Goal: Task Accomplishment & Management: Use online tool/utility

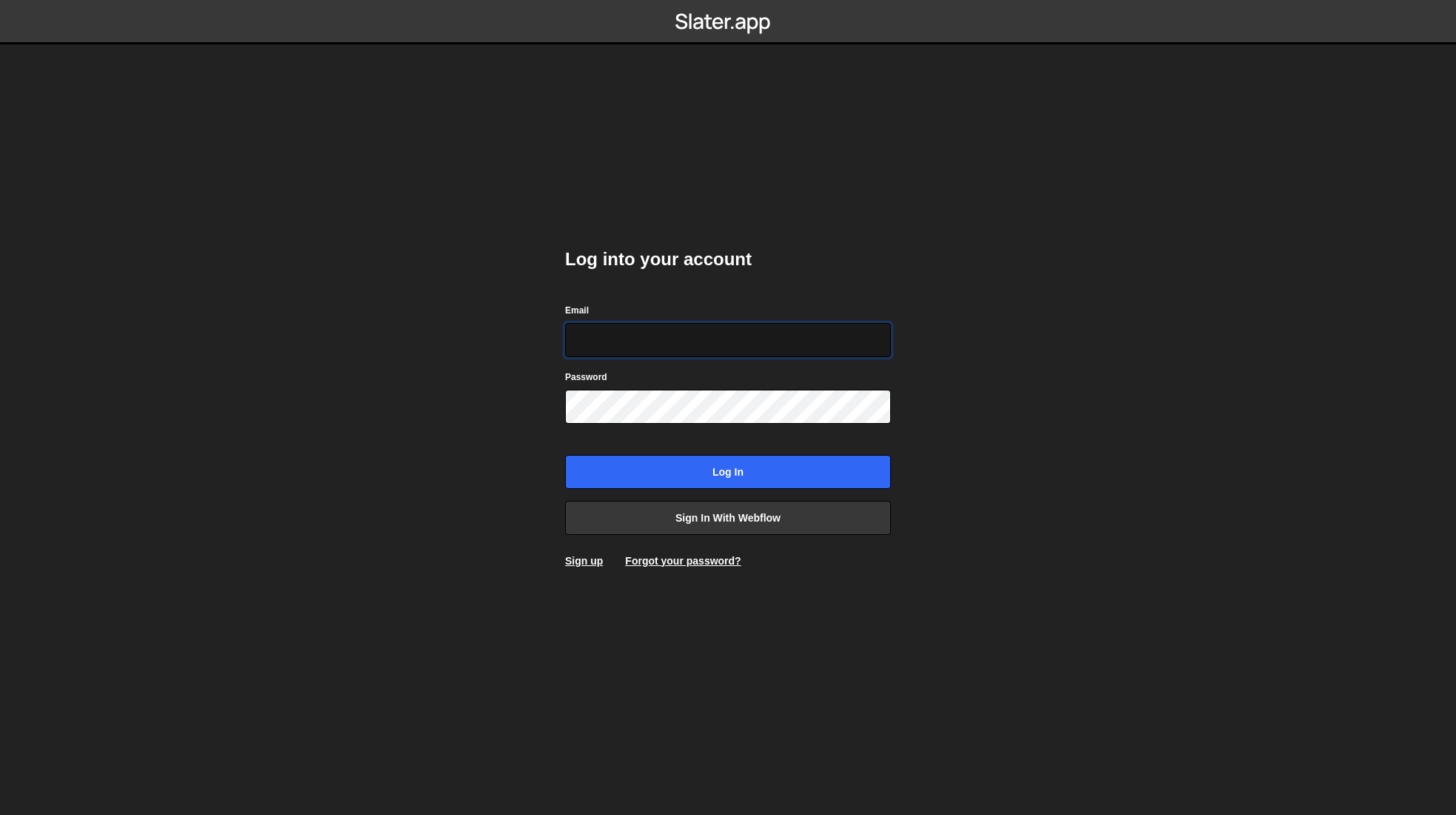
type input "hello@meetpilou.com"
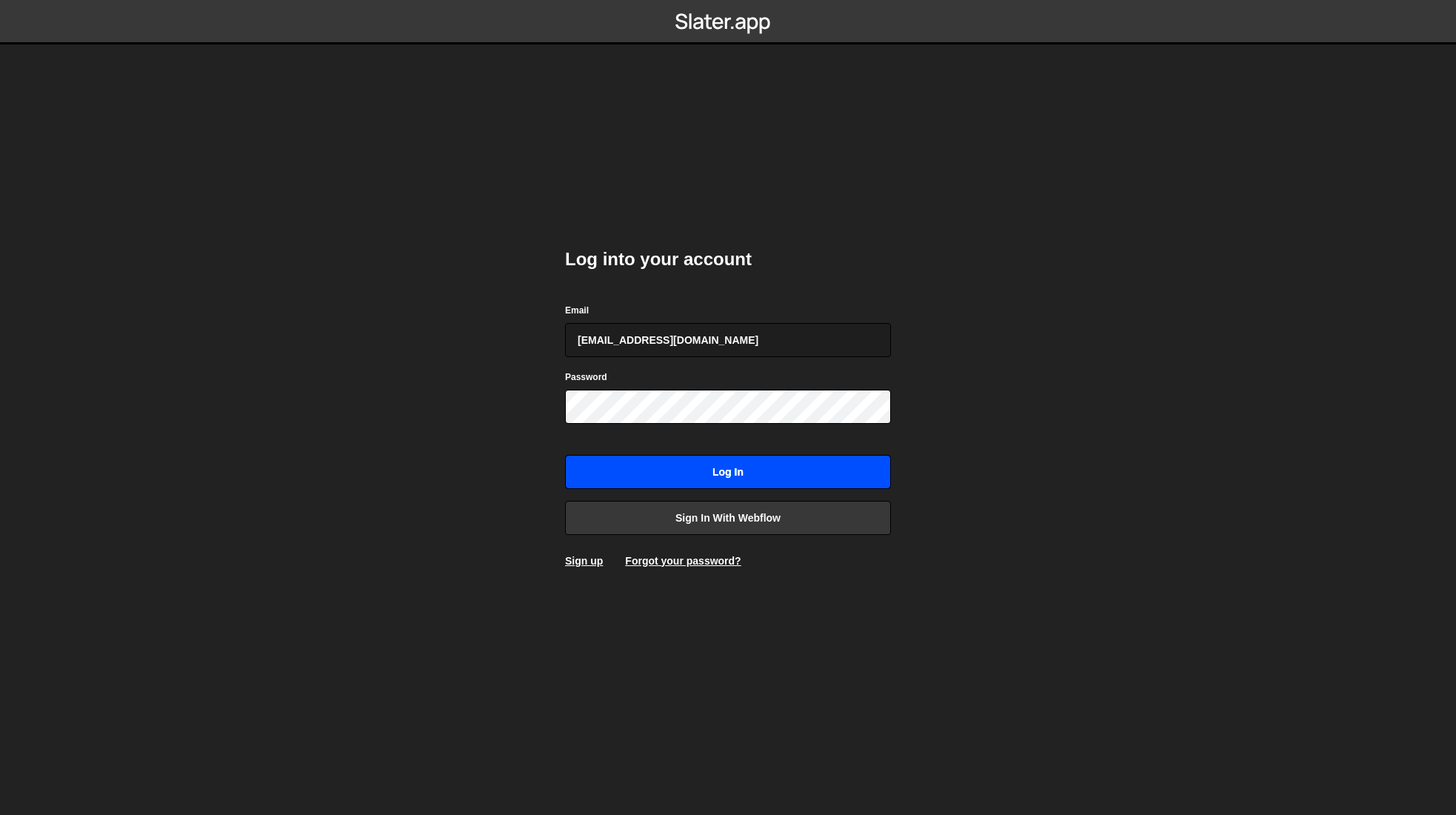
click at [715, 477] on input "Log in" at bounding box center [728, 472] width 326 height 34
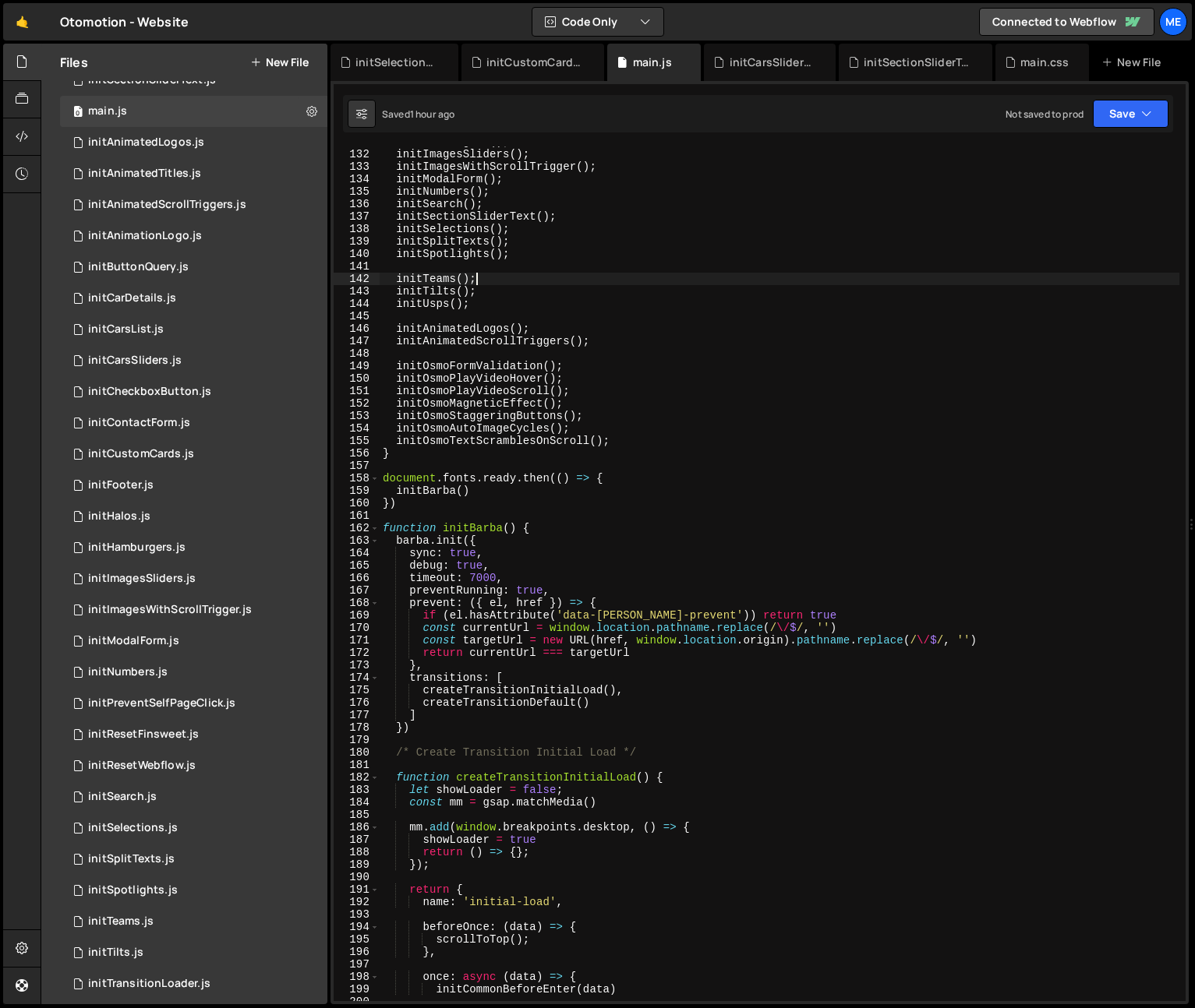
scroll to position [1632, 0]
click at [181, 760] on div "initResetWebflow.js" at bounding box center [141, 766] width 108 height 14
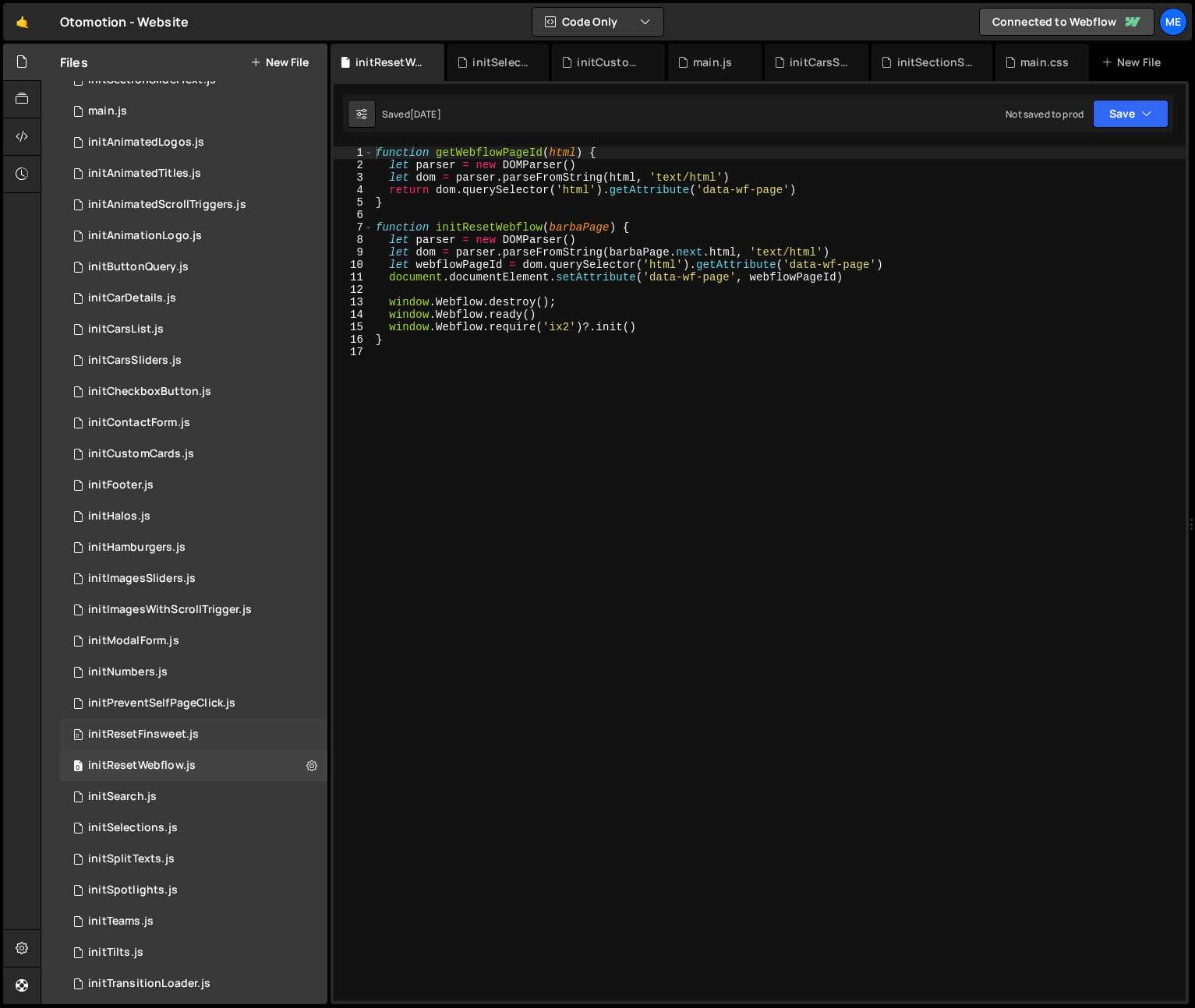
click at [189, 736] on div "initResetFinsweet.js" at bounding box center [143, 734] width 111 height 14
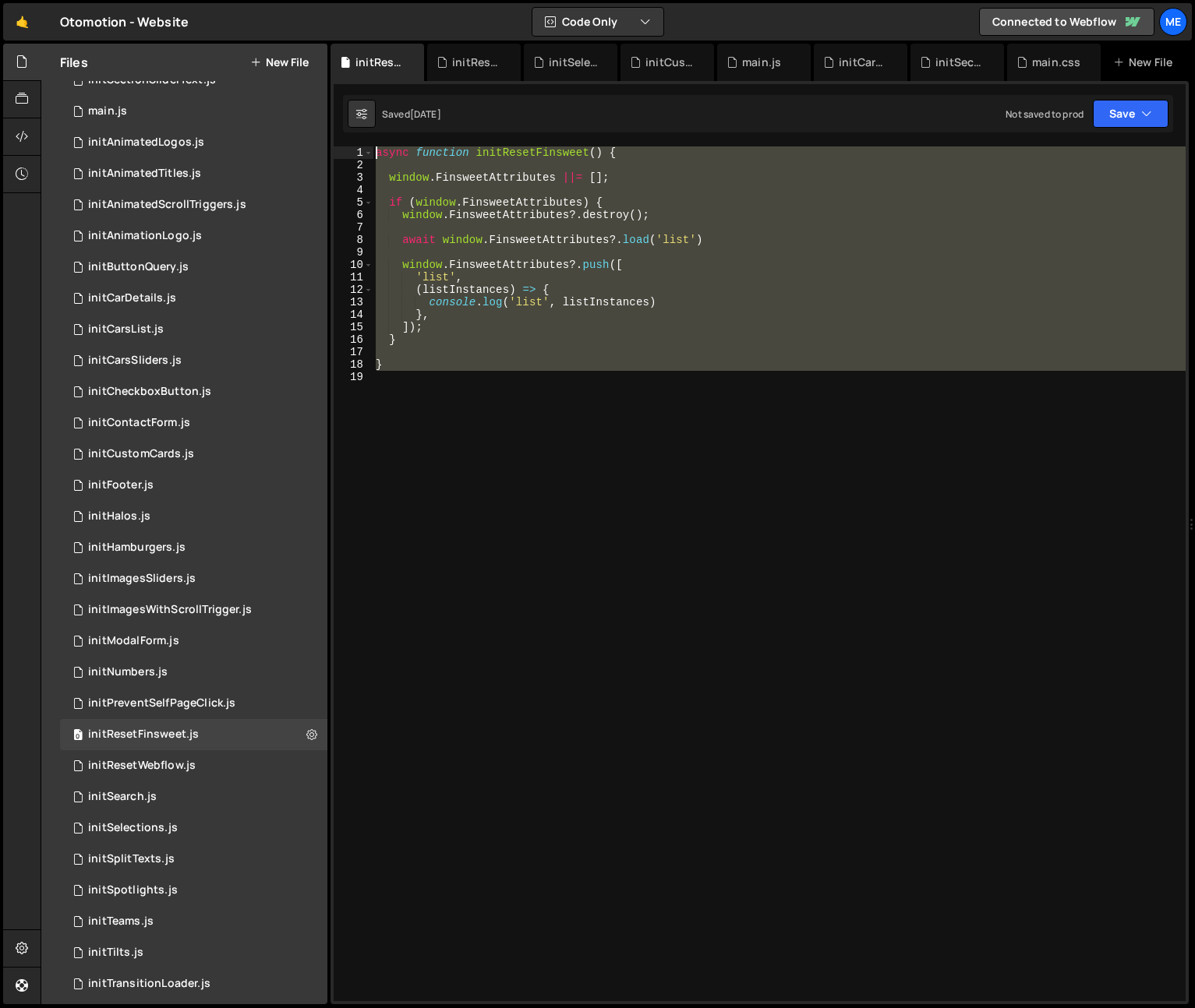
drag, startPoint x: 421, startPoint y: 383, endPoint x: 354, endPoint y: 138, distance: 254.0
click at [354, 138] on div "} 445 446 447 448 449 450 451 452 453 454 455 456 457 458 459 460 461 462 463 4…" at bounding box center [760, 543] width 859 height 924
drag, startPoint x: 663, startPoint y: 146, endPoint x: 609, endPoint y: 170, distance: 59.1
click at [662, 146] on div "async function initResetFinsweet ( ) { window . FinsweetAttributes ||= [ ] ; if…" at bounding box center [779, 574] width 813 height 855
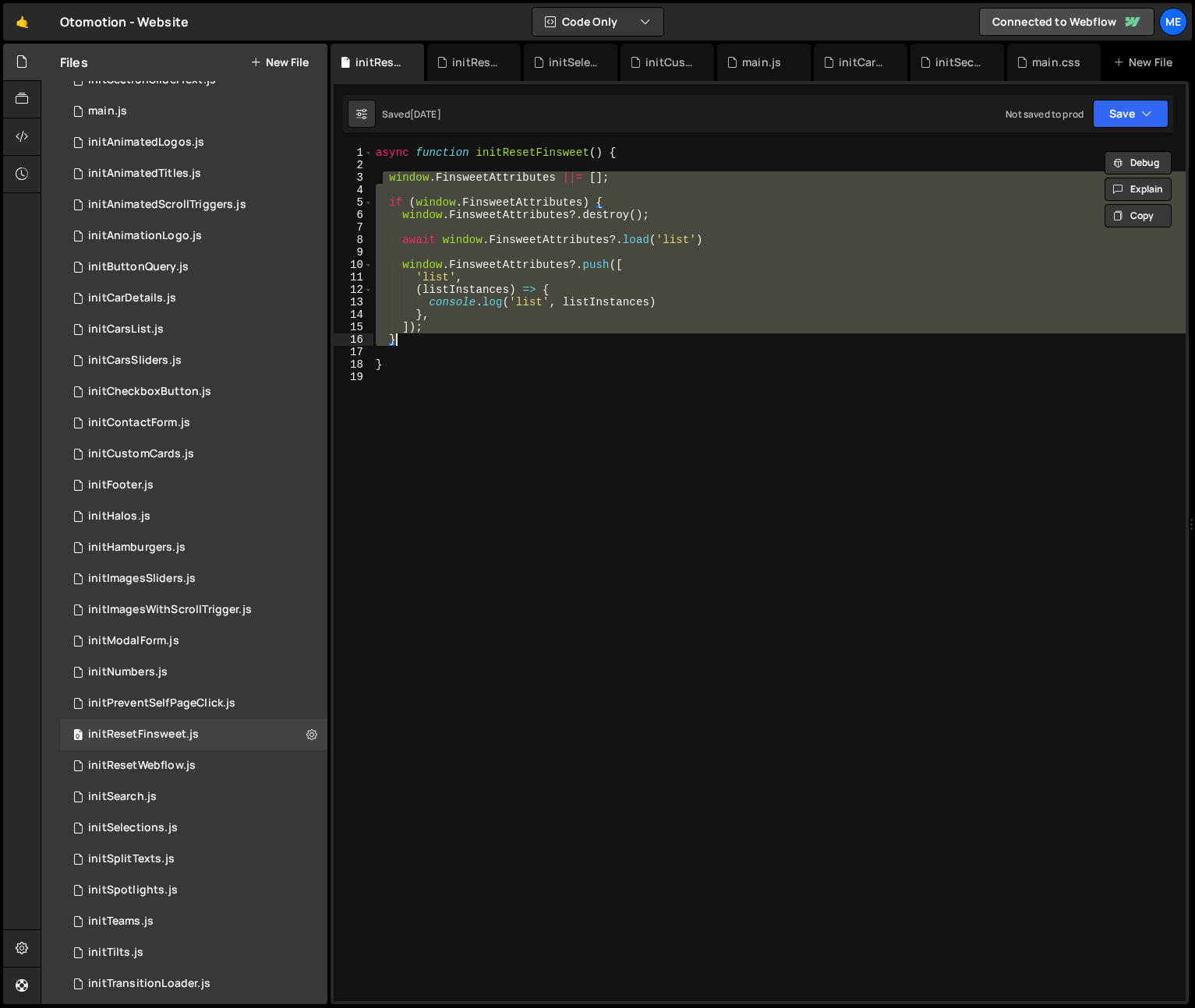
drag, startPoint x: 391, startPoint y: 178, endPoint x: 494, endPoint y: 342, distance: 193.7
click at [494, 342] on div "async function initResetFinsweet ( ) { window . FinsweetAttributes ||= [ ] ; if…" at bounding box center [779, 586] width 813 height 880
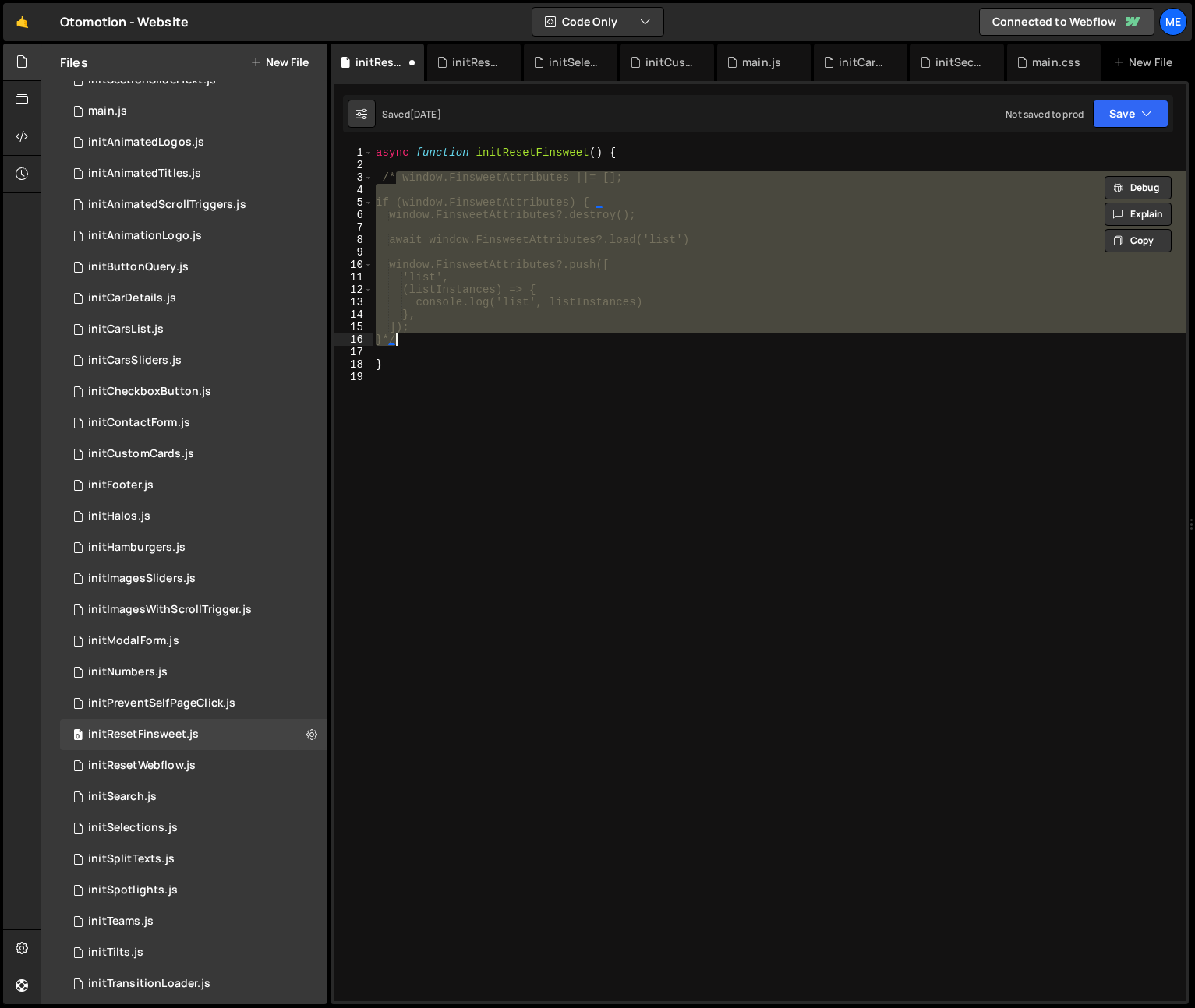
type textarea "}*/"
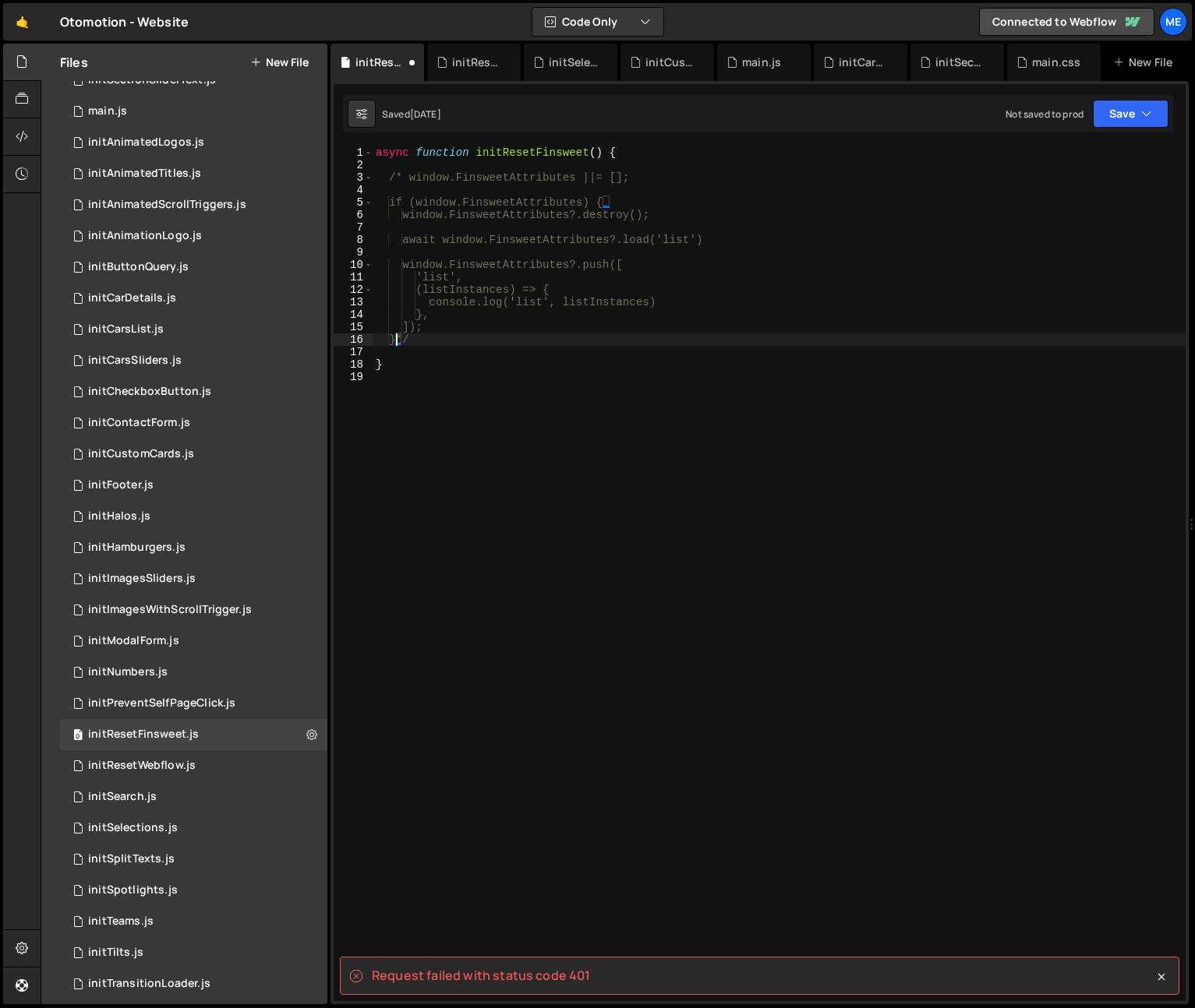
click at [384, 571] on div "async function initResetFinsweet ( ) { /* window.FinsweetAttributes ||= []; if …" at bounding box center [779, 586] width 813 height 880
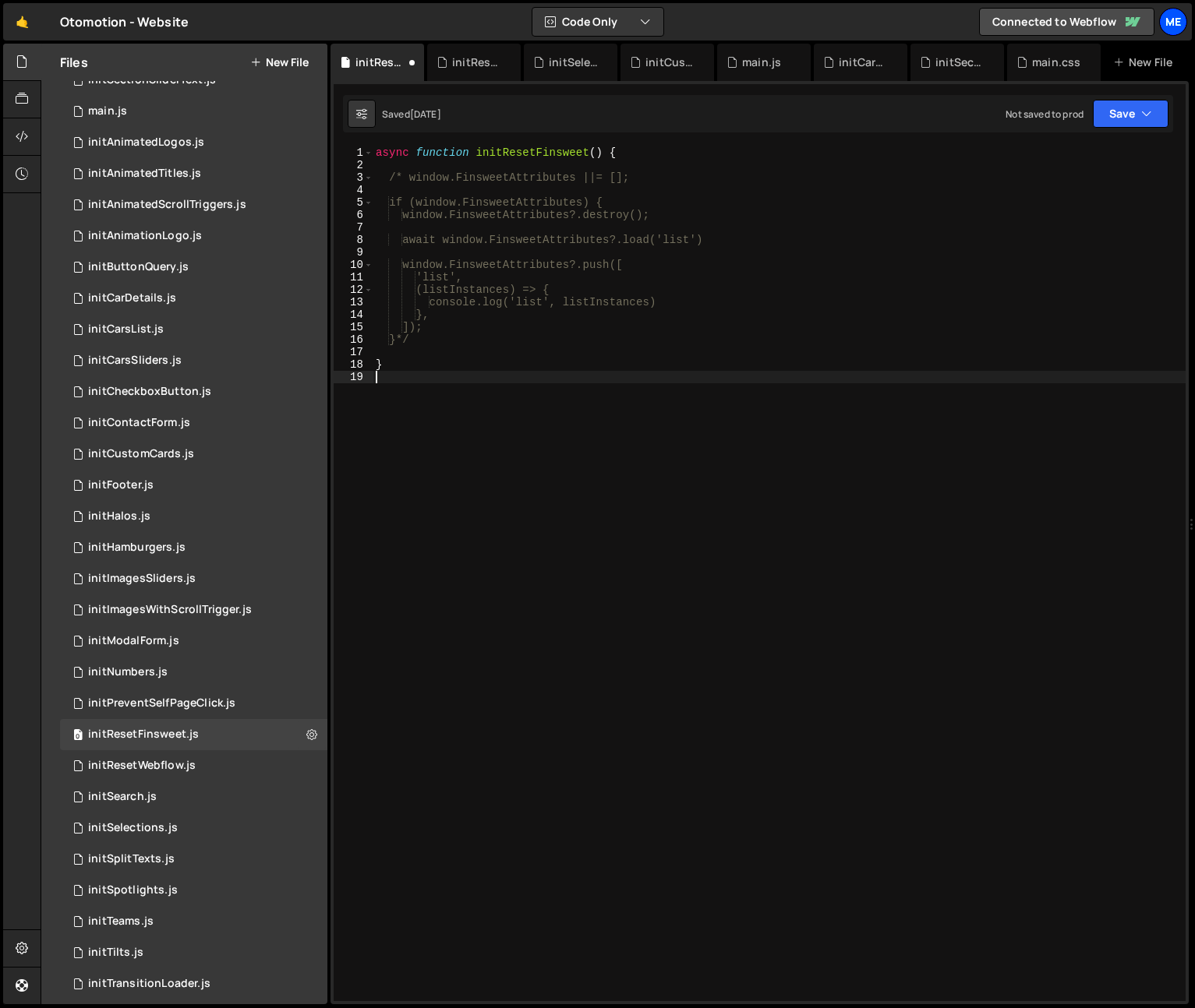
click at [1174, 28] on div "Me" at bounding box center [1173, 22] width 28 height 28
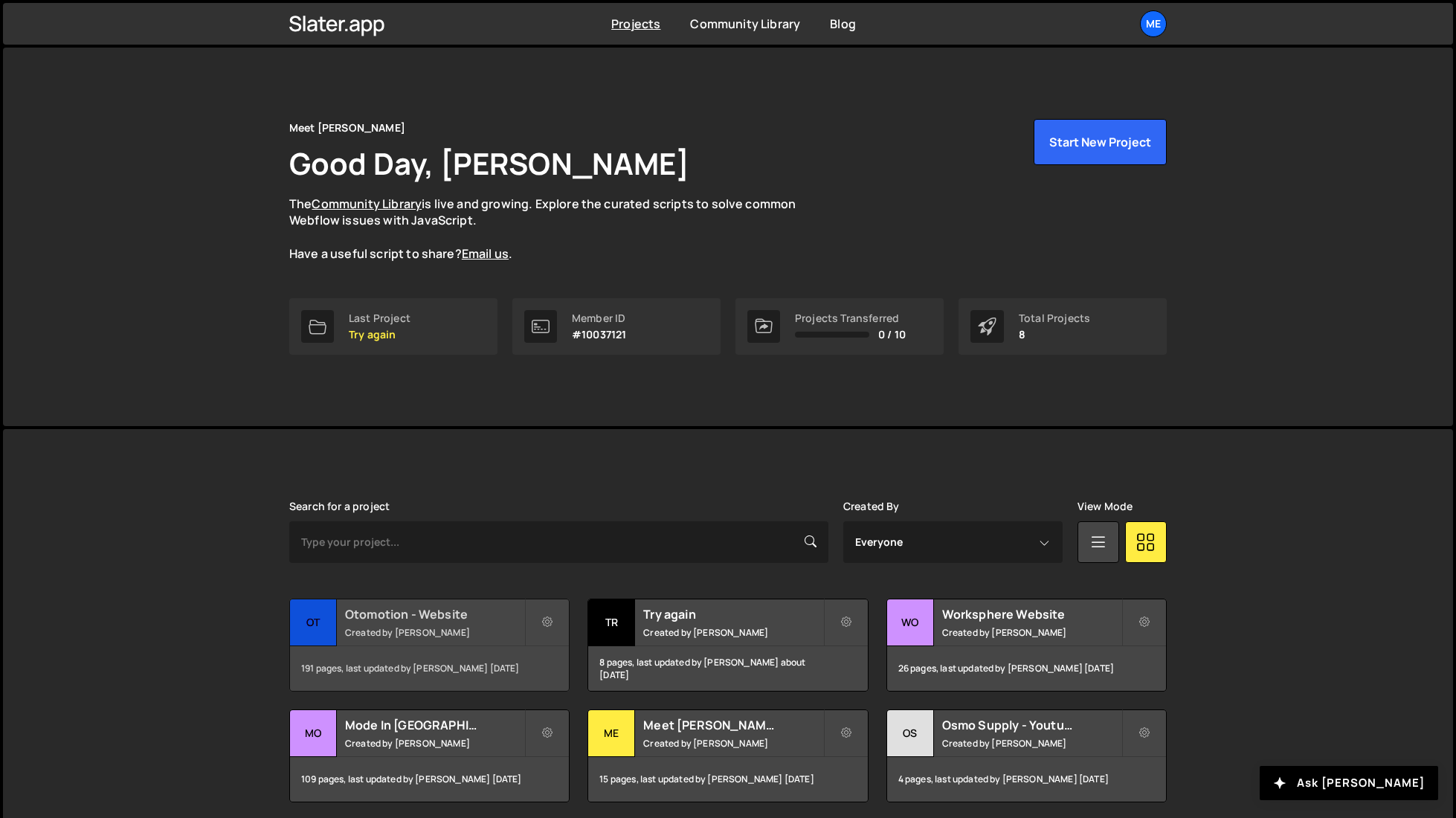
click at [462, 623] on div "Otomotion - Website Created by [PERSON_NAME]" at bounding box center [429, 622] width 279 height 46
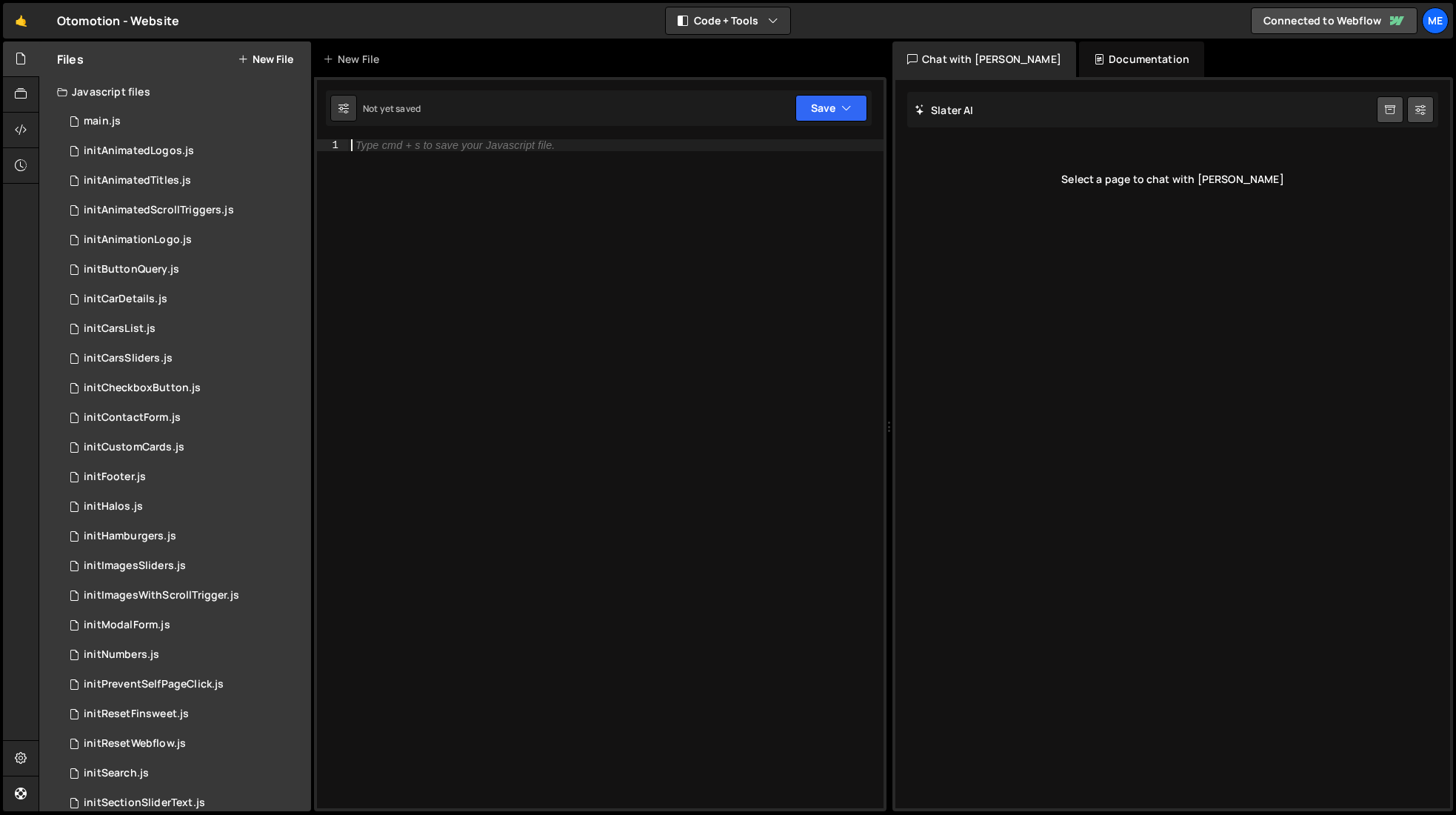
click at [648, 422] on div "Type cmd + s to save your Javascript file." at bounding box center [616, 485] width 535 height 692
paste textarea "window.FinsweetAttributes ||= [];"
type textarea "window.FinsweetAttributes ||= [];"
click at [168, 714] on div "initResetFinsweet.js" at bounding box center [136, 714] width 105 height 13
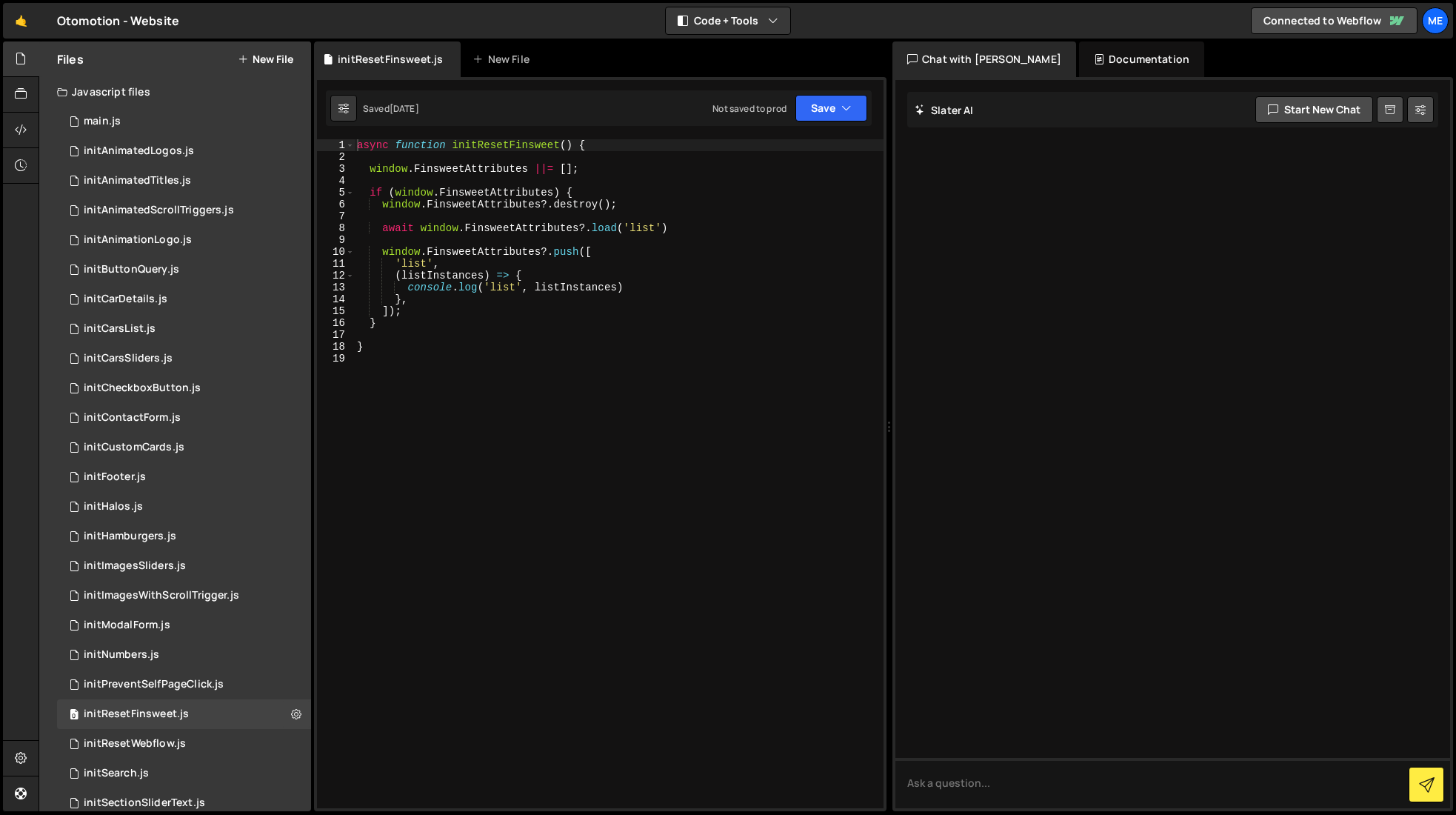
click at [607, 165] on div "async function initResetFinsweet ( ) { window . FinsweetAttributes ||= [ ] ; if…" at bounding box center [619, 485] width 530 height 692
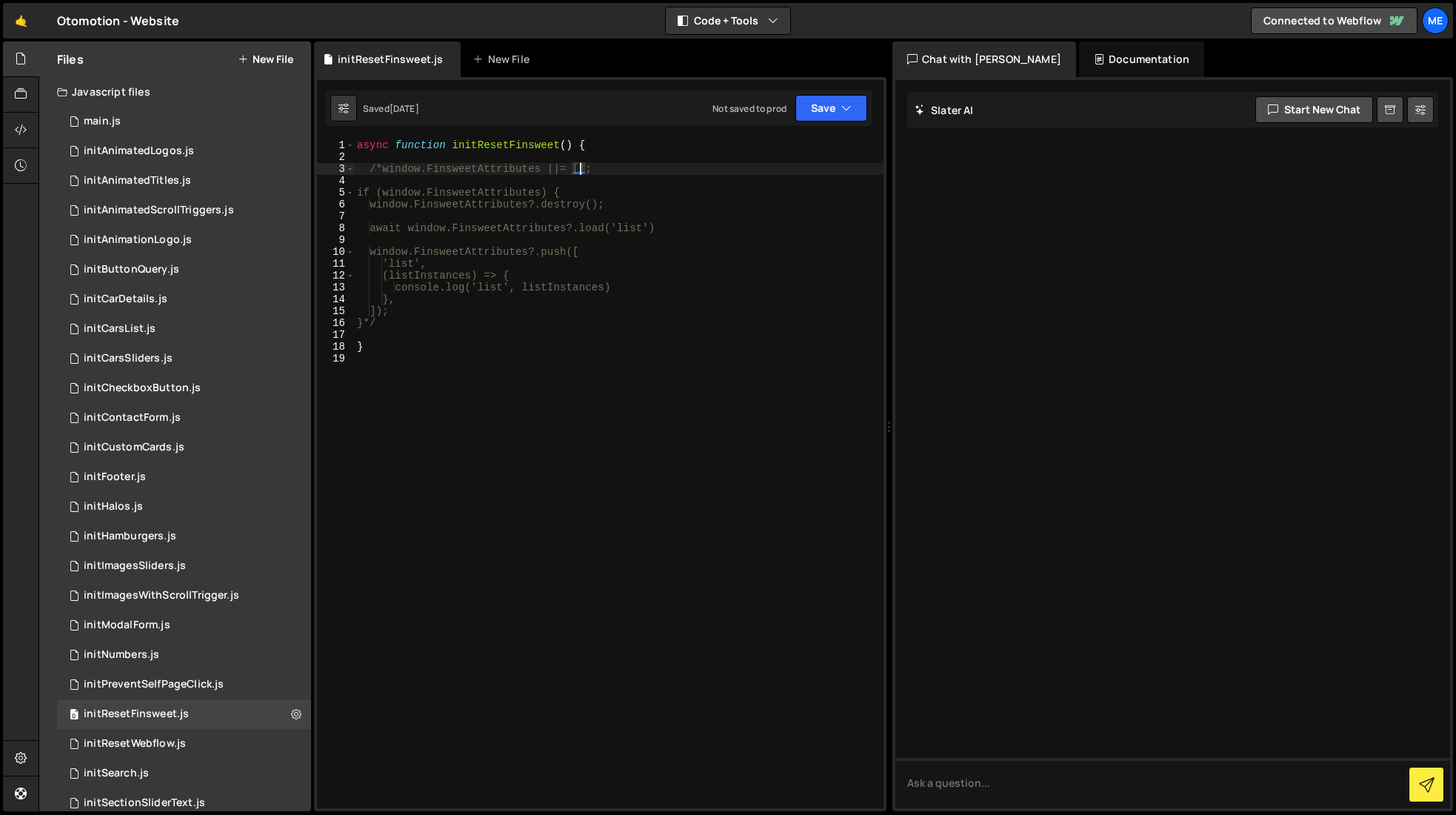
drag, startPoint x: 569, startPoint y: 233, endPoint x: 779, endPoint y: 367, distance: 249.1
click at [579, 233] on div "async function initResetFinsweet ( ) { /*window.FinsweetAttributes ||= []; if (…" at bounding box center [619, 485] width 530 height 692
click at [371, 168] on div "async function initResetFinsweet ( ) { /*window.FinsweetAttributes ||= []; if (…" at bounding box center [619, 485] width 530 height 692
click at [370, 169] on div "async function initResetFinsweet ( ) { /*window.FinsweetAttributes ||= []; if (…" at bounding box center [619, 485] width 530 height 692
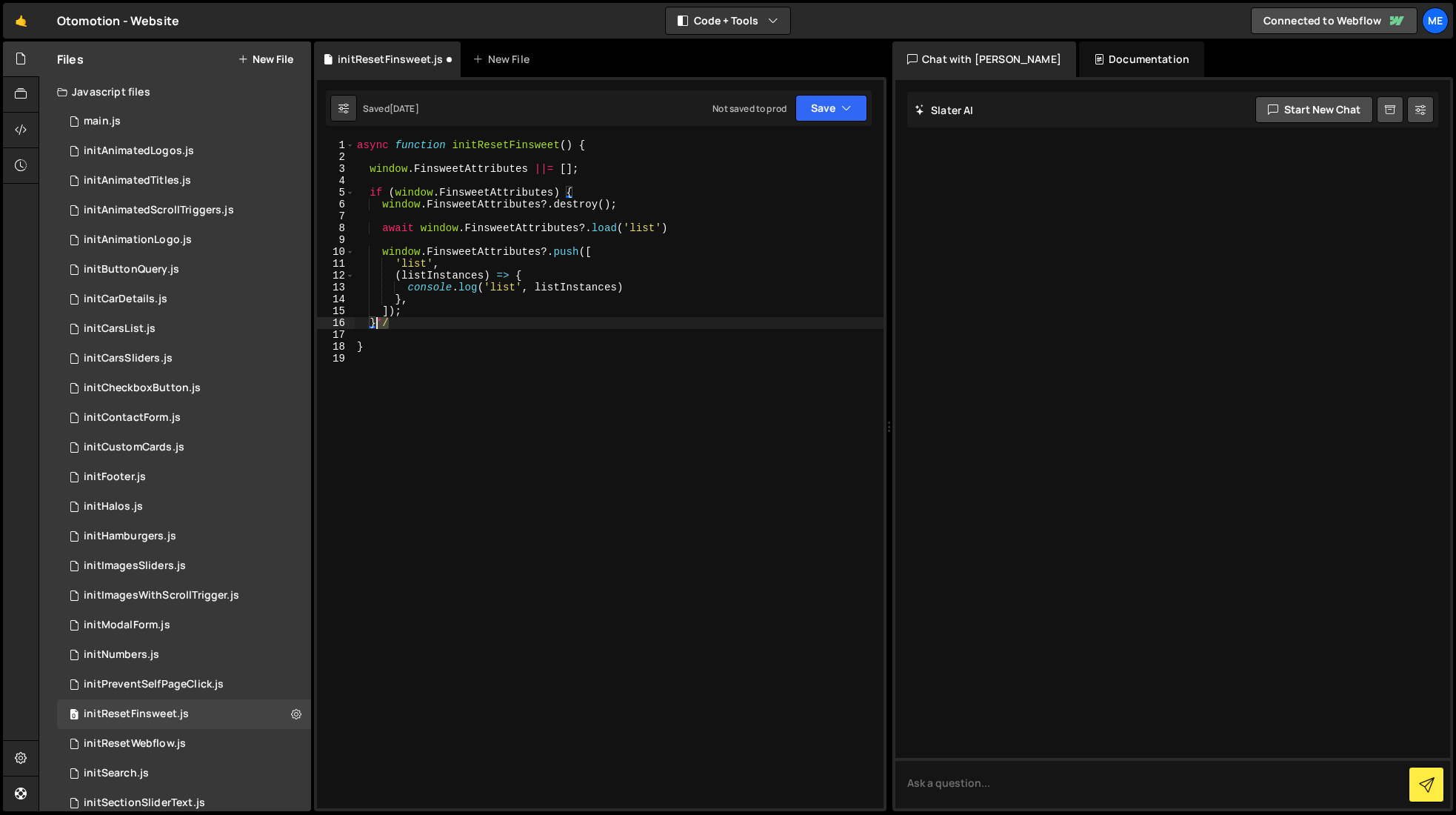
click at [377, 323] on div "async function initResetFinsweet ( ) { window . FinsweetAttributes ||= [ ] ; if…" at bounding box center [619, 485] width 530 height 692
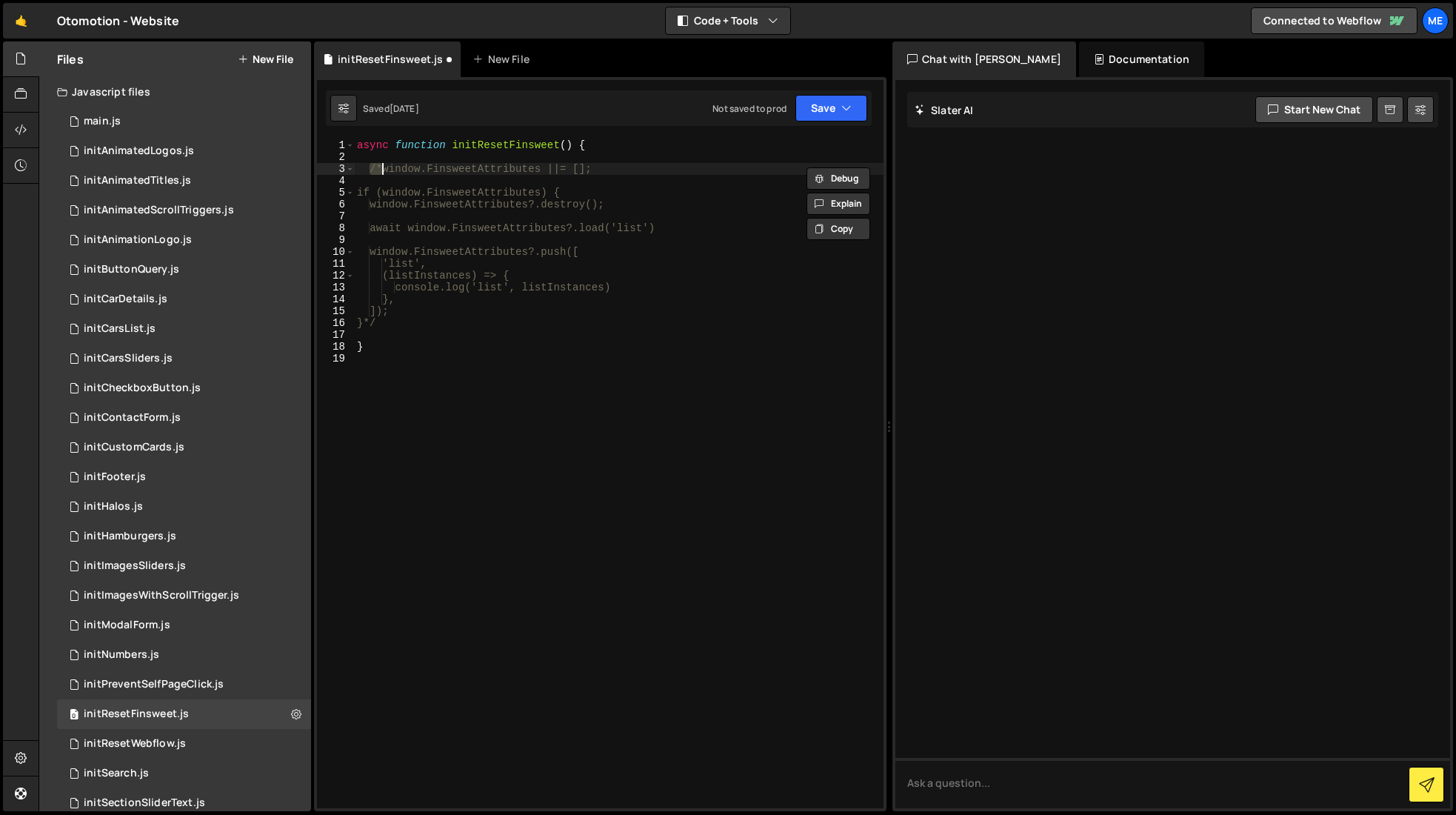
click at [540, 343] on div "async function initResetFinsweet ( ) { /*window.FinsweetAttributes ||= []; if (…" at bounding box center [619, 485] width 530 height 692
click at [606, 146] on div "async function initResetFinsweet ( ) { /*window.FinsweetAttributes ||= []; if (…" at bounding box center [619, 485] width 530 height 692
type textarea "async function initResetFinsweet() {"
paste textarea "window.FinsweetAttributes.modules.list.restart()"
click at [581, 157] on div "async function initResetFinsweet ( ) { window . FinsweetAttributes . modules . …" at bounding box center [619, 485] width 530 height 692
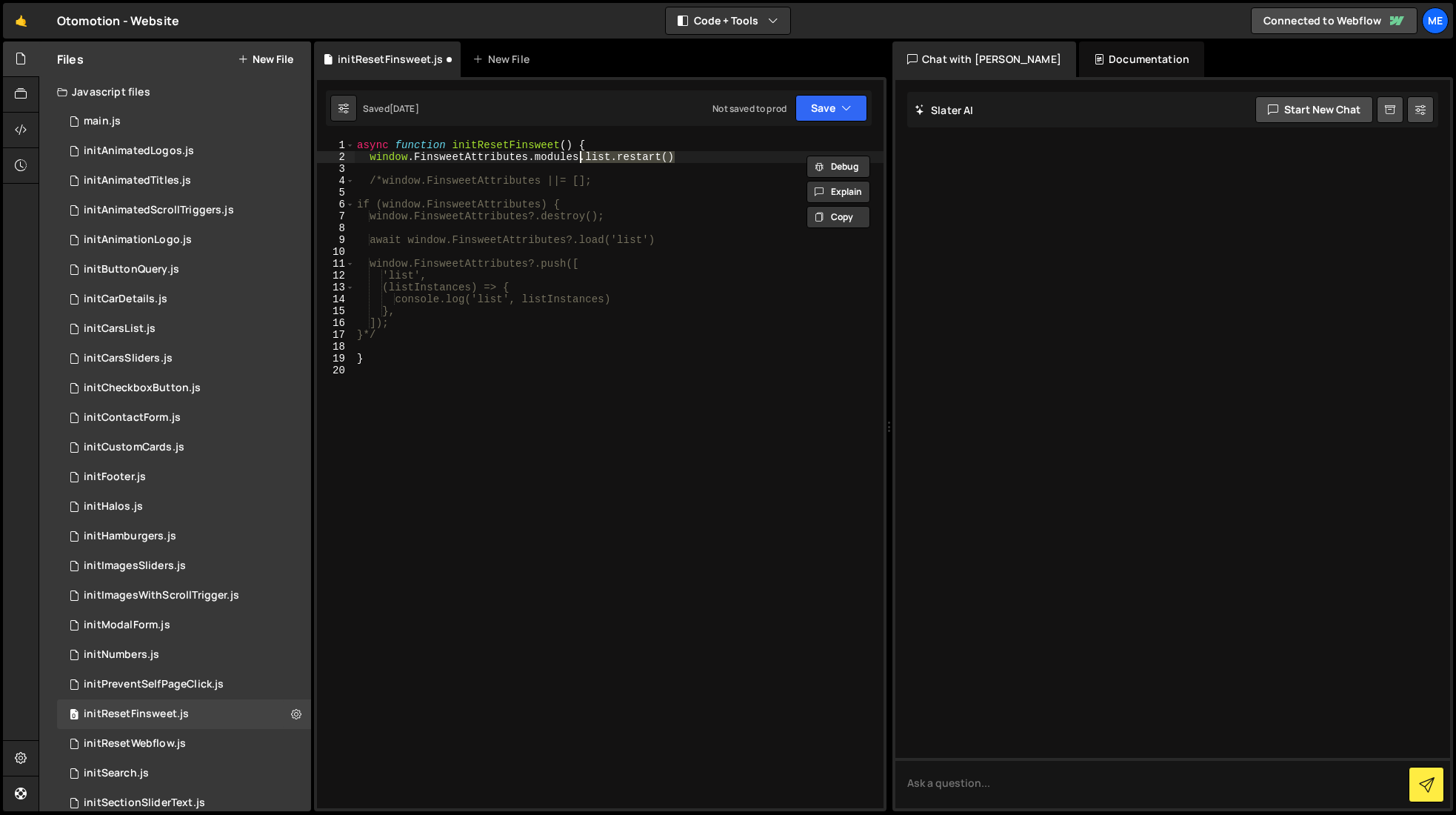
type textarea "window.FinsweetAttributes.modules"
type textarea "p"
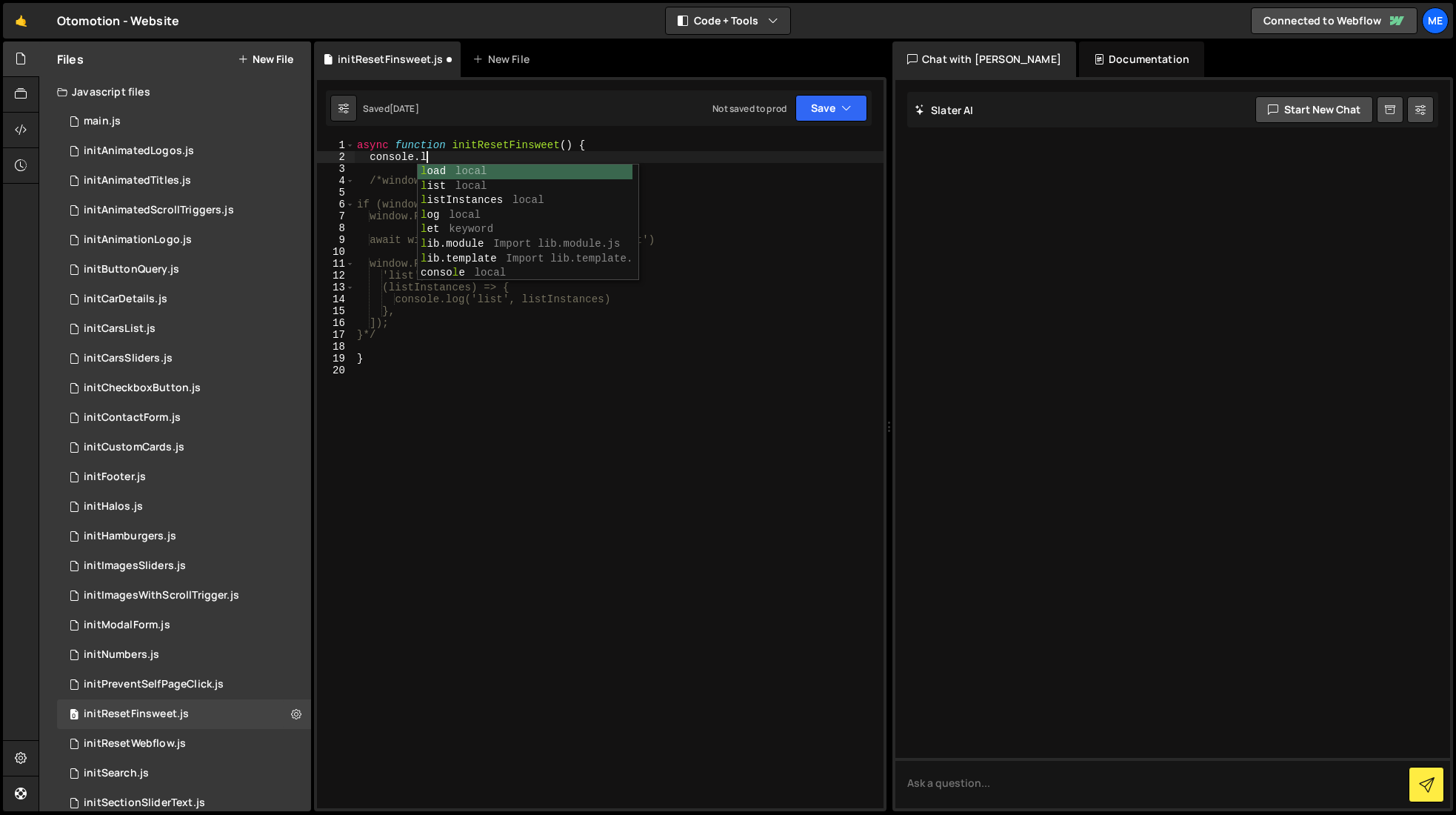
scroll to position [0, 5]
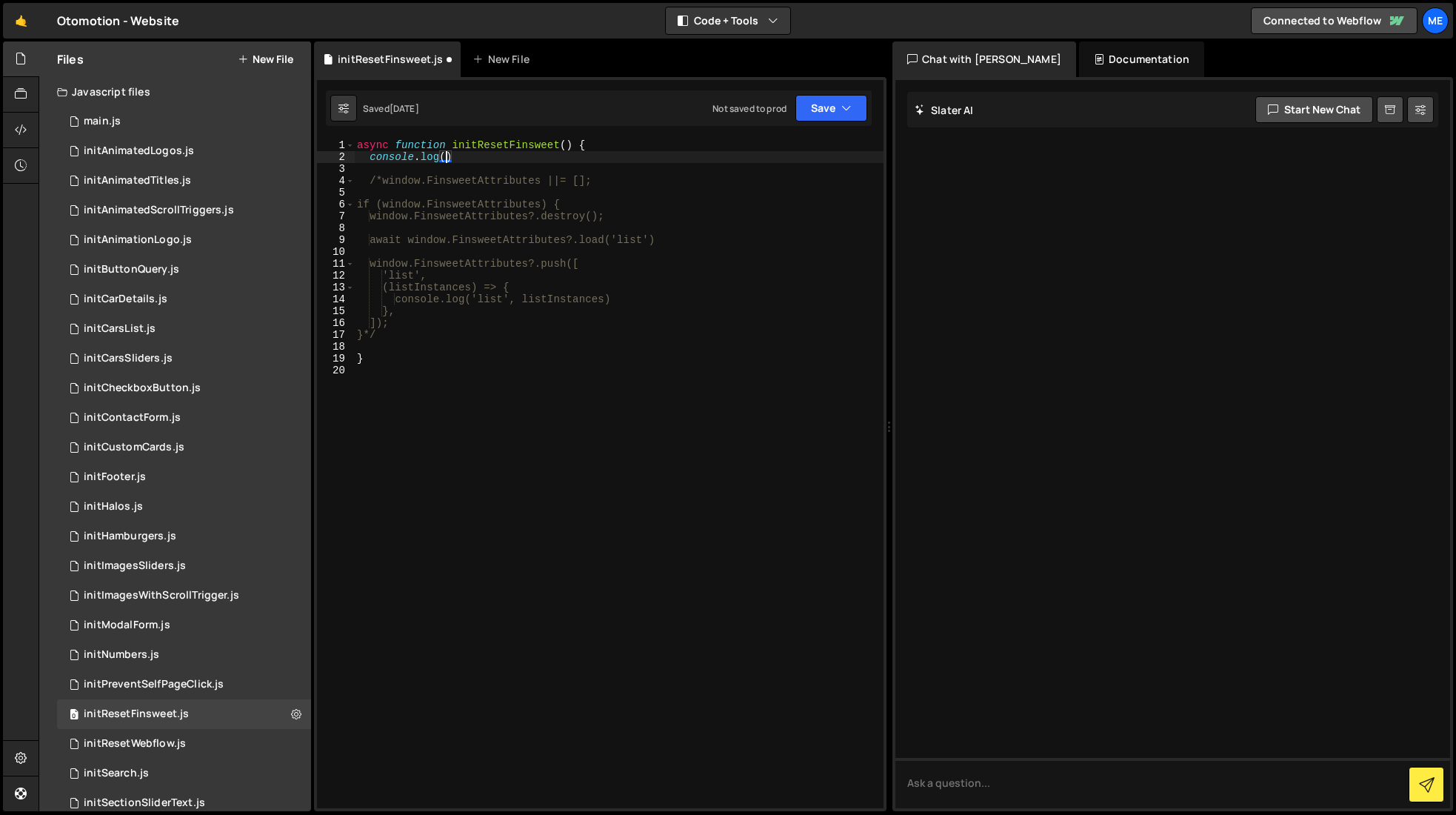
paste textarea "window.FinsweetAttributes.modules)"
type textarea "console.log(window.FinsweetAttributes.modules)"
paste textarea "window.FinsweetAttributes.modules)"
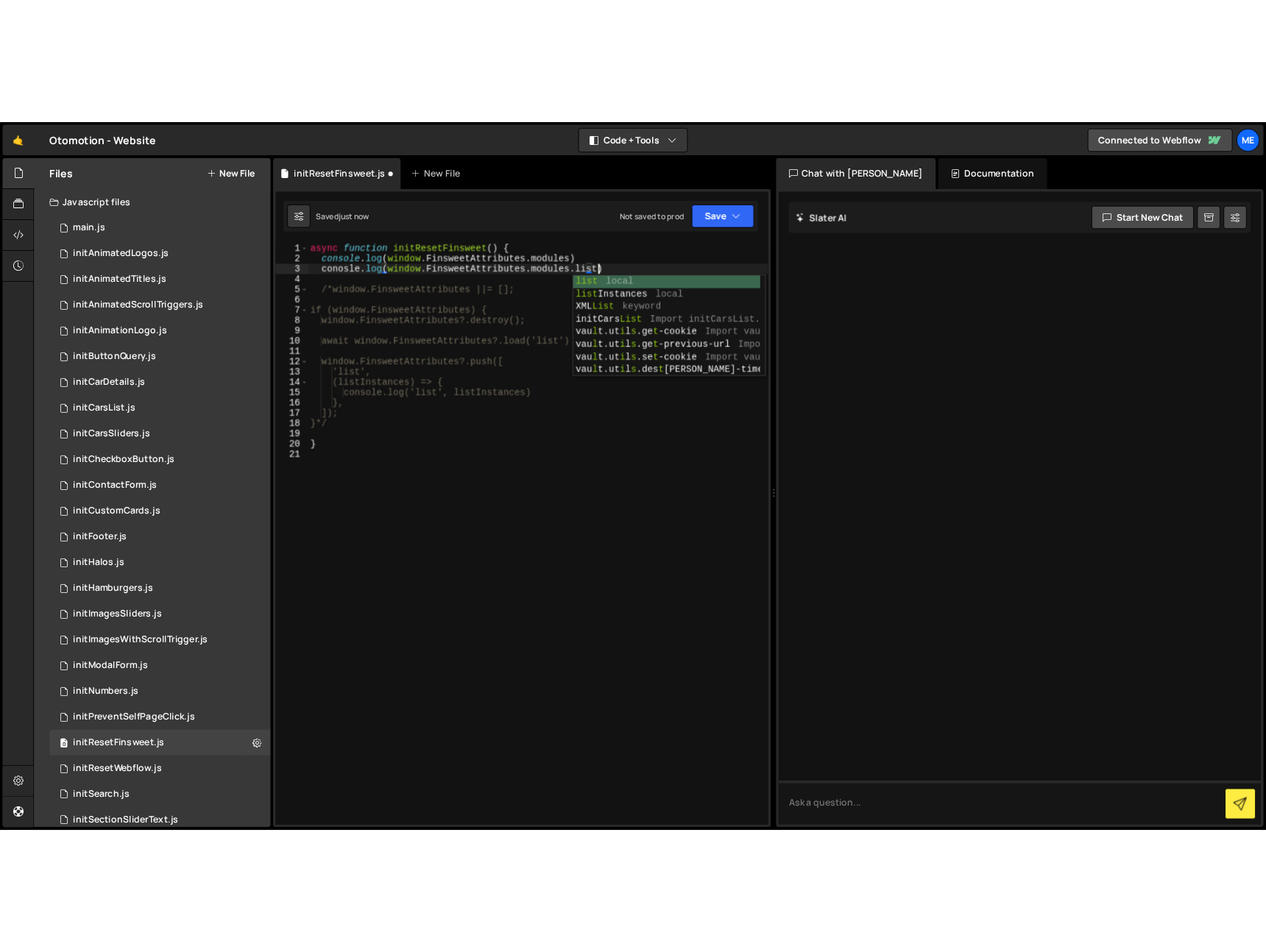
scroll to position [0, 22]
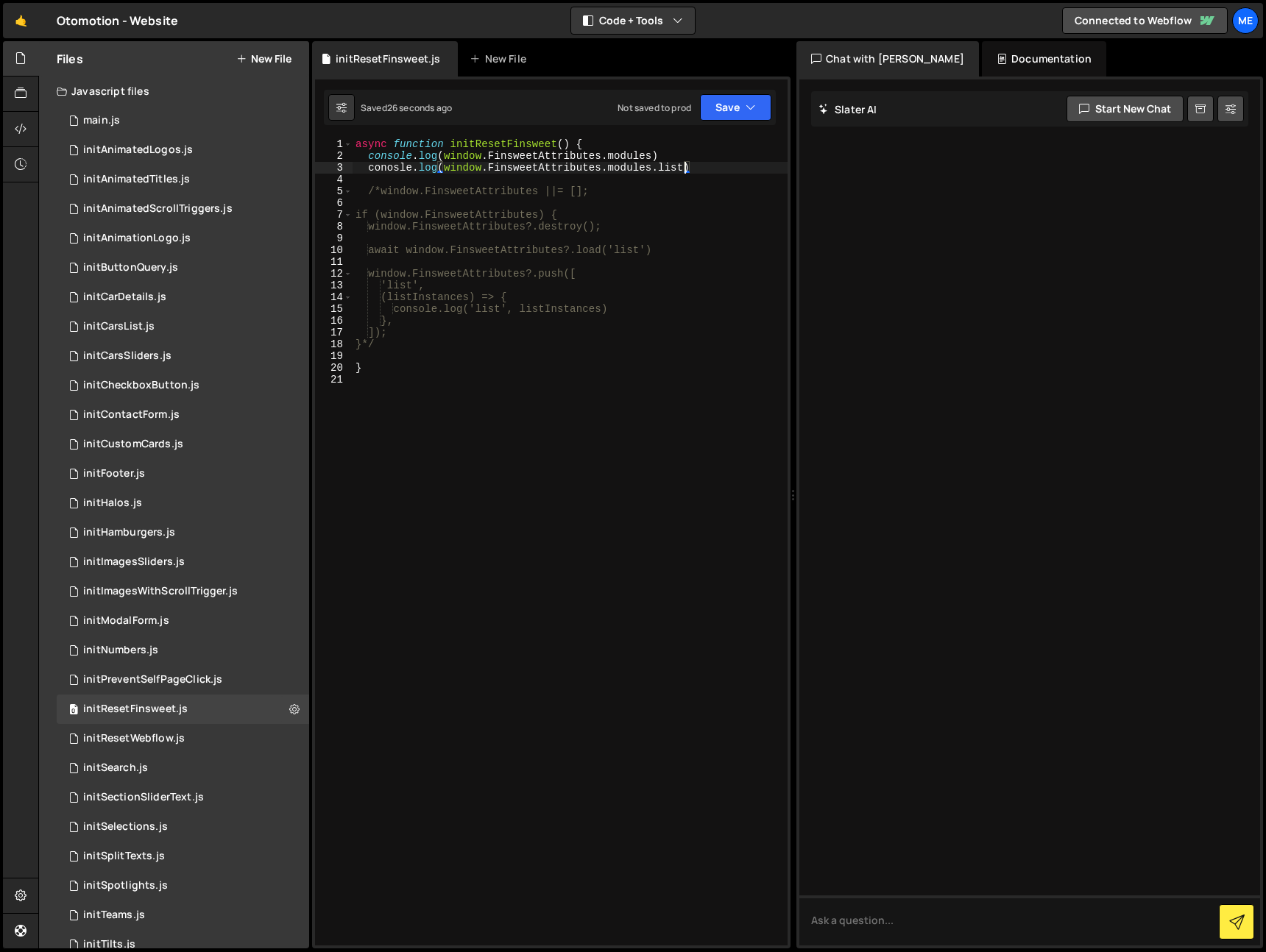
click at [392, 155] on div "async function initResetFinsweet ( ) { console . log ( window . FinsweetAttribu…" at bounding box center [570, 553] width 435 height 831
click at [387, 168] on div "async function initResetFinsweet ( ) { console . log ( window . FinsweetAttribu…" at bounding box center [570, 553] width 435 height 831
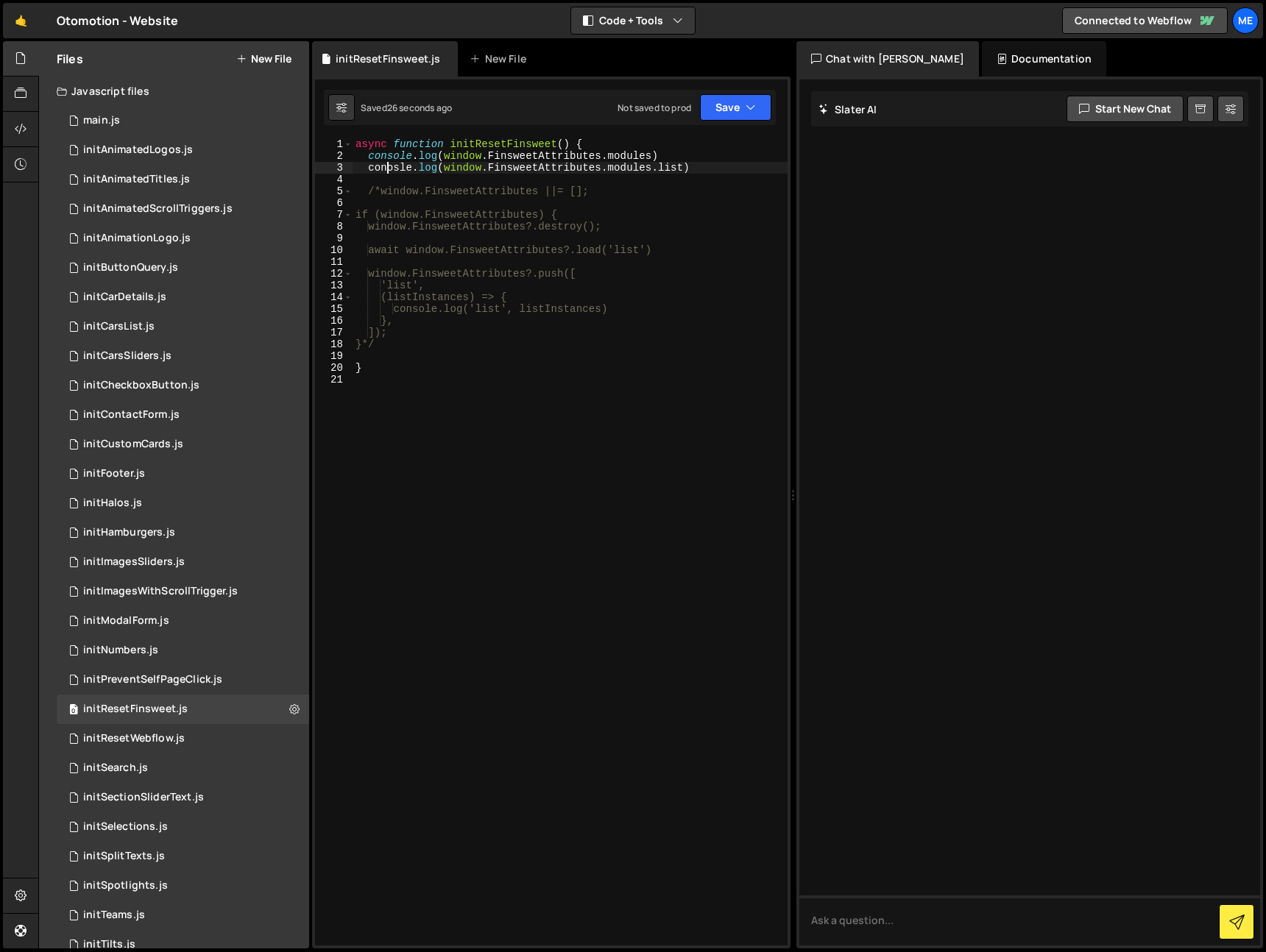
paste textarea "so"
type textarea "console.log(window.FinsweetAttributes.modules.list)"
click at [669, 243] on div "async function initResetFinsweet ( ) { console . log ( window . FinsweetAttribu…" at bounding box center [570, 553] width 435 height 831
drag, startPoint x: 670, startPoint y: 168, endPoint x: 457, endPoint y: 182, distance: 213.5
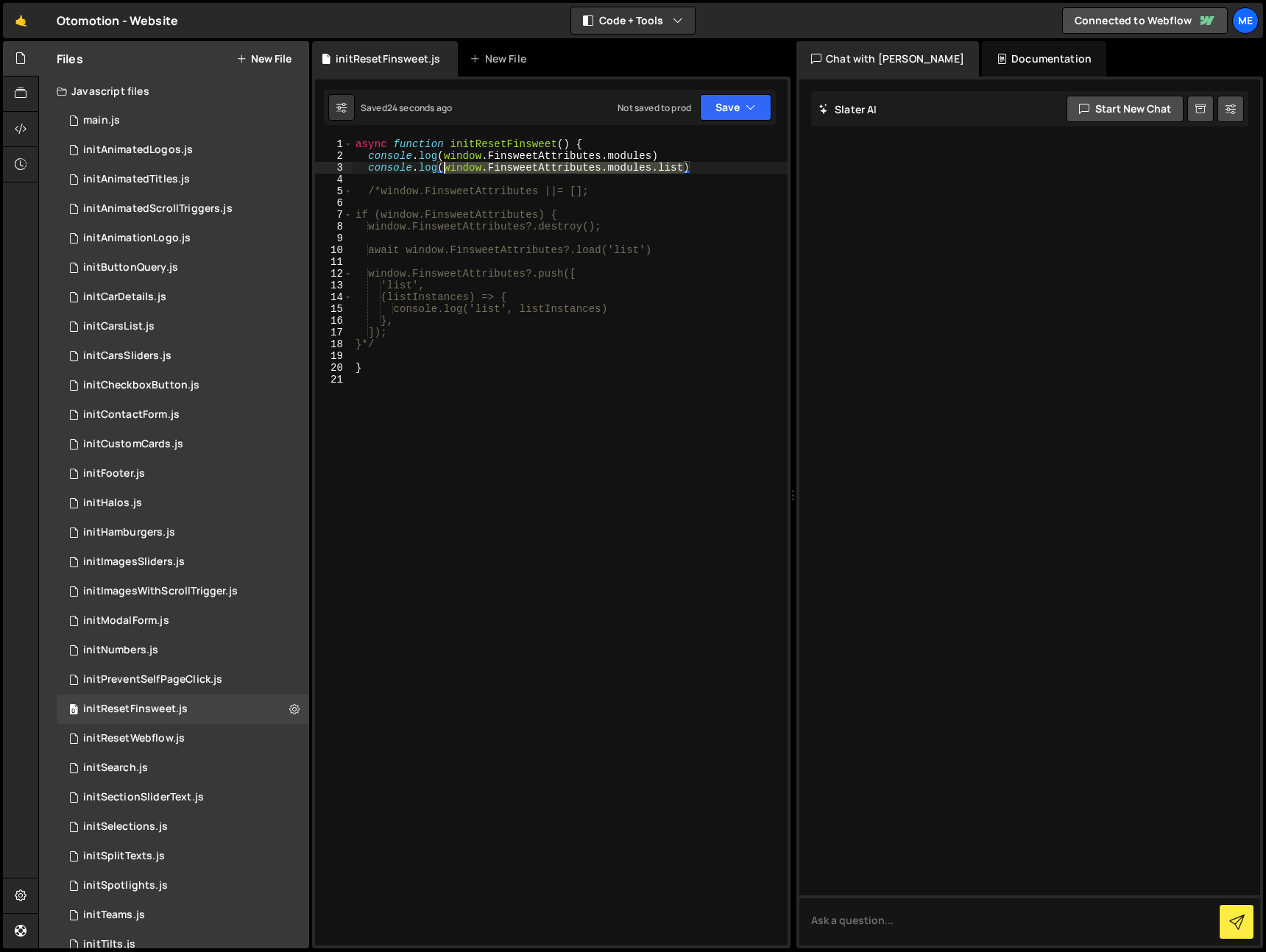
click at [444, 167] on div "async function initResetFinsweet ( ) { console . log ( window . FinsweetAttribu…" at bounding box center [570, 553] width 435 height 831
click at [378, 193] on div "async function initResetFinsweet ( ) { console . log ( window . FinsweetAttribu…" at bounding box center [570, 553] width 435 height 831
type textarea "window.FinsweetAttributes ||= [];"
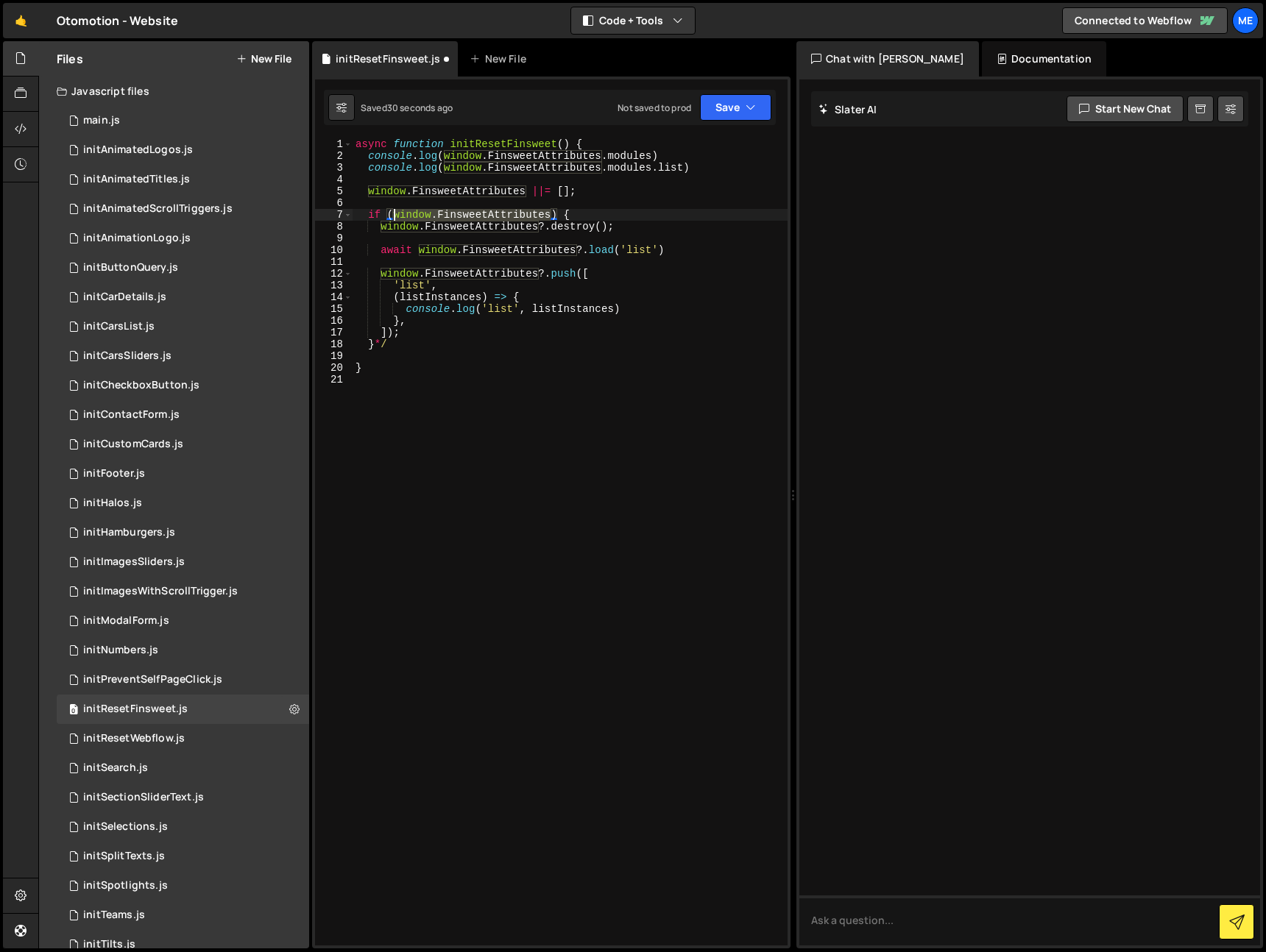
drag, startPoint x: 553, startPoint y: 216, endPoint x: 394, endPoint y: 211, distance: 159.1
click at [394, 211] on div "async function initResetFinsweet ( ) { console . log ( window . FinsweetAttribu…" at bounding box center [570, 553] width 435 height 831
paste textarea ".modules.list"
drag, startPoint x: 628, startPoint y: 225, endPoint x: 361, endPoint y: 229, distance: 267.0
click at [361, 229] on div "async function initResetFinsweet ( ) { console . log ( window . FinsweetAttribu…" at bounding box center [570, 553] width 435 height 831
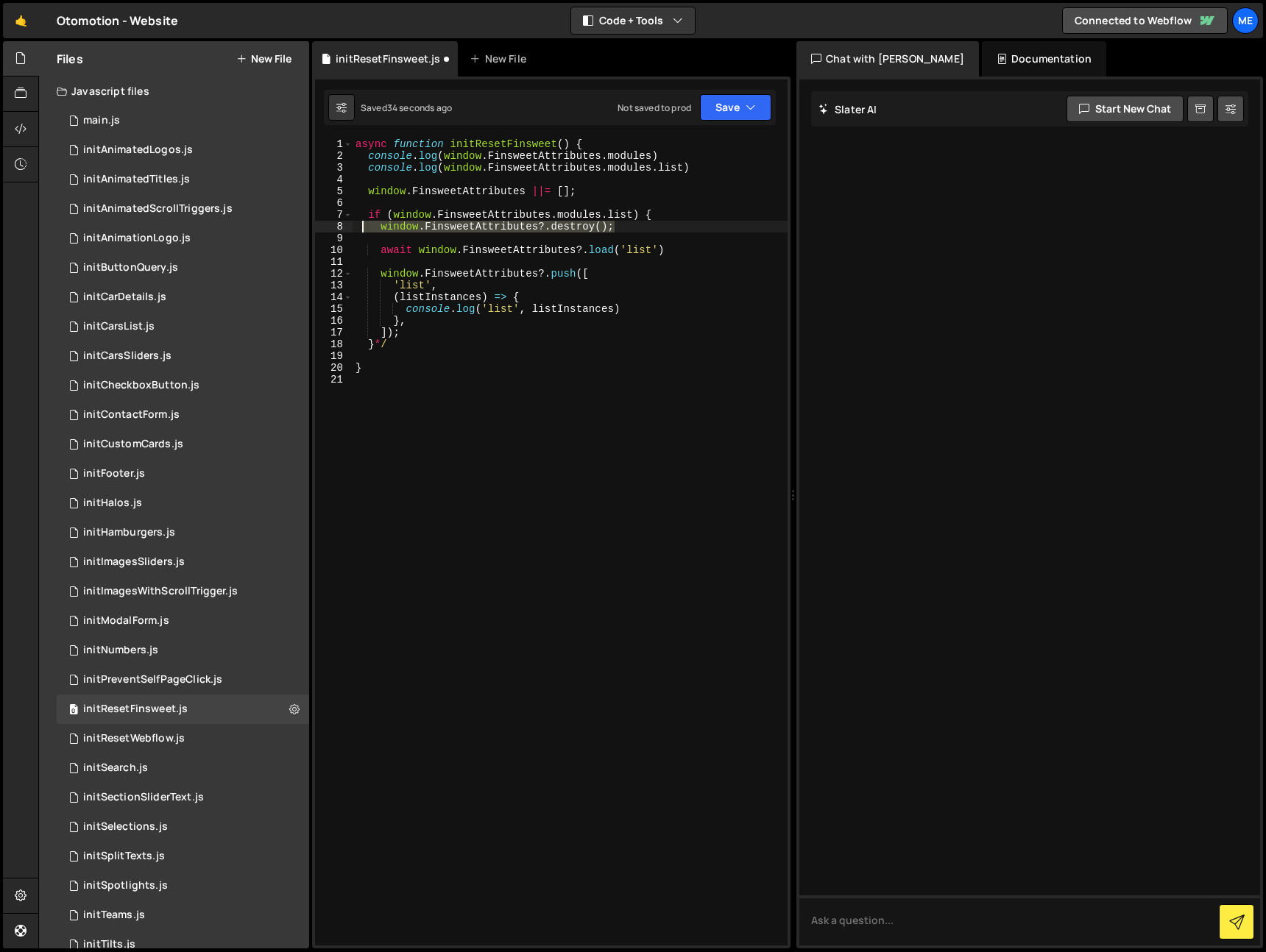
type textarea "window.FinsweetAttributes?.destroy();"
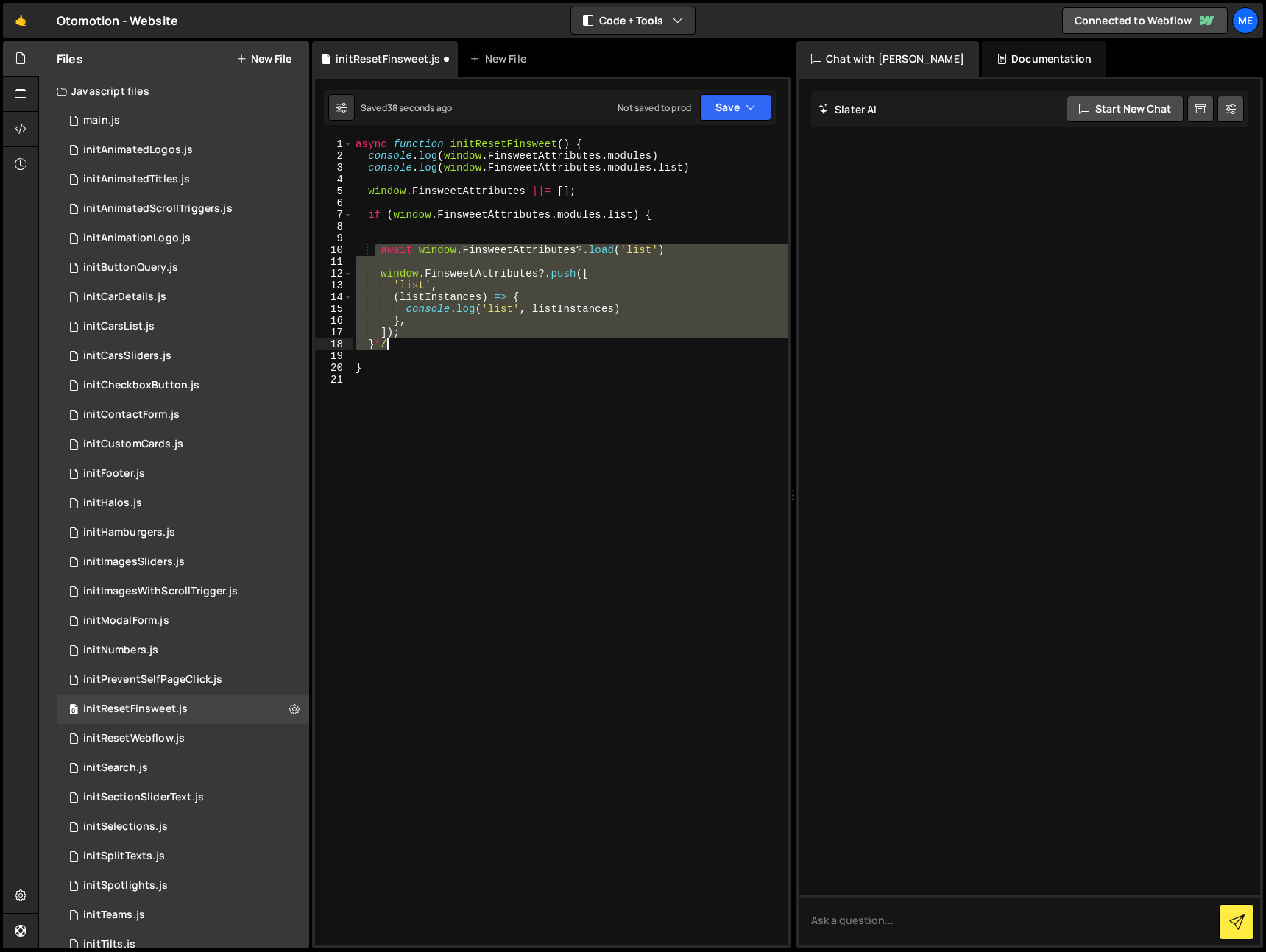
drag, startPoint x: 378, startPoint y: 245, endPoint x: 548, endPoint y: 340, distance: 194.7
click at [548, 340] on div "async function initResetFinsweet ( ) { console . log ( window . FinsweetAttribu…" at bounding box center [570, 553] width 435 height 831
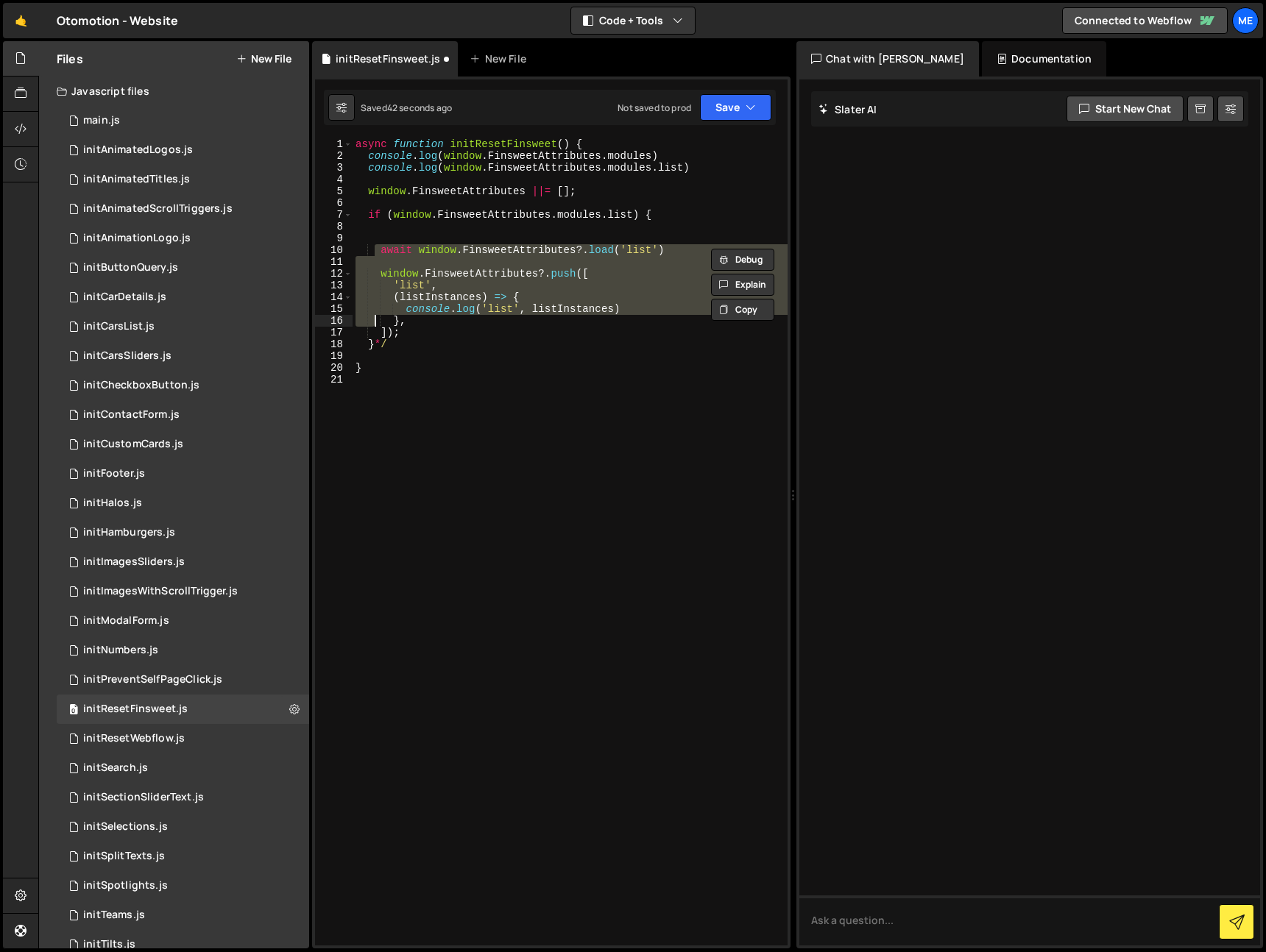
type textarea "}, ]);"
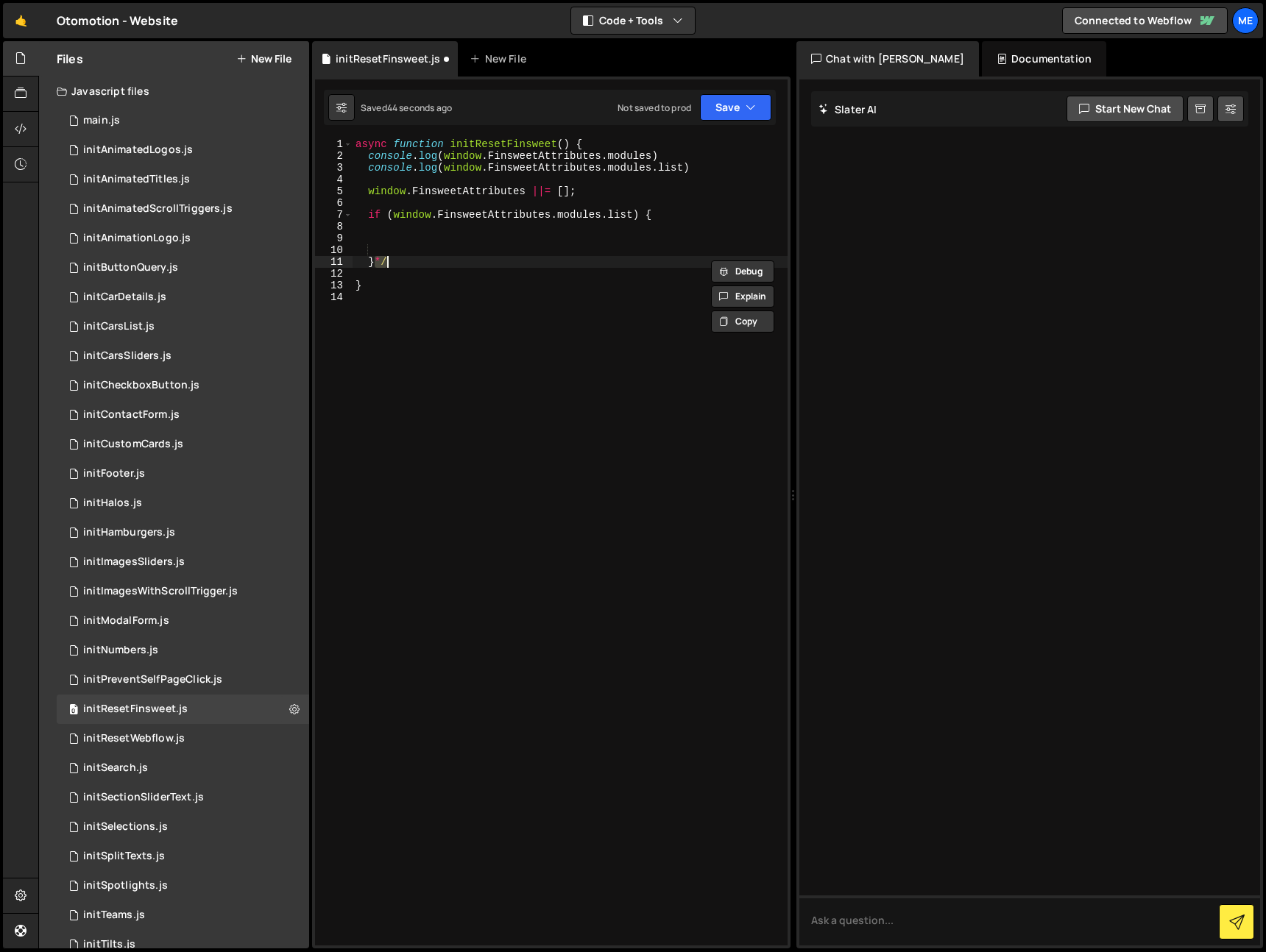
type textarea "}"
paste textarea "window.FinsweetAttributes.modules.list"
click at [634, 230] on div "async function initResetFinsweet ( ) { console . log ( window . FinsweetAttribu…" at bounding box center [570, 553] width 435 height 831
paste textarea ".restart()"
click at [635, 214] on div "async function initResetFinsweet ( ) { console . log ( window . FinsweetAttribu…" at bounding box center [570, 553] width 435 height 831
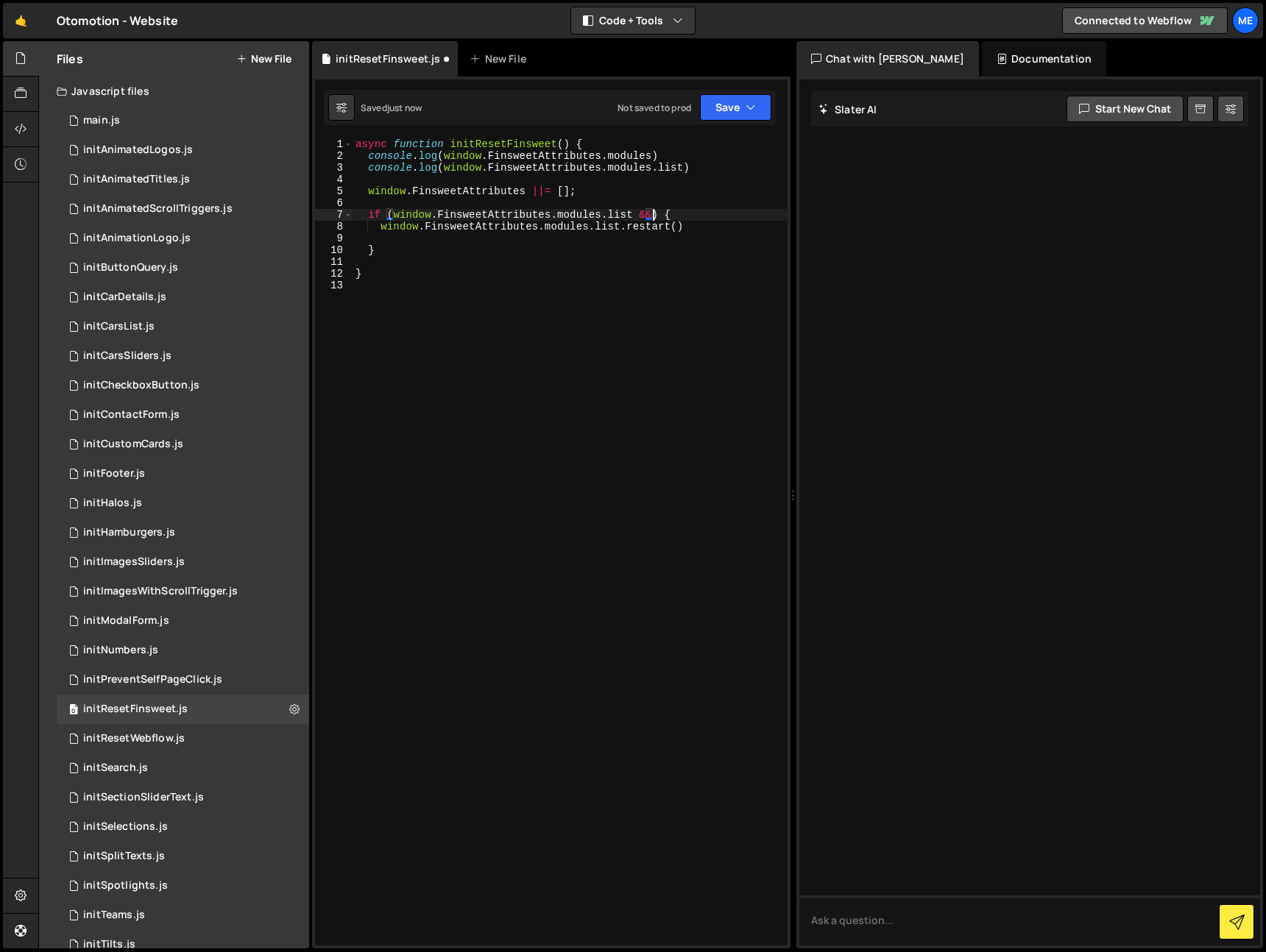
scroll to position [0, 20]
drag, startPoint x: 380, startPoint y: 225, endPoint x: 685, endPoint y: 222, distance: 305.0
click at [687, 222] on div "async function initResetFinsweet ( ) { console . log ( window . FinsweetAttribu…" at bounding box center [570, 553] width 435 height 831
click at [671, 223] on div "async function initResetFinsweet ( ) { console . log ( window . FinsweetAttribu…" at bounding box center [570, 542] width 435 height 807
drag, startPoint x: 659, startPoint y: 213, endPoint x: 652, endPoint y: 227, distance: 15.7
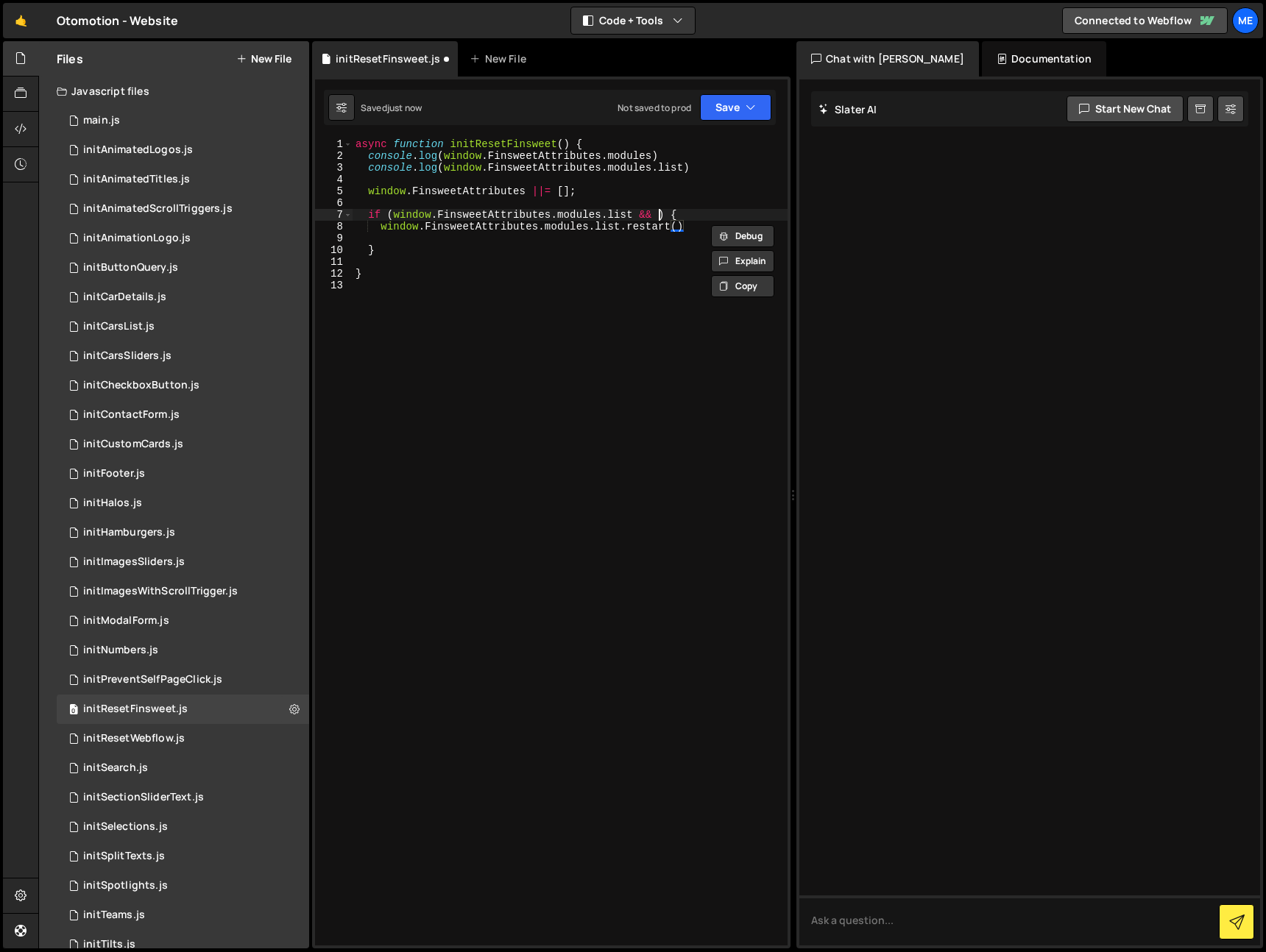
click at [659, 213] on div "async function initResetFinsweet ( ) { console . log ( window . FinsweetAttribu…" at bounding box center [570, 553] width 435 height 831
paste textarea "window.FinsweetAttributes.modules.list.restart"
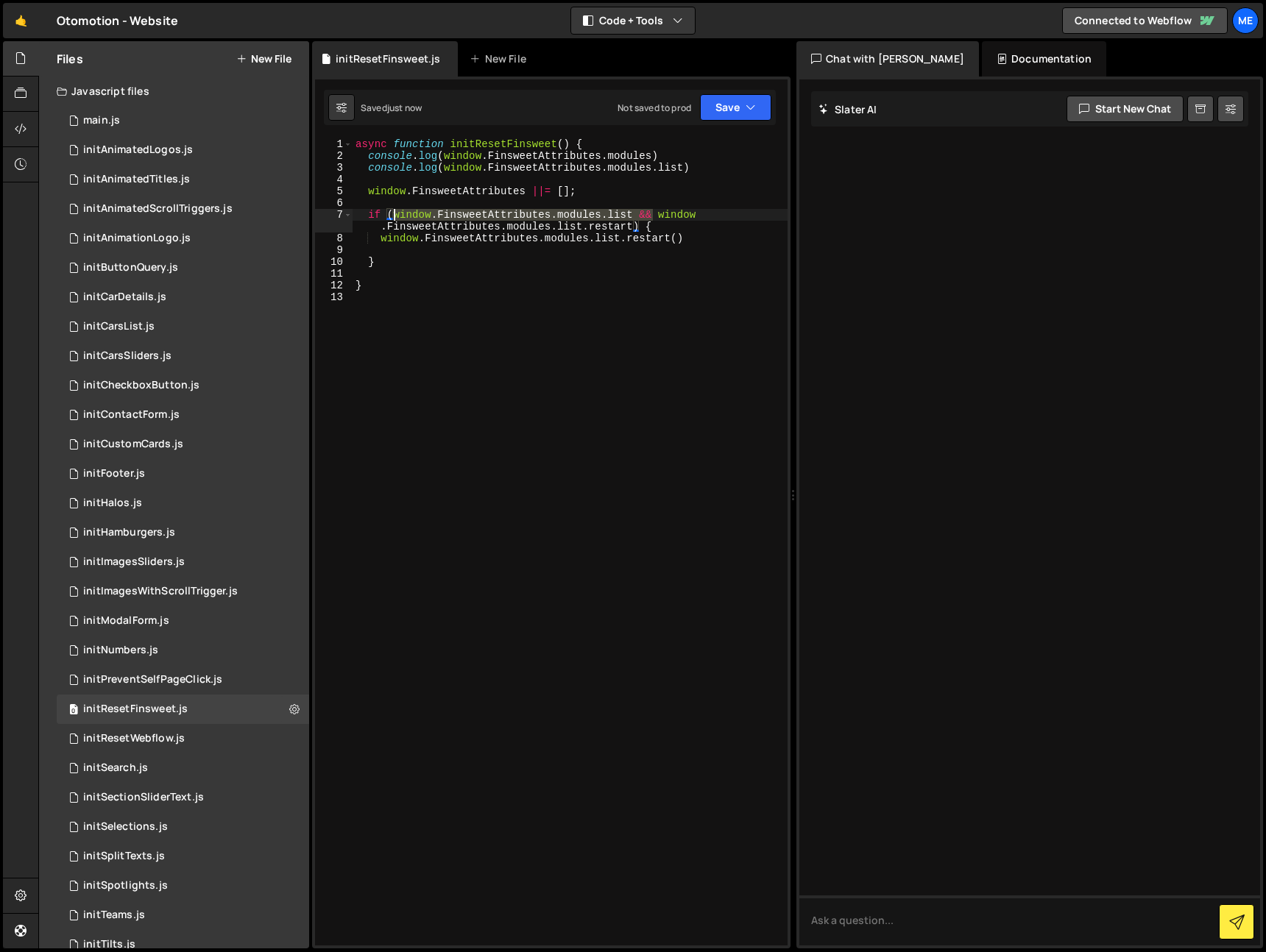
drag, startPoint x: 655, startPoint y: 214, endPoint x: 392, endPoint y: 214, distance: 263.0
click at [392, 214] on div "async function initResetFinsweet ( ) { console . log ( window . FinsweetAttribu…" at bounding box center [570, 553] width 435 height 831
click at [600, 213] on div "async function initResetFinsweet ( ) { console . log ( window . FinsweetAttribu…" at bounding box center [570, 553] width 435 height 831
click at [640, 216] on div "async function initResetFinsweet ( ) { console . log ( window . FinsweetAttribu…" at bounding box center [570, 553] width 435 height 831
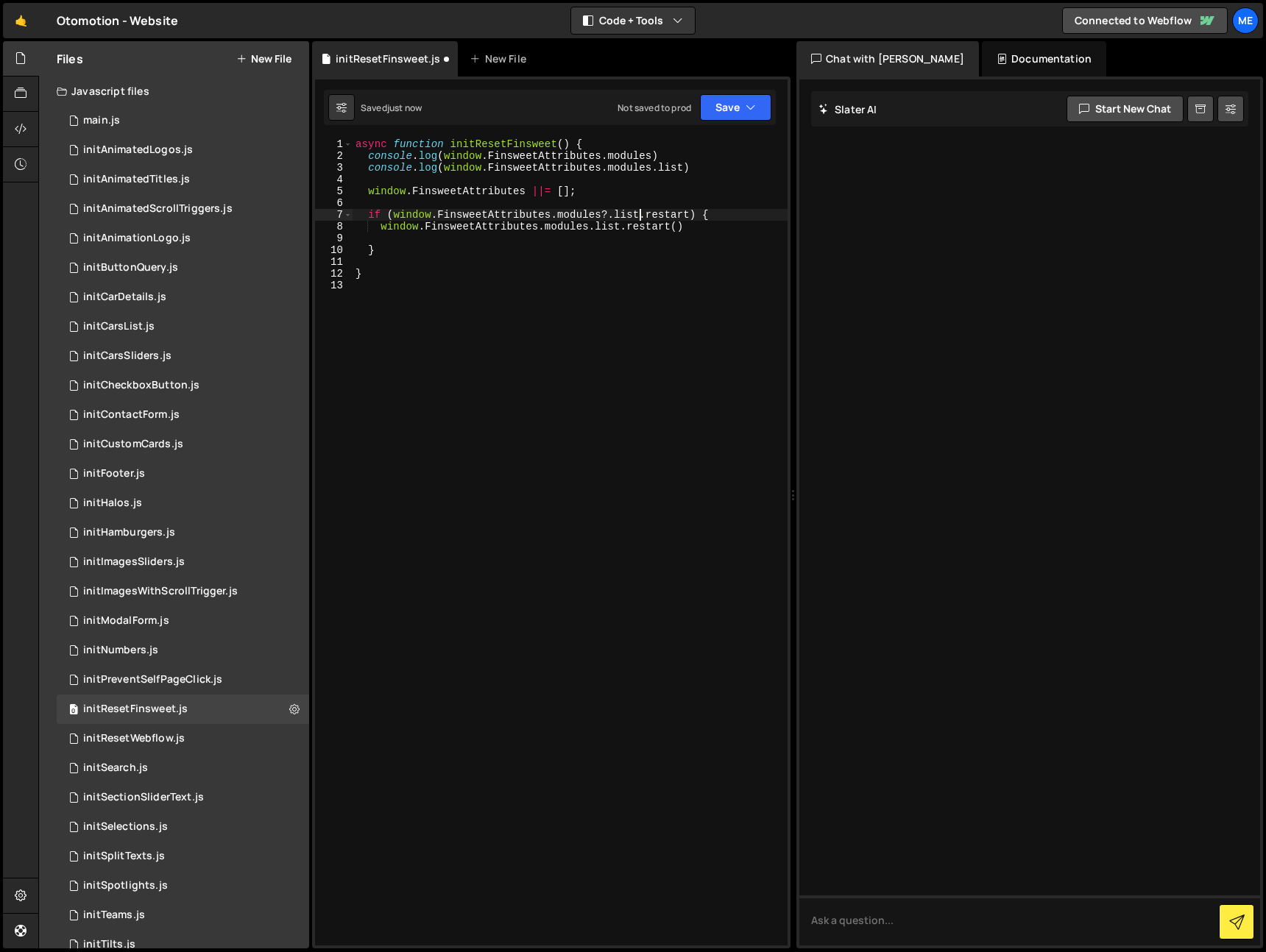
scroll to position [0, 20]
click at [553, 215] on div "async function initResetFinsweet ( ) { console . log ( window . FinsweetAttribu…" at bounding box center [570, 553] width 435 height 831
click at [526, 244] on div "async function initResetFinsweet ( ) { console . log ( window . FinsweetAttribu…" at bounding box center [570, 553] width 435 height 831
type textarea "}"
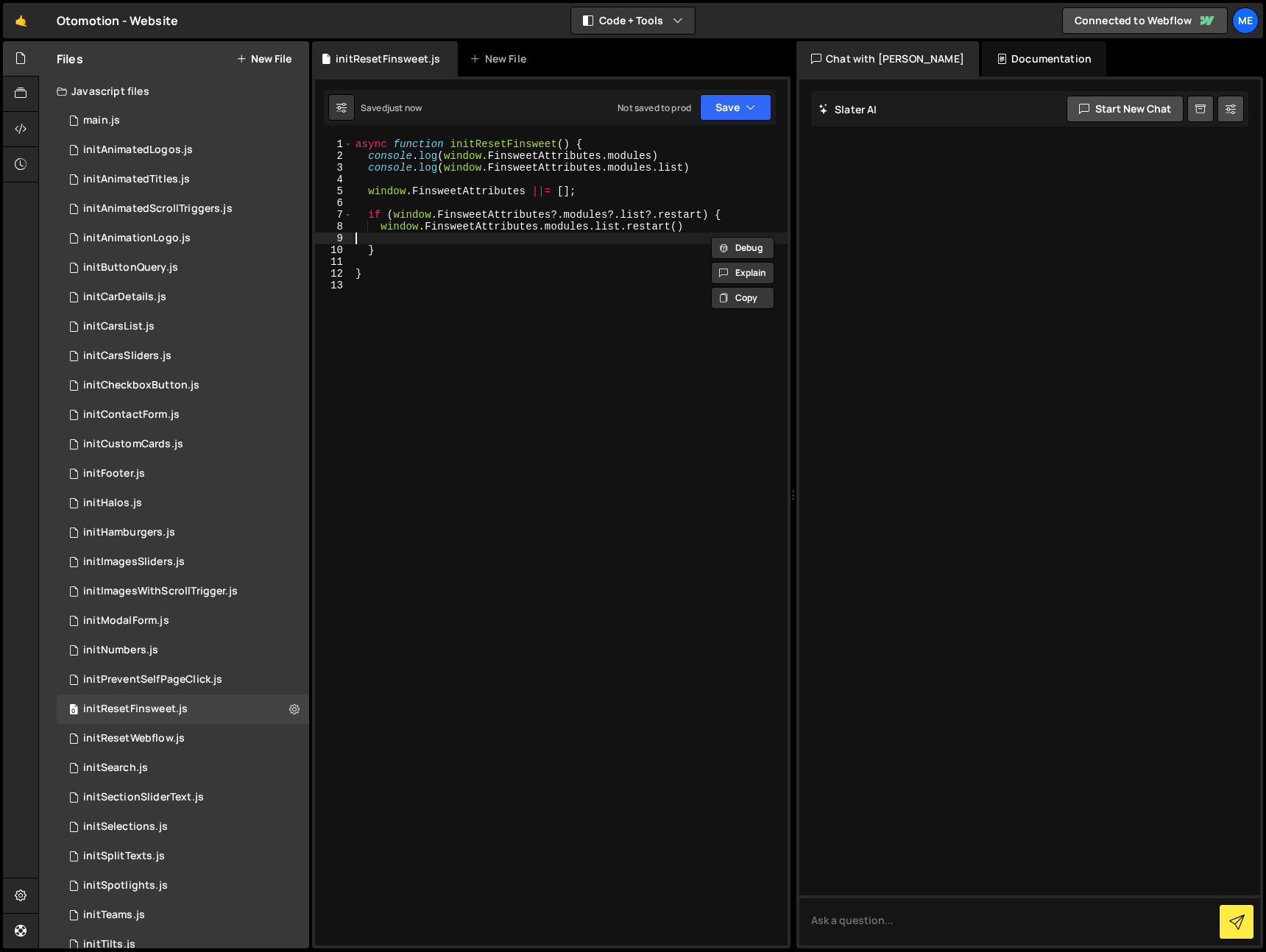
scroll to position [0, 0]
type textarea "window.FinsweetAttributes.modules.list.restart()"
click at [507, 247] on div "async function initResetFinsweet ( ) { console . log ( window . FinsweetAttribu…" at bounding box center [570, 553] width 435 height 831
type textarea "}"
drag, startPoint x: 662, startPoint y: 205, endPoint x: 662, endPoint y: 193, distance: 12.0
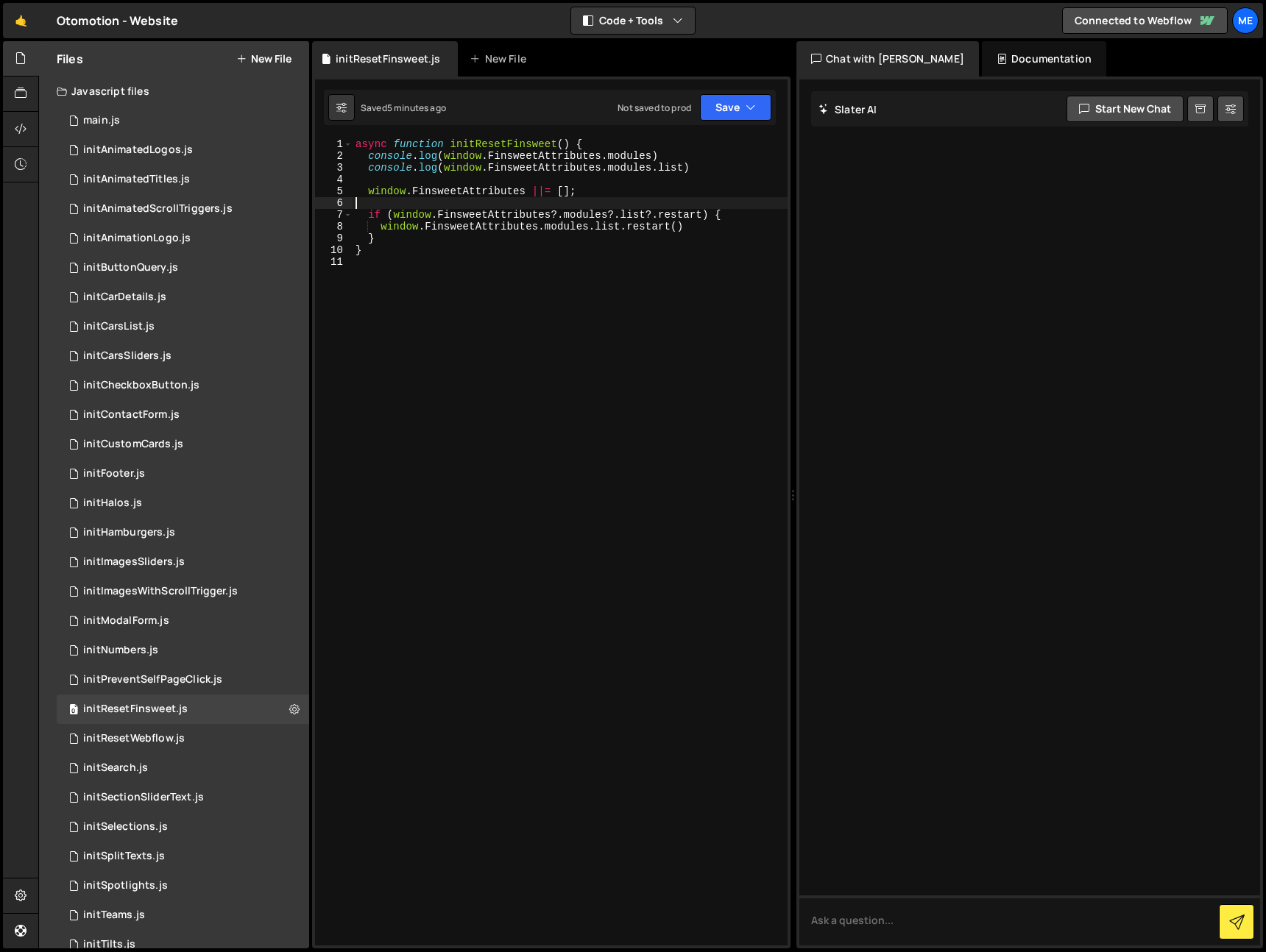
click at [661, 205] on div "async function initResetFinsweet ( ) { console . log ( window . FinsweetAttribu…" at bounding box center [570, 553] width 435 height 831
click at [717, 168] on div "async function initResetFinsweet ( ) { console . log ( window . FinsweetAttribu…" at bounding box center [570, 553] width 435 height 831
type textarea "console.log(window.FinsweetAttributes.modules.list)"
click at [620, 296] on div "async function initResetFinsweet ( ) { console . log ( window . FinsweetAttribu…" at bounding box center [570, 553] width 435 height 831
click at [703, 223] on div "async function initResetFinsweet ( ) { console . log ( window . FinsweetAttribu…" at bounding box center [570, 553] width 435 height 831
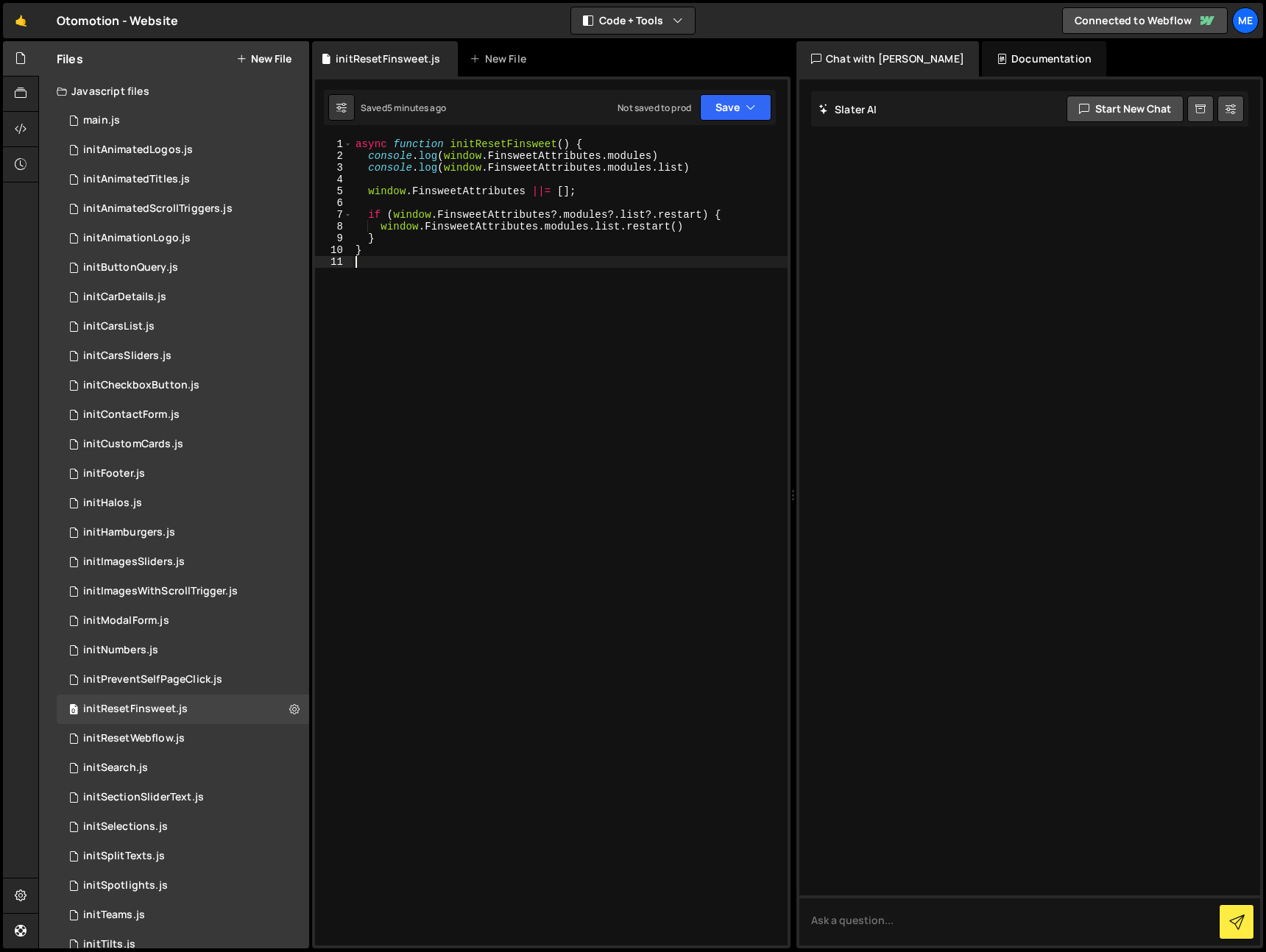
type textarea "window.FinsweetAttributes.modules.list.restart()"
click at [647, 184] on div "async function initResetFinsweet ( ) { console . log ( window . FinsweetAttribu…" at bounding box center [570, 553] width 435 height 831
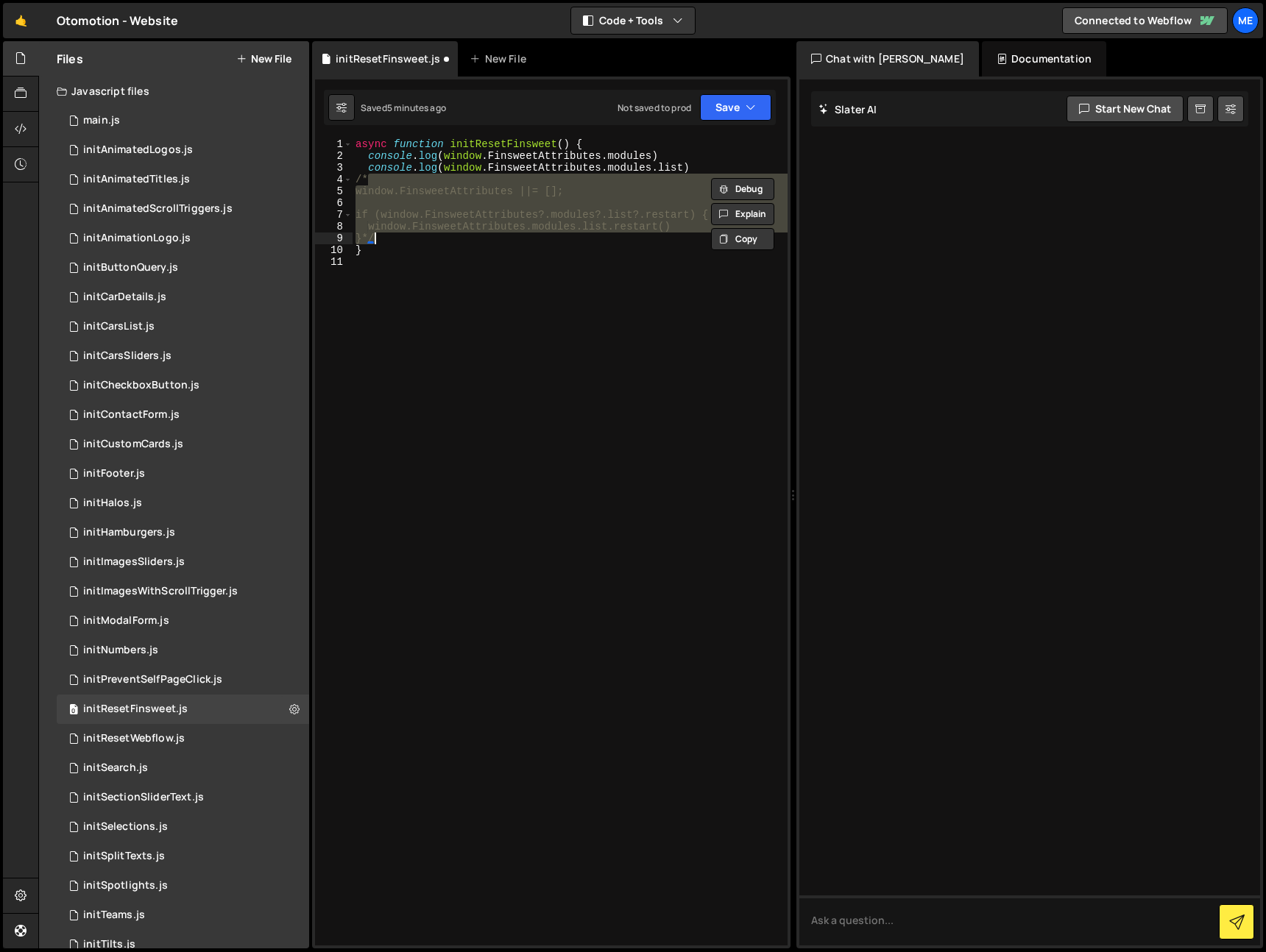
type textarea "}*/"
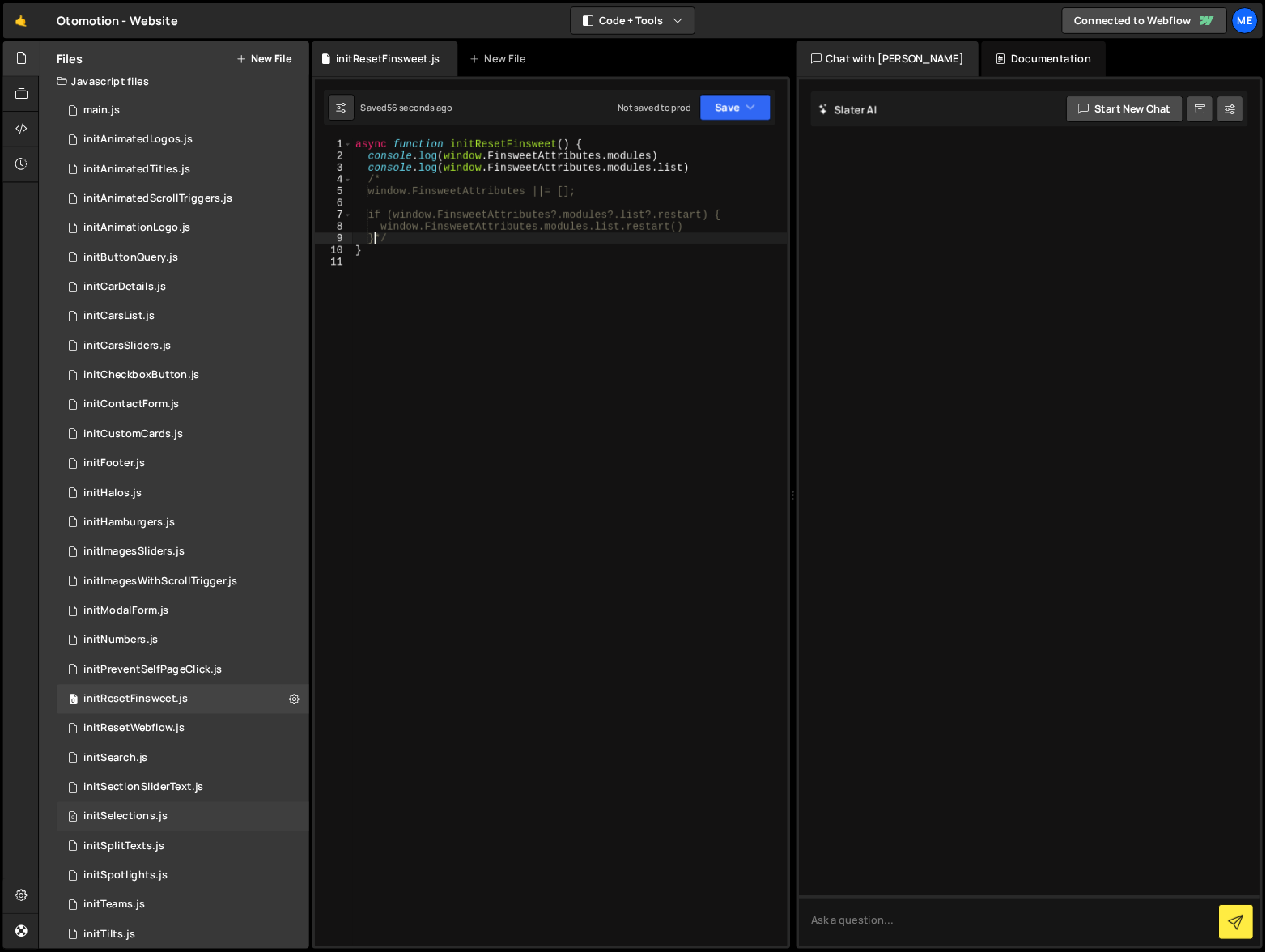
scroll to position [13, 0]
click at [214, 862] on div "initSectionSliderText.js" at bounding box center [157, 864] width 133 height 14
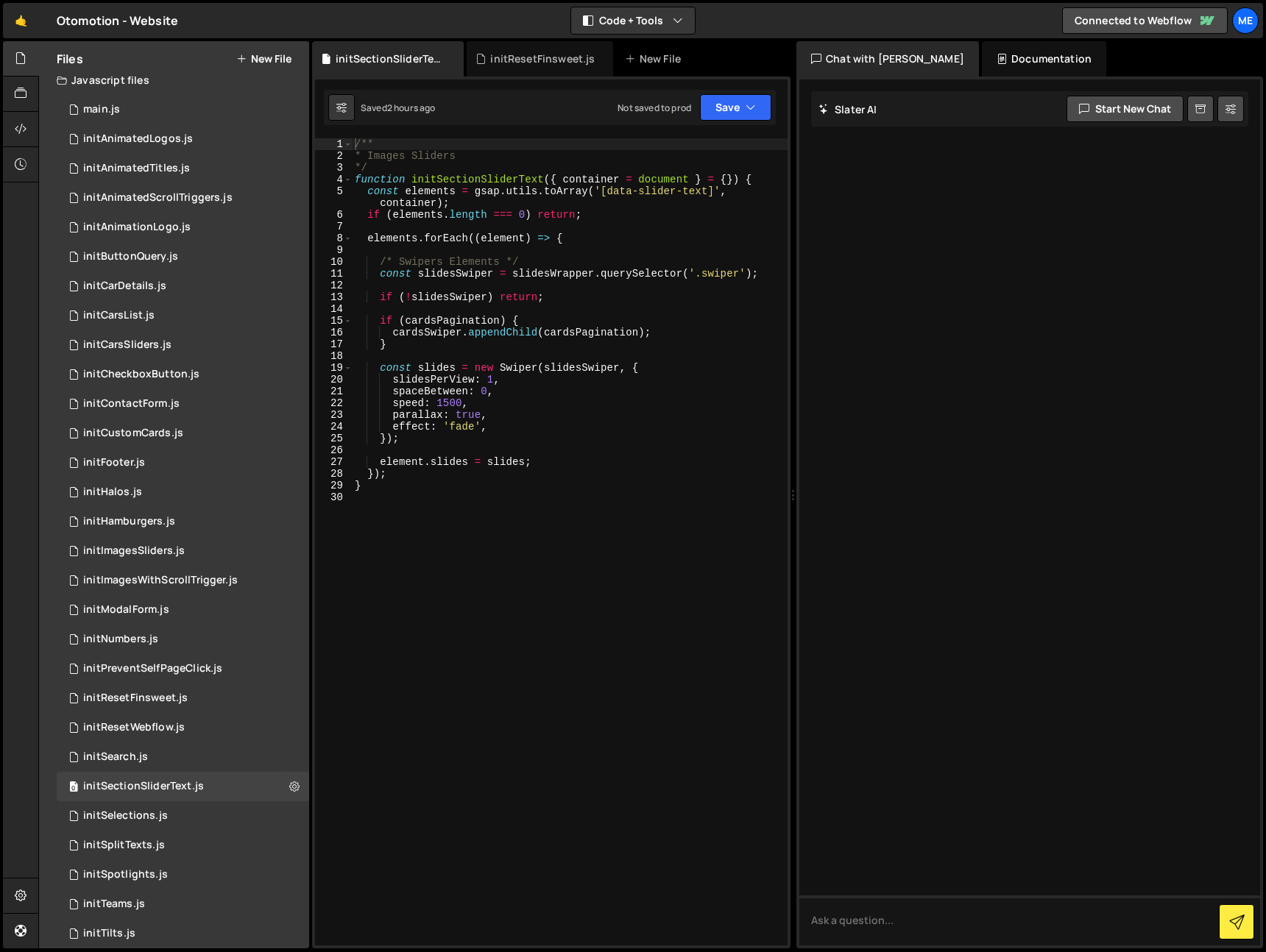
click at [592, 217] on div "/** * Images Sliders */ function initSectionSliderText ( { container = document…" at bounding box center [570, 553] width 436 height 831
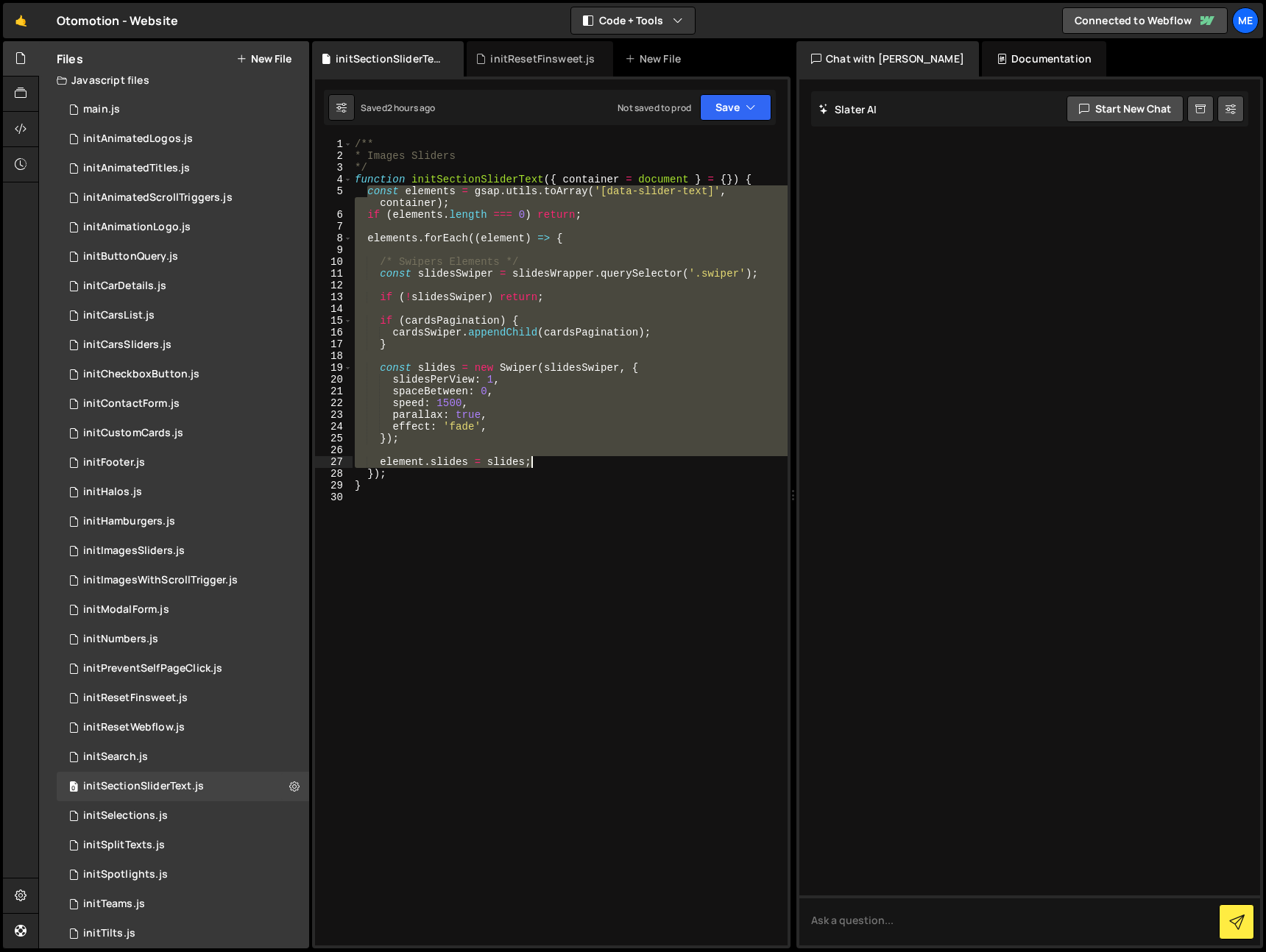
drag, startPoint x: 368, startPoint y: 192, endPoint x: 568, endPoint y: 467, distance: 340.0
click at [568, 467] on div "/** * Images Sliders */ function initSectionSliderText ( { container = document…" at bounding box center [570, 553] width 436 height 831
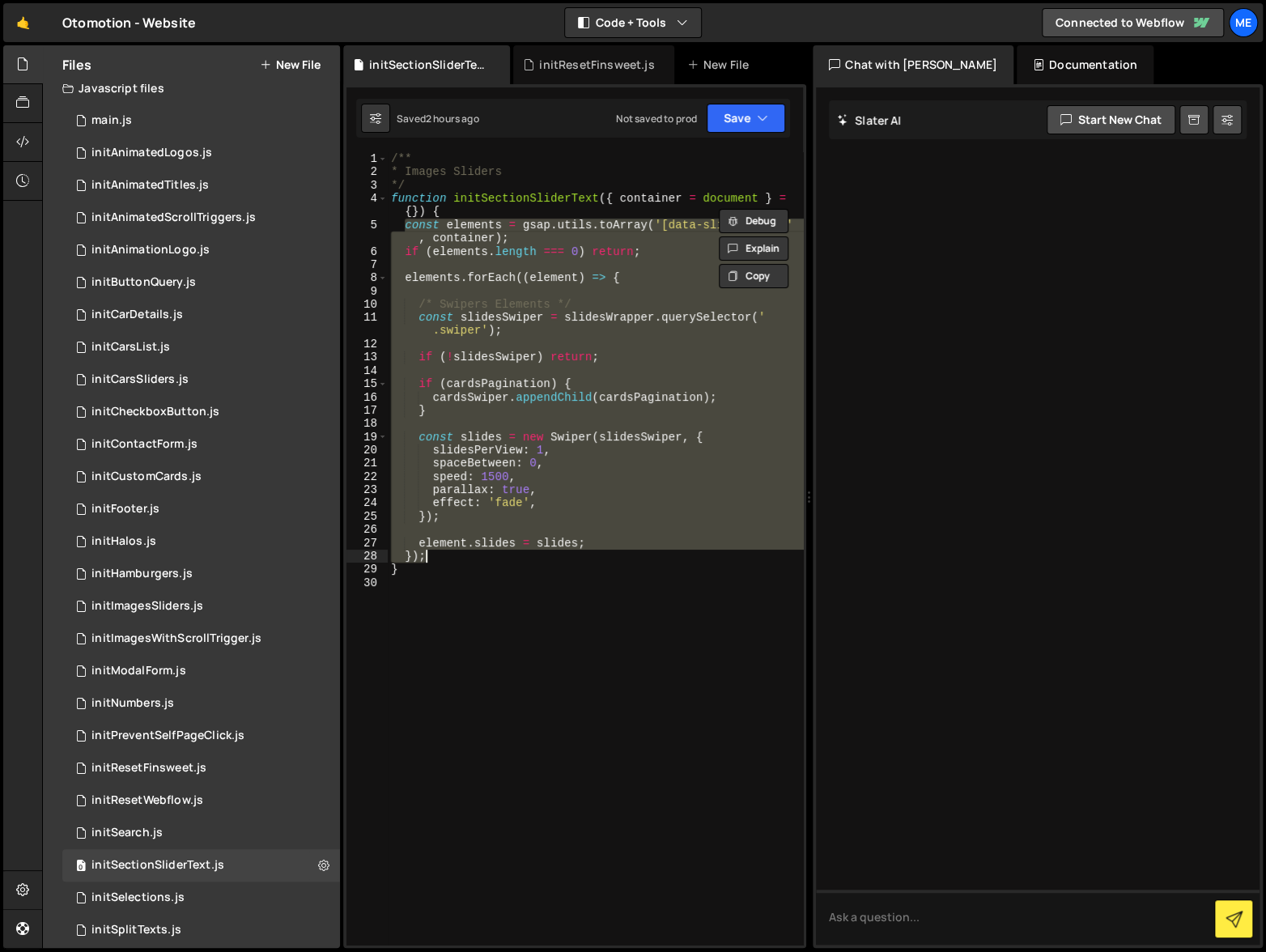
type textarea "element.slides = slides; });*/"
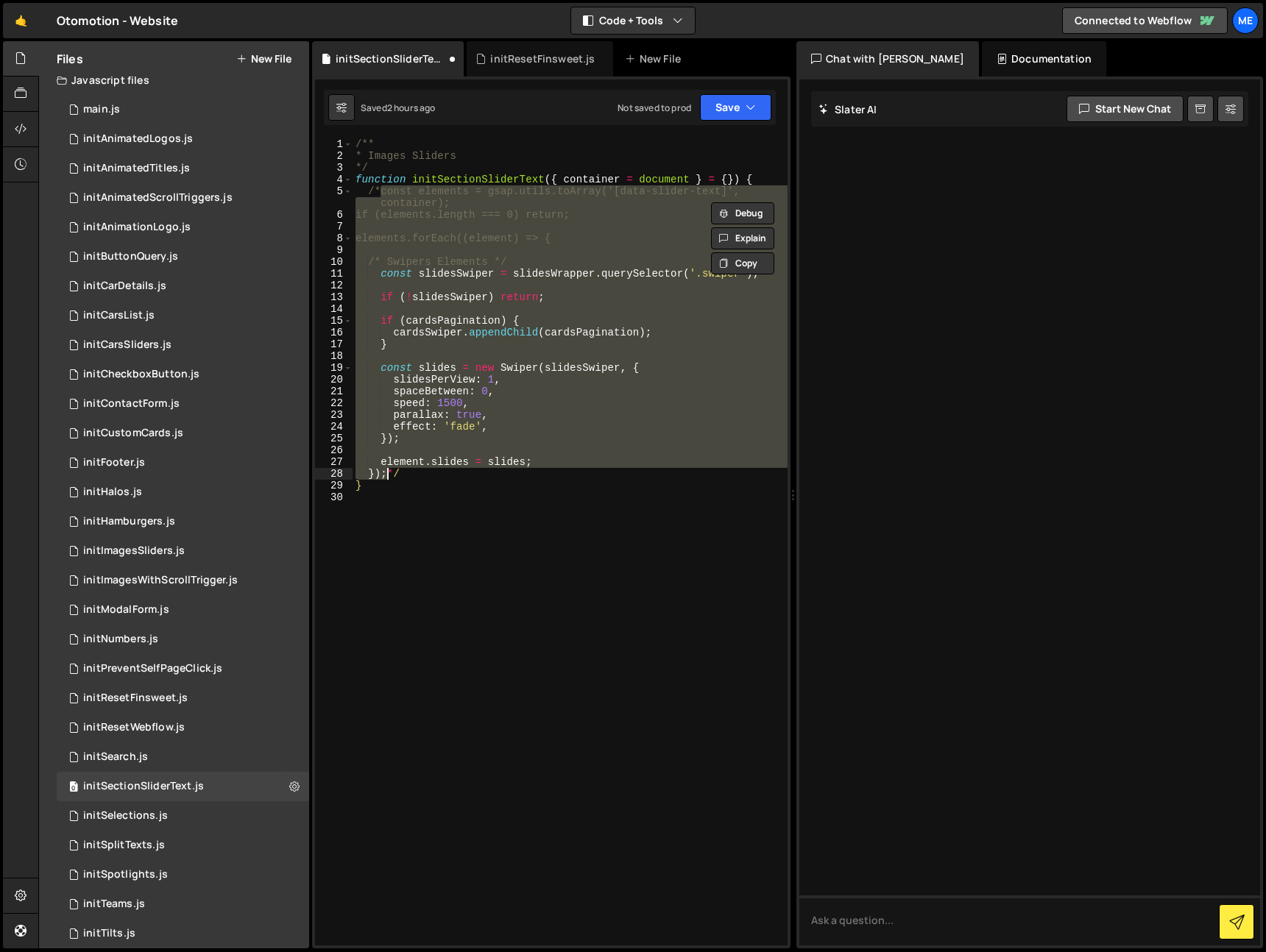
click at [534, 255] on div "/** * Images Sliders */ function initSectionSliderText ( { container = document…" at bounding box center [570, 542] width 435 height 807
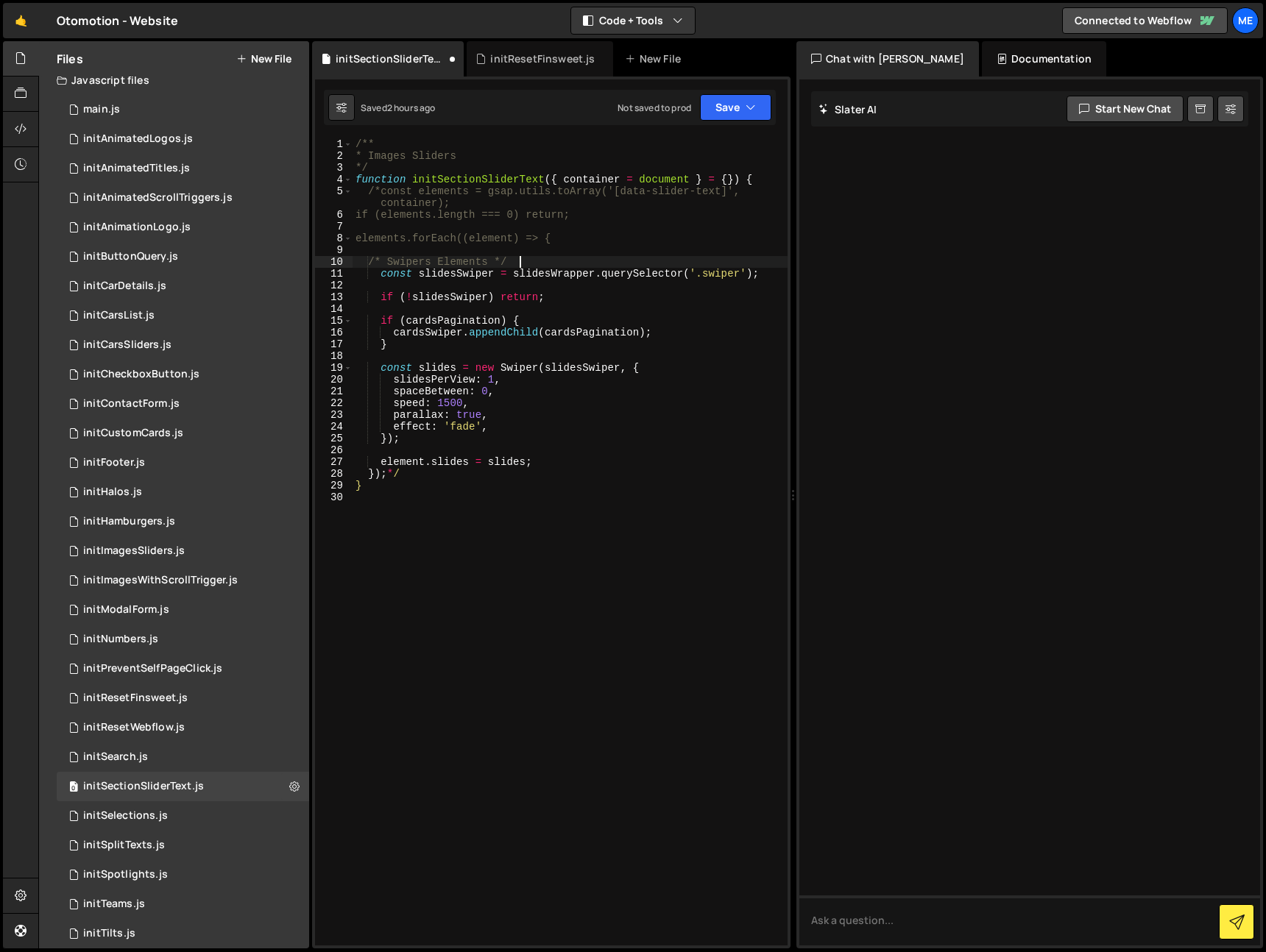
click at [549, 261] on div "/** * Images Sliders */ function initSectionSliderText ( { container = document…" at bounding box center [570, 553] width 435 height 831
type textarea "/* Swipers Elements */"
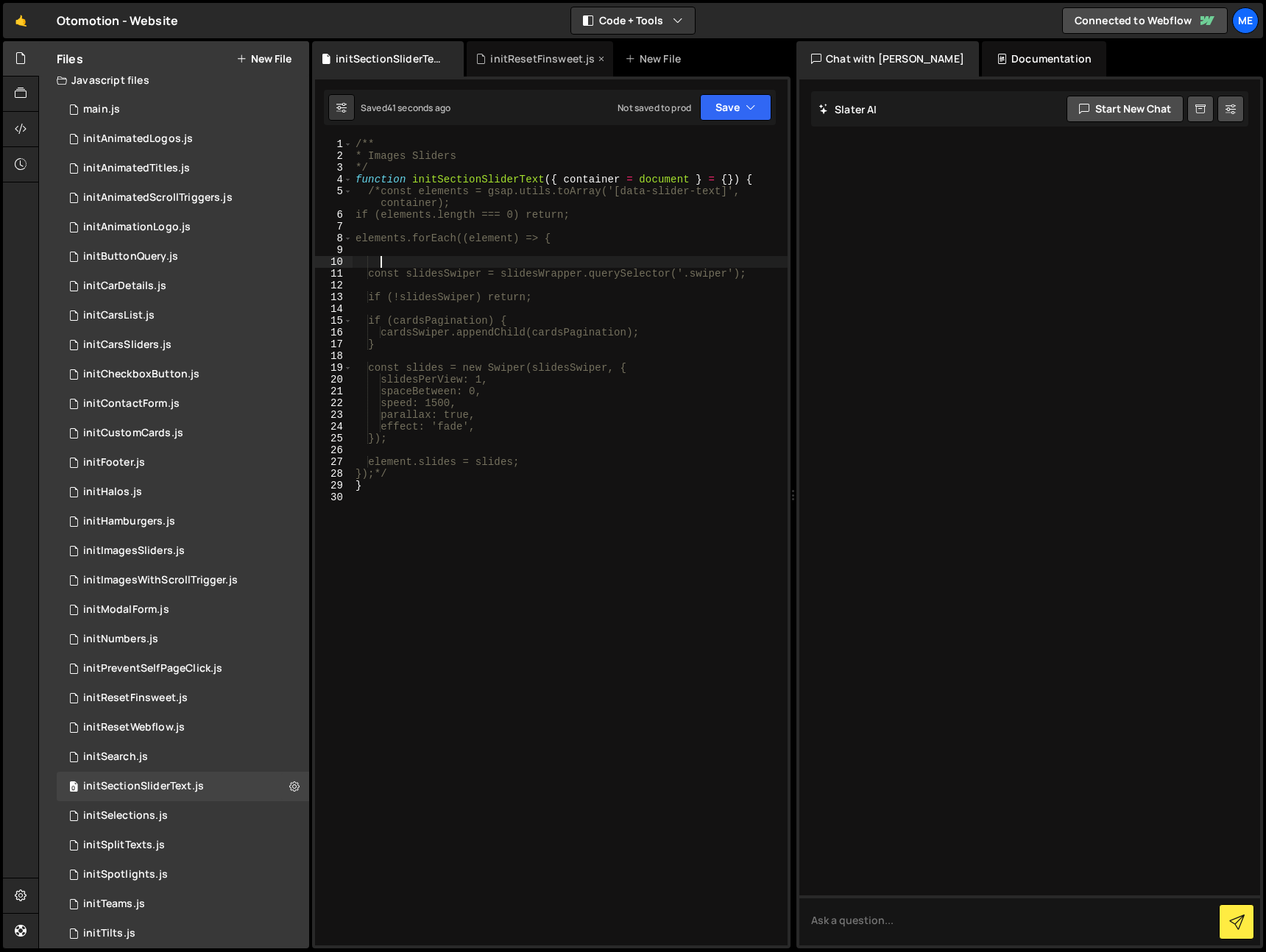
click at [545, 58] on div "initResetFinsweet.js" at bounding box center [542, 58] width 105 height 15
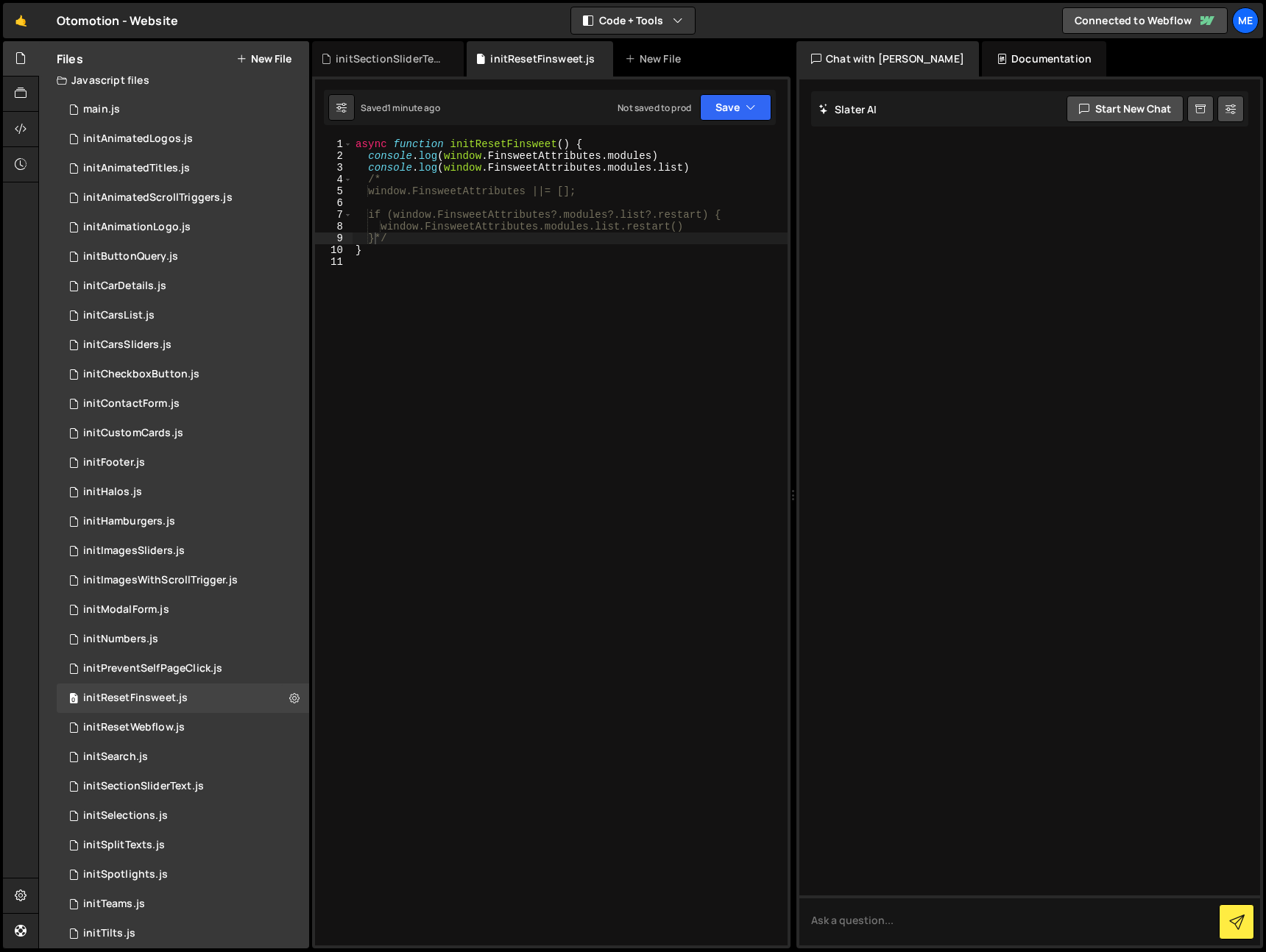
drag, startPoint x: 621, startPoint y: 197, endPoint x: 613, endPoint y: 203, distance: 10.0
click at [621, 198] on div "async function initResetFinsweet ( ) { console . log ( window . FinsweetAttribu…" at bounding box center [570, 553] width 435 height 831
drag, startPoint x: 392, startPoint y: 227, endPoint x: 715, endPoint y: 228, distance: 323.0
click at [715, 228] on div "async function initResetFinsweet ( ) { console . log ( window . FinsweetAttribu…" at bounding box center [570, 553] width 435 height 831
click at [718, 165] on div "async function initResetFinsweet ( ) { console . log ( window . FinsweetAttribu…" at bounding box center [570, 553] width 435 height 831
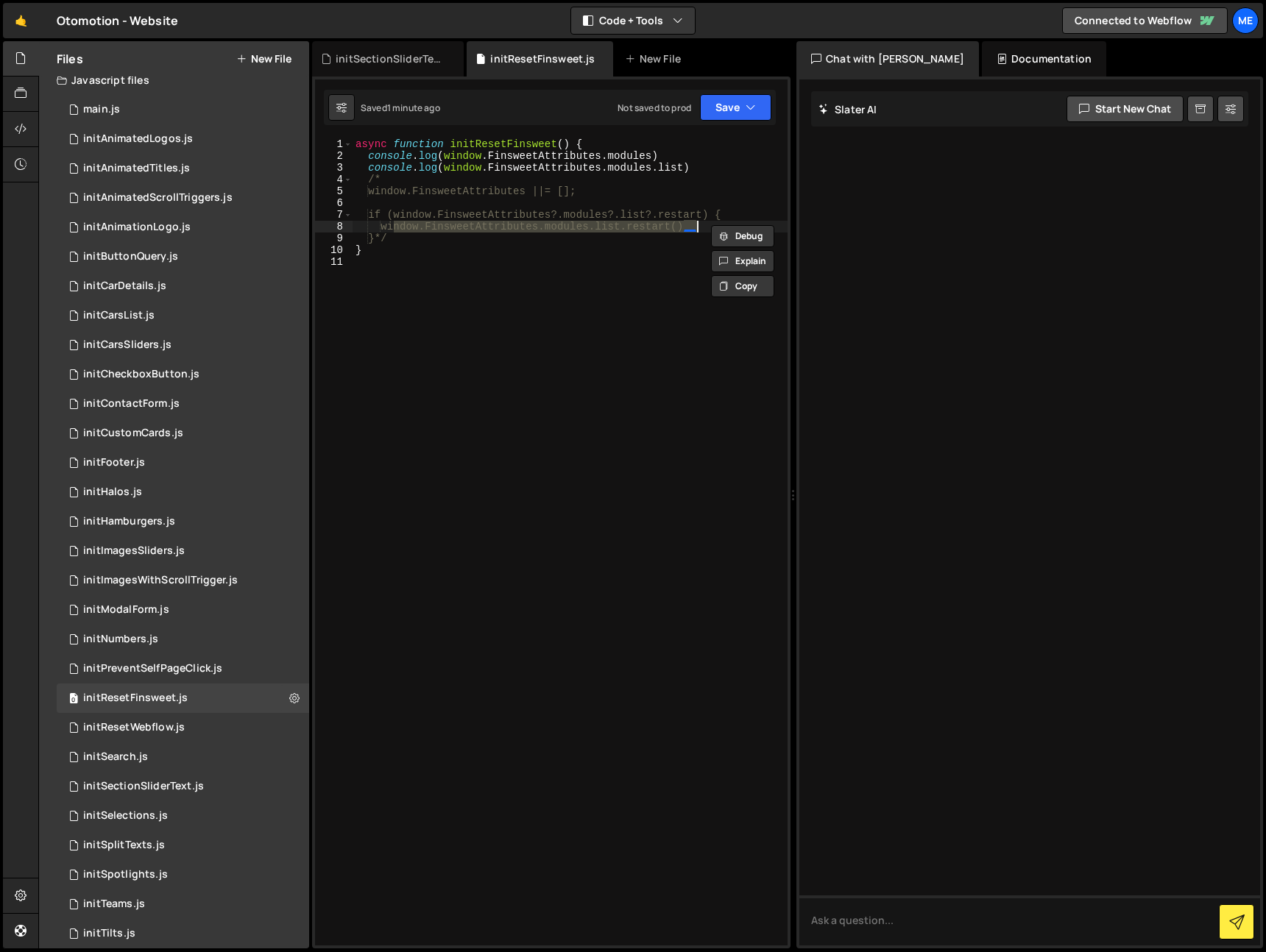
type textarea "console.log(window.FinsweetAttributes.modules.list)"
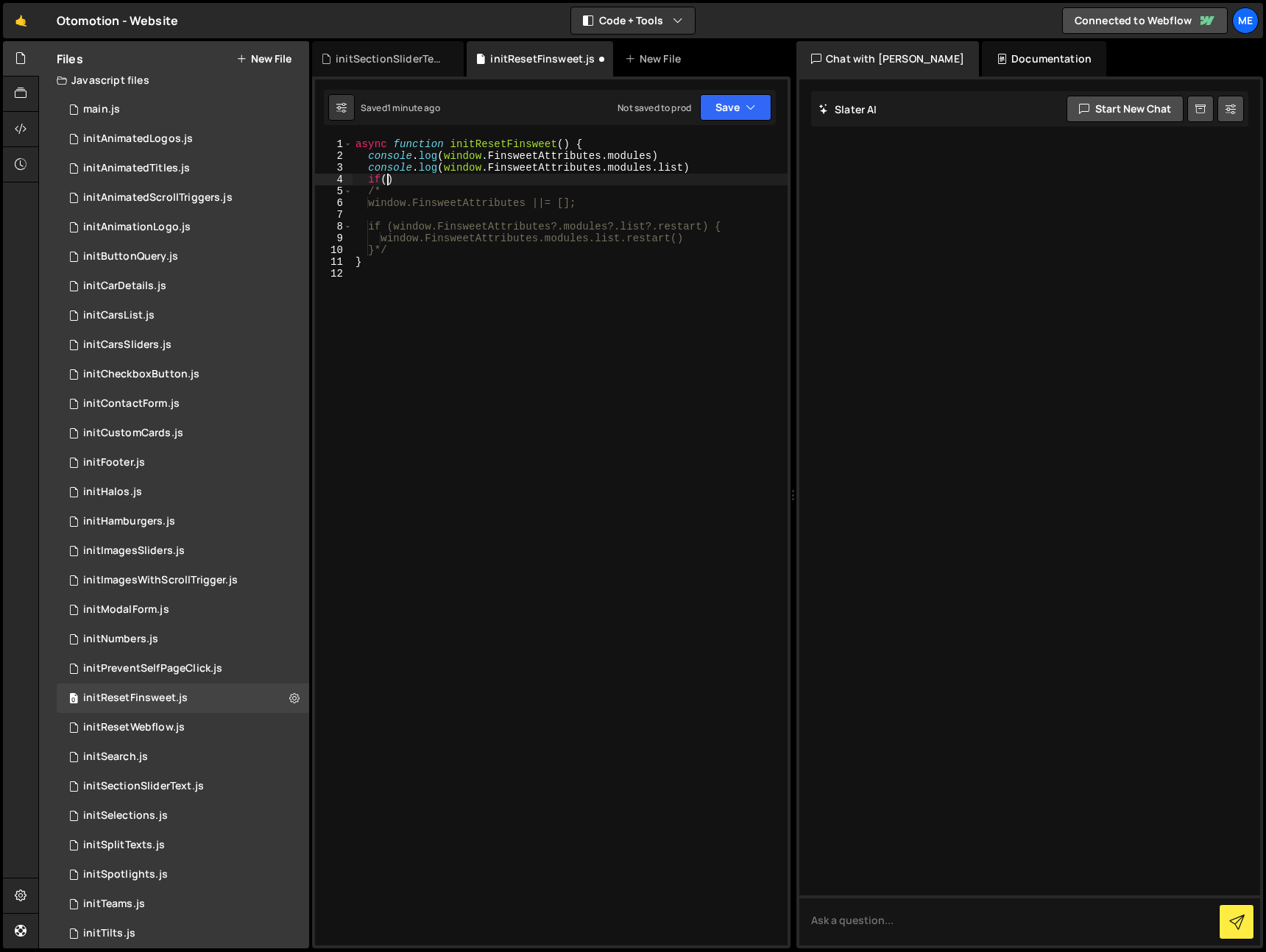
scroll to position [0, 2]
paste textarea "window.FinsweetAttributes.modules.list.restart())"
type textarea "if(window.FinsweetAttributes.modules.list.restart) {}"
paste textarea "window.FinsweetAttributes.modules.list.restart()"
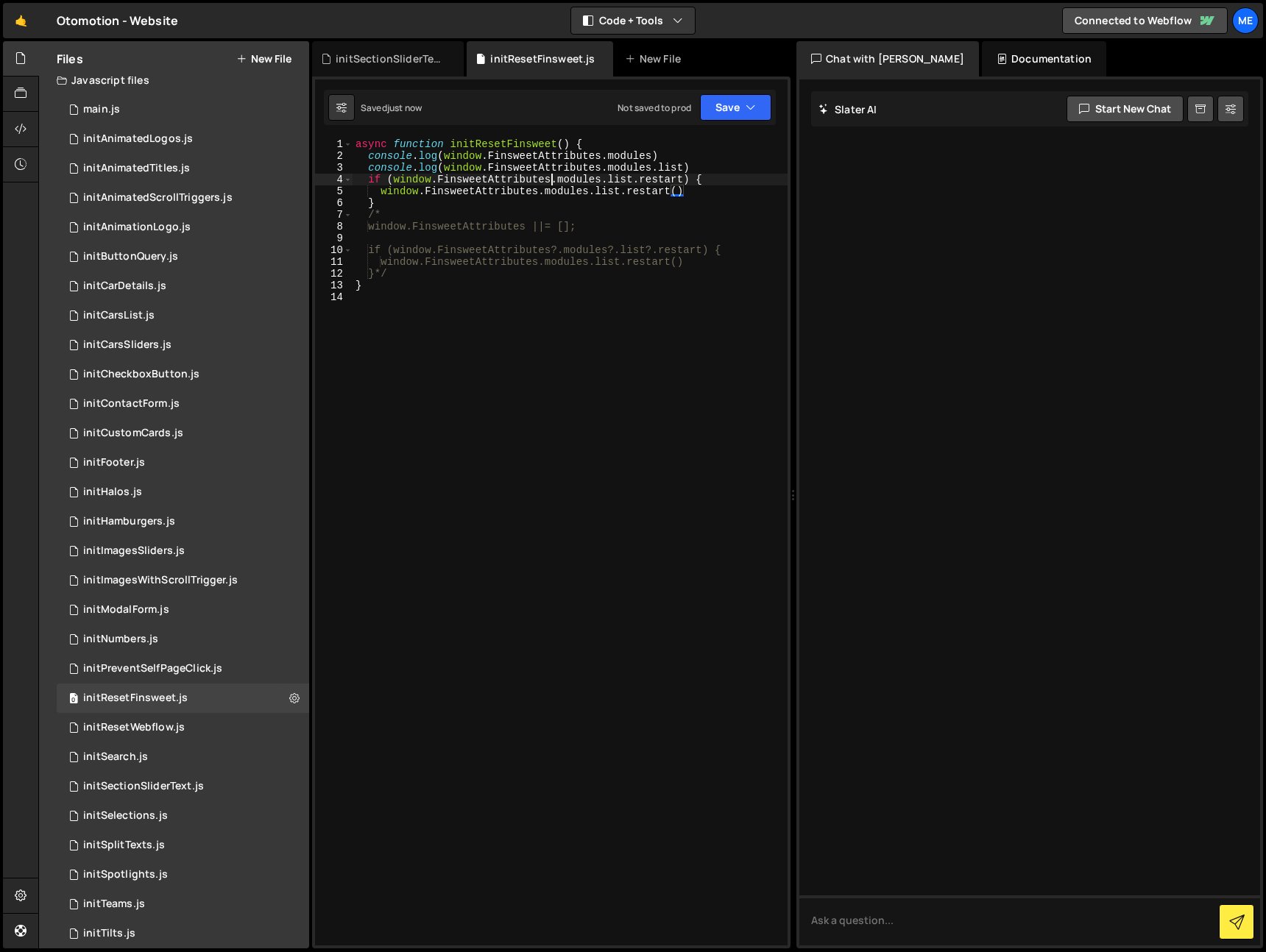
click at [552, 180] on div "async function initResetFinsweet ( ) { console . log ( window . FinsweetAttribu…" at bounding box center [570, 553] width 435 height 831
click at [691, 200] on div "async function initResetFinsweet ( ) { console . log ( window . FinsweetAttribu…" at bounding box center [570, 553] width 435 height 831
click at [705, 187] on div "async function initResetFinsweet ( ) { console . log ( window . FinsweetAttribu…" at bounding box center [570, 553] width 435 height 831
click at [721, 173] on div "async function initResetFinsweet ( ) { console . log ( window . FinsweetAttribu…" at bounding box center [570, 553] width 435 height 831
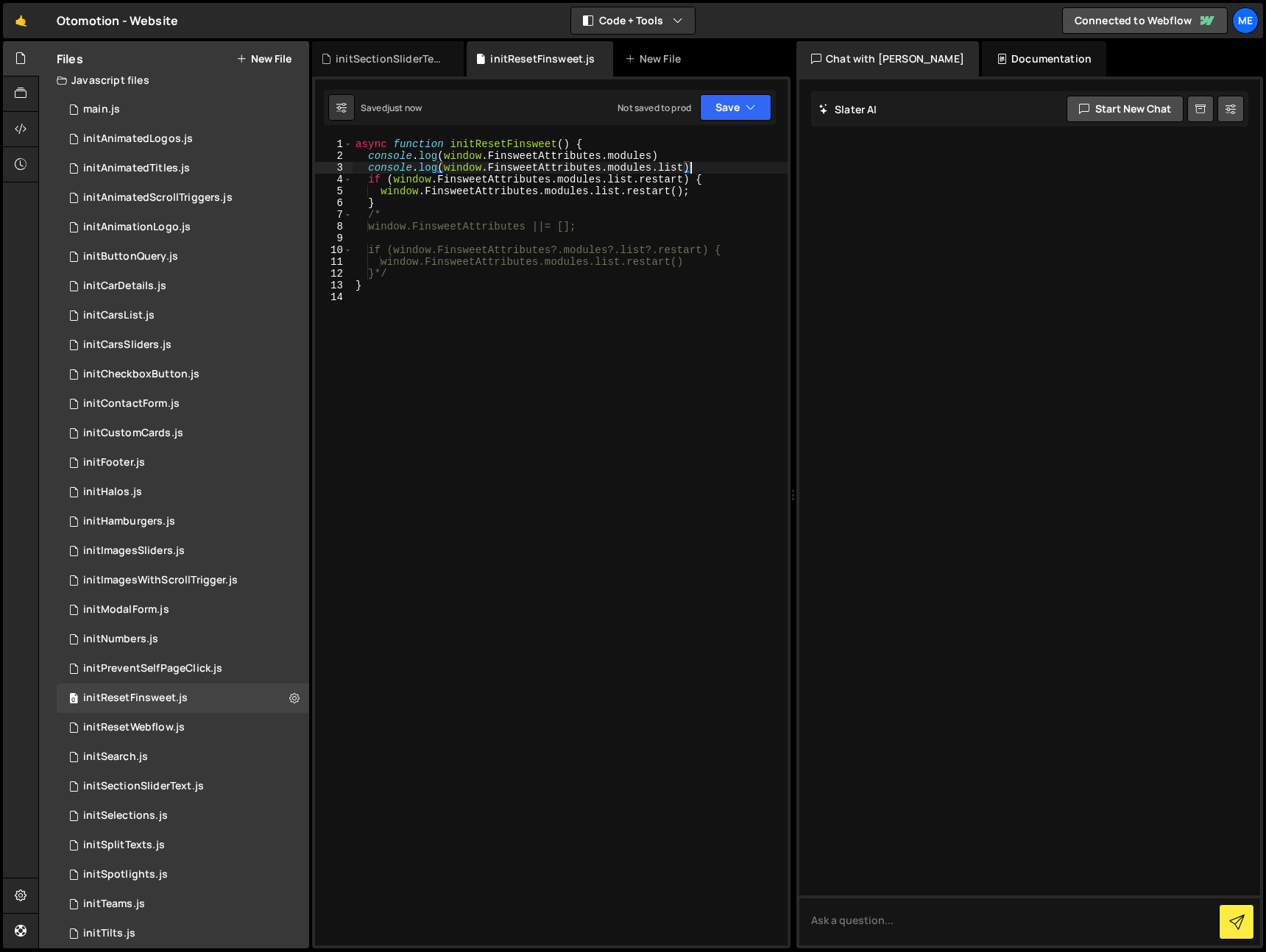
type textarea "if (window.FinsweetAttributes.modules.list.restart) {"
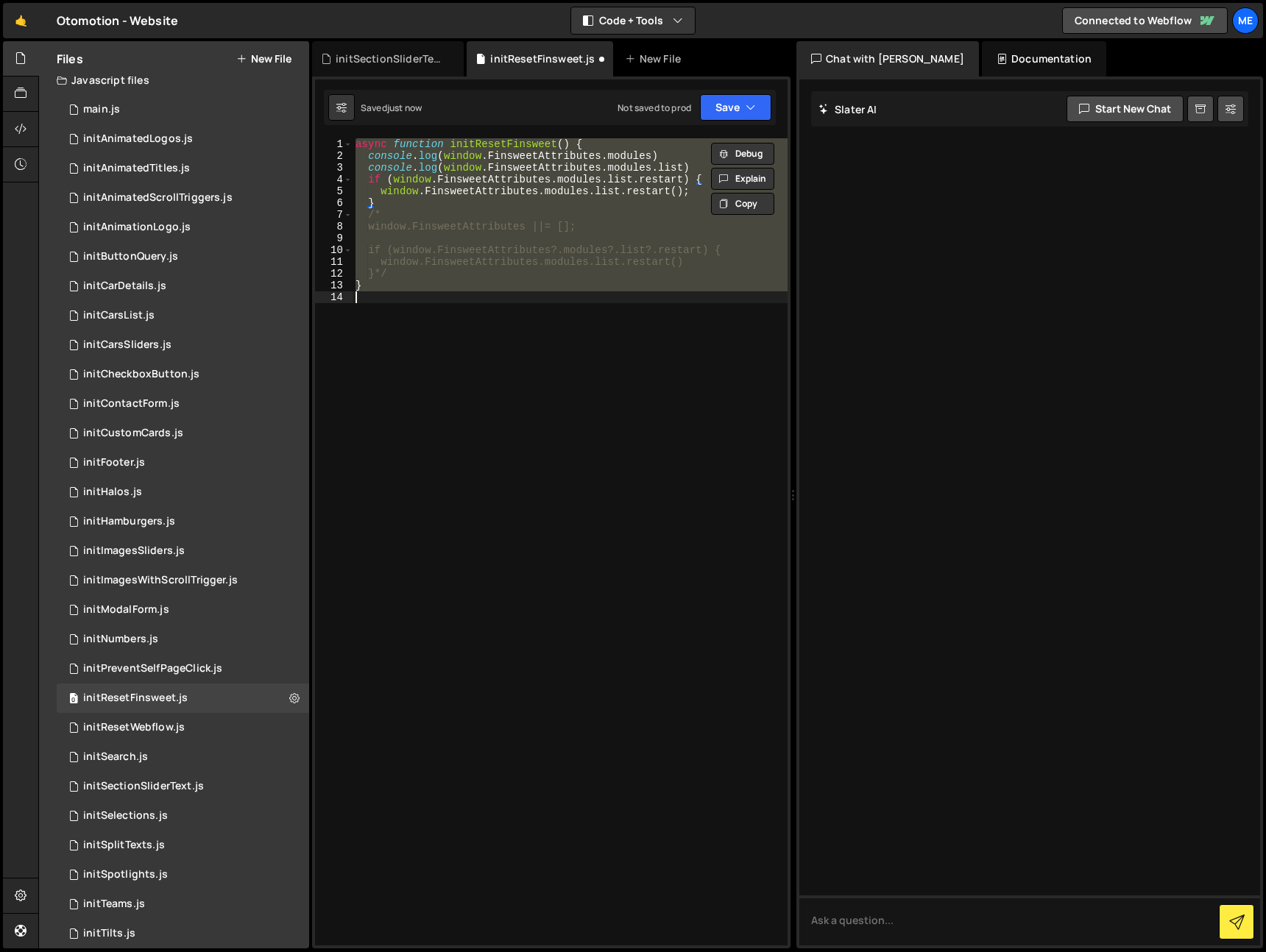
scroll to position [0, 0]
type textarea "}"
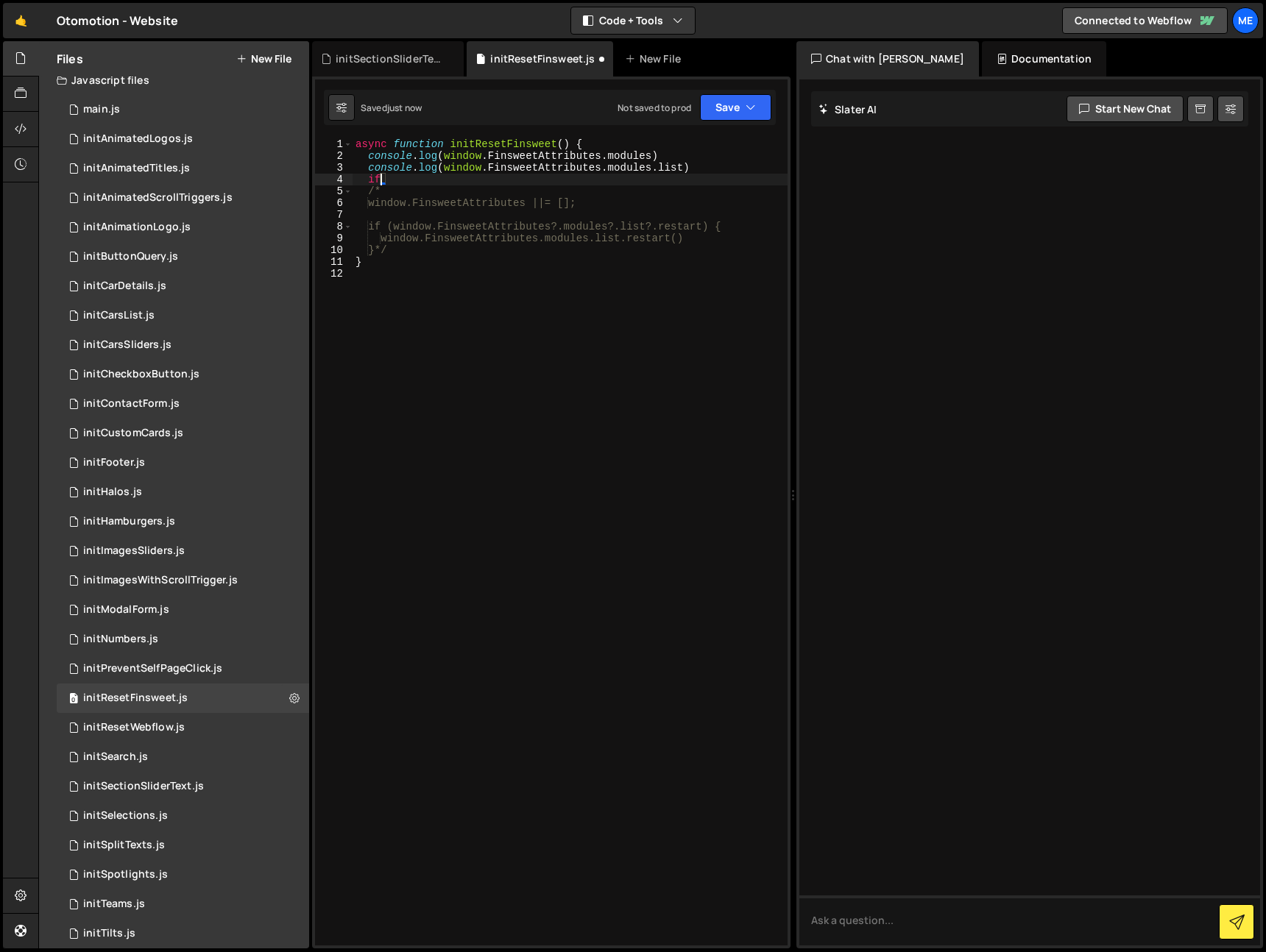
type textarea "}"
click at [720, 228] on div "async function initResetFinsweet ( ) { console . log ( window . FinsweetAttribu…" at bounding box center [570, 553] width 435 height 831
click at [375, 229] on div "async function initResetFinsweet ( ) { console . log ( window . FinsweetAttribu…" at bounding box center [570, 553] width 435 height 831
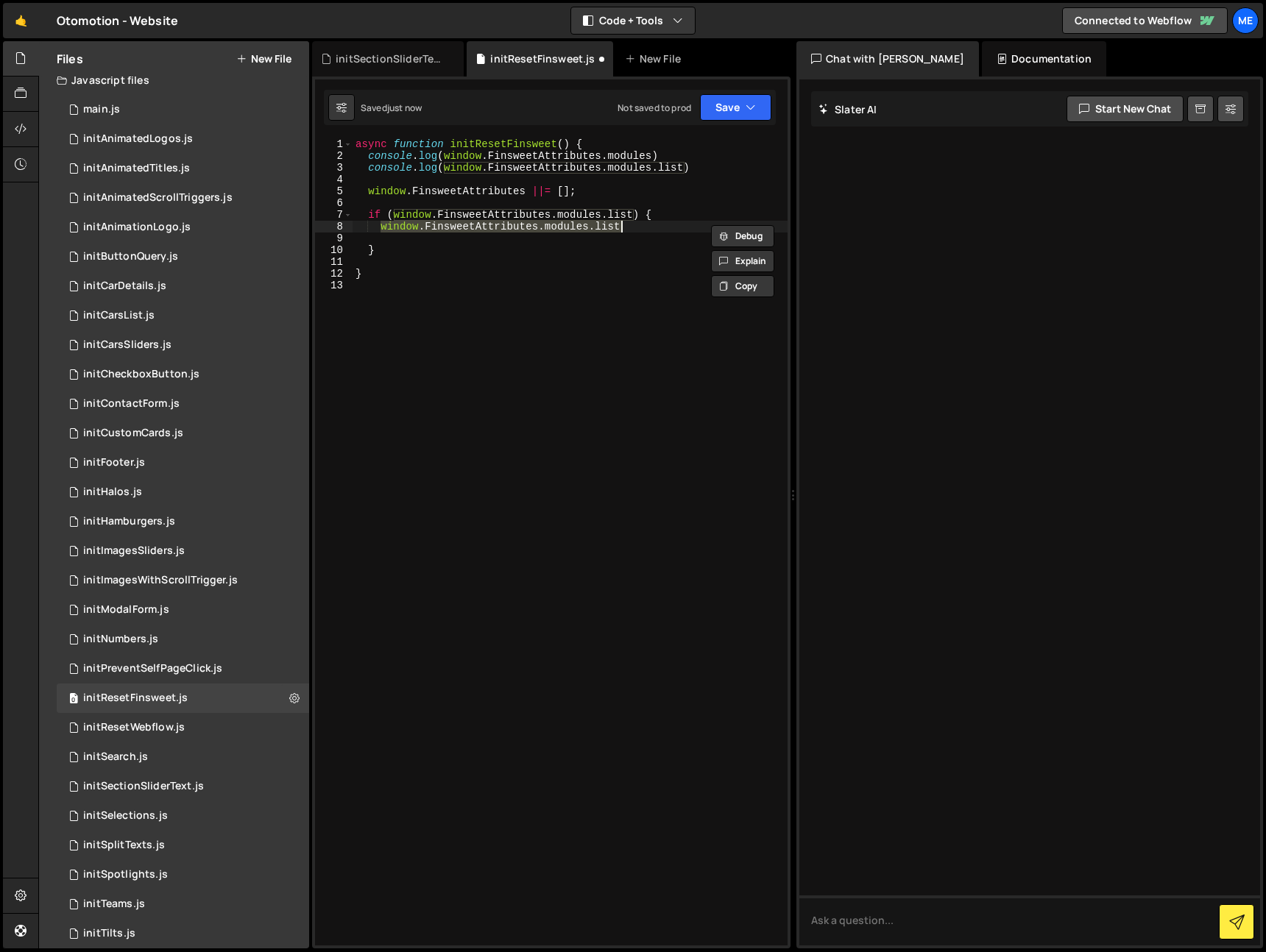
type textarea "}"
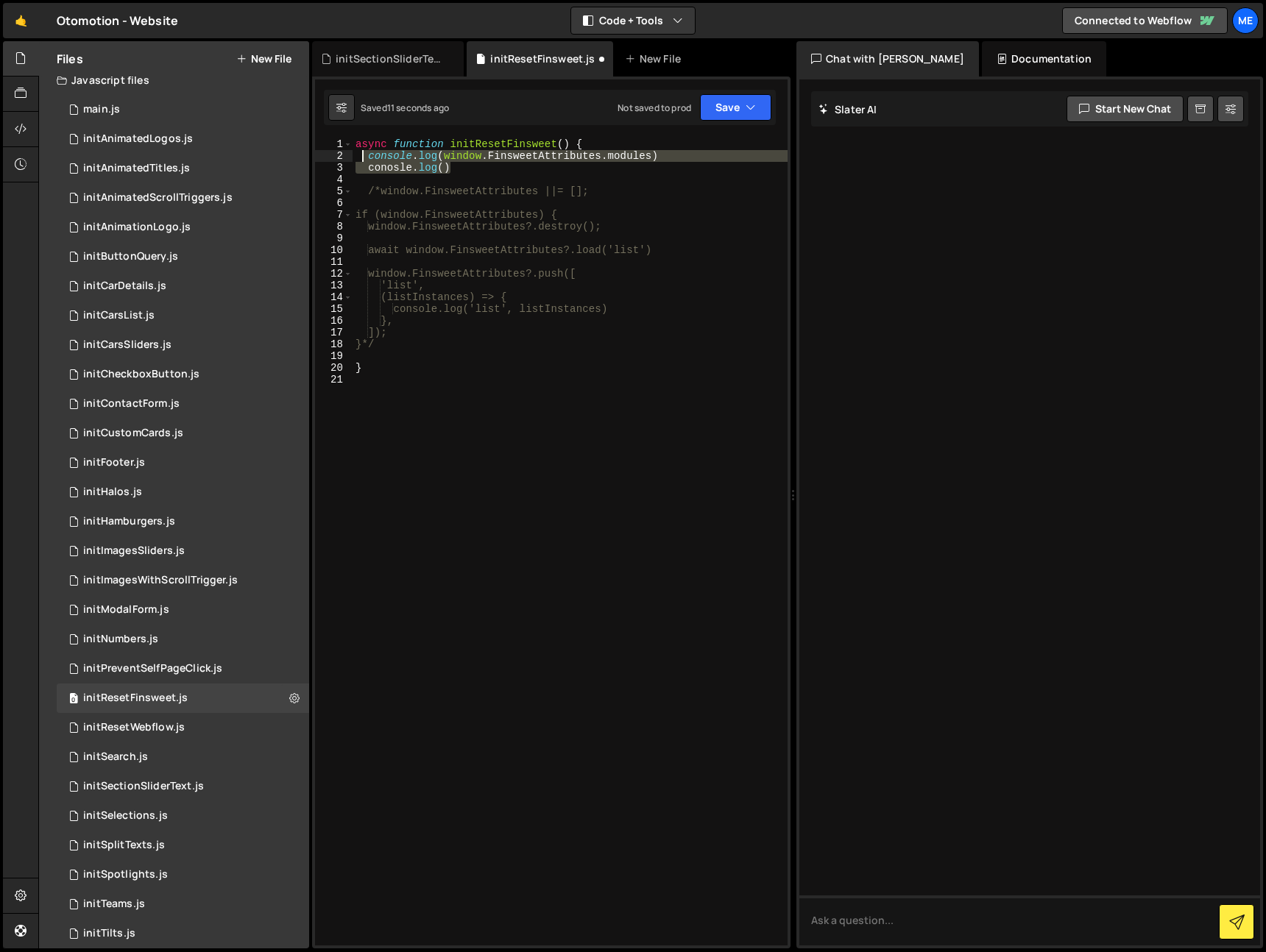
drag, startPoint x: 418, startPoint y: 168, endPoint x: 363, endPoint y: 161, distance: 55.4
click at [364, 161] on div "async function initResetFinsweet ( ) { console . log ( window . FinsweetAttribu…" at bounding box center [570, 553] width 435 height 831
type textarea "console.log(window.FinsweetAttributes.modules) conosle.log()"
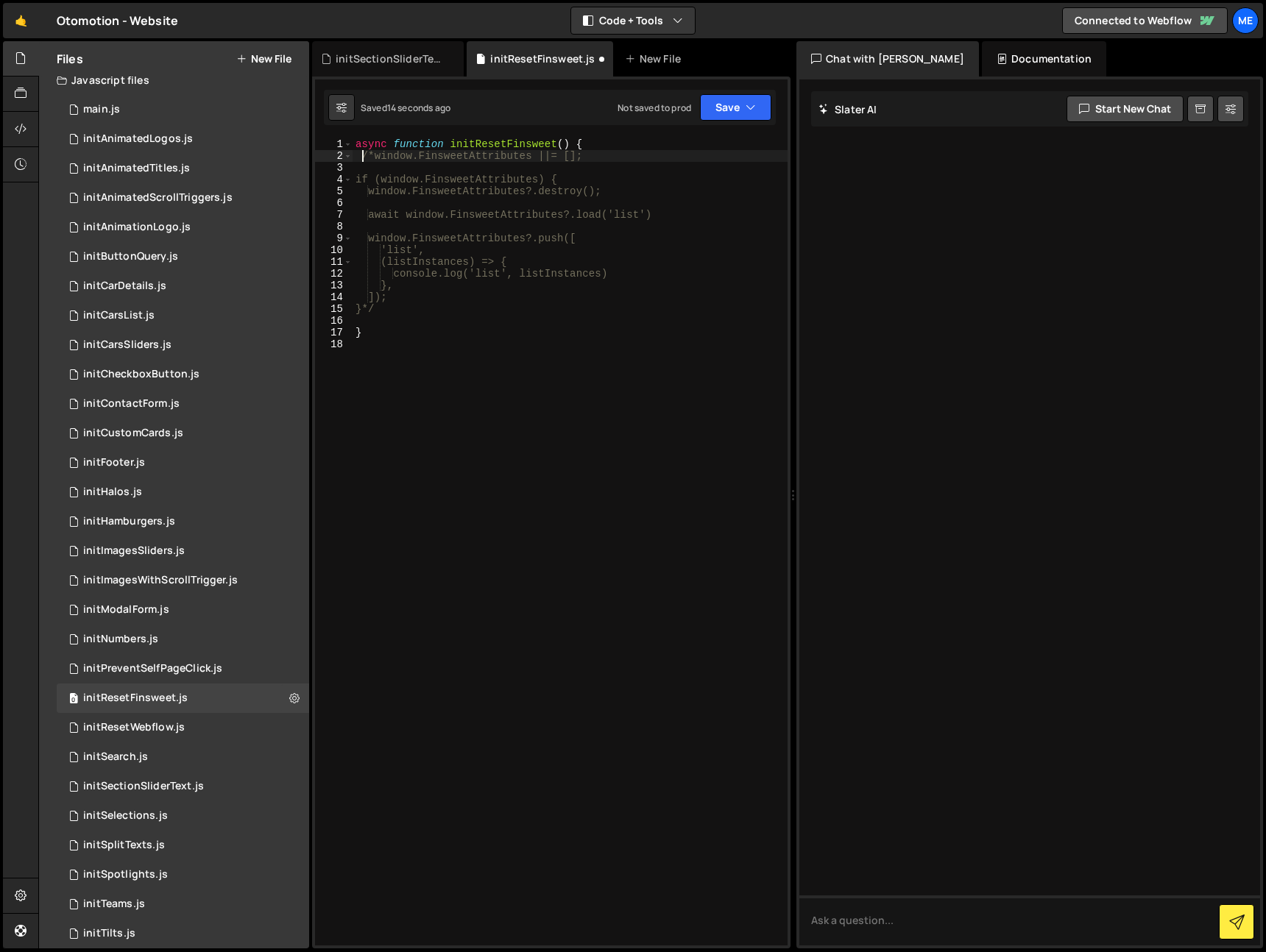
type textarea "window.FinsweetAttributes ||= [];"
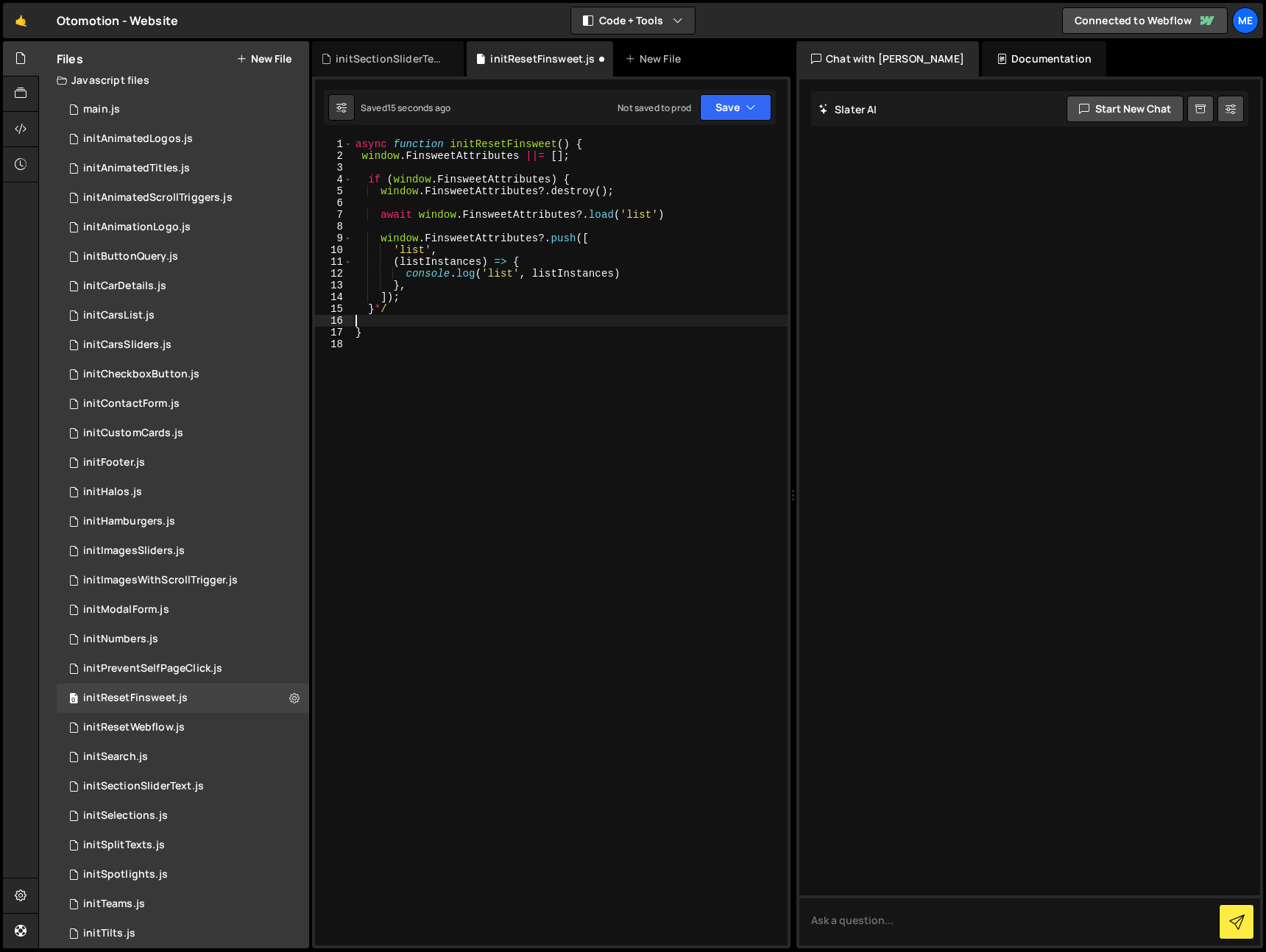
click at [400, 318] on div "async function initResetFinsweet ( ) { window . FinsweetAttributes ||= [ ] ; if…" at bounding box center [570, 553] width 435 height 831
click at [404, 311] on div "async function initResetFinsweet ( ) { window . FinsweetAttributes ||= [ ] ; if…" at bounding box center [570, 553] width 435 height 831
click at [647, 270] on div "async function initResetFinsweet ( ) { window . FinsweetAttributes ||= [ ] ; if…" at bounding box center [570, 553] width 435 height 831
click at [648, 273] on div "async function initResetFinsweet ( ) { window . FinsweetAttributes ||= [ ] ; if…" at bounding box center [570, 553] width 435 height 831
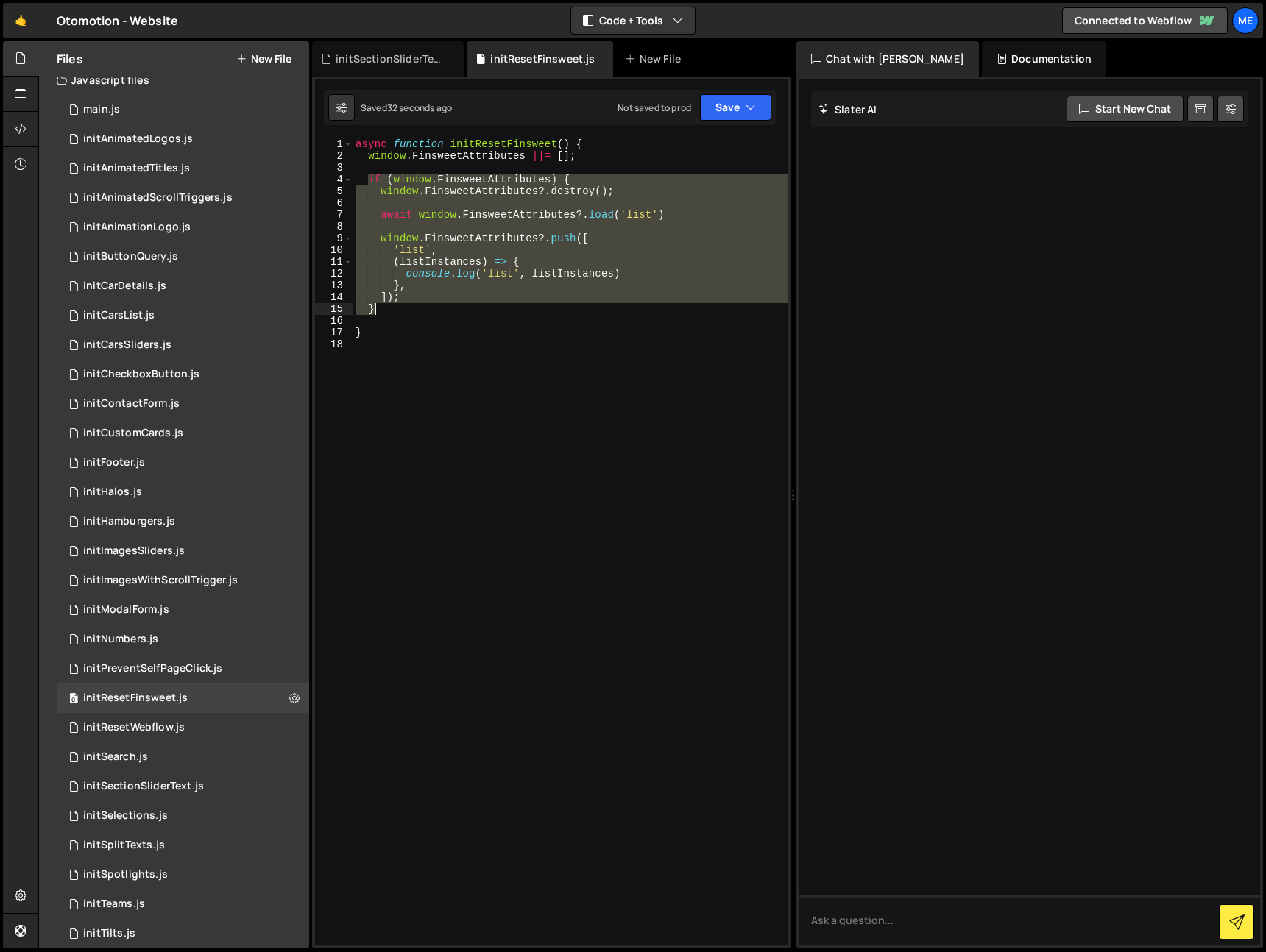
drag, startPoint x: 366, startPoint y: 179, endPoint x: 436, endPoint y: 310, distance: 148.5
click at [436, 310] on div "async function initResetFinsweet ( ) { window . FinsweetAttributes ||= [ ] ; if…" at bounding box center [570, 553] width 435 height 831
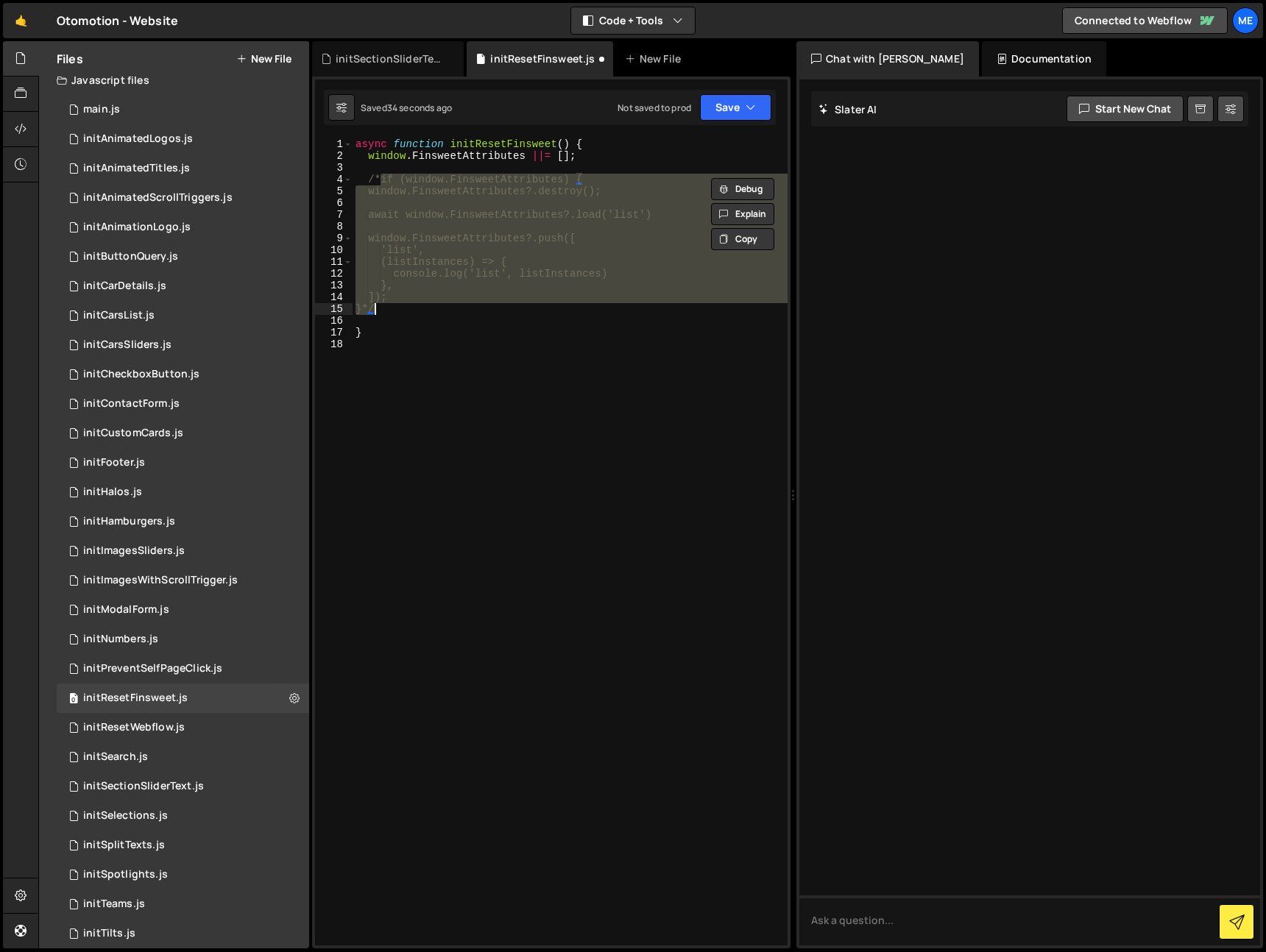
type textarea "/*if (window.FinsweetAttributes) {"
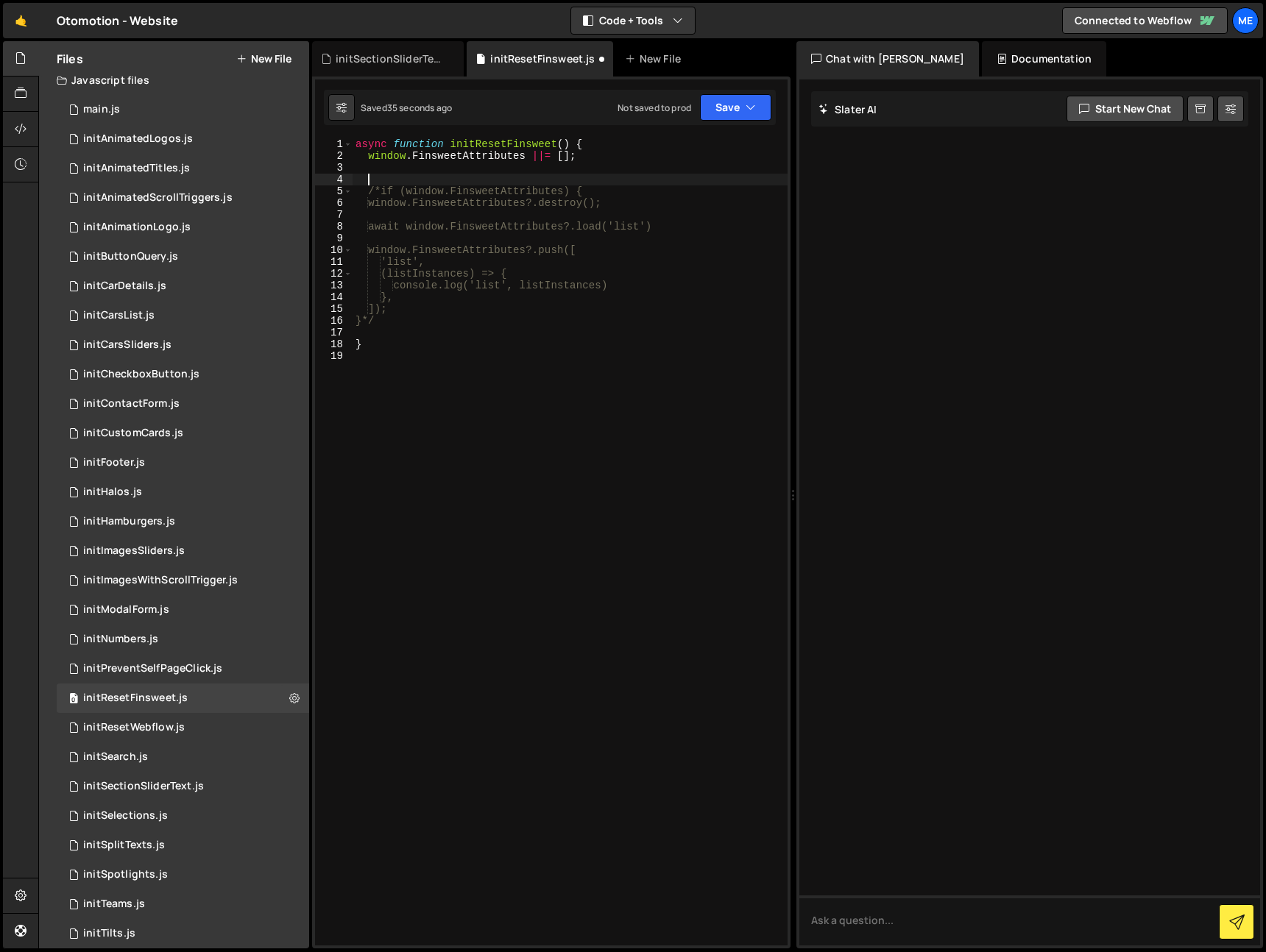
paste textarea "window.FinsweetAttributes.modules.list.restart()"
type textarea "window.FinsweetAttributes.modules.list.restart()"
click at [596, 163] on div "async function initResetFinsweet ( ) { window . FinsweetAttributes ||= [ ] ; wi…" at bounding box center [570, 553] width 435 height 831
click at [600, 159] on div "async function initResetFinsweet ( ) { window . FinsweetAttributes ||= [ ] ; wi…" at bounding box center [570, 553] width 435 height 831
type textarea "window.FinsweetAttributes ||= [];"
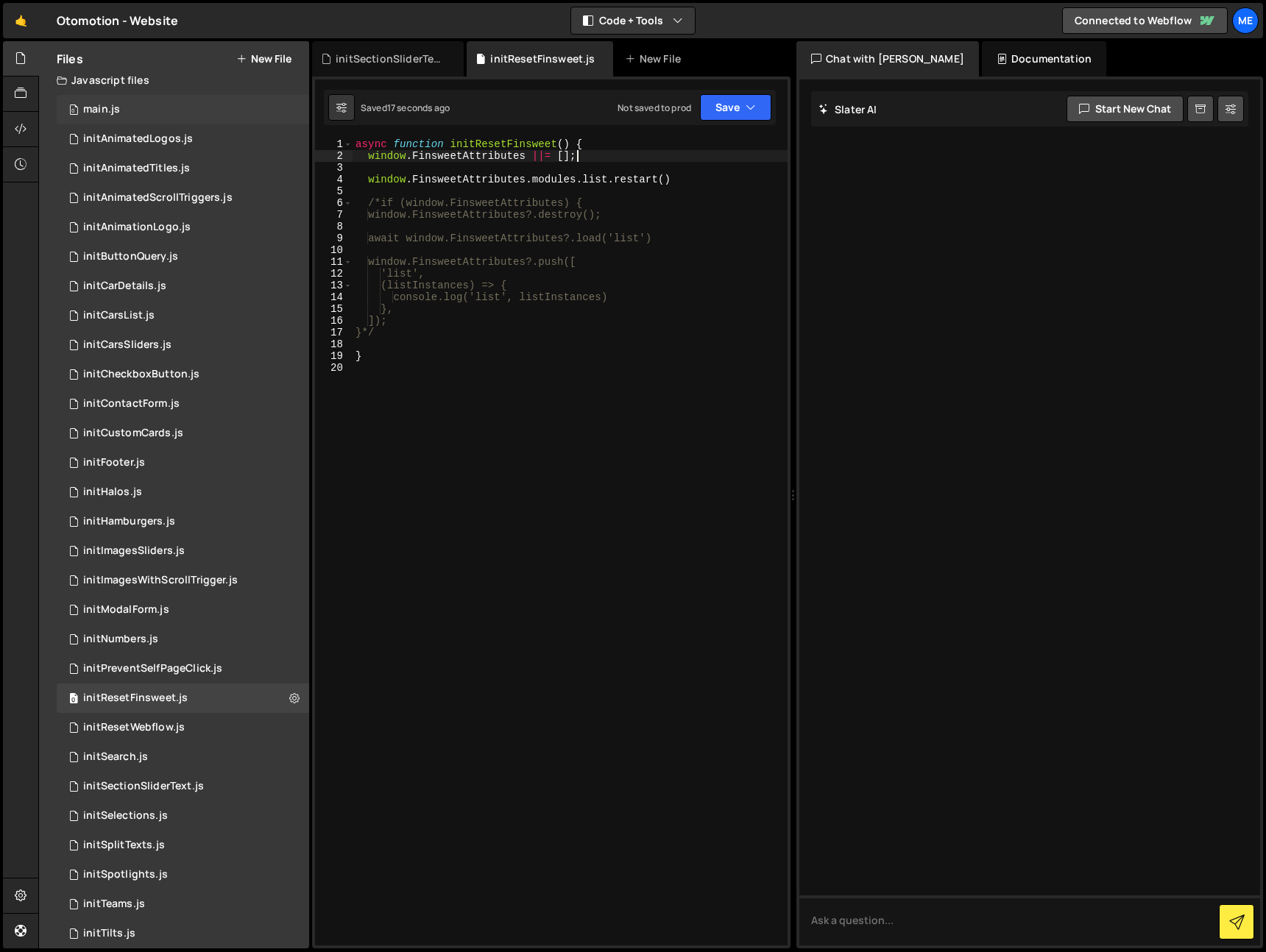
click at [172, 123] on div "0 main.js 0" at bounding box center [183, 110] width 253 height 29
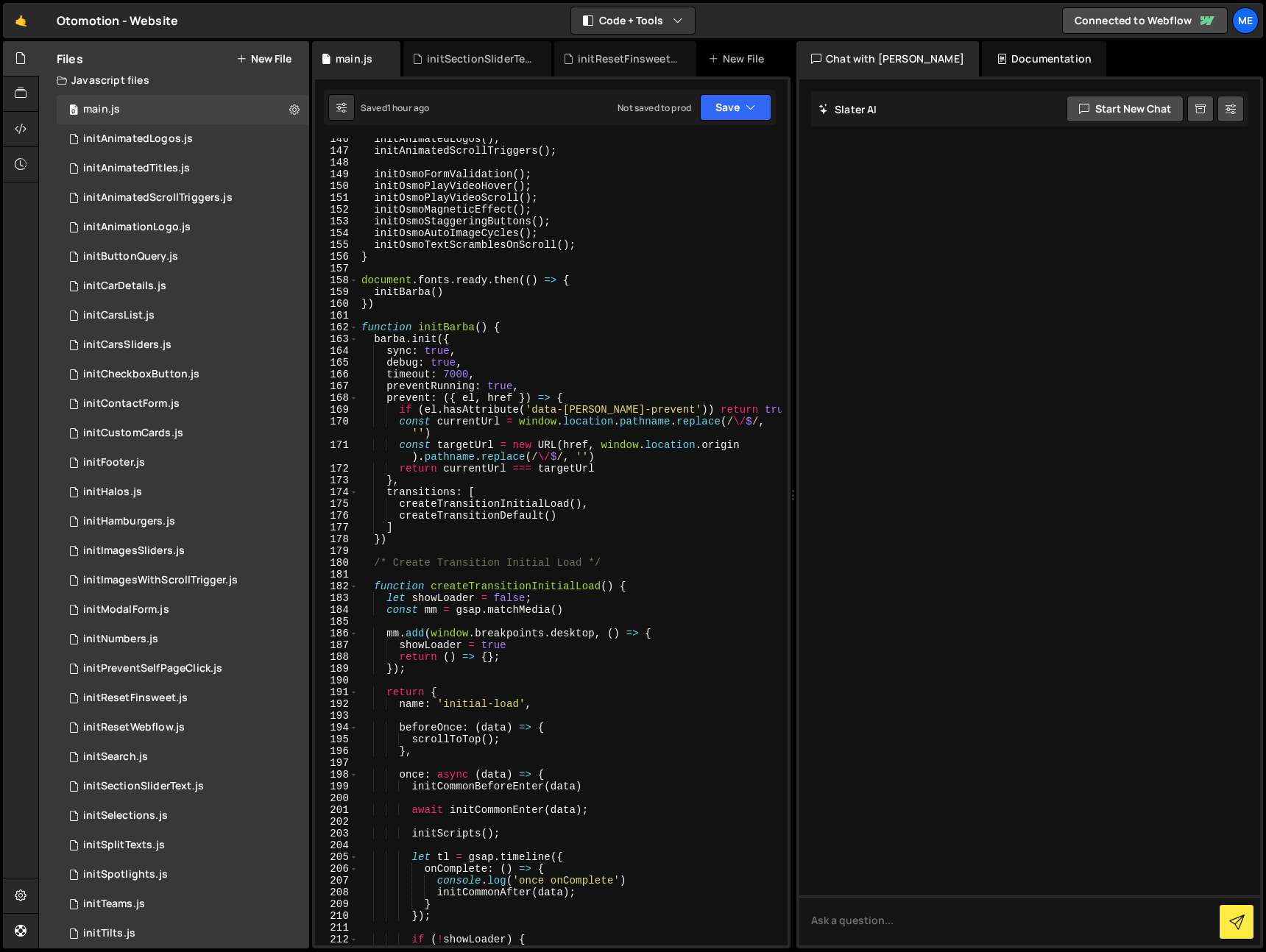
scroll to position [1772, 0]
type textarea "initCommonBeforeEnter(data)"
click at [623, 783] on div "initAnimatedLogos ( ) ; initAnimatedScrollTriggers ( ) ; initOsmoFormValidation…" at bounding box center [570, 548] width 423 height 831
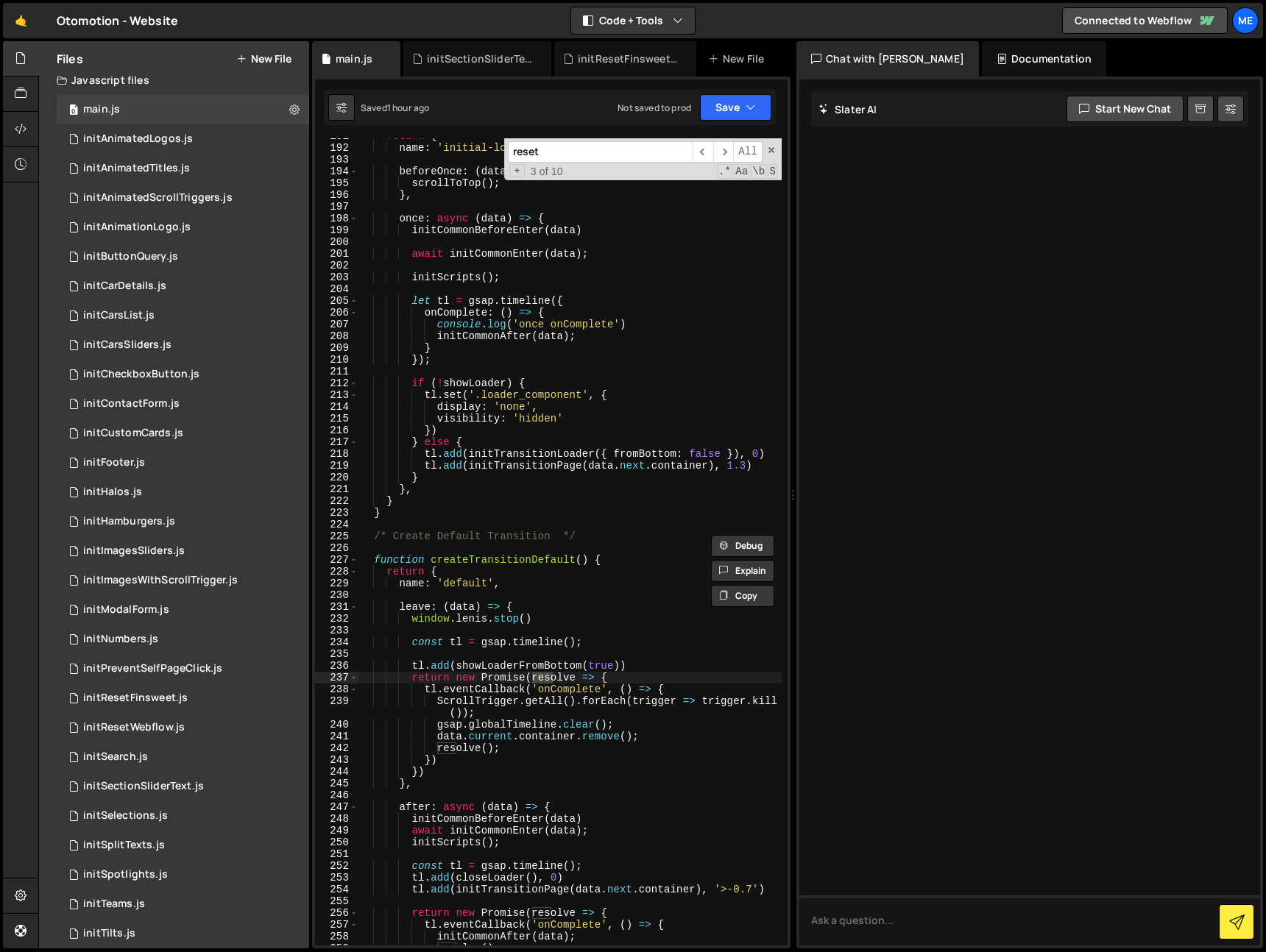
scroll to position [3306, 0]
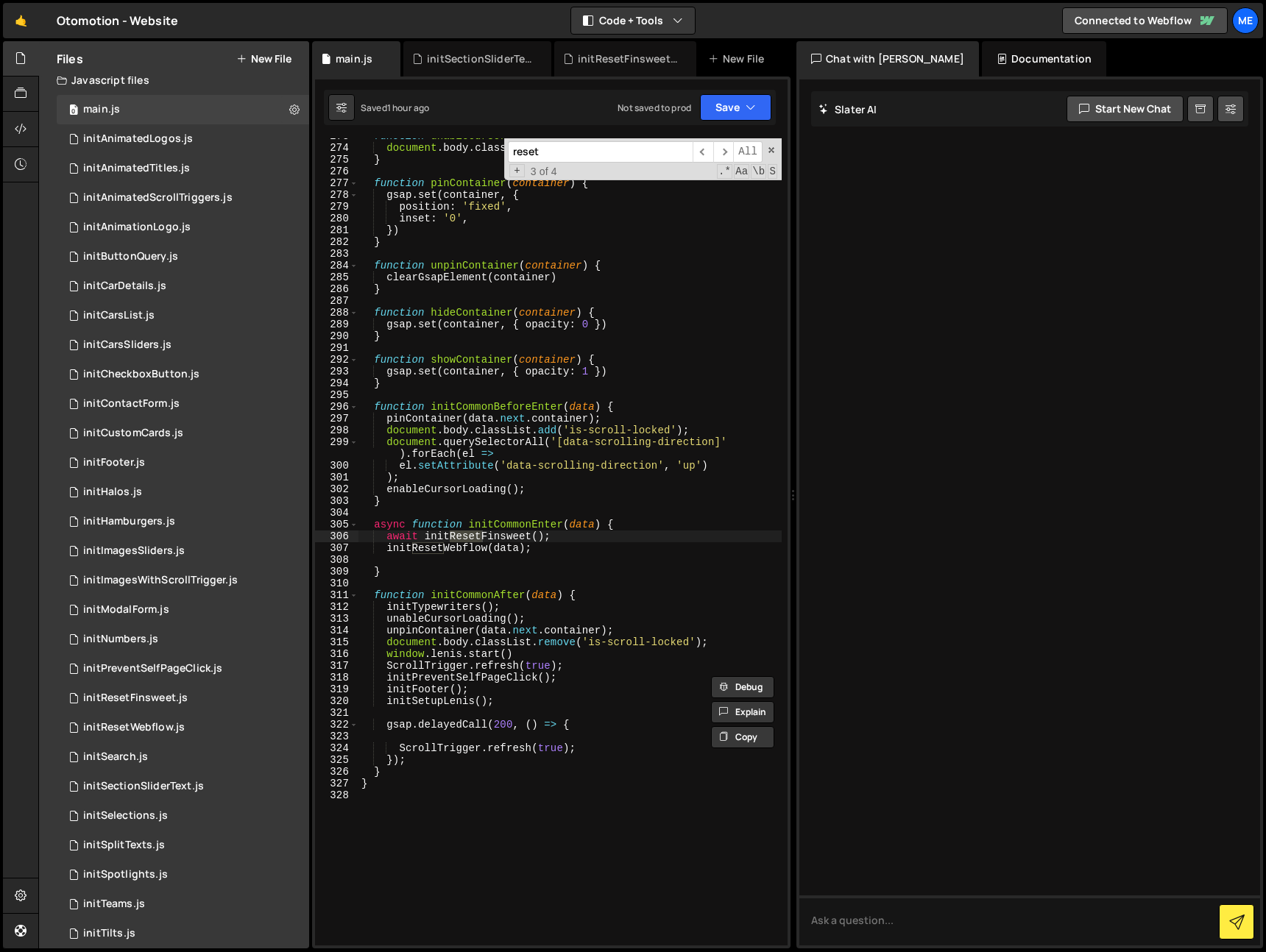
type input "reset"
type textarea "await initResetFinsweet();"
click at [586, 542] on div "function unableCursorLoading ( ) { document . body . classList . remove ( 'is-l…" at bounding box center [570, 545] width 423 height 831
type textarea "initResetWebflow(data);"
paste textarea "await initResetFinsweet();"
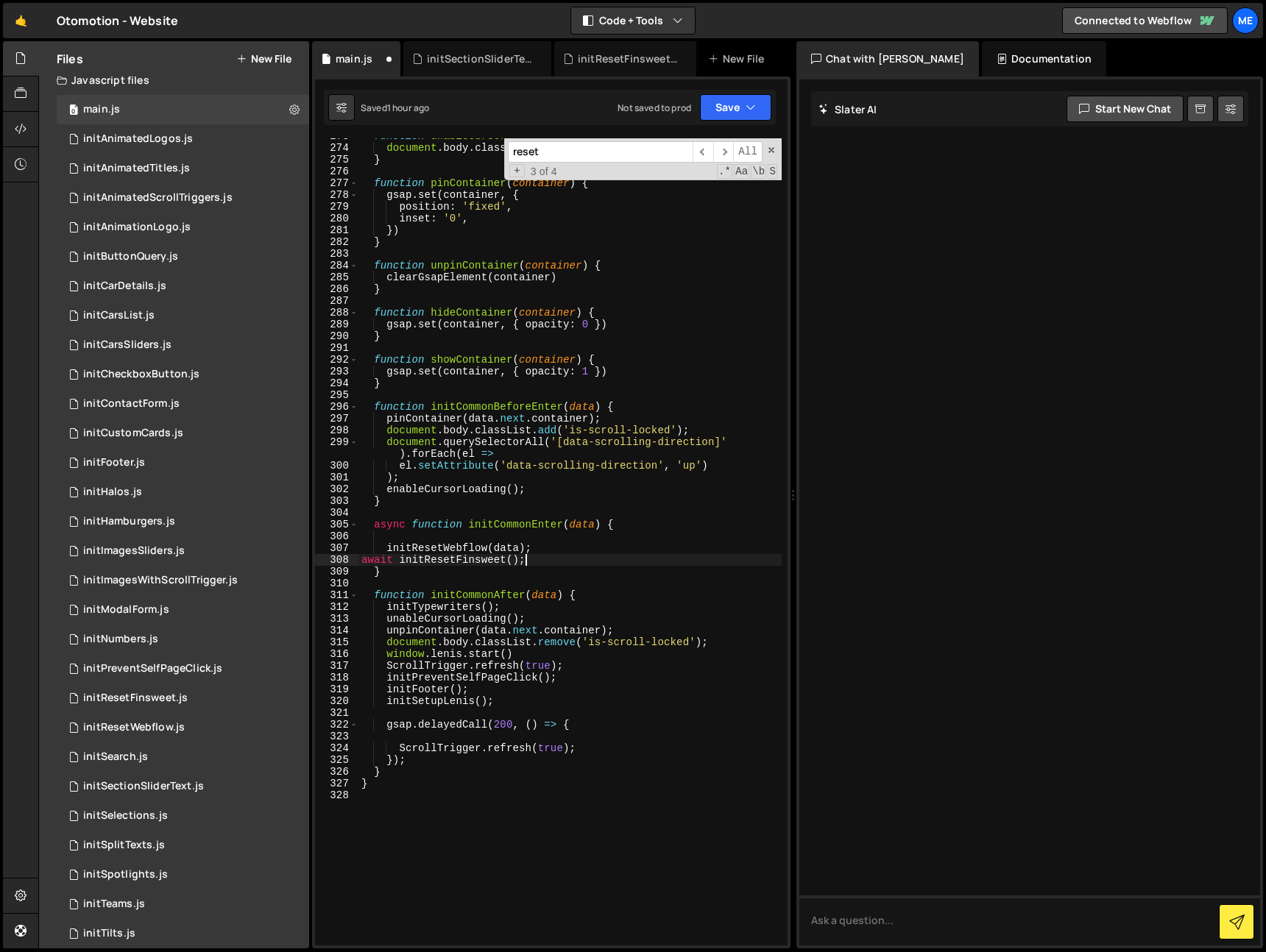
type textarea "await initResetFinsweet();"
click at [505, 539] on div "function unableCursorLoading ( ) { document . body . classList . remove ( 'is-l…" at bounding box center [570, 545] width 423 height 831
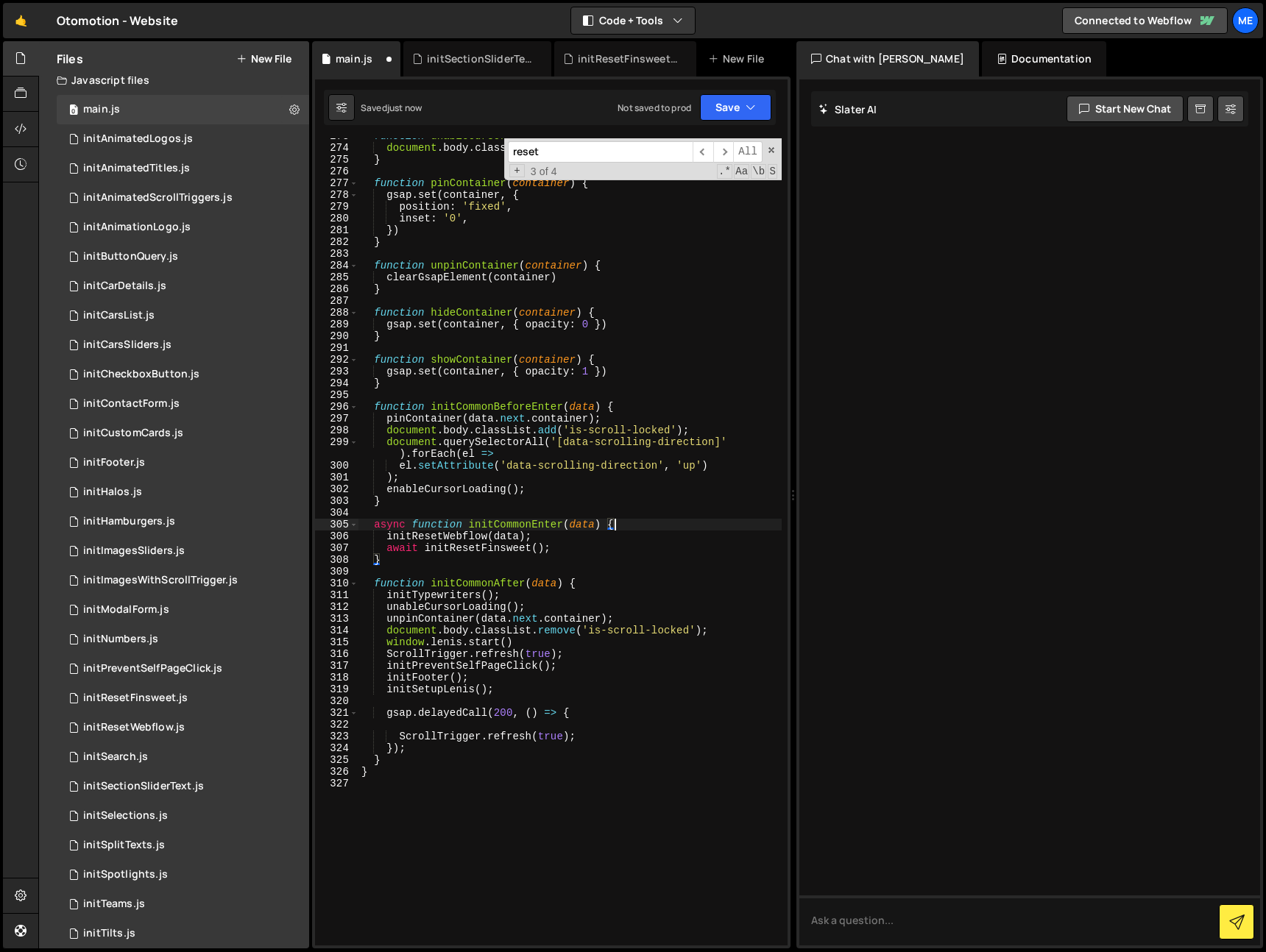
click at [561, 538] on div "function unableCursorLoading ( ) { document . body . classList . remove ( 'is-l…" at bounding box center [570, 545] width 423 height 831
click at [565, 545] on div "function unableCursorLoading ( ) { document . body . classList . remove ( 'is-l…" at bounding box center [570, 545] width 423 height 831
type textarea "await initResetFinsweet();"
click at [610, 685] on div "function unableCursorLoading ( ) { document . body . classList . remove ( 'is-l…" at bounding box center [570, 545] width 423 height 831
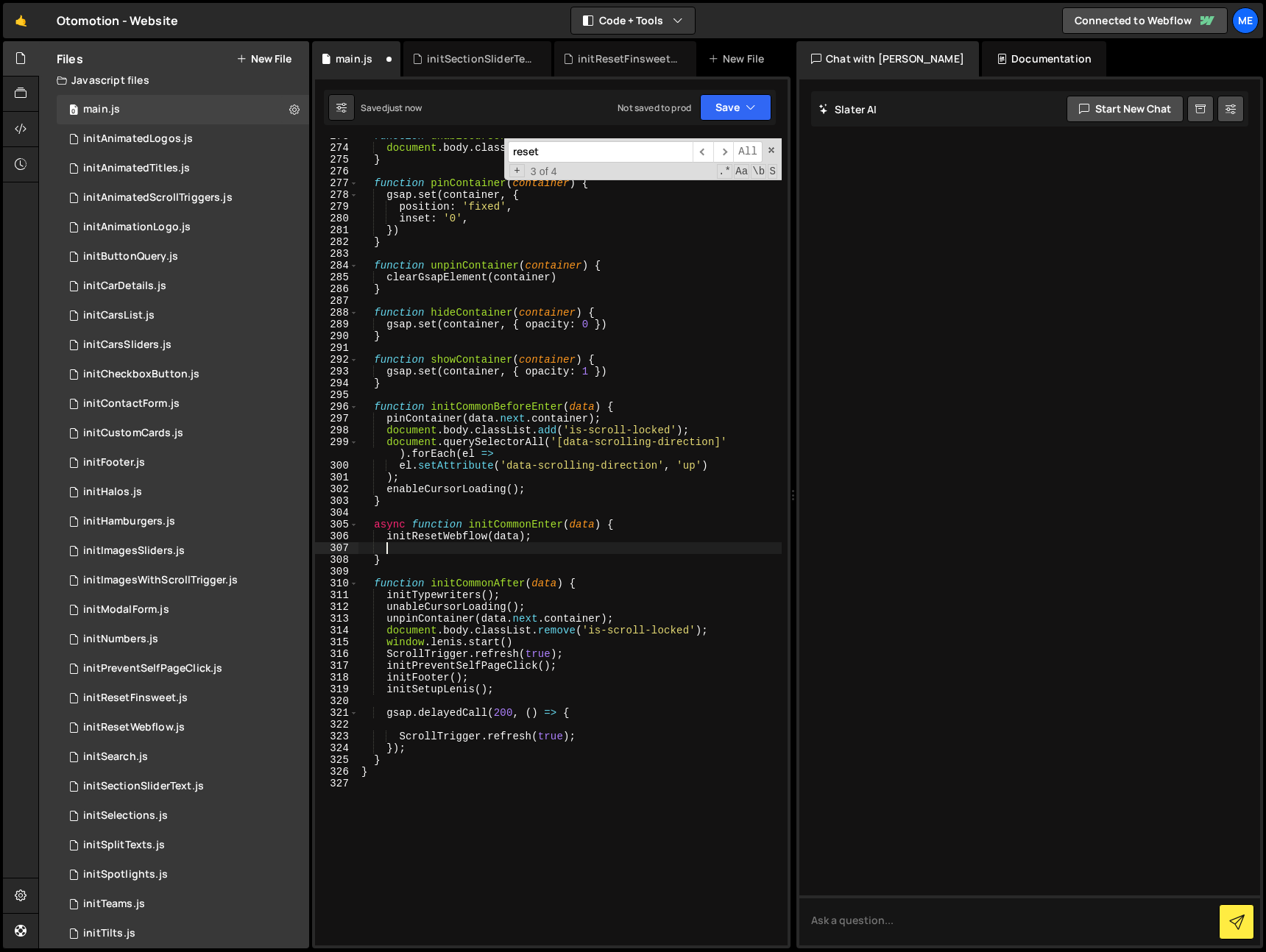
type textarea "initSetupLenis();"
paste textarea "await initResetFinsweet();"
click at [505, 725] on div "function unableCursorLoading ( ) { document . body . classList . remove ( 'is-l…" at bounding box center [570, 545] width 423 height 831
type textarea "gsap.delayedCall(200, () => {"
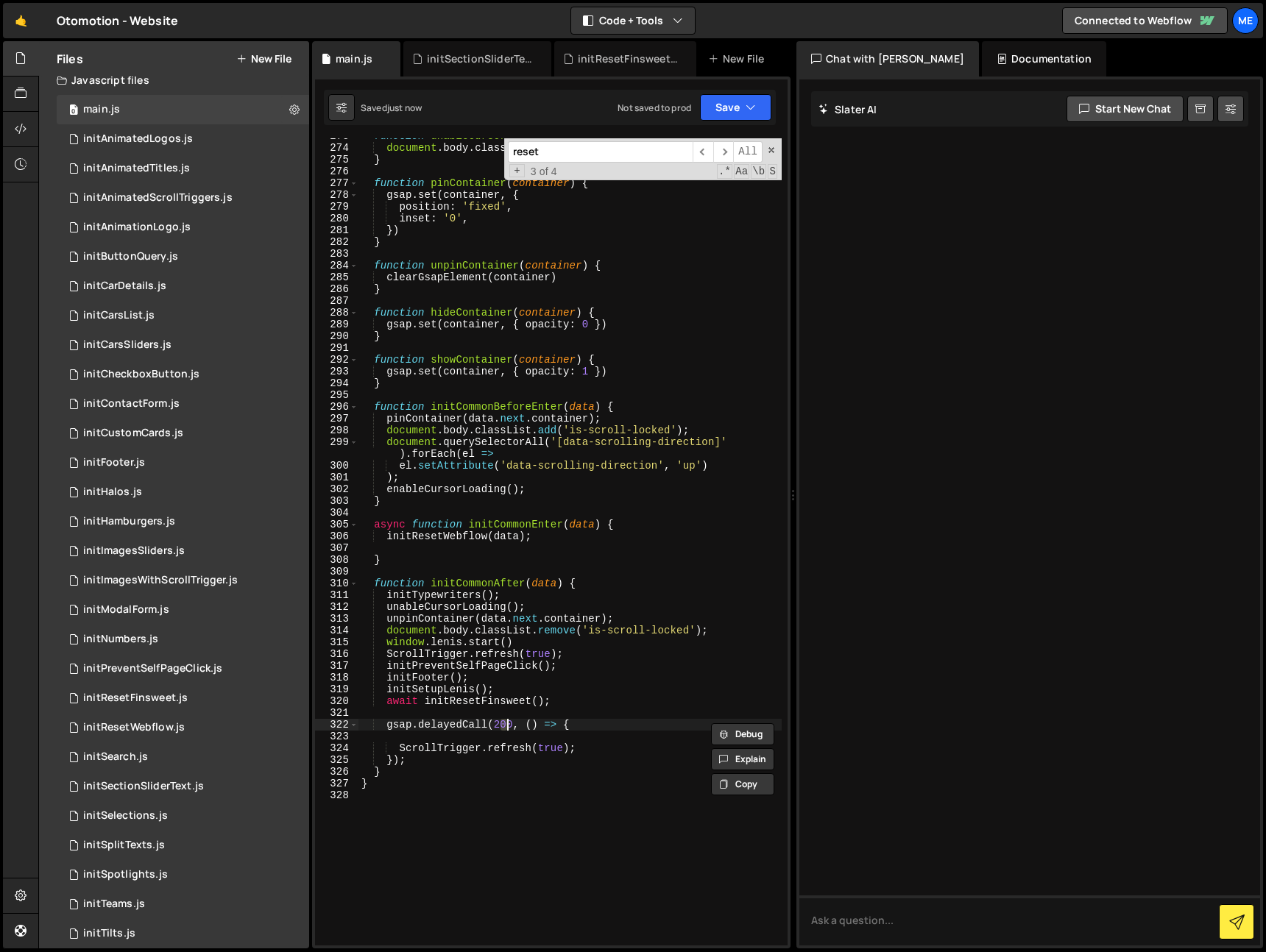
click at [505, 725] on div "function unableCursorLoading ( ) { document . body . classList . remove ( 'is-l…" at bounding box center [570, 545] width 423 height 831
click at [477, 712] on div "function unableCursorLoading ( ) { document . body . classList . remove ( 'is-l…" at bounding box center [570, 544] width 423 height 831
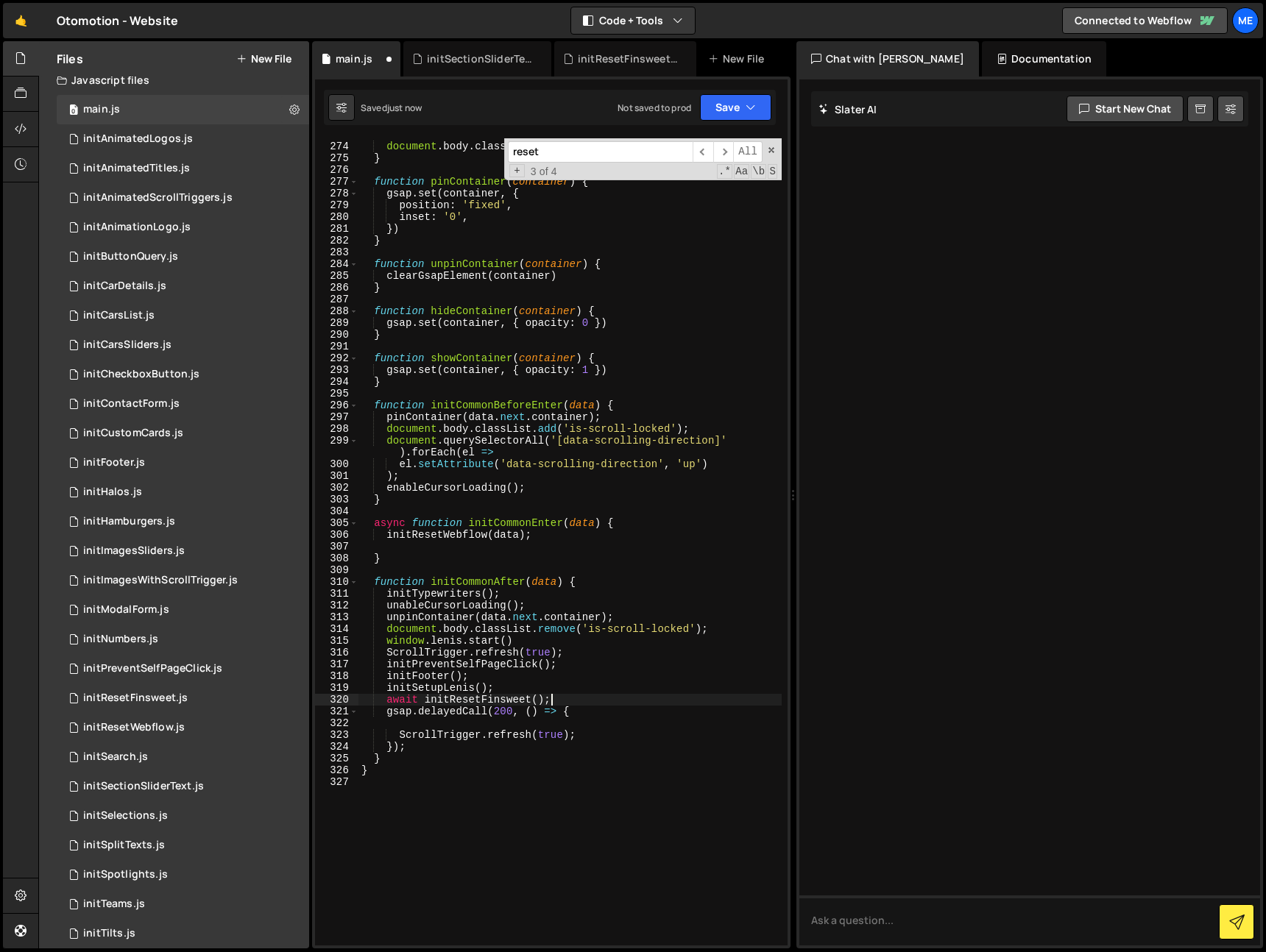
type textarea "gsap.delayedCall(200, () => {"
click at [397, 699] on div "function unableCursorLoading ( ) { document . body . classList . remove ( 'is-l…" at bounding box center [570, 544] width 423 height 831
type textarea "initResetFinsweet();"
drag, startPoint x: 486, startPoint y: 699, endPoint x: 388, endPoint y: 700, distance: 98.0
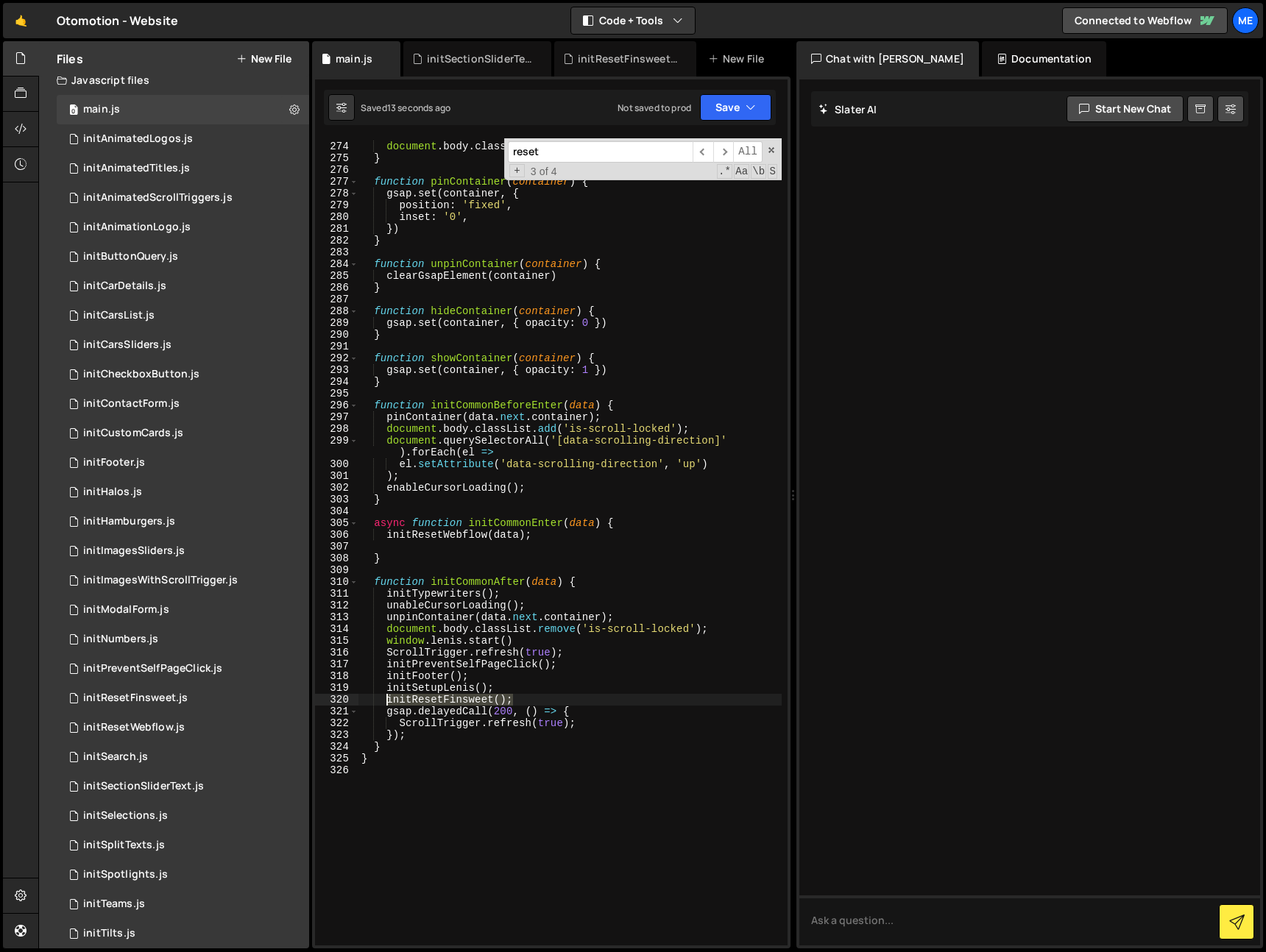
click at [388, 700] on div "function unableCursorLoading ( ) { document . body . classList . remove ( 'is-l…" at bounding box center [570, 544] width 423 height 831
click at [545, 547] on div "function unableCursorLoading ( ) { document . body . classList . remove ( 'is-l…" at bounding box center [570, 544] width 423 height 831
click at [374, 582] on div "function unableCursorLoading ( ) { document . body . classList . remove ( 'is-l…" at bounding box center [570, 544] width 423 height 831
drag, startPoint x: 600, startPoint y: 608, endPoint x: 630, endPoint y: 608, distance: 30.0
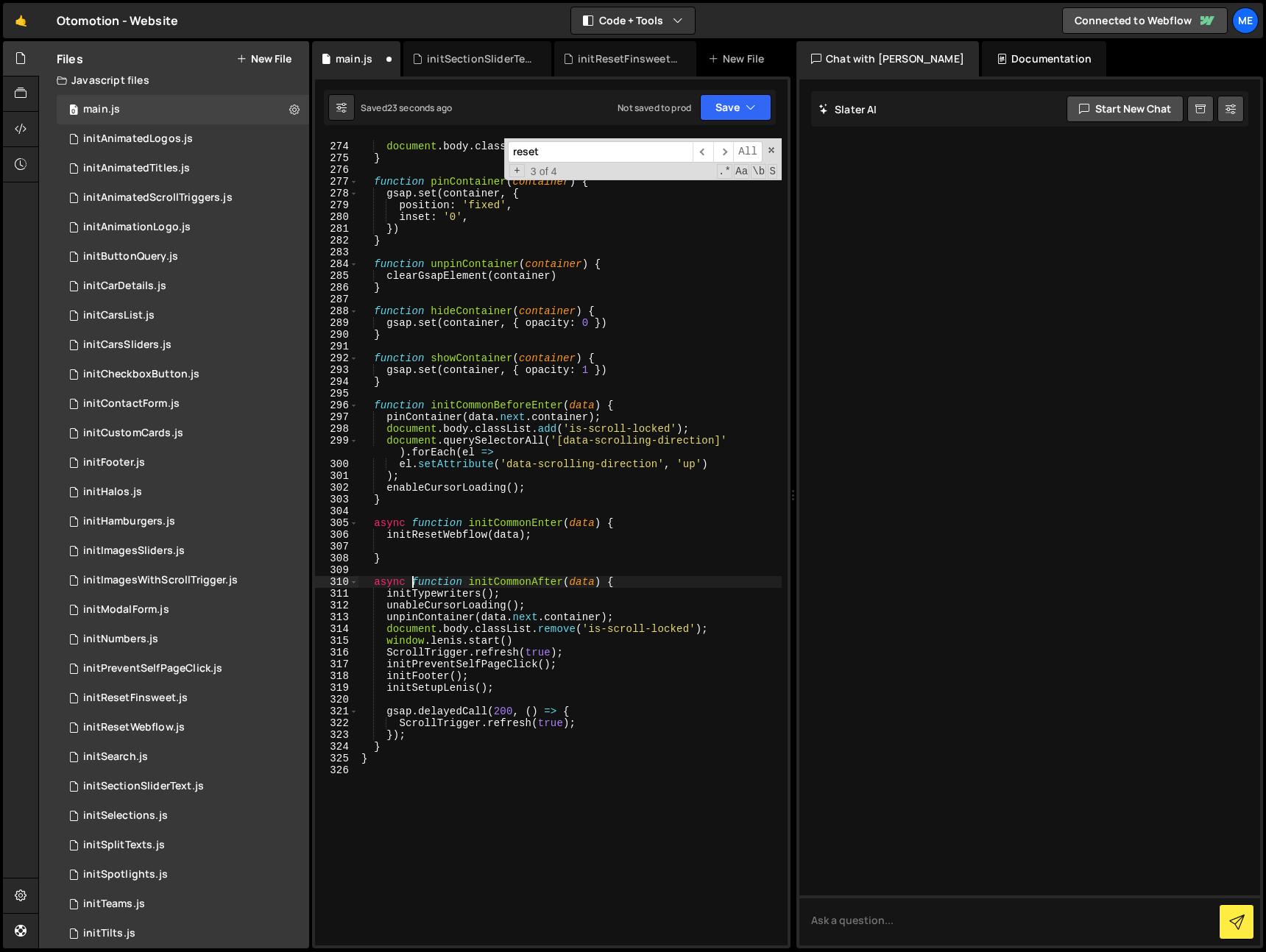
click at [600, 608] on div "function unableCursorLoading ( ) { document . body . classList . remove ( 'is-l…" at bounding box center [570, 544] width 423 height 831
click at [645, 615] on div "function unableCursorLoading ( ) { document . body . classList . remove ( 'is-l…" at bounding box center [570, 544] width 423 height 831
type textarea "unpinContainer(data.next.container);"
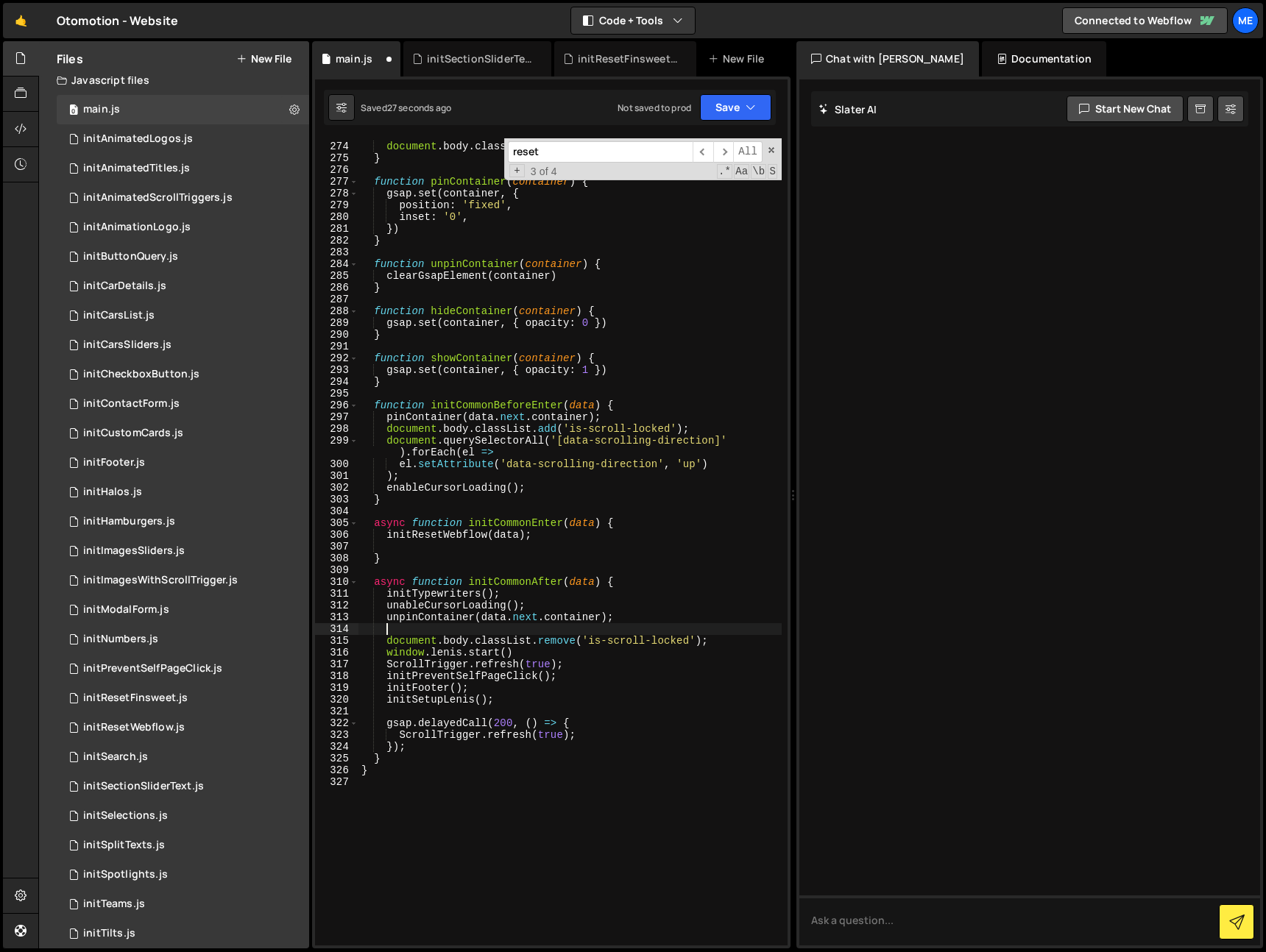
scroll to position [0, 1]
paste textarea "initResetFinsweet();"
click at [508, 581] on div "function unableCursorLoading ( ) { document . body . classList . remove ( 'is-l…" at bounding box center [570, 544] width 423 height 831
type textarea "async function initCommonAfter(data) {"
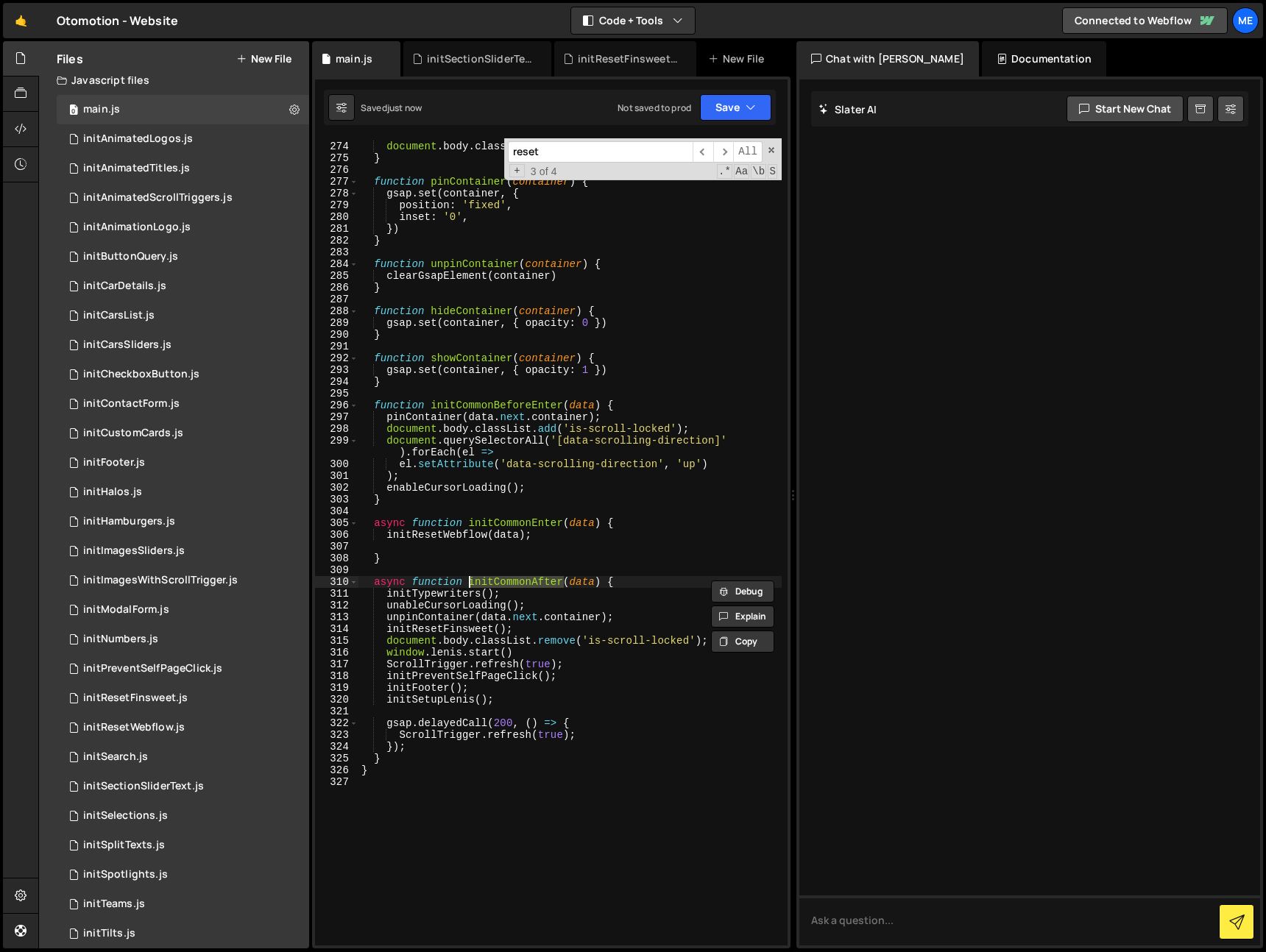
type input "initCommonAfter"
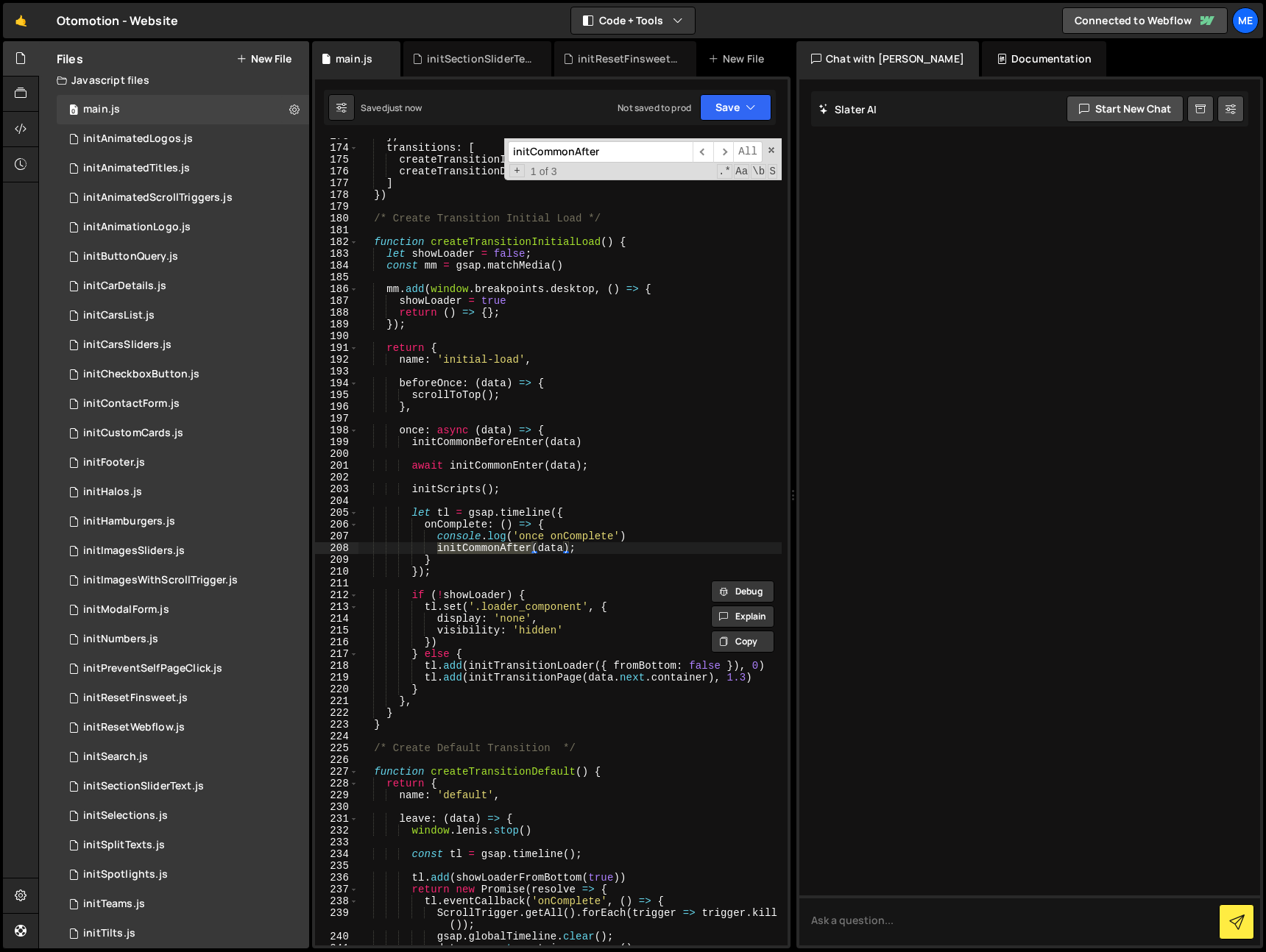
scroll to position [2729, 0]
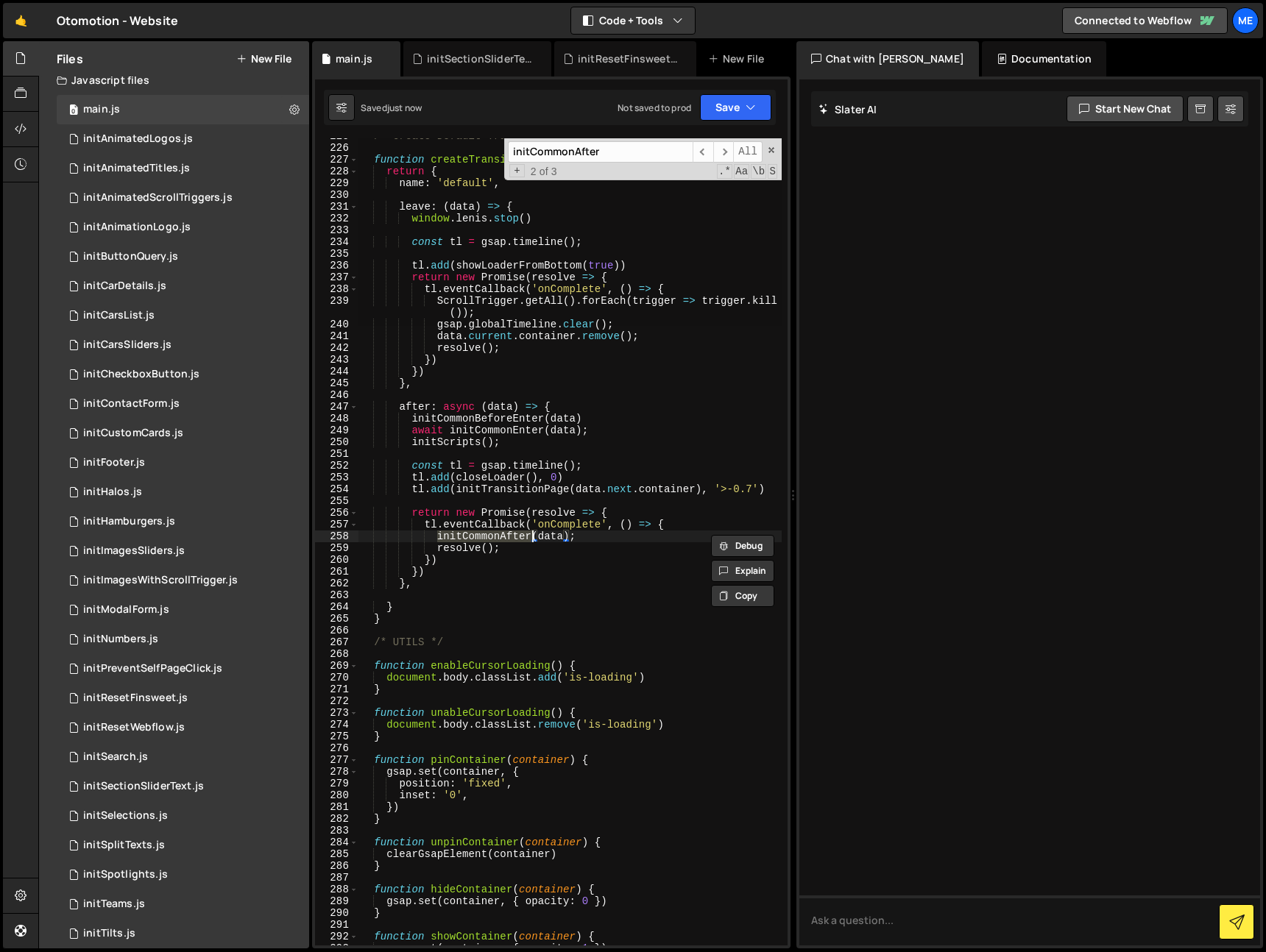
click at [440, 539] on div "/* Create Default Transition */ function createTransitionDefault ( ) { return {…" at bounding box center [570, 542] width 423 height 807
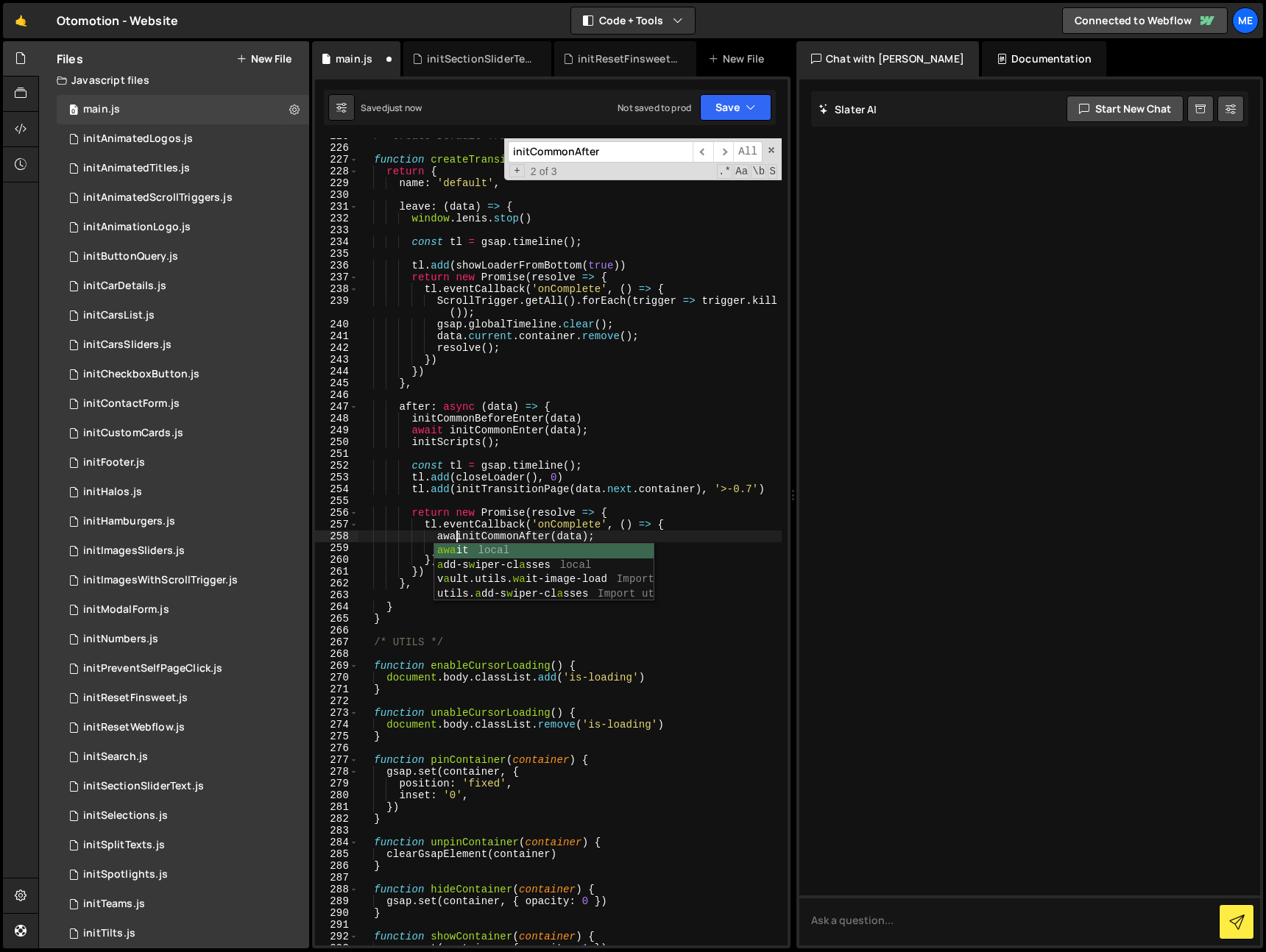
scroll to position [0, 7]
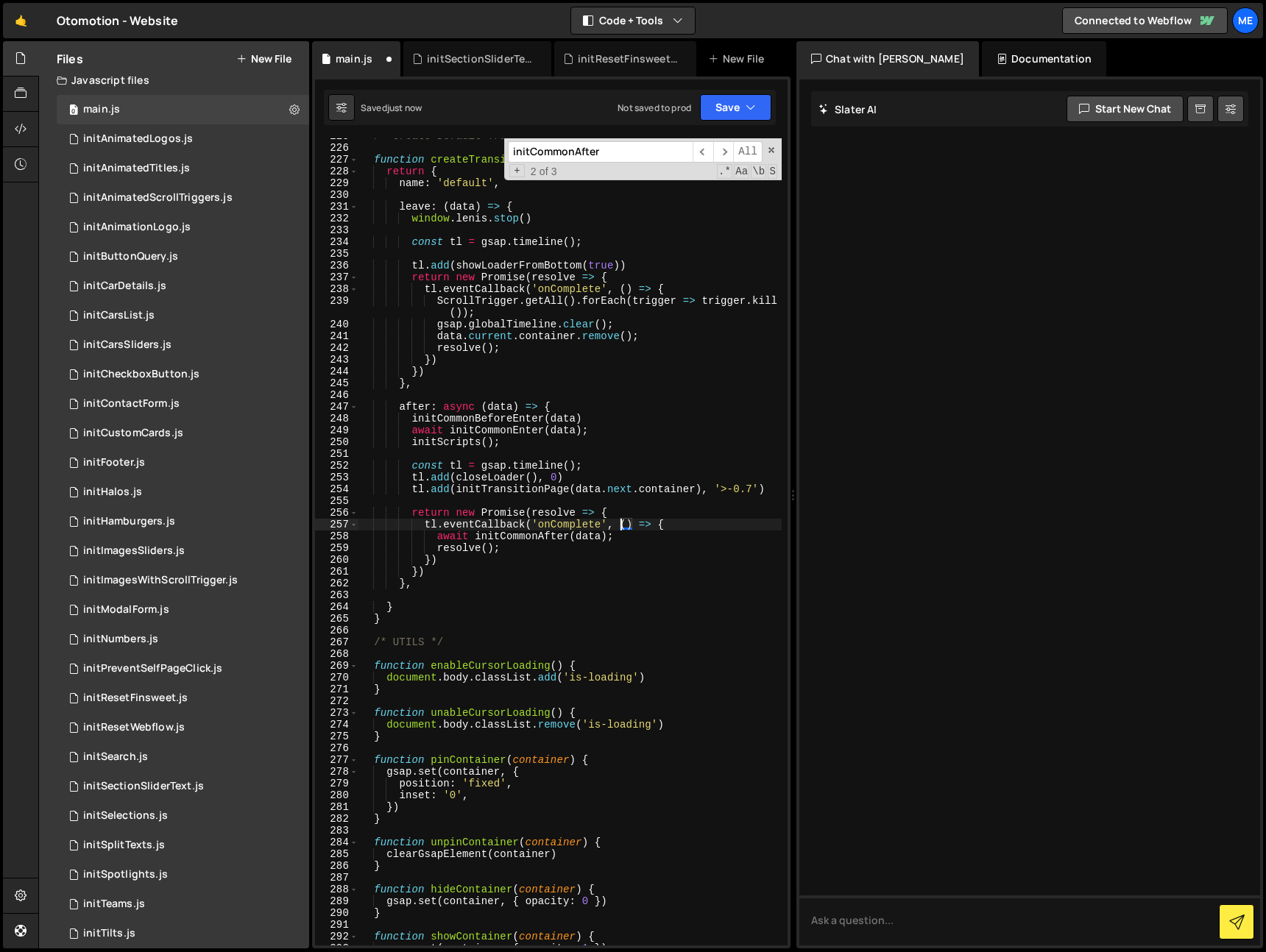
click at [622, 527] on div "/* Create Default Transition */ function createTransitionDefault ( ) { return {…" at bounding box center [570, 545] width 423 height 831
click at [615, 153] on input "initCommonAfter" at bounding box center [600, 152] width 184 height 21
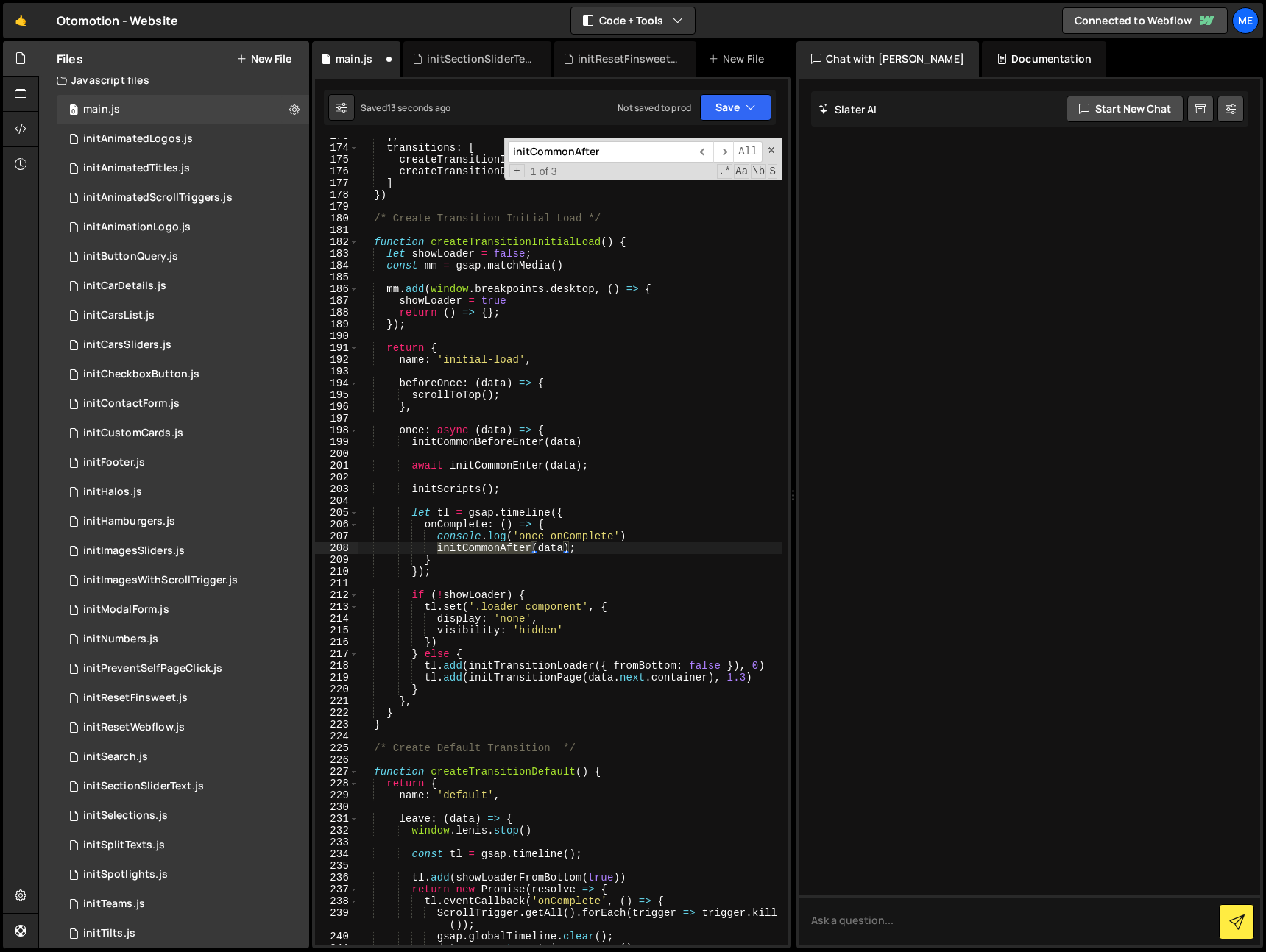
scroll to position [2117, 0]
click at [499, 526] on div "} , transitions : [ createTransitionInitialLoad ( ) , createTransitionDefault (…" at bounding box center [570, 545] width 423 height 831
click at [439, 547] on div "} , transitions : [ createTransitionInitialLoad ( ) , createTransitionDefault (…" at bounding box center [570, 545] width 423 height 831
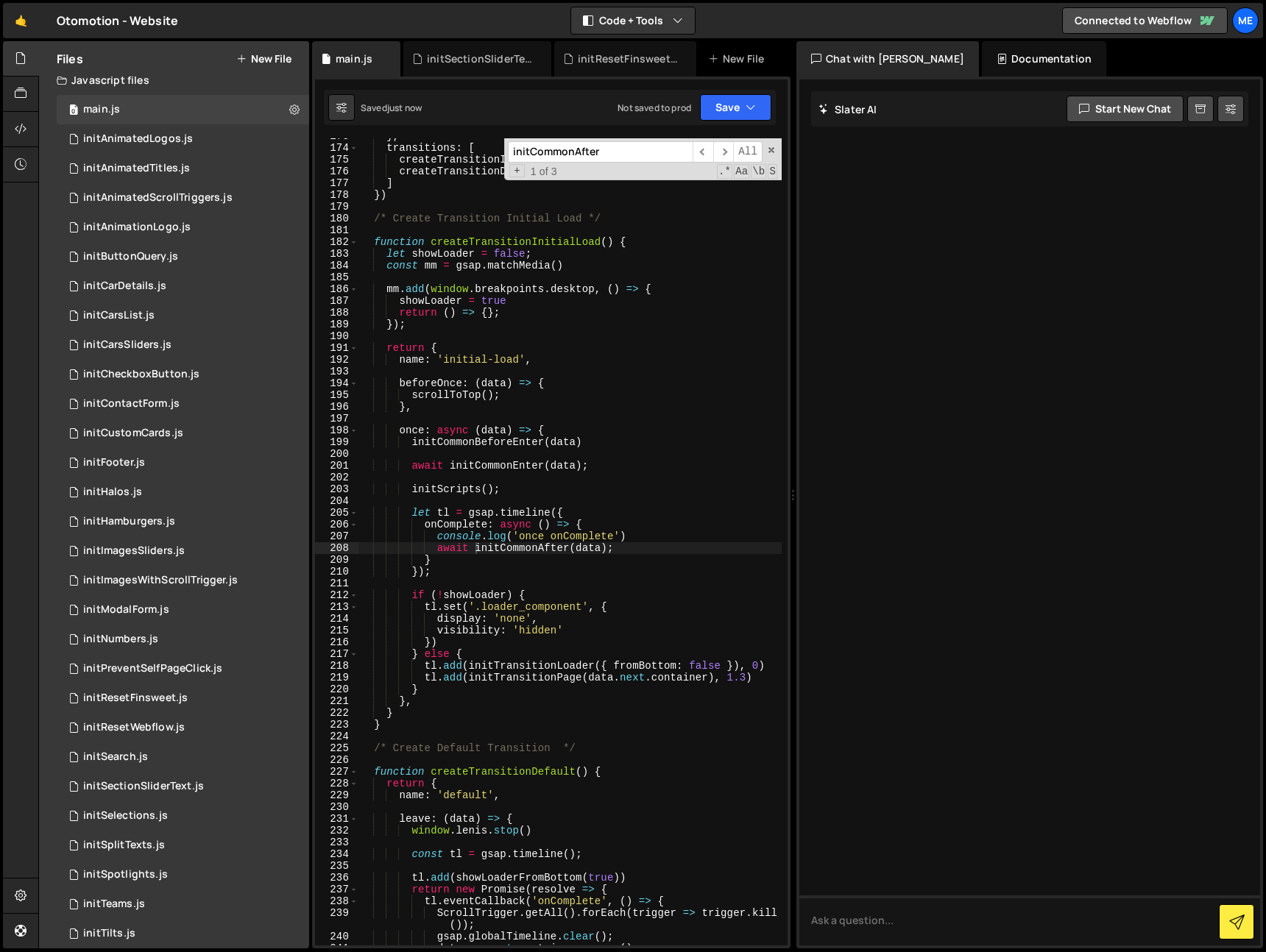
drag, startPoint x: 772, startPoint y: 150, endPoint x: 771, endPoint y: 222, distance: 72.0
click at [772, 150] on span at bounding box center [771, 149] width 11 height 11
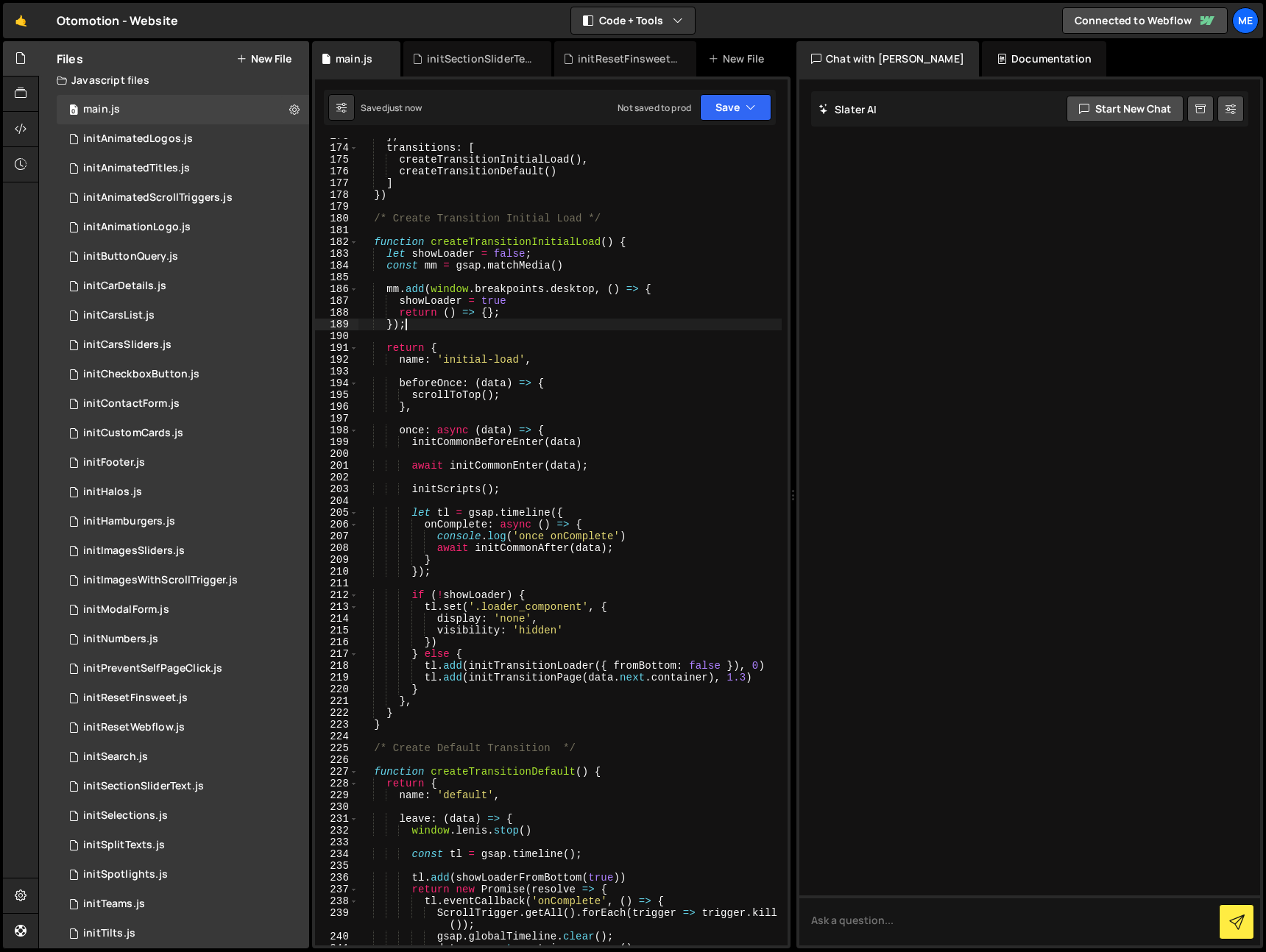
click at [742, 322] on div "} , transitions : [ createTransitionInitialLoad ( ) , createTransitionDefault (…" at bounding box center [570, 545] width 423 height 831
type textarea "});"
click at [661, 235] on div "} , transitions : [ createTransitionInitialLoad ( ) , createTransitionDefault (…" at bounding box center [570, 545] width 423 height 831
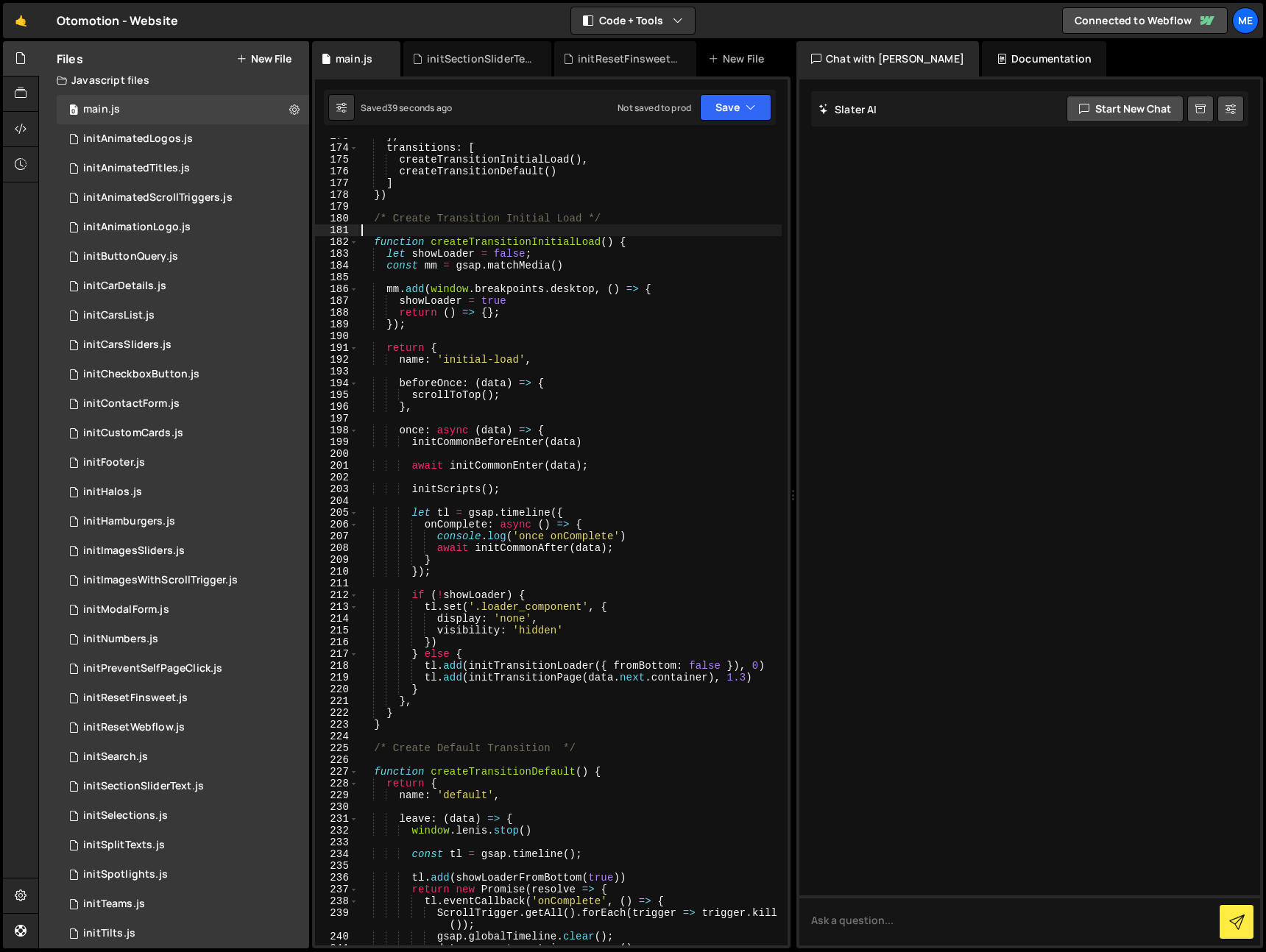
click at [583, 322] on div "} , transitions : [ createTransitionInitialLoad ( ) , createTransitionDefault (…" at bounding box center [570, 545] width 423 height 831
type textarea "});"
click at [644, 62] on div "initResetFinsweet.js" at bounding box center [628, 58] width 101 height 15
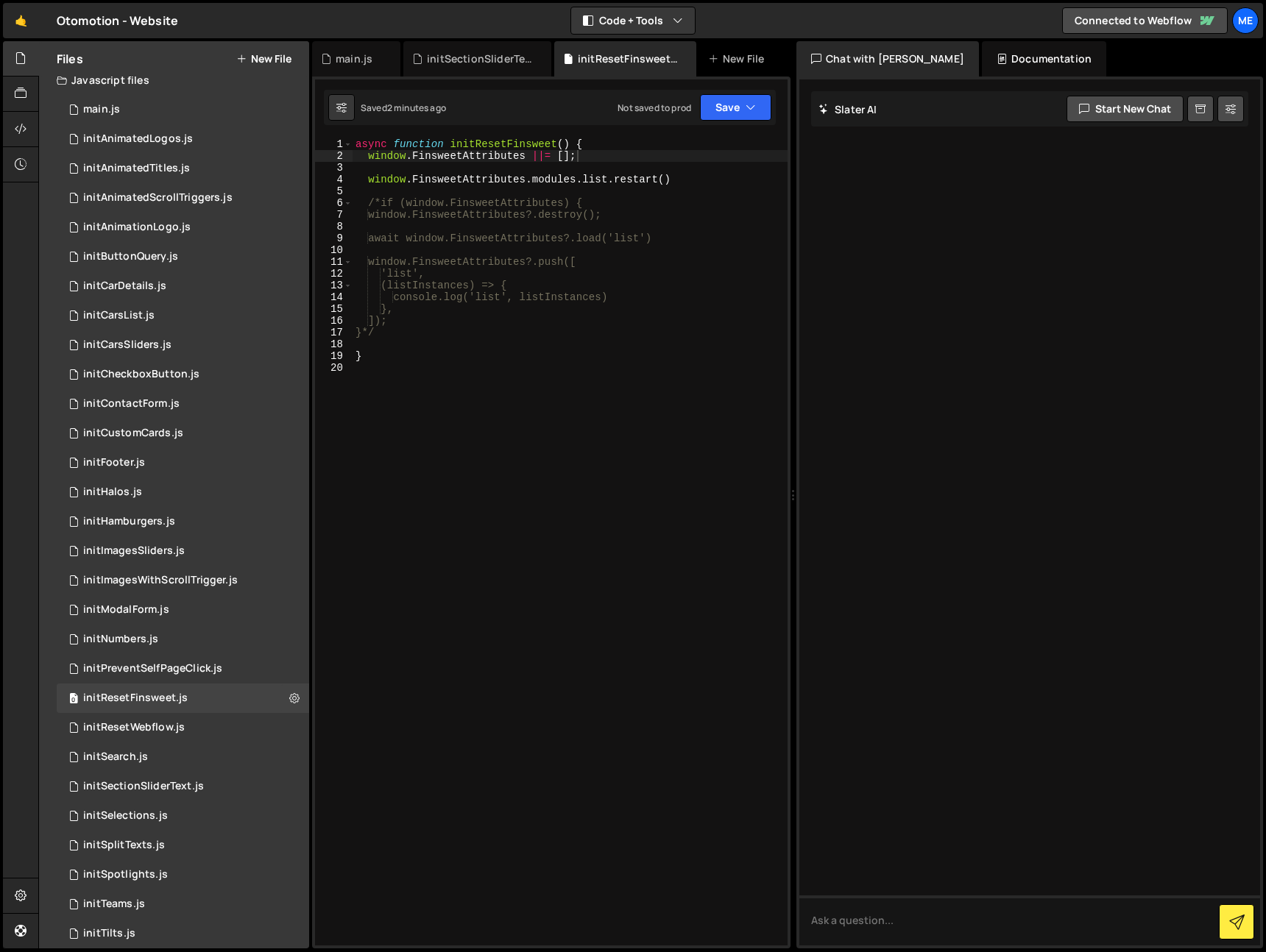
type textarea "window.FinsweetAttributes.modules.list.restart()"
click at [696, 179] on div "async function initResetFinsweet ( ) { window . FinsweetAttributes ||= [ ] ; wi…" at bounding box center [570, 553] width 435 height 831
drag, startPoint x: 581, startPoint y: 181, endPoint x: 380, endPoint y: 175, distance: 201.1
click at [370, 182] on div "async function initResetFinsweet ( ) { window . FinsweetAttributes ||= [ ] ; wi…" at bounding box center [570, 553] width 435 height 831
click at [384, 171] on div "async function initResetFinsweet ( ) { window . FinsweetAttributes ||= [ ] ; wi…" at bounding box center [570, 553] width 435 height 831
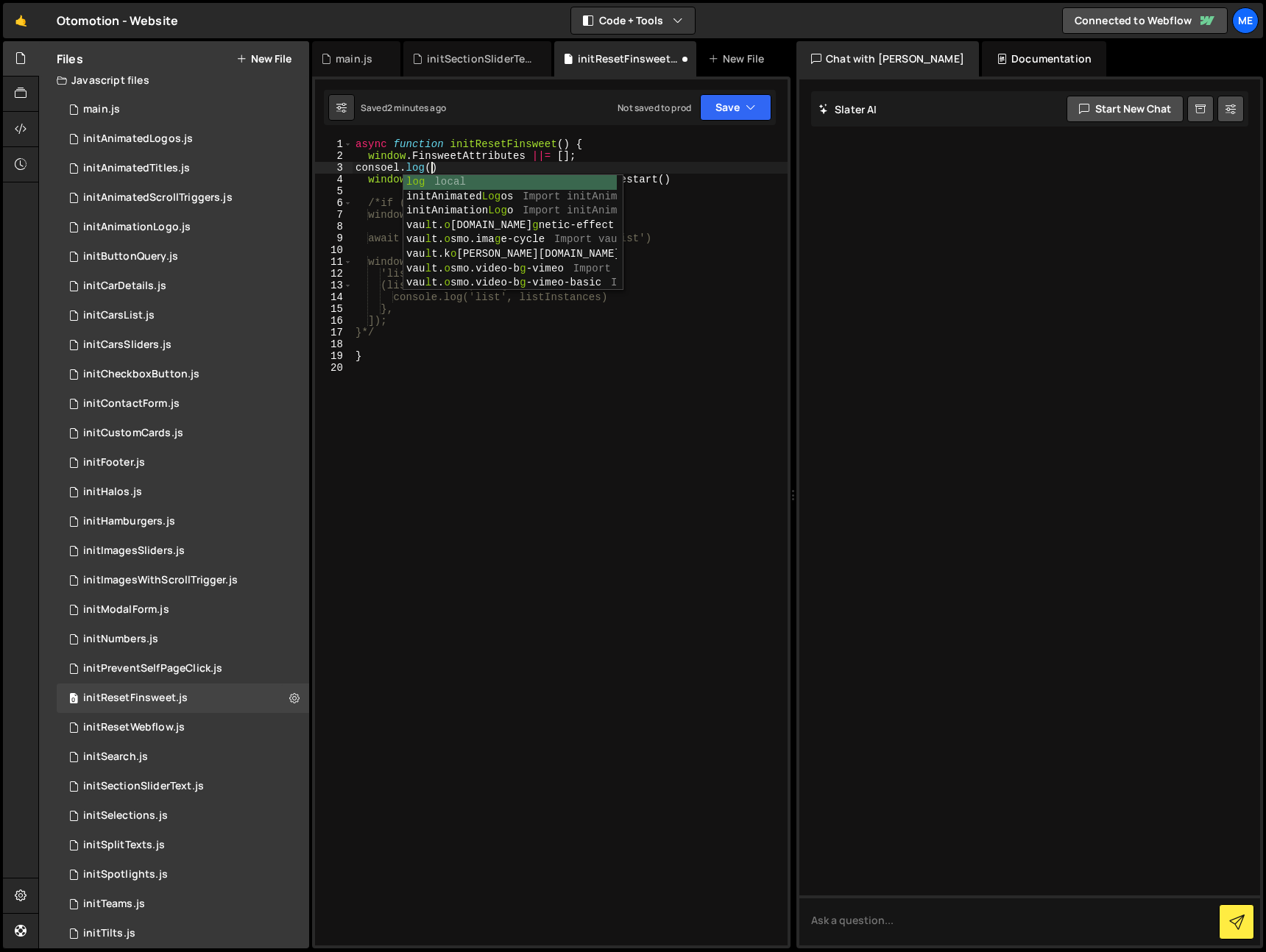
scroll to position [0, 4]
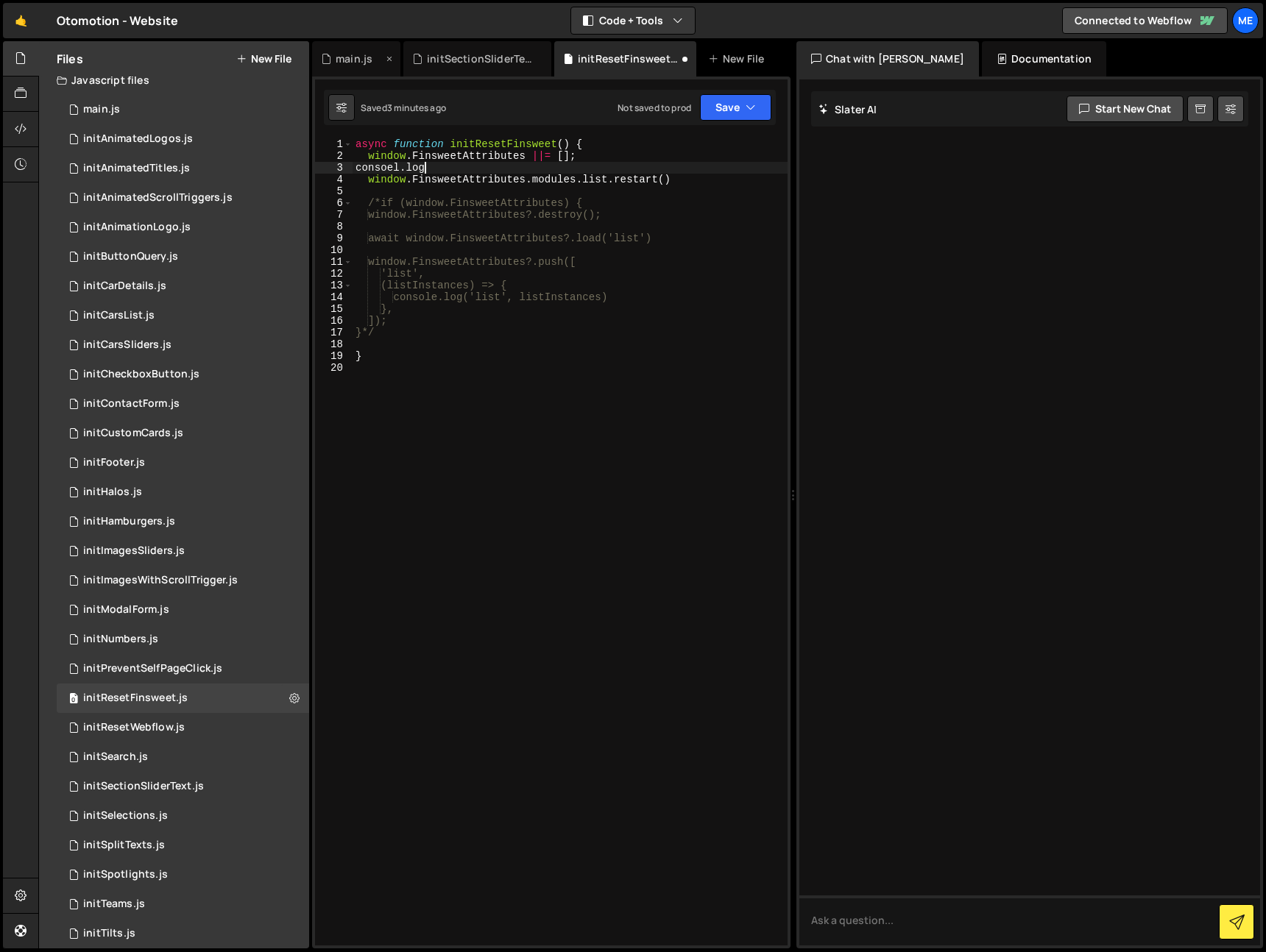
type textarea "consoel.log"
click at [349, 59] on div "main.js" at bounding box center [353, 58] width 37 height 15
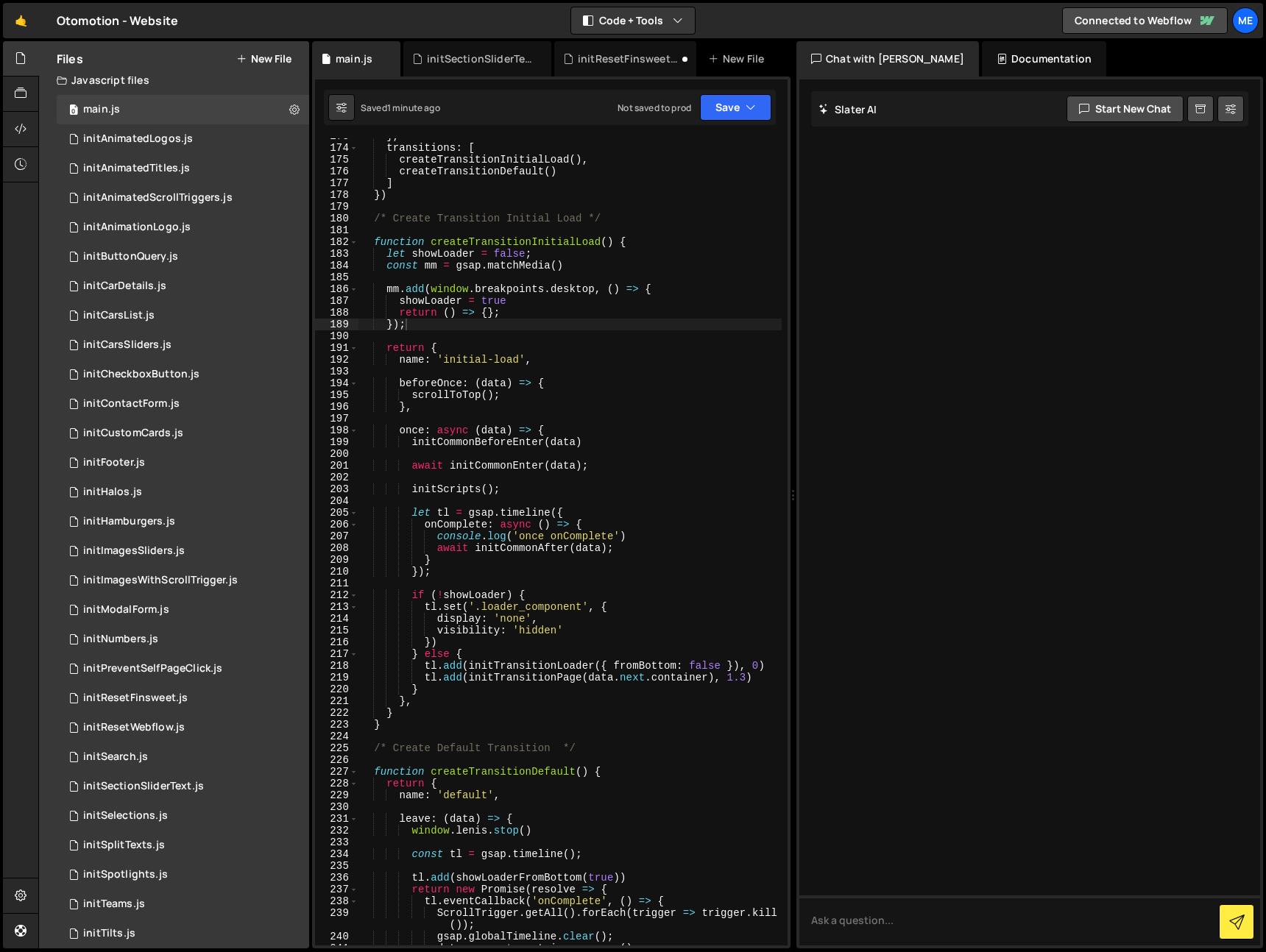
click at [544, 474] on div "} , transitions : [ createTransitionInitialLoad ( ) , createTransitionDefault (…" at bounding box center [570, 545] width 423 height 831
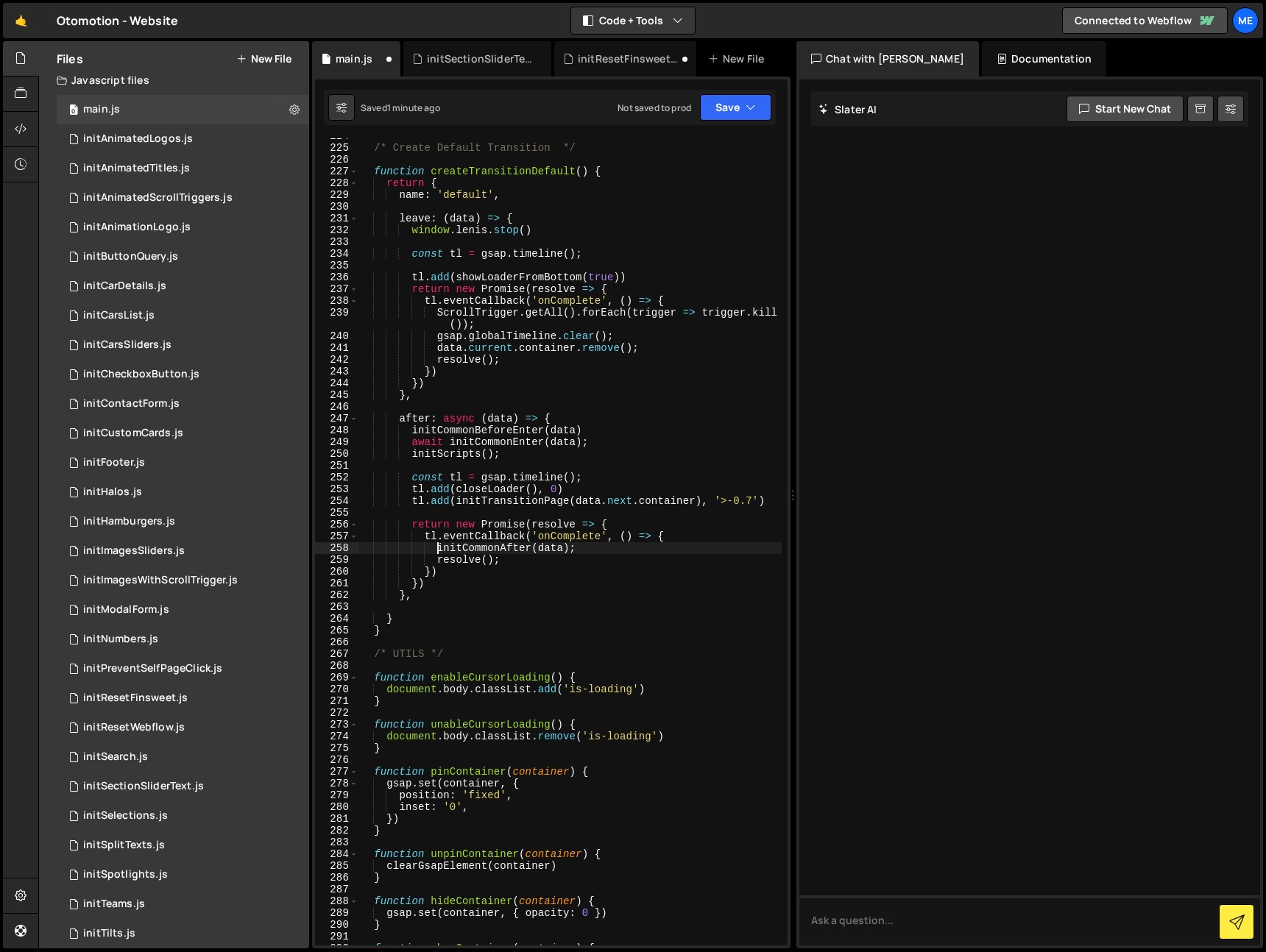
type textarea "}"
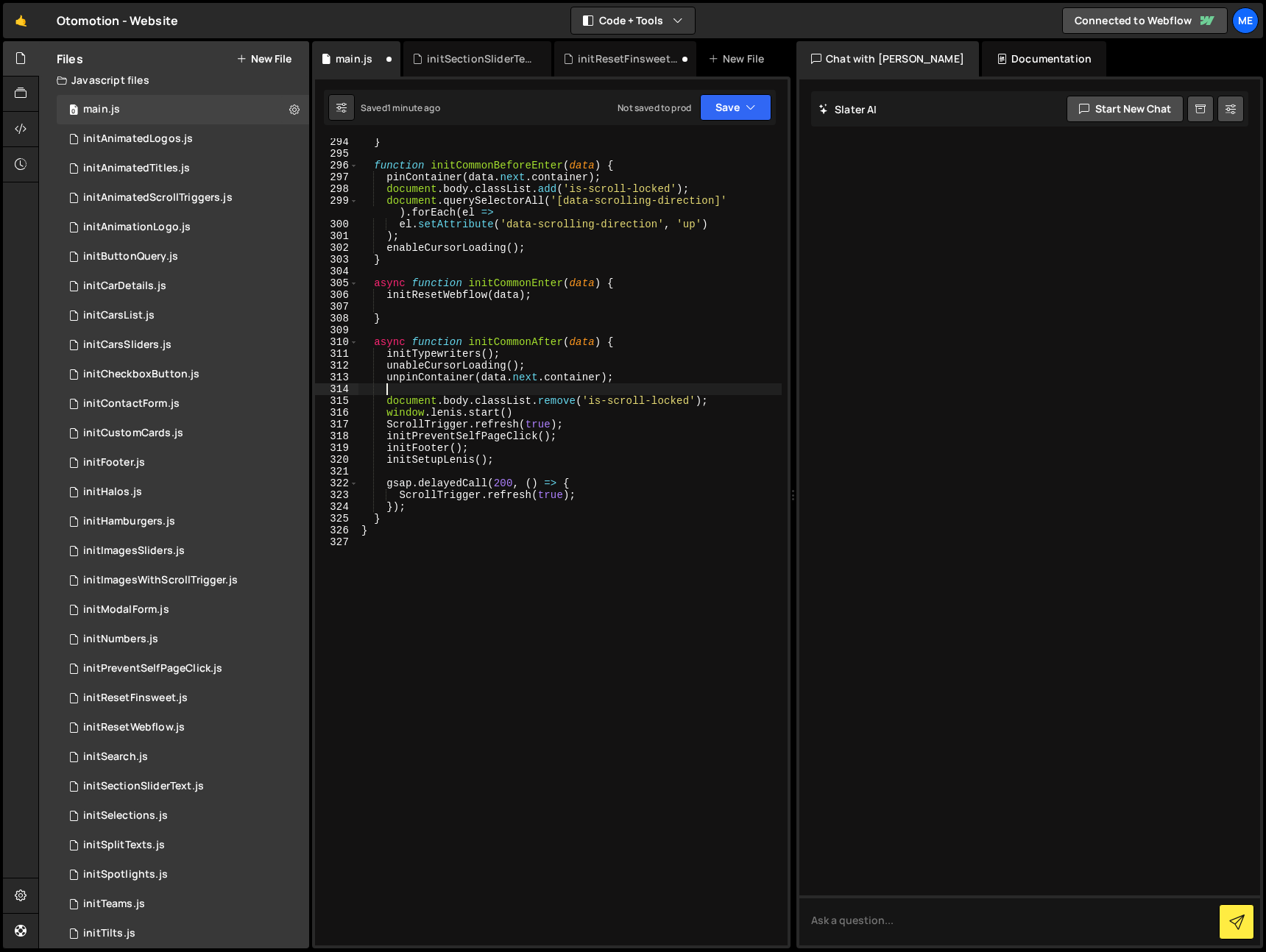
scroll to position [3536, 0]
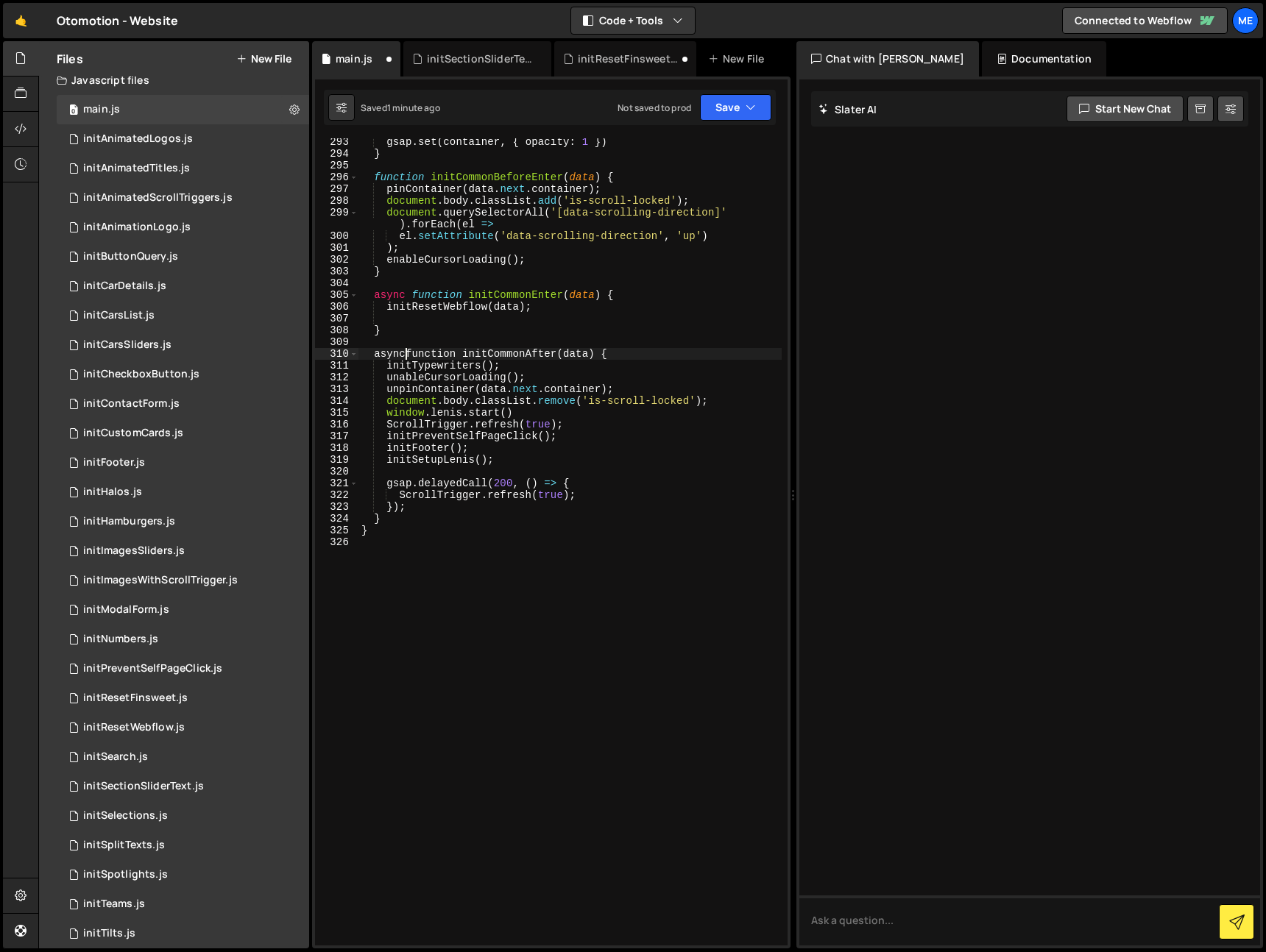
type textarea "function initCommonAfter(data) {"
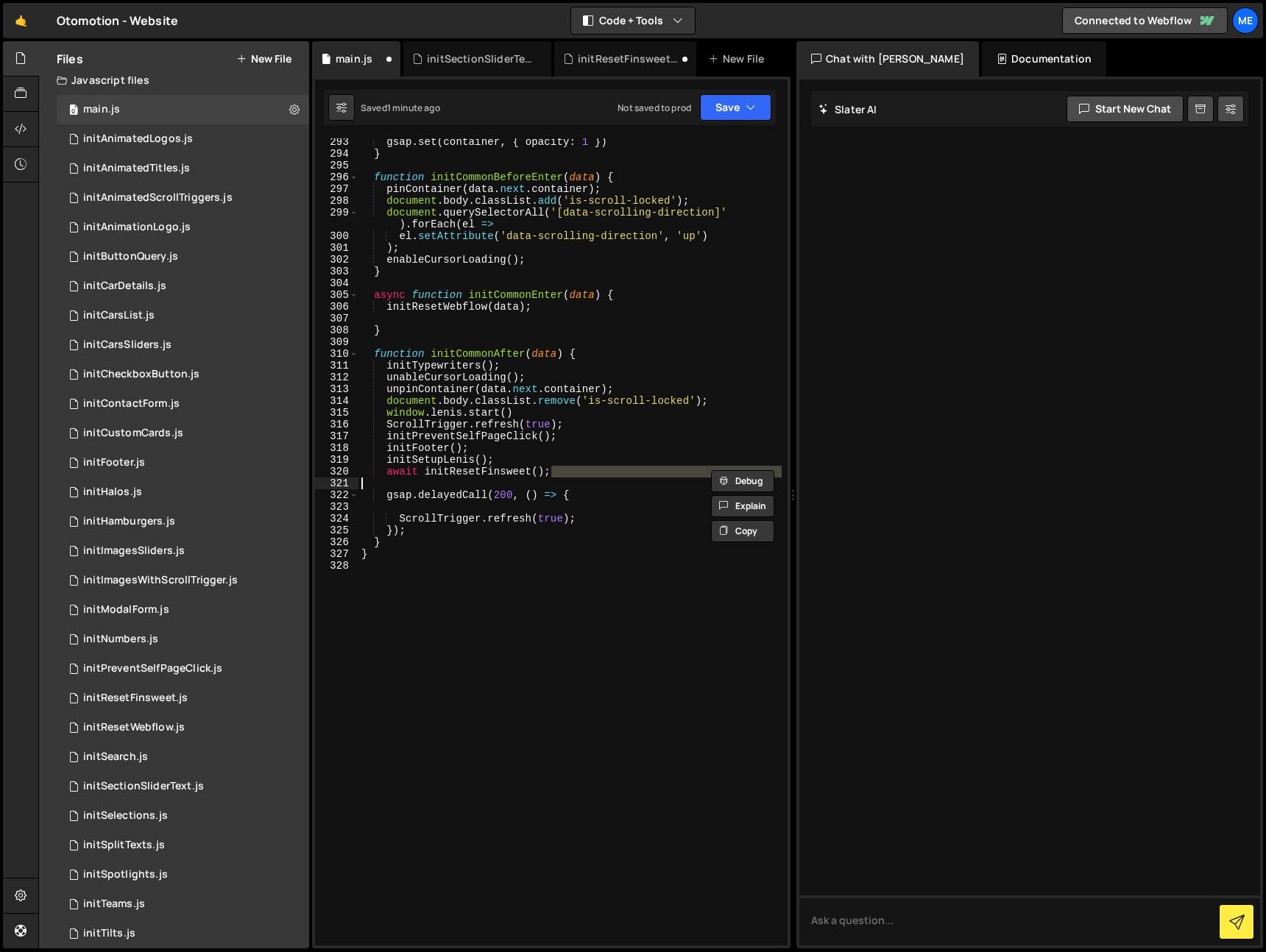
type textarea "}"
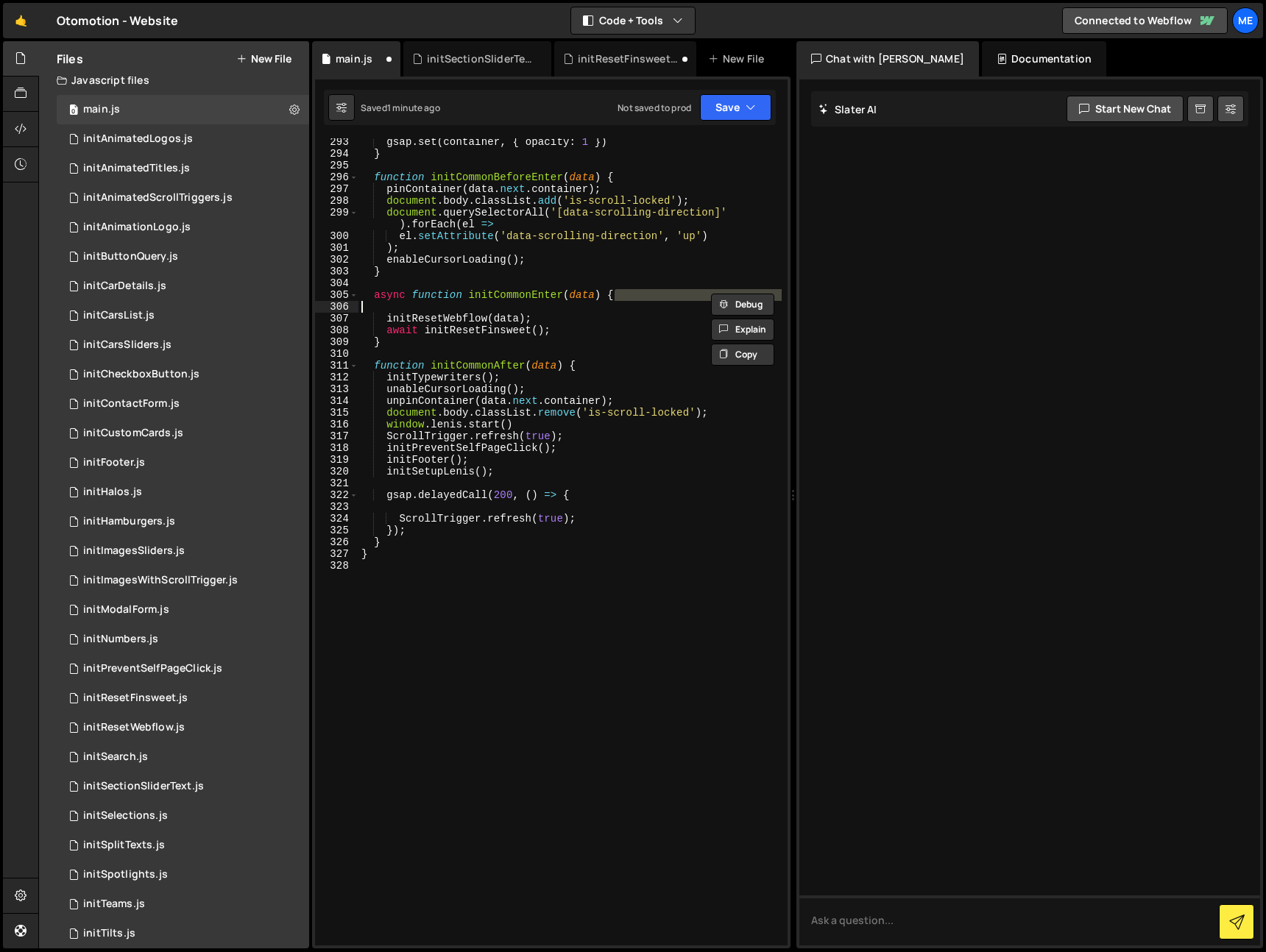
type textarea "}"
type textarea "await initResetFinsweet();"
click at [470, 333] on div "gsap . set ( container , { opacity : 1 }) } function initCommonBeforeEnter ( da…" at bounding box center [570, 552] width 423 height 831
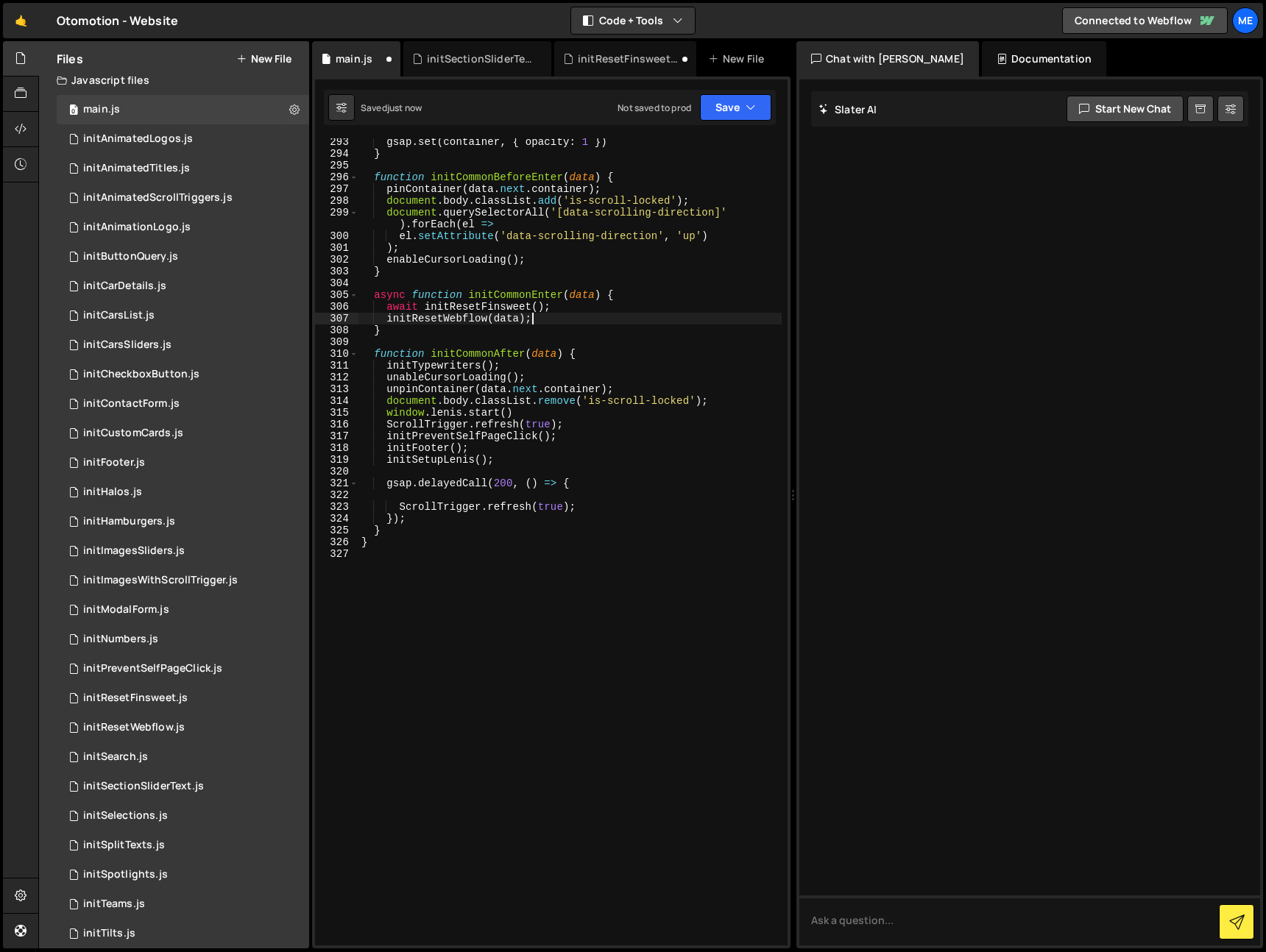
type textarea "await initResetFinsweet();"
type textarea "initResetWebflow(data);"
paste textarea "await initResetFinsweet();"
type textarea "await initResetFinsweet();"
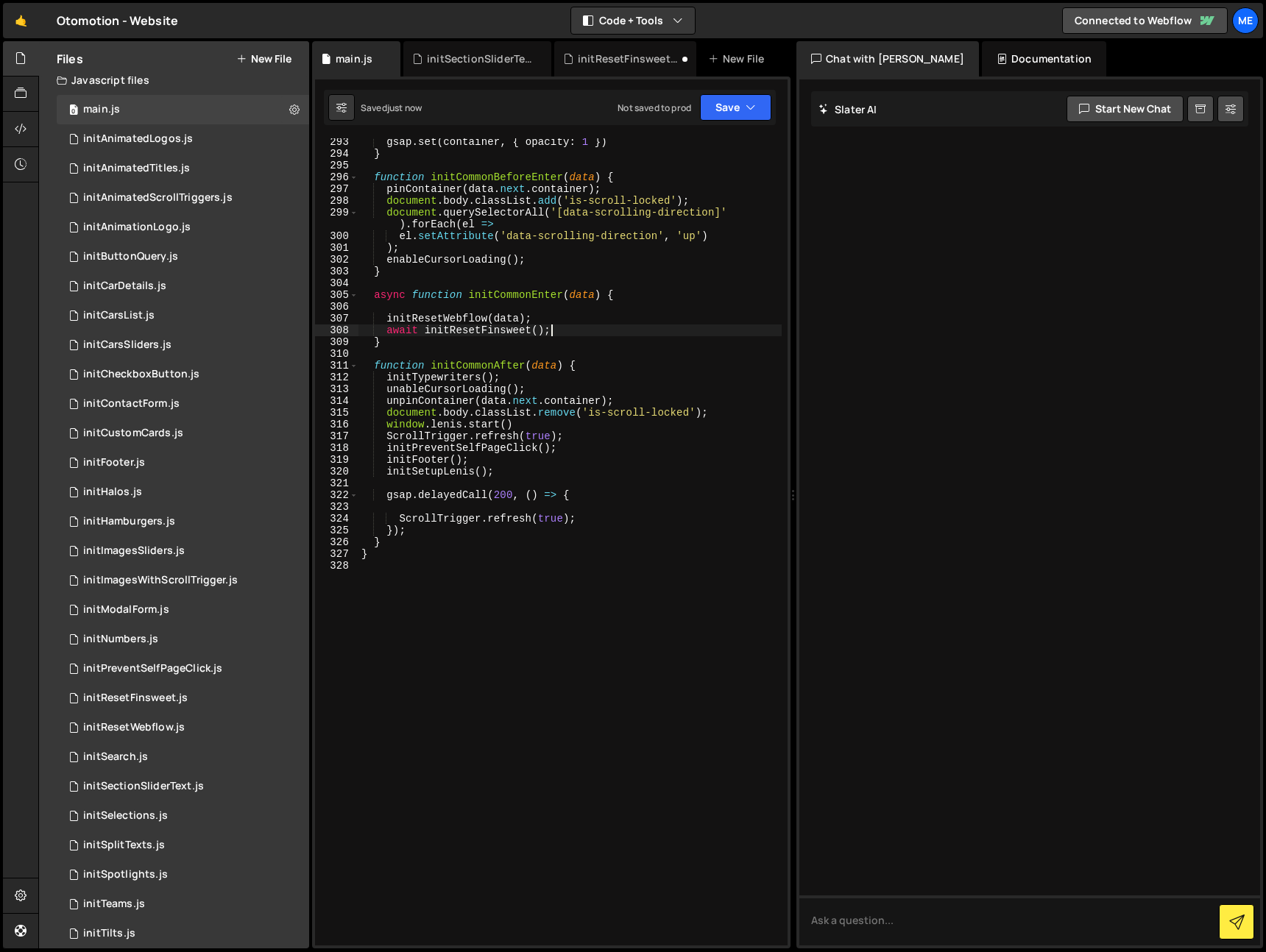
click at [490, 306] on div "gsap . set ( container , { opacity : 1 }) } function initCommonBeforeEnter ( da…" at bounding box center [570, 552] width 423 height 831
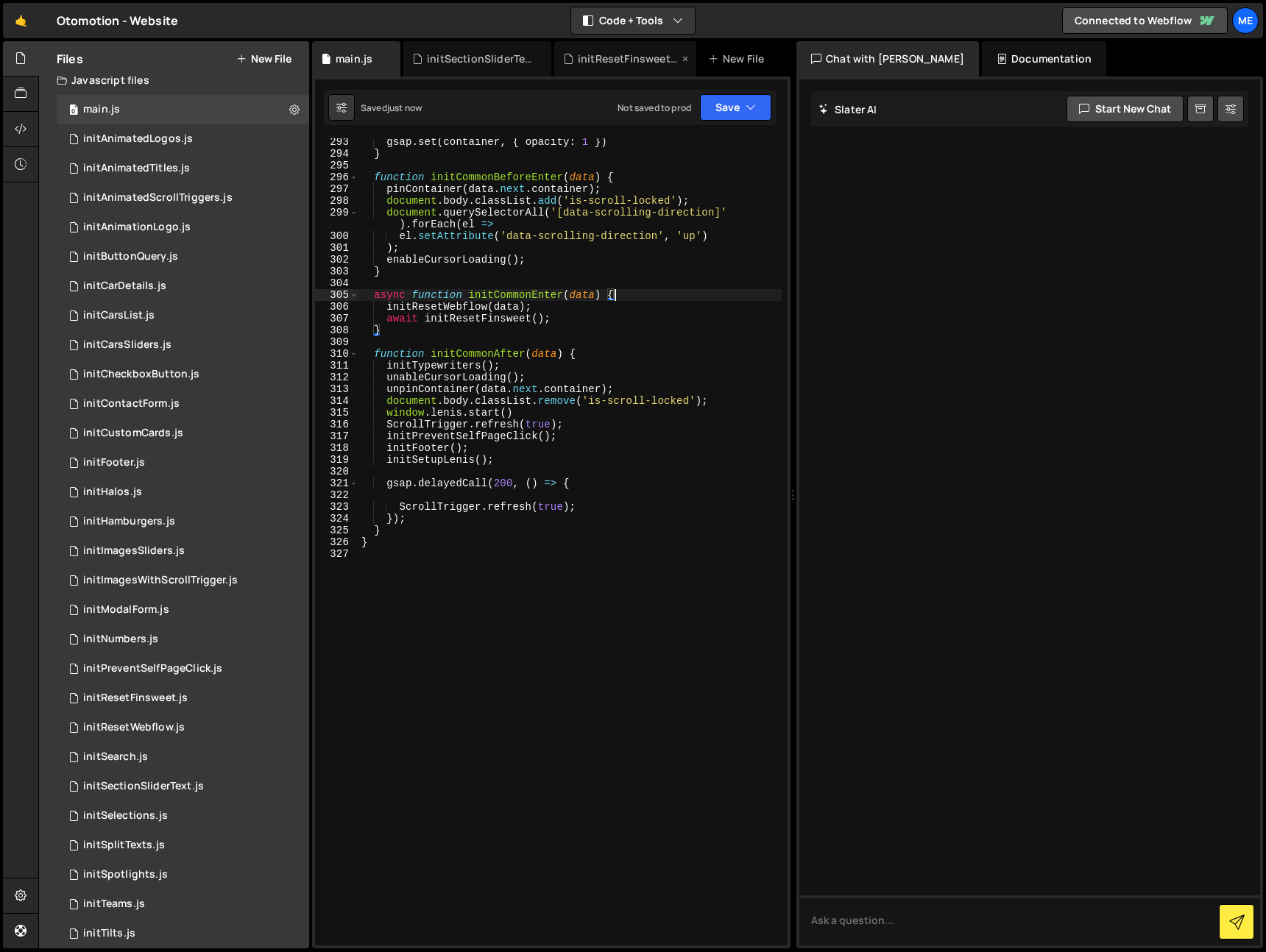
type textarea "async function initCommonEnter(data) {"
drag, startPoint x: 619, startPoint y: 57, endPoint x: 618, endPoint y: 76, distance: 19.0
click at [619, 57] on div "initResetFinsweet.js" at bounding box center [628, 58] width 101 height 15
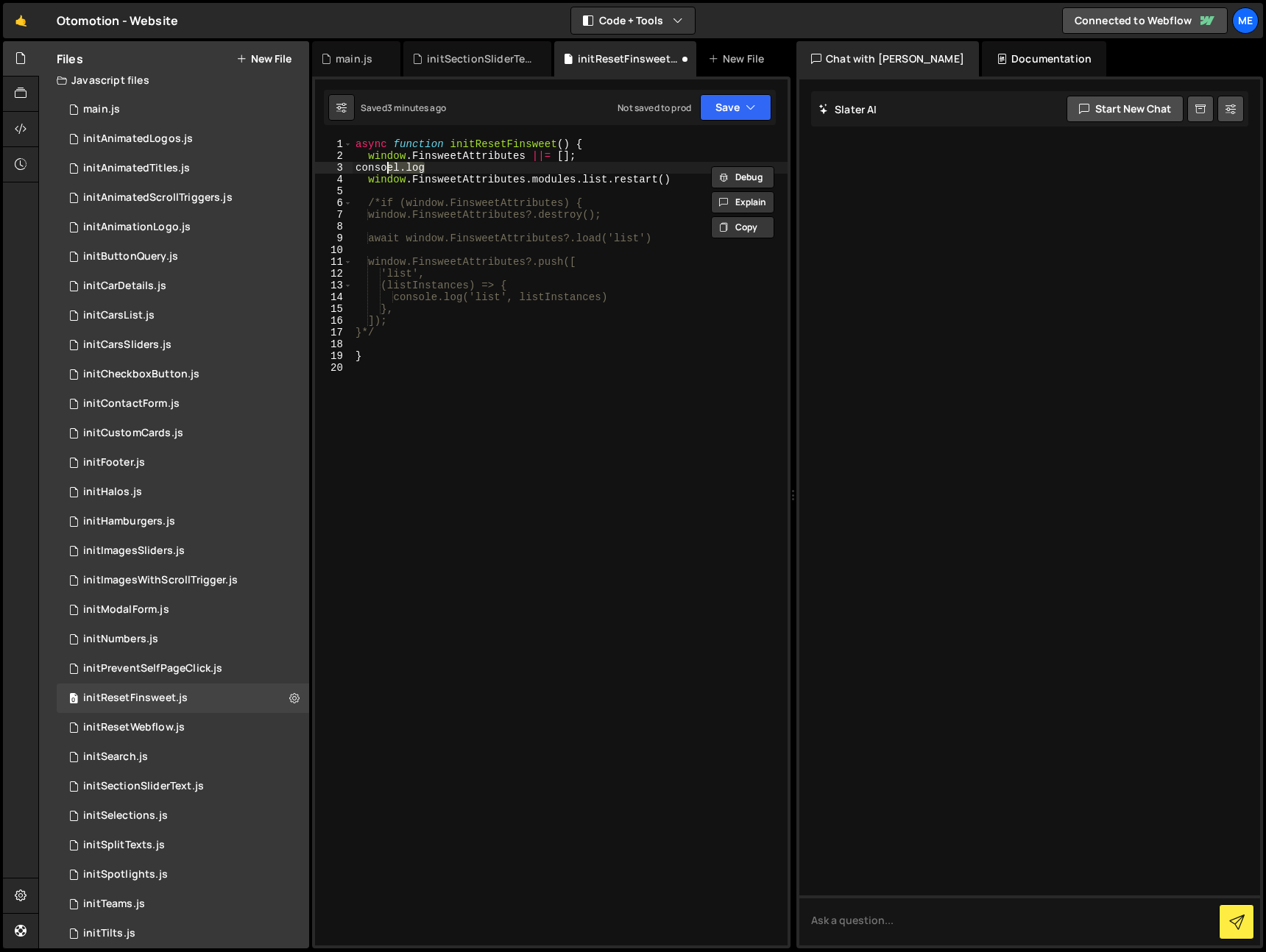
click at [386, 167] on div "async function initResetFinsweet ( ) { window . FinsweetAttributes ||= [ ] ; co…" at bounding box center [570, 553] width 435 height 831
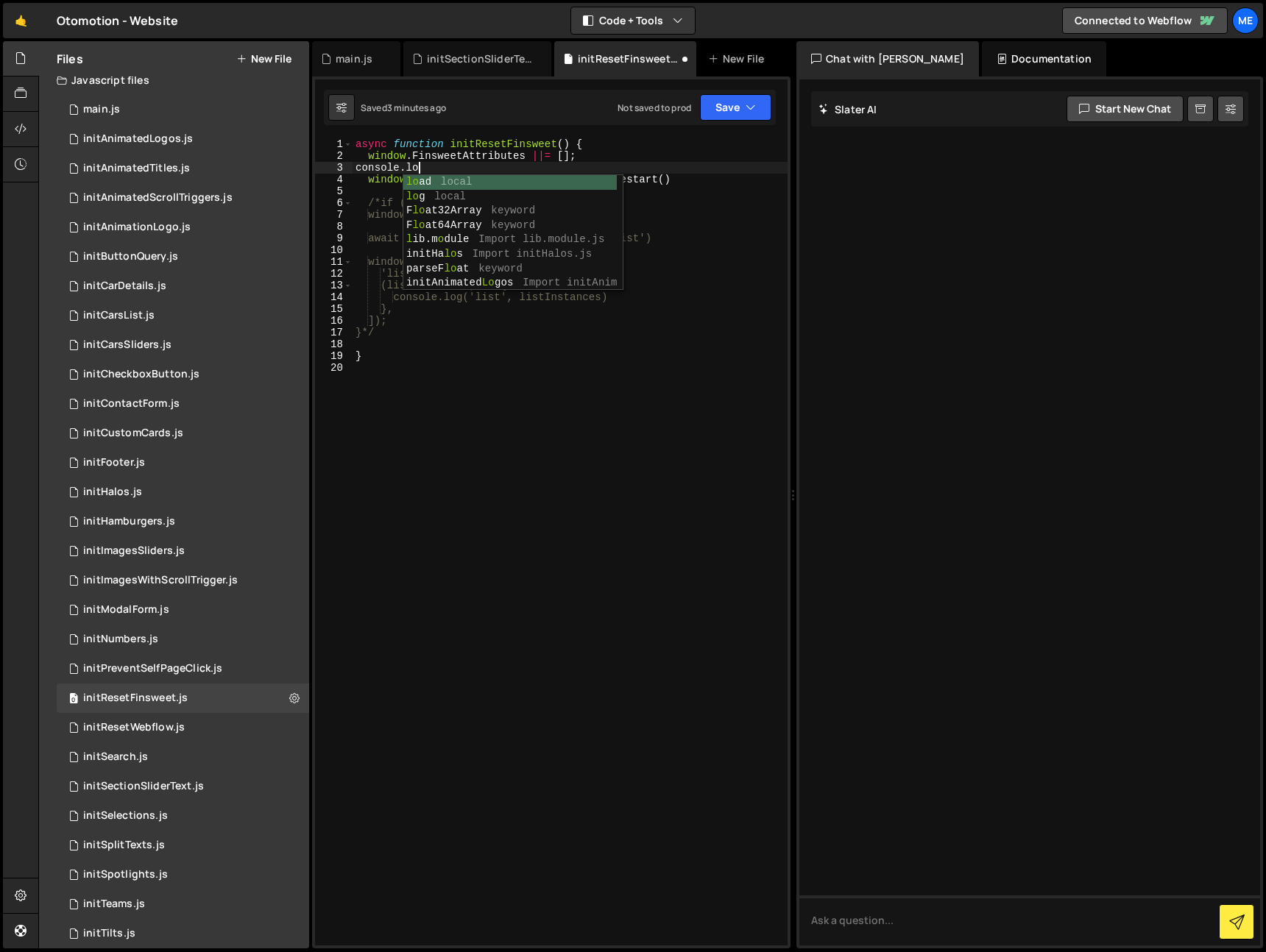
scroll to position [0, 4]
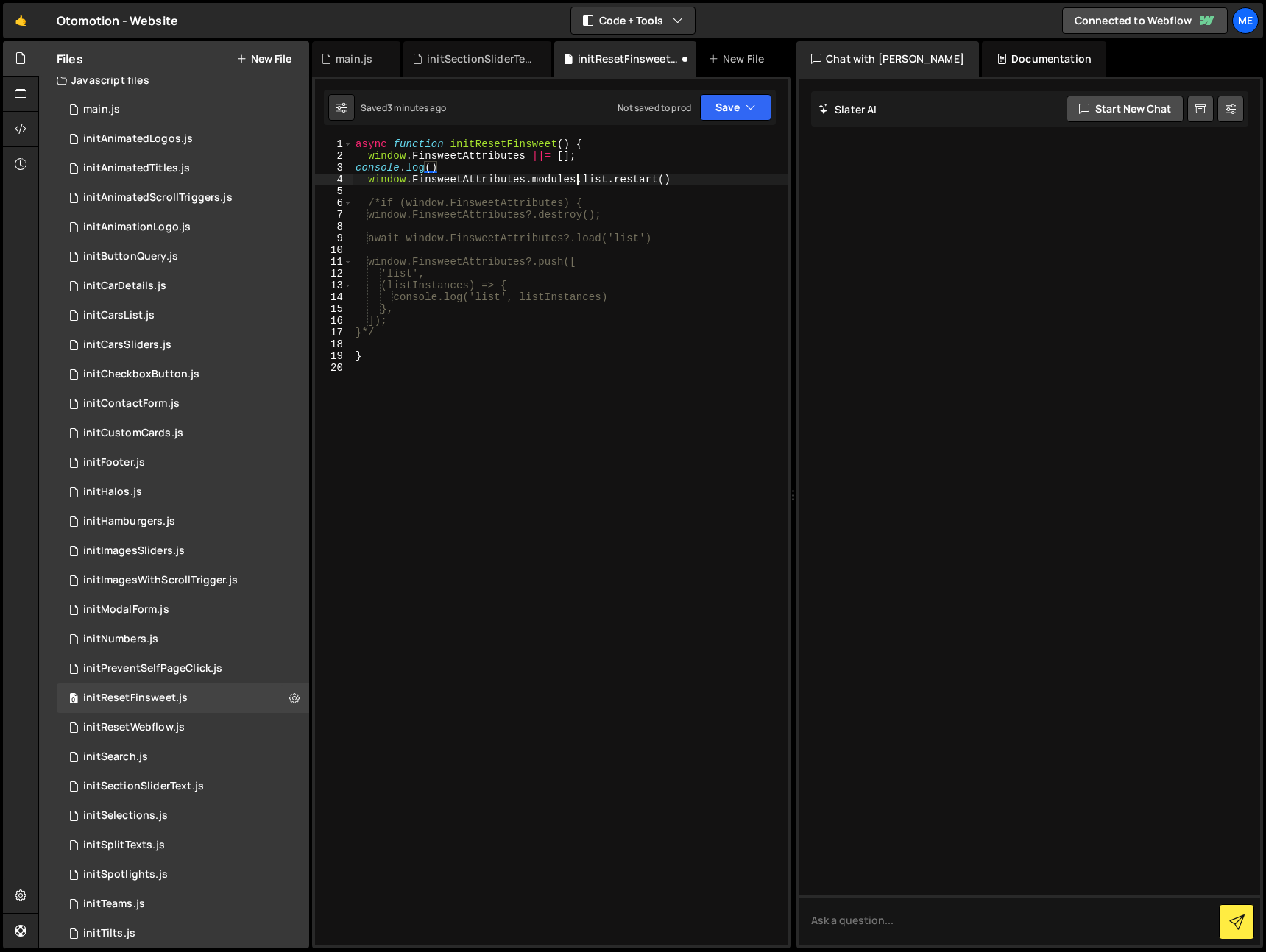
click at [578, 181] on div "async function initResetFinsweet ( ) { window . FinsweetAttributes ||= [ ] ; co…" at bounding box center [570, 553] width 435 height 831
click at [365, 179] on div "async function initResetFinsweet ( ) { window . FinsweetAttributes ||= [ ] ; co…" at bounding box center [570, 553] width 435 height 831
click at [430, 168] on div "async function initResetFinsweet ( ) { window . FinsweetAttributes ||= [ ] ; co…" at bounding box center [570, 553] width 435 height 831
paste textarea "window.FinsweetAttributes.modules"
type textarea "console.log(window.FinsweetAttributes.modules)"
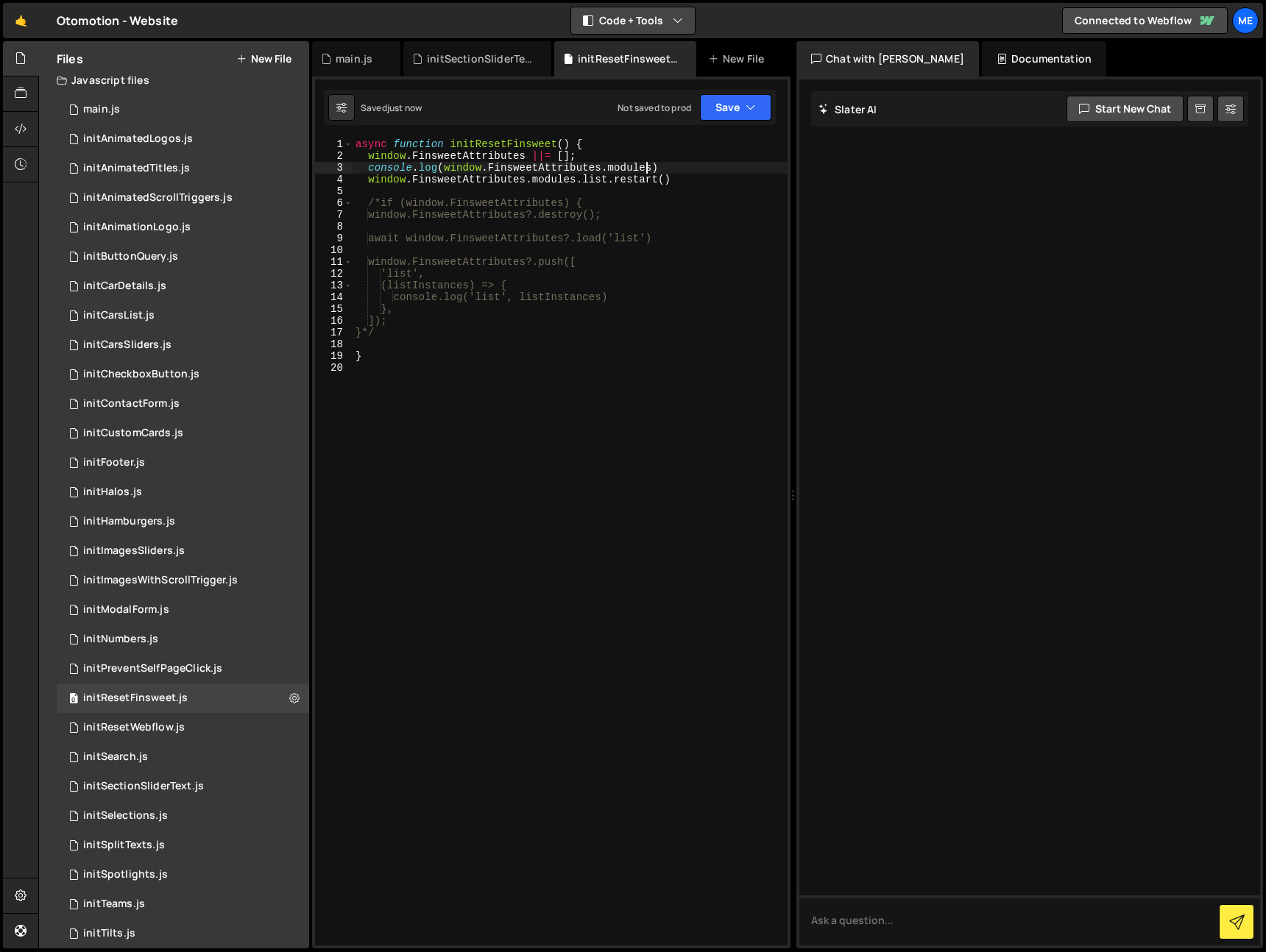
drag, startPoint x: 653, startPoint y: 13, endPoint x: 647, endPoint y: 19, distance: 8.5
click at [653, 13] on button "Code + Tools" at bounding box center [633, 20] width 124 height 27
click at [635, 54] on button "Code Only" at bounding box center [634, 53] width 124 height 27
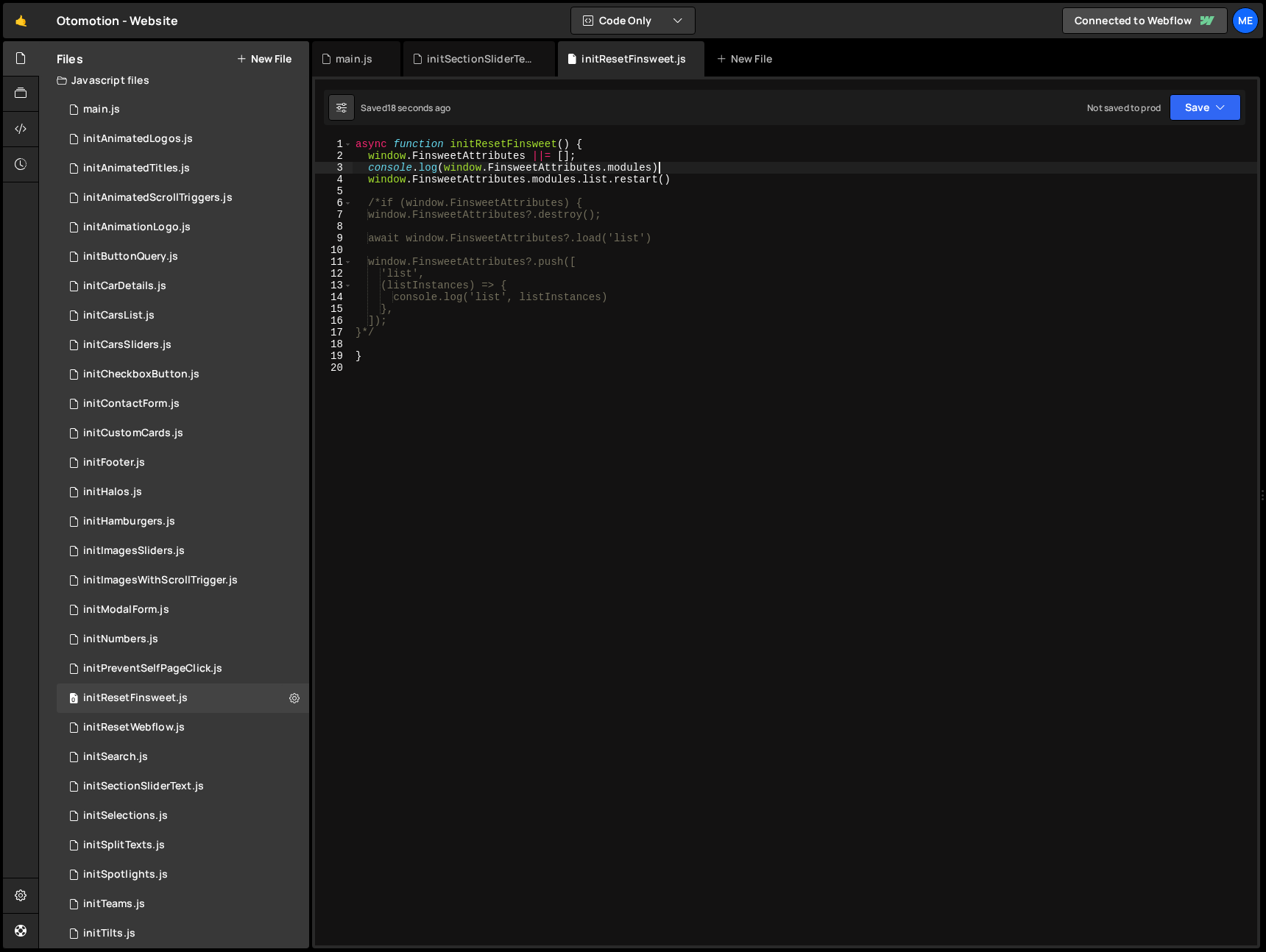
click at [670, 170] on div "async function initResetFinsweet ( ) { window . FinsweetAttributes ||= [ ] ; co…" at bounding box center [805, 553] width 905 height 831
click at [576, 192] on div "async function initResetFinsweet ( ) { window . FinsweetAttributes ||= [ ] ; co…" at bounding box center [805, 553] width 905 height 831
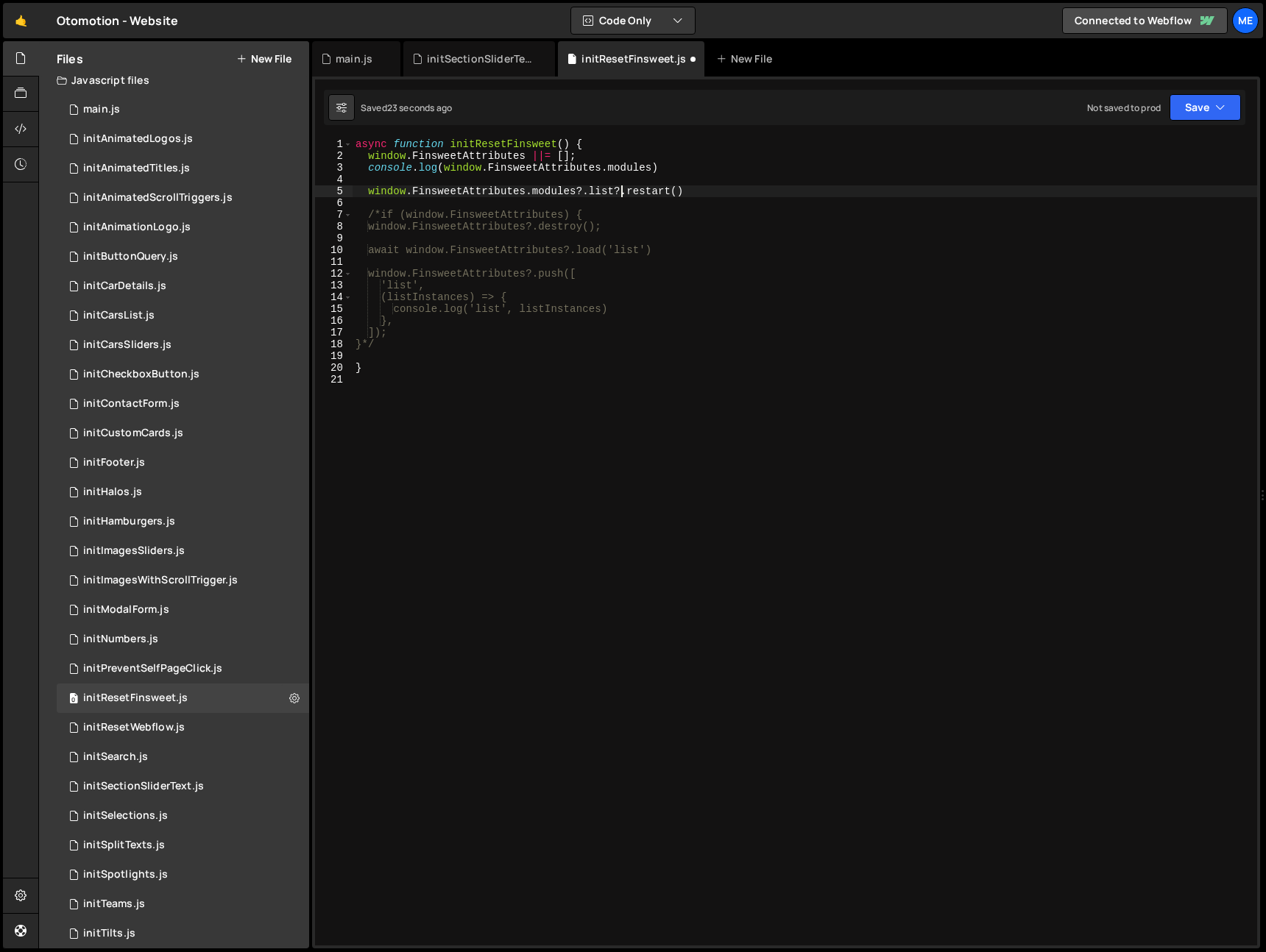
scroll to position [0, 19]
drag, startPoint x: 617, startPoint y: 191, endPoint x: 372, endPoint y: 188, distance: 245.0
click at [370, 191] on div "async function initResetFinsweet ( ) { window . FinsweetAttributes ||= [ ] ; co…" at bounding box center [805, 553] width 905 height 831
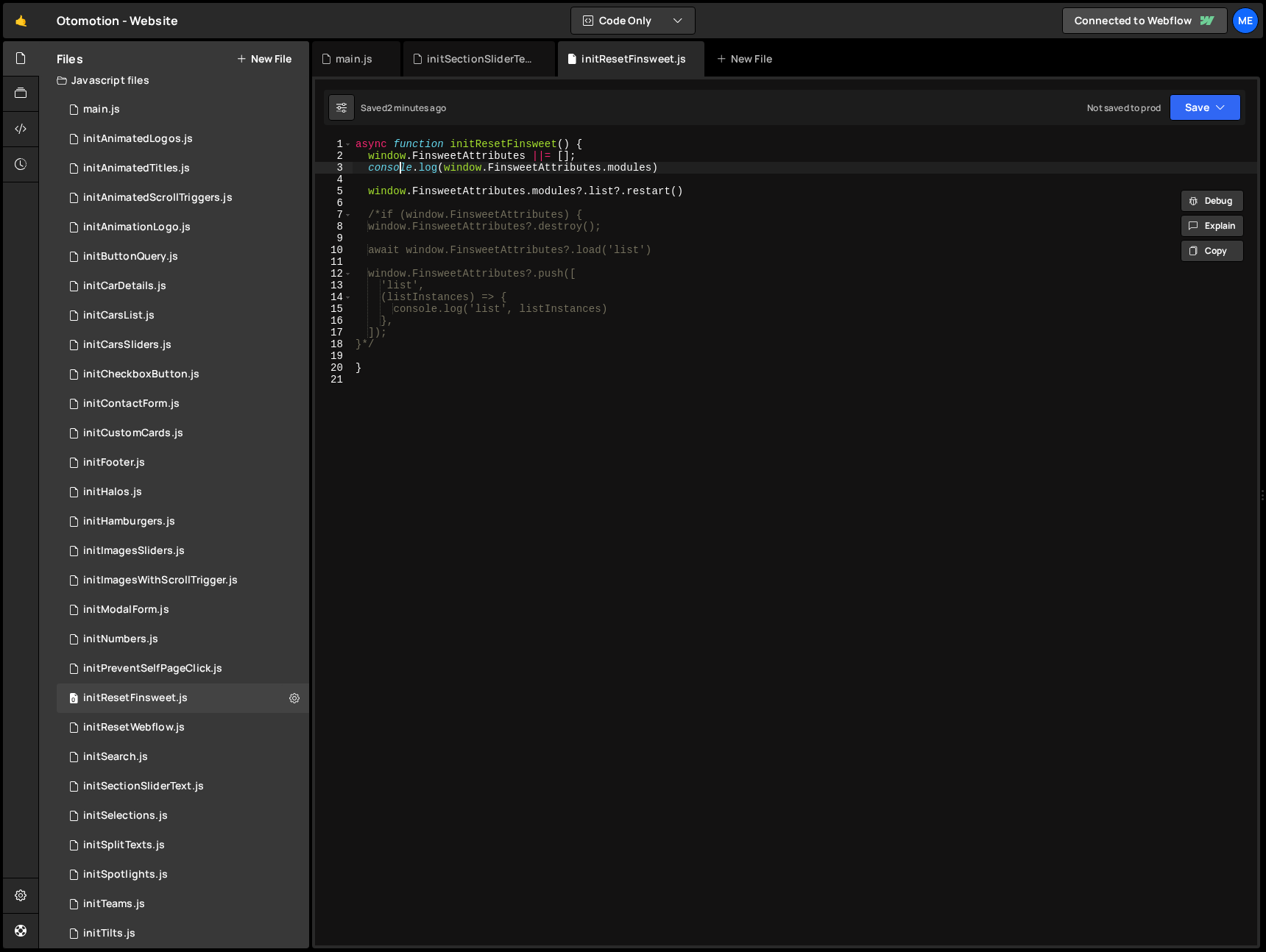
click at [397, 171] on div "async function initResetFinsweet ( ) { window . FinsweetAttributes ||= [ ] ; co…" at bounding box center [805, 553] width 905 height 831
type textarea "console.log(window.FinsweetAttributes.modules)"
click at [409, 184] on div "async function initResetFinsweet ( ) { window . FinsweetAttributes ||= [ ] ; co…" at bounding box center [805, 553] width 905 height 831
paste textarea "window.FinsweetAttributes.modules?.list)"
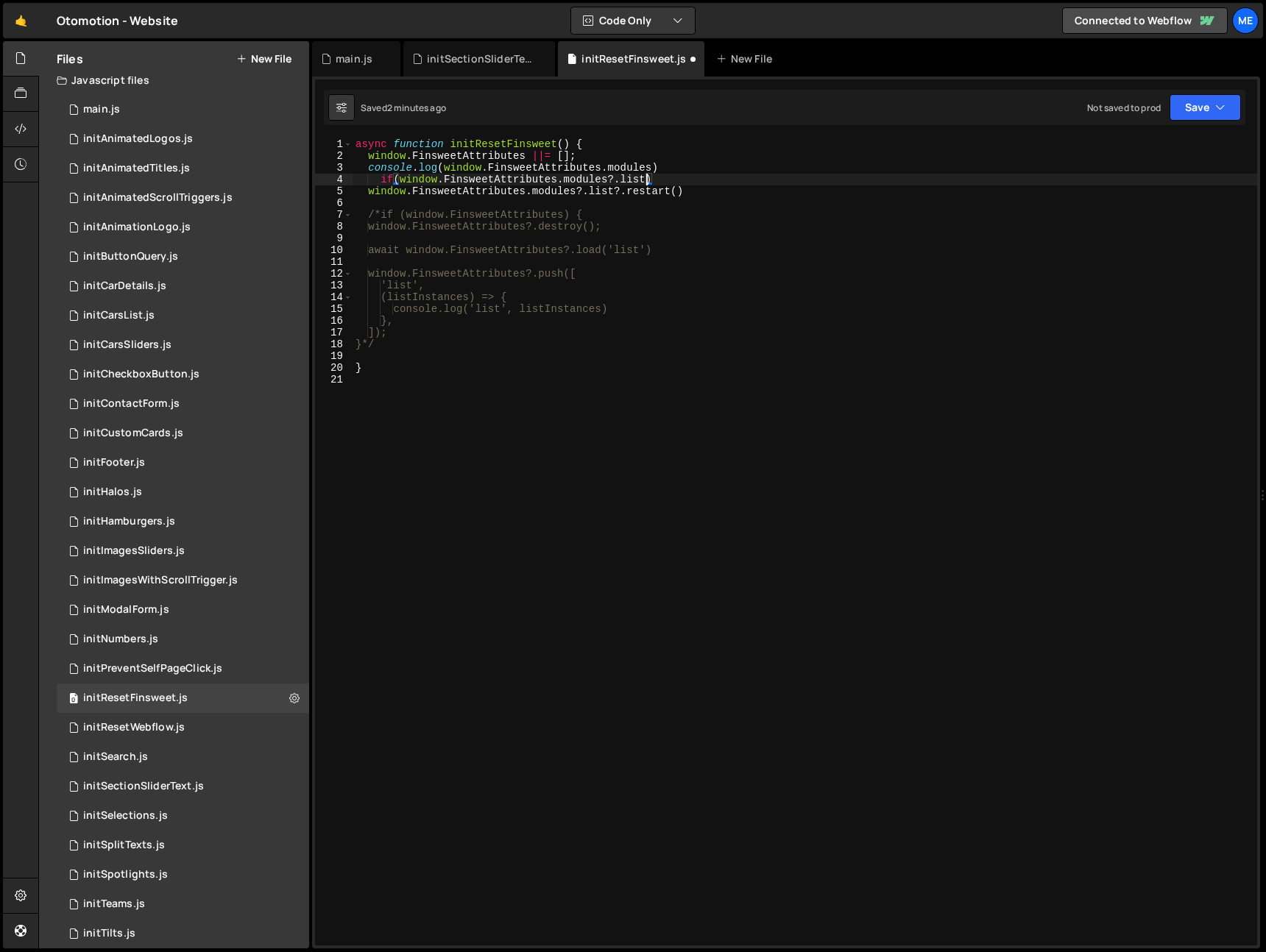
click at [607, 176] on div "async function initResetFinsweet ( ) { window . FinsweetAttributes ||= [ ] ; co…" at bounding box center [805, 553] width 905 height 831
paste textarea "?.list"
drag, startPoint x: 399, startPoint y: 176, endPoint x: 612, endPoint y: 177, distance: 213.0
click at [611, 177] on div "async function initResetFinsweet ( ) { window . FinsweetAttributes ||= [ ] ; co…" at bounding box center [805, 553] width 905 height 831
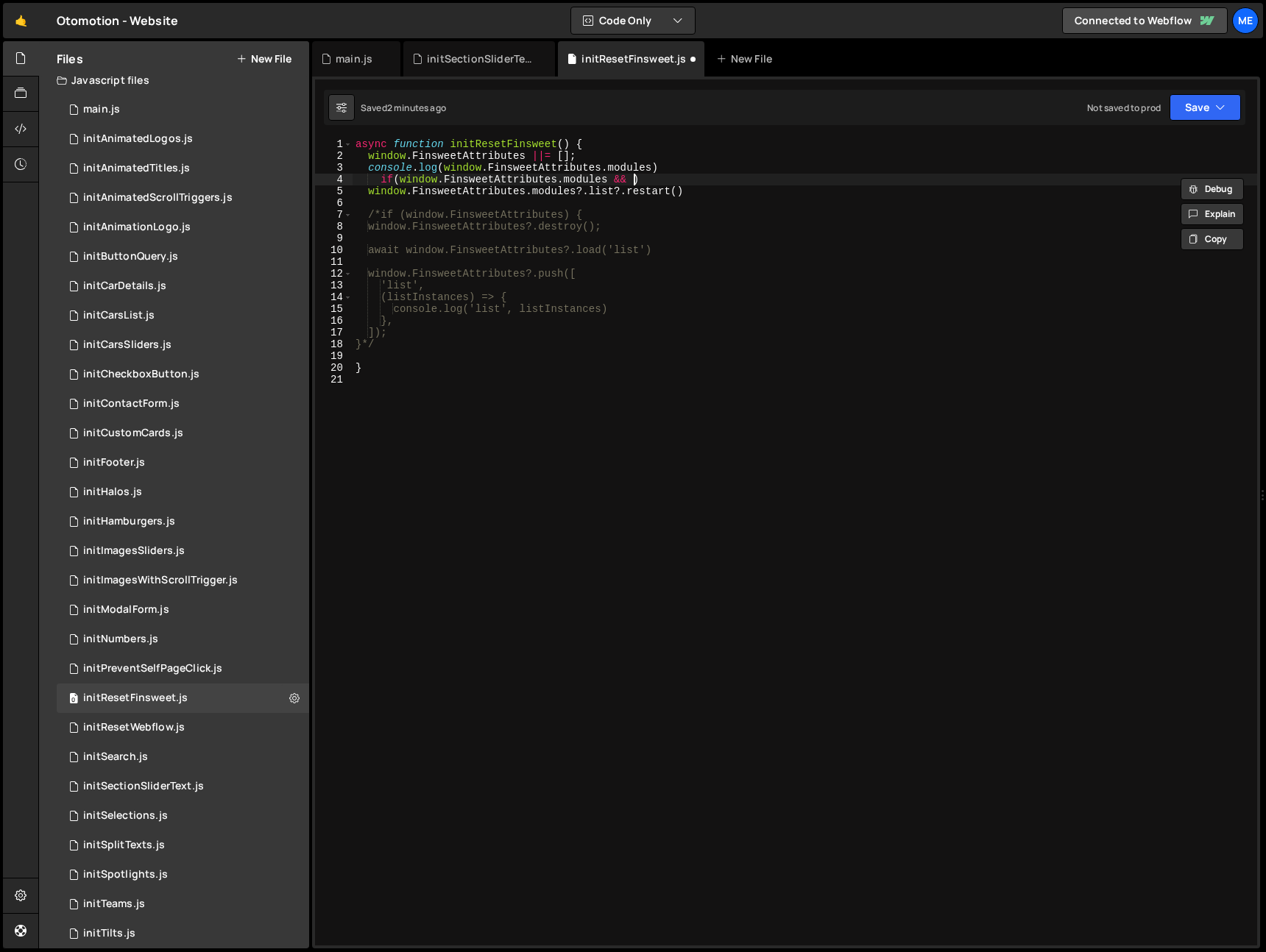
click at [632, 176] on div "async function initResetFinsweet ( ) { window . FinsweetAttributes ||= [ ] ; co…" at bounding box center [805, 553] width 905 height 831
paste textarea "window.FinsweetAttributes.modules"
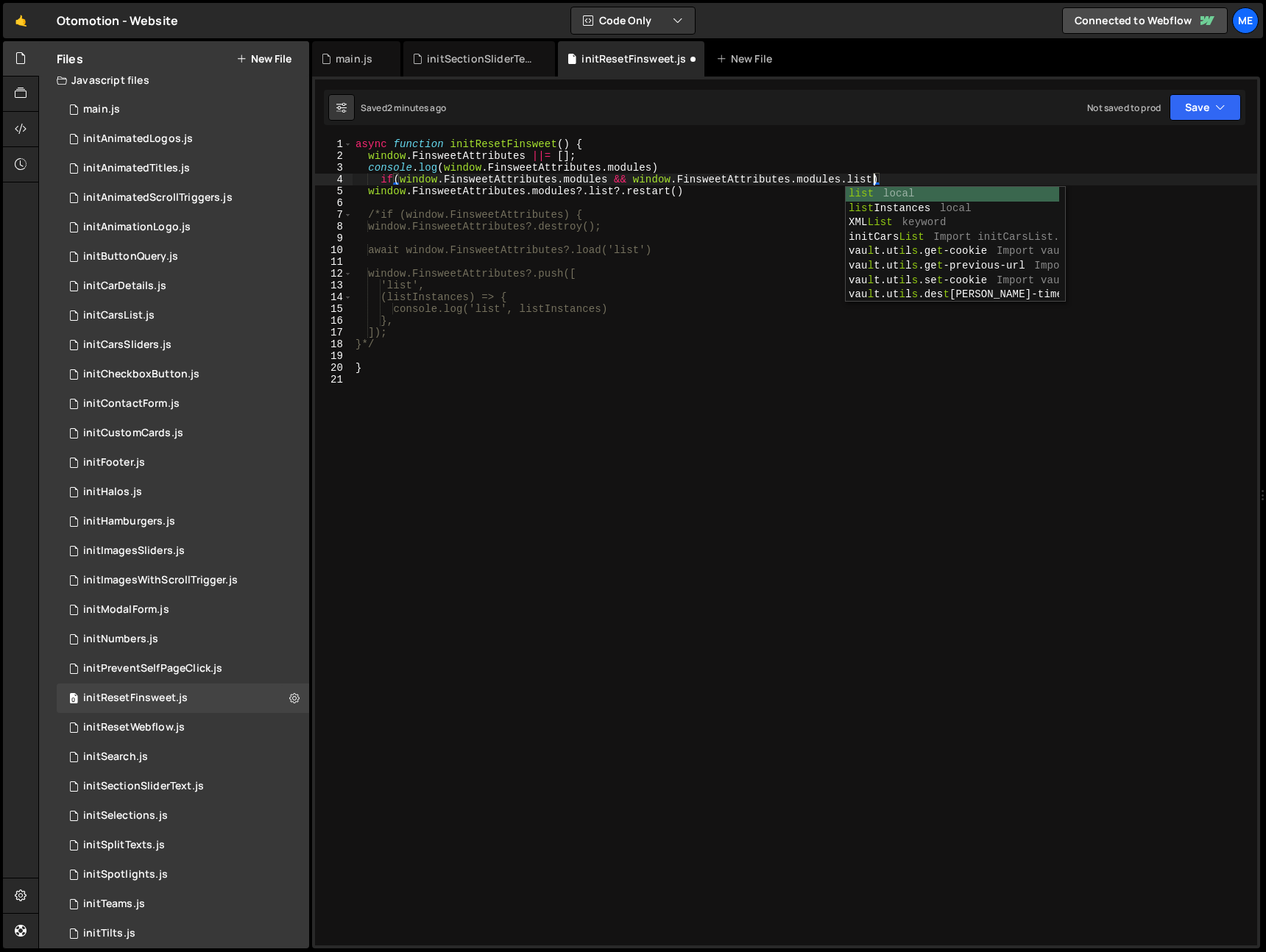
scroll to position [0, 35]
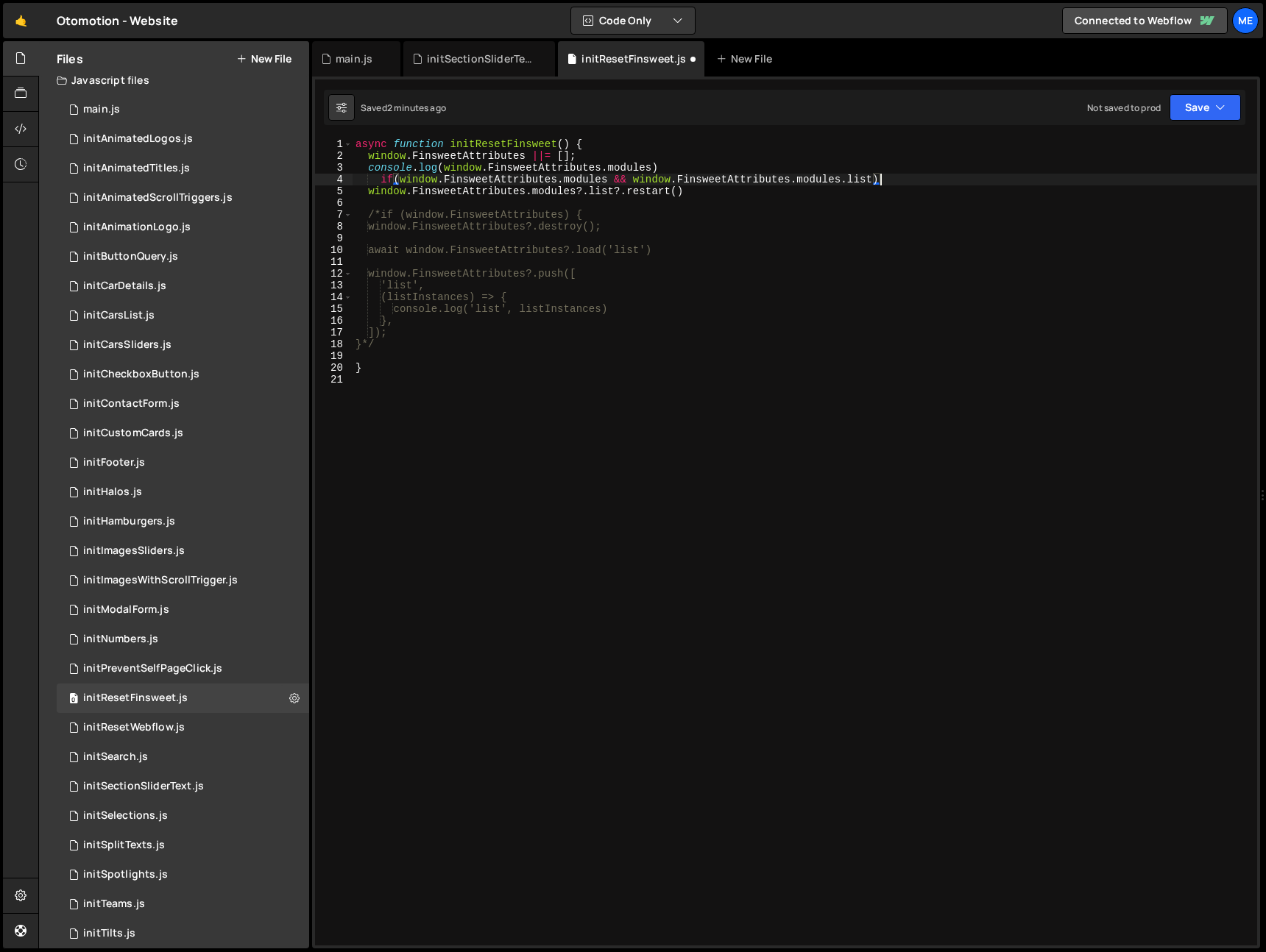
click at [903, 174] on div "async function initResetFinsweet ( ) { window . FinsweetAttributes ||= [ ] ; co…" at bounding box center [805, 553] width 905 height 831
type textarea "if(window.FinsweetAttributes.modules && window.FinsweetAttributes.modules.list)…"
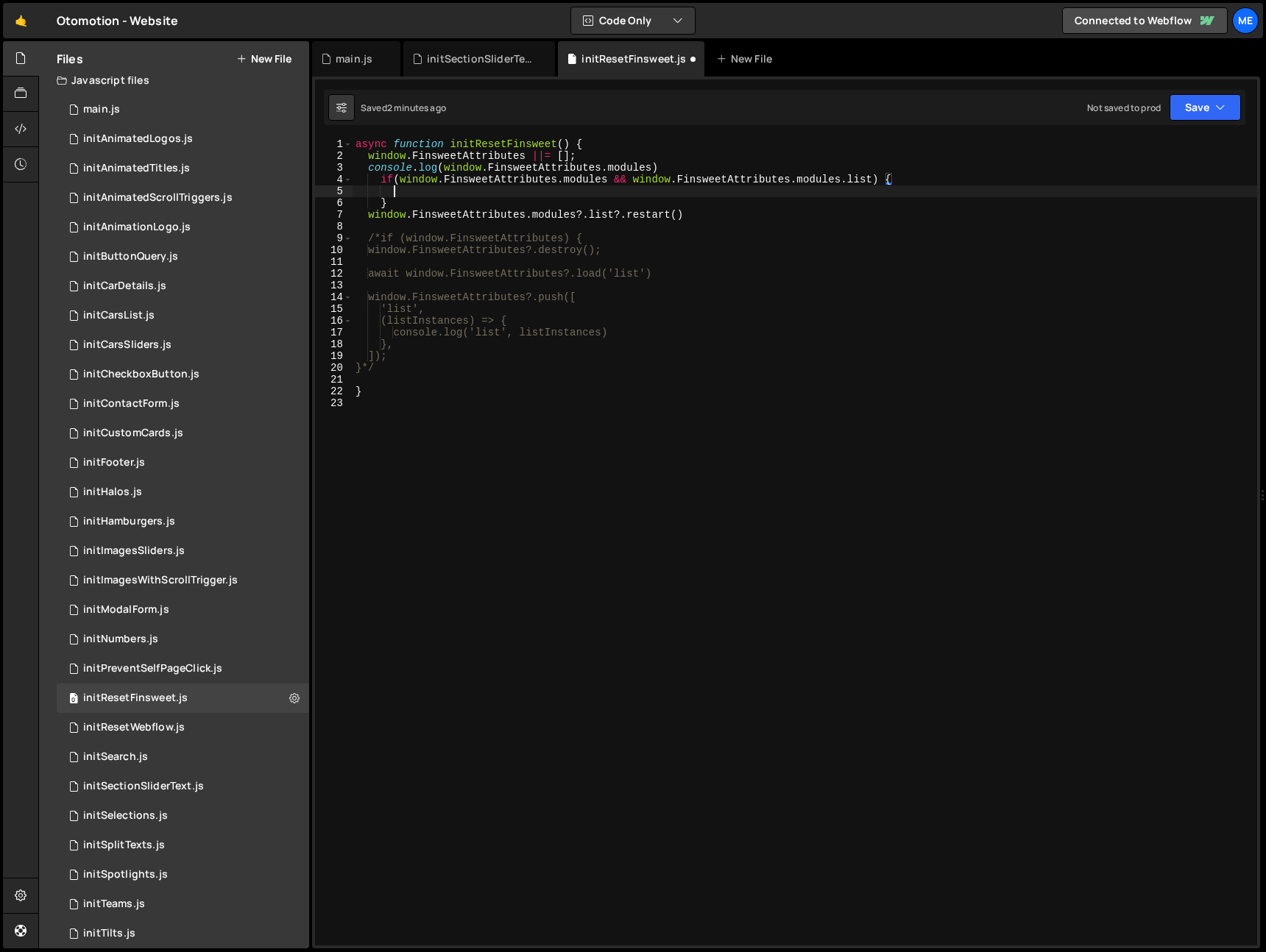
scroll to position [0, 2]
click at [741, 219] on div "async function initResetFinsweet ( ) { window . FinsweetAttributes ||= [ ] ; co…" at bounding box center [805, 553] width 905 height 831
type textarea "window.FinsweetAttributes.modules?.list?.restart()"
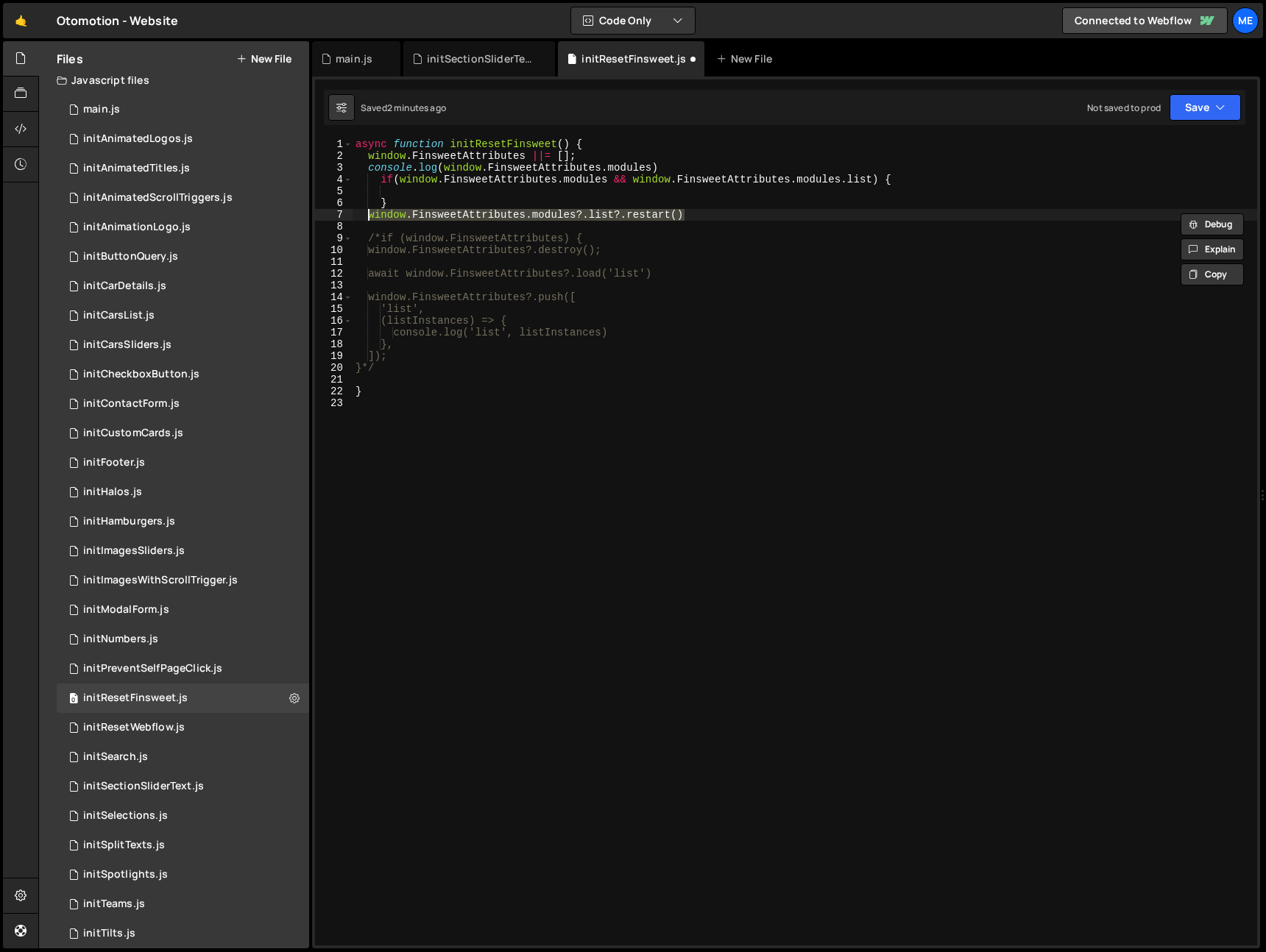
type textarea "}"
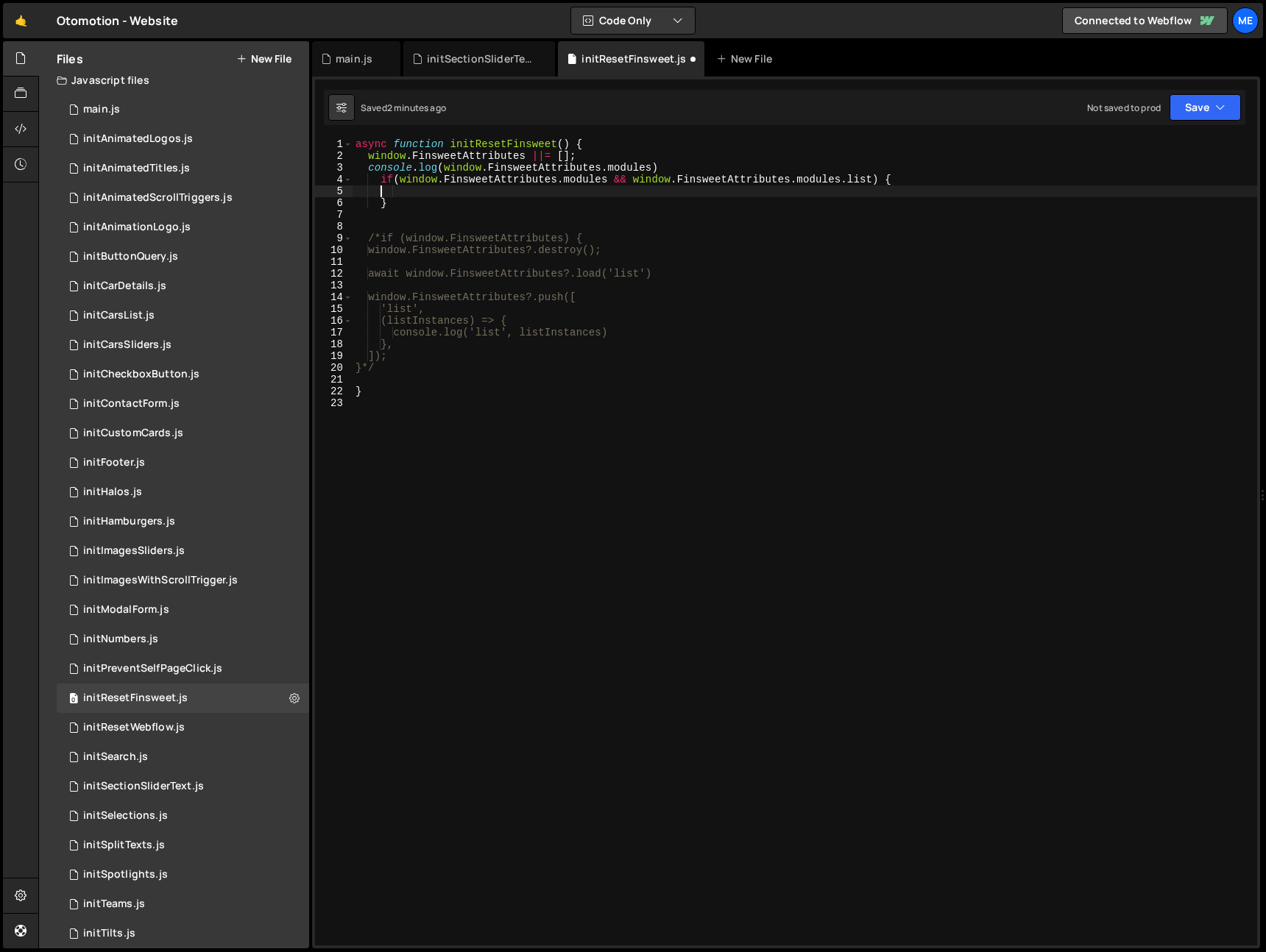
paste textarea "window.FinsweetAttributes.modules?.list?.restart()"
click at [596, 193] on div "async function initResetFinsweet ( ) { window . FinsweetAttributes ||= [ ] ; co…" at bounding box center [805, 553] width 905 height 831
click at [631, 192] on div "async function initResetFinsweet ( ) { window . FinsweetAttributes ||= [ ] ; co…" at bounding box center [805, 553] width 905 height 831
drag, startPoint x: 689, startPoint y: 193, endPoint x: 701, endPoint y: 193, distance: 12.0
click at [693, 193] on div "async function initResetFinsweet ( ) { window . FinsweetAttributes ||= [ ] ; co…" at bounding box center [805, 553] width 905 height 831
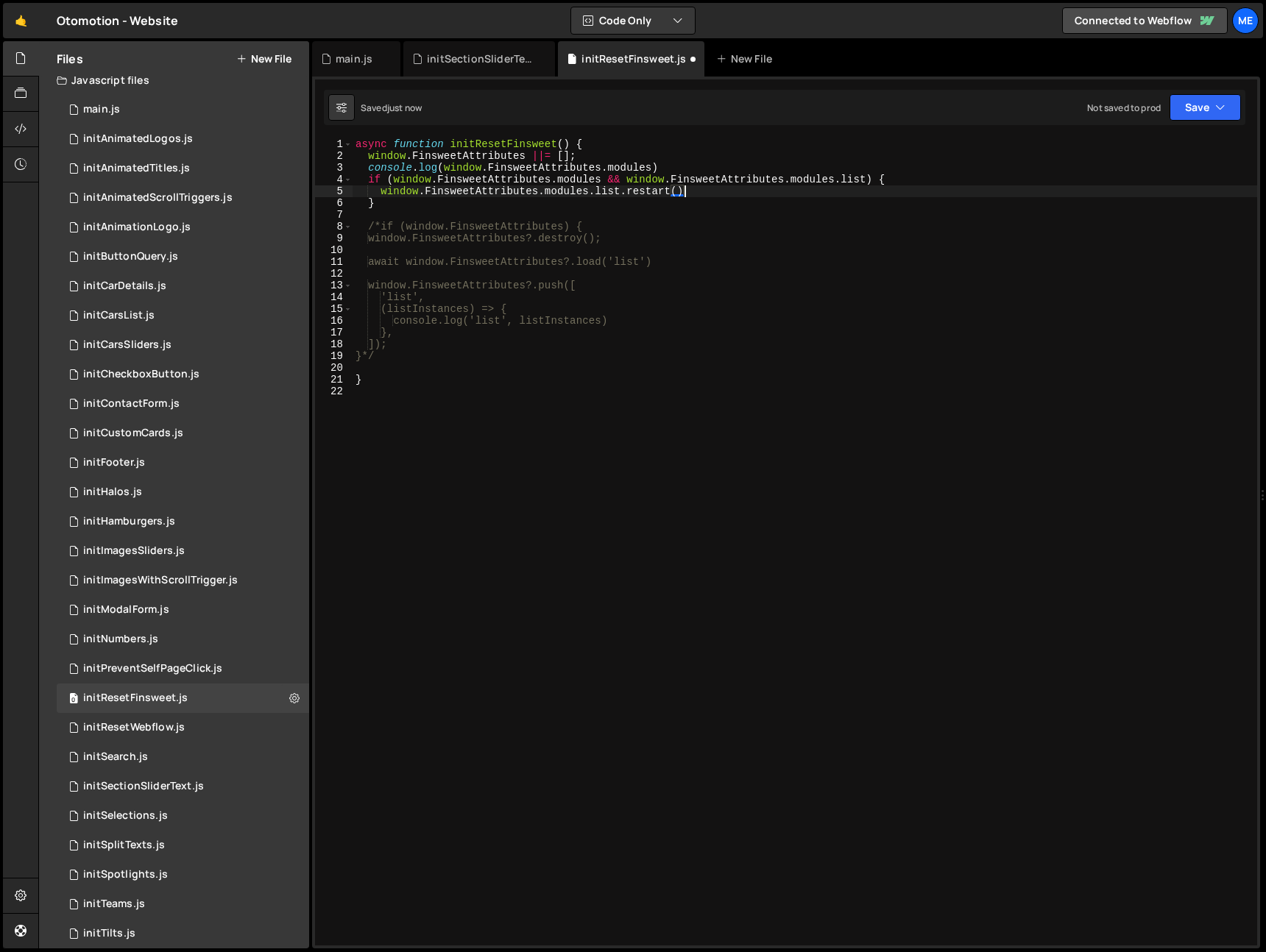
scroll to position [0, 22]
click at [695, 167] on div "async function initResetFinsweet ( ) { window . FinsweetAttributes ||= [ ] ; co…" at bounding box center [805, 553] width 905 height 831
type textarea "console.log(window.FinsweetAttributes.modules)"
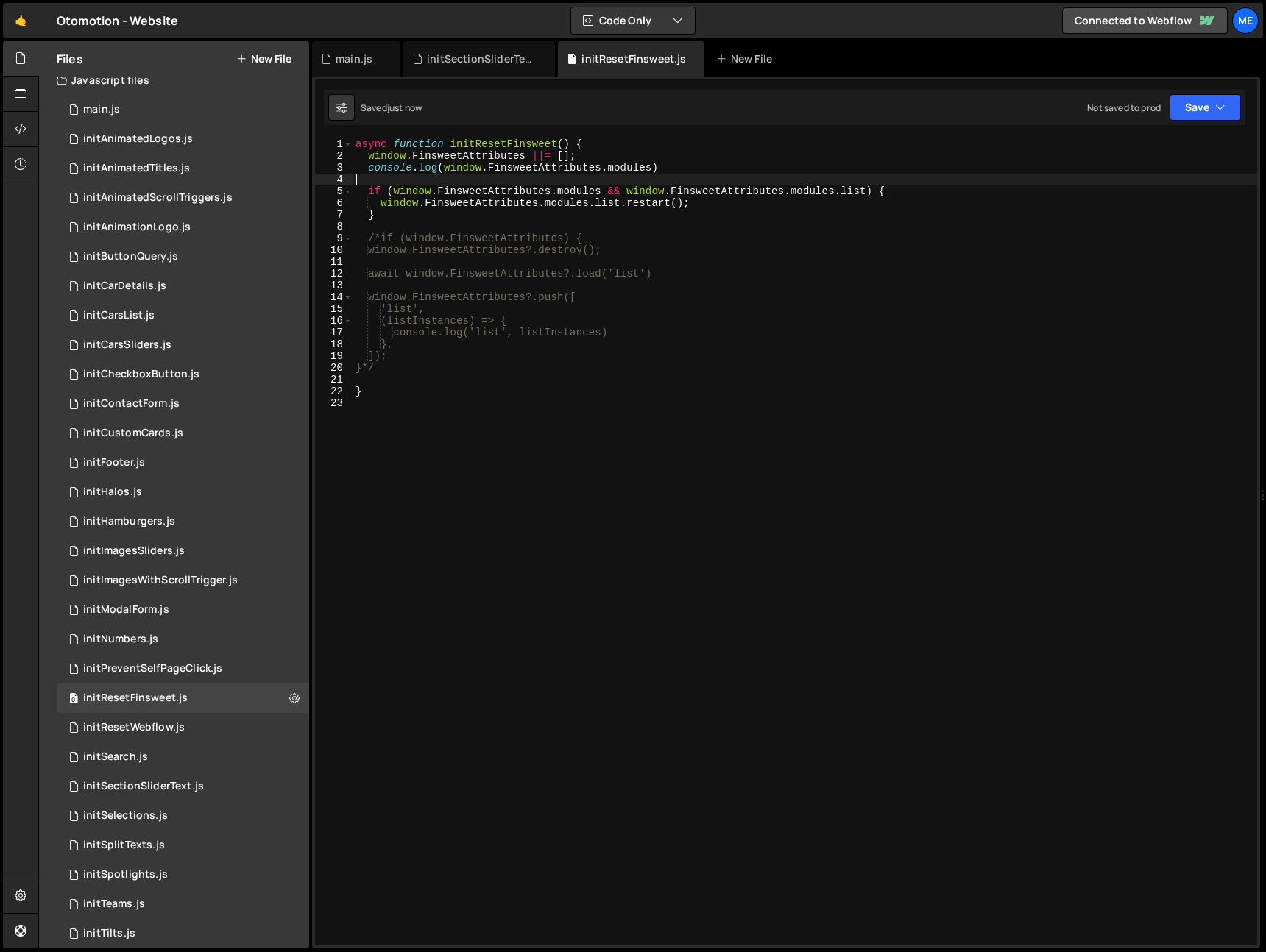
click at [679, 158] on div "async function initResetFinsweet ( ) { window . FinsweetAttributes ||= [ ] ; co…" at bounding box center [805, 553] width 905 height 831
type textarea "window.FinsweetAttributes ||= [];"
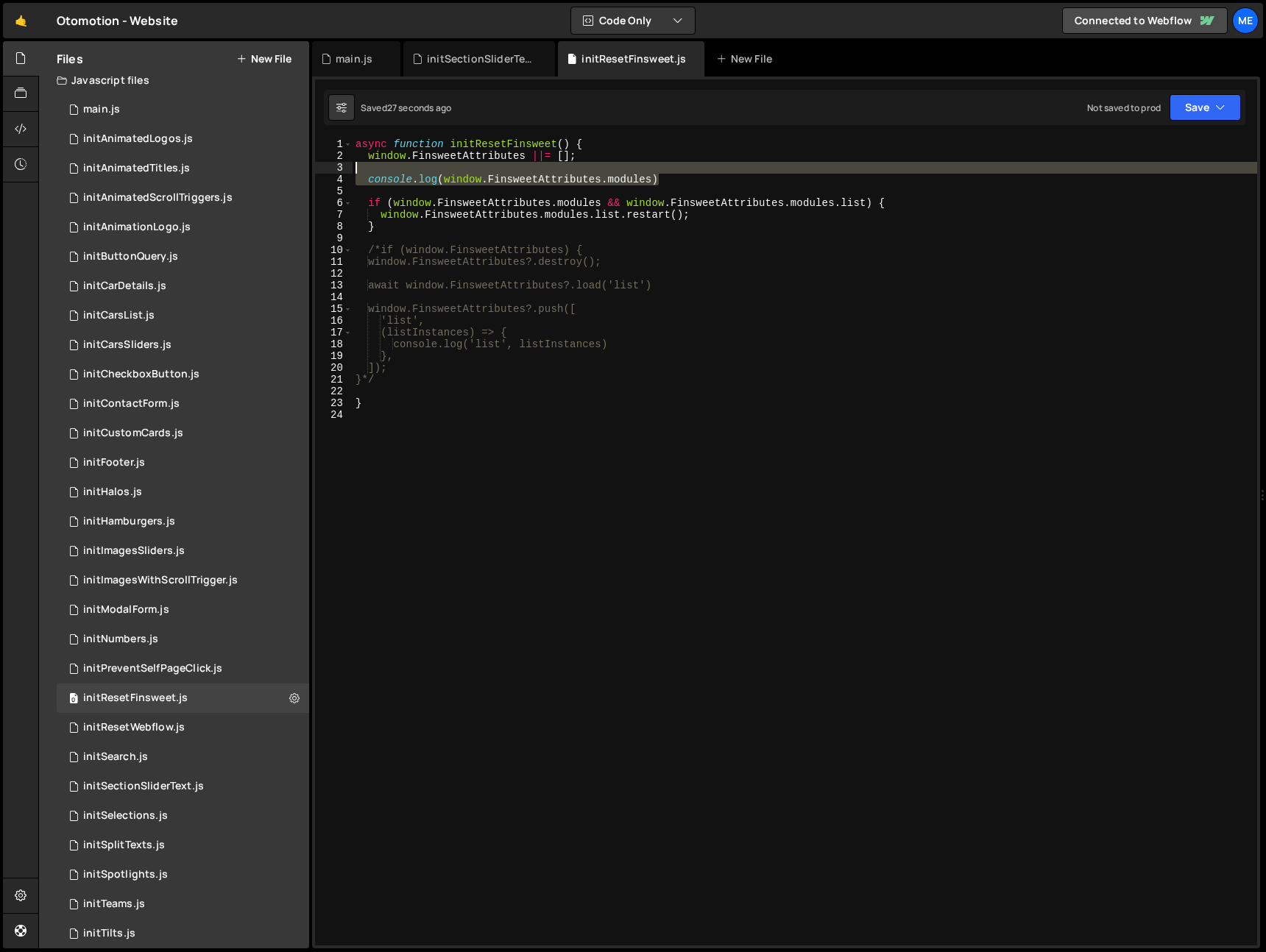
drag, startPoint x: 620, startPoint y: 177, endPoint x: 303, endPoint y: 164, distance: 317.3
click at [294, 163] on div "Files New File Javascript files 0 main.js 0 0 initAnimatedLogos.js 0 0 initAnim…" at bounding box center [652, 495] width 1228 height 908
type textarea "console.log(window.FinsweetAttributes.modules)"
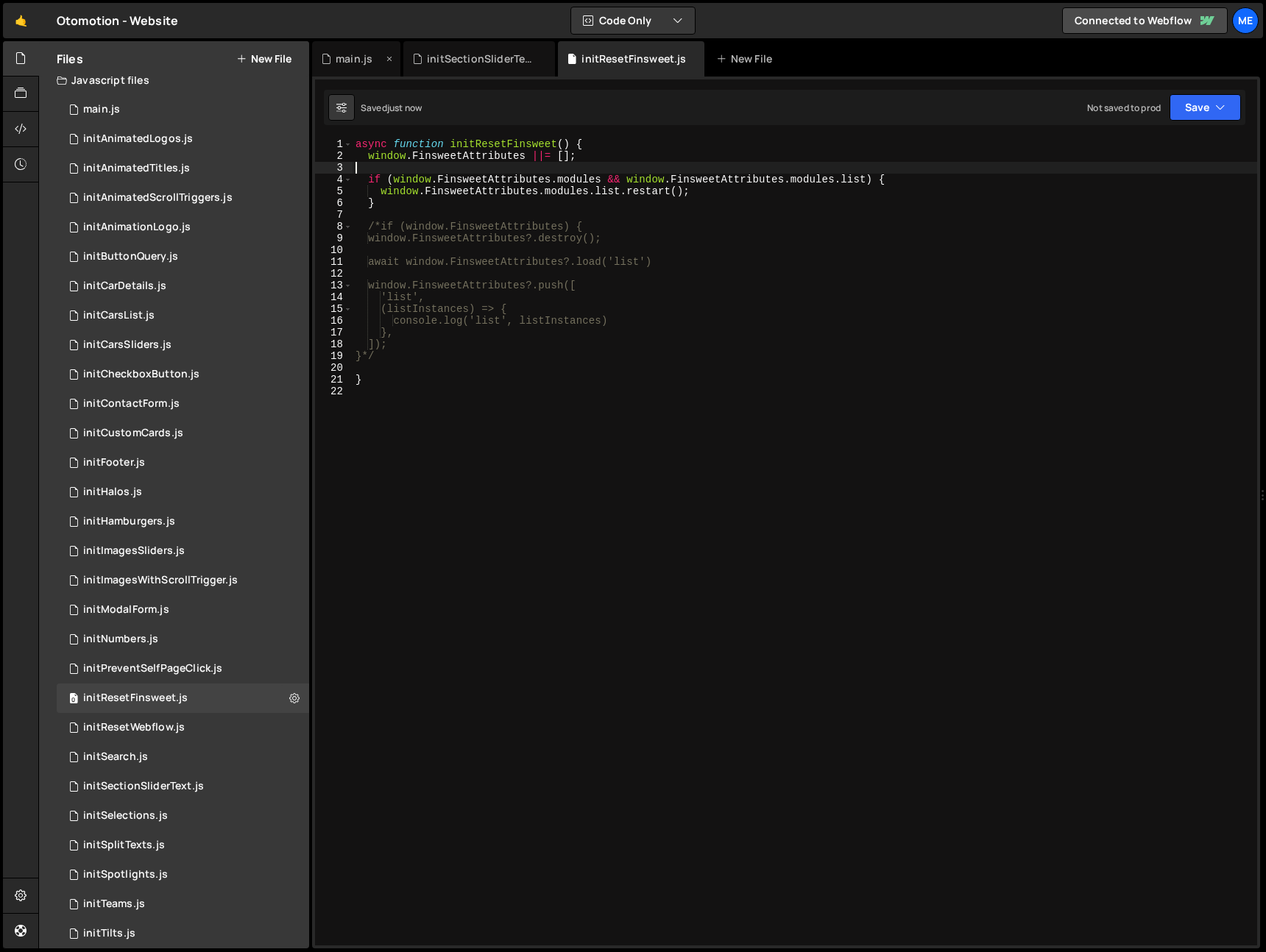
click at [369, 56] on div "main.js" at bounding box center [353, 58] width 37 height 15
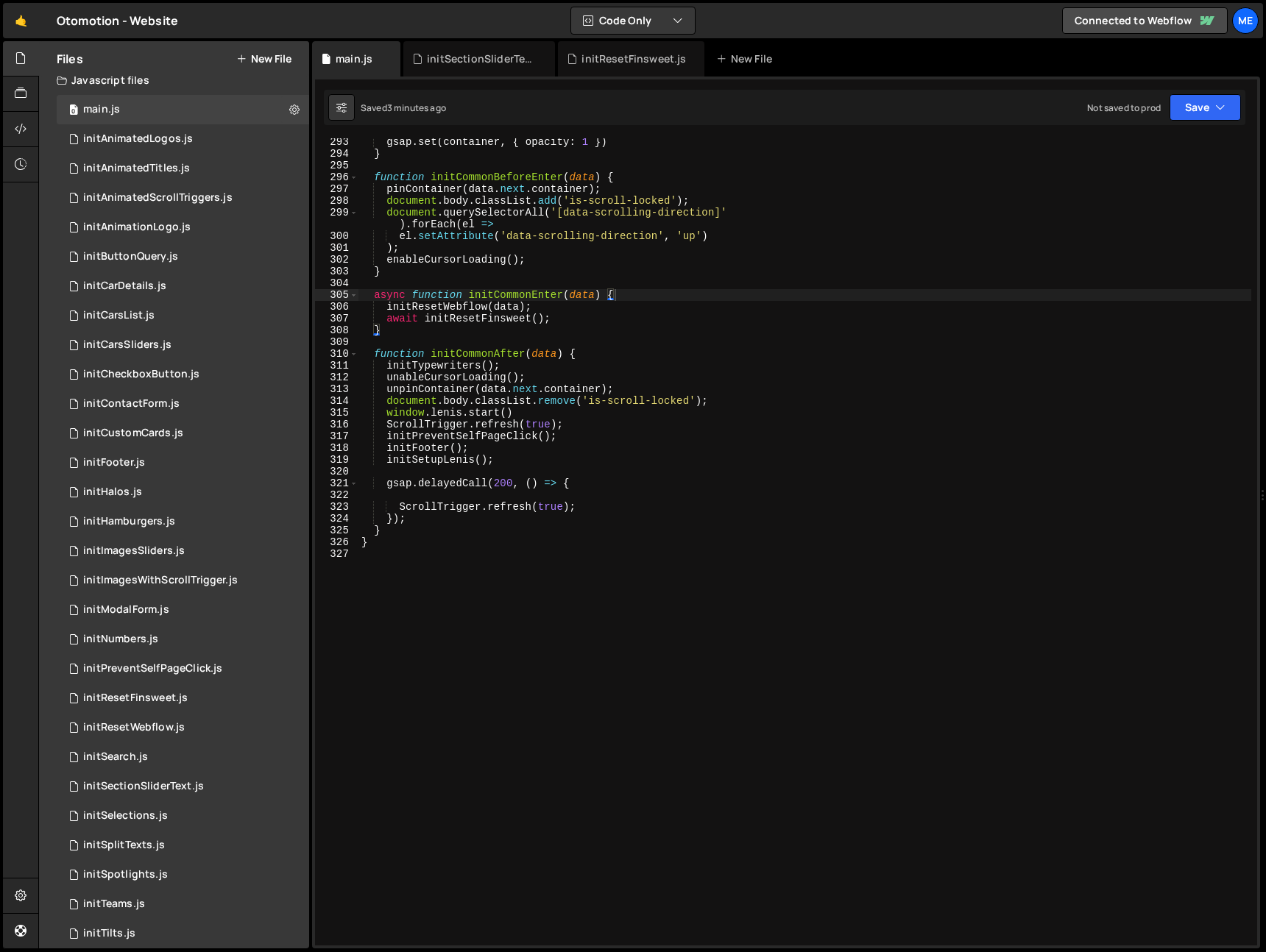
scroll to position [3442, 0]
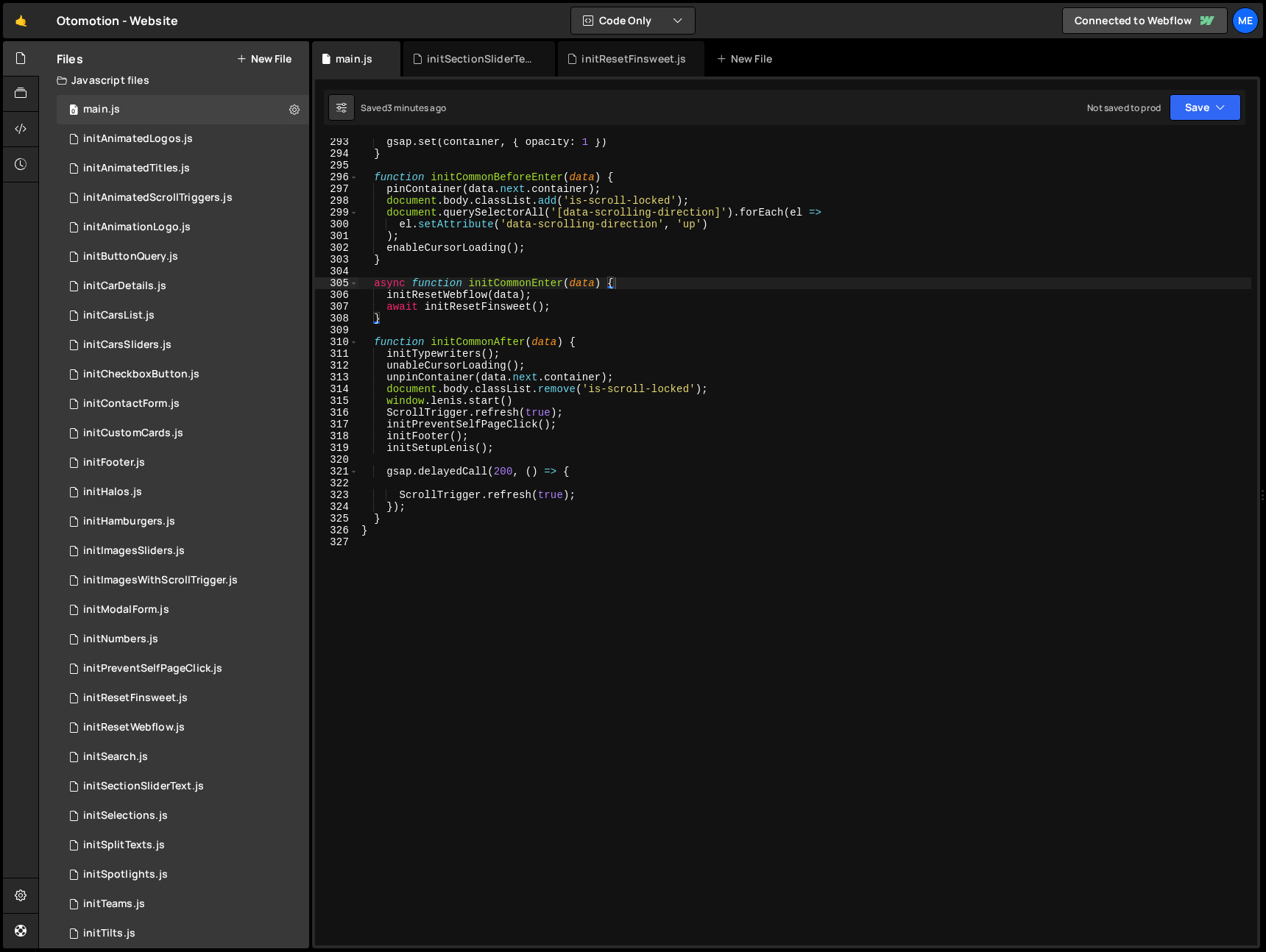
type textarea "await initResetFinsweet();"
click at [609, 309] on div "gsap . set ( container , { opacity : 1 }) } function initCommonBeforeEnter ( da…" at bounding box center [804, 552] width 893 height 831
click at [580, 457] on div "gsap . set ( container , { opacity : 1 }) } function initCommonBeforeEnter ( da…" at bounding box center [804, 552] width 893 height 831
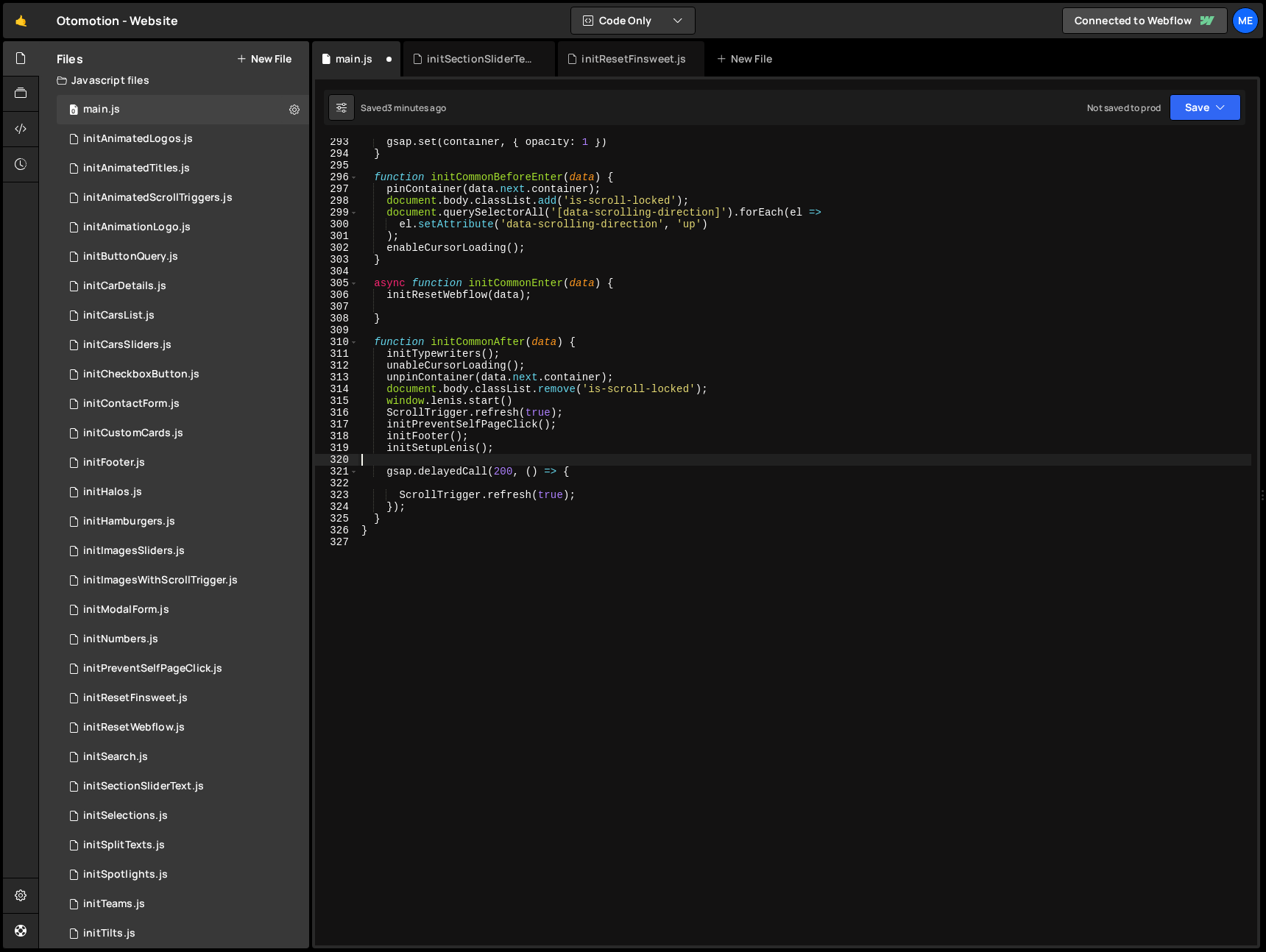
click at [592, 483] on div "gsap . set ( container , { opacity : 1 }) } function initCommonBeforeEnter ( da…" at bounding box center [804, 552] width 893 height 831
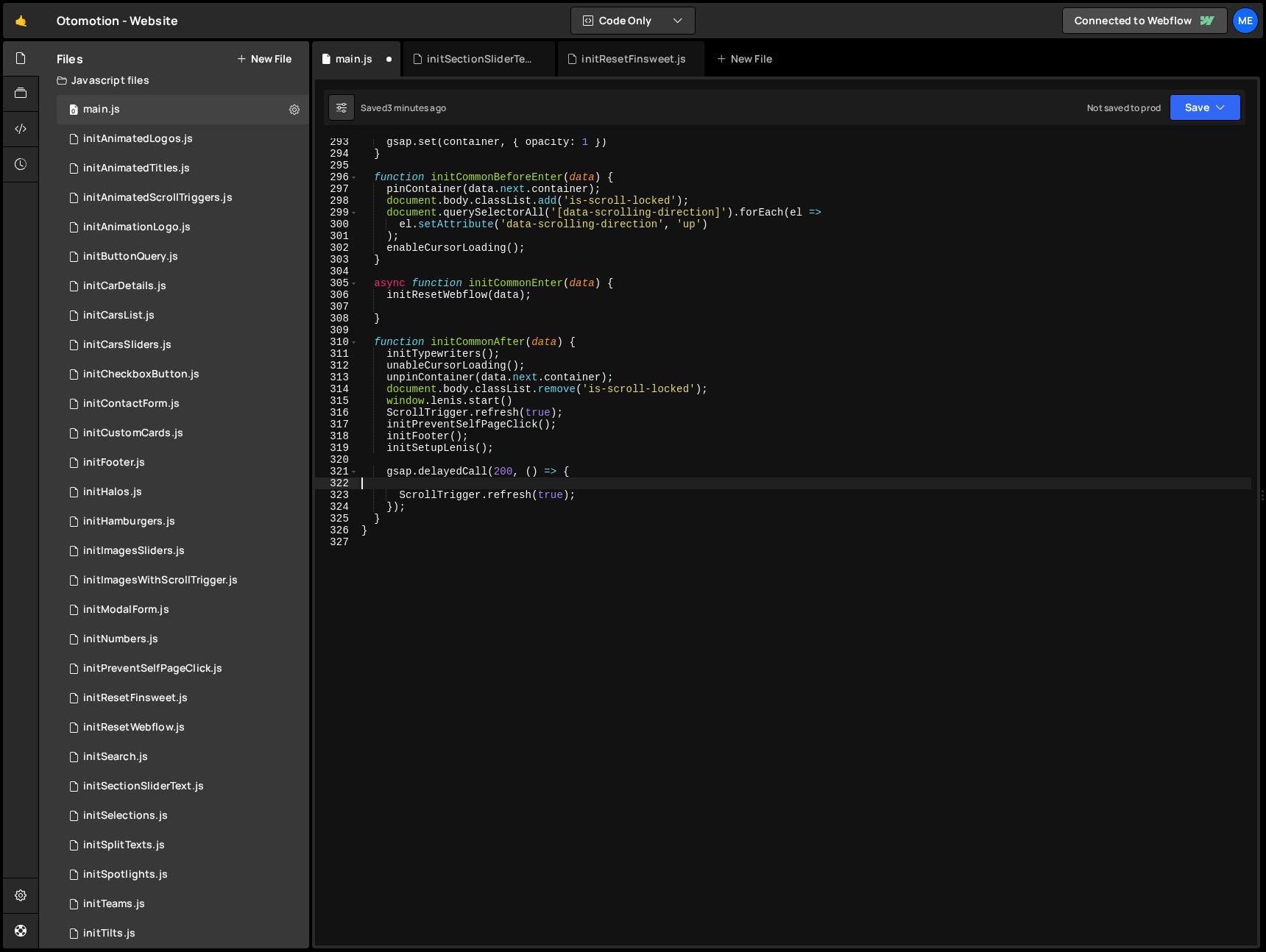
paste textarea "await initResetFinsweet();"
click at [382, 481] on div "gsap . set ( container , { opacity : 1 }) } function initCommonBeforeEnter ( da…" at bounding box center [804, 552] width 893 height 831
type textarea "initResetFinsweet();"
click at [477, 51] on div "initSectionSliderText.js" at bounding box center [483, 58] width 111 height 15
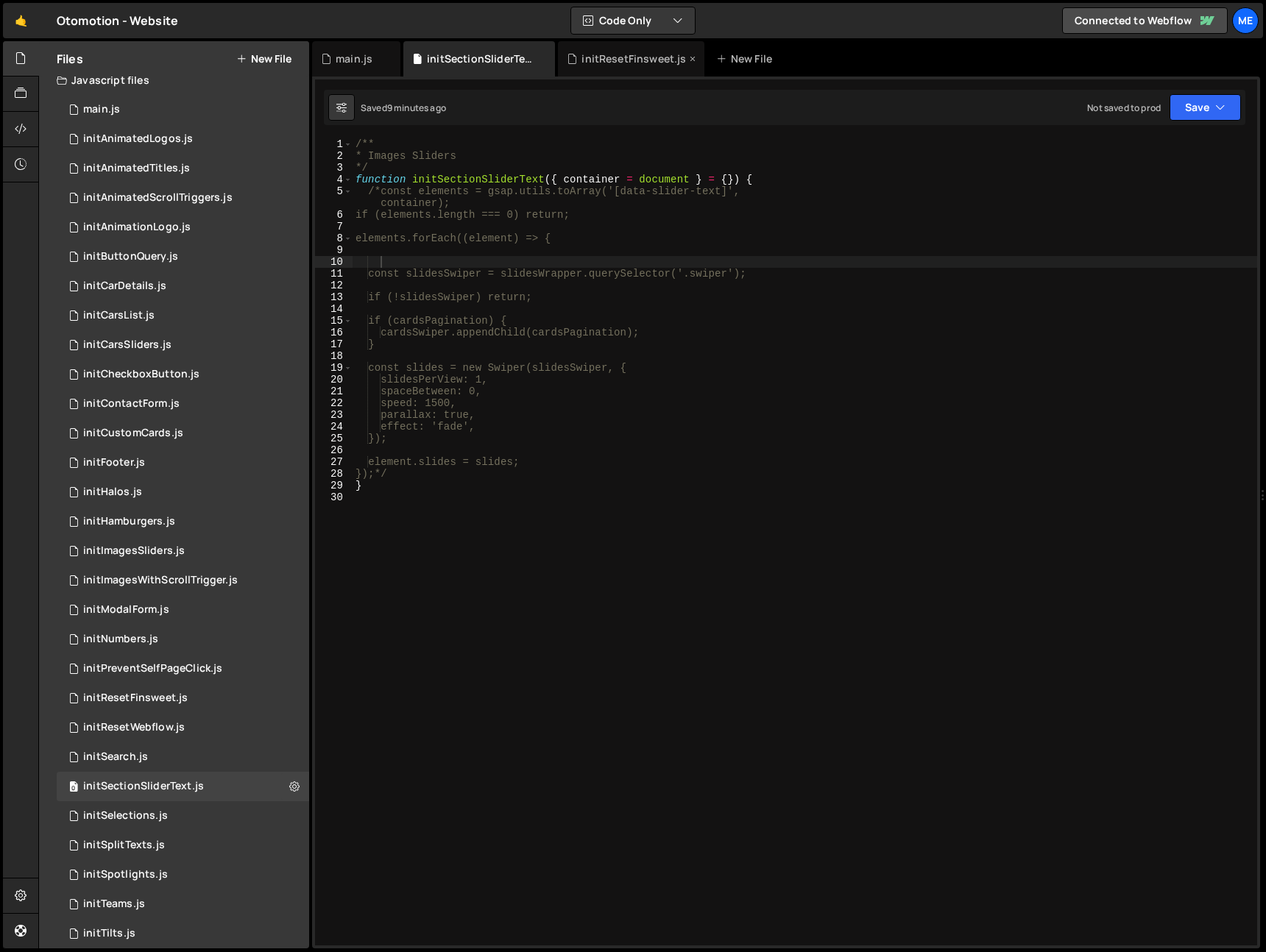
click at [634, 54] on div "initResetFinsweet.js" at bounding box center [634, 58] width 105 height 15
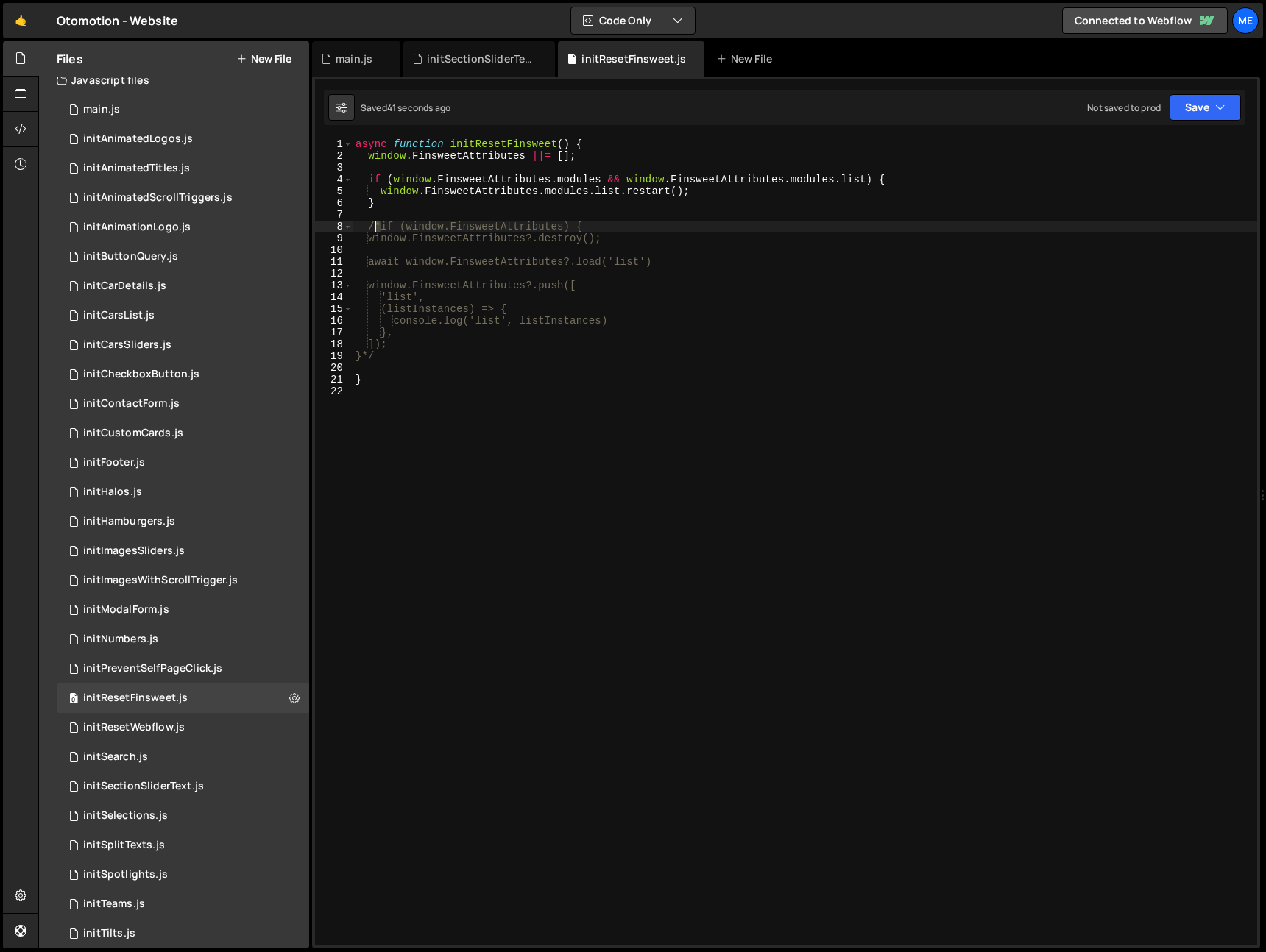
drag, startPoint x: 371, startPoint y: 226, endPoint x: 358, endPoint y: 223, distance: 13.3
click at [357, 223] on div "async function initResetFinsweet ( ) { window . FinsweetAttributes ||= [ ] ; if…" at bounding box center [805, 553] width 905 height 831
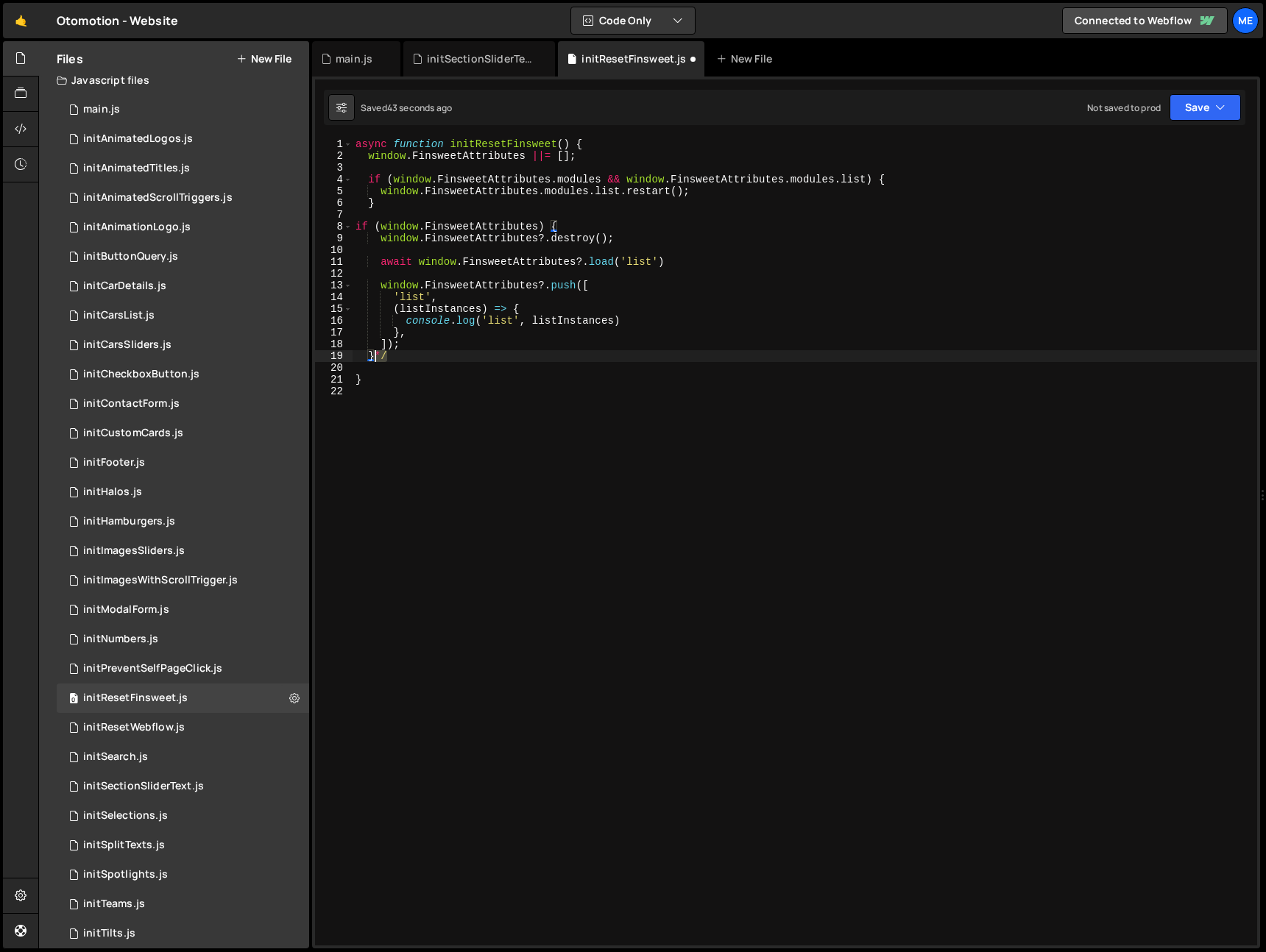
drag, startPoint x: 388, startPoint y: 361, endPoint x: 374, endPoint y: 361, distance: 14.0
click at [374, 361] on div "async function initResetFinsweet ( ) { window . FinsweetAttributes ||= [ ] ; if…" at bounding box center [805, 553] width 905 height 831
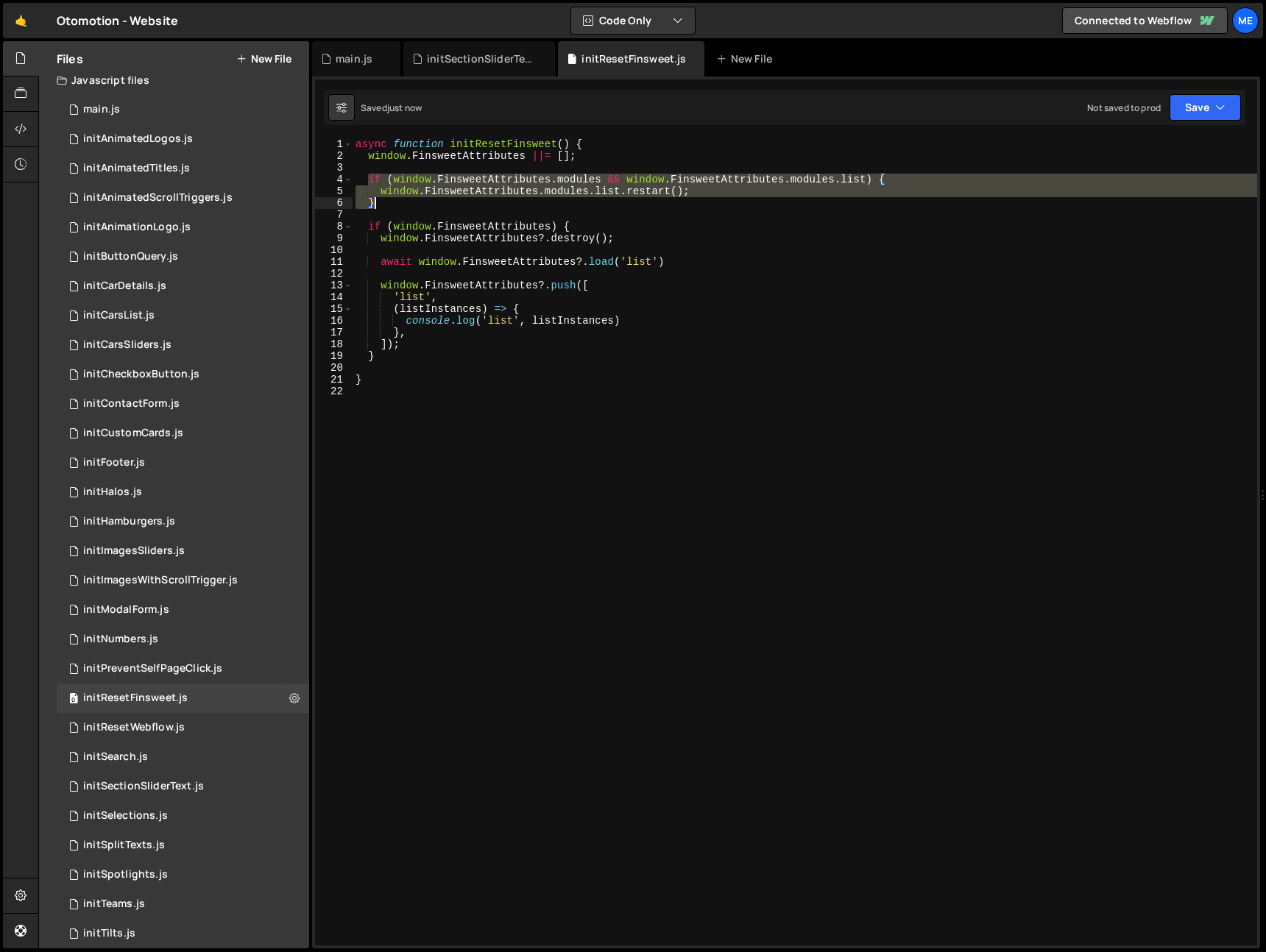
drag, startPoint x: 366, startPoint y: 176, endPoint x: 444, endPoint y: 204, distance: 82.9
click at [444, 204] on div "async function initResetFinsweet ( ) { window . FinsweetAttributes ||= [ ] ; if…" at bounding box center [805, 553] width 905 height 831
type textarea "window.FinsweetAttributes.modules.list.restart(); }"
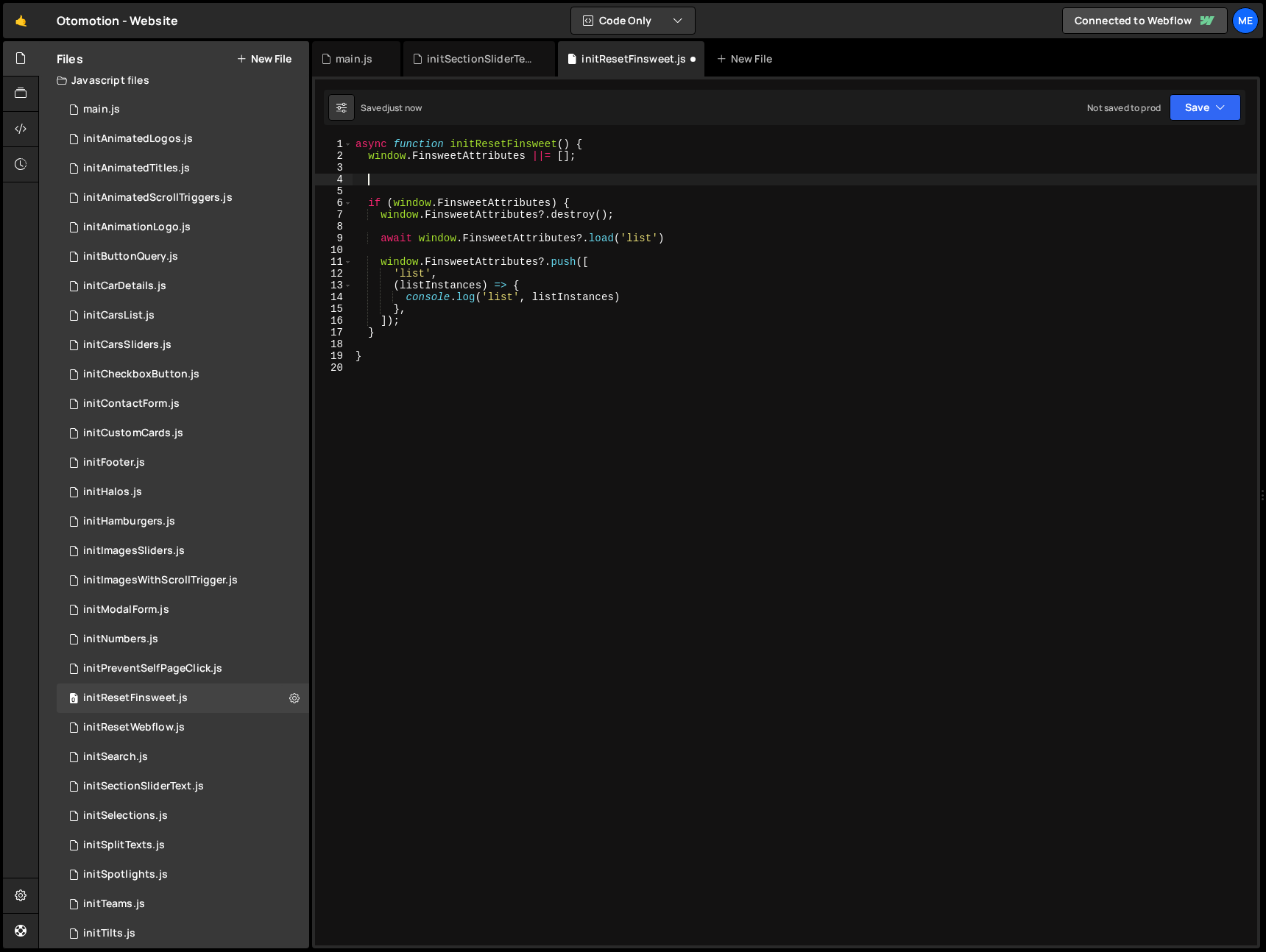
click at [701, 217] on div "async function initResetFinsweet ( ) { window . FinsweetAttributes ||= [ ] ; if…" at bounding box center [805, 553] width 905 height 831
type textarea "window.FinsweetAttributes?.destroy();"
click at [573, 165] on div "async function initResetFinsweet ( ) { window . FinsweetAttributes ||= [ ] ; if…" at bounding box center [805, 553] width 905 height 831
click at [585, 180] on div "async function initResetFinsweet ( ) { window . FinsweetAttributes ||= [ ] ; if…" at bounding box center [805, 553] width 905 height 831
paste textarea "}"
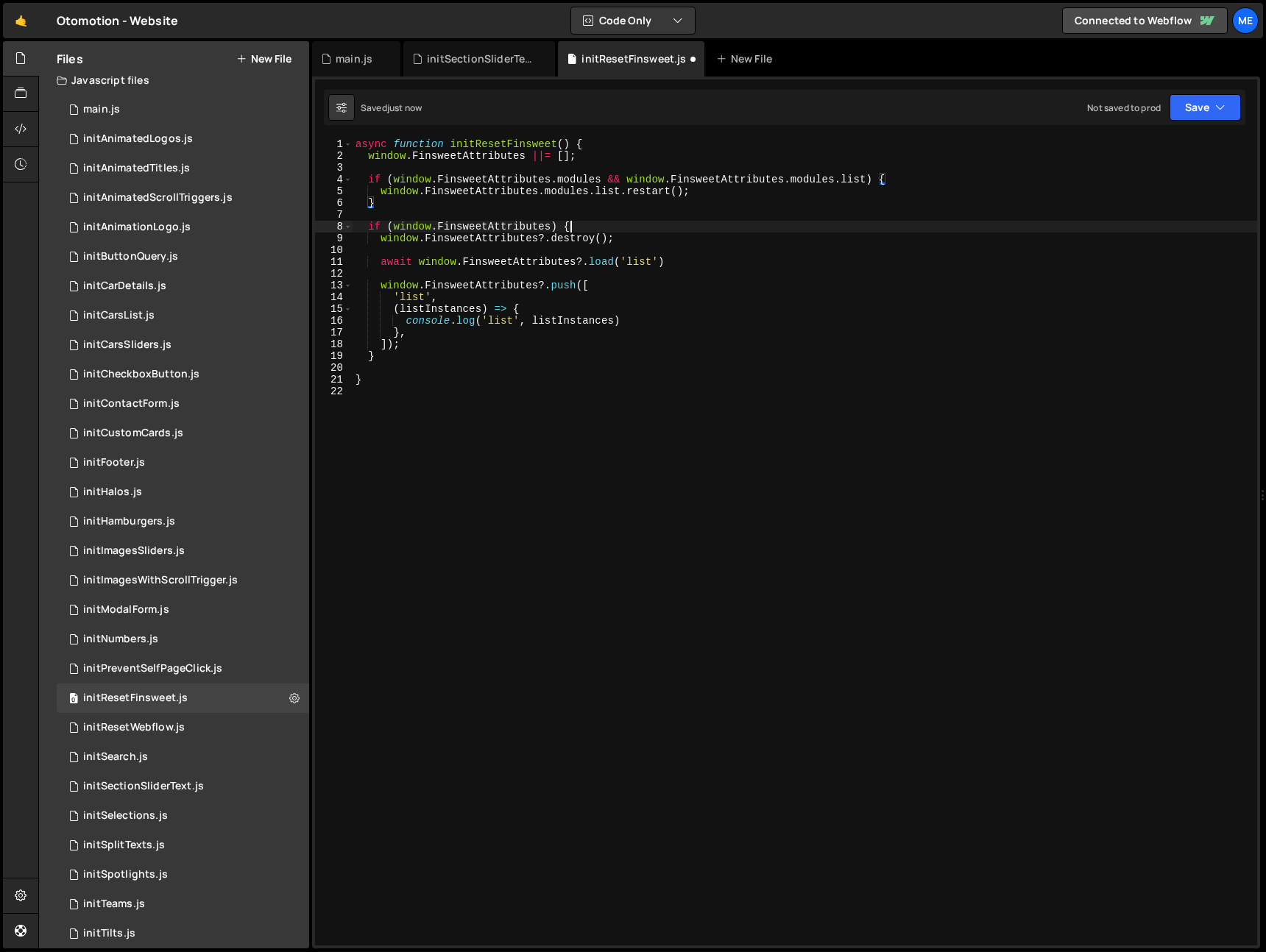
click at [719, 225] on div "async function initResetFinsweet ( ) { window . FinsweetAttributes ||= [ ] ; if…" at bounding box center [805, 553] width 905 height 831
drag, startPoint x: 735, startPoint y: 194, endPoint x: 380, endPoint y: 194, distance: 355.0
click at [380, 194] on div "async function initResetFinsweet ( ) { window . FinsweetAttributes ||= [ ] ; if…" at bounding box center [805, 553] width 905 height 831
type textarea "window.FinsweetAttributes.modules.list.restart();"
click at [448, 348] on div "async function initResetFinsweet ( ) { window . FinsweetAttributes ||= [ ] ; if…" at bounding box center [805, 553] width 905 height 831
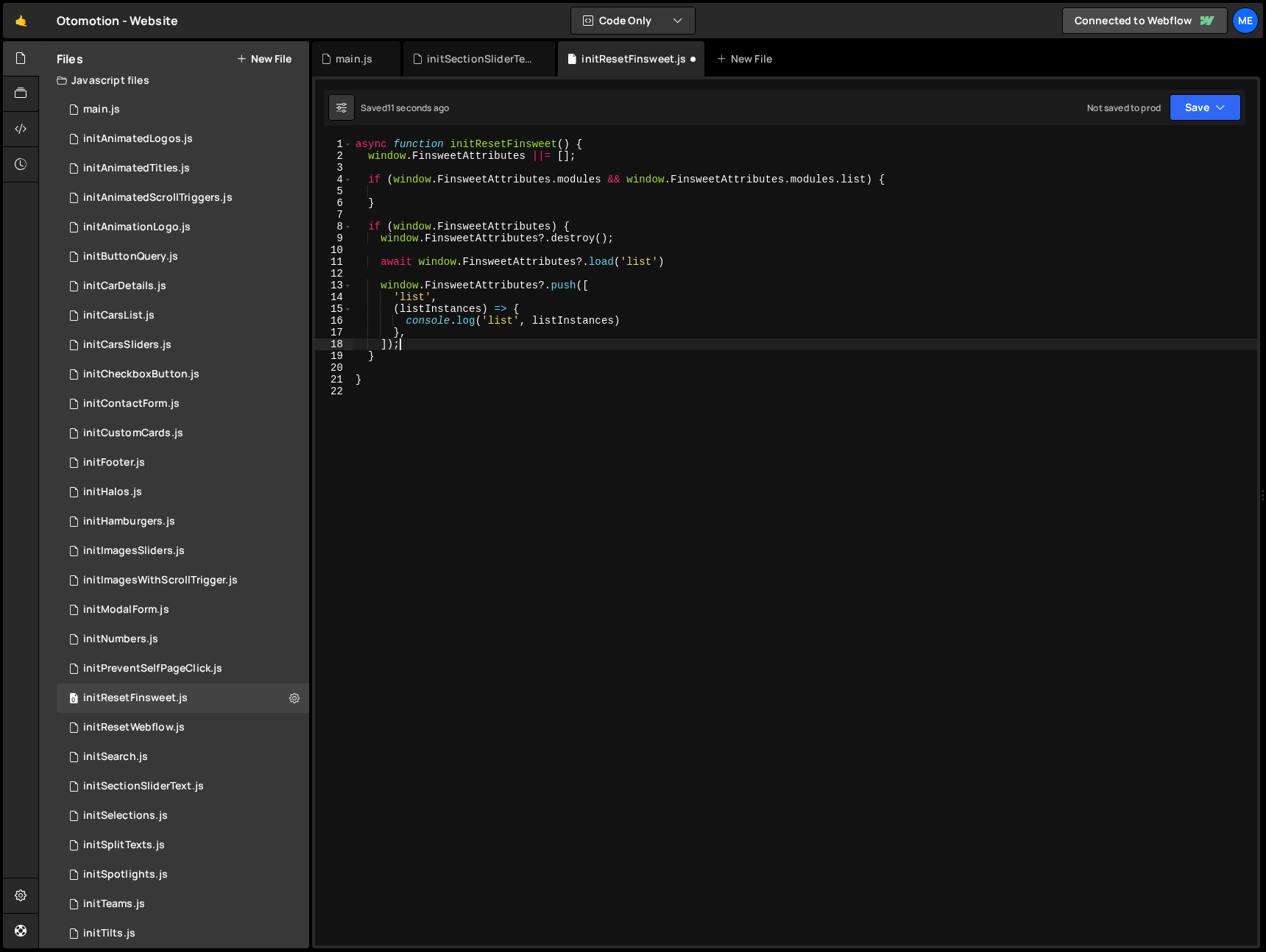
type textarea "]);"
paste textarea "window.FinsweetAttributes.modules.list.restart();"
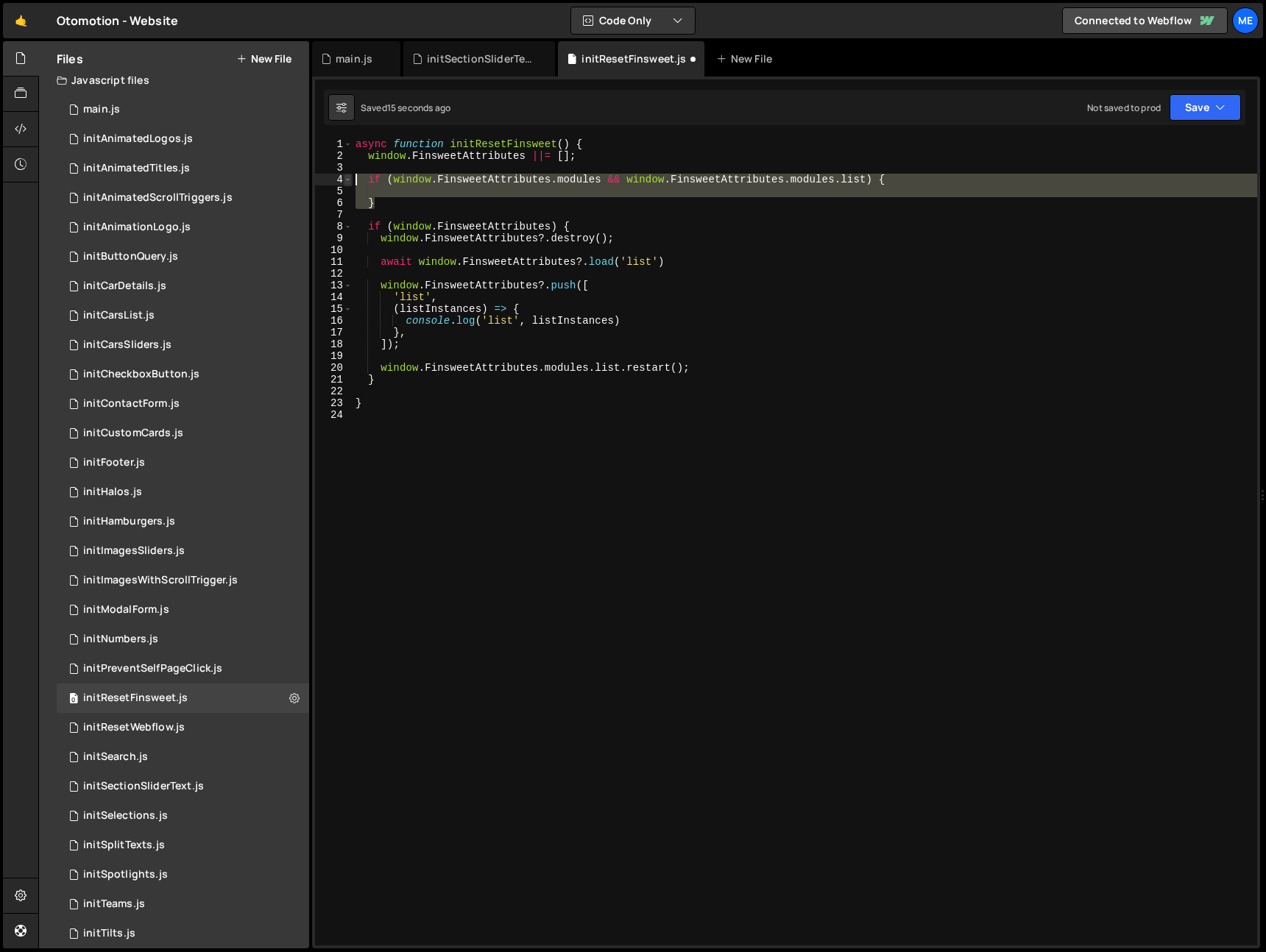
drag, startPoint x: 382, startPoint y: 206, endPoint x: 344, endPoint y: 175, distance: 49.0
click at [344, 175] on div "window.FinsweetAttributes.modules.list.restart(); 1 2 3 4 5 6 7 8 9 10 11 12 13…" at bounding box center [787, 542] width 943 height 807
type textarea "if (window.FinsweetAttributes.modules && window.FinsweetAttributes.modules.list…"
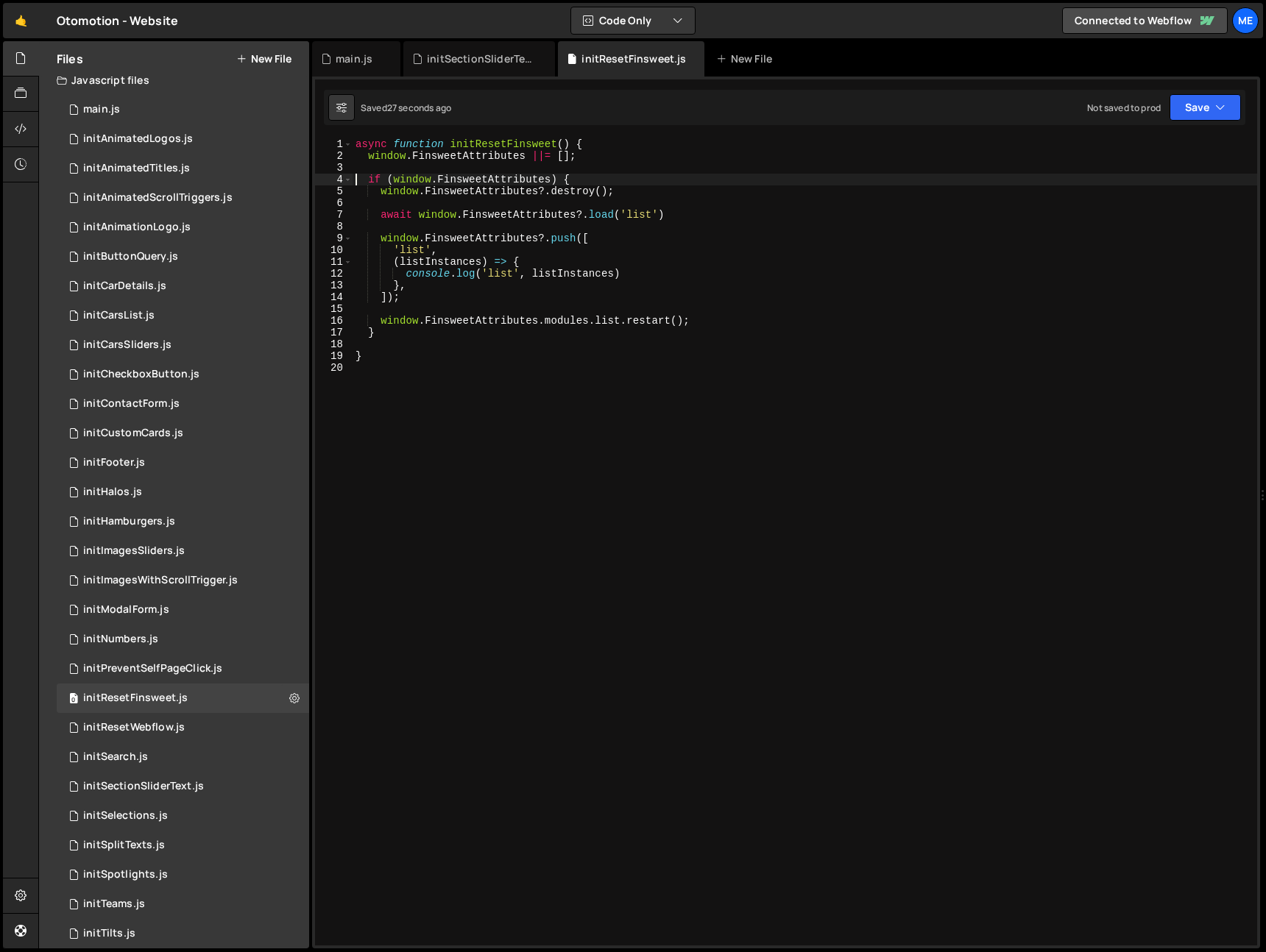
click at [701, 322] on div "async function initResetFinsweet ( ) { window . FinsweetAttributes ||= [ ] ; if…" at bounding box center [805, 553] width 905 height 831
click at [635, 194] on div "async function initResetFinsweet ( ) { window . FinsweetAttributes ||= [ ] ; if…" at bounding box center [805, 553] width 905 height 831
type textarea "window.FinsweetAttributes?.destroy();"
click at [479, 54] on div "initSectionSliderText.js" at bounding box center [483, 58] width 111 height 15
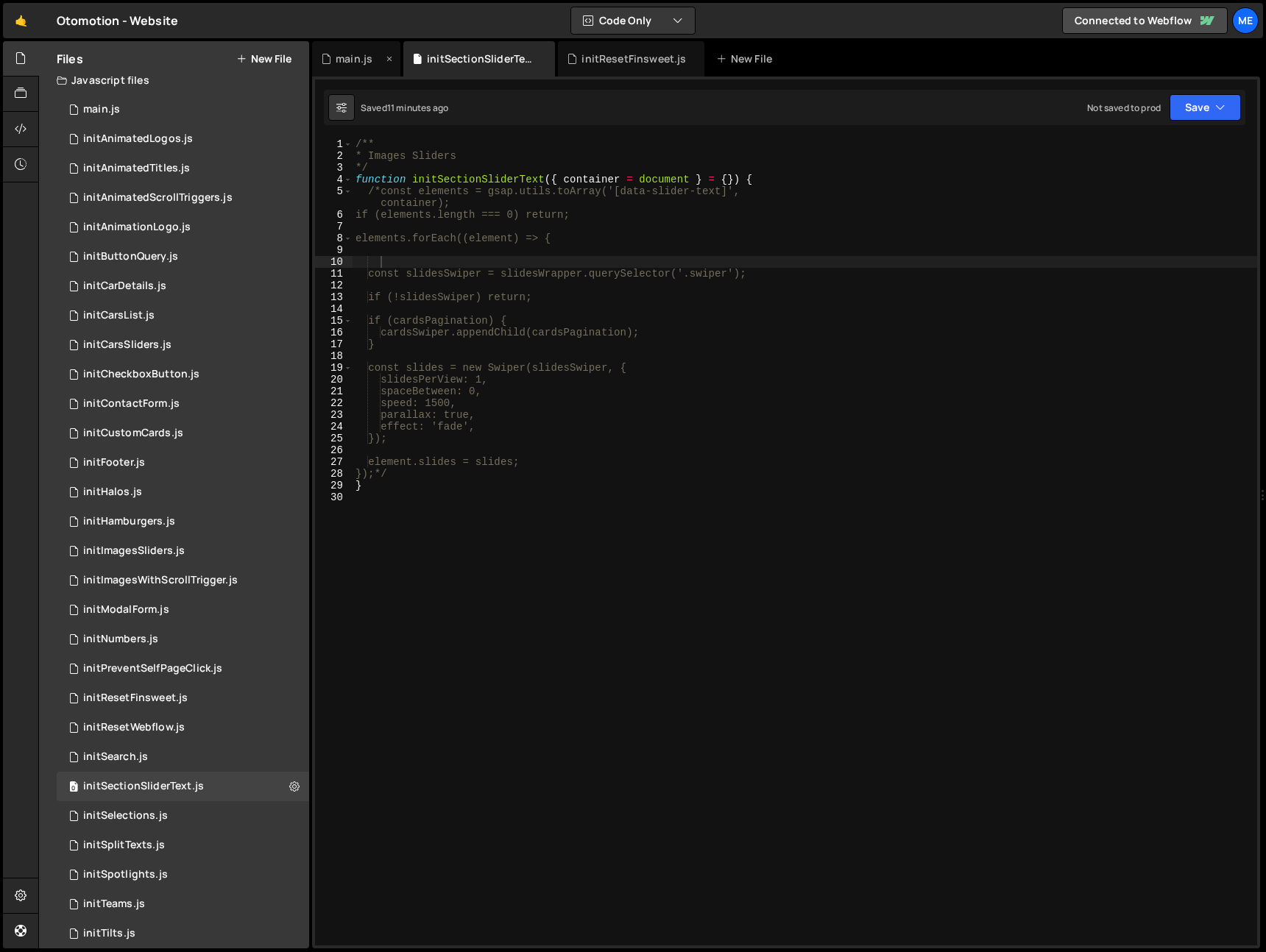
click at [355, 56] on div "main.js" at bounding box center [353, 58] width 37 height 15
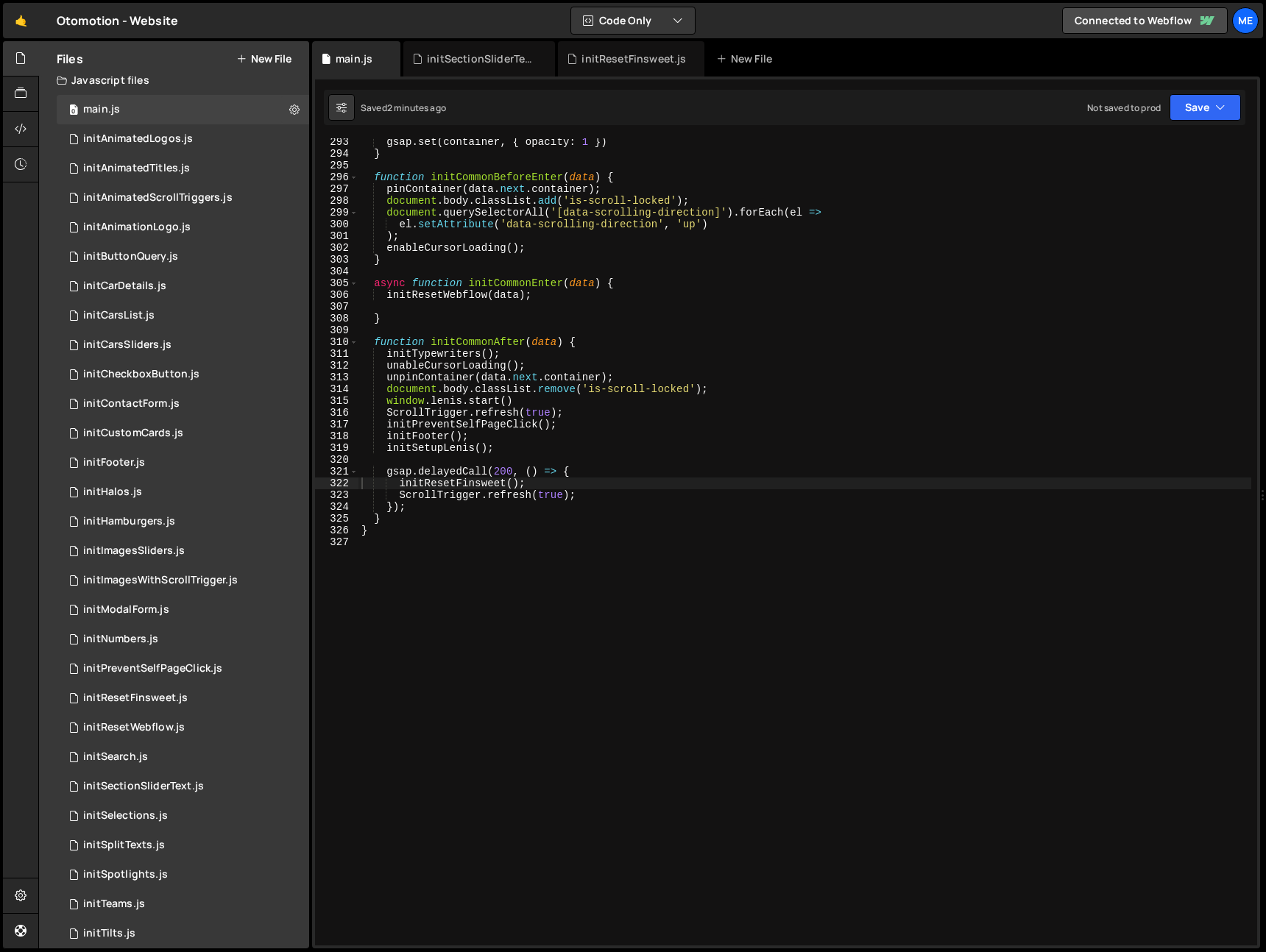
click at [394, 482] on div "gsap . set ( container , { opacity : 1 }) } function initCommonBeforeEnter ( da…" at bounding box center [804, 552] width 893 height 831
type textarea "await initResetFinsweet();"
type textarea "gsap.delayedCall(200, () => {"
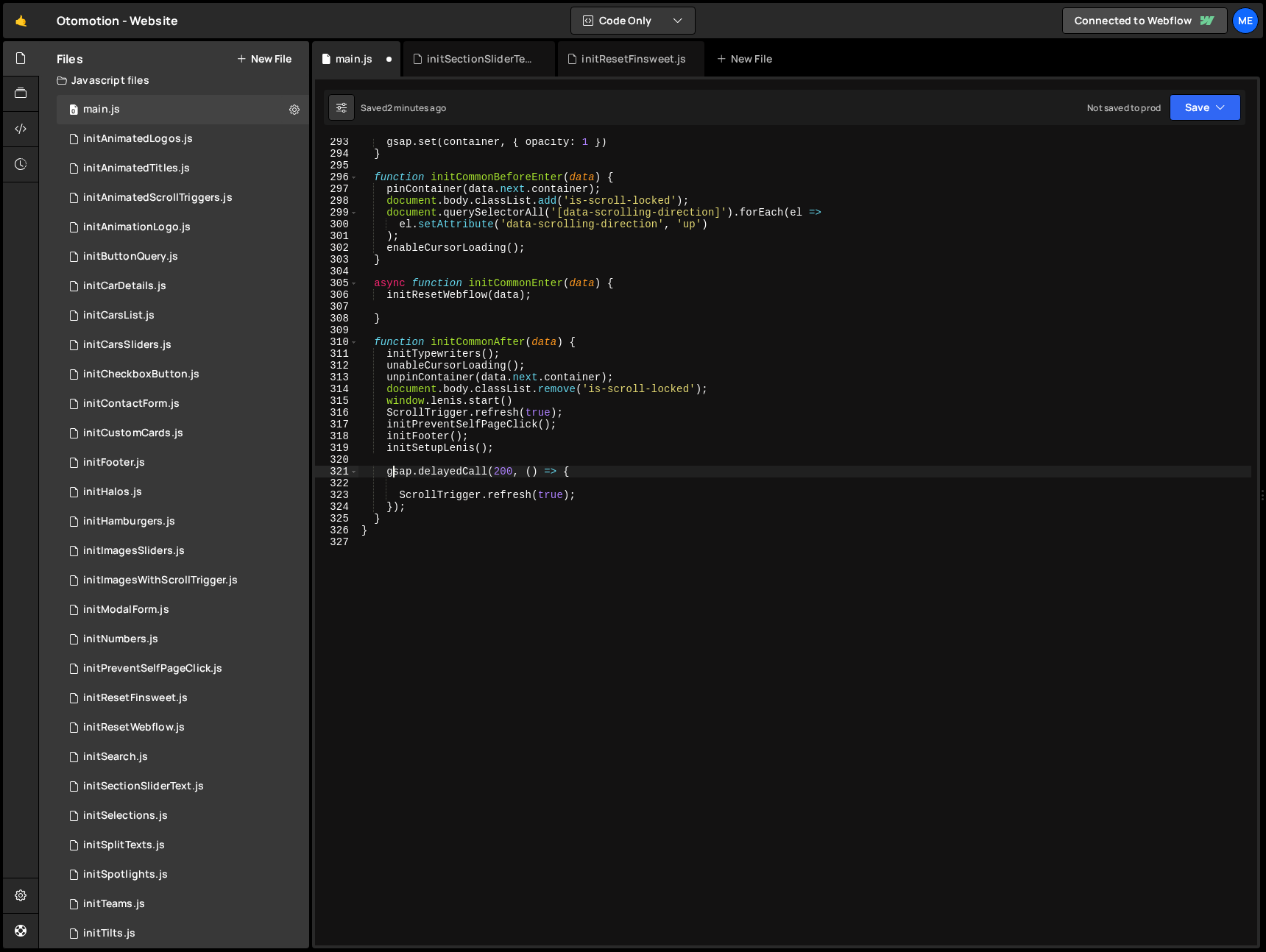
scroll to position [0, 0]
paste textarea "await initResetFinsweet();"
click at [460, 340] on div "gsap . set ( container , { opacity : 1 }) } function initCommonBeforeEnter ( da…" at bounding box center [804, 552] width 893 height 831
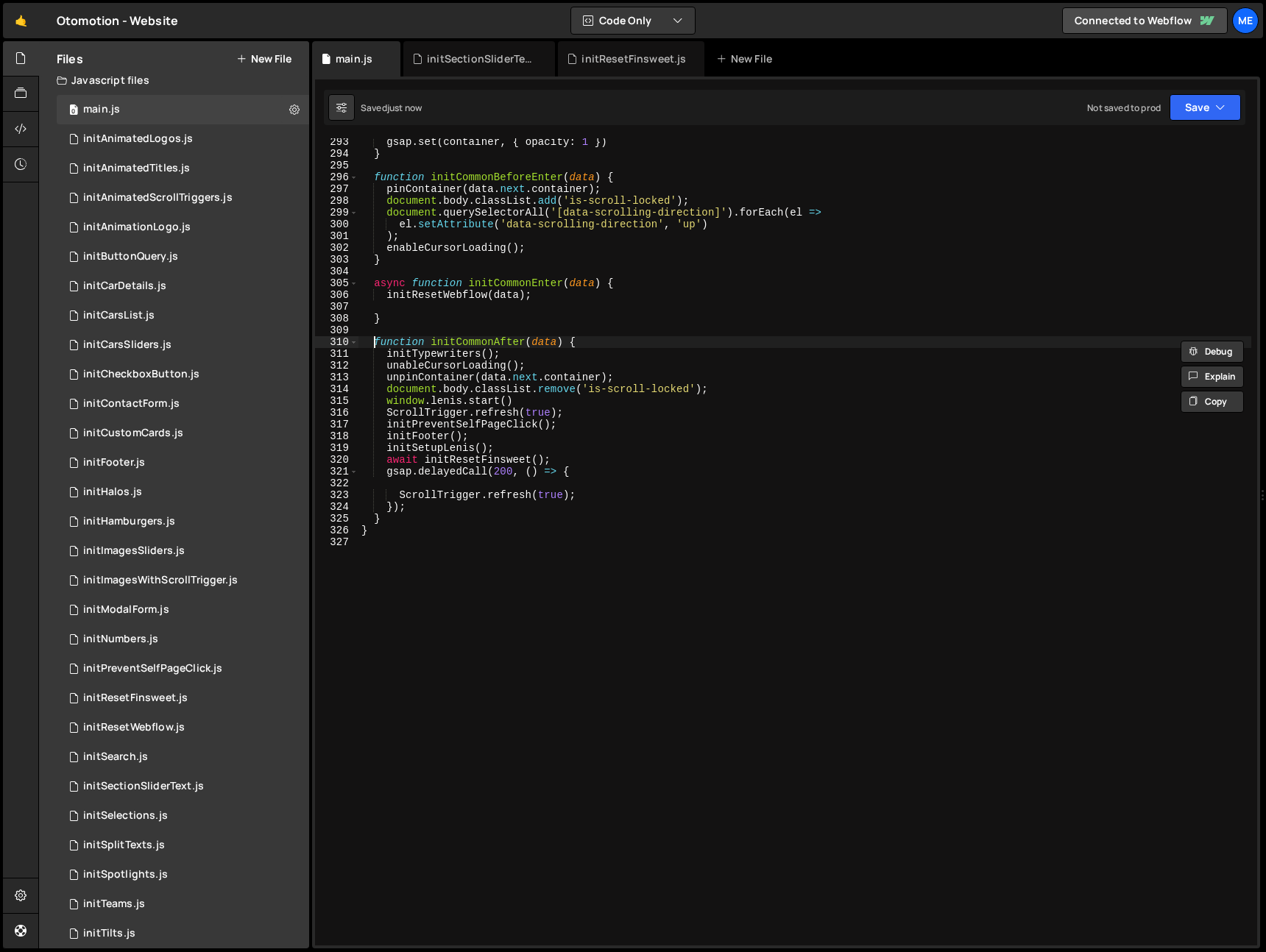
click at [373, 340] on div "gsap . set ( container , { opacity : 1 }) } function initCommonBeforeEnter ( da…" at bounding box center [804, 552] width 893 height 831
click at [525, 346] on div "gsap . set ( container , { opacity : 1 }) } function initCommonBeforeEnter ( da…" at bounding box center [804, 552] width 893 height 831
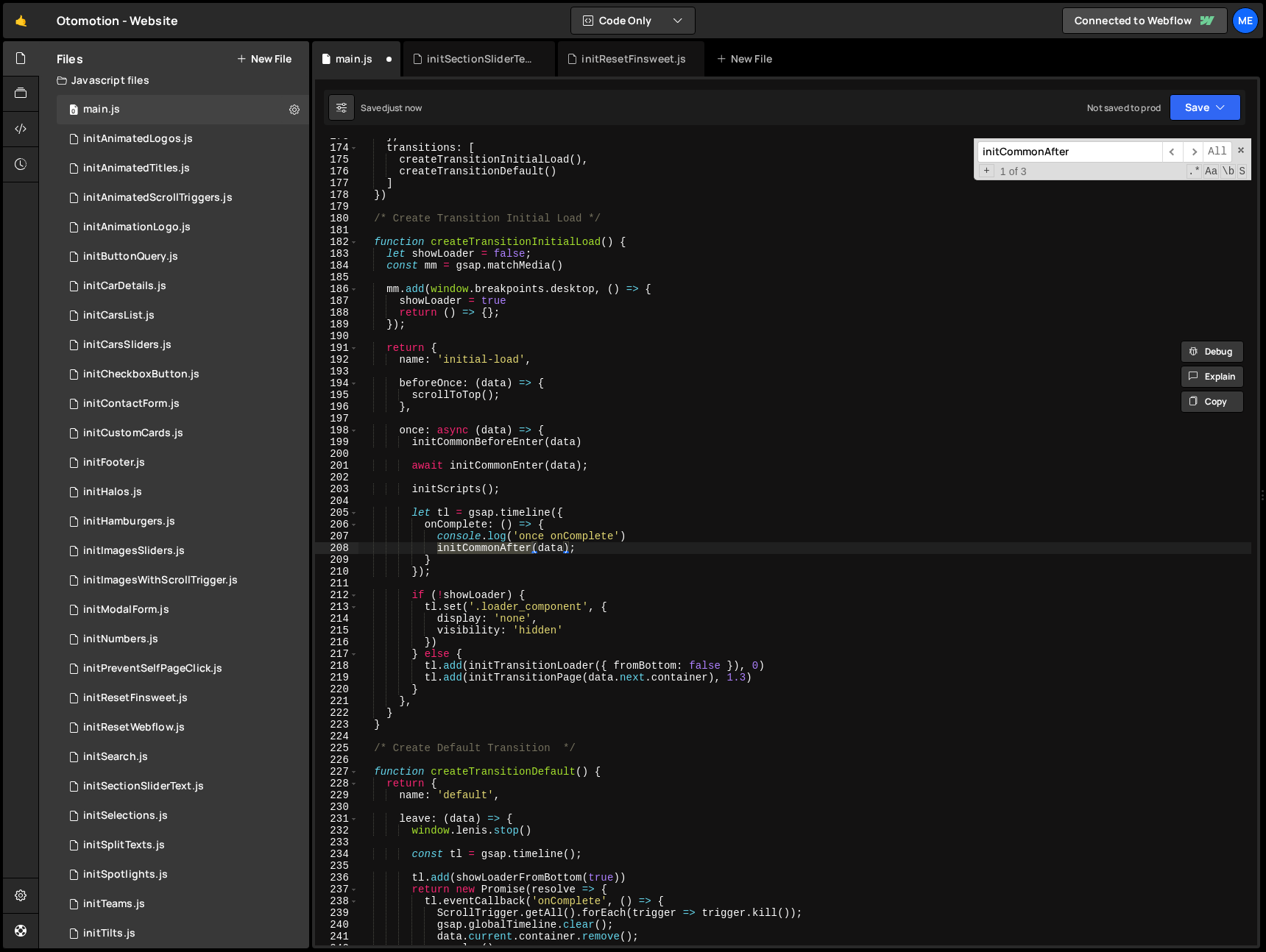
scroll to position [2039, 0]
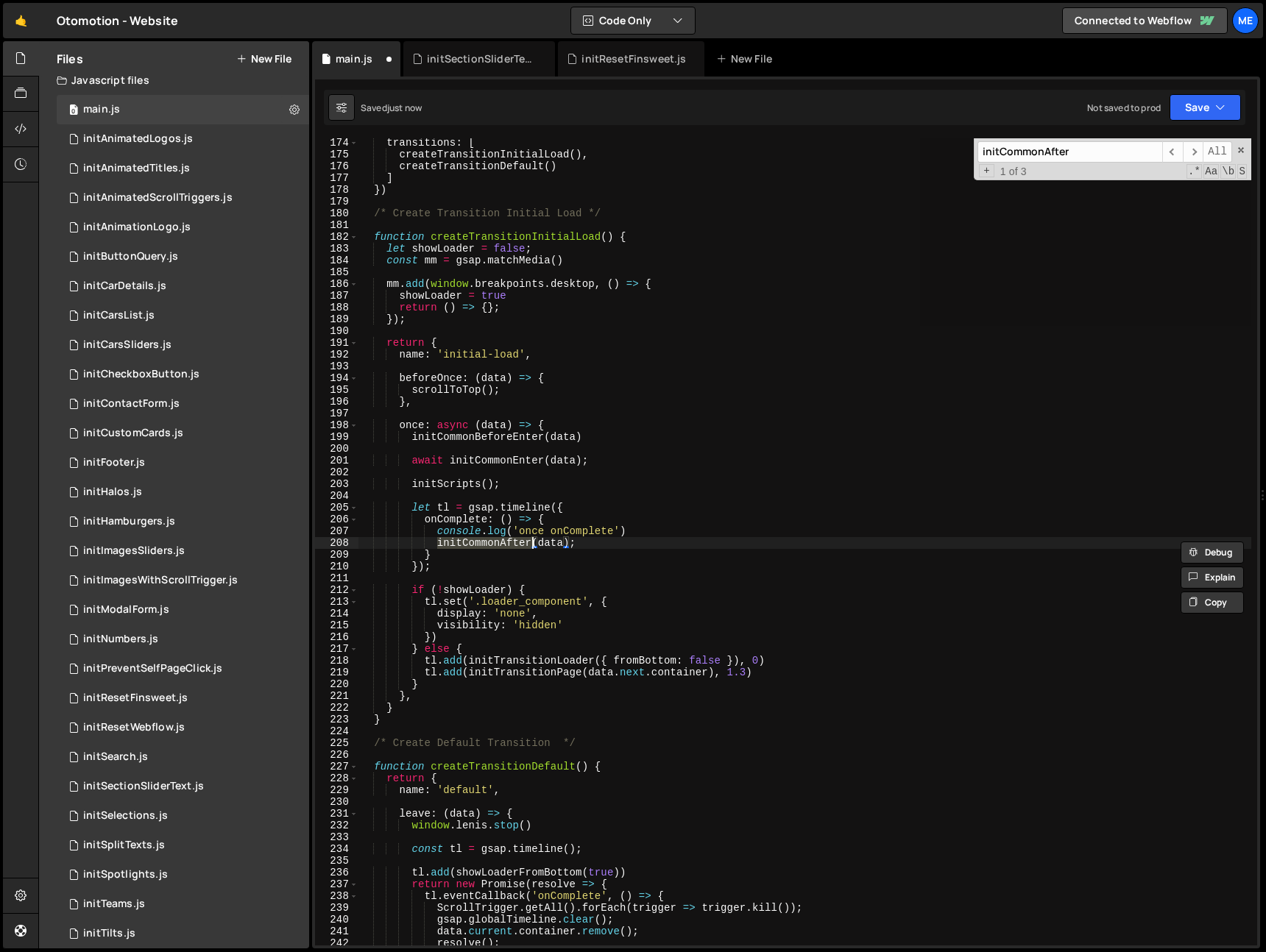
drag, startPoint x: 435, startPoint y: 538, endPoint x: 444, endPoint y: 539, distance: 9.1
click at [436, 538] on div "transitions : [ createTransitionInitialLoad ( ) , createTransitionDefault ( ) ]…" at bounding box center [804, 542] width 893 height 807
click at [500, 520] on div "transitions : [ createTransitionInitialLoad ( ) , createTransitionDefault ( ) ]…" at bounding box center [804, 552] width 893 height 831
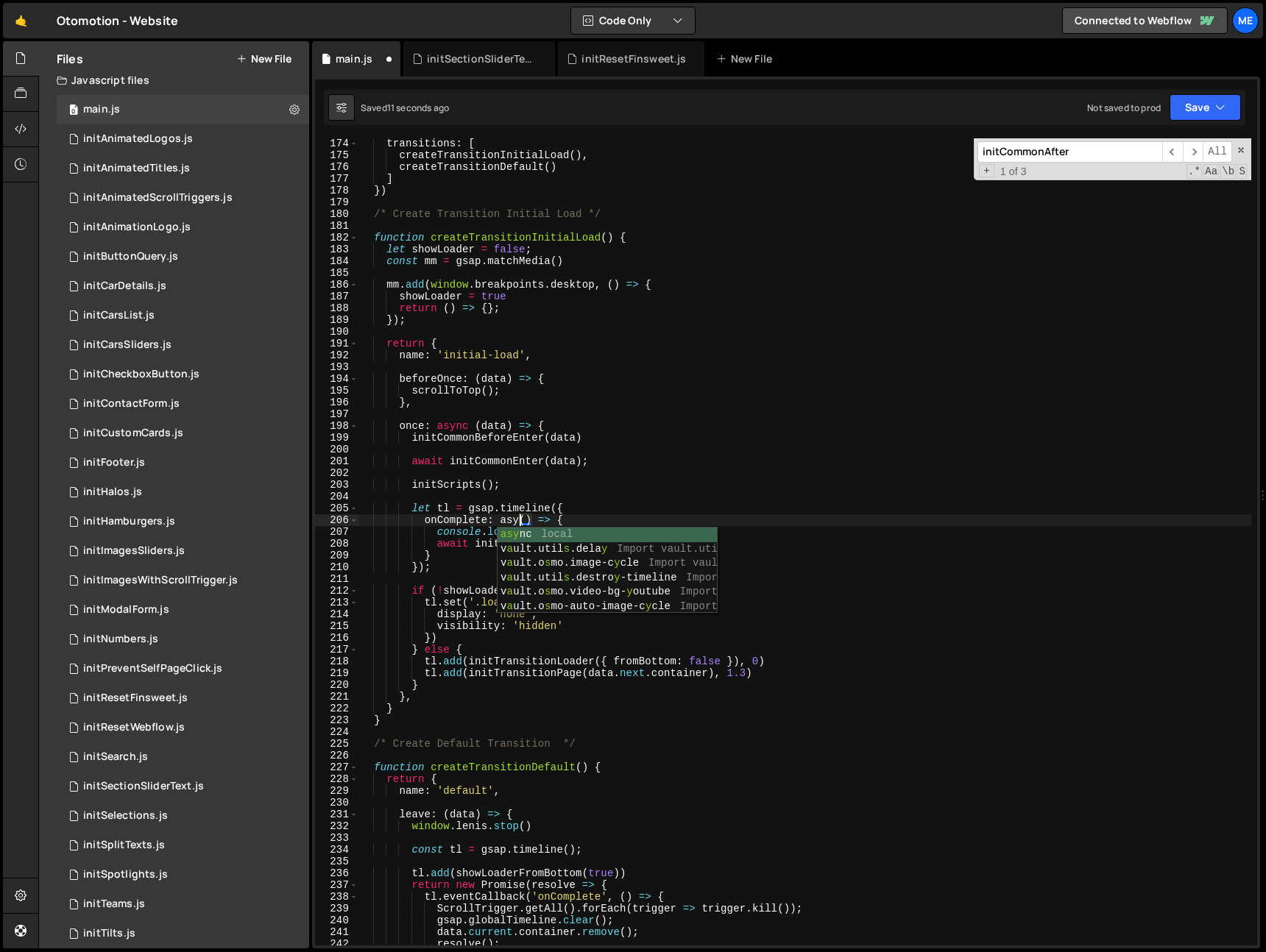
scroll to position [0, 11]
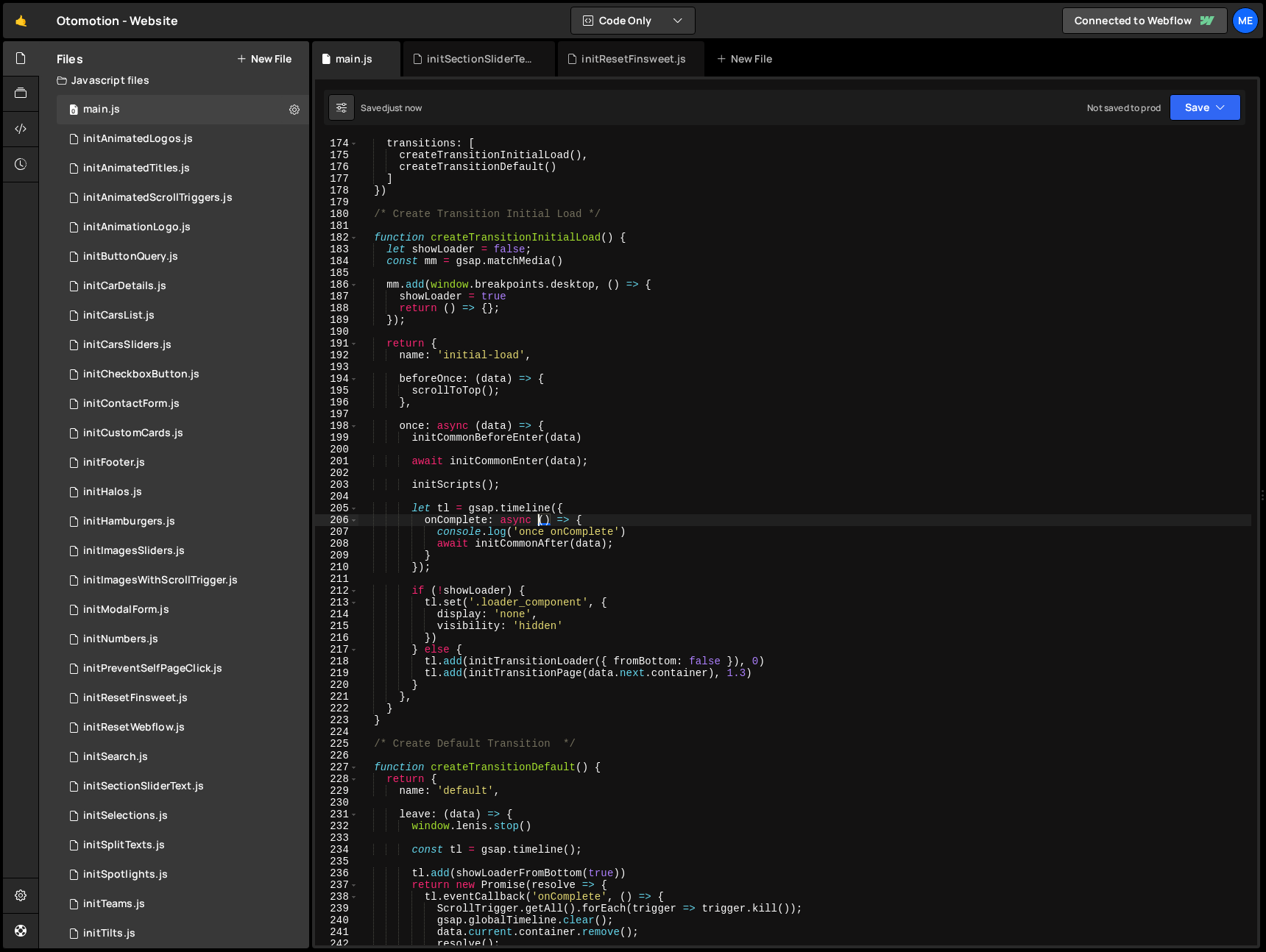
click at [535, 541] on div "transitions : [ createTransitionInitialLoad ( ) , createTransitionDefault ( ) ]…" at bounding box center [804, 552] width 893 height 831
click at [535, 542] on div "transitions : [ createTransitionInitialLoad ( ) , createTransitionDefault ( ) ]…" at bounding box center [804, 552] width 893 height 831
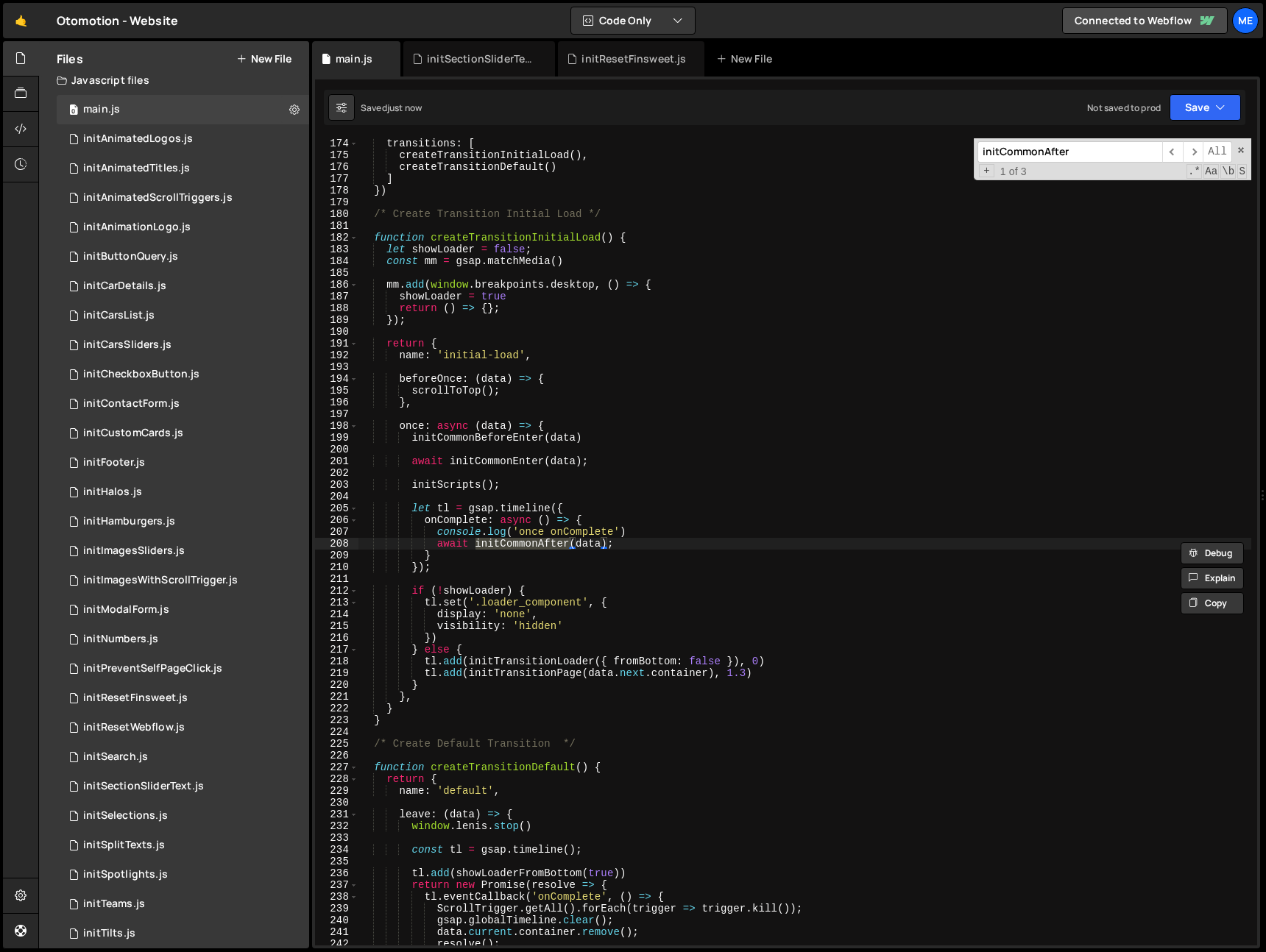
scroll to position [2635, 0]
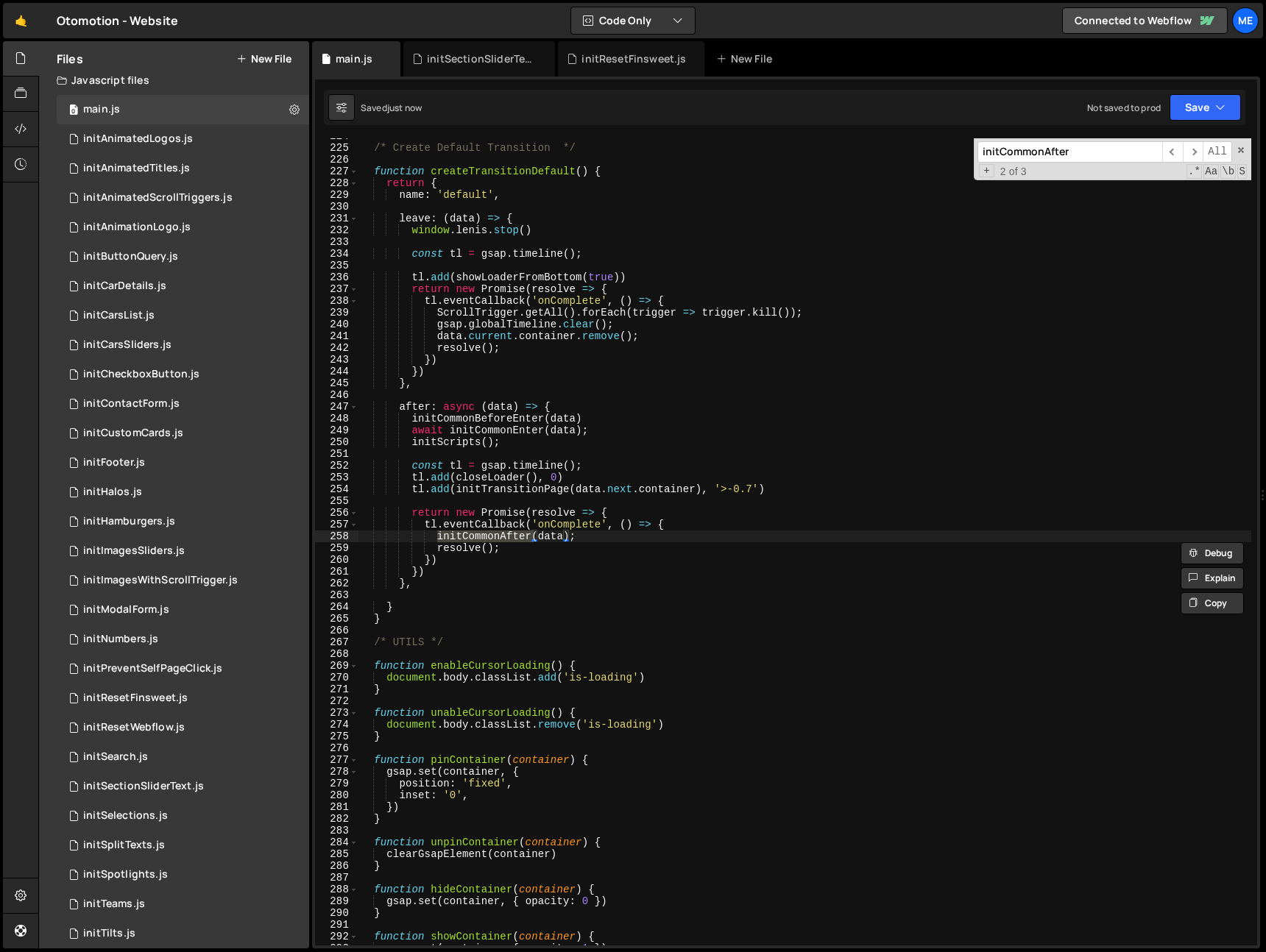
drag, startPoint x: 435, startPoint y: 539, endPoint x: 444, endPoint y: 538, distance: 9.1
click at [435, 539] on div "/* Create Default Transition */ function createTransitionDefault ( ) { return {…" at bounding box center [804, 542] width 893 height 807
click at [613, 521] on div "/* Create Default Transition */ function createTransitionDefault ( ) { return {…" at bounding box center [804, 545] width 893 height 831
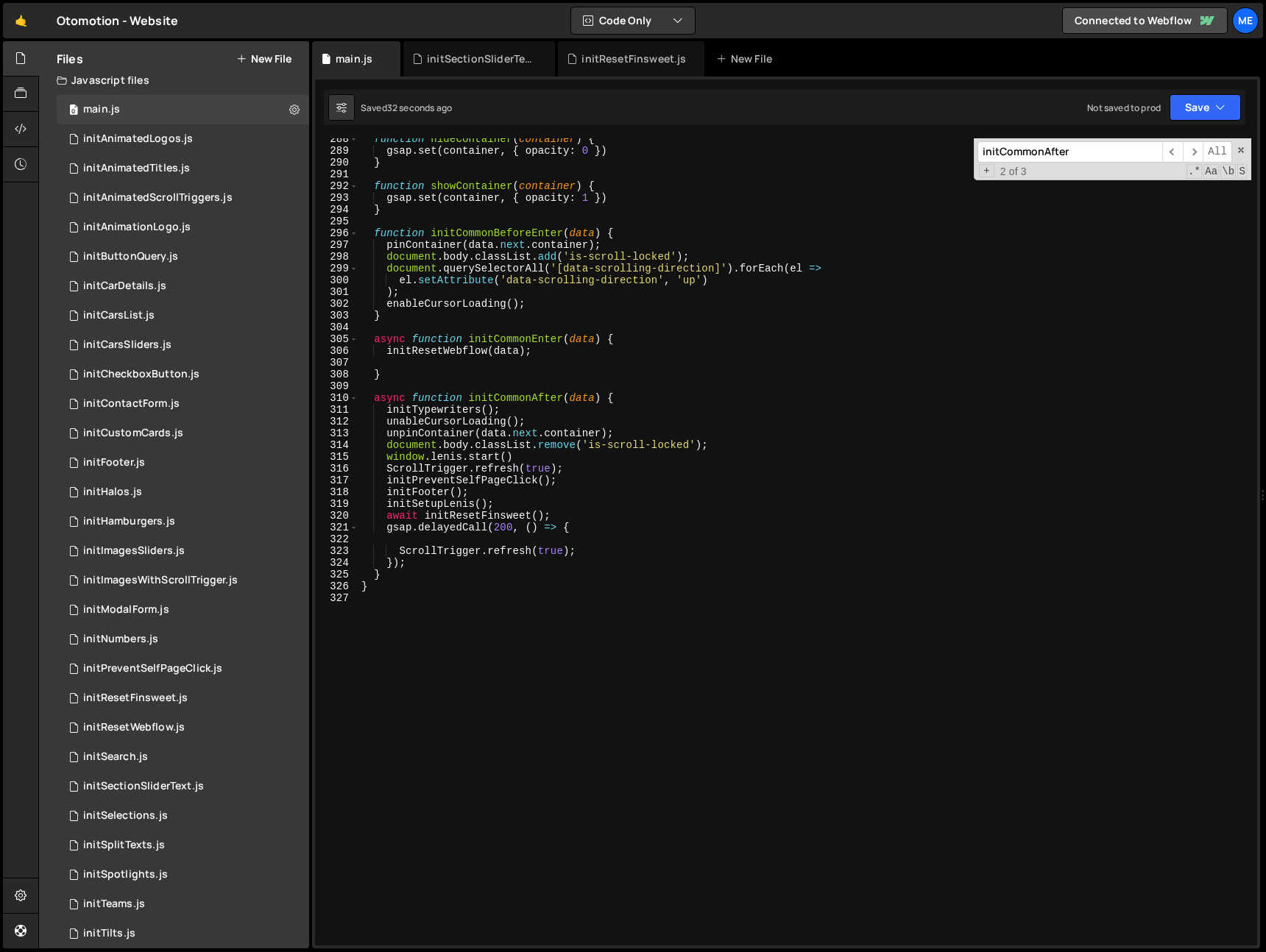
scroll to position [3442, 0]
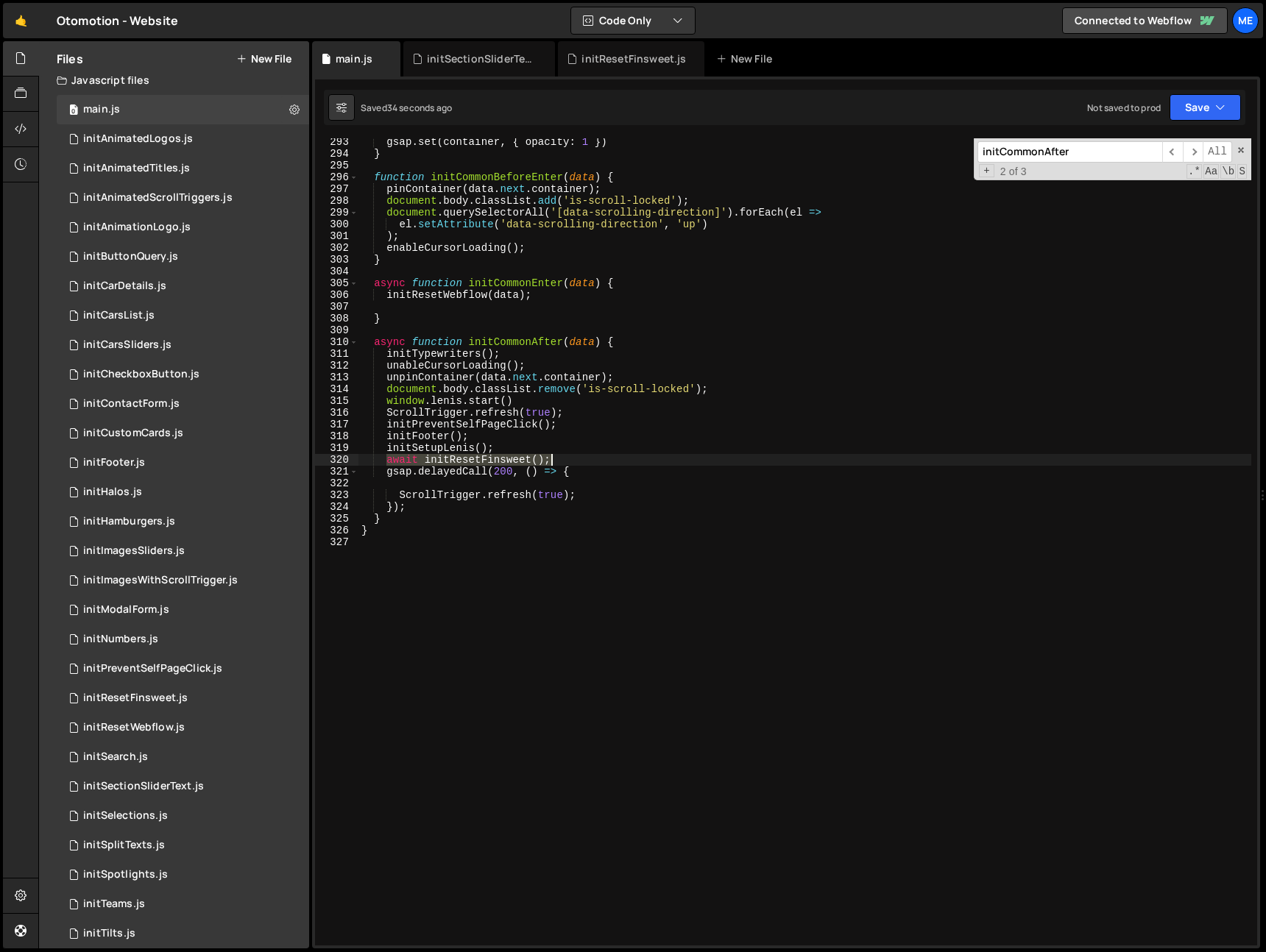
drag, startPoint x: 388, startPoint y: 461, endPoint x: 591, endPoint y: 461, distance: 203.0
click at [591, 461] on div "gsap . set ( container , { opacity : 1 }) } function initCommonBeforeEnter ( da…" at bounding box center [804, 552] width 893 height 831
type textarea "await initResetFinsweet();"
type textarea "initSetupLenis();"
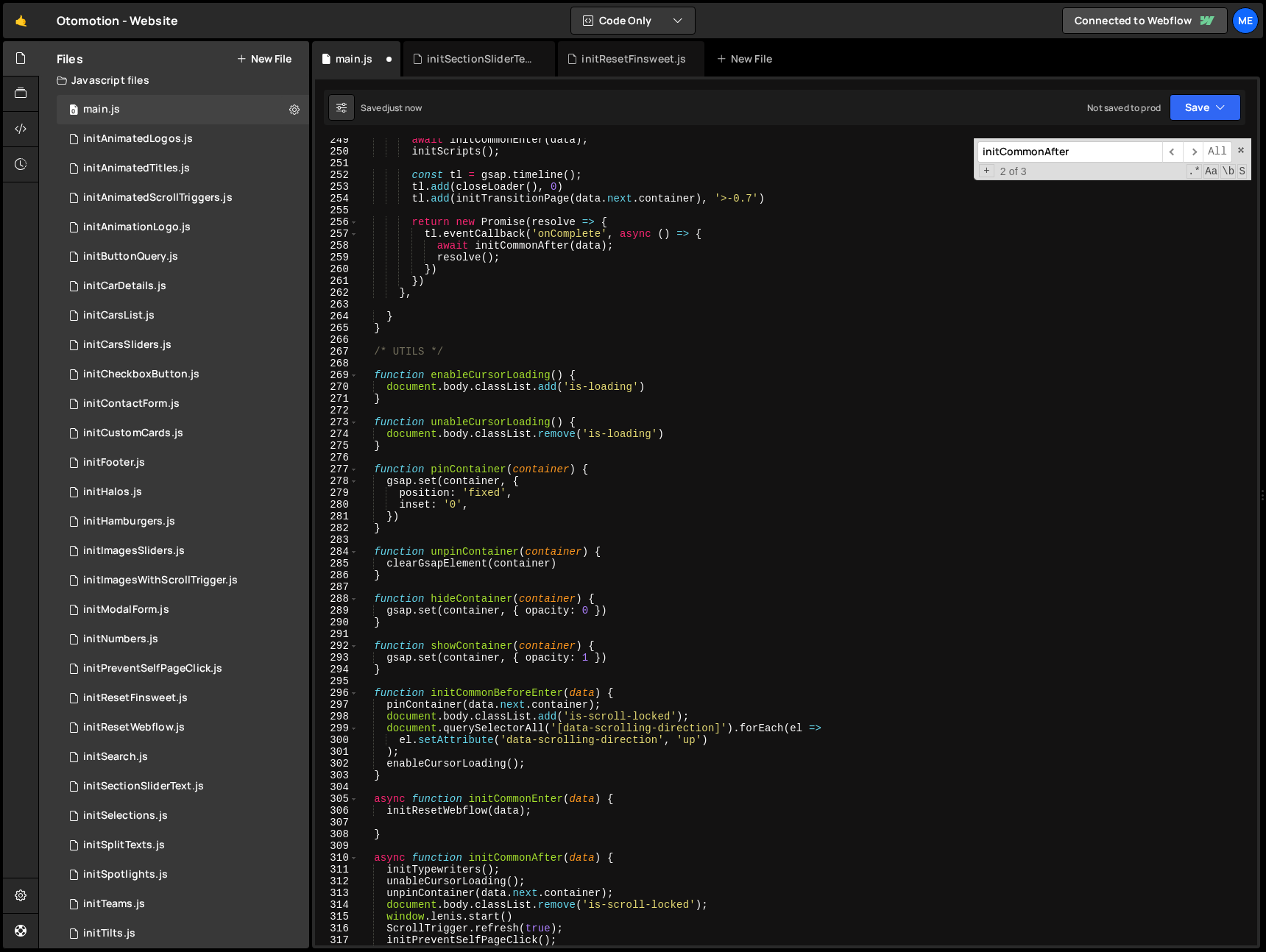
scroll to position [3313, 0]
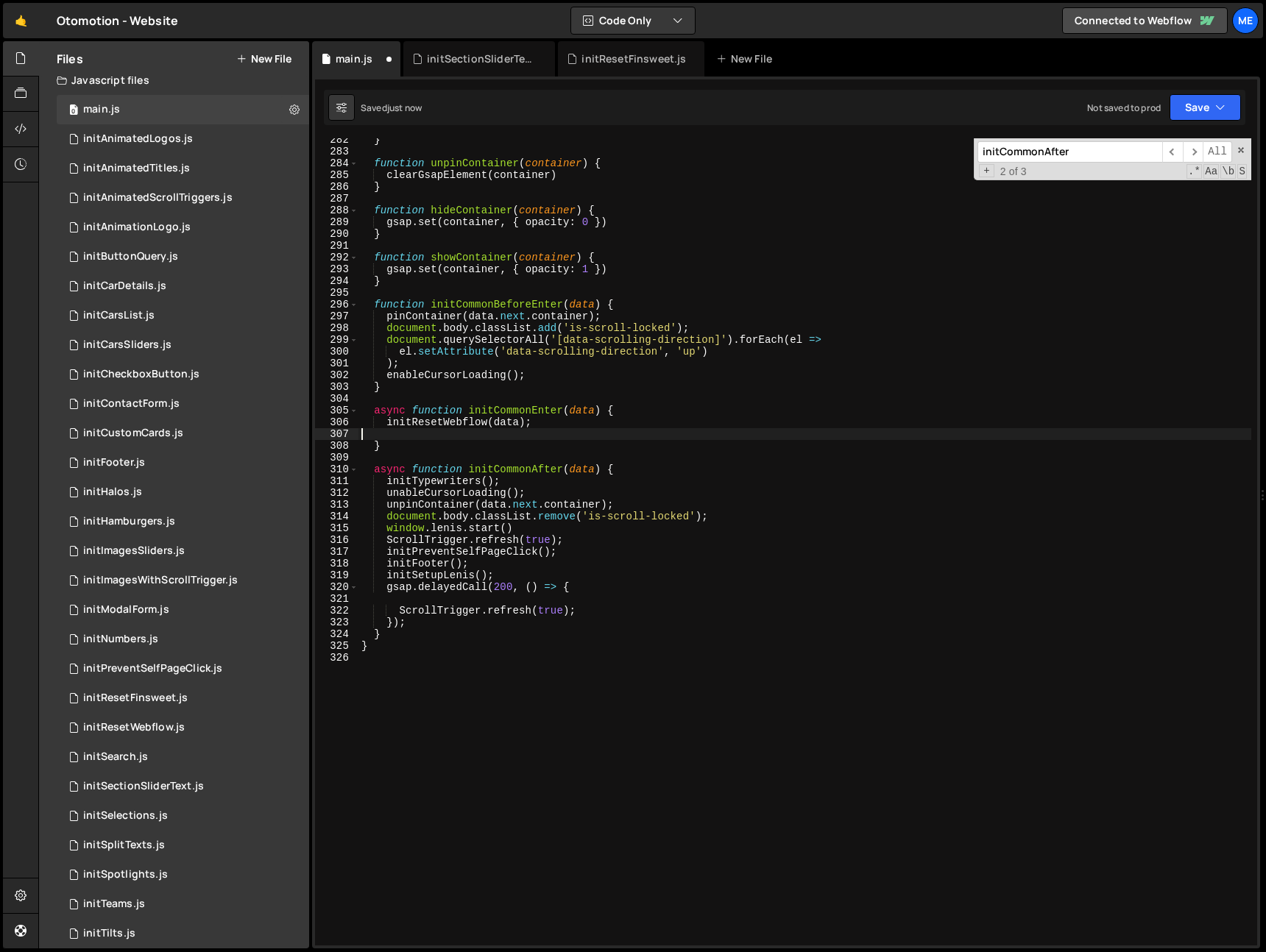
click at [587, 435] on div "} function unpinContainer ( container ) { clearGsapElement ( container ) } func…" at bounding box center [804, 549] width 893 height 831
paste textarea "await initResetFinsweet();"
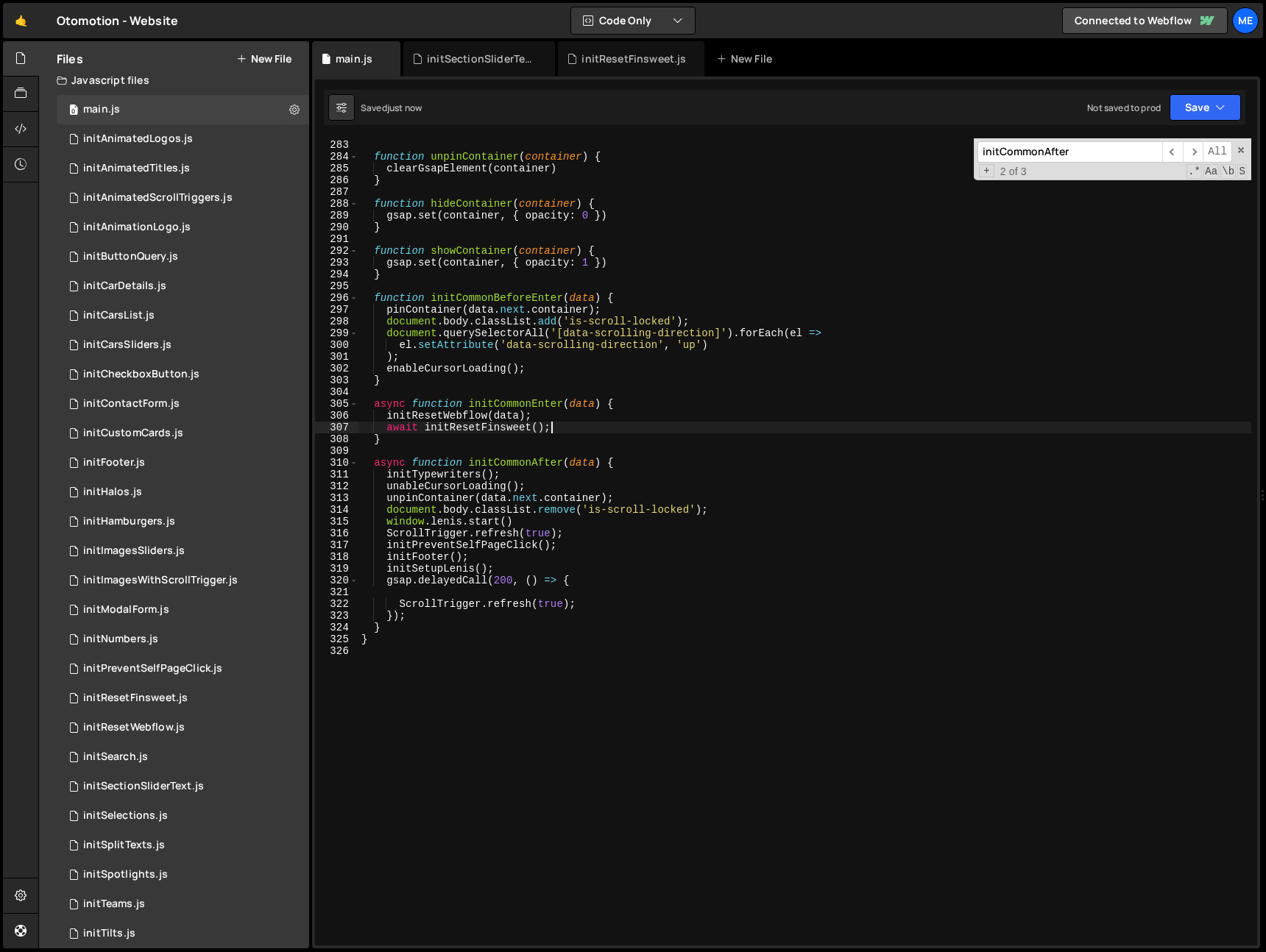
scroll to position [3321, 0]
drag, startPoint x: 559, startPoint y: 427, endPoint x: 384, endPoint y: 426, distance: 175.0
click at [378, 426] on div "function unpinContainer ( container ) { clearGsapElement ( container ) } functi…" at bounding box center [804, 552] width 893 height 831
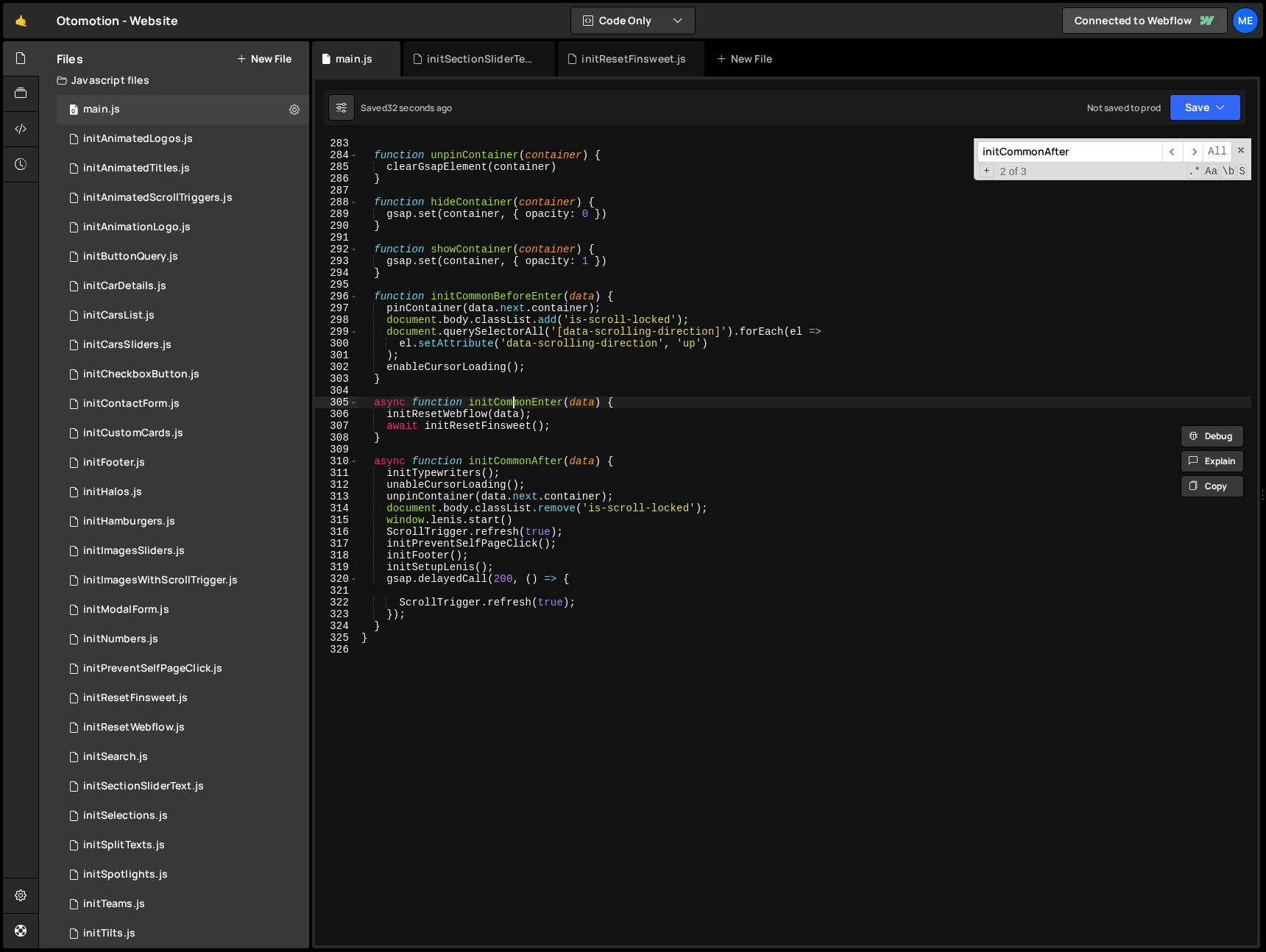
click at [515, 406] on div "function unpinContainer ( container ) { clearGsapElement ( container ) } functi…" at bounding box center [804, 552] width 893 height 831
type textarea "async function initCommonEnter(data) {"
click at [515, 406] on div "function unpinContainer ( container ) { clearGsapElement ( container ) } functi…" at bounding box center [804, 552] width 893 height 831
type input "initCommonEnter"
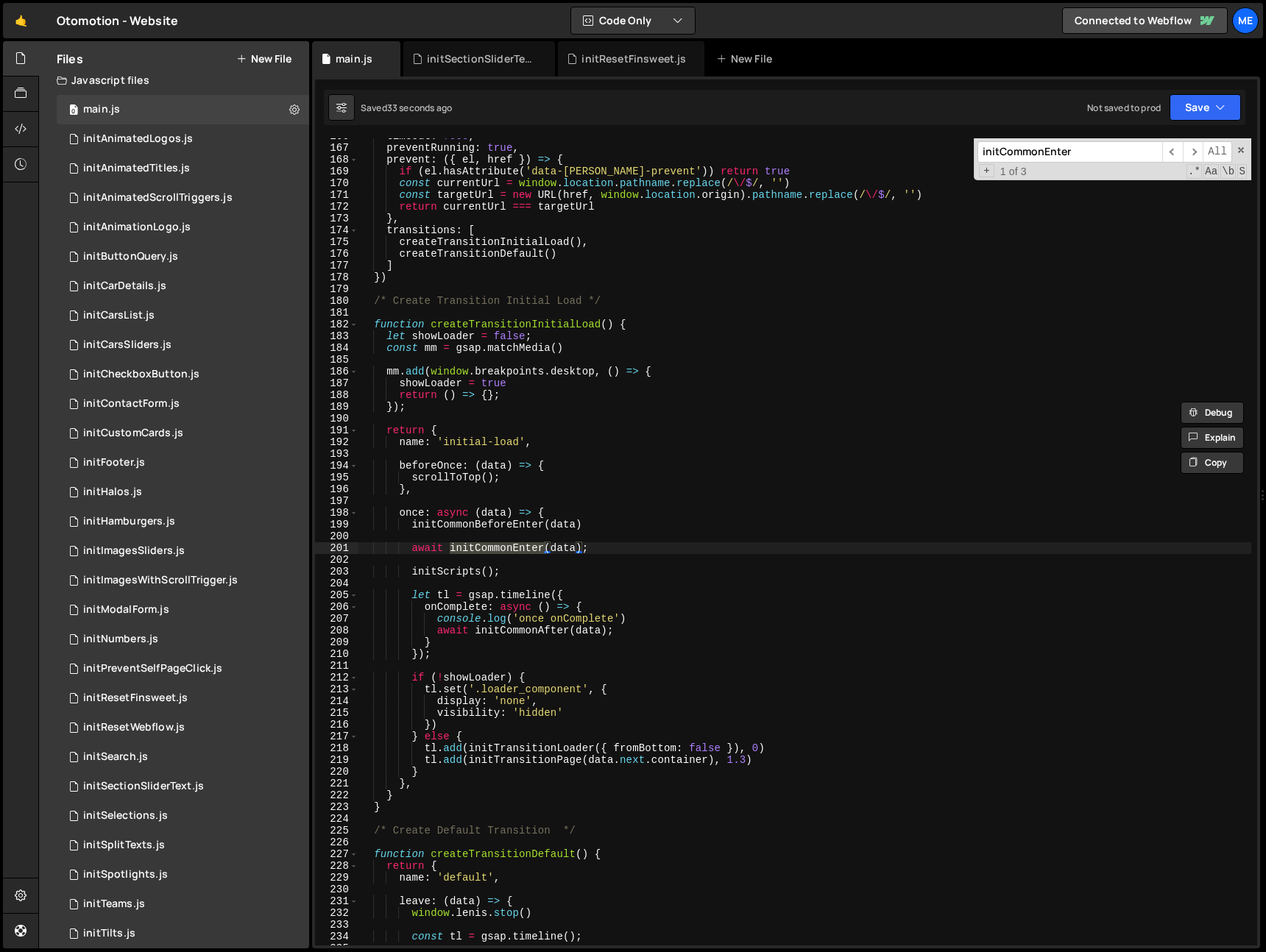
scroll to position [1959, 0]
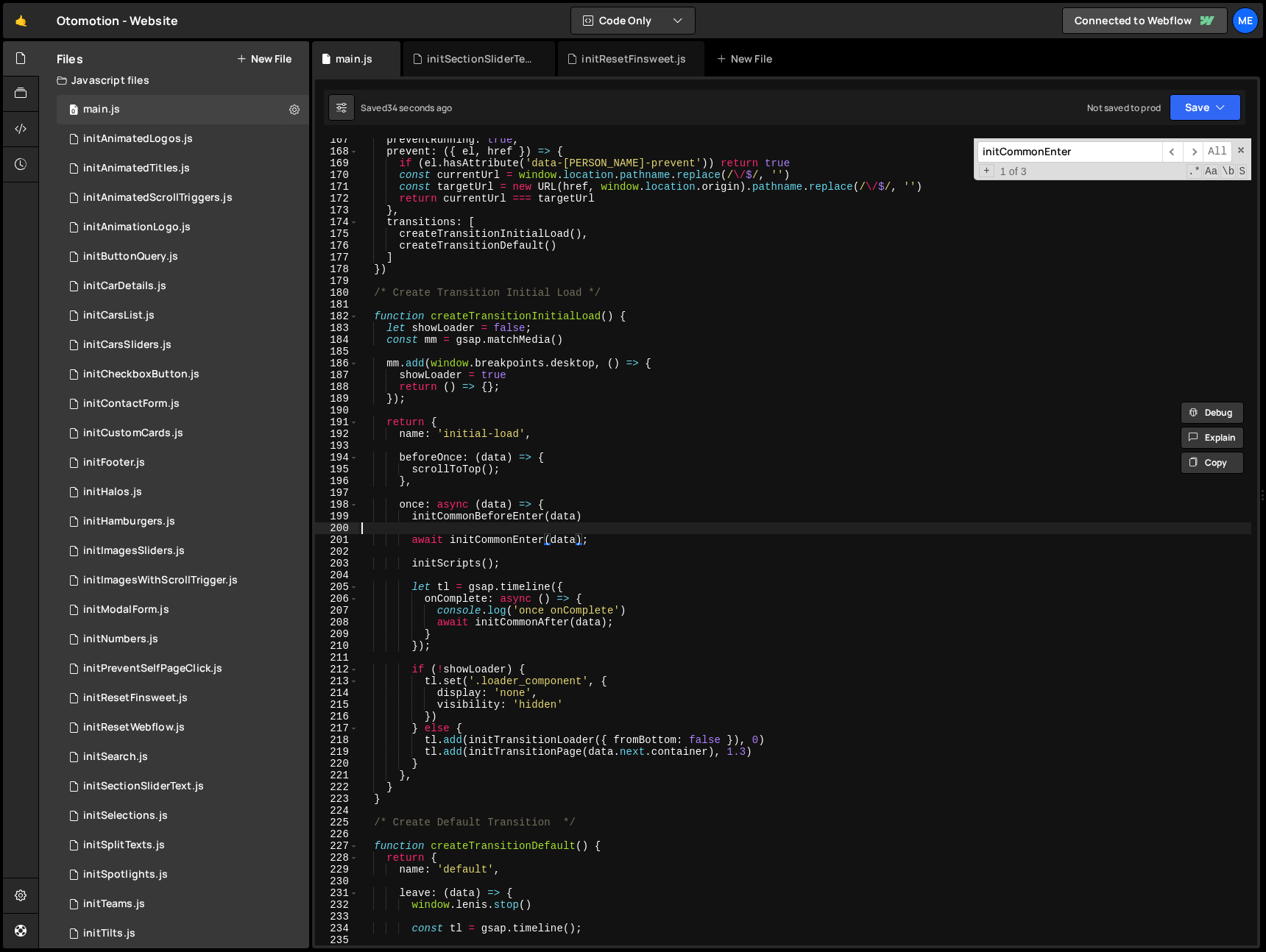
drag, startPoint x: 462, startPoint y: 529, endPoint x: 470, endPoint y: 529, distance: 8.0
click at [462, 529] on div "preventRunning : true , prevent : ({ el , href }) => { if ( el . hasAttribute (…" at bounding box center [804, 549] width 893 height 831
click at [538, 592] on div "preventRunning : true , prevent : ({ el , href }) => { if ( el . hasAttribute (…" at bounding box center [804, 550] width 893 height 831
type textarea "let tl = gsap.timeline({"
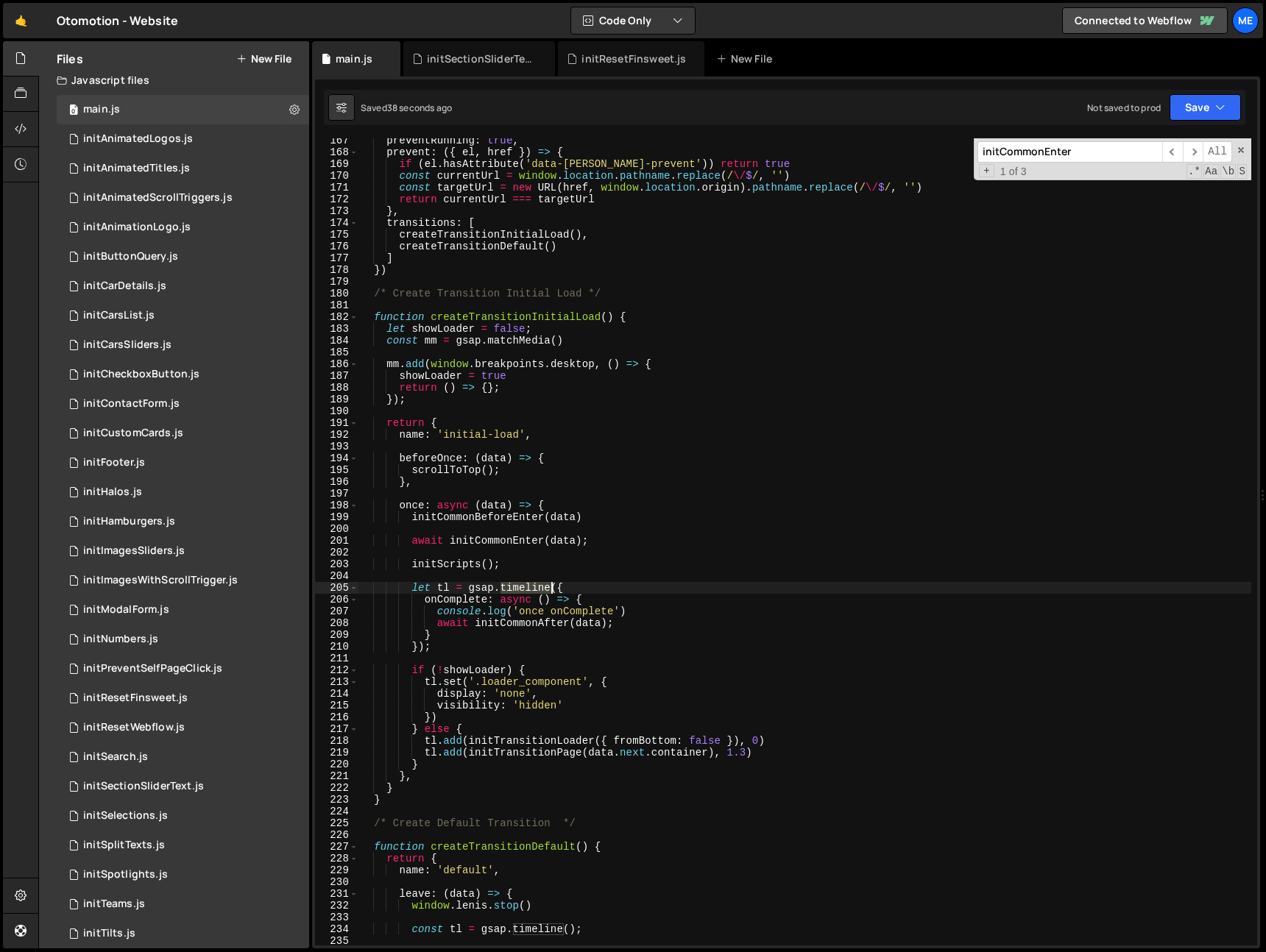
click at [538, 592] on div "preventRunning : true , prevent : ({ el , href }) => { if ( el . hasAttribute (…" at bounding box center [804, 550] width 893 height 831
click at [592, 589] on div "preventRunning : true , prevent : ({ el , href }) => { if ( el . hasAttribute (…" at bounding box center [804, 550] width 893 height 831
click at [608, 590] on div "preventRunning : true , prevent : ({ el , href }) => { if ( el . hasAttribute (…" at bounding box center [804, 550] width 893 height 831
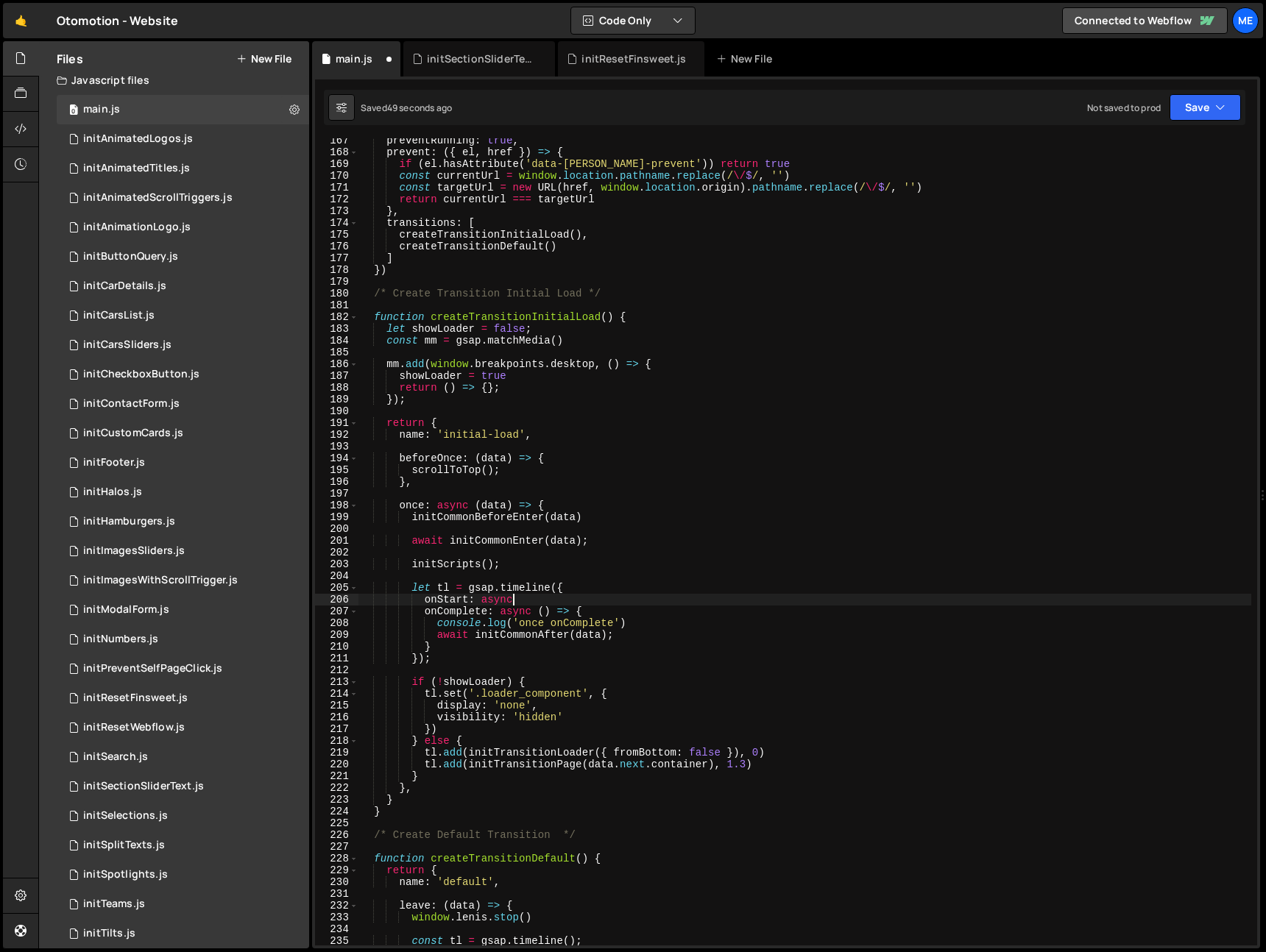
scroll to position [1959, 0]
click at [514, 540] on div "preventRunning : true , prevent : ({ el , href }) => { if ( el . hasAttribute (…" at bounding box center [804, 549] width 893 height 831
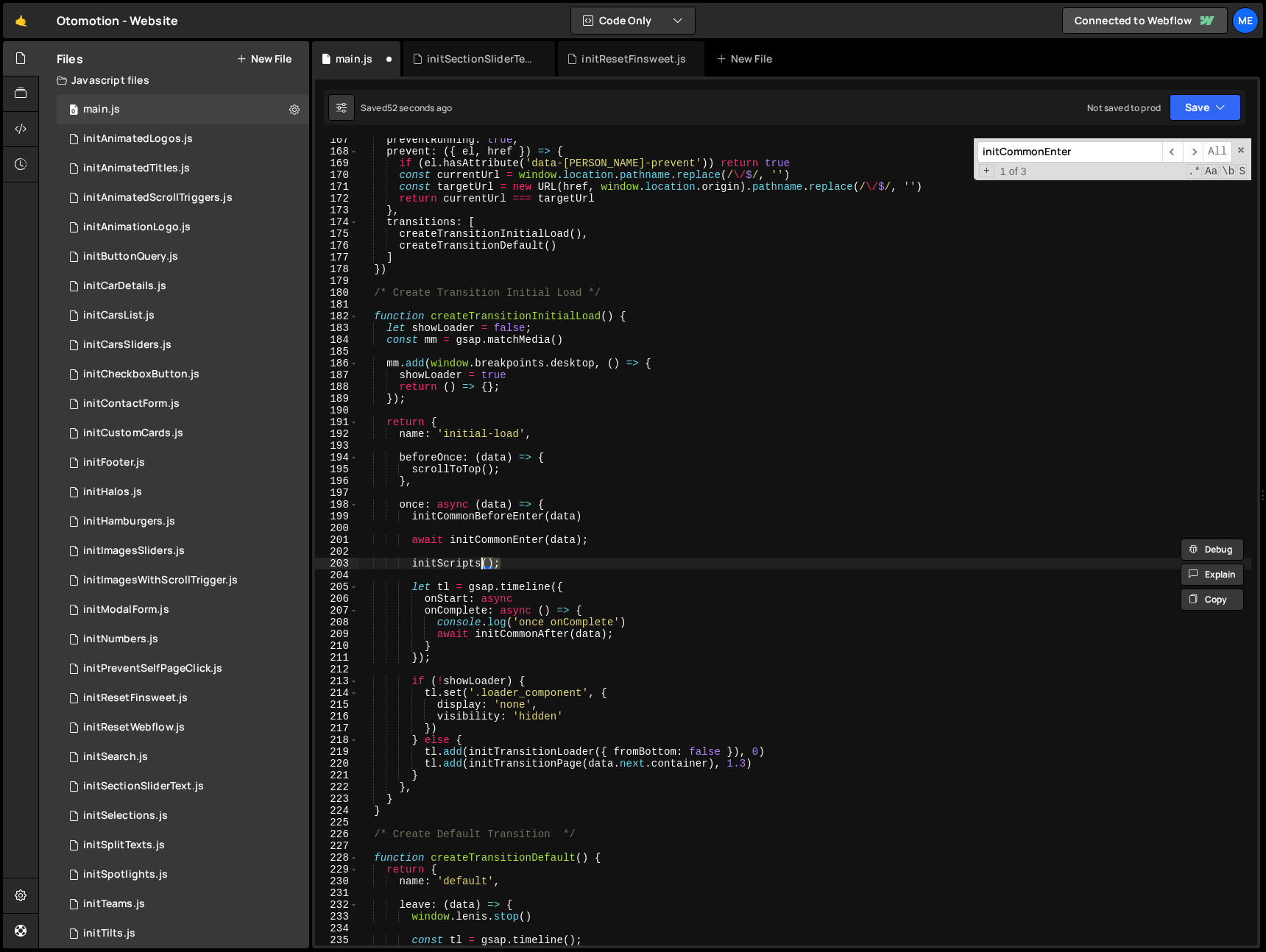
scroll to position [0, 9]
drag, startPoint x: 494, startPoint y: 566, endPoint x: 412, endPoint y: 565, distance: 82.0
click at [412, 565] on div "preventRunning : true , prevent : ({ el , href }) => { if ( el . hasAttribute (…" at bounding box center [804, 549] width 893 height 831
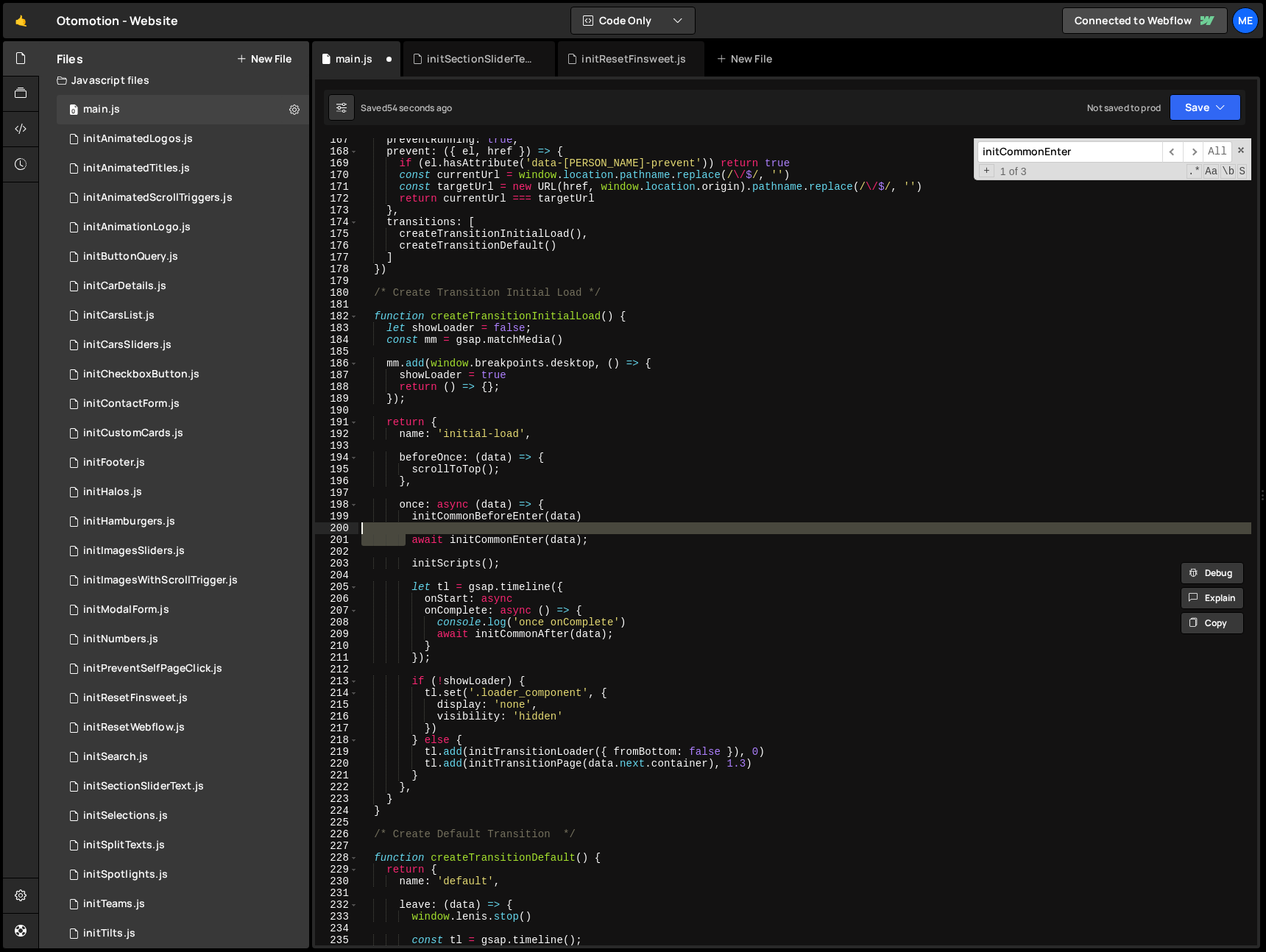
drag, startPoint x: 406, startPoint y: 542, endPoint x: 608, endPoint y: 540, distance: 202.0
click at [609, 539] on div "preventRunning : true , prevent : ({ el , href }) => { if ( el . hasAttribute (…" at bounding box center [804, 549] width 893 height 831
type textarea "await initCommonEnter(data);"
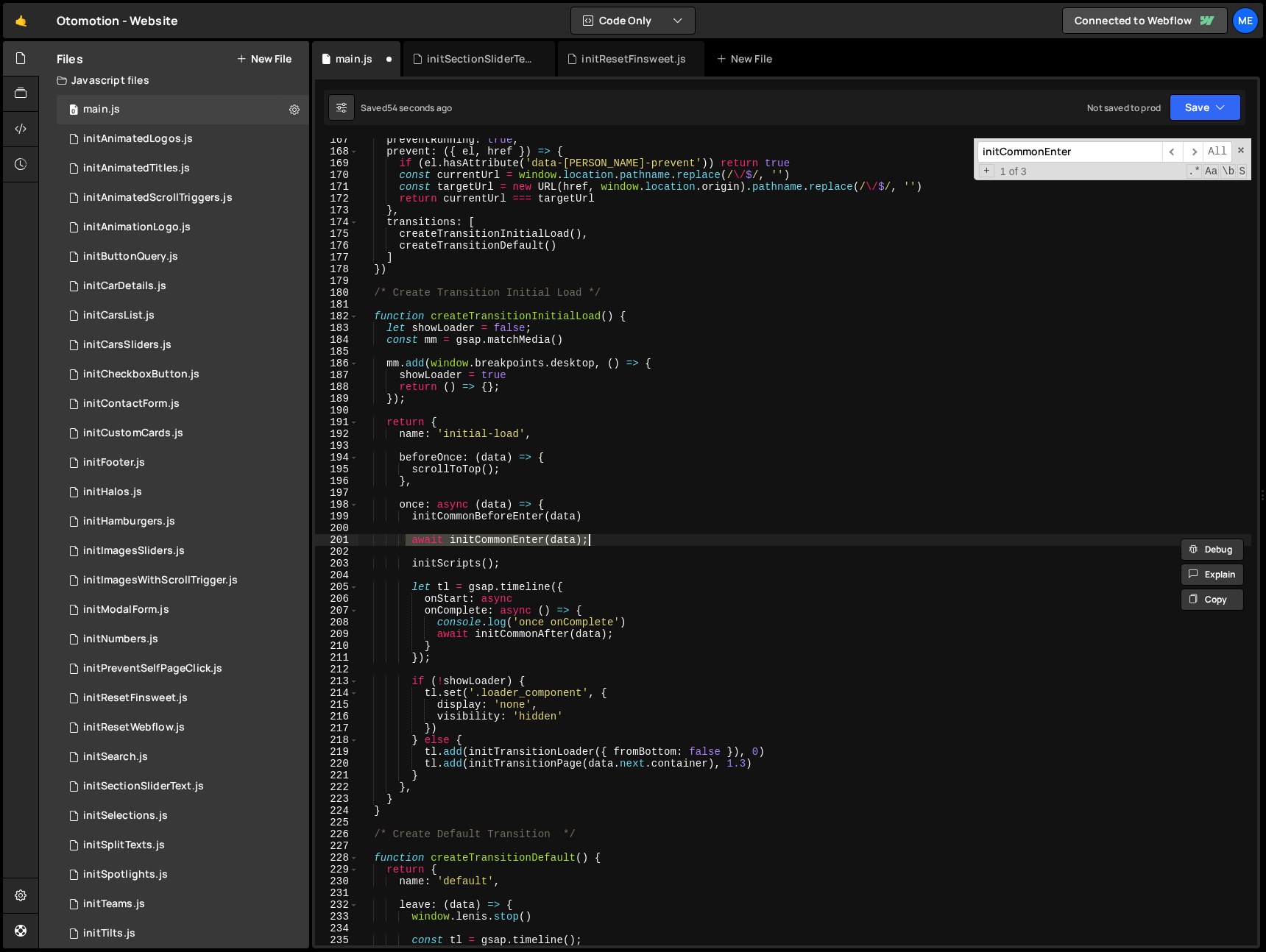
scroll to position [0, 2]
click at [562, 562] on div "preventRunning : true , prevent : ({ el , href }) => { if ( el . hasAttribute (…" at bounding box center [804, 549] width 893 height 831
type textarea "initScripts();"
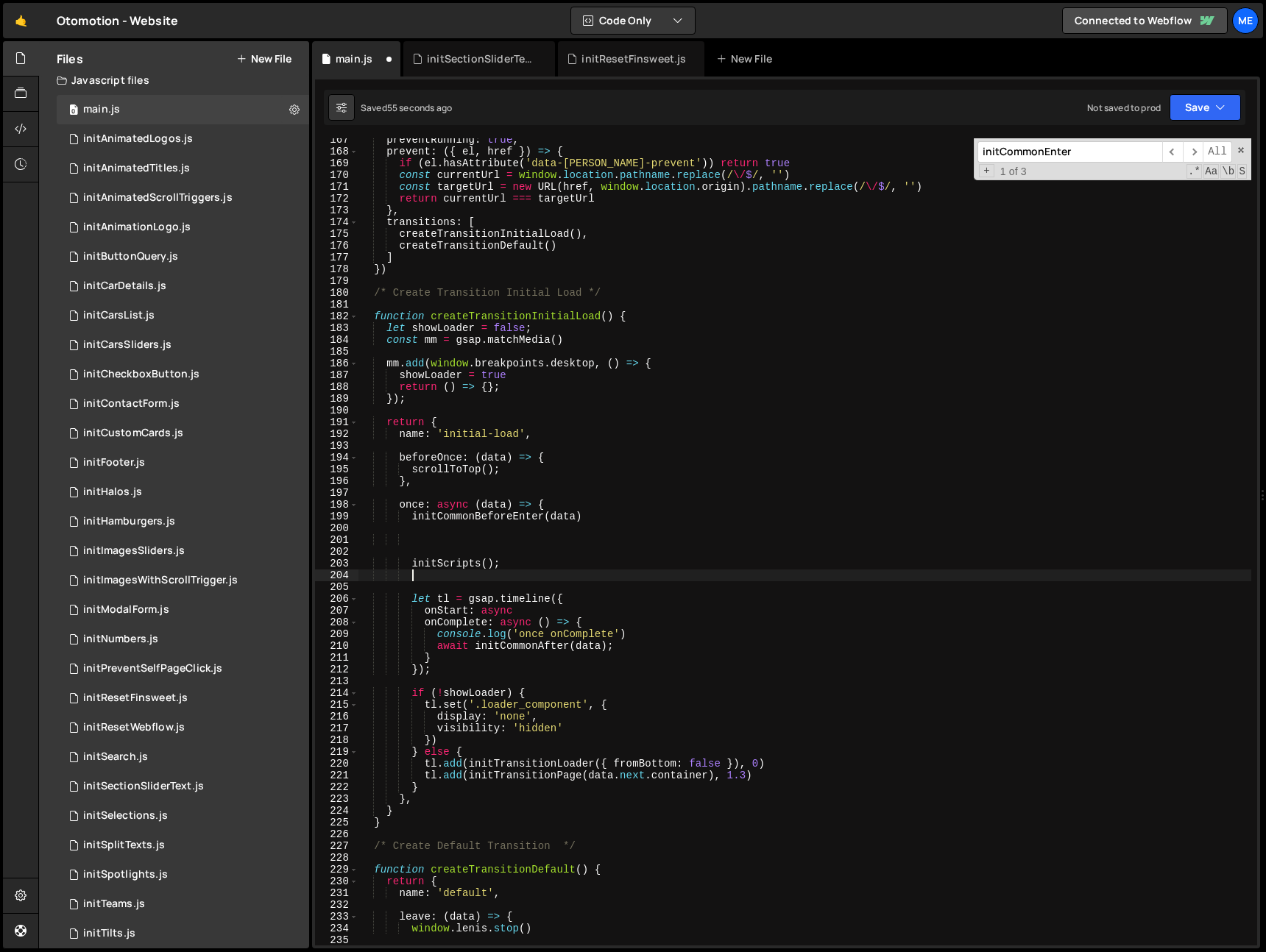
paste textarea "await initCommonEnter(data);"
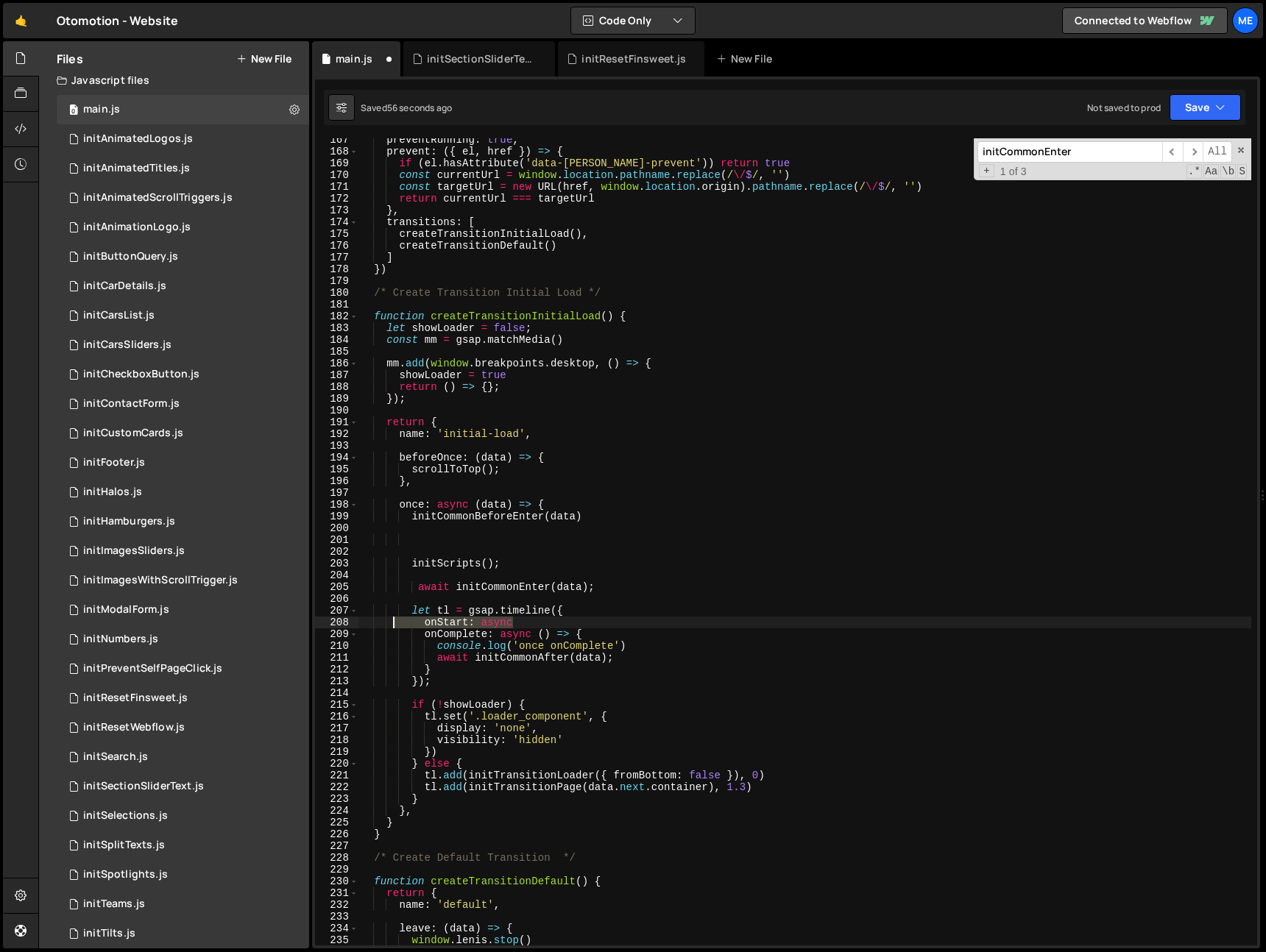
drag, startPoint x: 531, startPoint y: 622, endPoint x: 372, endPoint y: 621, distance: 159.0
click at [371, 620] on div "preventRunning : true , prevent : ({ el , href }) => { if ( el . hasAttribute (…" at bounding box center [804, 549] width 893 height 831
type textarea "onStart: async"
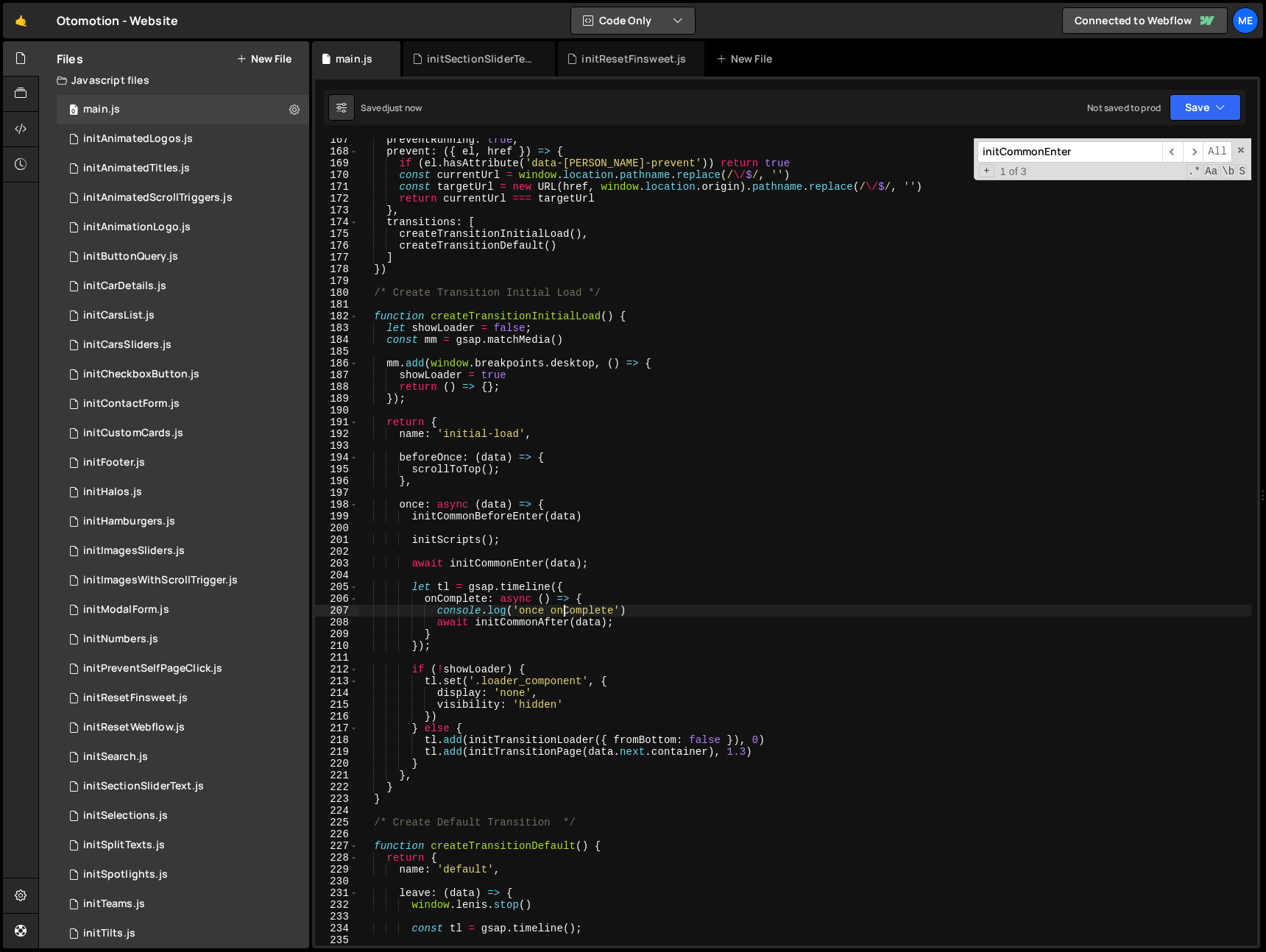
type textarea "console.log('once onComplete')"
drag, startPoint x: 677, startPoint y: 354, endPoint x: 673, endPoint y: 363, distance: 9.8
click at [675, 357] on div "preventRunning : true , prevent : ({ el , href }) => { if ( el . hasAttribute (…" at bounding box center [804, 549] width 893 height 831
click at [621, 478] on div "preventRunning : true , prevent : ({ el , href }) => { if ( el . hasAttribute (…" at bounding box center [804, 549] width 893 height 831
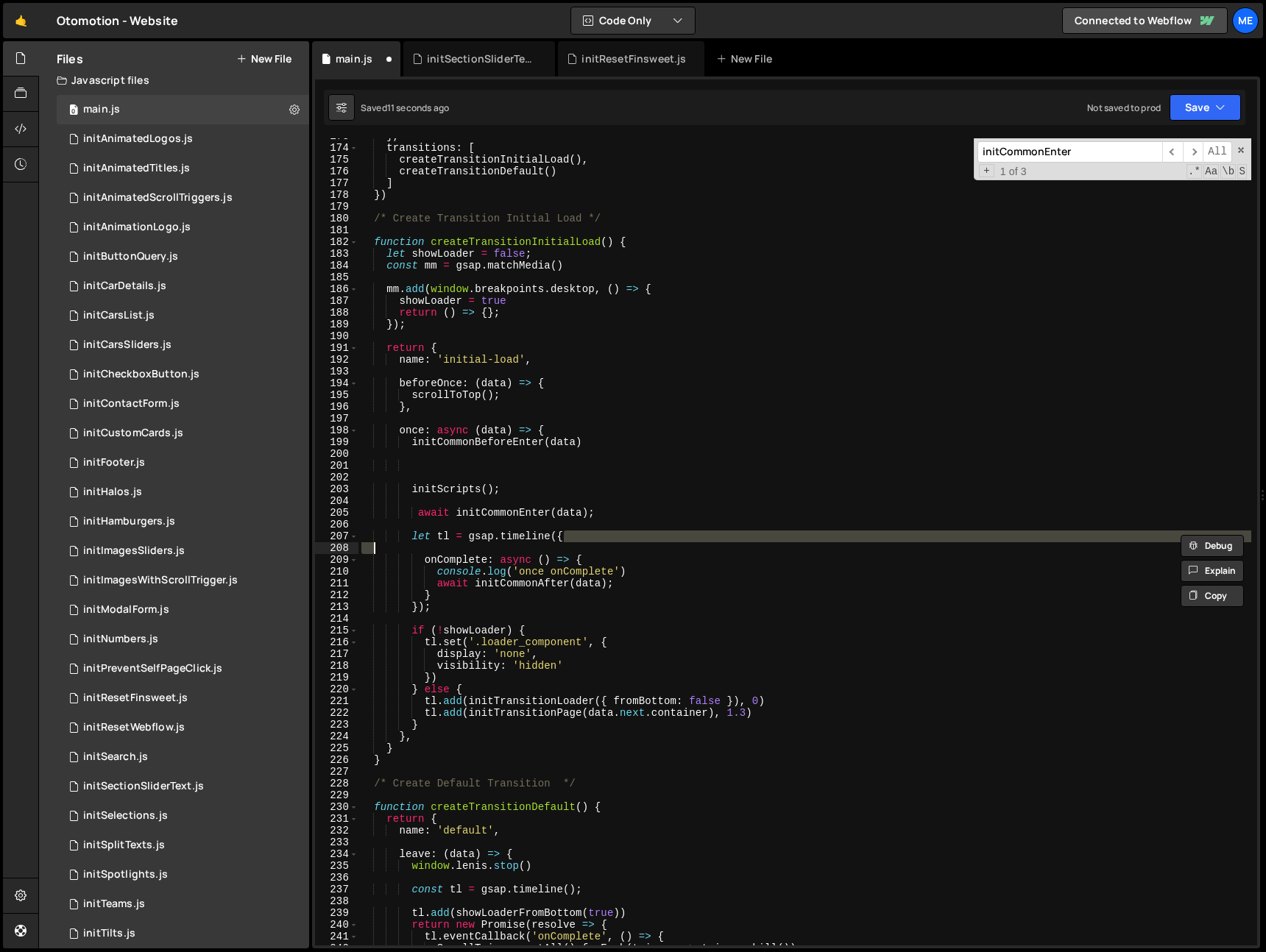
scroll to position [2034, 0]
click at [504, 513] on div "} , transitions : [ createTransitionInitialLoad ( ) , createTransitionDefault (…" at bounding box center [804, 545] width 893 height 831
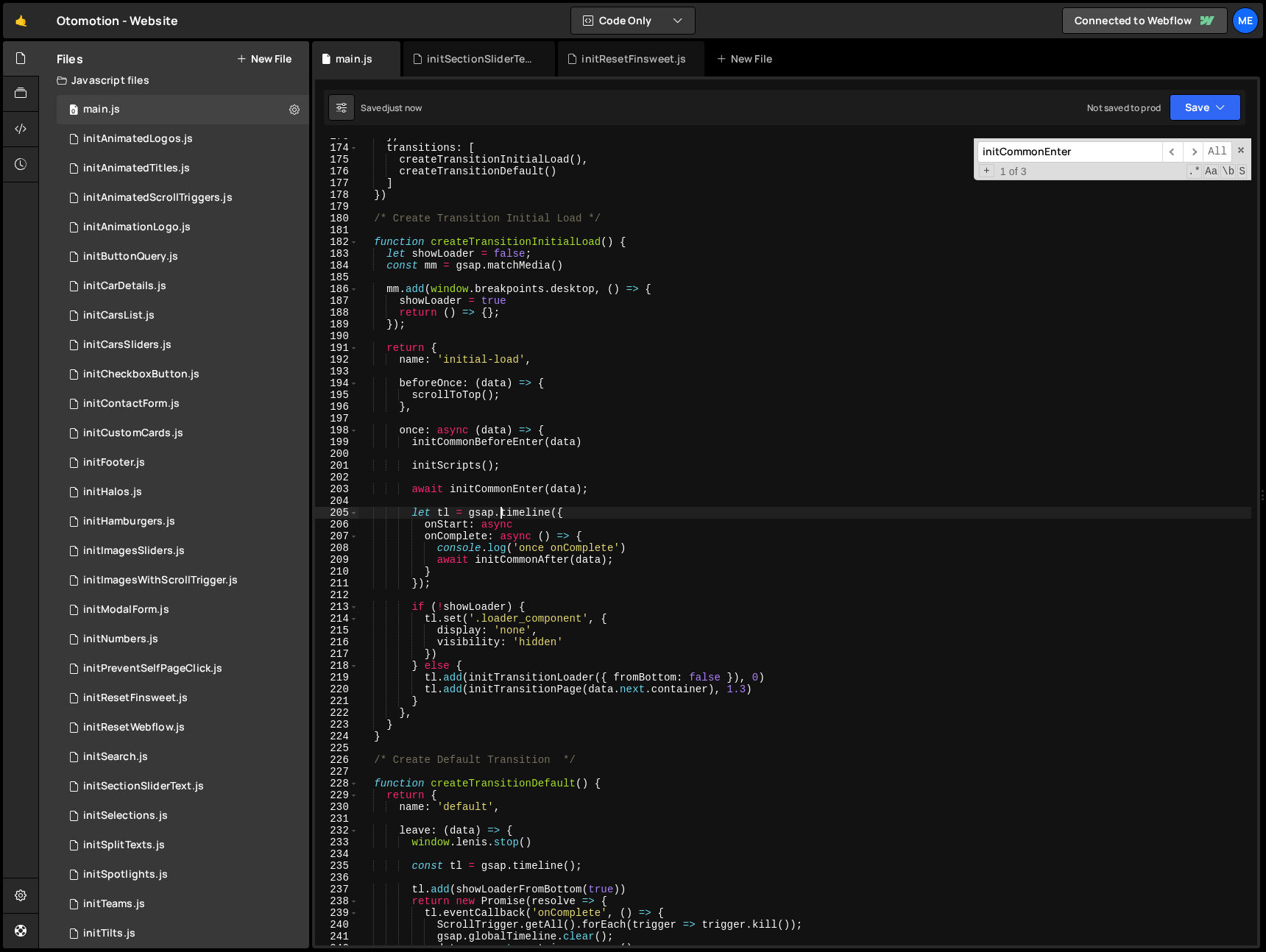
type textarea "}"
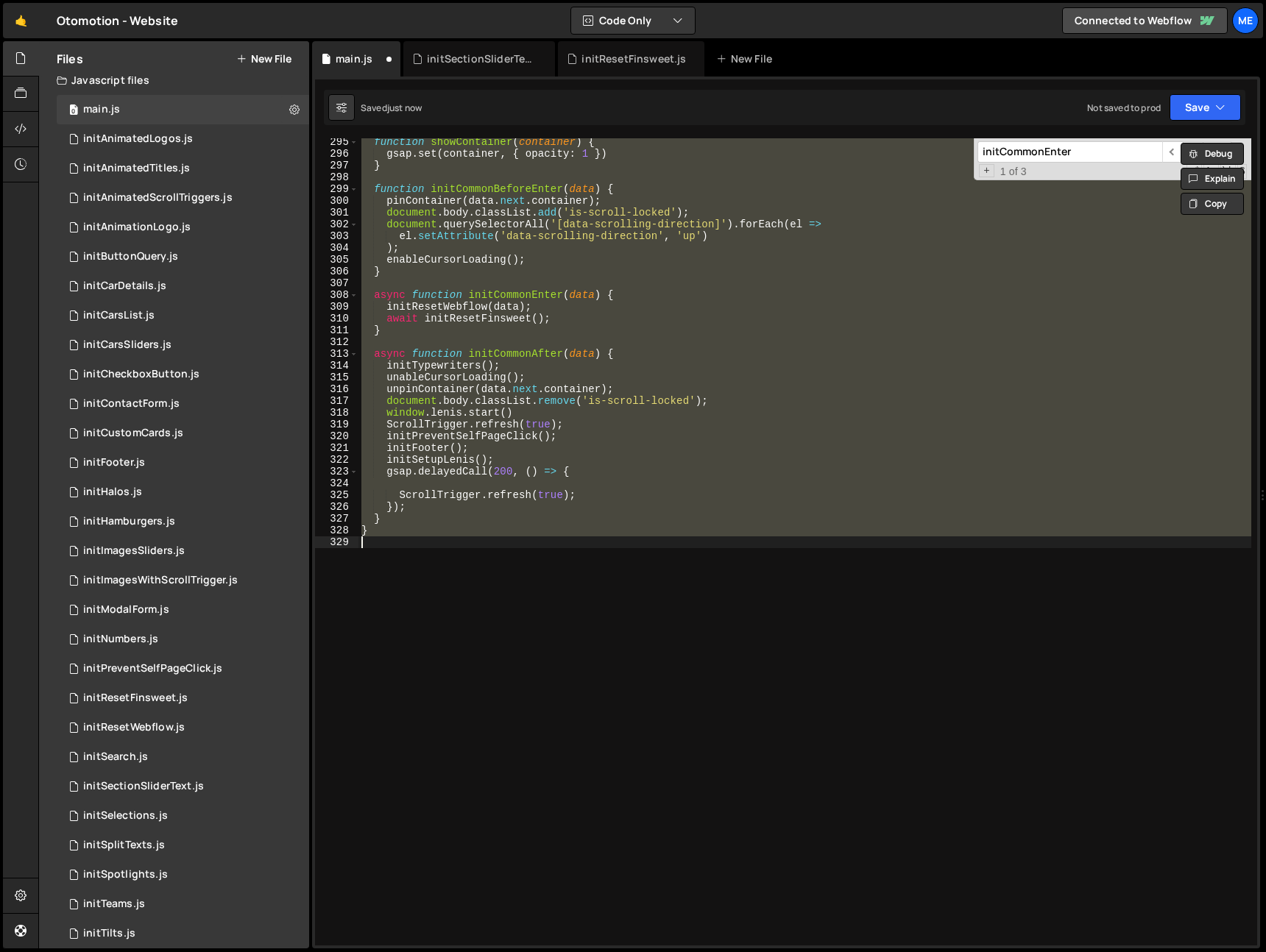
scroll to position [1999, 0]
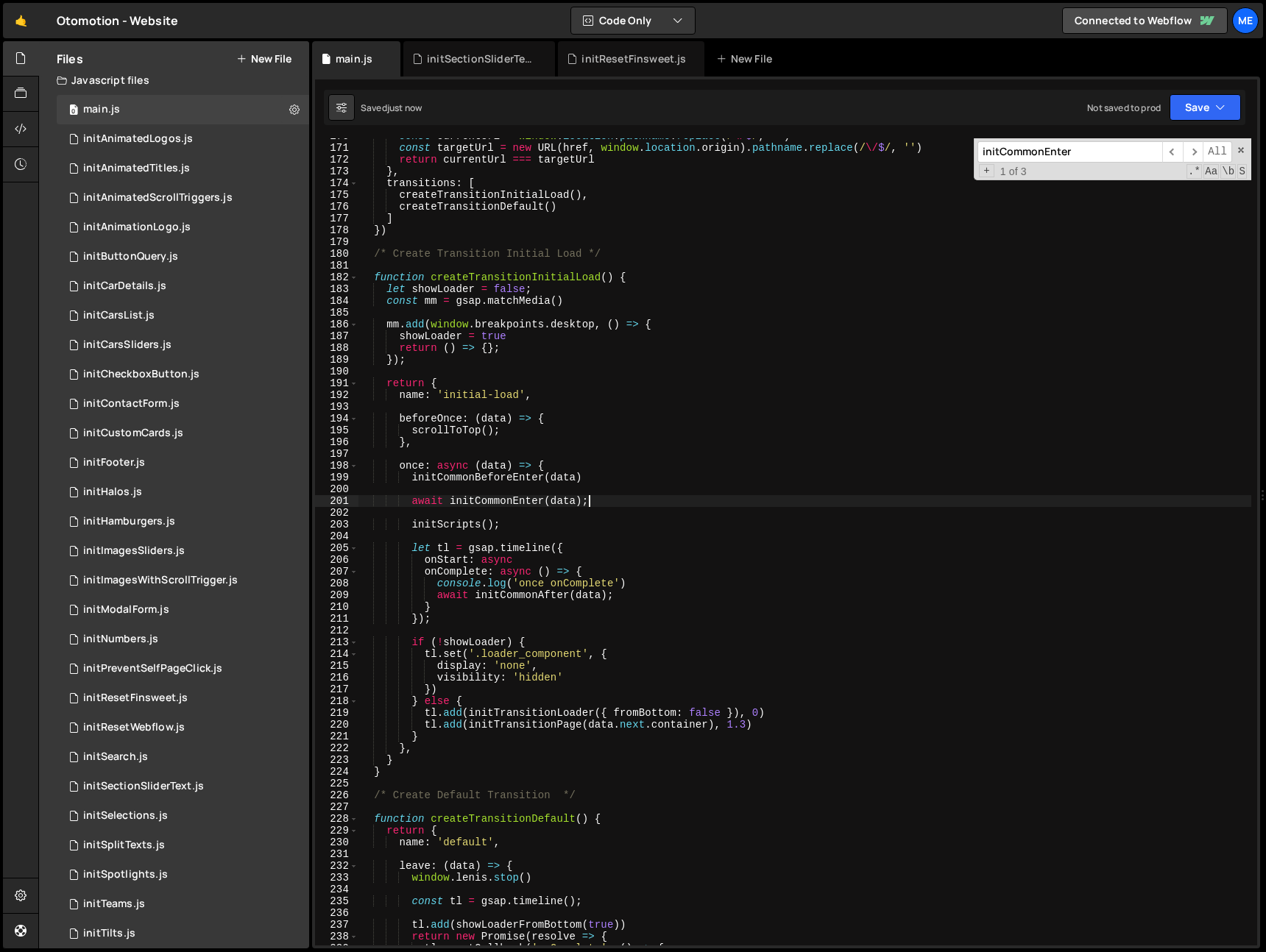
click at [497, 504] on div "const currentUrl = window . location . pathname . replace ( / \/ $ / , '' ) con…" at bounding box center [804, 545] width 893 height 831
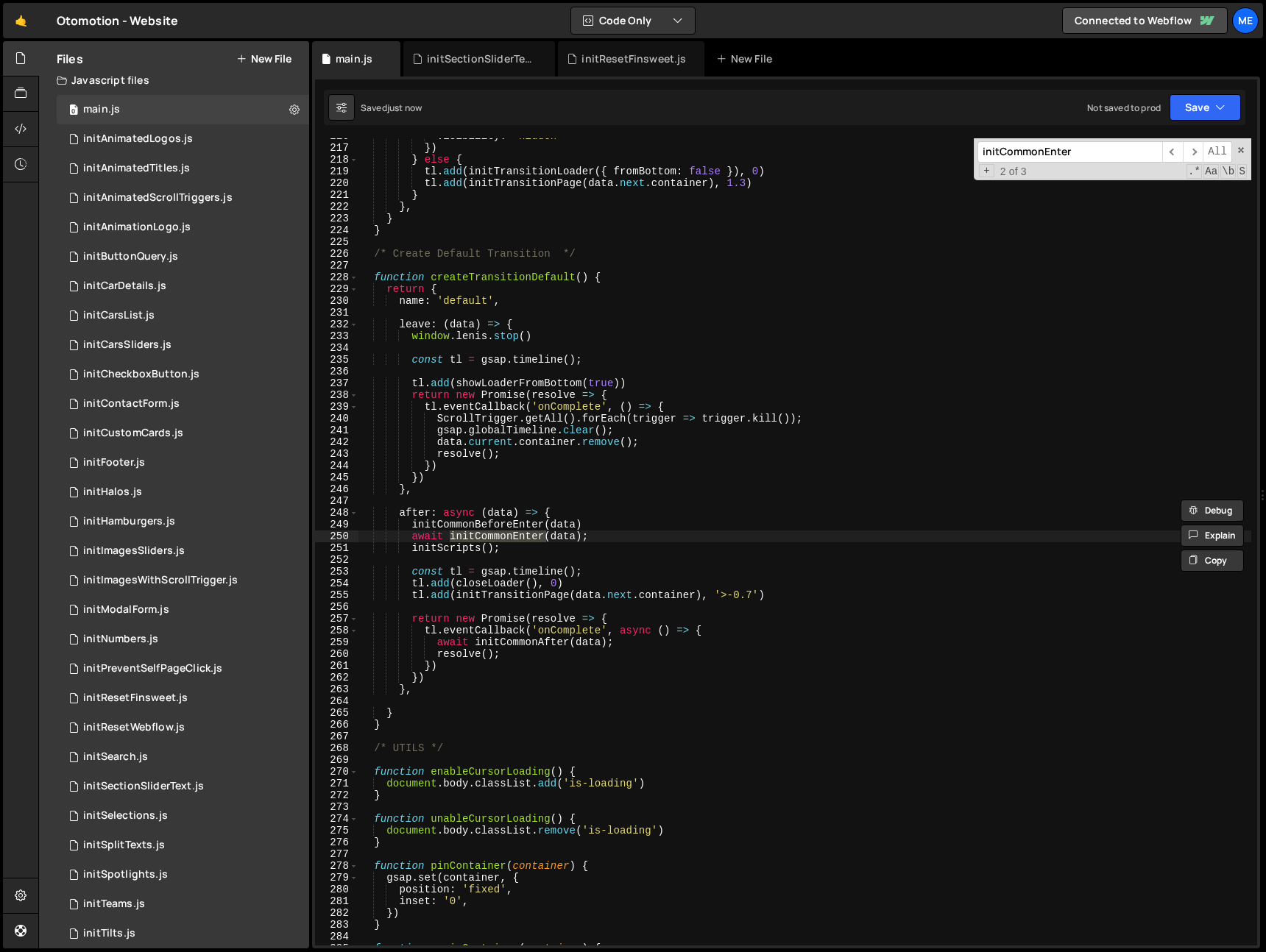
scroll to position [2541, 0]
drag, startPoint x: 648, startPoint y: 541, endPoint x: 629, endPoint y: 543, distance: 19.1
click at [648, 541] on div "visibility : 'hidden' }) } else { tl . add ( initTransitionLoader ({ fromBottom…" at bounding box center [804, 545] width 893 height 831
click at [533, 541] on div "visibility : 'hidden' }) } else { tl . add ( initTransitionLoader ({ fromBottom…" at bounding box center [804, 545] width 893 height 831
drag, startPoint x: 533, startPoint y: 541, endPoint x: 943, endPoint y: 242, distance: 507.4
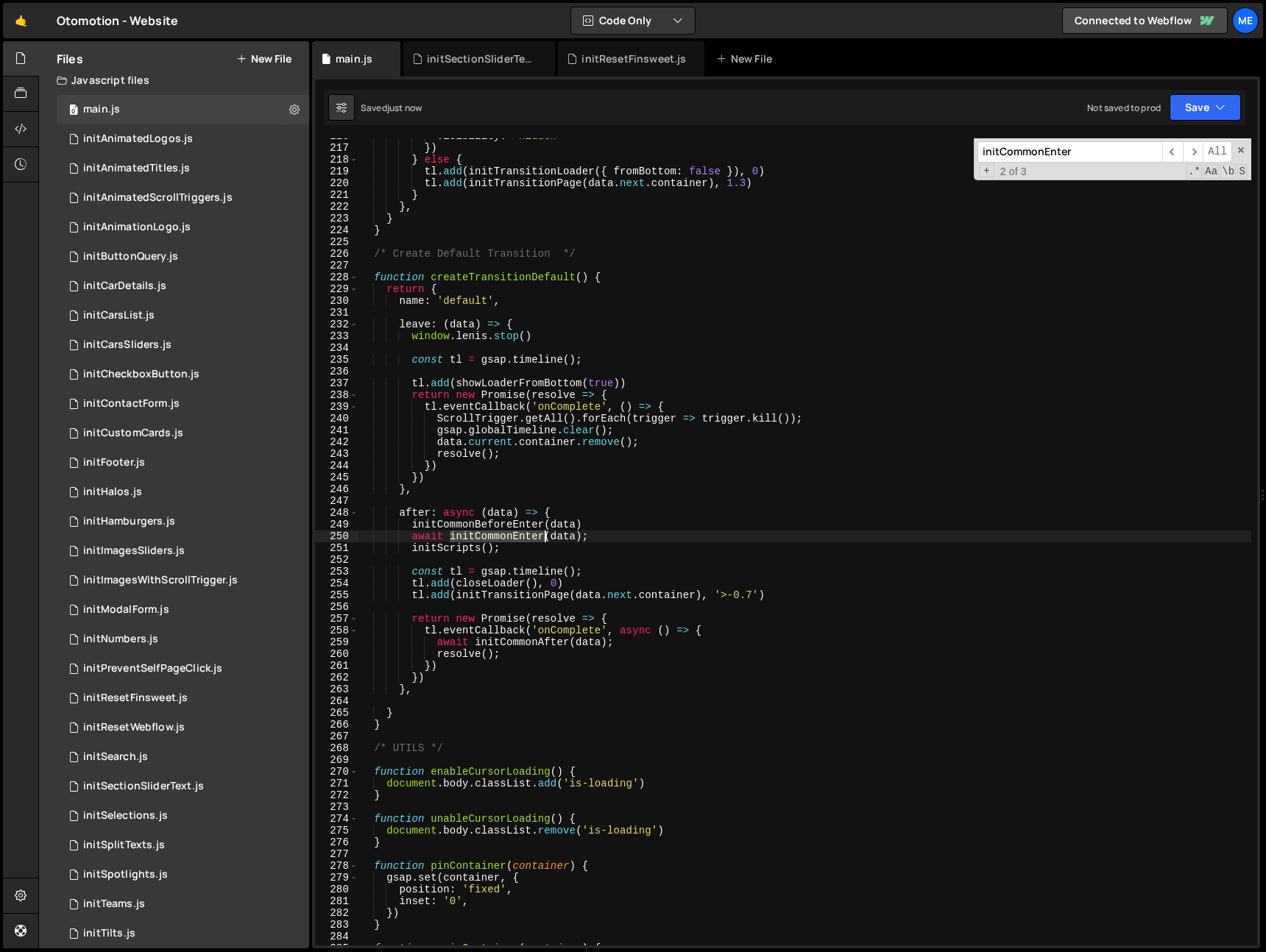
click at [534, 541] on div "visibility : 'hidden' }) } else { tl . add ( initTransitionLoader ({ fromBottom…" at bounding box center [804, 545] width 893 height 831
click at [1086, 148] on input "initCommonEnter" at bounding box center [1069, 152] width 184 height 21
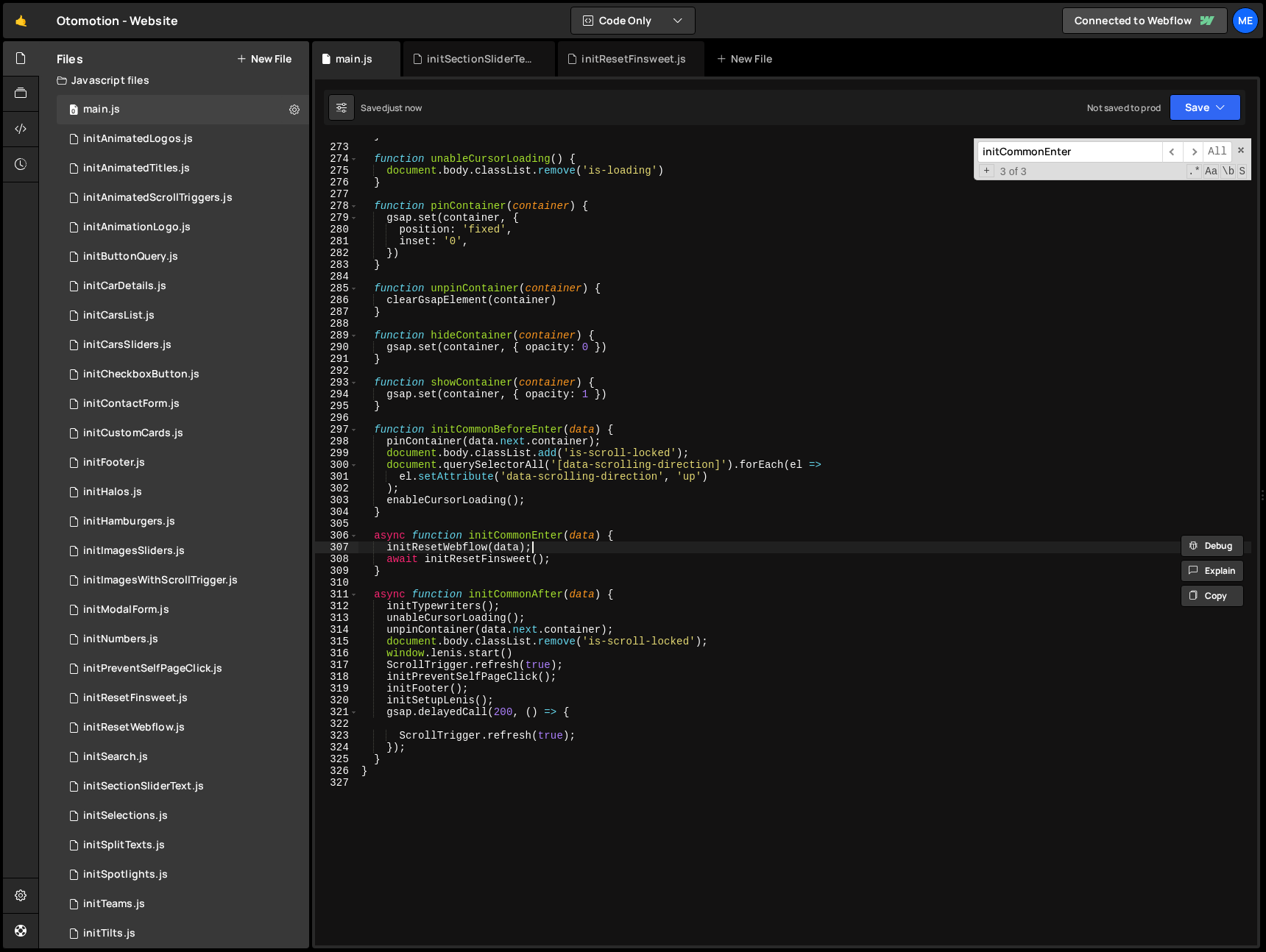
click at [540, 547] on div "} function unableCursorLoading ( ) { document . body . classList . remove ( 'is…" at bounding box center [804, 544] width 893 height 831
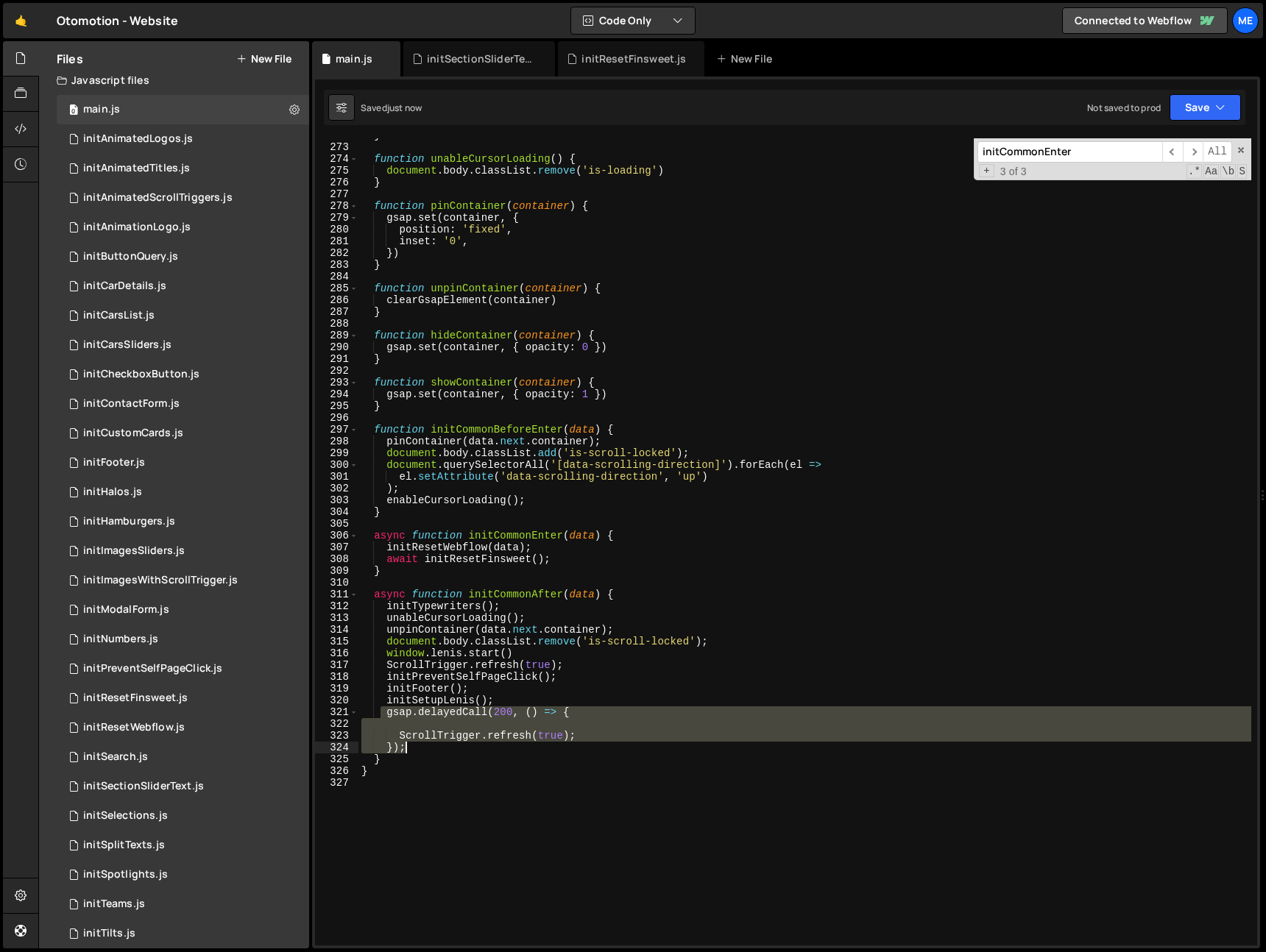
drag, startPoint x: 384, startPoint y: 712, endPoint x: 418, endPoint y: 747, distance: 48.8
click at [418, 747] on div "} function unableCursorLoading ( ) { document . body . classList . remove ( 'is…" at bounding box center [804, 544] width 893 height 831
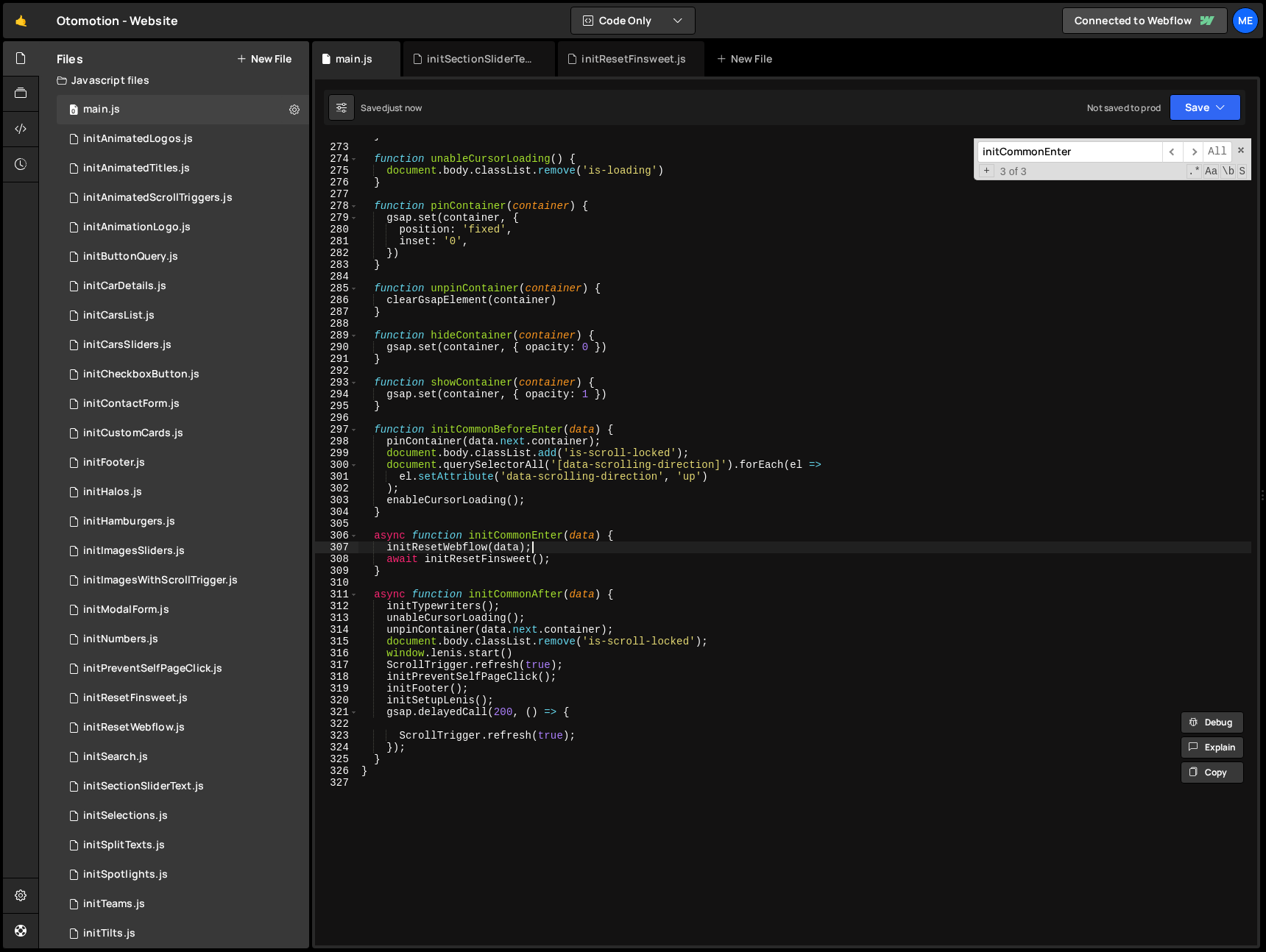
click at [535, 549] on div "} function unableCursorLoading ( ) { document . body . classList . remove ( 'is…" at bounding box center [804, 544] width 893 height 831
type textarea "initResetWebflow(data);"
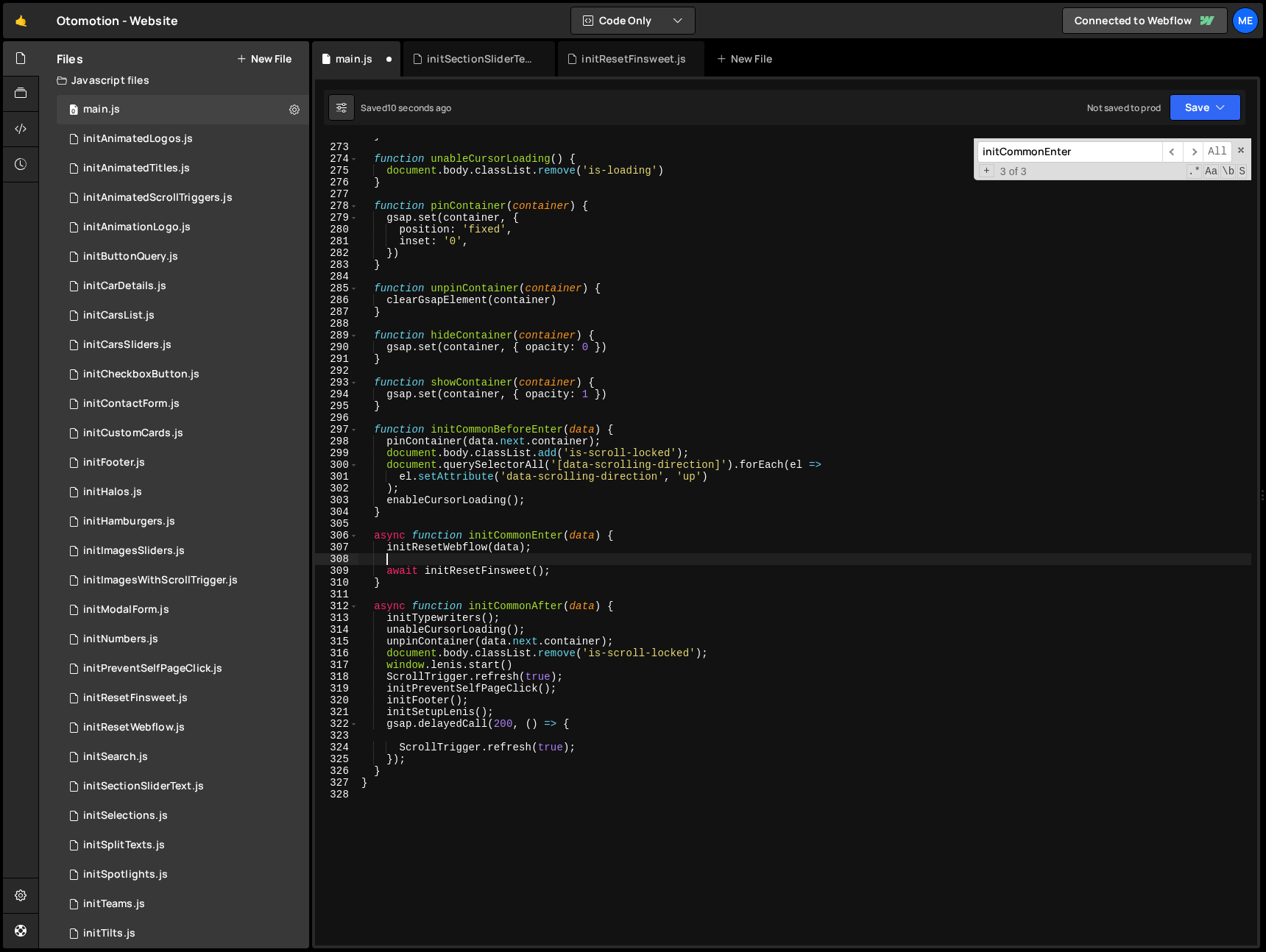
scroll to position [0, 1]
paste textarea "});"
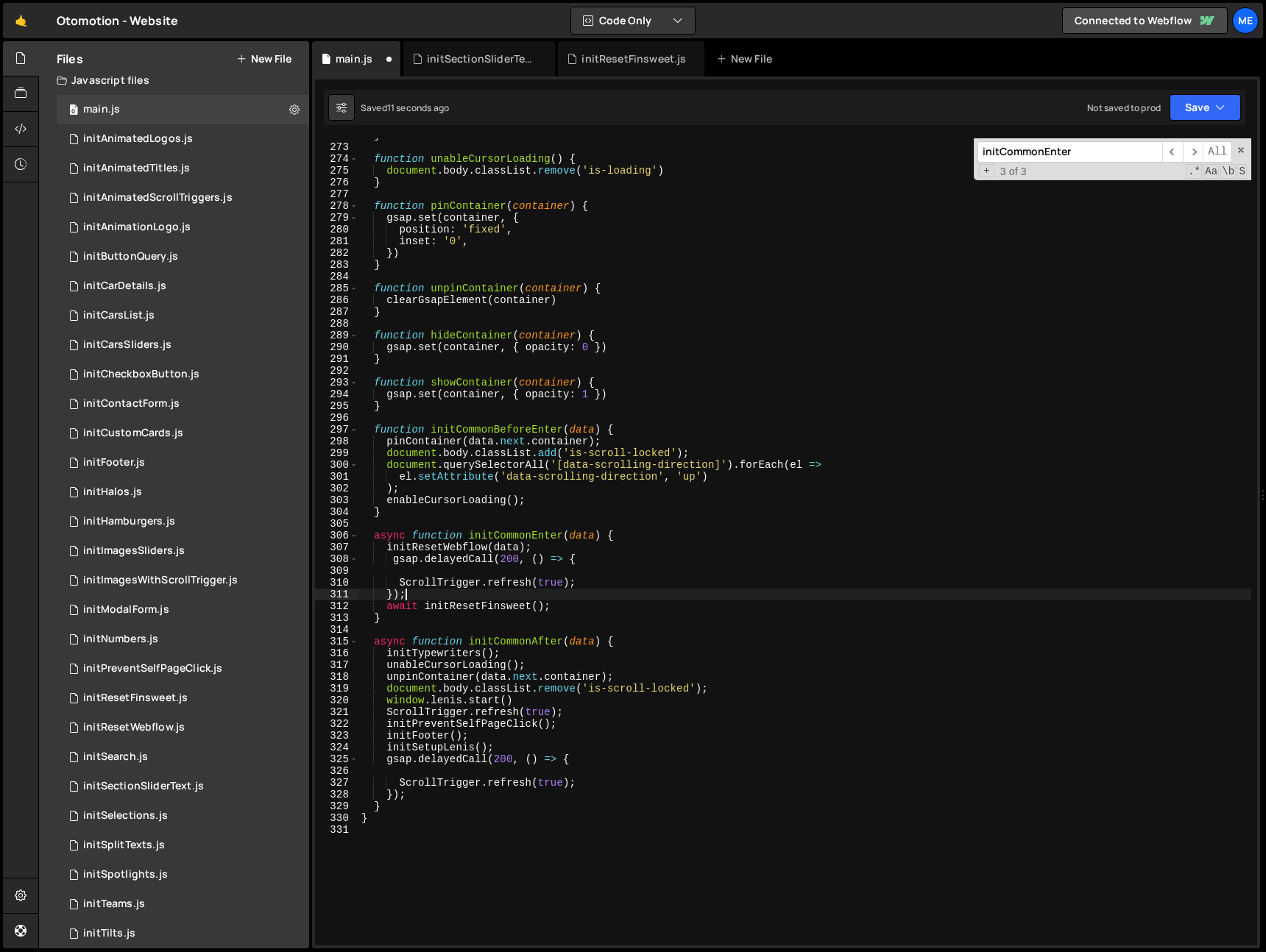
click at [532, 559] on div "} function unableCursorLoading ( ) { document . body . classList . remove ( 'is…" at bounding box center [804, 544] width 893 height 831
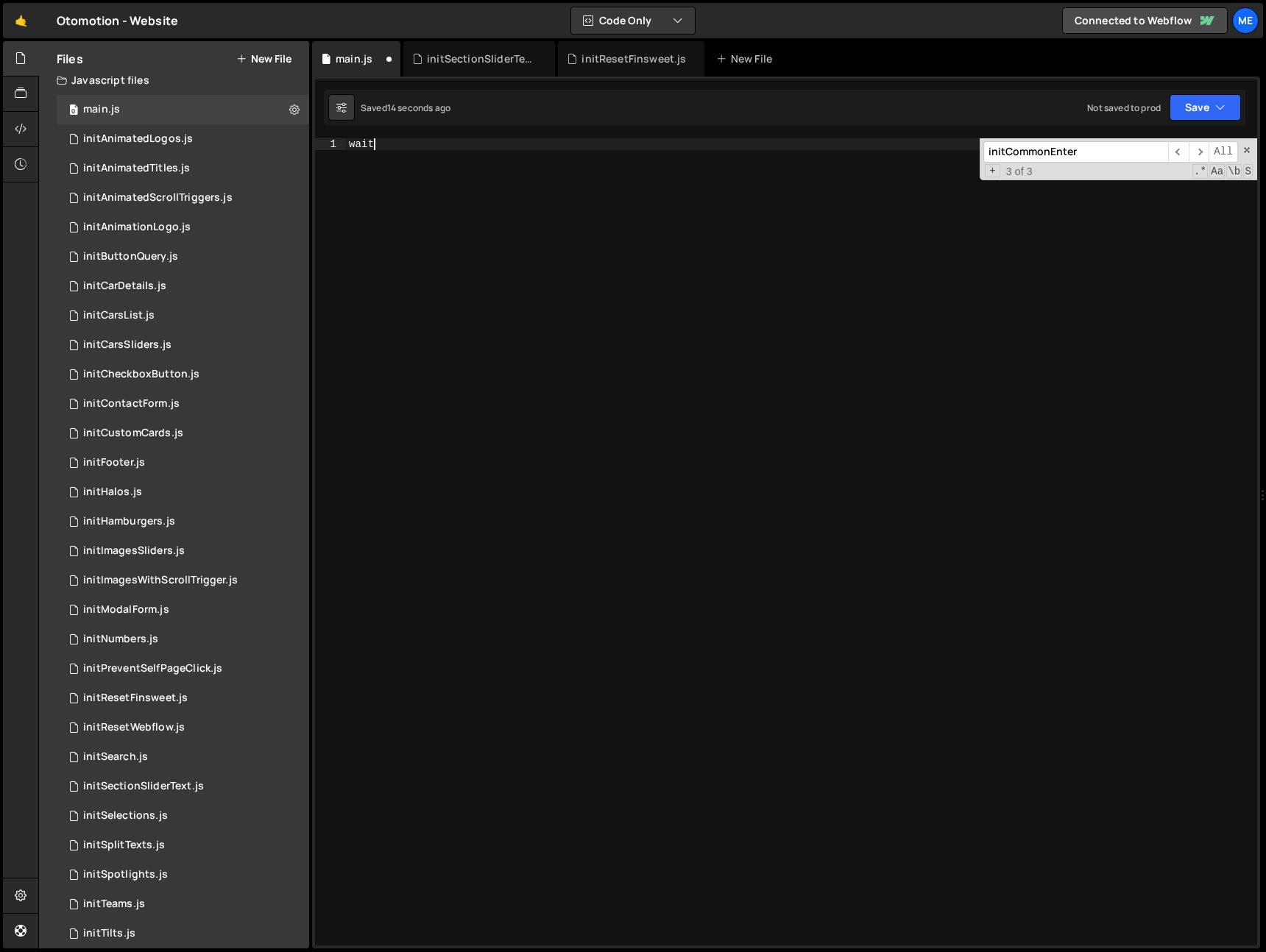
scroll to position [3489, 0]
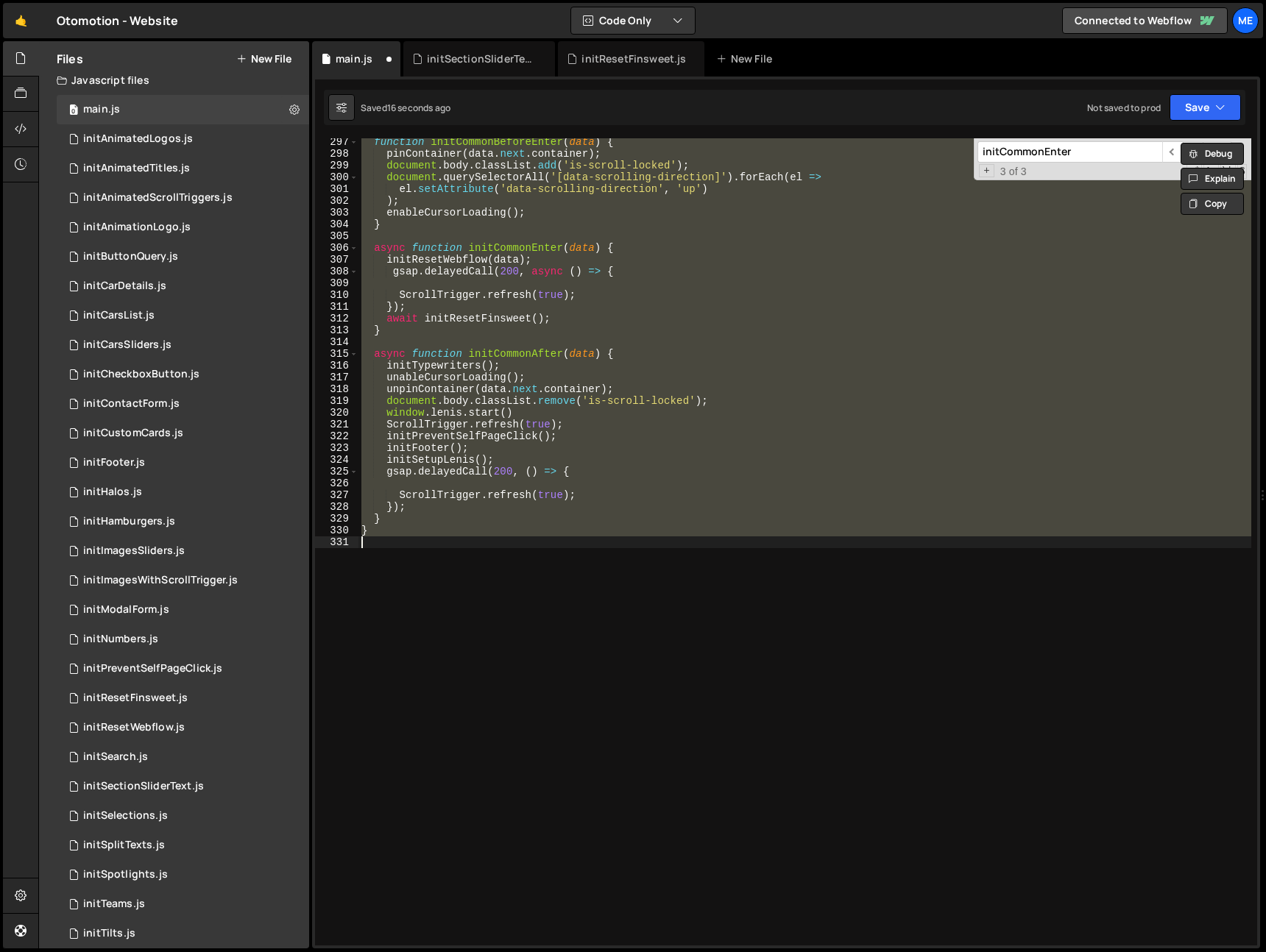
type textarea "}"
click at [430, 282] on div "function initCommonBeforeEnter ( data ) { pinContainer ( data . next . containe…" at bounding box center [804, 542] width 893 height 807
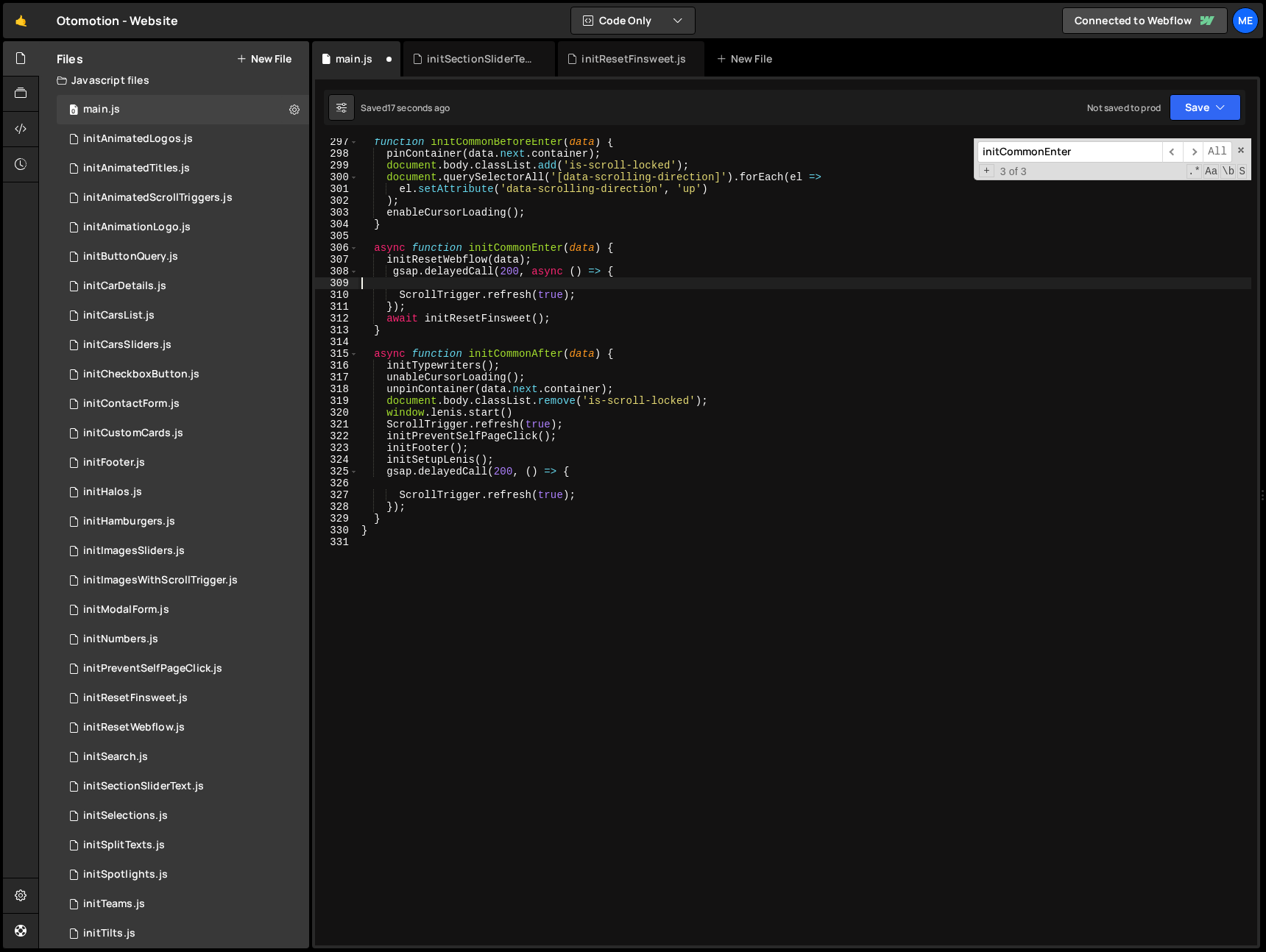
click at [390, 273] on div "function initCommonBeforeEnter ( data ) { pinContainer ( data . next . containe…" at bounding box center [804, 552] width 893 height 831
click at [556, 318] on div "function initCommonBeforeEnter ( data ) { pinContainer ( data . next . containe…" at bounding box center [804, 552] width 893 height 831
type textarea "await initResetFinsweet();"
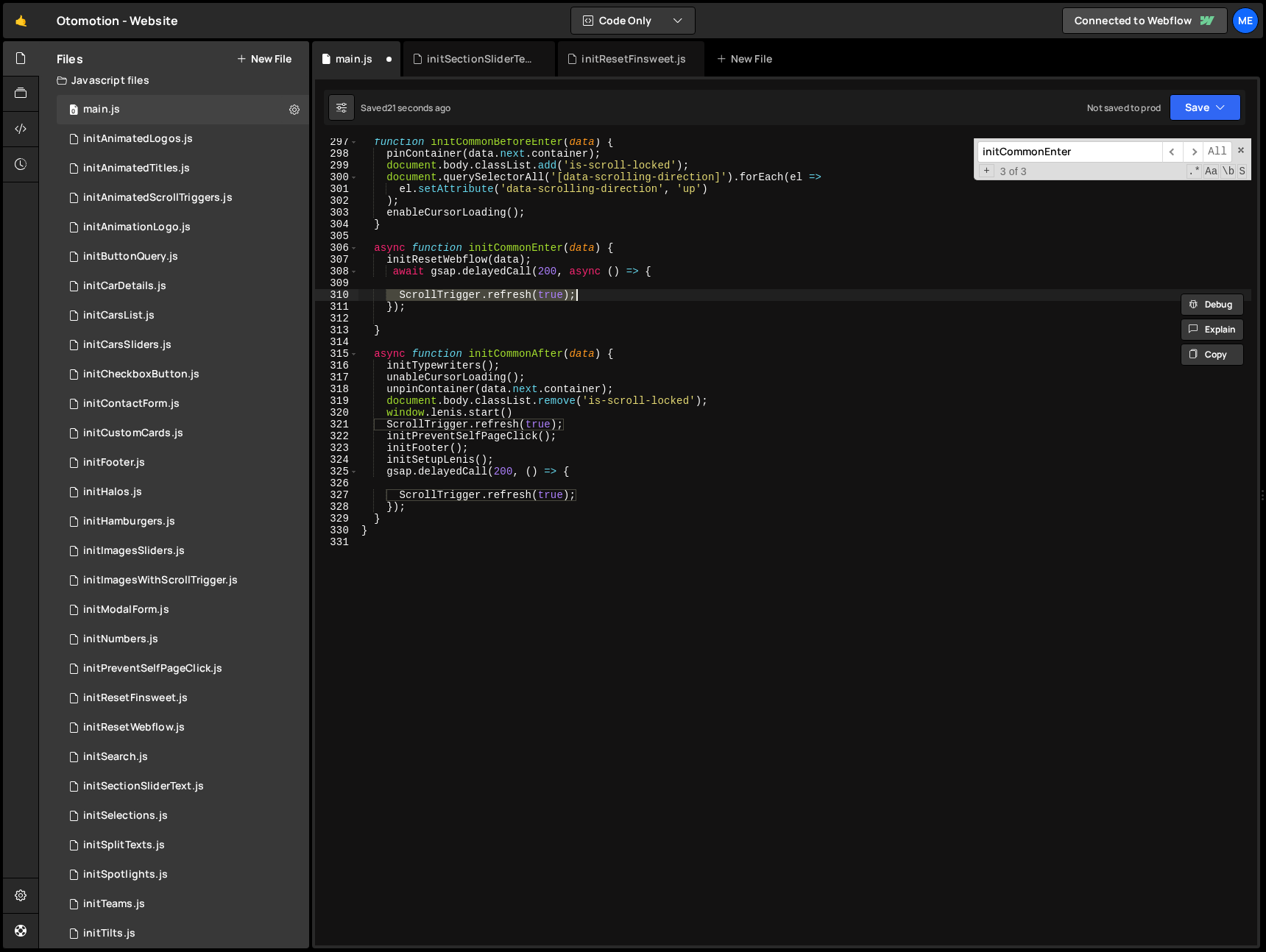
paste textarea "await initResetFinsweet("
type textarea "await initResetFinsweet();"
click at [458, 284] on div "function initCommonBeforeEnter ( data ) { pinContainer ( data . next . containe…" at bounding box center [804, 552] width 893 height 831
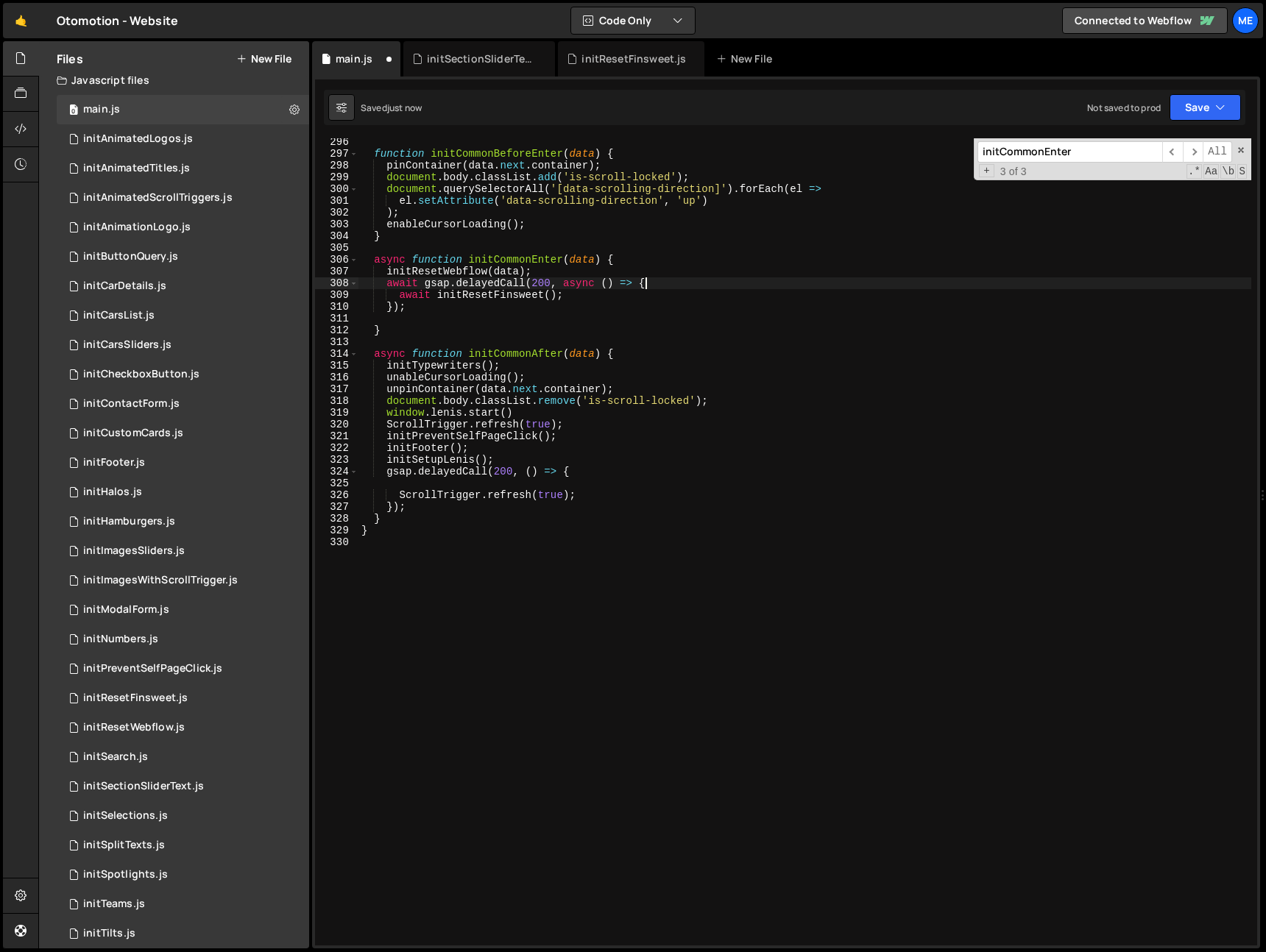
scroll to position [3477, 0]
drag, startPoint x: 389, startPoint y: 330, endPoint x: 399, endPoint y: 322, distance: 12.8
click at [392, 328] on div "function initCommonBeforeEnter ( data ) { pinContainer ( data . next . containe…" at bounding box center [804, 552] width 893 height 831
type textarea "}"
click at [399, 322] on div "function initCommonBeforeEnter ( data ) { pinContainer ( data . next . containe…" at bounding box center [804, 552] width 893 height 831
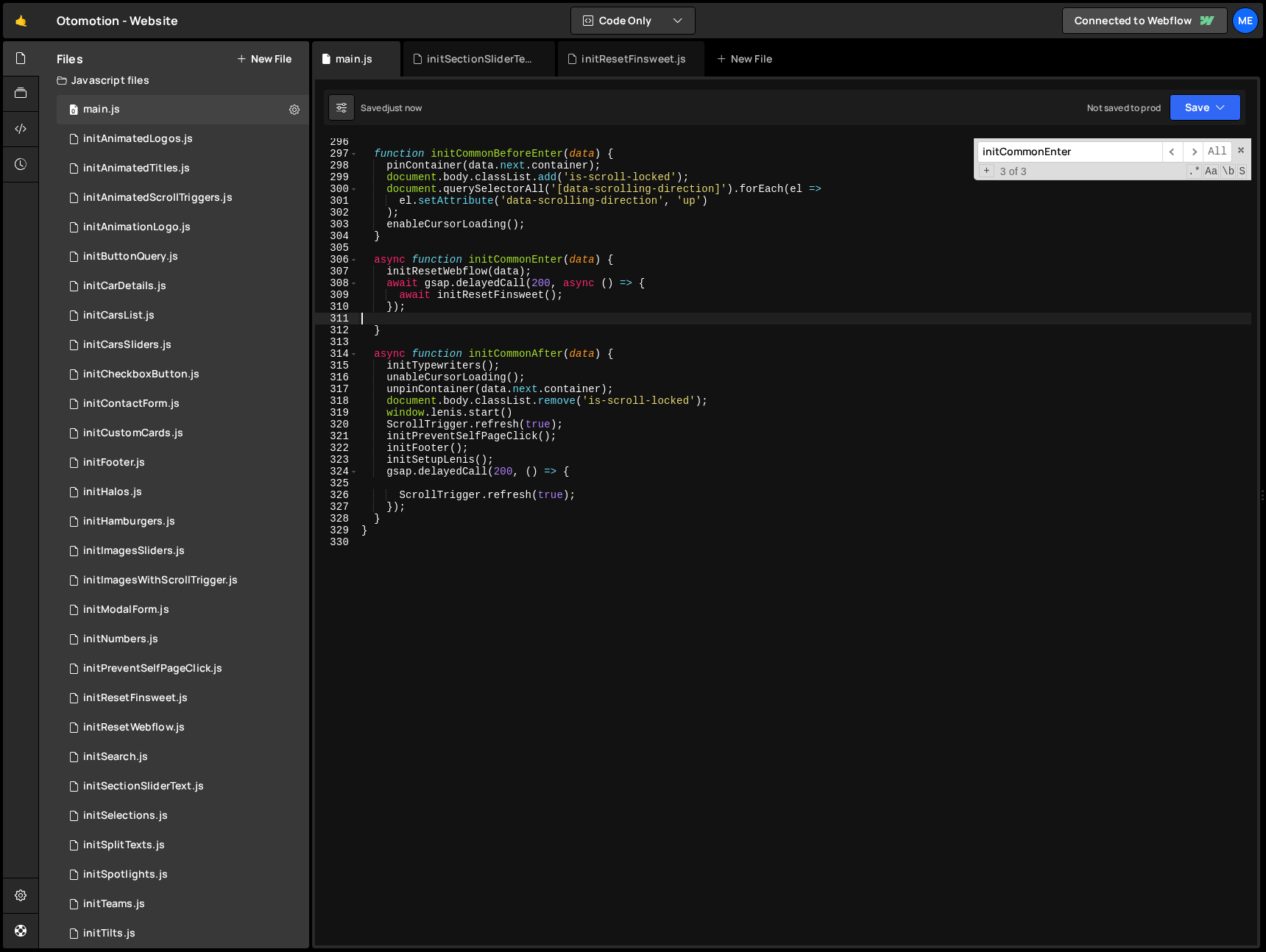
scroll to position [3465, 0]
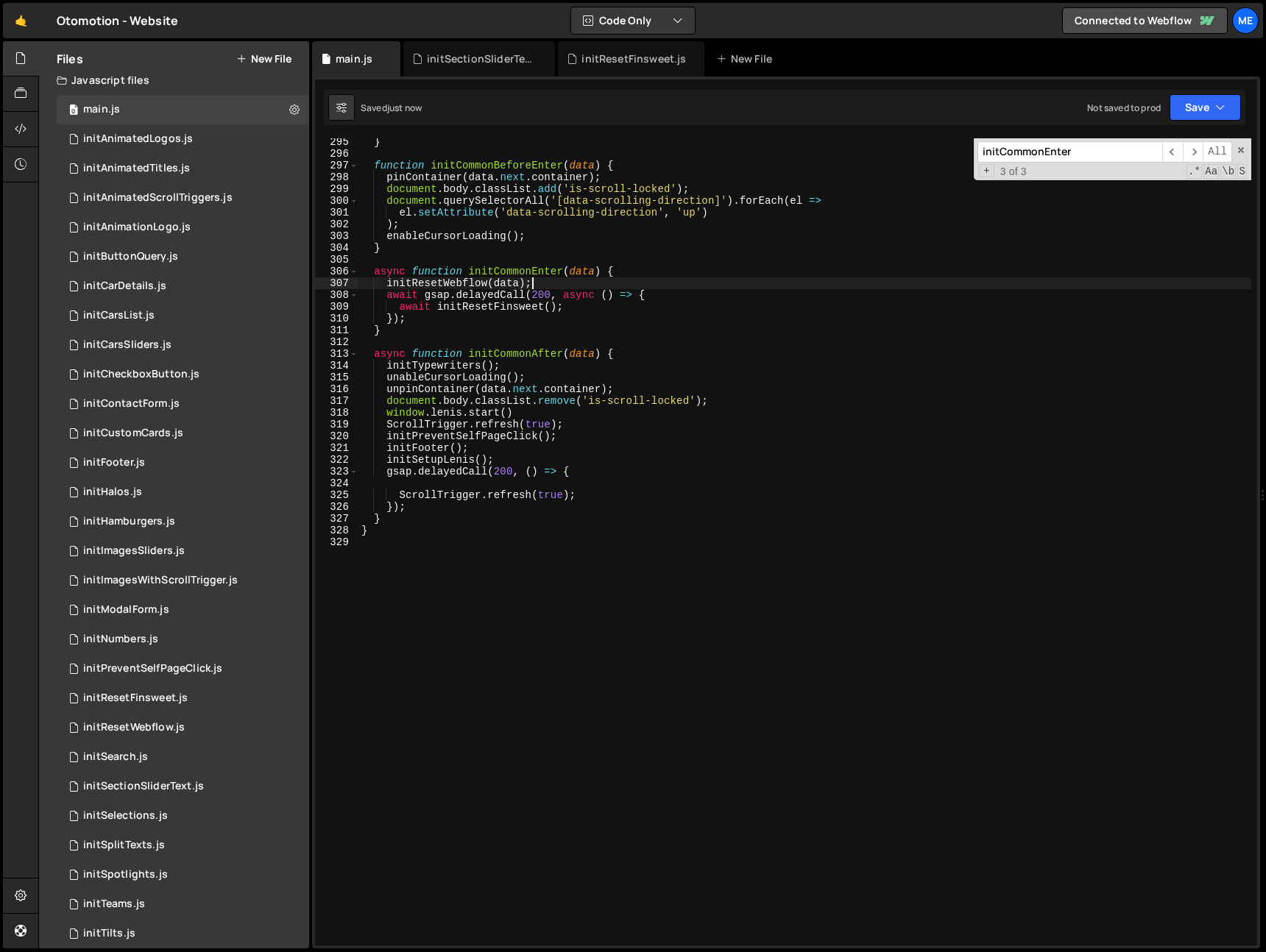
click at [544, 279] on div "} function initCommonBeforeEnter ( data ) { pinContainer ( data . next . contai…" at bounding box center [804, 552] width 893 height 831
type textarea "initResetWebflow(data);"
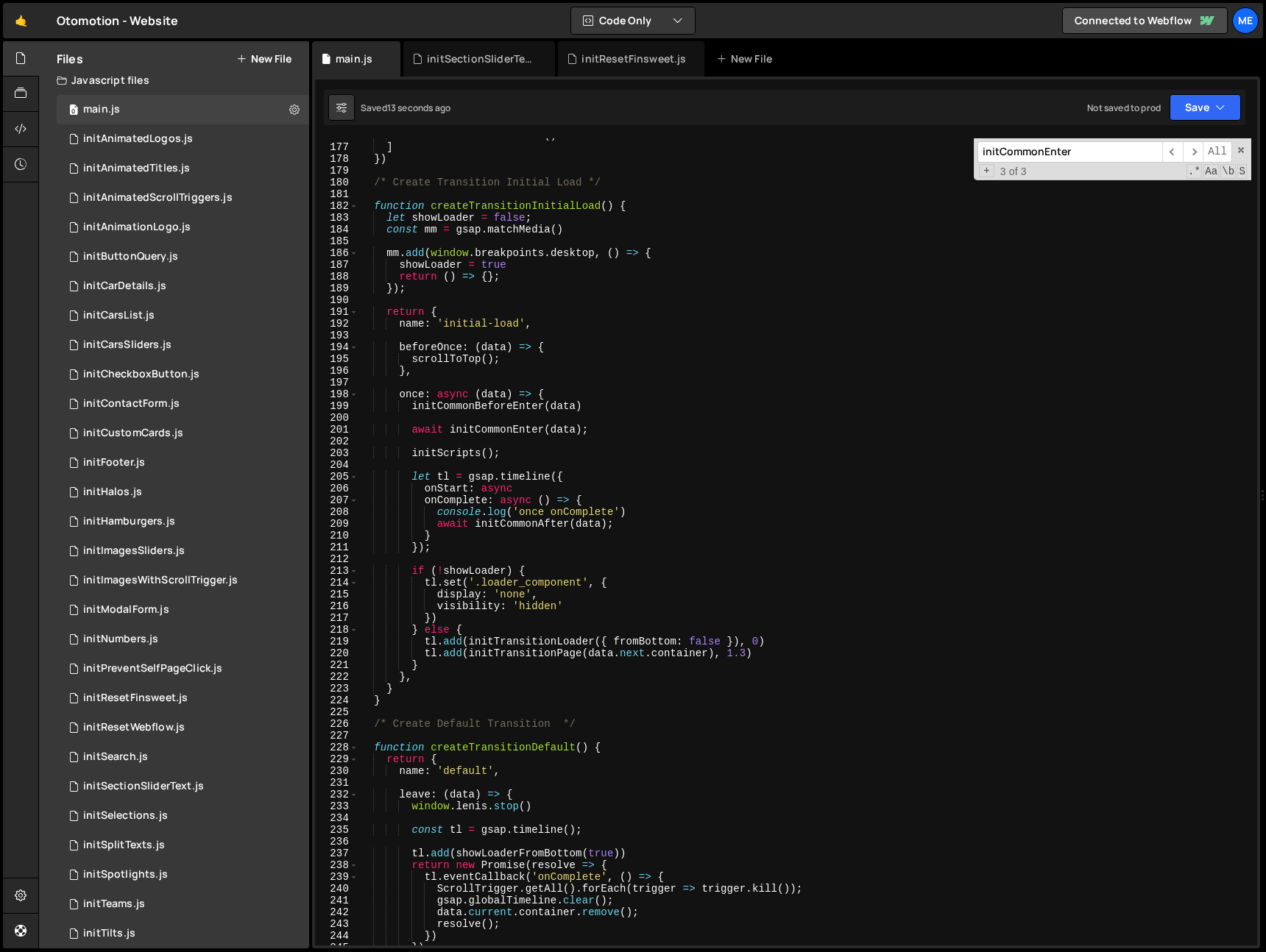
scroll to position [2040, 0]
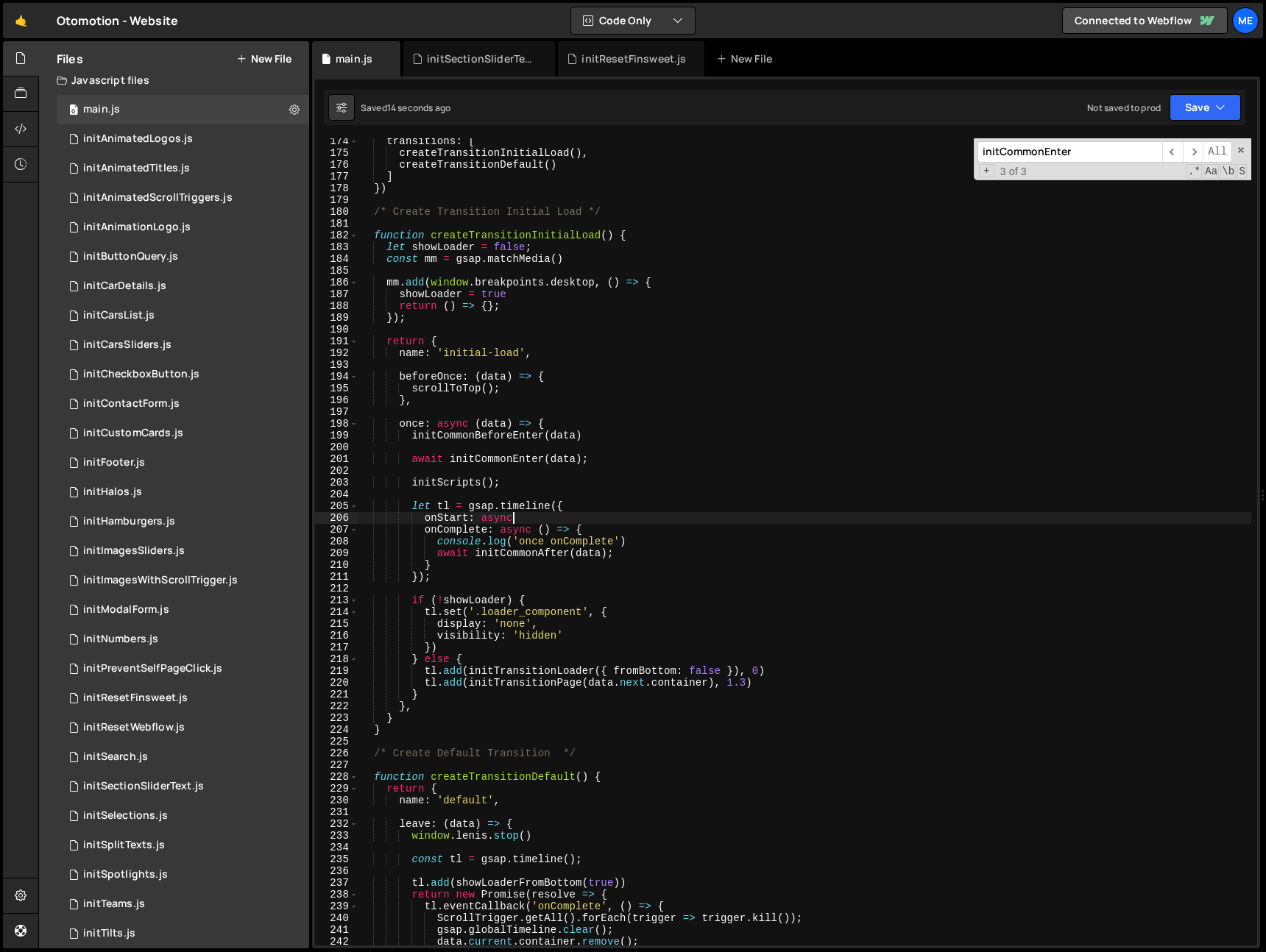
click at [545, 513] on div "transitions : [ createTransitionInitialLoad ( ) , createTransitionDefault ( ) ]…" at bounding box center [804, 551] width 893 height 831
type textarea "onStart: async"
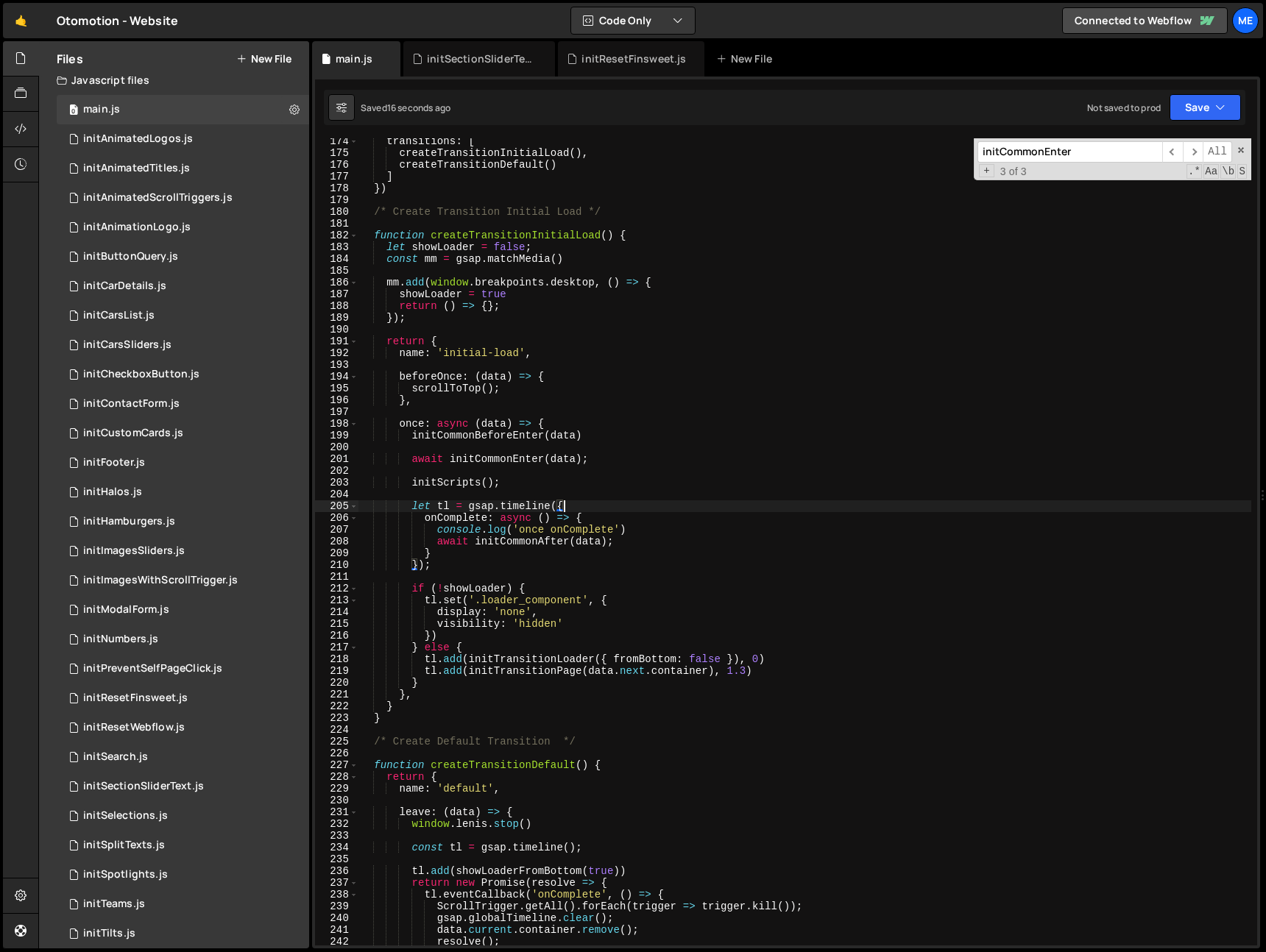
scroll to position [3179, 0]
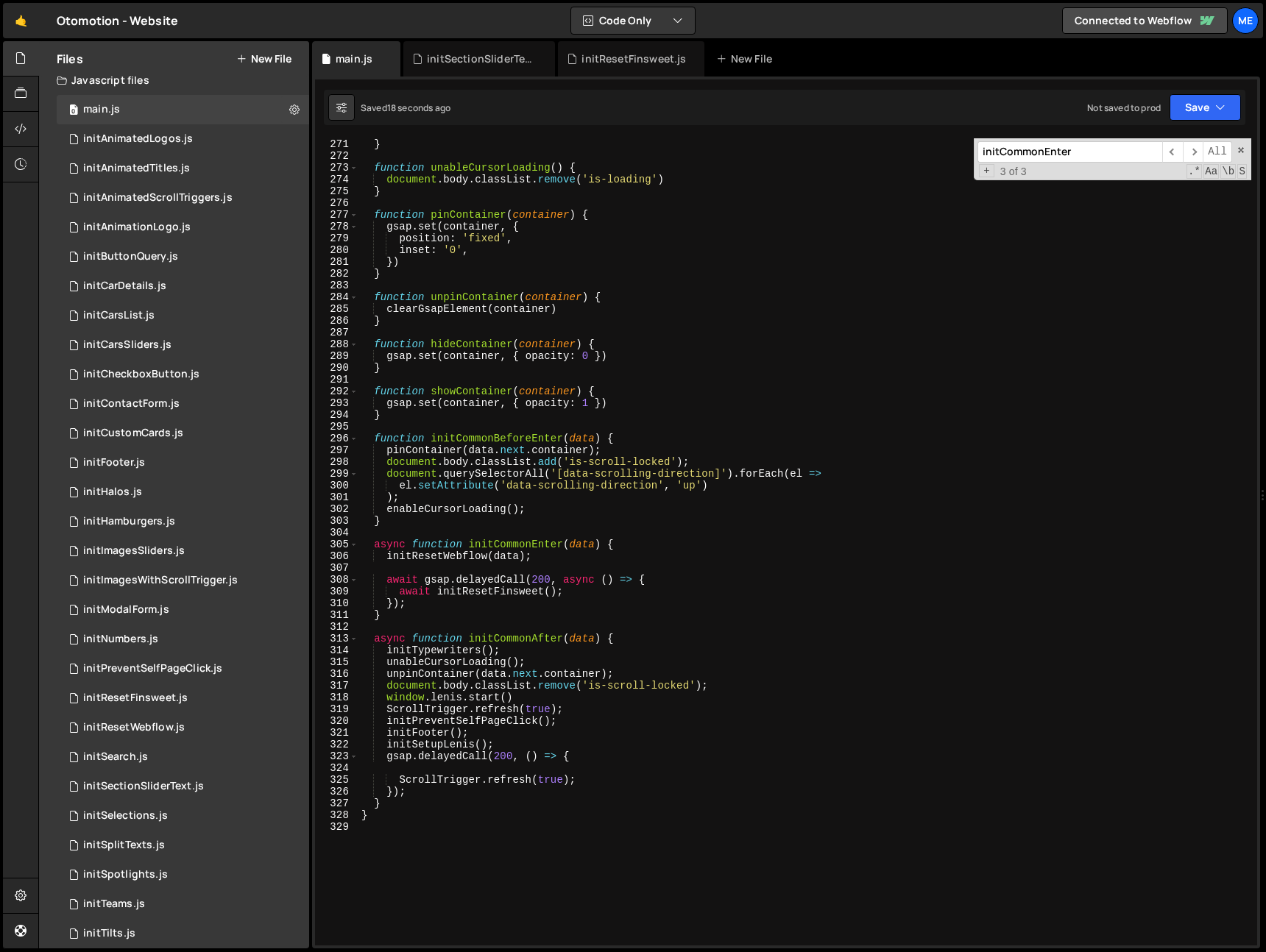
click at [394, 580] on div "} function unableCursorLoading ( ) { document . body . classList . remove ( 'is…" at bounding box center [804, 553] width 893 height 831
type textarea "gsap.delayedCall(200, async () => {"
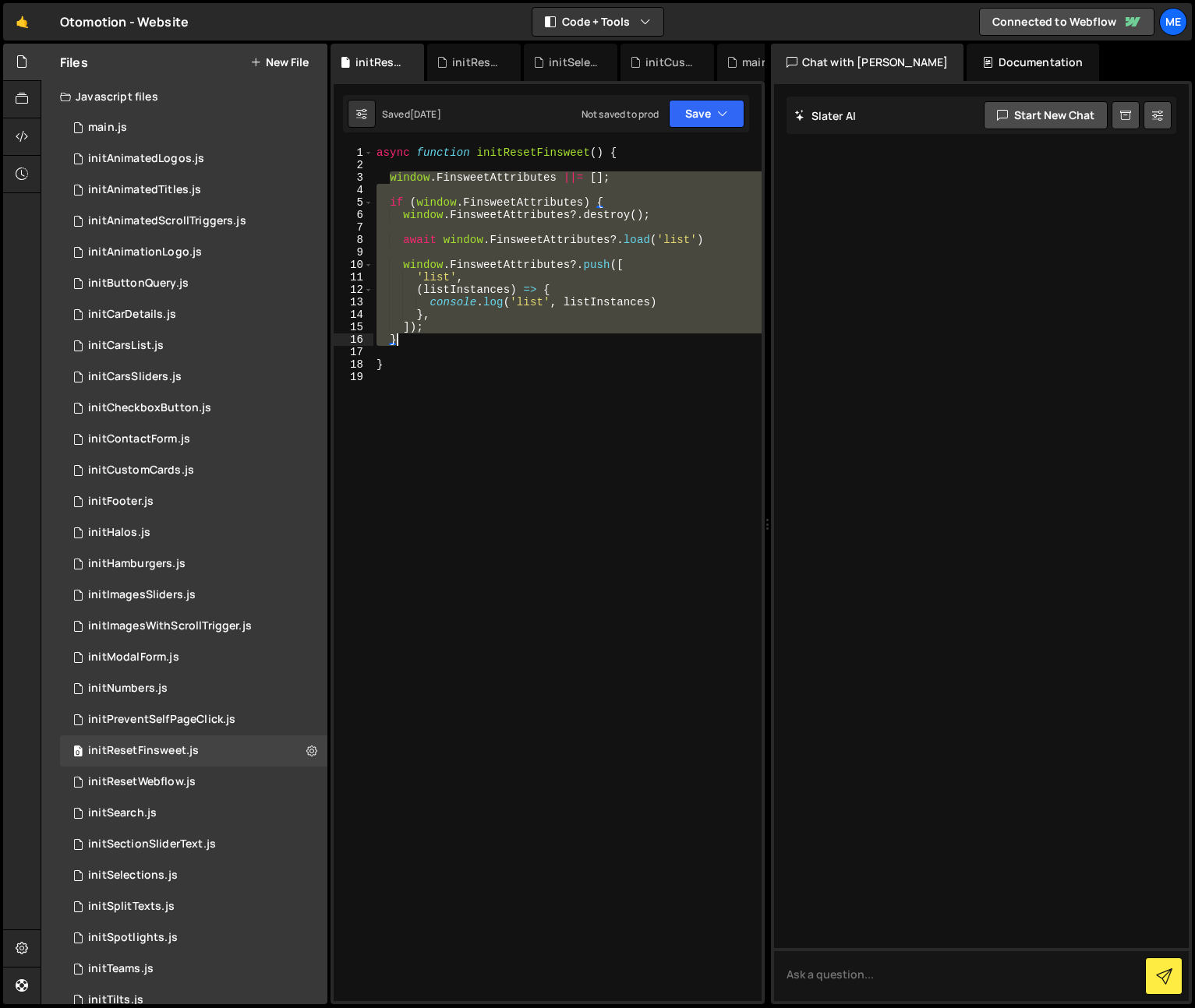
drag, startPoint x: 390, startPoint y: 177, endPoint x: 465, endPoint y: 339, distance: 178.5
click at [467, 339] on div "async function initResetFinsweet ( ) { window . FinsweetAttributes ||= [ ] ; if…" at bounding box center [567, 586] width 388 height 880
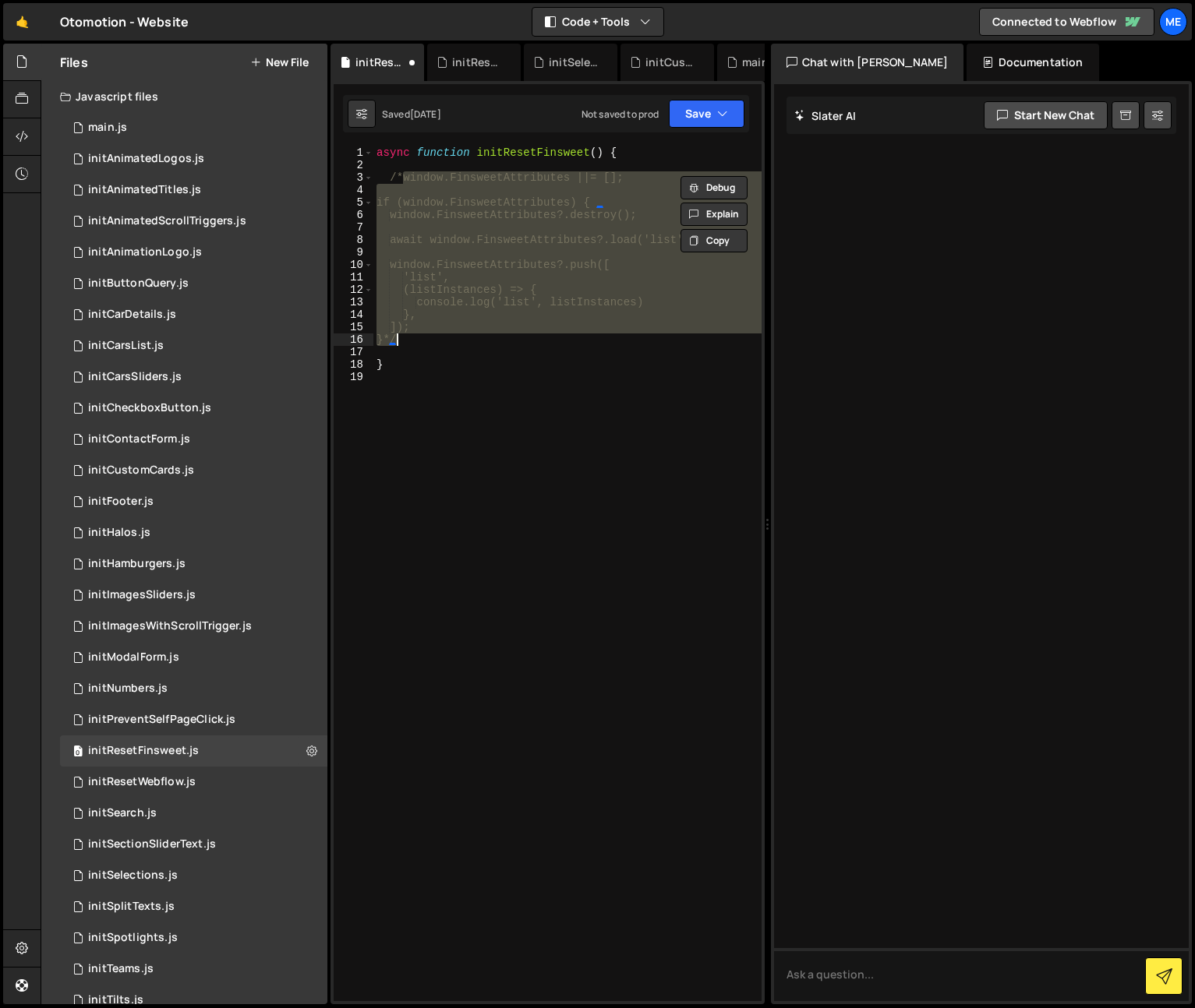
type textarea "}*/"
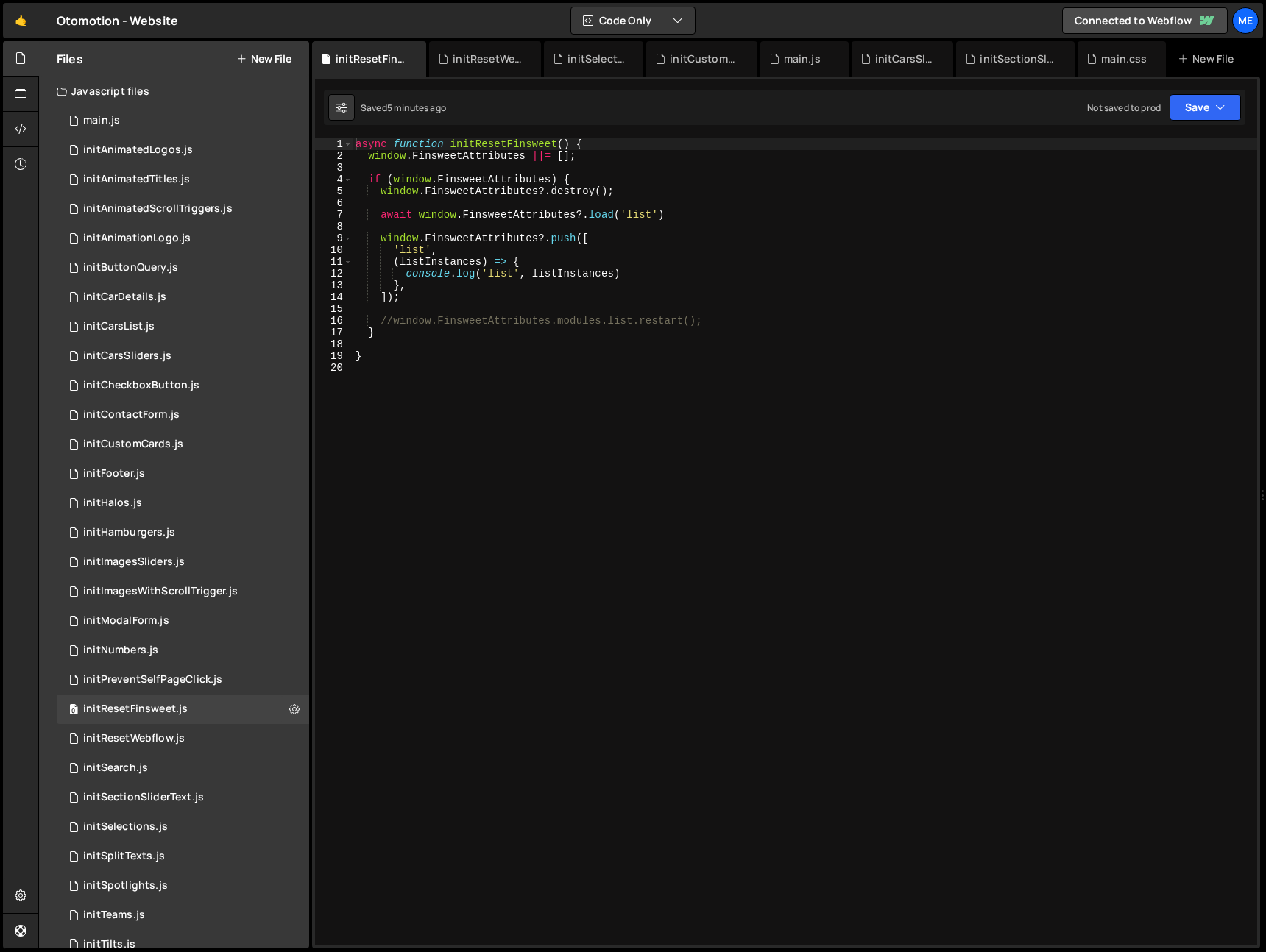
click at [723, 322] on div "async function initResetFinsweet ( ) { window . FinsweetAttributes ||= [ ] ; if…" at bounding box center [805, 553] width 905 height 831
click at [764, 284] on div "async function initResetFinsweet ( ) { window . FinsweetAttributes ||= [ ] ; if…" at bounding box center [805, 553] width 905 height 831
type textarea "},"
click at [501, 59] on div "initResetWebflow.js" at bounding box center [488, 58] width 71 height 15
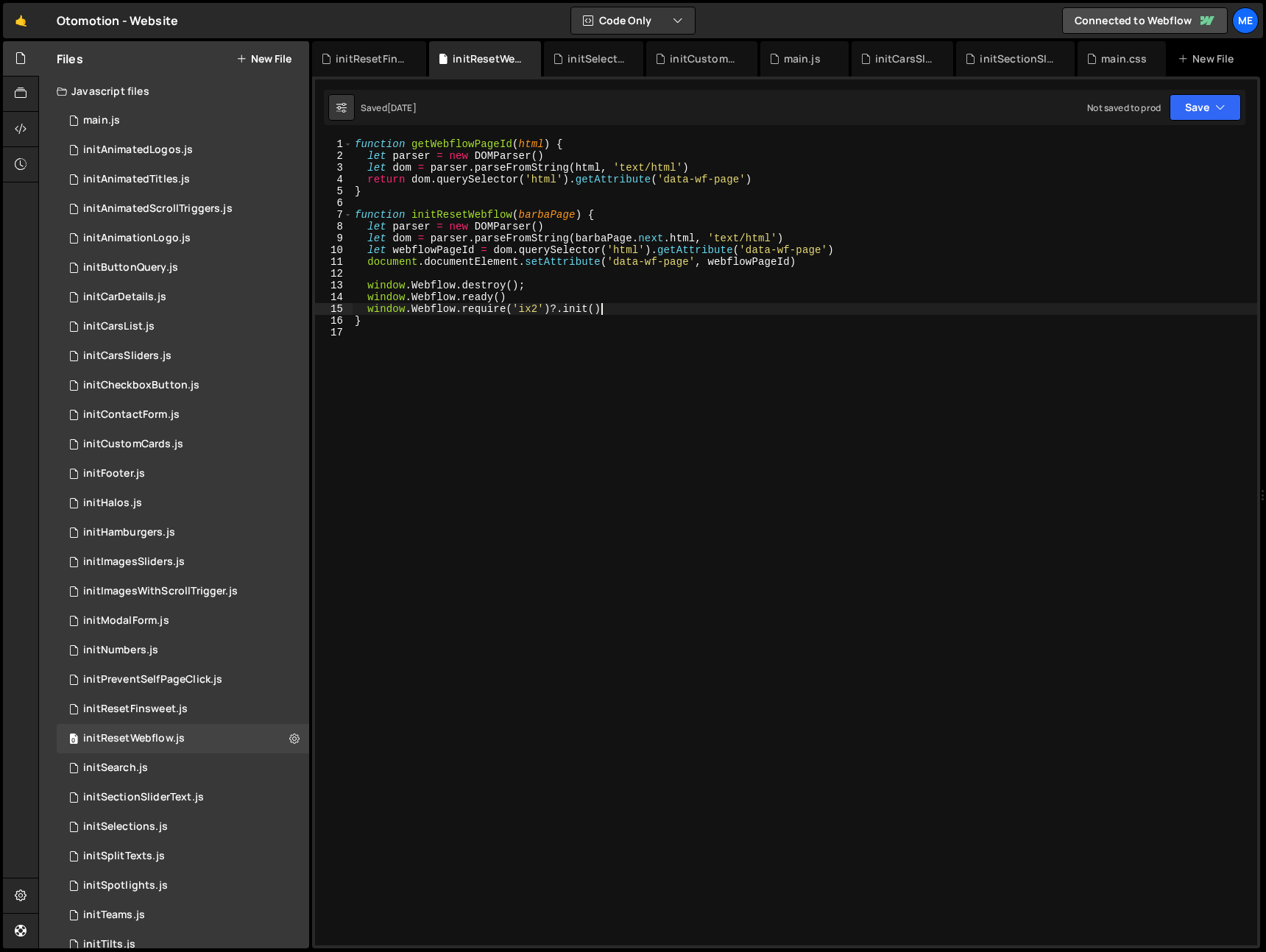
click at [613, 309] on div "function getWebflowPageId ( html ) { let parser = new DOMParser ( ) let dom = p…" at bounding box center [804, 553] width 905 height 831
paste textarea "//"
type textarea "window.Webflow.require('ix2')?.init()"
paste textarea "window.Webflow.require('ix2')?.init()"
click at [533, 318] on div "function getWebflowPageId ( html ) { let parser = new DOMParser ( ) let dom = p…" at bounding box center [804, 553] width 905 height 831
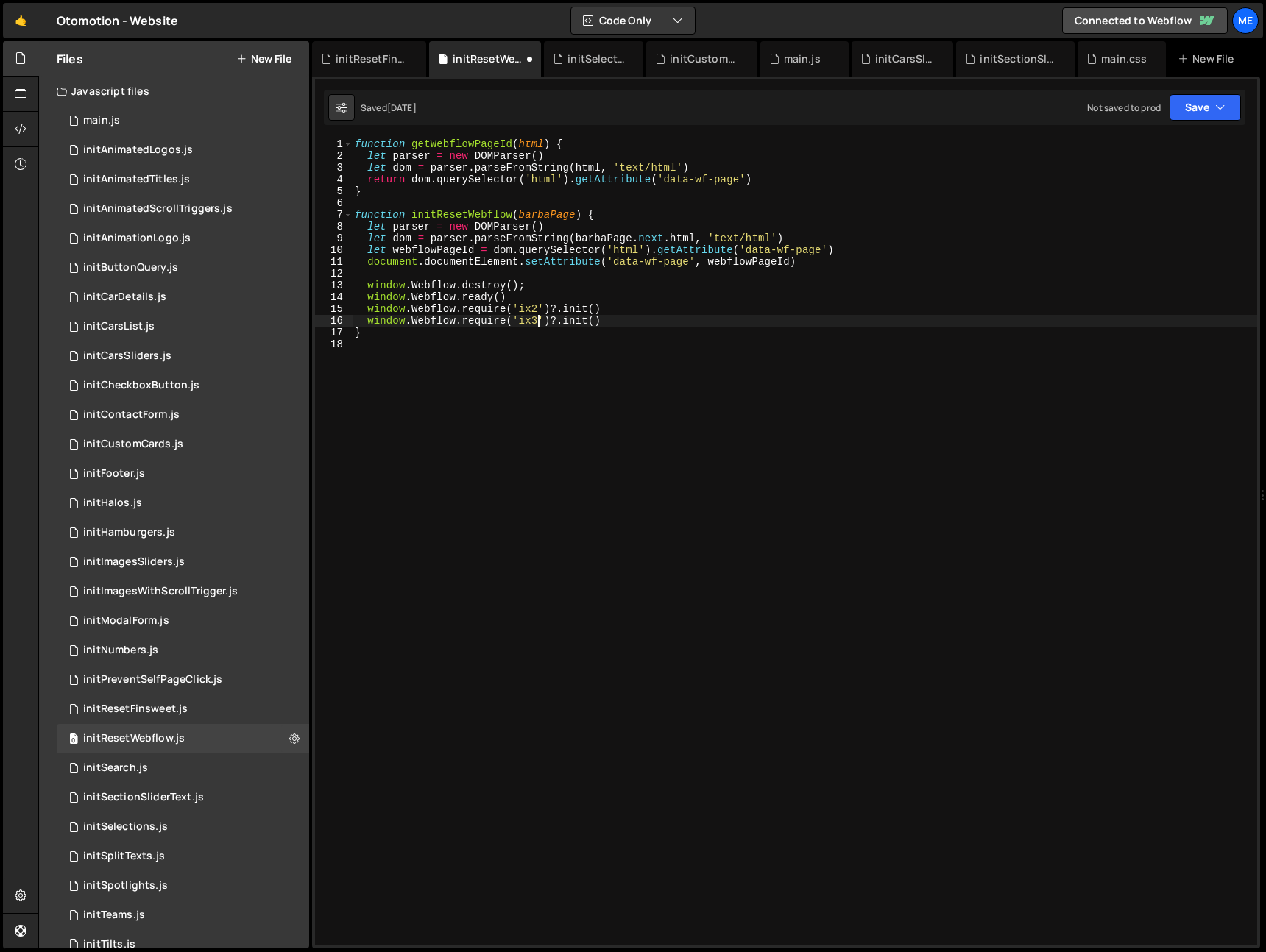
scroll to position [0, 12]
drag, startPoint x: 640, startPoint y: 314, endPoint x: 640, endPoint y: 333, distance: 19.0
click at [640, 315] on div "function getWebflowPageId ( html ) { let parser = new DOMParser ( ) let dom = p…" at bounding box center [804, 553] width 905 height 831
type textarea "window.Webflow.require('ix3')?.init()"
click at [584, 65] on div "initSelections.js" at bounding box center [597, 58] width 59 height 15
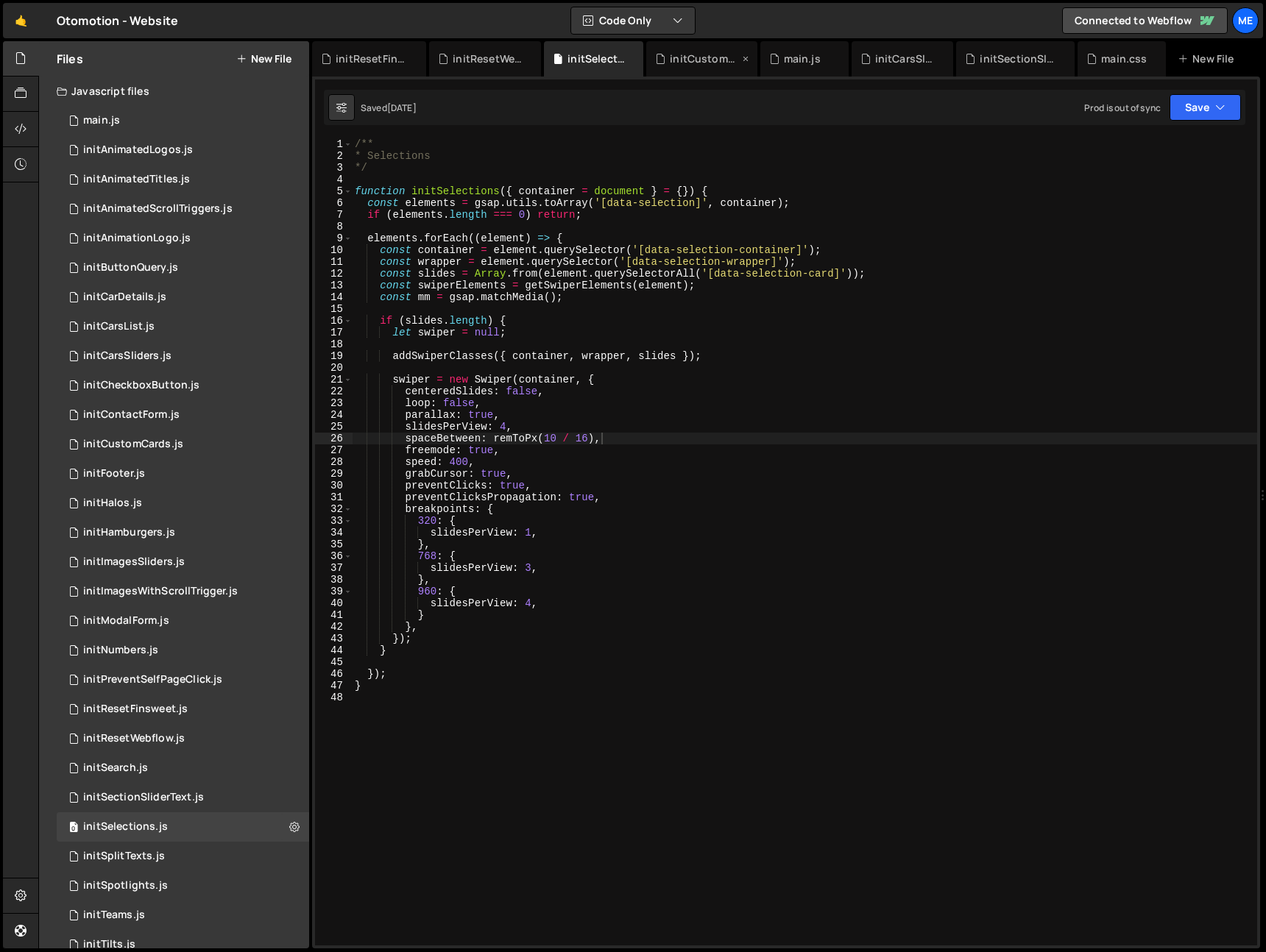
click at [682, 59] on div "initCustomCards.js" at bounding box center [705, 58] width 69 height 15
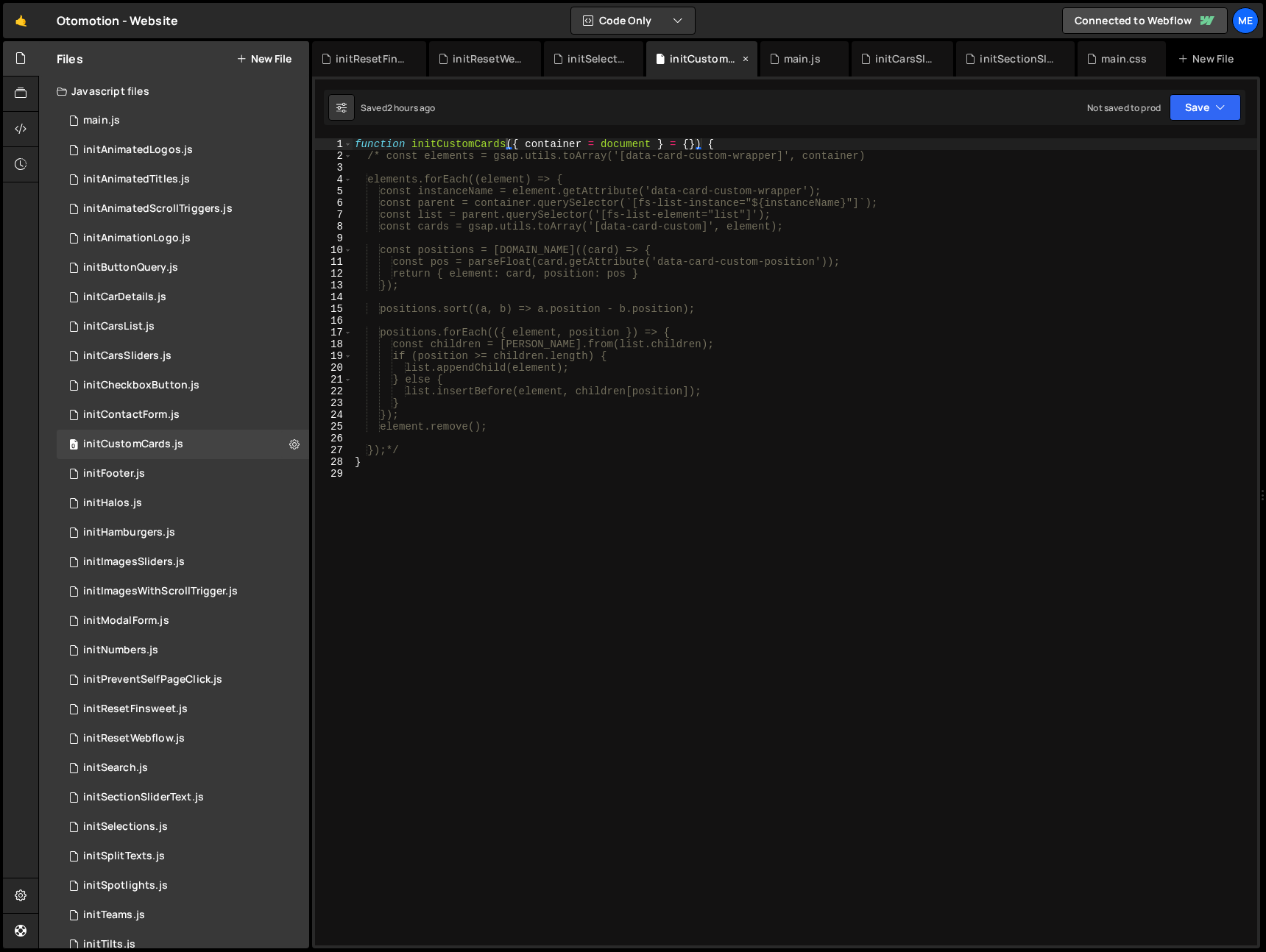
click at [741, 58] on icon at bounding box center [746, 58] width 11 height 15
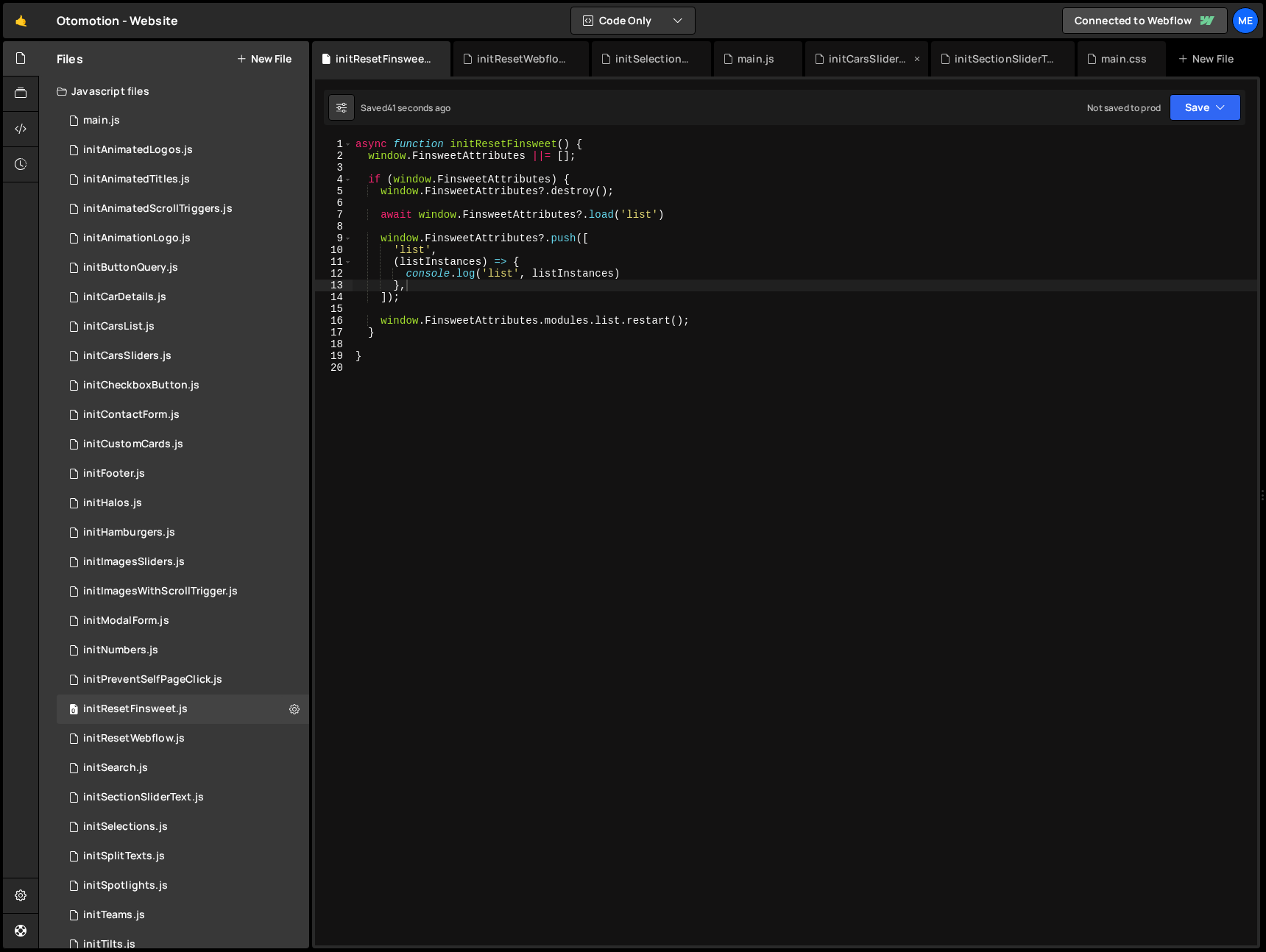
click at [863, 58] on div "initCarsSliders.js" at bounding box center [869, 58] width 82 height 15
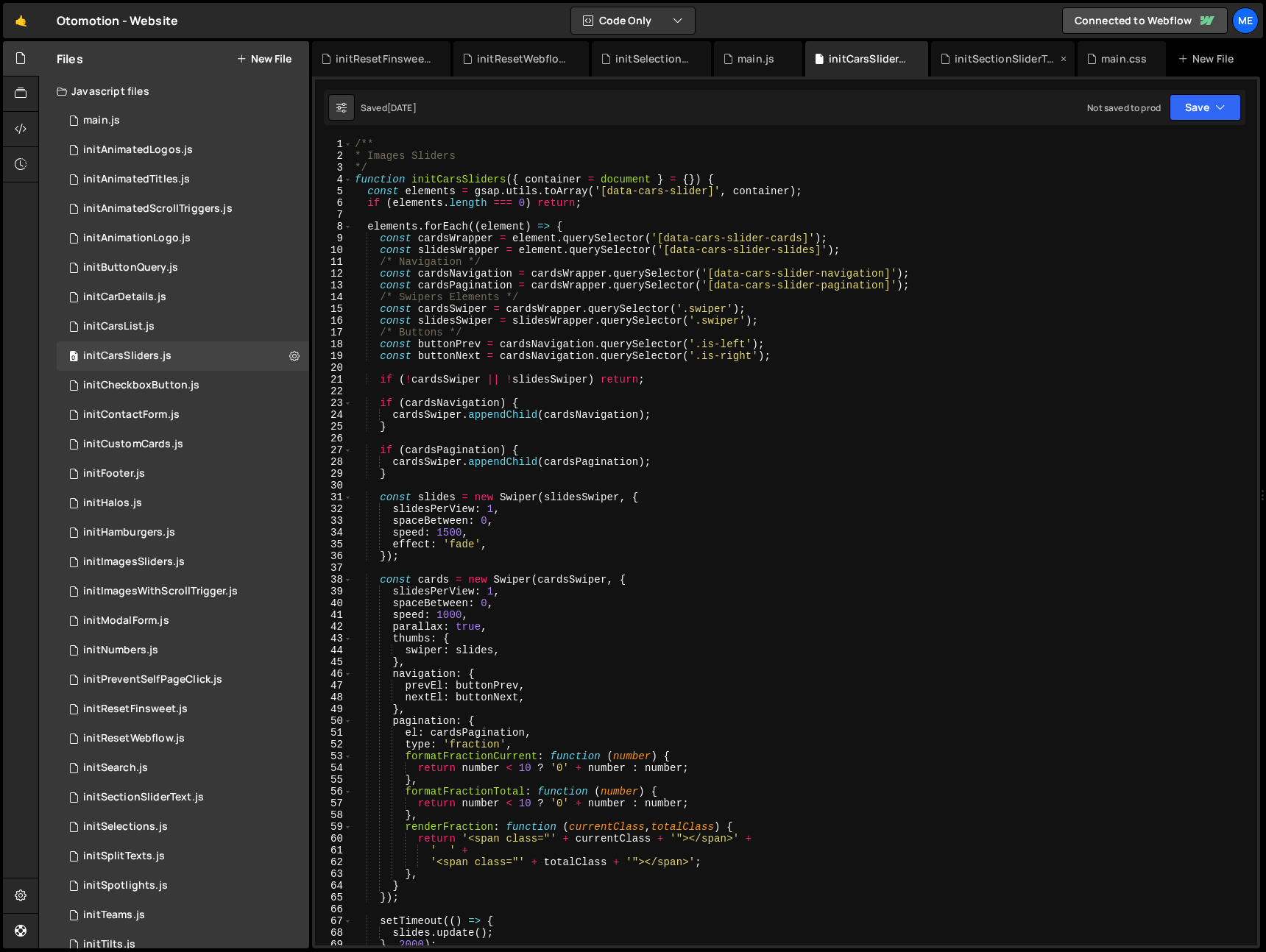
click at [1018, 67] on div "initSectionSliderText.js" at bounding box center [1003, 58] width 144 height 35
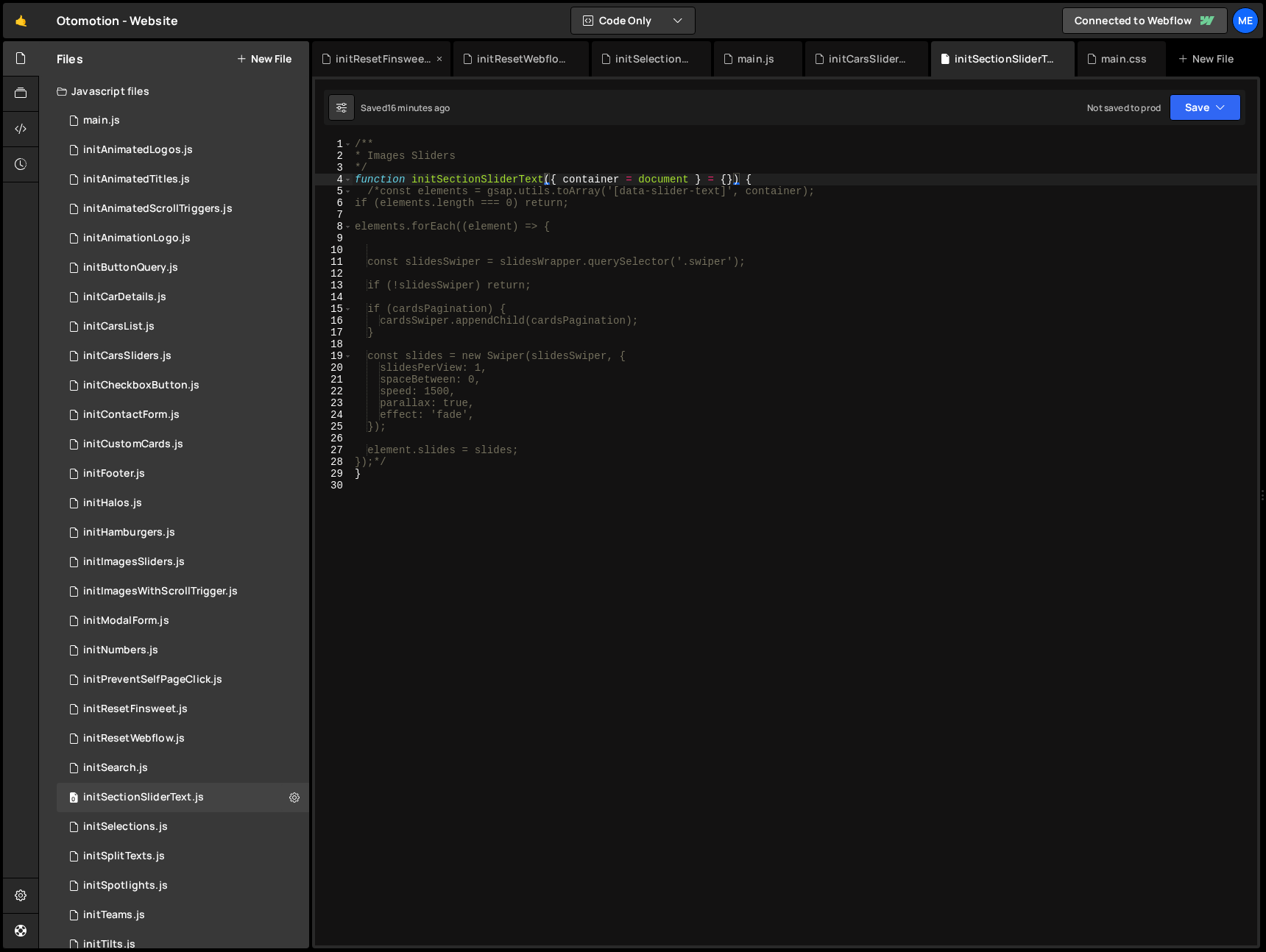
click at [394, 58] on div "initResetFinsweet.js" at bounding box center [384, 58] width 98 height 15
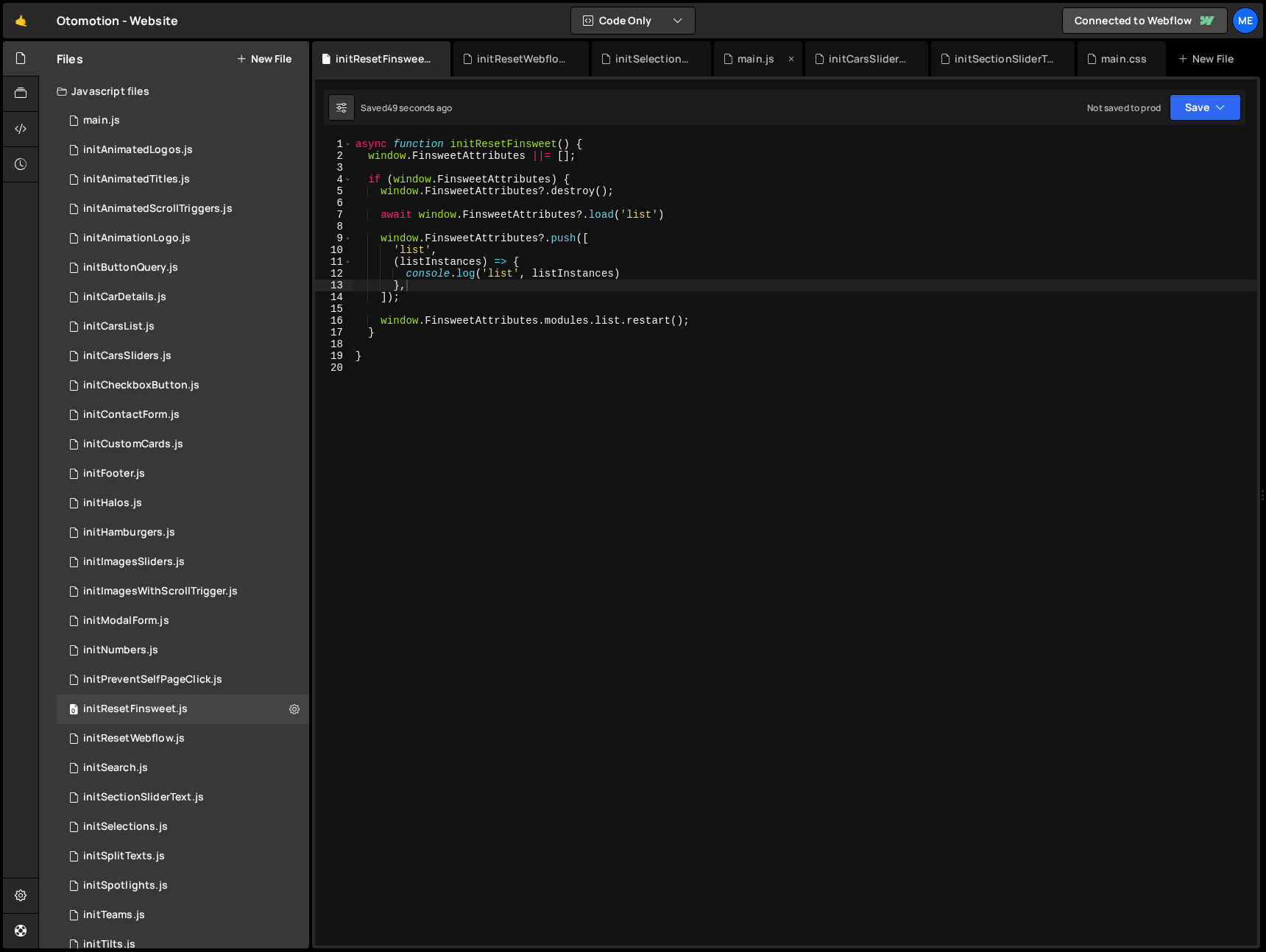
click at [744, 58] on div "main.js" at bounding box center [756, 58] width 37 height 15
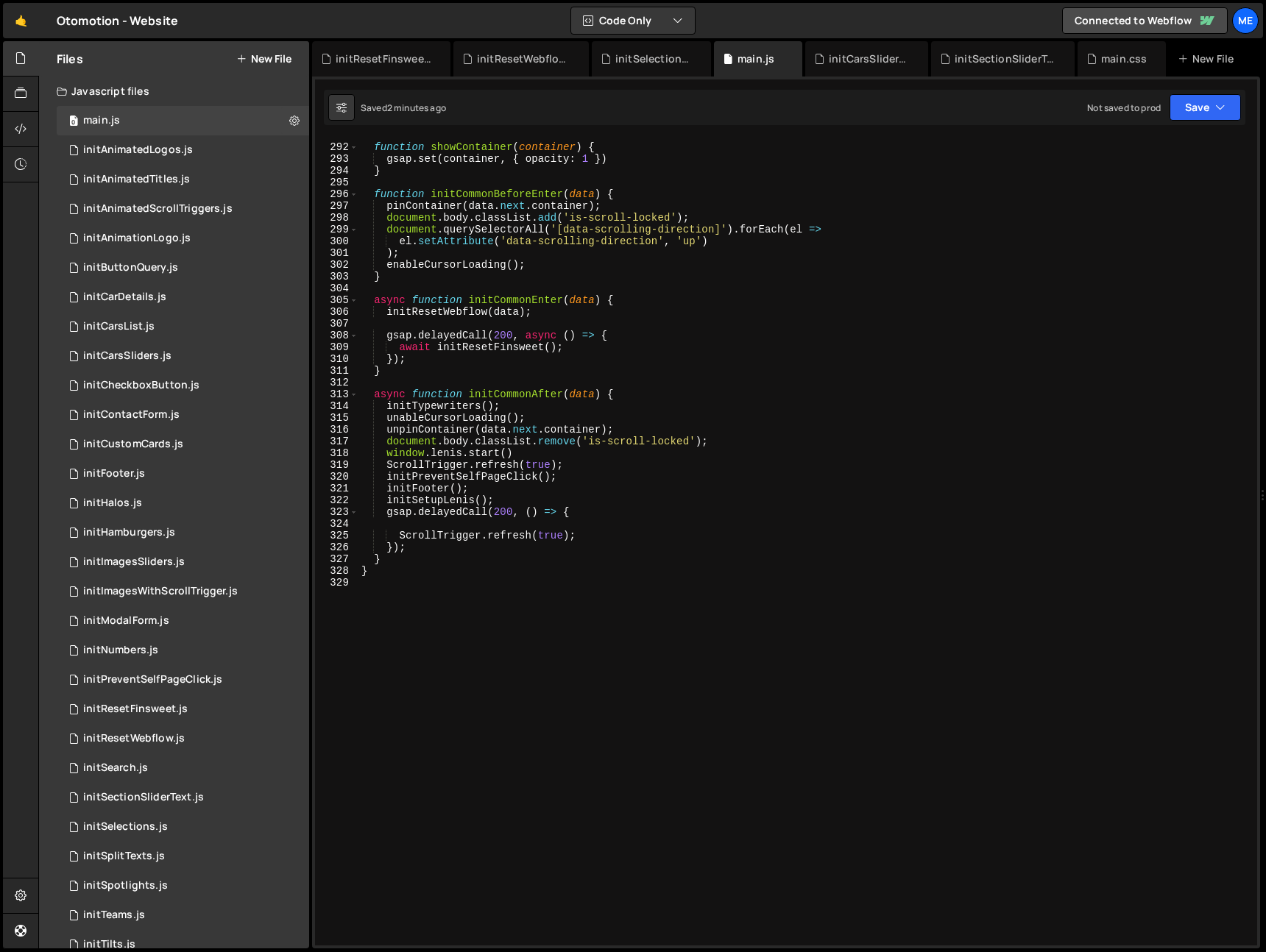
scroll to position [3412, 0]
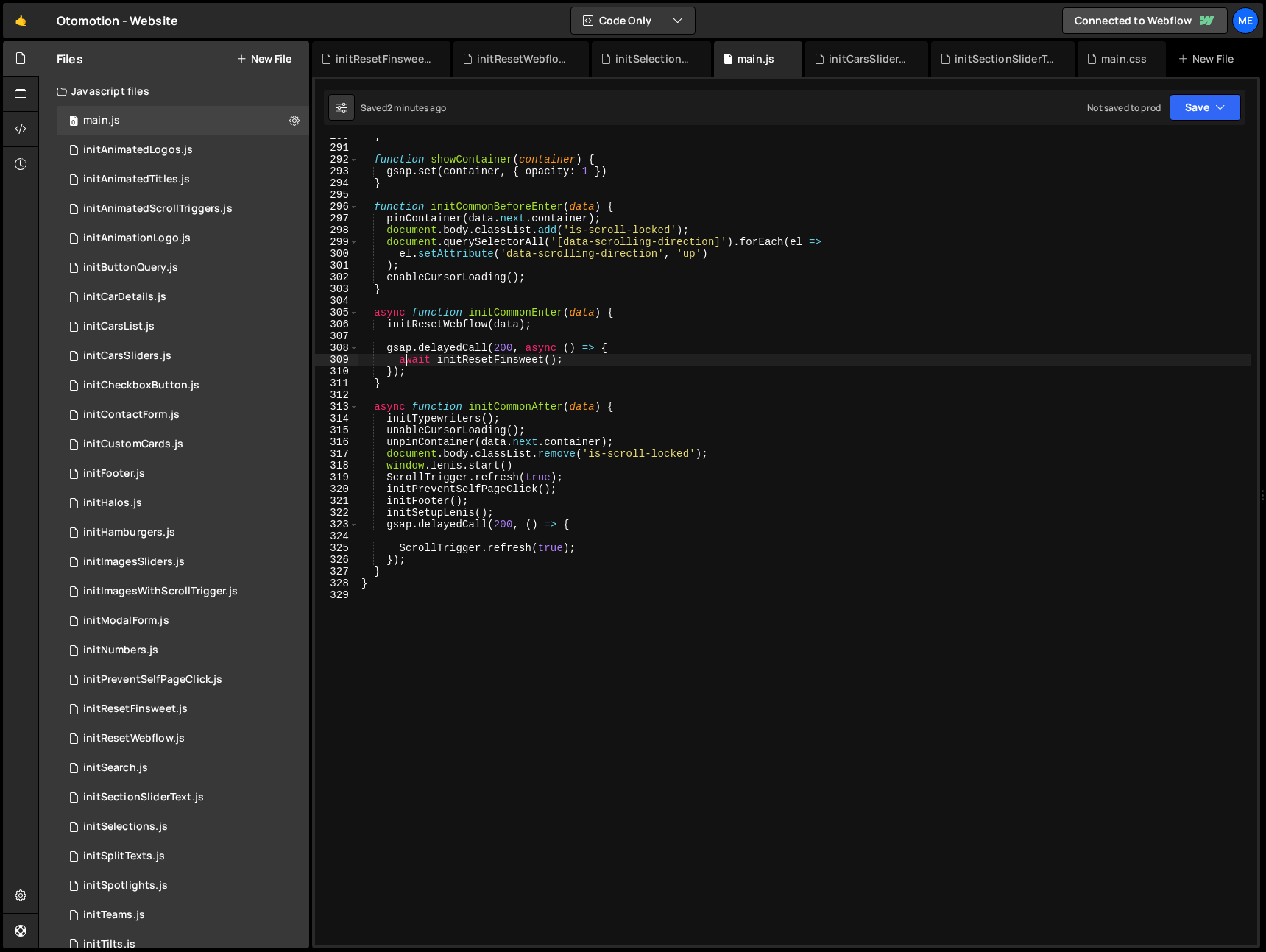
drag, startPoint x: 403, startPoint y: 361, endPoint x: 446, endPoint y: 361, distance: 43.0
click at [433, 363] on div "} function showContainer ( container ) { gsap . set ( container , { opacity : 1…" at bounding box center [804, 545] width 893 height 831
click at [612, 359] on div "} function showContainer ( container ) { gsap . set ( container , { opacity : 1…" at bounding box center [804, 545] width 893 height 831
click at [736, 457] on div "} function showContainer ( container ) { gsap . set ( container , { opacity : 1…" at bounding box center [804, 545] width 893 height 831
drag, startPoint x: 515, startPoint y: 470, endPoint x: 536, endPoint y: 468, distance: 21.1
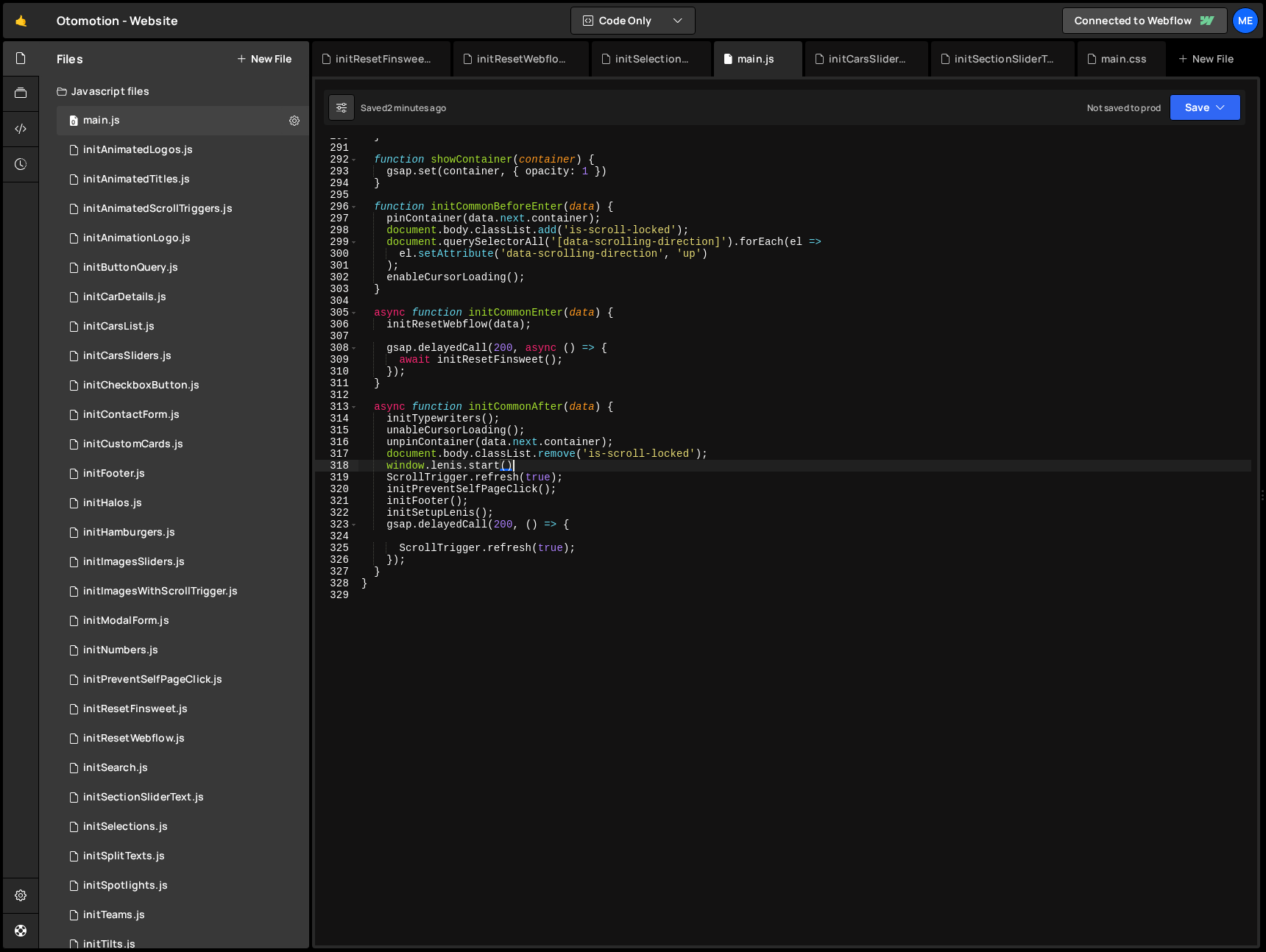
click at [516, 469] on div "} function showContainer ( container ) { gsap . set ( container , { opacity : 1…" at bounding box center [804, 545] width 893 height 831
type textarea "window.lenis.start()"
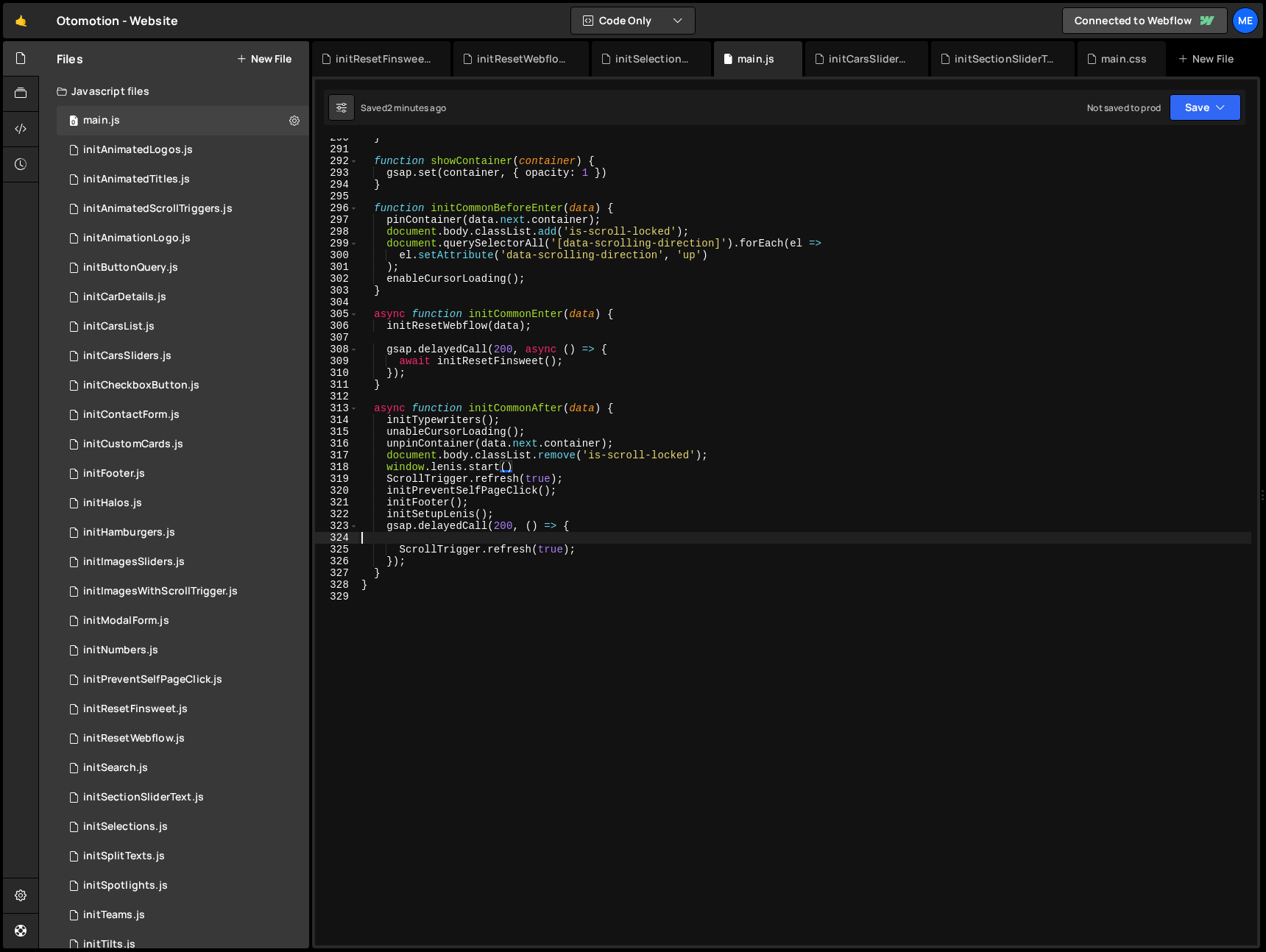
click at [556, 537] on div "} function showContainer ( container ) { gsap . set ( container , { opacity : 1…" at bounding box center [804, 547] width 893 height 831
type textarea "initSetupLenis();"
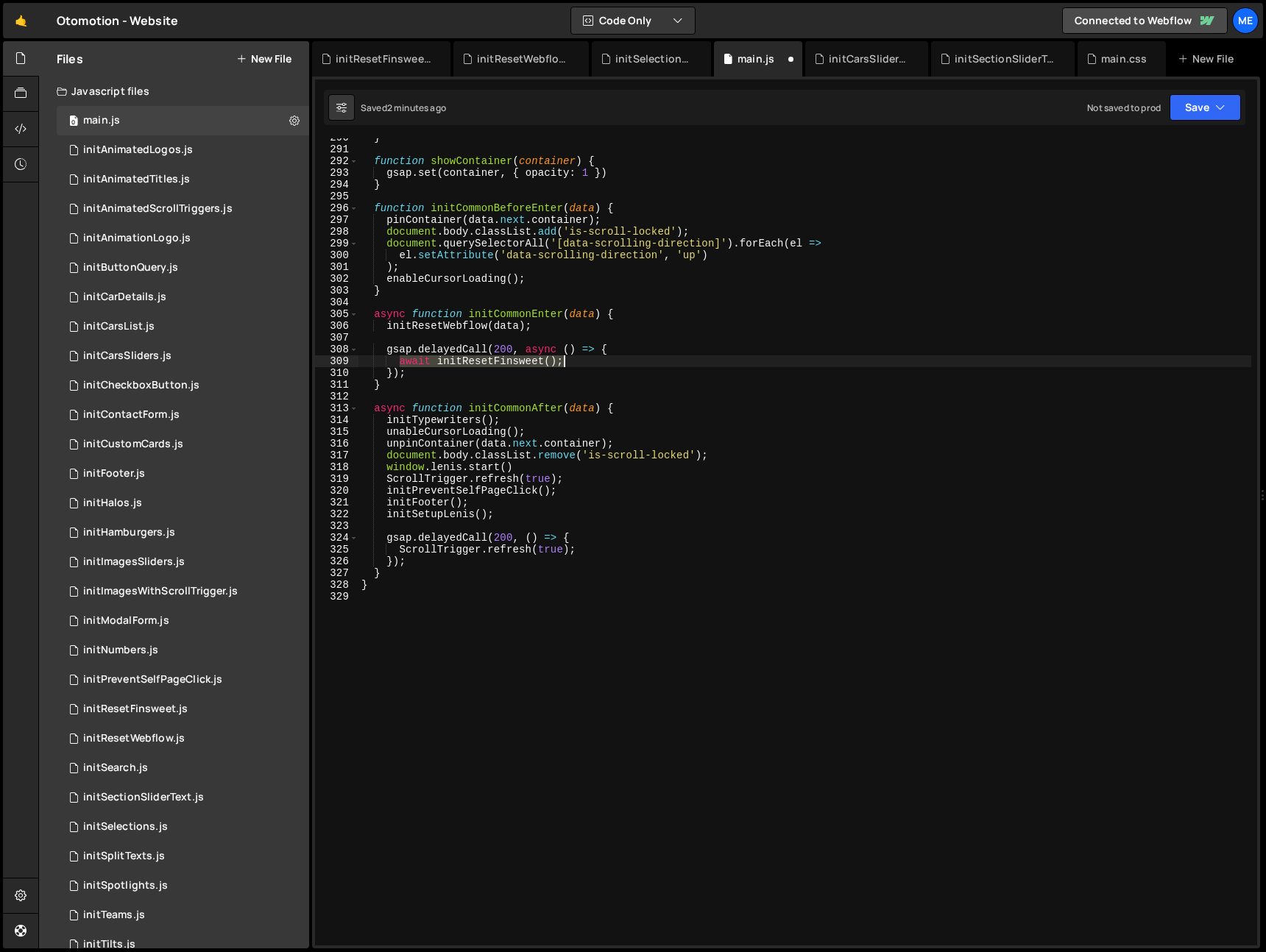
drag, startPoint x: 429, startPoint y: 365, endPoint x: 569, endPoint y: 365, distance: 140.0
click at [569, 365] on div "} function showContainer ( container ) { gsap . set ( container , { opacity : 1…" at bounding box center [804, 547] width 893 height 831
type textarea "await initResetFinsweet();"
click at [507, 527] on div "} function showContainer ( container ) { gsap . set ( container , { opacity : 1…" at bounding box center [804, 547] width 893 height 831
paste textarea "await initResetFinsweet();"
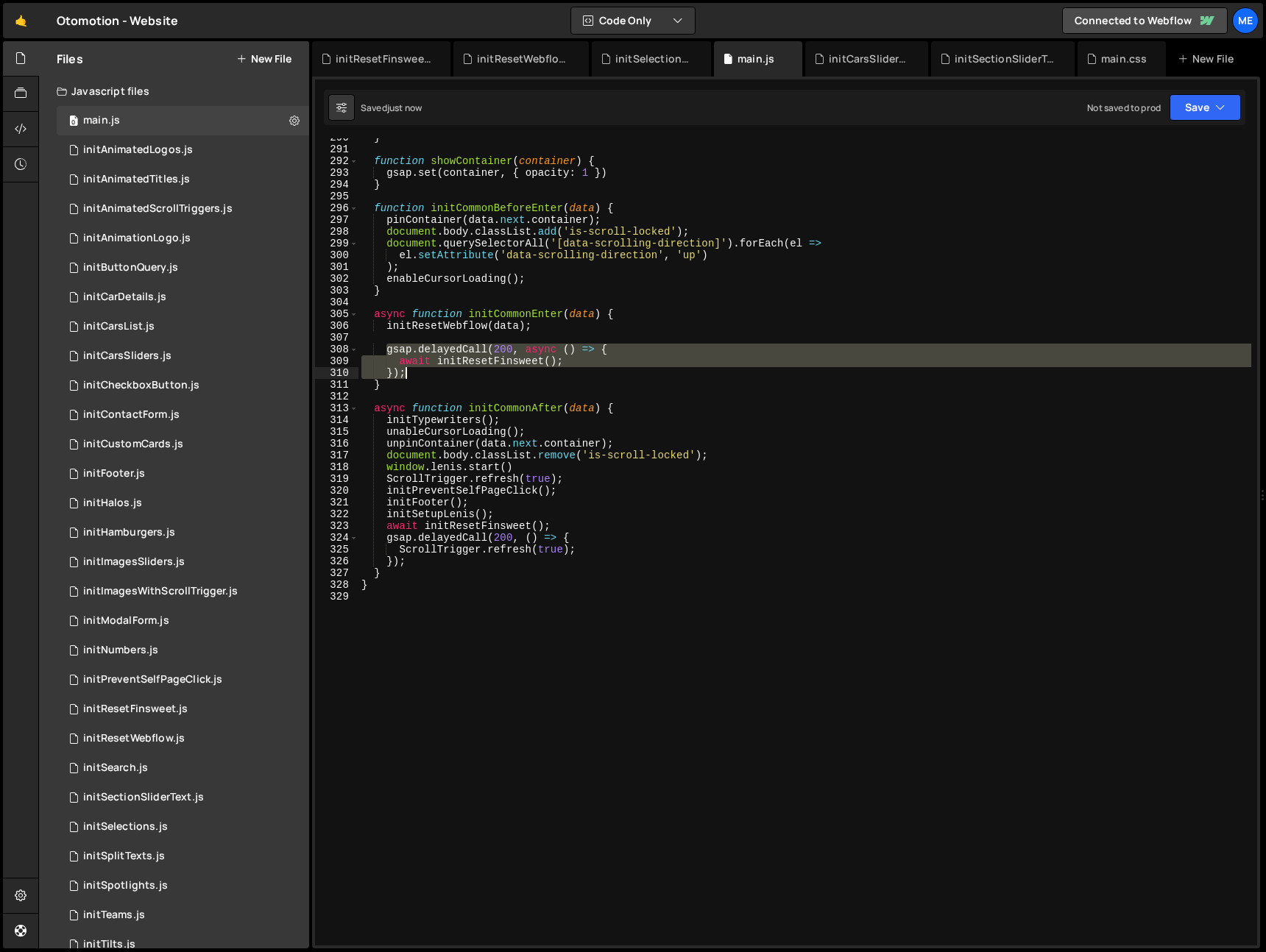
drag, startPoint x: 387, startPoint y: 349, endPoint x: 429, endPoint y: 370, distance: 47.0
click at [427, 370] on div "} function showContainer ( container ) { gsap . set ( container , { opacity : 1…" at bounding box center [804, 547] width 893 height 831
type textarea "await initResetFinsweet(); });"
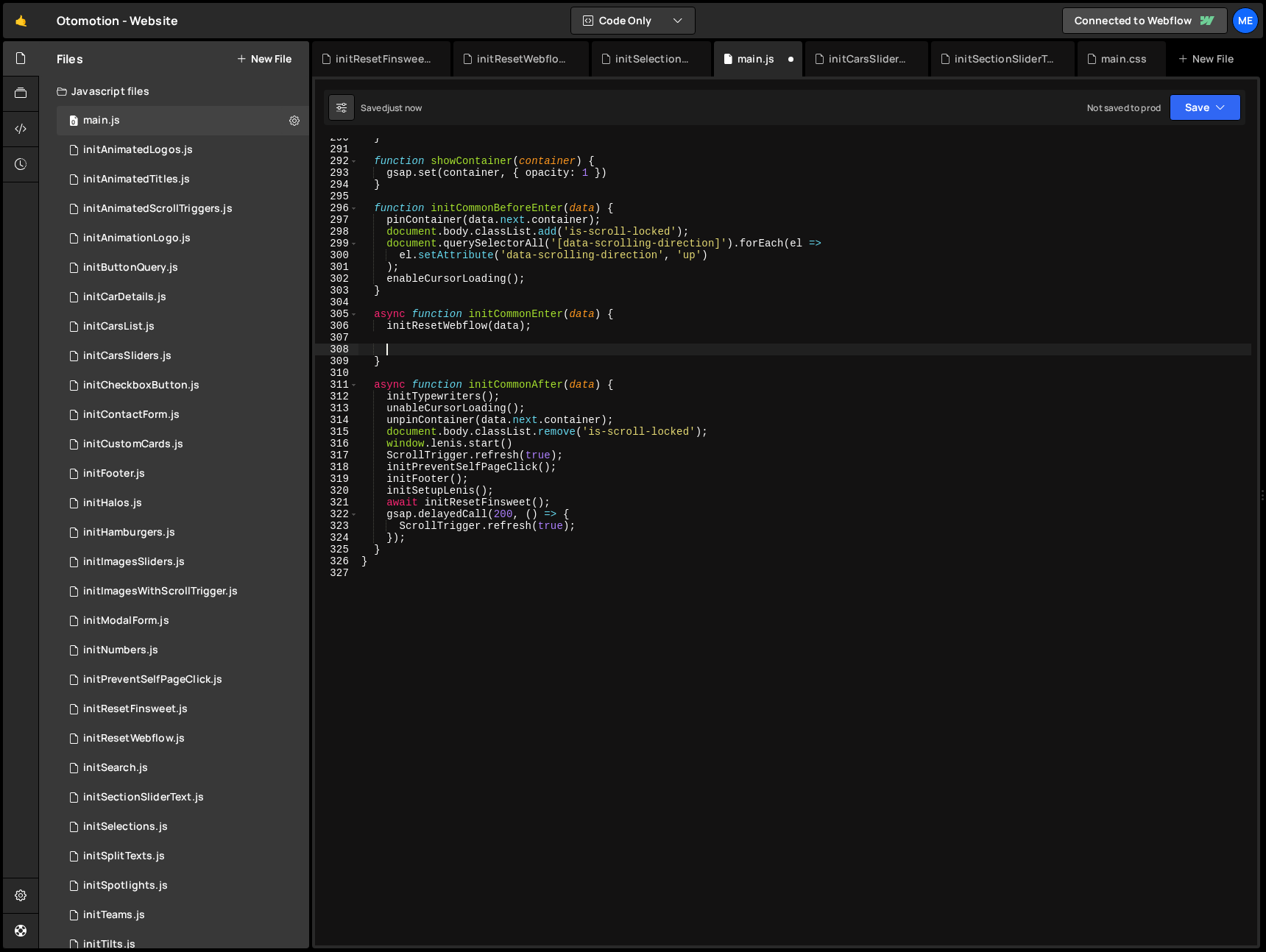
type textarea "}"
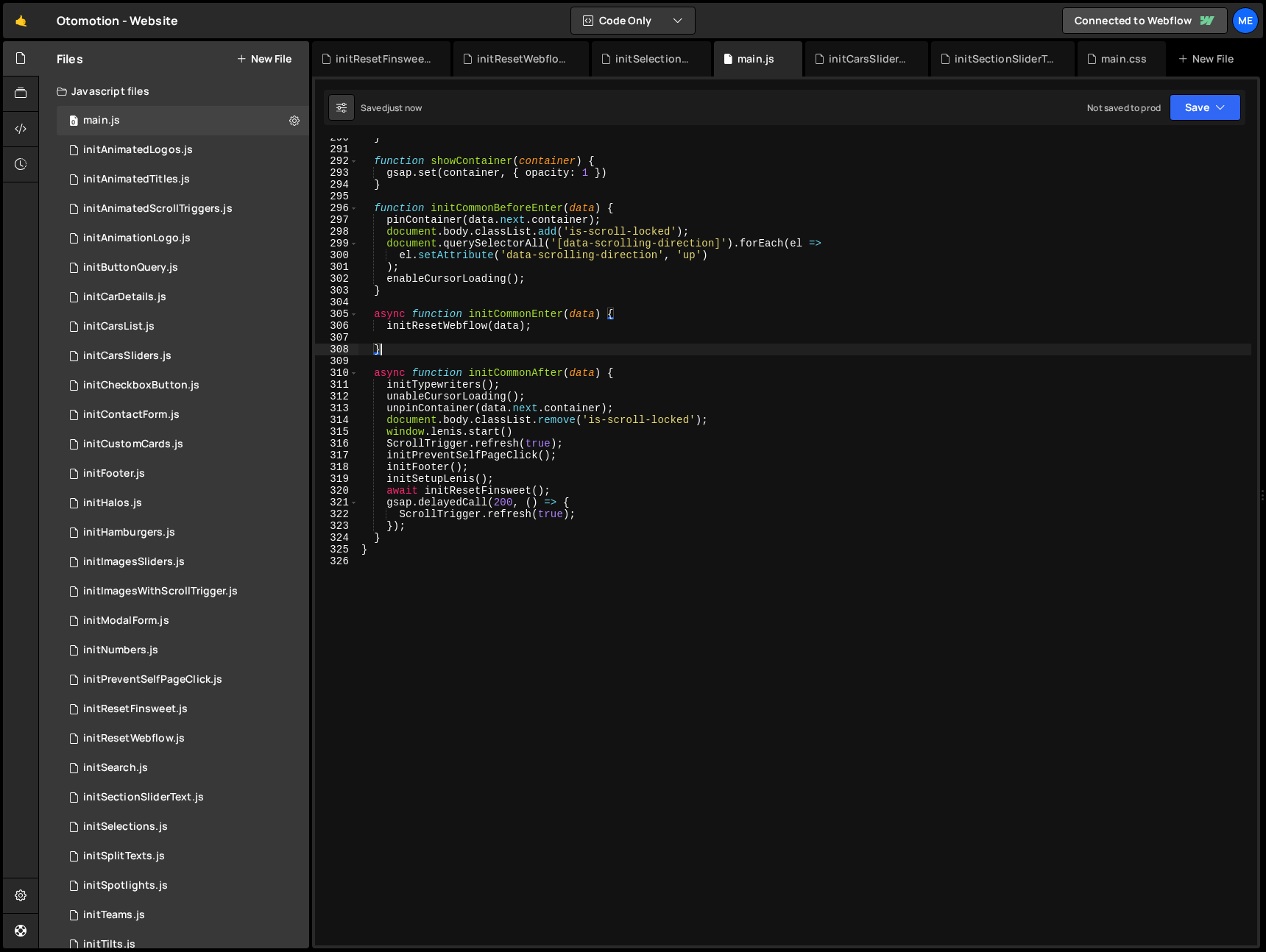
click at [431, 339] on div "} function showContainer ( container ) { gsap . set ( container , { opacity : 1…" at bounding box center [804, 547] width 893 height 831
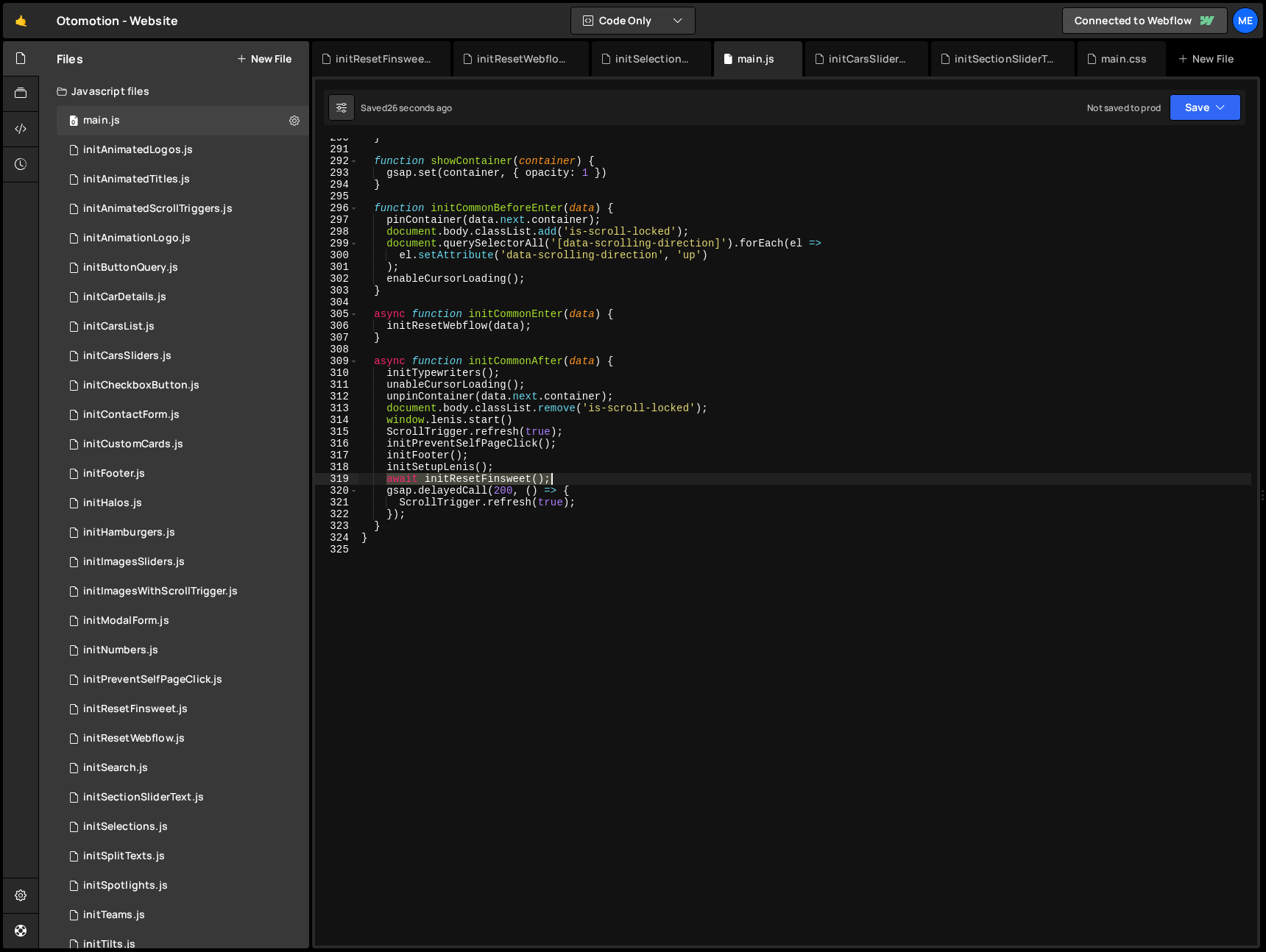
drag, startPoint x: 407, startPoint y: 476, endPoint x: 617, endPoint y: 479, distance: 210.0
click at [617, 479] on div "} function showContainer ( container ) { gsap . set ( container , { opacity : 1…" at bounding box center [804, 547] width 893 height 831
type textarea "await initResetFinsweet();"
click at [617, 501] on div "} function showContainer ( container ) { gsap . set ( container , { opacity : 1…" at bounding box center [804, 547] width 893 height 831
type textarea "ScrollTrigger.refresh(true);"
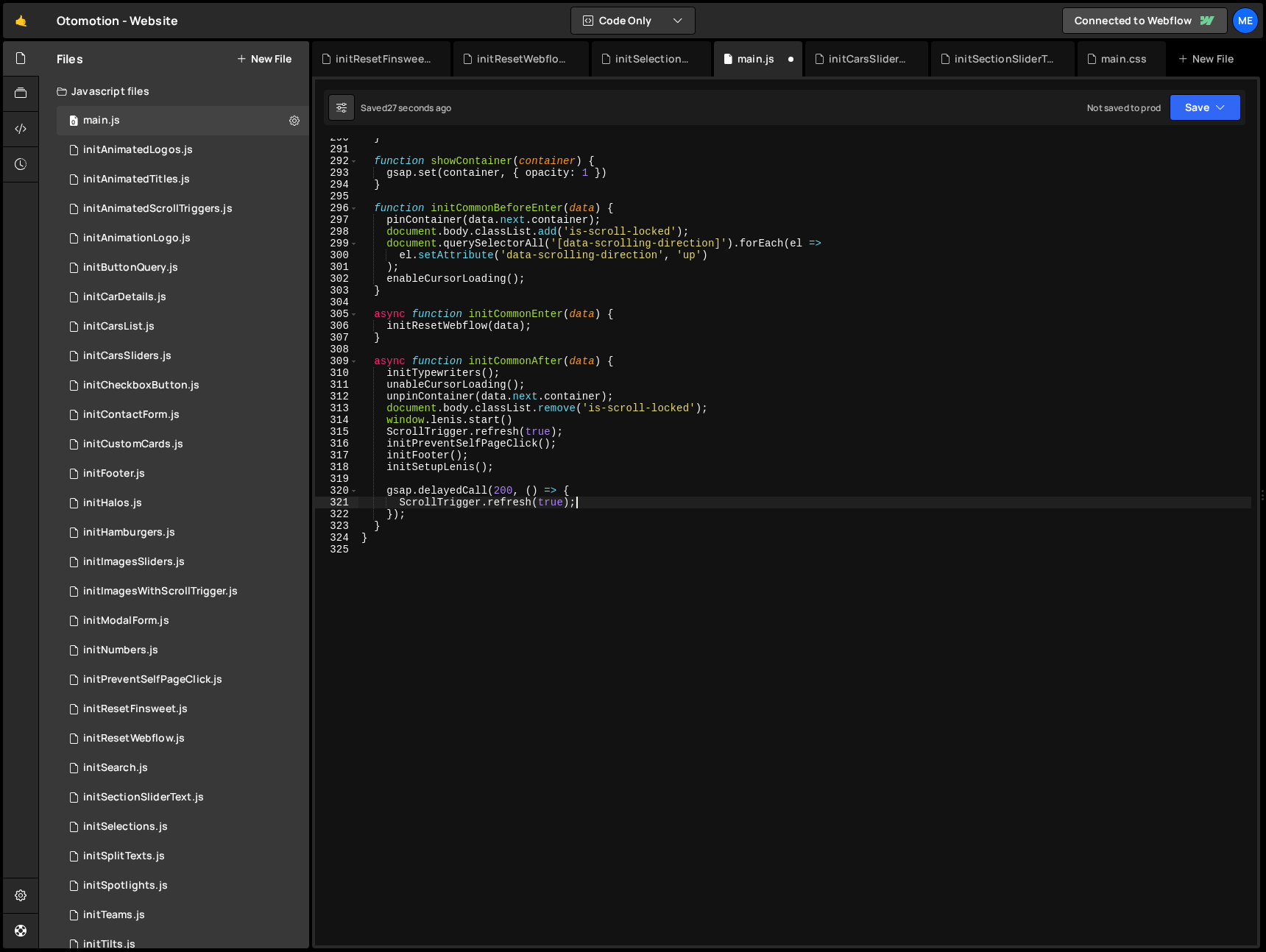
scroll to position [0, 2]
paste textarea "await initResetFinsweet();"
click at [499, 492] on div "} function showContainer ( container ) { gsap . set ( container , { opacity : 1…" at bounding box center [804, 547] width 893 height 831
click at [500, 492] on div "} function showContainer ( container ) { gsap . set ( container , { opacity : 1…" at bounding box center [804, 547] width 893 height 831
click at [386, 494] on div "} function showContainer ( container ) { gsap . set ( container , { opacity : 1…" at bounding box center [804, 547] width 893 height 831
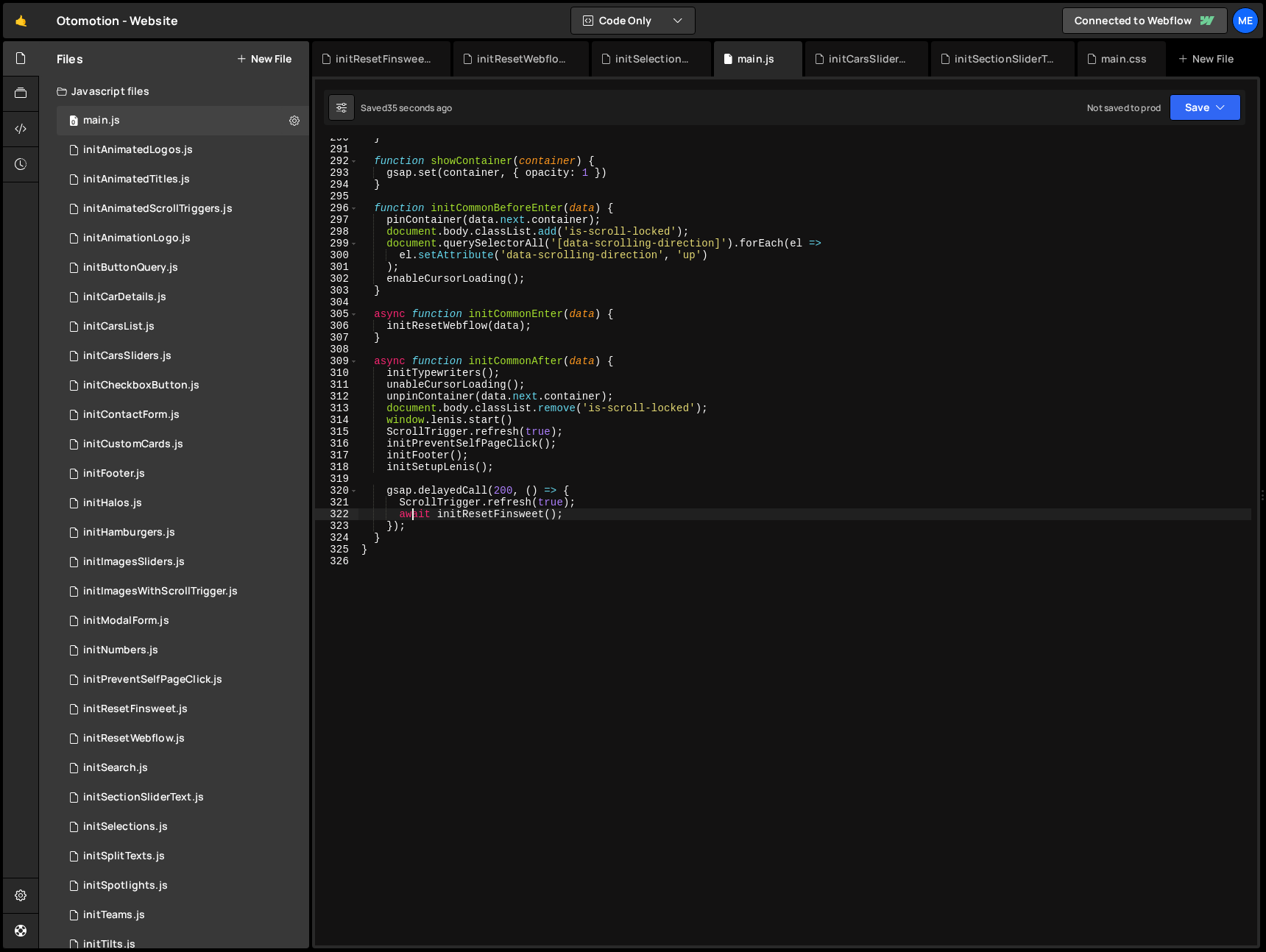
click at [413, 515] on div "} function showContainer ( container ) { gsap . set ( container , { opacity : 1…" at bounding box center [804, 547] width 893 height 831
click at [523, 489] on div "} function showContainer ( container ) { gsap . set ( container , { opacity : 1…" at bounding box center [804, 547] width 893 height 831
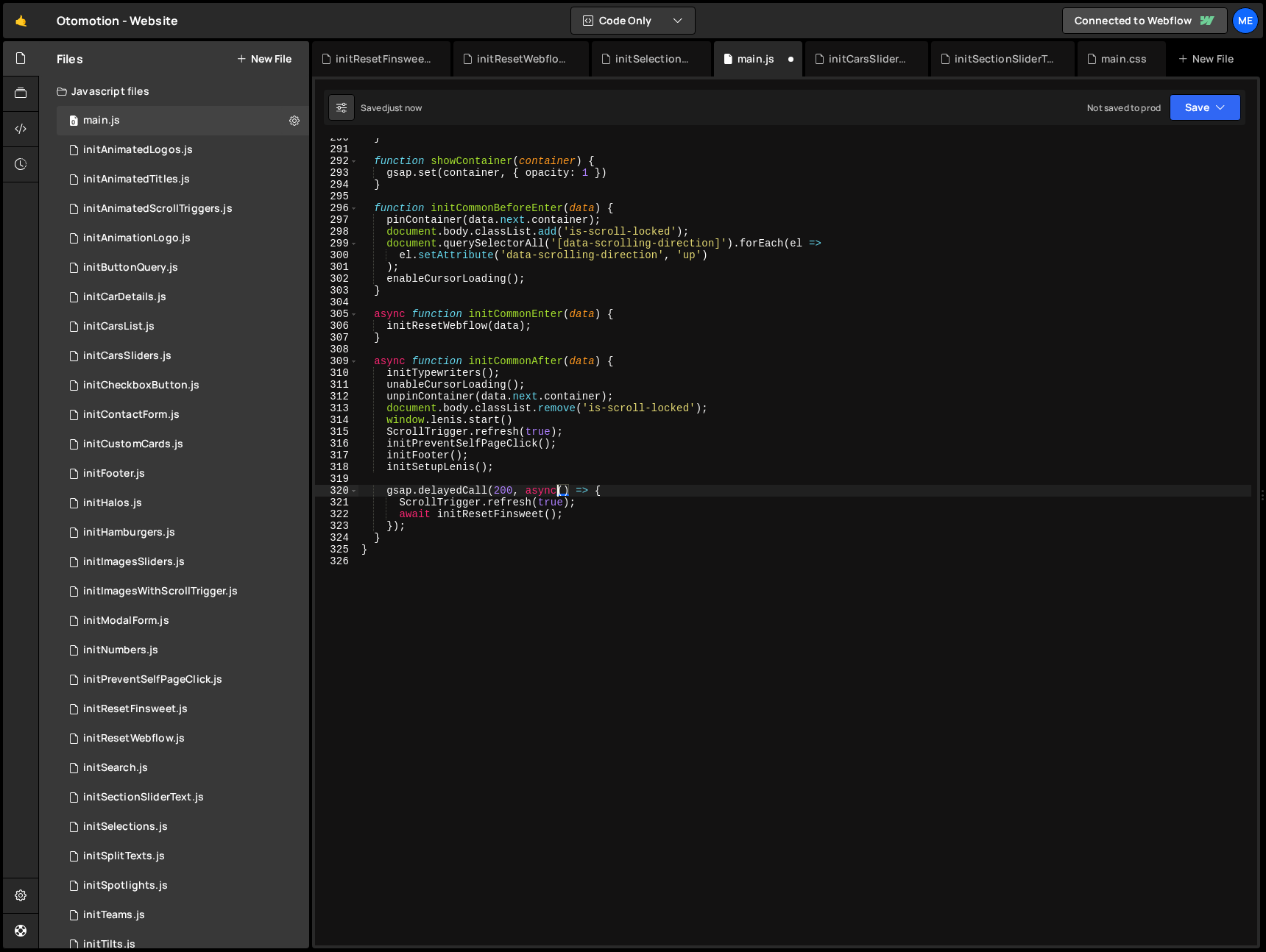
scroll to position [0, 14]
type textarea "gsap.delayedCall(200, async () => {"
click at [637, 67] on div "initSelections.js" at bounding box center [651, 58] width 119 height 35
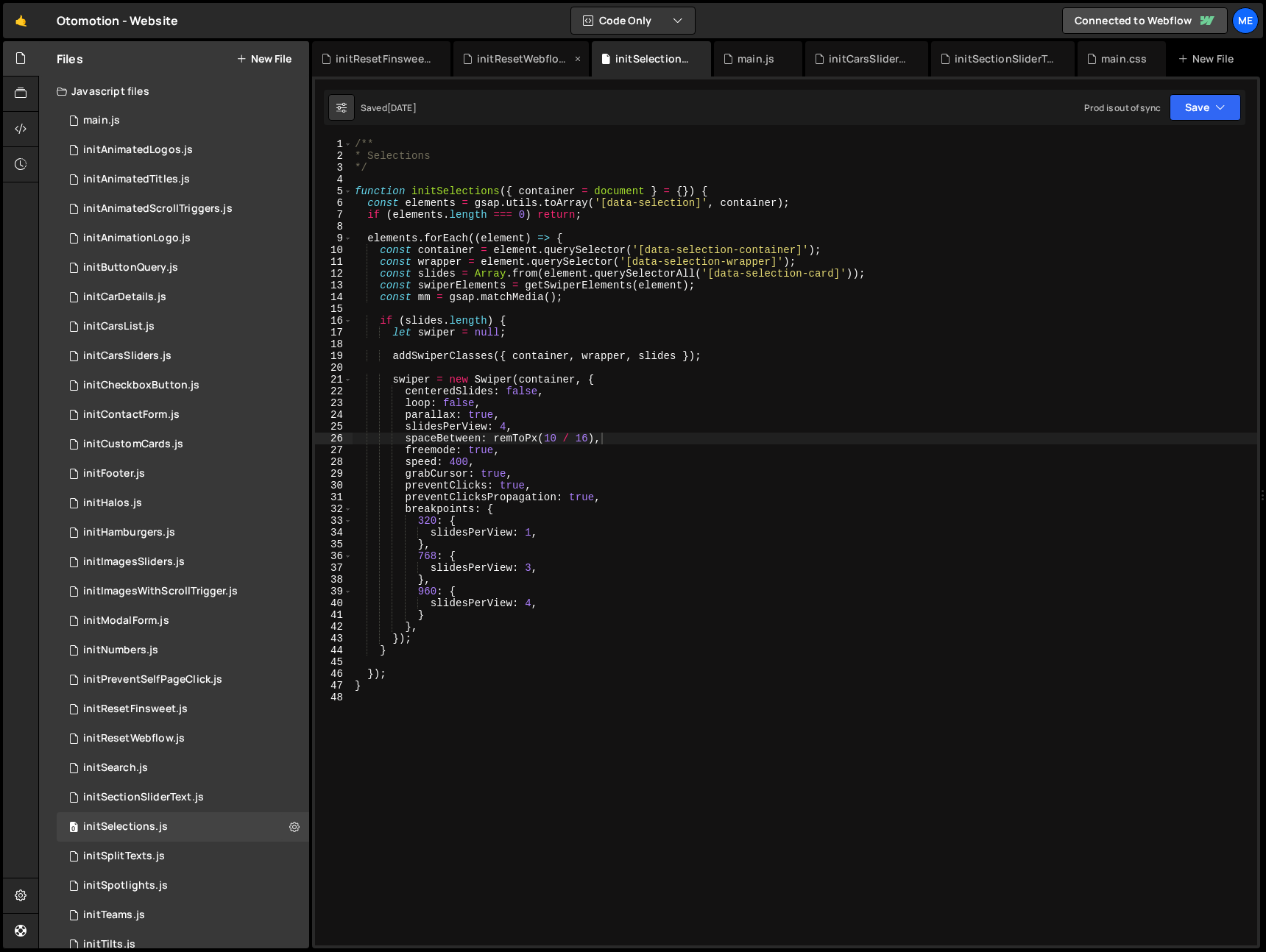
click at [520, 63] on div "initResetWebflow.js" at bounding box center [524, 58] width 94 height 15
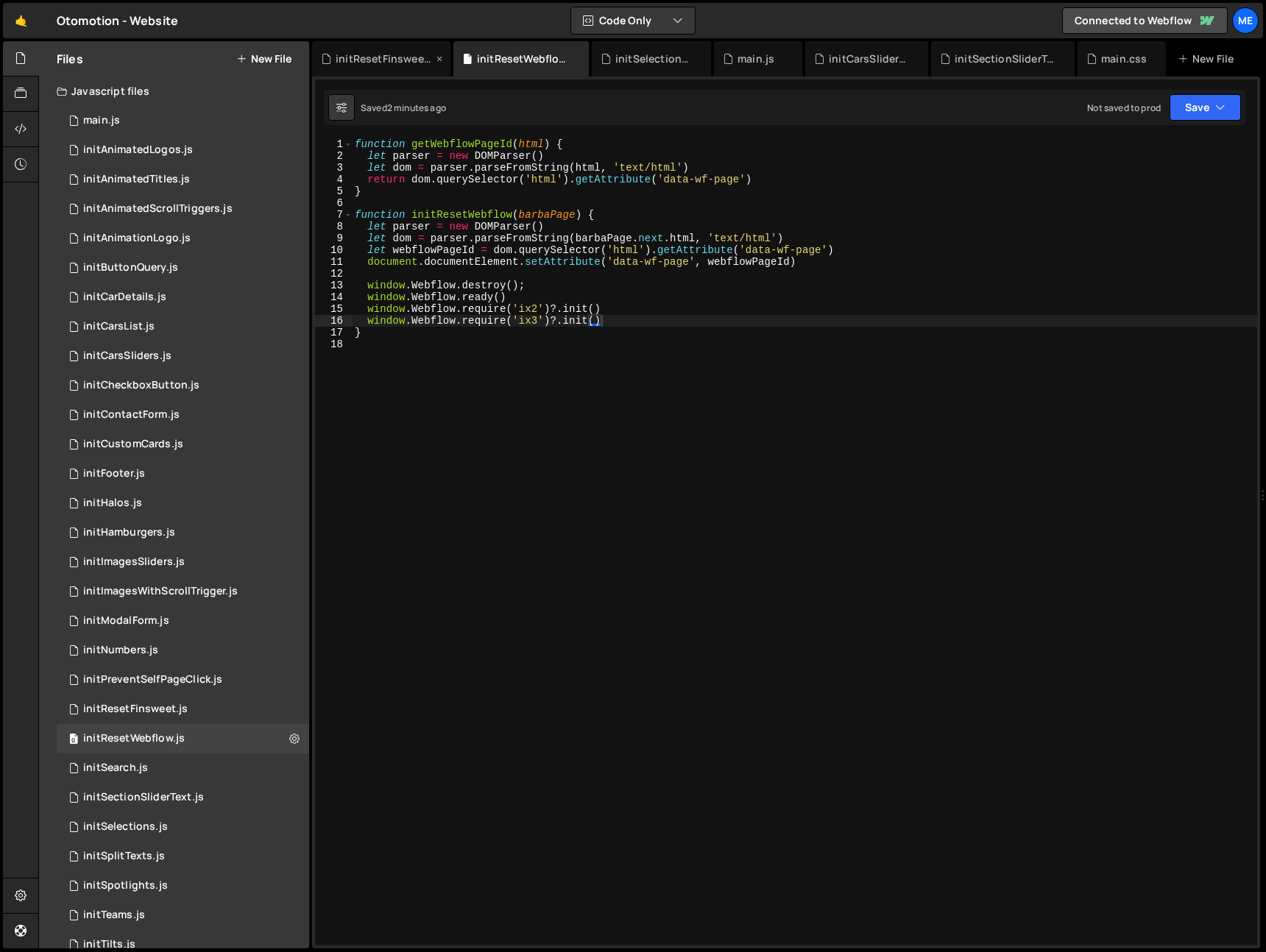
click at [325, 56] on icon at bounding box center [326, 58] width 11 height 15
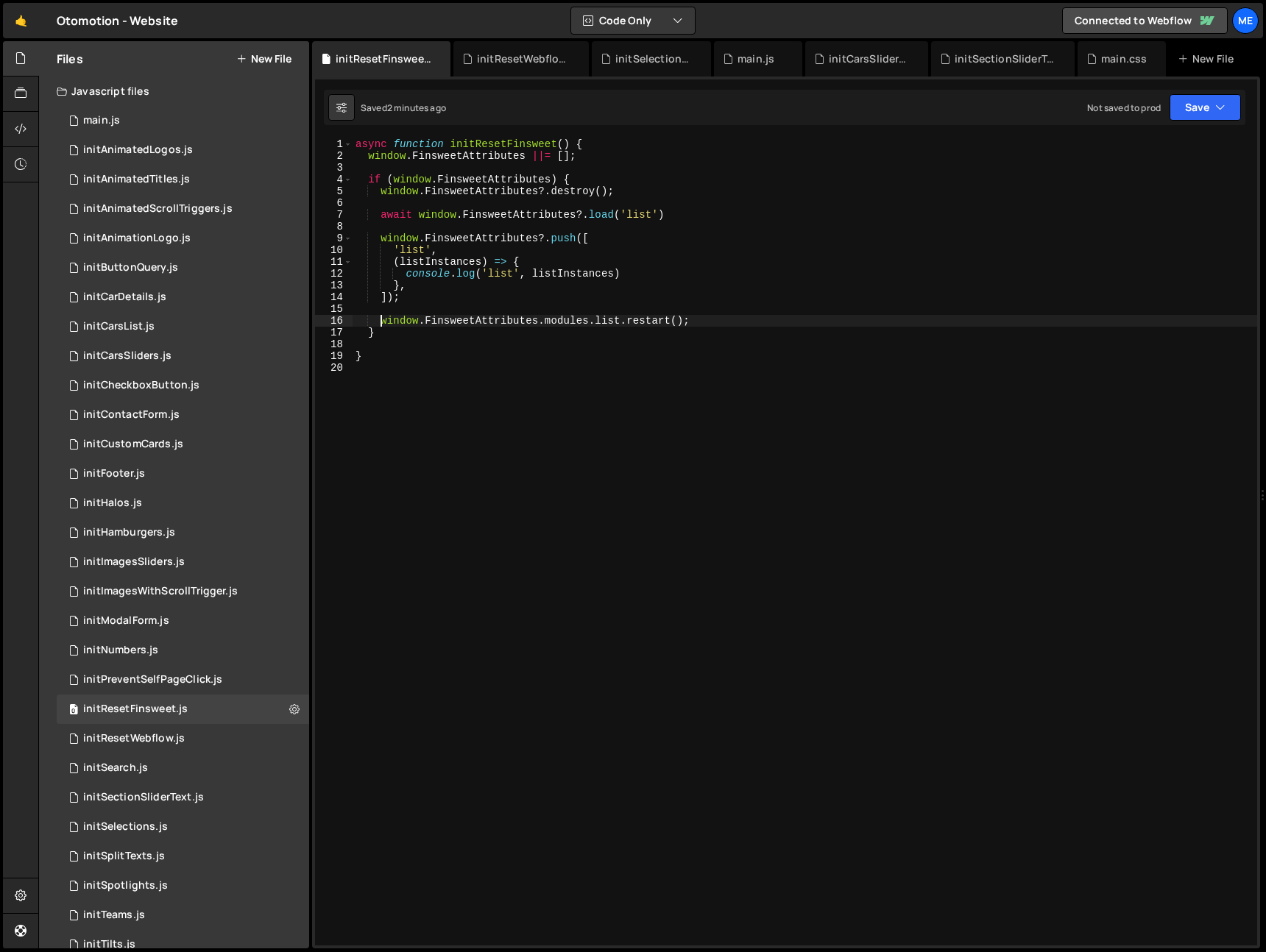
click at [381, 321] on div "async function initResetFinsweet ( ) { window . FinsweetAttributes ||= [ ] ; if…" at bounding box center [805, 553] width 905 height 831
type textarea "//window.FinsweetAttributes.modules.list.restart();"
click at [500, 51] on div "initResetWebflow.js" at bounding box center [524, 58] width 94 height 15
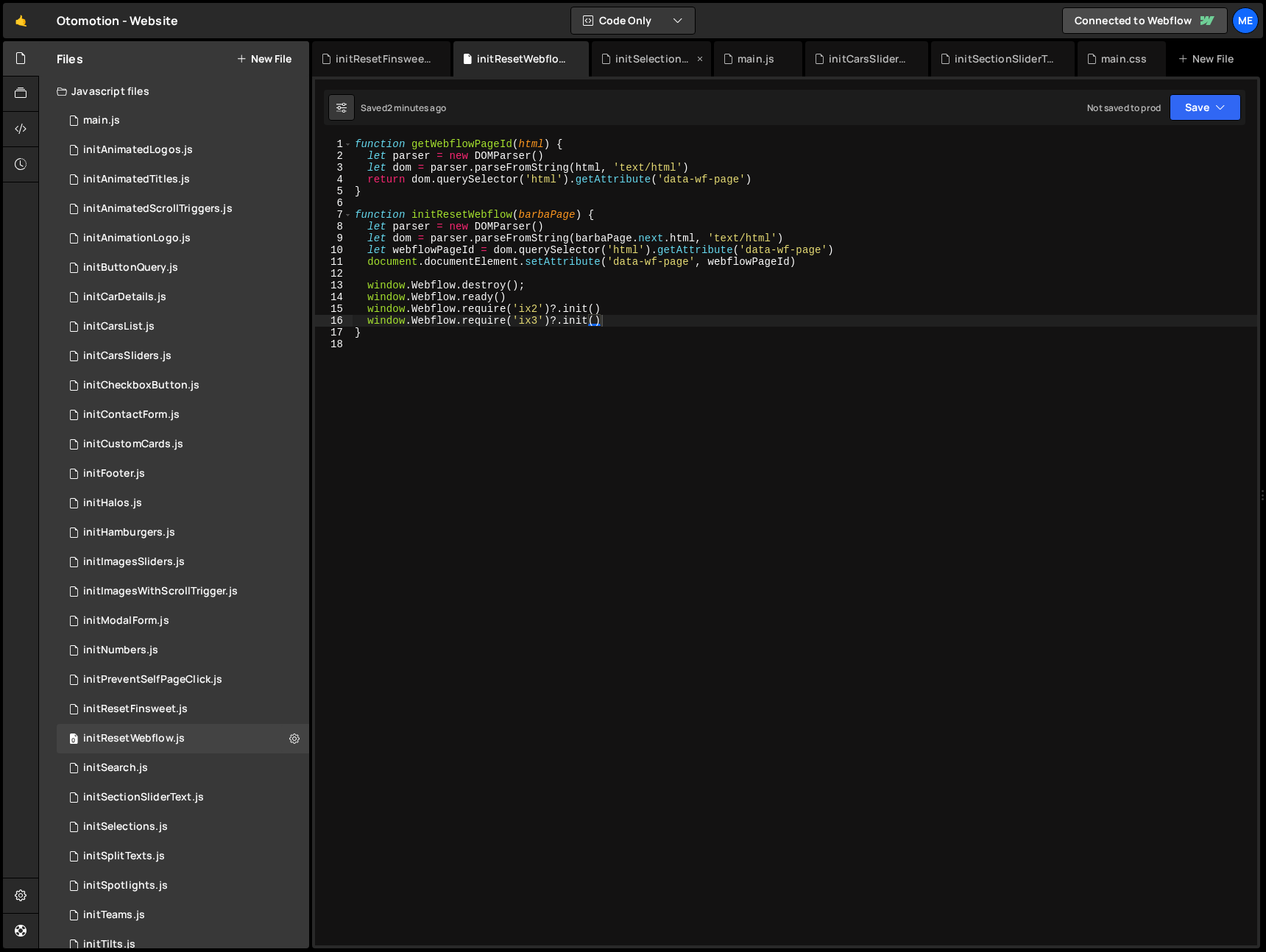
click at [637, 63] on div "initSelections.js" at bounding box center [654, 58] width 78 height 15
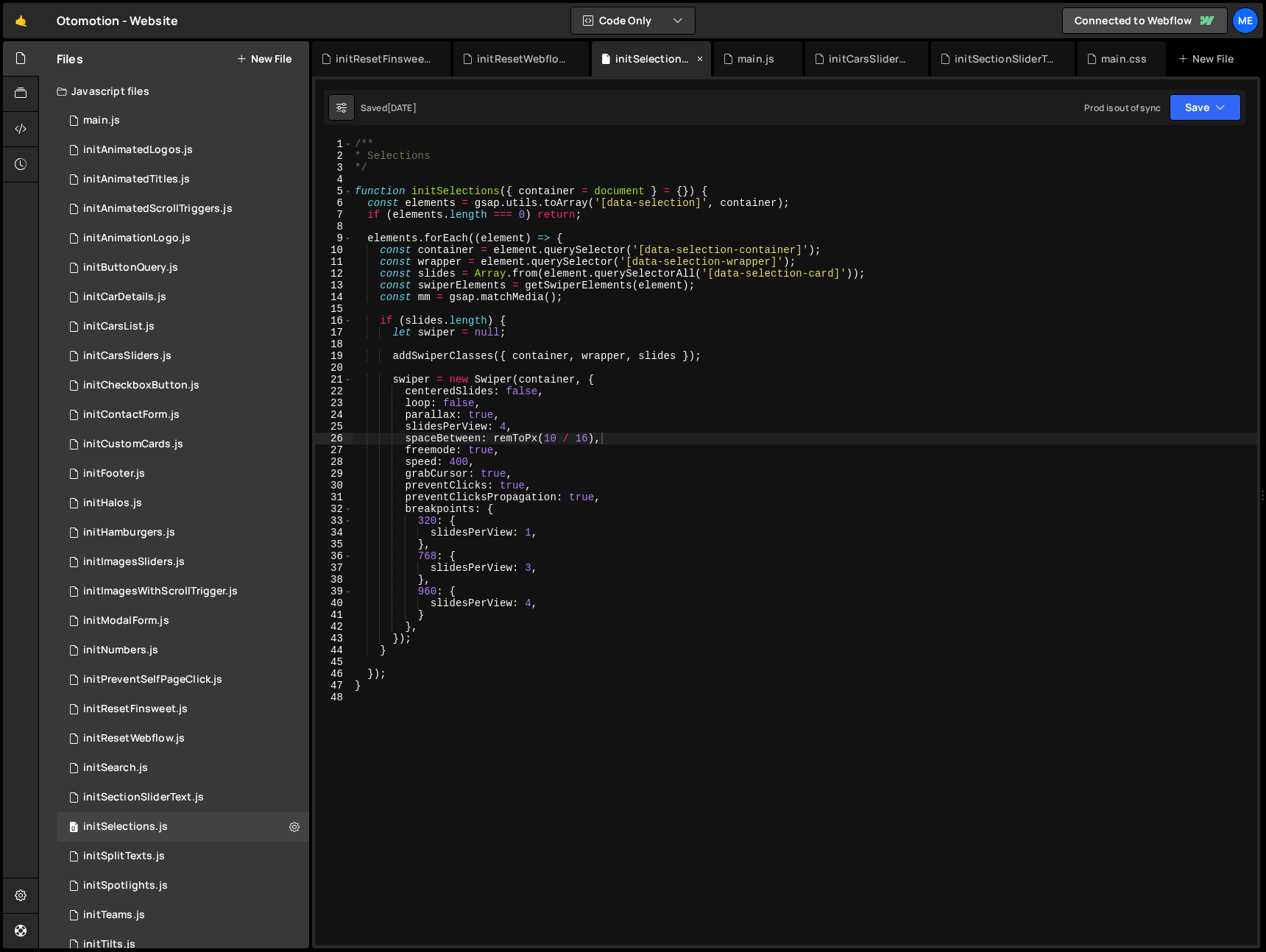
click at [700, 54] on icon at bounding box center [700, 58] width 11 height 15
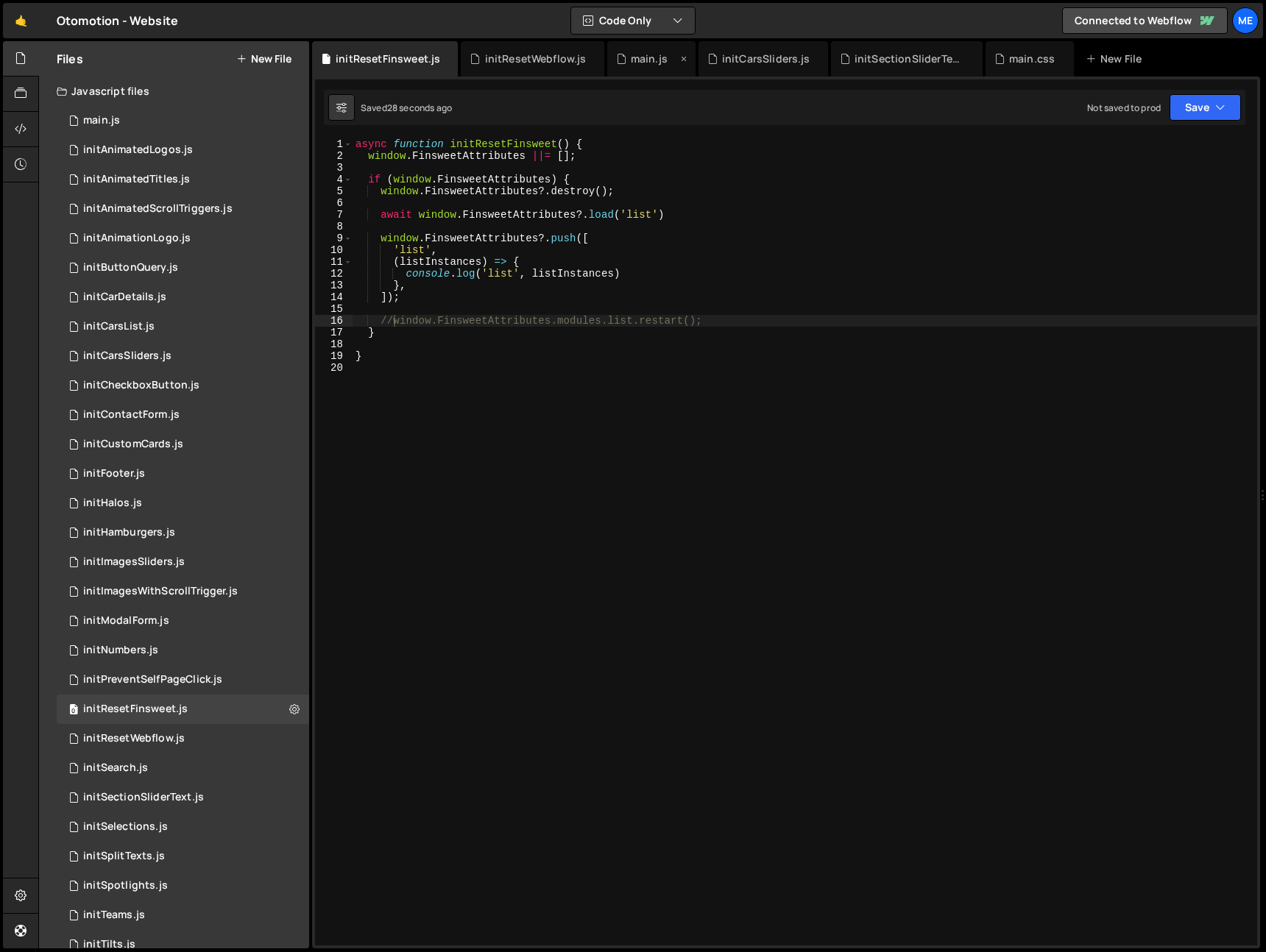
drag, startPoint x: 640, startPoint y: 58, endPoint x: 648, endPoint y: 58, distance: 8.0
click at [640, 58] on div "main.js" at bounding box center [649, 58] width 37 height 15
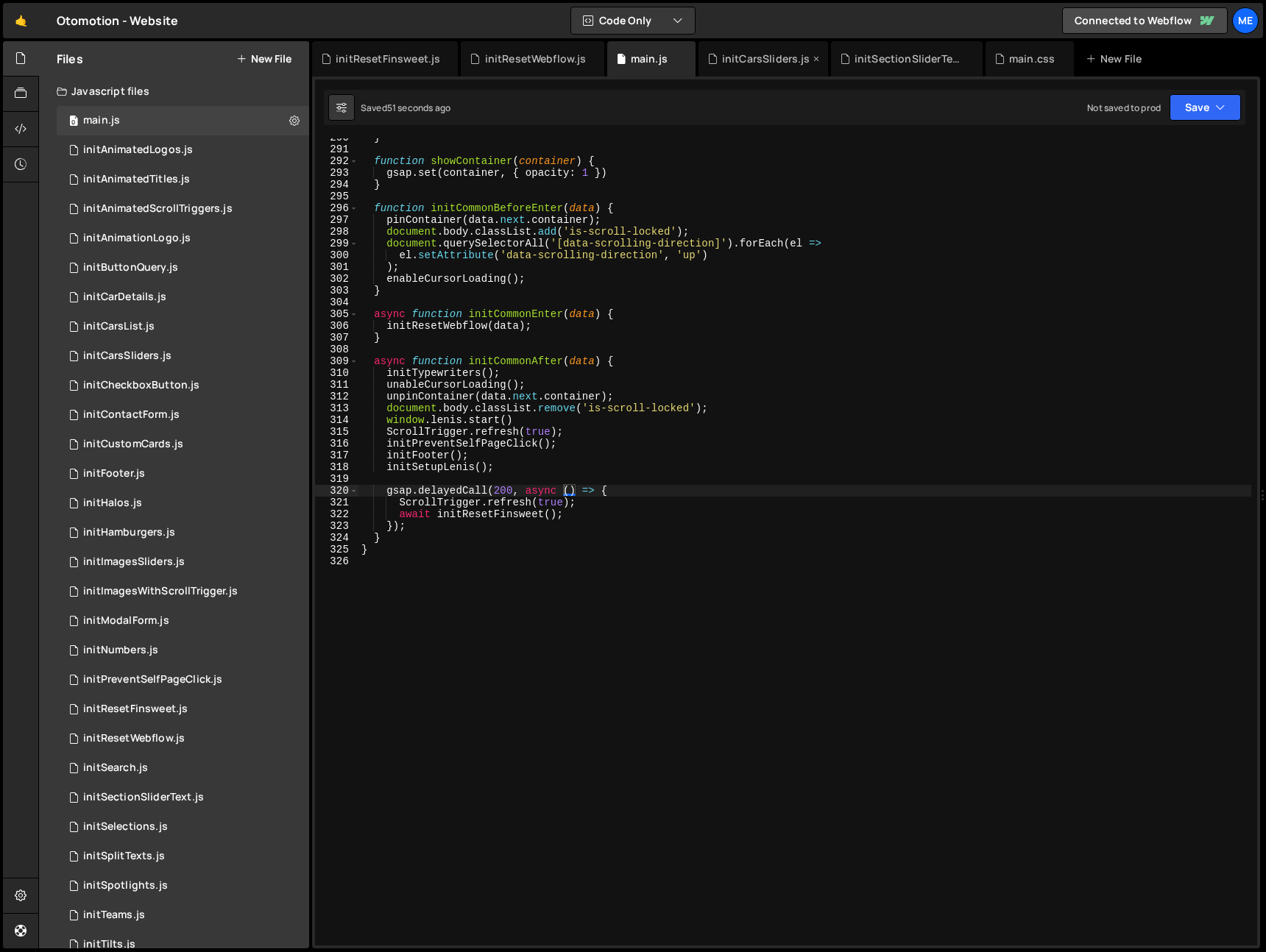
click at [0, 0] on icon at bounding box center [0, 0] width 0 height 0
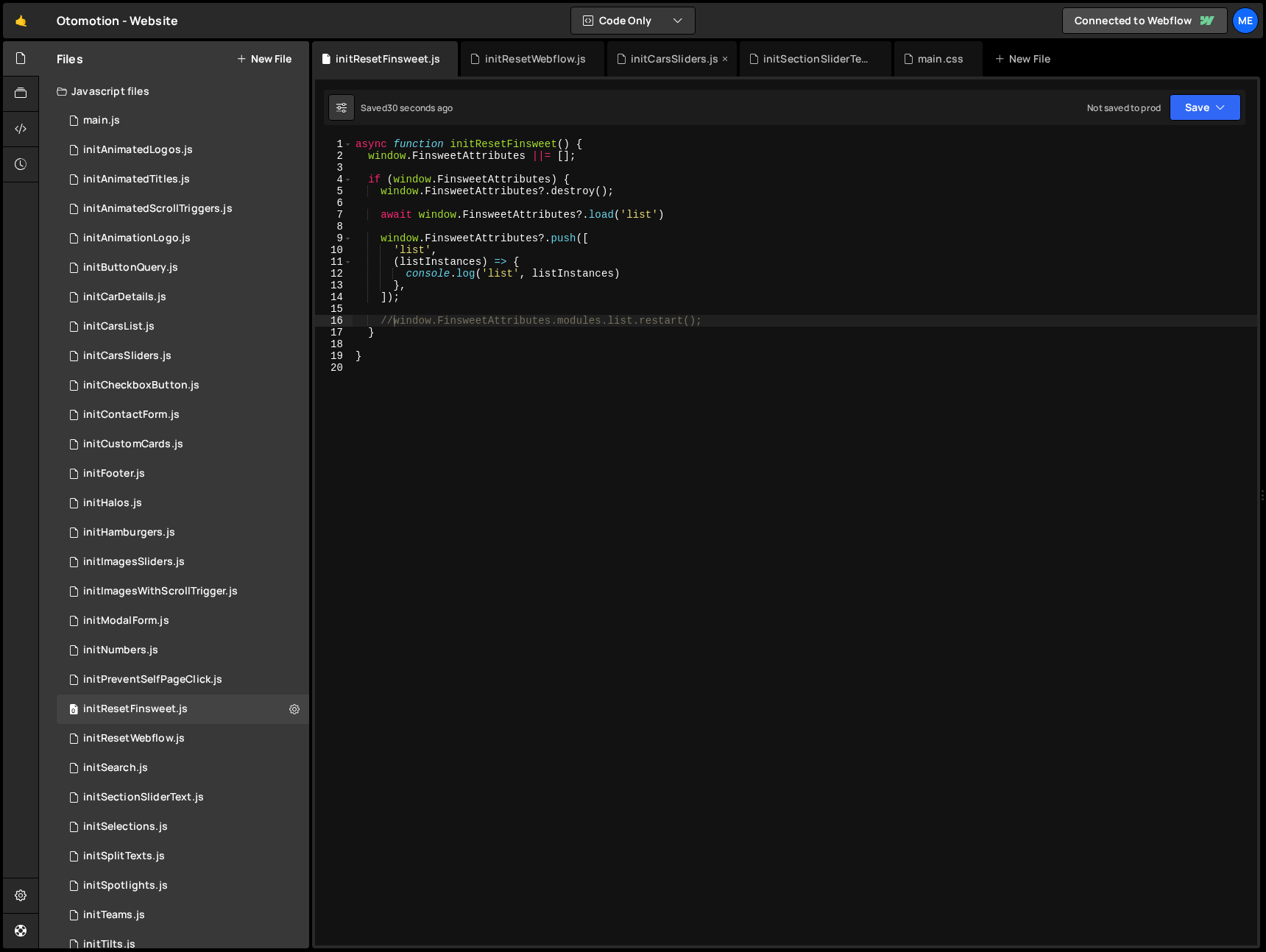
click at [680, 57] on div "initCarsSliders.js" at bounding box center [675, 58] width 89 height 15
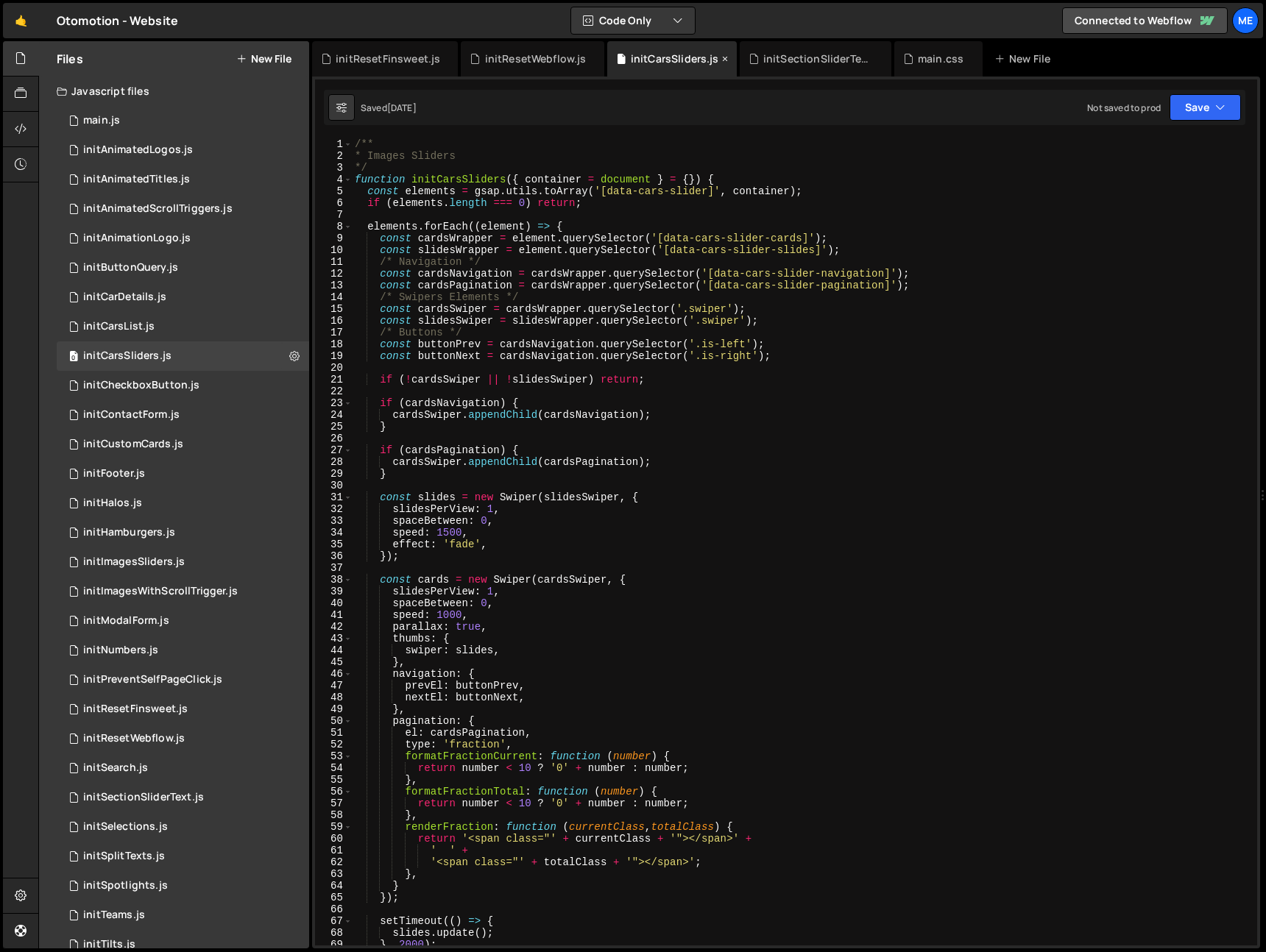
click at [722, 59] on icon at bounding box center [725, 58] width 11 height 15
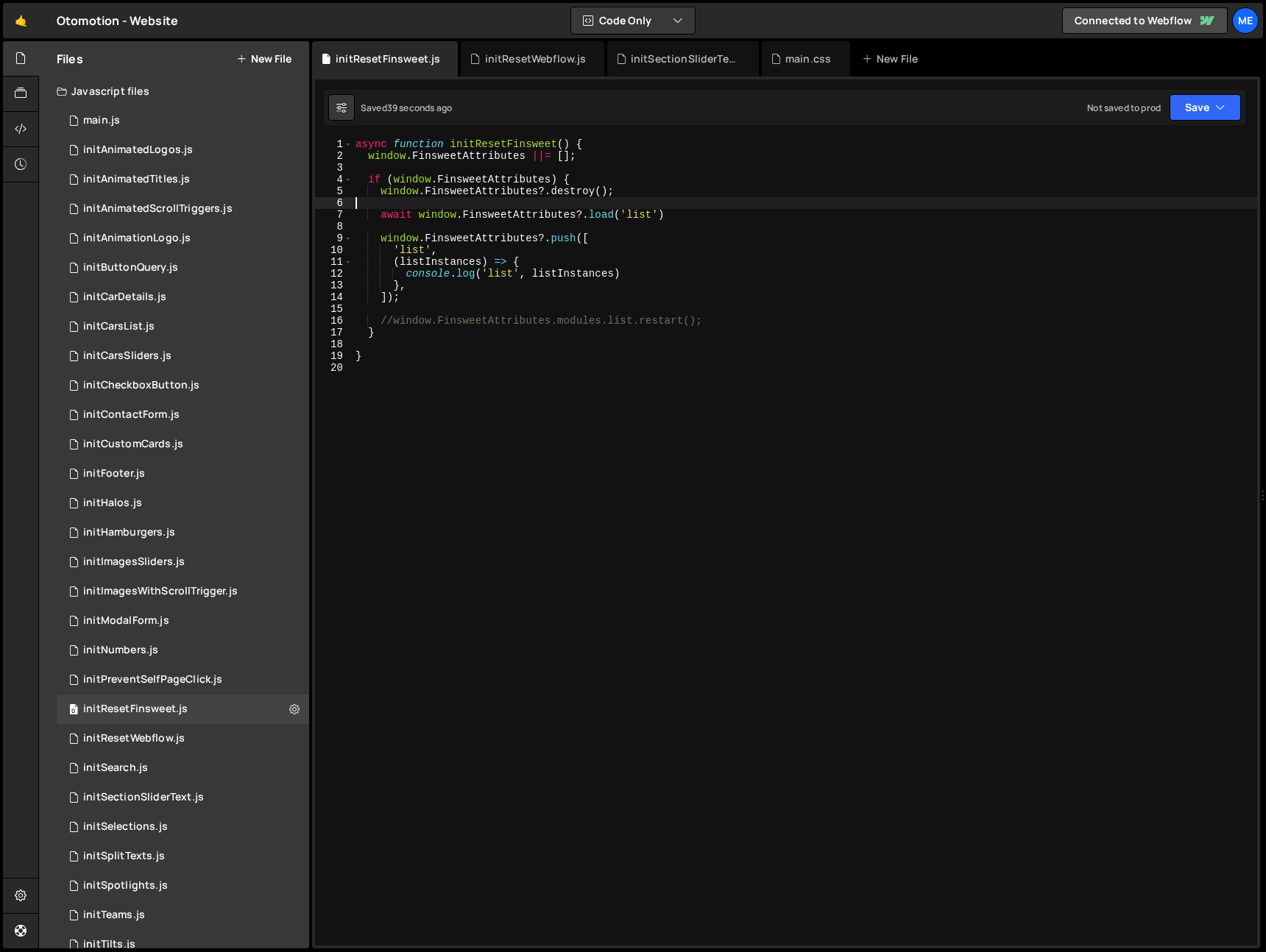
drag, startPoint x: 649, startPoint y: 200, endPoint x: 606, endPoint y: 110, distance: 99.7
click at [649, 200] on div "async function initResetFinsweet ( ) { window . FinsweetAttributes ||= [ ] ; if…" at bounding box center [805, 553] width 905 height 831
click at [529, 54] on div "initResetWebflow.js" at bounding box center [535, 58] width 102 height 15
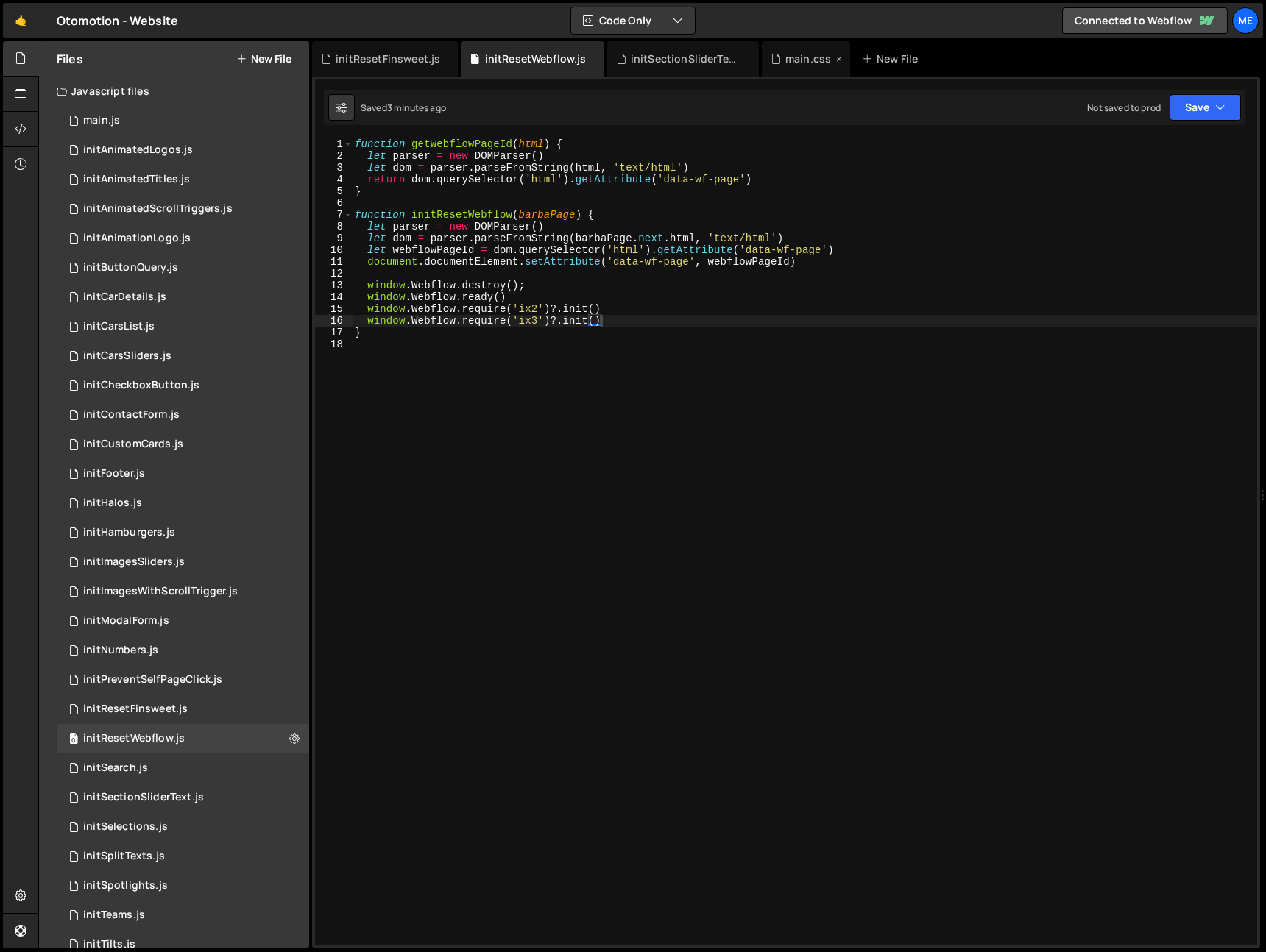
click at [800, 56] on div "main.css" at bounding box center [809, 58] width 46 height 15
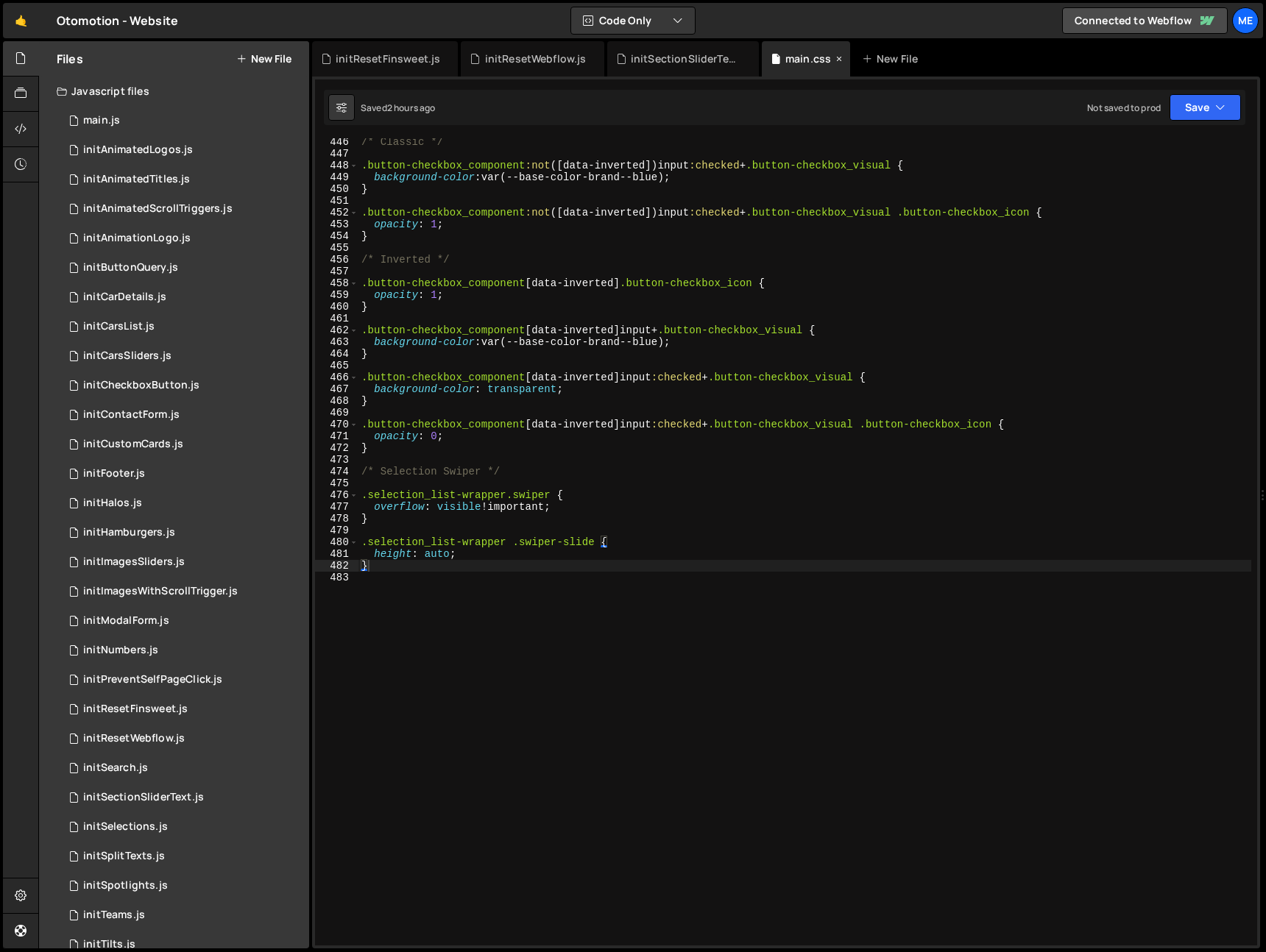
scroll to position [5243, 0]
click at [143, 122] on div "0 main.js 0" at bounding box center [183, 120] width 253 height 29
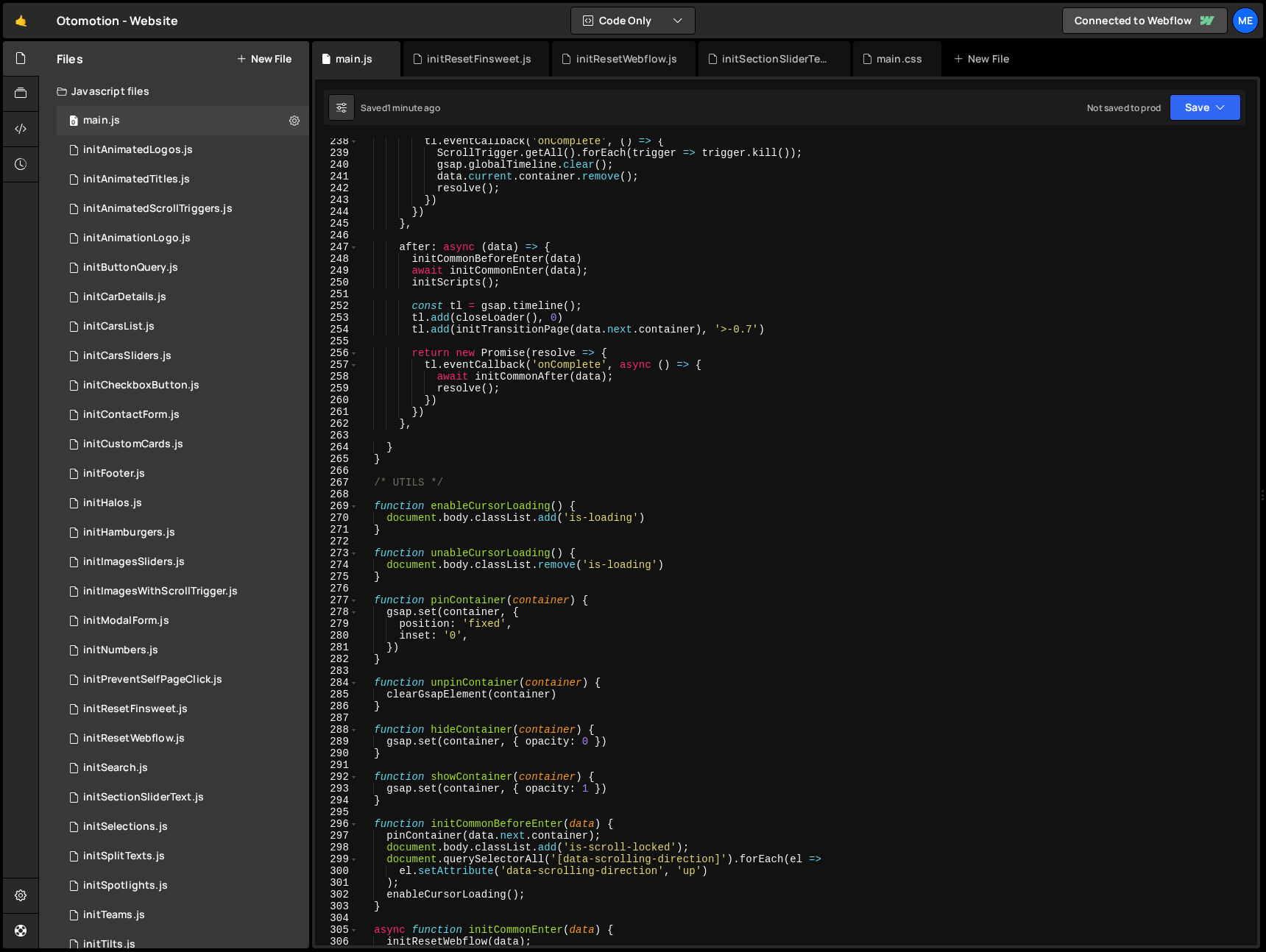
scroll to position [3364, 0]
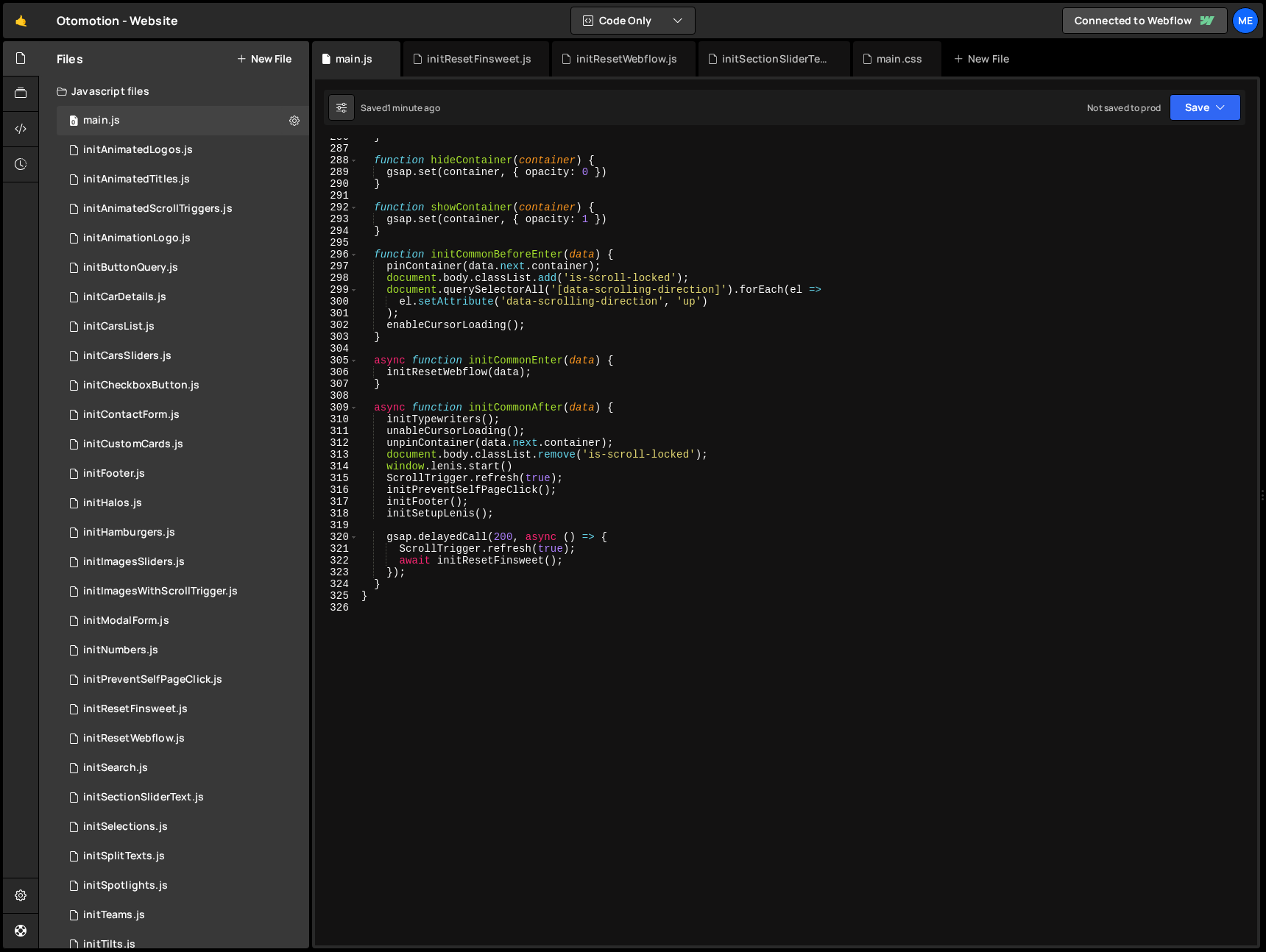
type textarea "await initResetFinsweet();"
drag, startPoint x: 401, startPoint y: 560, endPoint x: 592, endPoint y: 560, distance: 191.0
click at [587, 561] on div "} function hideContainer ( container ) { gsap . set ( container , { opacity : 0…" at bounding box center [804, 546] width 893 height 831
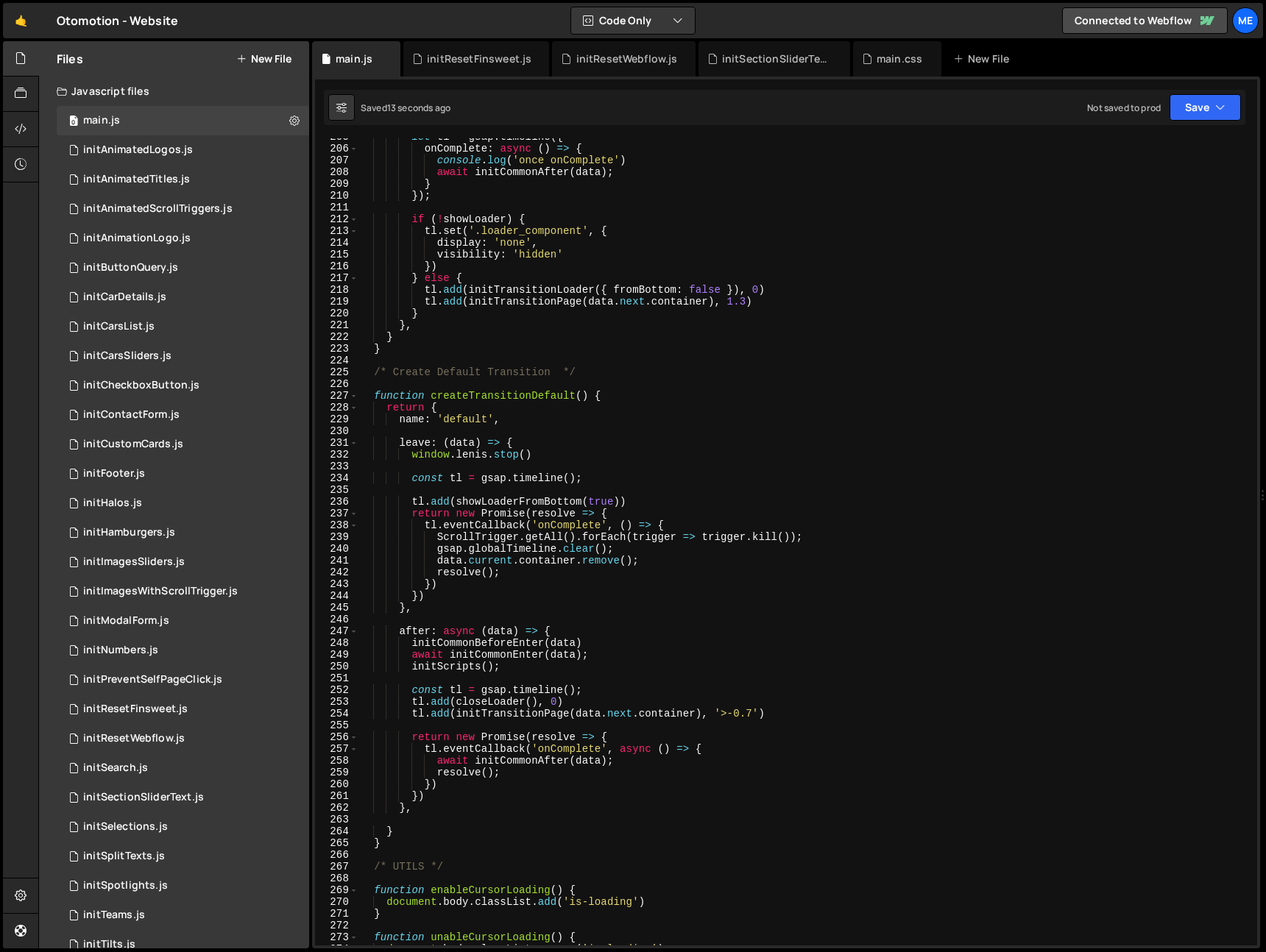
scroll to position [2425, 0]
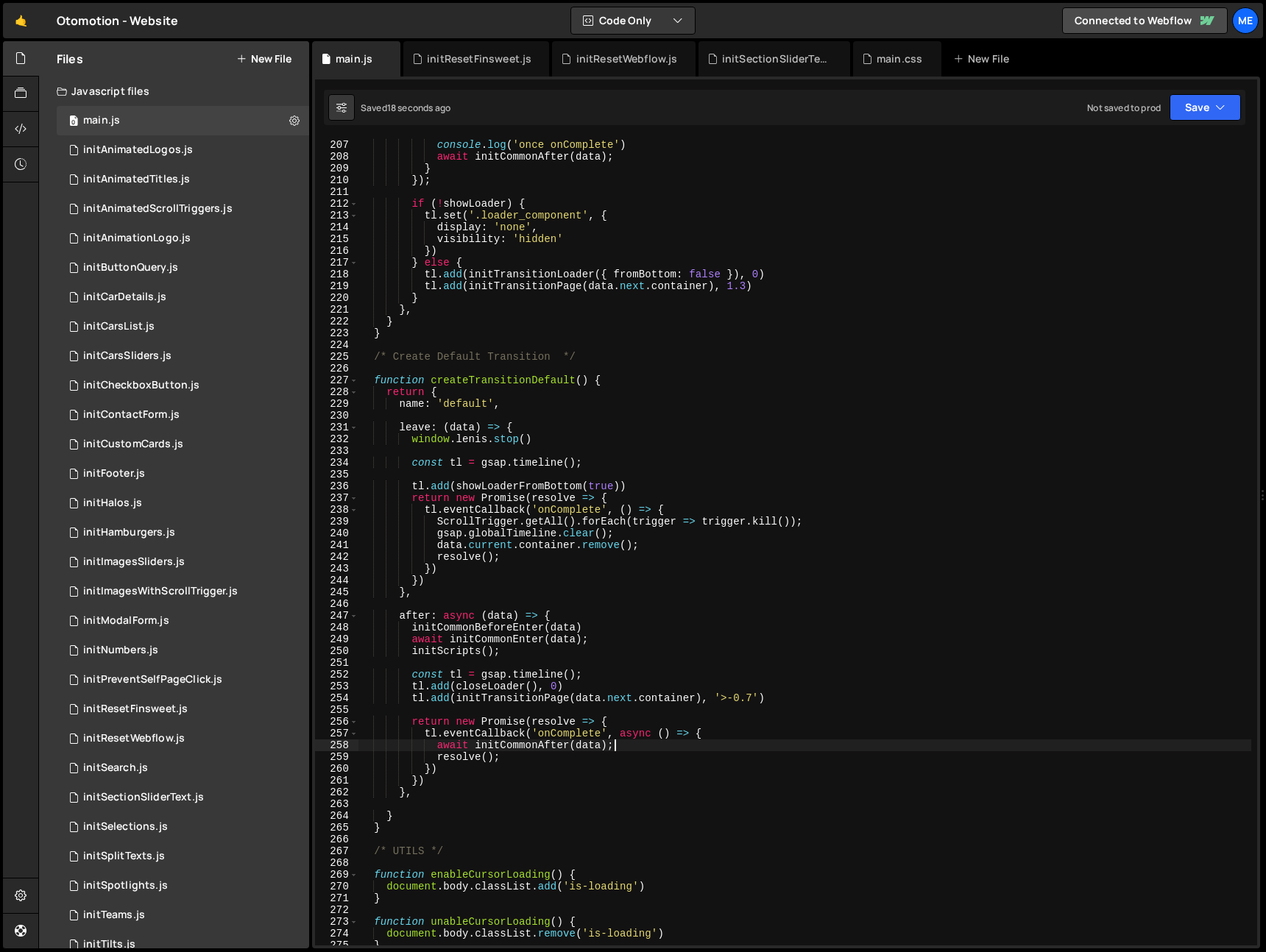
click at [635, 741] on div "onComplete : async ( ) => { console . log ( 'once onComplete' ) await initCommo…" at bounding box center [804, 543] width 893 height 831
type textarea "tl.eventCallback('onComplete', async () => {"
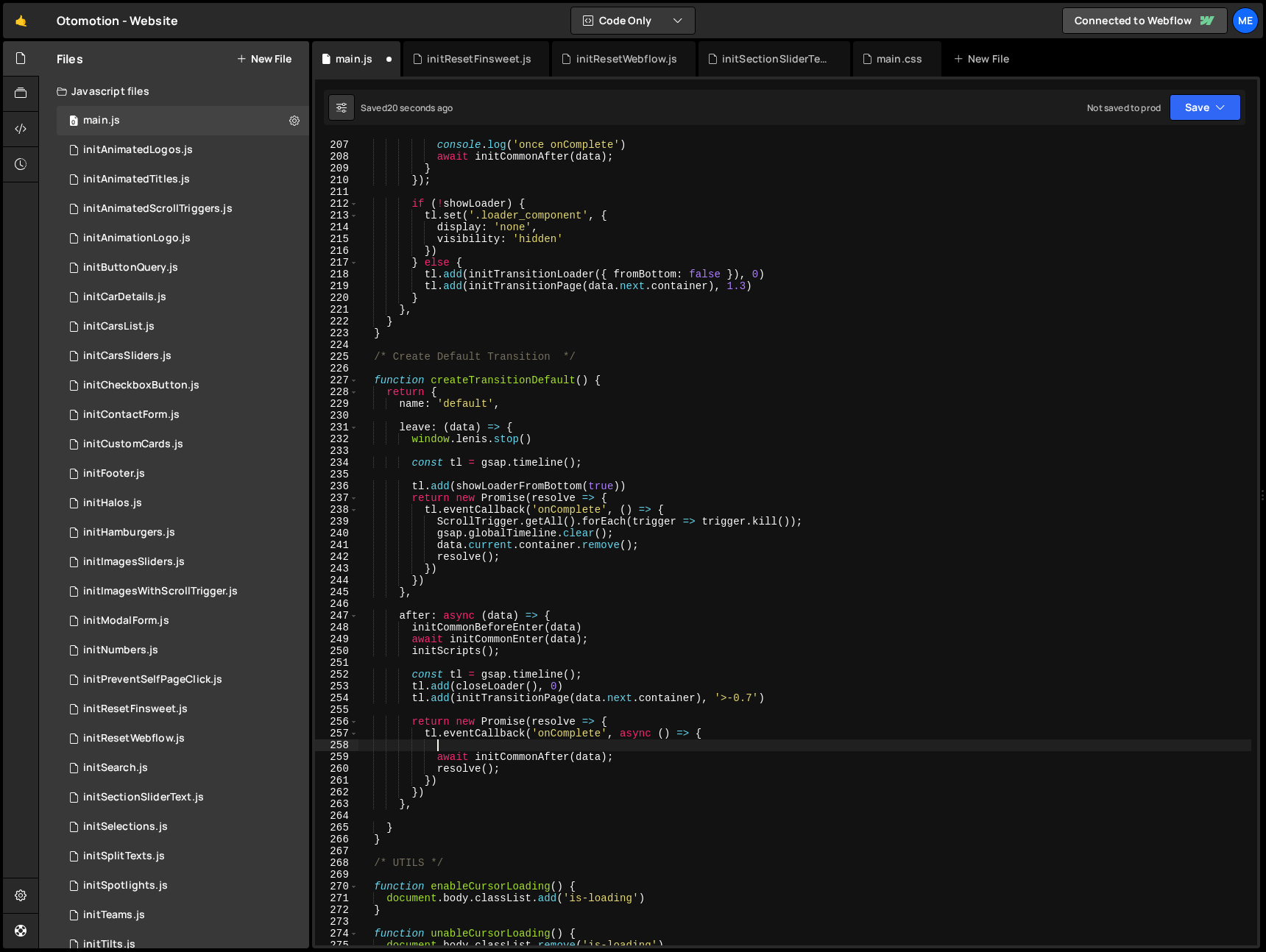
scroll to position [0, 4]
paste textarea "await initResetFinsweet();"
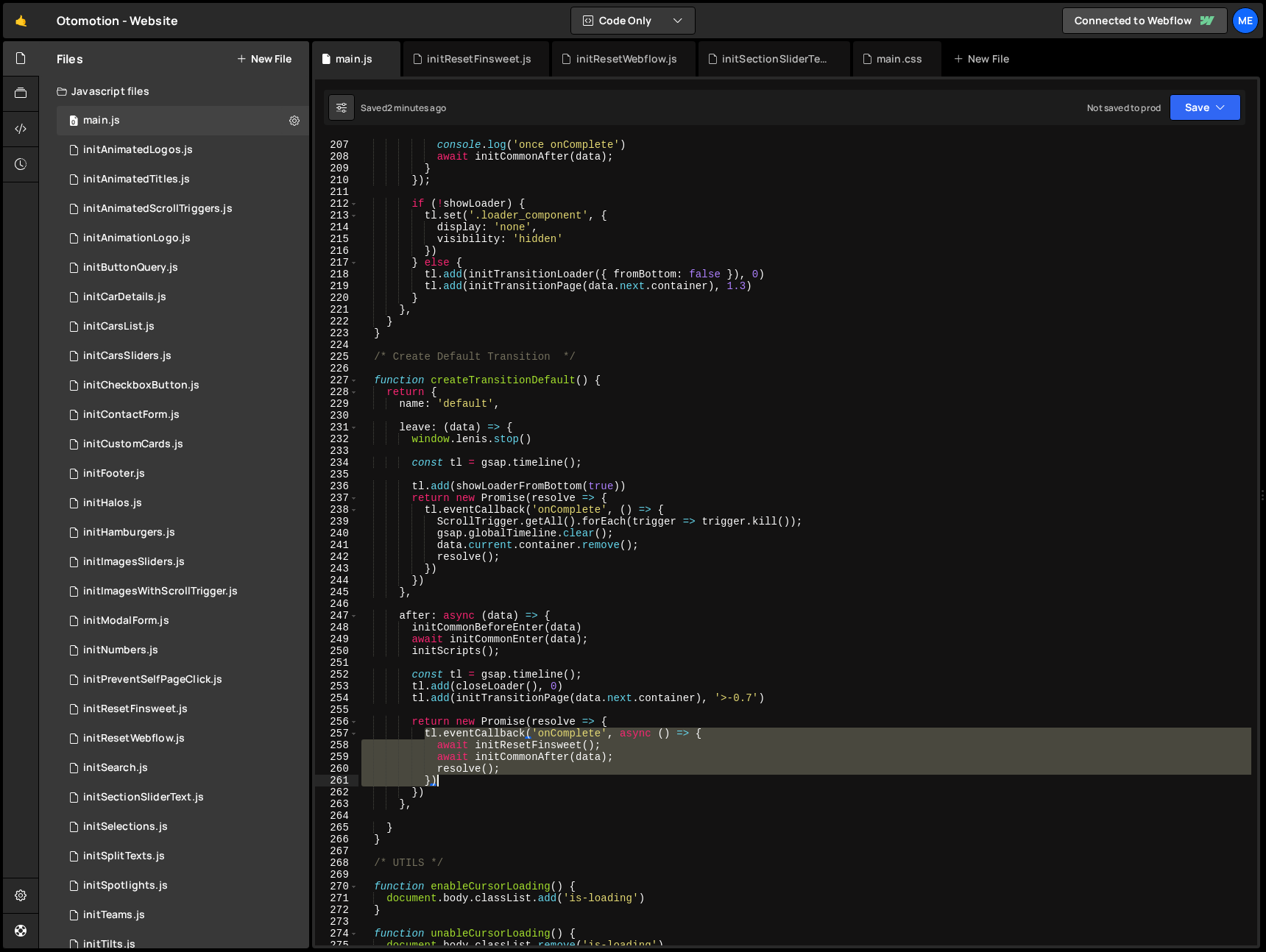
drag, startPoint x: 431, startPoint y: 738, endPoint x: 443, endPoint y: 777, distance: 40.8
click at [443, 777] on div "onComplete : async ( ) => { console . log ( 'once onComplete' ) await initCommo…" at bounding box center [804, 543] width 893 height 831
type textarea "resolve(); })"
click at [453, 712] on div "onComplete : async ( ) => { console . log ( 'once onComplete' ) await initCommo…" at bounding box center [804, 543] width 893 height 831
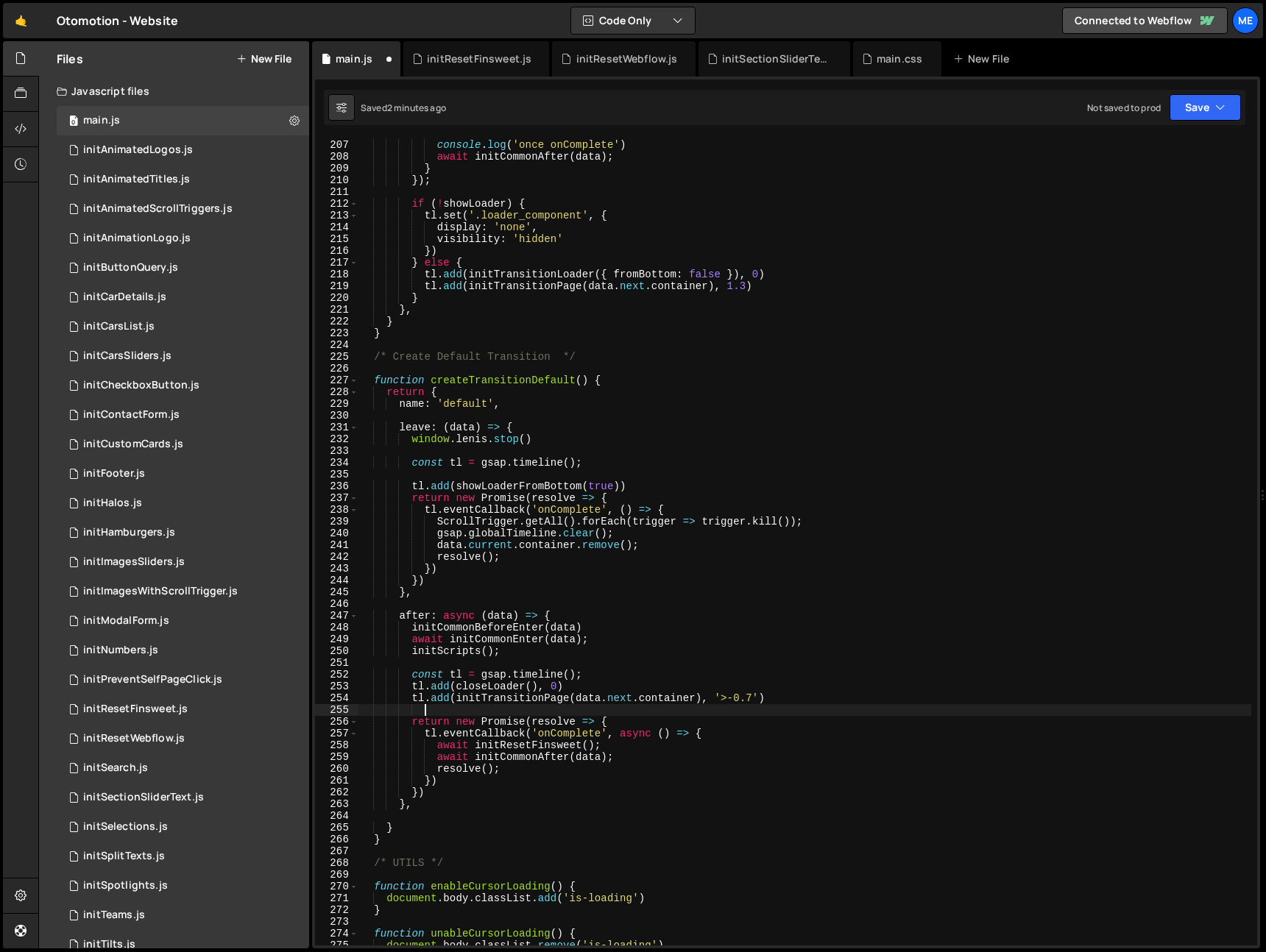
paste textarea "})"
type textarea "})"
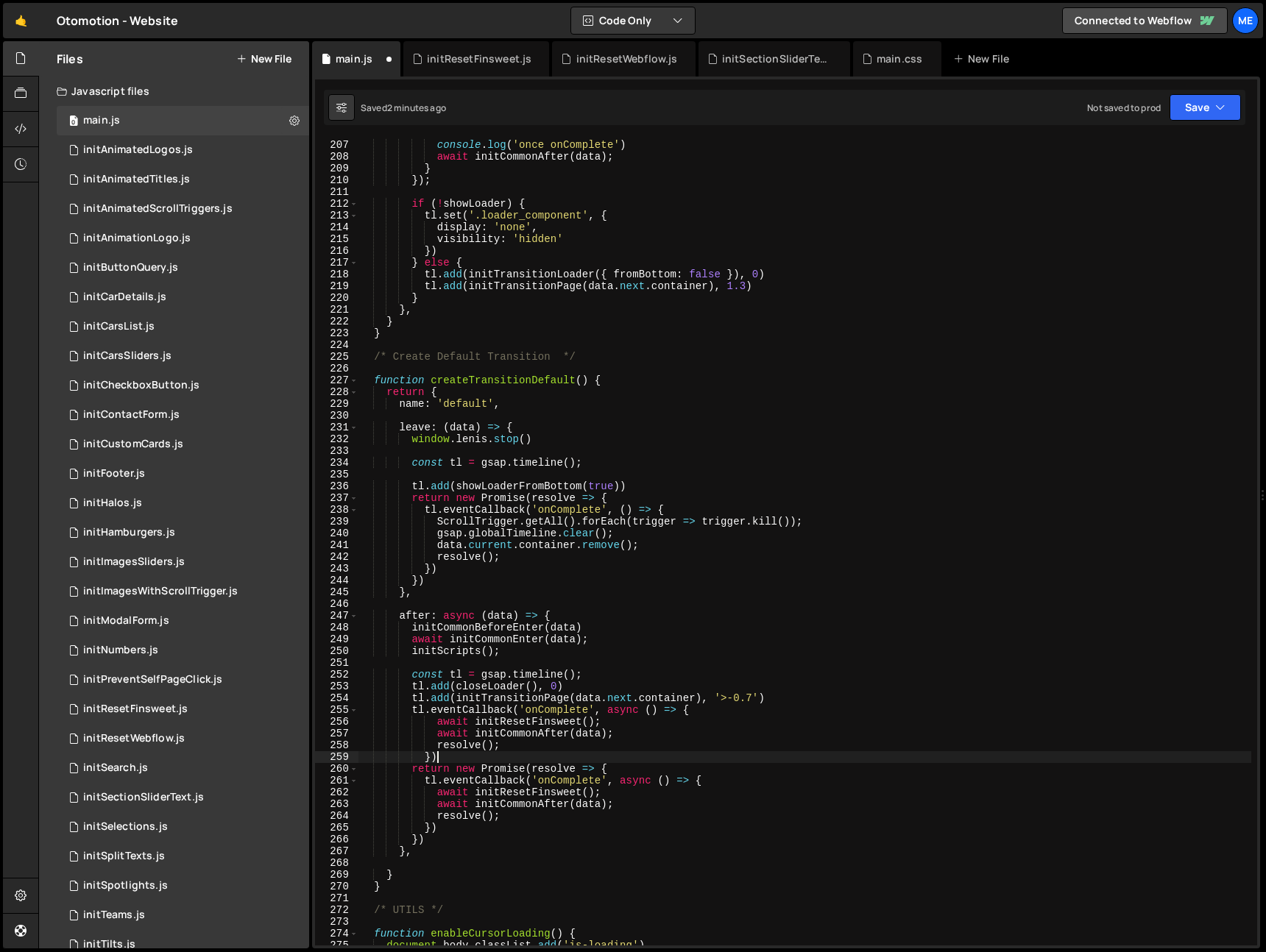
scroll to position [0, 4]
click at [544, 715] on div "onComplete : async ( ) => { console . log ( 'once onComplete' ) await initCommo…" at bounding box center [804, 543] width 893 height 831
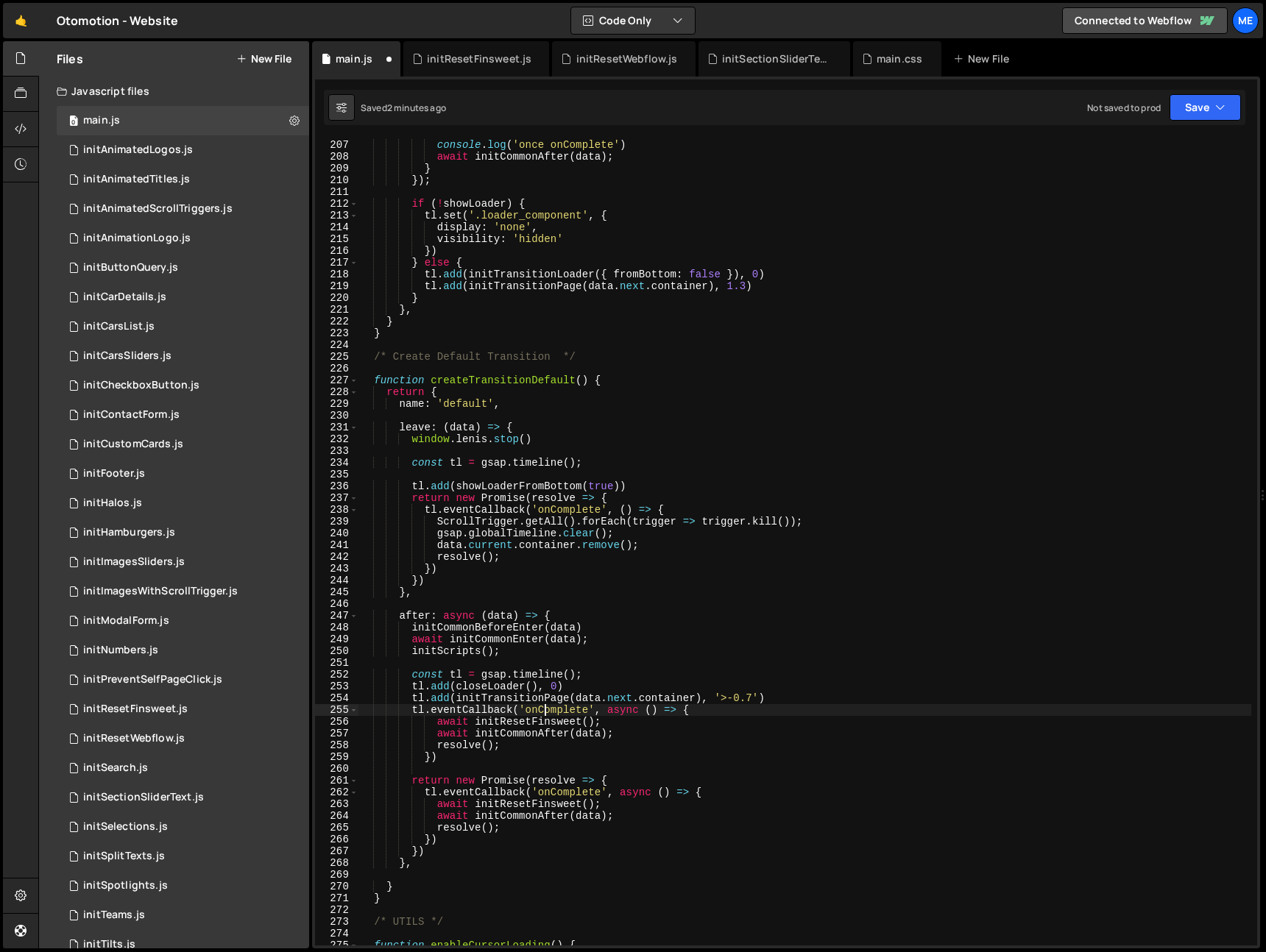
click at [544, 715] on div "onComplete : async ( ) => { console . log ( 'once onComplete' ) await initCommo…" at bounding box center [804, 543] width 893 height 831
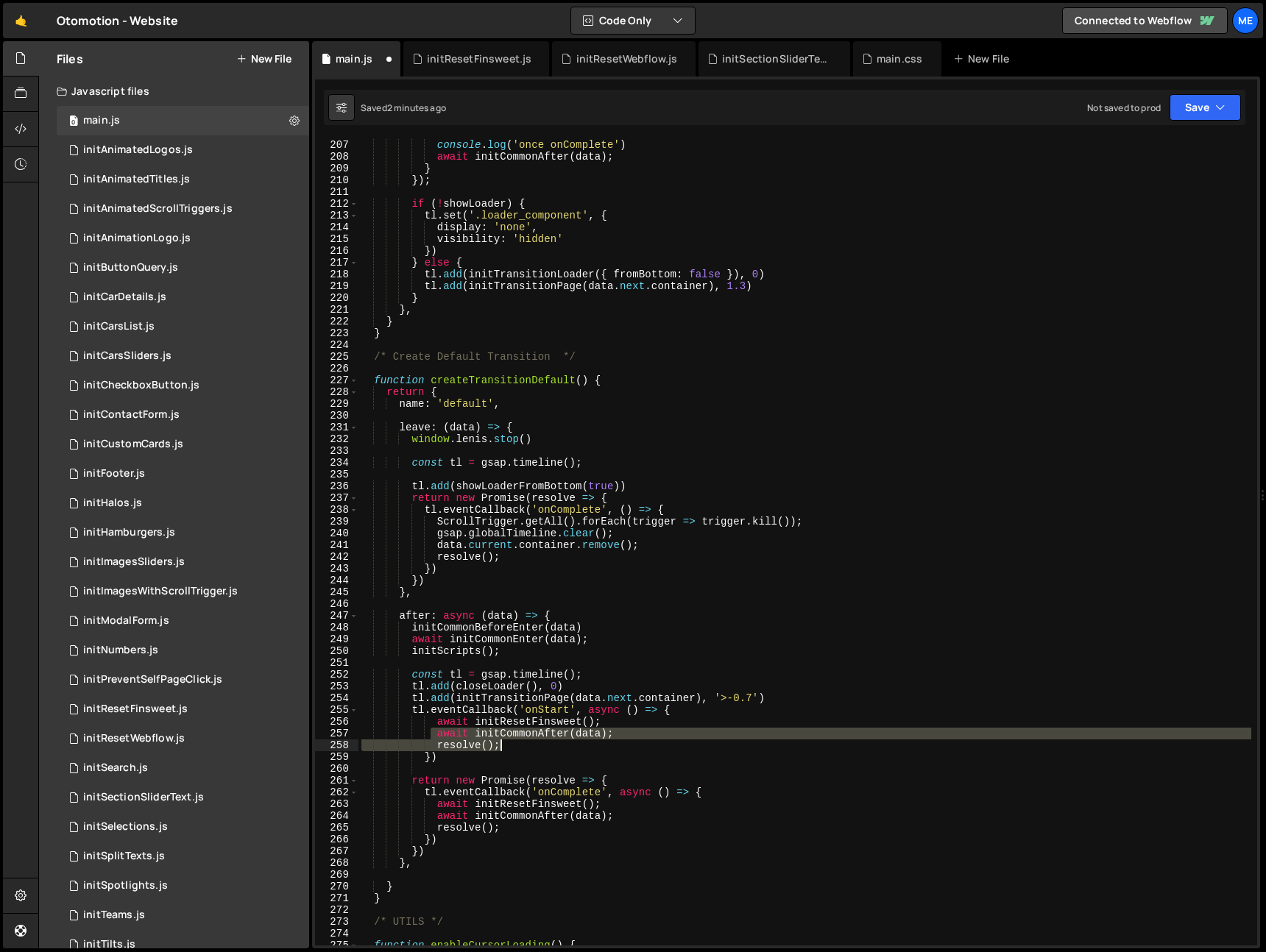
drag, startPoint x: 438, startPoint y: 735, endPoint x: 591, endPoint y: 742, distance: 153.2
click at [591, 742] on div "onComplete : async ( ) => { console . log ( 'once onComplete' ) await initCommo…" at bounding box center [804, 543] width 893 height 831
type textarea "await initCommonAfter(data); resolve();"
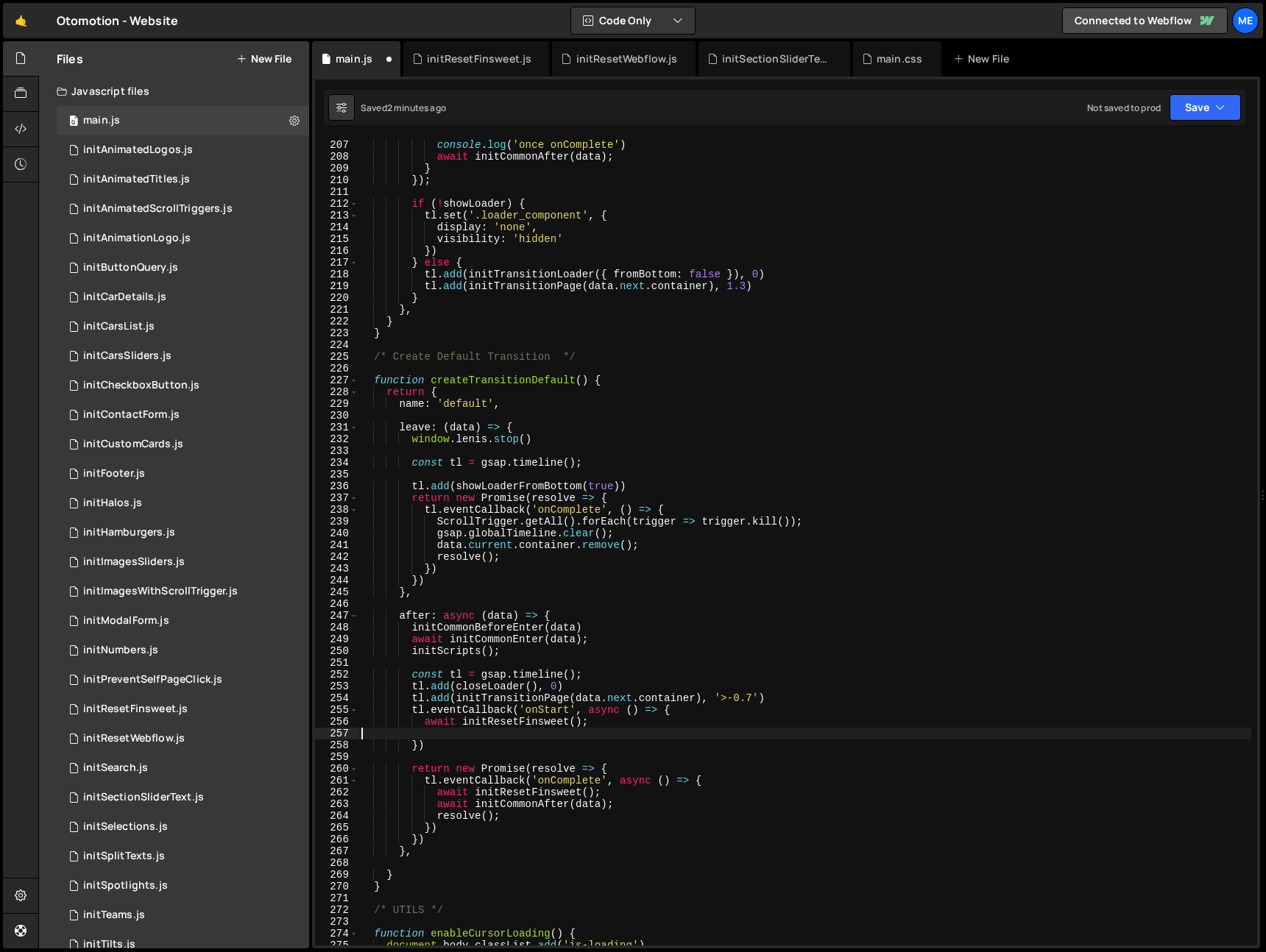
scroll to position [0, 0]
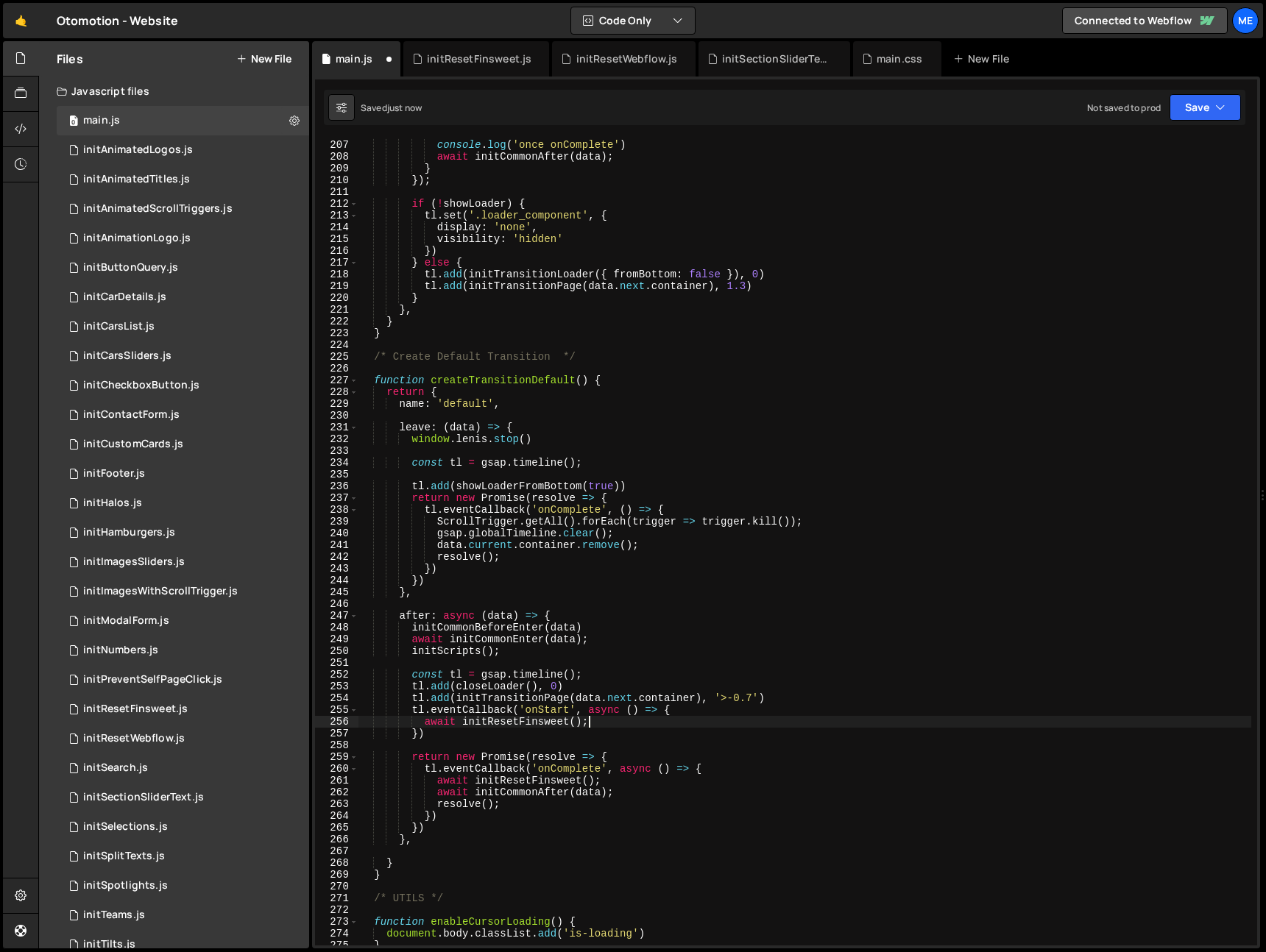
click at [619, 779] on div "onComplete : async ( ) => { console . log ( 'once onComplete' ) await initCommo…" at bounding box center [804, 543] width 893 height 831
type textarea "//await initResetFinsweet();"
click at [639, 780] on div "console . log ( 'once onComplete' ) await initCommonAfter ( data ) ; } }) ; if …" at bounding box center [804, 552] width 893 height 831
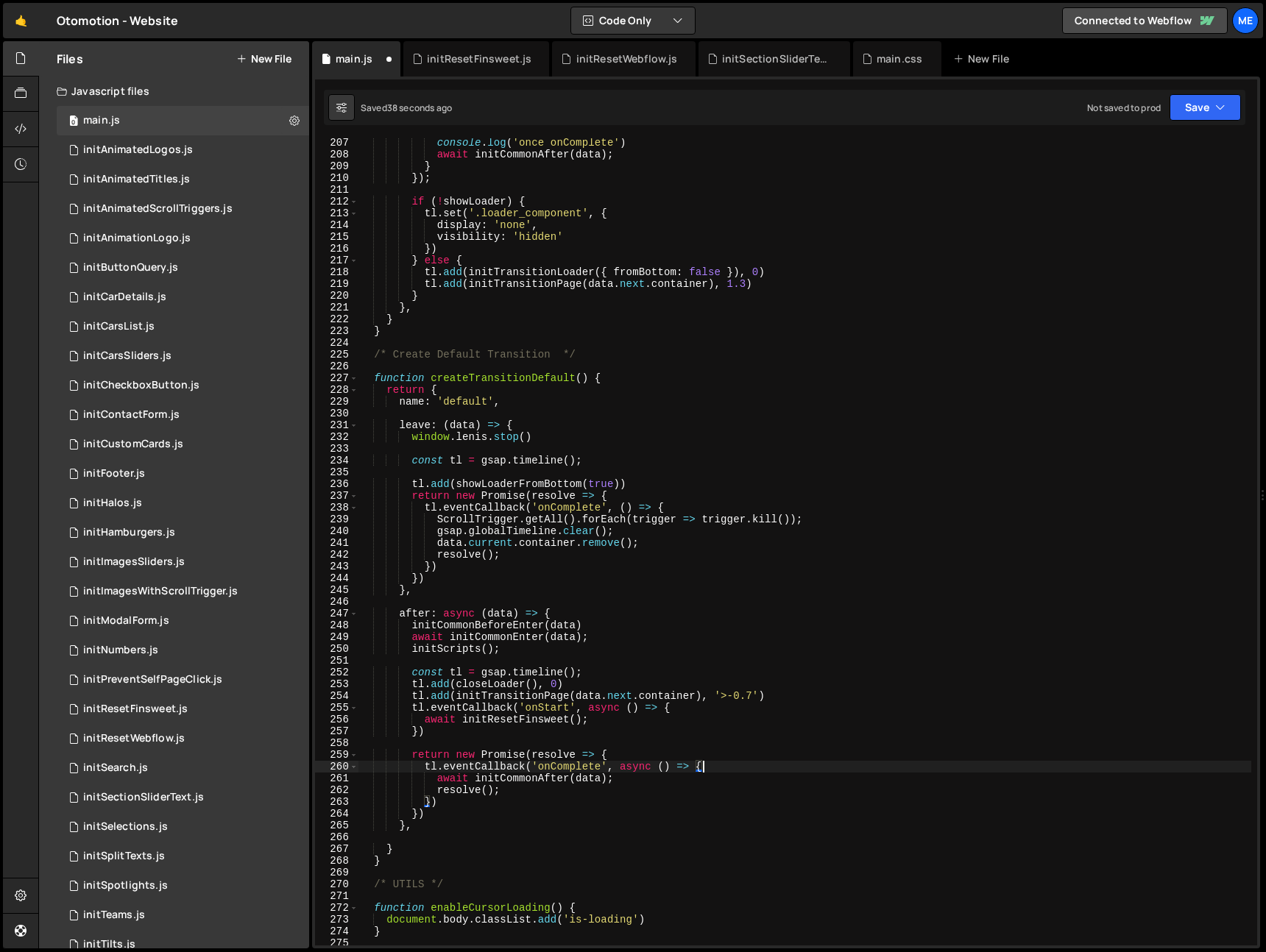
type textarea "return new Promise(resolve => {"
type textarea "tl.add(initTransitionPage(data.next.container), '>-0.7')"
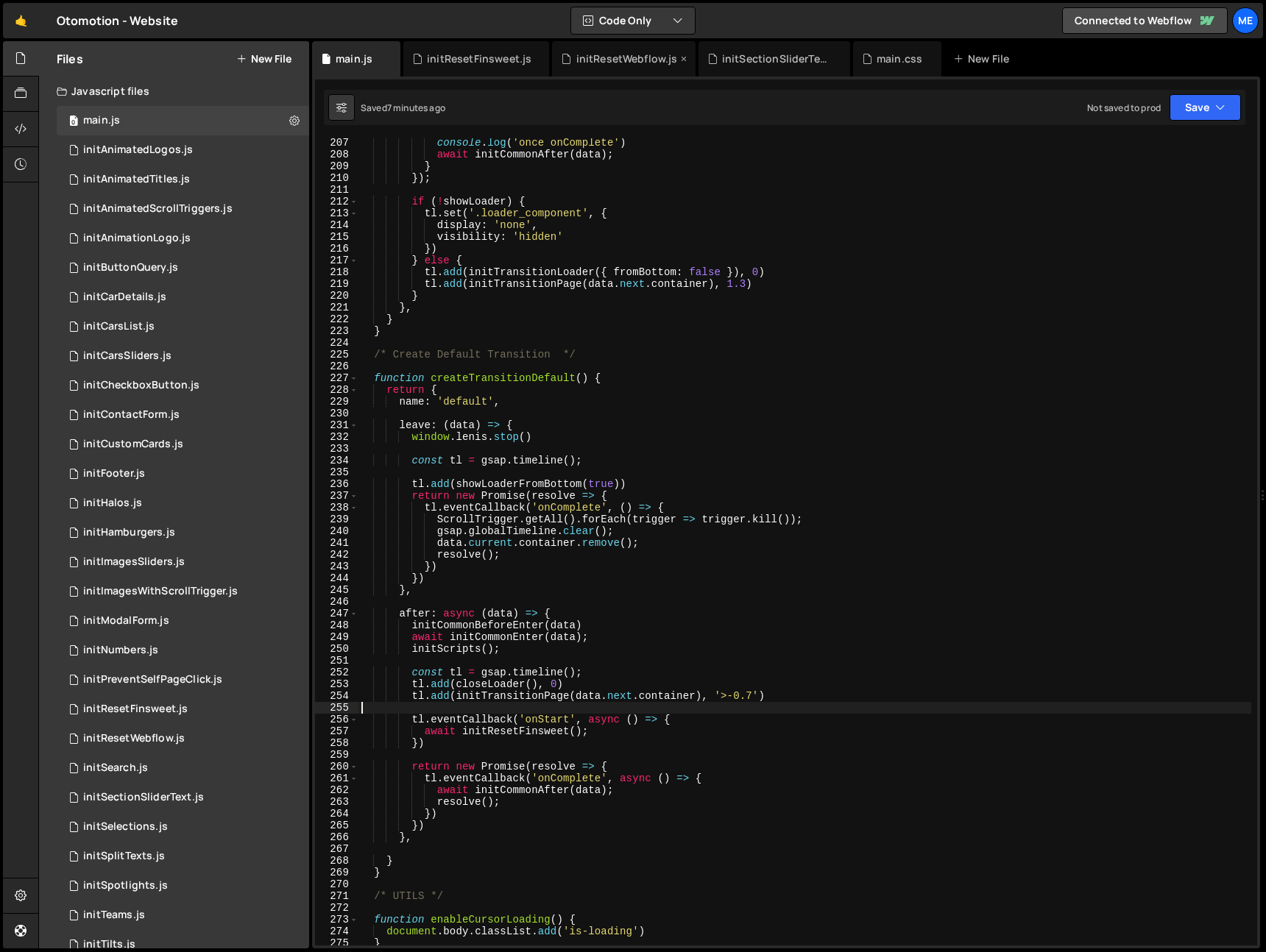
click at [608, 58] on div "initResetWebflow.js" at bounding box center [626, 58] width 102 height 15
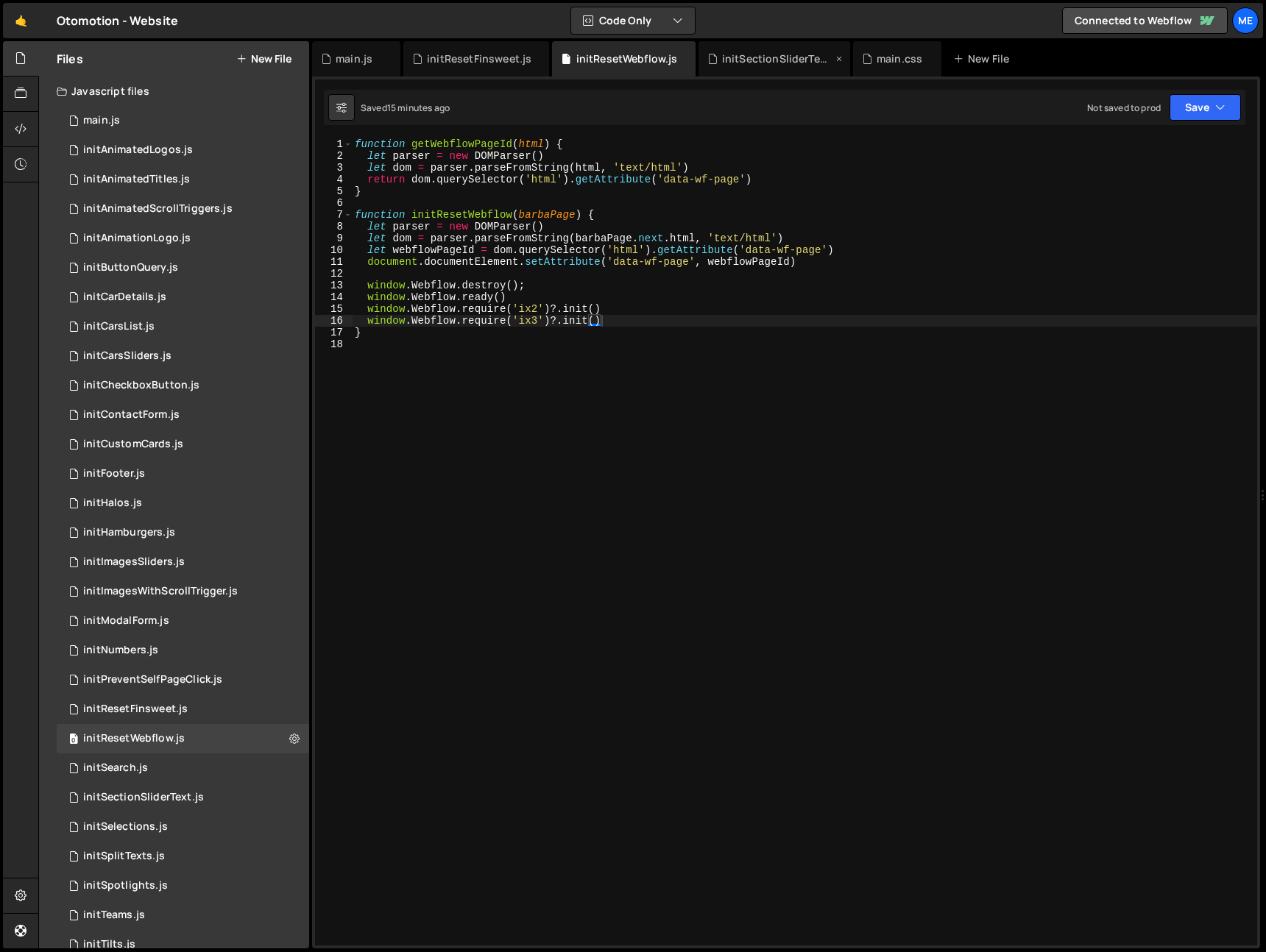
drag, startPoint x: 685, startPoint y: 59, endPoint x: 676, endPoint y: 59, distance: 9.0
click at [0, 0] on icon at bounding box center [0, 0] width 0 height 0
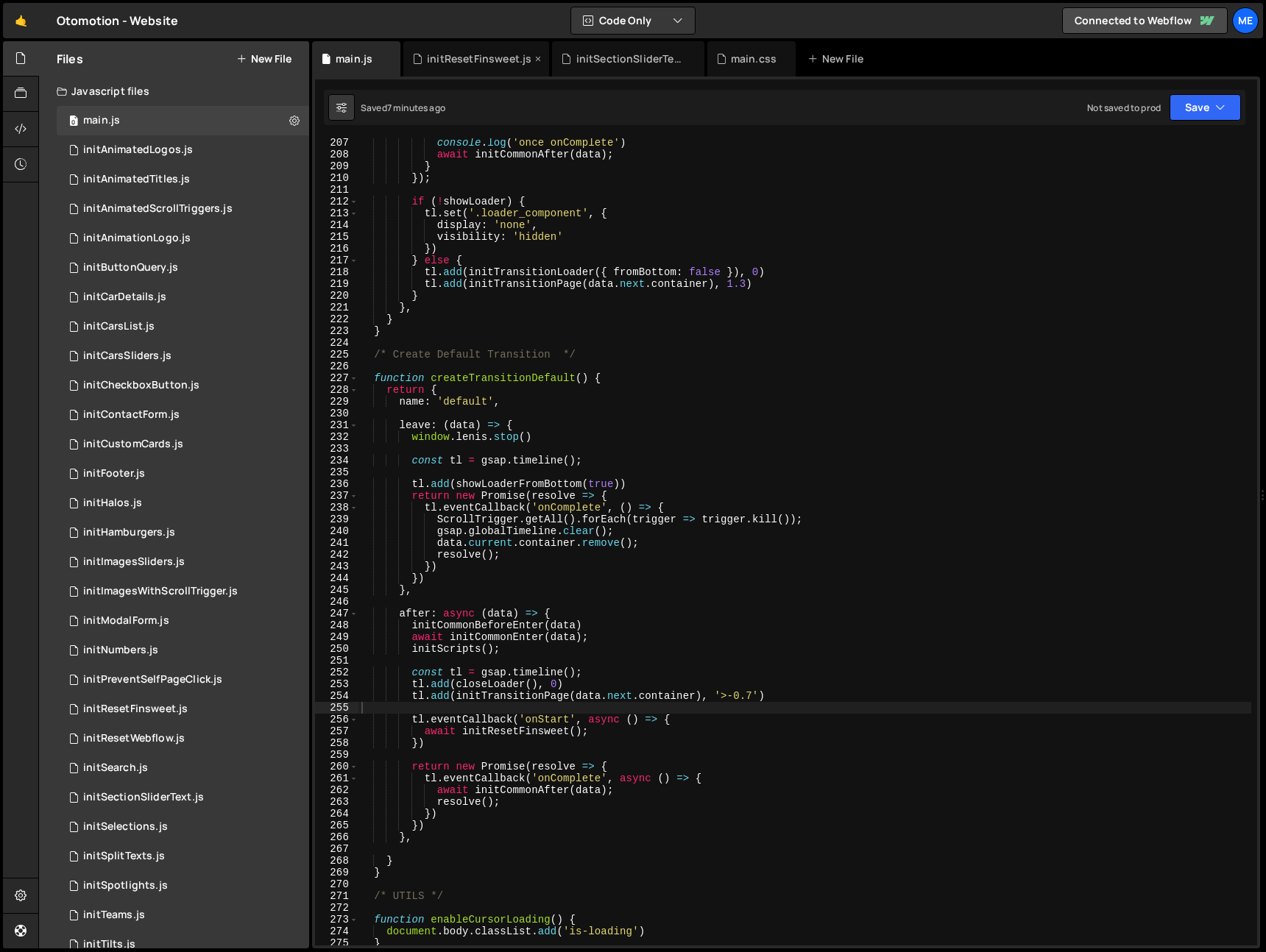
click at [539, 58] on icon at bounding box center [538, 58] width 11 height 15
drag, startPoint x: 483, startPoint y: 60, endPoint x: 493, endPoint y: 61, distance: 10.0
click at [483, 60] on div "initSectionSliderText.js" at bounding box center [483, 58] width 111 height 15
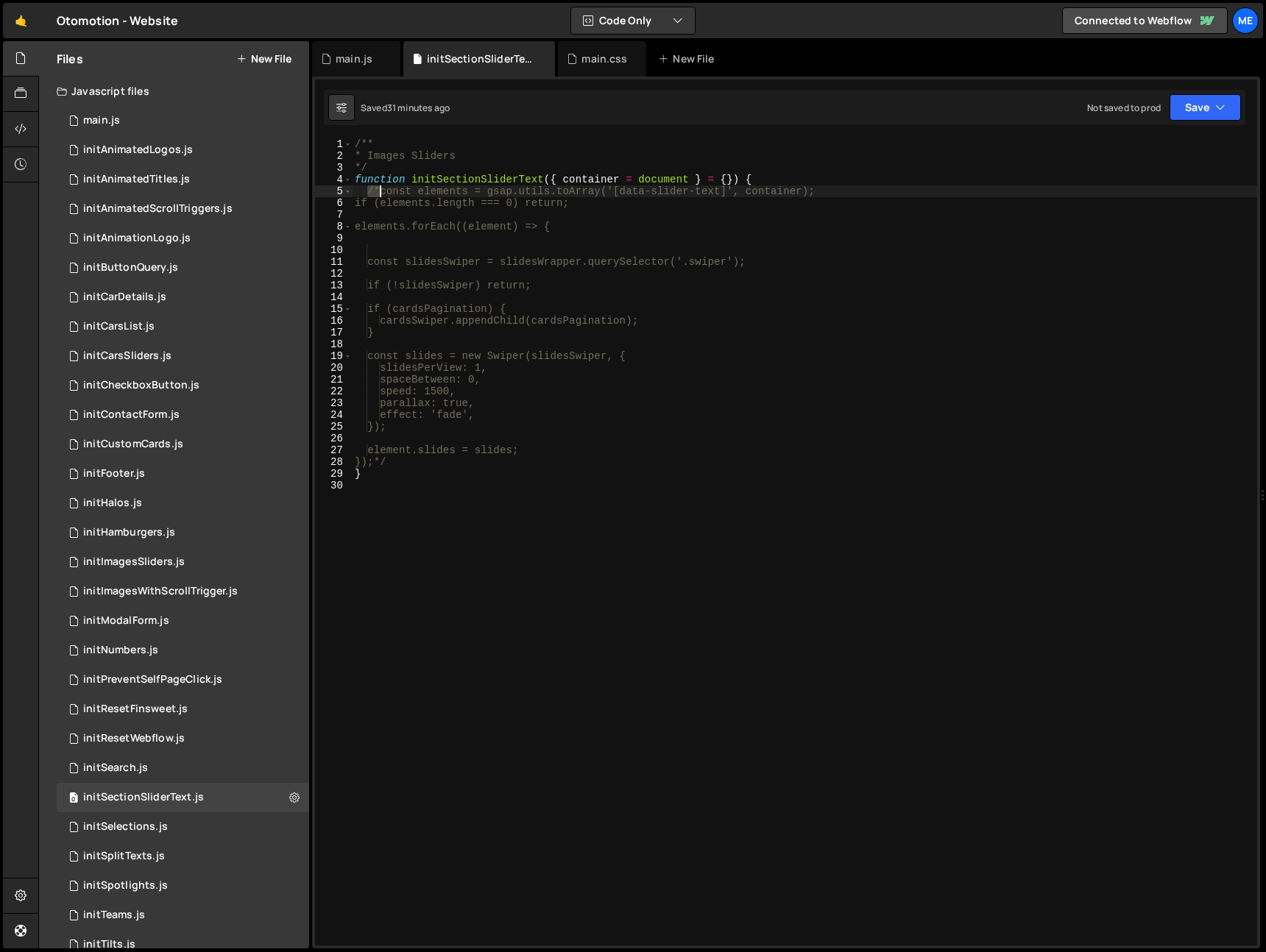
drag, startPoint x: 391, startPoint y: 193, endPoint x: 388, endPoint y: 301, distance: 108.0
click at [383, 193] on div "/** * Images Sliders */ function initSectionSliderText ( { container = document…" at bounding box center [804, 553] width 905 height 831
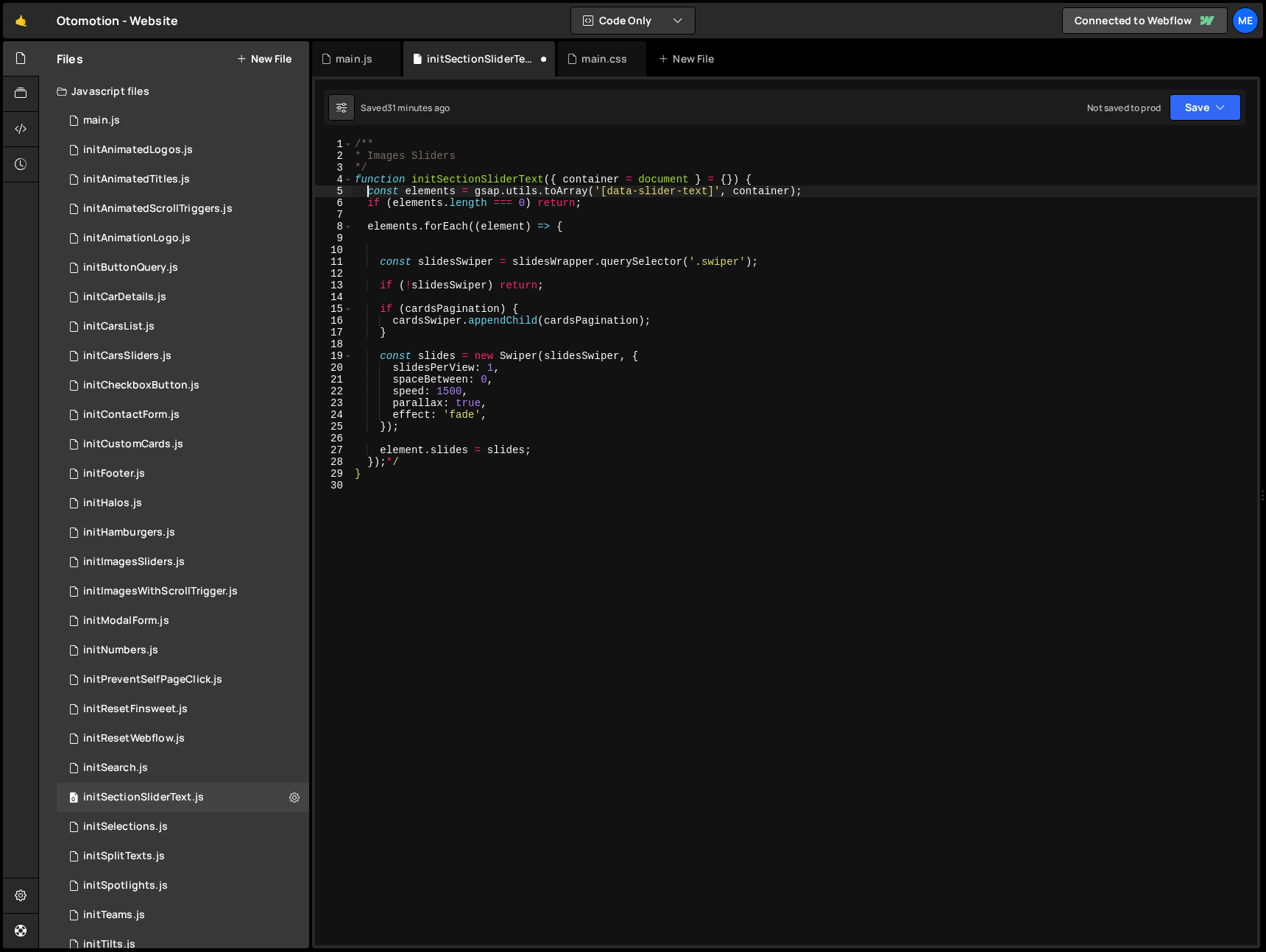
drag, startPoint x: 387, startPoint y: 465, endPoint x: 424, endPoint y: 464, distance: 37.0
click at [424, 464] on div "/** * Images Sliders */ function initSectionSliderText ( { container = document…" at bounding box center [804, 553] width 905 height 831
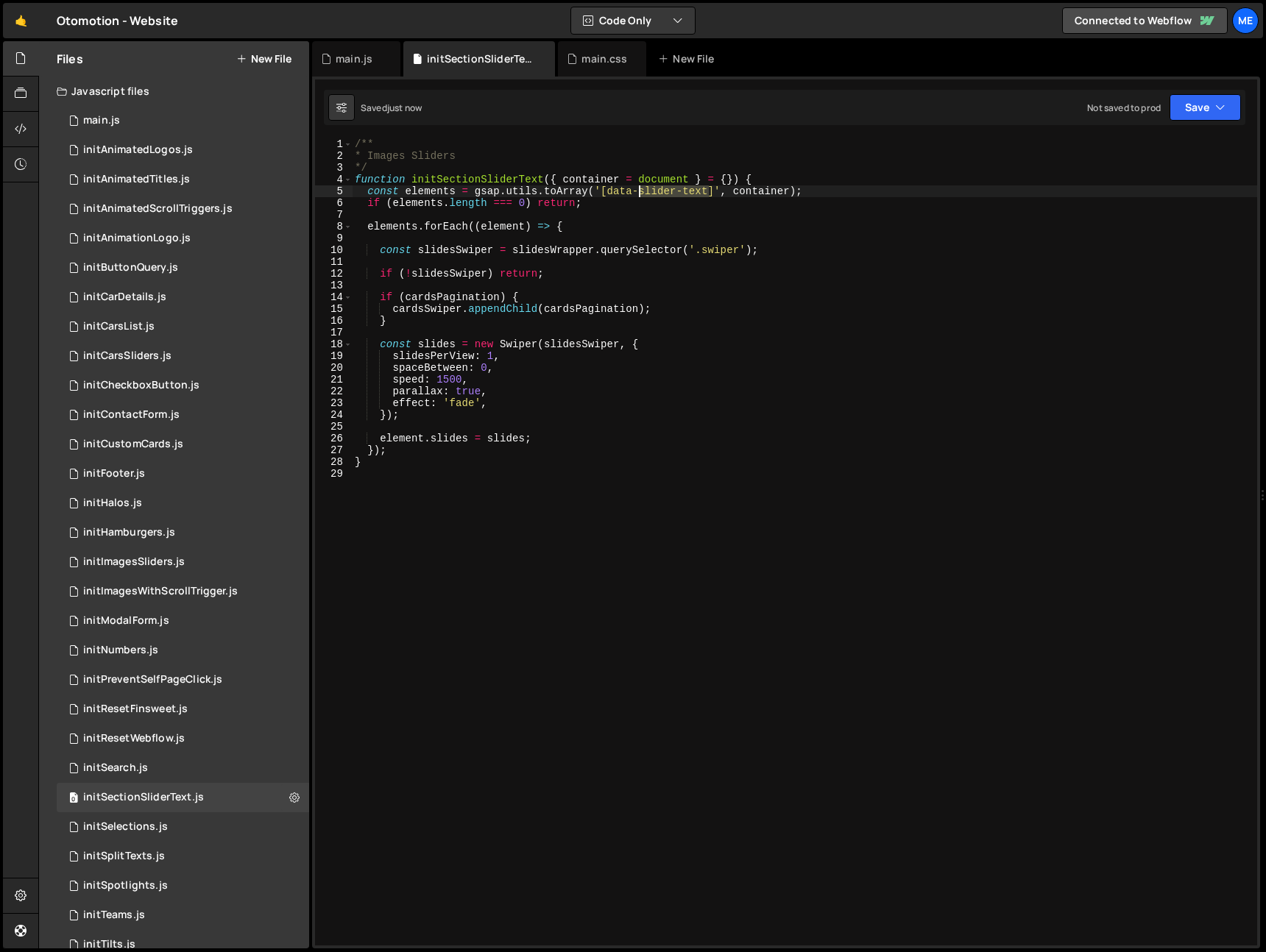
drag, startPoint x: 711, startPoint y: 193, endPoint x: 626, endPoint y: 193, distance: 85.0
click at [639, 193] on div "/** * Images Sliders */ function initSectionSliderText ( { container = document…" at bounding box center [804, 553] width 905 height 831
click at [518, 178] on div "/** * Images Sliders */ function initSectionSliderText ( { container = document…" at bounding box center [804, 553] width 905 height 831
click at [515, 180] on div "/** * Images Sliders */ function initSectionSliderText ( { container = document…" at bounding box center [804, 553] width 905 height 831
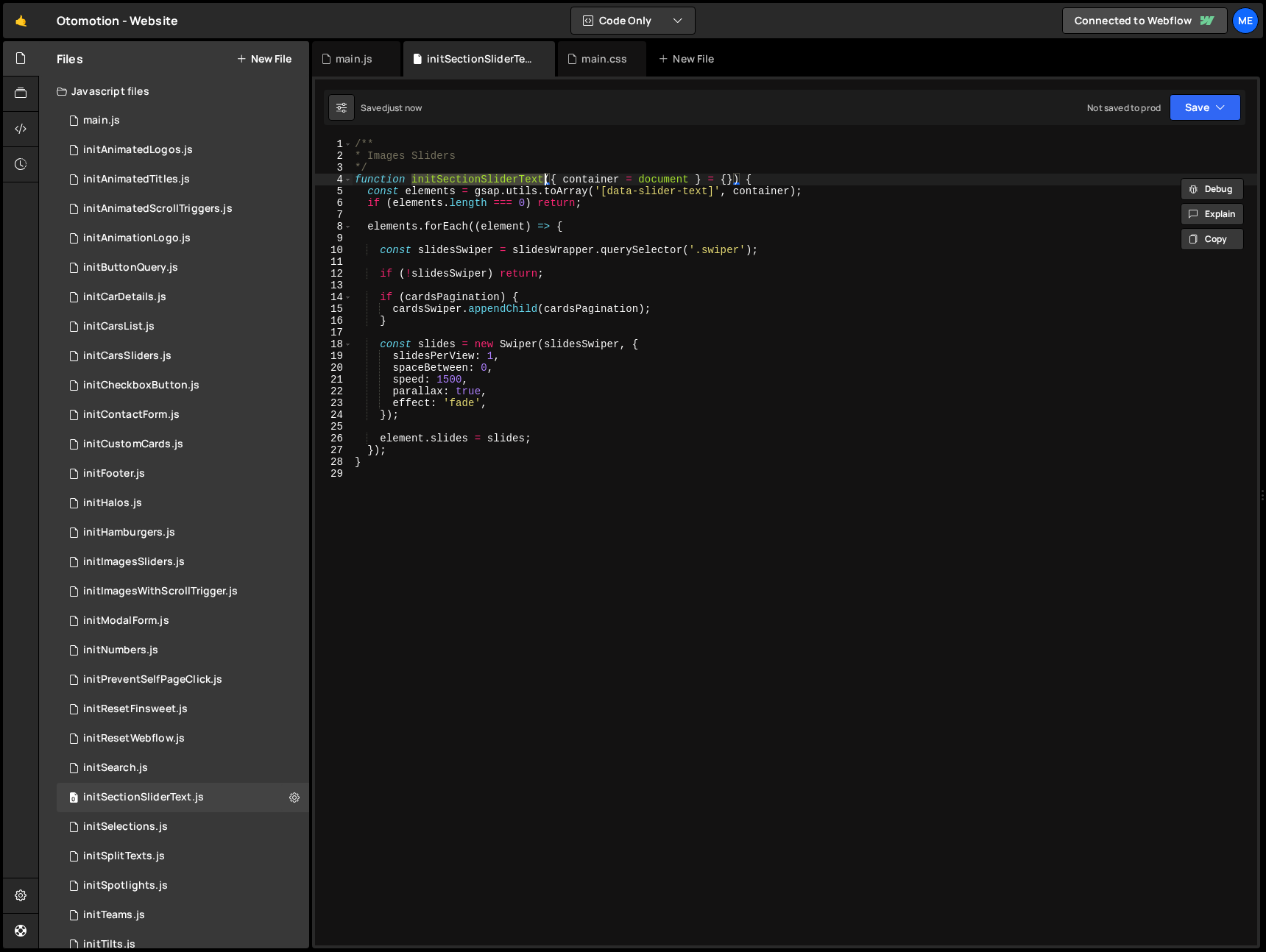
click at [643, 193] on div "/** * Images Sliders */ function initSectionSliderText ( { container = document…" at bounding box center [804, 553] width 905 height 831
type textarea "const elements = gsap.utils.toArray('[data-slider-text]', container);"
click at [448, 239] on div "/** * Images Sliders */ function initSectionSliderText ( { container = document…" at bounding box center [804, 553] width 905 height 831
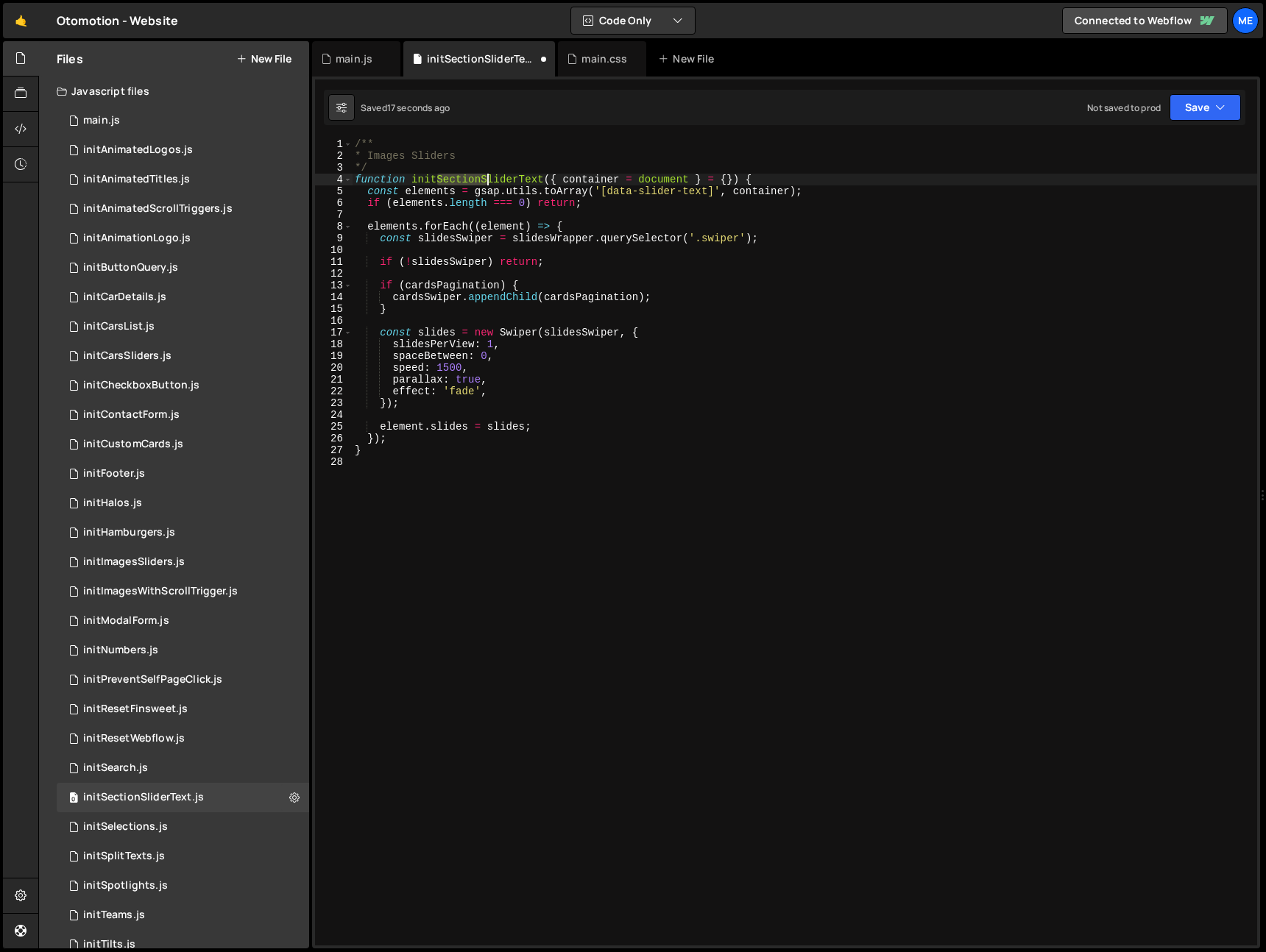
drag, startPoint x: 441, startPoint y: 177, endPoint x: 485, endPoint y: 179, distance: 44.0
click at [485, 179] on div "/** * Images Sliders */ function initSectionSliderText ( { container = document…" at bounding box center [804, 553] width 905 height 831
type textarea "function initImagesliderText({ container = document } = {}) {"
click at [148, 561] on div "initImagesSliders.js" at bounding box center [133, 562] width 102 height 13
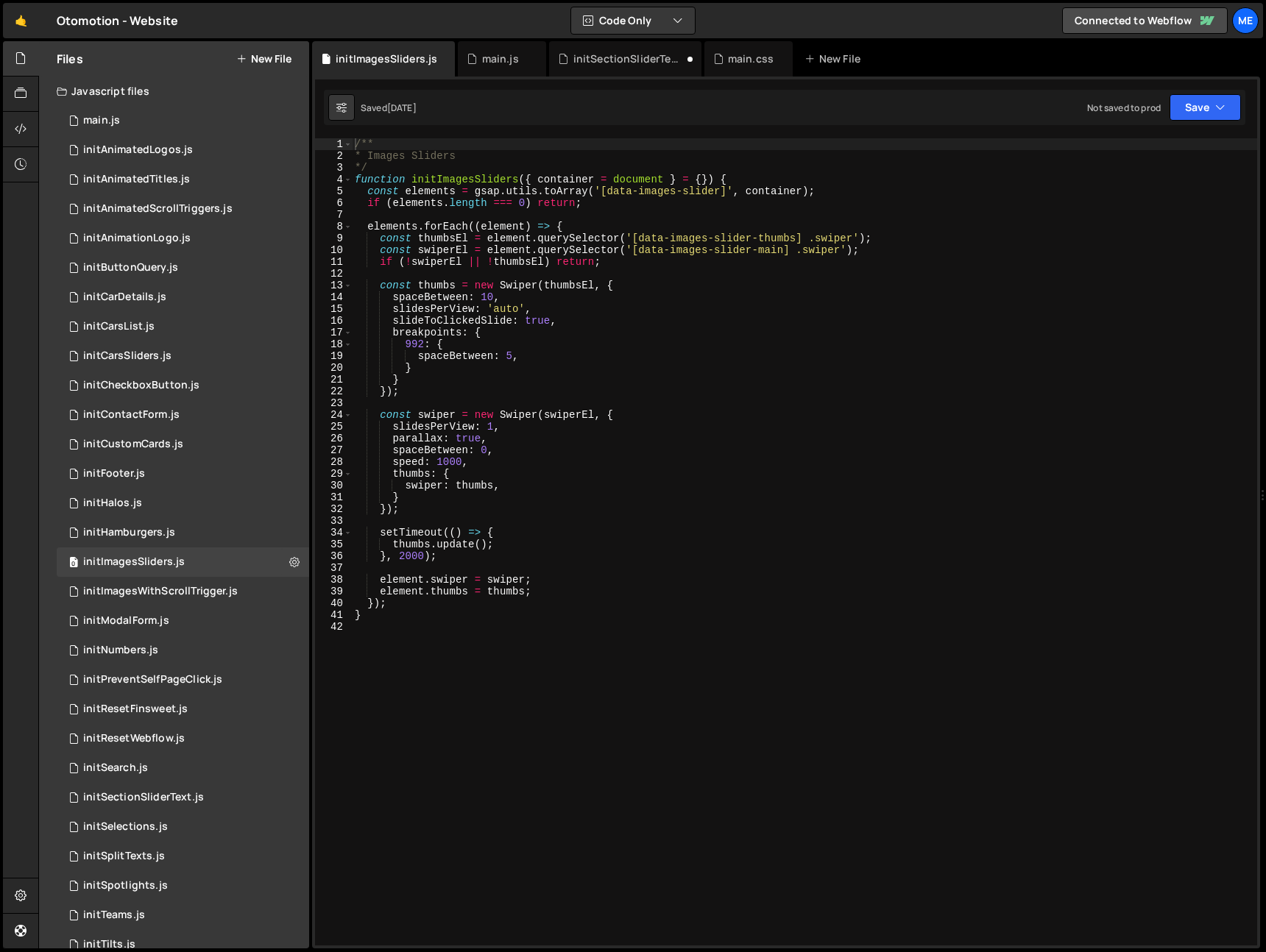
scroll to position [2, 0]
click at [436, 175] on div "/** * Images Sliders */ function initImagesSliders ( { container = document } =…" at bounding box center [801, 552] width 900 height 831
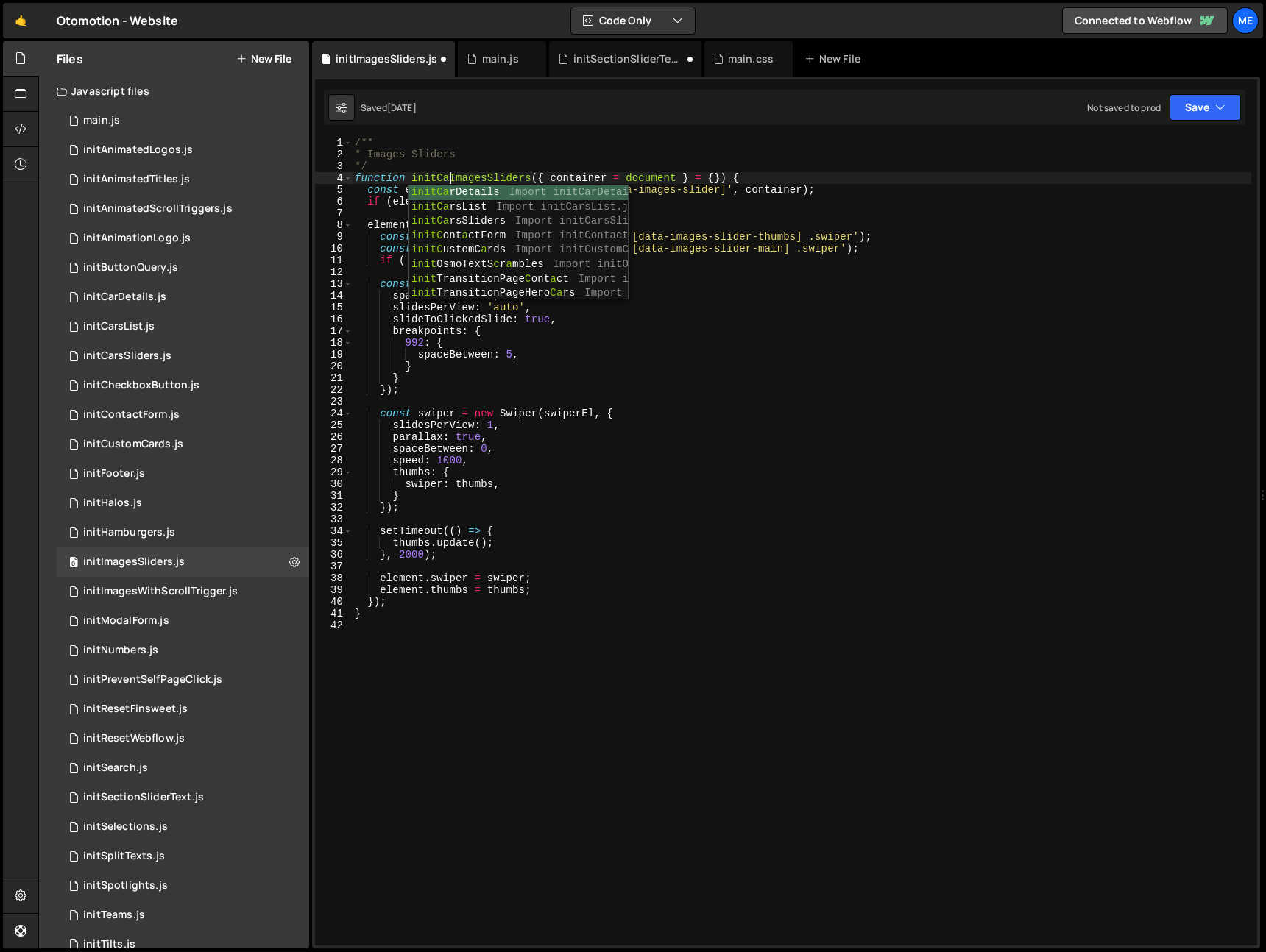
scroll to position [0, 7]
click at [454, 180] on div "/** * Images Sliders */ function initCarImagesSliders ( { container = document …" at bounding box center [801, 552] width 900 height 831
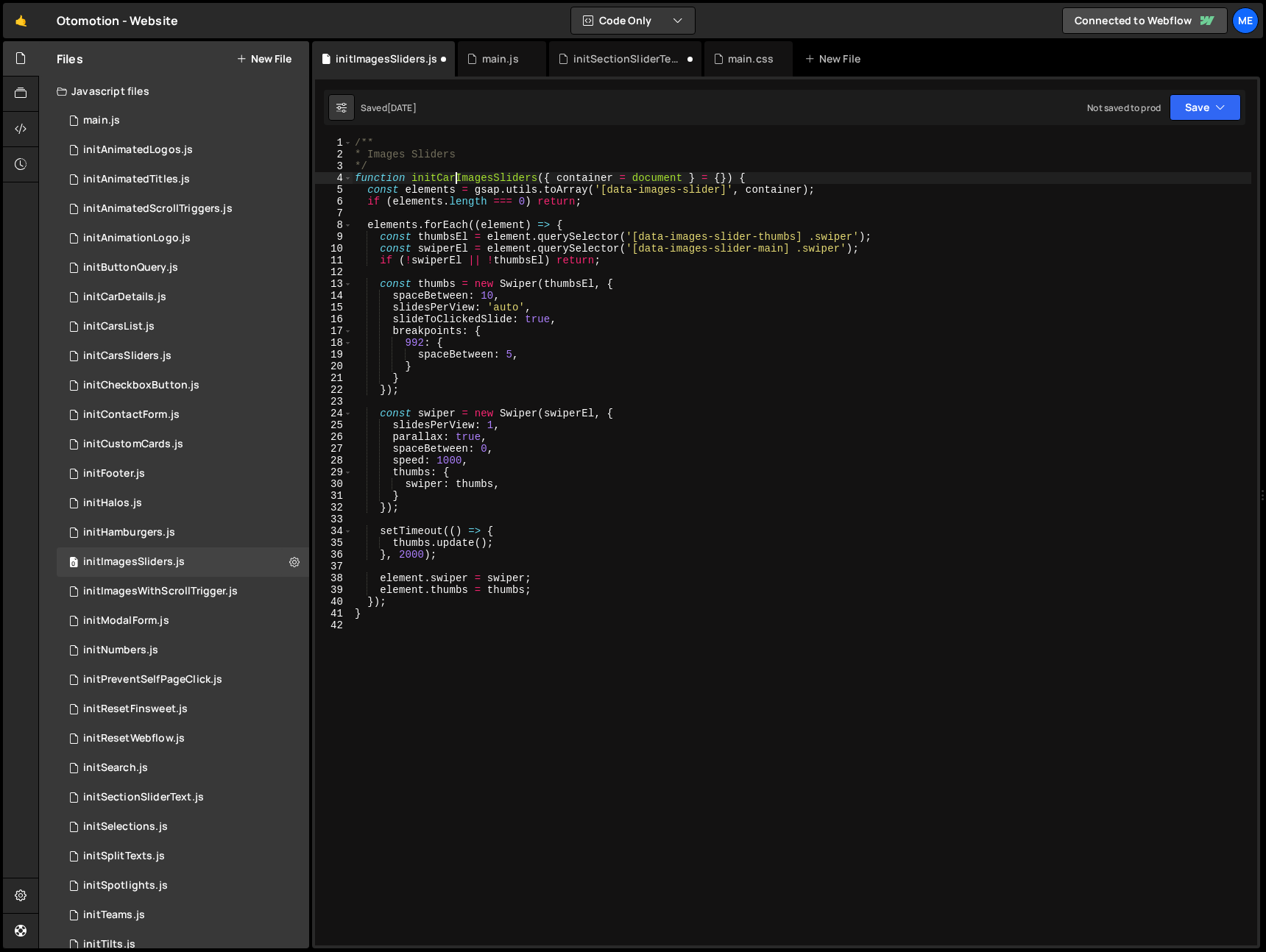
drag, startPoint x: 454, startPoint y: 180, endPoint x: 449, endPoint y: 185, distance: 7.1
click at [454, 180] on div "/** * Images Sliders */ function initCarImagesSliders ( { container = document …" at bounding box center [801, 552] width 900 height 831
type textarea "function initCarImagesSliders({ container = document } = {}) {"
click at [289, 565] on icon at bounding box center [294, 561] width 11 height 14
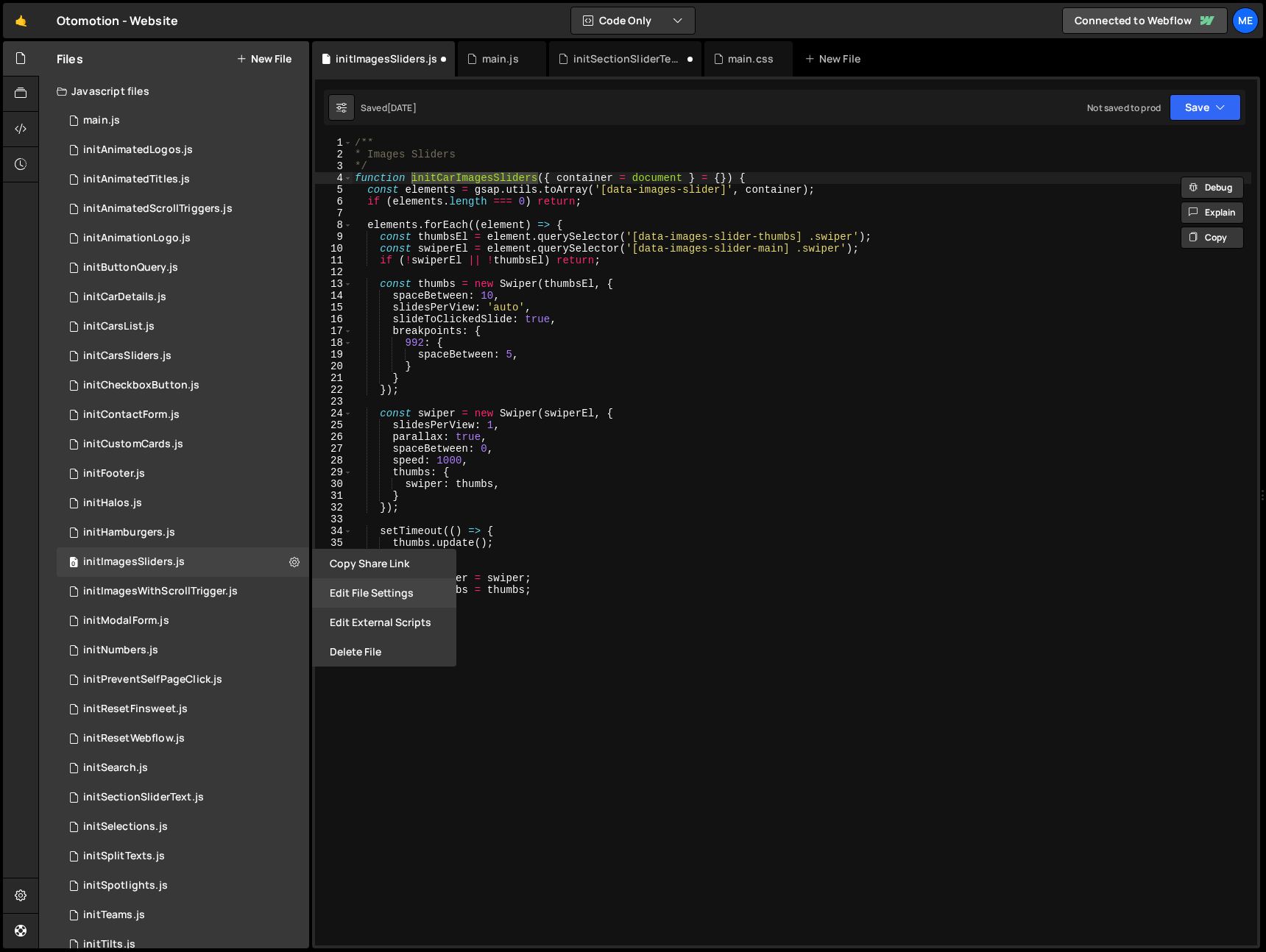
click at [357, 593] on button "Edit File Settings" at bounding box center [384, 593] width 145 height 29
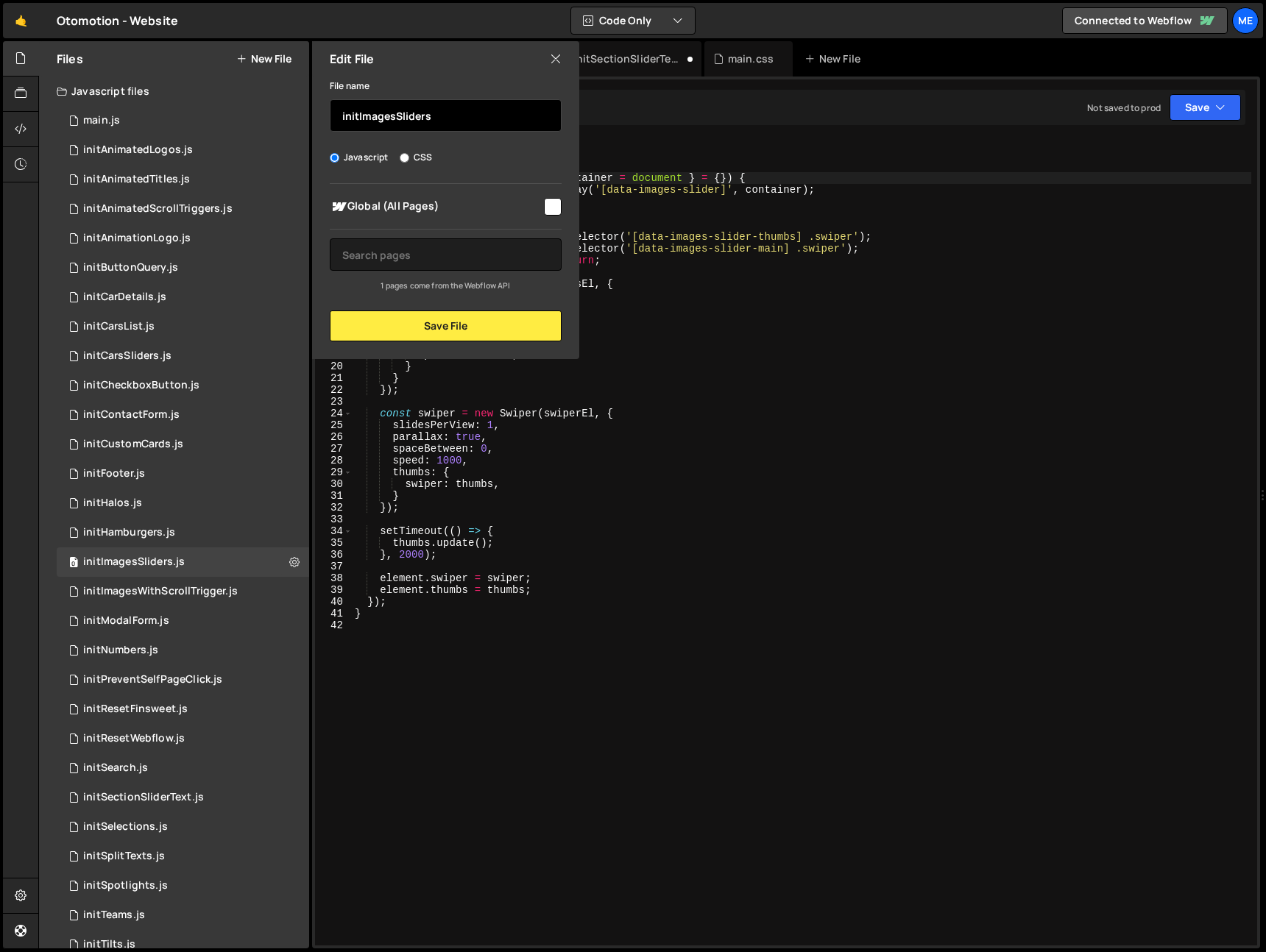
click at [358, 116] on input "initImagesSliders" at bounding box center [445, 115] width 232 height 32
type input "initCarImagesSliders"
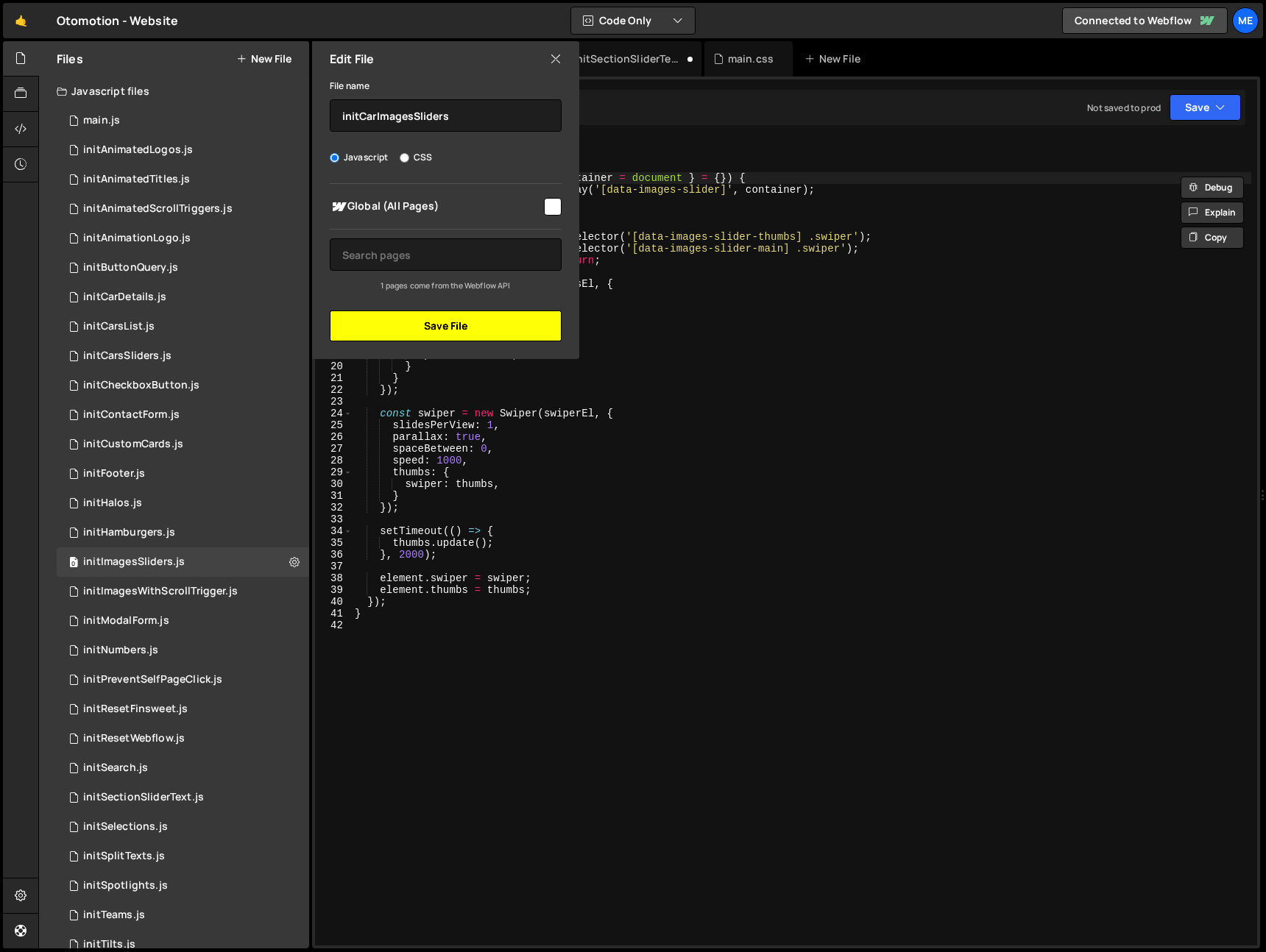
drag, startPoint x: 470, startPoint y: 328, endPoint x: 468, endPoint y: 337, distance: 9.2
click at [470, 328] on button "Save File" at bounding box center [445, 326] width 232 height 31
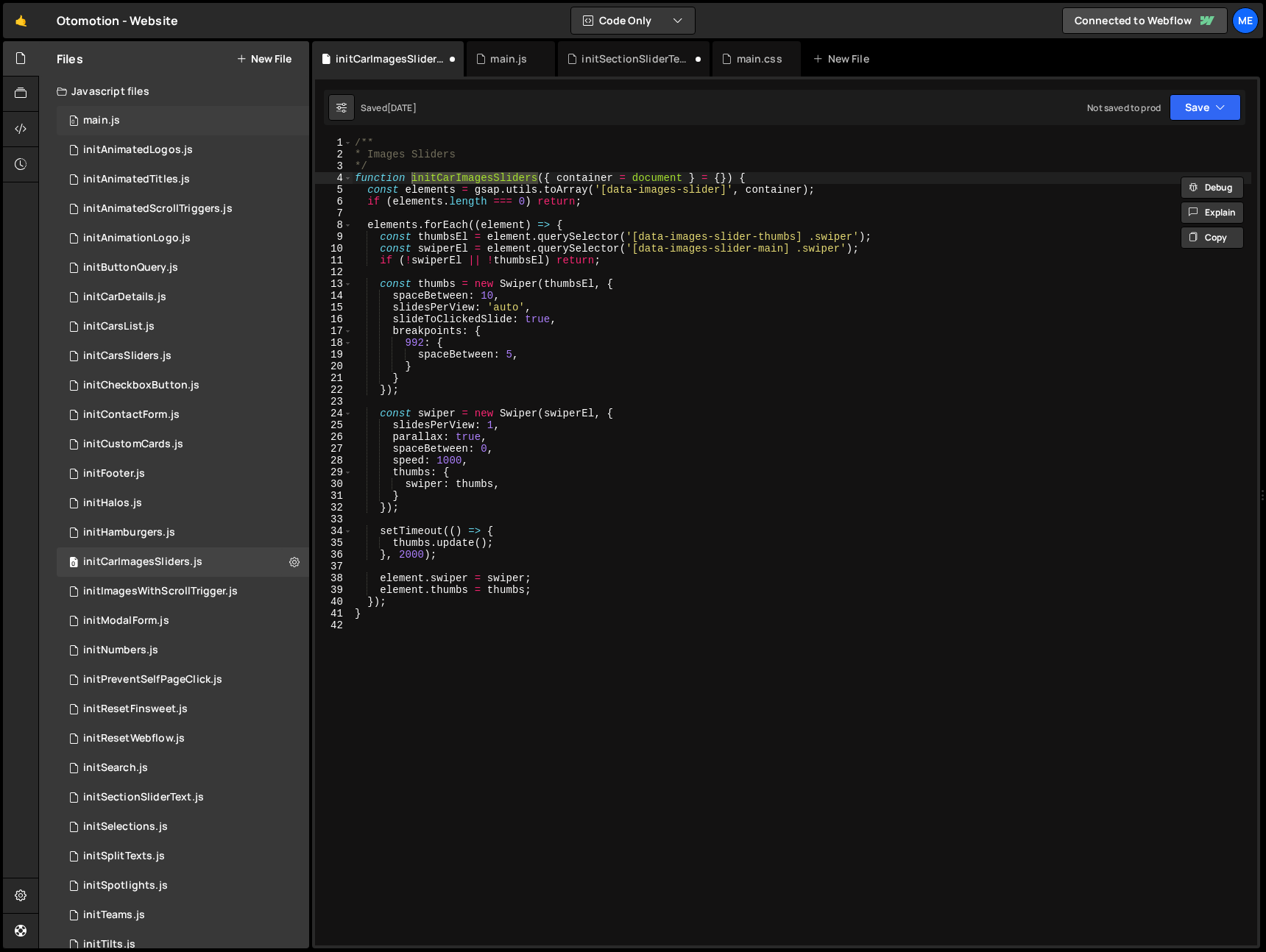
click at [128, 123] on div "0 main.js 0" at bounding box center [183, 120] width 253 height 29
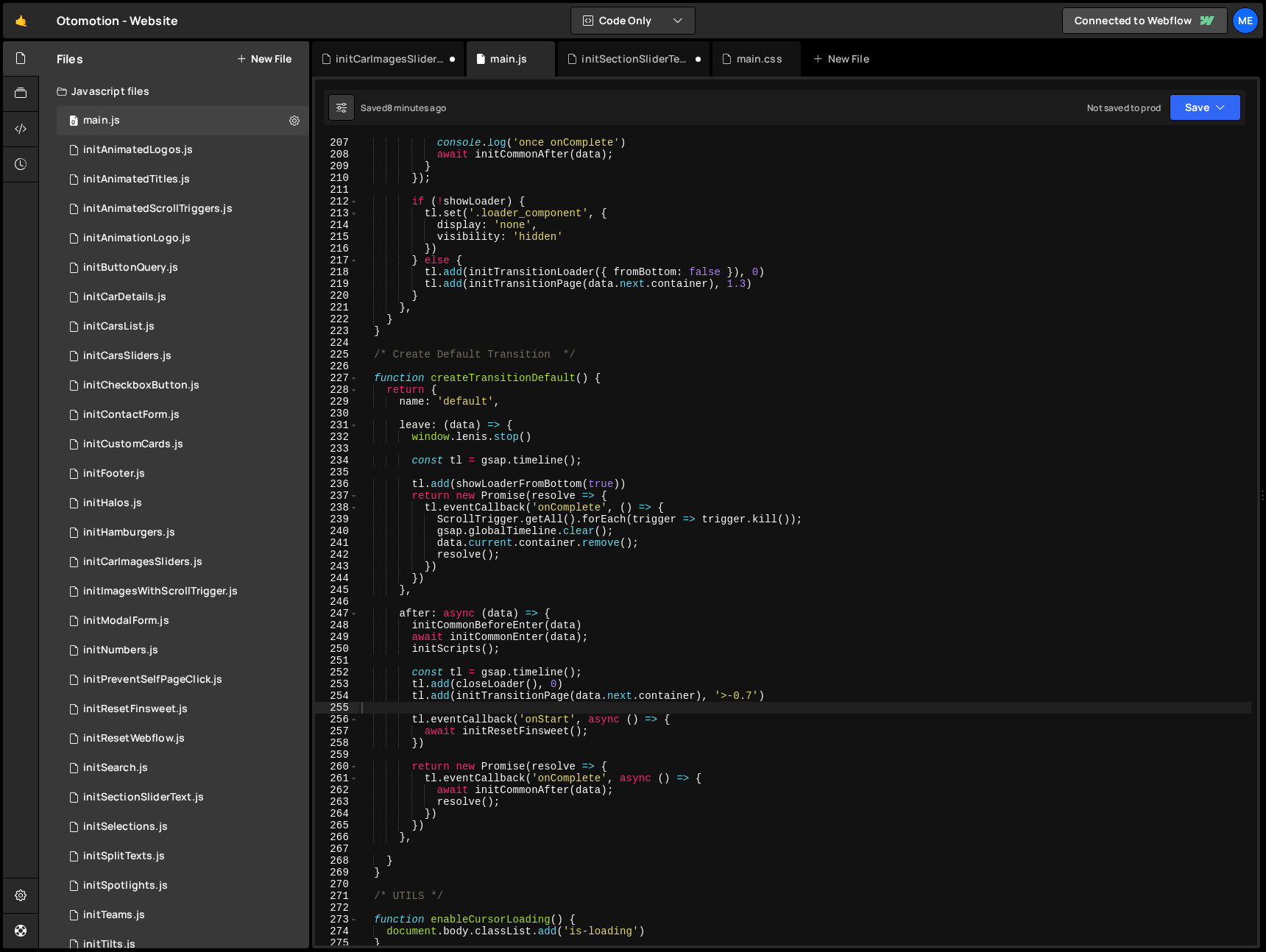
type textarea "tl.add(showLoaderFromBottom(true))"
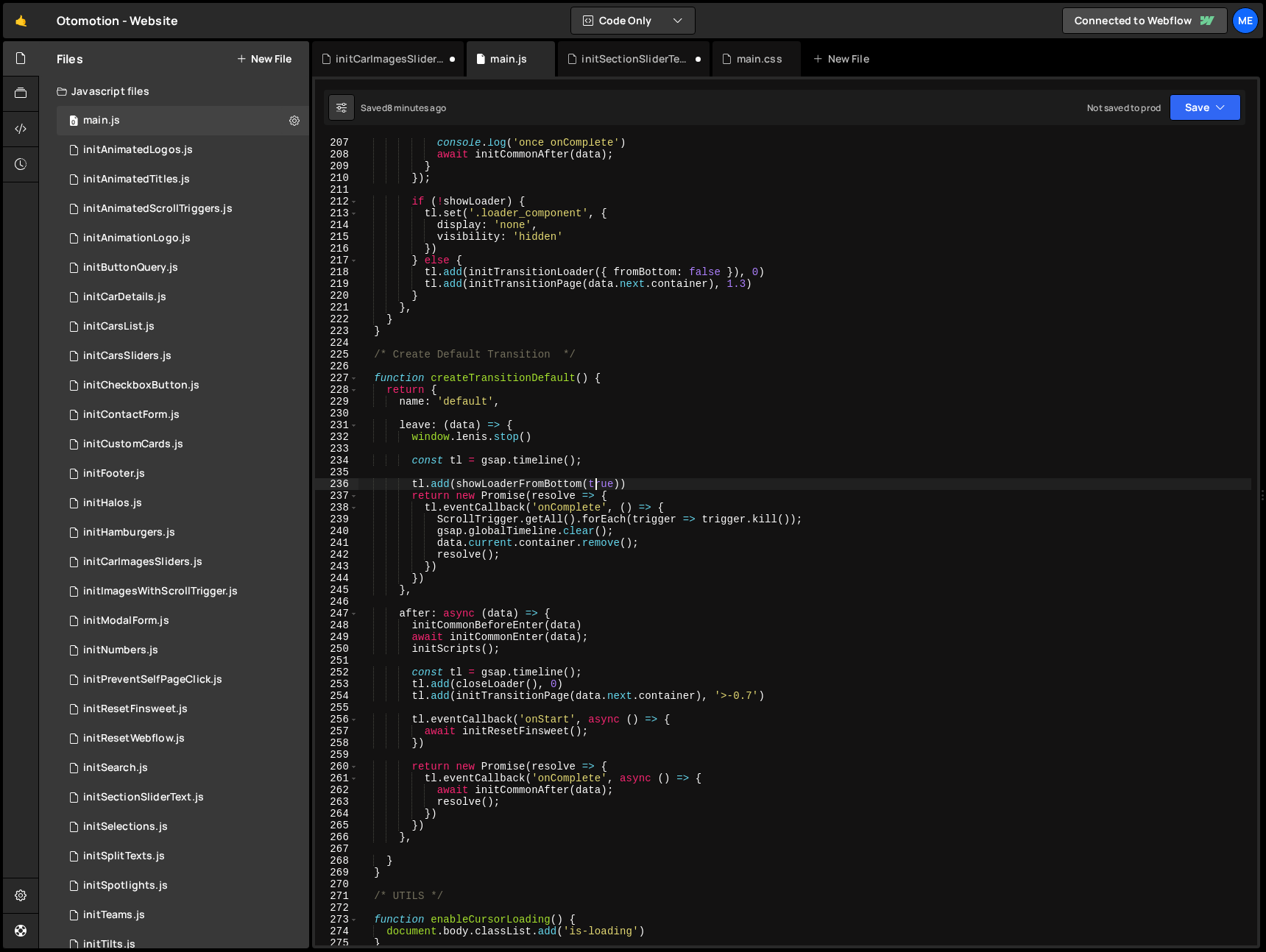
drag, startPoint x: 596, startPoint y: 482, endPoint x: 601, endPoint y: 470, distance: 13.0
click at [596, 481] on div "console . log ( 'once onComplete' ) await initCommonAfter ( data ) ; } }) ; if …" at bounding box center [804, 552] width 893 height 831
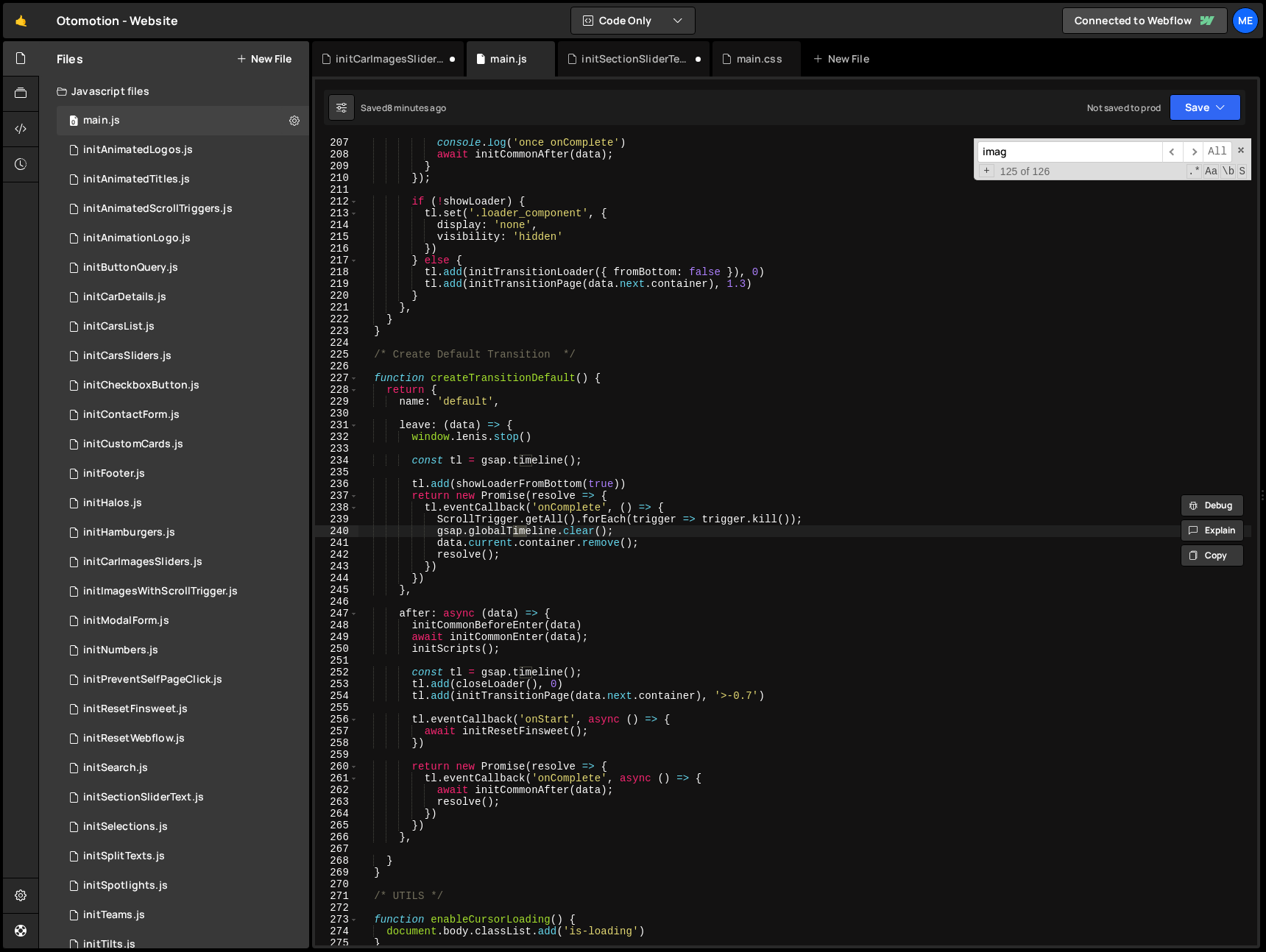
scroll to position [0, 0]
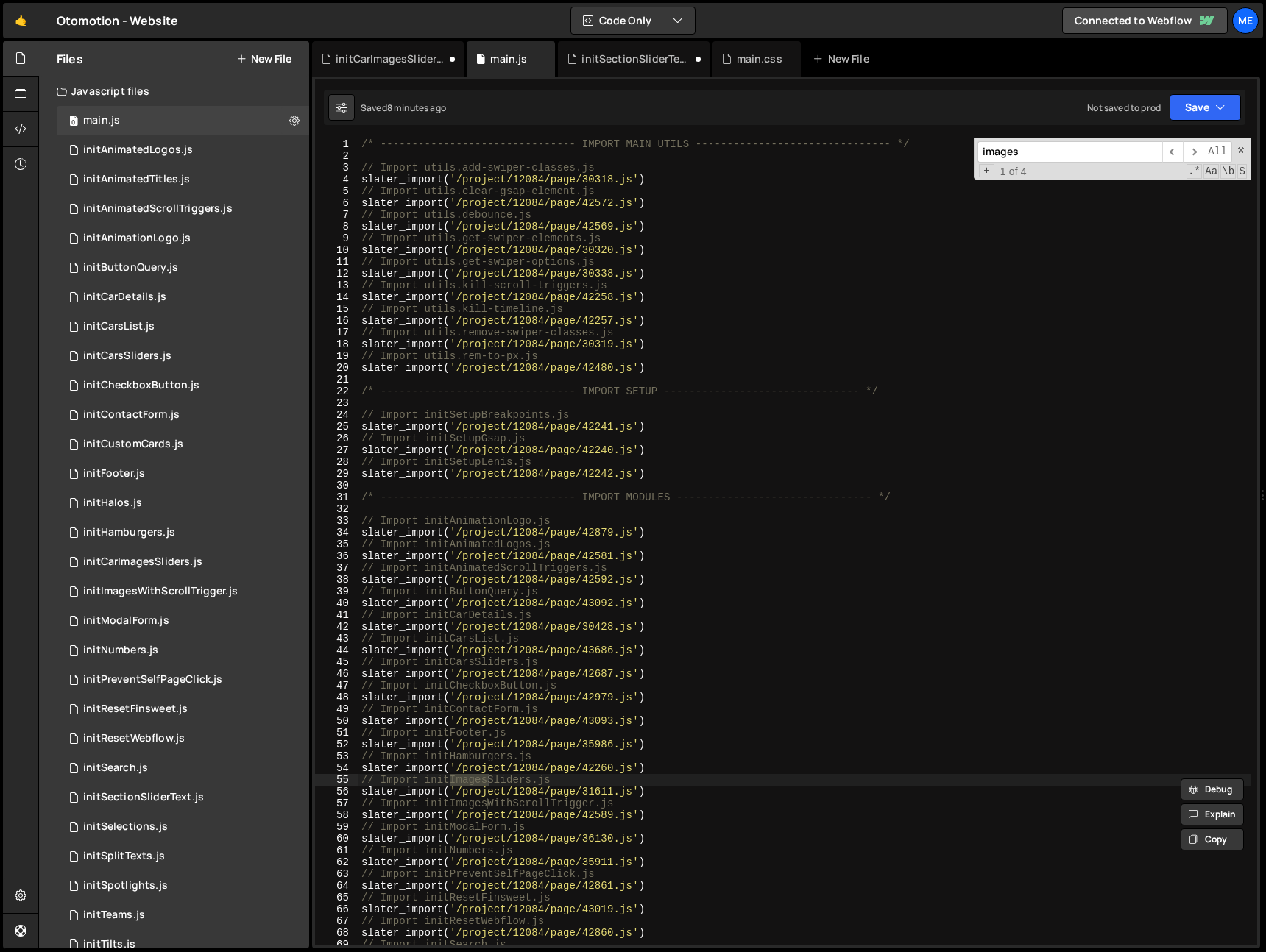
type input "images"
drag, startPoint x: 492, startPoint y: 790, endPoint x: 459, endPoint y: 785, distance: 33.4
click at [491, 790] on div "/* ------------------------------- IMPORT MAIN UTILS --------------------------…" at bounding box center [804, 553] width 893 height 831
drag, startPoint x: 451, startPoint y: 780, endPoint x: 465, endPoint y: 780, distance: 14.0
click at [452, 780] on div "/* ------------------------------- IMPORT MAIN UTILS --------------------------…" at bounding box center [804, 553] width 893 height 831
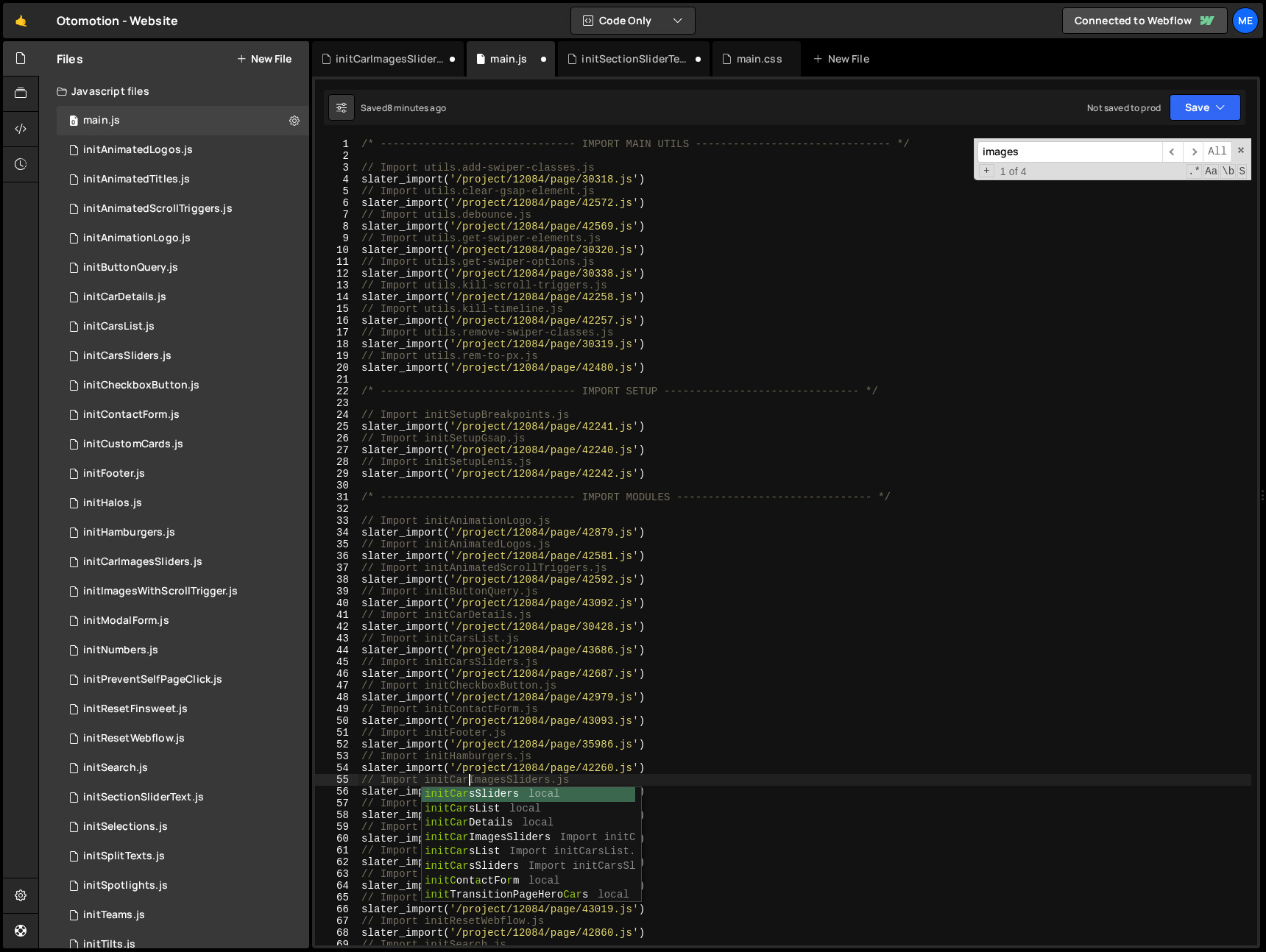
scroll to position [0, 7]
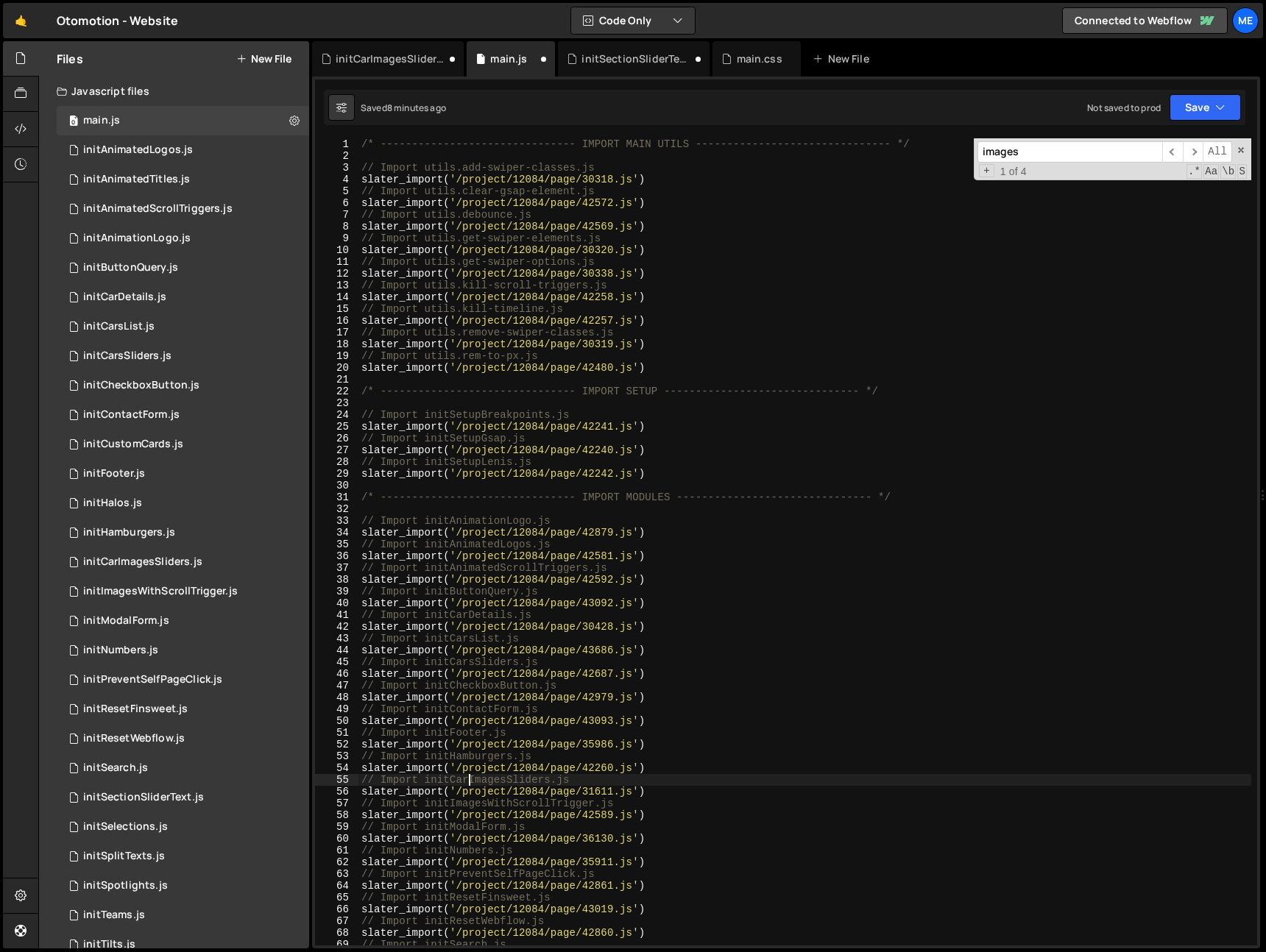
click at [522, 785] on div "/* ------------------------------- IMPORT MAIN UTILS --------------------------…" at bounding box center [804, 553] width 893 height 831
type textarea "// Import initCarImagesSliders.js"
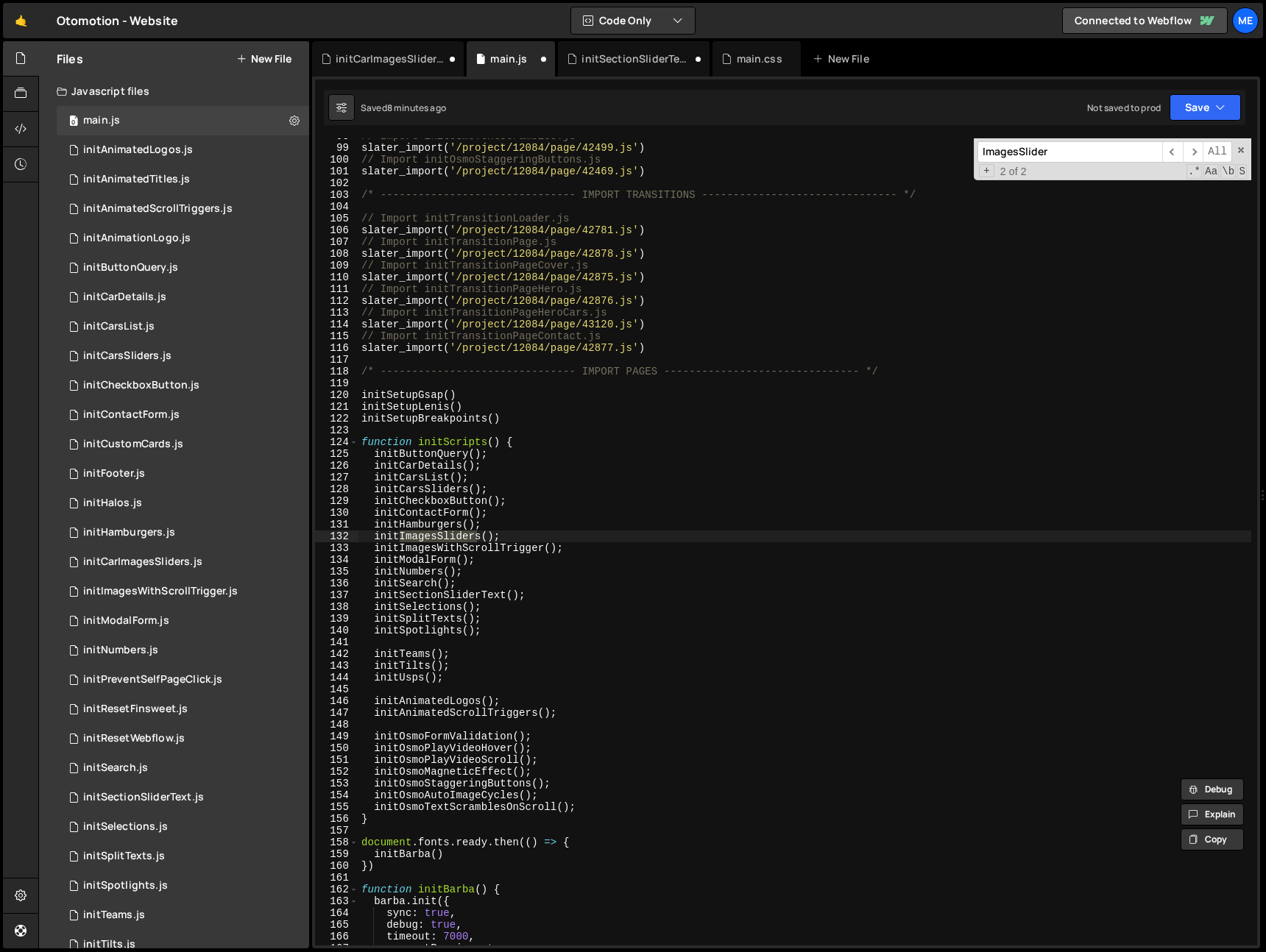
scroll to position [1151, 0]
type input "ImagesSlider"
click at [427, 521] on div "// Import initOsmoTextScrambles.js slater_import ( '/project/12084/page/42499.j…" at bounding box center [804, 545] width 893 height 831
click at [399, 537] on div "// Import initOsmoTextScrambles.js slater_import ( '/project/12084/page/42499.j…" at bounding box center [804, 545] width 893 height 831
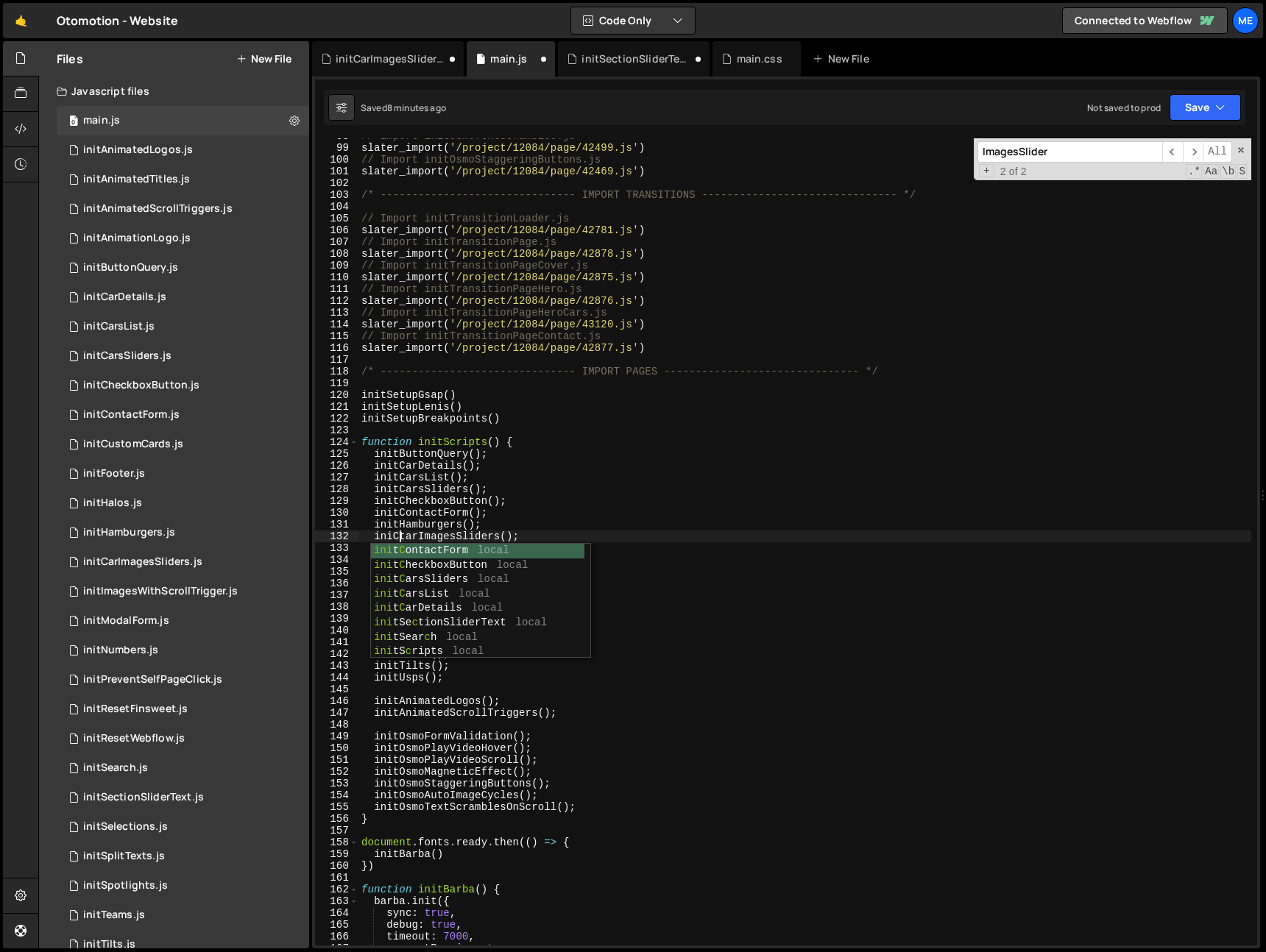
scroll to position [0, 3]
type textarea "initCarImagesSliders();"
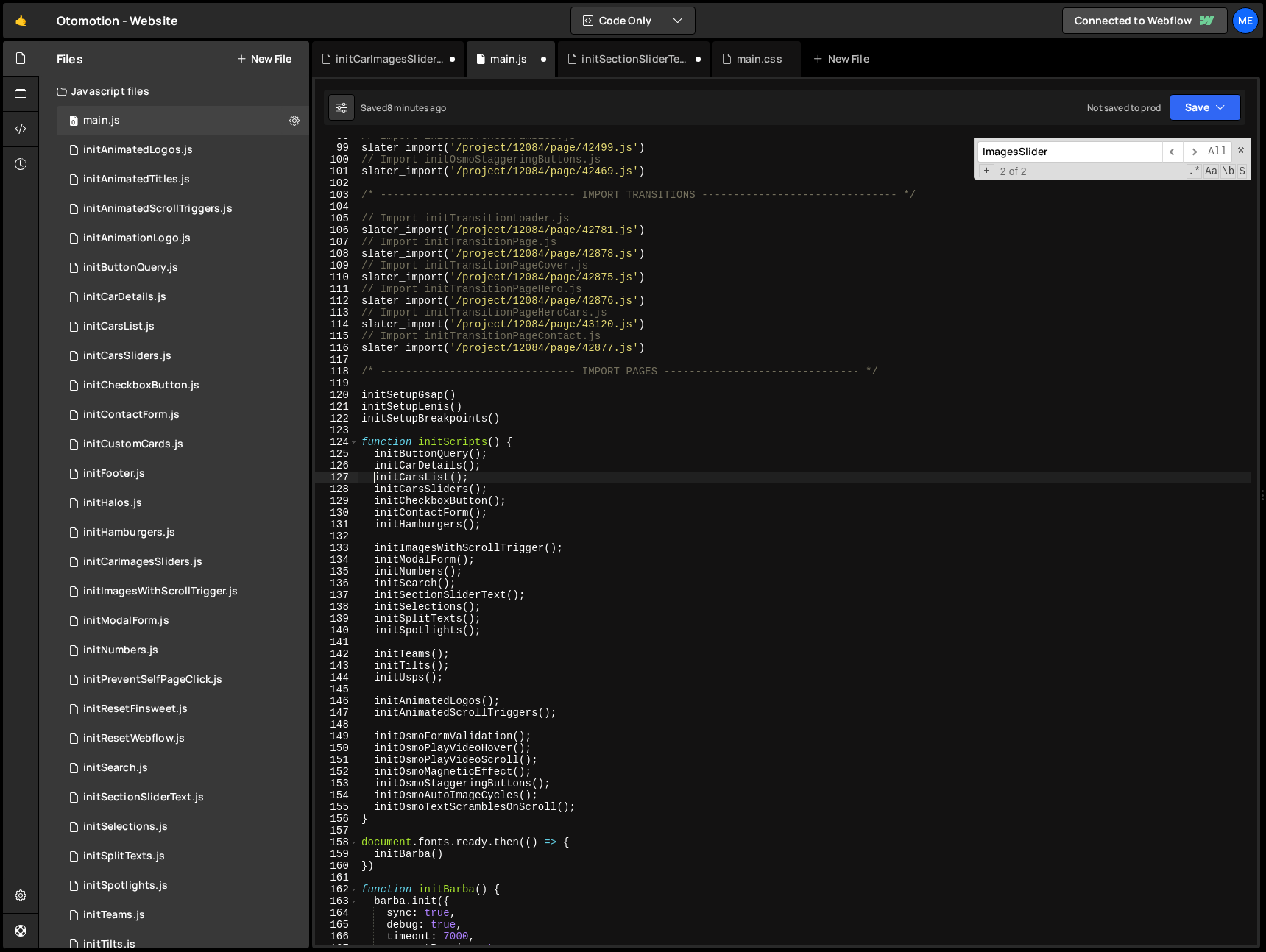
type textarea "initCarDetails();"
paste textarea "initCarImagesSliders();"
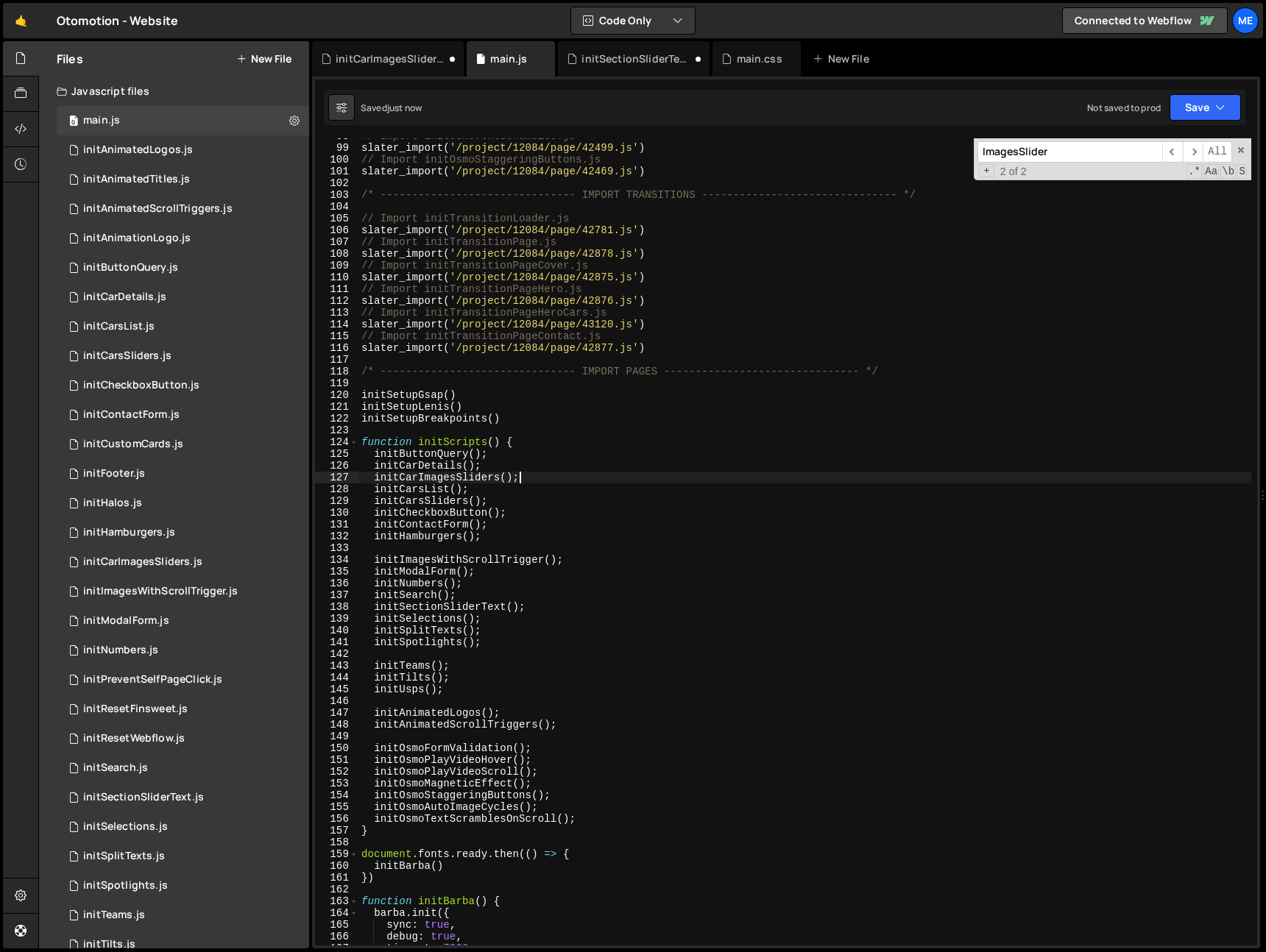
click at [415, 612] on div "// Import initOsmoTextScrambles.js slater_import ( '/project/12084/page/42499.j…" at bounding box center [804, 545] width 893 height 831
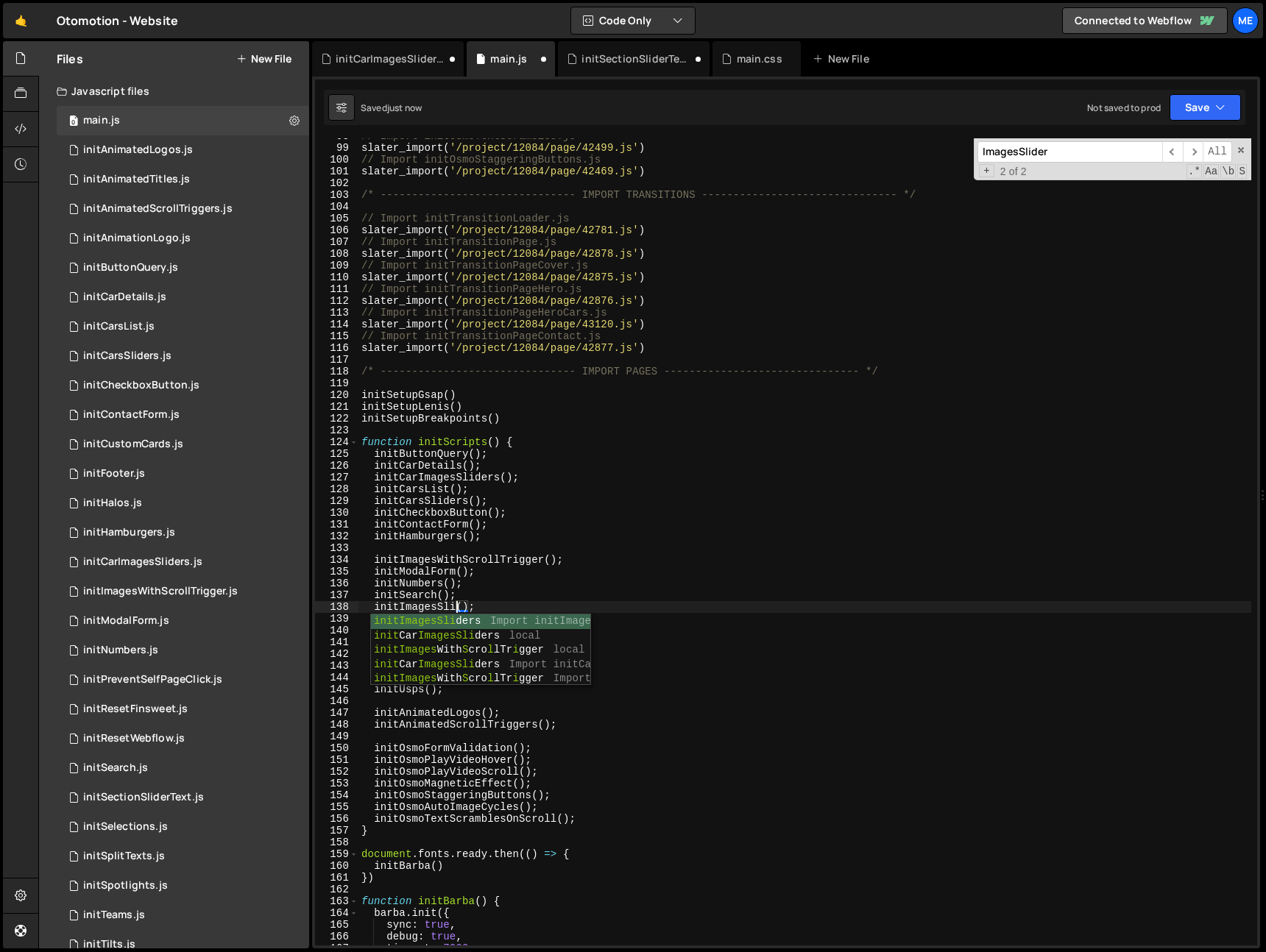
scroll to position [0, 7]
type textarea "initImagesSliders();"
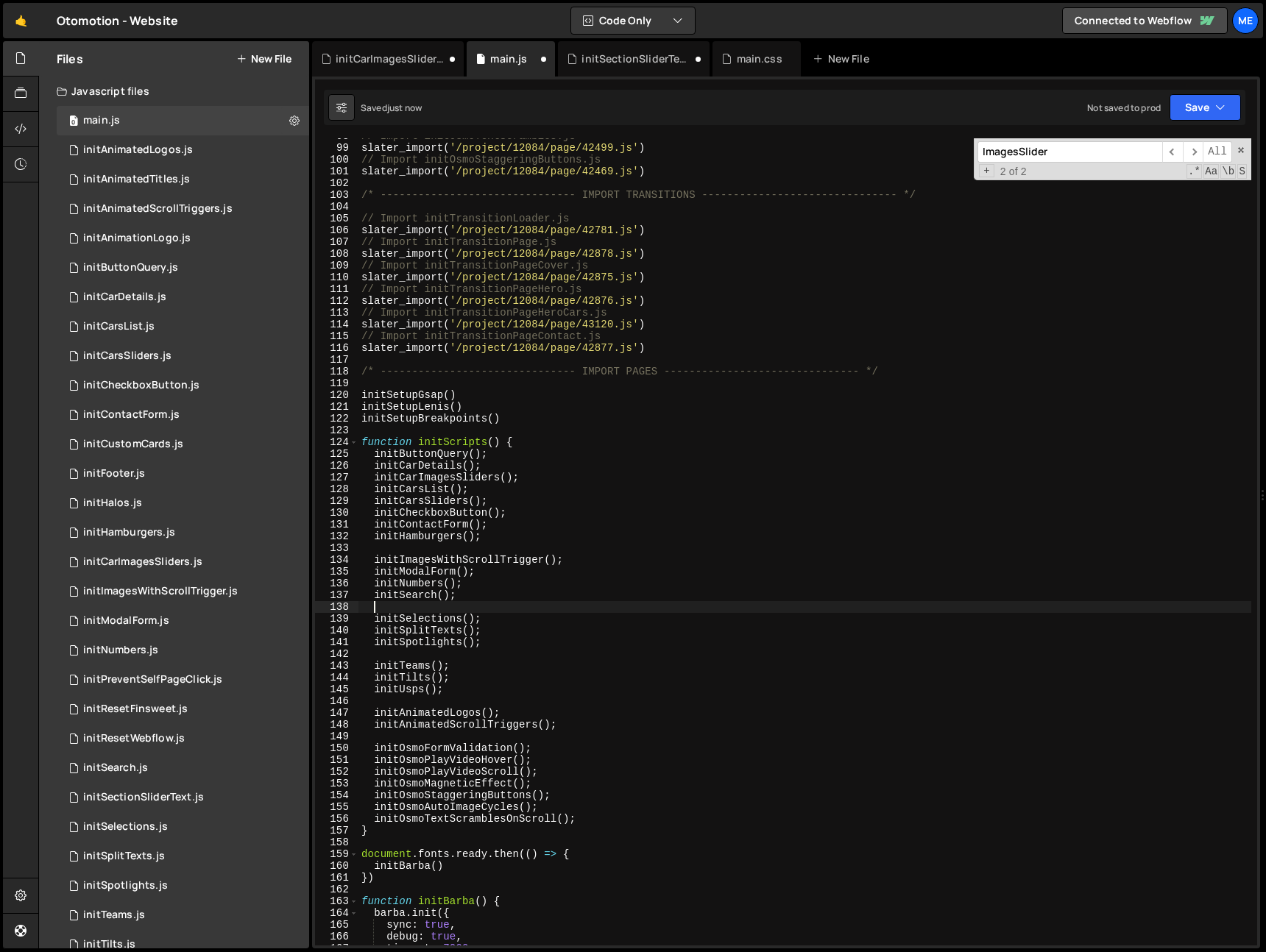
scroll to position [0, 0]
click at [570, 548] on div "// Import initOsmoTextScrambles.js slater_import ( '/project/12084/page/42499.j…" at bounding box center [804, 545] width 893 height 831
paste textarea "initImagesSliders();"
click at [424, 549] on div "// Import initOsmoTextScrambles.js slater_import ( '/project/12084/page/42499.j…" at bounding box center [804, 545] width 893 height 831
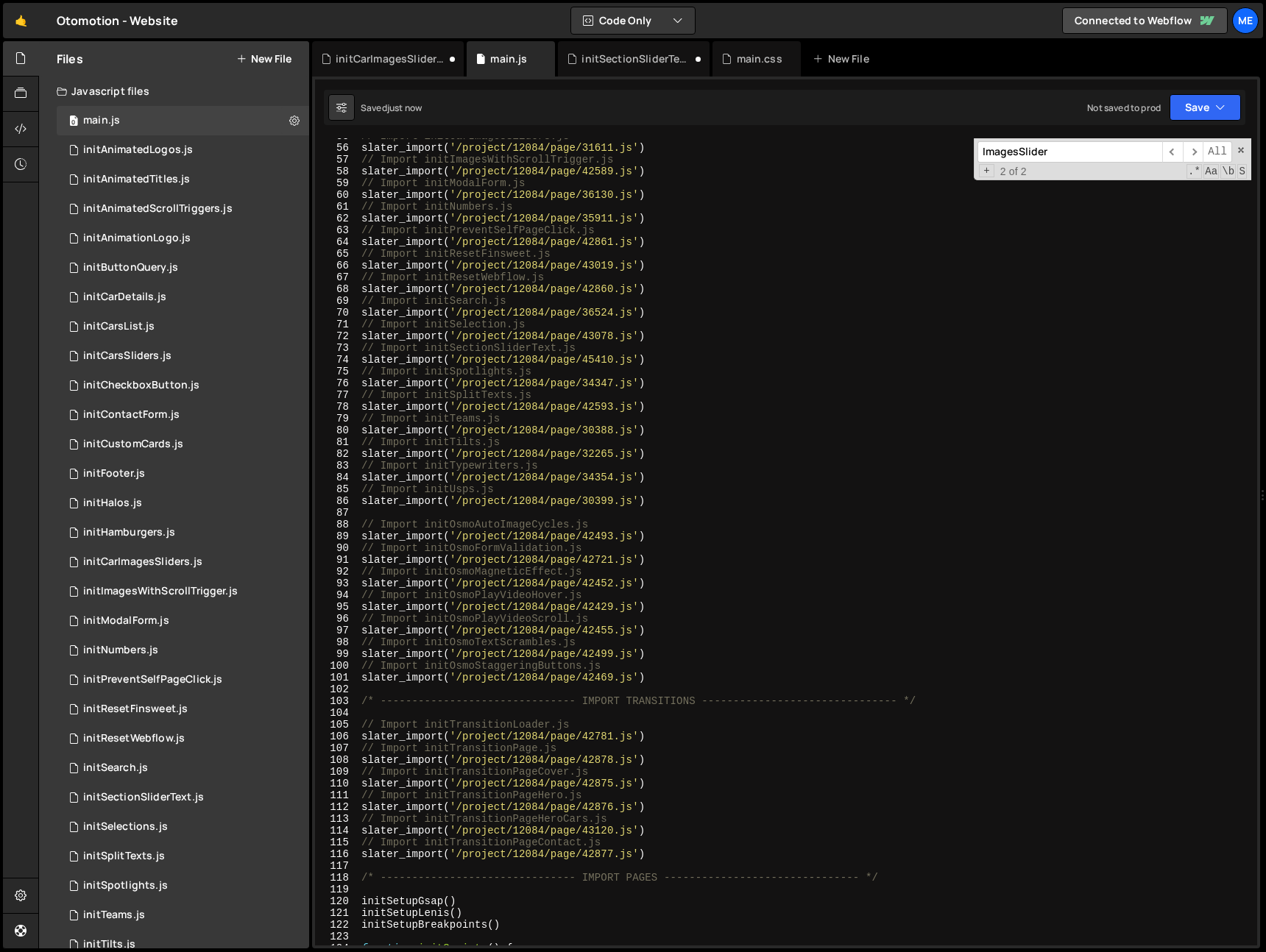
scroll to position [644, 0]
drag, startPoint x: 453, startPoint y: 349, endPoint x: 553, endPoint y: 351, distance: 100.0
click at [555, 348] on div "// Import initCarImagesSliders.js slater_import ( '/project/12084/page/31611.js…" at bounding box center [804, 545] width 893 height 831
paste textarea "initImagesSliders"
drag, startPoint x: 427, startPoint y: 349, endPoint x: 555, endPoint y: 348, distance: 128.0
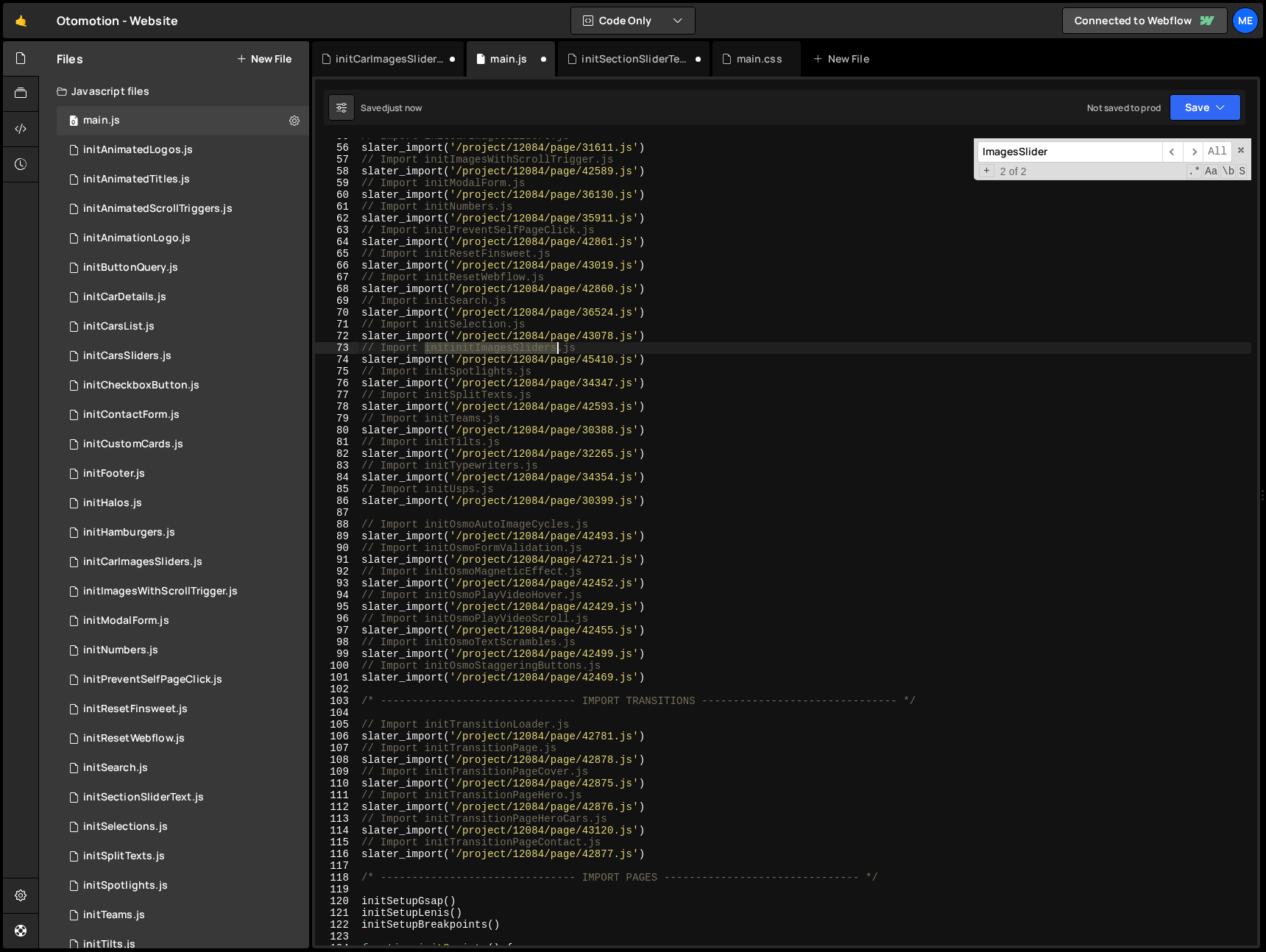
click at [555, 348] on div "// Import initCarImagesSliders.js slater_import ( '/project/12084/page/31611.js…" at bounding box center [804, 545] width 893 height 831
paste textarea
type textarea "// Import initImagesSliders.js"
click at [404, 63] on div "initCarImagesSliders.js" at bounding box center [391, 58] width 111 height 15
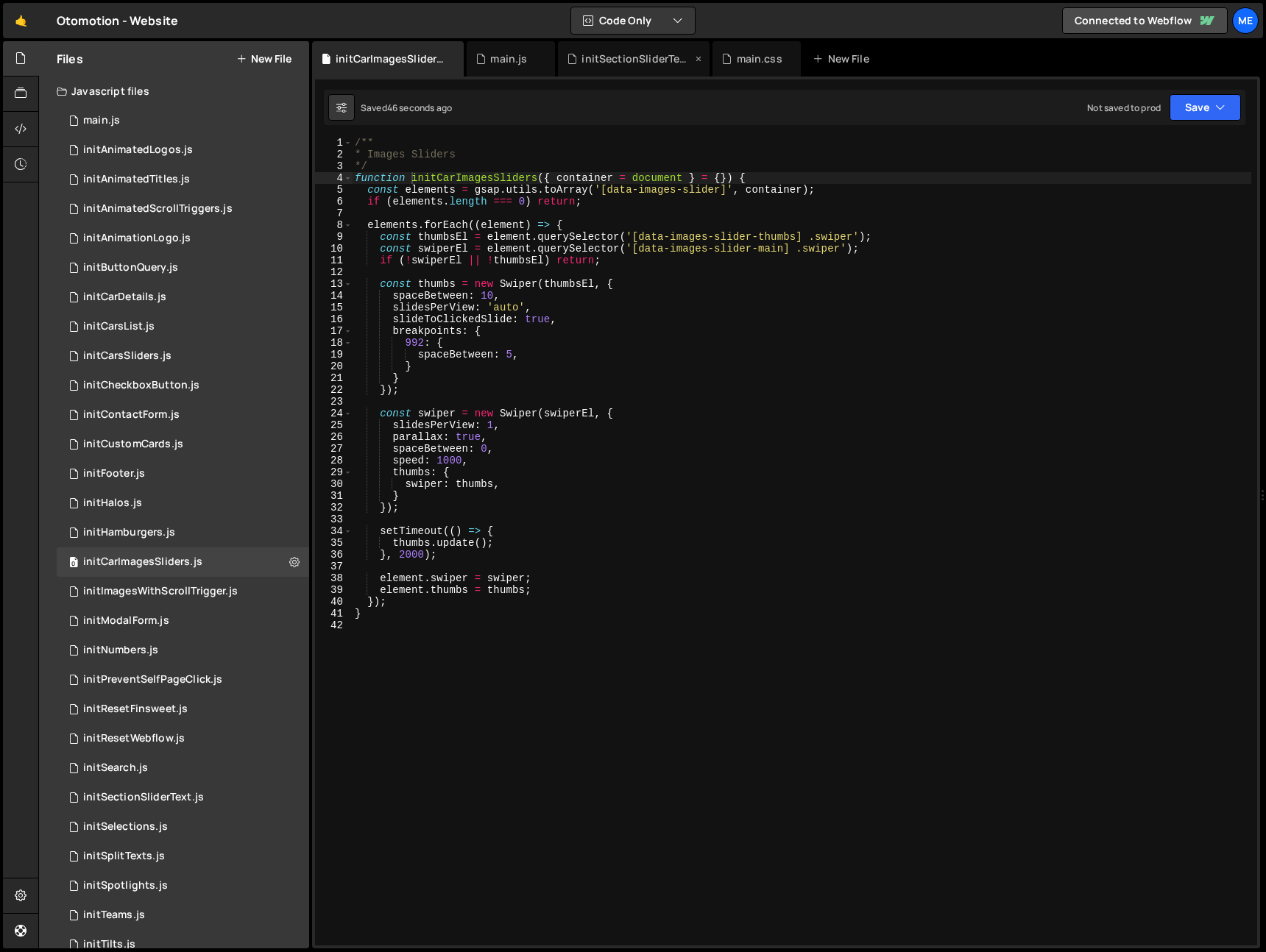
click at [654, 64] on div "initSectionSliderText.js" at bounding box center [637, 58] width 111 height 15
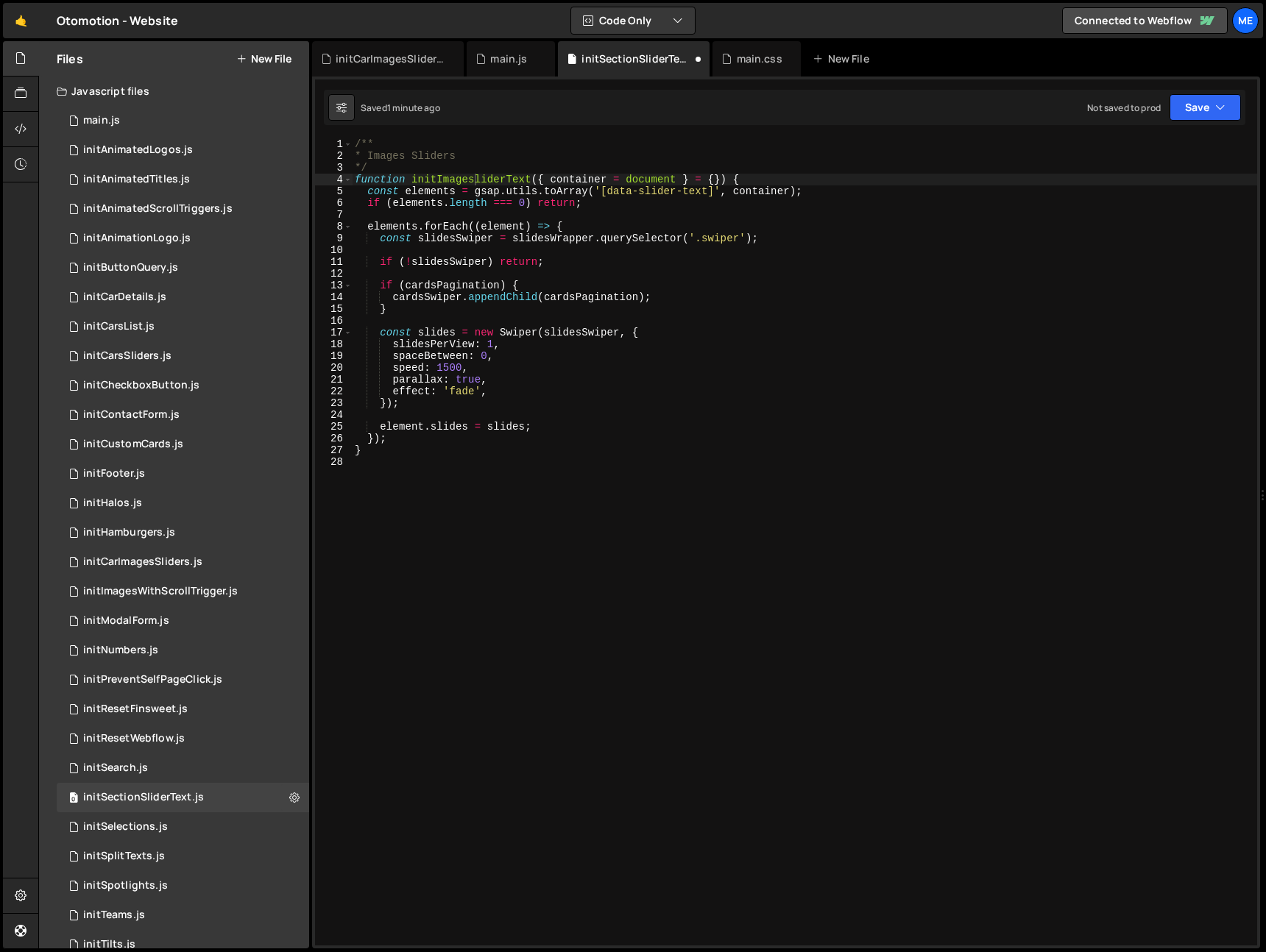
click at [449, 180] on div "/** * Images Sliders */ function initImagesliderText ( { container = document }…" at bounding box center [804, 553] width 905 height 831
click at [450, 180] on div "/** * Images Sliders */ function initImagesliderText ( { container = document }…" at bounding box center [804, 553] width 905 height 831
paste textarea "Sliders"
drag, startPoint x: 639, startPoint y: 192, endPoint x: 709, endPoint y: 191, distance: 70.0
click at [709, 191] on div "/** * Images Sliders */ function initImagesSliders ( { container = document } =…" at bounding box center [804, 553] width 905 height 831
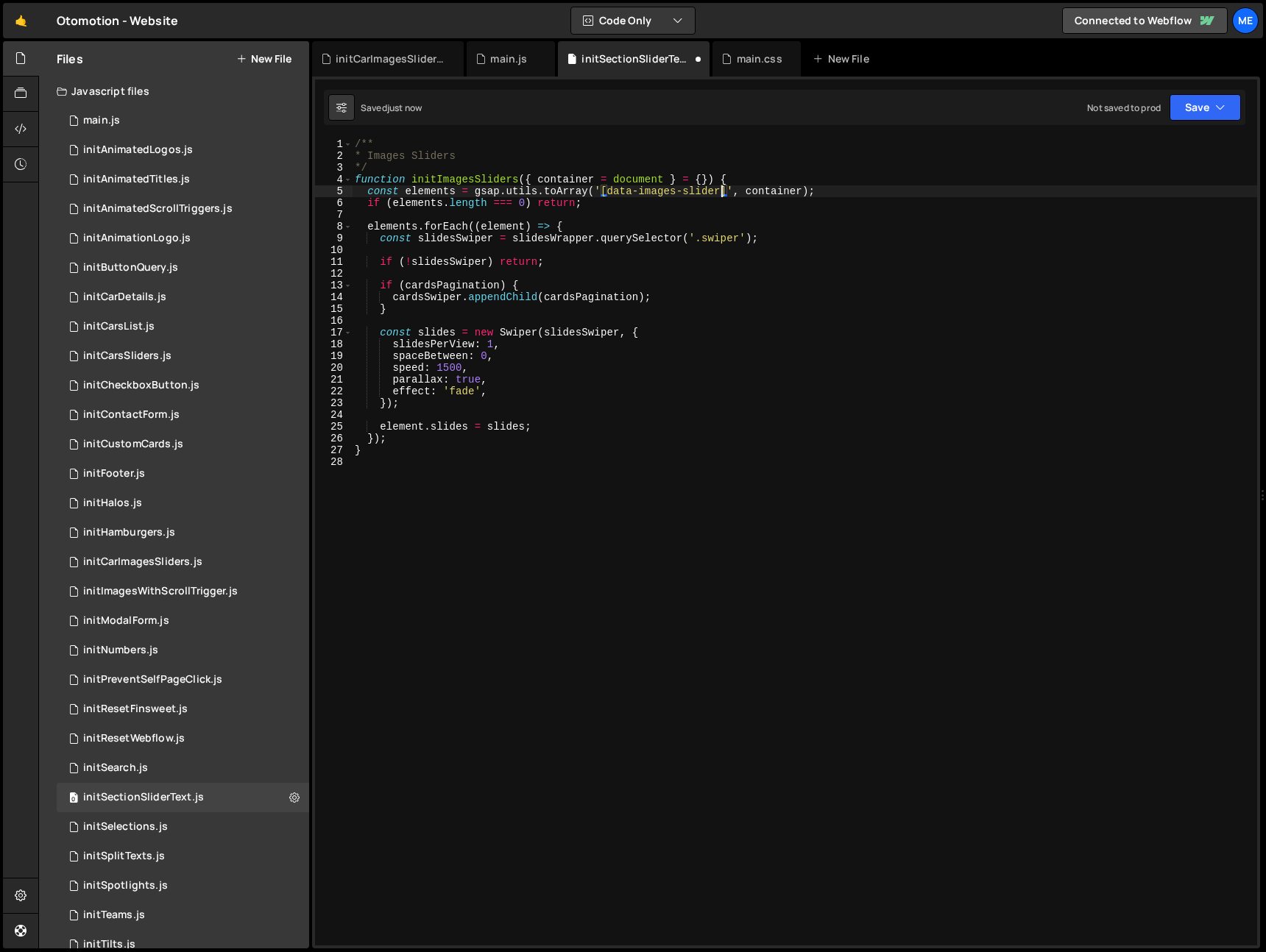
scroll to position [0, 26]
type textarea "const elements = gsap.utils.toArray('[data-images-slider]', container);"
click at [379, 59] on div "initCarImagesSliders.js" at bounding box center [391, 58] width 111 height 15
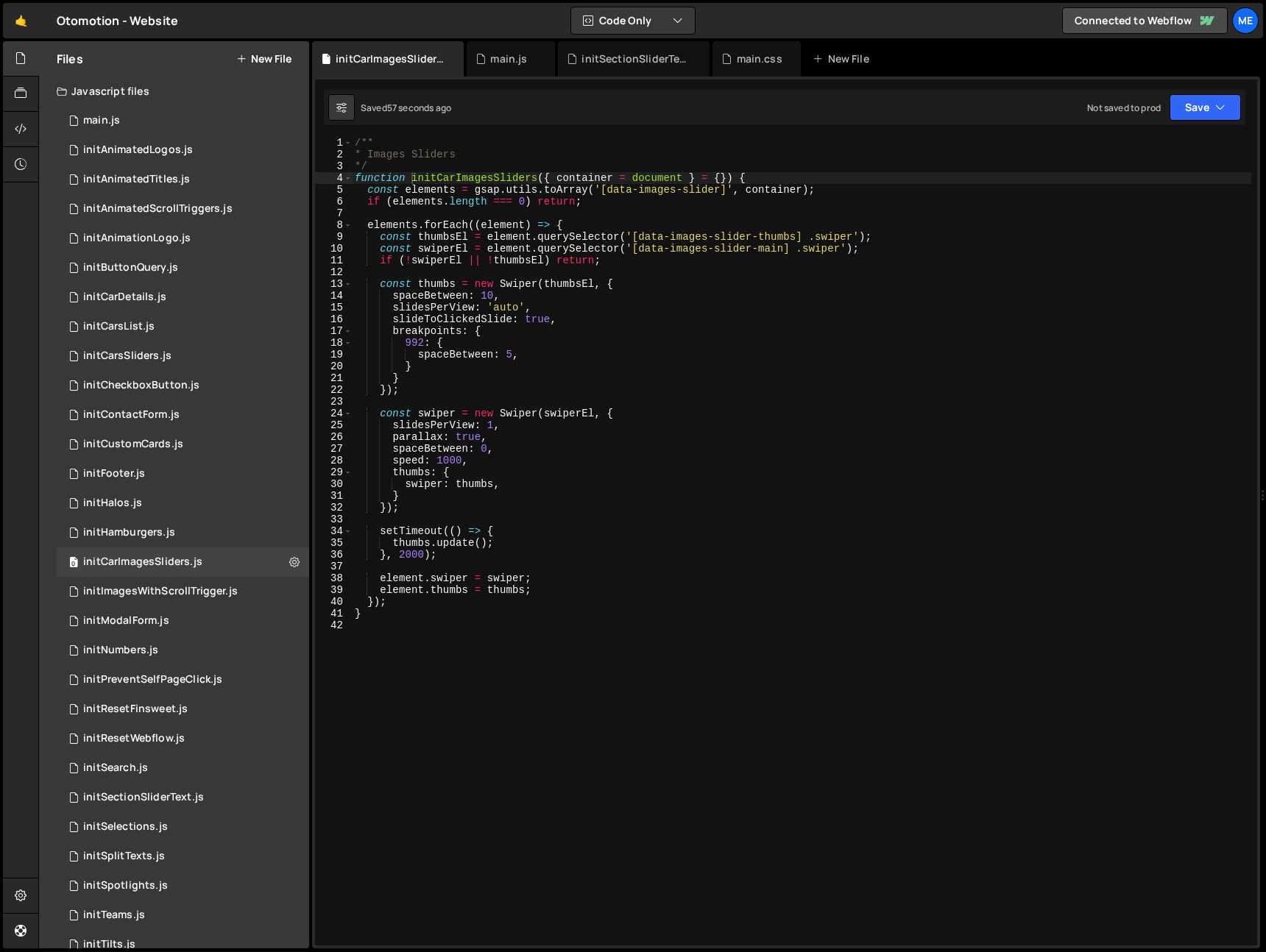
click at [662, 188] on div "/** * Images Sliders */ function initCarImagesSliders ( { container = document …" at bounding box center [801, 552] width 900 height 831
drag, startPoint x: 662, startPoint y: 188, endPoint x: 687, endPoint y: 193, distance: 25.5
click at [662, 188] on div "/** * Images Sliders */ function initCarImagesSliders ( { container = document …" at bounding box center [801, 552] width 900 height 831
click at [637, 192] on div "/** * Images Sliders */ function initCarImagesSliders ( { container = document …" at bounding box center [801, 552] width 900 height 831
drag, startPoint x: 609, startPoint y: 192, endPoint x: 714, endPoint y: 193, distance: 105.0
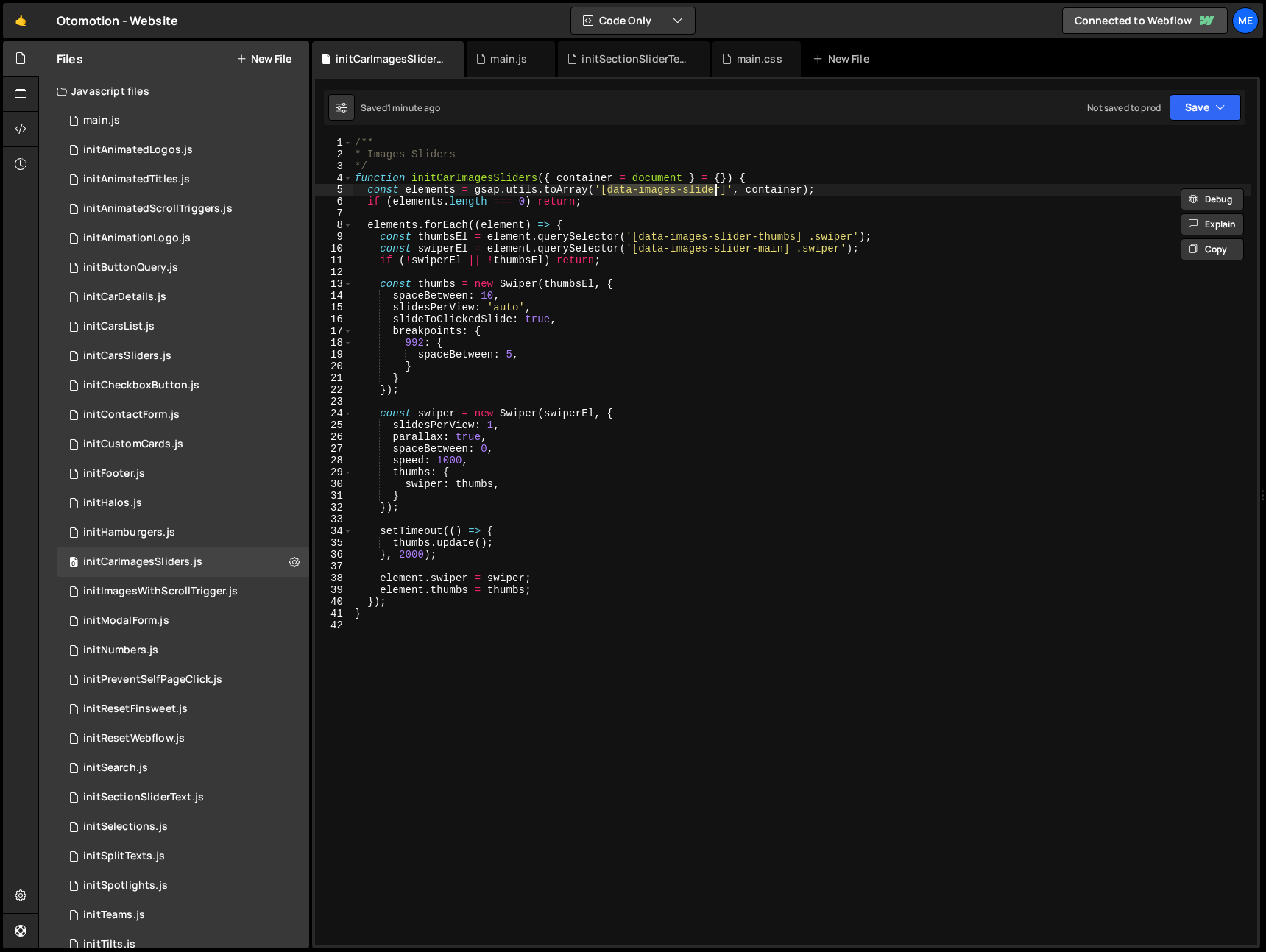
click at [717, 193] on div "/** * Images Sliders */ function initCarImagesSliders ( { container = document …" at bounding box center [801, 552] width 900 height 831
drag, startPoint x: 720, startPoint y: 191, endPoint x: 683, endPoint y: 255, distance: 73.9
click at [720, 190] on div "/** * Images Sliders */ function initCarImagesSliders ( { container = document …" at bounding box center [801, 552] width 900 height 831
click at [673, 239] on div "/** * Images Sliders */ function initCarImagesSliders ( { container = document …" at bounding box center [801, 552] width 900 height 831
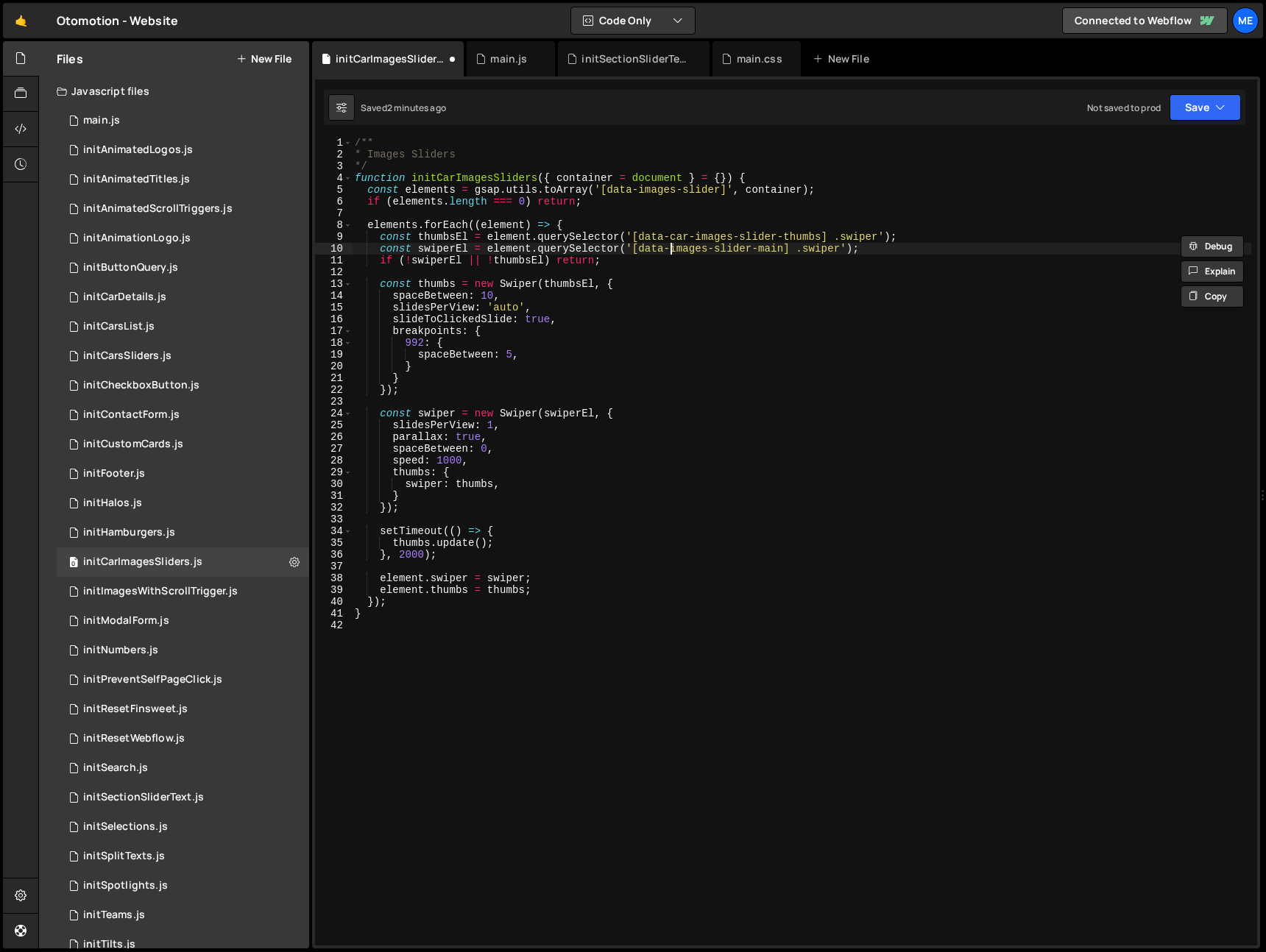
paste textarea "car-"
drag, startPoint x: 667, startPoint y: 294, endPoint x: 688, endPoint y: 306, distance: 24.2
click at [669, 294] on div "/** * Images Sliders */ function initCarImagesSliders ( { container = document …" at bounding box center [801, 552] width 900 height 831
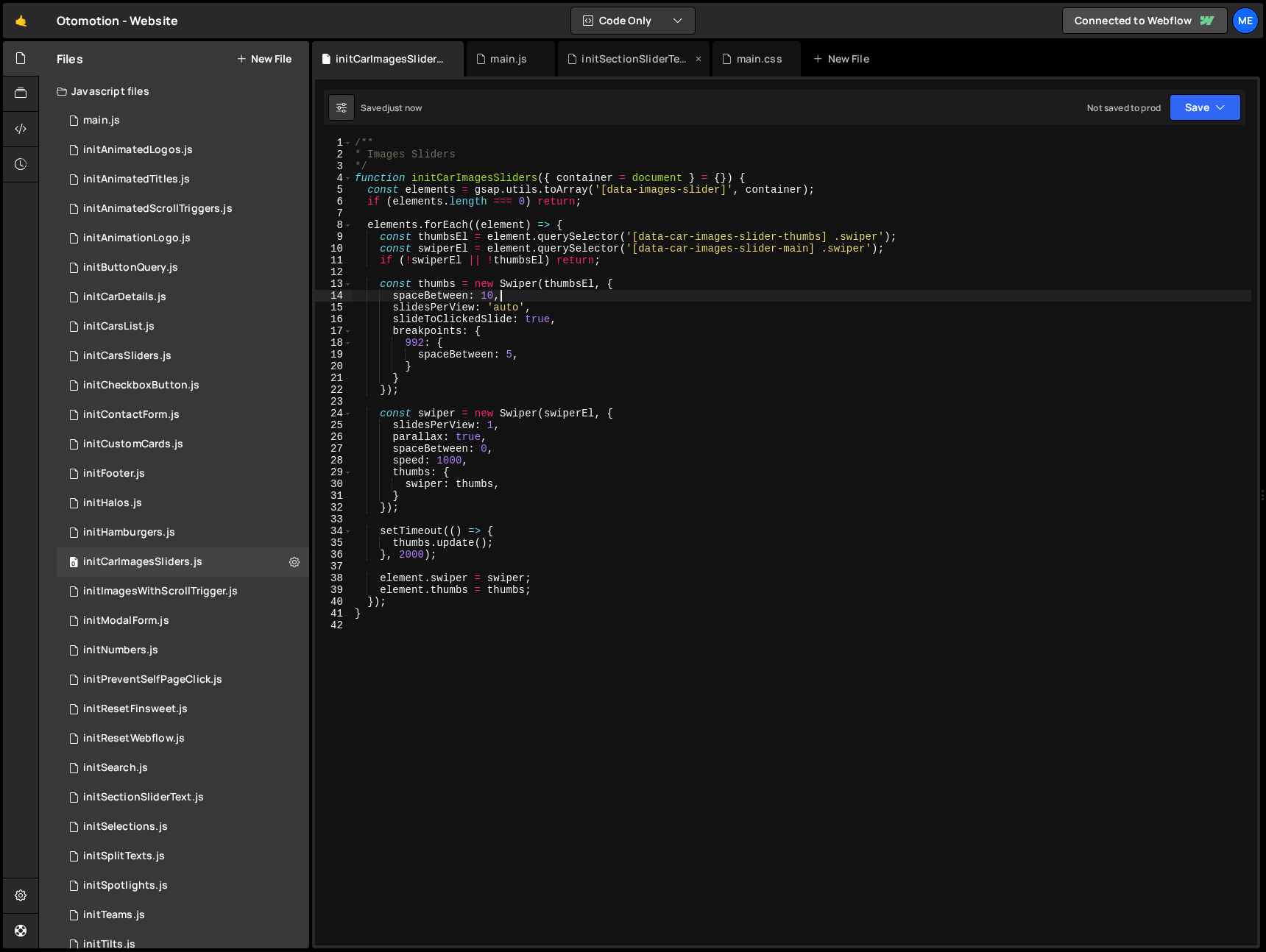
type textarea "spaceBetween: 10,"
click at [0, 0] on icon at bounding box center [0, 0] width 0 height 0
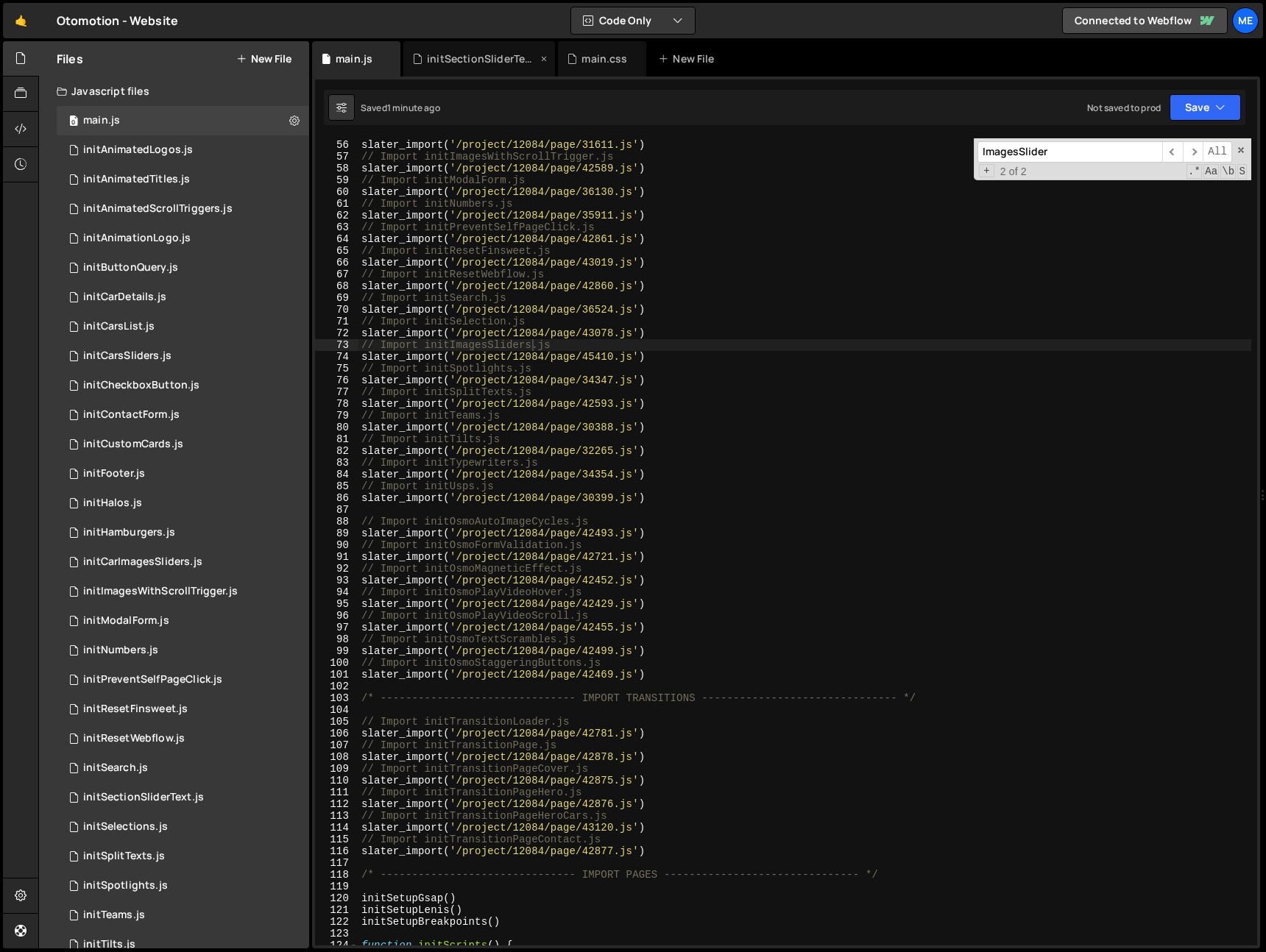
drag, startPoint x: 482, startPoint y: 58, endPoint x: 490, endPoint y: 58, distance: 8.0
click at [490, 58] on div "initSectionSliderText.js" at bounding box center [483, 58] width 111 height 15
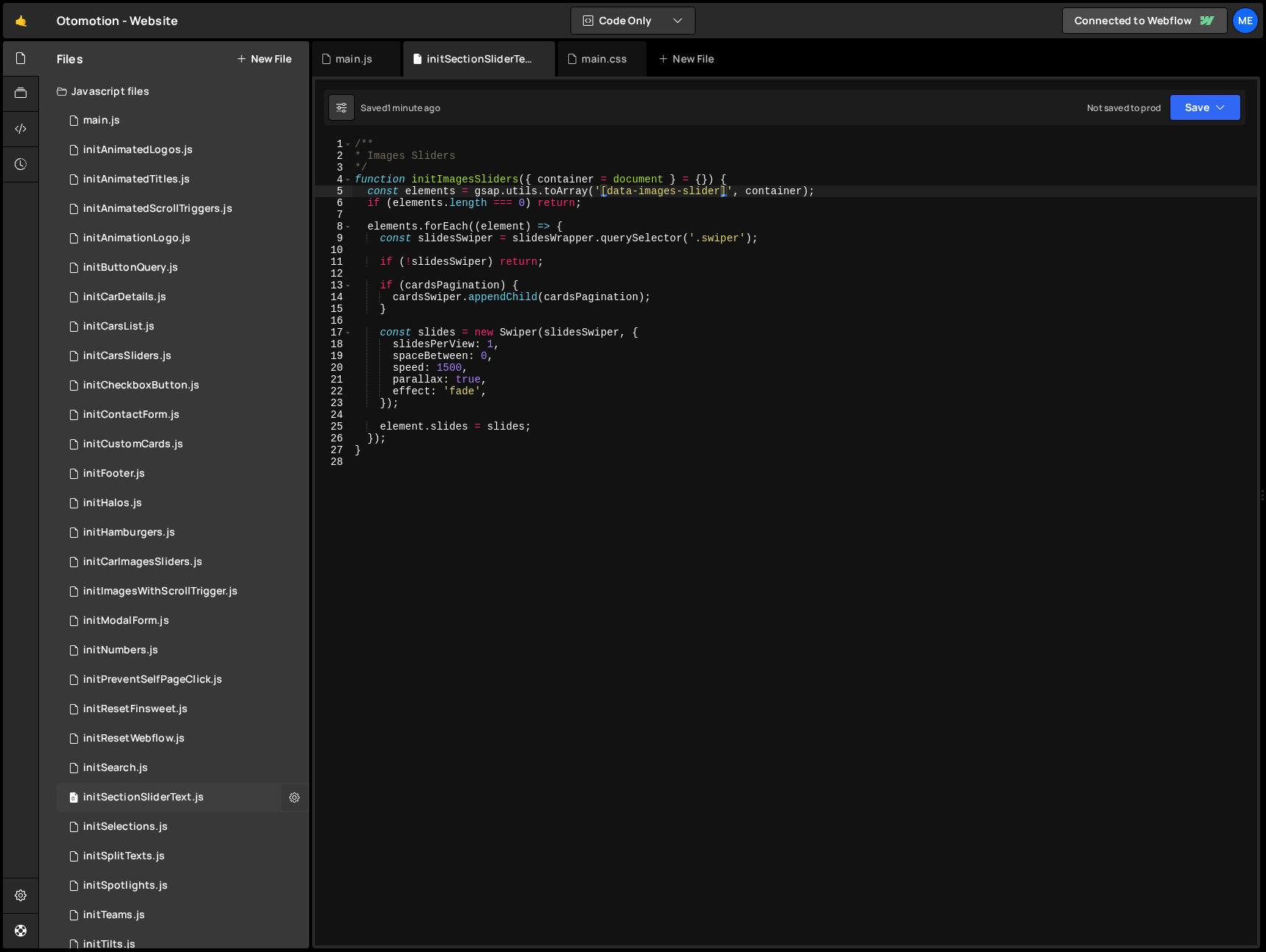
drag, startPoint x: 293, startPoint y: 795, endPoint x: 294, endPoint y: 803, distance: 8.1
click at [293, 795] on icon at bounding box center [294, 797] width 11 height 14
type input "initSectionSliderText"
radio input "true"
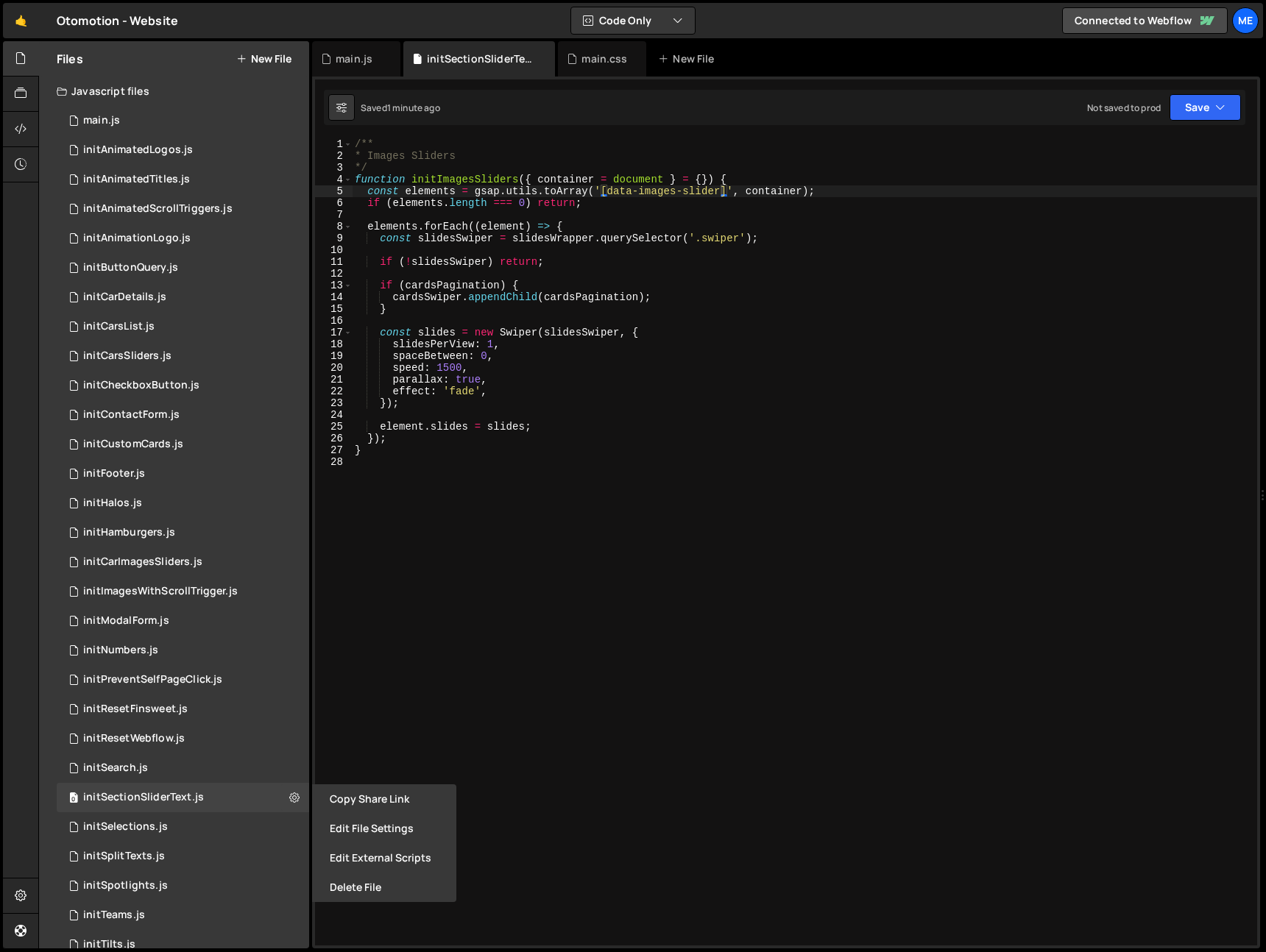
click at [366, 829] on button "Edit File Settings" at bounding box center [384, 829] width 145 height 29
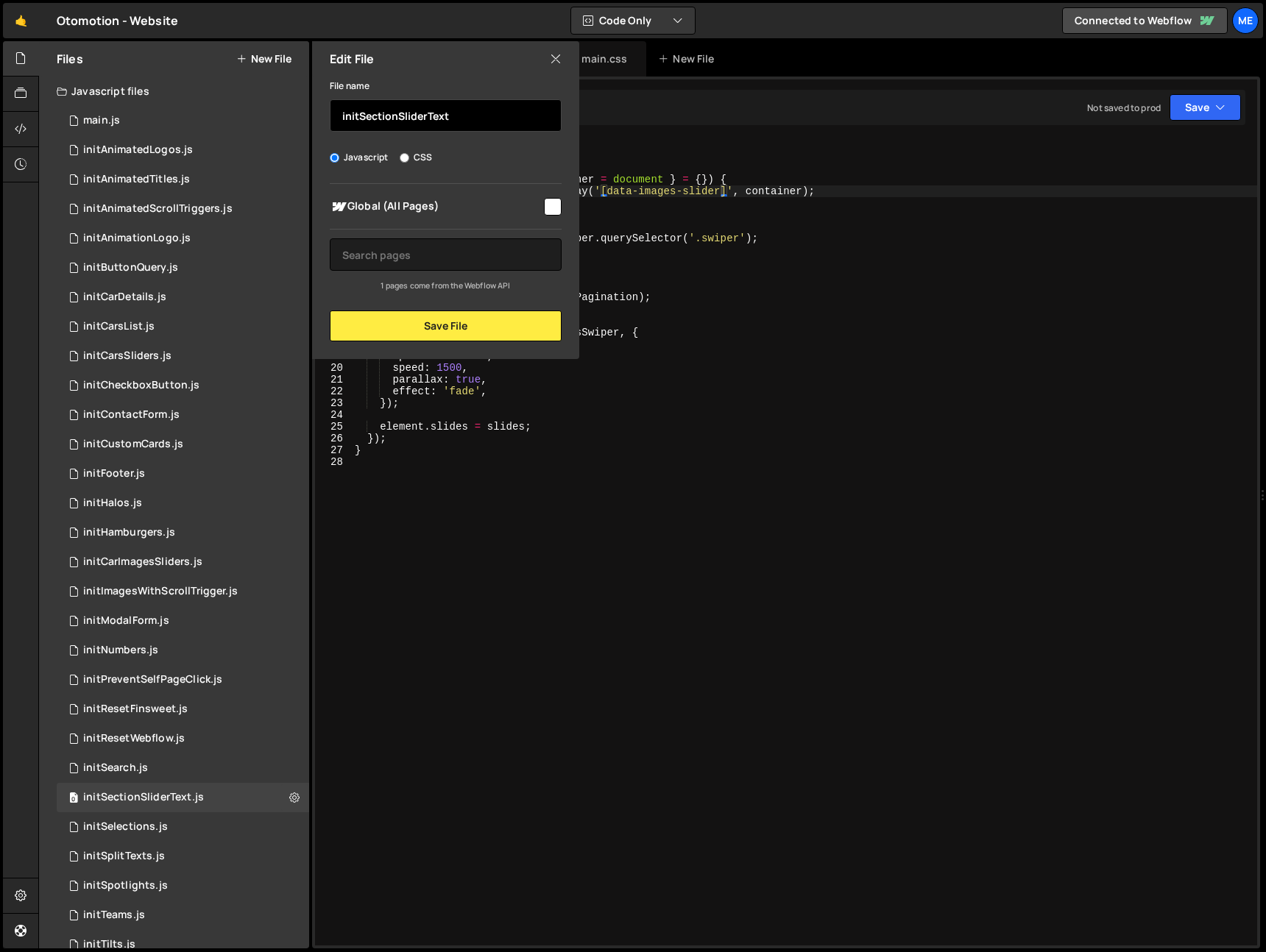
drag, startPoint x: 360, startPoint y: 118, endPoint x: 401, endPoint y: 119, distance: 41.0
click at [401, 119] on input "initSectionSliderText" at bounding box center [445, 115] width 232 height 32
drag, startPoint x: 425, startPoint y: 118, endPoint x: 496, endPoint y: 117, distance: 71.0
click at [496, 117] on input "initImagesSliderText" at bounding box center [445, 115] width 232 height 32
type input "initImagesSlider"
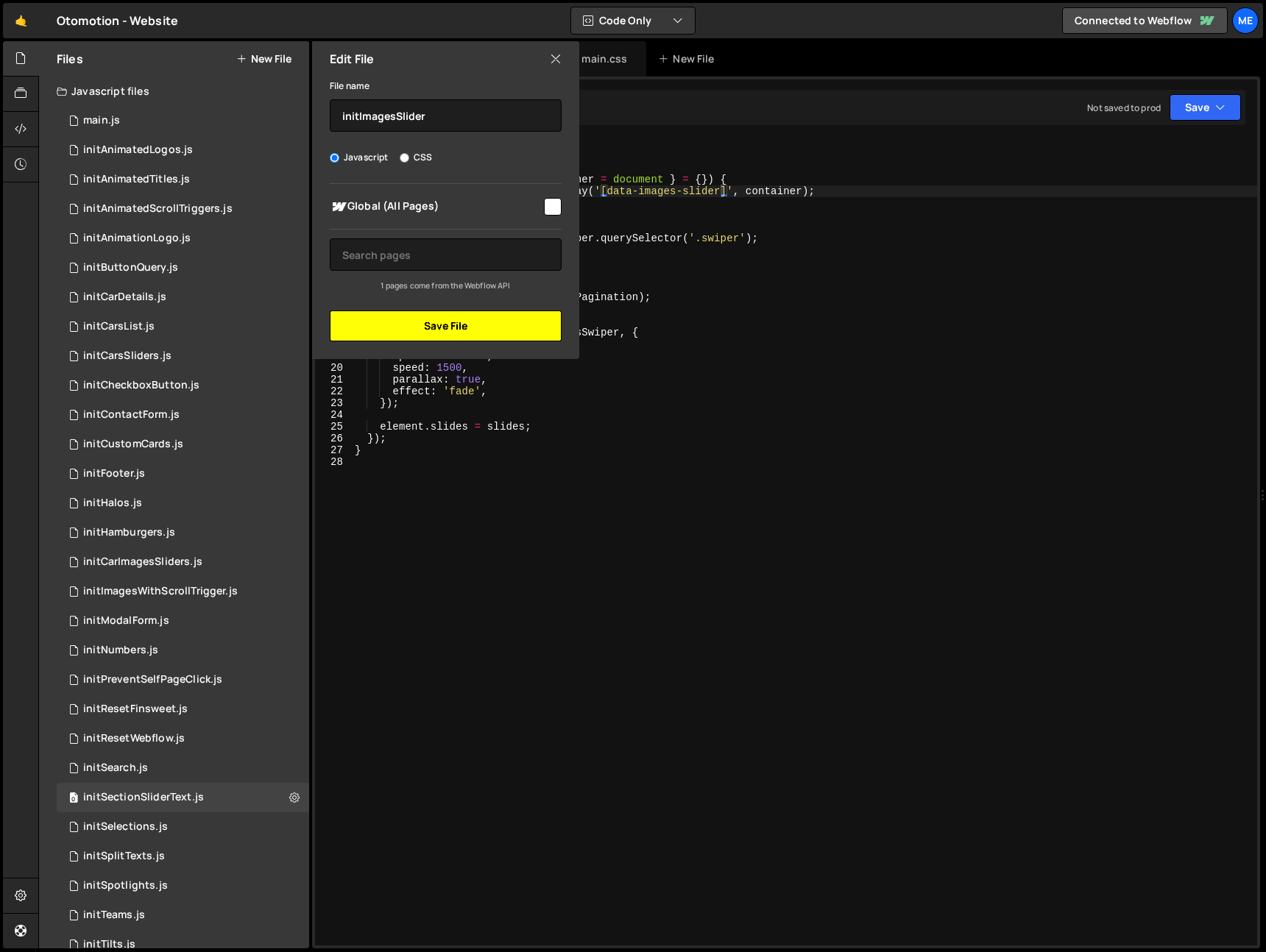
click at [476, 325] on button "Save File" at bounding box center [445, 326] width 232 height 31
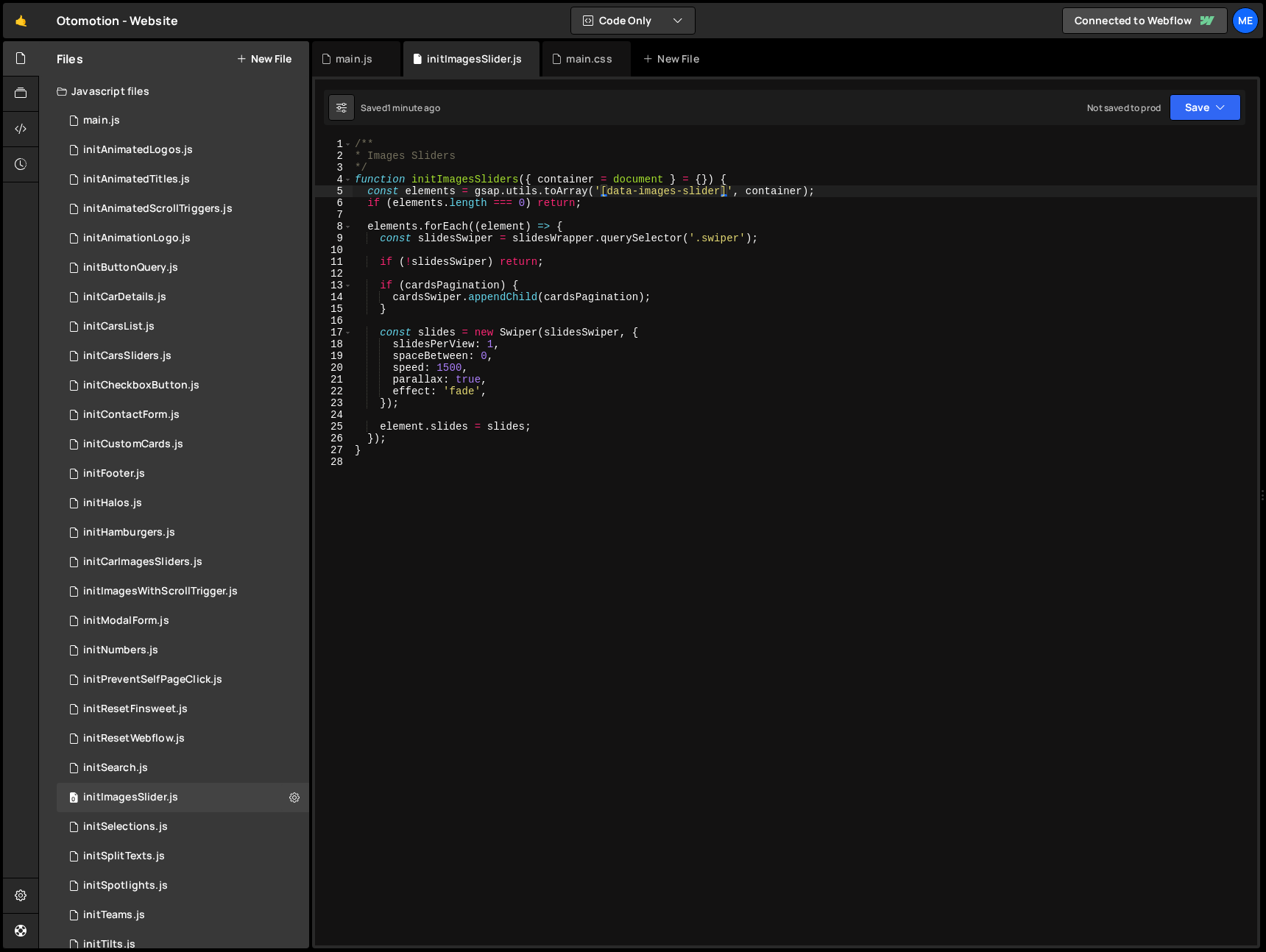
scroll to position [0, 1]
drag, startPoint x: 492, startPoint y: 166, endPoint x: 518, endPoint y: 166, distance: 26.0
click at [493, 166] on div "/** * Images Sliders */ function initImagesSliders ( { container = document } =…" at bounding box center [804, 553] width 905 height 831
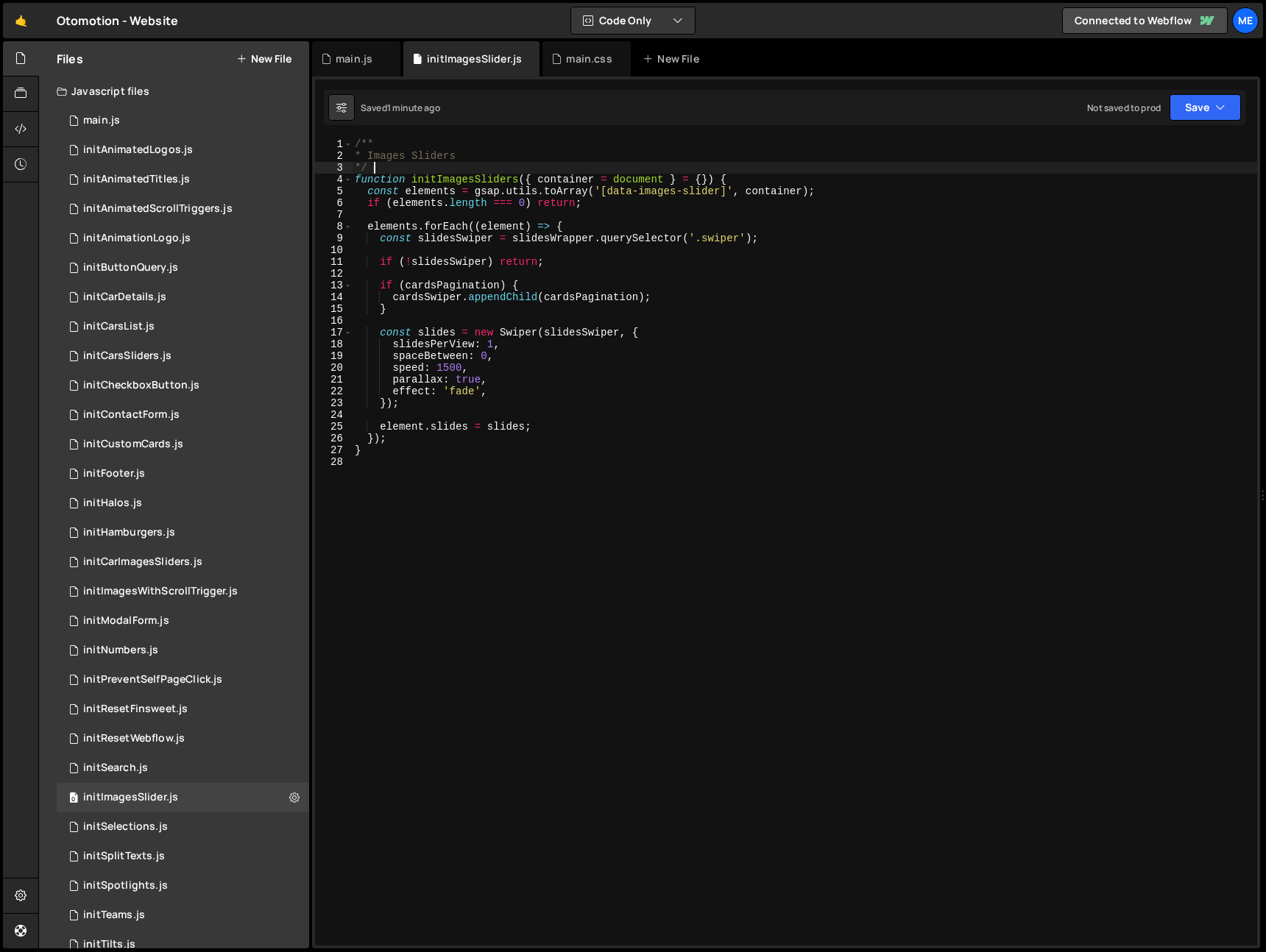
click at [655, 193] on div "/** * Images Sliders */ function initImagesSliders ( { container = document } =…" at bounding box center [804, 553] width 905 height 831
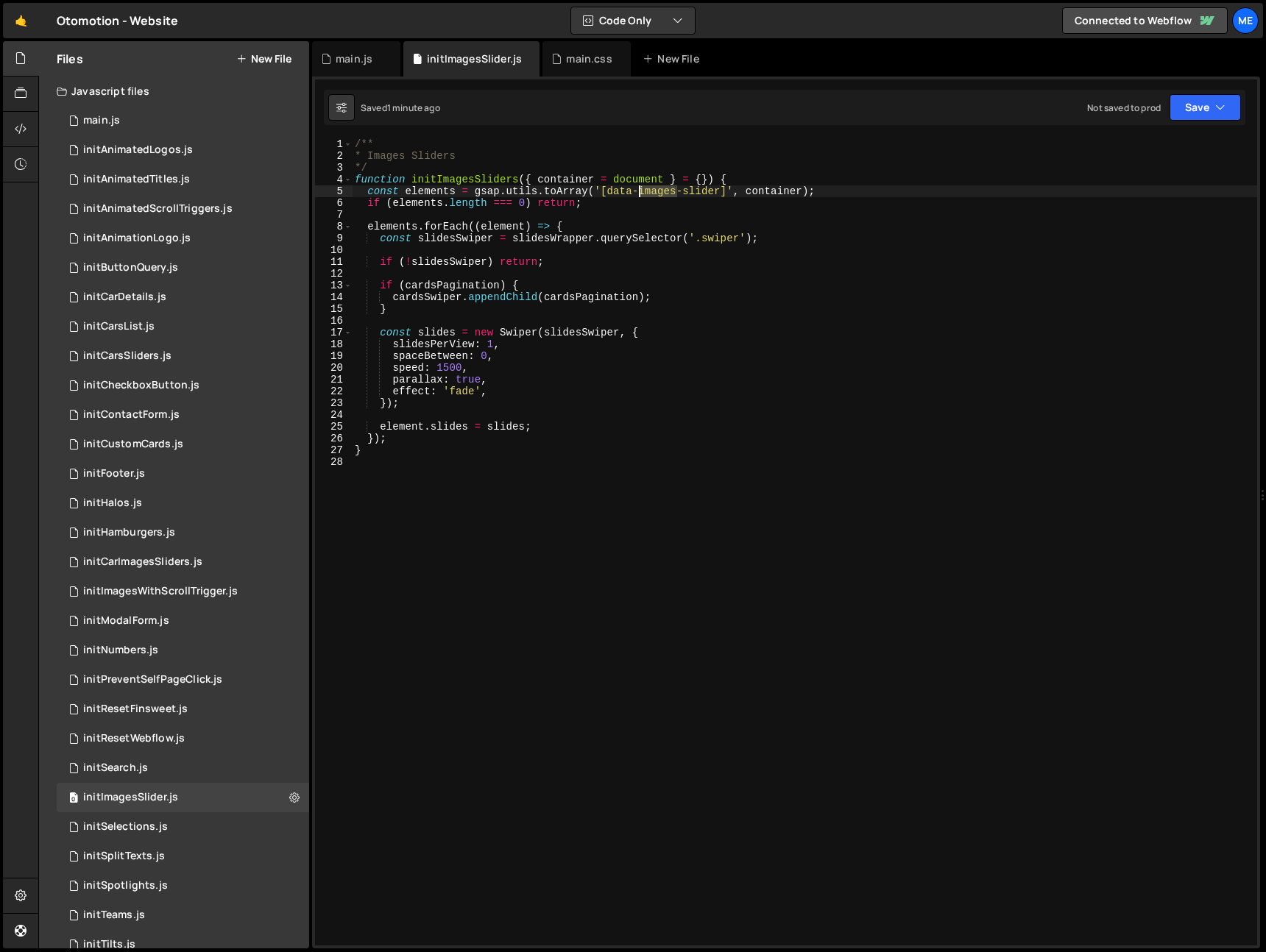
drag, startPoint x: 655, startPoint y: 193, endPoint x: 620, endPoint y: 195, distance: 35.1
click at [655, 193] on div "/** * Images Sliders */ function initImagesSliders ( { container = document } =…" at bounding box center [804, 553] width 905 height 831
drag, startPoint x: 607, startPoint y: 194, endPoint x: 653, endPoint y: 193, distance: 46.0
click at [721, 193] on div "/** * Images Sliders */ function initImagesSliders ( { container = document } =…" at bounding box center [804, 553] width 905 height 831
click at [719, 240] on div "/** * Images Sliders */ function initImagesSliders ( { container = document } =…" at bounding box center [804, 553] width 905 height 831
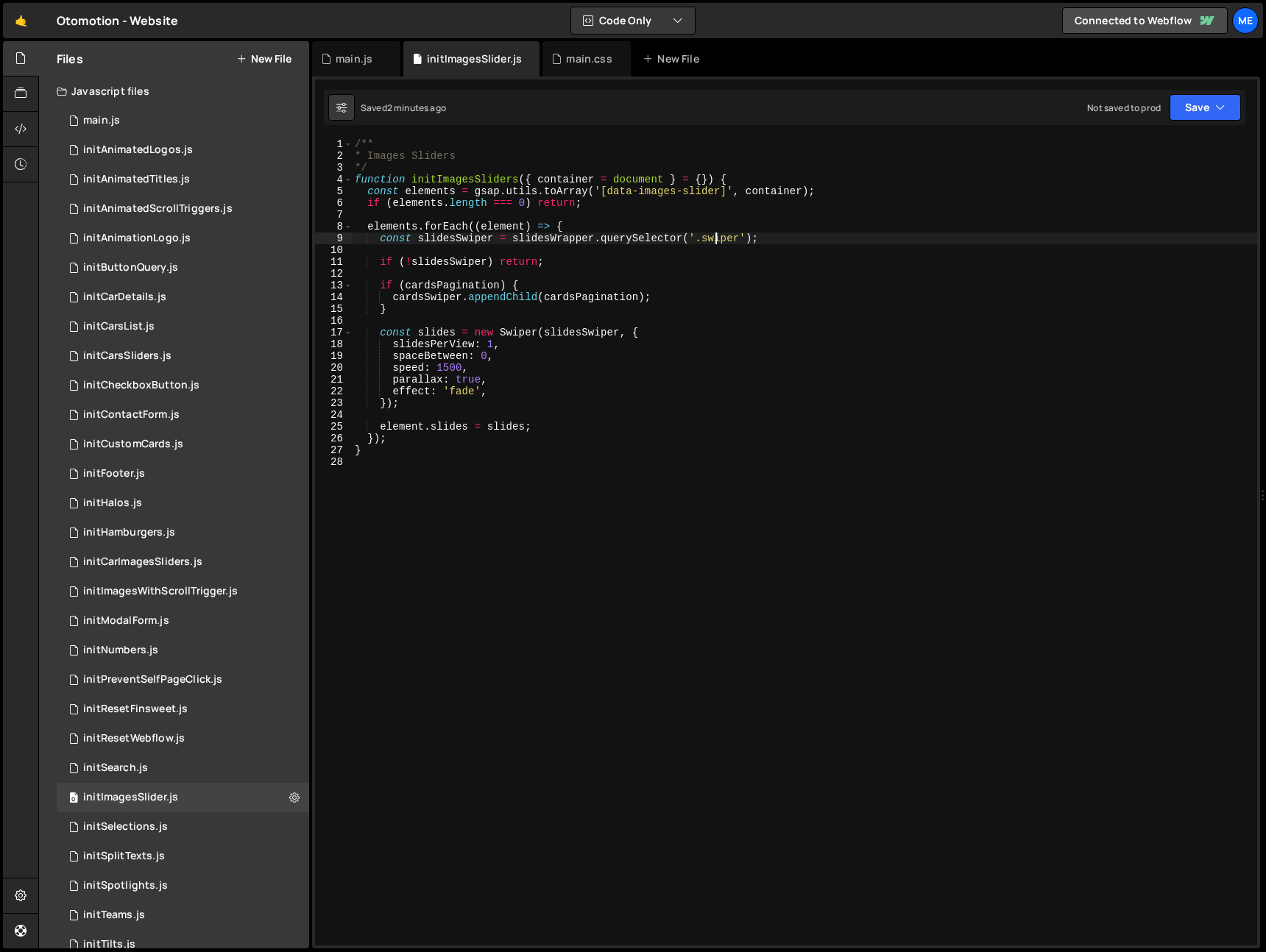
click at [713, 240] on div "/** * Images Sliders */ function initImagesSliders ( { container = document } =…" at bounding box center [804, 553] width 905 height 831
click at [457, 237] on div "/** * Images Sliders */ function initImagesSliders ( { container = document } =…" at bounding box center [804, 553] width 905 height 831
drag, startPoint x: 457, startPoint y: 237, endPoint x: 466, endPoint y: 236, distance: 9.1
click at [457, 237] on div "/** * Images Sliders */ function initImagesSliders ( { container = document } =…" at bounding box center [804, 553] width 905 height 831
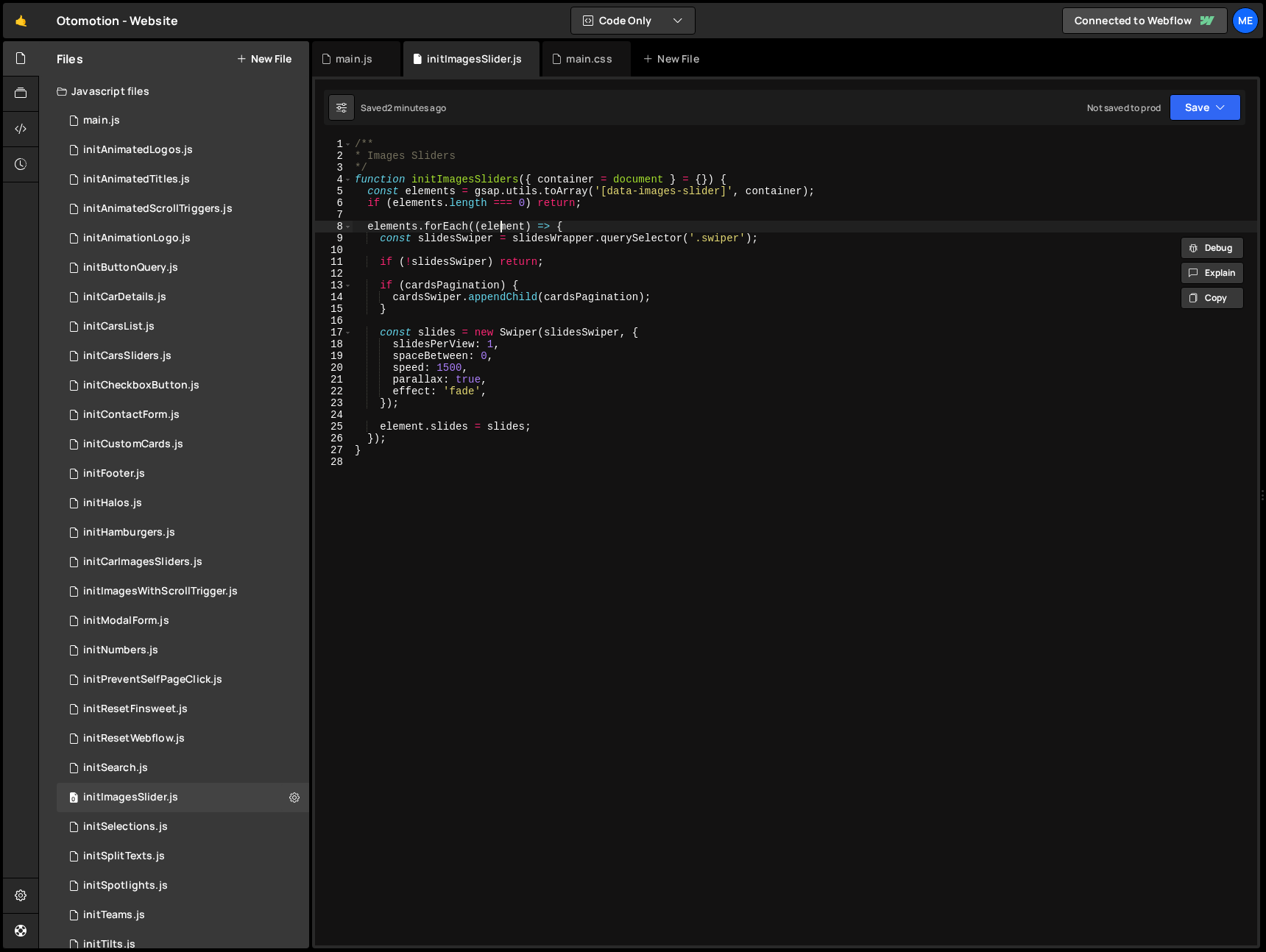
click at [499, 229] on div "/** * Images Sliders */ function initImagesSliders ( { container = document } =…" at bounding box center [804, 553] width 905 height 831
click at [552, 238] on div "/** * Images Sliders */ function initImagesSliders ( { container = document } =…" at bounding box center [804, 553] width 905 height 831
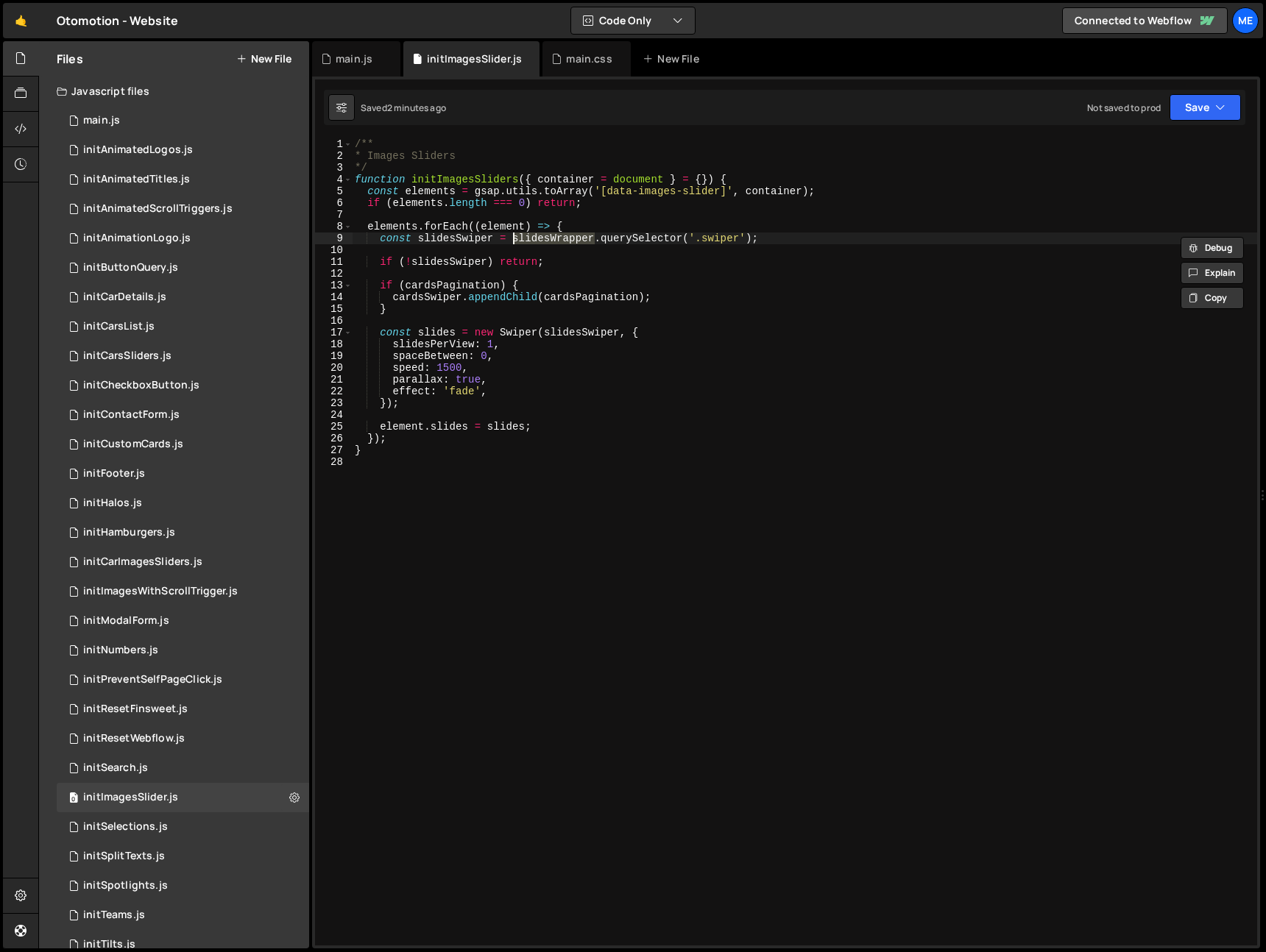
paste textarea "element"
drag, startPoint x: 457, startPoint y: 240, endPoint x: 493, endPoint y: 240, distance: 36.0
click at [493, 240] on div "/** * Images Sliders */ function initImagesSliders ( { container = document } =…" at bounding box center [804, 553] width 905 height 831
drag, startPoint x: 450, startPoint y: 263, endPoint x: 488, endPoint y: 265, distance: 38.1
click at [488, 265] on div "/** * Images Sliders */ function initImagesSliders ( { container = document } =…" at bounding box center [804, 553] width 905 height 831
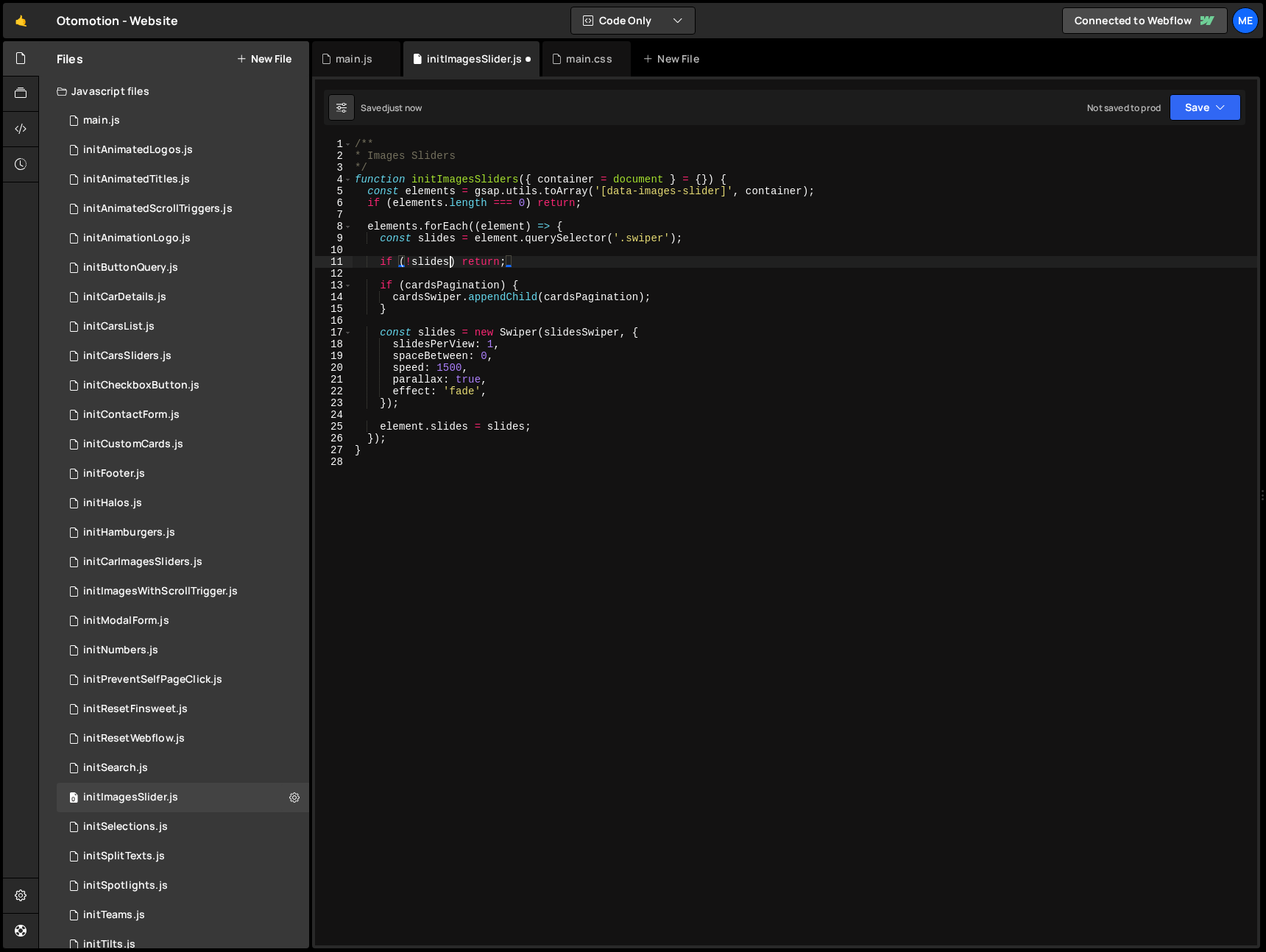
scroll to position [0, 10]
click at [457, 284] on div "/** * Images Sliders */ function initImagesSliders ( { container = document } =…" at bounding box center [804, 553] width 905 height 831
drag, startPoint x: 457, startPoint y: 284, endPoint x: 452, endPoint y: 291, distance: 8.6
click at [457, 284] on div "/** * Images Sliders */ function initImagesSliders ( { container = document } =…" at bounding box center [804, 553] width 905 height 831
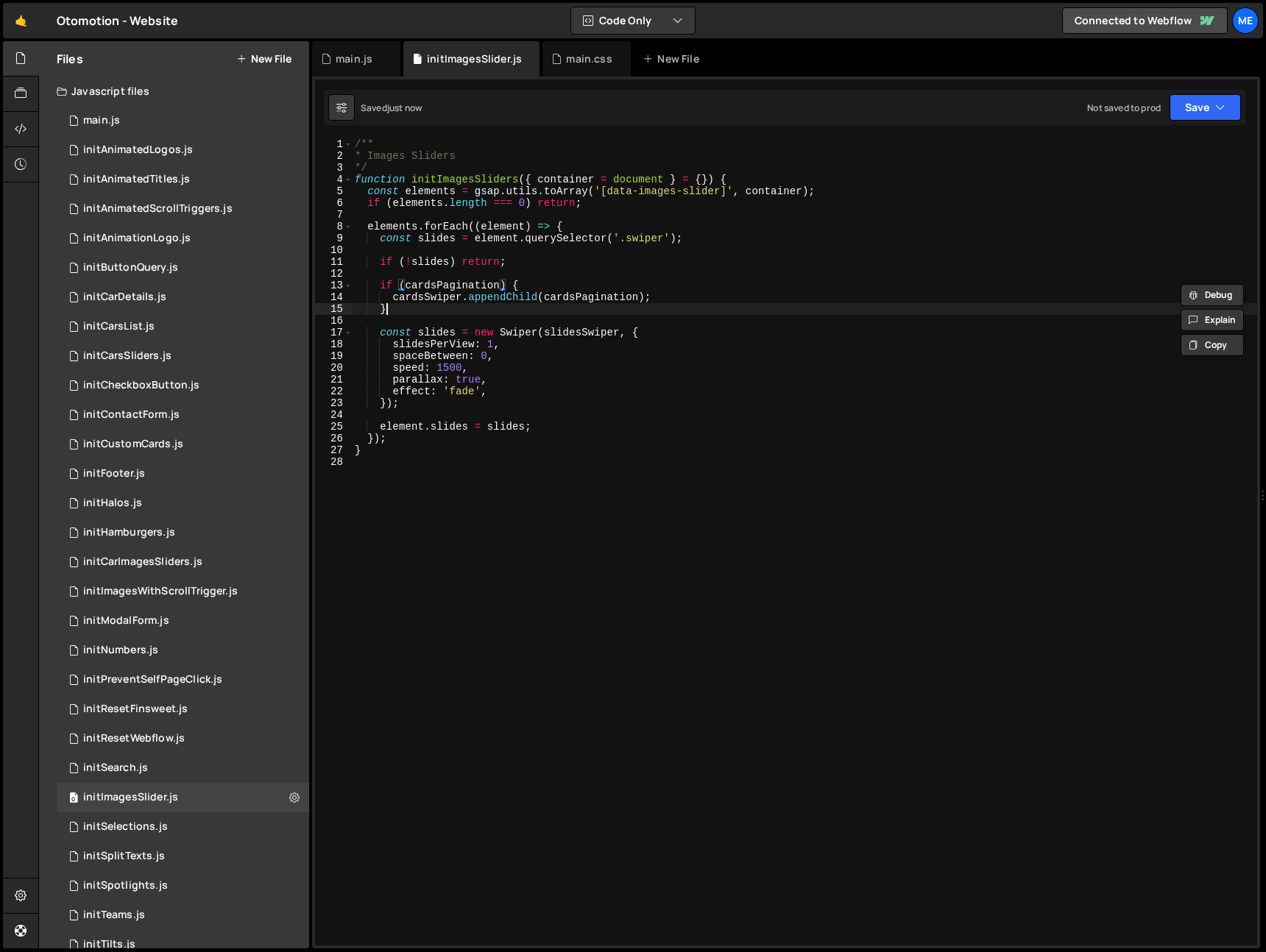
click at [433, 303] on div "/** * Images Sliders */ function initImagesSliders ( { container = document } =…" at bounding box center [804, 553] width 905 height 831
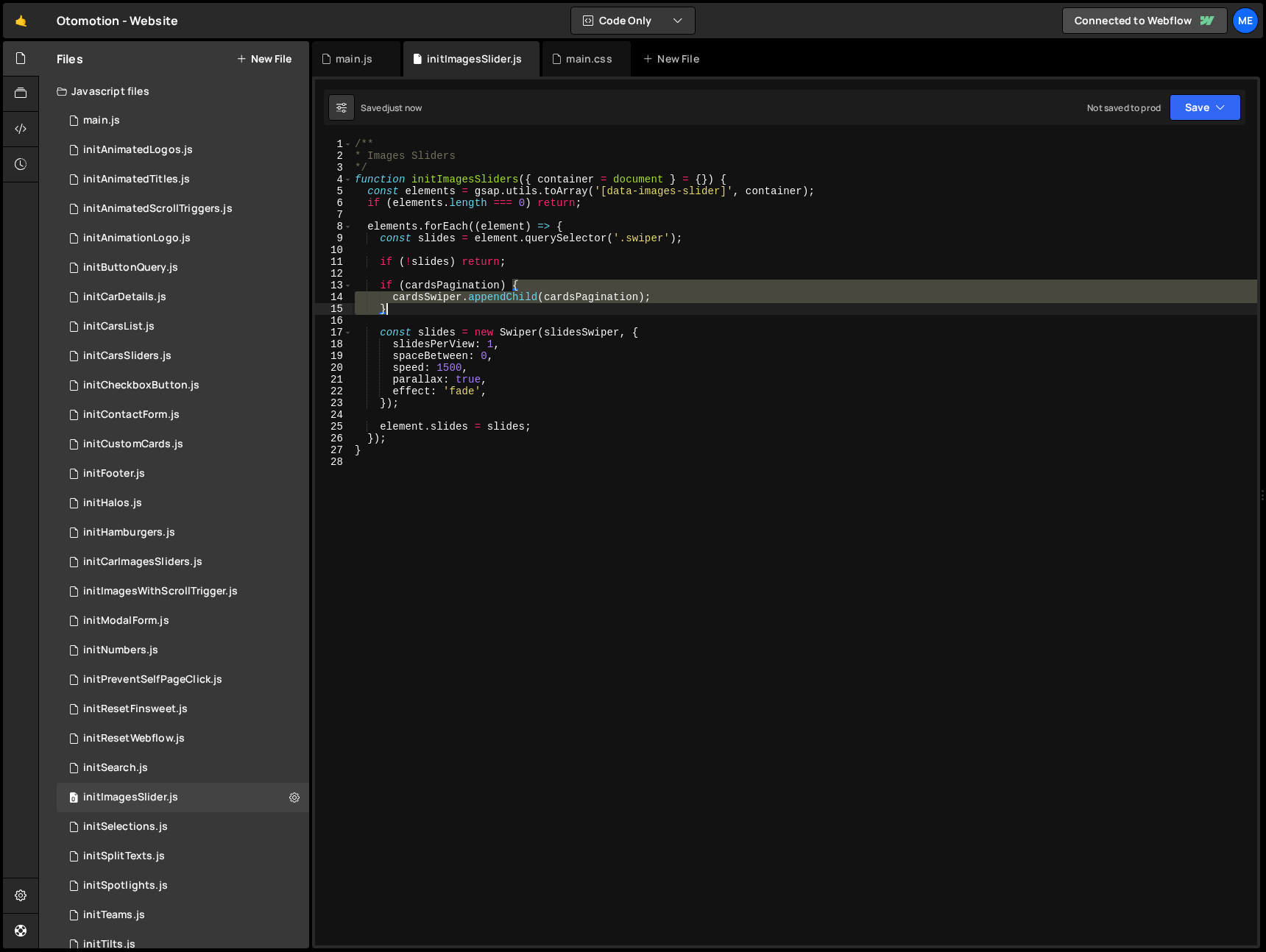
click at [433, 303] on div "/** * Images Sliders */ function initImagesSliders ( { container = document } =…" at bounding box center [804, 553] width 905 height 831
type textarea "cardsSwiper.appendChild(cardsPagination); }"
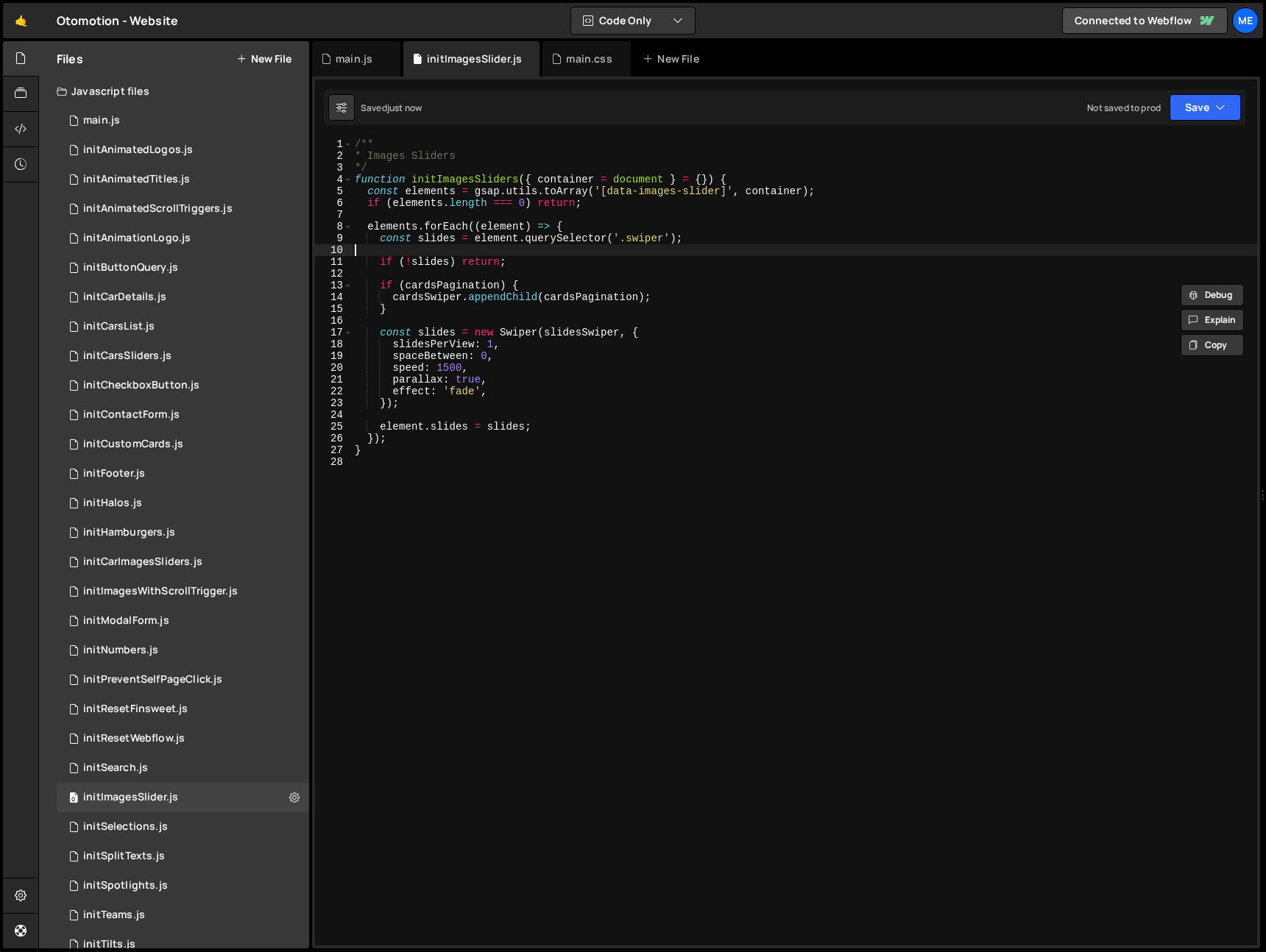
click at [475, 248] on div "/** * Images Sliders */ function initImagesSliders ( { container = document } =…" at bounding box center [804, 553] width 905 height 831
click at [443, 236] on div "/** * Images Sliders */ function initImagesSliders ( { container = document } =…" at bounding box center [804, 553] width 905 height 831
click at [442, 236] on div "/** * Images Sliders */ function initImagesSliders ( { container = document } =…" at bounding box center [804, 553] width 905 height 831
click at [508, 228] on div "/** * Images Sliders */ function initImagesSliders ( { container = document } =…" at bounding box center [804, 553] width 905 height 831
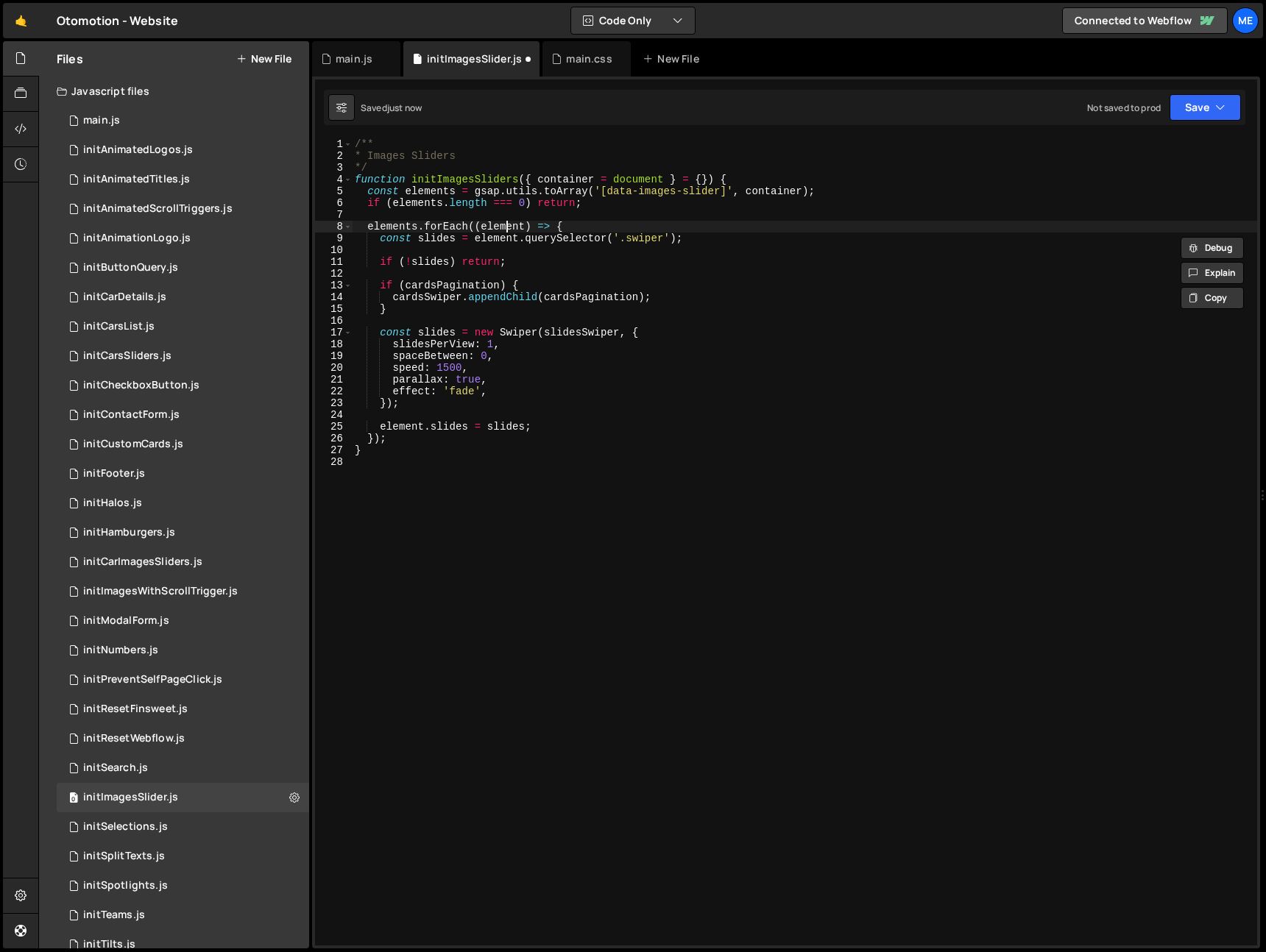
type textarea "elements.forEach((element) => {"
click at [508, 228] on div "/** * Images Sliders */ function initImagesSliders ( { container = document } =…" at bounding box center [804, 553] width 905 height 831
click at [603, 230] on div "/** * Images Sliders */ function initImagesSliders ( { container = document } =…" at bounding box center [804, 553] width 905 height 831
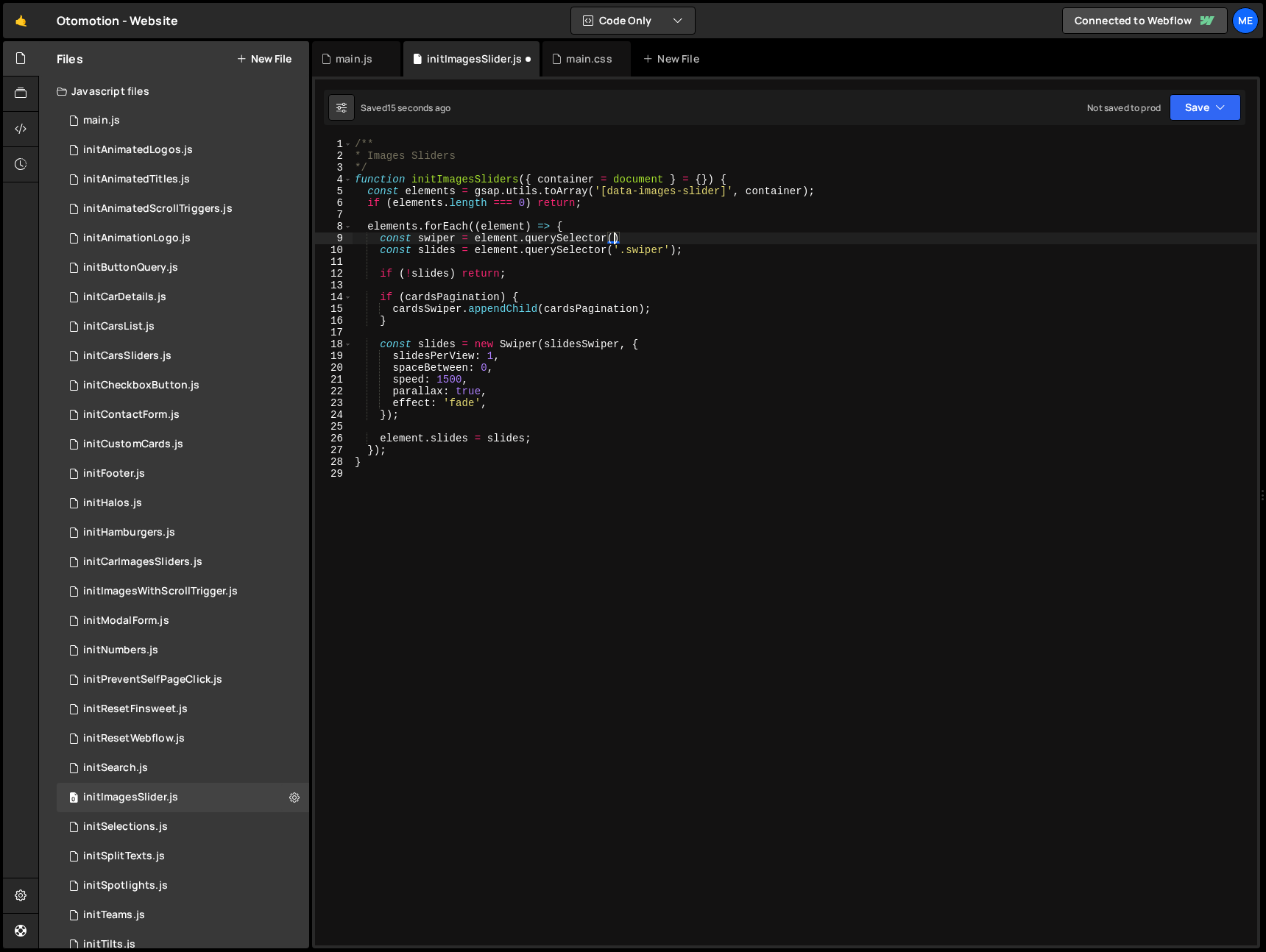
scroll to position [0, 18]
type textarea "const swiper = element.querySelector('')"
click at [443, 247] on div "/** * Images Sliders */ function initImagesSliders ( { container = document } =…" at bounding box center [804, 553] width 905 height 831
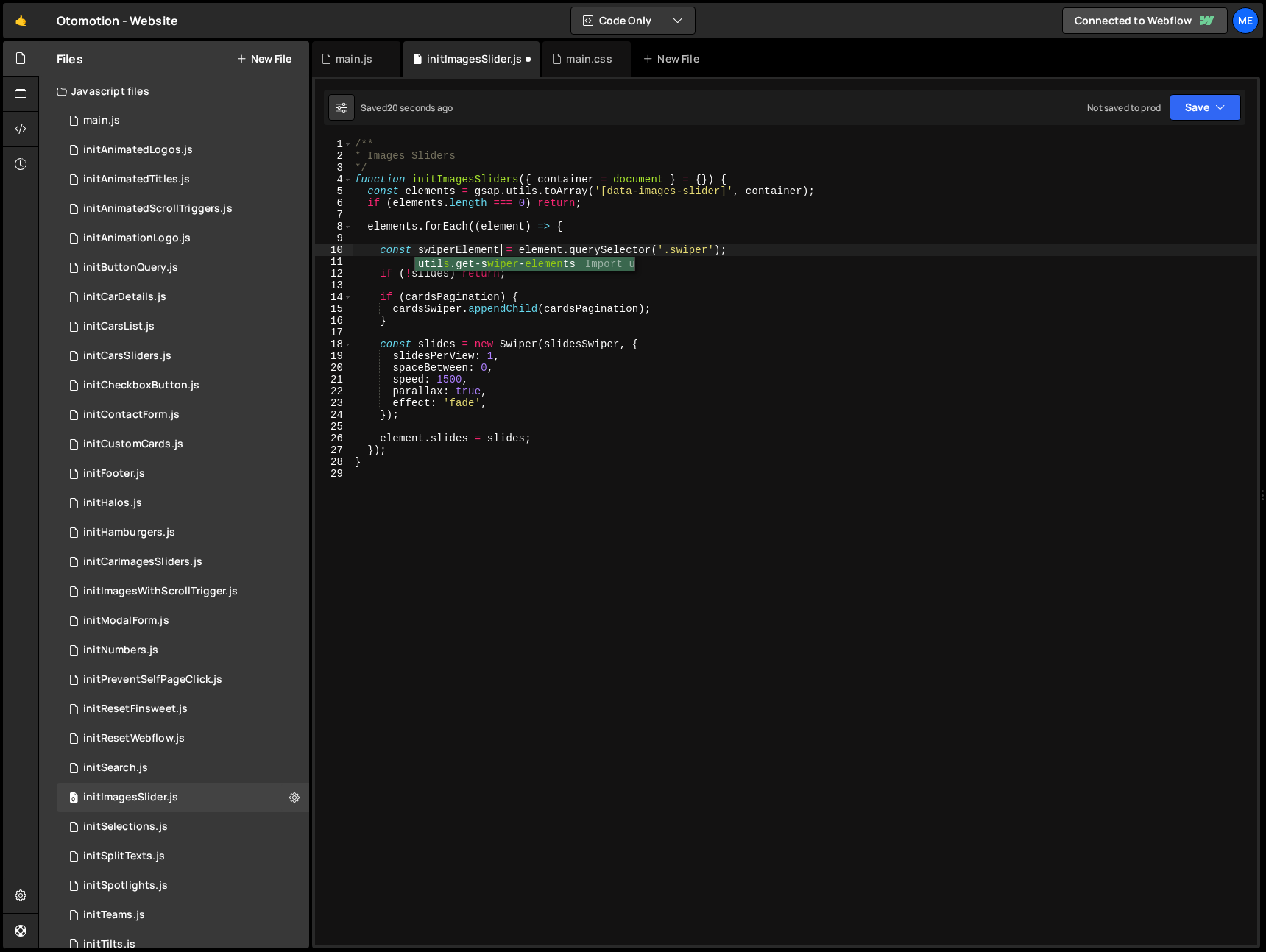
scroll to position [0, 10]
click at [457, 254] on div "/** * Images Sliders */ function initImagesSliders ( { container = document } =…" at bounding box center [804, 553] width 905 height 831
click at [458, 254] on div "/** * Images Sliders */ function initImagesSliders ( { container = document } =…" at bounding box center [804, 553] width 905 height 831
click at [419, 275] on div "/** * Images Sliders */ function initImagesSliders ( { container = document } =…" at bounding box center [804, 553] width 905 height 831
drag, startPoint x: 419, startPoint y: 275, endPoint x: 430, endPoint y: 294, distance: 22.0
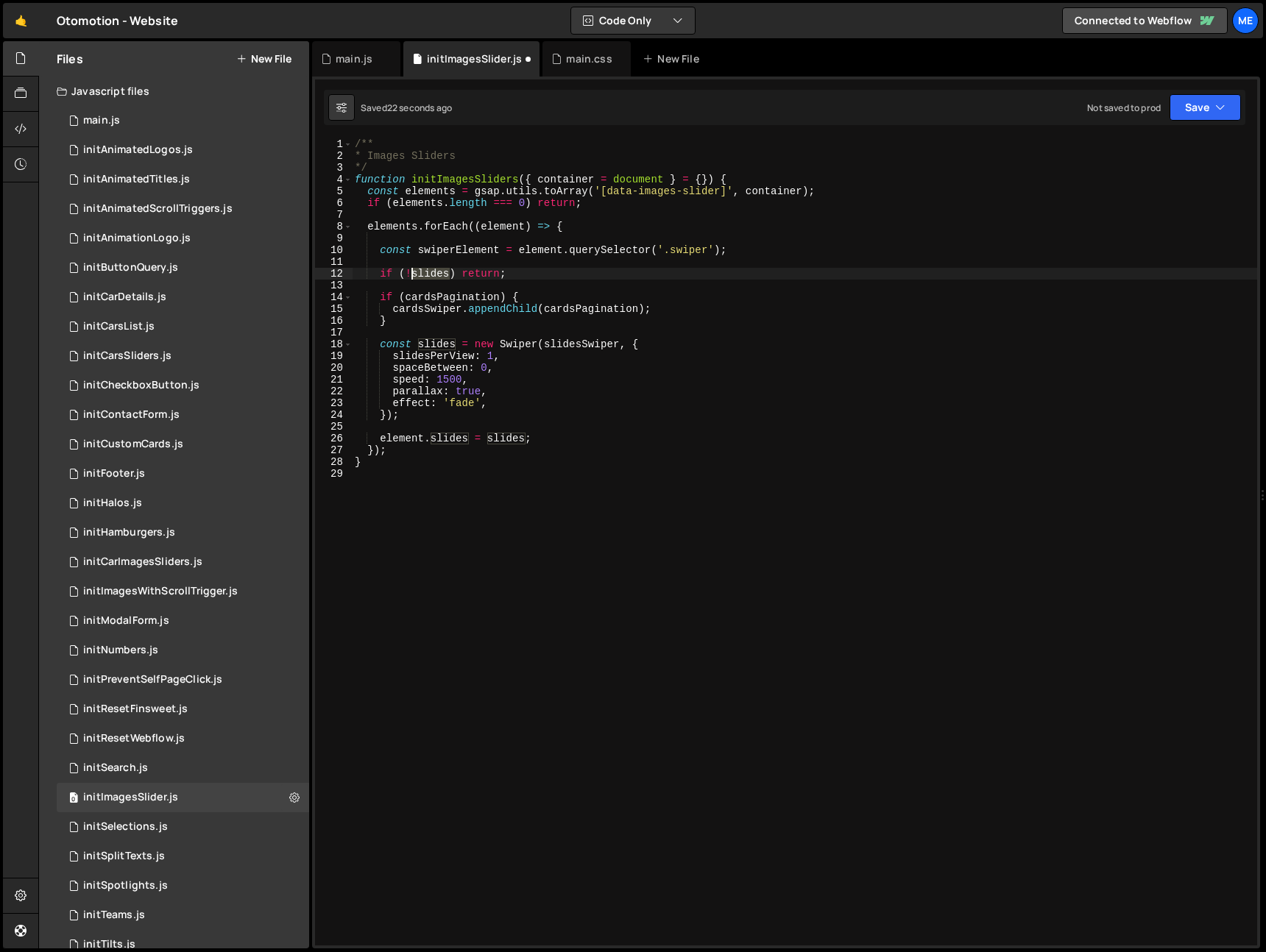
click at [419, 275] on div "/** * Images Sliders */ function initImagesSliders ( { container = document } =…" at bounding box center [804, 553] width 905 height 831
paste textarea "wiperElement"
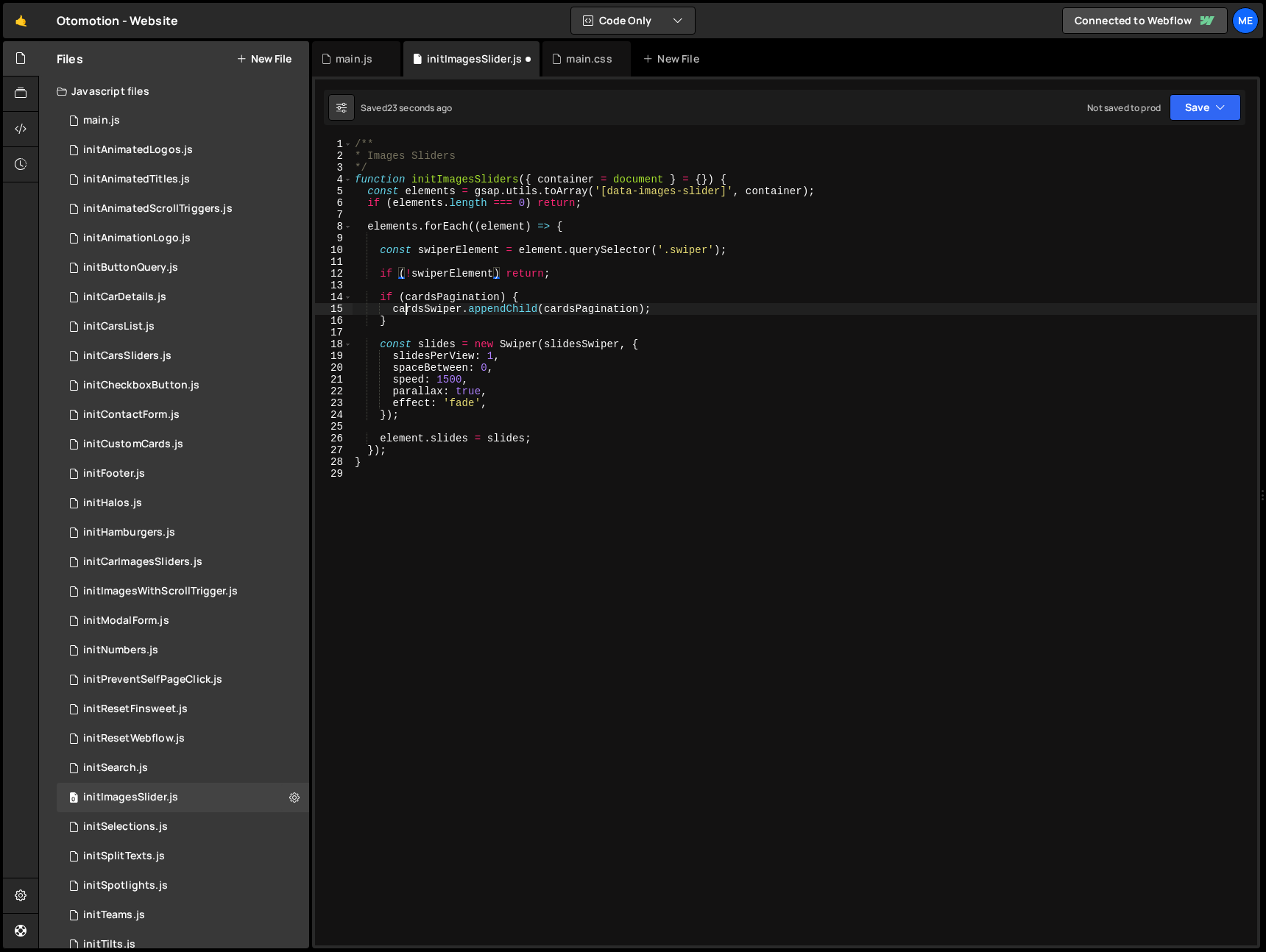
click at [404, 312] on div "/** * Images Sliders */ function initImagesSliders ( { container = document } =…" at bounding box center [804, 553] width 905 height 831
click at [405, 312] on div "/** * Images Sliders */ function initImagesSliders ( { container = document } =…" at bounding box center [804, 553] width 905 height 831
paste textarea "swiperElement"
click at [432, 297] on div "/** * Images Sliders */ function initImagesSliders ( { container = document } =…" at bounding box center [804, 553] width 905 height 831
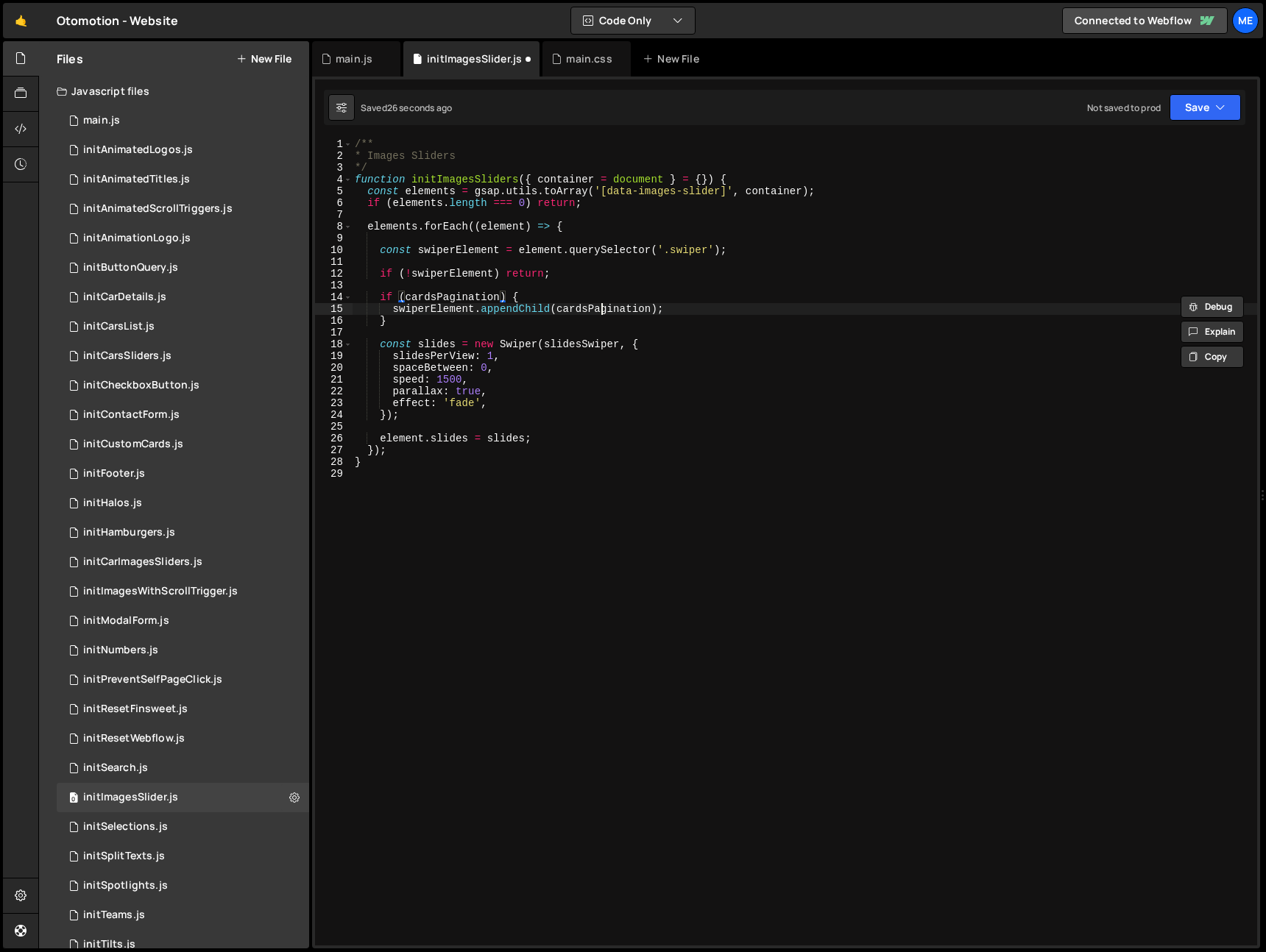
click at [601, 305] on div "/** * Images Sliders */ function initImagesSliders ( { container = document } =…" at bounding box center [804, 553] width 905 height 831
click at [602, 305] on div "/** * Images Sliders */ function initImagesSliders ( { container = document } =…" at bounding box center [804, 553] width 905 height 831
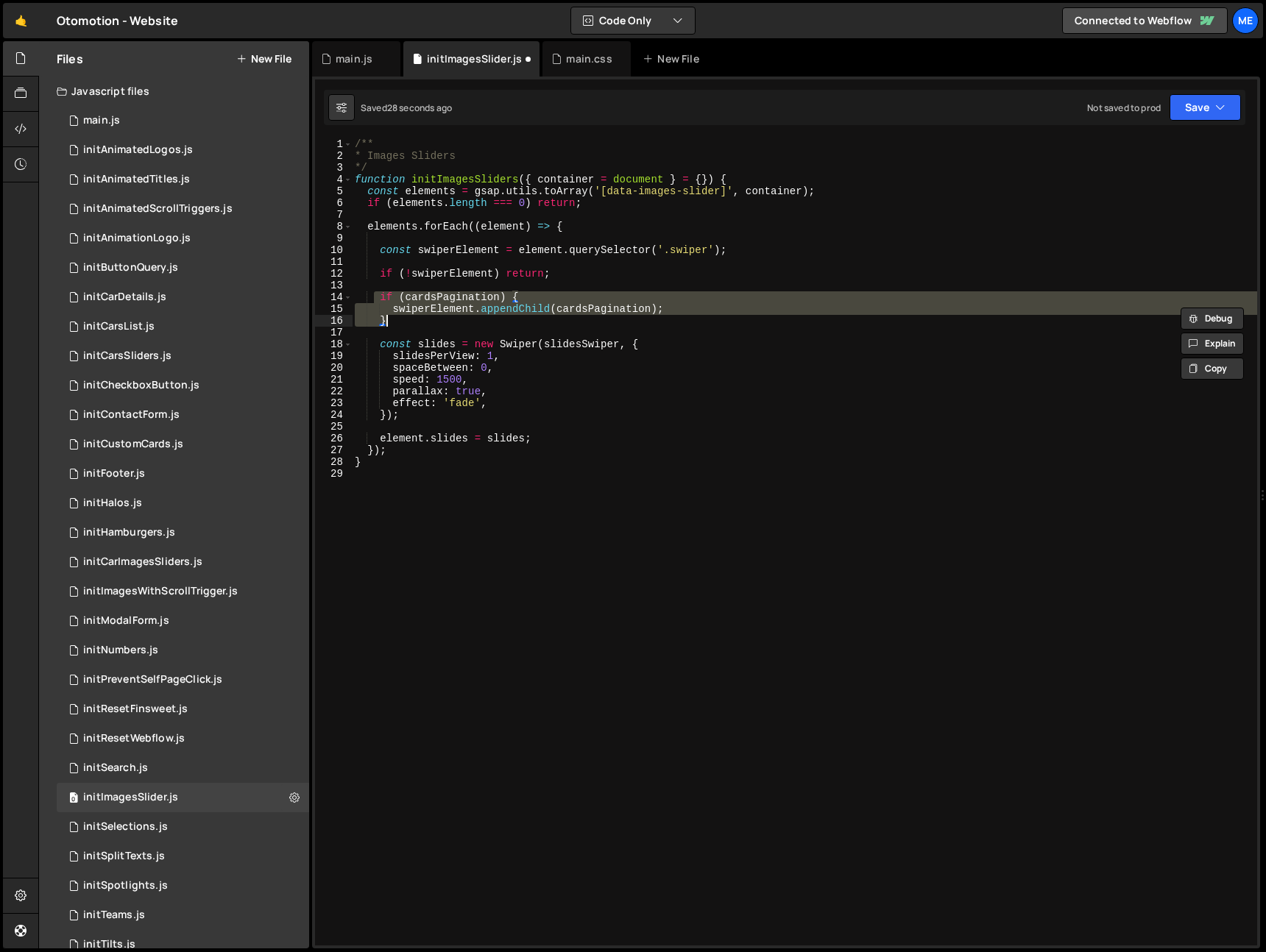
drag, startPoint x: 381, startPoint y: 296, endPoint x: 434, endPoint y: 316, distance: 56.6
click at [433, 316] on div "/** * Images Sliders */ function initImagesSliders ( { container = document } =…" at bounding box center [804, 553] width 905 height 831
type textarea "swiperElement.appendChild(cardsPagination); }"
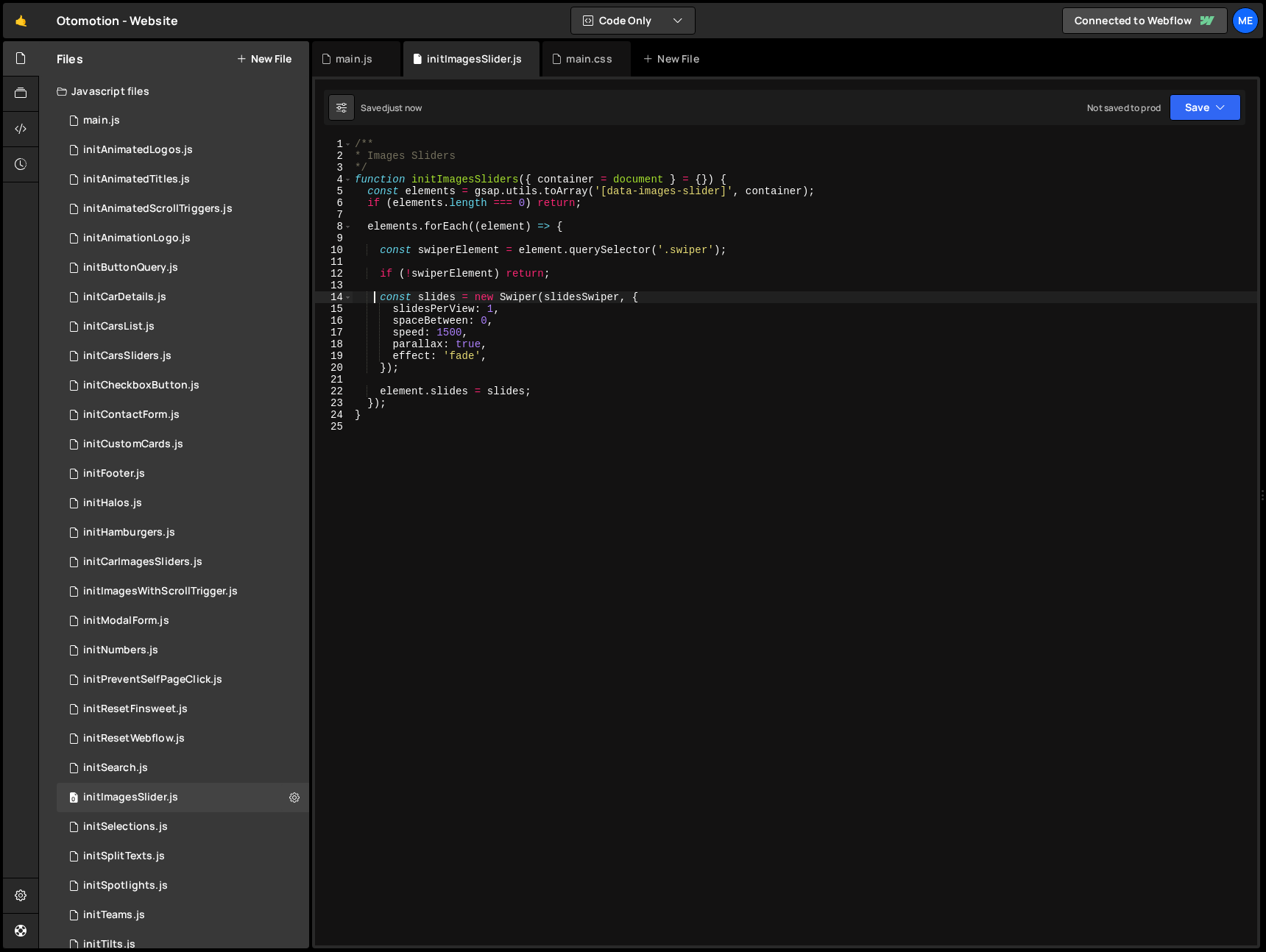
click at [564, 299] on div "/** * Images Sliders */ function initImagesSliders ( { container = document } =…" at bounding box center [804, 553] width 905 height 831
paste textarea "wiperElement"
drag, startPoint x: 562, startPoint y: 360, endPoint x: 551, endPoint y: 380, distance: 22.8
click at [562, 360] on div "/** * Images Sliders */ function initImagesSliders ( { container = document } =…" at bounding box center [804, 553] width 905 height 831
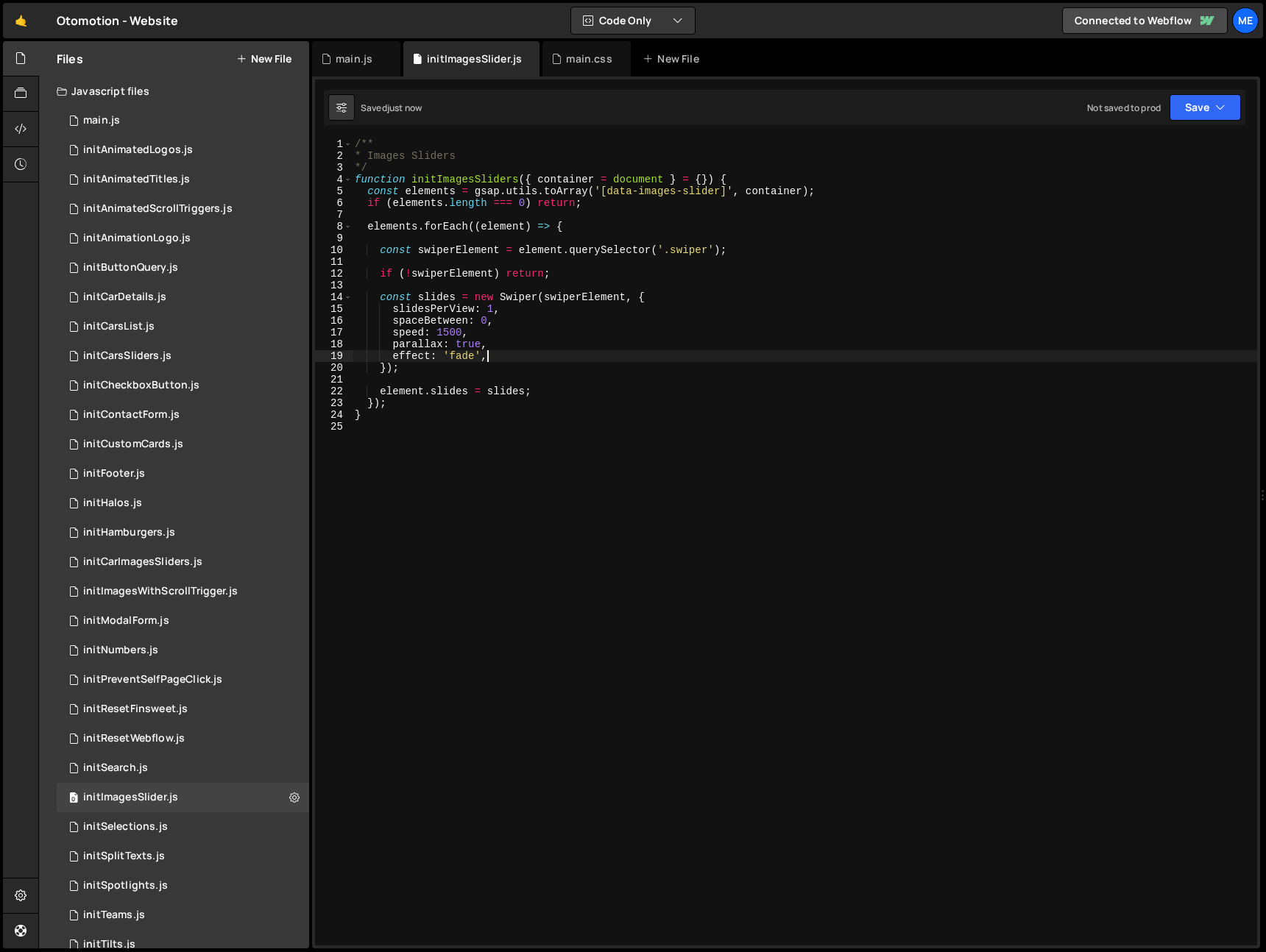
click at [439, 294] on div "/** * Images Sliders */ function initImagesSliders ( { container = document } =…" at bounding box center [804, 553] width 905 height 831
drag, startPoint x: 439, startPoint y: 294, endPoint x: 456, endPoint y: 294, distance: 17.0
click at [439, 294] on div "/** * Images Sliders */ function initImagesSliders ( { container = document } =…" at bounding box center [804, 553] width 905 height 831
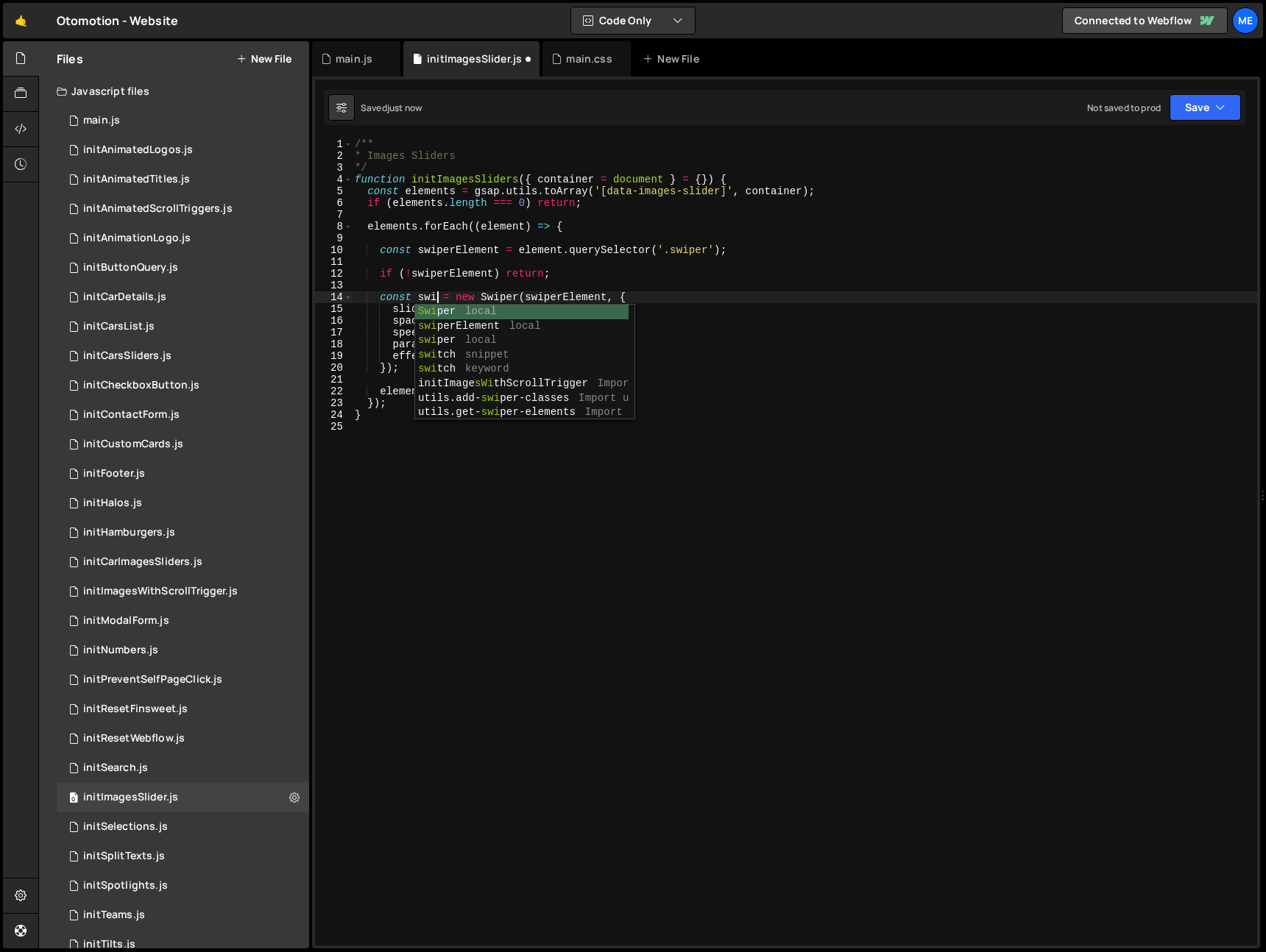
scroll to position [0, 7]
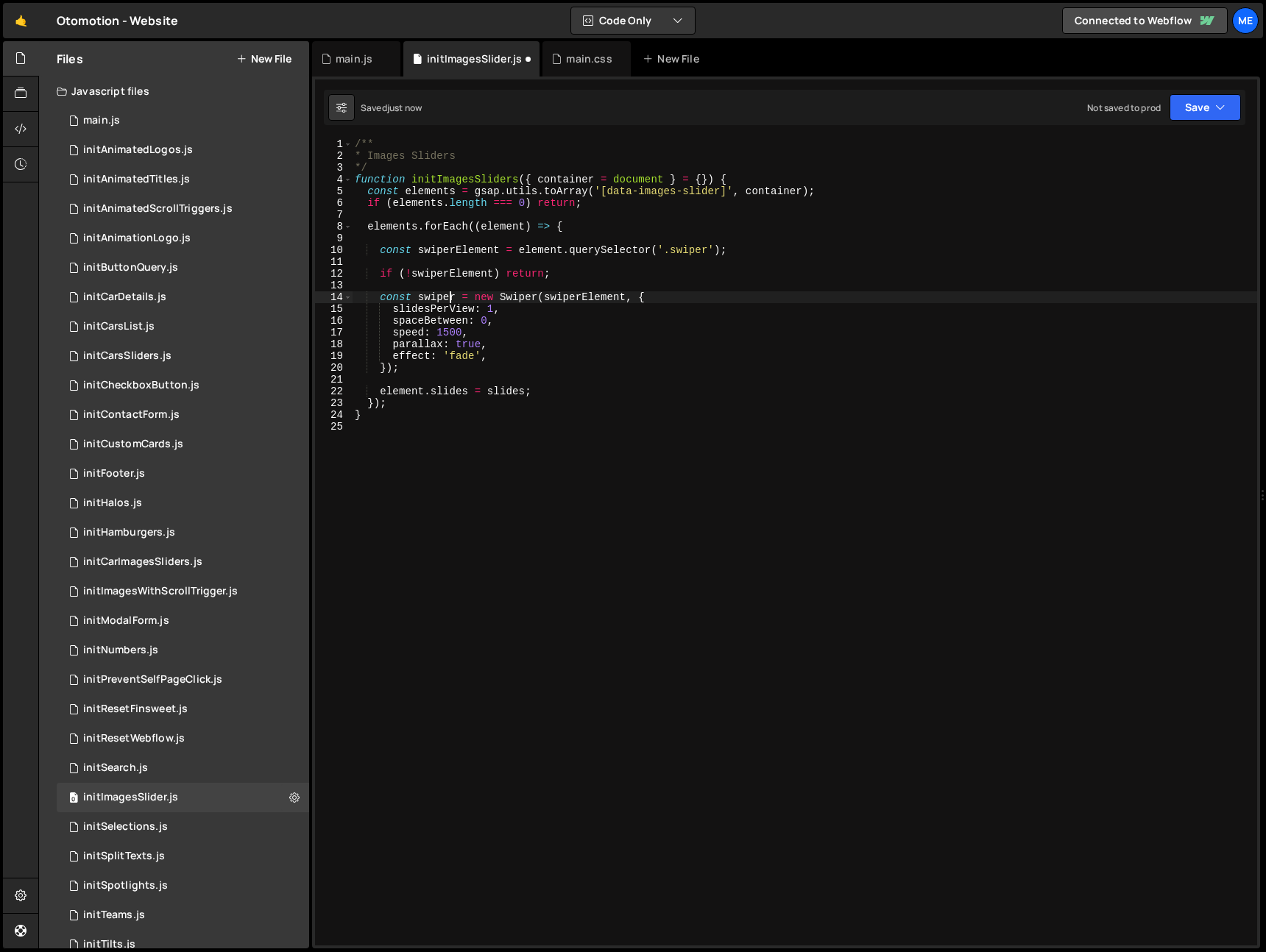
click at [447, 296] on div "/** * Images Sliders */ function initImagesSliders ( { container = document } =…" at bounding box center [804, 553] width 905 height 831
click at [446, 296] on div "/** * Images Sliders */ function initImagesSliders ( { container = document } =…" at bounding box center [804, 553] width 905 height 831
click at [446, 391] on div "/** * Images Sliders */ function initImagesSliders ( { container = document } =…" at bounding box center [804, 553] width 905 height 831
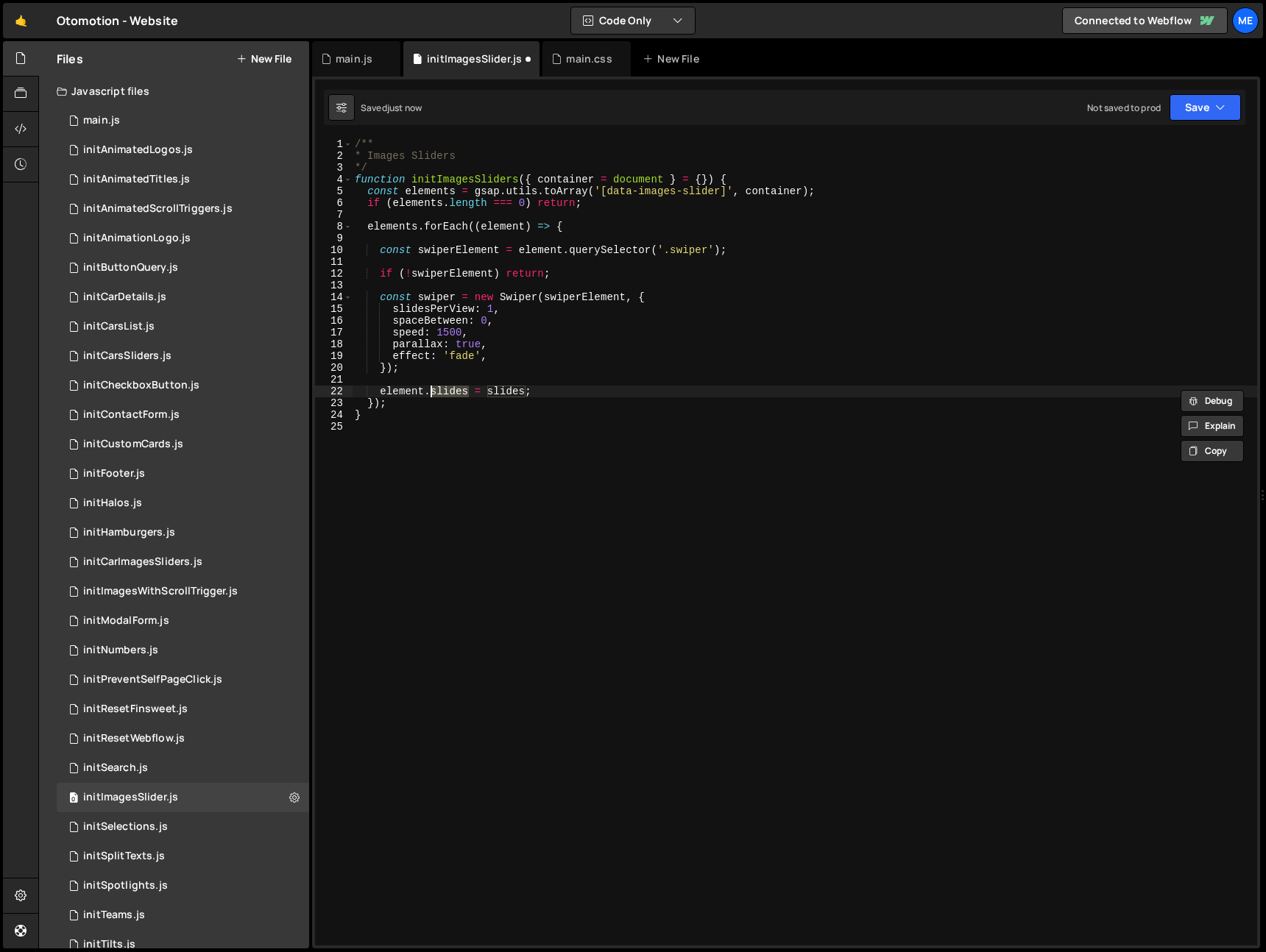
paste textarea "wiper"
click at [514, 396] on div "/** * Images Sliders */ function initImagesSliders ( { container = document } =…" at bounding box center [804, 553] width 905 height 831
click at [514, 396] on div "/** * Images Sliders */ function initImagesSliders ( { container = document } =…" at bounding box center [804, 553] width 905 height 831
paste textarea "wiper"
click at [661, 370] on div "/** * Images Sliders */ function initImagesSliders ( { container = document } =…" at bounding box center [804, 553] width 905 height 831
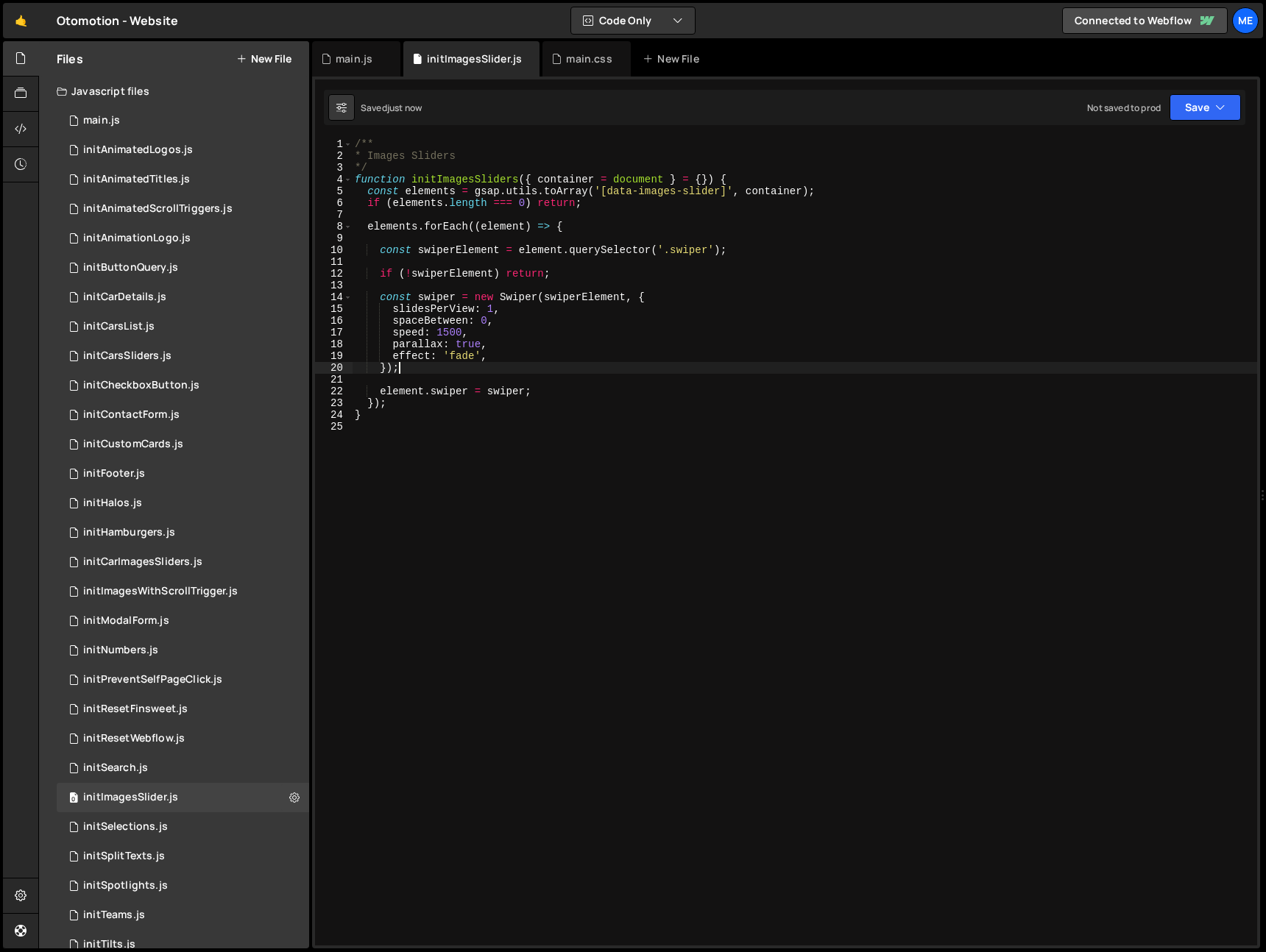
scroll to position [0, 2]
type textarea "});"
click at [597, 216] on div "/** * Images Sliders */ function initImagesSliders ( { container = document } =…" at bounding box center [804, 553] width 905 height 831
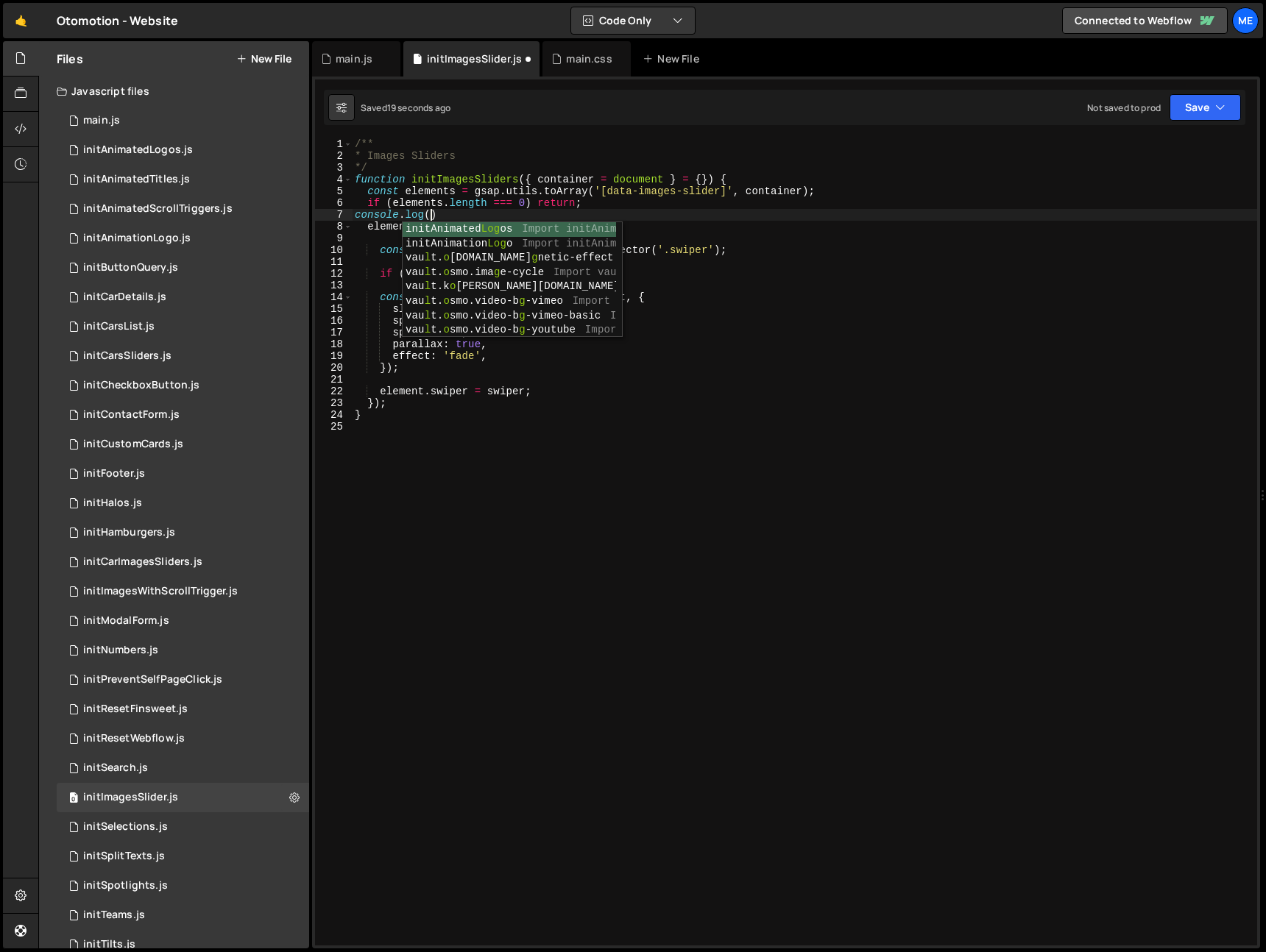
scroll to position [0, 4]
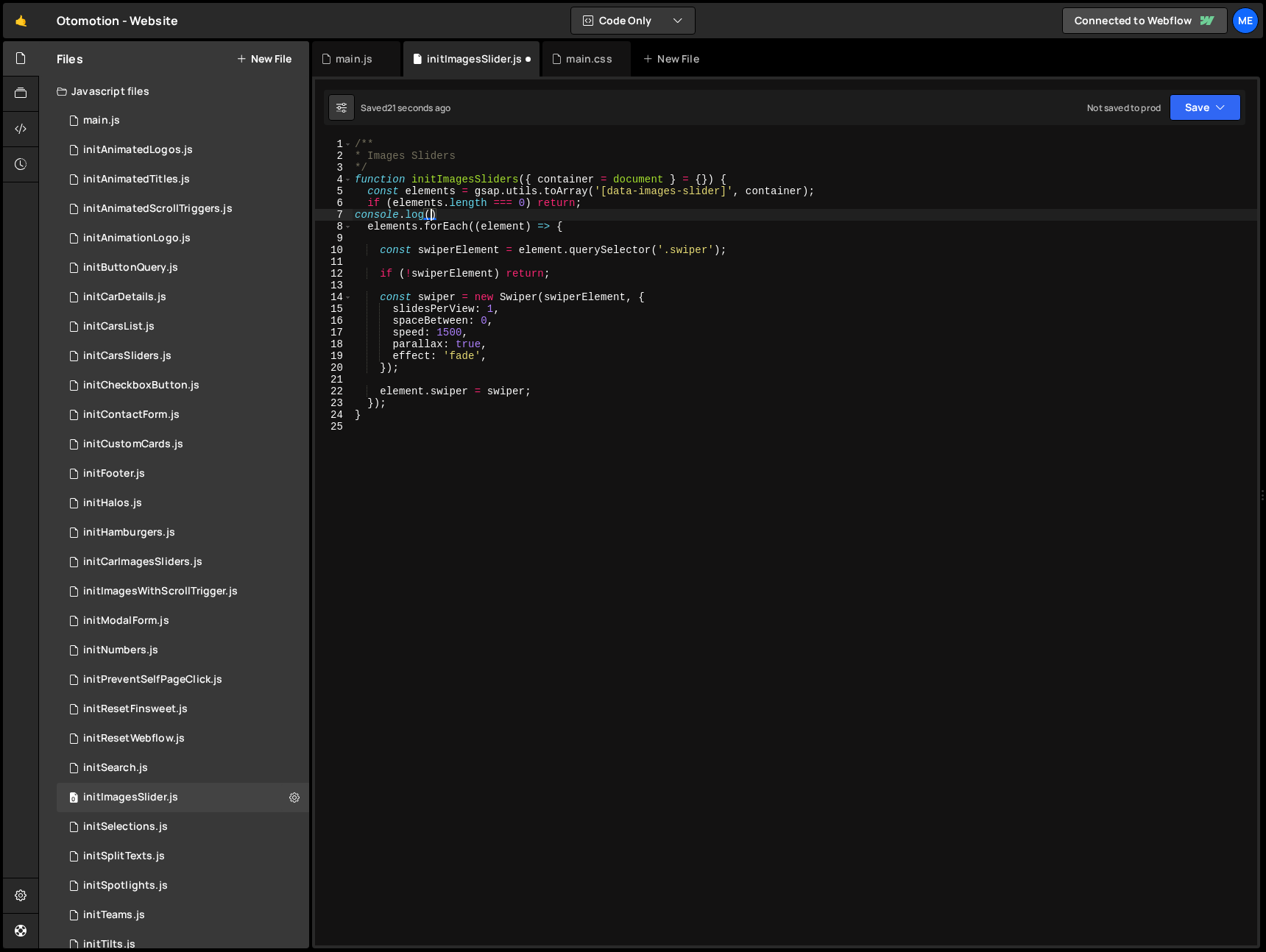
click at [622, 188] on div "/** * Images Sliders */ function initImagesSliders ( { container = document } =…" at bounding box center [804, 553] width 905 height 831
click at [424, 194] on div "/** * Images Sliders */ function initImagesSliders ( { container = document } =…" at bounding box center [804, 553] width 905 height 831
click at [432, 214] on div "/** * Images Sliders */ function initImagesSliders ( { container = document } =…" at bounding box center [804, 553] width 905 height 831
paste textarea "elements"
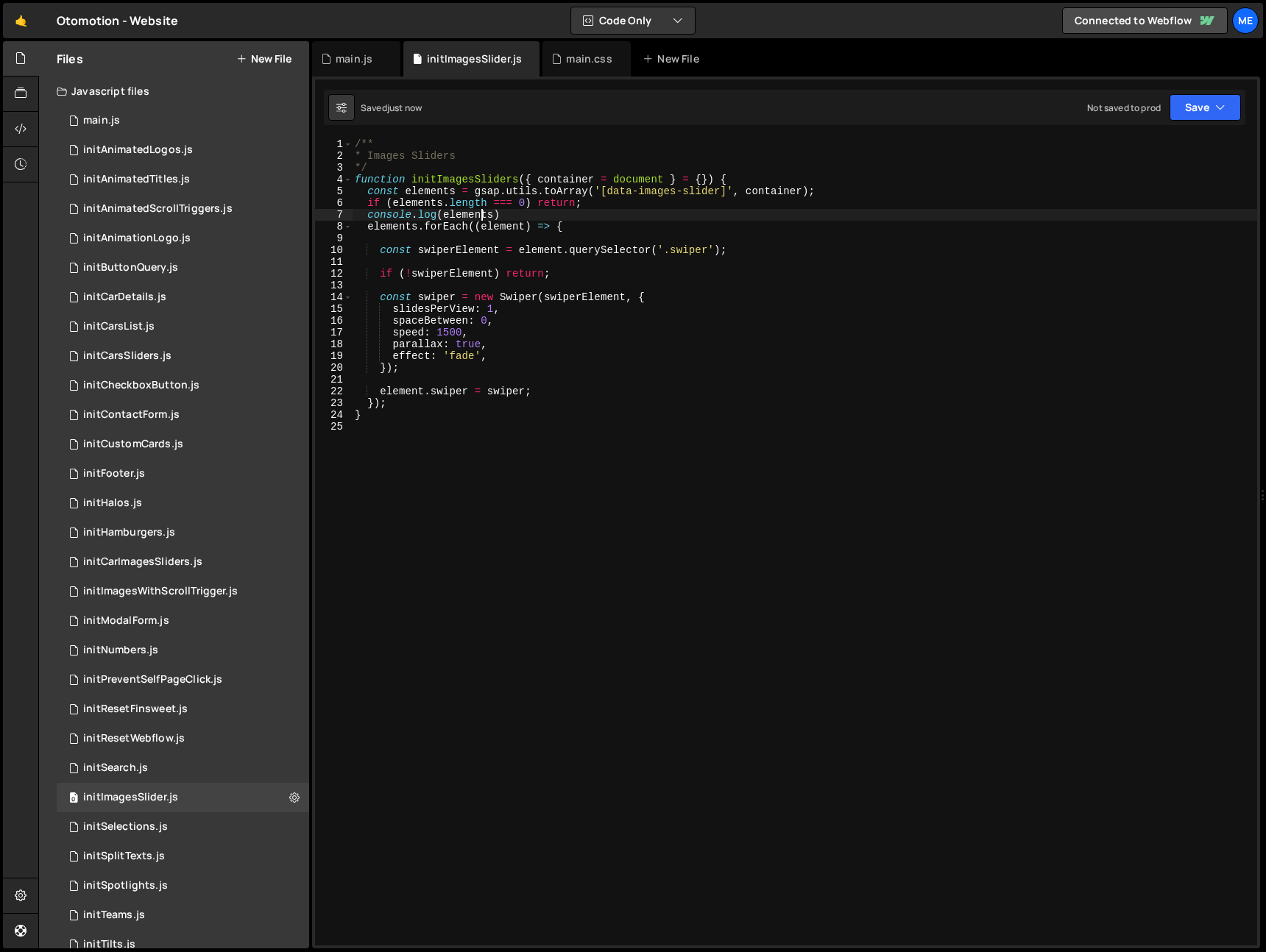
type textarea "console.log(elements)"
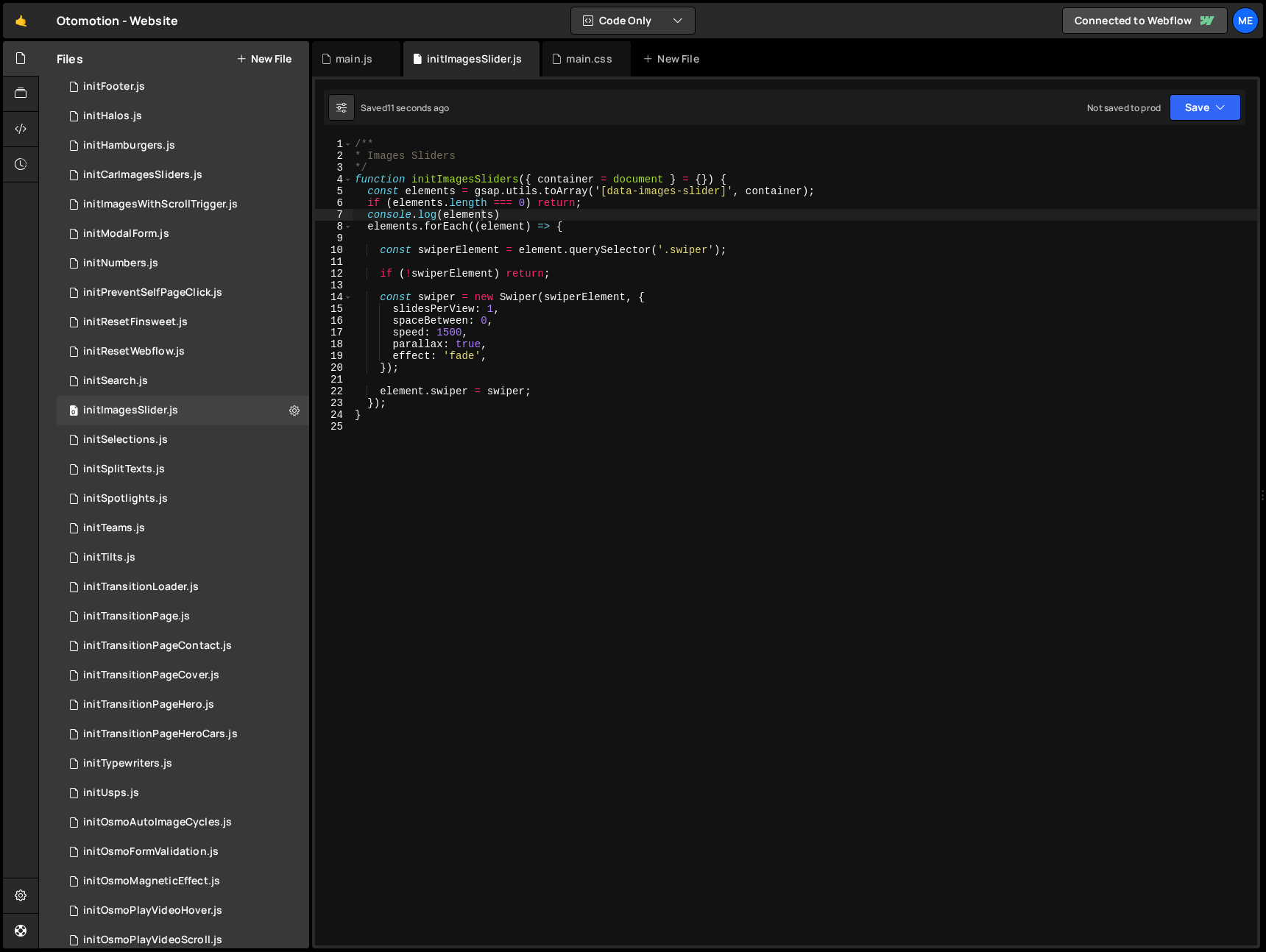
scroll to position [730, 0]
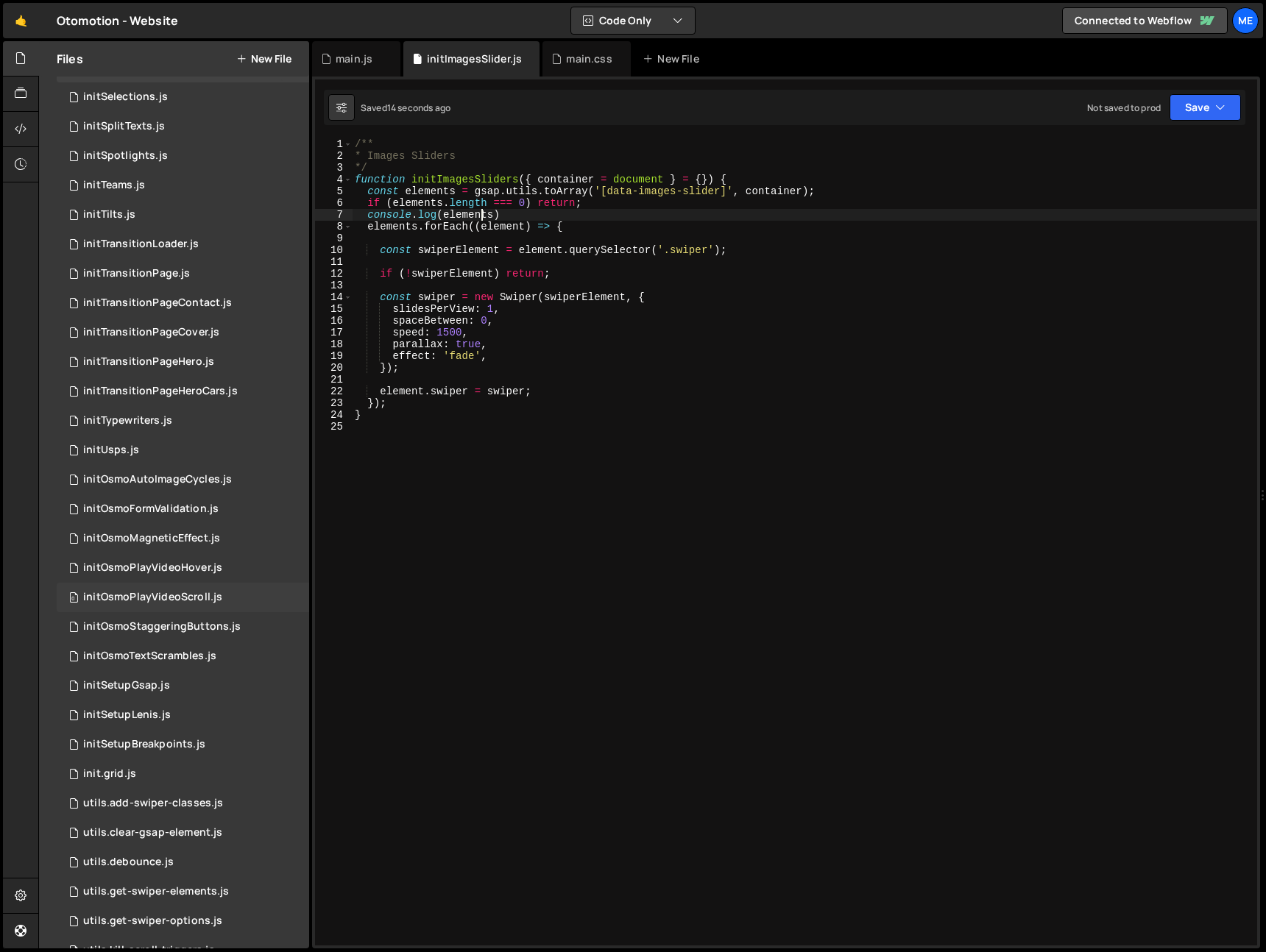
click at [153, 598] on div "initOsmoPlayVideoScroll.js" at bounding box center [152, 598] width 139 height 13
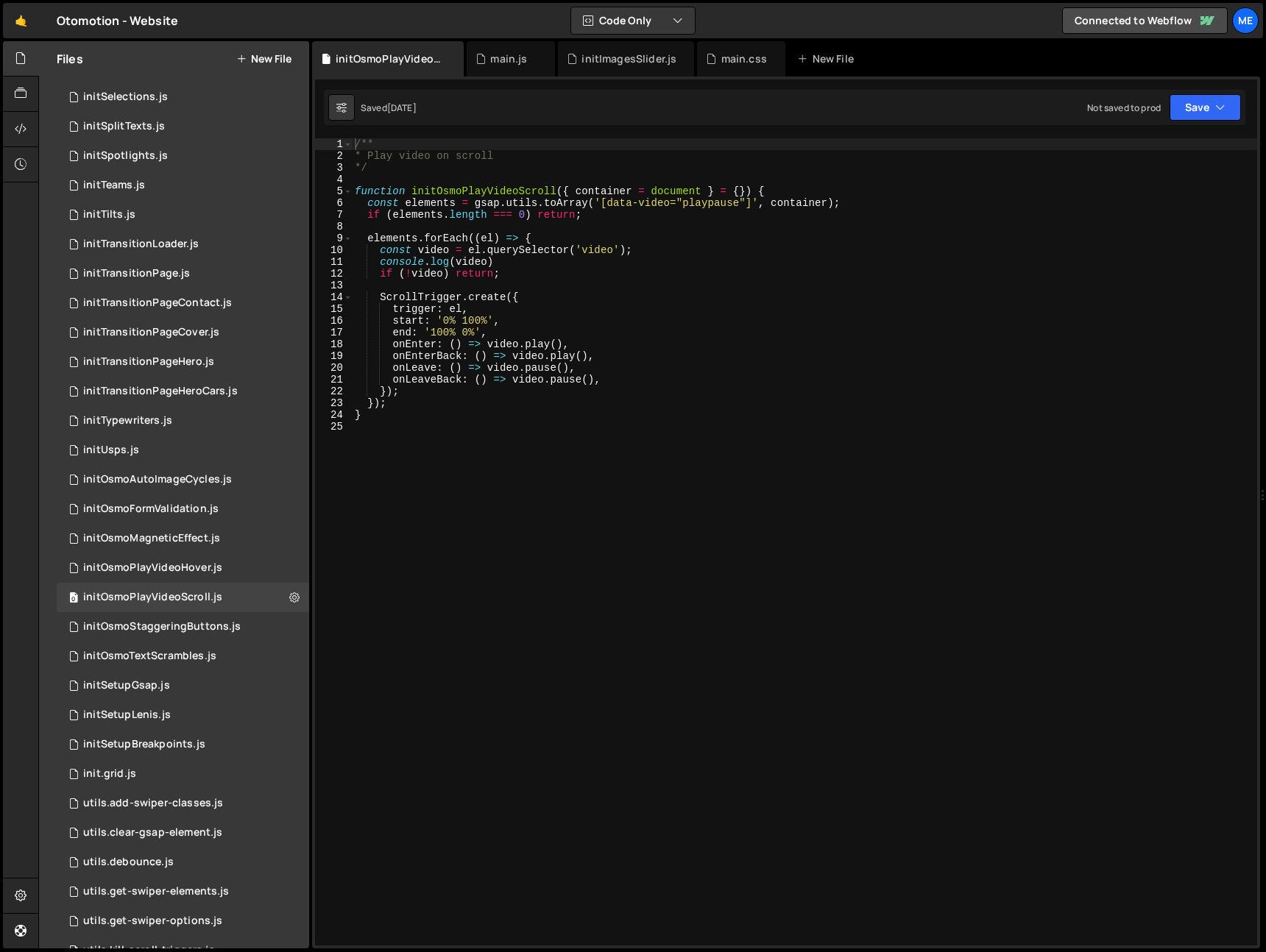
type textarea "console.log(video)"
drag, startPoint x: 414, startPoint y: 259, endPoint x: 517, endPoint y: 258, distance: 103.0
click at [517, 258] on div "/** * Play video on scroll */ function initOsmoPlayVideoScroll ( { container = …" at bounding box center [804, 553] width 905 height 831
click at [527, 310] on div "/** * Play video on scroll */ function initOsmoPlayVideoScroll ( { container = …" at bounding box center [804, 553] width 905 height 831
type textarea "trigger: el,"
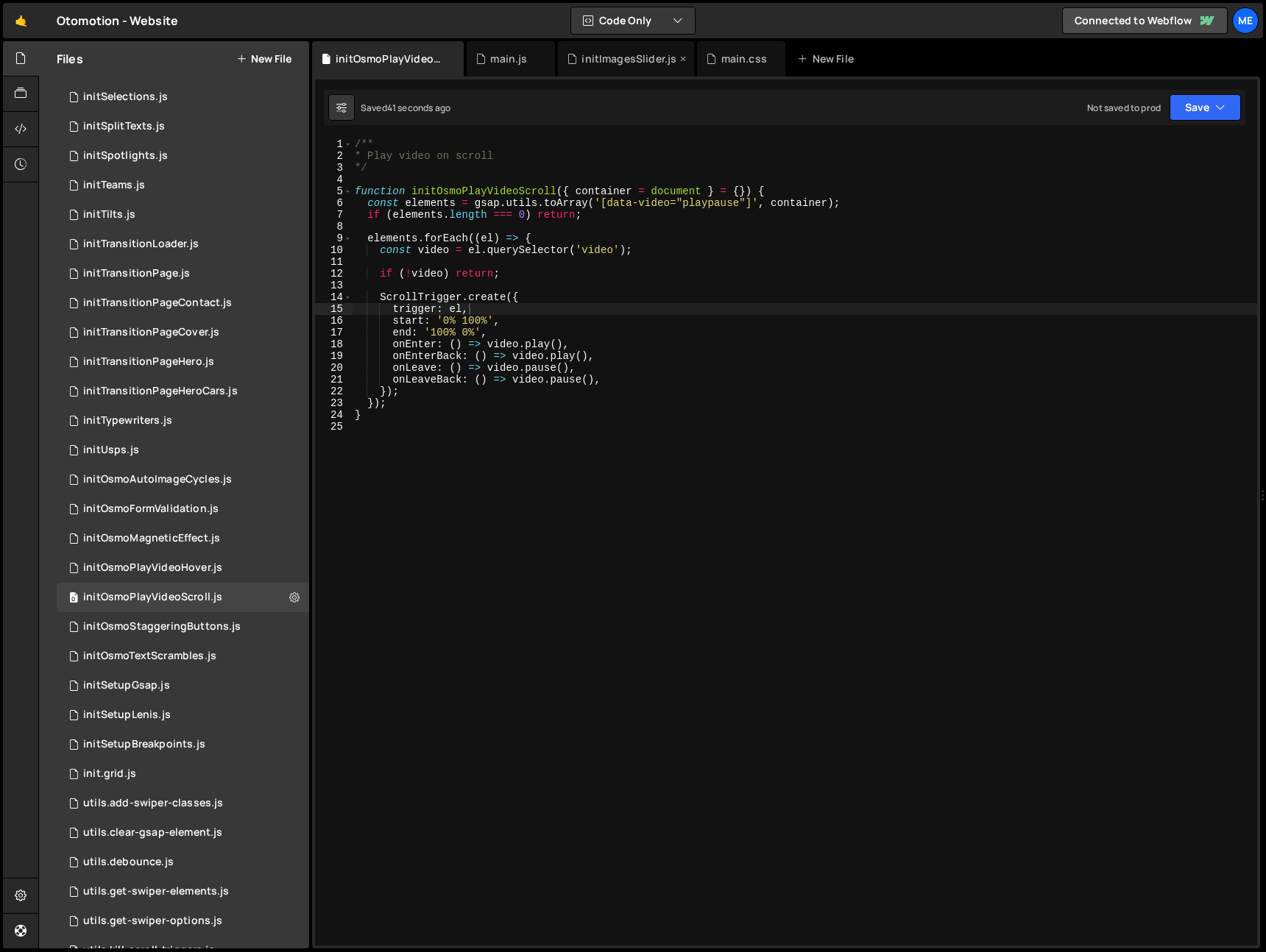
click at [609, 63] on div "initImagesSlider.js" at bounding box center [629, 58] width 95 height 15
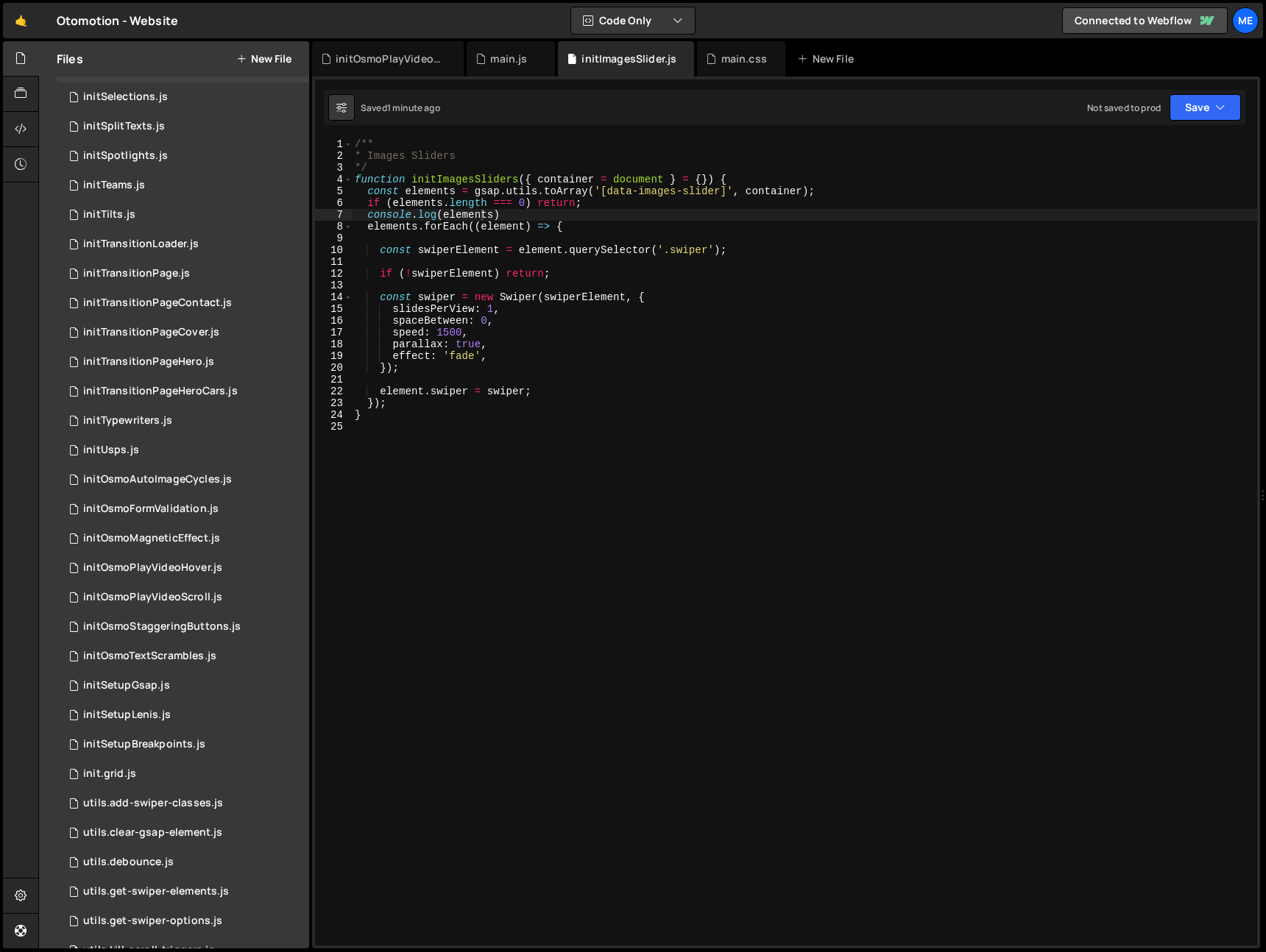
click at [493, 333] on div "/** * Images Sliders */ function initImagesSliders ( { container = document } =…" at bounding box center [804, 553] width 905 height 831
click at [500, 348] on div "/** * Images Sliders */ function initImagesSliders ( { container = document } =…" at bounding box center [804, 553] width 905 height 831
click at [501, 361] on div "/** * Images Sliders */ function initImagesSliders ( { container = document } =…" at bounding box center [804, 553] width 905 height 831
type textarea "effect: 'fade',"
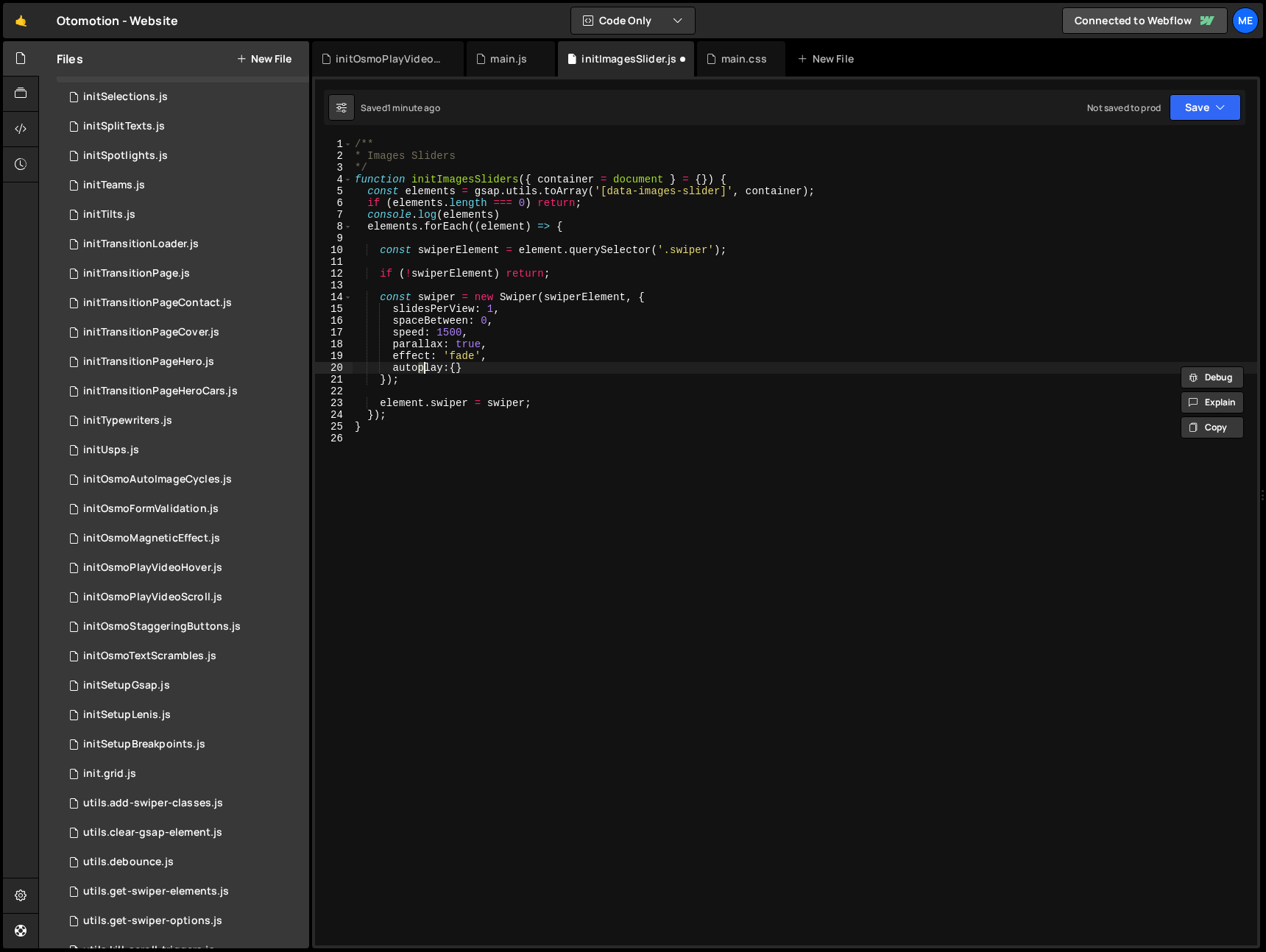
type textarea "autoPlay:{}"
click at [546, 393] on div "/** * Images Sliders */ function initImagesSliders ( { container = document } =…" at bounding box center [804, 553] width 905 height 831
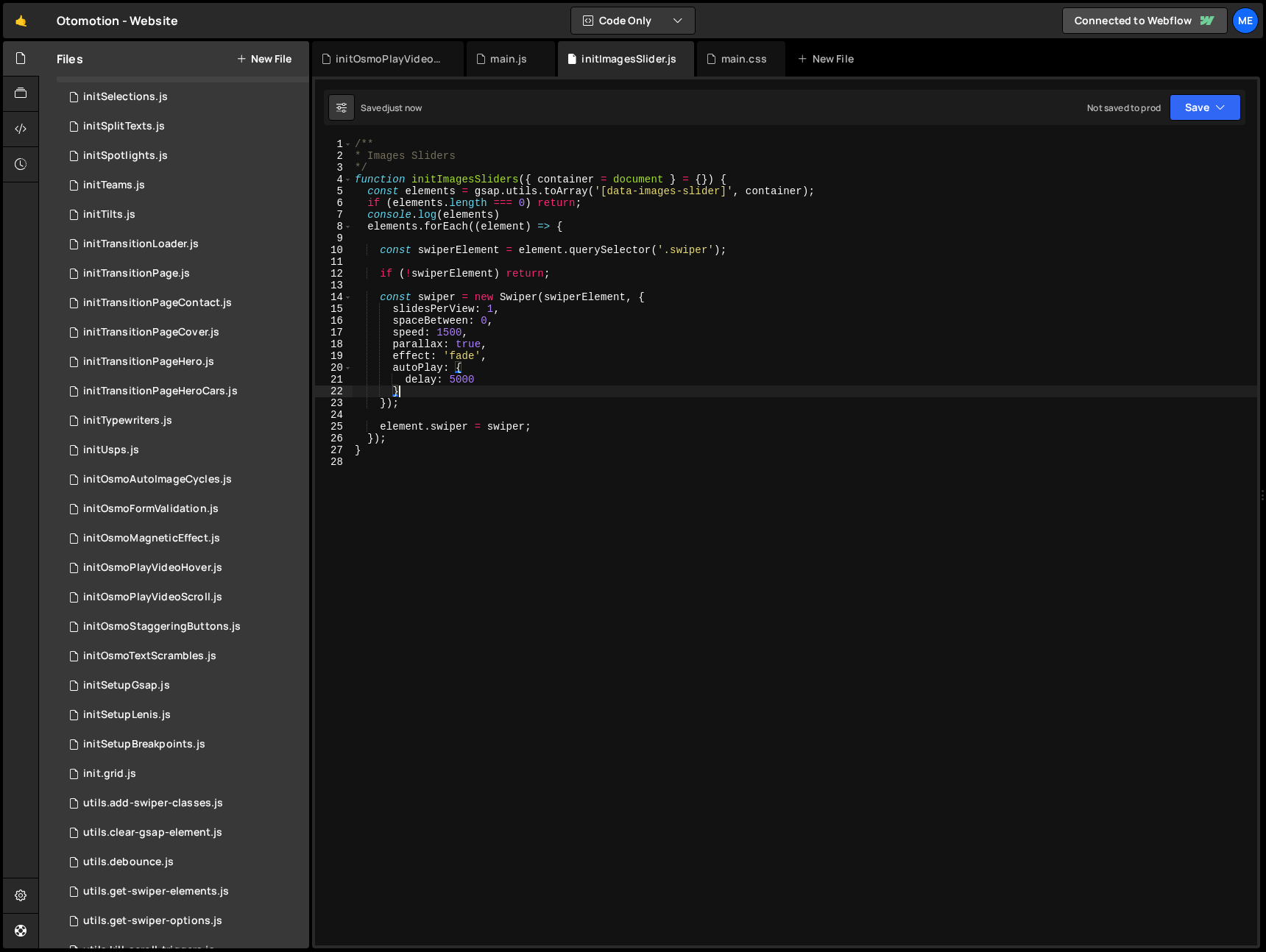
scroll to position [0, 2]
click at [502, 356] on div "/** * Images Sliders */ function initImagesSliders ( { container = document } =…" at bounding box center [804, 553] width 905 height 831
drag, startPoint x: 541, startPoint y: 339, endPoint x: 532, endPoint y: 314, distance: 26.6
click at [541, 338] on div "/** * Images Sliders */ function initImagesSliders ( { container = document } =…" at bounding box center [804, 553] width 905 height 831
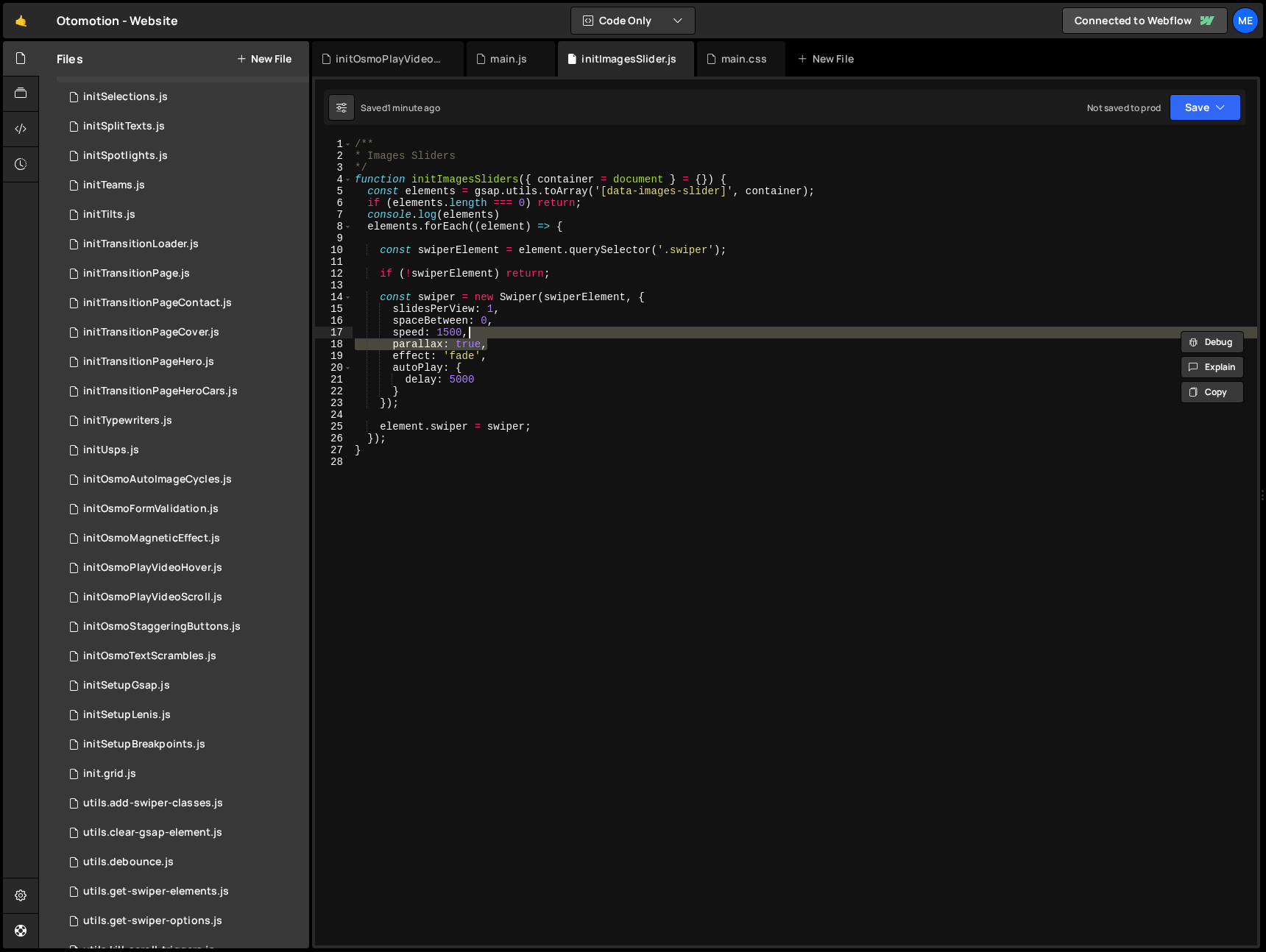
click at [466, 250] on div "/** * Images Sliders */ function initImagesSliders ( { container = document } =…" at bounding box center [804, 553] width 905 height 831
type textarea "const swiperElement = element.querySelector('.swiper');"
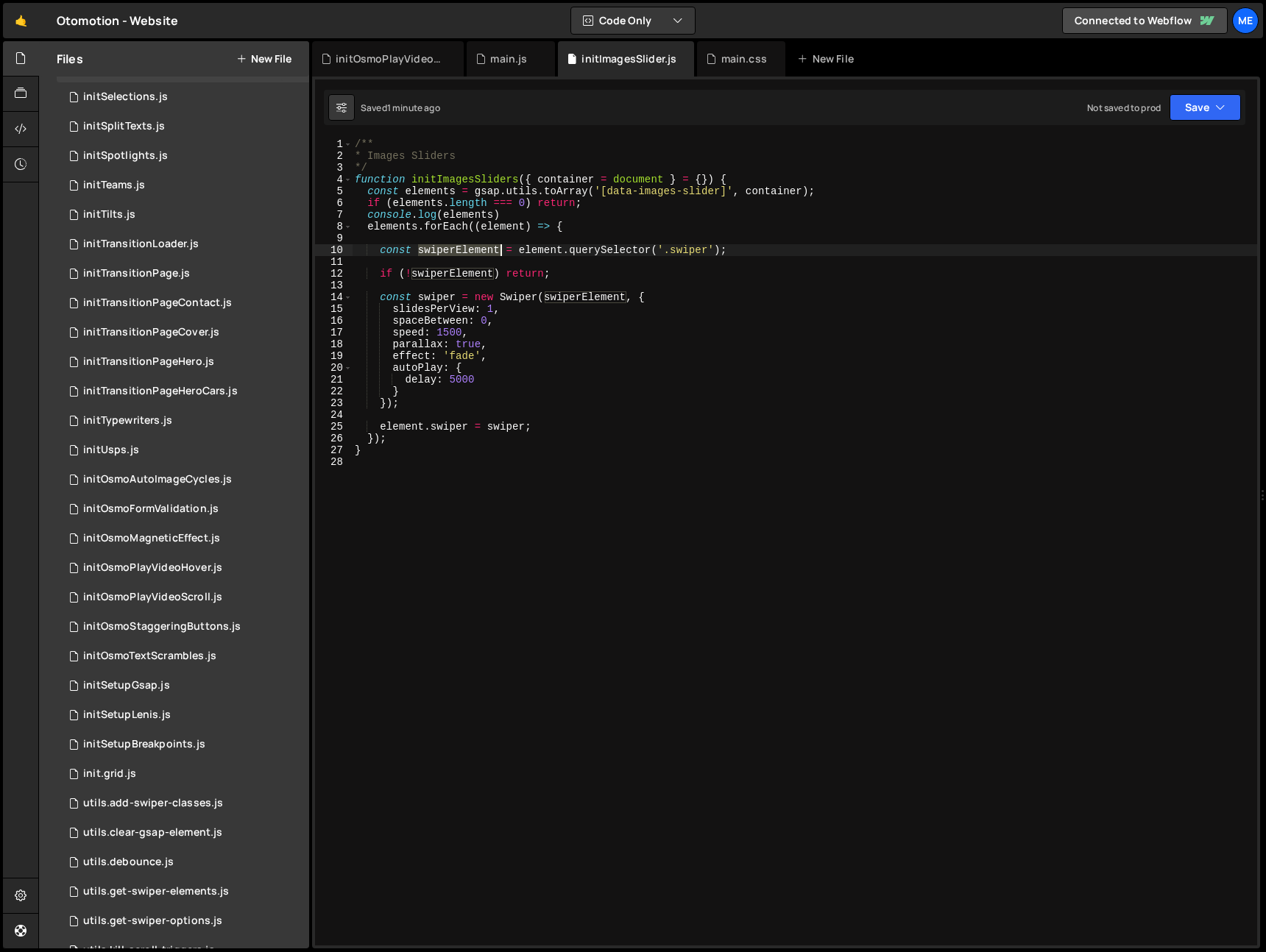
drag, startPoint x: 466, startPoint y: 250, endPoint x: 527, endPoint y: 248, distance: 61.0
click at [466, 250] on div "/** * Images Sliders */ function initImagesSliders ( { container = document } =…" at bounding box center [804, 553] width 905 height 831
click at [744, 248] on div "/** * Images Sliders */ function initImagesSliders ( { container = document } =…" at bounding box center [804, 553] width 905 height 831
click at [481, 262] on div "/** * Images Sliders */ function initImagesSliders ( { container = document } =…" at bounding box center [804, 553] width 905 height 831
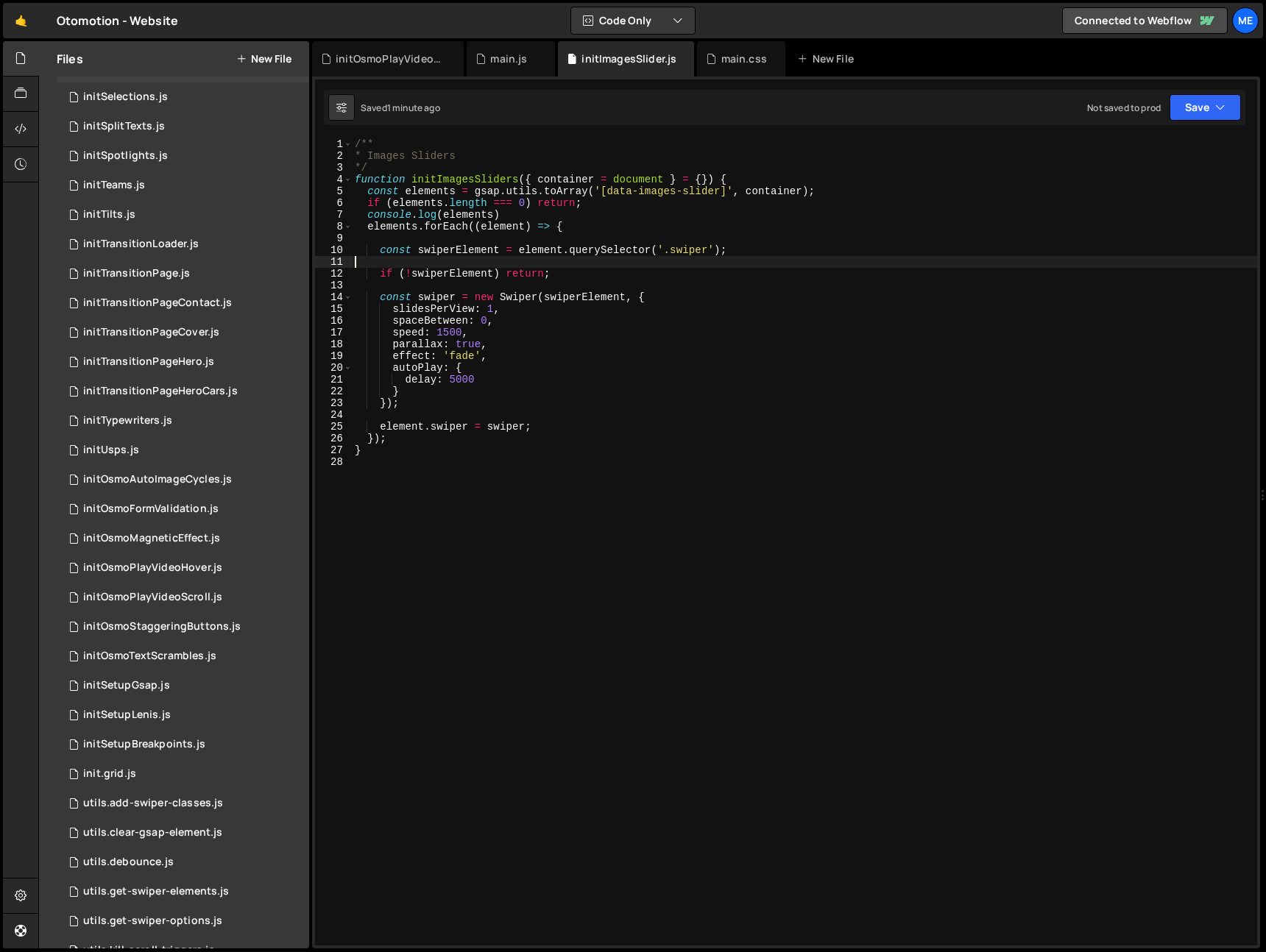
type textarea "const swiperElement = element.querySelector('.swiper');"
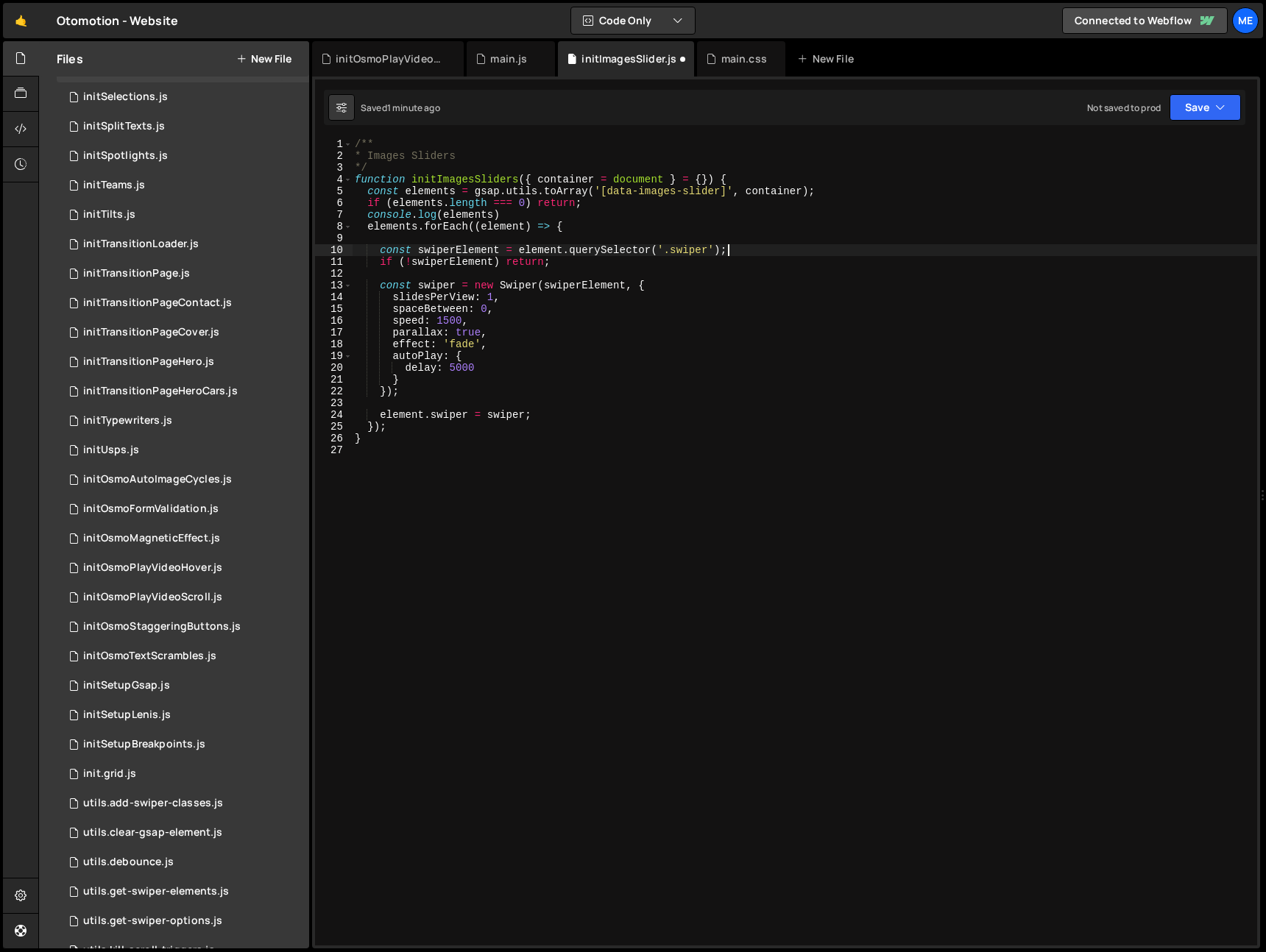
click at [451, 249] on div "/** * Images Sliders */ function initImagesSliders ( { container = document } =…" at bounding box center [804, 553] width 905 height 831
drag, startPoint x: 451, startPoint y: 249, endPoint x: 451, endPoint y: 262, distance: 13.0
click at [451, 250] on div "/** * Images Sliders */ function initImagesSliders ( { container = document } =…" at bounding box center [804, 553] width 905 height 831
click at [631, 269] on div "/** * Images Sliders */ function initImagesSliders ( { container = document } =…" at bounding box center [804, 553] width 905 height 831
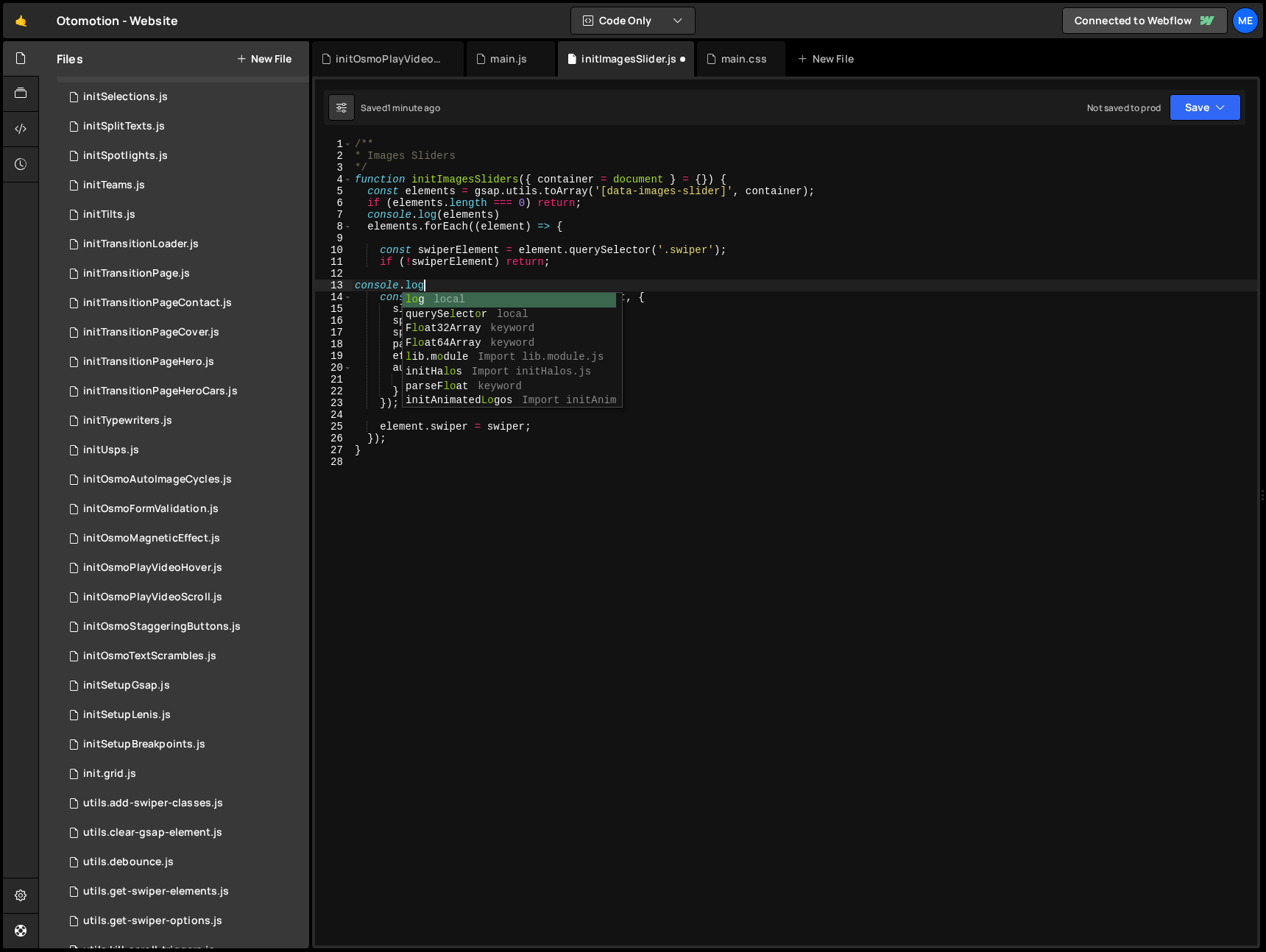
scroll to position [0, 4]
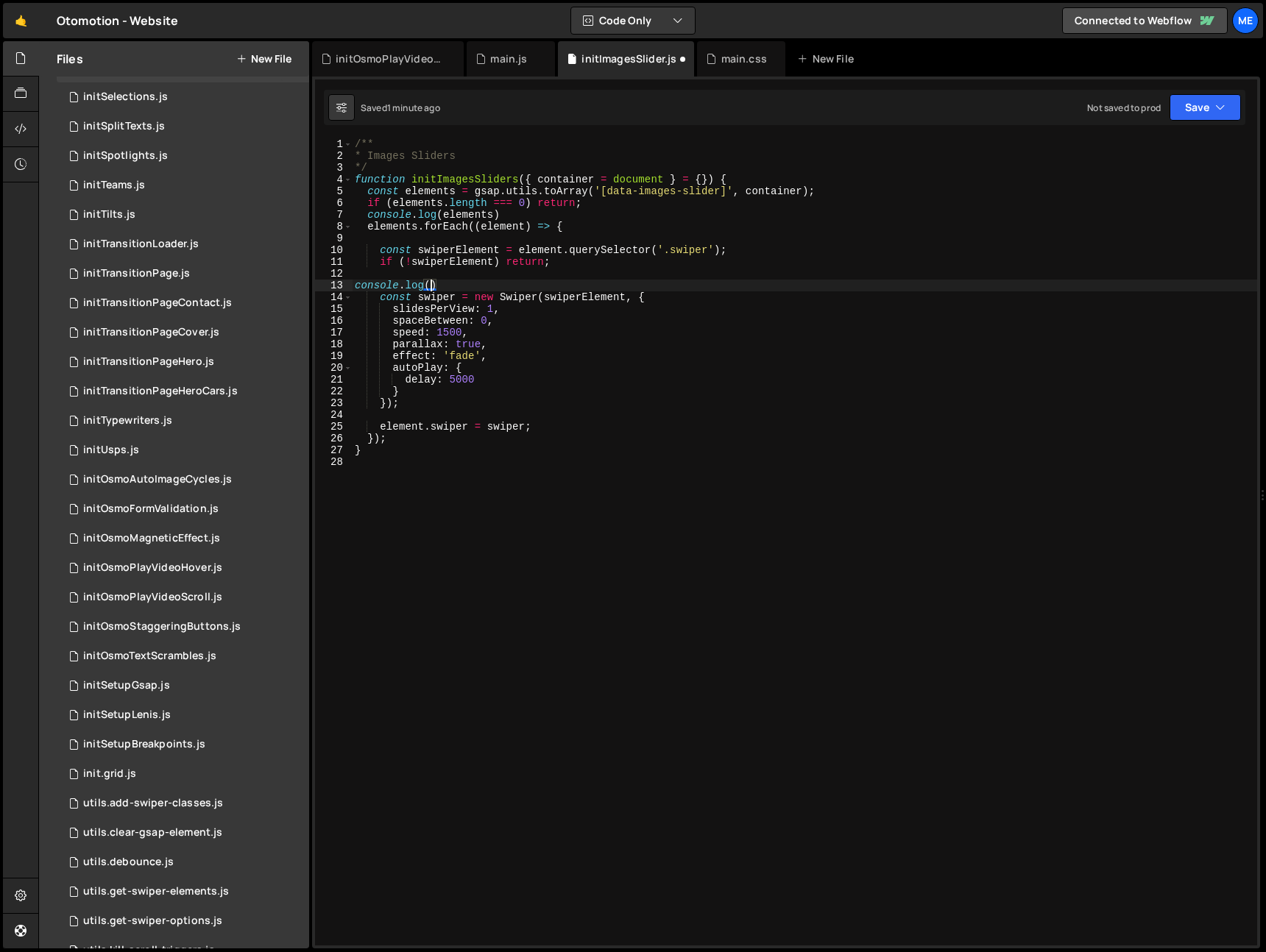
paste textarea "swiperElement)"
type textarea "console.log(swiperElement)"
type textarea "const swiperElement = element.querySelector('.swiper');"
type textarea "console.log(elements)"
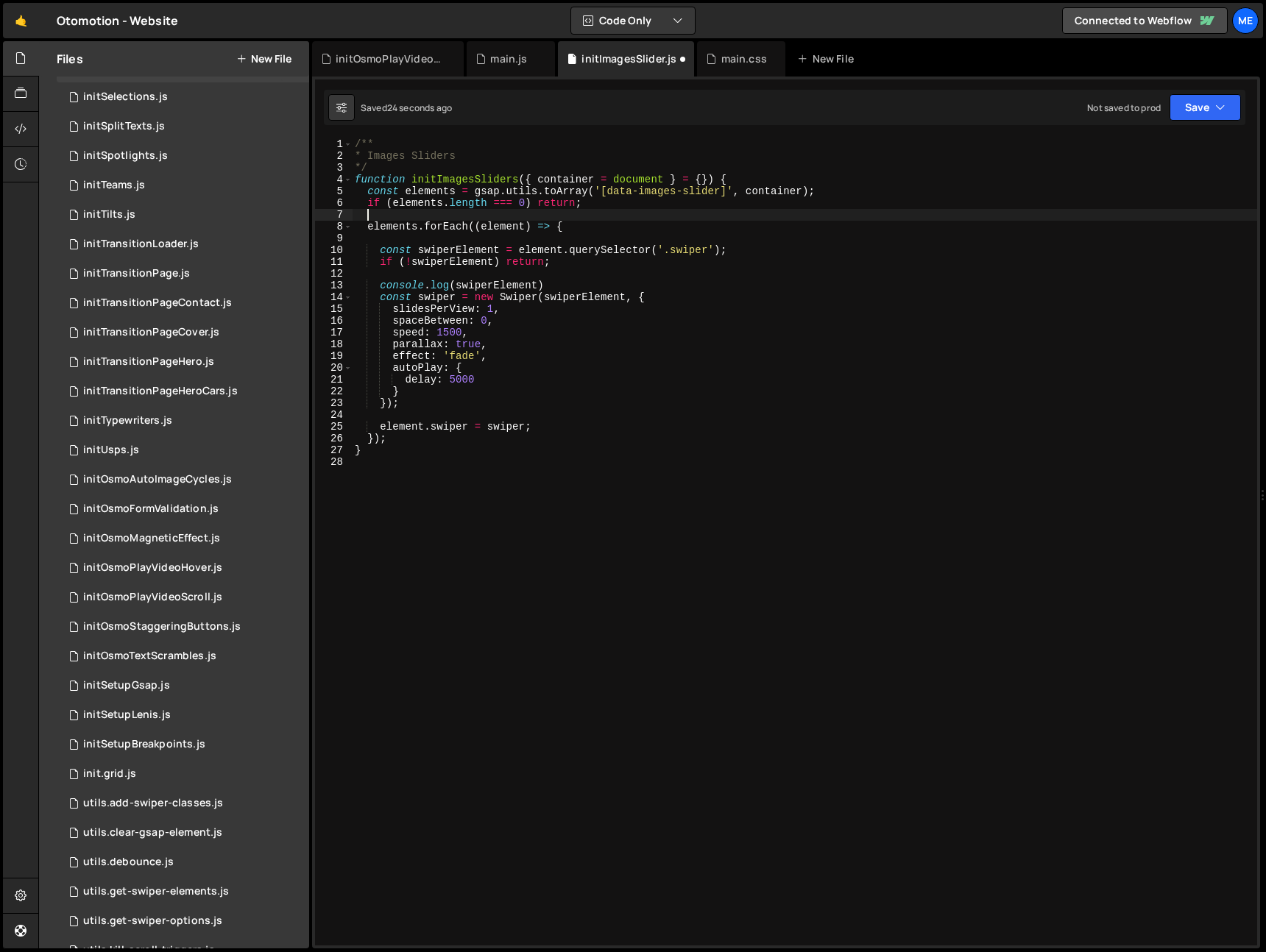
type textarea "elements.forEach((element) => {"
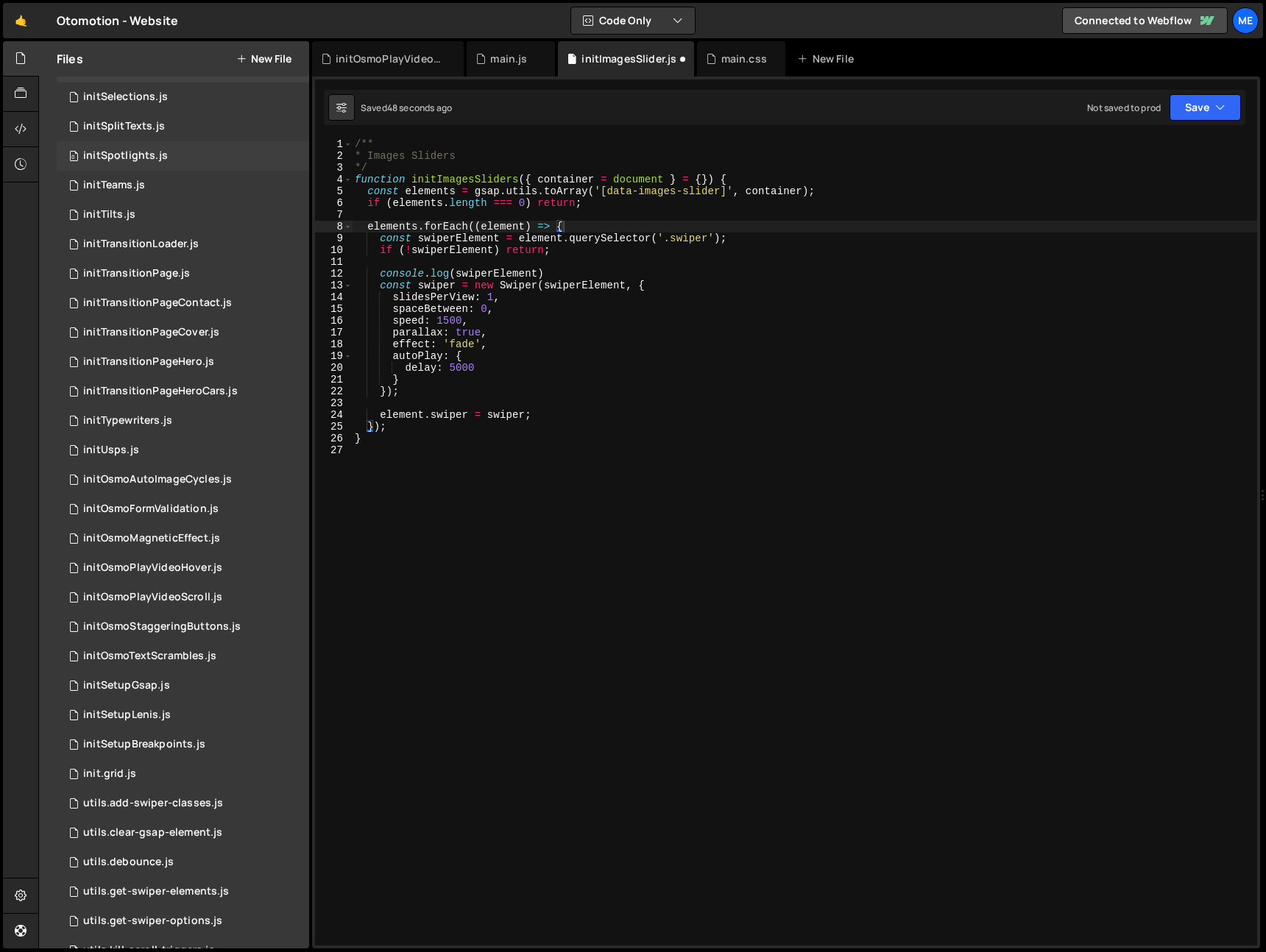
scroll to position [727, 0]
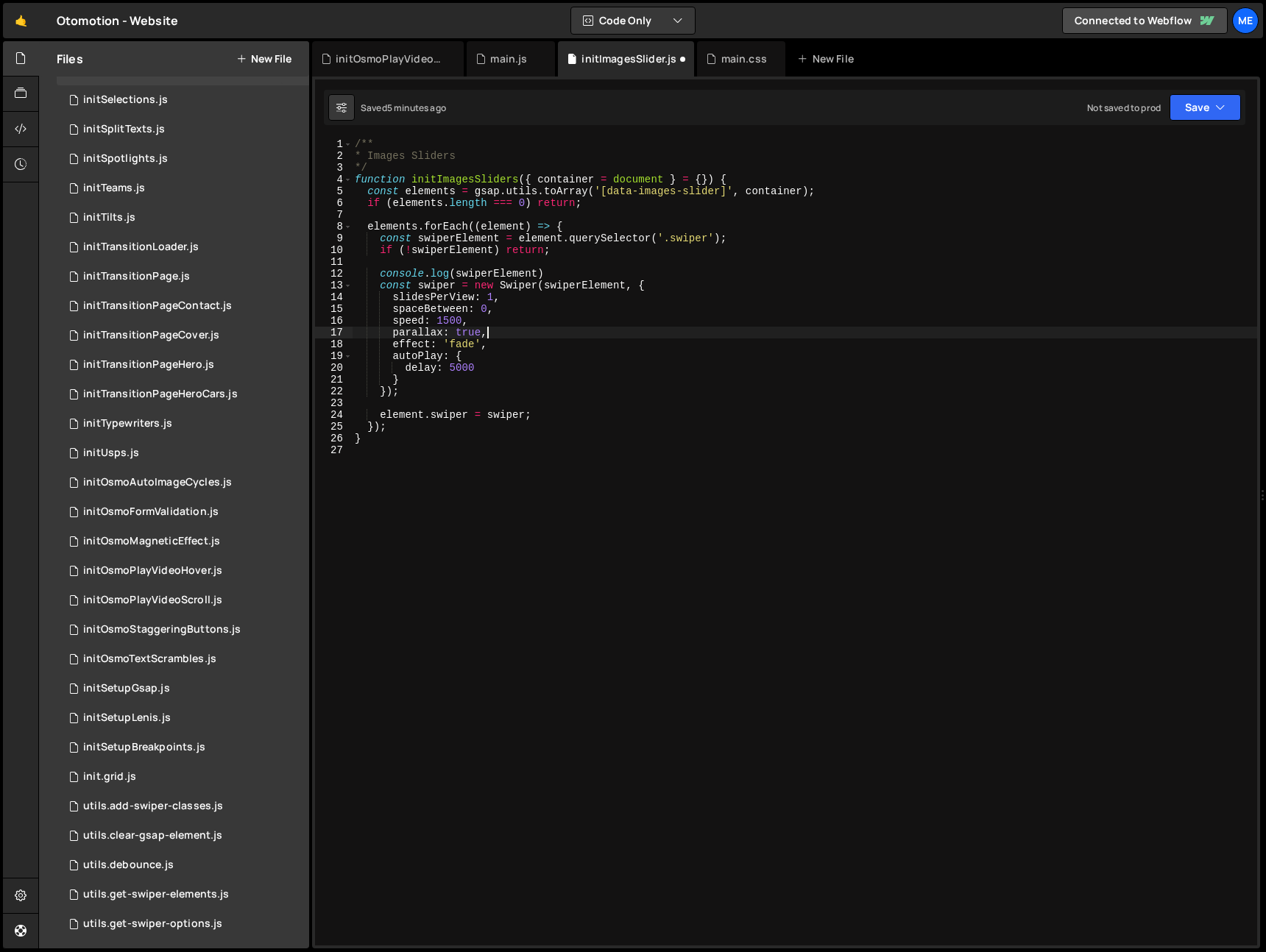
click at [618, 331] on div "/** * Images Sliders */ function initImagesSliders ( { container = document } =…" at bounding box center [804, 553] width 905 height 831
click at [576, 268] on div "/** * Images Sliders */ function initImagesSliders ( { container = document } =…" at bounding box center [804, 553] width 905 height 831
type textarea "console.log(swiperElement)"
type textarea "const swiperElement = element.querySelector('.swiper');"
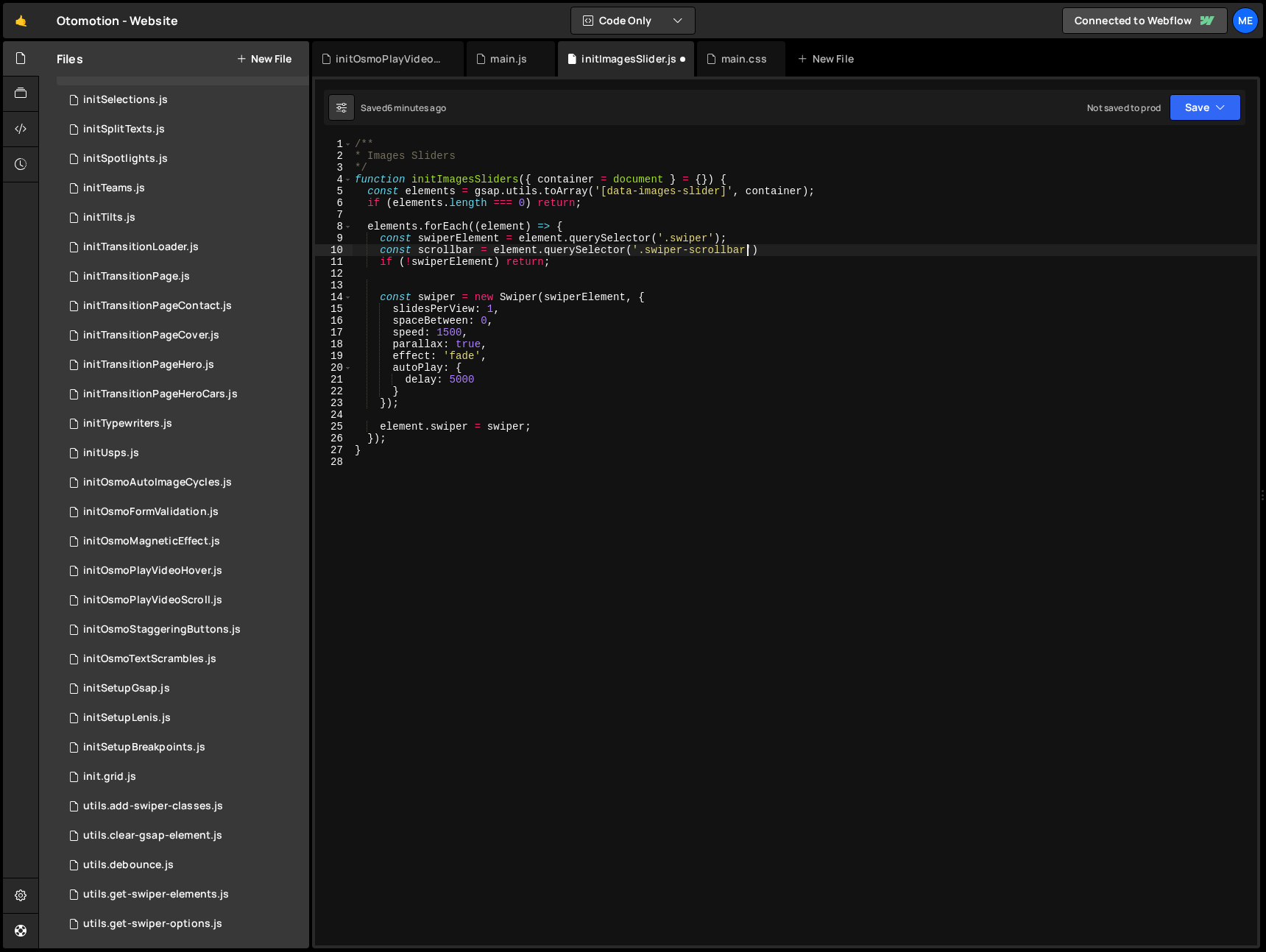
scroll to position [0, 27]
click at [1021, 366] on div "/** * Images Sliders */ function initImagesSliders ( { container = document } =…" at bounding box center [804, 553] width 905 height 831
click at [432, 288] on div "/** * Images Sliders */ function initImagesSliders ( { container = document } =…" at bounding box center [804, 553] width 905 height 831
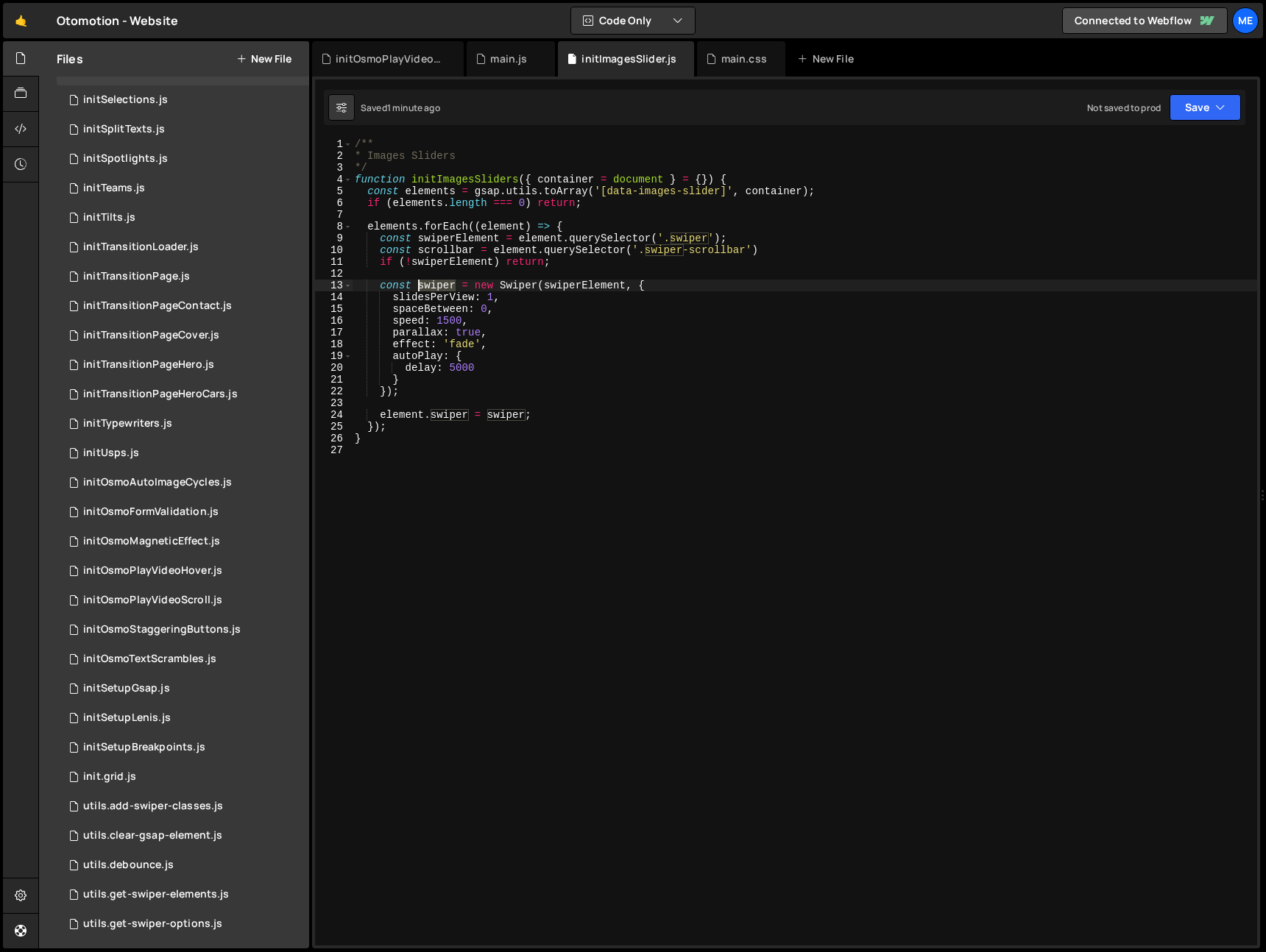
drag, startPoint x: 432, startPoint y: 288, endPoint x: 441, endPoint y: 291, distance: 9.5
click at [432, 288] on div "/** * Images Sliders */ function initImagesSliders ( { container = document } =…" at bounding box center [804, 553] width 905 height 831
click at [602, 314] on div "/** * Images Sliders */ function initImagesSliders ( { container = document } =…" at bounding box center [804, 553] width 905 height 831
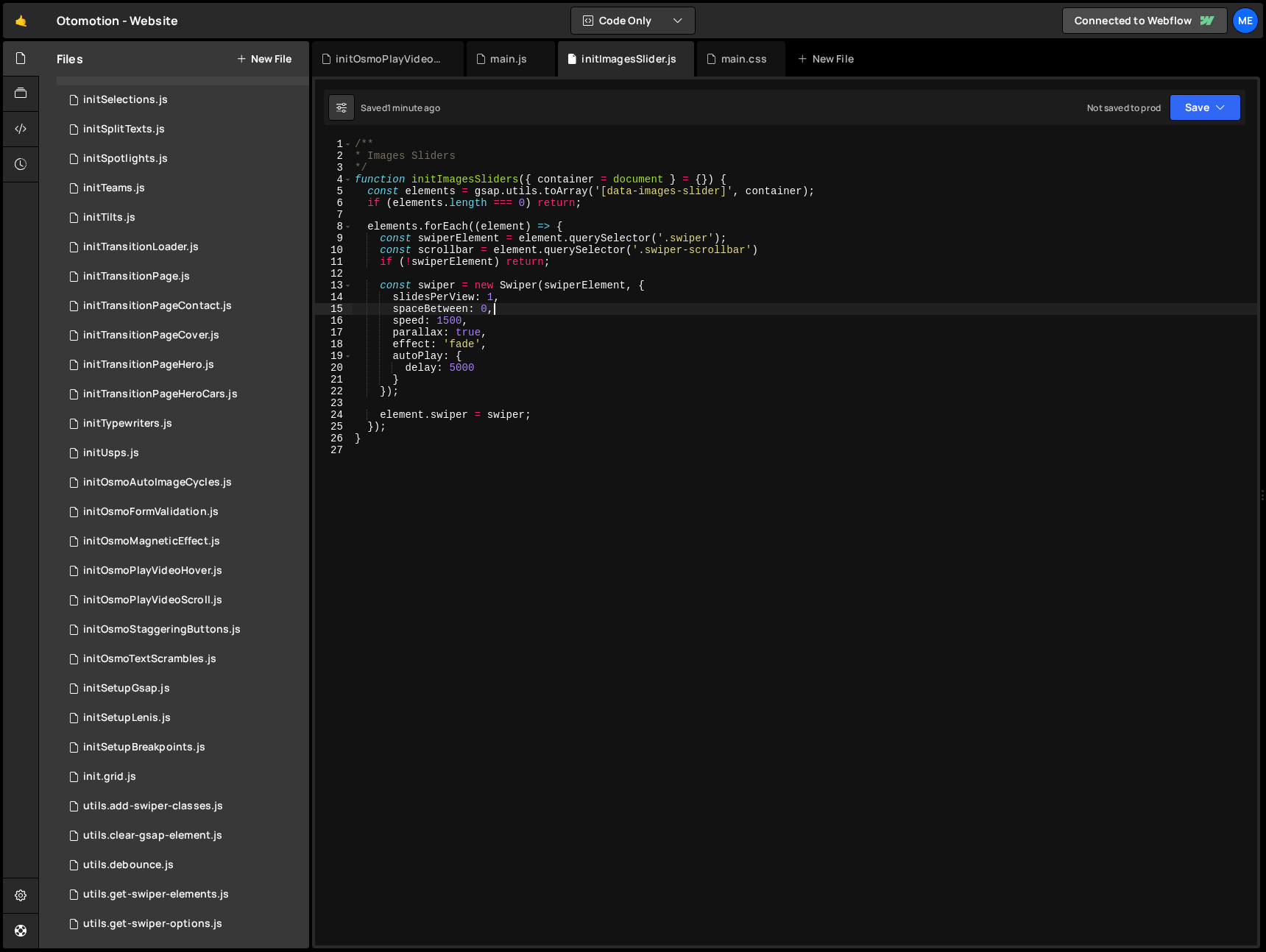
click at [805, 251] on div "/** * Images Sliders */ function initImagesSliders ( { container = document } =…" at bounding box center [804, 553] width 905 height 831
type textarea "const scrollbar = element.querySelector('.swiper-scrollbar')"
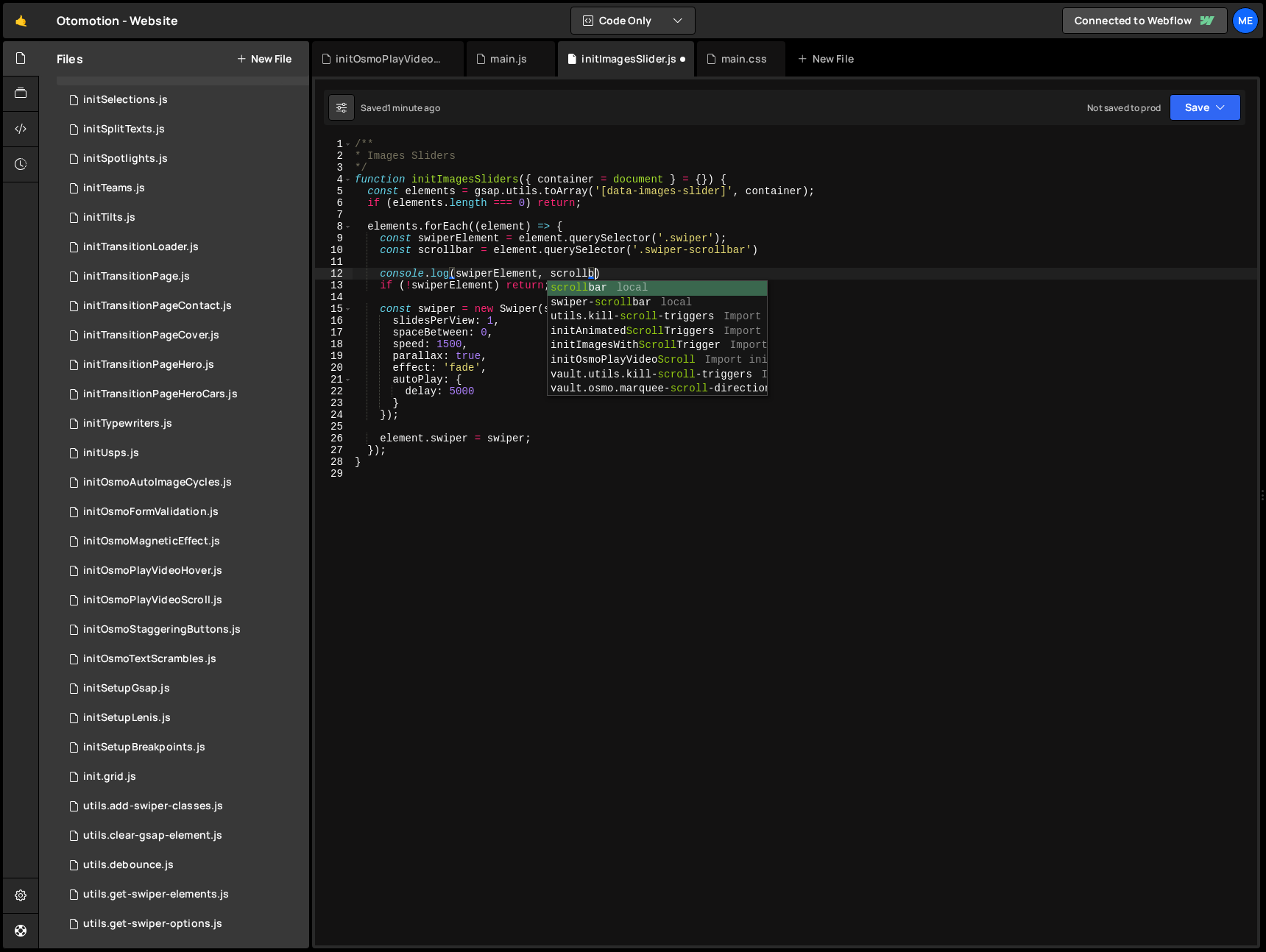
scroll to position [0, 17]
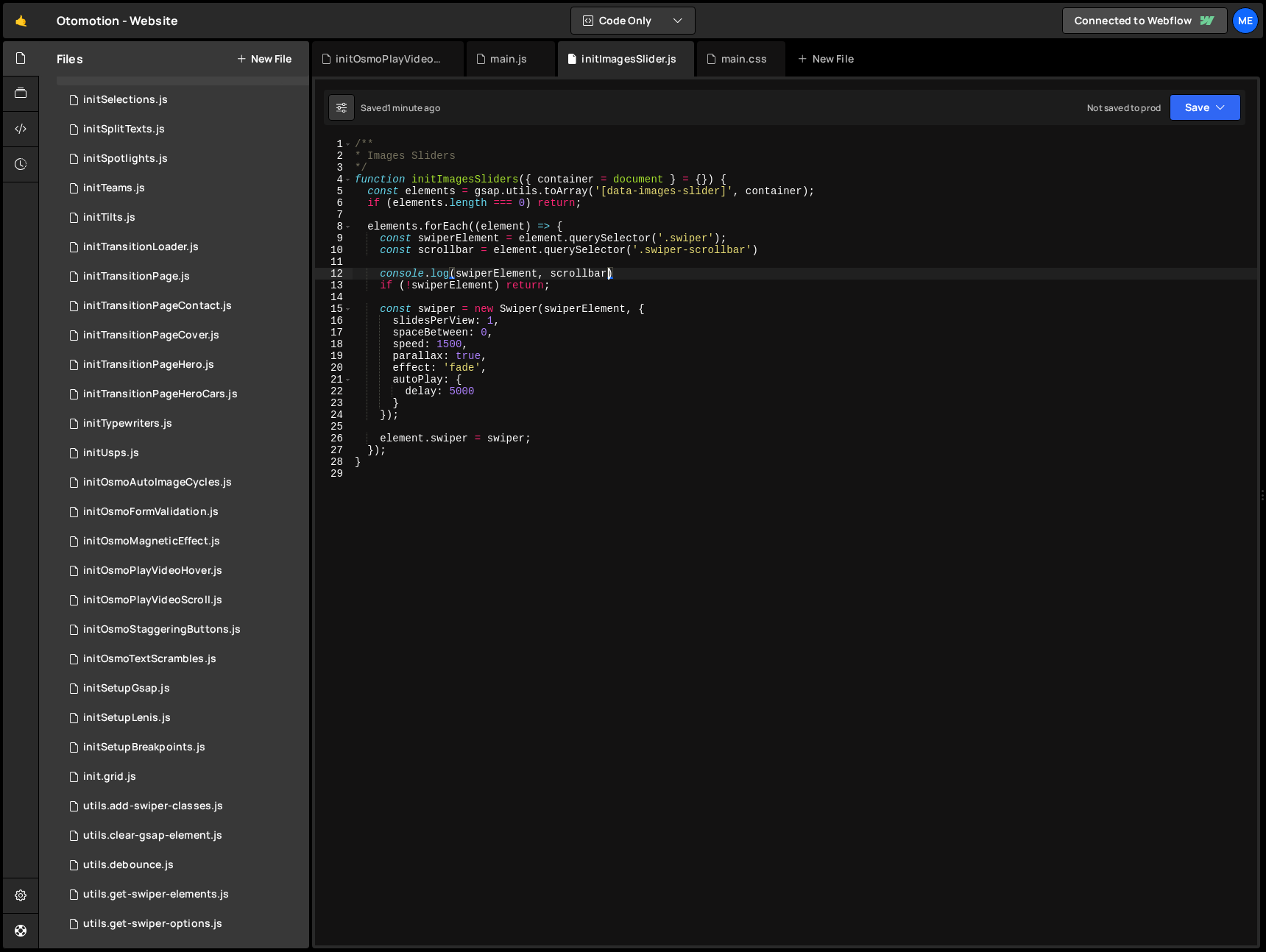
click at [633, 271] on div "/** * Images Sliders */ function initImagesSliders ( { container = document } =…" at bounding box center [804, 553] width 905 height 831
click at [501, 371] on div "/** * Images Sliders */ function initImagesSliders ( { container = document } =…" at bounding box center [804, 553] width 905 height 831
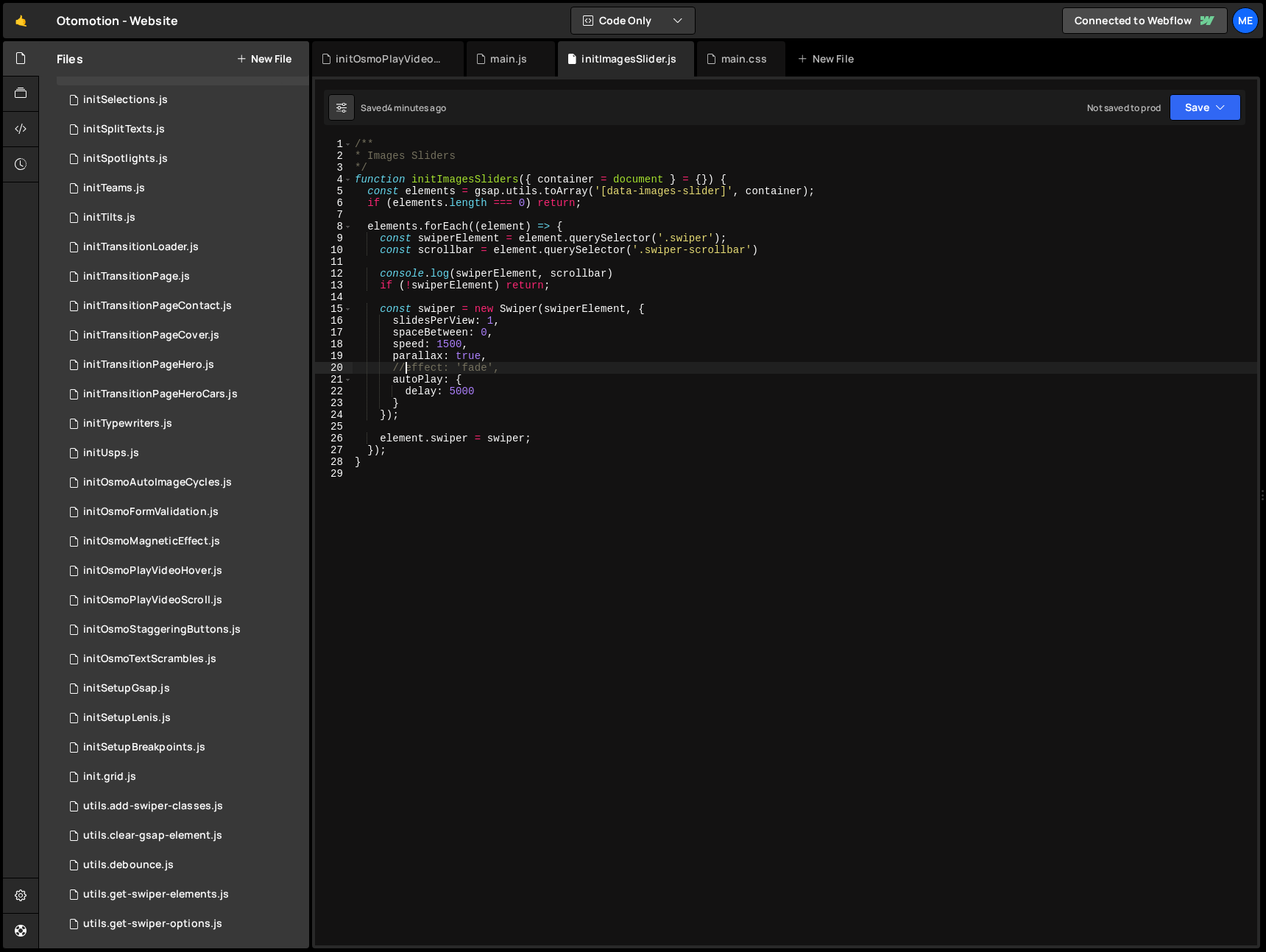
click at [505, 367] on div "/** * Images Sliders */ function initImagesSliders ( { container = document } =…" at bounding box center [804, 553] width 905 height 831
click at [425, 404] on div "/** * Images Sliders */ function initImagesSliders ( { container = document } =…" at bounding box center [804, 553] width 905 height 831
type textarea "}, scrollbar: {}"
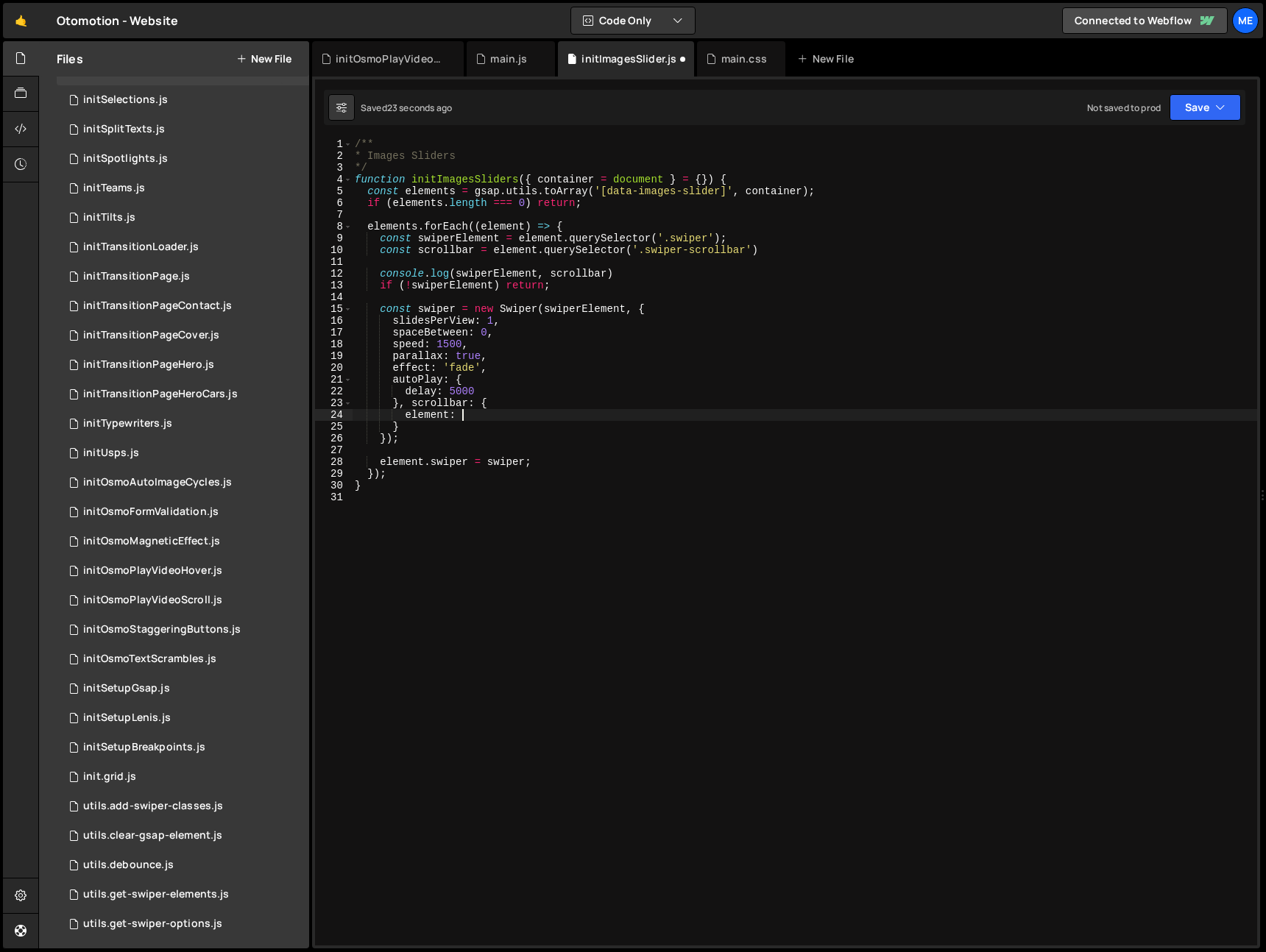
scroll to position [0, 7]
click at [446, 255] on div "/** * Images Sliders */ function initImagesSliders ( { container = document } =…" at bounding box center [804, 553] width 905 height 831
click at [446, 254] on div "/** * Images Sliders */ function initImagesSliders ( { container = document } =…" at bounding box center [804, 553] width 905 height 831
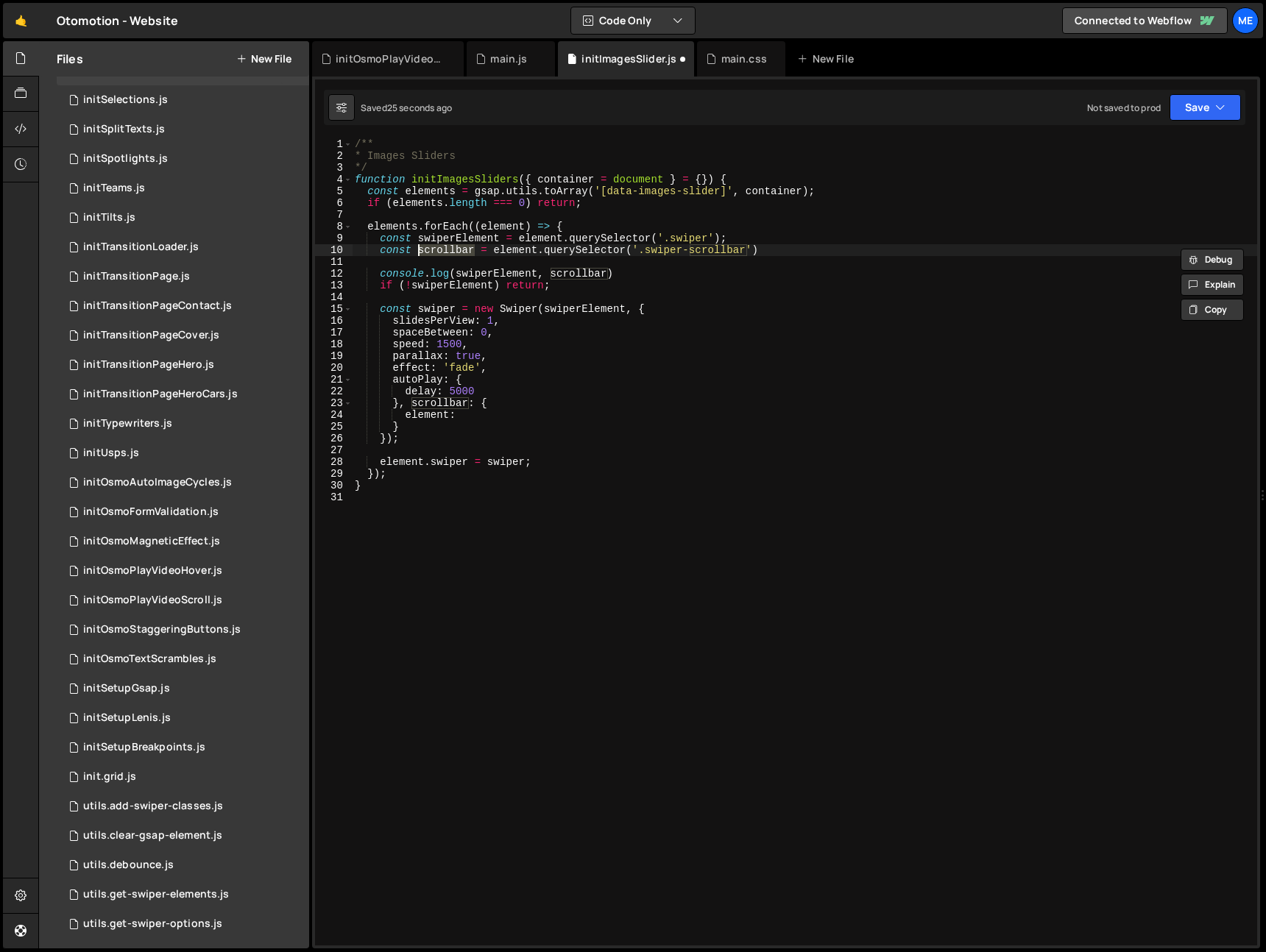
click at [483, 418] on div "/** * Images Sliders */ function initImagesSliders ( { container = document } =…" at bounding box center [804, 553] width 905 height 831
paste textarea "scrollbar"
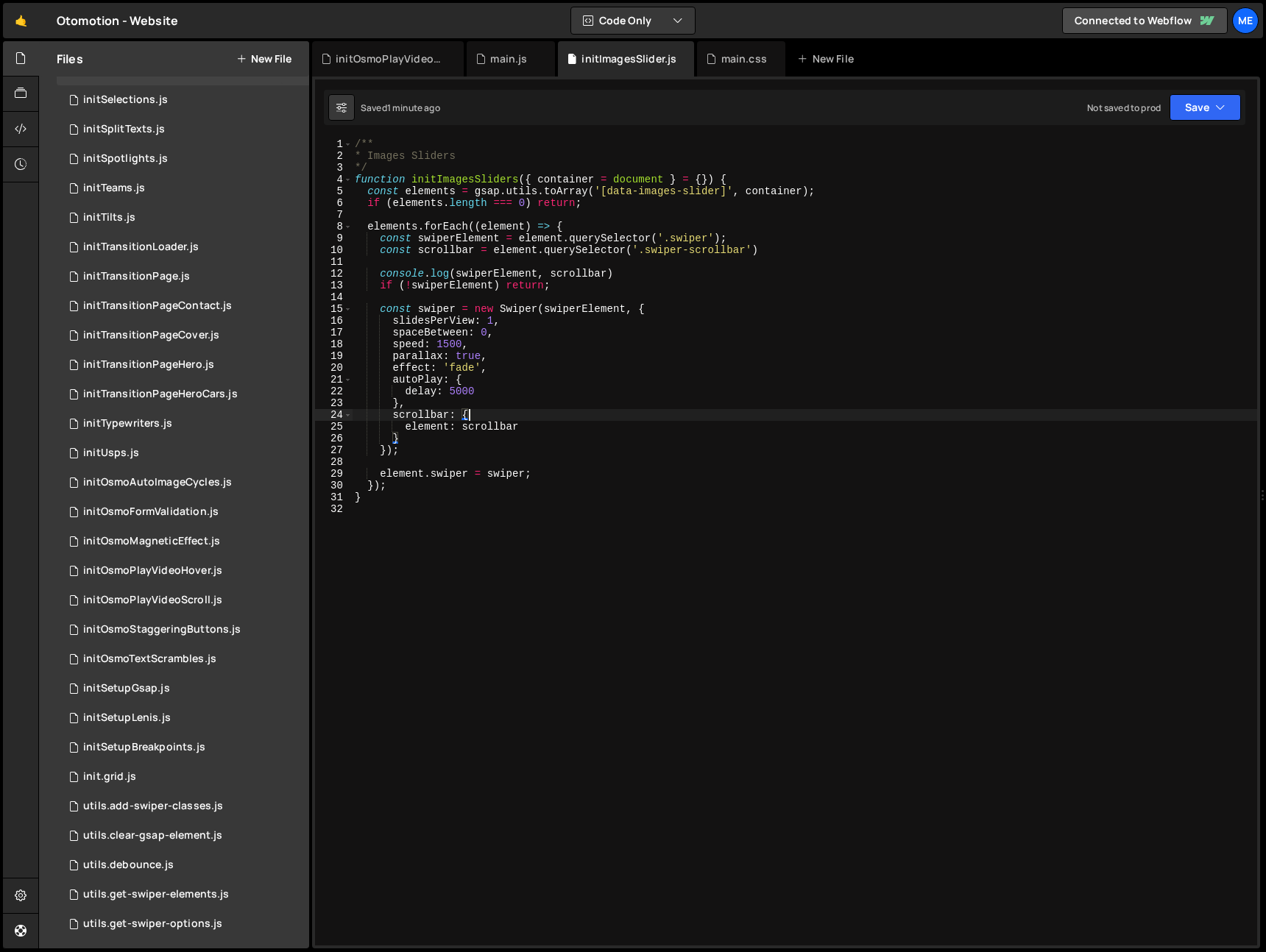
click at [454, 404] on div "/** * Images Sliders */ function initImagesSliders ( { container = document } =…" at bounding box center [804, 553] width 905 height 831
drag, startPoint x: 482, startPoint y: 368, endPoint x: 443, endPoint y: 367, distance: 39.0
click at [443, 367] on div "/** * Images Sliders */ function initImagesSliders ( { container = document } =…" at bounding box center [804, 553] width 905 height 831
type textarea "effect: 'fade',"
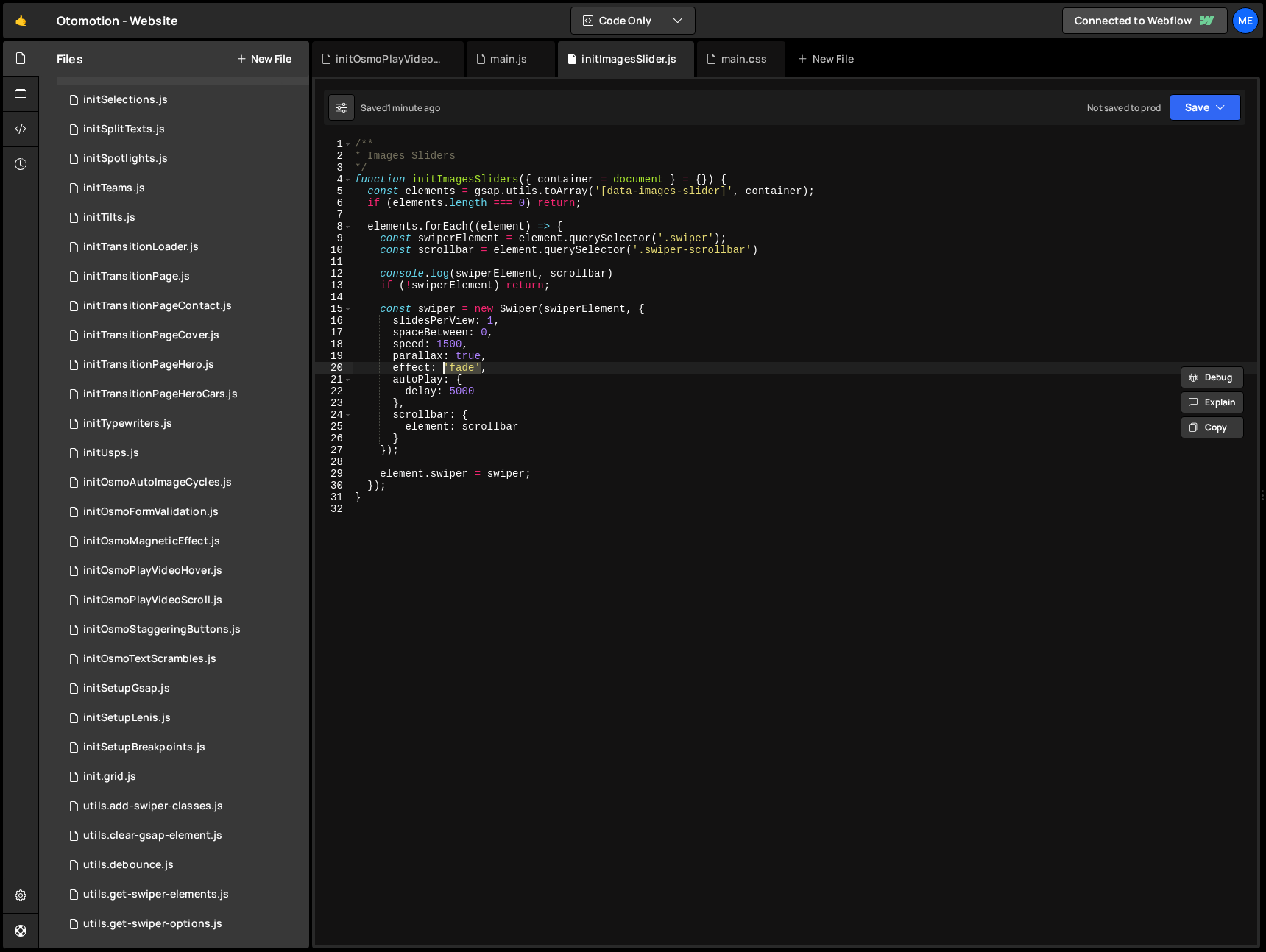
click at [506, 371] on div "/** * Images Sliders */ function initImagesSliders ( { container = document } =…" at bounding box center [804, 553] width 905 height 831
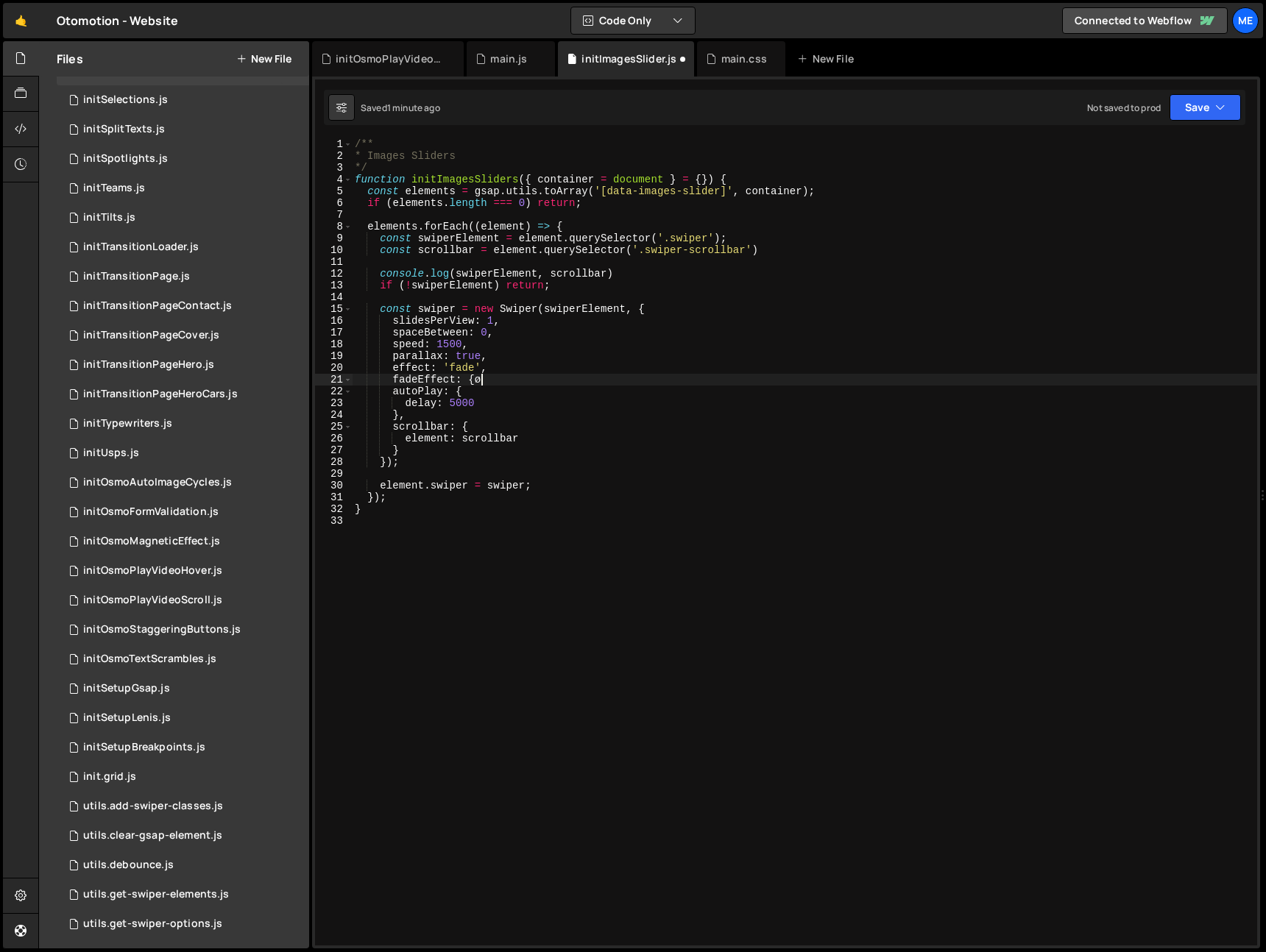
scroll to position [0, 7]
type textarea "fadeEffect: {}"
paste textarea "crossFade"
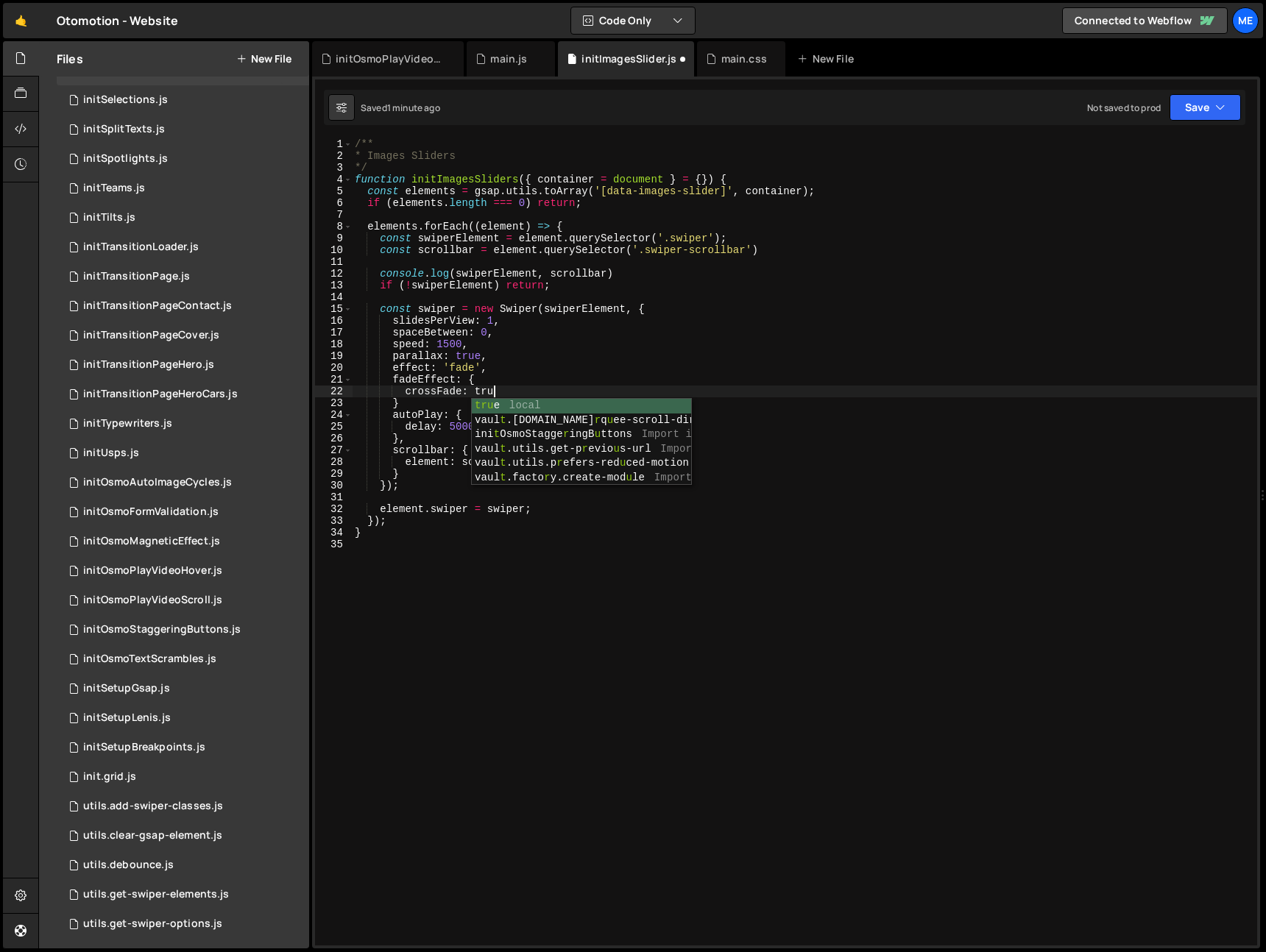
scroll to position [0, 10]
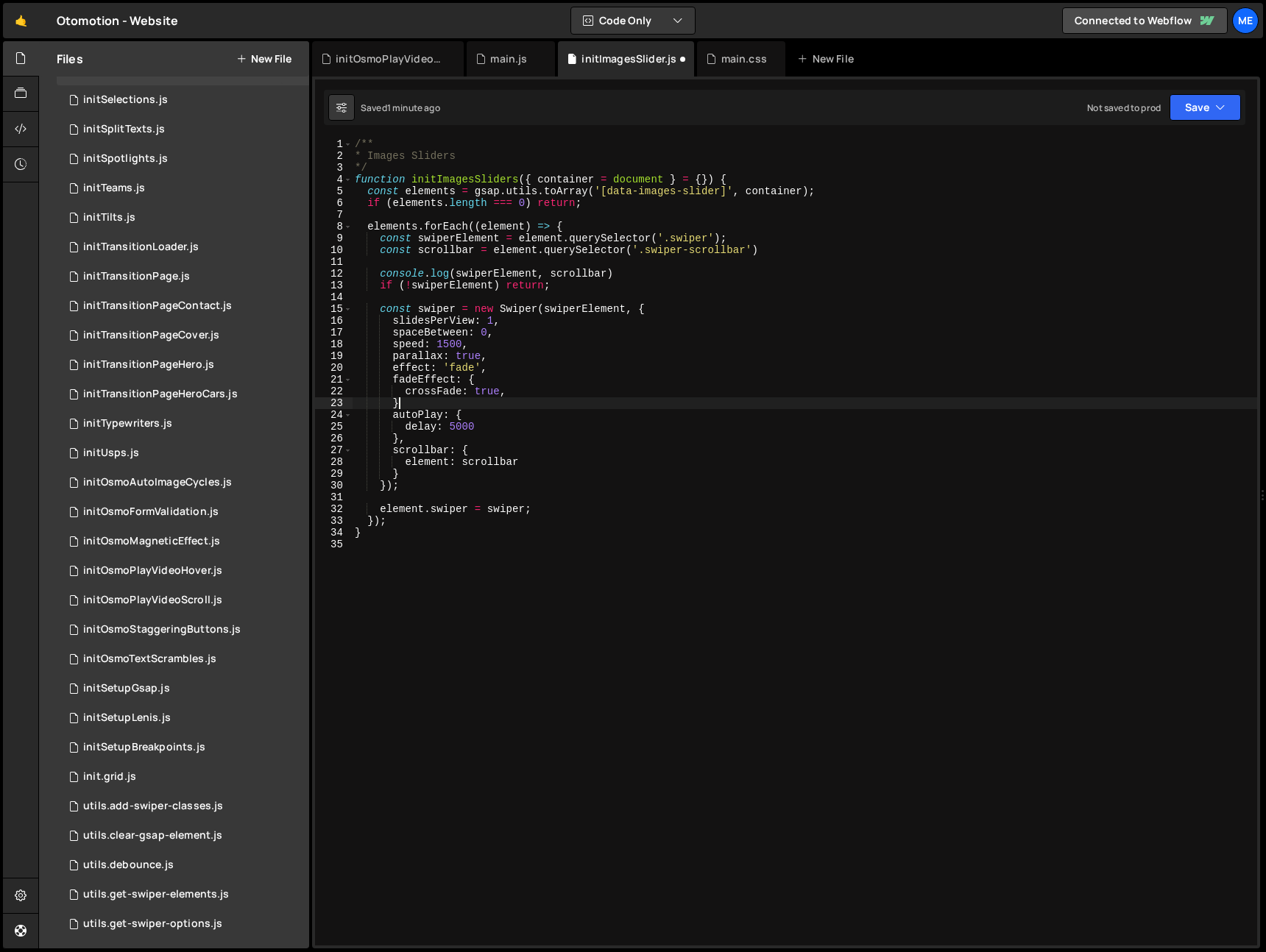
click at [449, 407] on div "/** * Images Sliders */ function initImagesSliders ( { container = document } =…" at bounding box center [804, 553] width 905 height 831
type textarea "},"
click at [476, 498] on div "/** * Images Sliders */ function initImagesSliders ( { container = document } =…" at bounding box center [804, 553] width 905 height 831
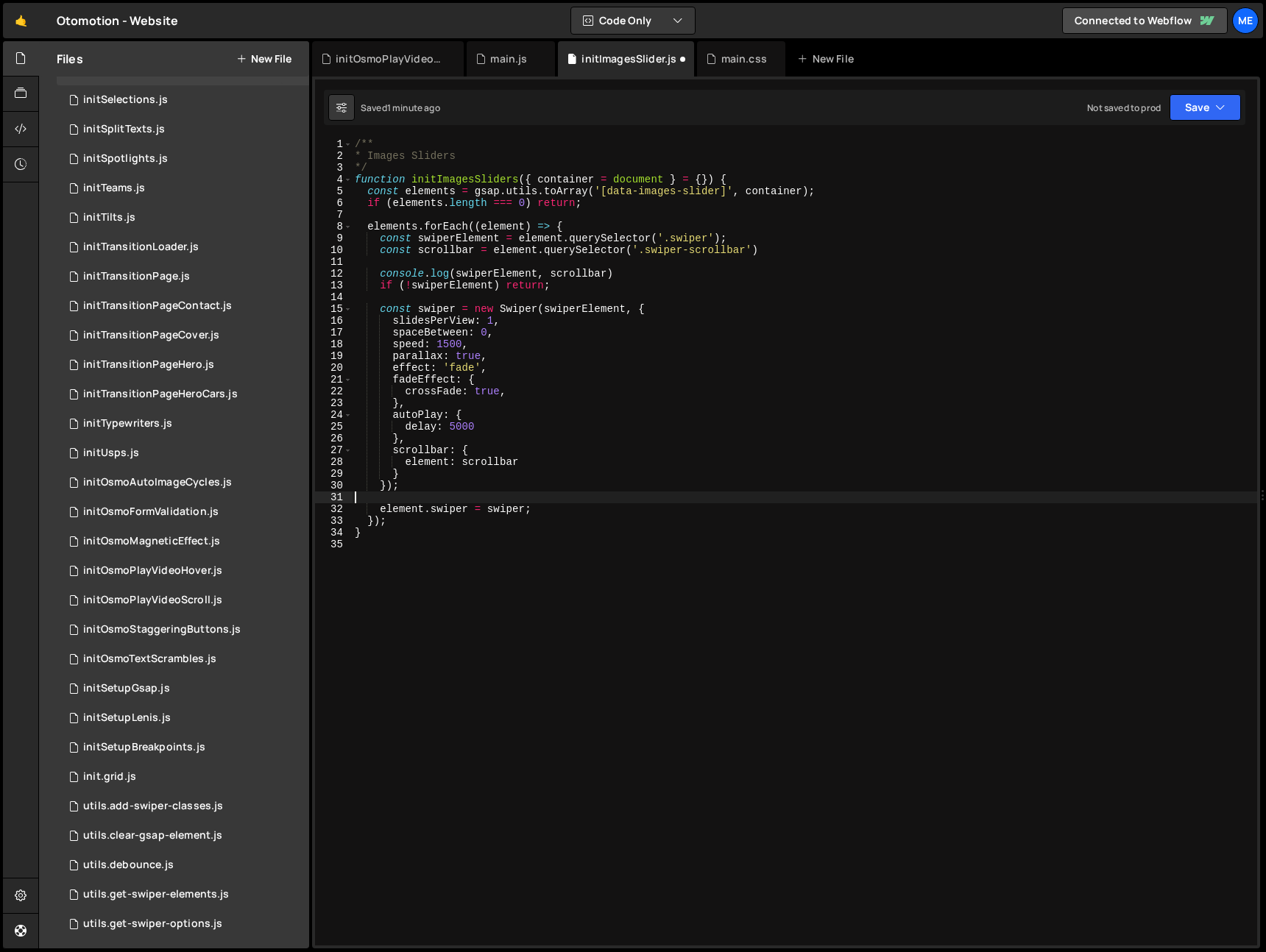
scroll to position [0, 0]
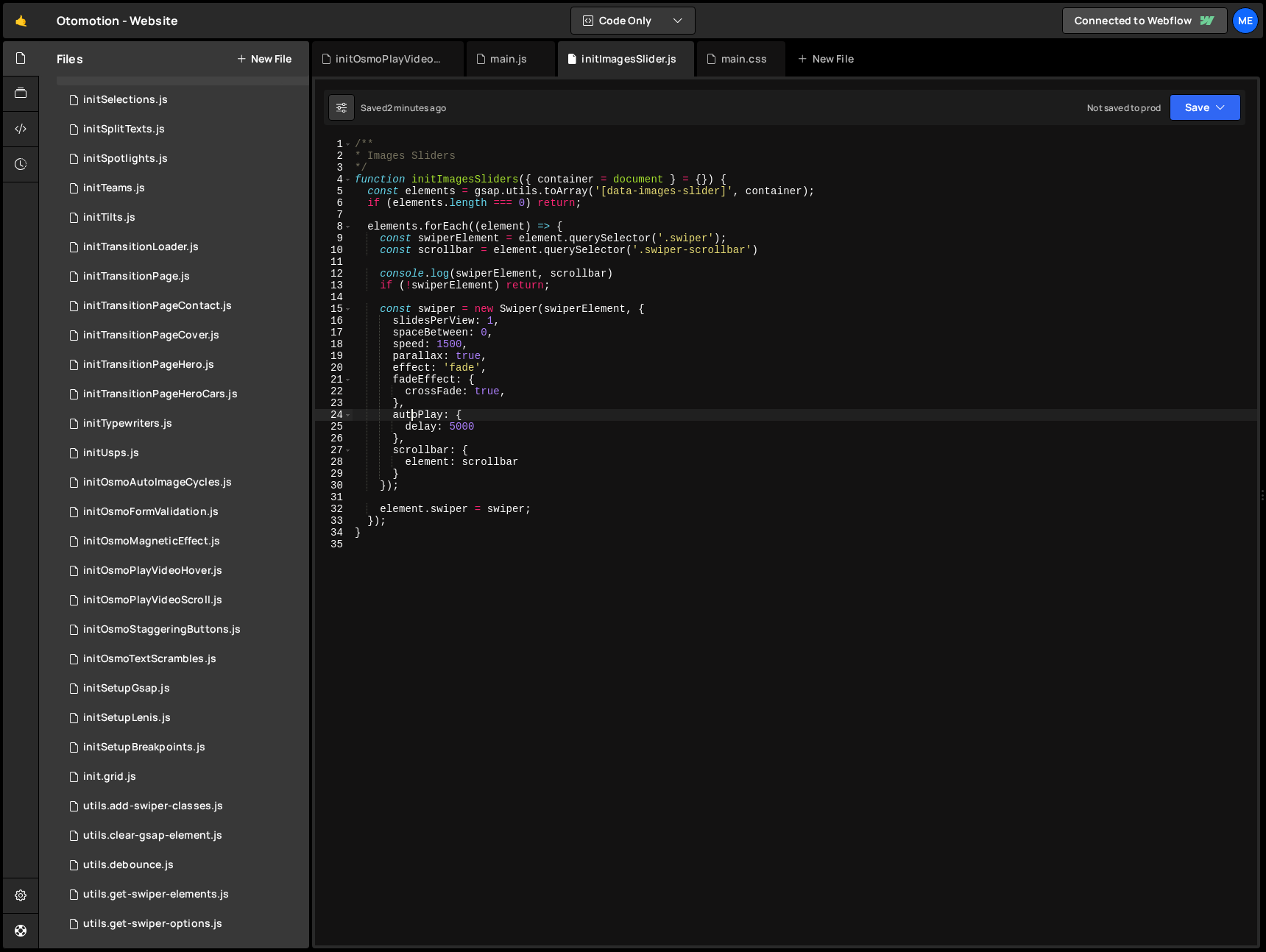
click at [413, 417] on div "/** * Images Sliders */ function initImagesSliders ( { container = document } =…" at bounding box center [804, 553] width 905 height 831
click at [503, 426] on div "/** * Images Sliders */ function initImagesSliders ( { container = document } =…" at bounding box center [804, 553] width 905 height 831
type textarea "delay: 5000,"
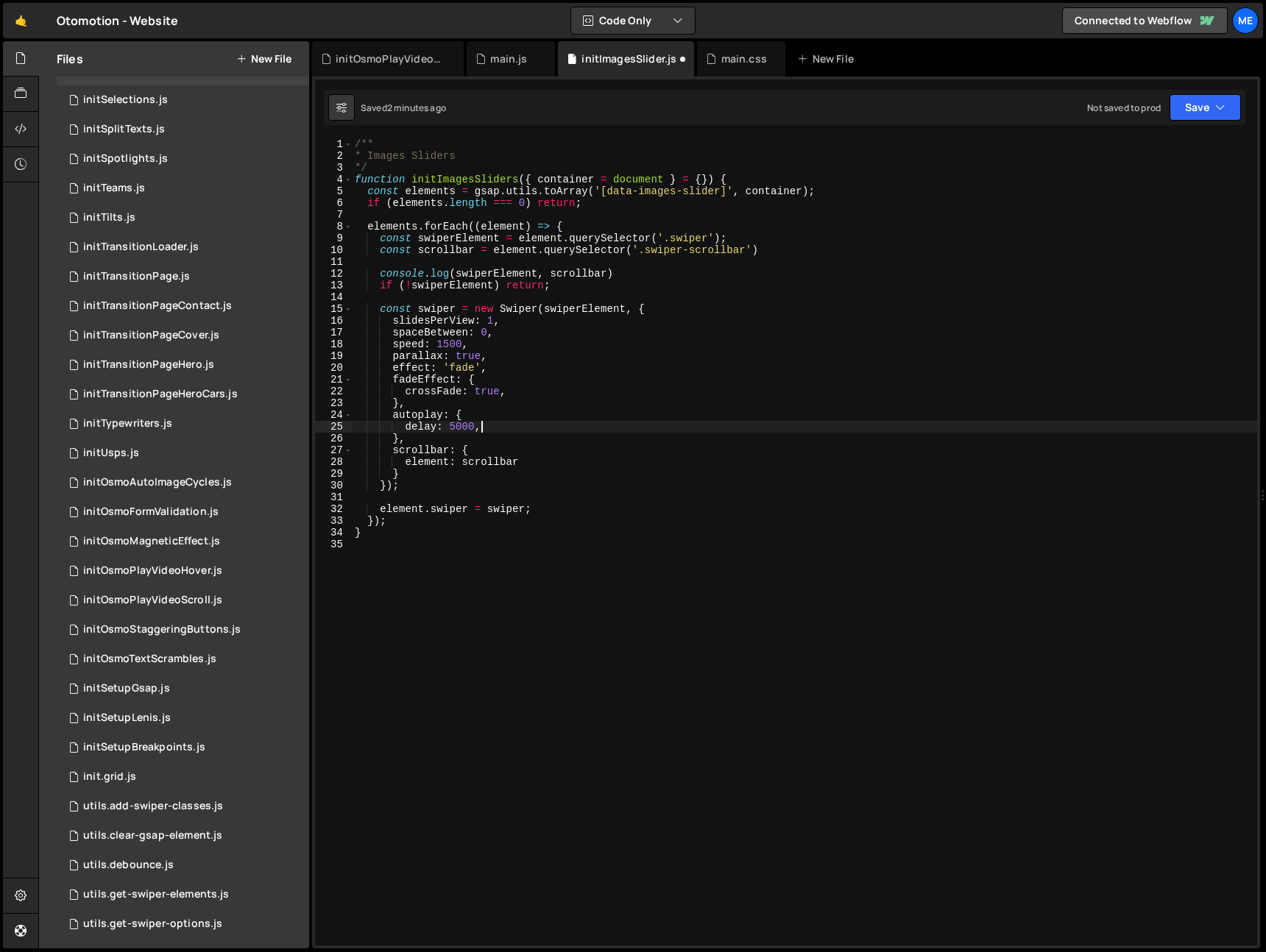
scroll to position [0, 3]
paste textarea "disableOnInteraction"
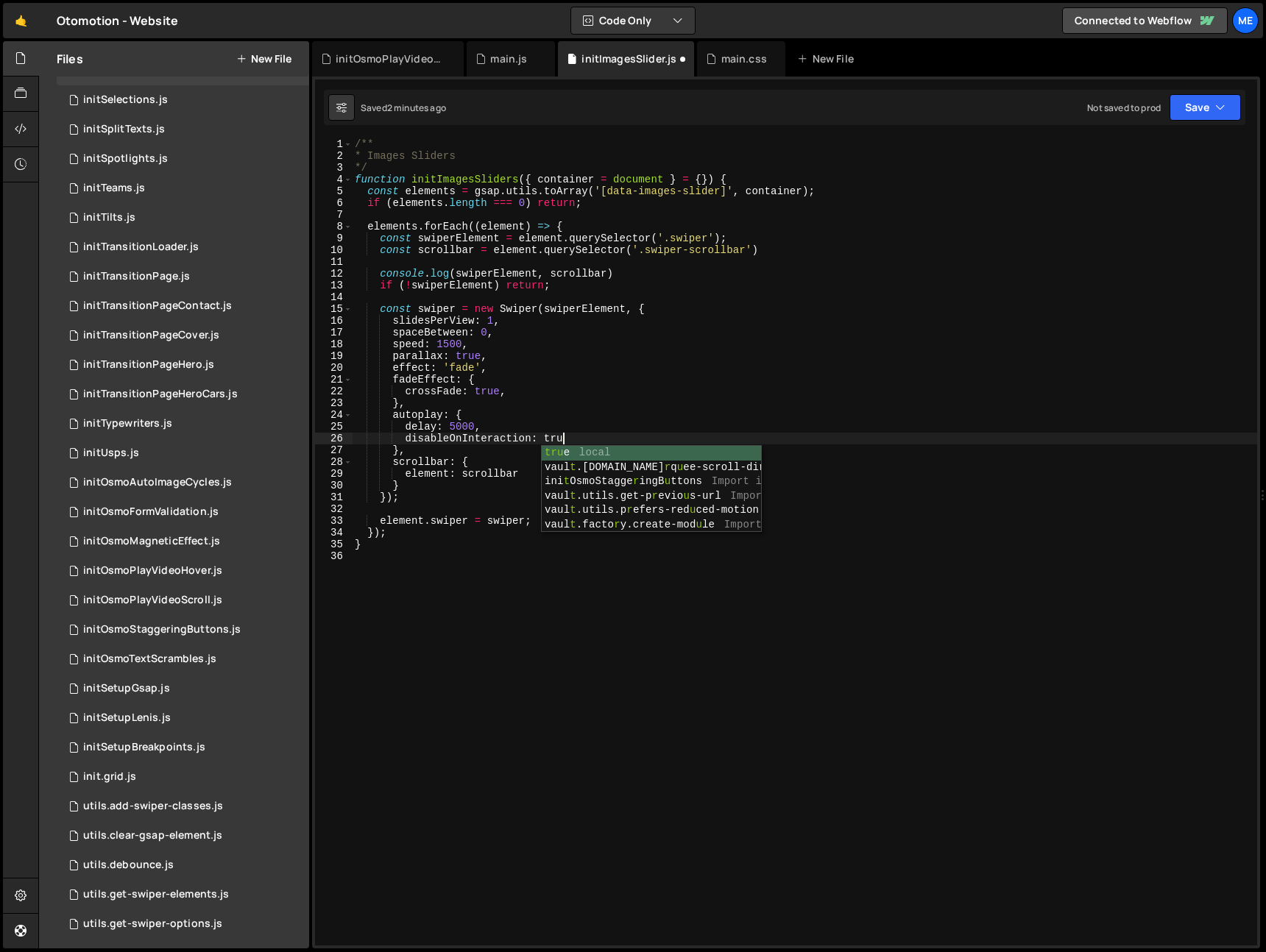
type textarea "disableOnInteraction: true,"
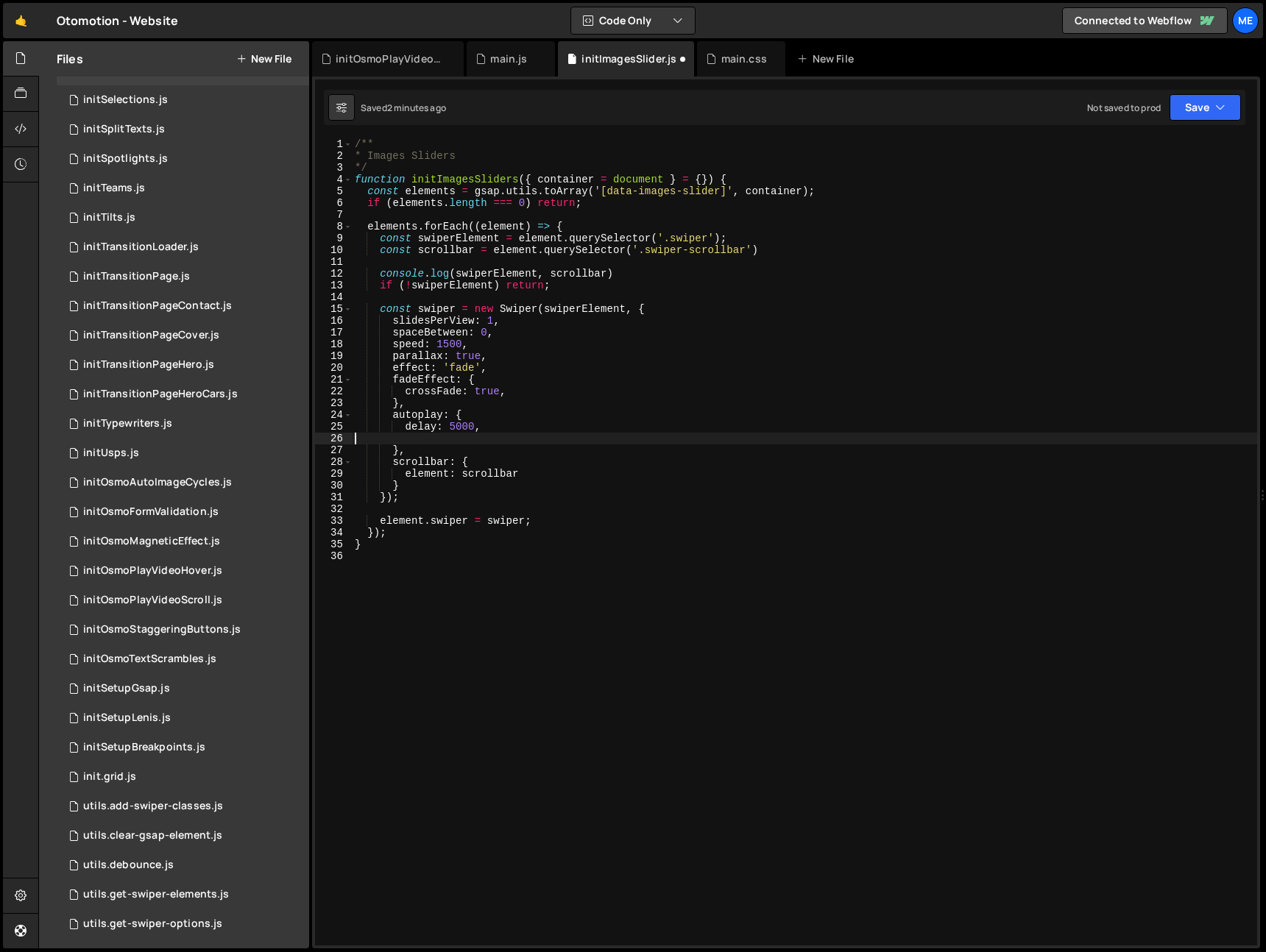
scroll to position [0, 0]
click at [645, 195] on div "/** * Images Sliders */ function initImagesSliders ( { container = document } =…" at bounding box center [804, 553] width 905 height 831
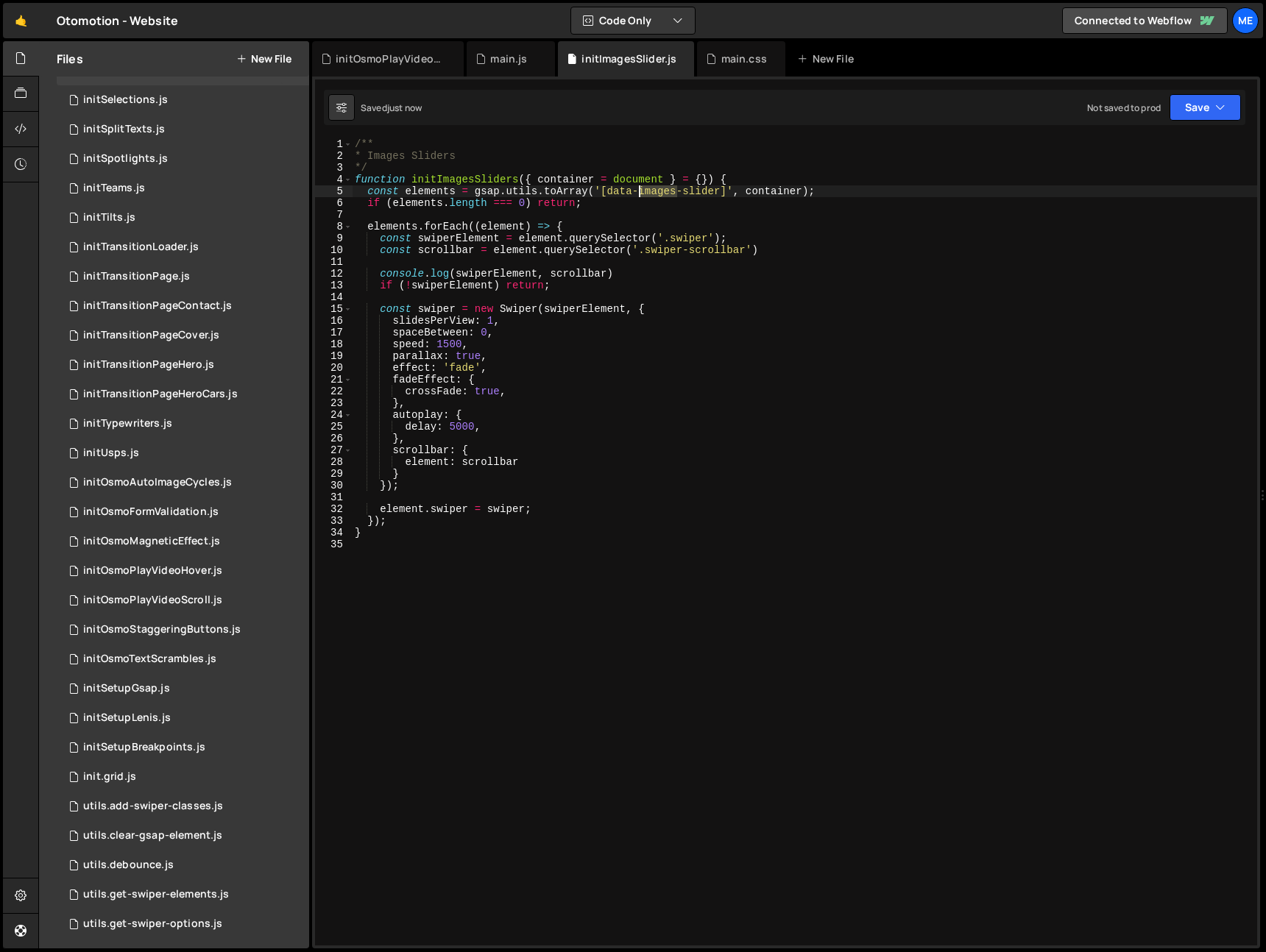
click at [645, 195] on div "/** * Images Sliders */ function initImagesSliders ( { container = document } =…" at bounding box center [804, 553] width 905 height 831
drag, startPoint x: 466, startPoint y: 466, endPoint x: 532, endPoint y: 466, distance: 66.0
click at [532, 466] on div "/** * Images Sliders */ function initImagesSliders ( { container = document } =…" at bounding box center [804, 553] width 905 height 831
type textarea "element: scrollbar"
click at [535, 466] on div "/** * Images Sliders */ function initImagesSliders ( { container = document } =…" at bounding box center [804, 542] width 905 height 807
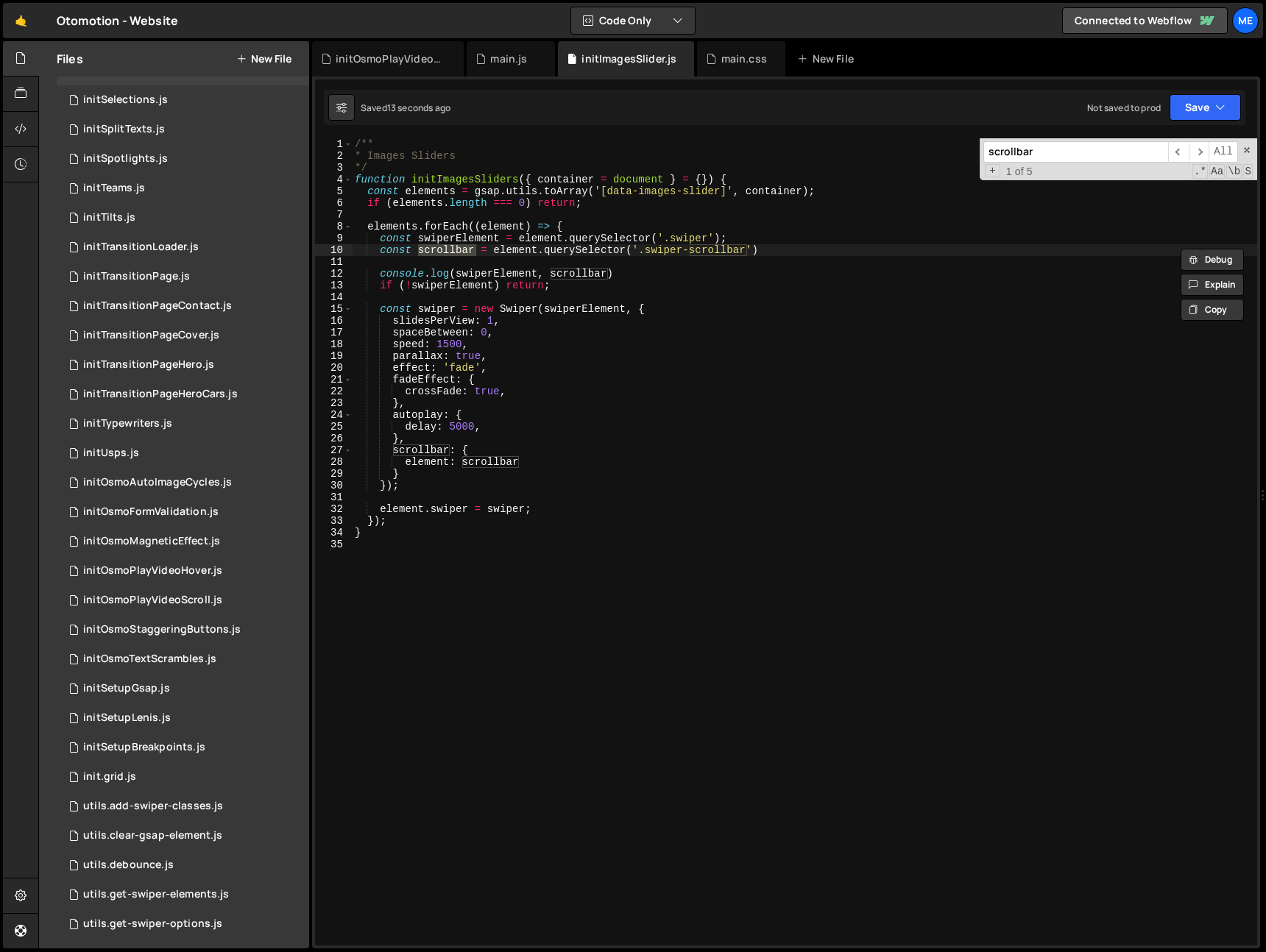
type input "scrollbar"
click at [410, 464] on div "/** * Images Sliders */ function initImagesSliders ( { container = document } =…" at bounding box center [804, 553] width 905 height 831
paste textarea
type textarea "el: scrollbar"
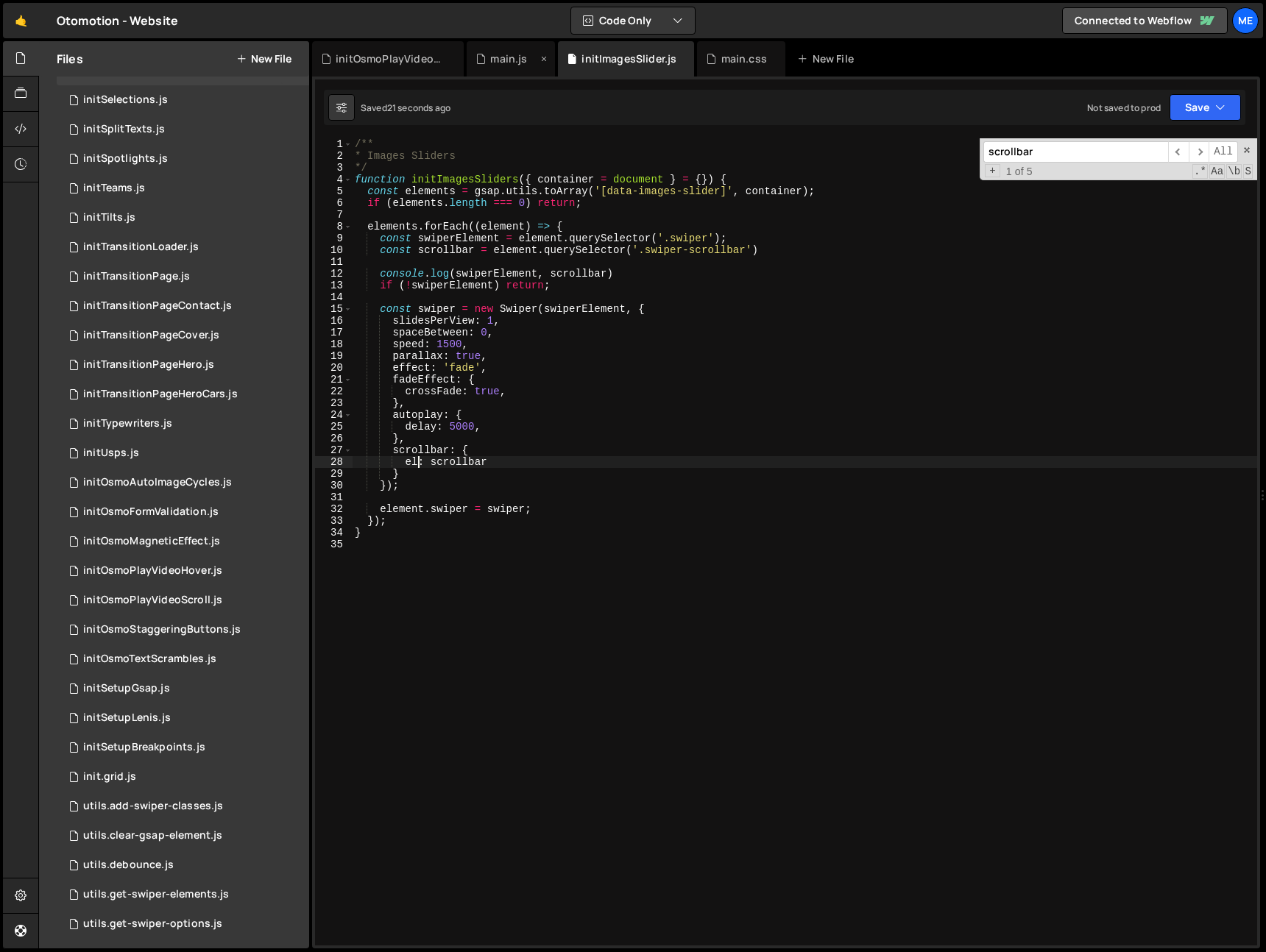
click at [513, 58] on div "main.js" at bounding box center [508, 58] width 37 height 15
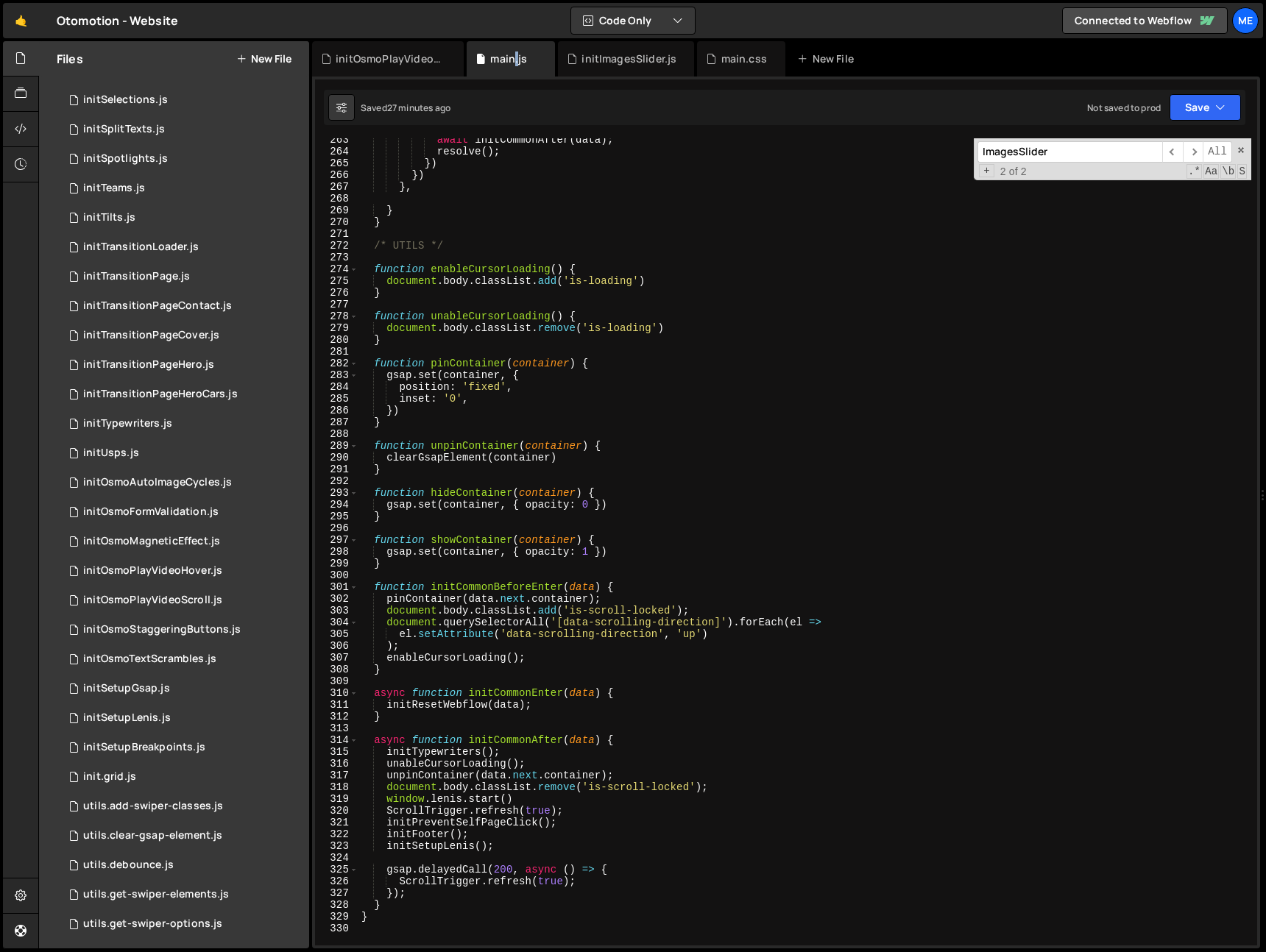
scroll to position [3477, 0]
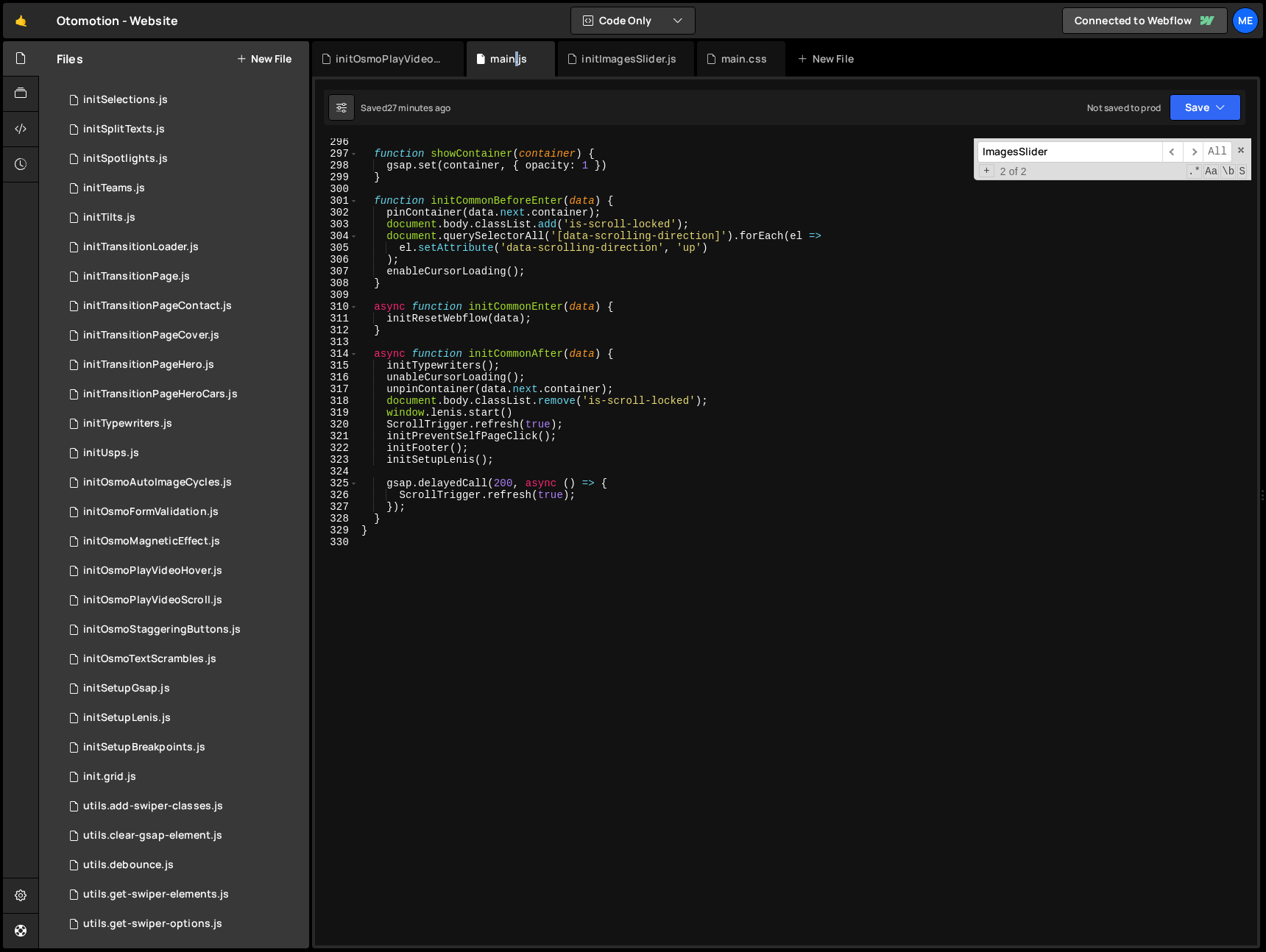
type textarea "window.lenis.start()"
drag, startPoint x: 381, startPoint y: 413, endPoint x: 544, endPoint y: 409, distance: 163.0
click at [544, 409] on div "function showContainer ( container ) { gsap . set ( container , { opacity : 1 }…" at bounding box center [804, 552] width 893 height 831
click at [632, 499] on div "function showContainer ( container ) { gsap . set ( container , { opacity : 1 }…" at bounding box center [804, 552] width 893 height 831
type textarea "ScrollTrigger.refresh(true);"
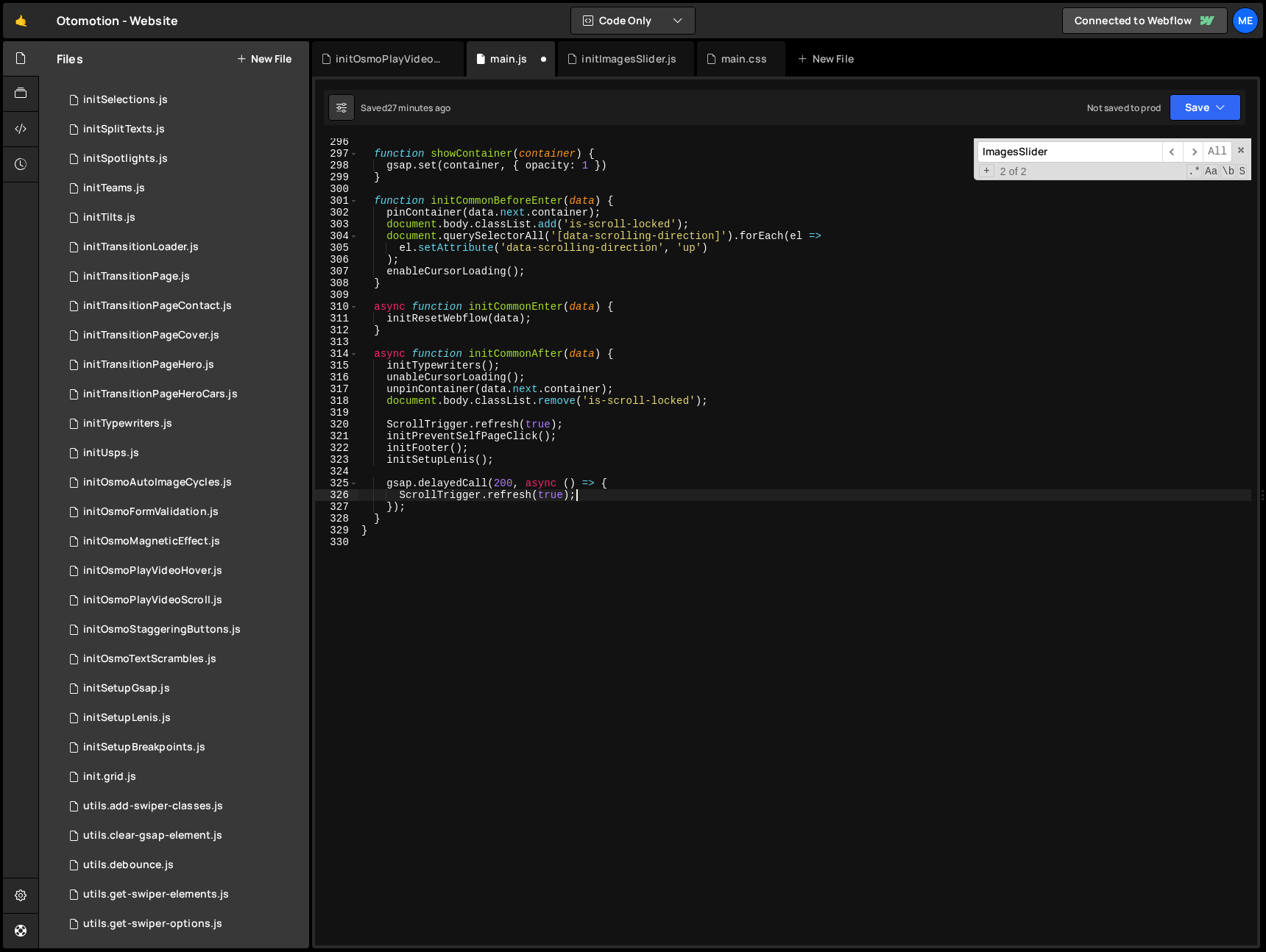
scroll to position [0, 2]
paste textarea "window.lenis.start()"
type textarea "window.lenis.start()"
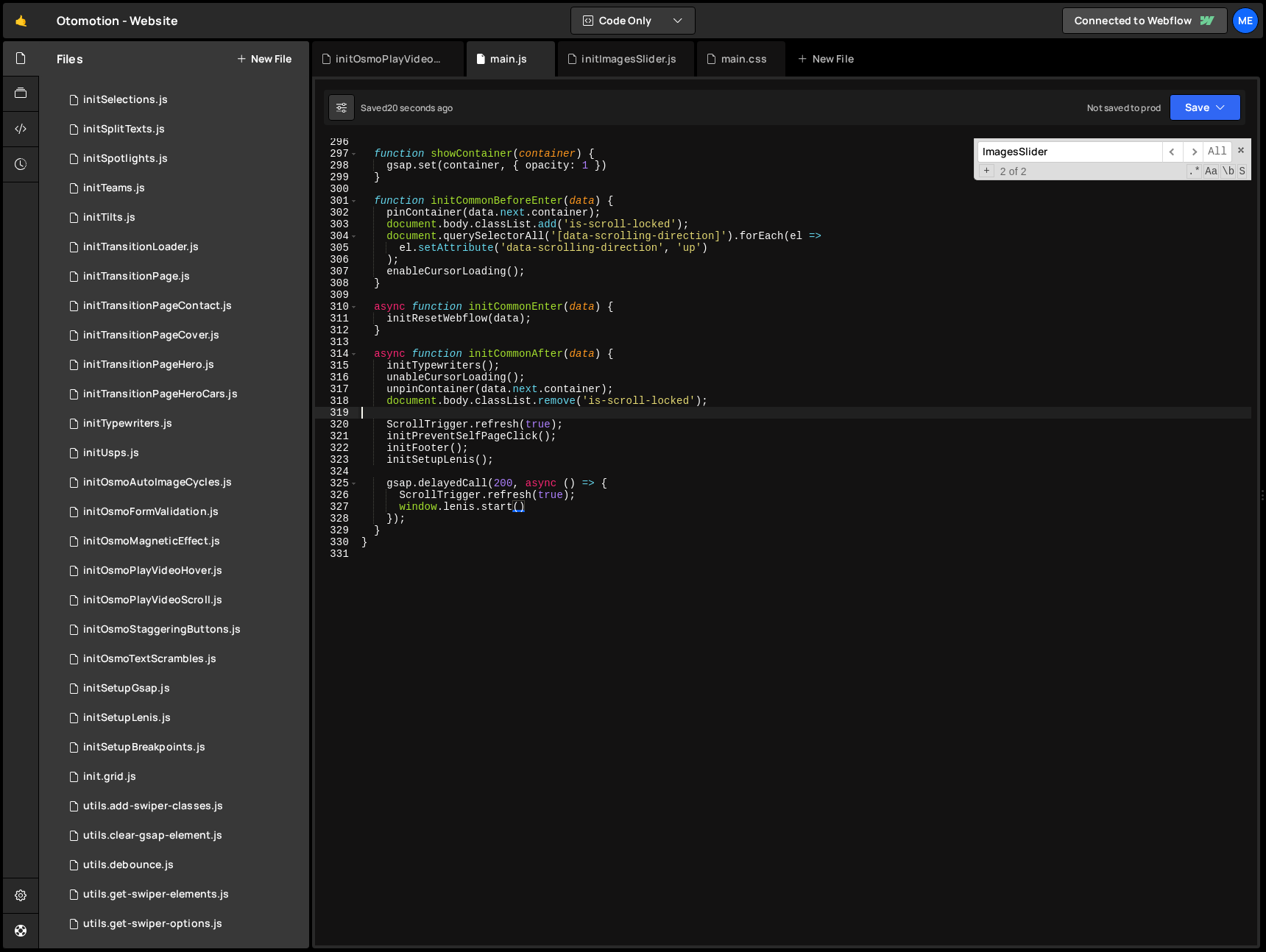
drag, startPoint x: 550, startPoint y: 413, endPoint x: 557, endPoint y: 415, distance: 7.3
click at [551, 413] on div "function showContainer ( container ) { gsap . set ( container , { opacity : 1 }…" at bounding box center [804, 552] width 893 height 831
type textarea "document.body.classList.remove('is-scroll-locked');"
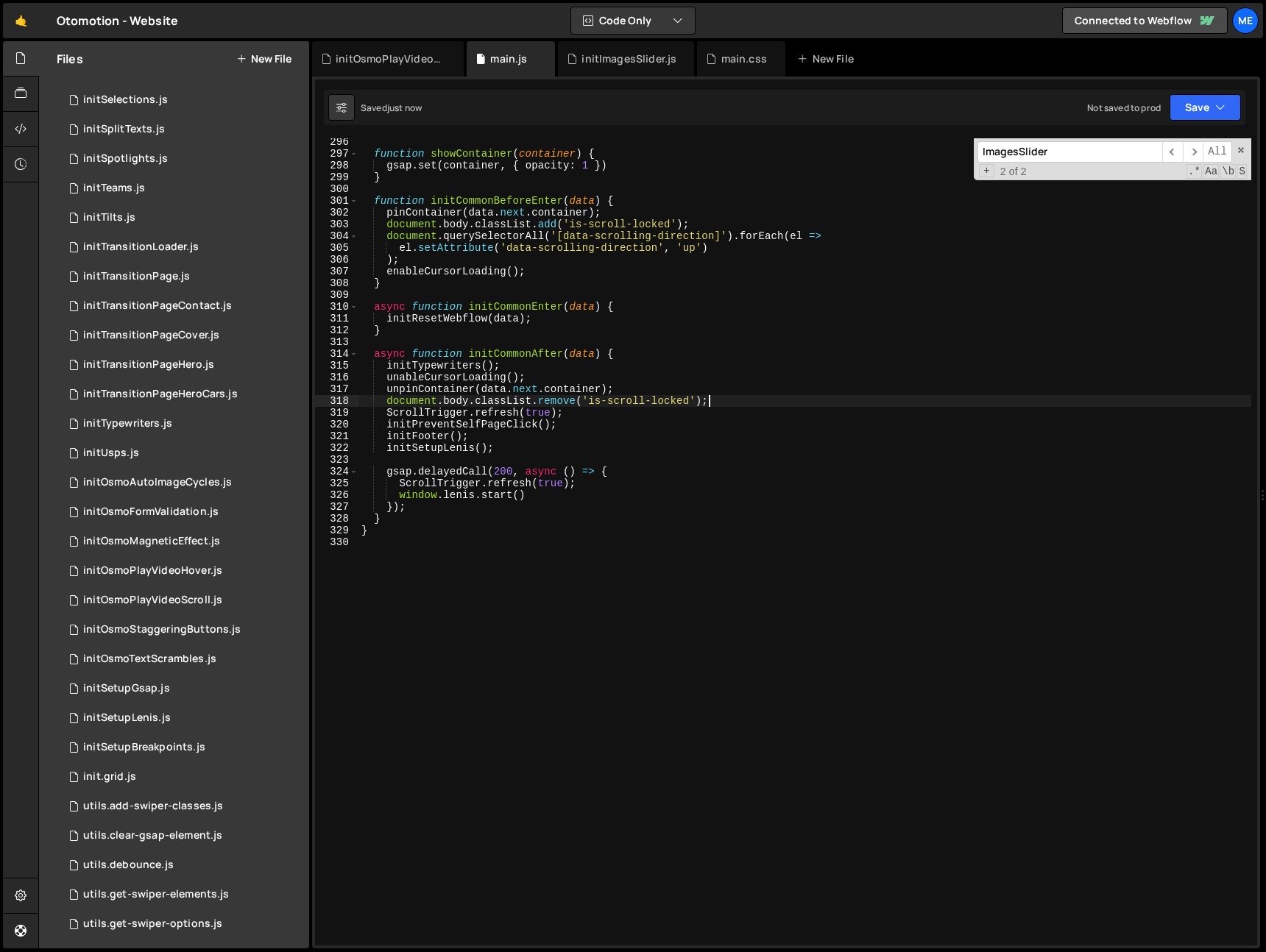
click at [453, 455] on div "function showContainer ( container ) { gsap . set ( container , { opacity : 1 }…" at bounding box center [804, 552] width 893 height 831
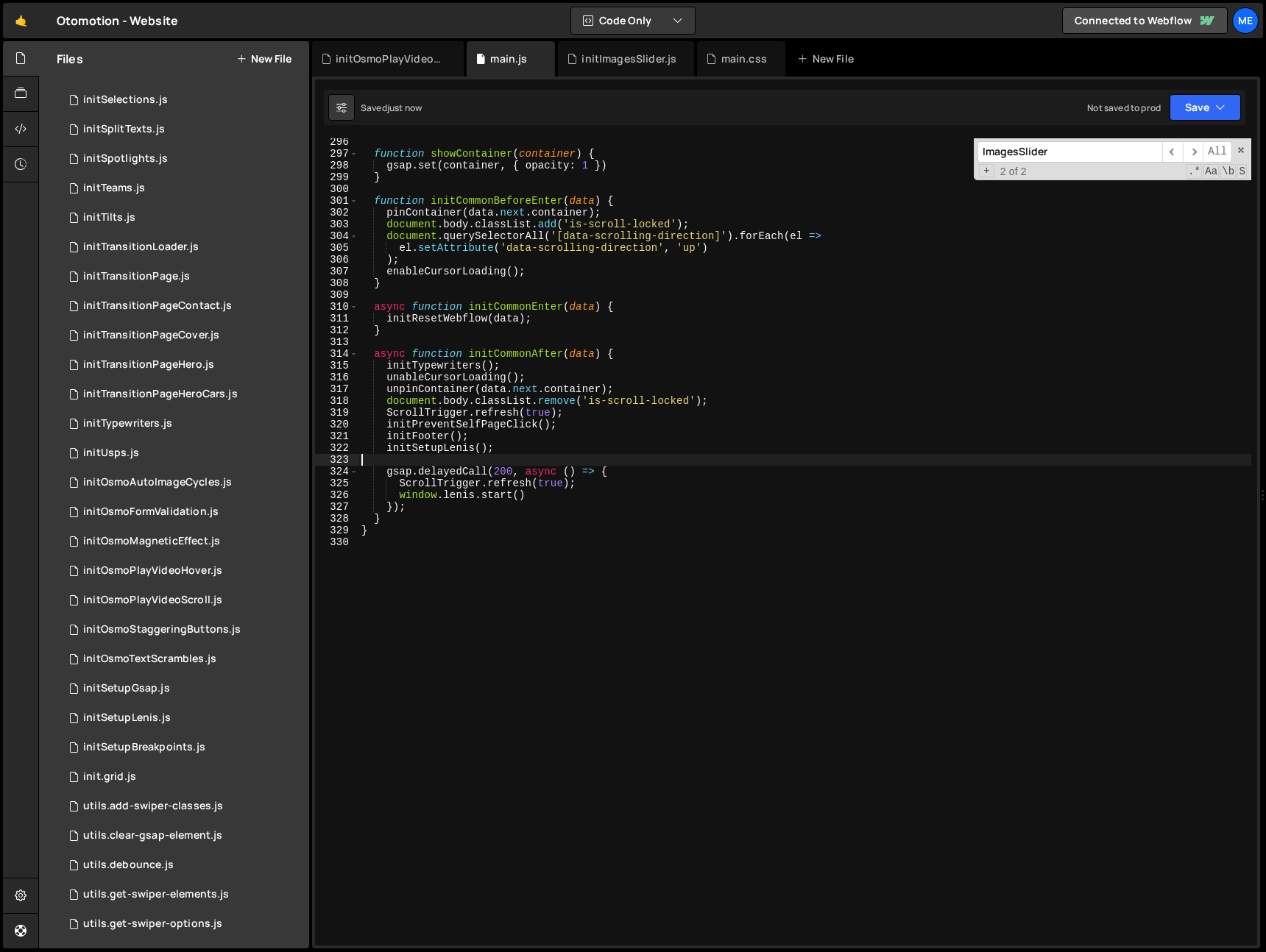
click at [453, 455] on div "function showContainer ( container ) { gsap . set ( container , { opacity : 1 }…" at bounding box center [804, 552] width 893 height 831
click at [457, 453] on div "function showContainer ( container ) { gsap . set ( container , { opacity : 1 }…" at bounding box center [804, 552] width 893 height 831
type textarea "initSetupLenis();"
click at [457, 453] on div "function showContainer ( container ) { gsap . set ( container , { opacity : 1 }…" at bounding box center [804, 552] width 893 height 831
type input "initSetupLenis"
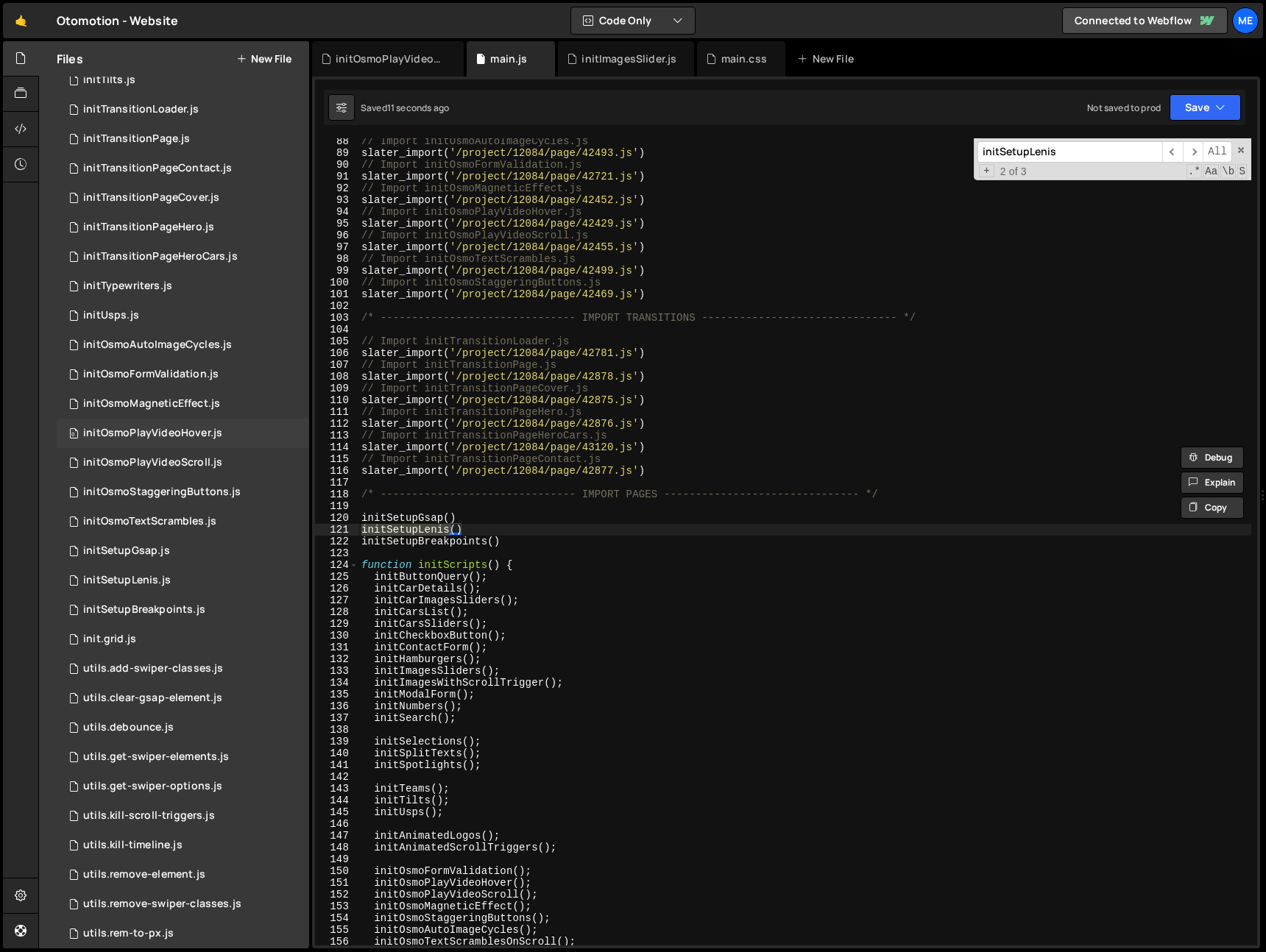
scroll to position [868, 0]
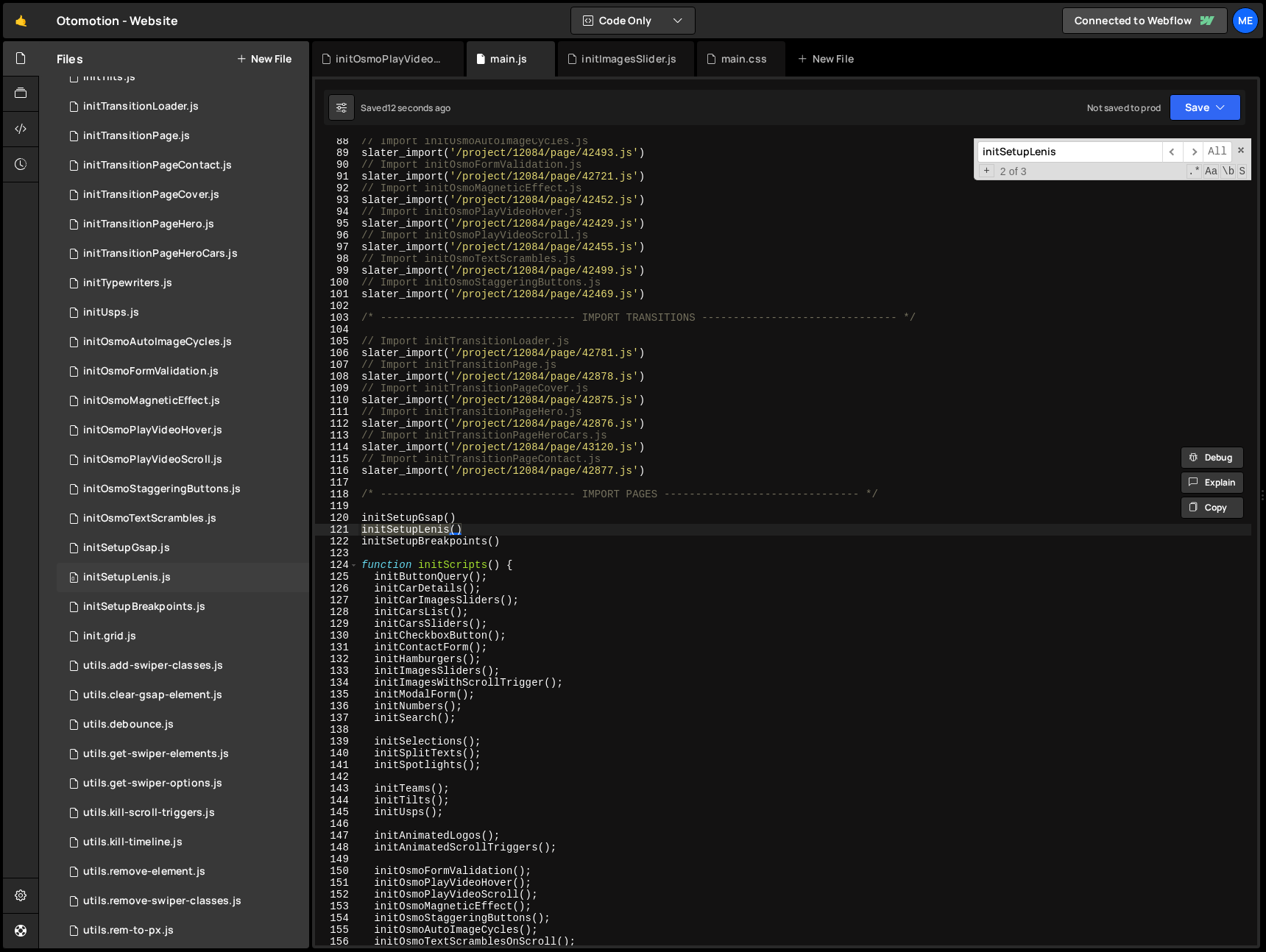
click at [133, 576] on div "initSetupLenis.js" at bounding box center [127, 578] width 88 height 13
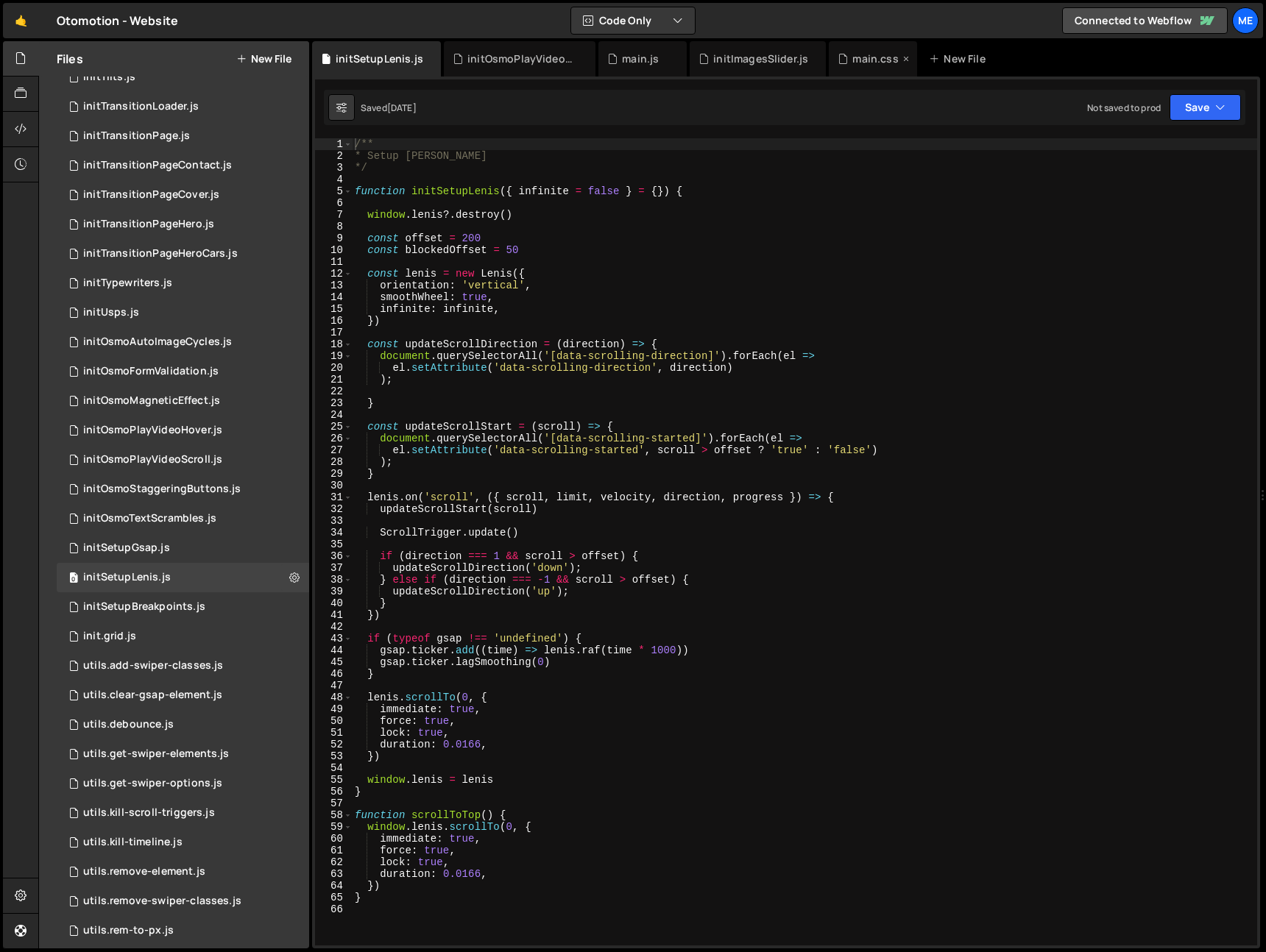
click at [879, 58] on div "main.css" at bounding box center [875, 58] width 46 height 15
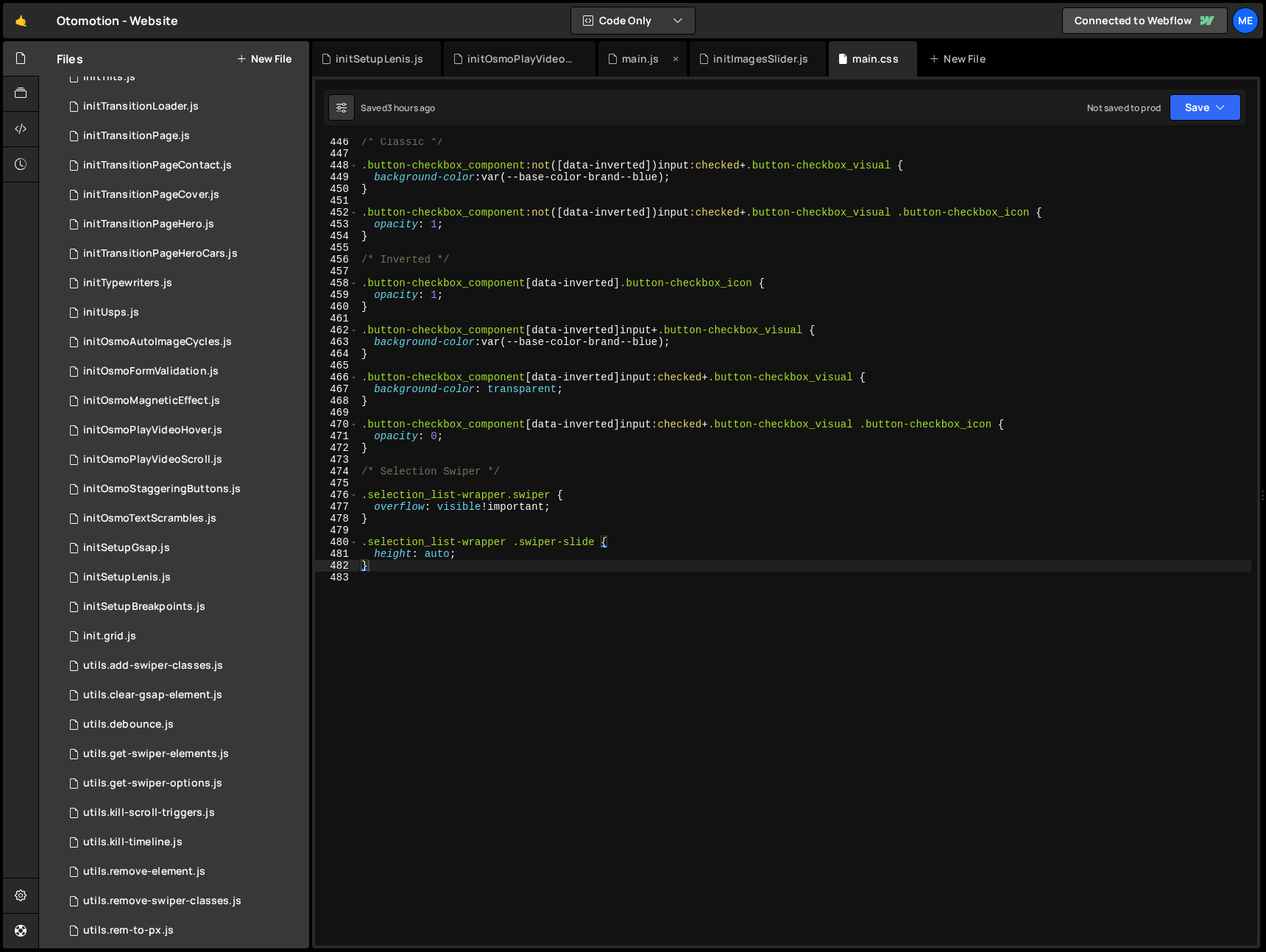
click at [644, 58] on div "main.js" at bounding box center [640, 58] width 37 height 15
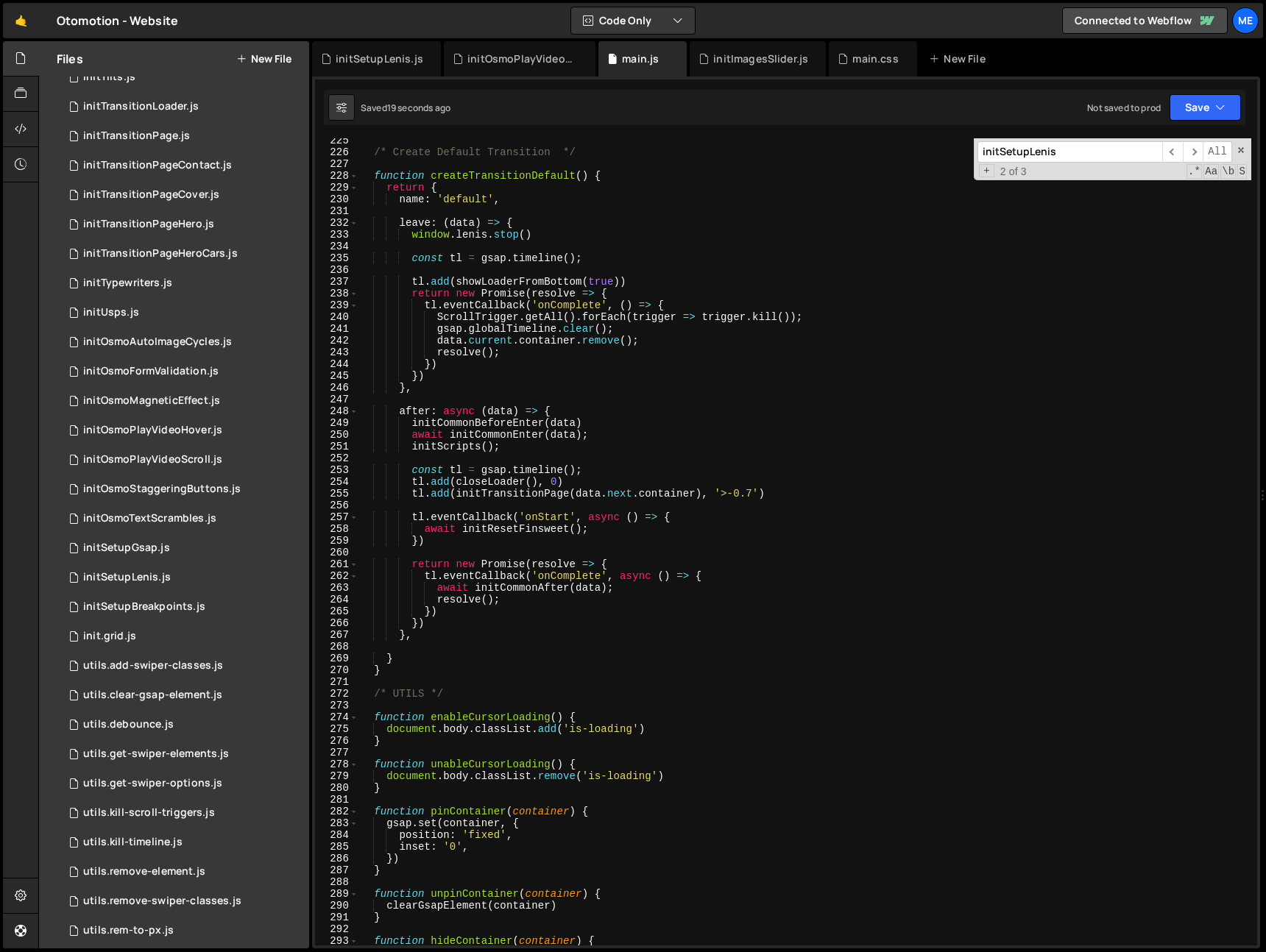
scroll to position [3477, 0]
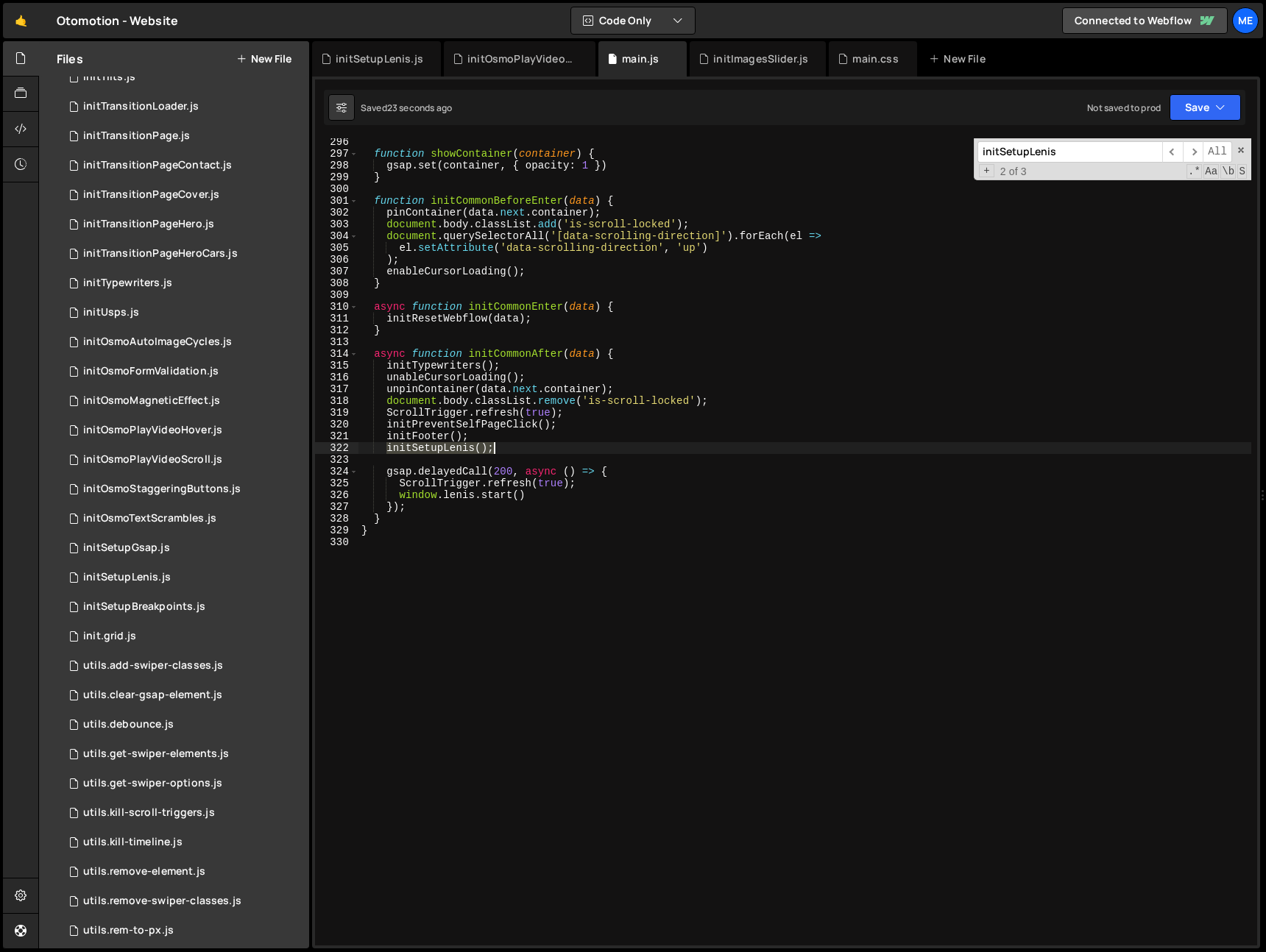
drag, startPoint x: 384, startPoint y: 448, endPoint x: 518, endPoint y: 453, distance: 134.1
click at [515, 448] on div "function showContainer ( container ) { gsap . set ( container , { opacity : 1 }…" at bounding box center [804, 552] width 893 height 831
drag, startPoint x: 530, startPoint y: 496, endPoint x: 414, endPoint y: 507, distance: 116.5
click at [401, 498] on div "function showContainer ( container ) { gsap . set ( container , { opacity : 1 }…" at bounding box center [804, 552] width 893 height 831
paste textarea "initSetupLenis();"
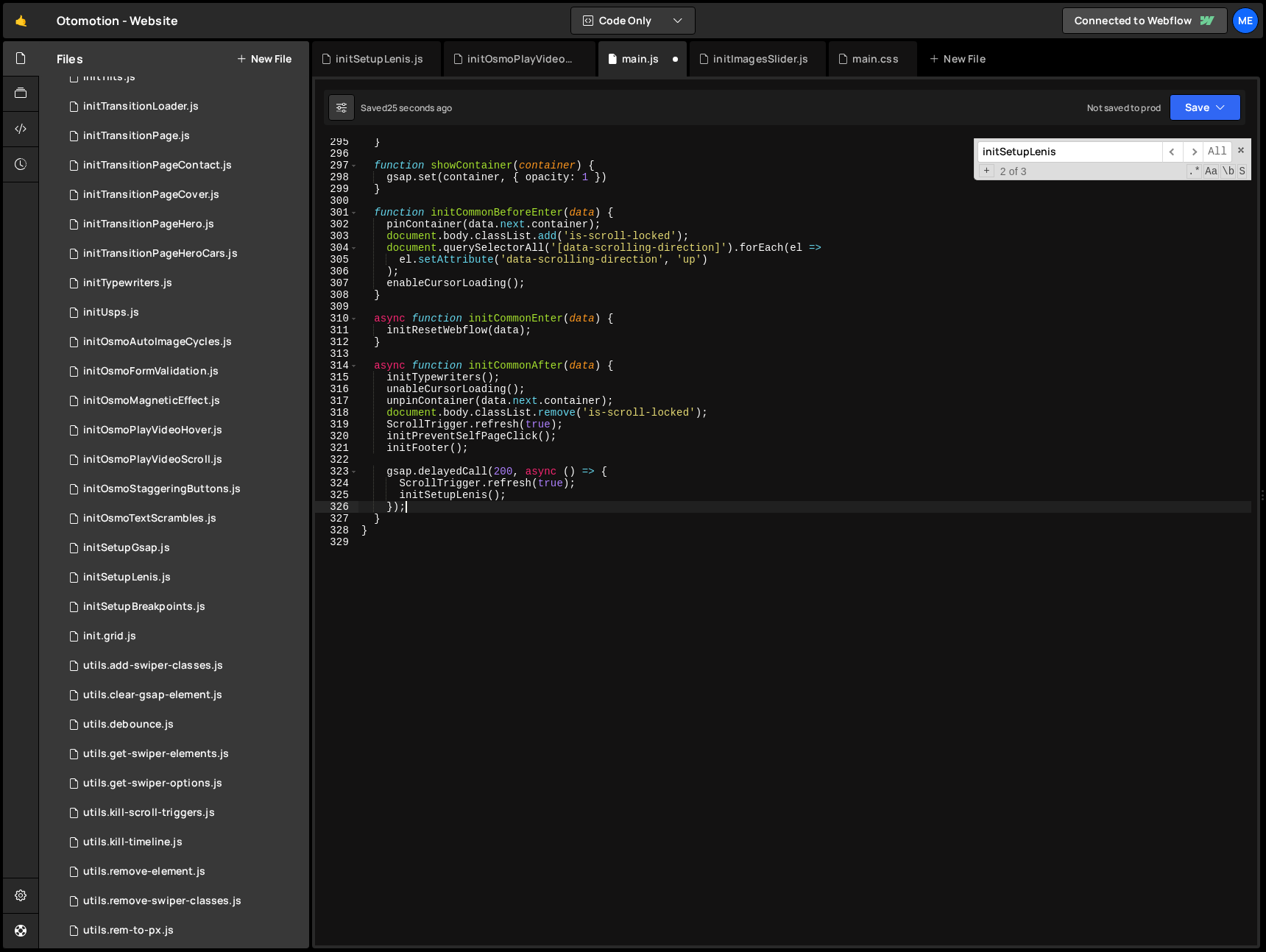
scroll to position [3465, 0]
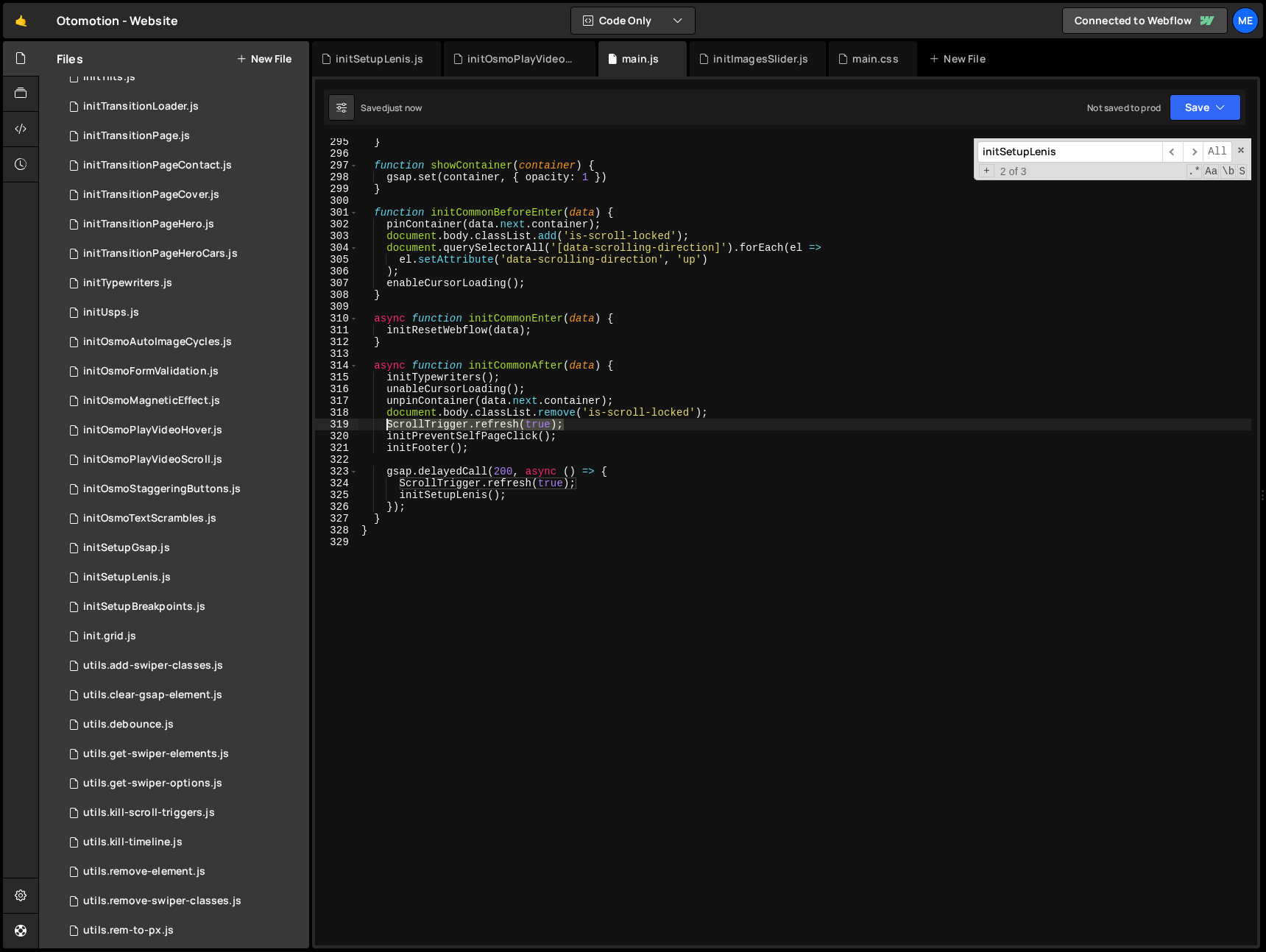
drag, startPoint x: 596, startPoint y: 427, endPoint x: 395, endPoint y: 435, distance: 201.2
click at [384, 428] on div "} function showContainer ( container ) { gsap . set ( container , { opacity : 1…" at bounding box center [804, 552] width 893 height 831
type textarea "ScrollTrigger.refresh(true);"
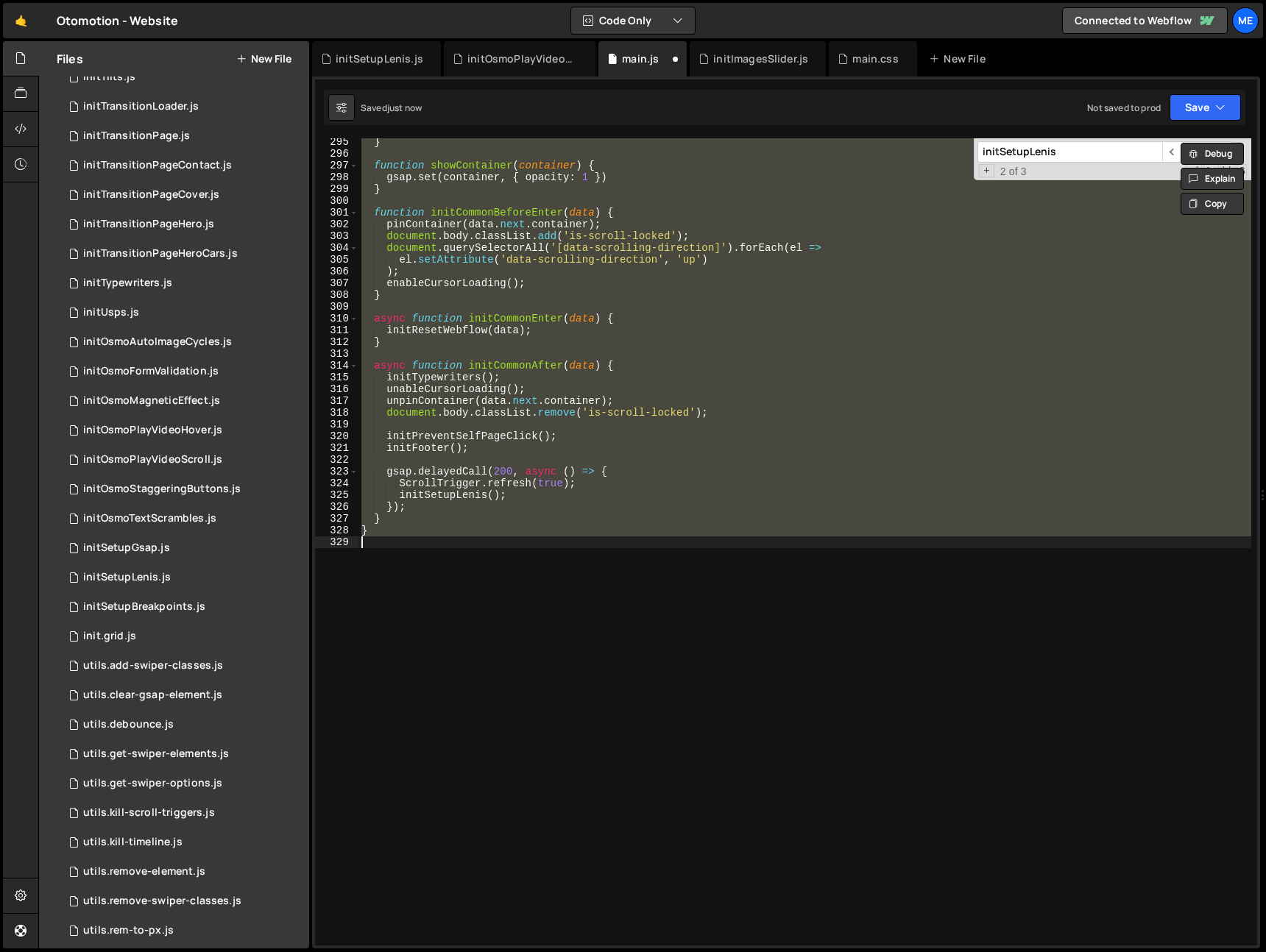
type textarea "initFooter();"
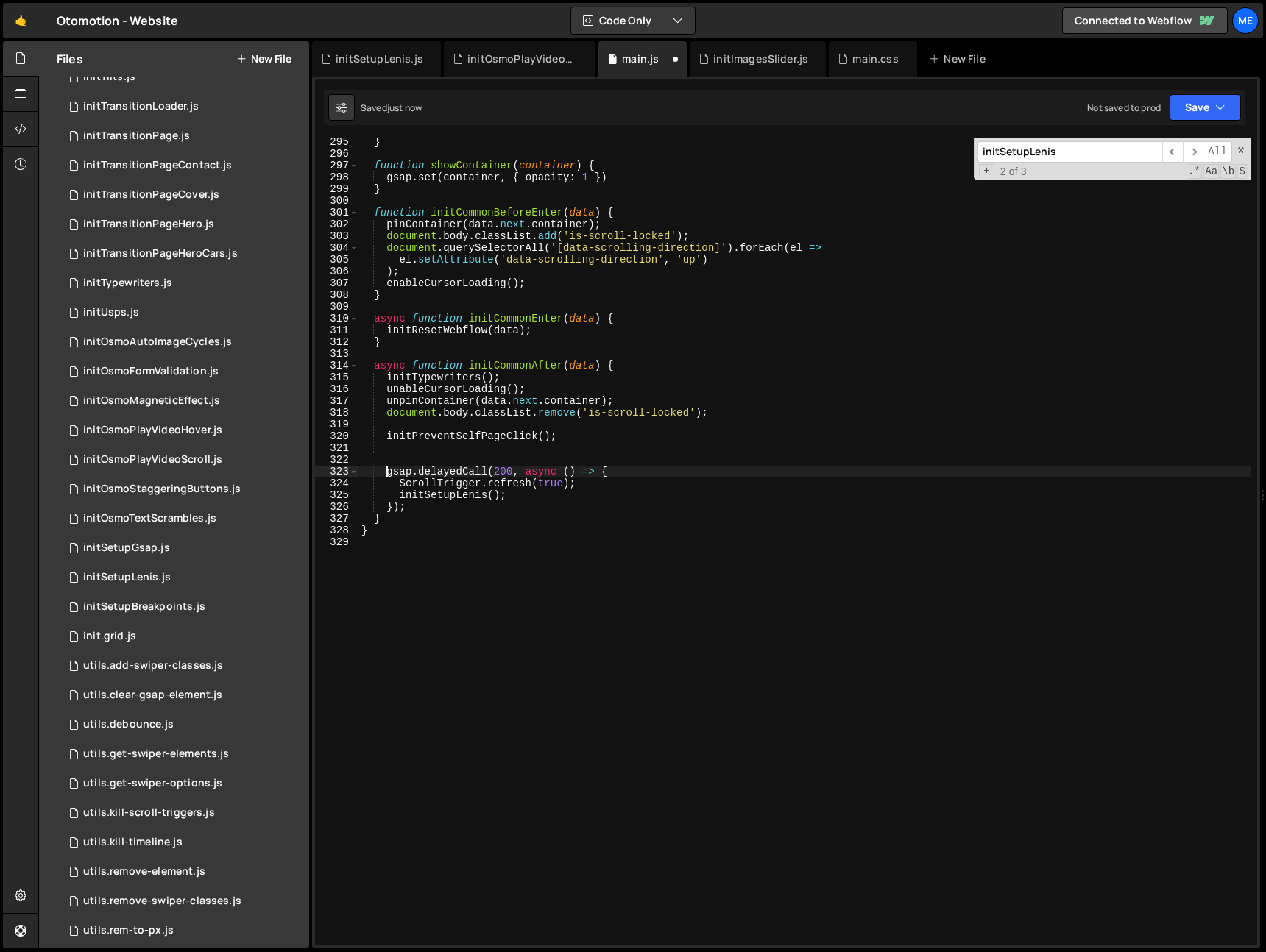
type textarea "ScrollTrigger.refresh(true);"
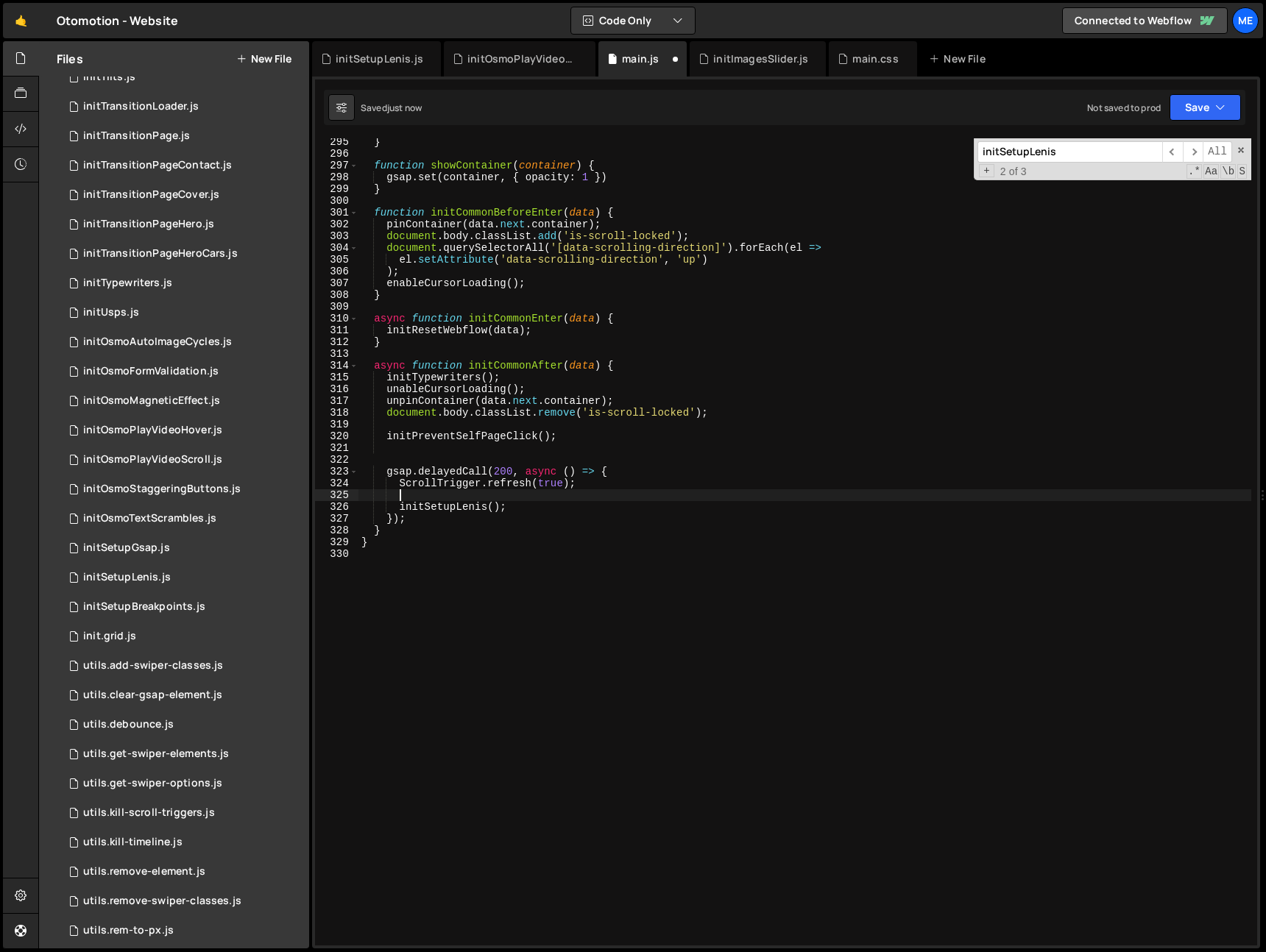
paste textarea "initFooter();"
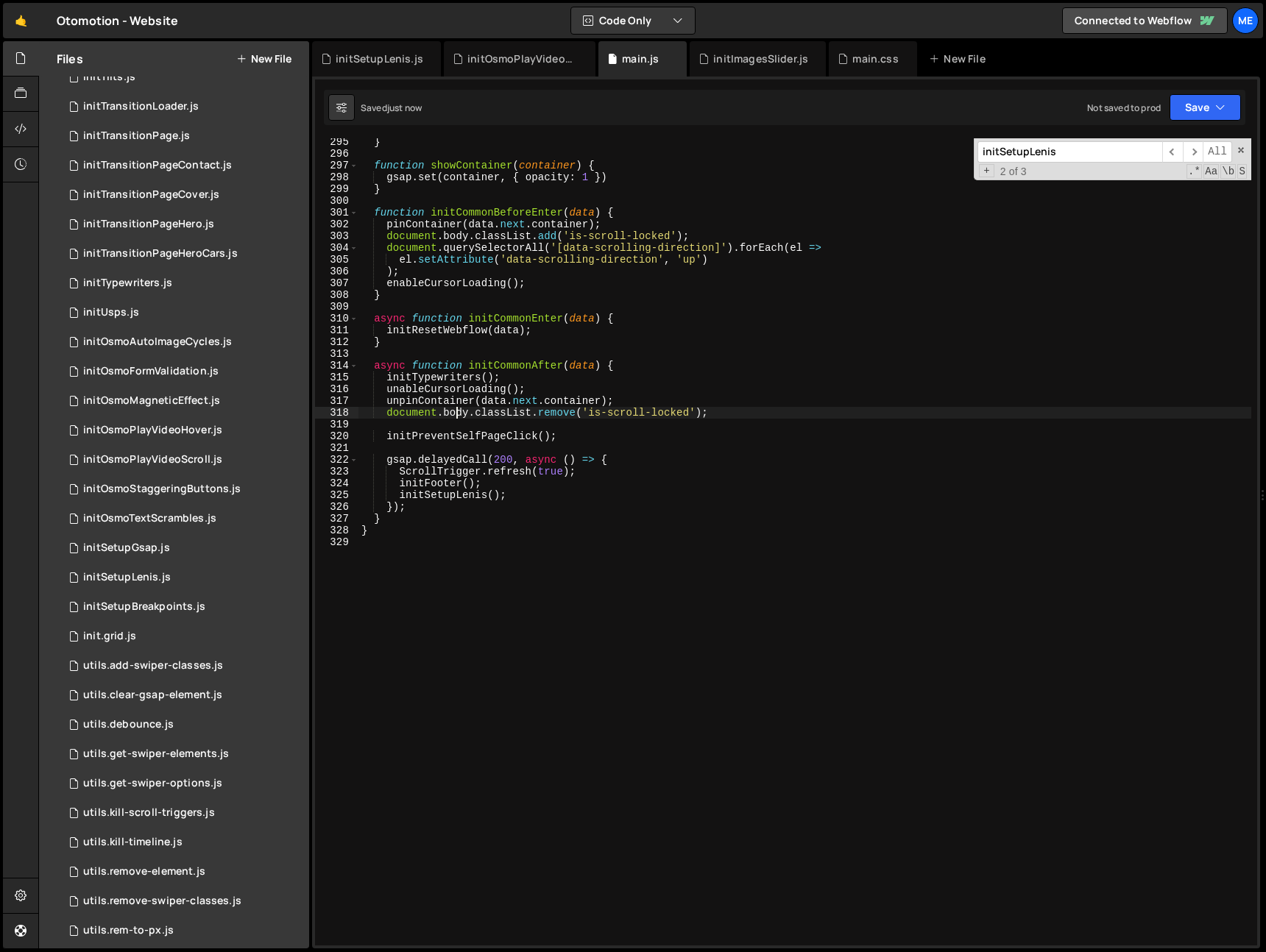
click at [455, 418] on div "} function showContainer ( container ) { gsap . set ( container , { opacity : 1…" at bounding box center [804, 552] width 893 height 831
type textarea "document.body.classList.remove('is-scroll-locked');"
click at [462, 425] on div "} function showContainer ( container ) { gsap . set ( container , { opacity : 1…" at bounding box center [804, 552] width 893 height 831
type textarea "document.body.classList.remove('is-scroll-locked');"
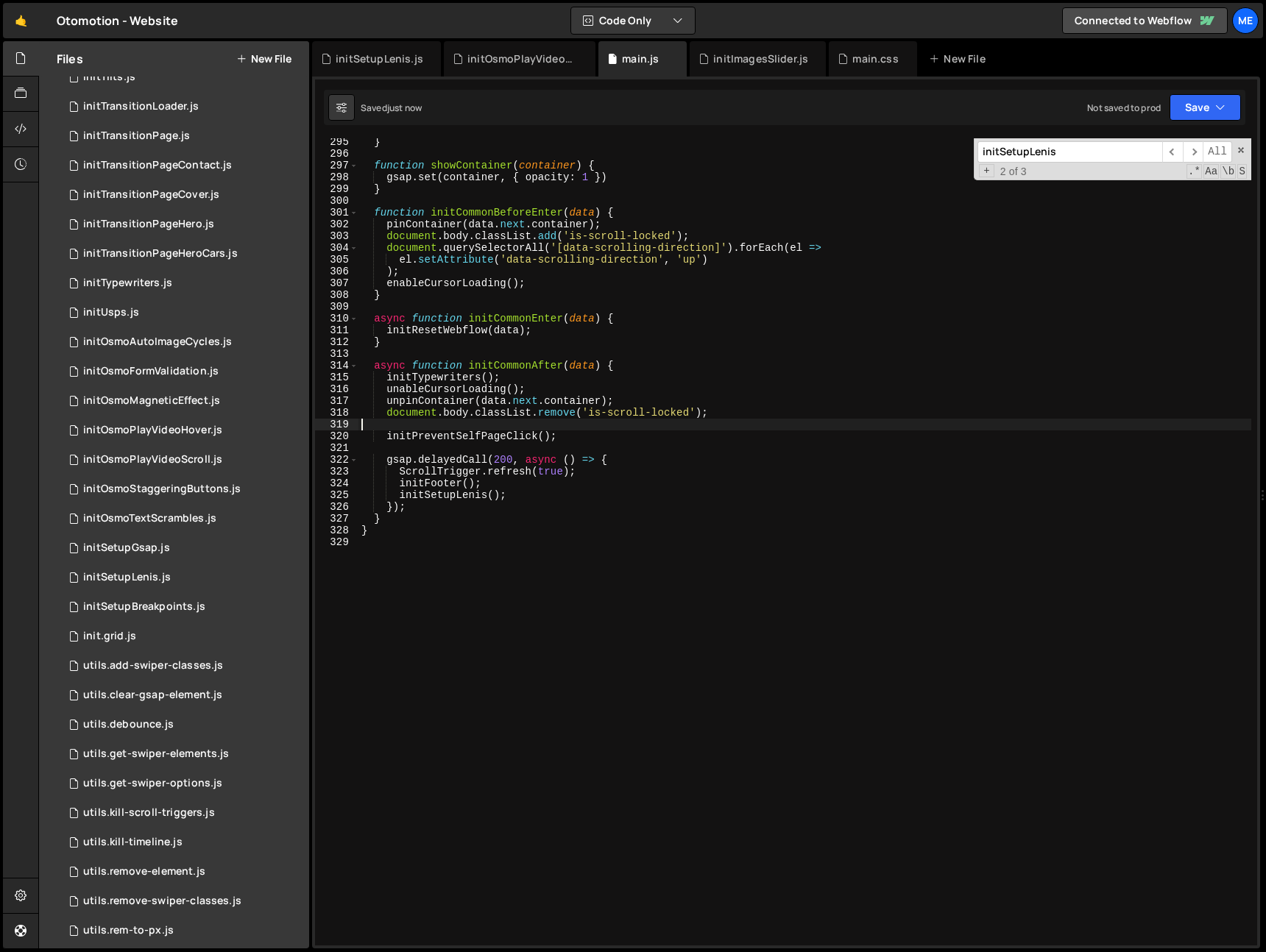
scroll to position [3453, 0]
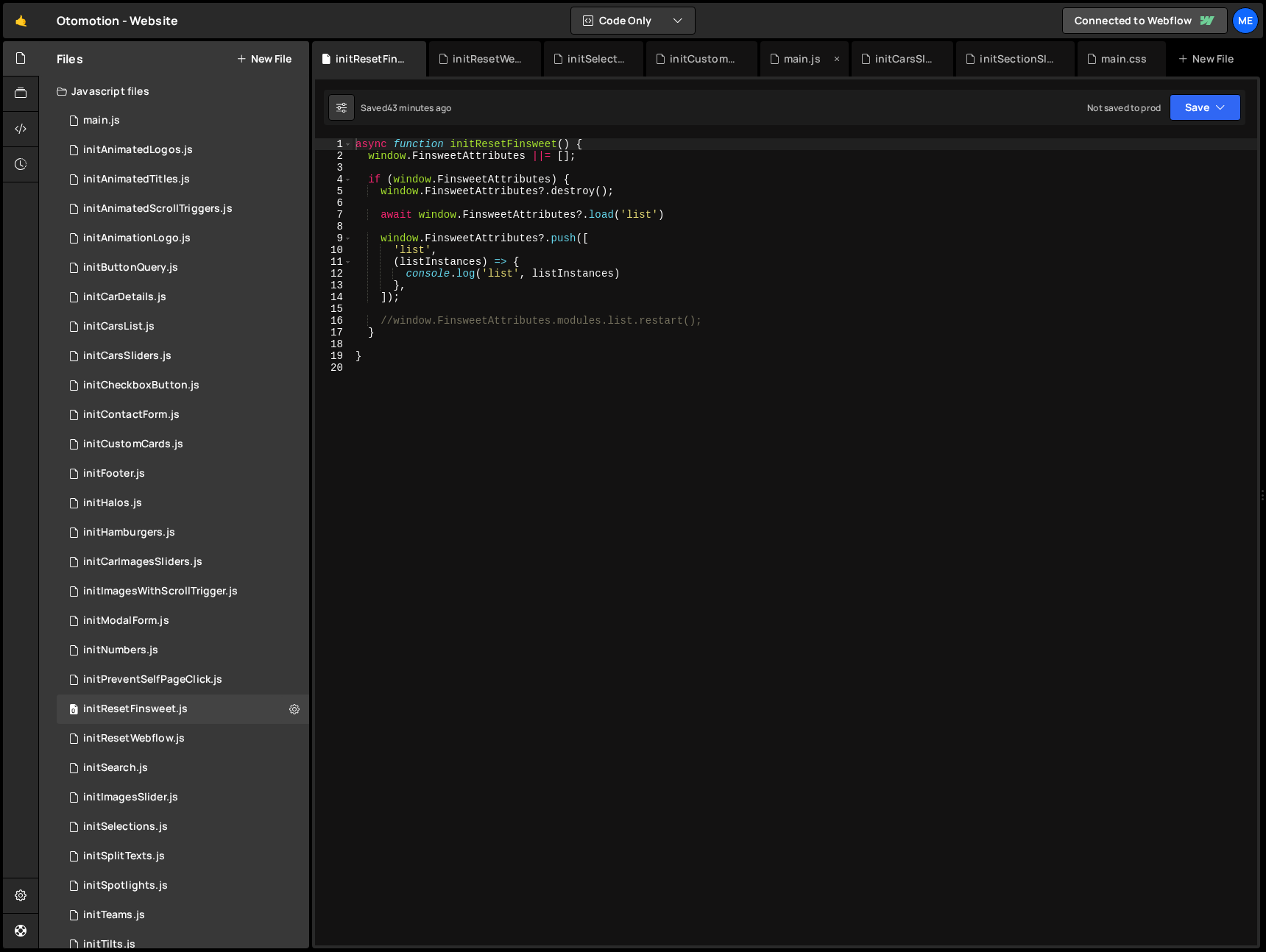
click at [792, 57] on div "main.js" at bounding box center [802, 58] width 37 height 15
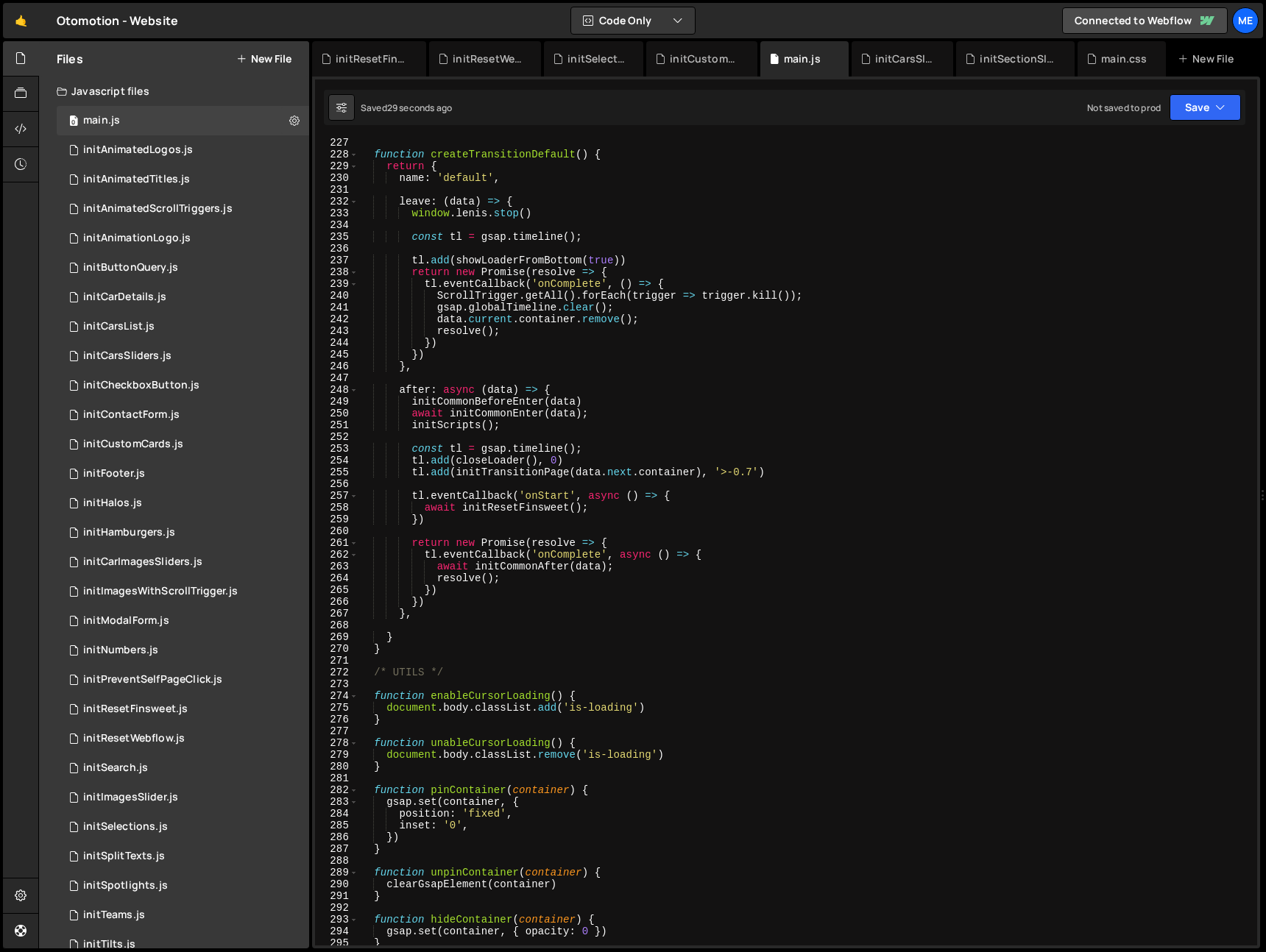
scroll to position [3453, 0]
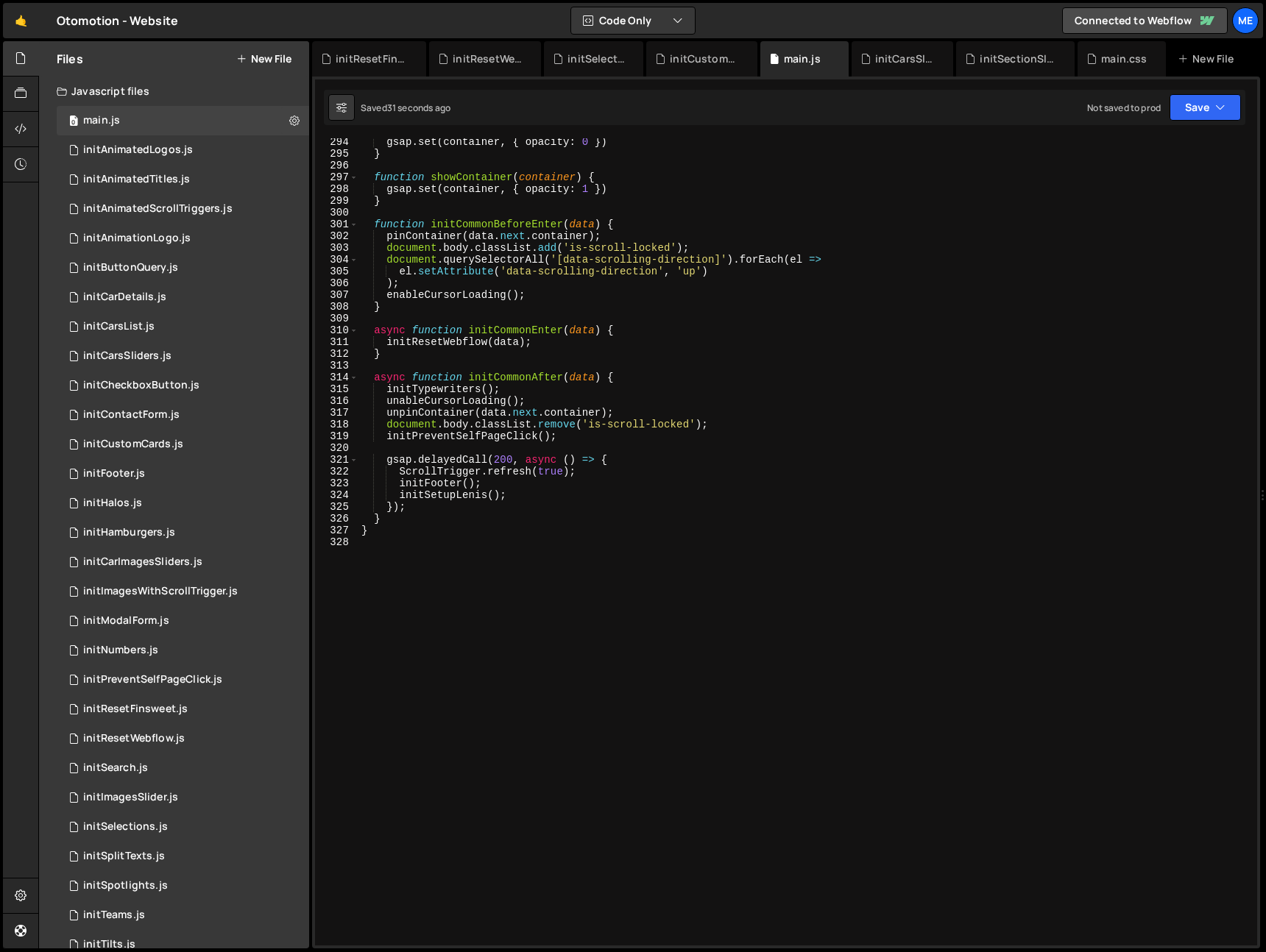
type textarea "gsap.delayedCall(200, async () => {"
click at [635, 461] on div "gsap . set ( container , { opacity : 0 }) } function showContainer ( container …" at bounding box center [804, 552] width 893 height 831
type textarea "k"
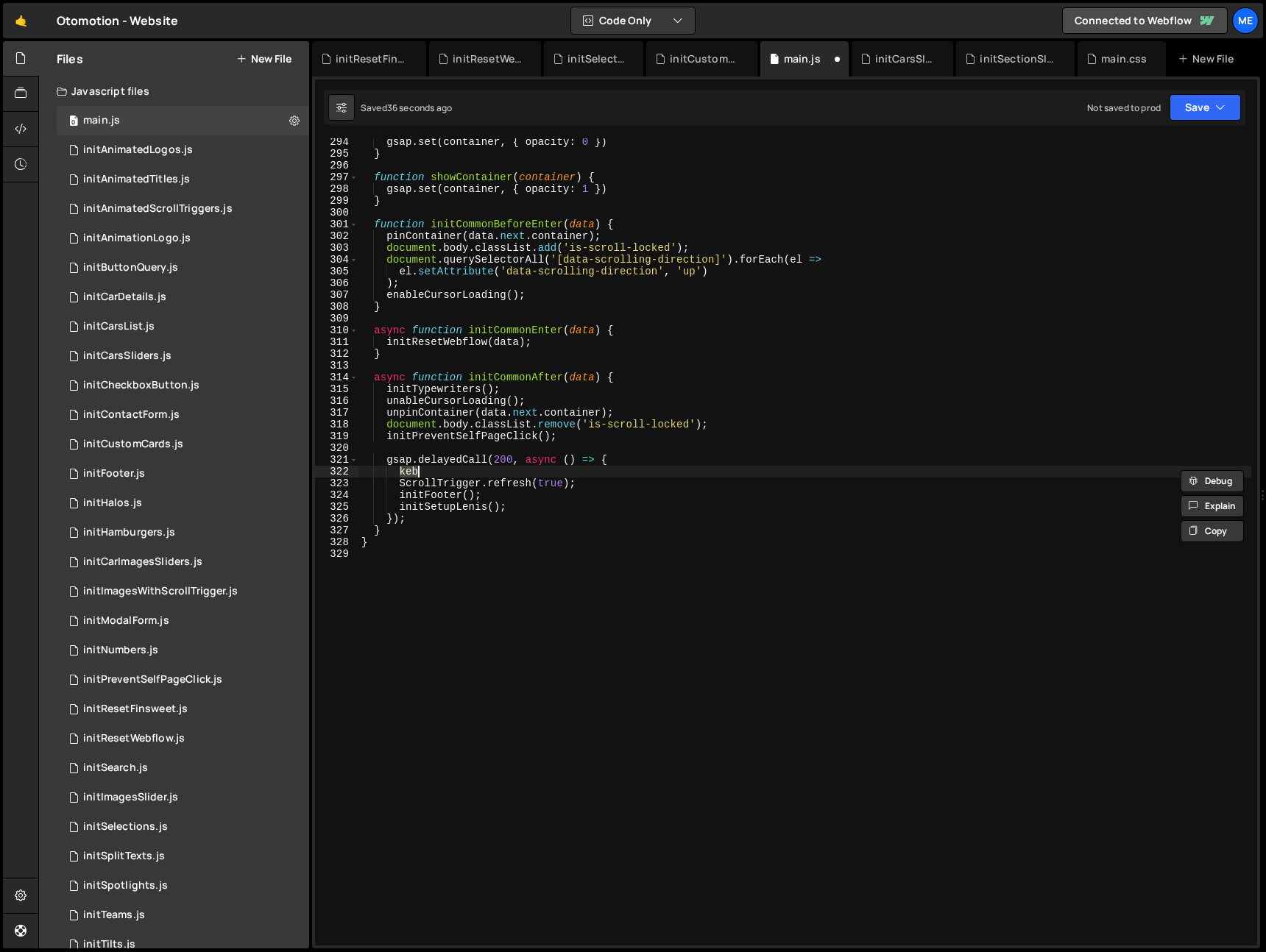
type textarea "gsap.delayedCall(200, async () => {"
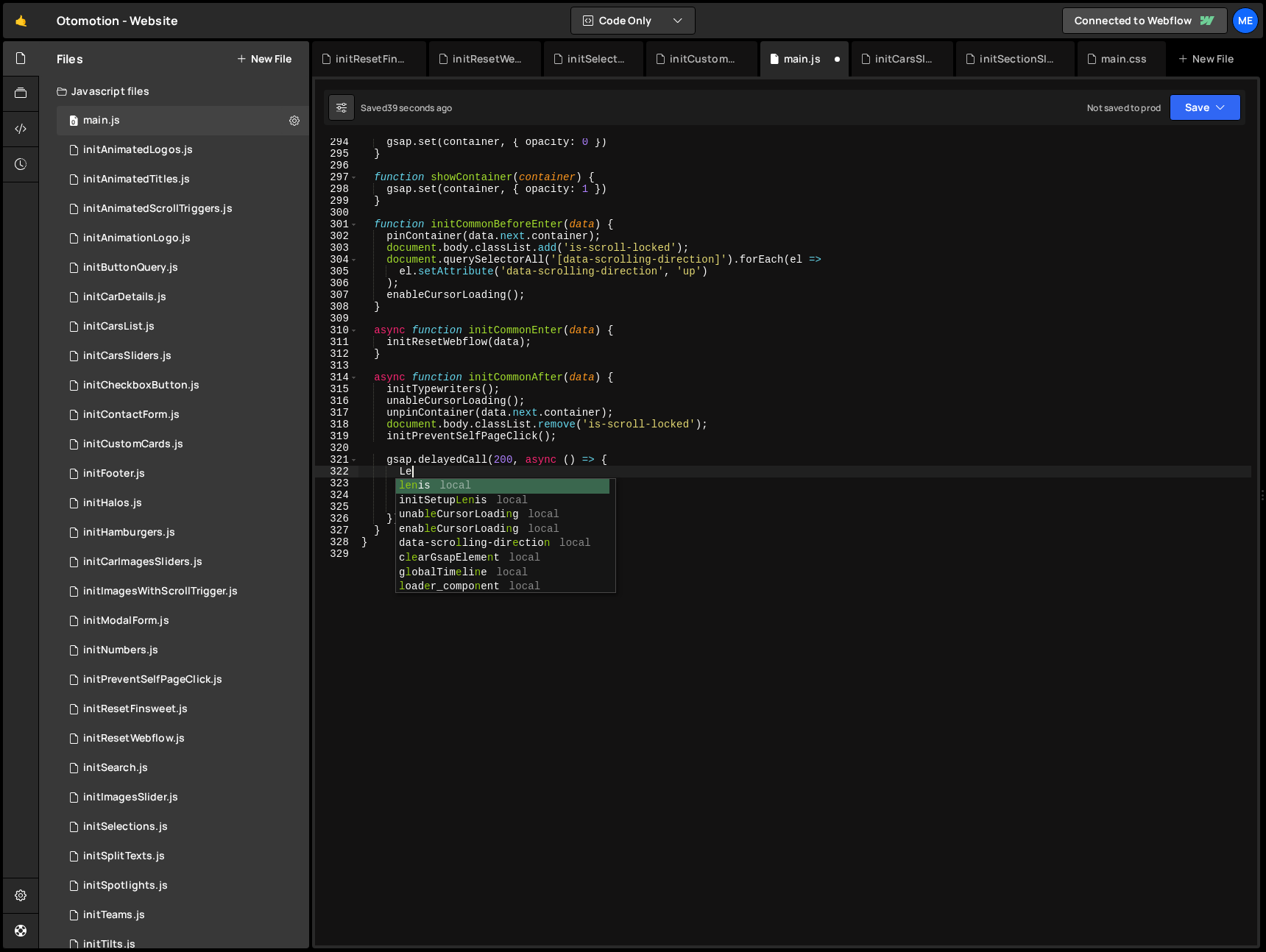
type textarea "L"
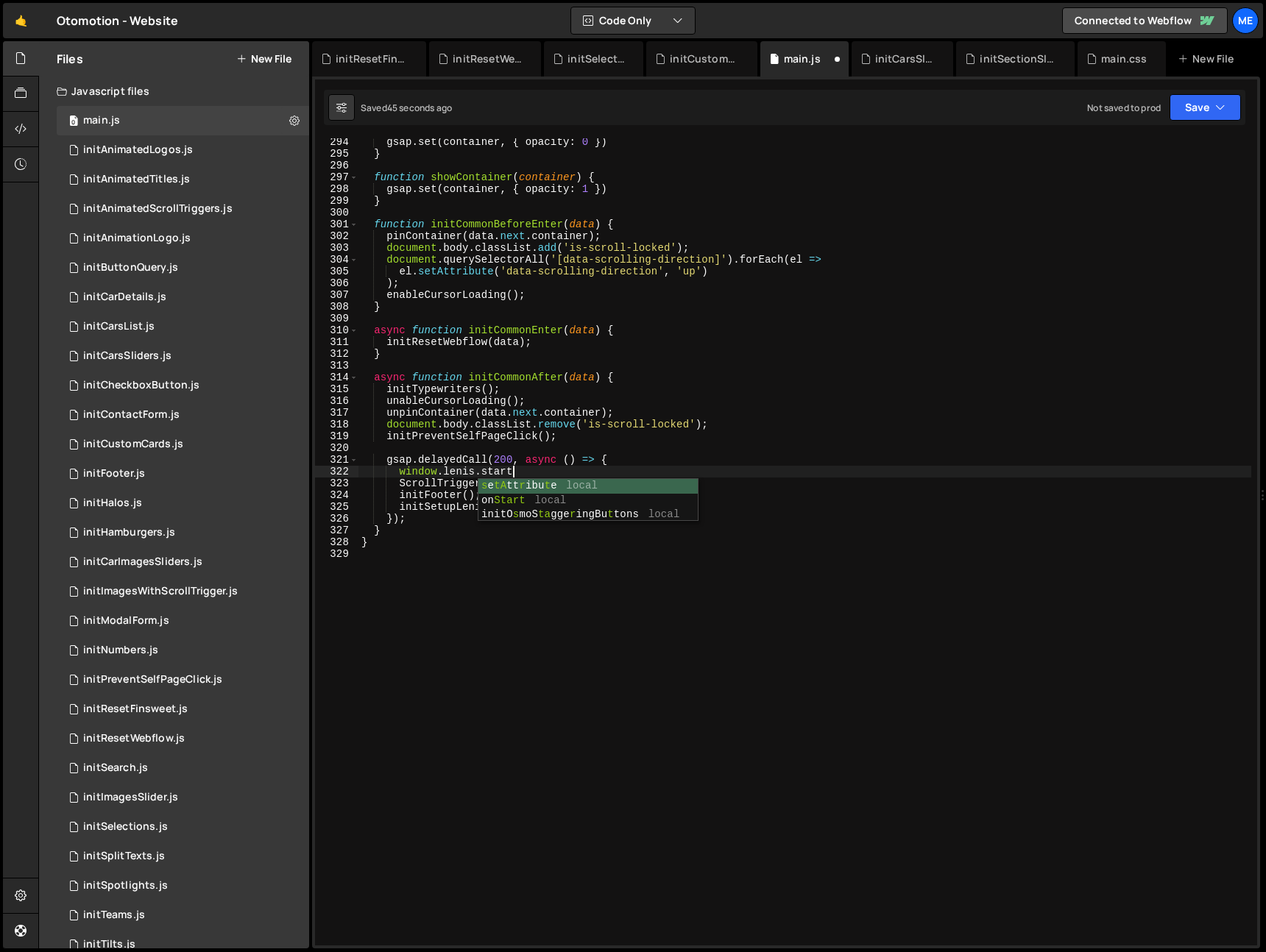
scroll to position [0, 11]
type textarea "window.[PERSON_NAME].start()"
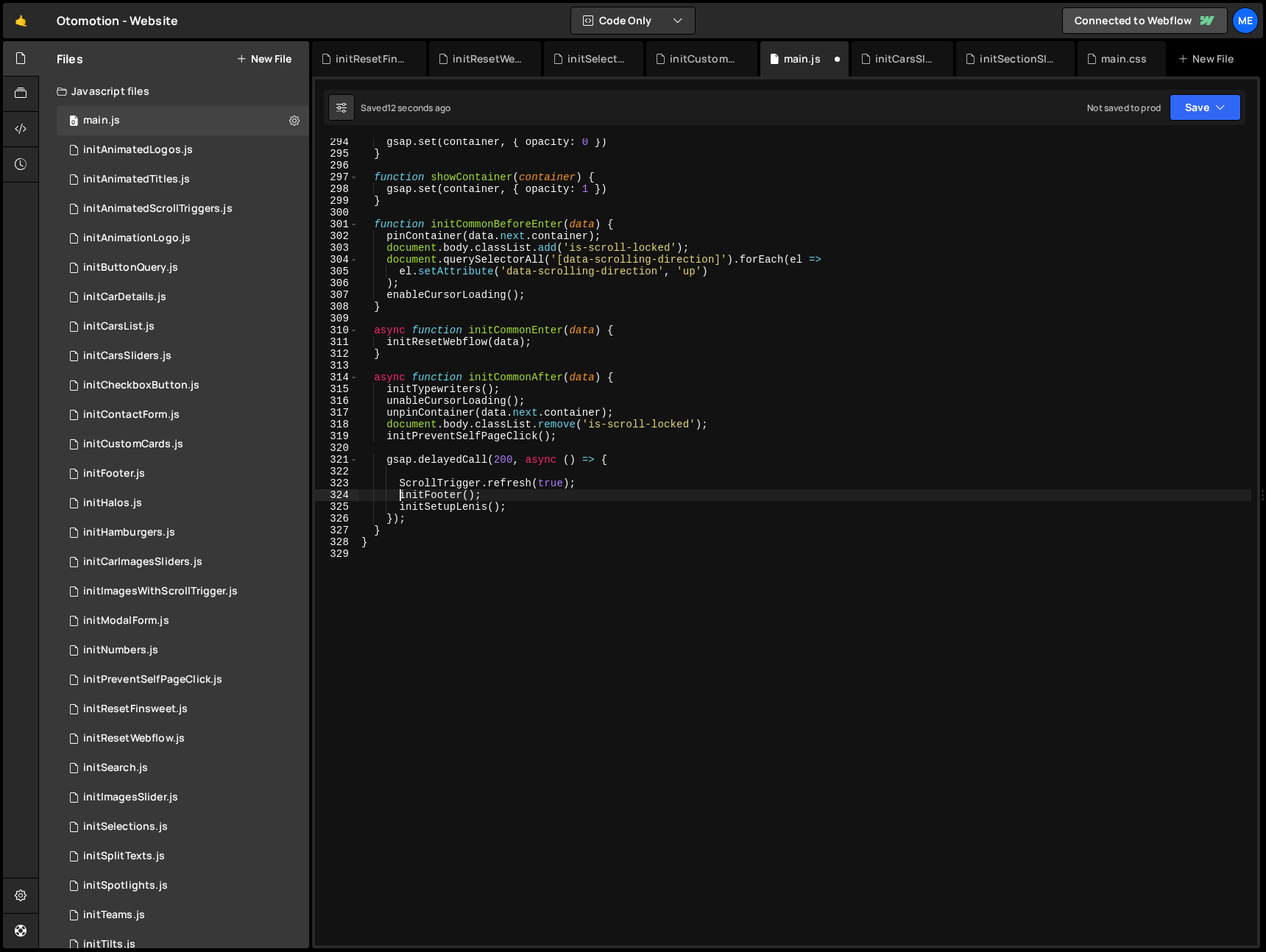
type textarea "initSetupLenis();"
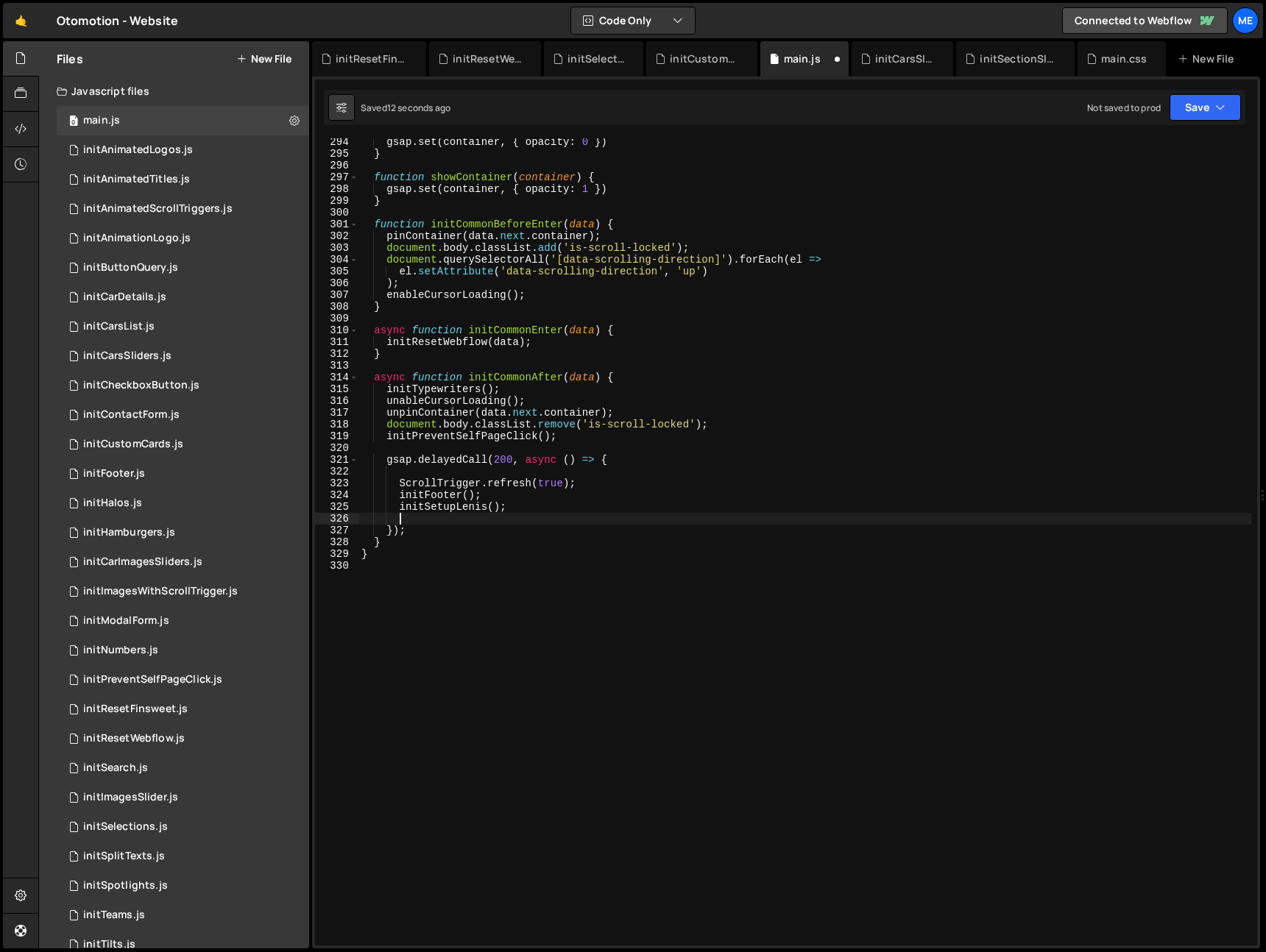
paste textarea "window.[PERSON_NAME].start()"
type textarea "window.[PERSON_NAME].start()"
click at [475, 472] on div "gsap . set ( container , { opacity : 0 }) } function showContainer ( container …" at bounding box center [804, 552] width 893 height 831
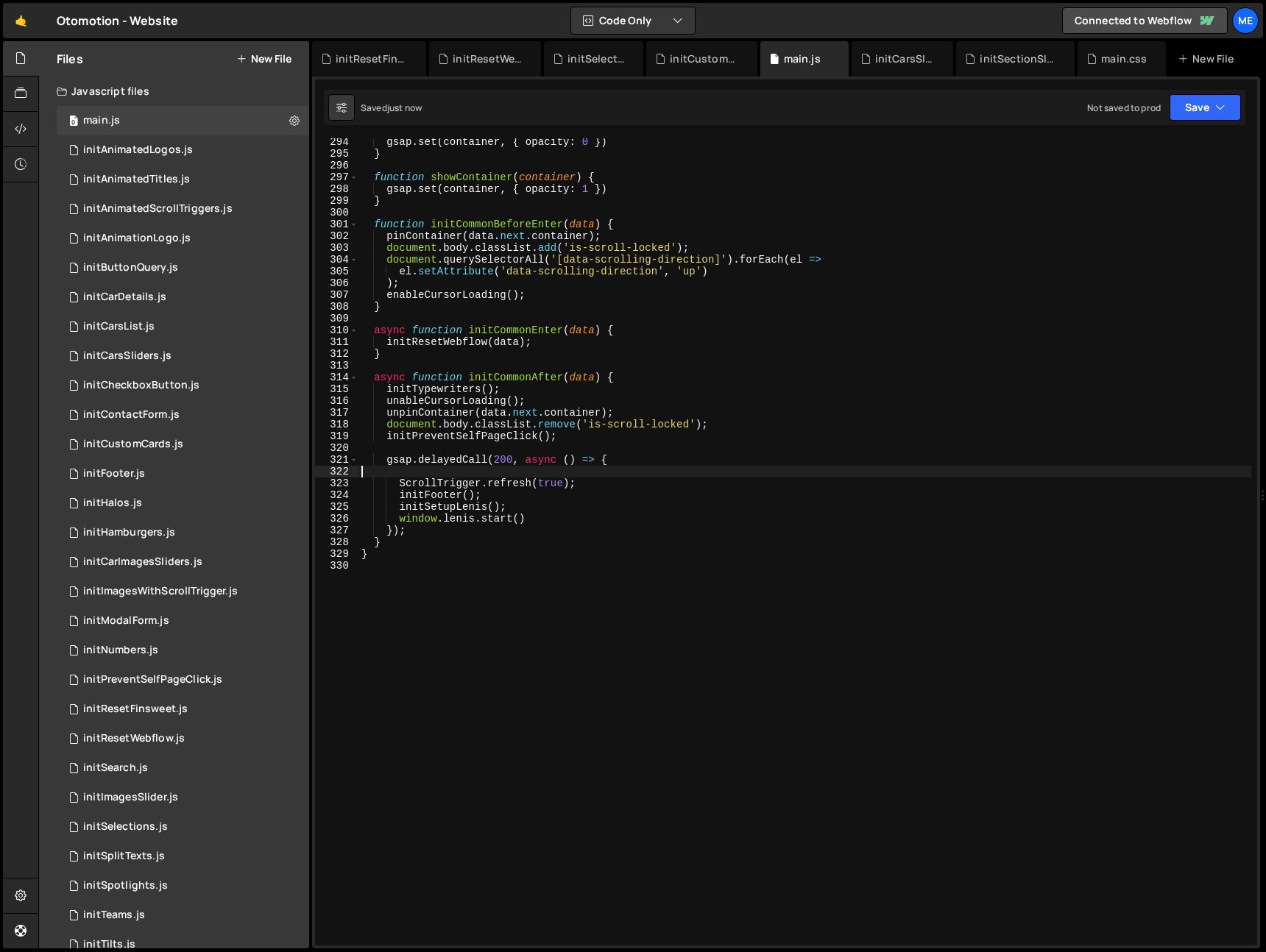
type textarea "gsap.delayedCall(200, async () => {"
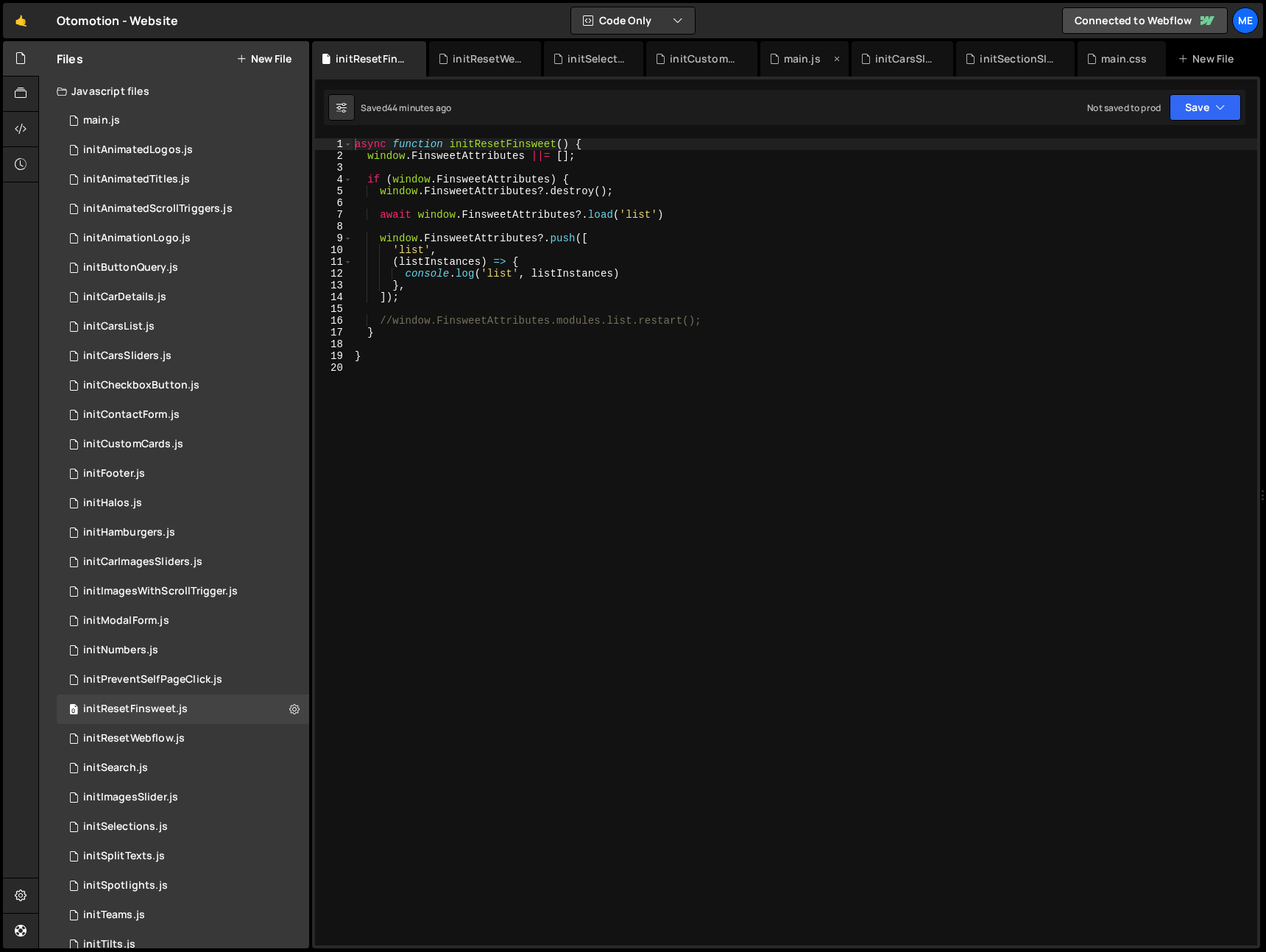
click at [803, 59] on div "main.js" at bounding box center [802, 58] width 37 height 15
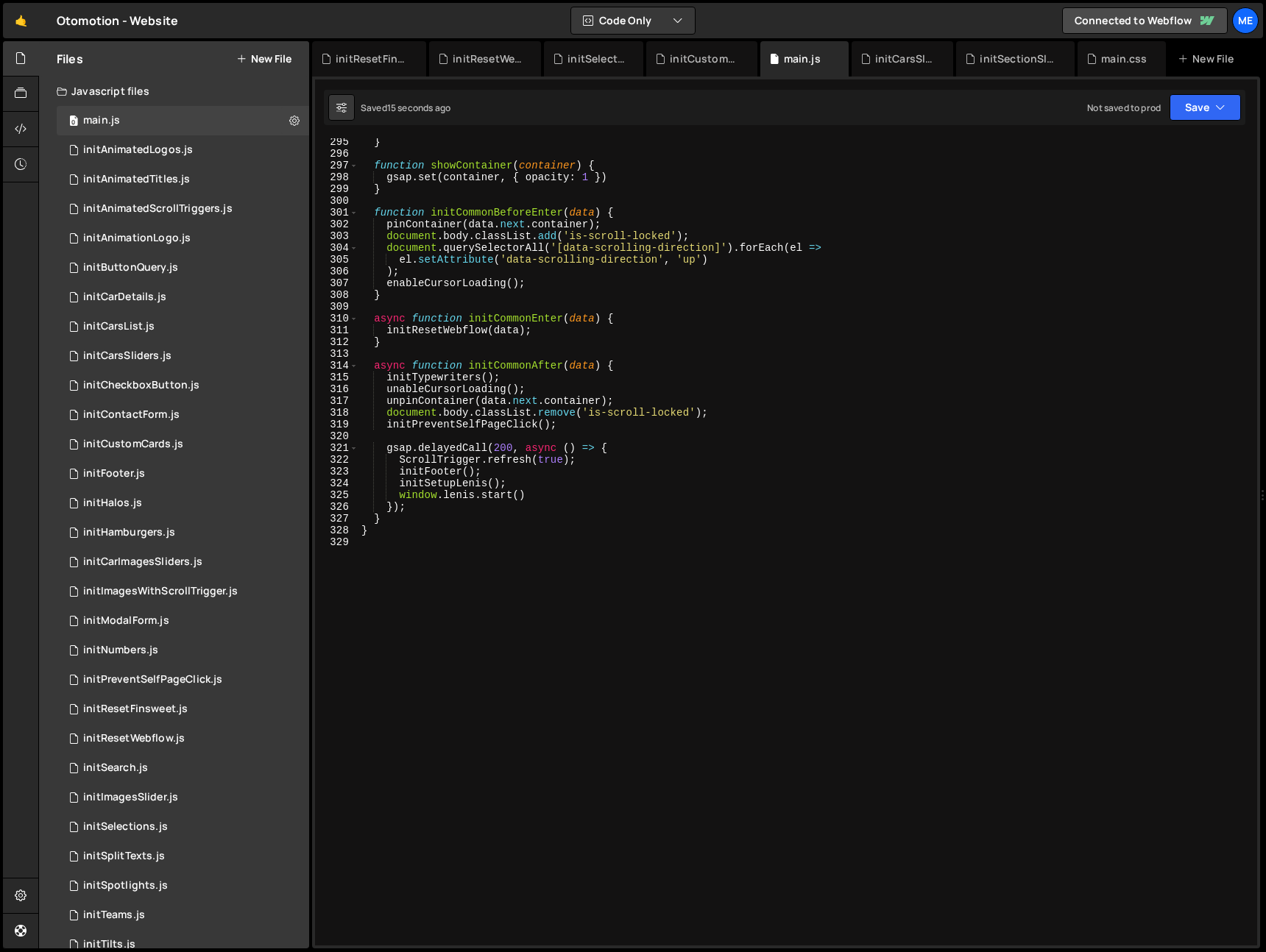
scroll to position [3465, 0]
click at [561, 492] on div "} function showContainer ( container ) { gsap . set ( container , { opacity : 1…" at bounding box center [804, 552] width 893 height 831
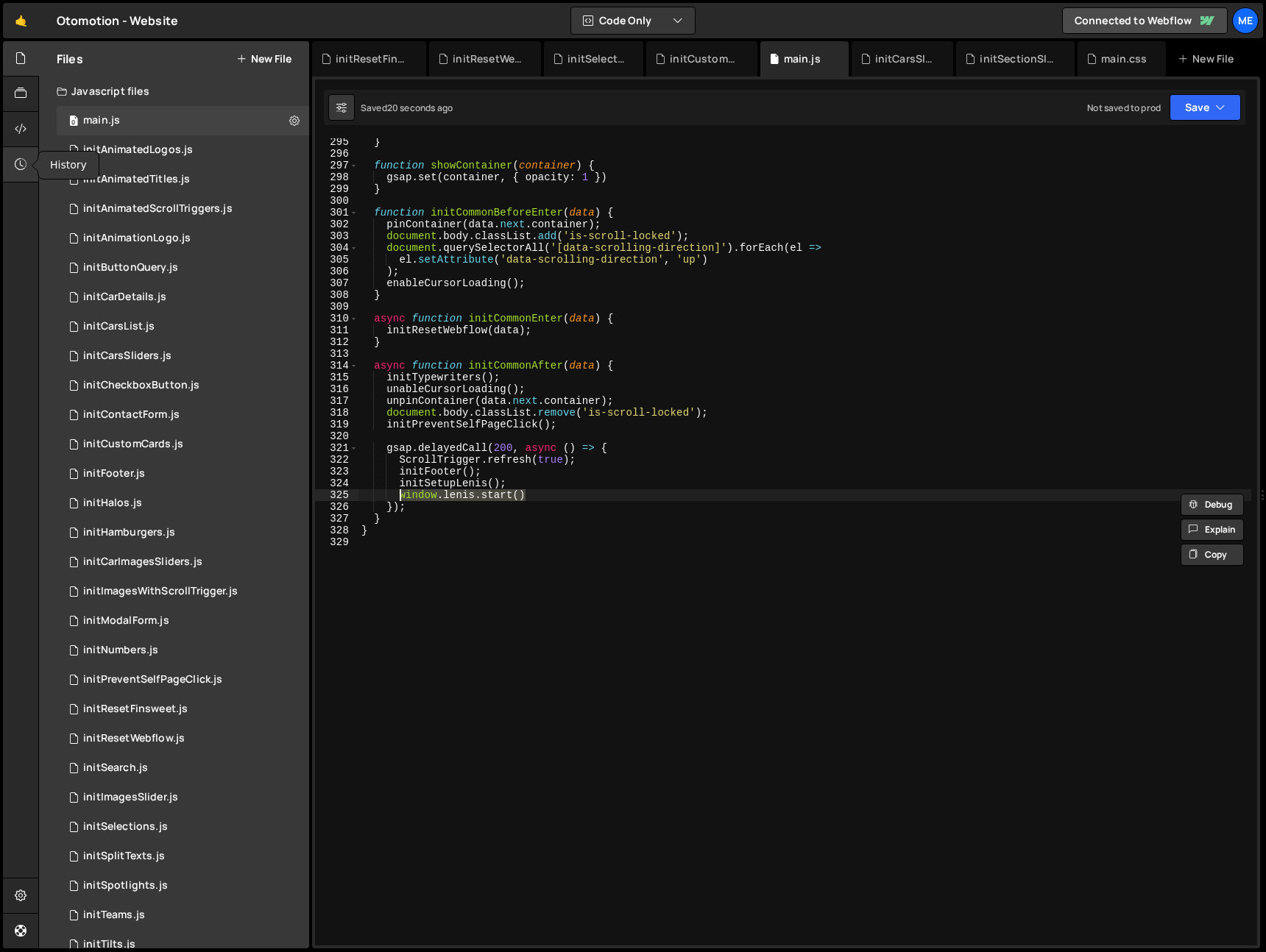
click at [16, 162] on icon at bounding box center [20, 164] width 11 height 16
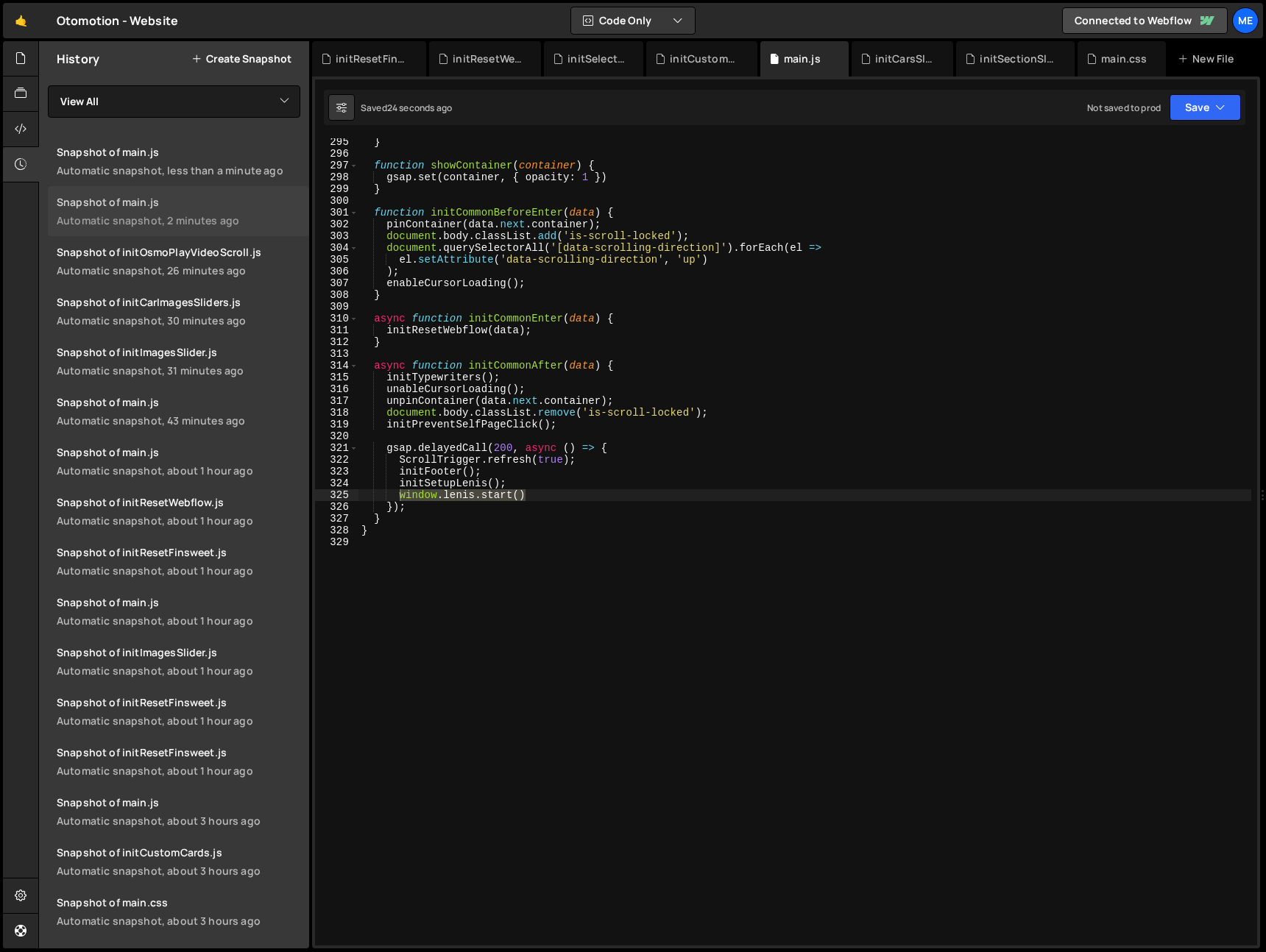
click at [171, 193] on link "Snapshot of main.js Automatic snapshot, 2 minutes ago" at bounding box center [179, 211] width 262 height 50
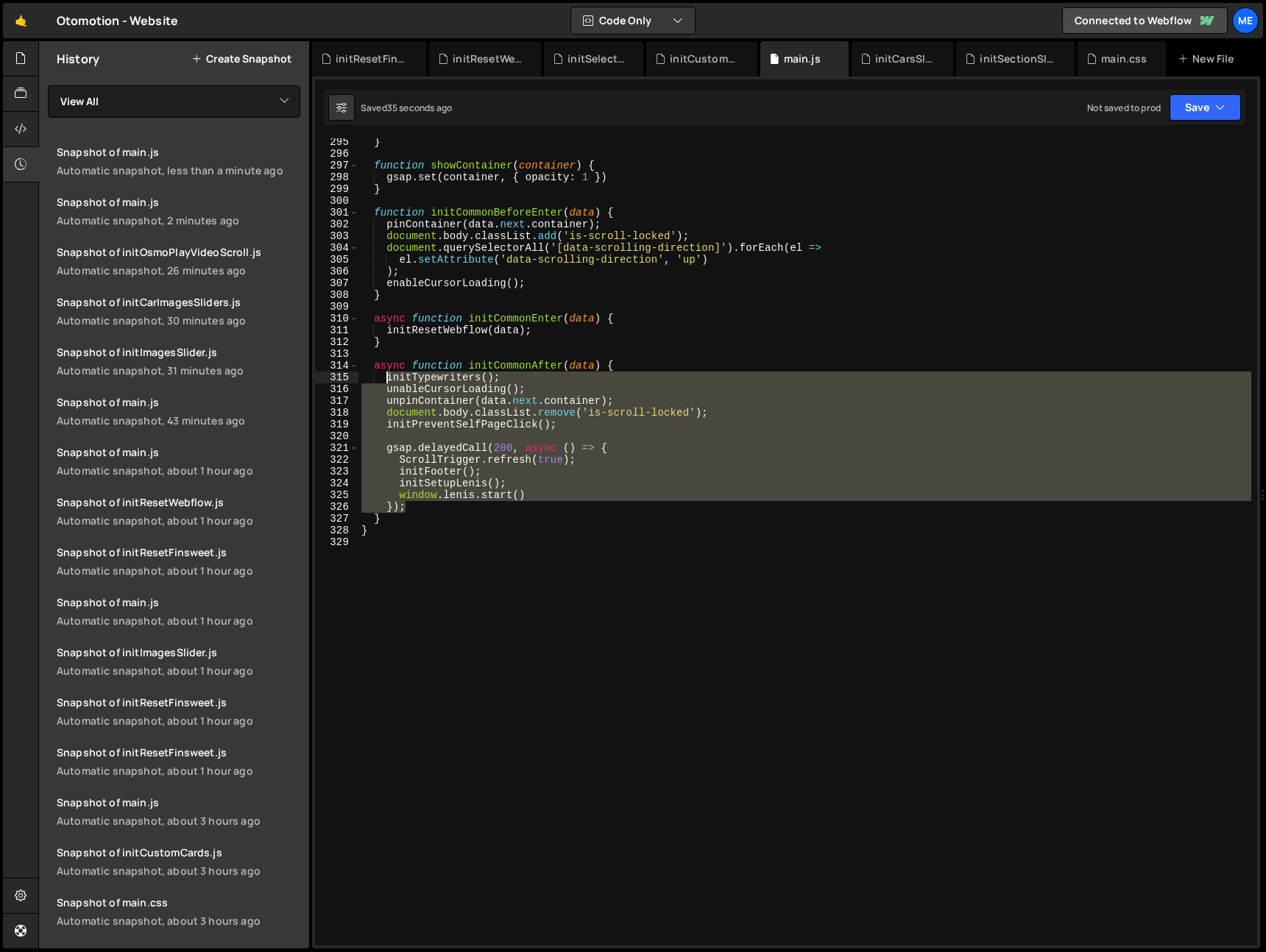
drag, startPoint x: 427, startPoint y: 513, endPoint x: 385, endPoint y: 382, distance: 137.6
click at [386, 380] on div "} function showContainer ( container ) { gsap . set ( container , { opacity : 1…" at bounding box center [804, 552] width 893 height 831
paste textarea "}"
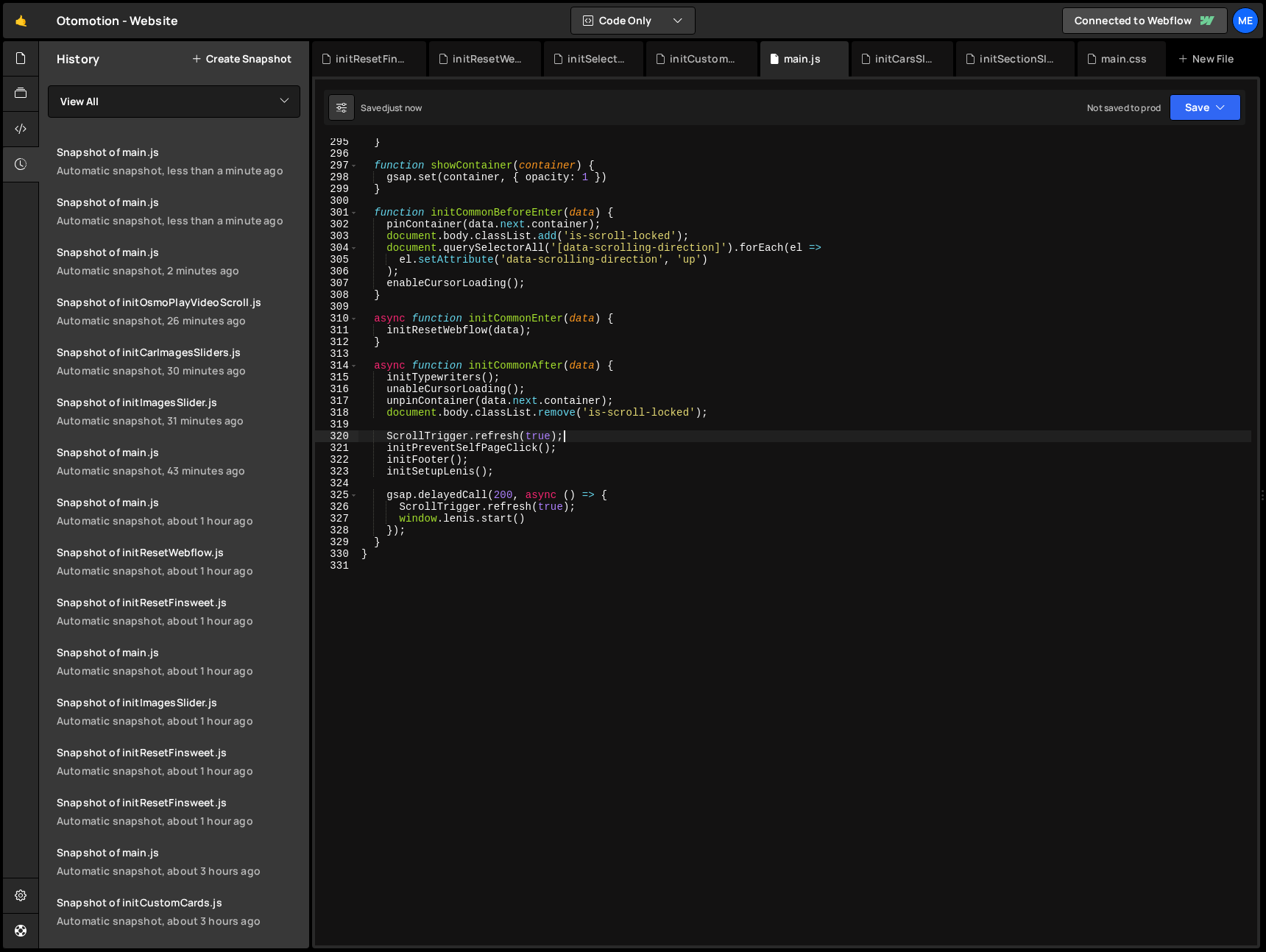
click at [591, 439] on div "} function showContainer ( container ) { gsap . set ( container , { opacity : 1…" at bounding box center [804, 552] width 893 height 831
drag, startPoint x: 568, startPoint y: 465, endPoint x: 566, endPoint y: 474, distance: 9.2
click at [568, 465] on div "} function showContainer ( container ) { gsap . set ( container , { opacity : 1…" at bounding box center [804, 552] width 893 height 831
type textarea "initFooter();"
click at [562, 481] on div "} function showContainer ( container ) { gsap . set ( container , { opacity : 1…" at bounding box center [804, 552] width 893 height 831
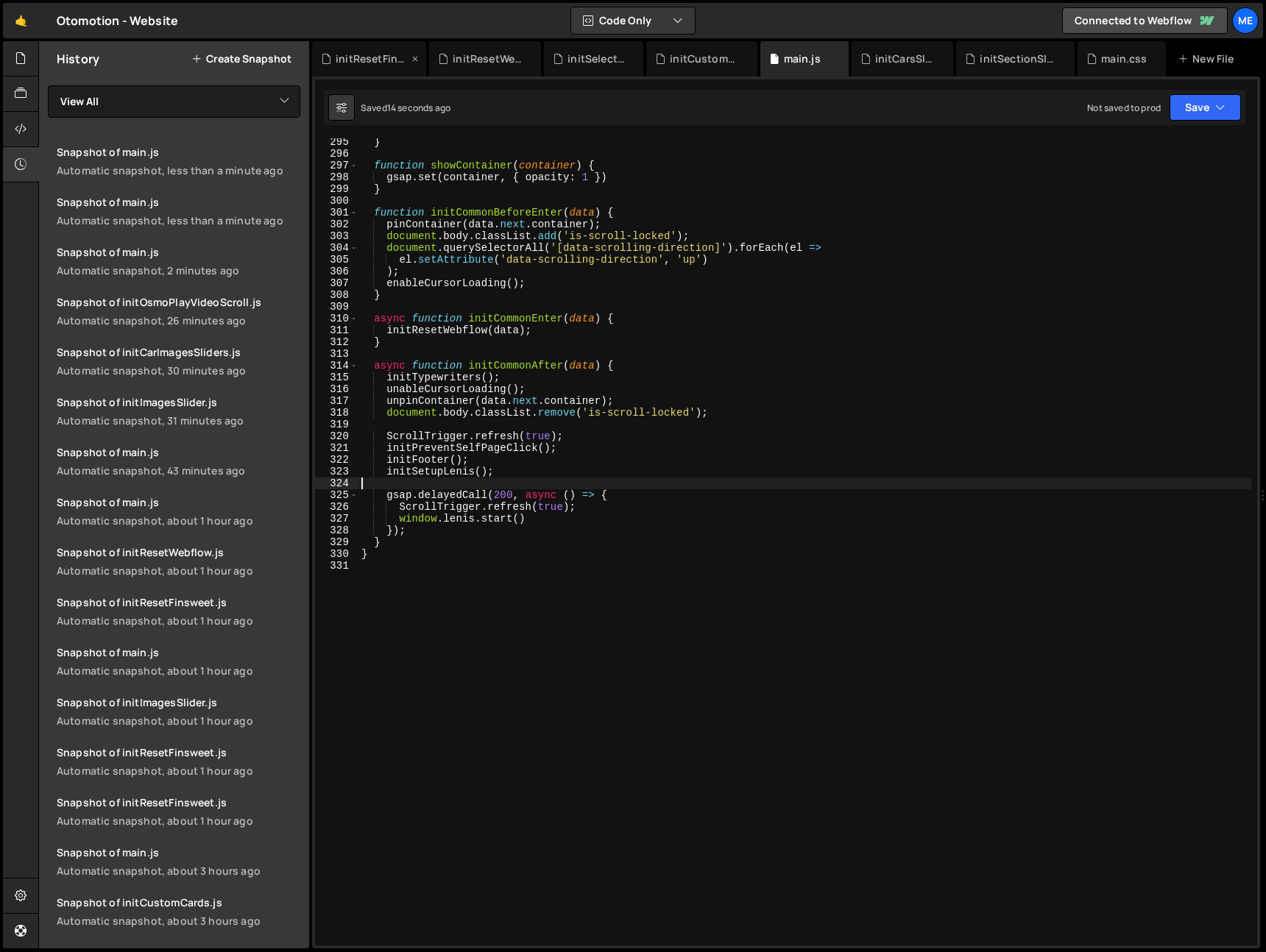
click at [364, 61] on div "initResetFinsweet.js" at bounding box center [372, 58] width 73 height 15
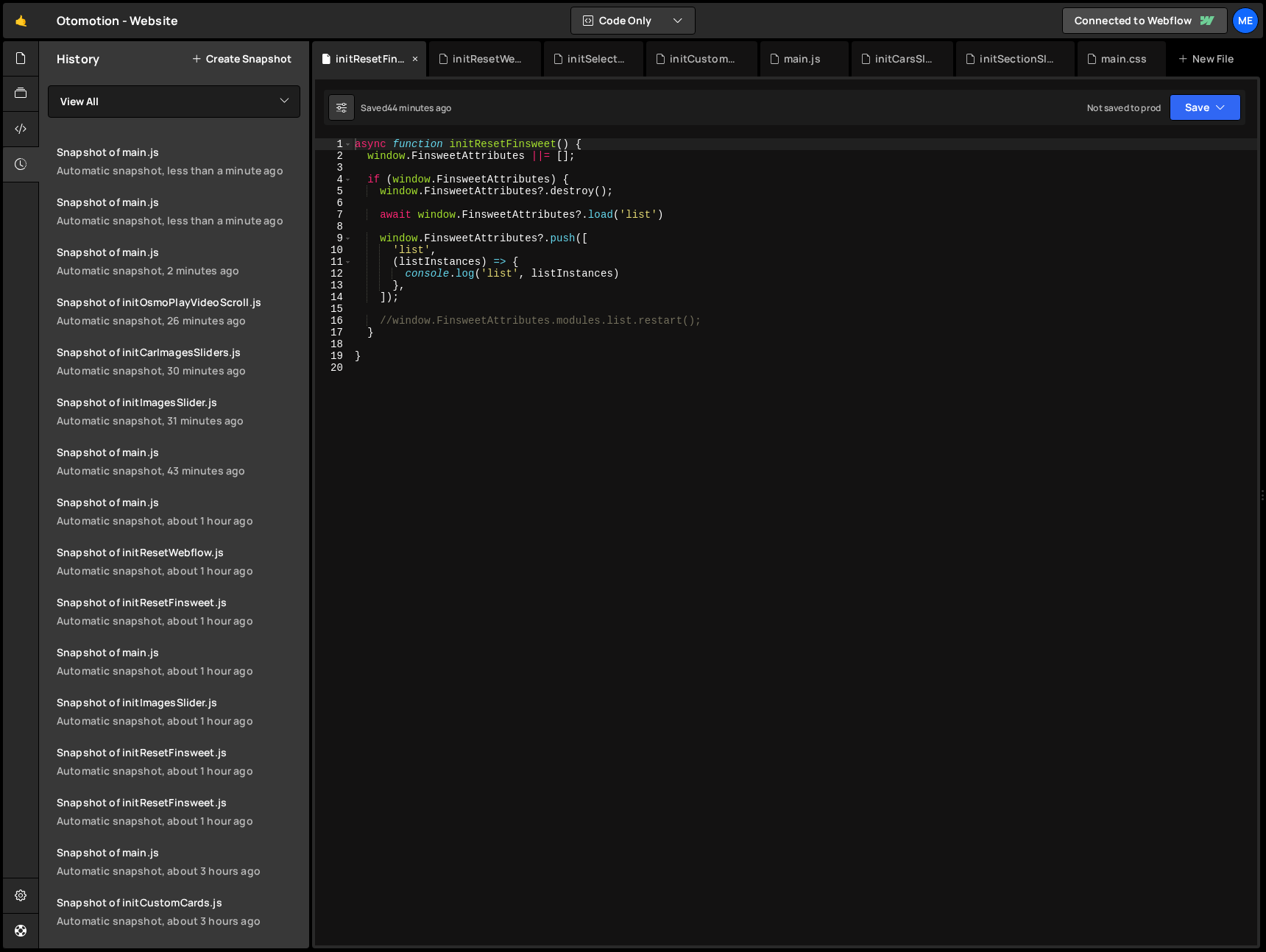
click at [414, 57] on icon at bounding box center [415, 58] width 11 height 15
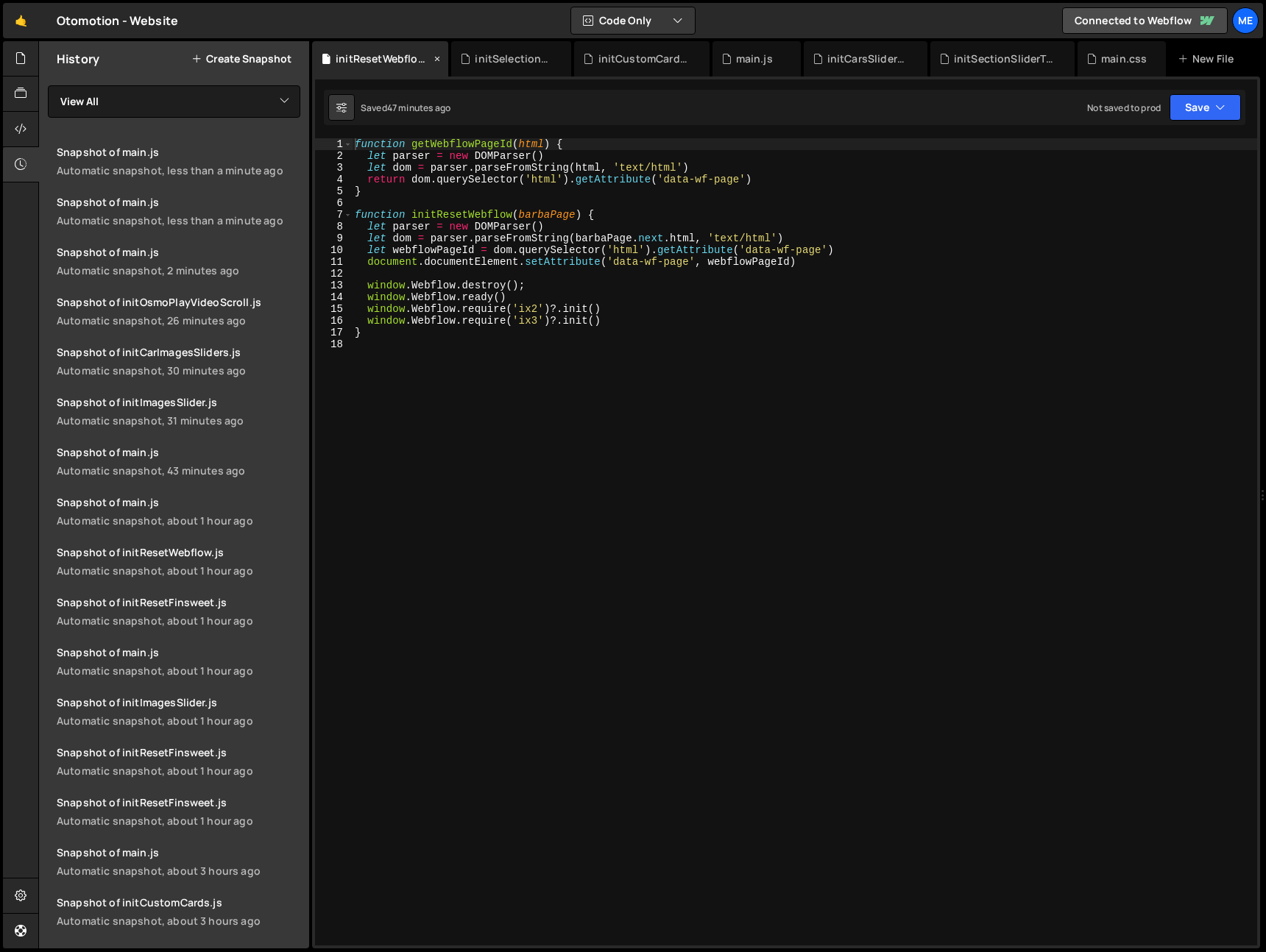
click at [443, 56] on div "initResetWebflow.js" at bounding box center [380, 58] width 137 height 35
click at [0, 0] on icon at bounding box center [0, 0] width 0 height 0
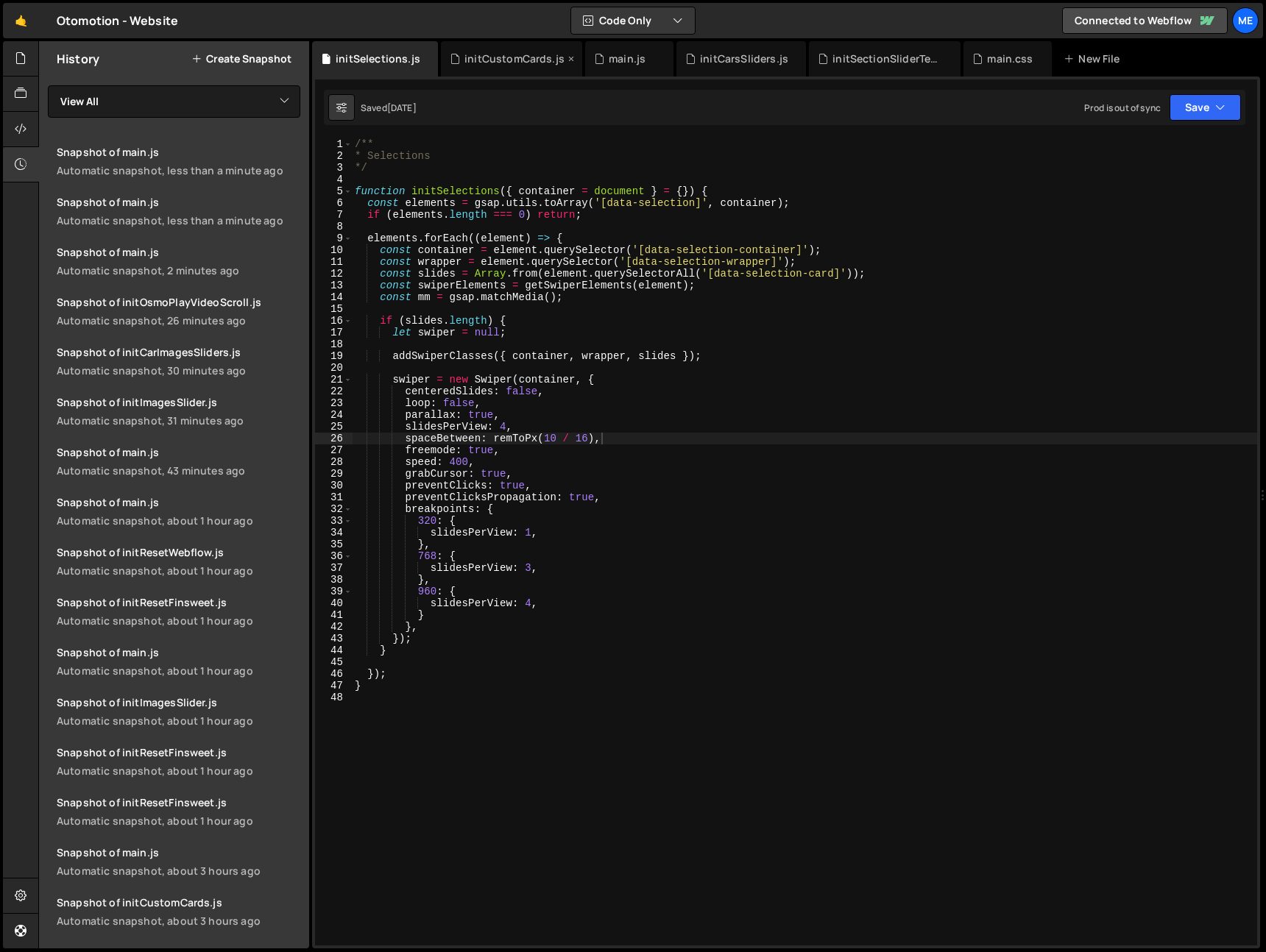
click at [441, 57] on div "initCustomCards.js" at bounding box center [512, 58] width 141 height 35
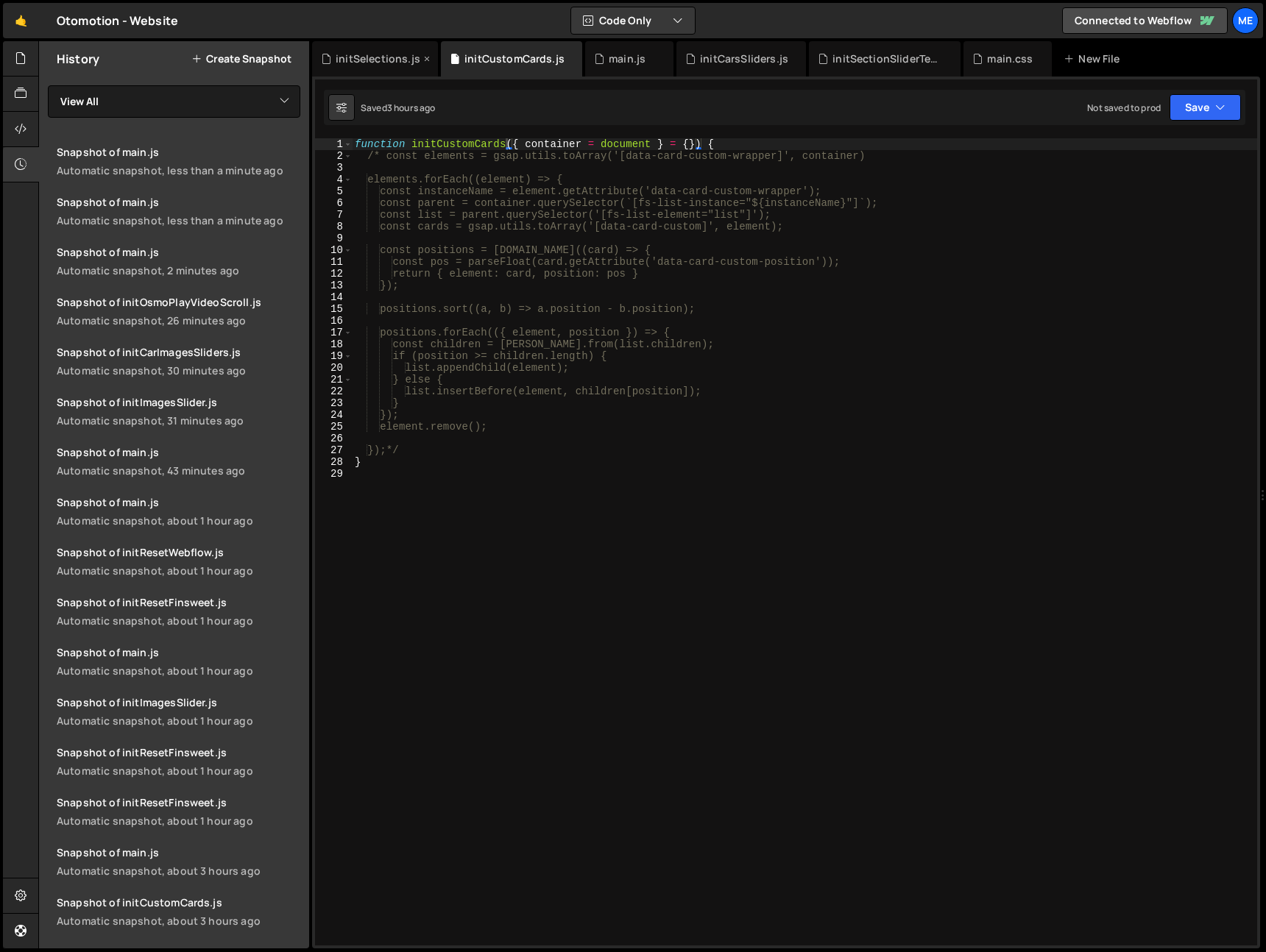
click at [431, 58] on div "initSelections.js" at bounding box center [375, 58] width 126 height 35
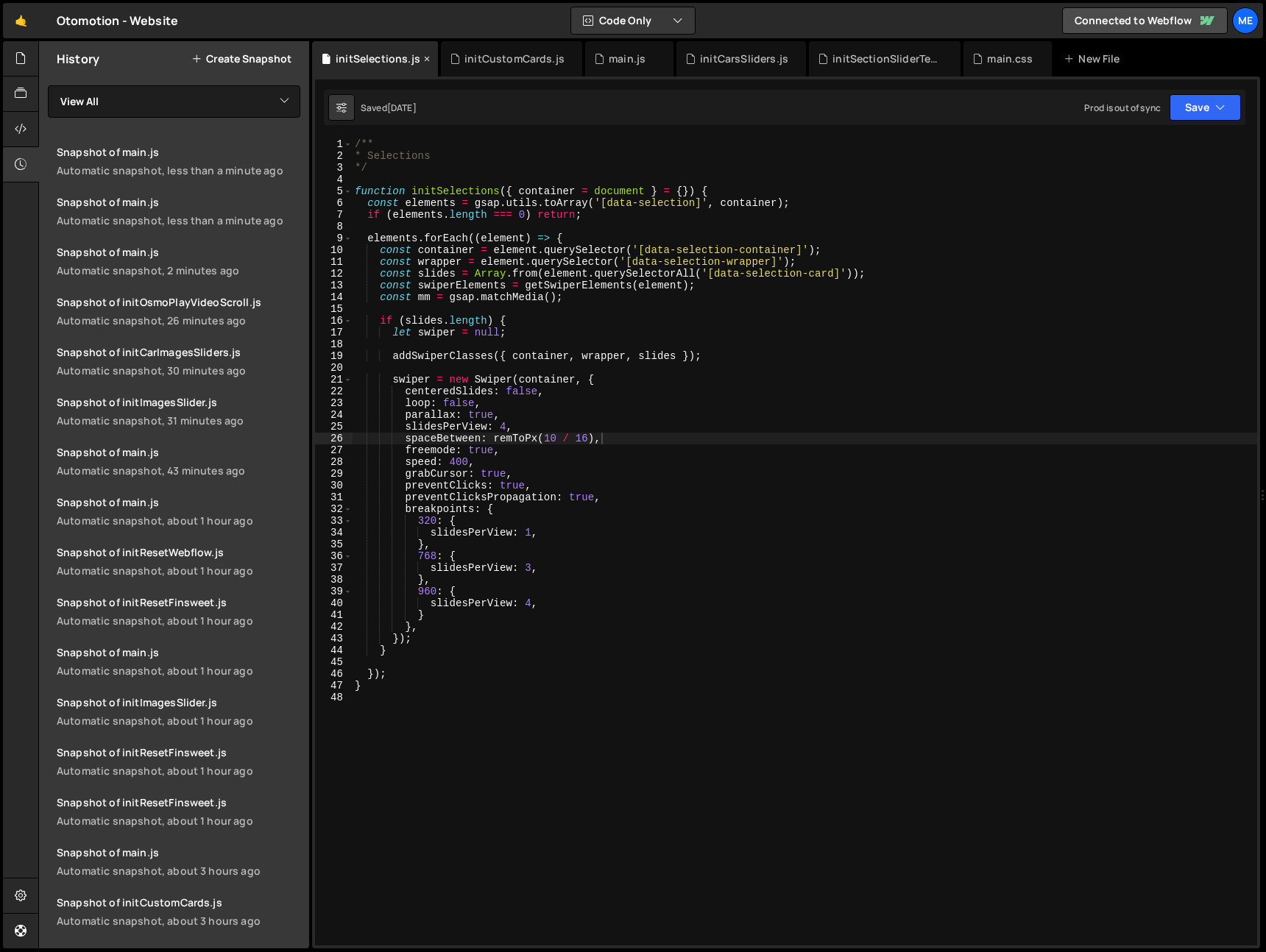
click at [424, 58] on icon at bounding box center [427, 58] width 11 height 15
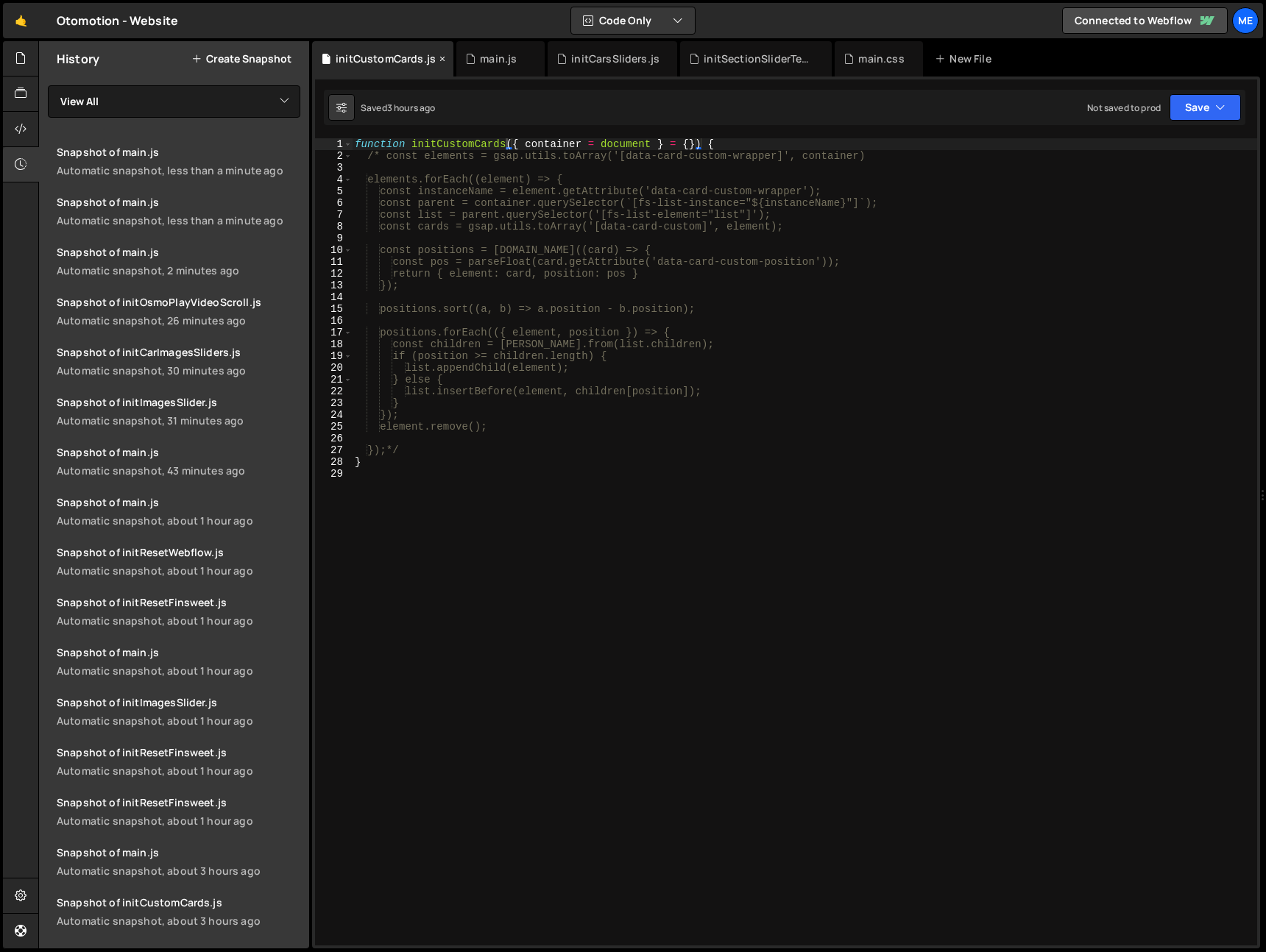
click at [437, 57] on icon at bounding box center [442, 58] width 11 height 15
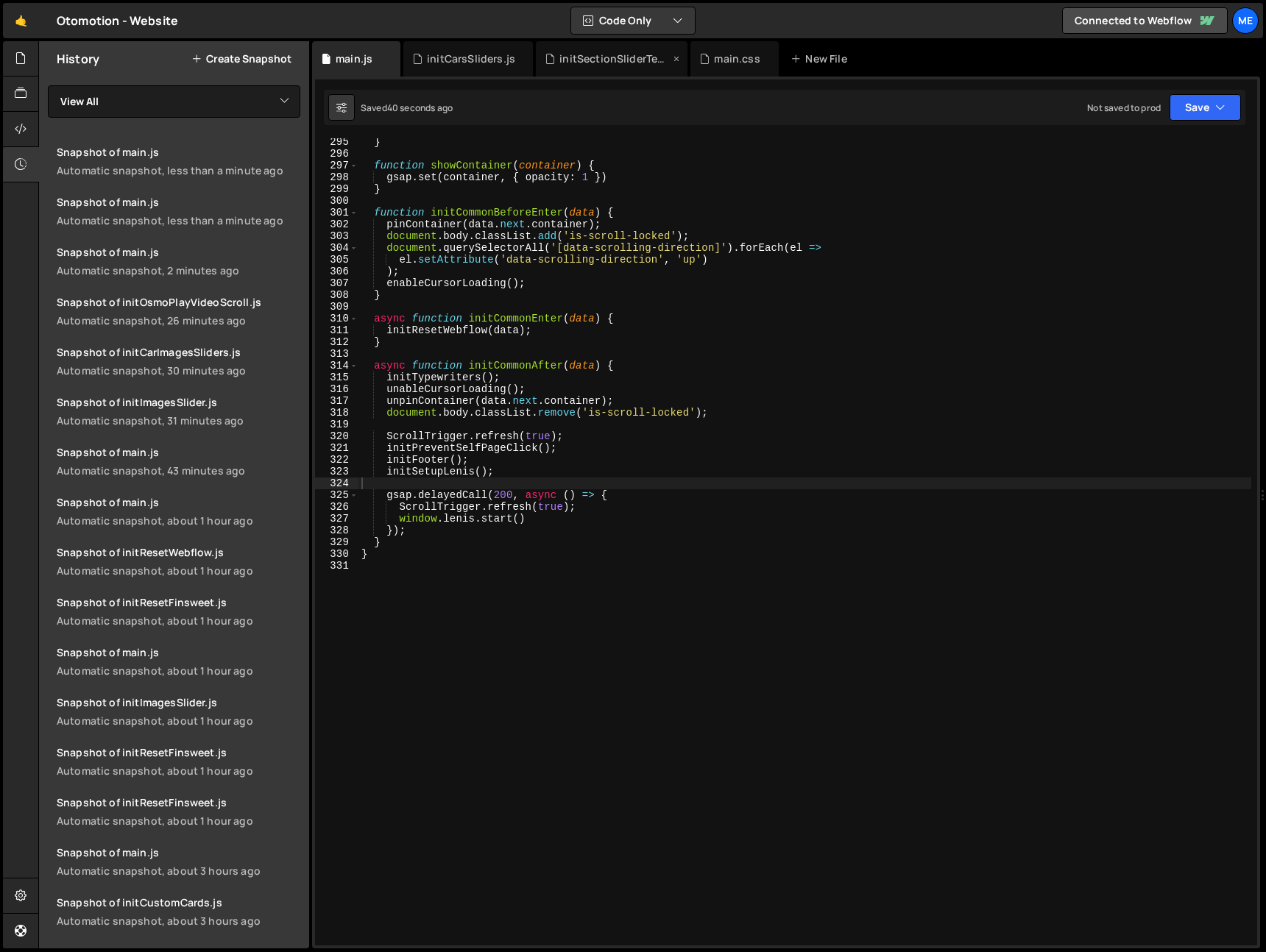
click at [600, 63] on div "initSectionSliderText.js" at bounding box center [615, 58] width 111 height 15
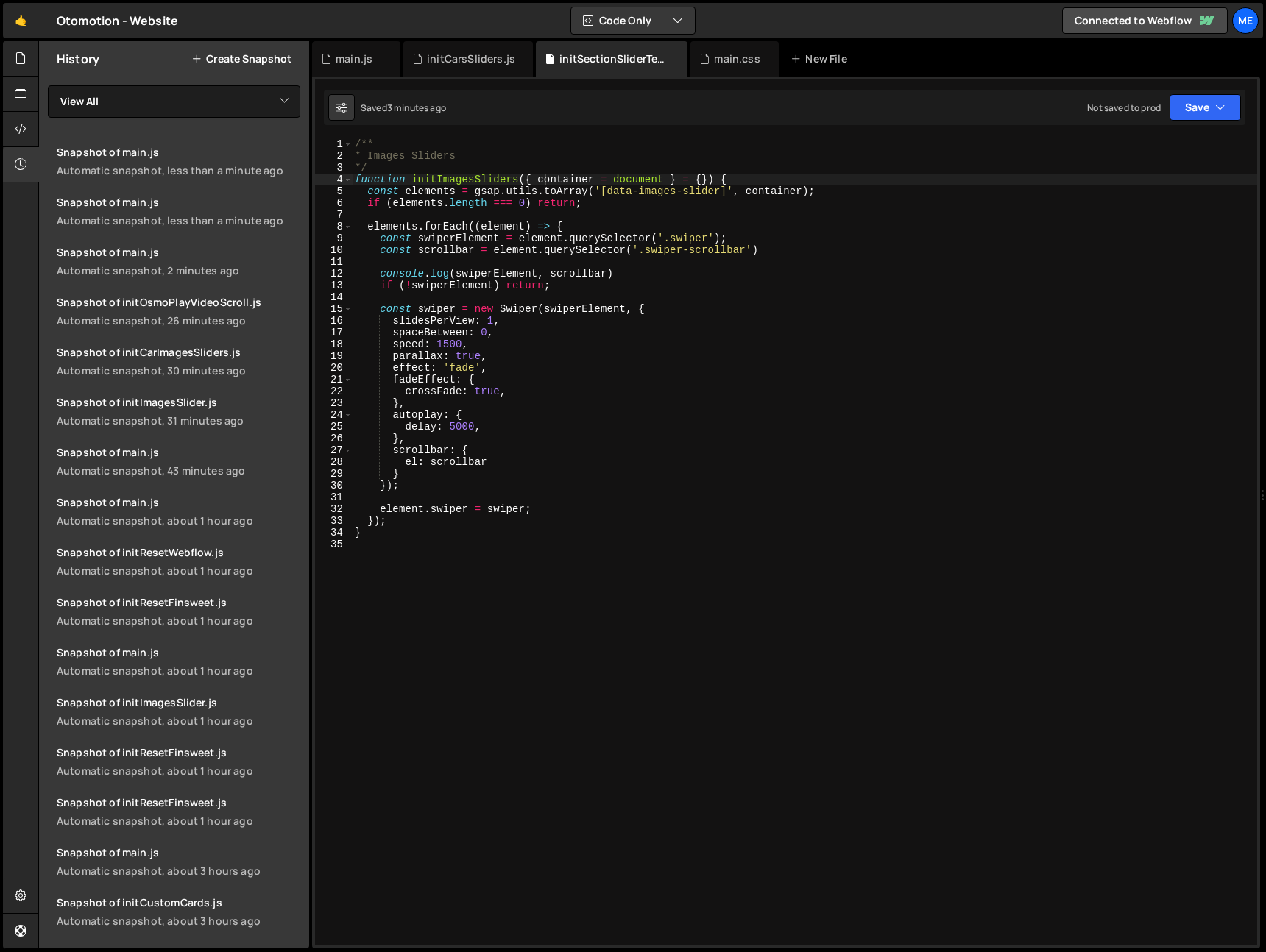
type textarea "function initImagesSliders({ container = document } = {}) {"
click at [472, 180] on div "/** * Images Sliders */ function initImagesSliders ( { container = document } =…" at bounding box center [804, 553] width 905 height 831
click at [19, 89] on icon at bounding box center [20, 93] width 11 height 16
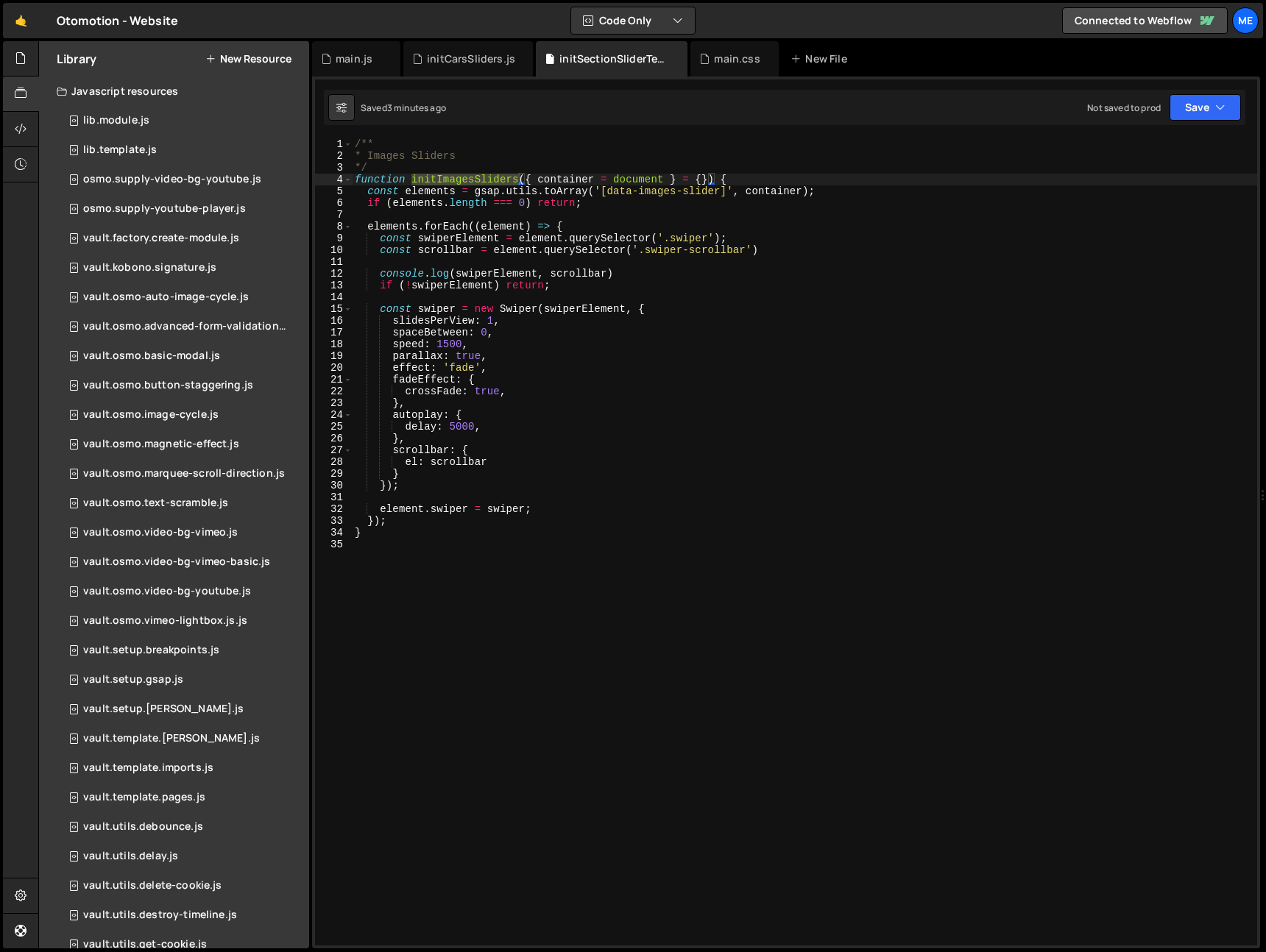
scroll to position [75, 0]
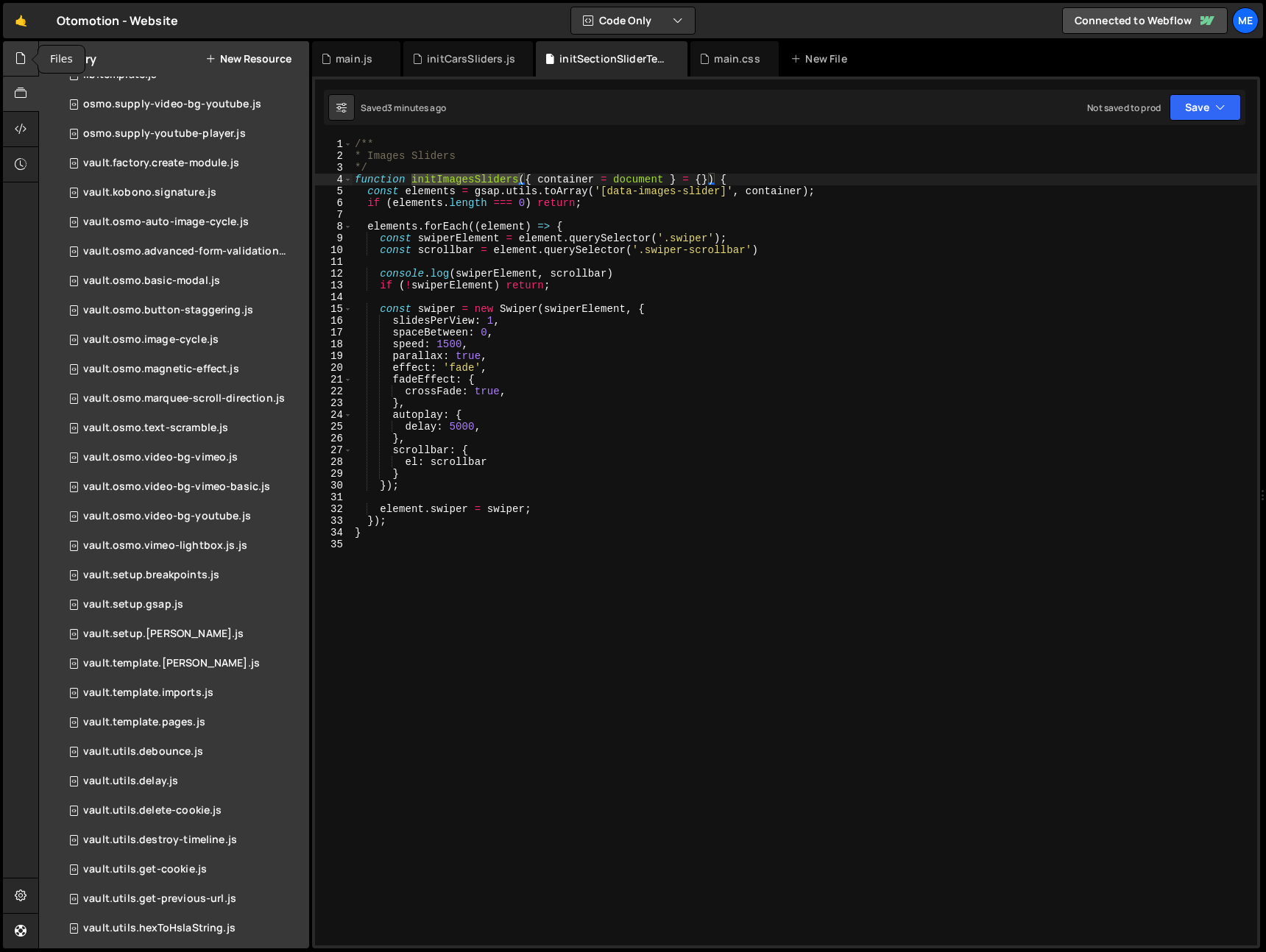
click at [28, 58] on div at bounding box center [21, 58] width 36 height 35
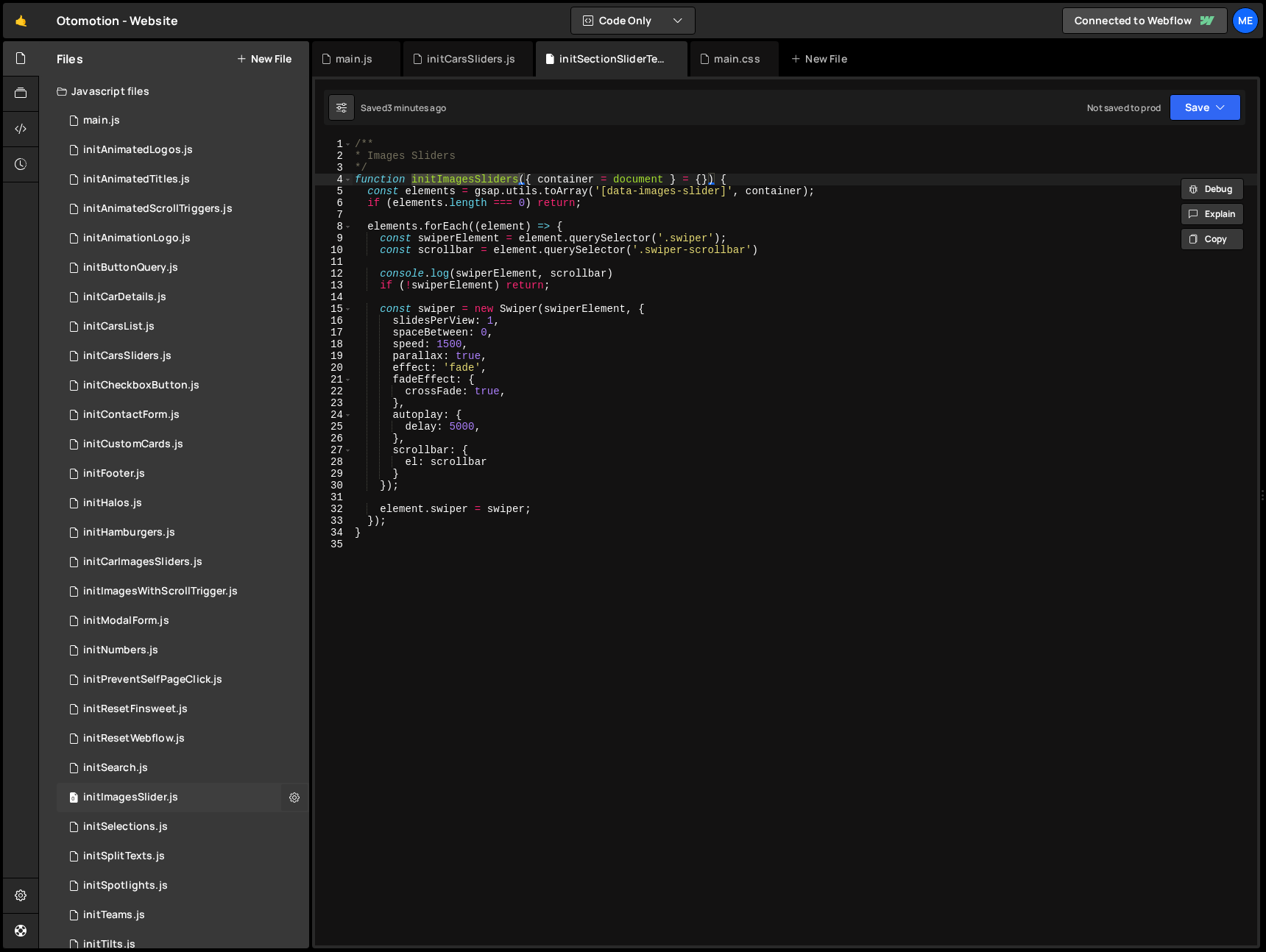
click at [291, 792] on icon at bounding box center [294, 797] width 11 height 14
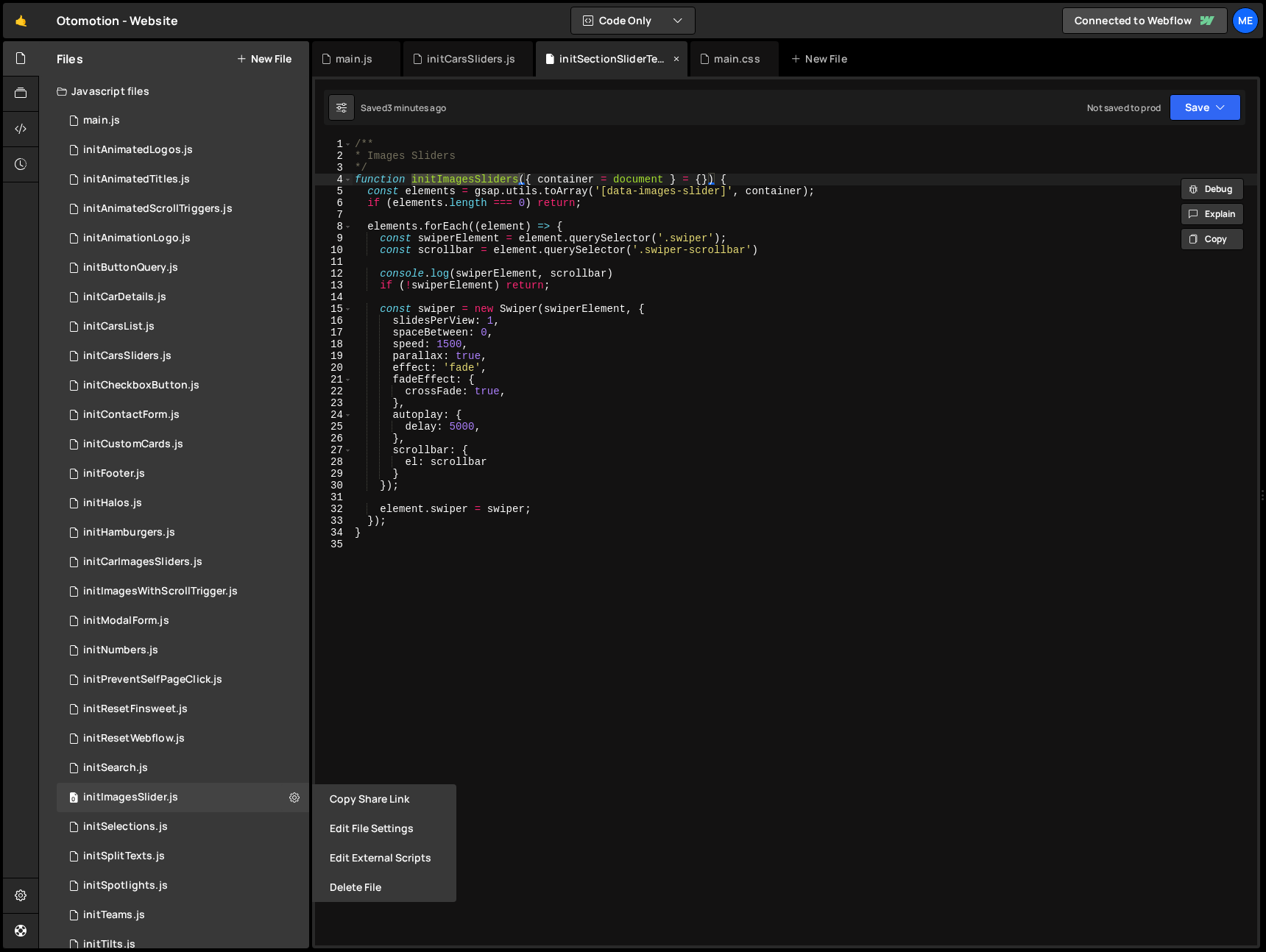
click at [666, 58] on div "initSectionSliderText.js" at bounding box center [615, 58] width 111 height 15
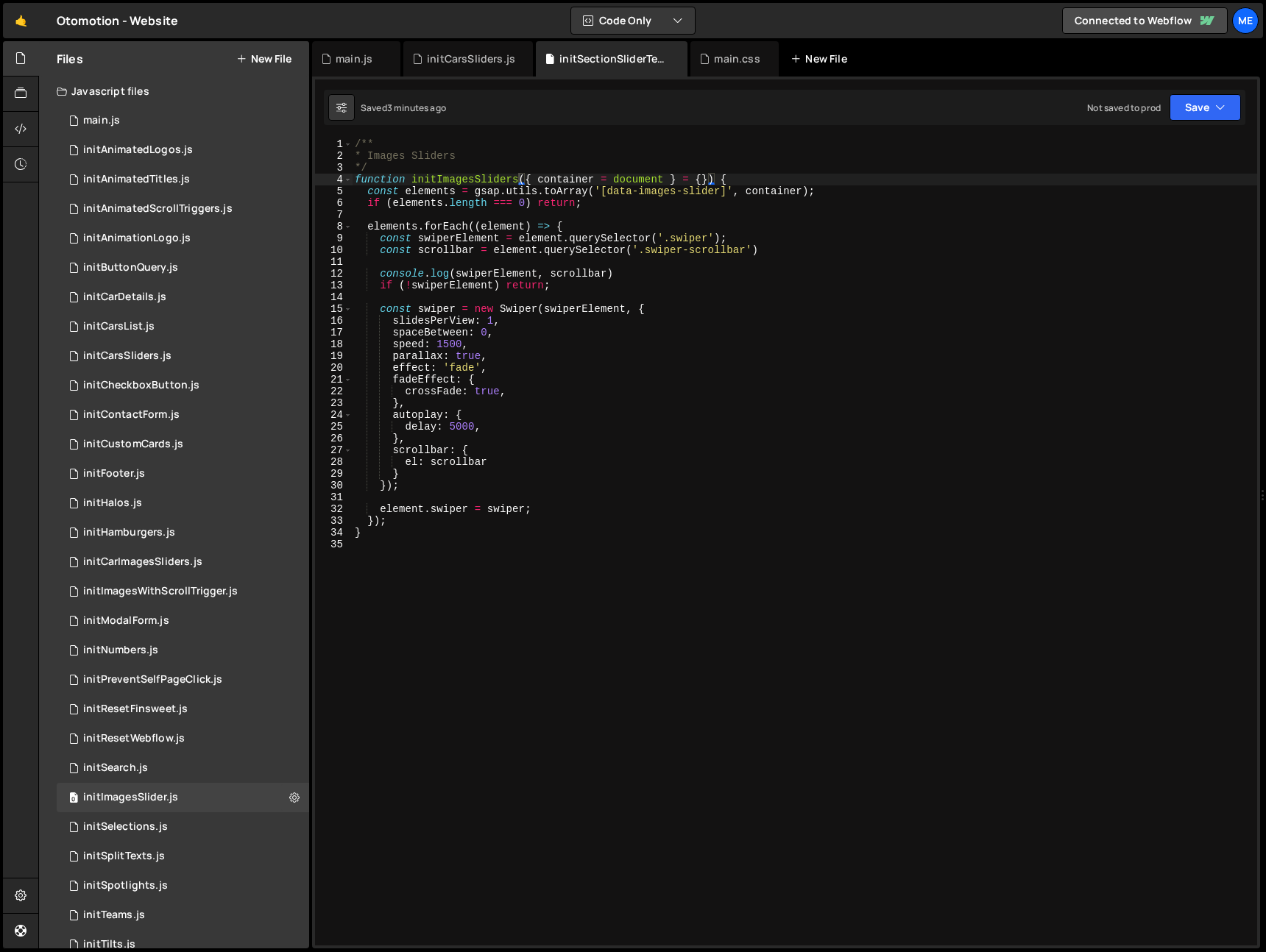
click at [0, 0] on icon at bounding box center [0, 0] width 0 height 0
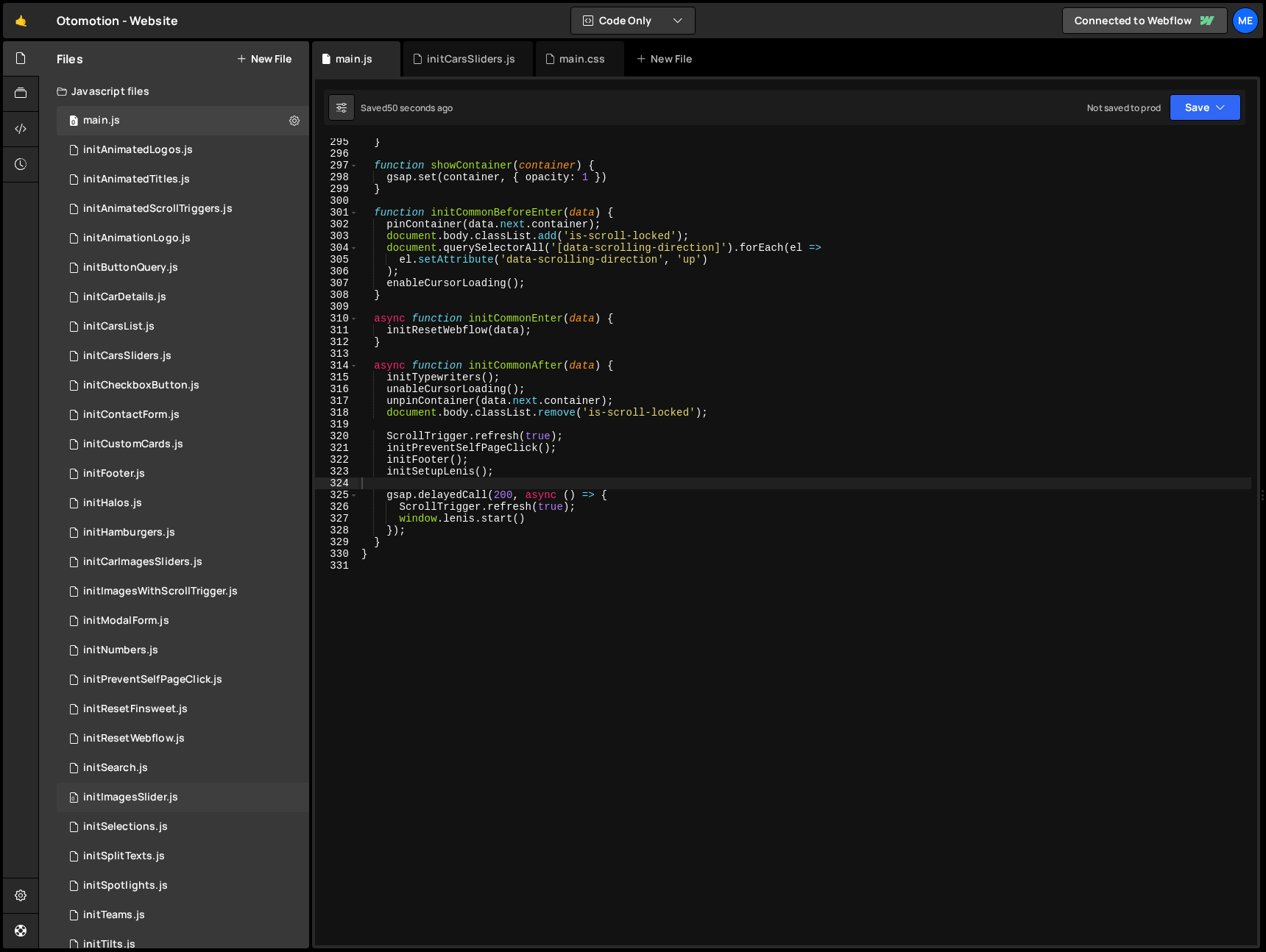
click at [142, 803] on div "initImagesSlider.js" at bounding box center [130, 798] width 95 height 13
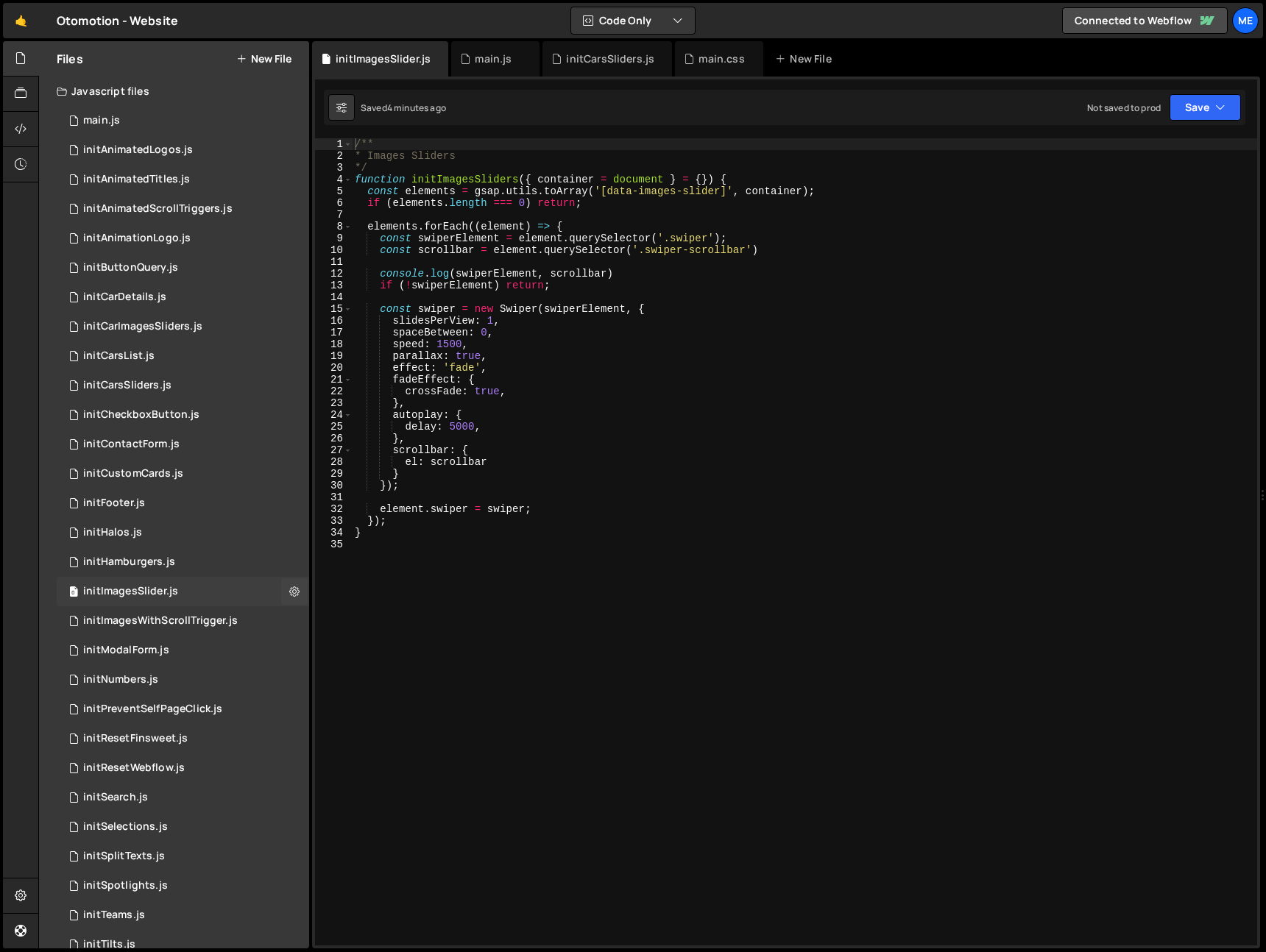
click at [139, 596] on div "initImagesSlider.js" at bounding box center [130, 591] width 95 height 13
click at [597, 343] on div "/** * Images Sliders */ function initImagesSliders ( { container = document } =…" at bounding box center [804, 553] width 905 height 831
drag, startPoint x: 622, startPoint y: 275, endPoint x: 336, endPoint y: 275, distance: 286.0
click at [333, 275] on div "speed: 1500, 1 2 3 4 5 6 7 8 9 10 11 12 13 14 15 16 17 18 19 20 21 22 23 24 25 …" at bounding box center [787, 542] width 943 height 807
type textarea "console.log(swiperElement, scrollbar)"
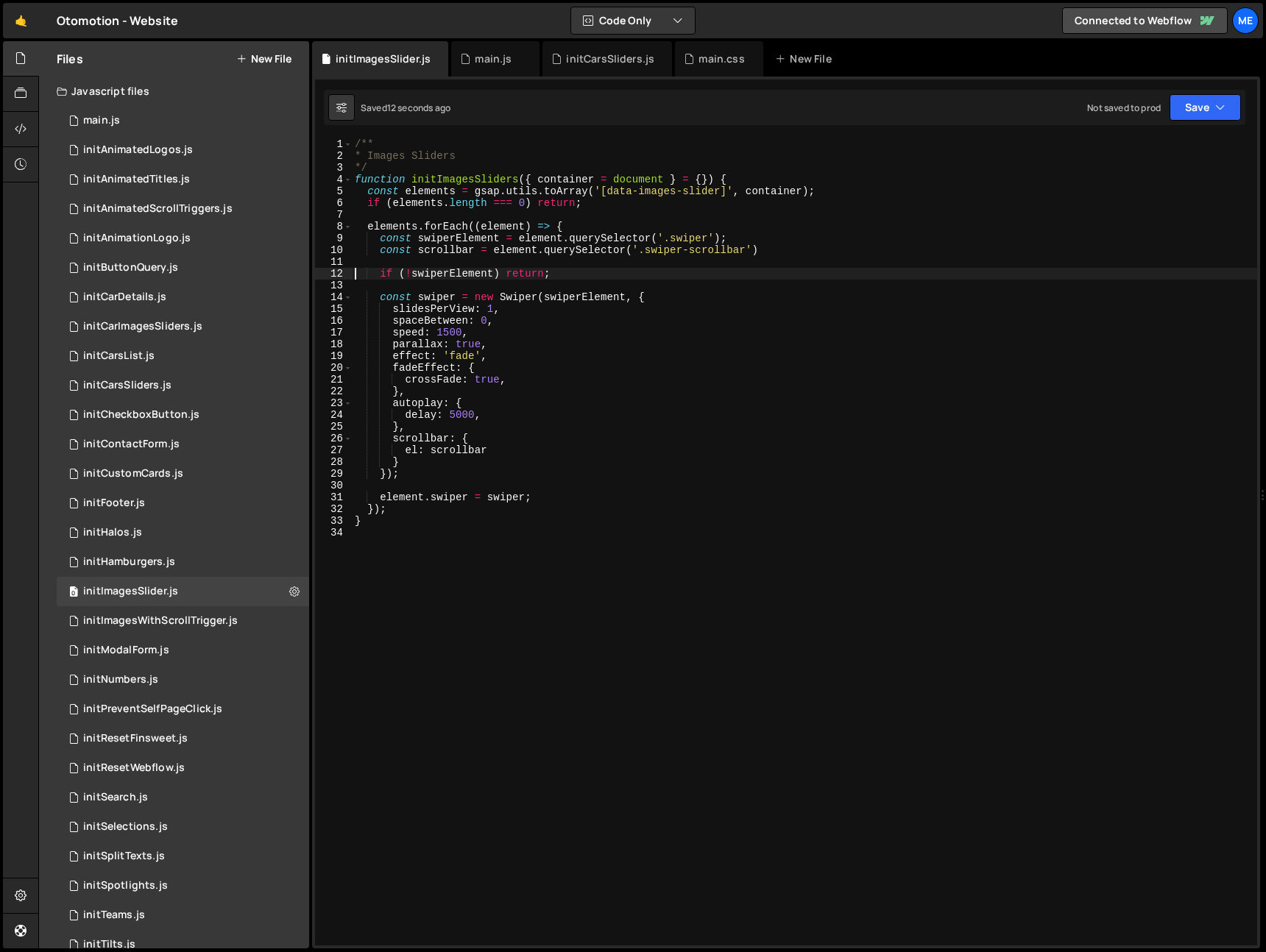
click at [509, 451] on div "/** * Images Sliders */ function initImagesSliders ( { container = document } =…" at bounding box center [804, 553] width 905 height 831
type textarea "el: scrollbar,"
paste textarea "enabled"
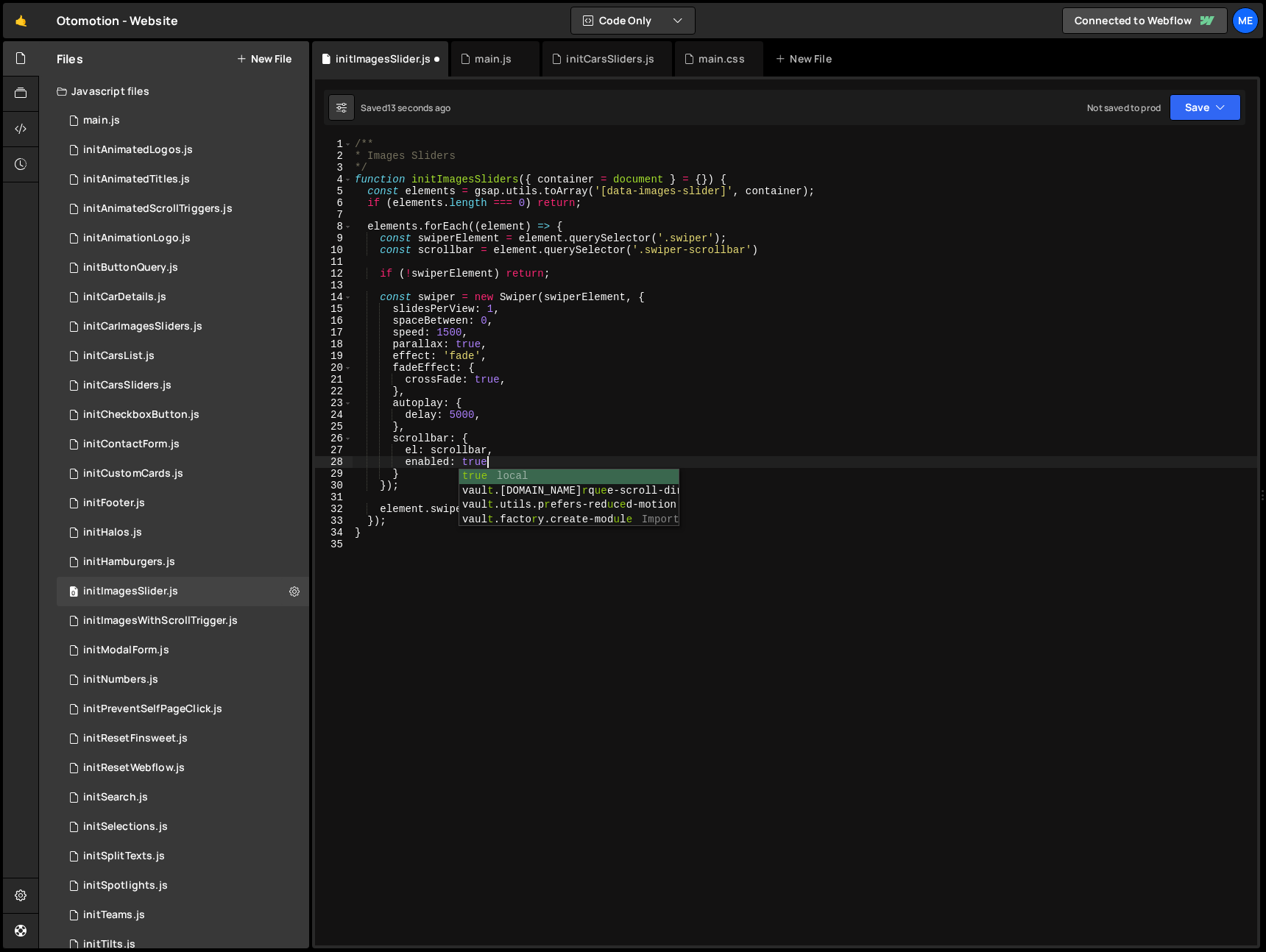
scroll to position [0, 9]
click at [507, 445] on div "/** * Images Sliders */ function initImagesSliders ( { container = document } =…" at bounding box center [804, 553] width 905 height 831
type textarea "el: scrollbar,"
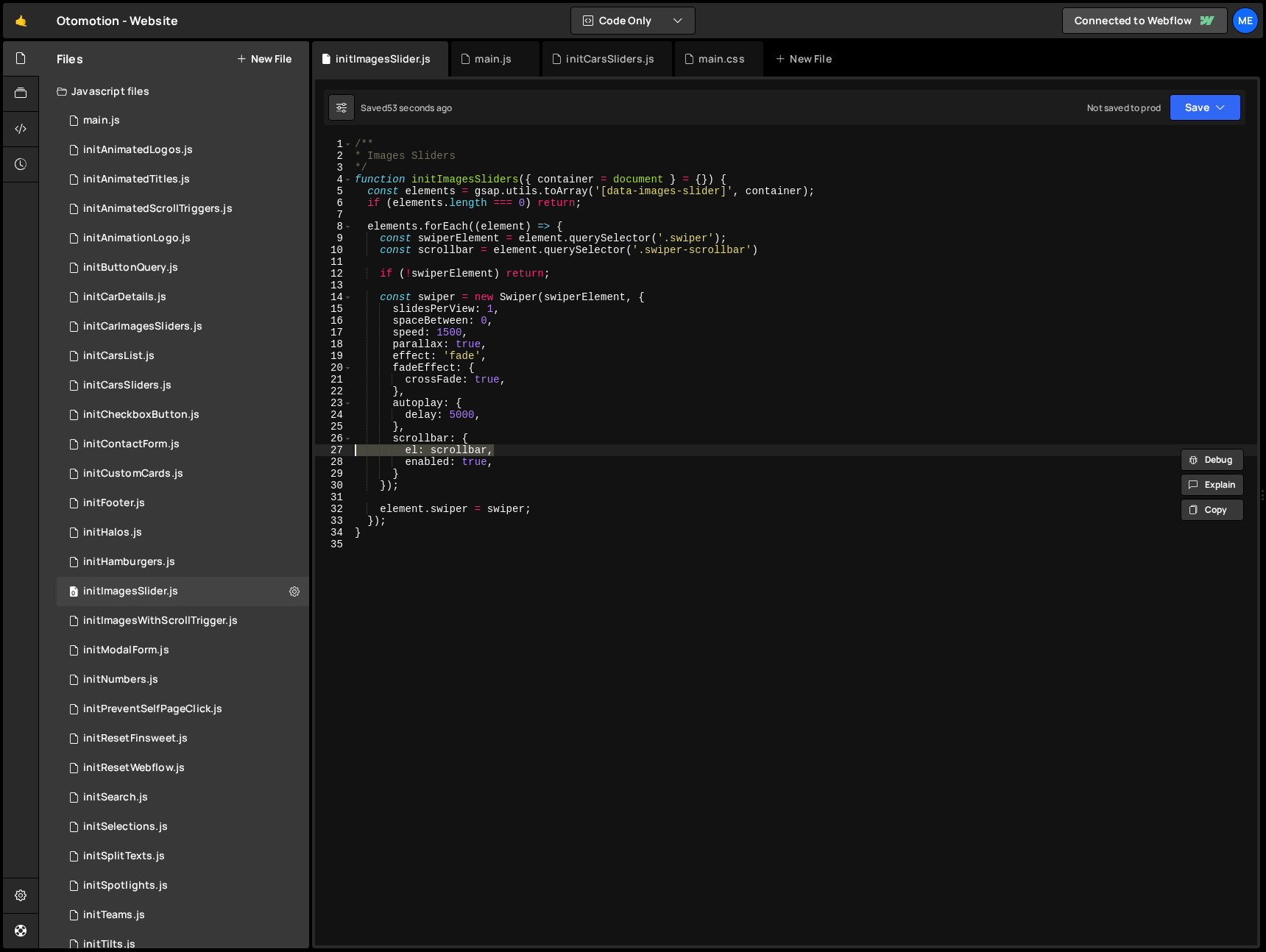
scroll to position [0, 0]
click at [448, 251] on div "/** * Images Sliders */ function initImagesSliders ( { container = document } =…" at bounding box center [804, 553] width 905 height 831
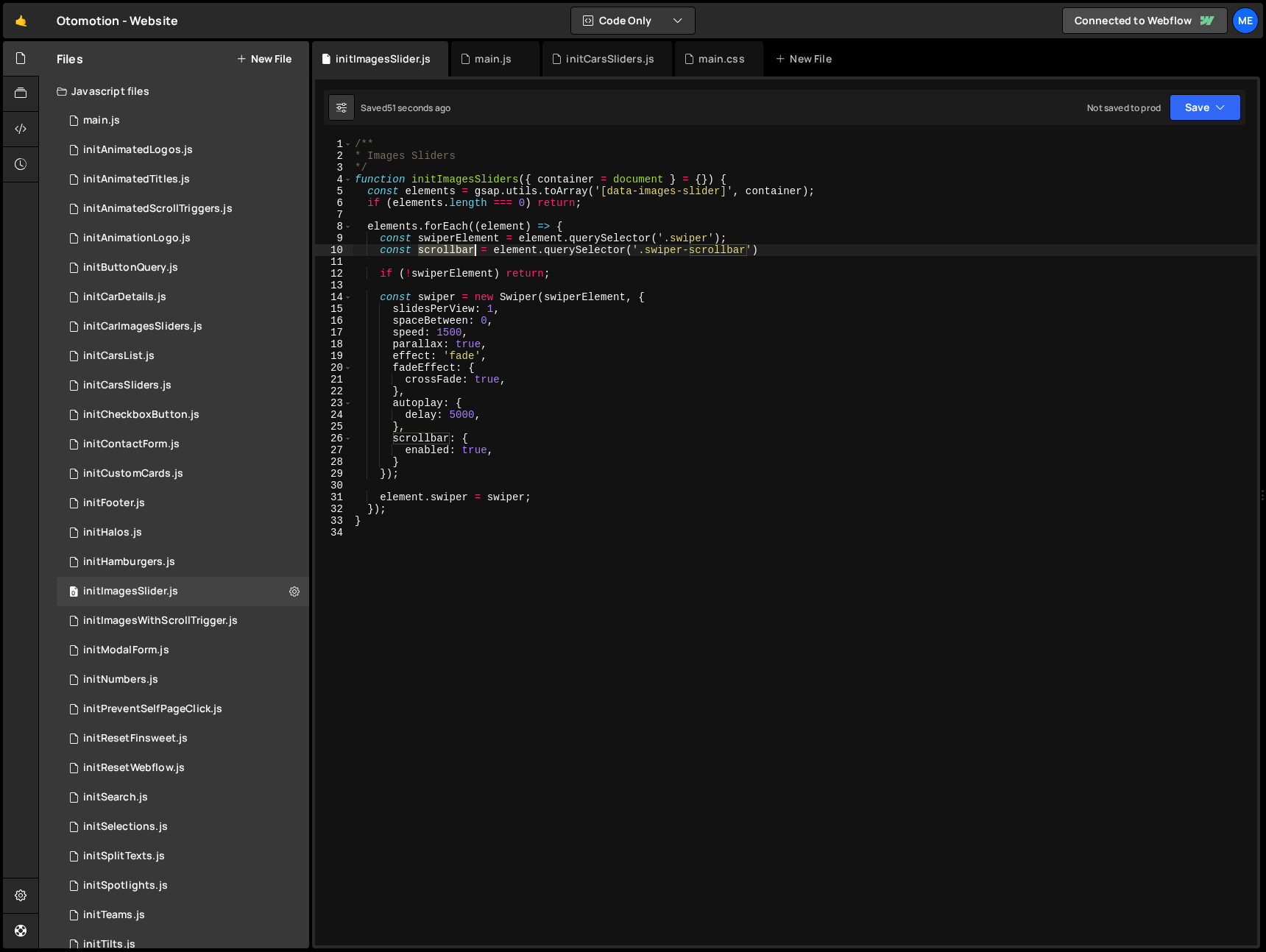
click at [448, 251] on div "/** * Images Sliders */ function initImagesSliders ( { container = document } =…" at bounding box center [804, 553] width 905 height 831
click at [796, 244] on div "/** * Images Sliders */ function initImagesSliders ( { container = document } =…" at bounding box center [804, 553] width 905 height 831
type textarea "const scrollbar = element.querySelector('.swiper-scrollbar')"
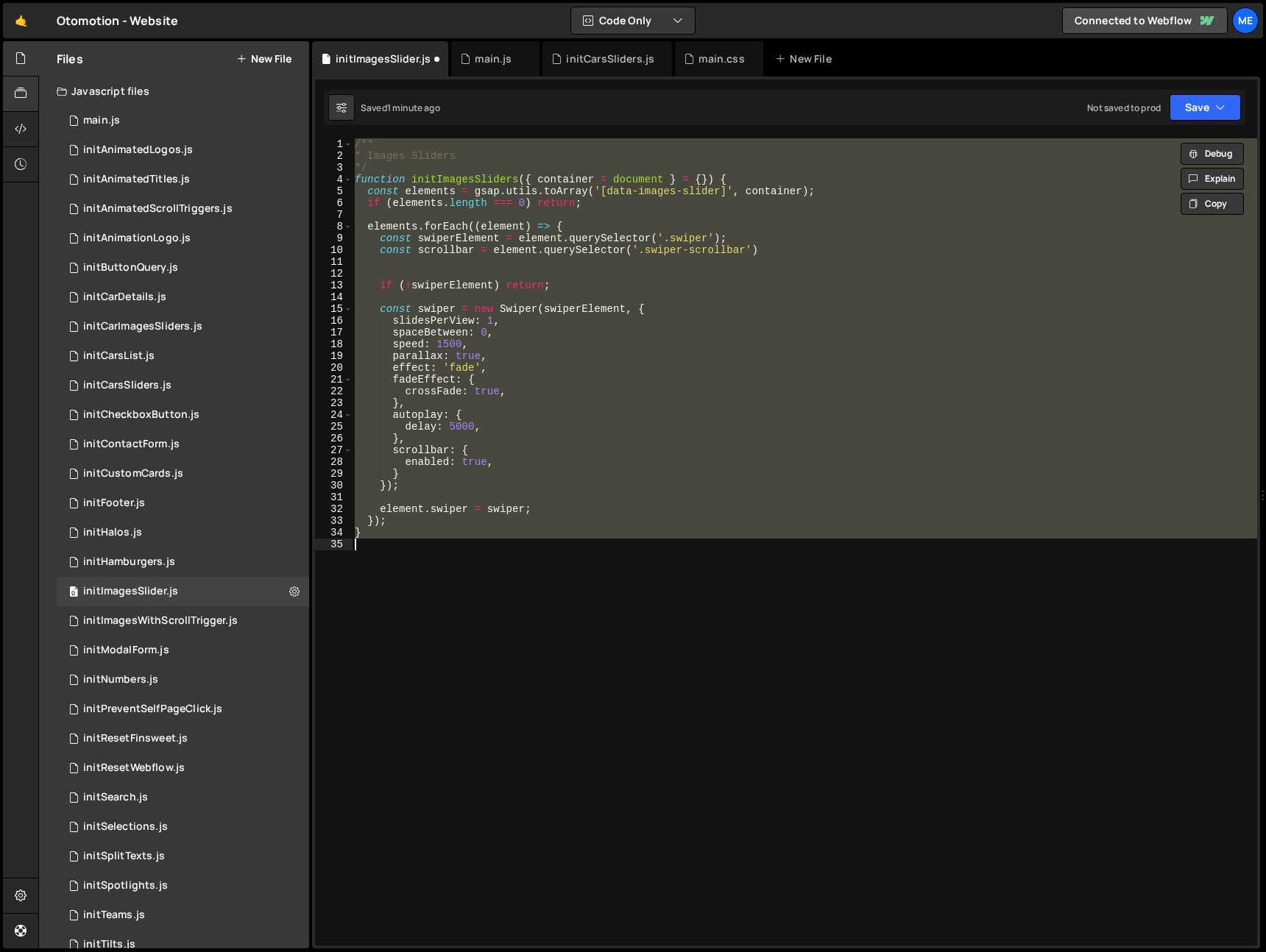
type textarea "}"
click at [786, 264] on div "/** * Images Sliders */ function initImagesSliders ( { container = document } =…" at bounding box center [804, 542] width 905 height 807
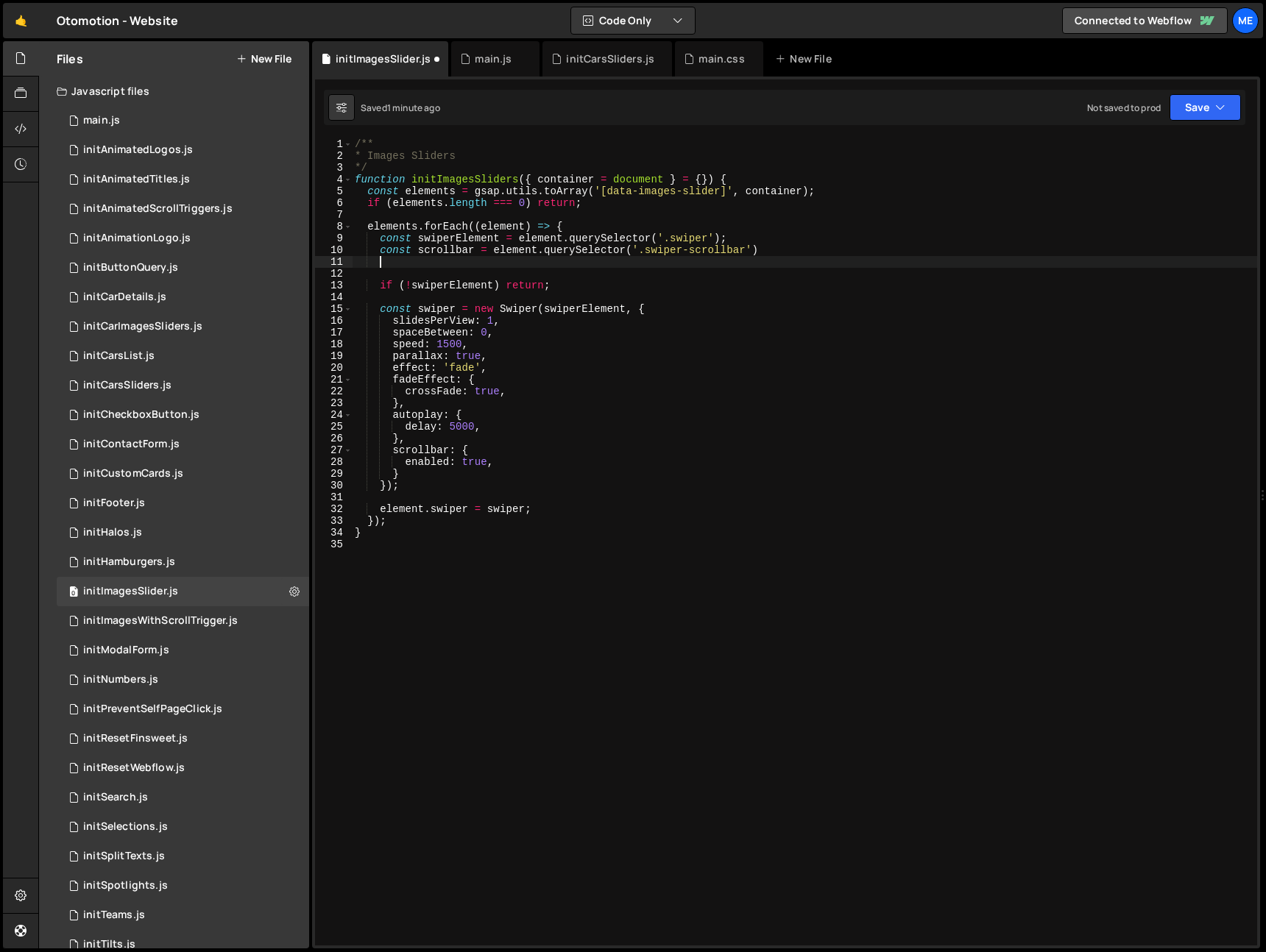
paste textarea "}"
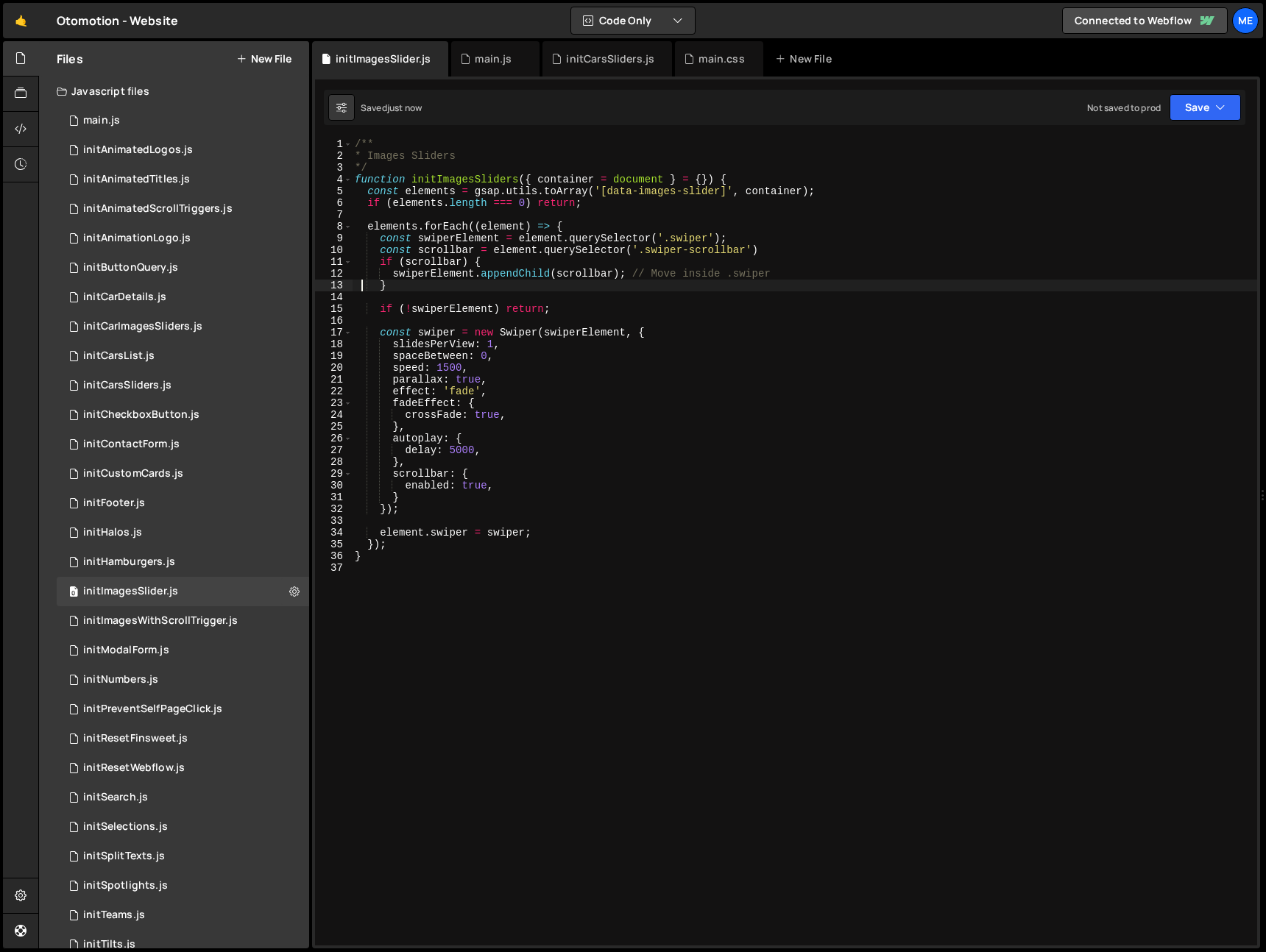
click at [378, 266] on div "/** * Images Sliders */ function initImagesSliders ( { container = document } =…" at bounding box center [804, 553] width 905 height 831
type textarea "if (scrollbar) { swiperElement.appendChild(scrollbar); // Move inside .swiper"
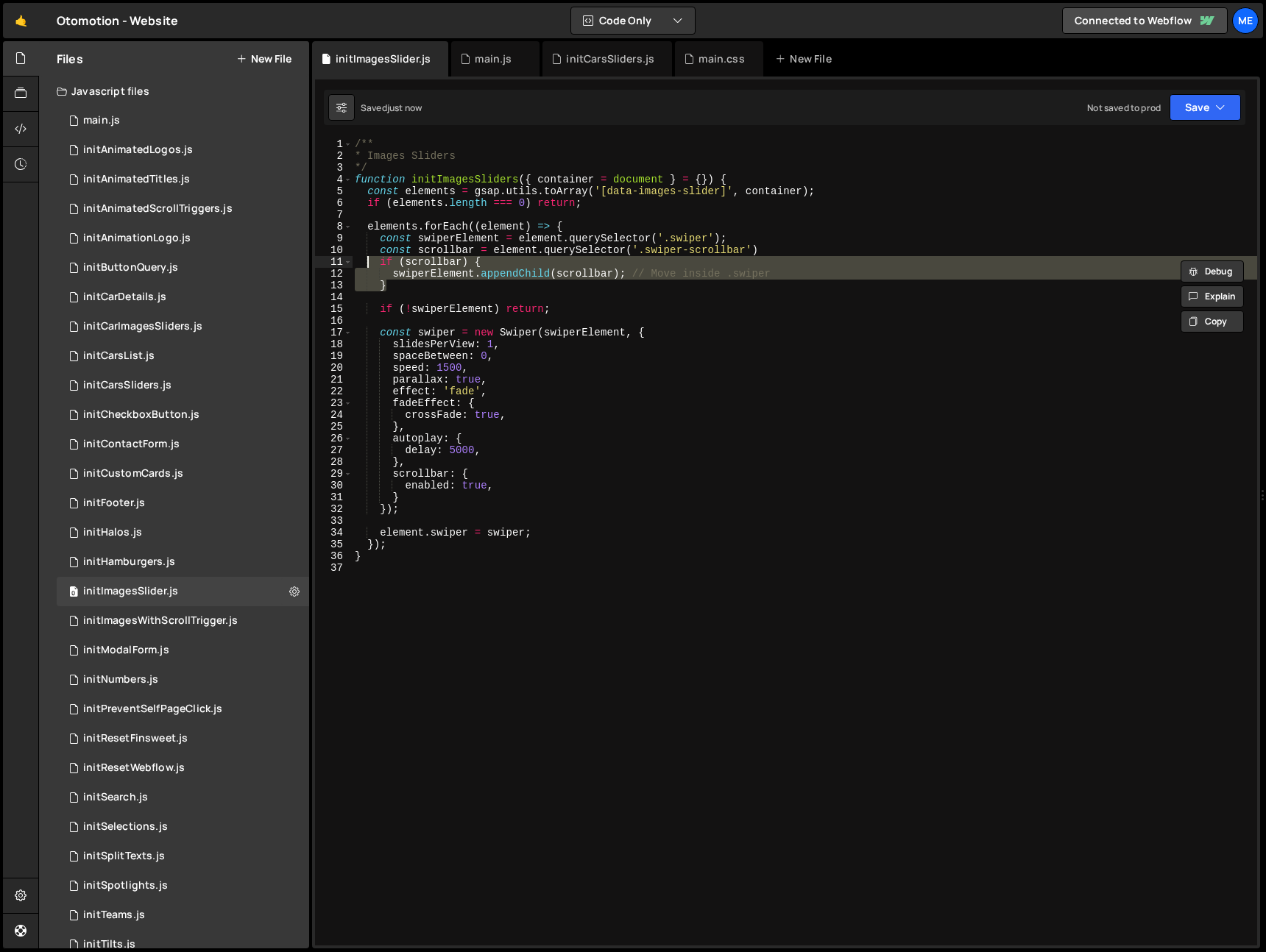
drag, startPoint x: 395, startPoint y: 283, endPoint x: 375, endPoint y: 267, distance: 25.6
click at [371, 263] on div "/** * Images Sliders */ function initImagesSliders ( { container = document } =…" at bounding box center [804, 553] width 905 height 831
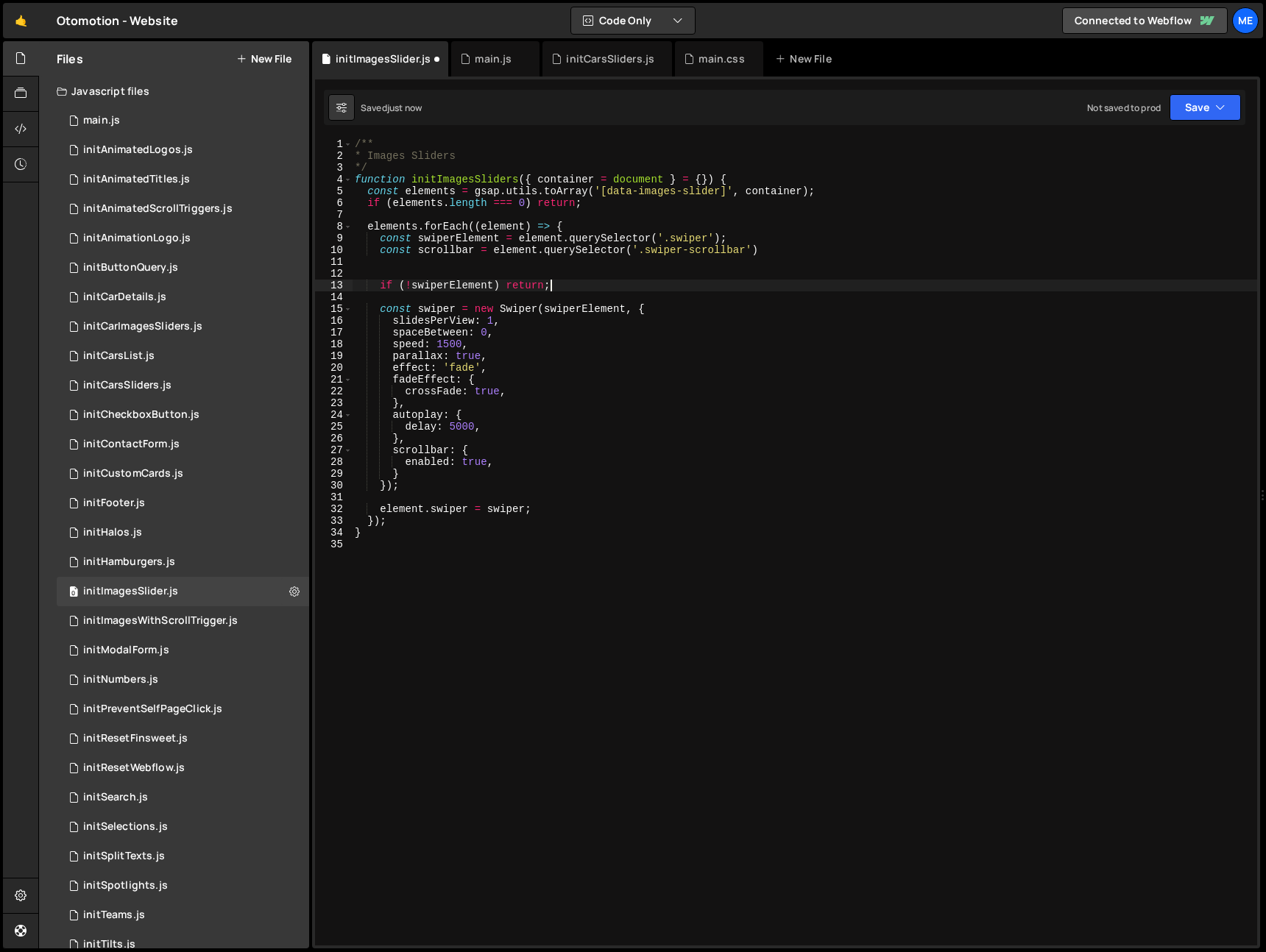
click at [576, 286] on div "/** * Images Sliders */ function initImagesSliders ( { container = document } =…" at bounding box center [804, 553] width 905 height 831
type textarea "if (!swiperElement) return;"
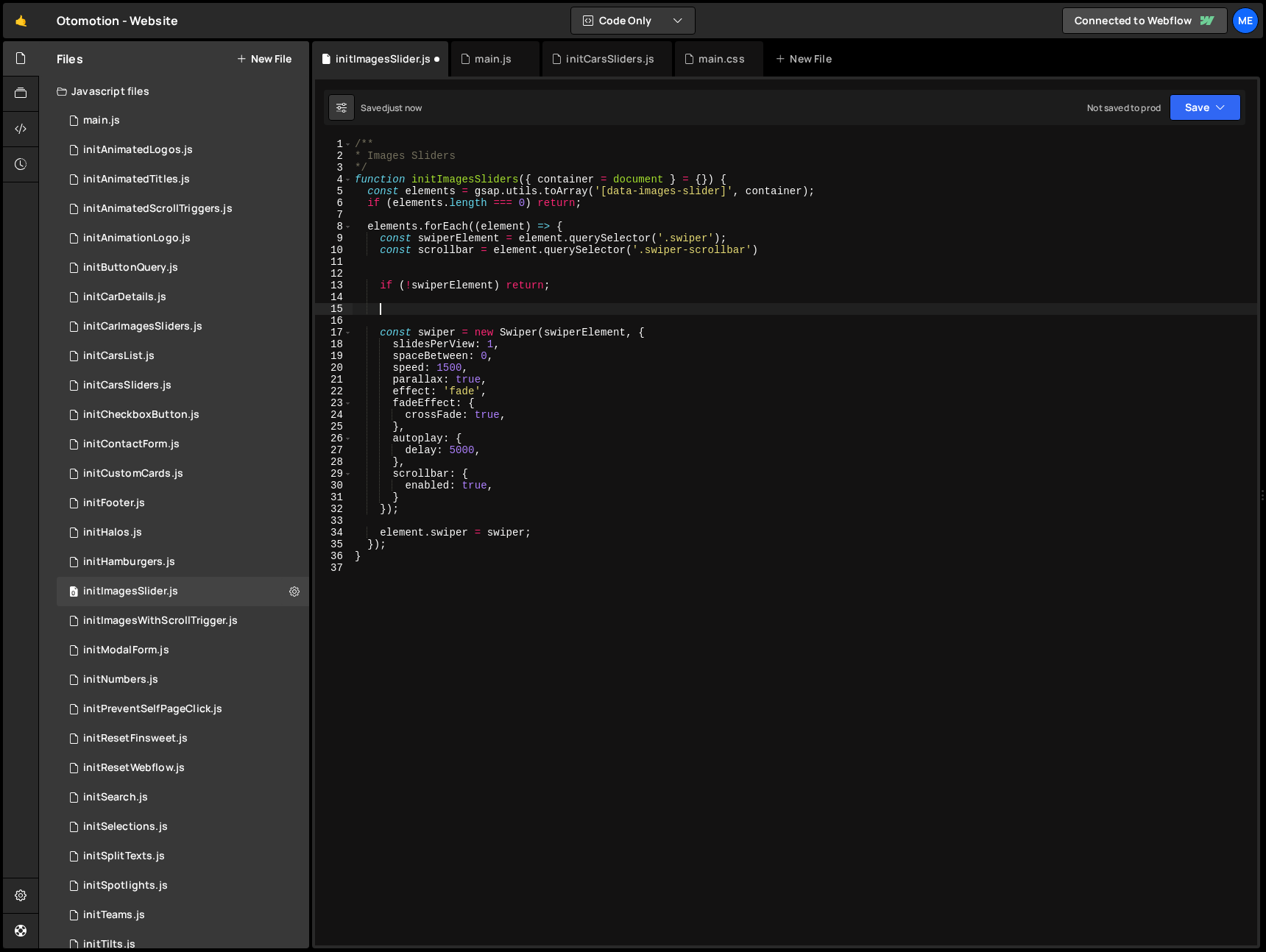
paste textarea "}"
type textarea "}"
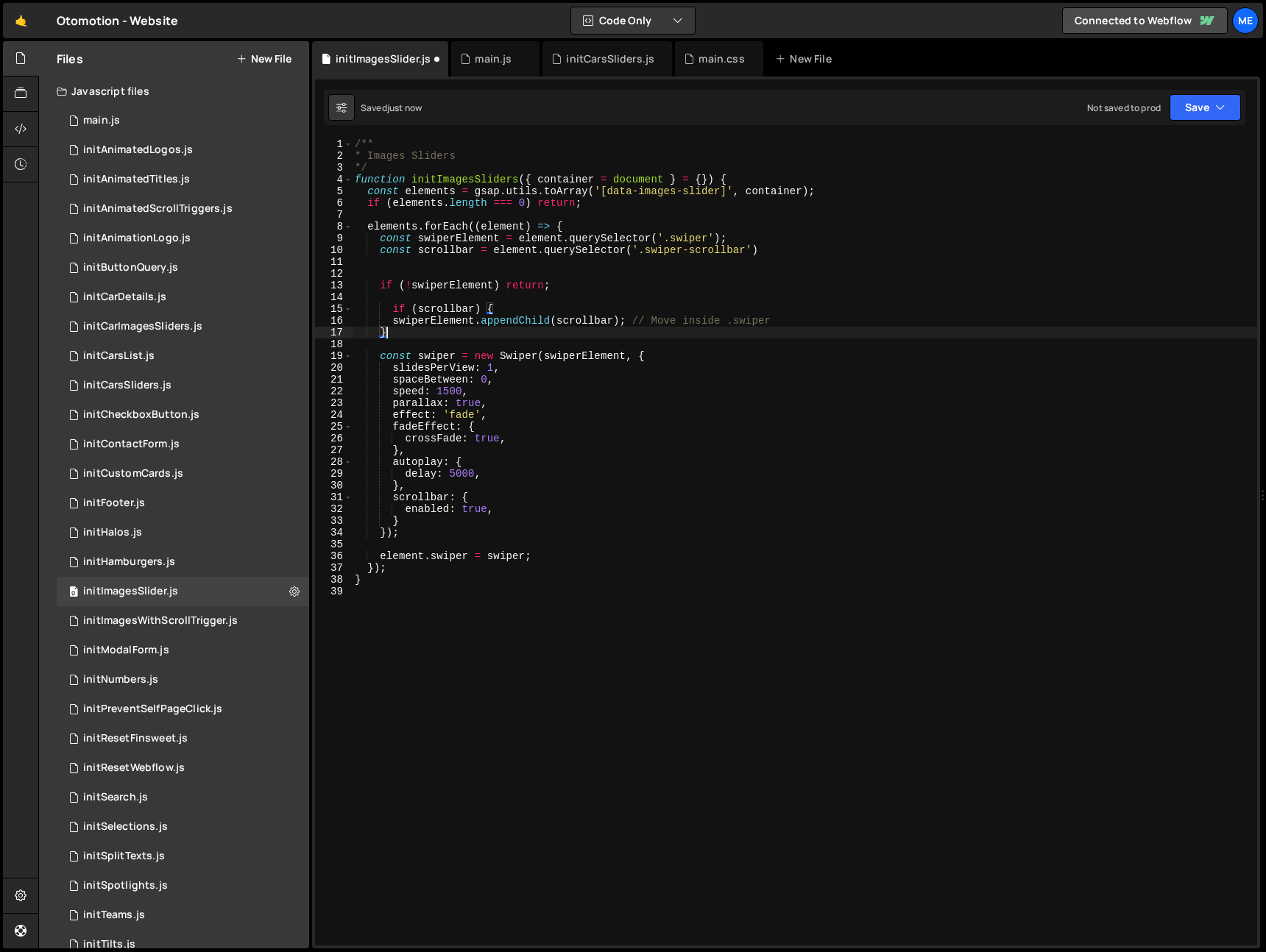
scroll to position [0, 0]
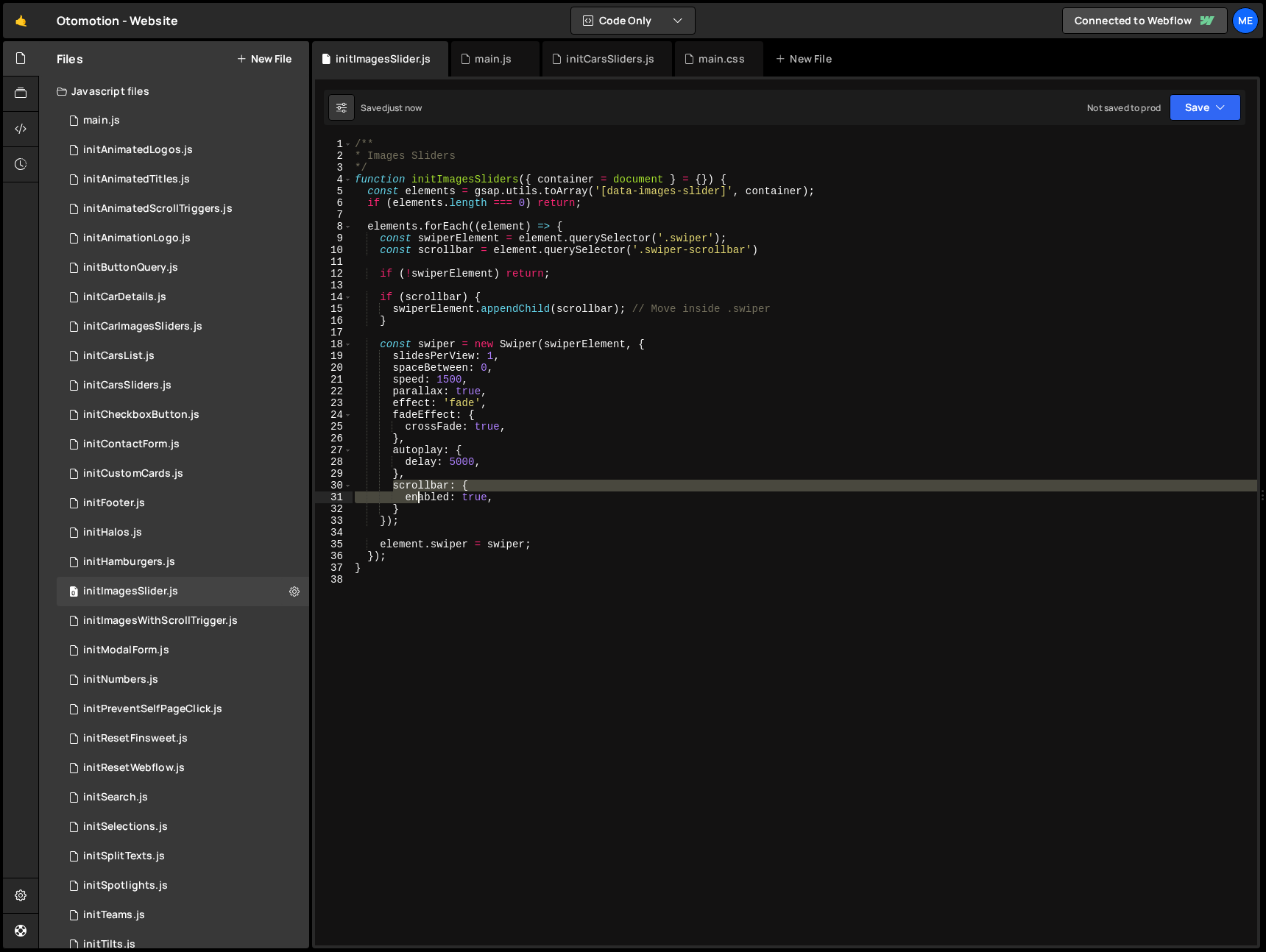
drag, startPoint x: 393, startPoint y: 488, endPoint x: 421, endPoint y: 503, distance: 31.8
click at [419, 501] on div "/** * Images Sliders */ function initImagesSliders ( { container = document } =…" at bounding box center [804, 553] width 905 height 831
click at [419, 508] on div "/** * Images Sliders */ function initImagesSliders ( { container = document } =…" at bounding box center [804, 553] width 905 height 831
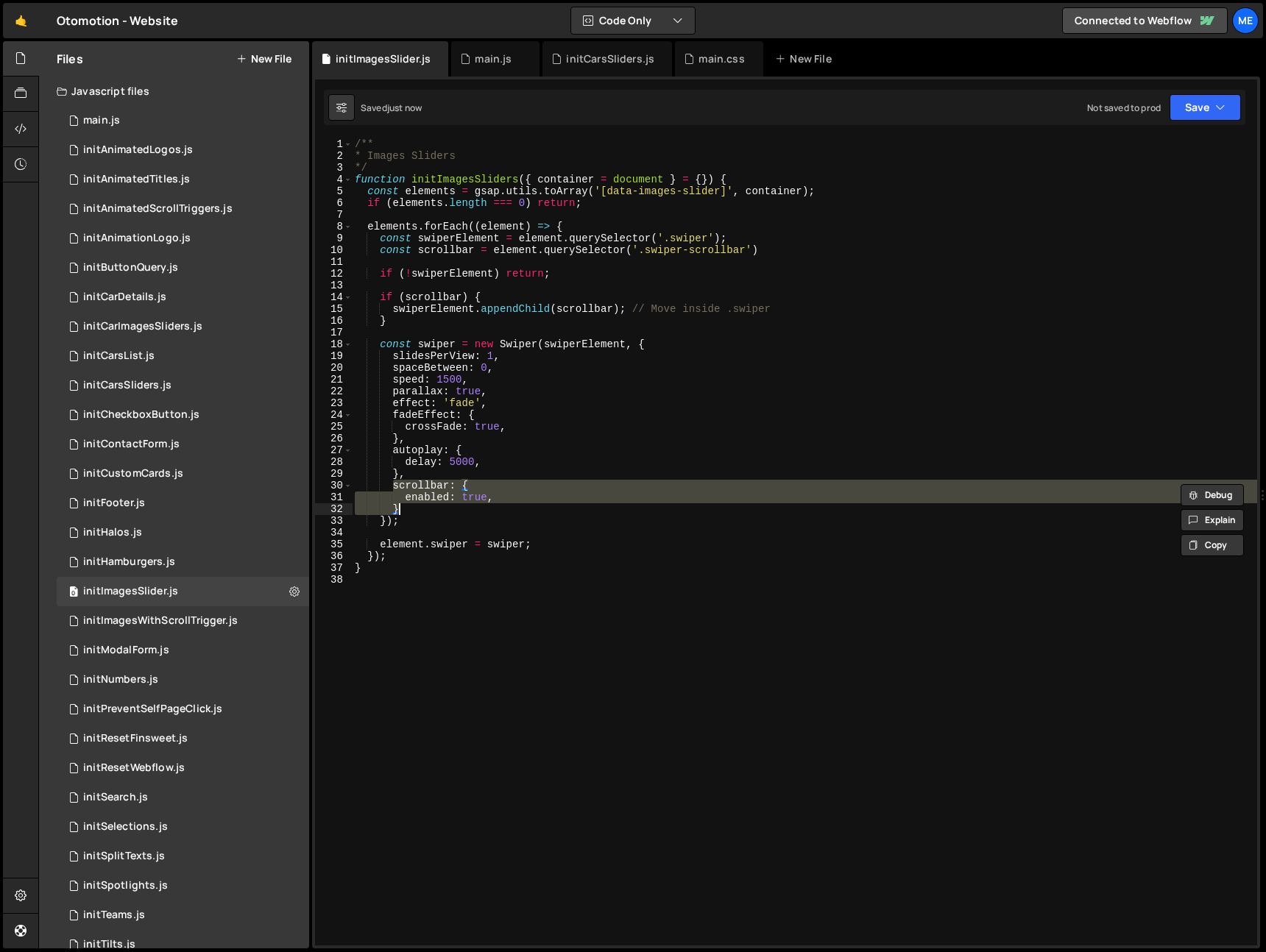
paste textarea
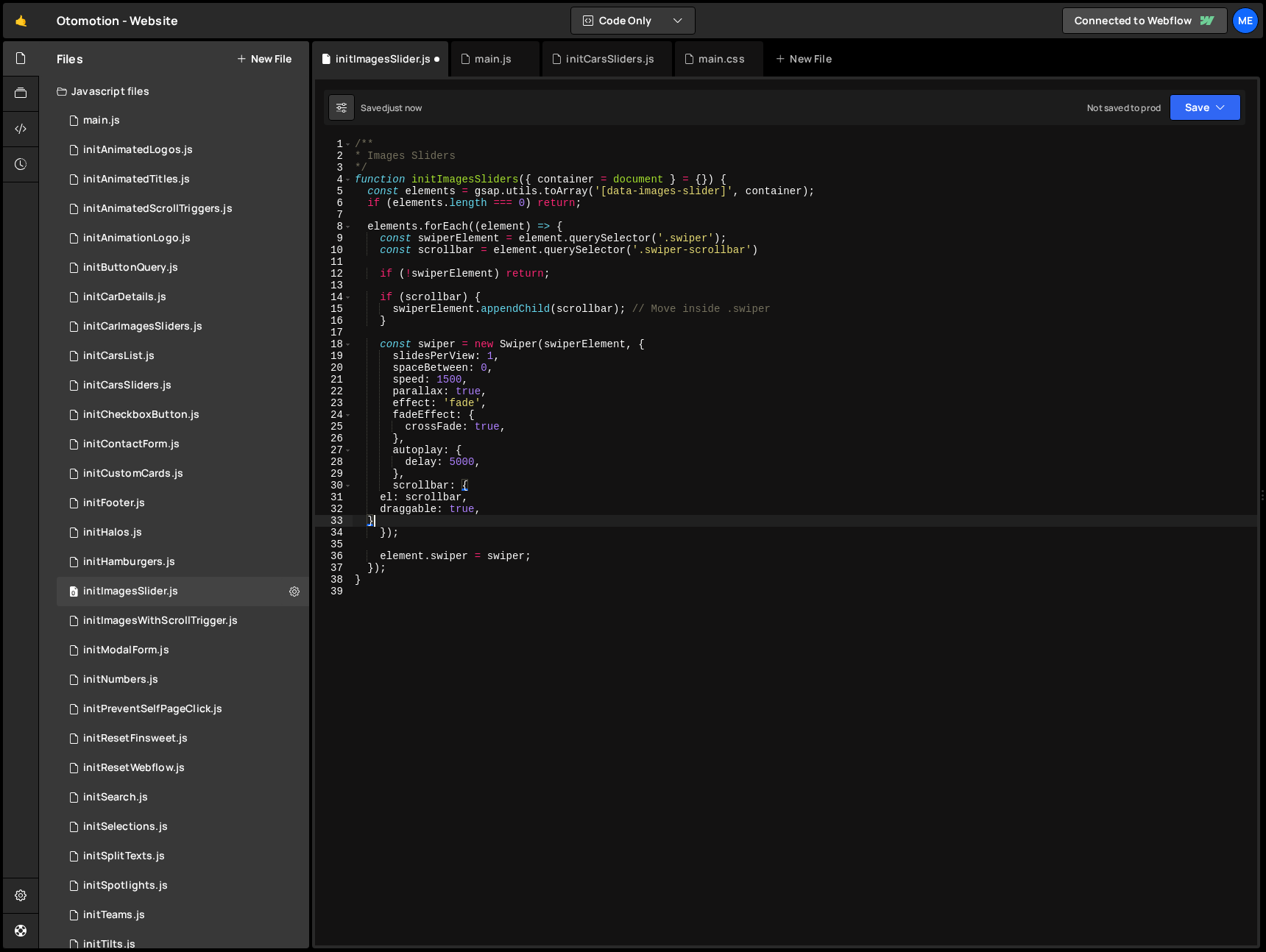
type textarea "}"
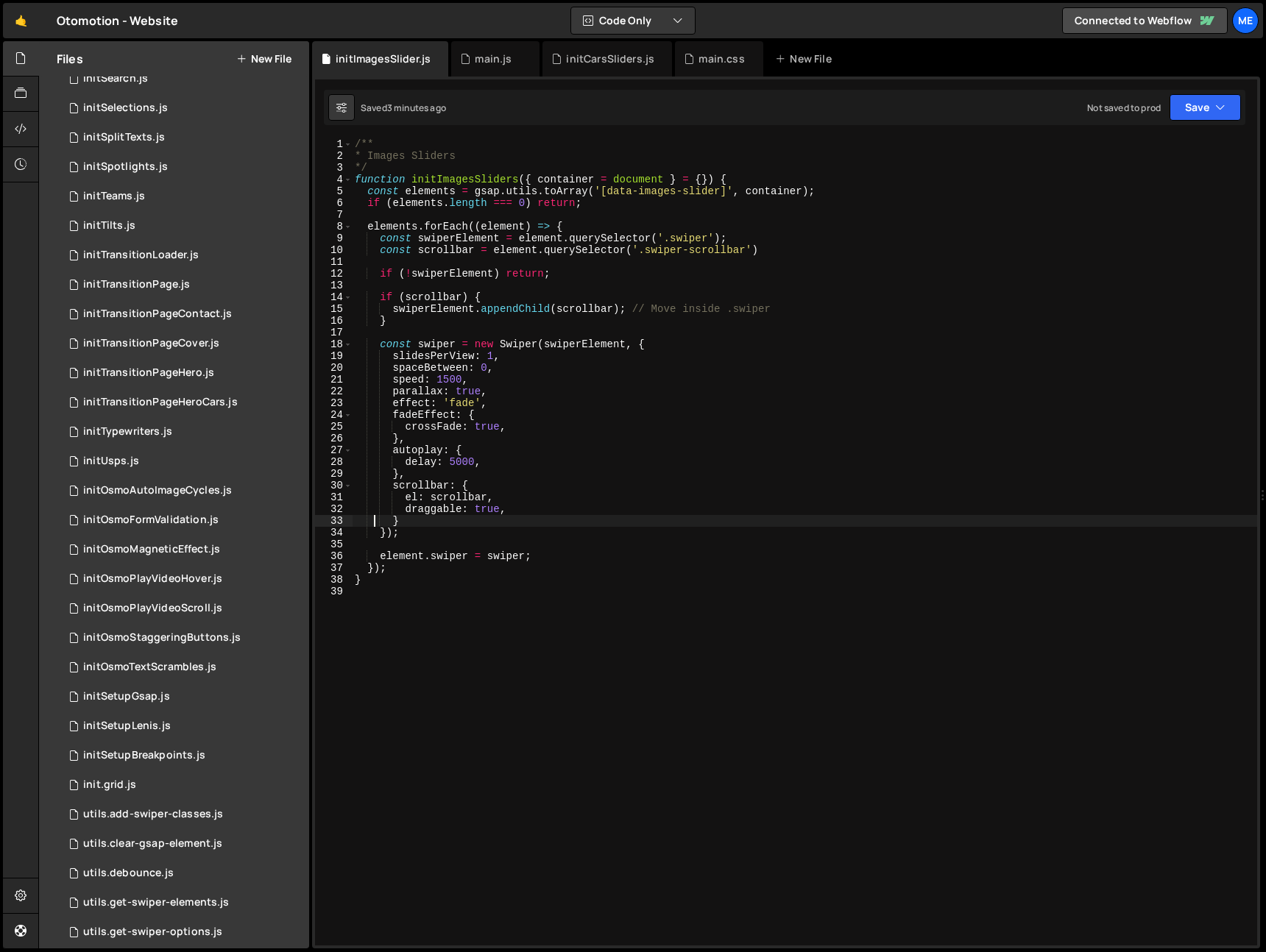
scroll to position [1145, 0]
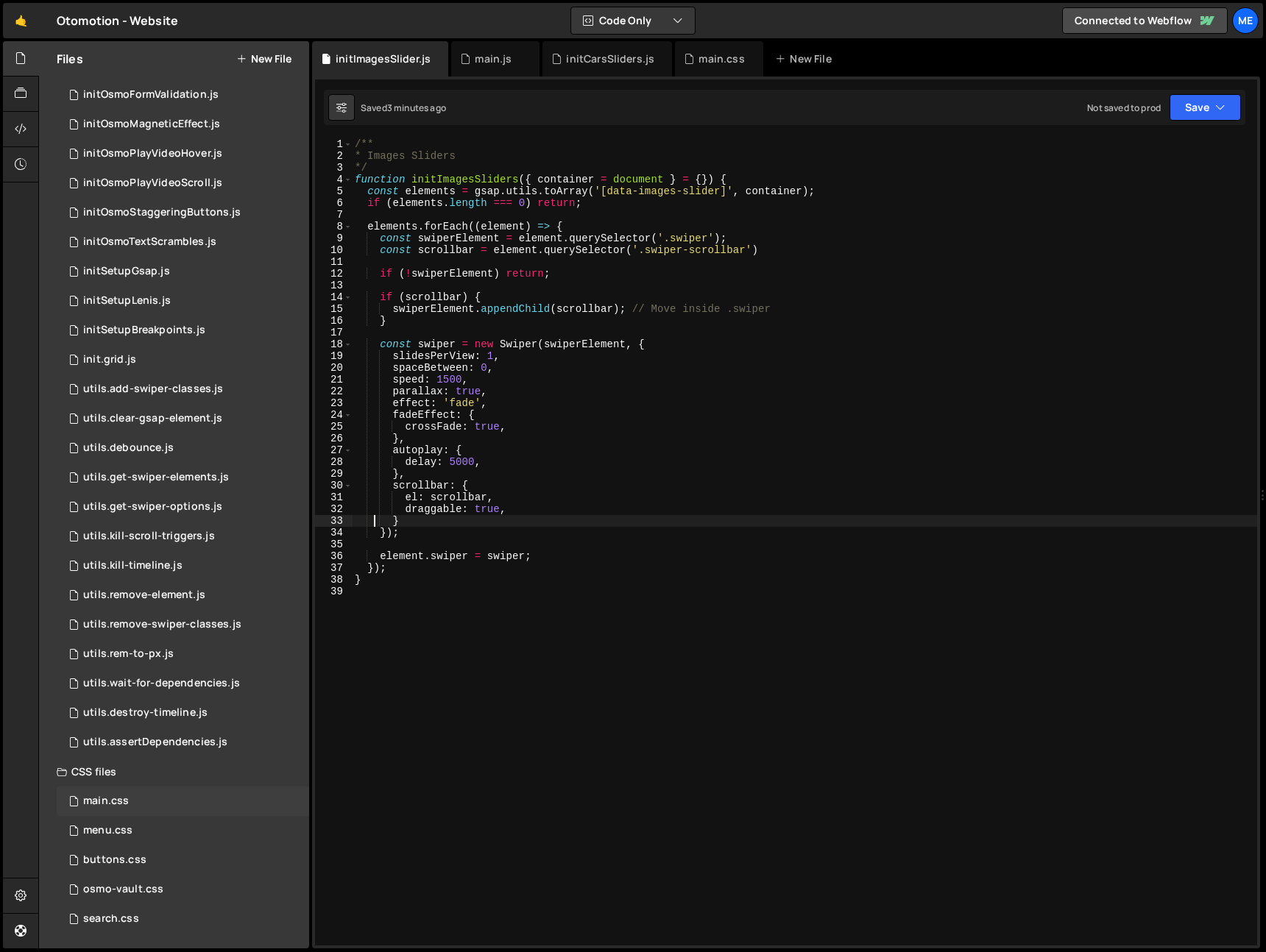
click at [113, 800] on div "main.css" at bounding box center [106, 802] width 46 height 13
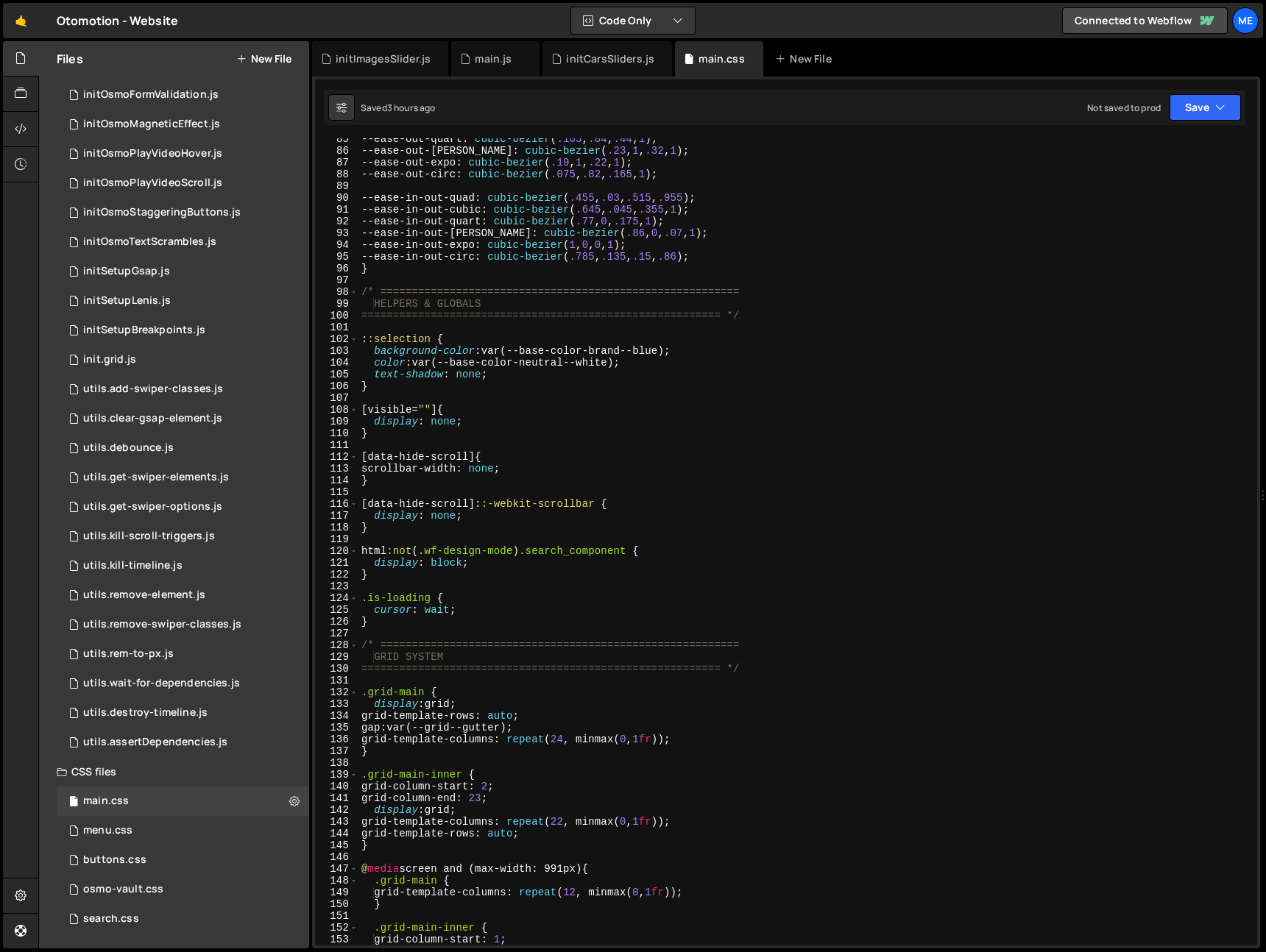
scroll to position [502, 0]
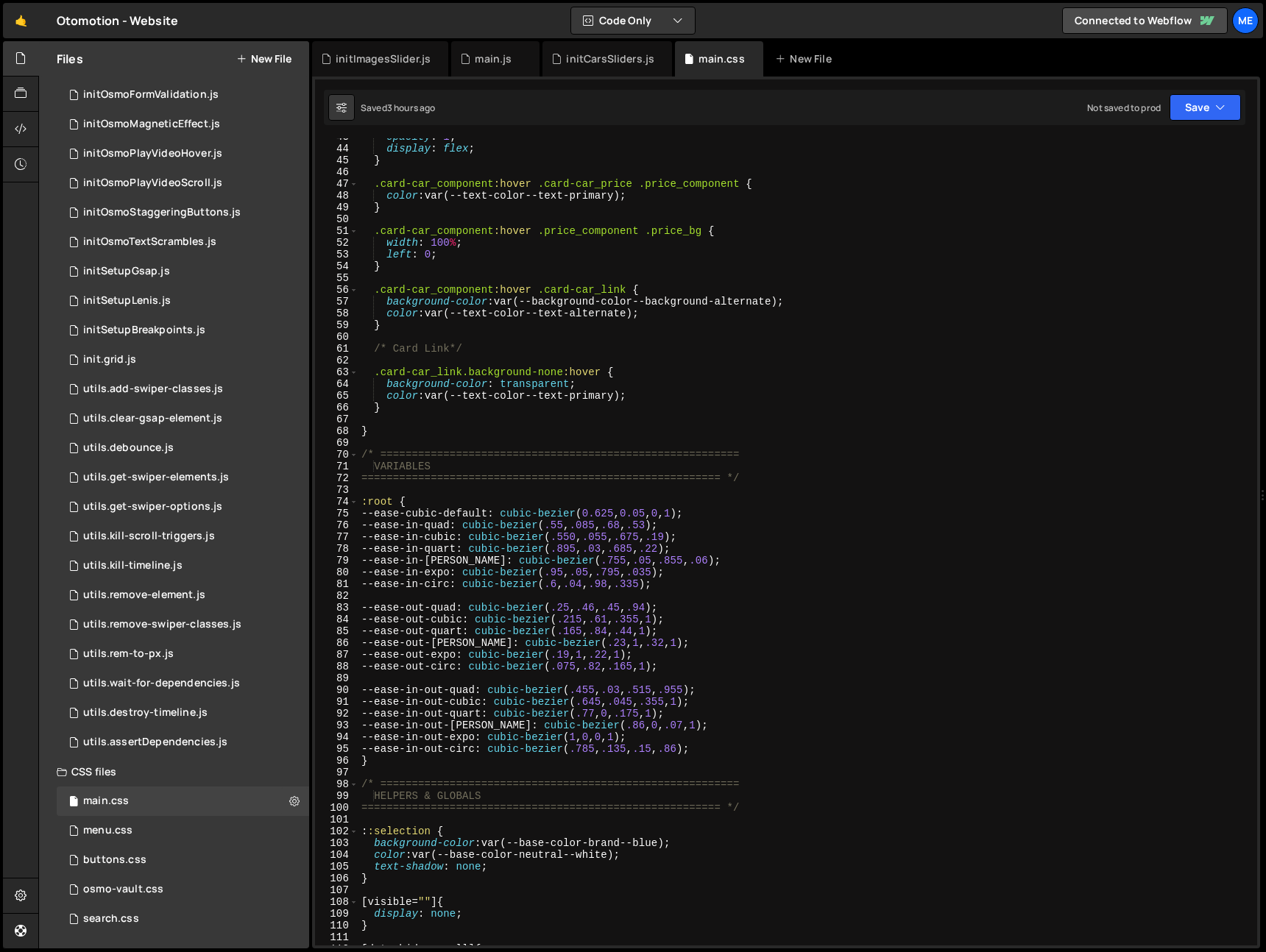
type textarea "--ease-in-out-circ: cubic-bezier(.785, .135, .15, .86);"
click at [754, 751] on div "opacity : 1 ; display : flex ; } .card-car_component :hover .card-car_price .pr…" at bounding box center [804, 546] width 893 height 831
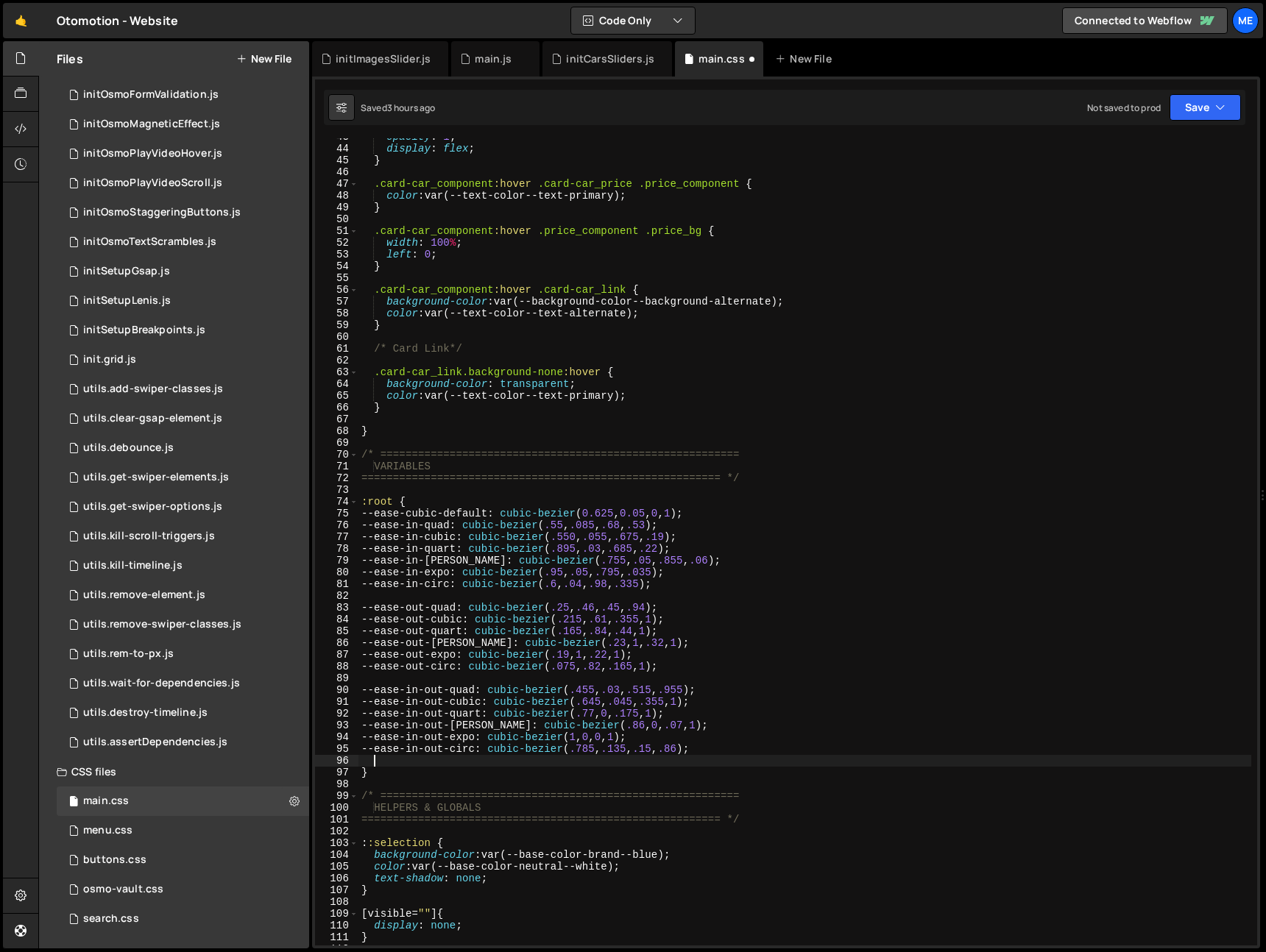
paste textarea "--swiper-scrollbar-sides-offset"
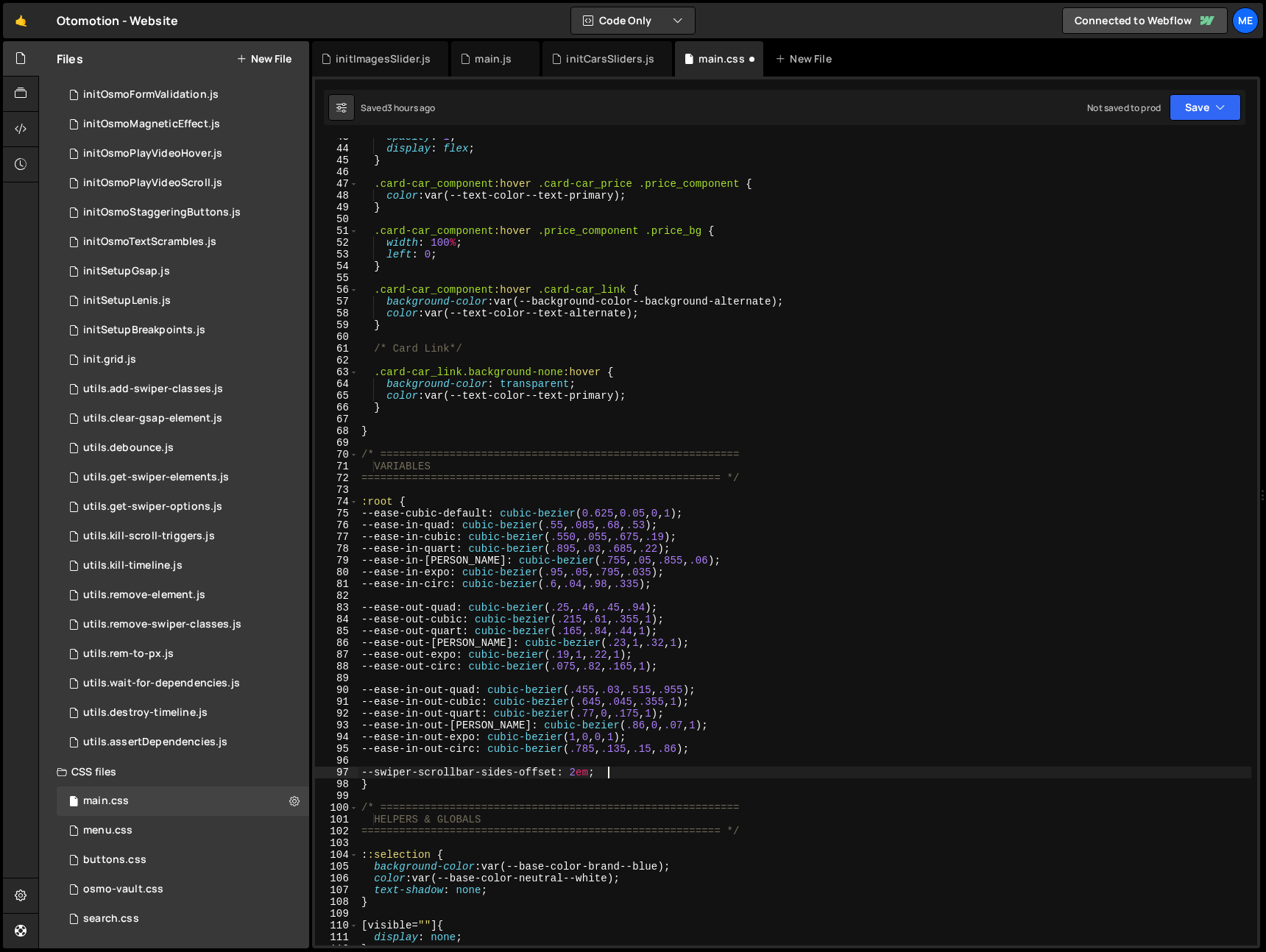
scroll to position [0, 16]
type textarea "--swiper-scrollbar-sides-offset: 2em;"
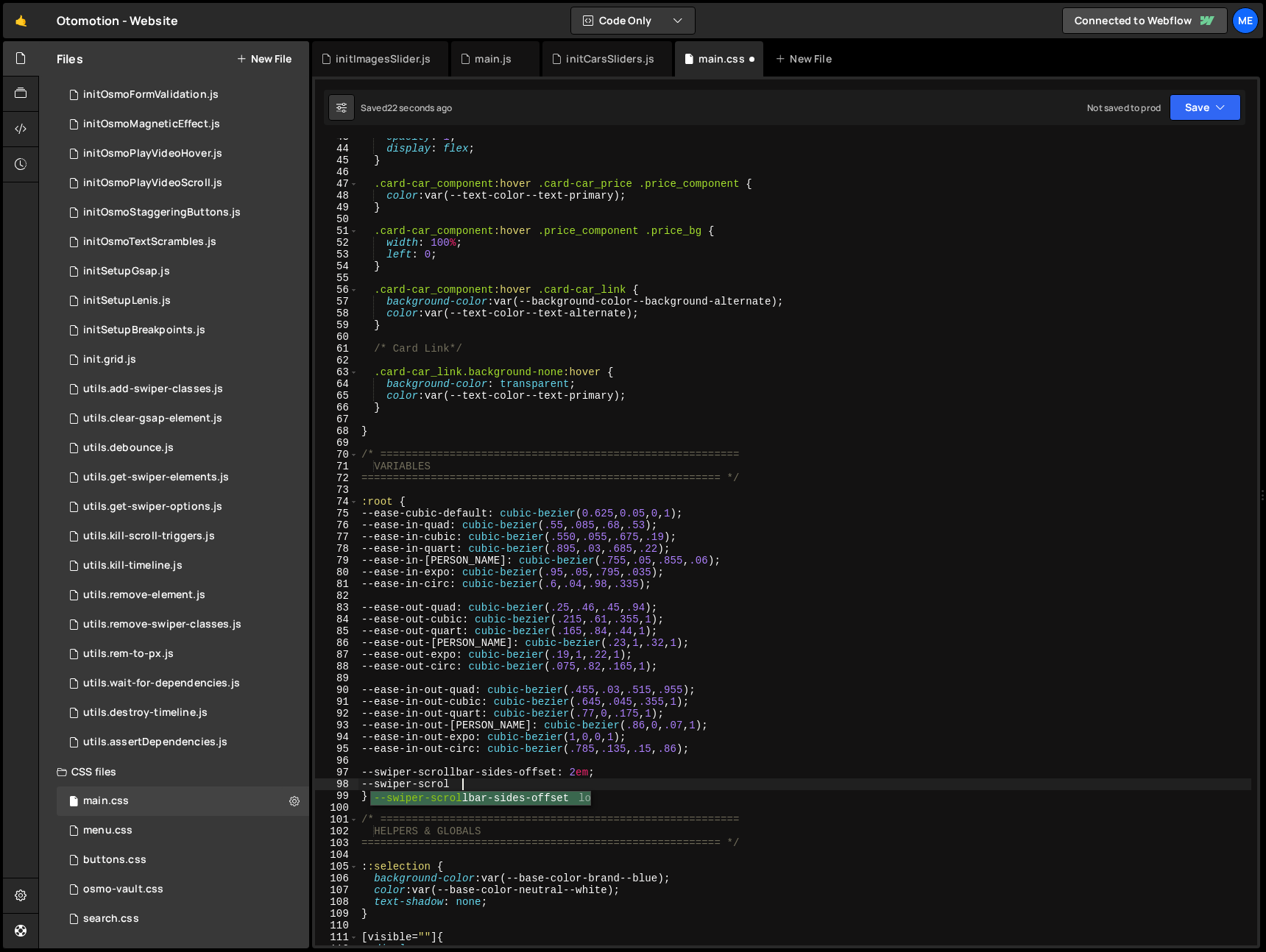
scroll to position [0, 7]
click at [553, 782] on div "opacity : 1 ; display : flex ; } .card-car_component :hover .card-car_price .pr…" at bounding box center [804, 546] width 893 height 831
click at [556, 783] on div "opacity : 1 ; display : flex ; } .card-car_component :hover .card-car_price .pr…" at bounding box center [804, 546] width 893 height 831
paste textarea "bottom"
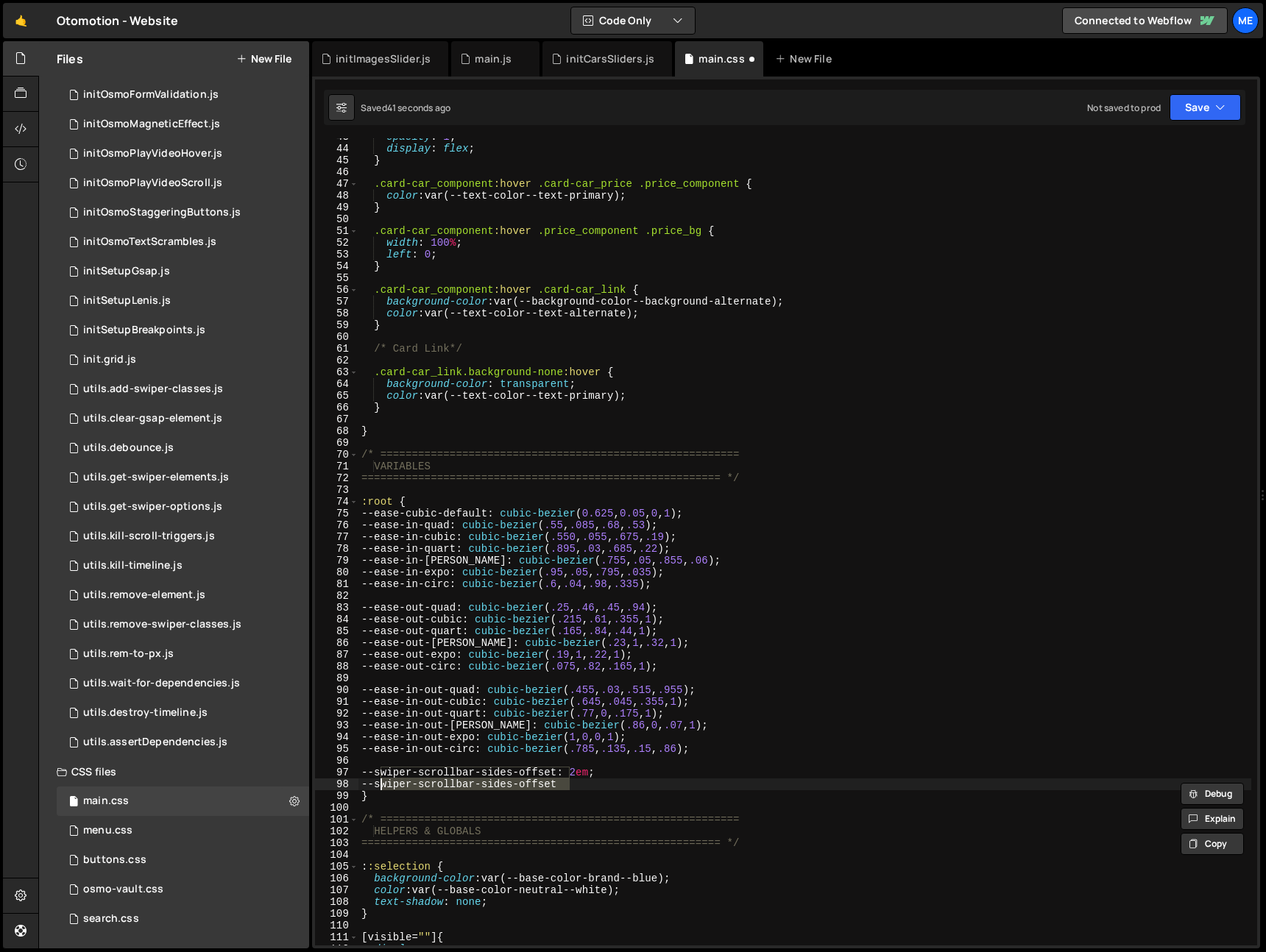
drag, startPoint x: 581, startPoint y: 783, endPoint x: 382, endPoint y: 790, distance: 199.1
click at [379, 783] on div "opacity : 1 ; display : flex ; } .card-car_component :hover .card-car_price .pr…" at bounding box center [804, 546] width 893 height 831
paste textarea "bottom"
drag, startPoint x: 544, startPoint y: 786, endPoint x: 568, endPoint y: 778, distance: 25.3
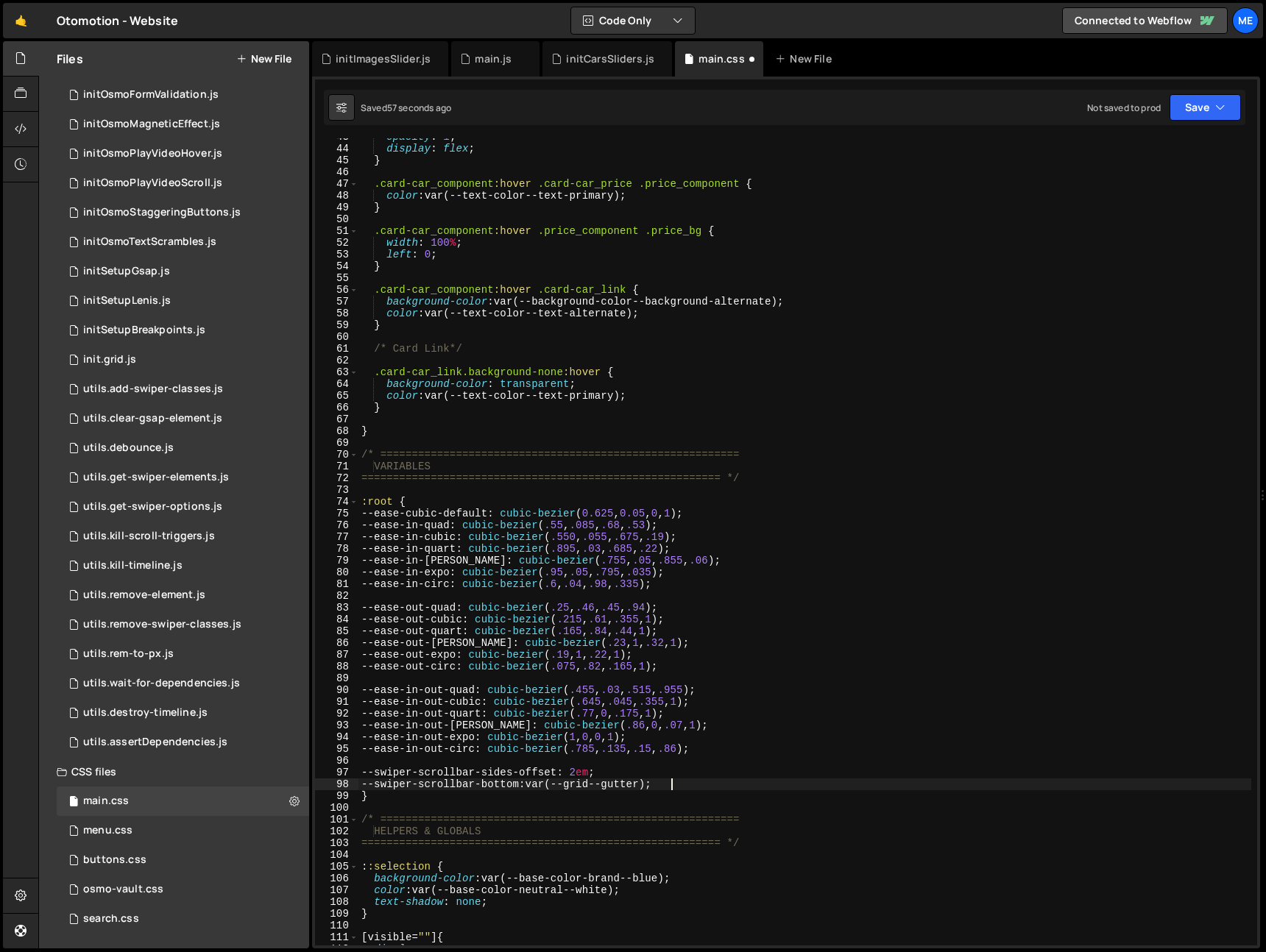
click at [544, 786] on div "opacity : 1 ; display : flex ; } .card-car_component :hover .card-car_price .pr…" at bounding box center [804, 546] width 893 height 831
drag, startPoint x: 581, startPoint y: 772, endPoint x: 623, endPoint y: 774, distance: 42.0
click at [623, 772] on div "opacity : 1 ; display : flex ; } .card-car_component :hover .card-car_price .pr…" at bounding box center [804, 546] width 893 height 831
paste textarea "var(--grid--gutter)"
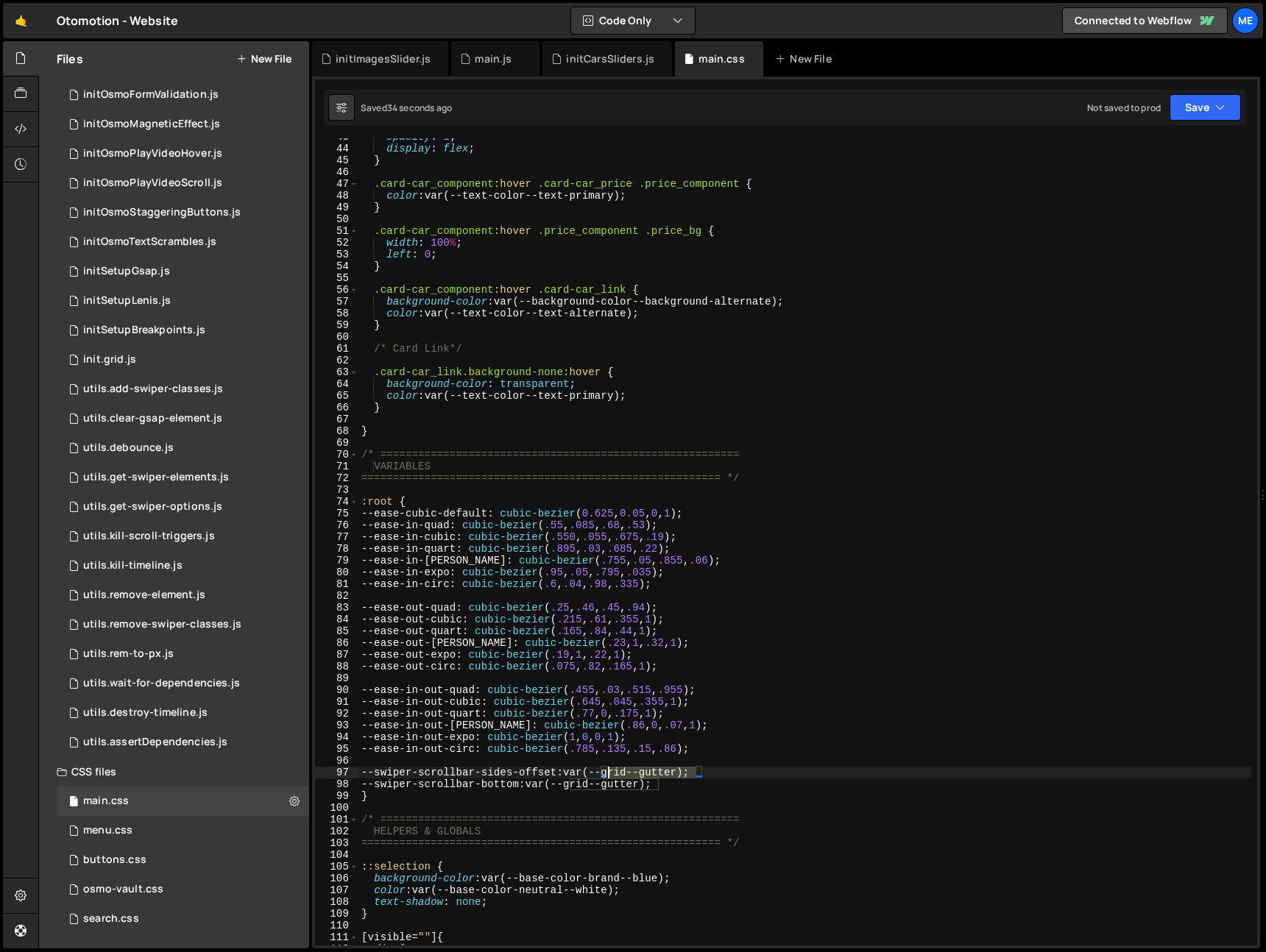
drag, startPoint x: 696, startPoint y: 773, endPoint x: 607, endPoint y: 773, distance: 89.0
click at [607, 773] on div "opacity : 1 ; display : flex ; } .card-car_component :hover .card-car_price .pr…" at bounding box center [804, 546] width 893 height 831
paste textarea "--grid--gutter-x2"
drag, startPoint x: 660, startPoint y: 786, endPoint x: 571, endPoint y: 785, distance: 89.0
click at [570, 785] on div "opacity : 1 ; display : flex ; } .card-car_component :hover .card-car_price .pr…" at bounding box center [804, 546] width 893 height 831
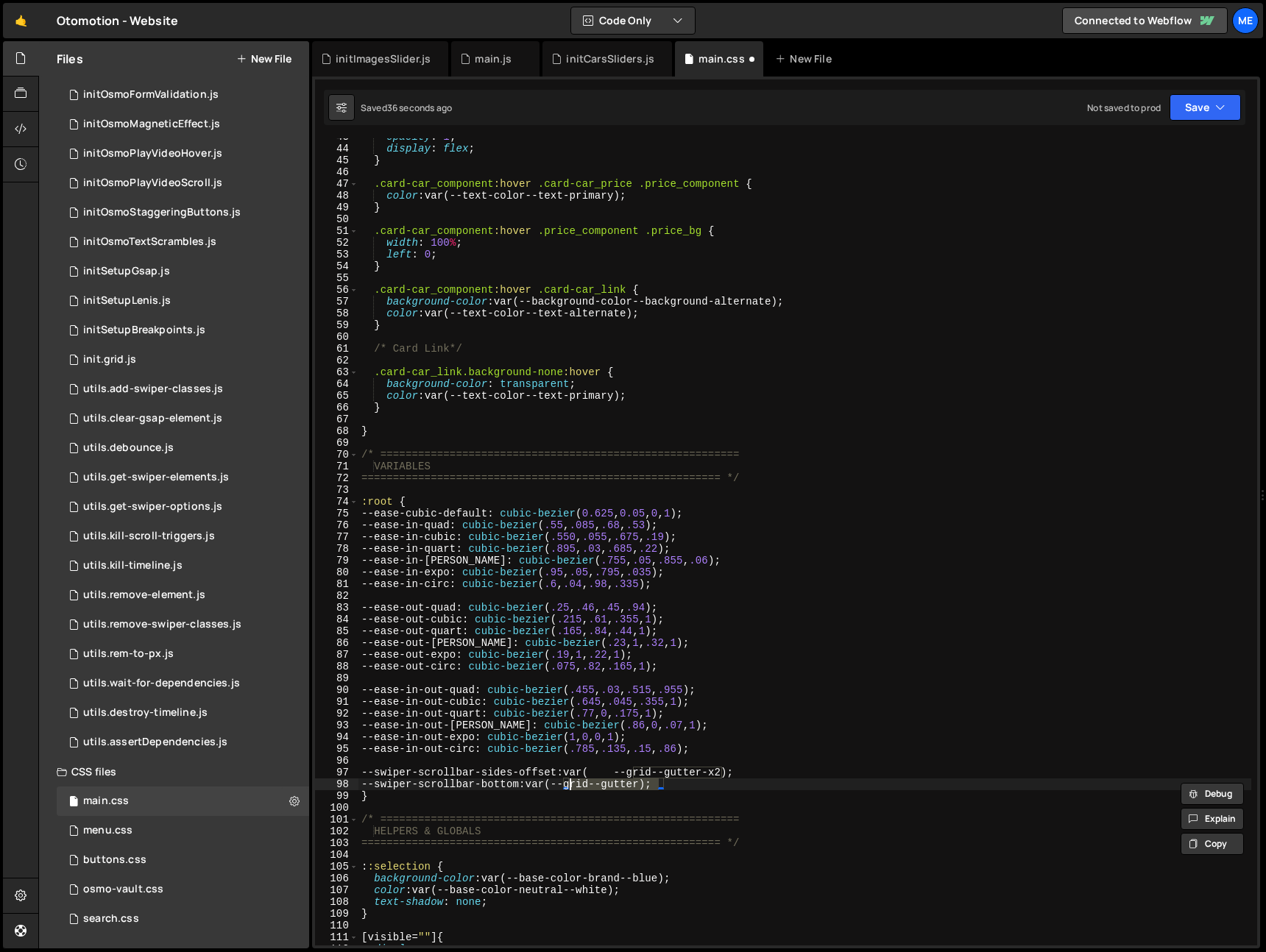
paste textarea "--grid--gutter-x2"
drag, startPoint x: 634, startPoint y: 772, endPoint x: 607, endPoint y: 777, distance: 27.5
click at [607, 773] on div "opacity : 1 ; display : flex ; } .card-car_component :hover .card-car_price .pr…" at bounding box center [804, 546] width 893 height 831
drag, startPoint x: 596, startPoint y: 786, endPoint x: 570, endPoint y: 785, distance: 26.0
click at [570, 785] on div "opacity : 1 ; display : flex ; } .card-car_component :hover .card-car_price .pr…" at bounding box center [804, 546] width 893 height 831
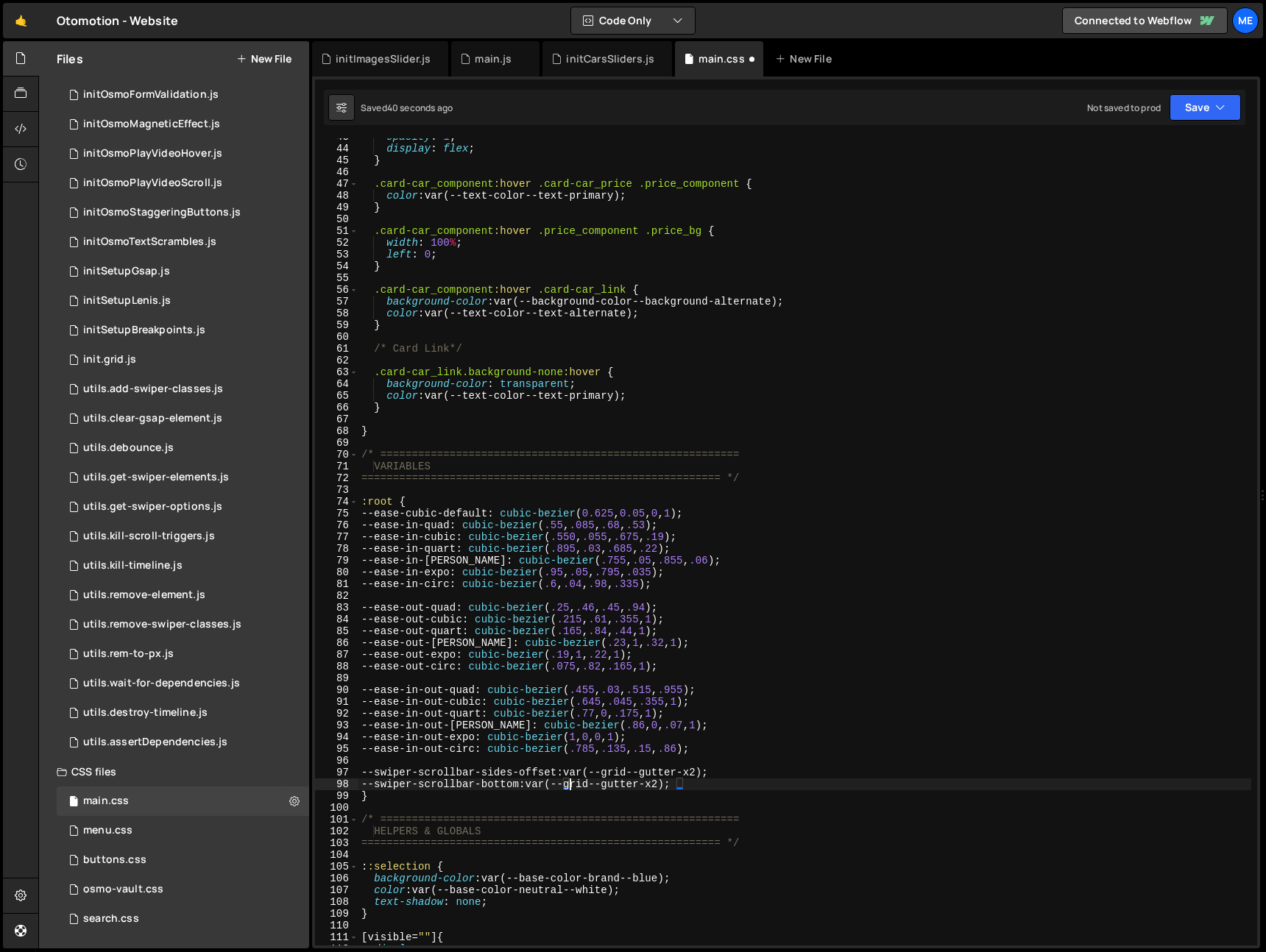
drag, startPoint x: 755, startPoint y: 794, endPoint x: 741, endPoint y: 799, distance: 14.9
click at [754, 794] on div "opacity : 1 ; display : flex ; } .card-car_component :hover .card-car_price .pr…" at bounding box center [804, 546] width 893 height 831
click at [713, 786] on div "opacity : 1 ; display : flex ; } .card-car_component :hover .card-car_price .pr…" at bounding box center [804, 546] width 893 height 831
type textarea "--swiper-scrollbar-bottom: var(--grid--gutter-x2);"
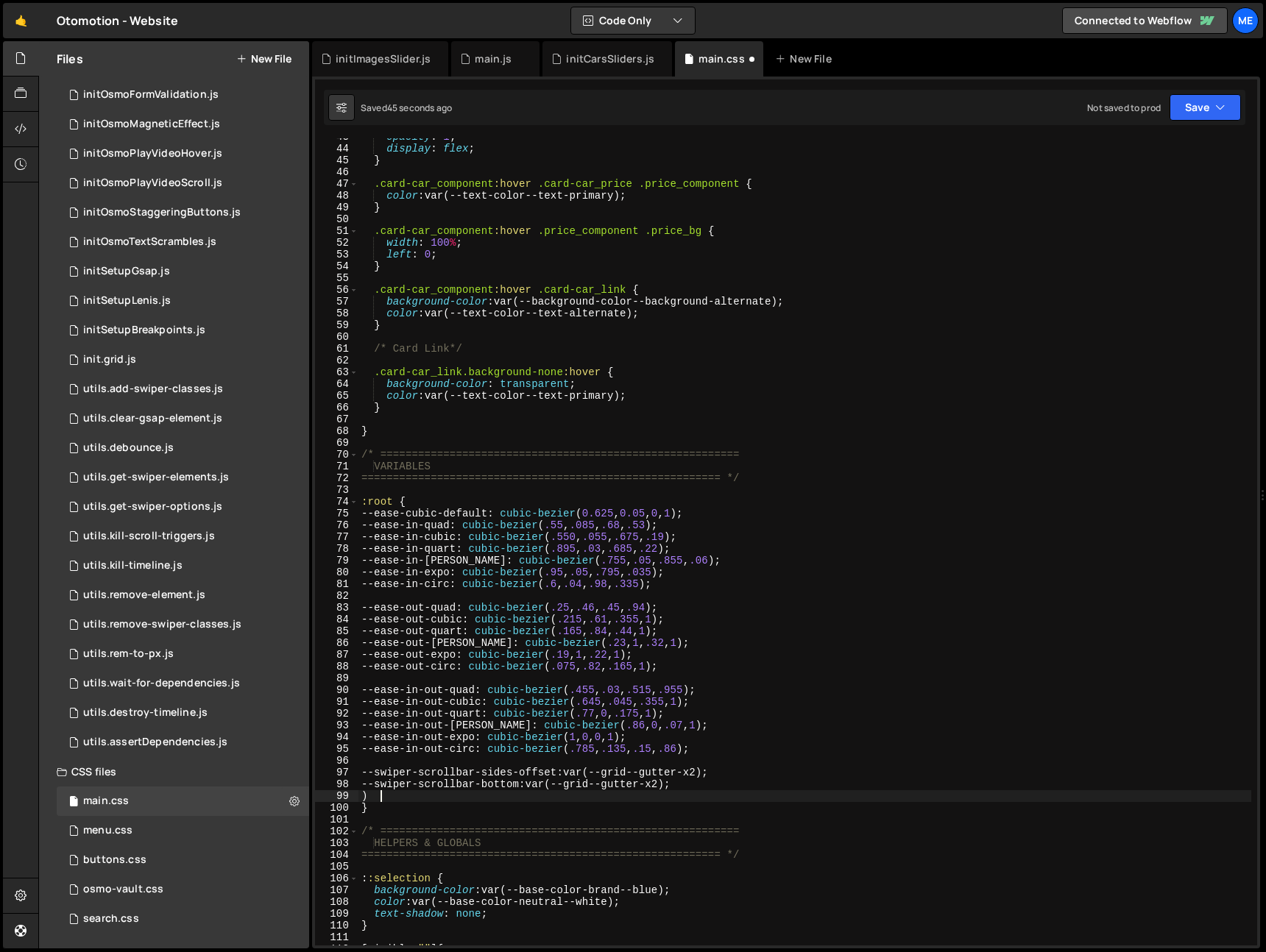
scroll to position [0, 1]
type textarea ")"
type textarea "--swiper-scrollbar-size: 0.25em;"
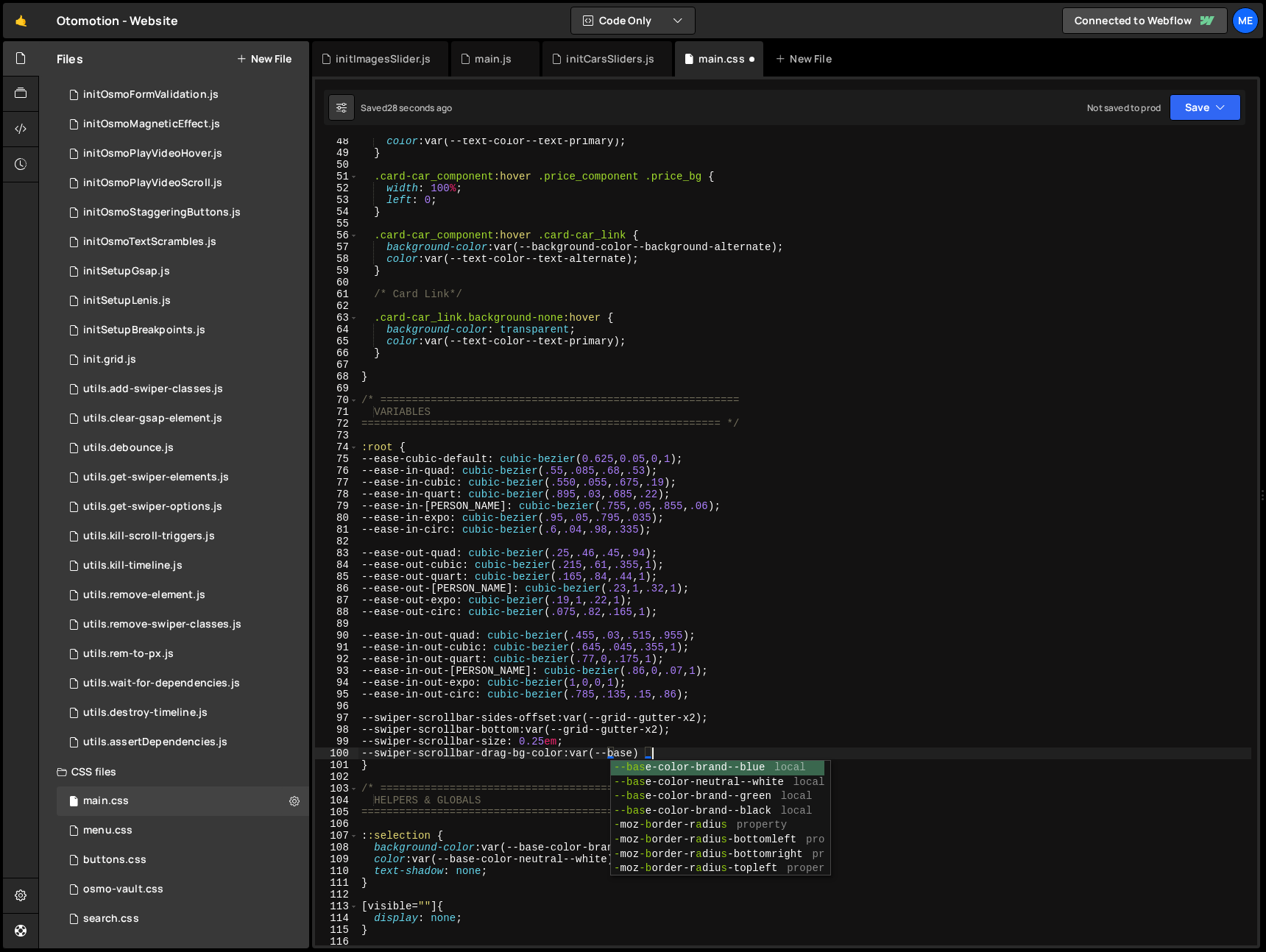
scroll to position [0, 20]
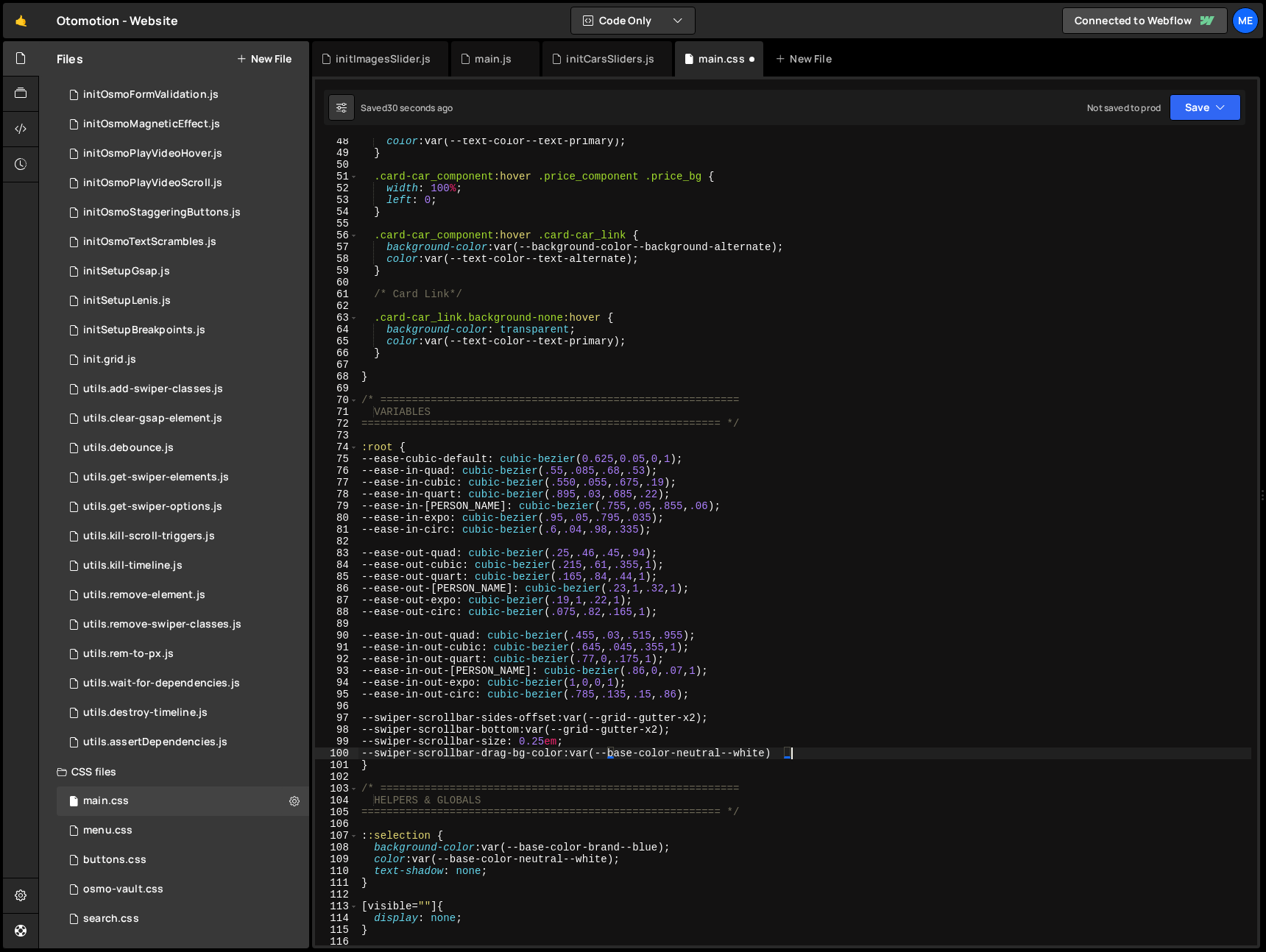
type textarea "--swiper-scrollbar-drag-bg-color: var(--base-color-neutral--white);"
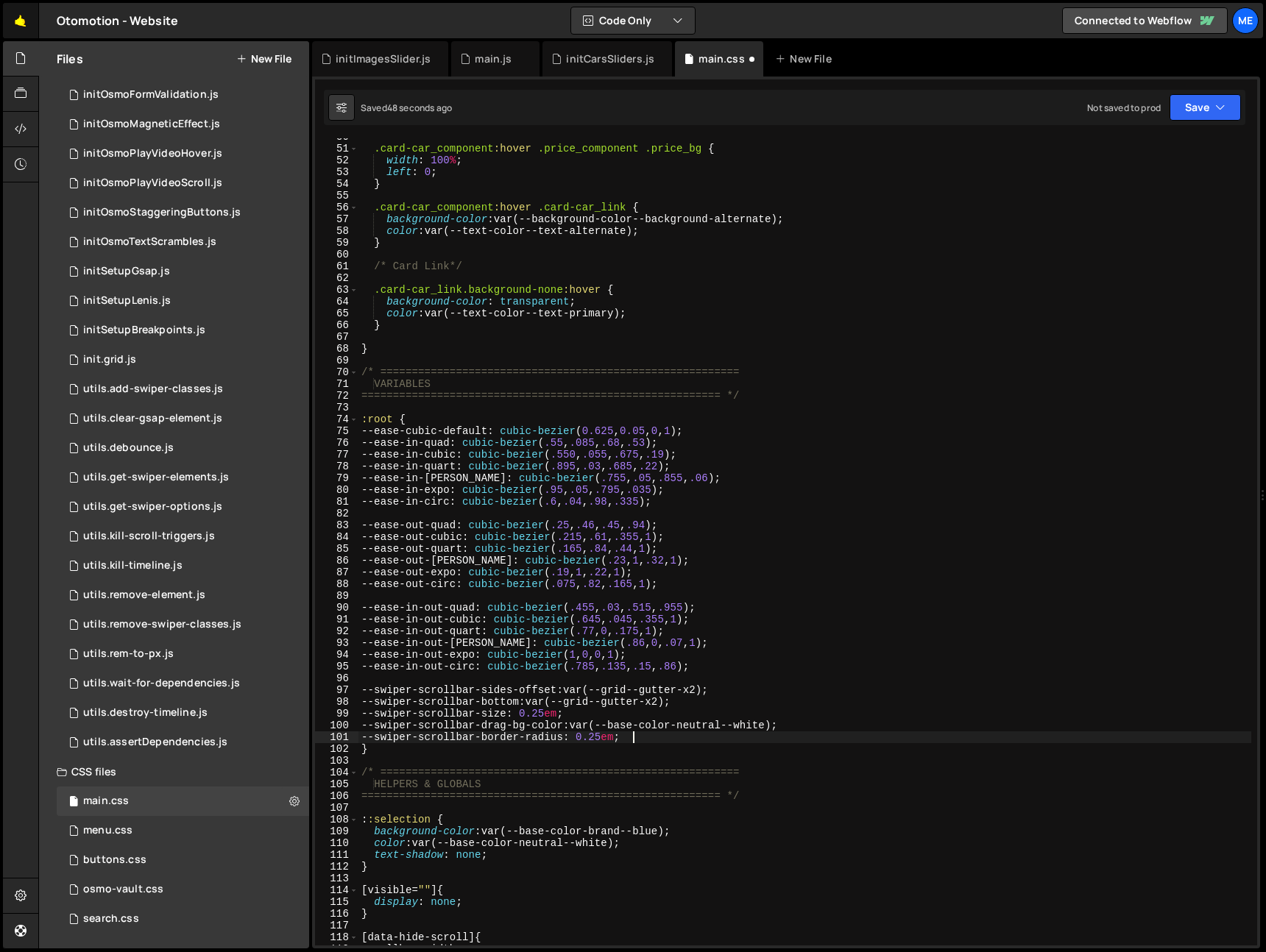
scroll to position [586, 0]
click at [800, 723] on div ".card-car_component :hover .price_component .price_bg { width : 100 % ; left : …" at bounding box center [804, 544] width 893 height 831
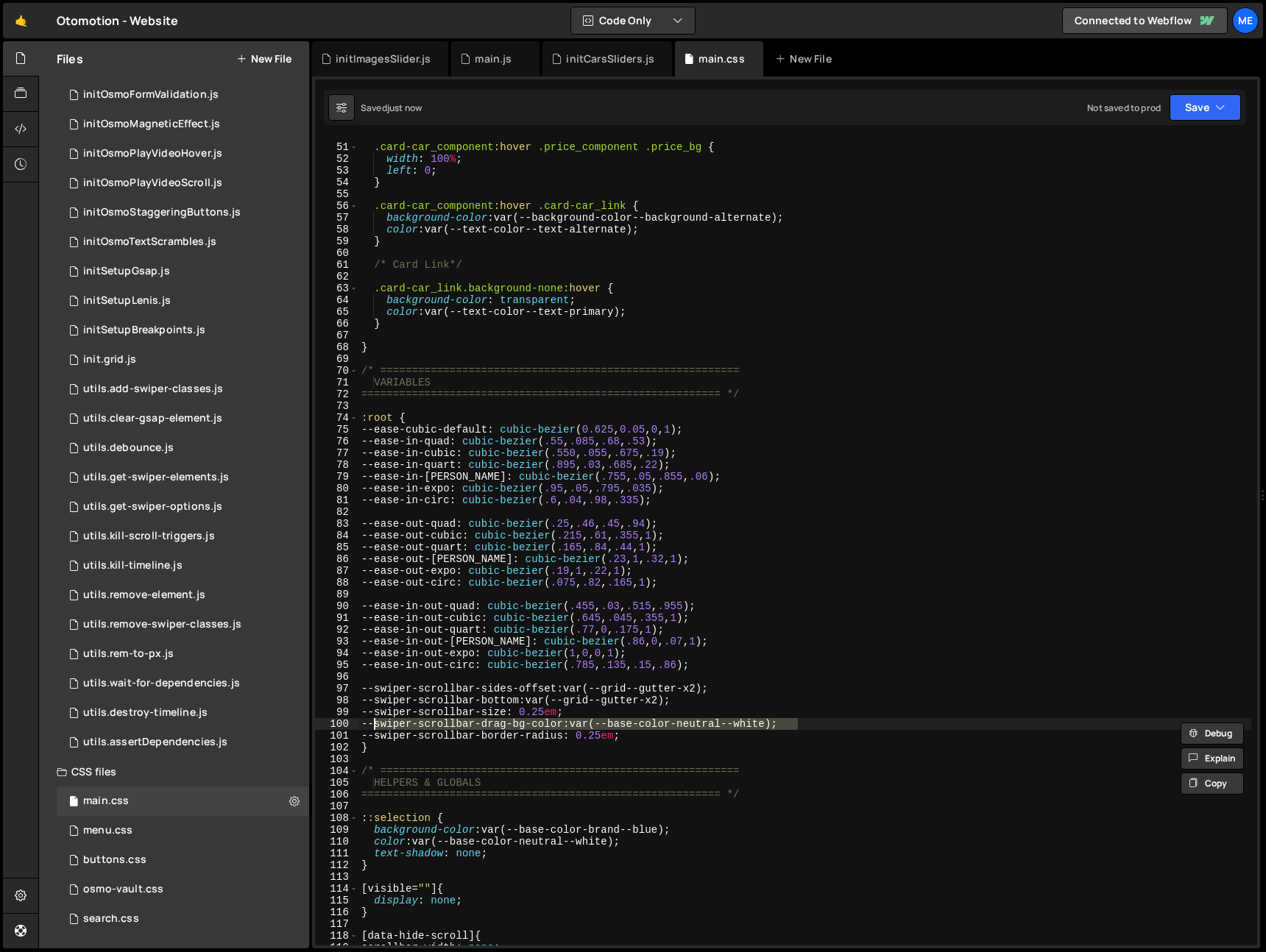
type textarea "--swiper-scrollbar-size: 0.25em;"
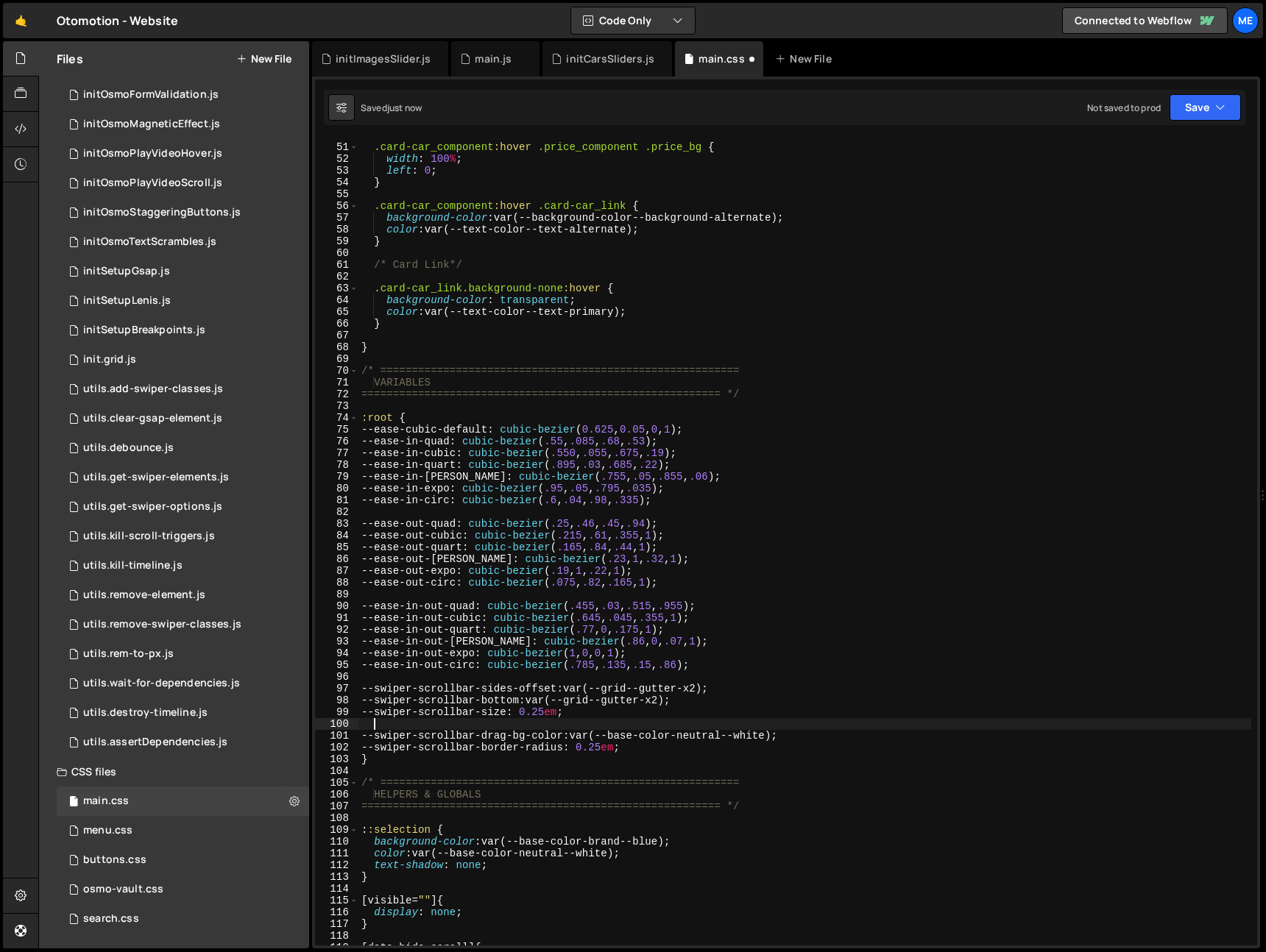
scroll to position [0, 0]
paste textarea "--swiper-scrollbar-drag-bg-color: var(--base-color-neutral--white);"
drag, startPoint x: 524, startPoint y: 723, endPoint x: 495, endPoint y: 723, distance: 29.0
click at [496, 723] on div ".card-car_component :hover .price_component .price_bg { width : 100 % ; left : …" at bounding box center [804, 544] width 893 height 831
drag, startPoint x: 758, startPoint y: 723, endPoint x: 556, endPoint y: 721, distance: 202.0
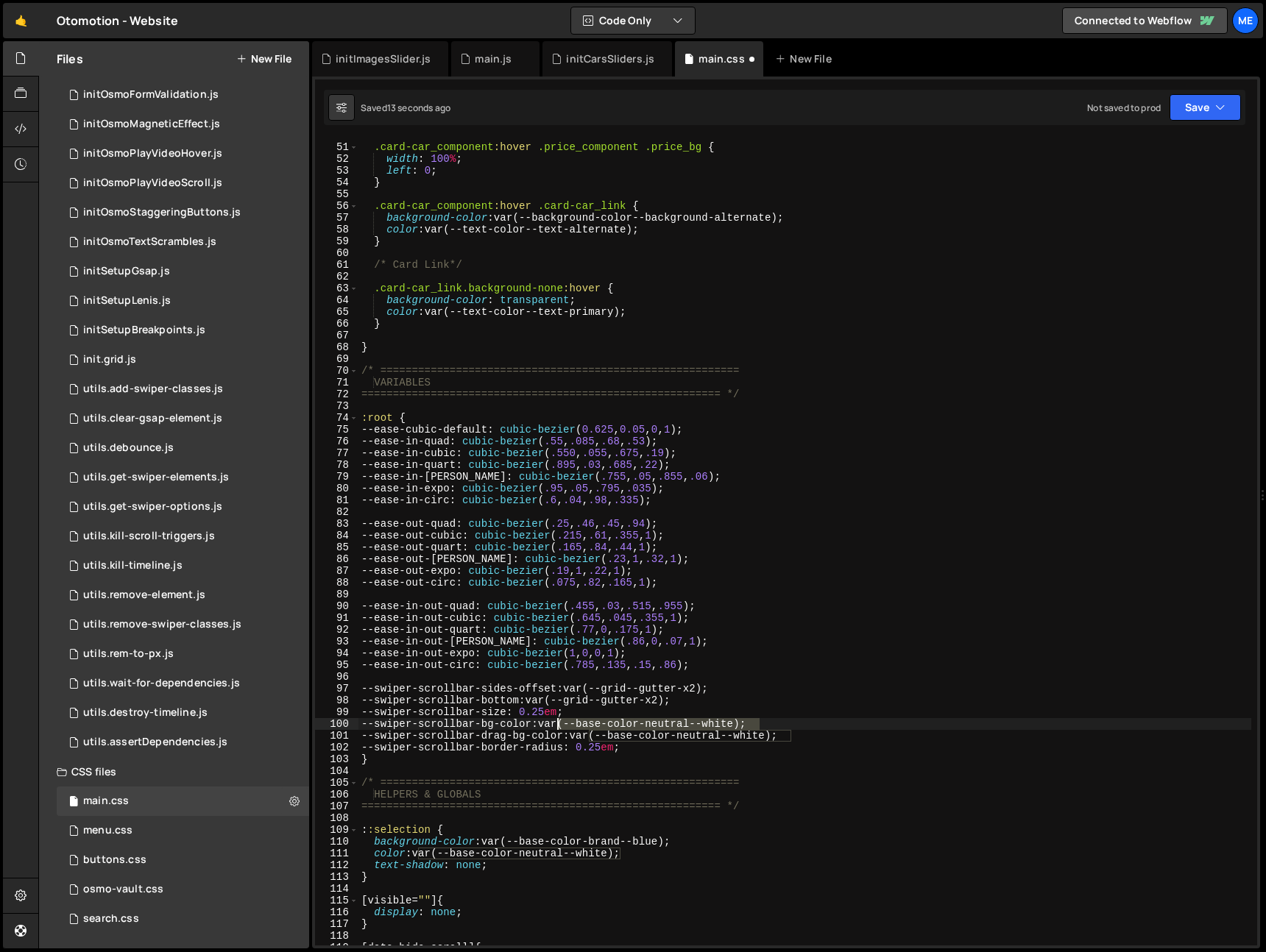
click at [556, 721] on div ".card-car_component :hover .price_component .price_bg { width : 100 % ; left : …" at bounding box center [804, 544] width 893 height 831
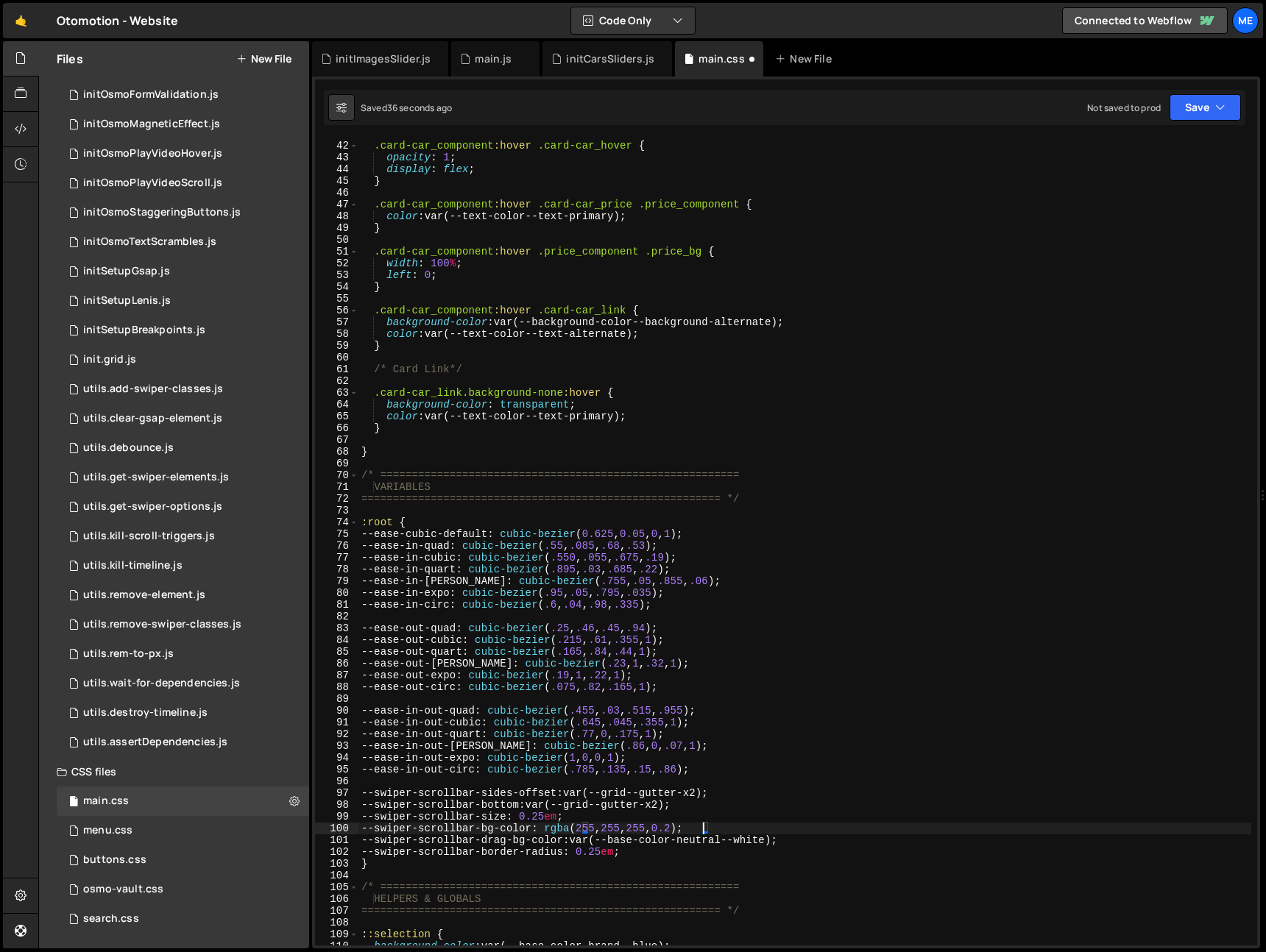
scroll to position [482, 0]
drag, startPoint x: 700, startPoint y: 830, endPoint x: 748, endPoint y: 850, distance: 52.0
click at [700, 831] on div ".card-car_component :hover .card-car_hover { opacity : 1 ; display : flex ; } .…" at bounding box center [804, 543] width 893 height 831
click at [750, 860] on div ".card-car_component :hover .card-car_hover { opacity : 1 ; display : flex ; } .…" at bounding box center [804, 543] width 893 height 831
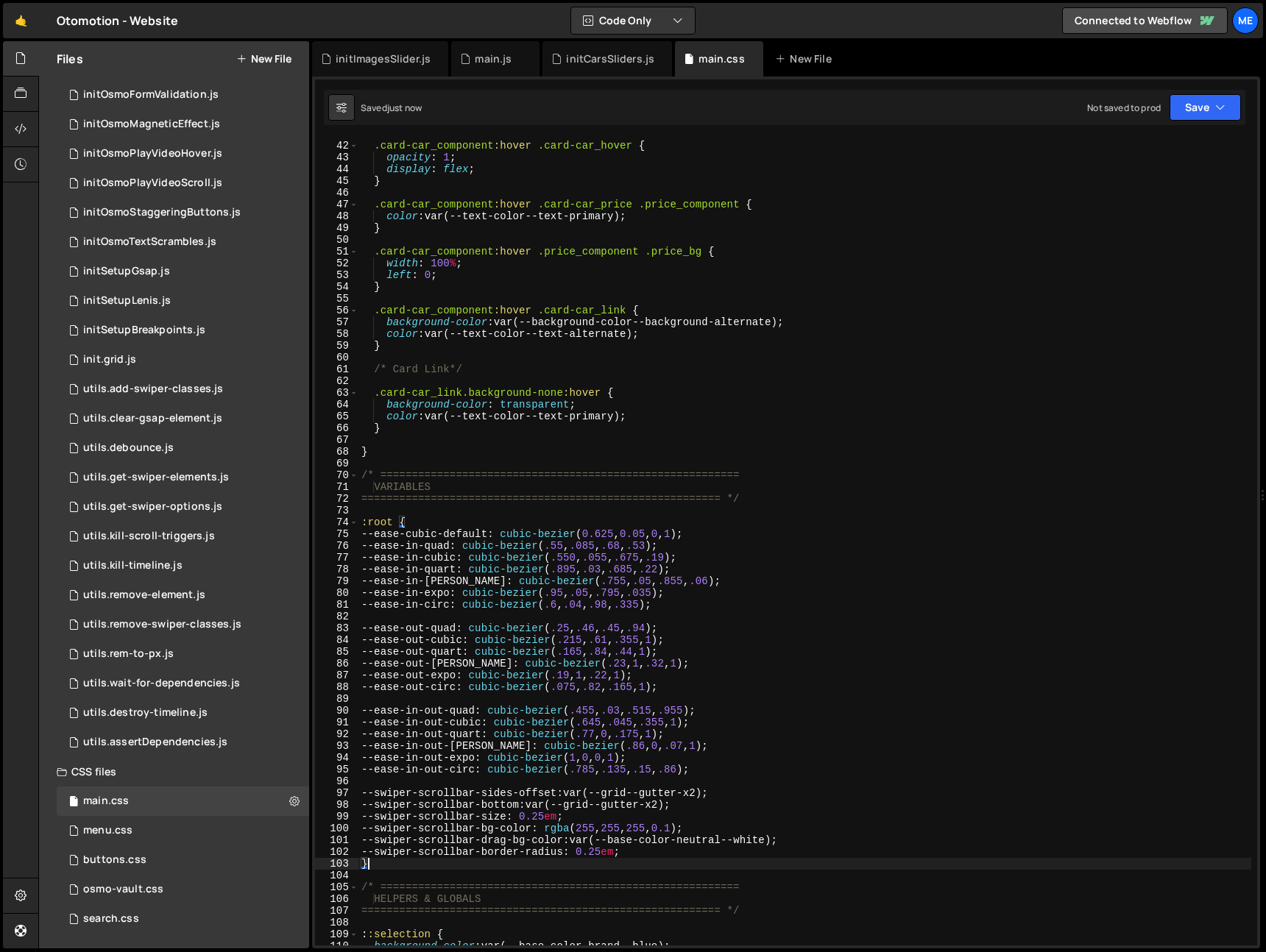
scroll to position [0, 0]
click at [673, 805] on div ".card-car_component :hover .card-car_hover { opacity : 1 ; display : flex ; } .…" at bounding box center [804, 543] width 893 height 831
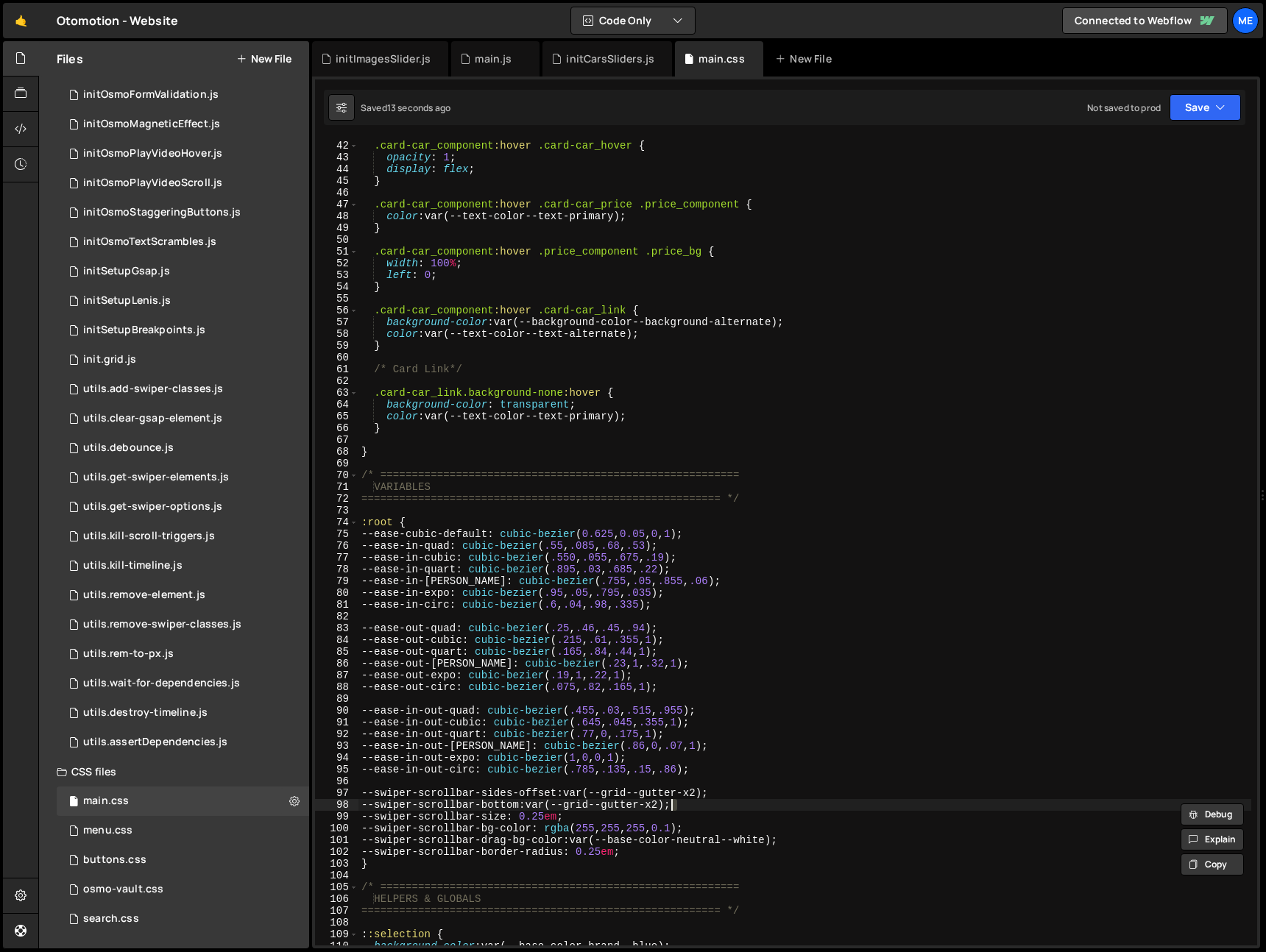
scroll to position [0, 22]
click at [709, 795] on div ".card-car_component :hover .card-car_hover { opacity : 1 ; display : flex ; } .…" at bounding box center [804, 543] width 893 height 831
type textarea "--swiper-scrollbar-sides-offset: var(--grid--gutter-x3);"
drag, startPoint x: 605, startPoint y: 52, endPoint x: 587, endPoint y: 54, distance: 18.1
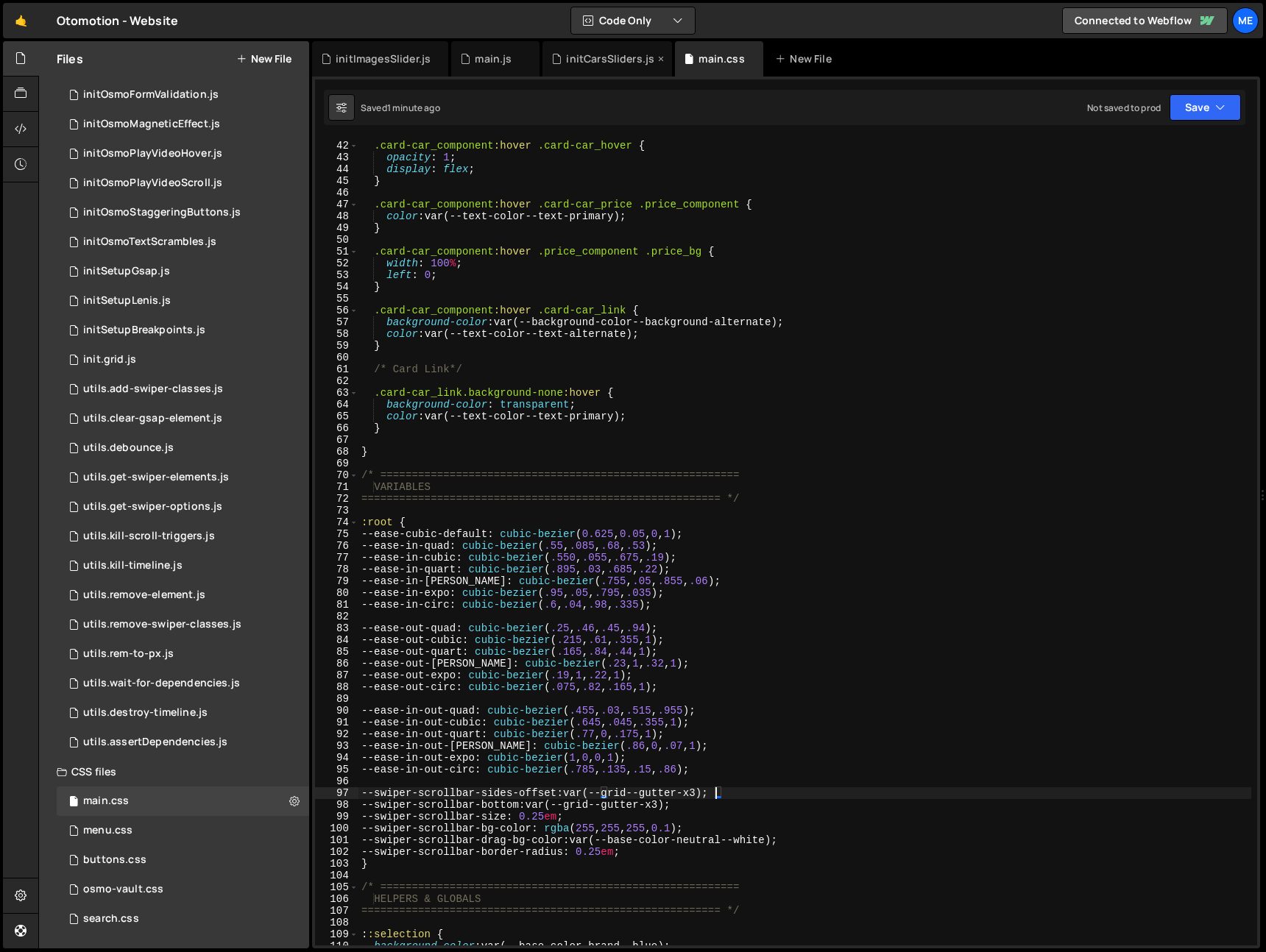
click at [602, 53] on div "initCarsSliders.js" at bounding box center [610, 58] width 89 height 15
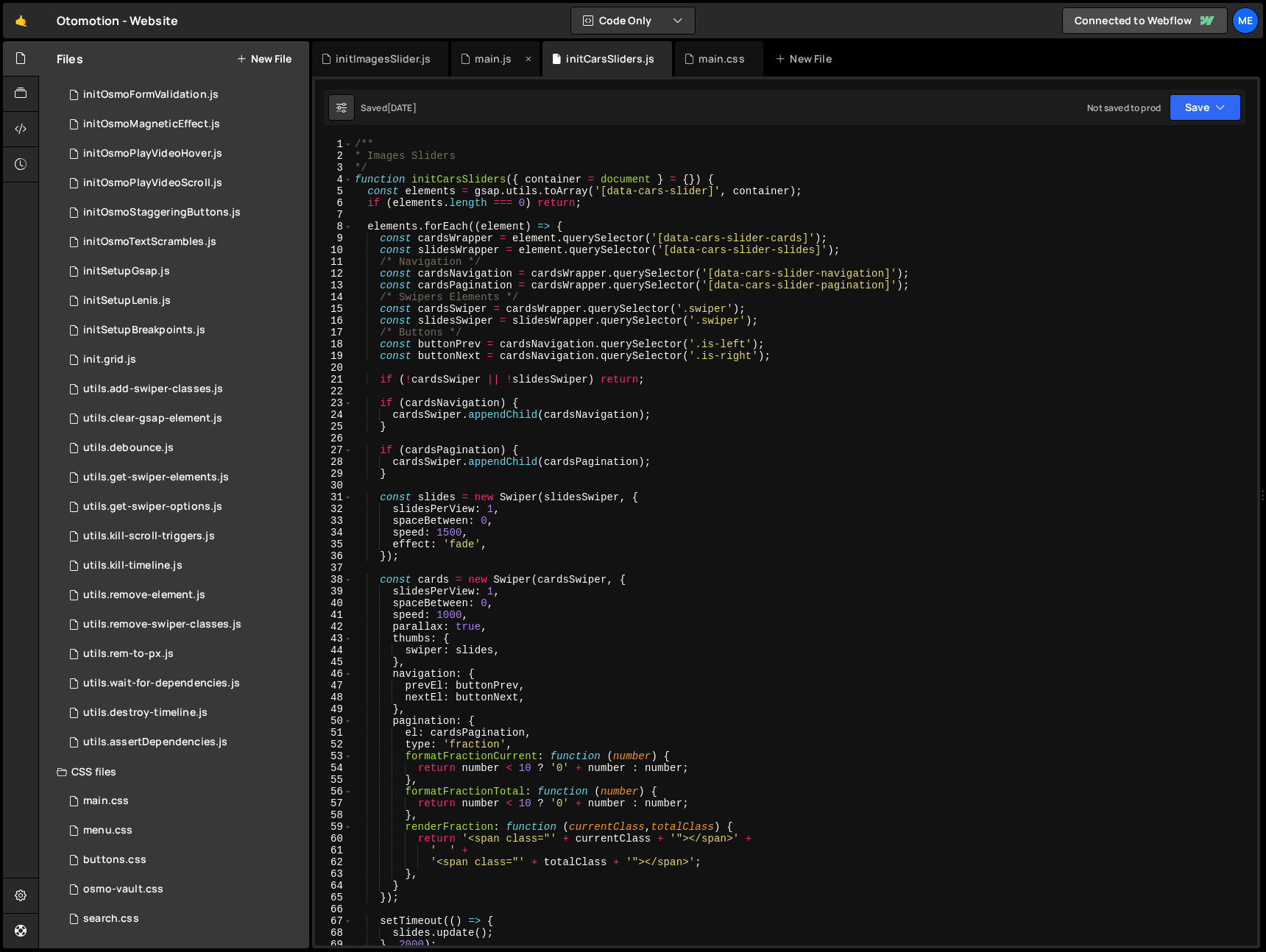
drag, startPoint x: 500, startPoint y: 54, endPoint x: 491, endPoint y: 54, distance: 9.0
click at [499, 54] on div "main.js" at bounding box center [492, 58] width 37 height 15
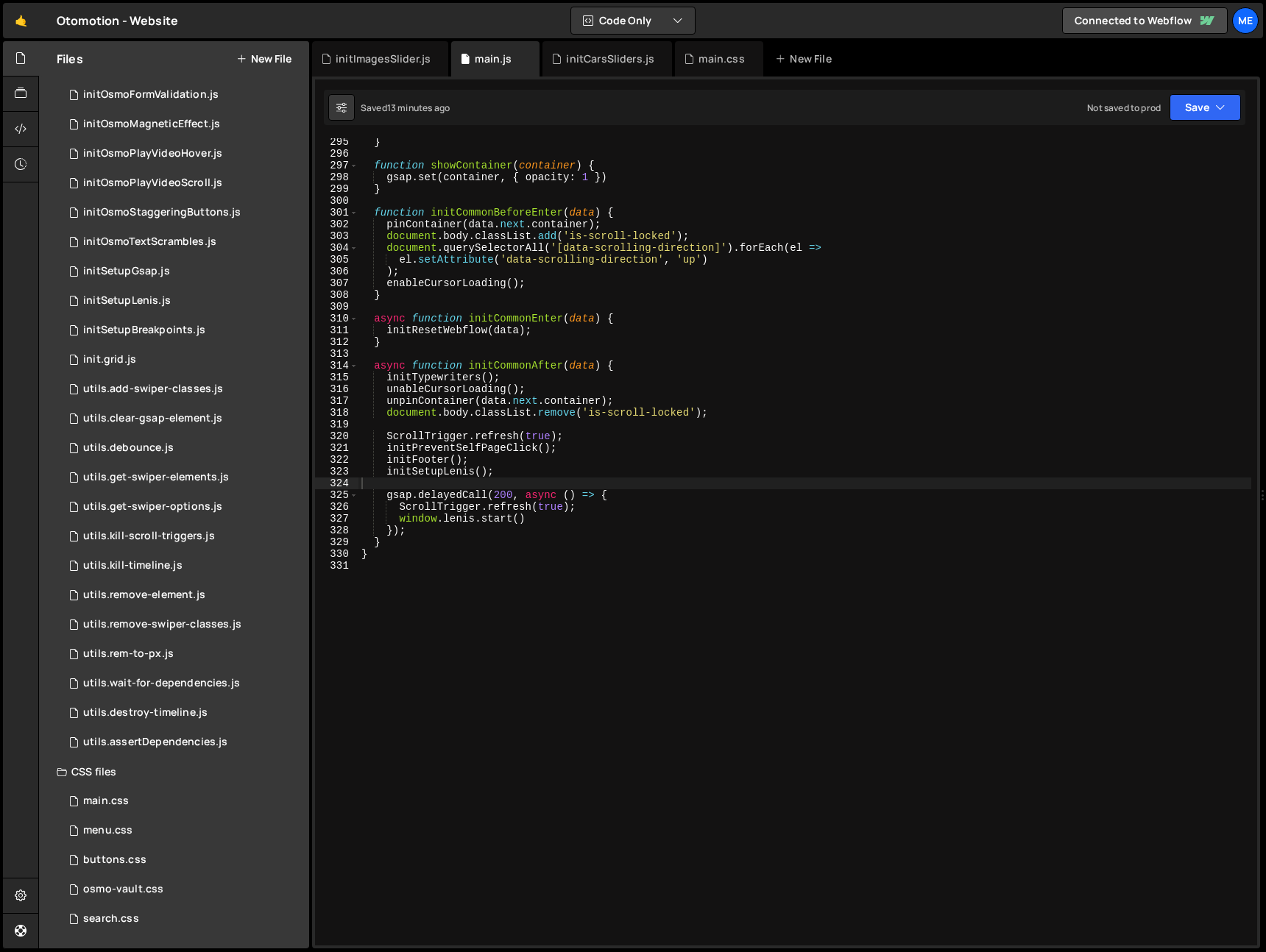
type textarea "initSetupLenis();"
click at [517, 474] on div "} function showContainer ( container ) { gsap . set ( container , { opacity : 1…" at bounding box center [804, 552] width 893 height 831
click at [638, 495] on div "} function showContainer ( container ) { gsap . set ( container , { opacity : 1…" at bounding box center [804, 552] width 893 height 831
type textarea "gsap.delayedCall(200, async () => {"
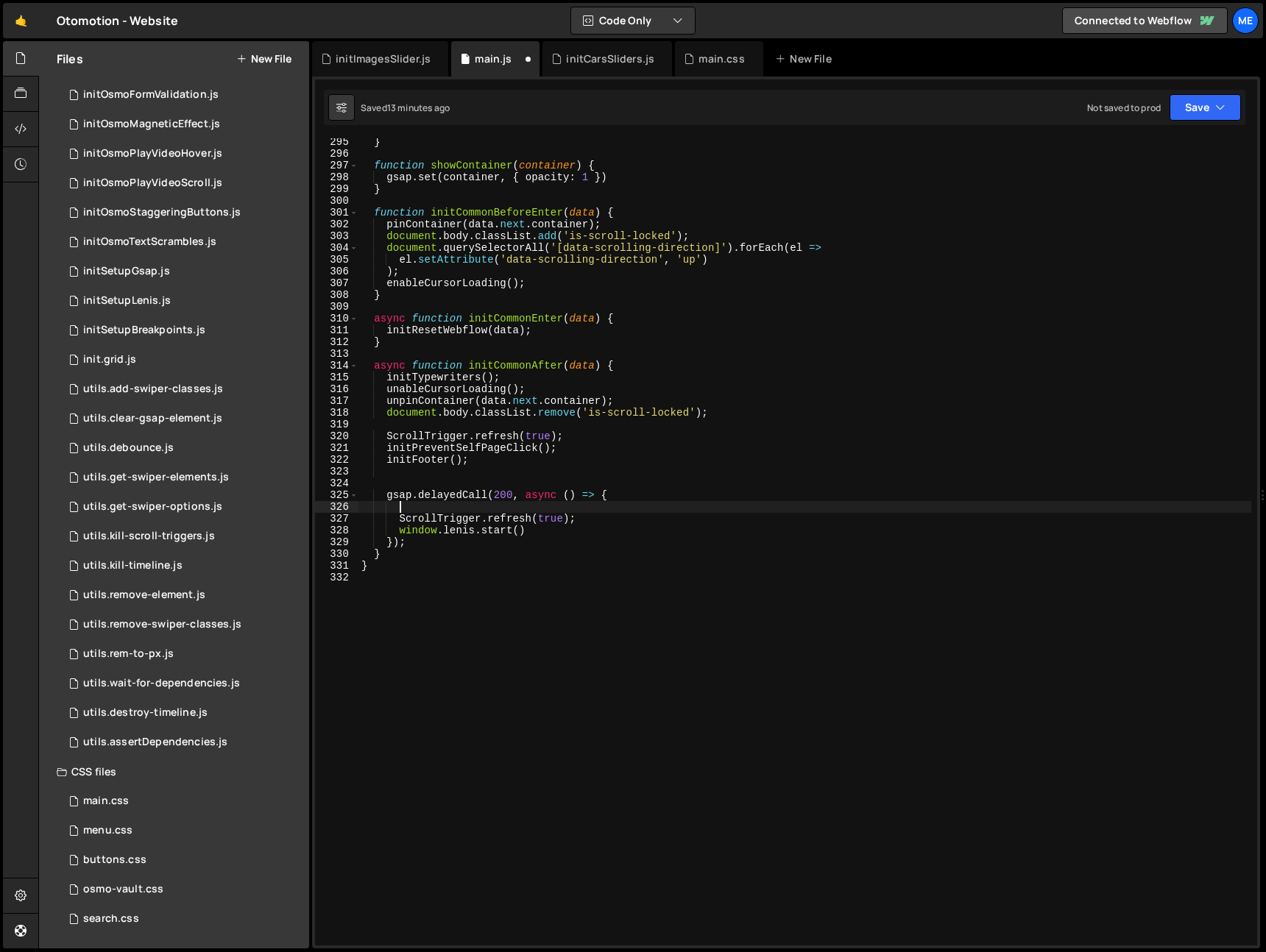
paste textarea "initSetupLenis();"
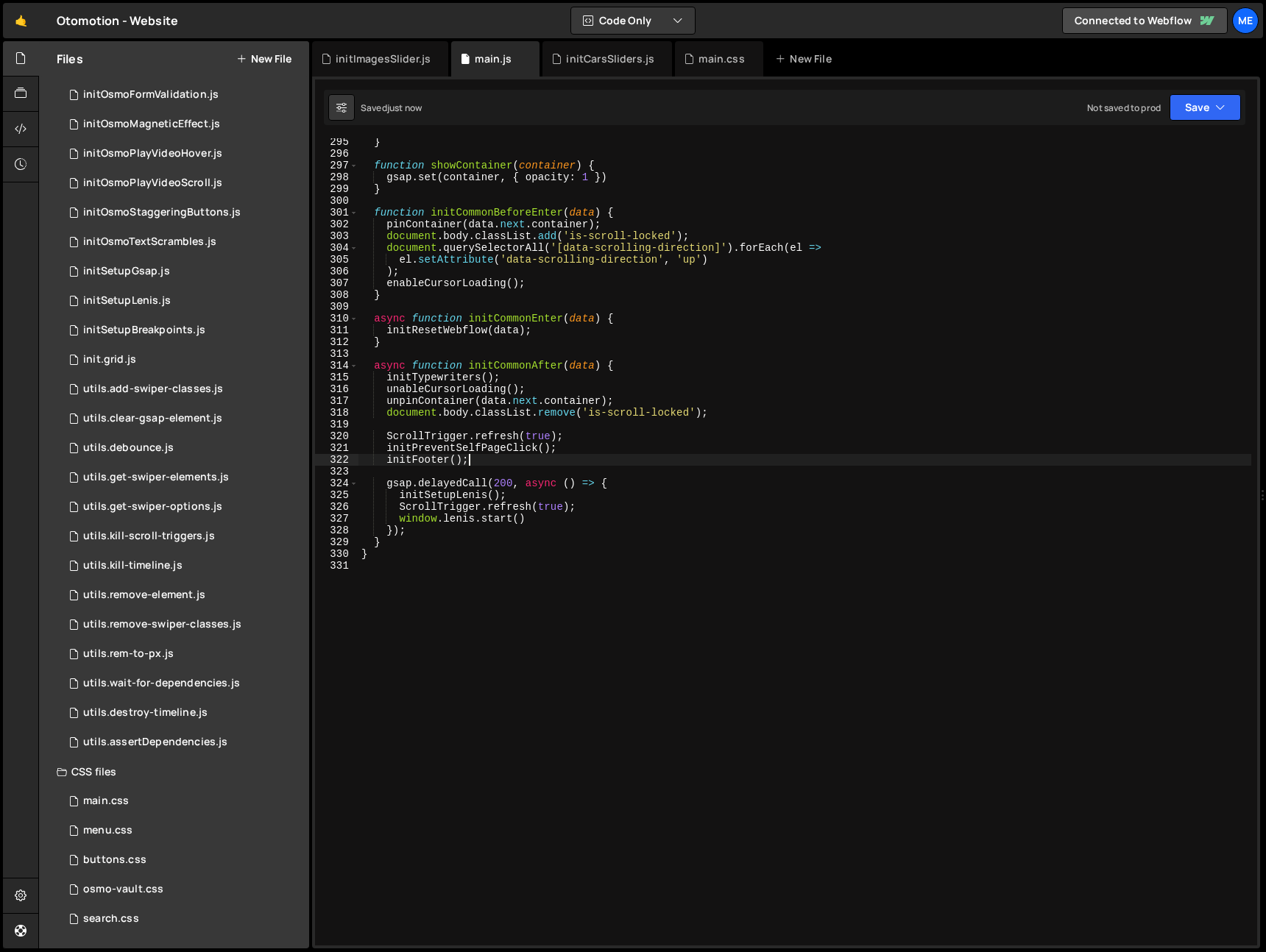
click at [475, 462] on div "} function showContainer ( container ) { gsap . set ( container , { opacity : 1…" at bounding box center [804, 552] width 893 height 831
type textarea "initFooter();"
click at [592, 504] on div "} function showContainer ( container ) { gsap . set ( container , { opacity : 1…" at bounding box center [804, 552] width 893 height 831
type textarea "ScrollTrigger.refresh(true);"
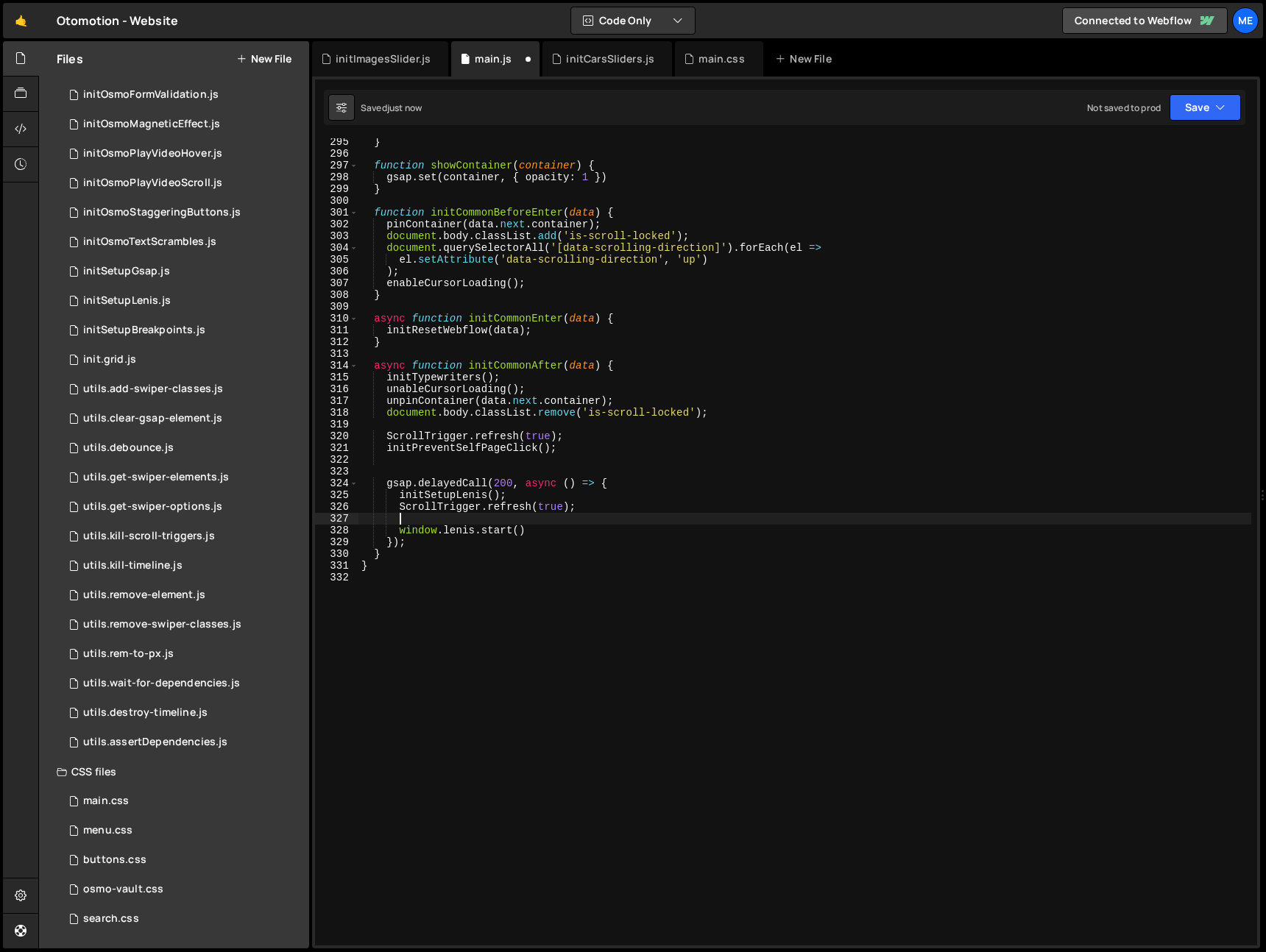
scroll to position [0, 2]
paste textarea "initFooter();"
click at [548, 469] on div "} function showContainer ( container ) { gsap . set ( container , { opacity : 1…" at bounding box center [804, 552] width 893 height 831
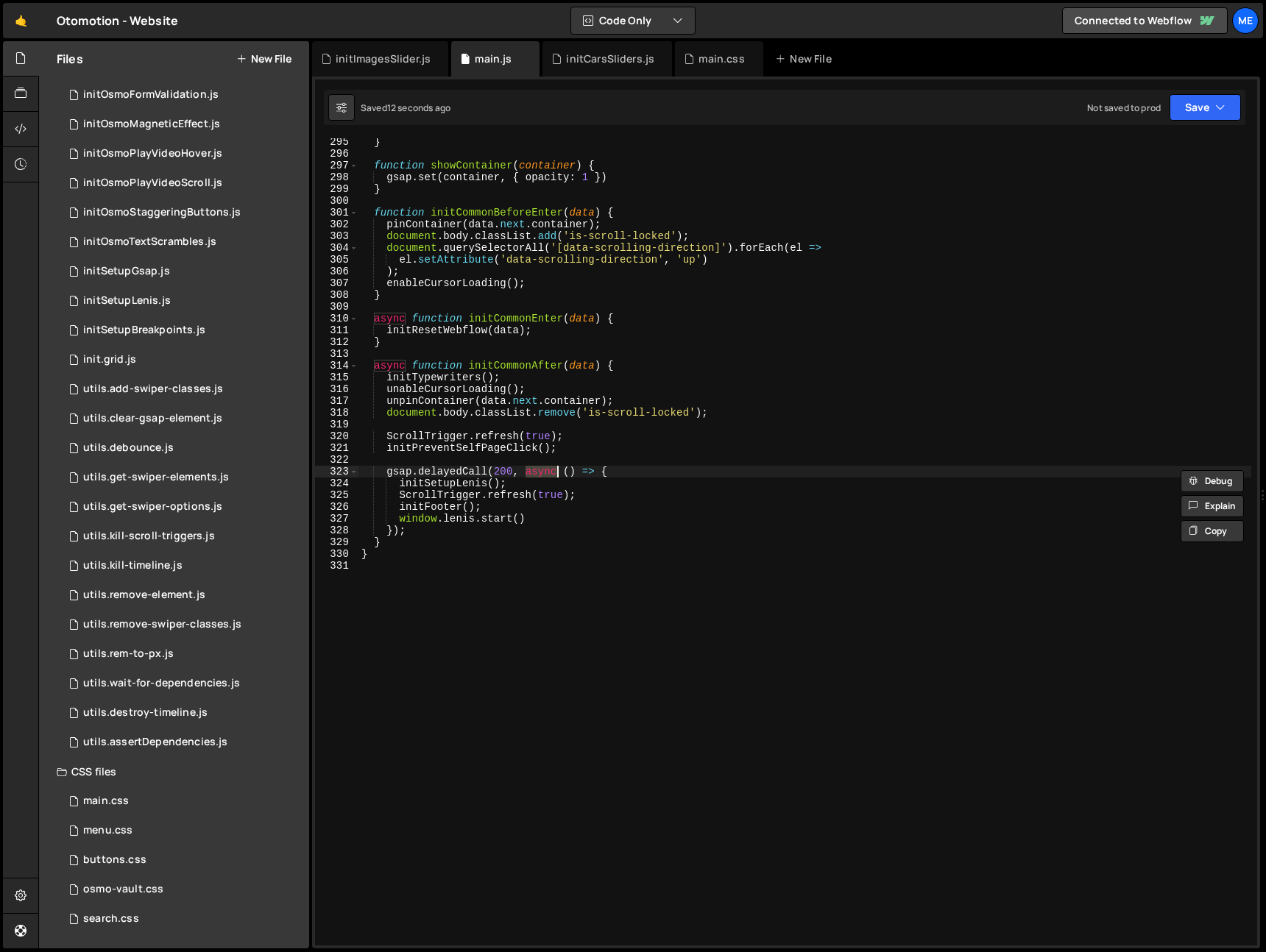
click at [548, 469] on div "} function showContainer ( container ) { gsap . set ( container , { opacity : 1…" at bounding box center [804, 552] width 893 height 831
click at [393, 365] on div "} function showContainer ( container ) { gsap . set ( container , { opacity : 1…" at bounding box center [804, 552] width 893 height 831
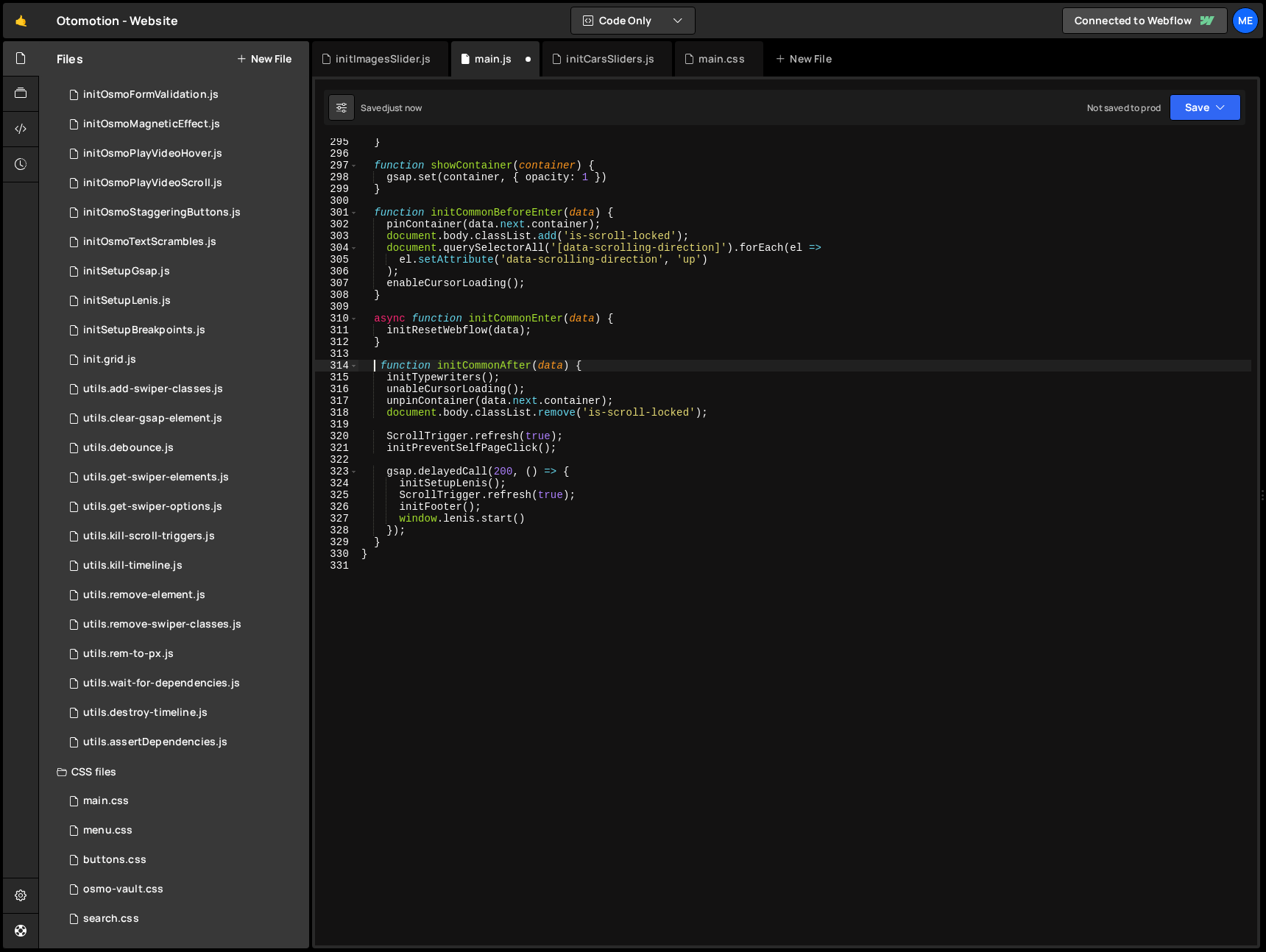
click at [530, 367] on div "} function showContainer ( container ) { gsap . set ( container , { opacity : 1…" at bounding box center [804, 552] width 893 height 831
click at [486, 371] on div "} function showContainer ( container ) { gsap . set ( container , { opacity : 1…" at bounding box center [804, 552] width 893 height 831
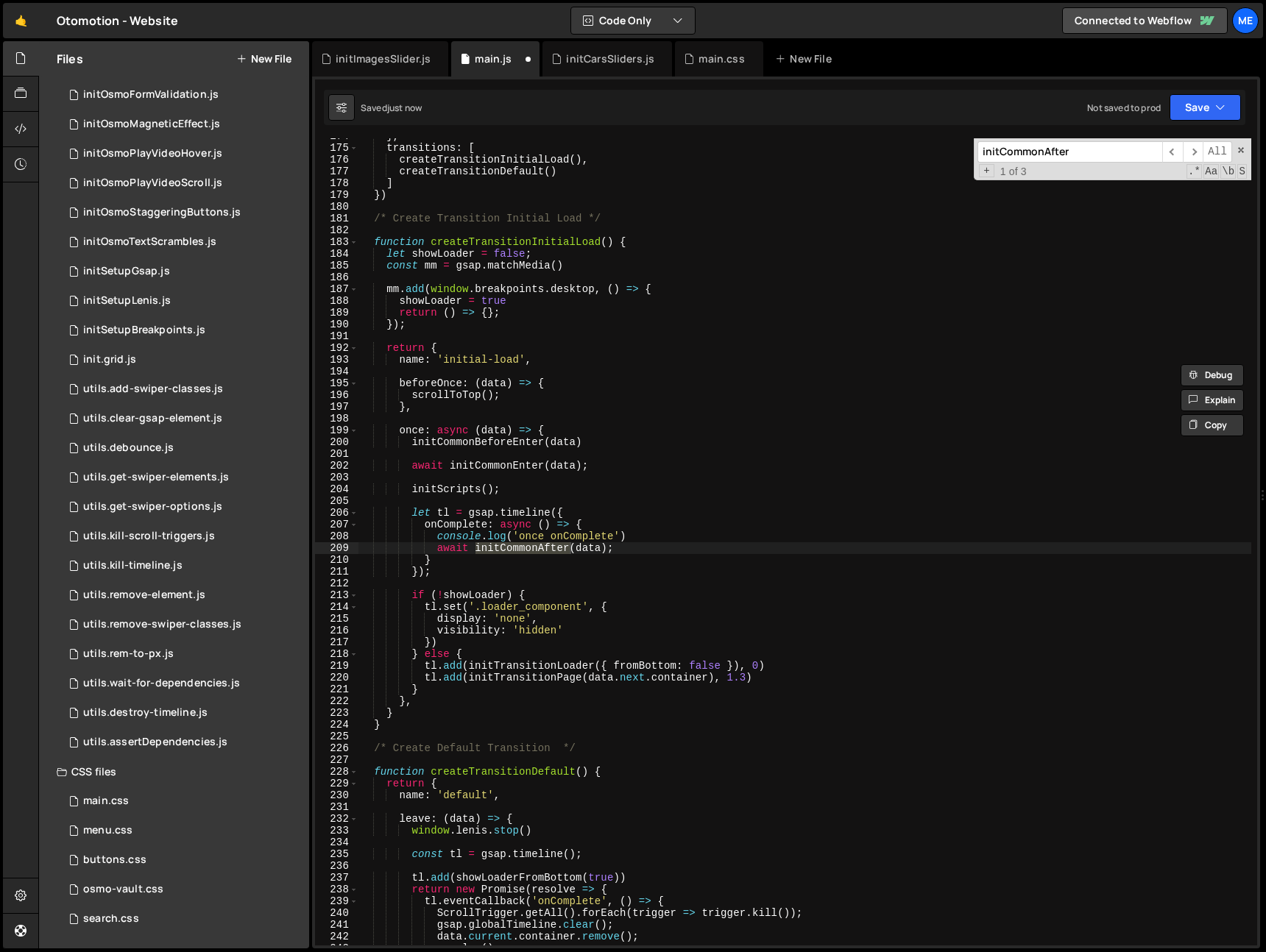
scroll to position [2046, 0]
click at [451, 551] on div "} , transitions : [ createTransitionInitialLoad ( ) , createTransitionDefault (…" at bounding box center [804, 545] width 893 height 831
drag, startPoint x: 451, startPoint y: 551, endPoint x: 499, endPoint y: 542, distance: 48.8
click at [451, 550] on div "} , transitions : [ createTransitionInitialLoad ( ) , createTransitionDefault (…" at bounding box center [804, 545] width 893 height 831
click at [1073, 154] on input "initCommonAfter" at bounding box center [1069, 152] width 184 height 21
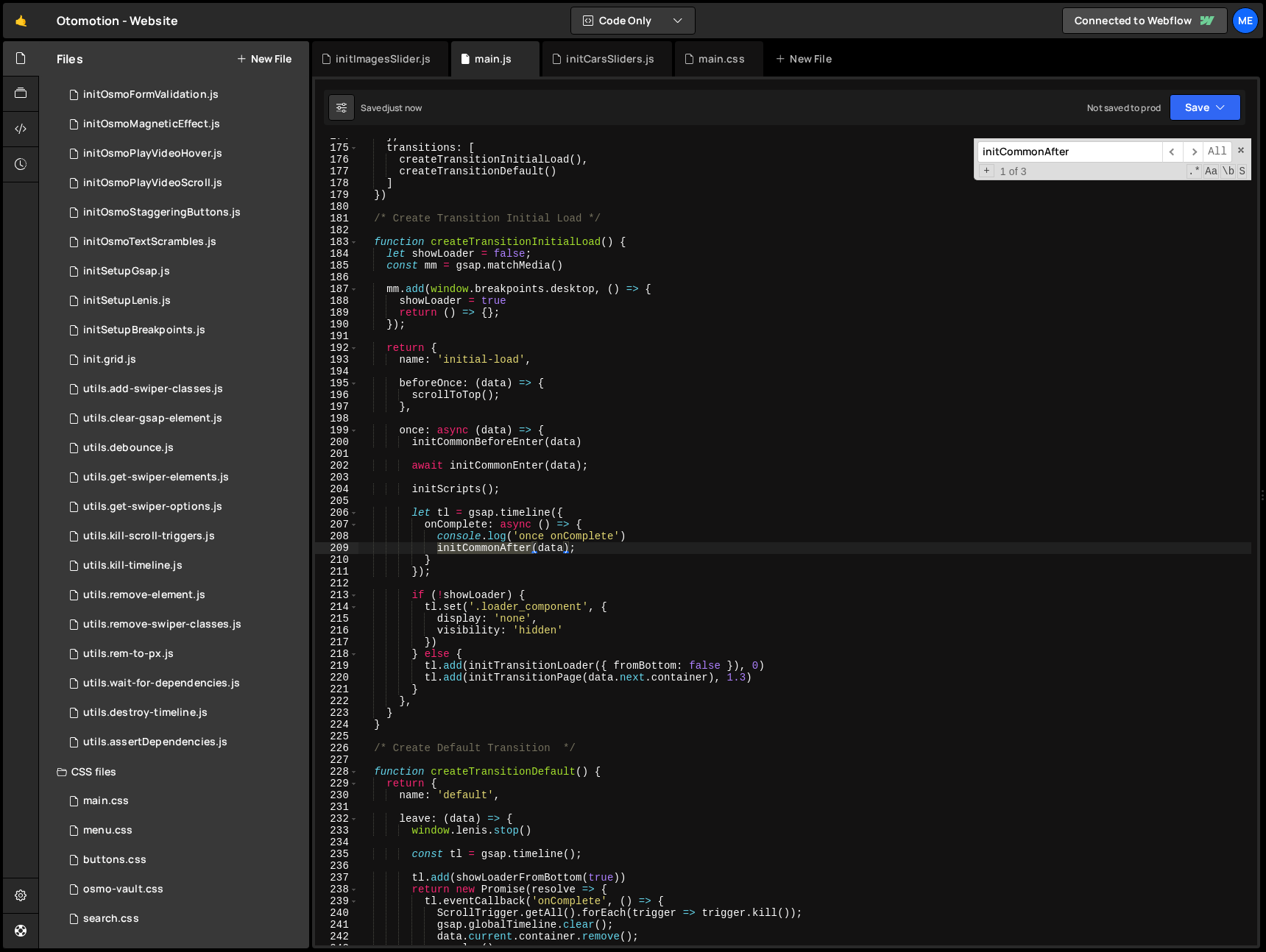
scroll to position [2694, 0]
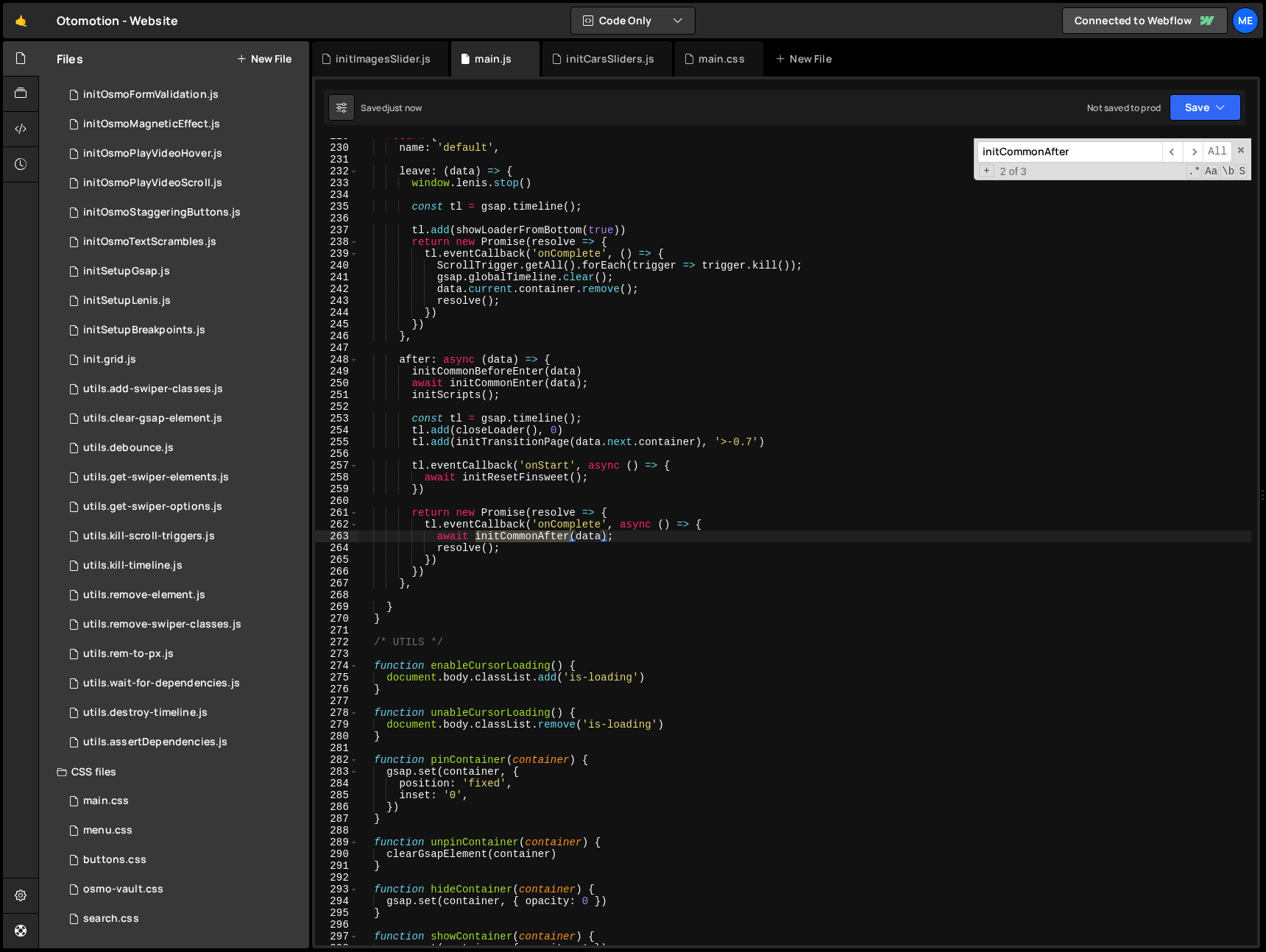
click at [462, 537] on div "return { name : 'default' , leave : ( data ) => { window . lenis . stop ( ) con…" at bounding box center [804, 545] width 893 height 831
click at [461, 537] on div "return { name : 'default' , leave : ( data ) => { window . lenis . stop ( ) con…" at bounding box center [804, 545] width 893 height 831
drag, startPoint x: 569, startPoint y: 543, endPoint x: 522, endPoint y: 552, distance: 47.9
click at [569, 543] on div "return { name : 'default' , leave : ( data ) => { window . lenis . stop ( ) con…" at bounding box center [804, 545] width 893 height 831
type textarea "resolve();"
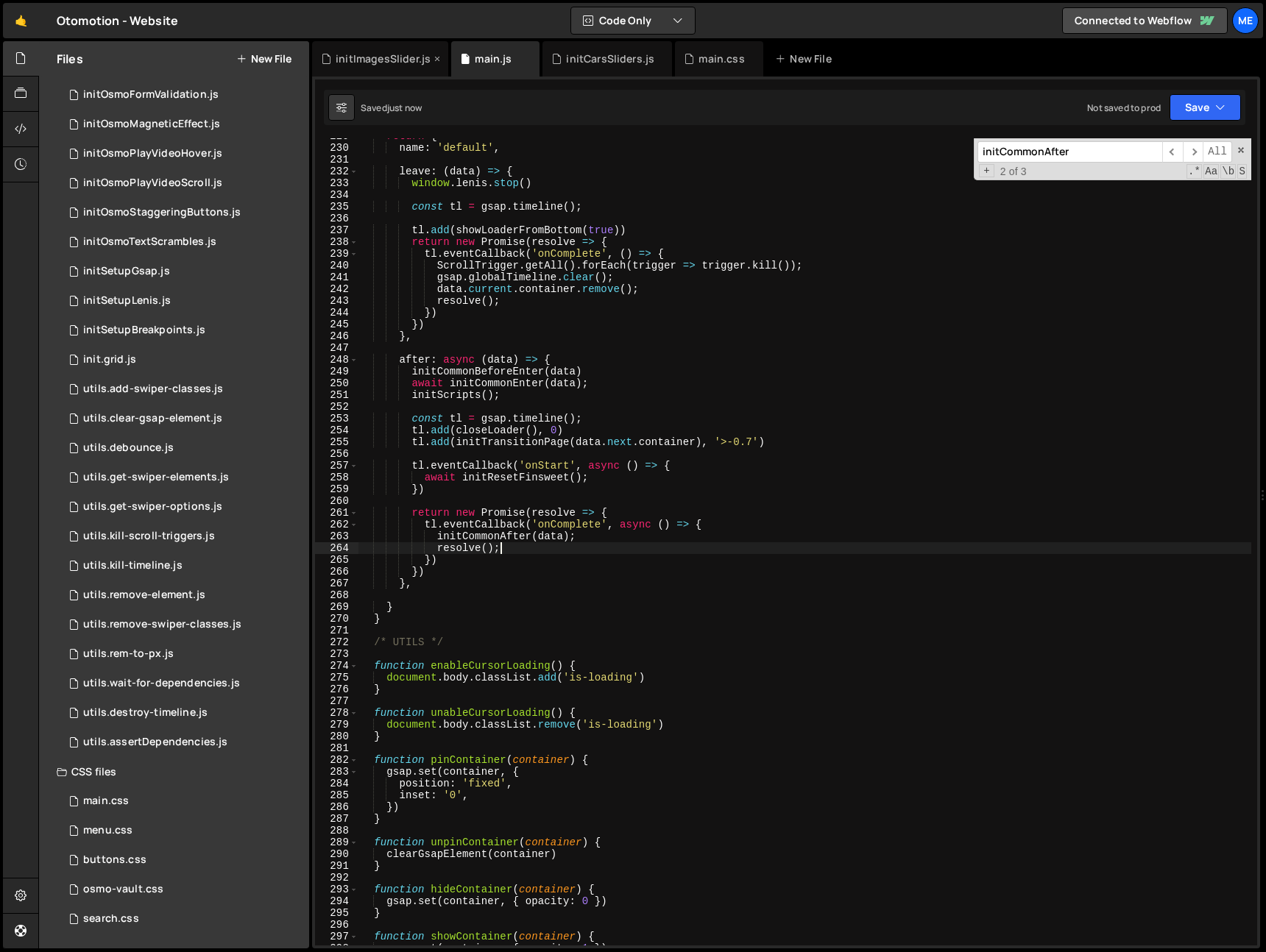
click at [403, 53] on div "initImagesSlider.js" at bounding box center [383, 58] width 95 height 15
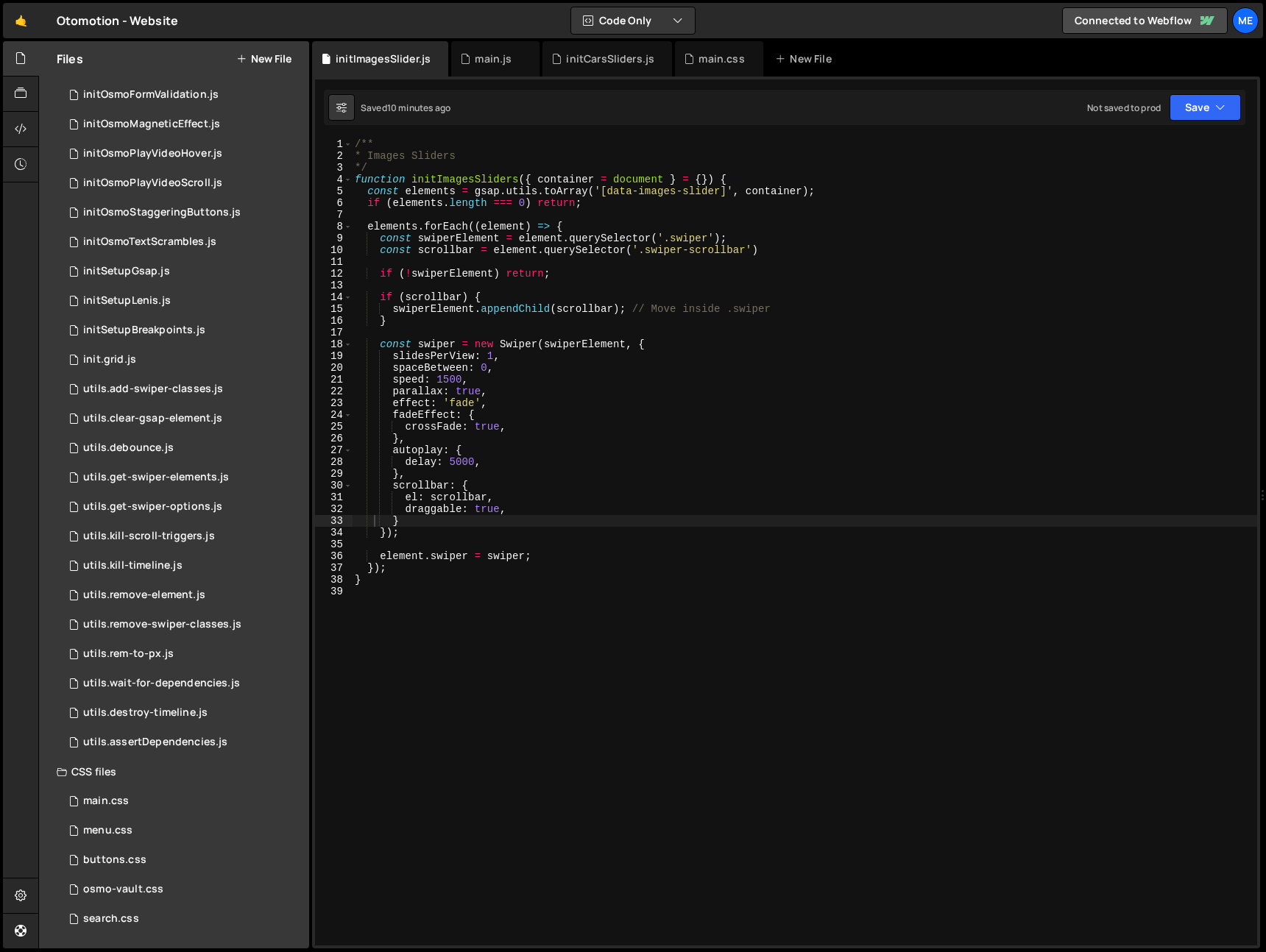
type textarea "},"
click at [495, 476] on div "/** * Images Sliders */ function initImagesSliders ( { container = document } =…" at bounding box center [804, 553] width 905 height 831
click at [506, 60] on div "main.js" at bounding box center [492, 58] width 37 height 15
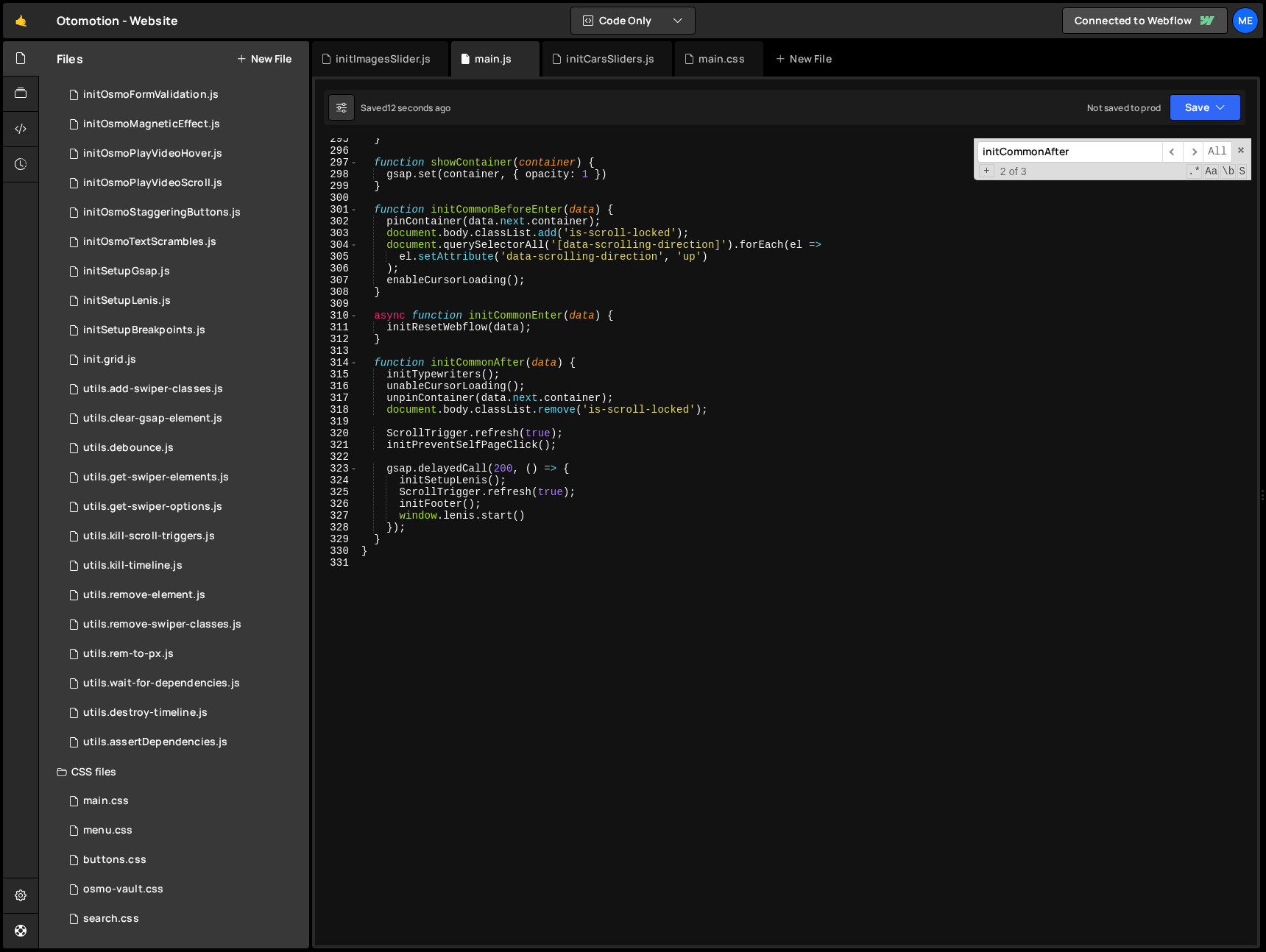
scroll to position [3468, 0]
drag, startPoint x: 397, startPoint y: 480, endPoint x: 566, endPoint y: 478, distance: 169.0
click at [565, 478] on div "} function showContainer ( container ) { gsap . set ( container , { opacity : 1…" at bounding box center [804, 548] width 893 height 831
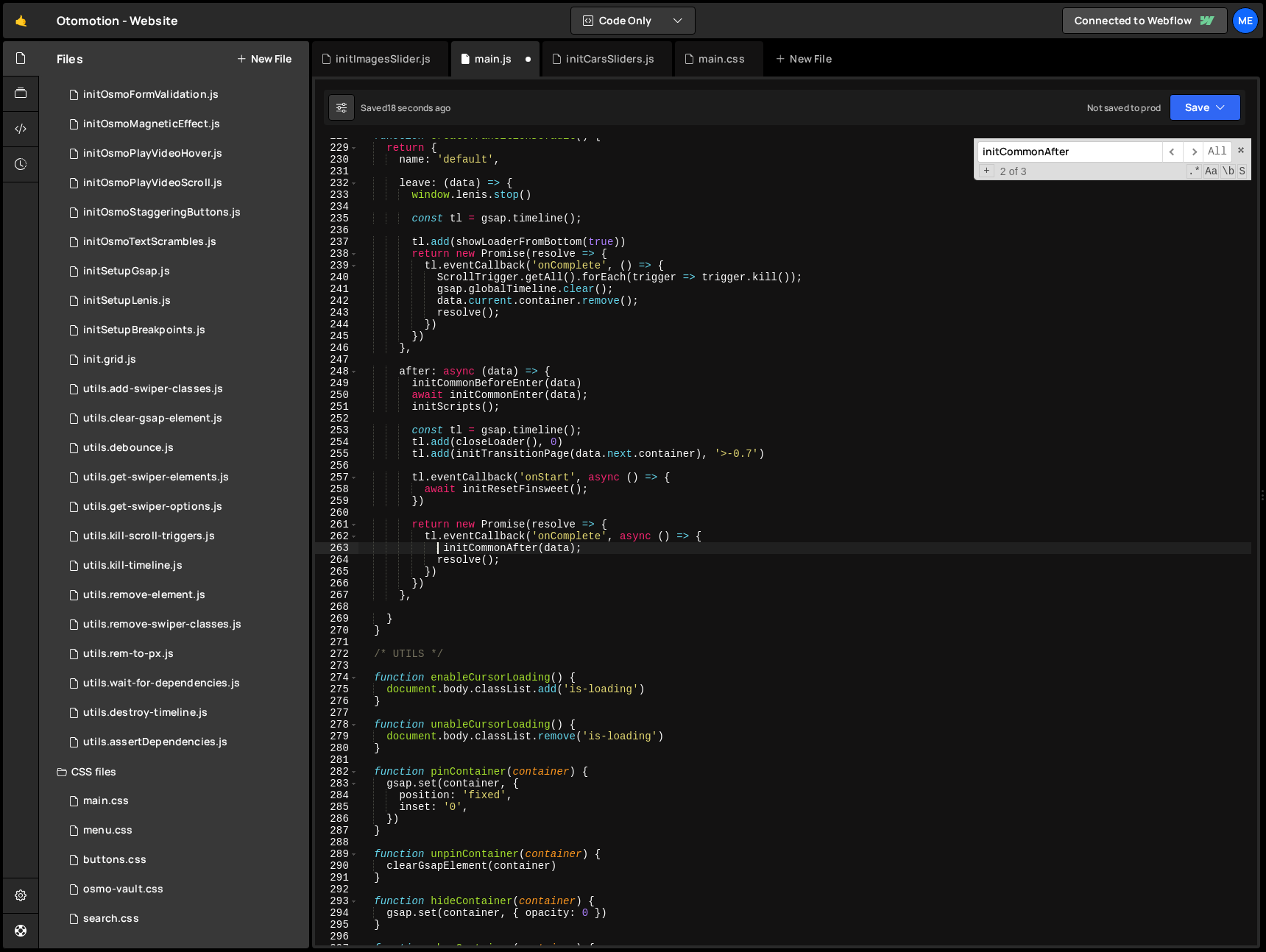
scroll to position [3489, 0]
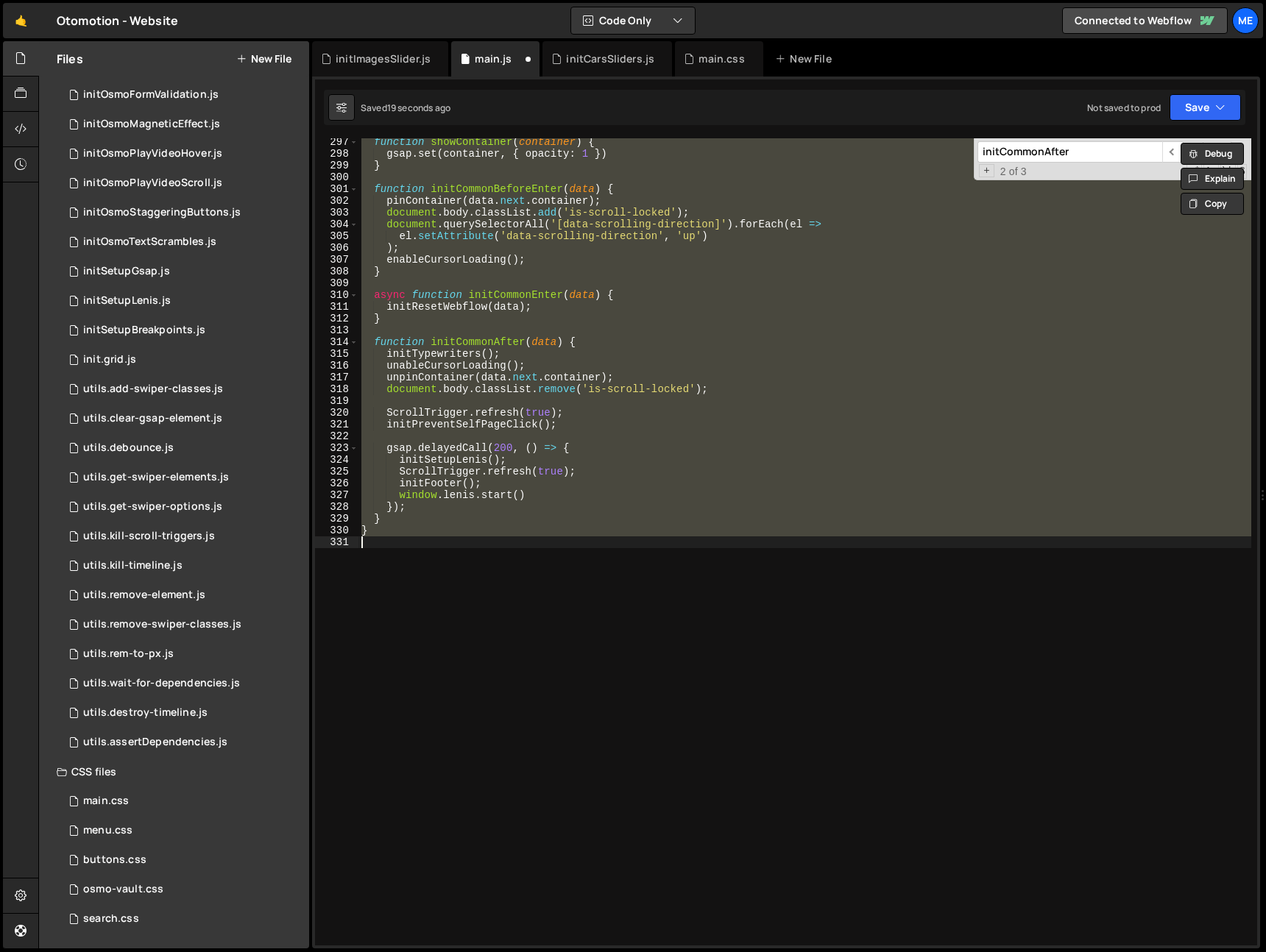
drag, startPoint x: 531, startPoint y: 473, endPoint x: 517, endPoint y: 481, distance: 16.1
click at [531, 473] on div "function showContainer ( container ) { gsap . set ( container , { opacity : 1 }…" at bounding box center [804, 542] width 893 height 807
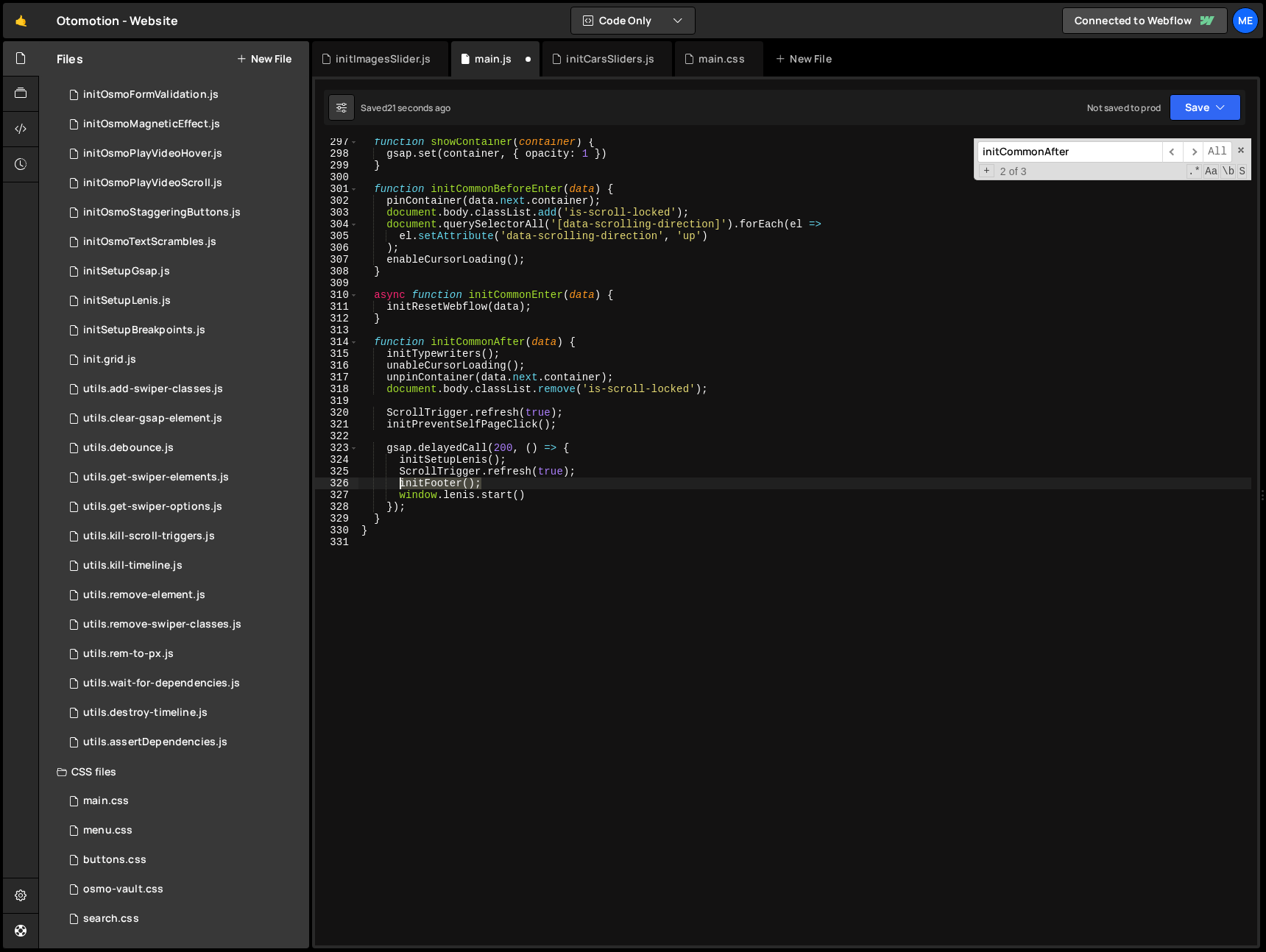
drag, startPoint x: 502, startPoint y: 484, endPoint x: 397, endPoint y: 482, distance: 105.0
click at [397, 481] on div "function showContainer ( container ) { gsap . set ( container , { opacity : 1 }…" at bounding box center [804, 552] width 893 height 831
type textarea "initFooter();"
click at [436, 439] on div "function showContainer ( container ) { gsap . set ( container , { opacity : 1 }…" at bounding box center [804, 552] width 893 height 831
paste textarea "initFooter();"
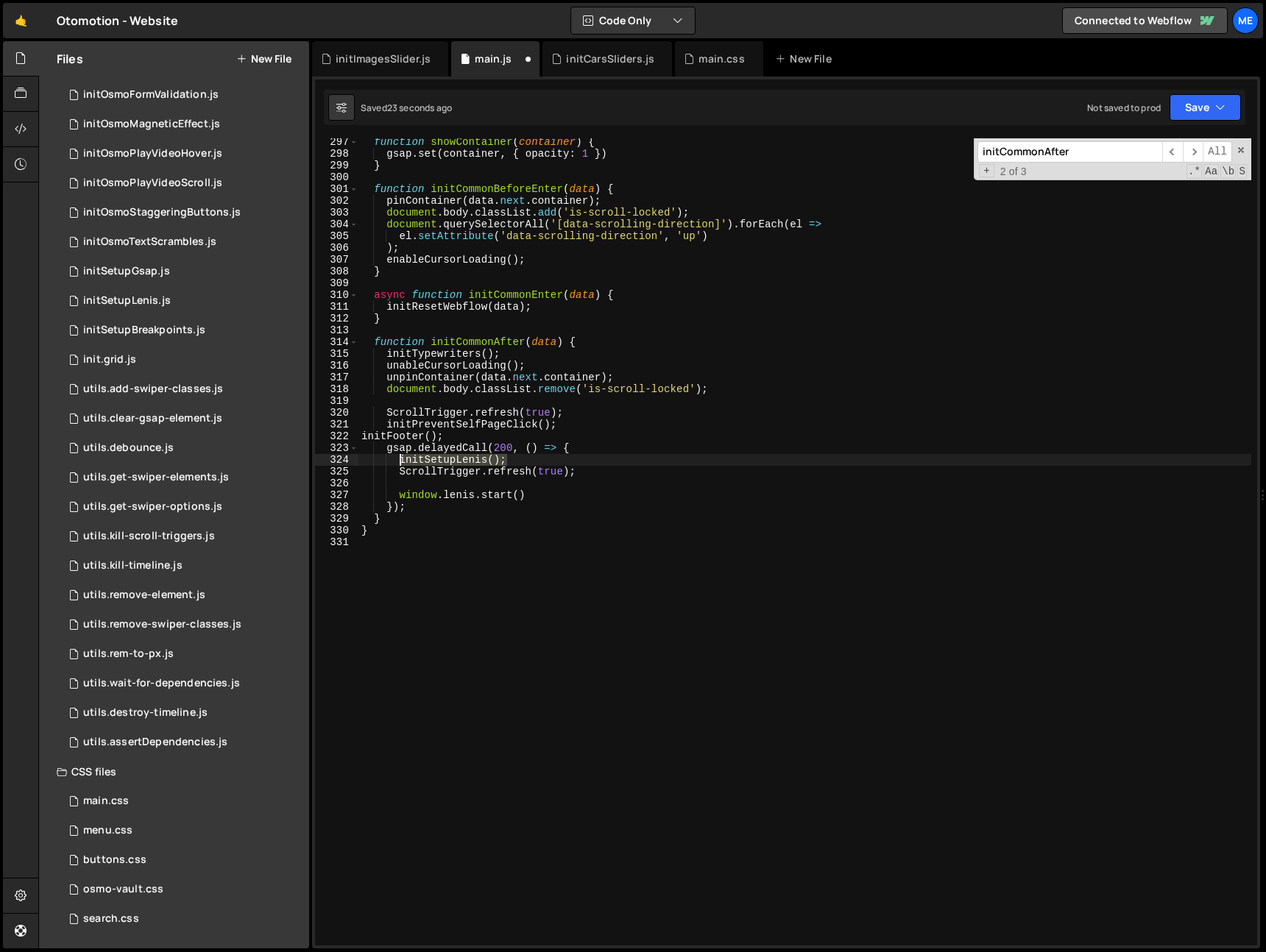
drag, startPoint x: 520, startPoint y: 464, endPoint x: 400, endPoint y: 464, distance: 120.0
click at [397, 464] on div "function showContainer ( container ) { gsap . set ( container , { opacity : 1 }…" at bounding box center [804, 552] width 893 height 831
type textarea "initSetupLenis();"
click at [457, 441] on div "function showContainer ( container ) { gsap . set ( container , { opacity : 1 }…" at bounding box center [804, 552] width 893 height 831
type textarea "initFooter();"
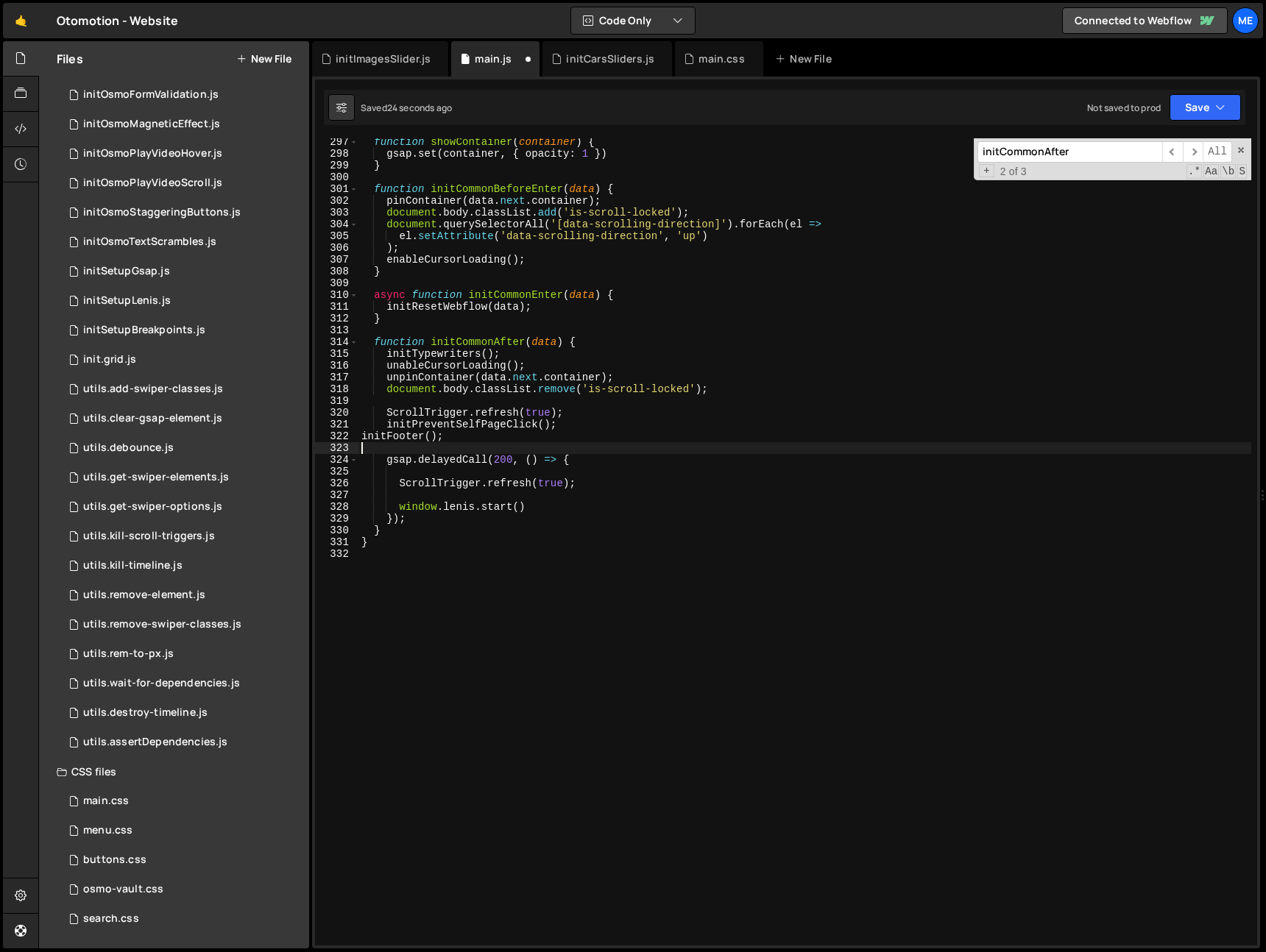
paste textarea "initSetupLenis();"
type textarea "initSetupLenis();"
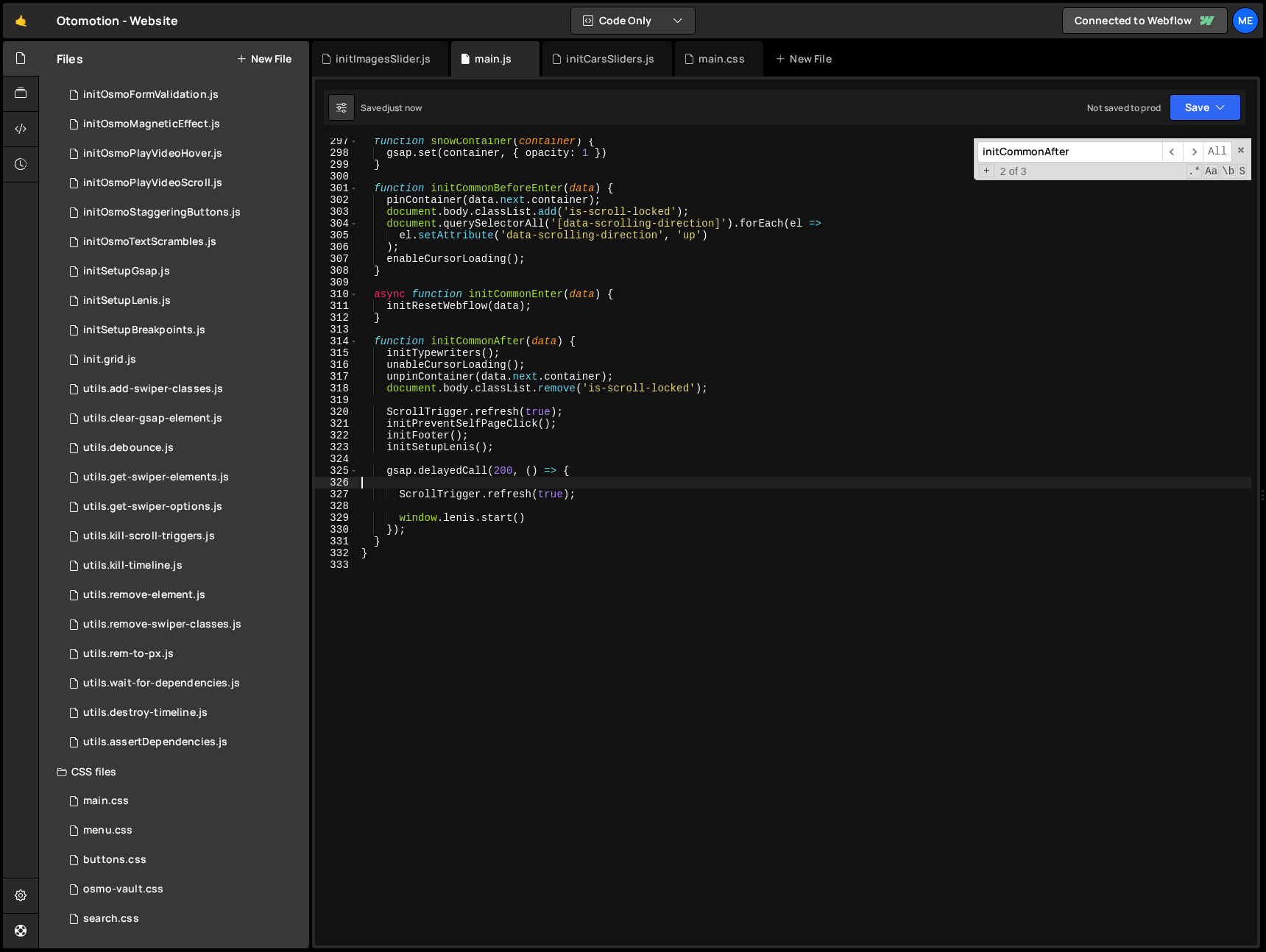
click at [483, 484] on div "function showContainer ( container ) { gsap . set ( container , { opacity : 1 }…" at bounding box center [804, 551] width 893 height 831
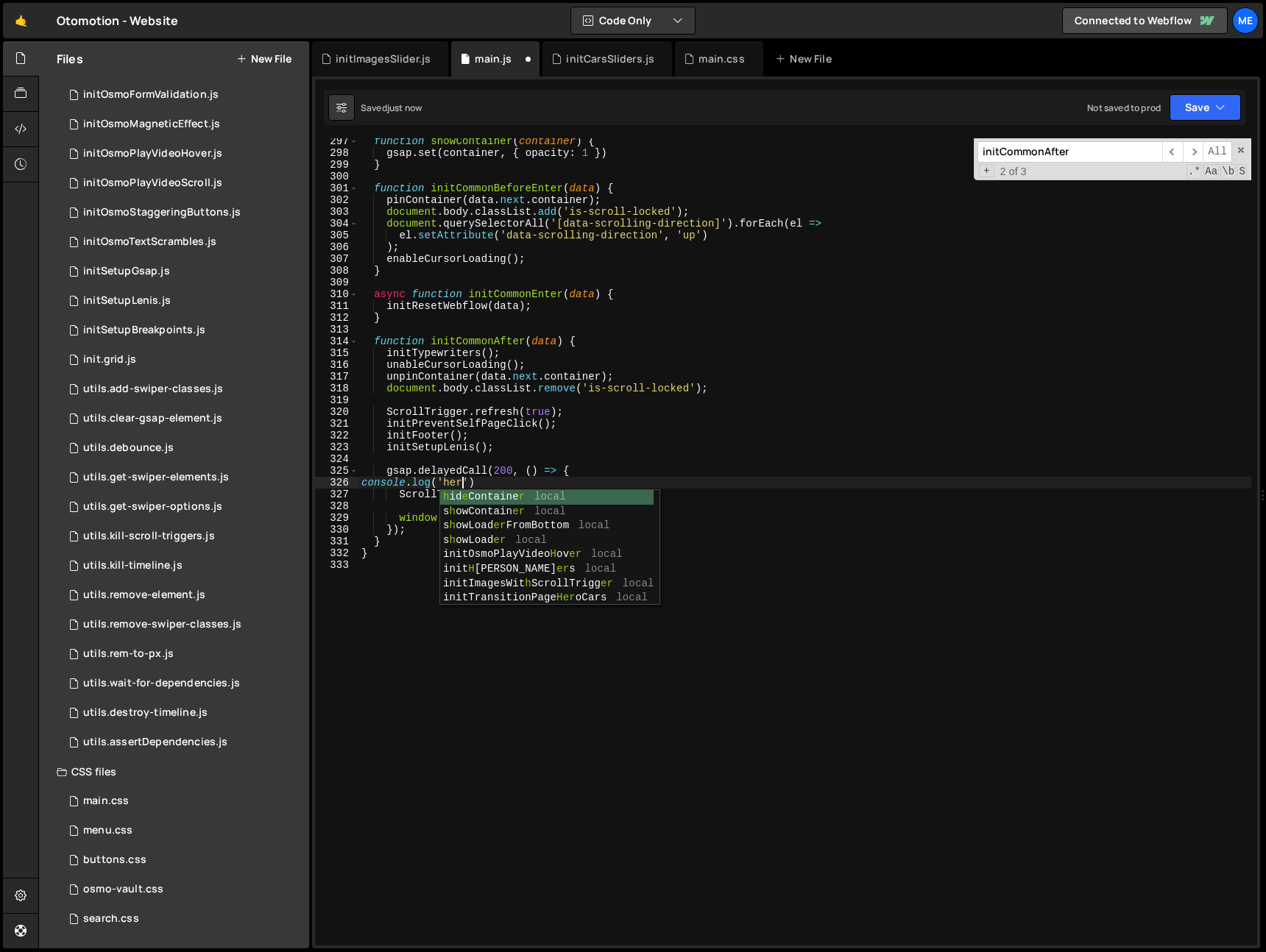
scroll to position [0, 7]
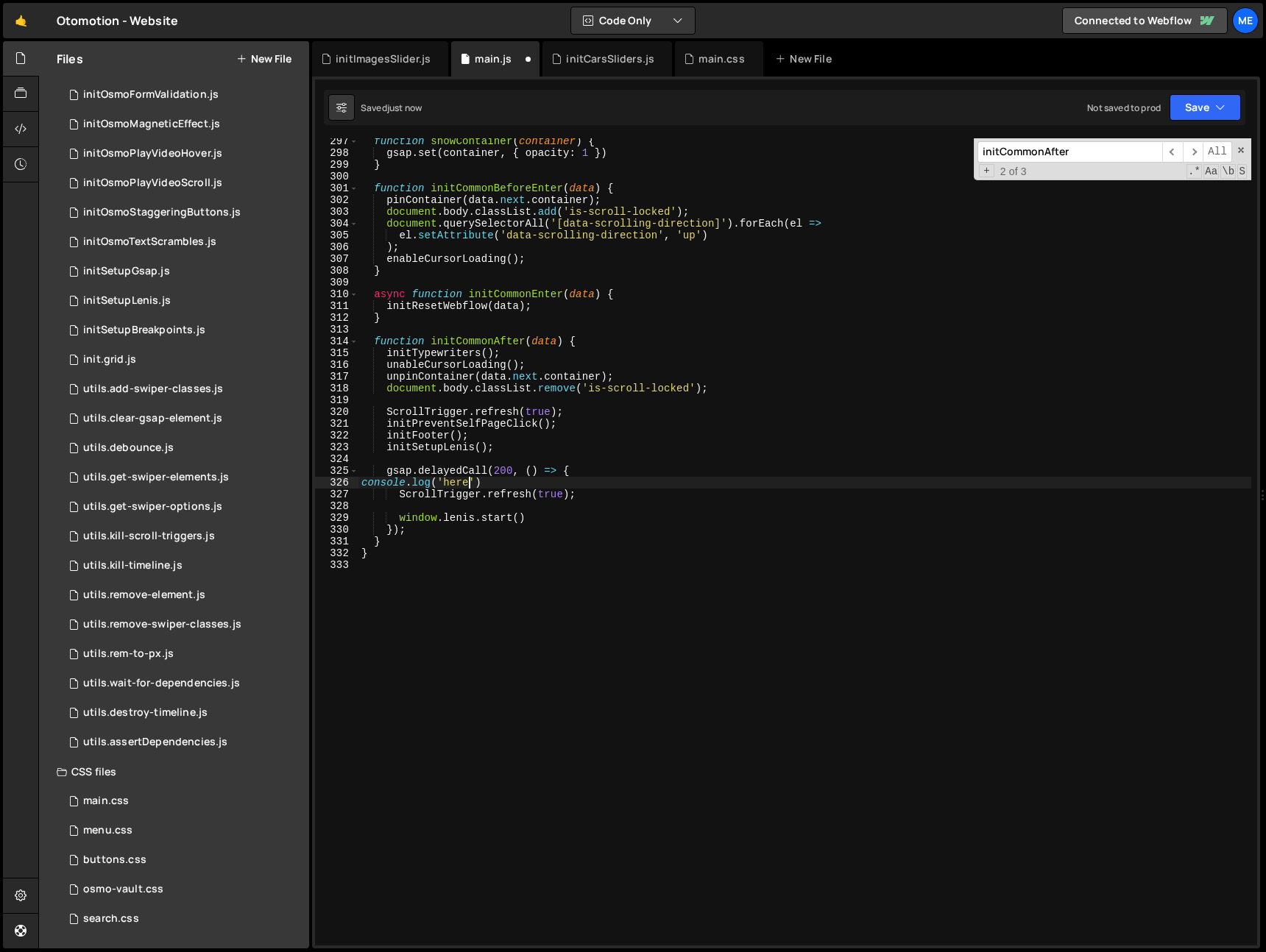
type textarea "console.log('here')"
click at [545, 508] on div "function showContainer ( container ) { gsap . set ( container , { opacity : 1 }…" at bounding box center [804, 551] width 893 height 831
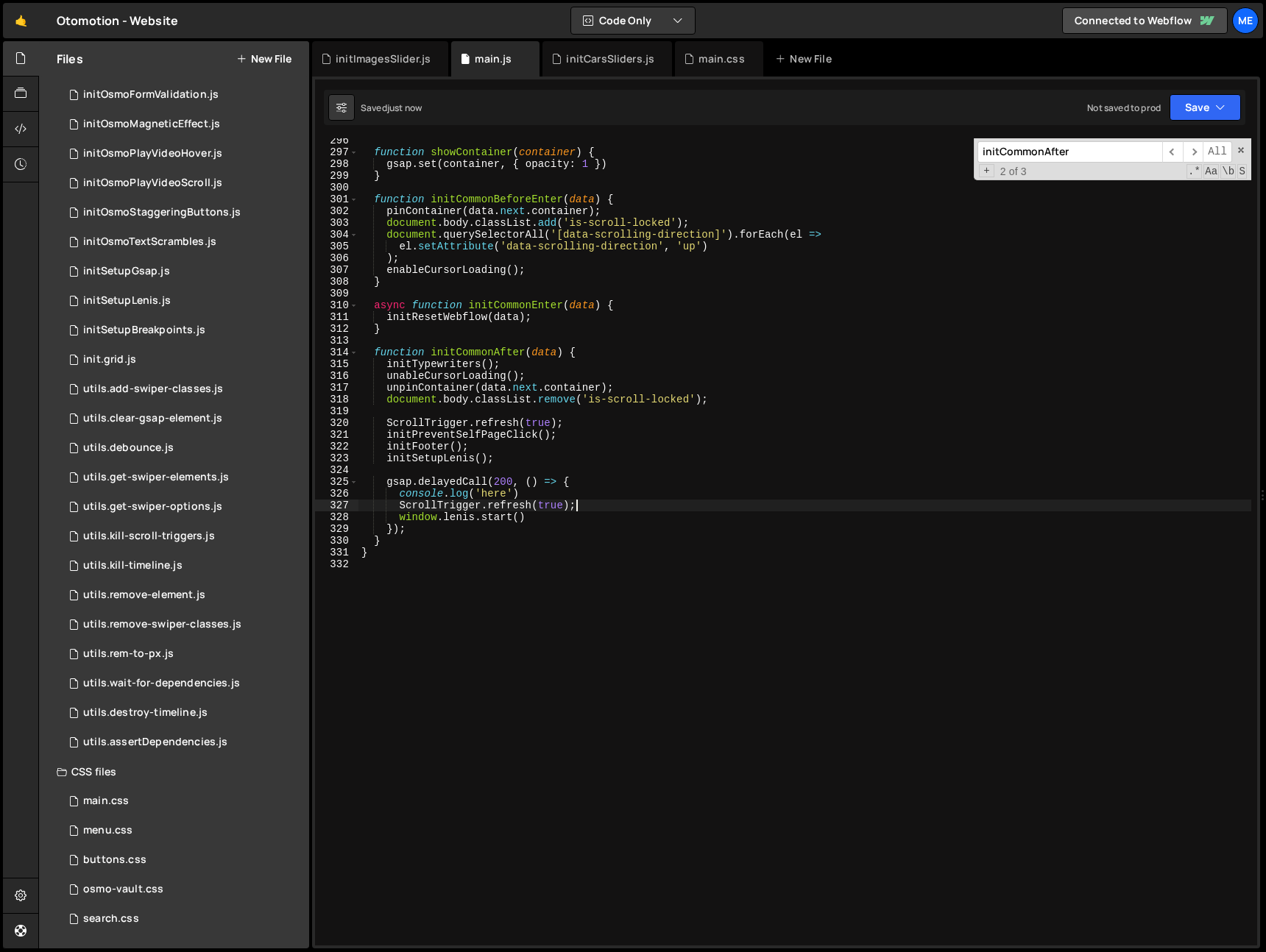
scroll to position [3477, 0]
type textarea "ScrollTrigger.refresh(true);"
click at [417, 470] on div "function showContainer ( container ) { gsap . set ( container , { opacity : 1 }…" at bounding box center [804, 550] width 893 height 831
drag, startPoint x: 526, startPoint y: 492, endPoint x: 397, endPoint y: 493, distance: 129.0
click at [397, 493] on div "function showContainer ( container ) { gsap . set ( container , { opacity : 1 }…" at bounding box center [804, 550] width 893 height 831
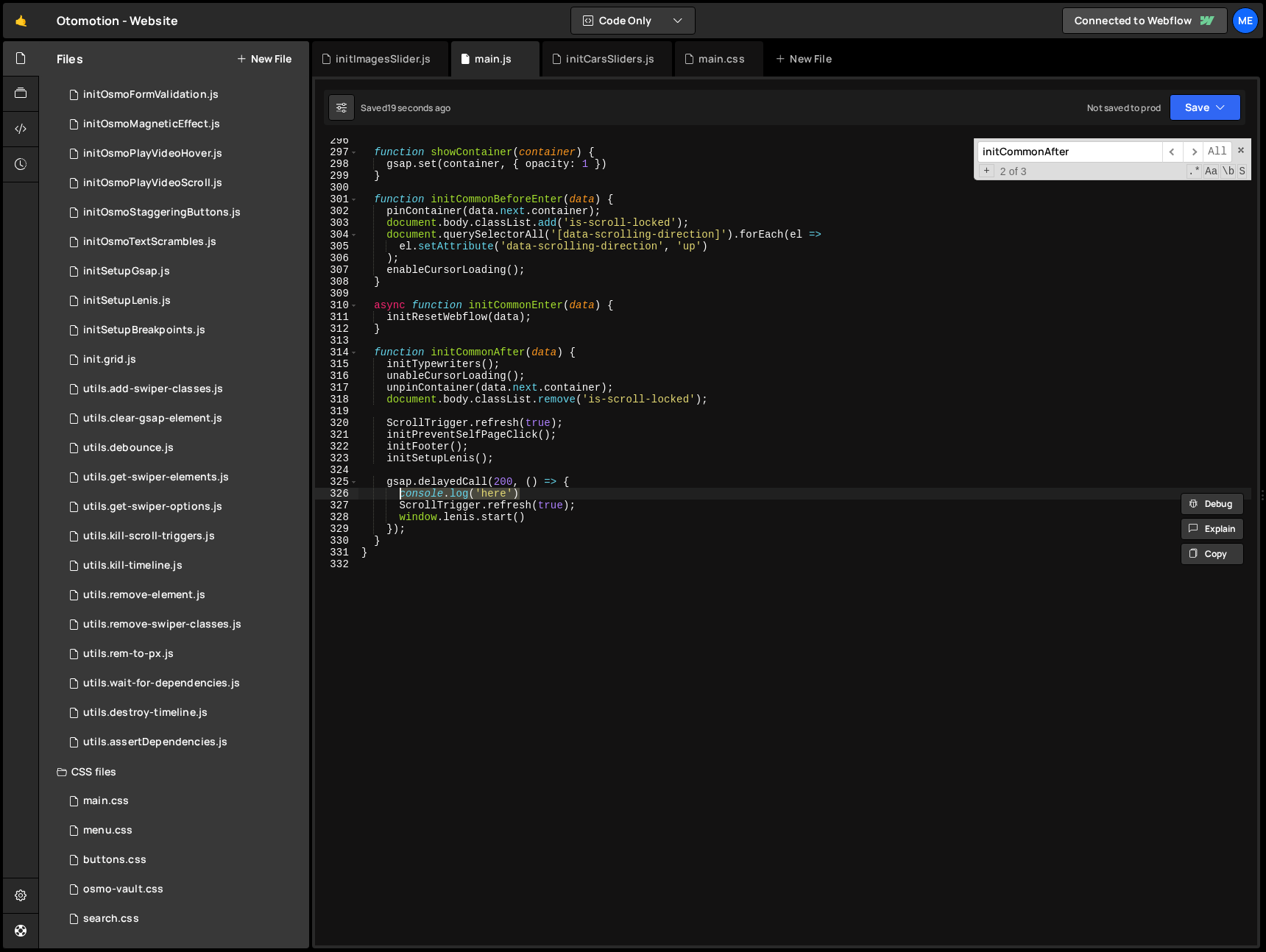
click at [408, 462] on div "function showContainer ( container ) { gsap . set ( container , { opacity : 1 }…" at bounding box center [804, 550] width 893 height 831
type textarea "initSetupLenis();"
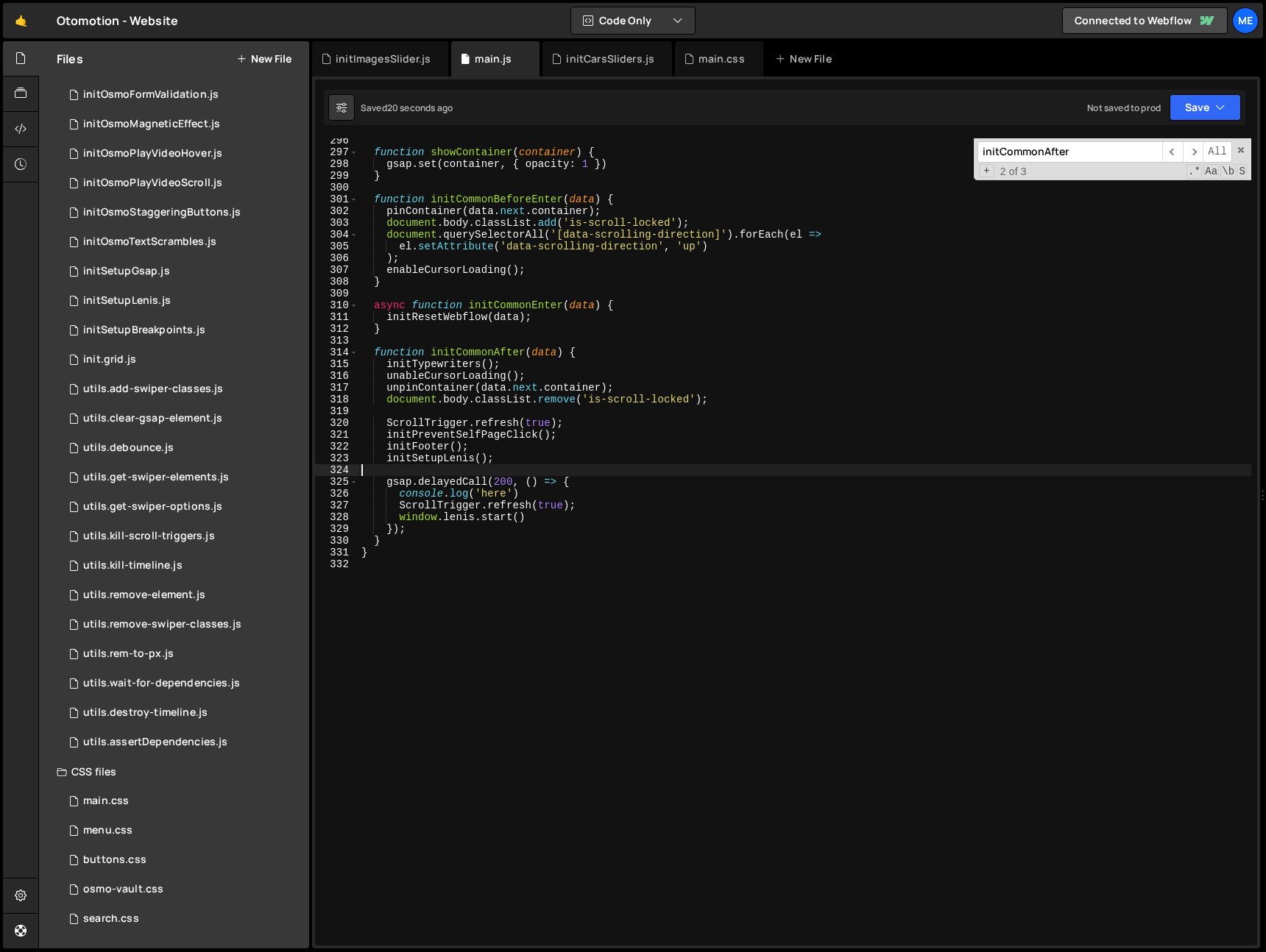
drag, startPoint x: 410, startPoint y: 471, endPoint x: 457, endPoint y: 473, distance: 47.0
click at [410, 471] on div "function showContainer ( container ) { gsap . set ( container , { opacity : 1 }…" at bounding box center [804, 550] width 893 height 831
paste textarea "console.log('here')"
click at [443, 472] on div "function showContainer ( container ) { gsap . set ( container , { opacity : 1 }…" at bounding box center [804, 550] width 893 height 831
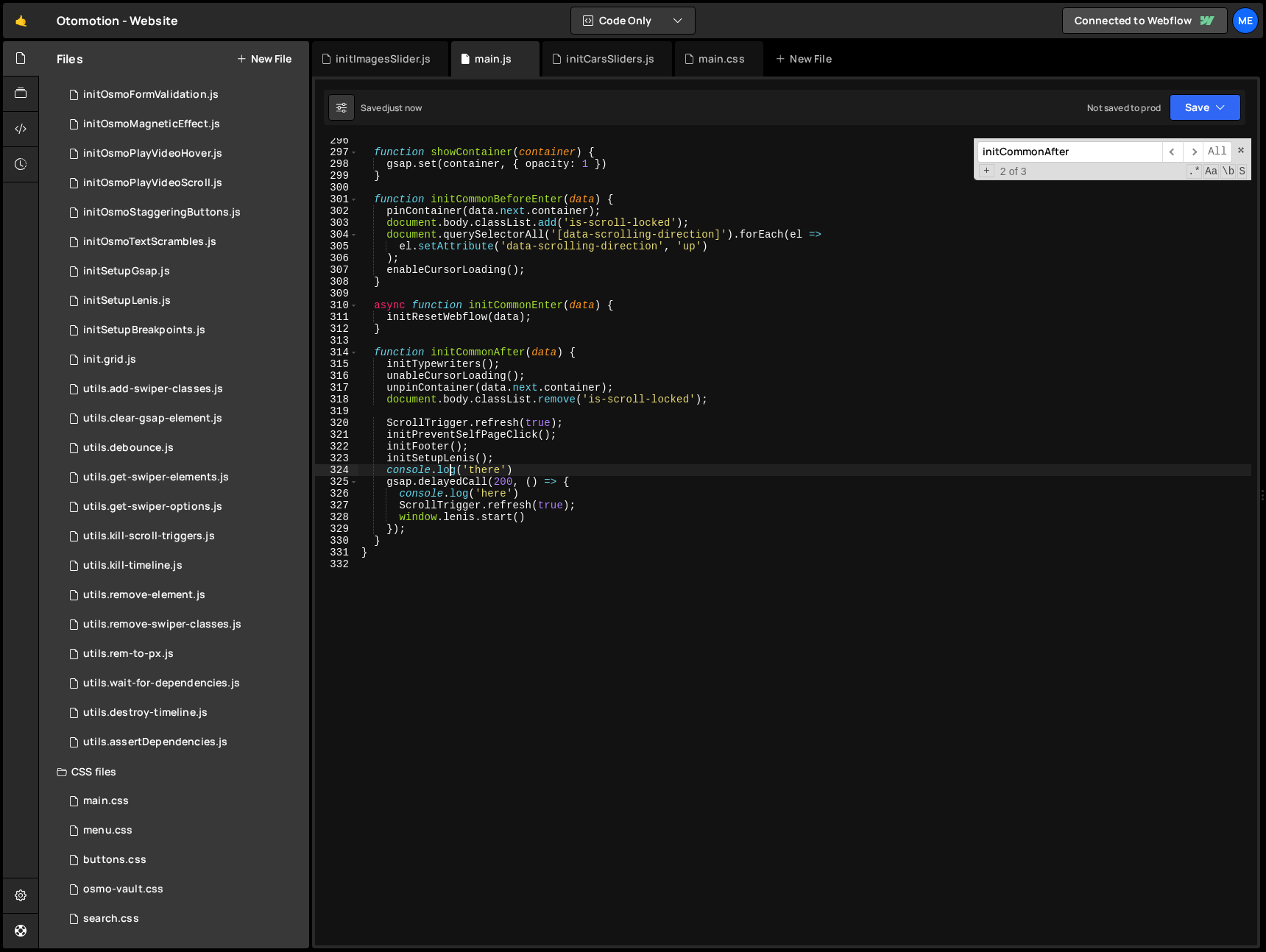
click at [381, 482] on div "function showContainer ( container ) { gsap . set ( container , { opacity : 1 }…" at bounding box center [804, 550] width 893 height 831
click at [382, 483] on div "function showContainer ( container ) { gsap . set ( container , { opacity : 1 }…" at bounding box center [804, 550] width 893 height 831
click at [375, 348] on div "function showContainer ( container ) { gsap . set ( container , { opacity : 1 }…" at bounding box center [804, 550] width 893 height 831
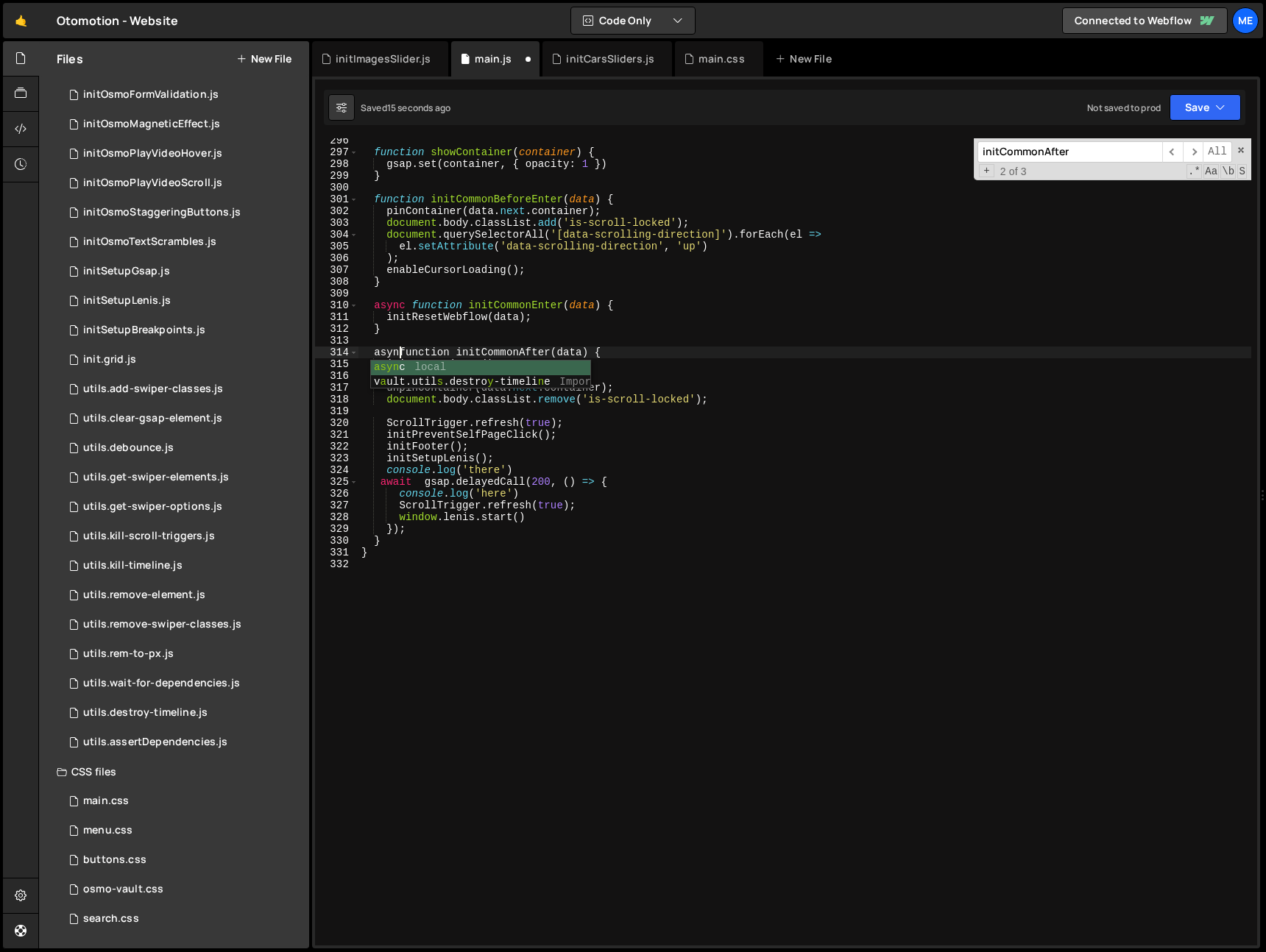
scroll to position [0, 3]
click at [495, 352] on div "function showContainer ( container ) { gsap . set ( container , { opacity : 1 }…" at bounding box center [804, 550] width 893 height 831
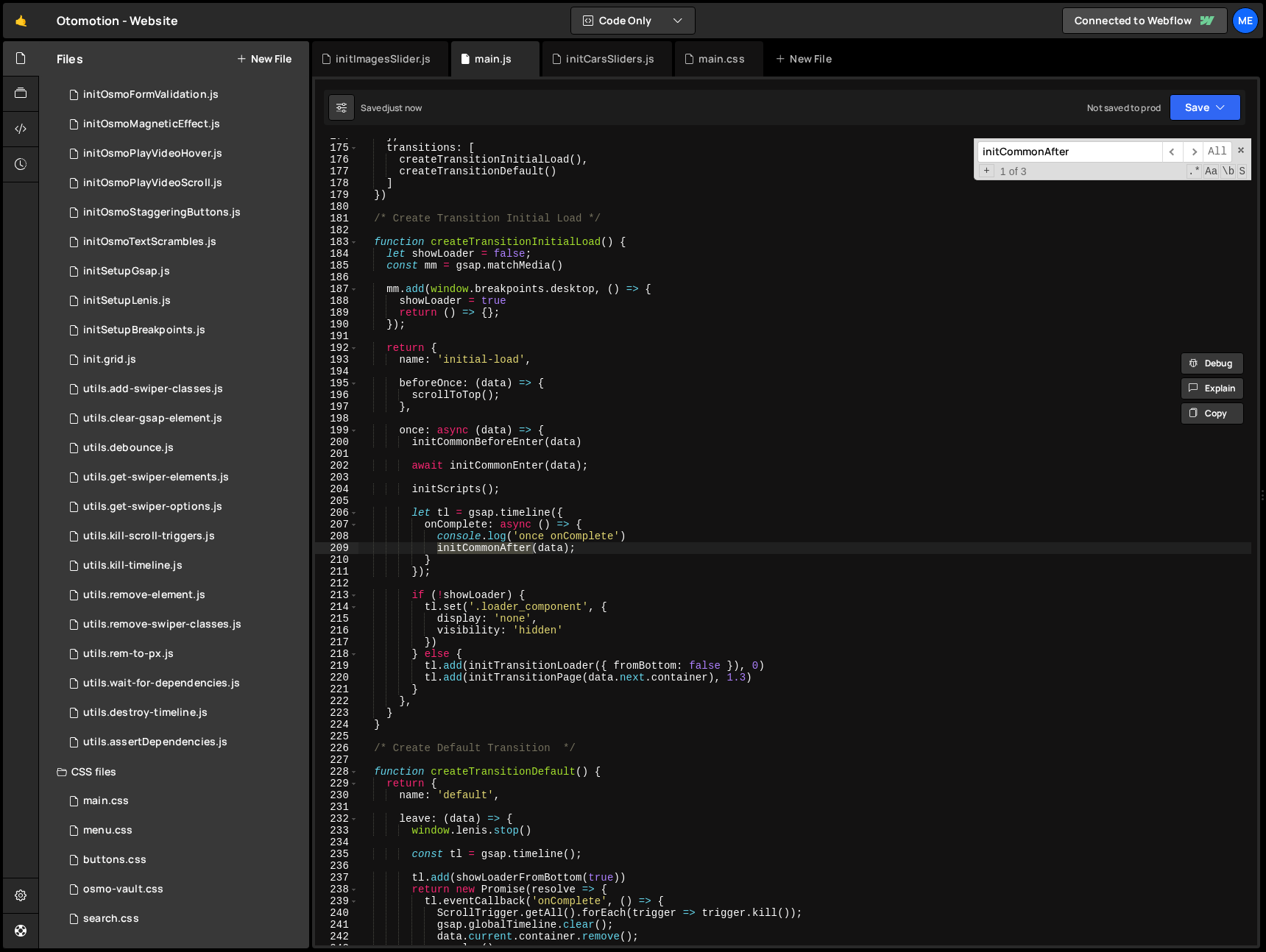
scroll to position [2046, 0]
click at [435, 552] on div "} , transitions : [ createTransitionInitialLoad ( ) , createTransitionDefault (…" at bounding box center [804, 542] width 893 height 807
click at [1116, 151] on input "initCommonAfter" at bounding box center [1069, 152] width 184 height 21
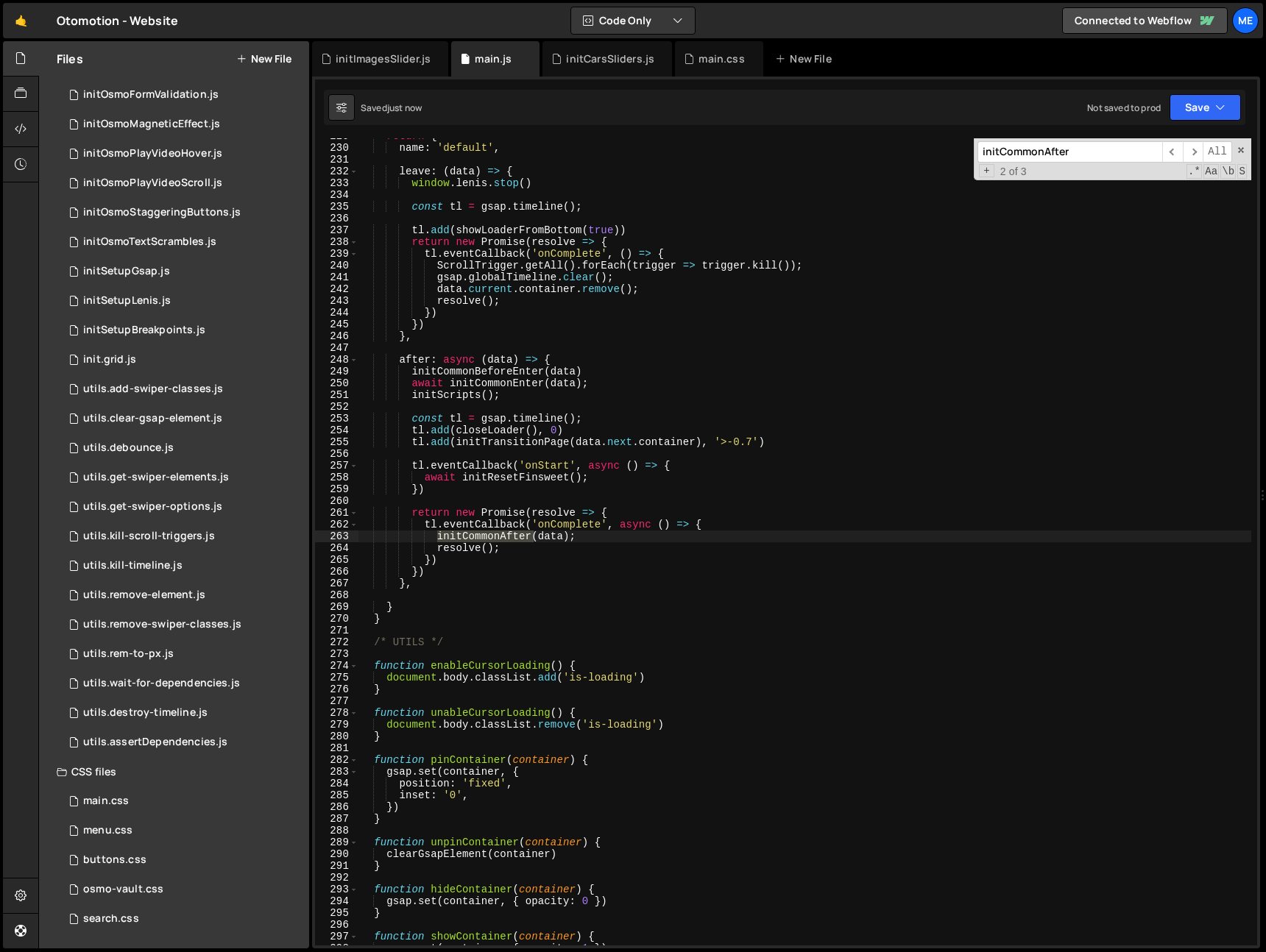
scroll to position [2694, 0]
click at [442, 537] on div "return { name : 'default' , leave : ( data ) => { window . lenis . stop ( ) con…" at bounding box center [804, 545] width 893 height 831
click at [540, 443] on div "return { name : 'default' , leave : ( data ) => { window . lenis . stop ( ) con…" at bounding box center [804, 545] width 893 height 831
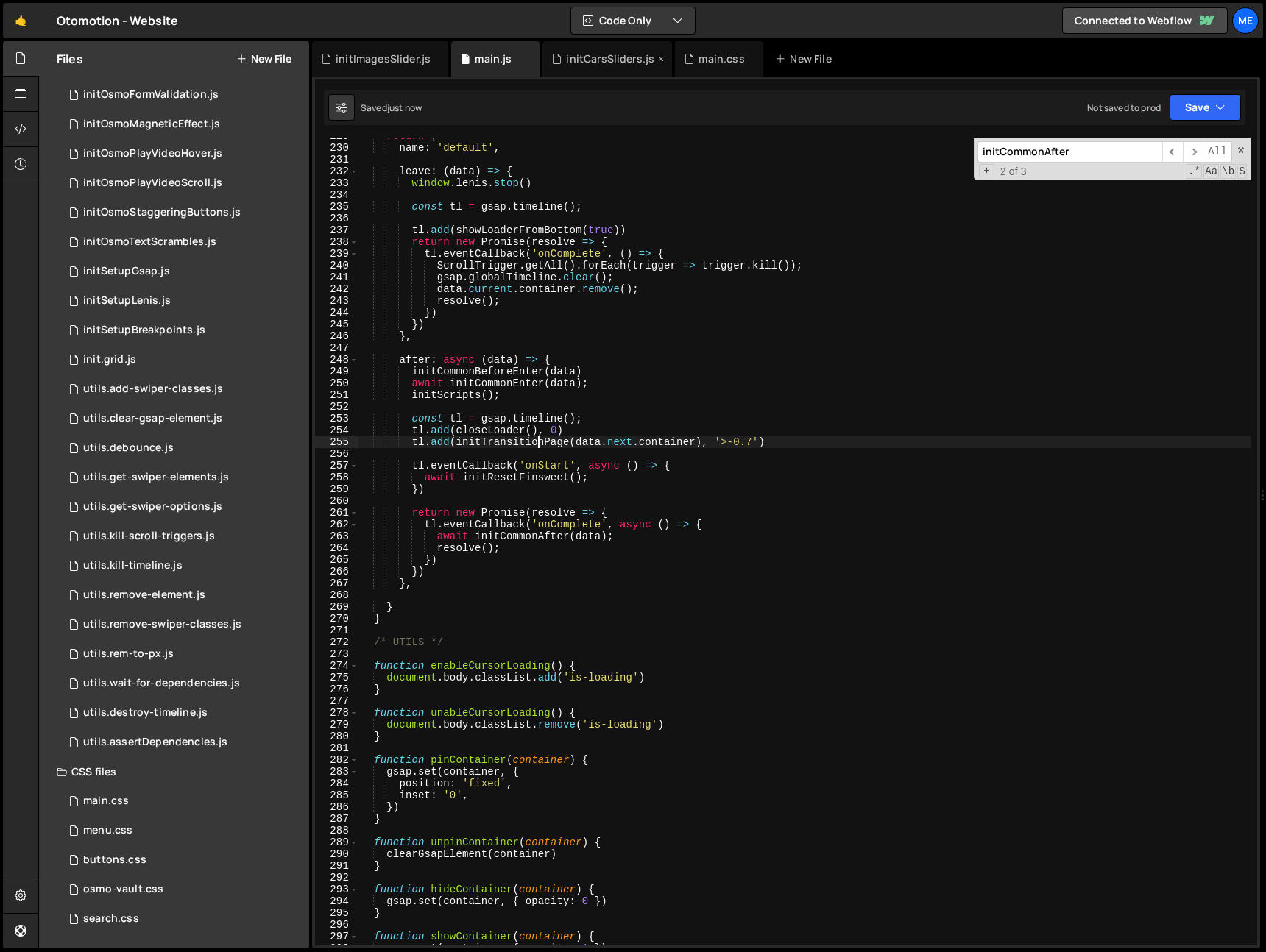
click at [596, 63] on div "initCarsSliders.js" at bounding box center [610, 58] width 89 height 15
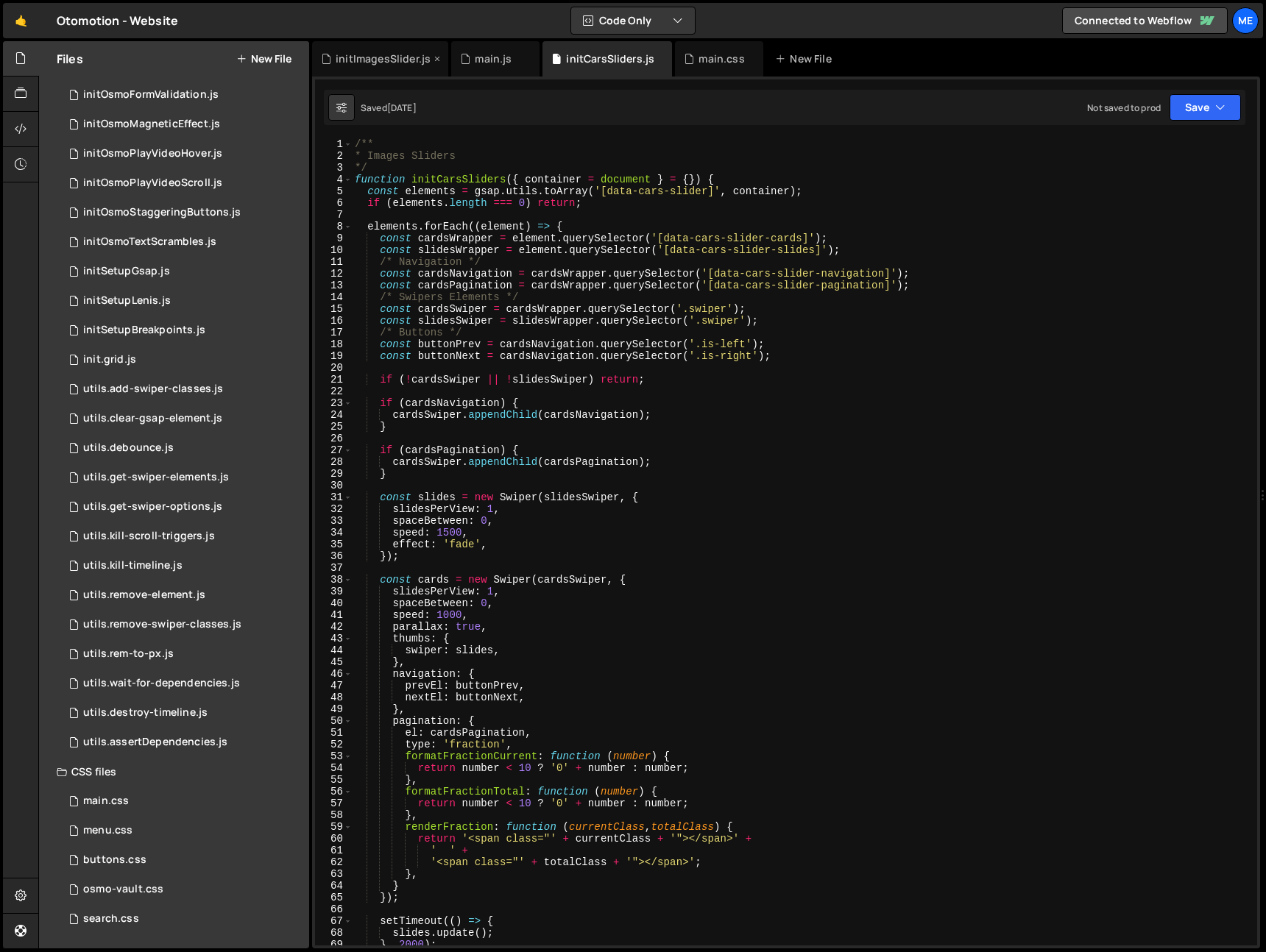
click at [388, 59] on div "initImagesSlider.js" at bounding box center [383, 58] width 95 height 15
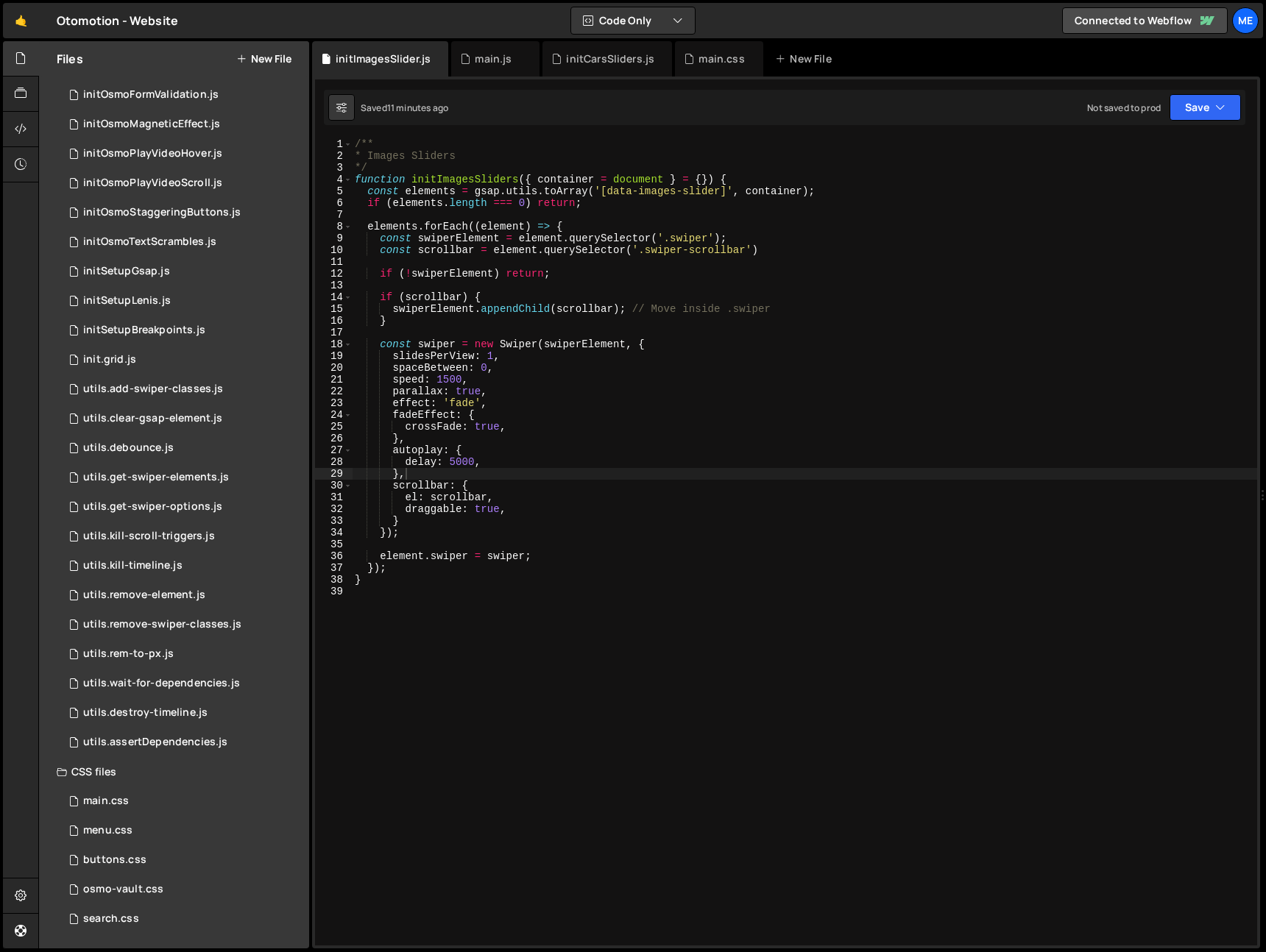
drag, startPoint x: 475, startPoint y: 58, endPoint x: 488, endPoint y: 76, distance: 22.2
click at [477, 58] on div "main.js" at bounding box center [492, 58] width 37 height 15
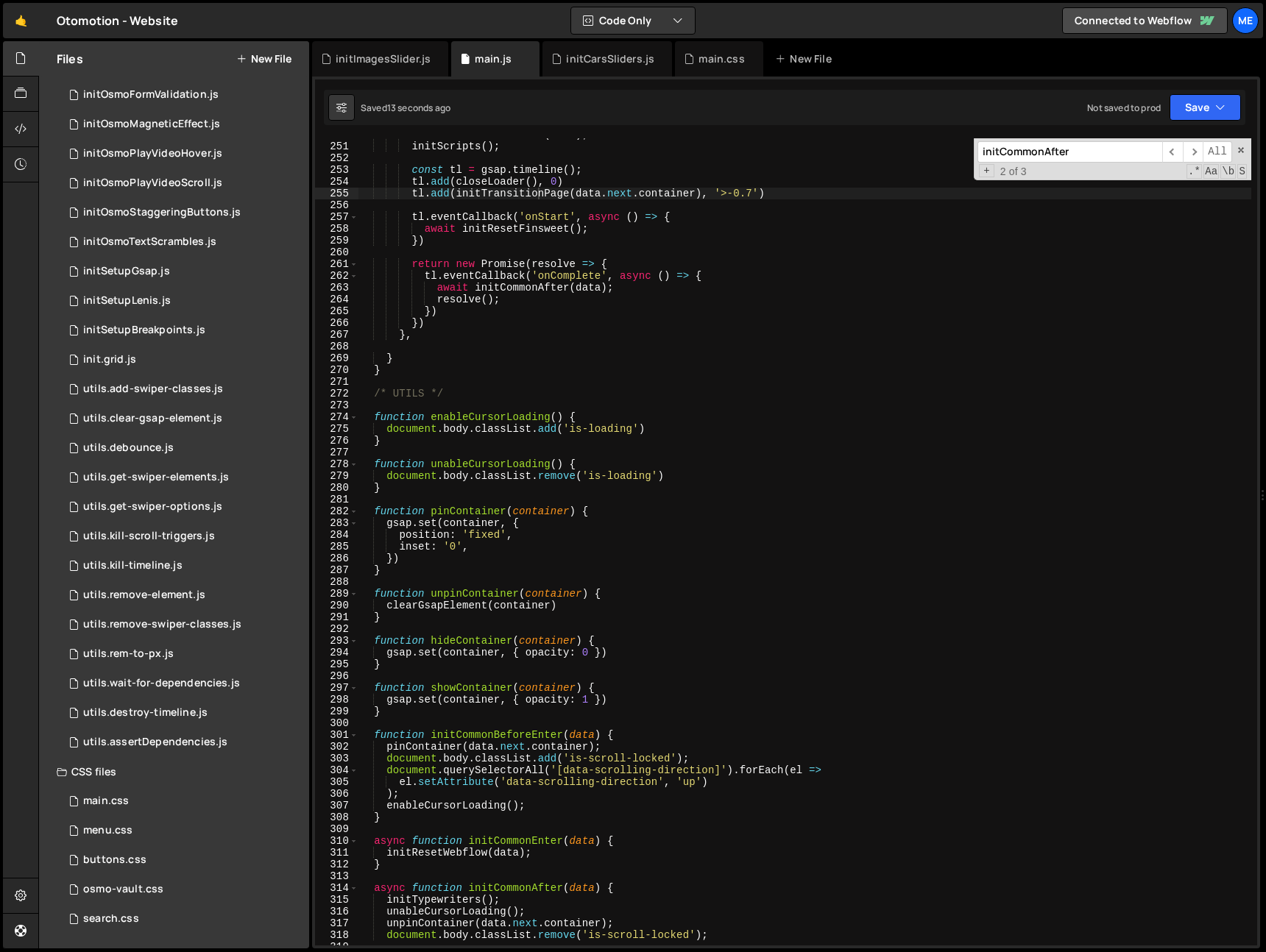
scroll to position [3500, 0]
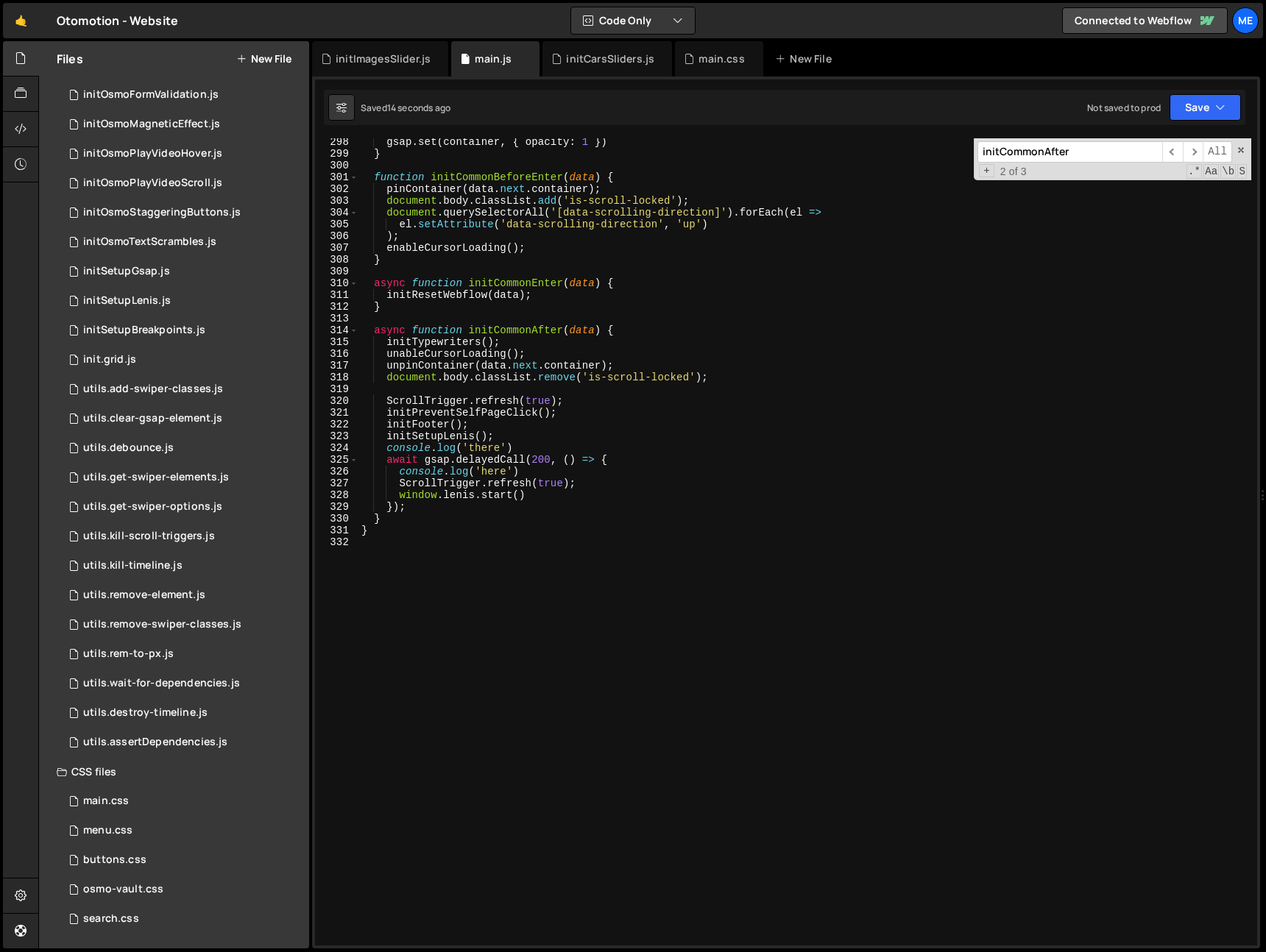
type textarea "console.log('there')"
click at [529, 445] on div "gsap . set ( container , { opacity : 1 }) } function initCommonBeforeEnter ( da…" at bounding box center [804, 552] width 893 height 831
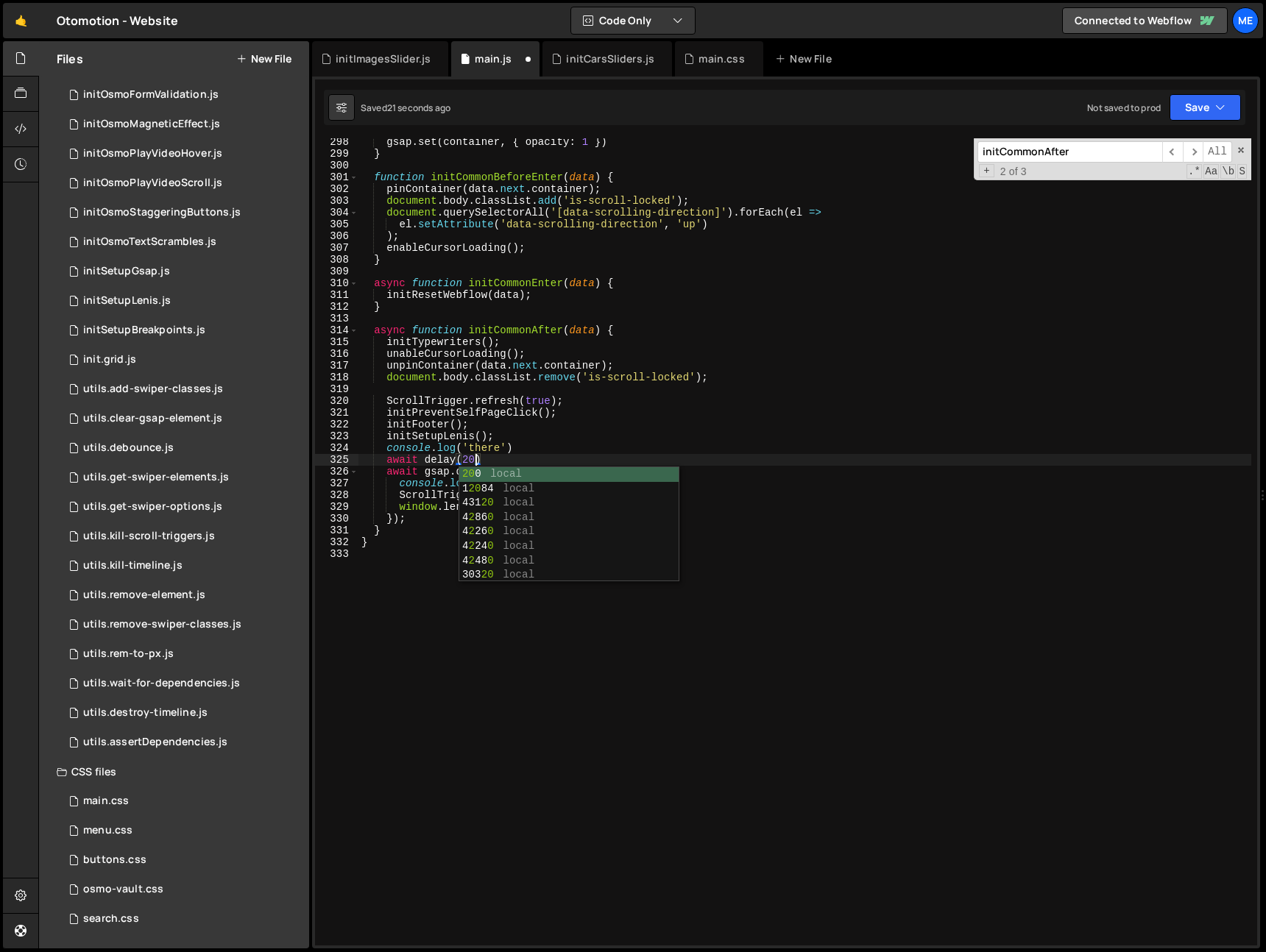
scroll to position [0, 8]
click at [542, 470] on div "gsap . set ( container , { opacity : 1 }) } function initCommonBeforeEnter ( da…" at bounding box center [804, 551] width 893 height 831
click at [543, 471] on div "gsap . set ( container , { opacity : 1 }) } function initCommonBeforeEnter ( da…" at bounding box center [804, 551] width 893 height 831
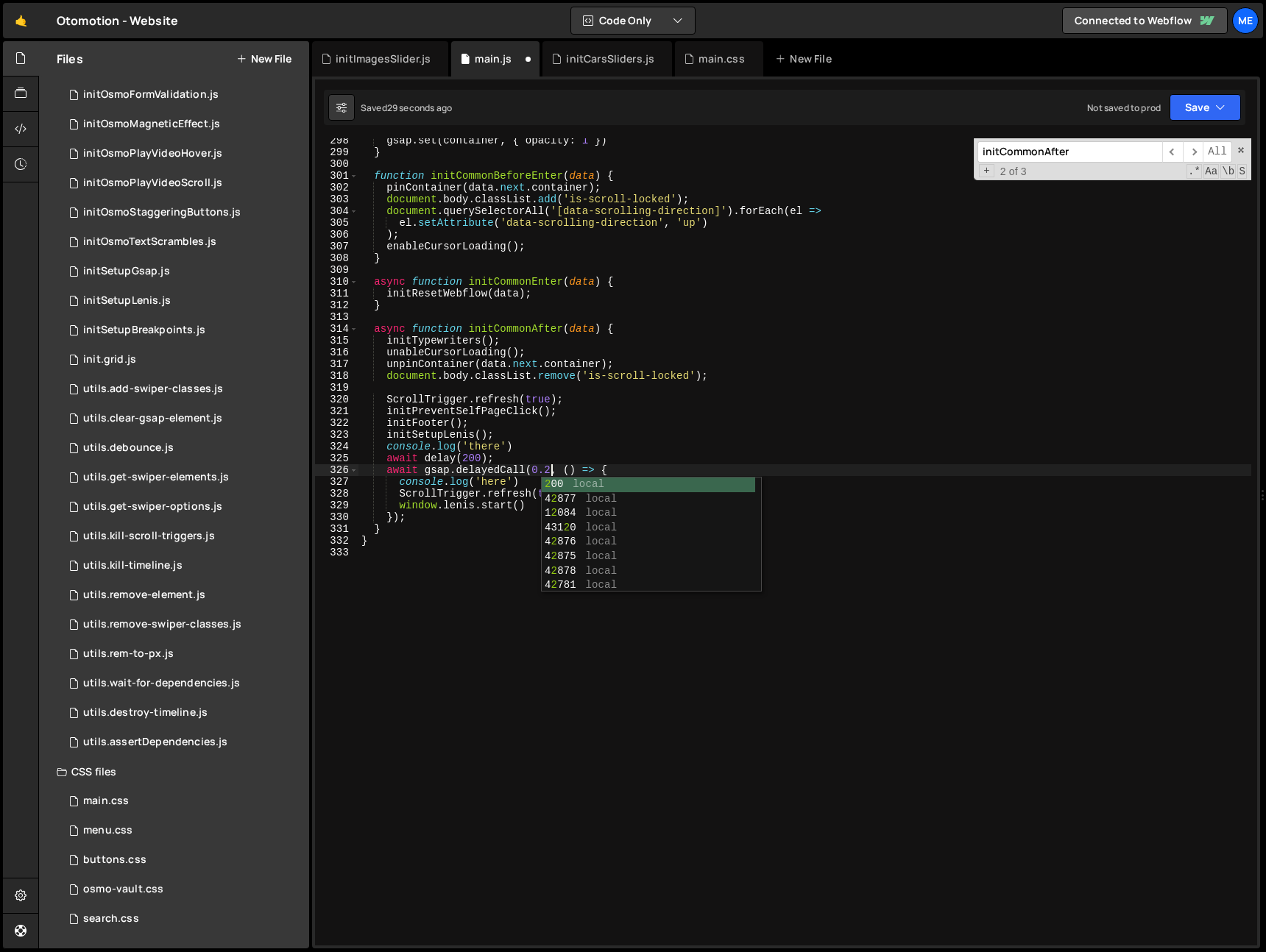
click at [507, 455] on div "gsap . set ( container , { opacity : 1 }) } function initCommonBeforeEnter ( da…" at bounding box center [804, 550] width 893 height 831
type textarea "await delay(200);"
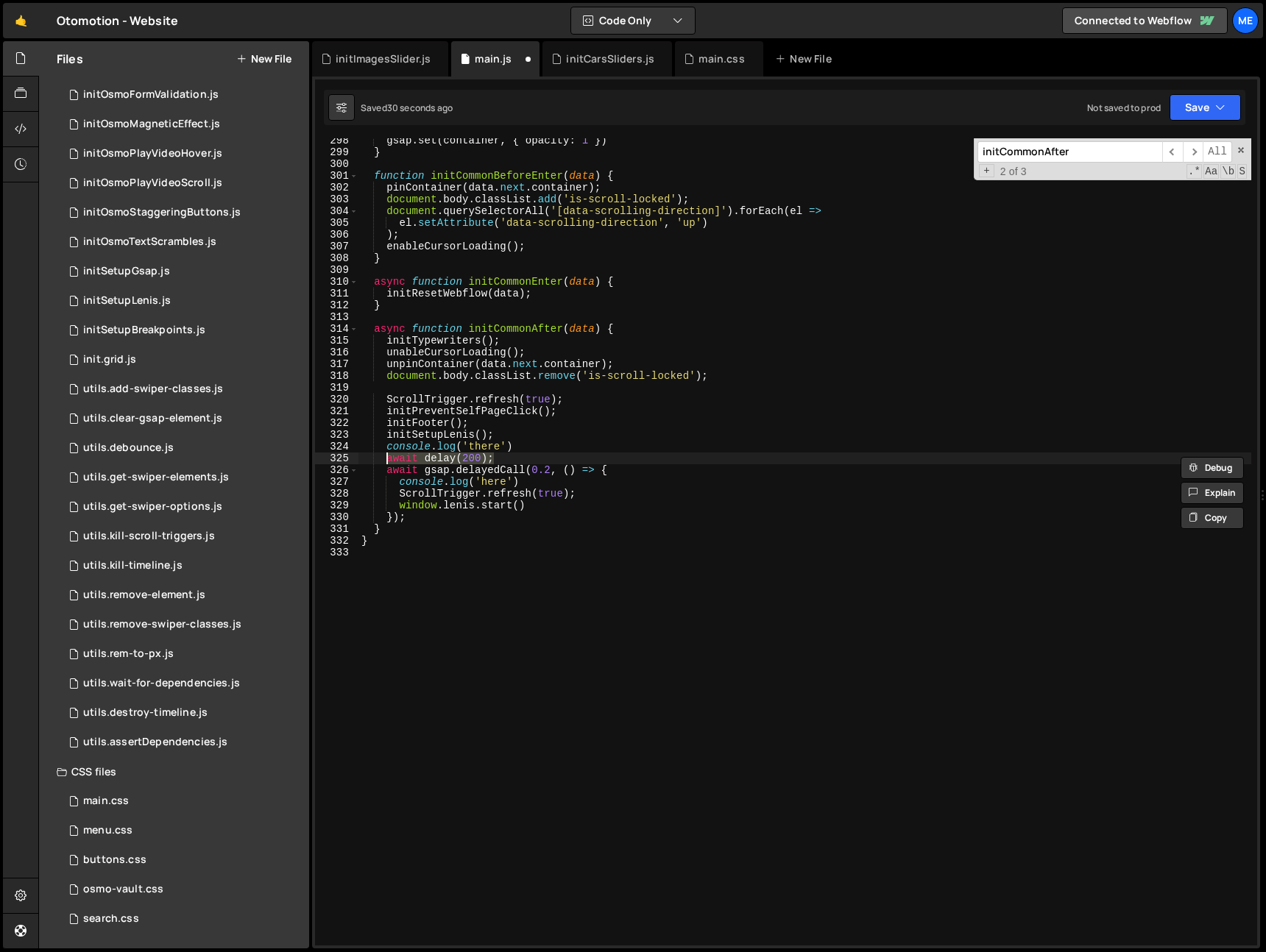
scroll to position [0, 1]
type textarea "console.log('there')"
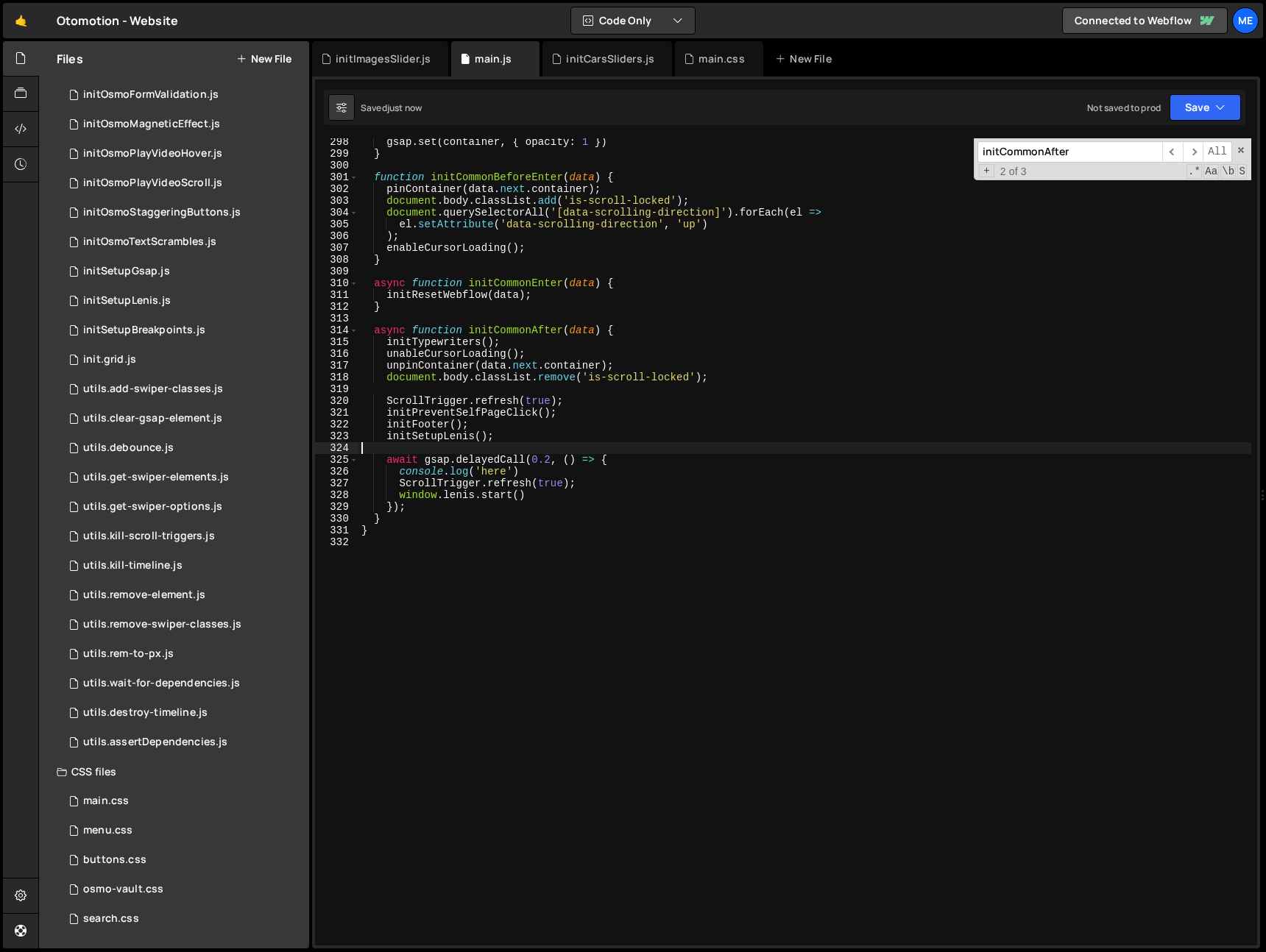
scroll to position [3499, 0]
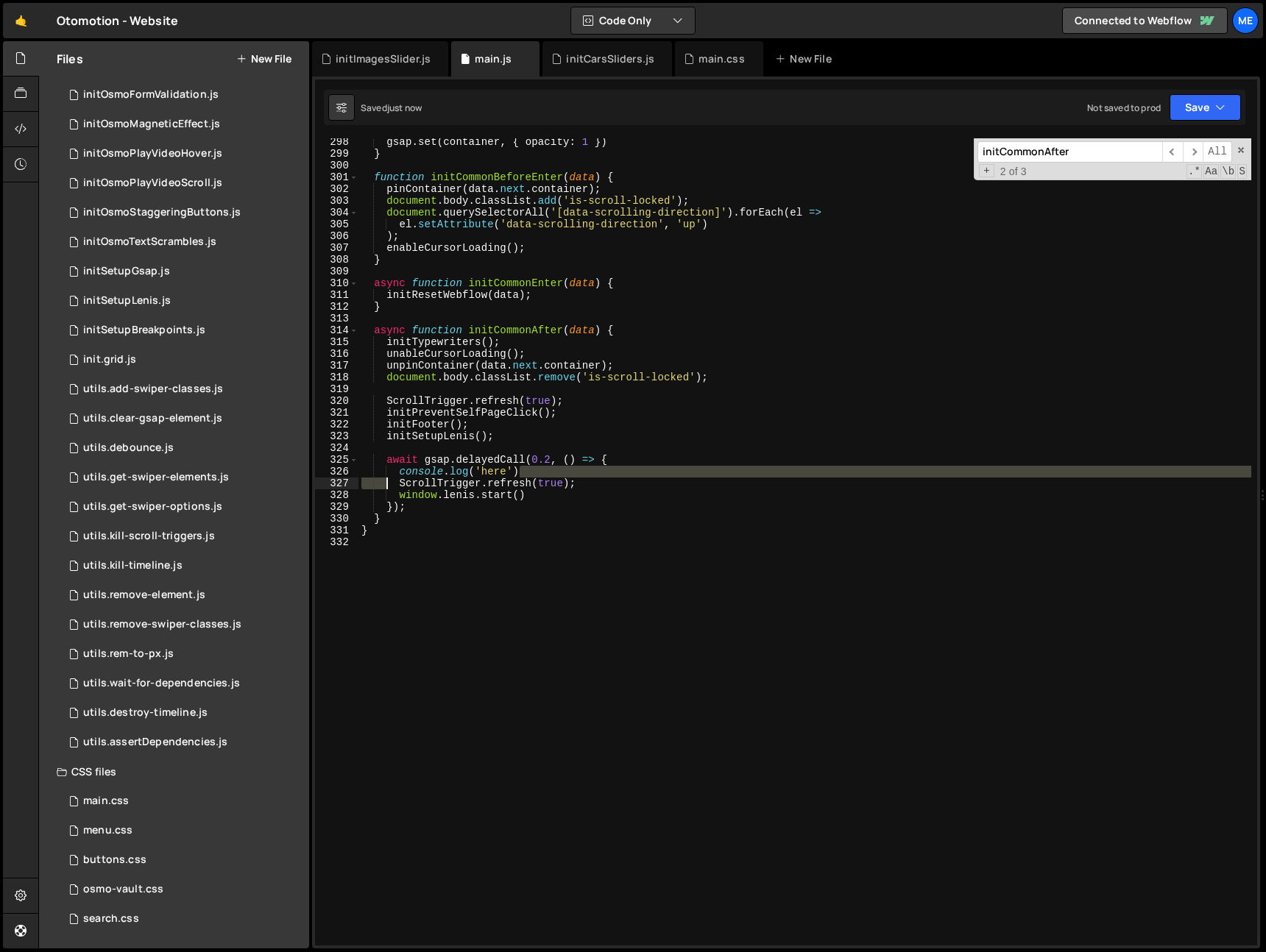
drag, startPoint x: 497, startPoint y: 477, endPoint x: 380, endPoint y: 478, distance: 117.0
click at [380, 478] on div "gsap . set ( container , { opacity : 1 }) } function initCommonBeforeEnter ( da…" at bounding box center [804, 552] width 893 height 831
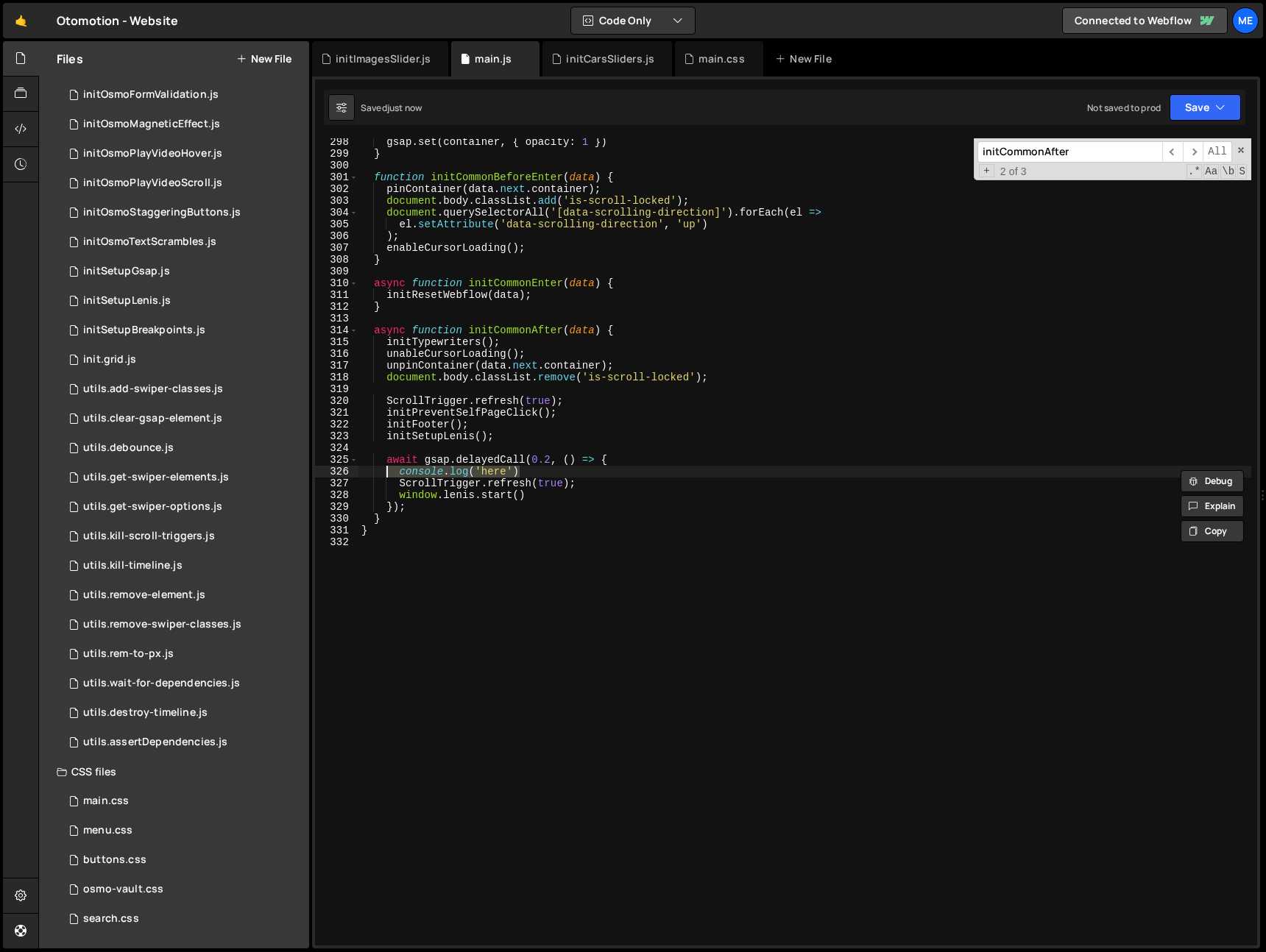
click at [383, 474] on div "gsap . set ( container , { opacity : 1 }) } function initCommonBeforeEnter ( da…" at bounding box center [804, 552] width 893 height 831
type textarea "console.log('here')"
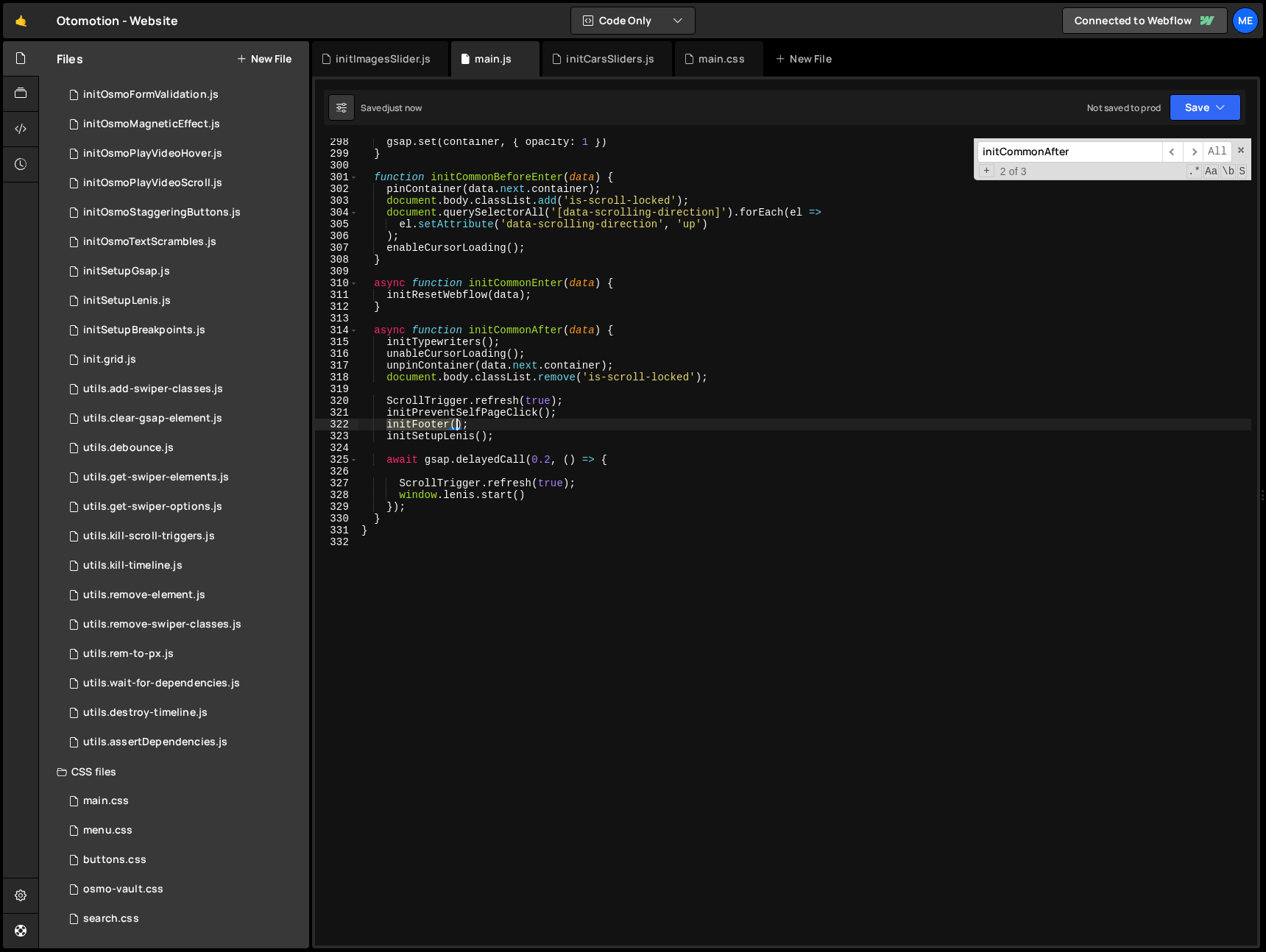
drag, startPoint x: 384, startPoint y: 426, endPoint x: 430, endPoint y: 423, distance: 46.1
click at [453, 424] on div "gsap . set ( container , { opacity : 1 }) } function initCommonBeforeEnter ( da…" at bounding box center [804, 552] width 893 height 831
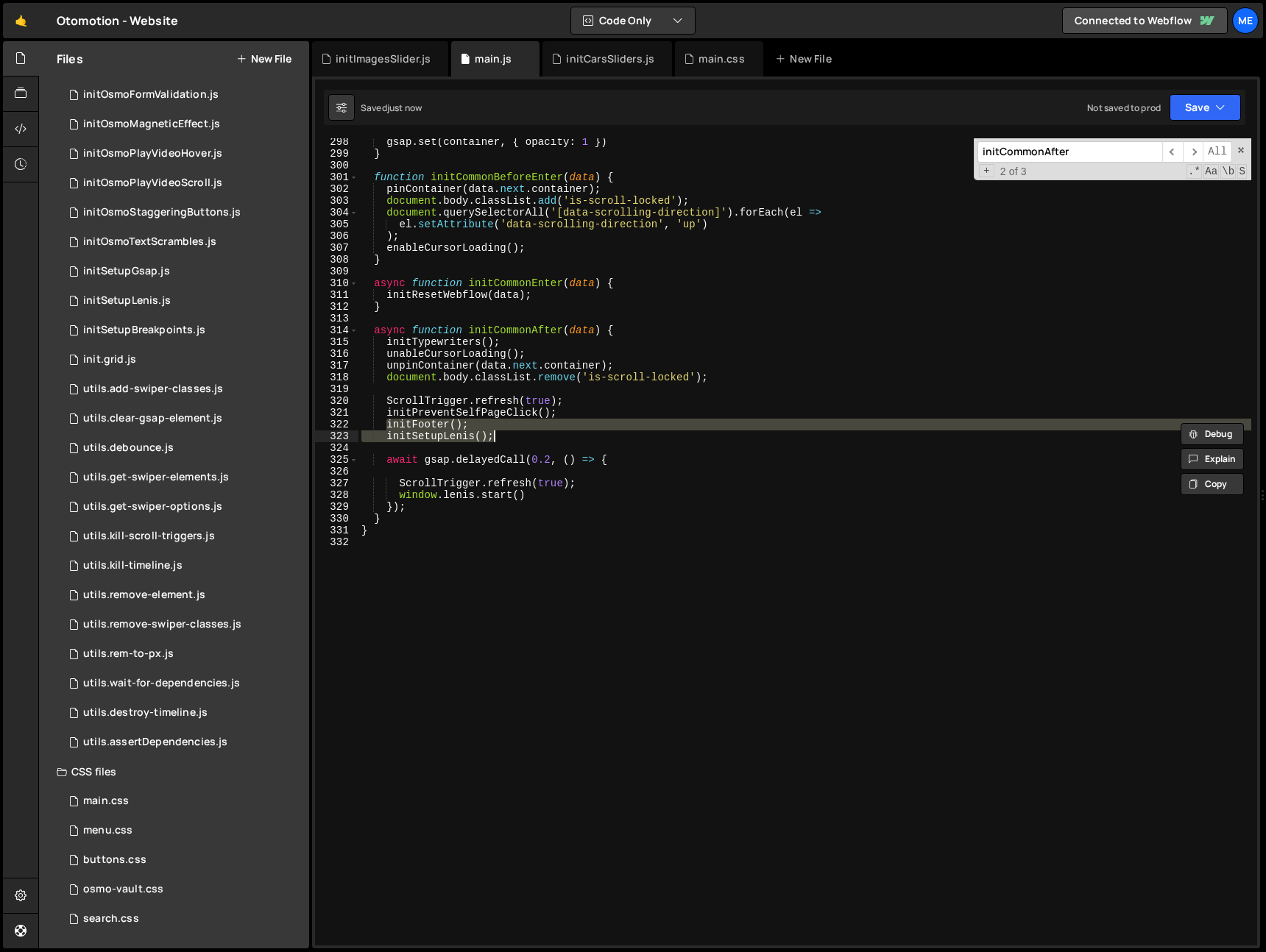
click at [501, 433] on div "gsap . set ( container , { opacity : 1 }) } function initCommonBeforeEnter ( da…" at bounding box center [804, 552] width 893 height 831
type textarea "initFooter(); initSetupLenis();"
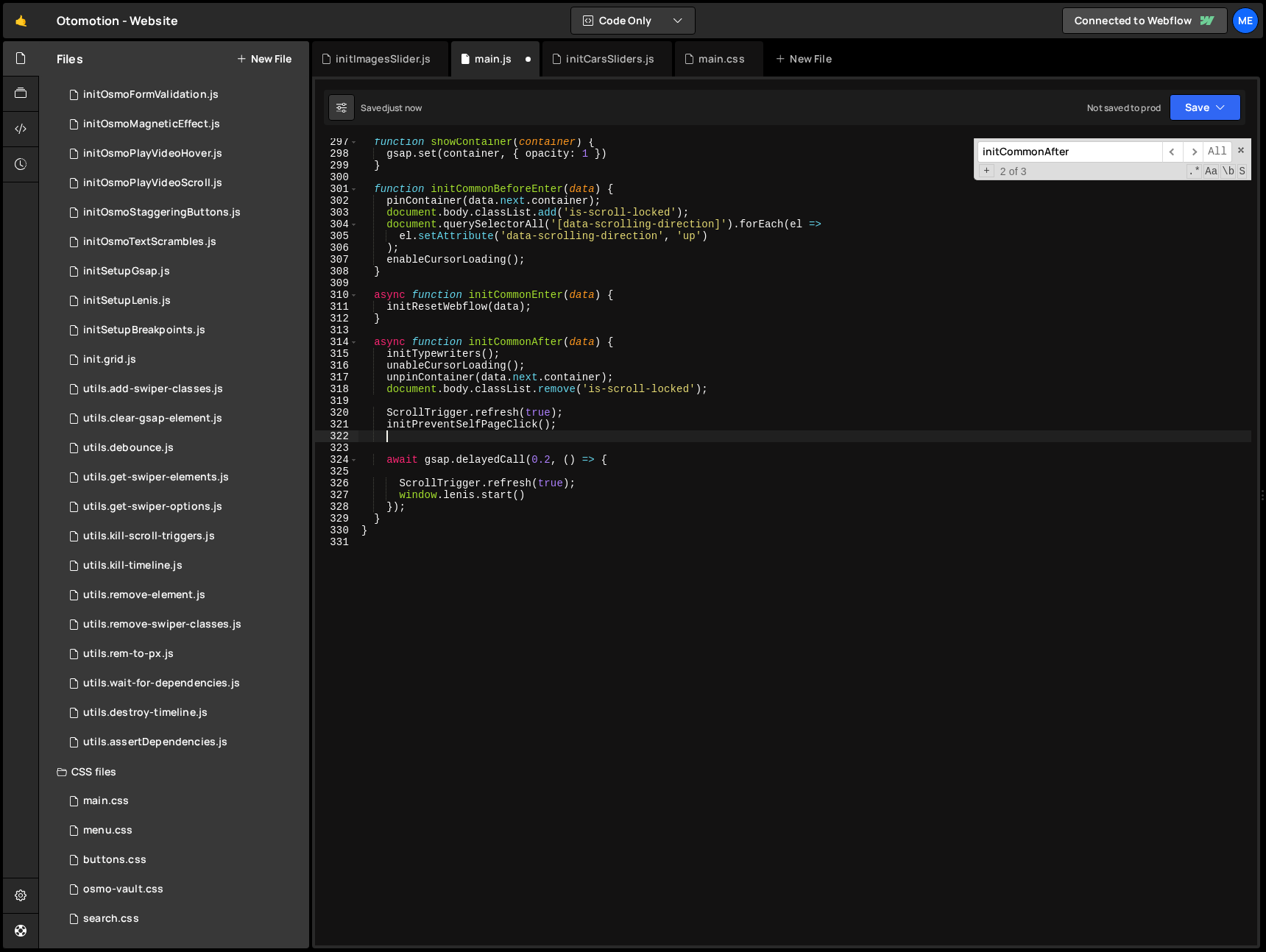
click at [590, 482] on div "function showContainer ( container ) { gsap . set ( container , { opacity : 1 }…" at bounding box center [804, 552] width 893 height 831
type textarea "ScrollTrigger.refresh(true);"
paste textarea "initSetupLenis();"
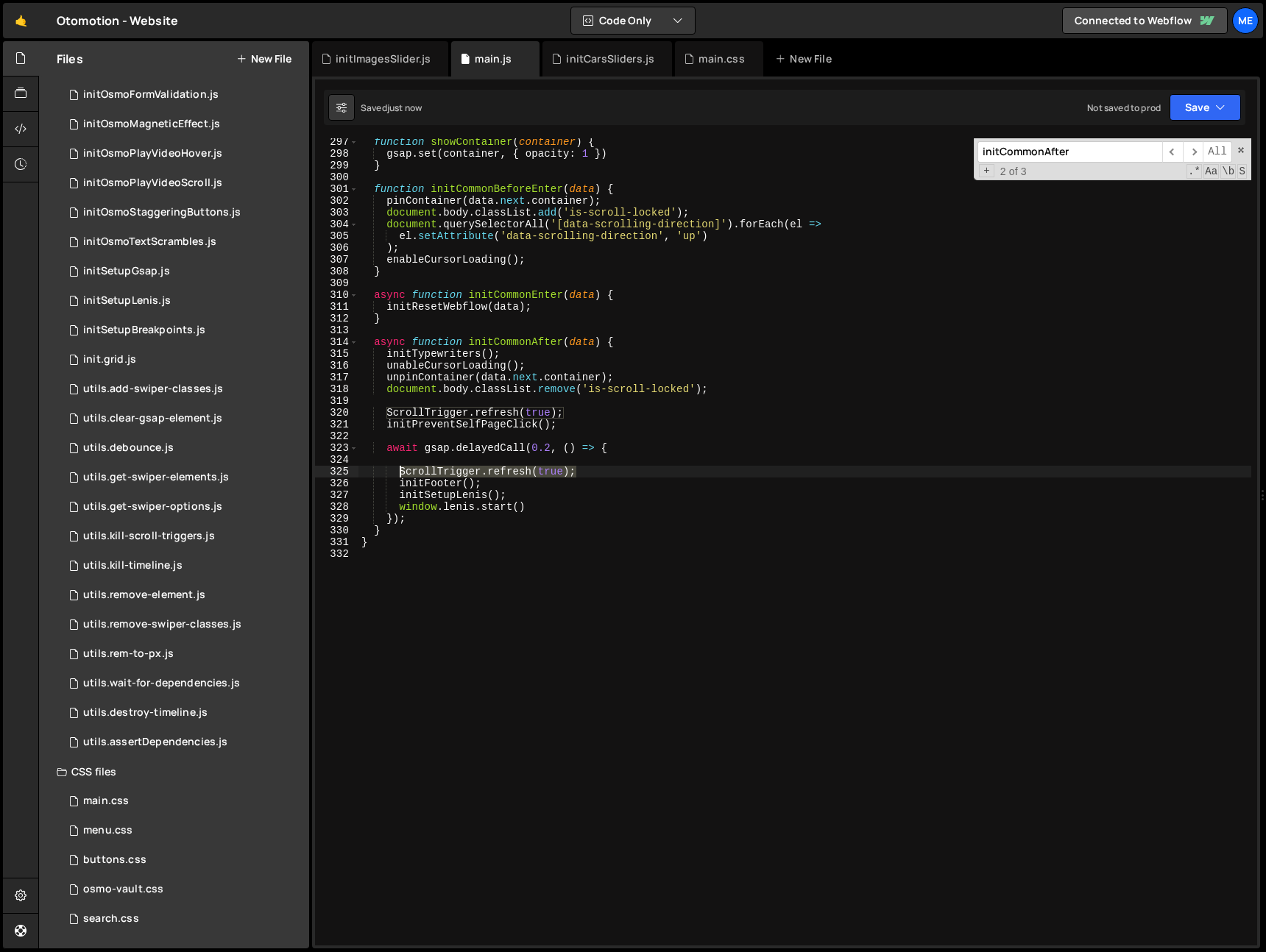
drag, startPoint x: 574, startPoint y: 474, endPoint x: 465, endPoint y: 491, distance: 110.3
click at [401, 476] on div "function showContainer ( container ) { gsap . set ( container , { opacity : 1 }…" at bounding box center [804, 552] width 893 height 831
click at [569, 495] on div "function showContainer ( container ) { gsap . set ( container , { opacity : 1 }…" at bounding box center [804, 552] width 893 height 831
type textarea "initSetupLenis();"
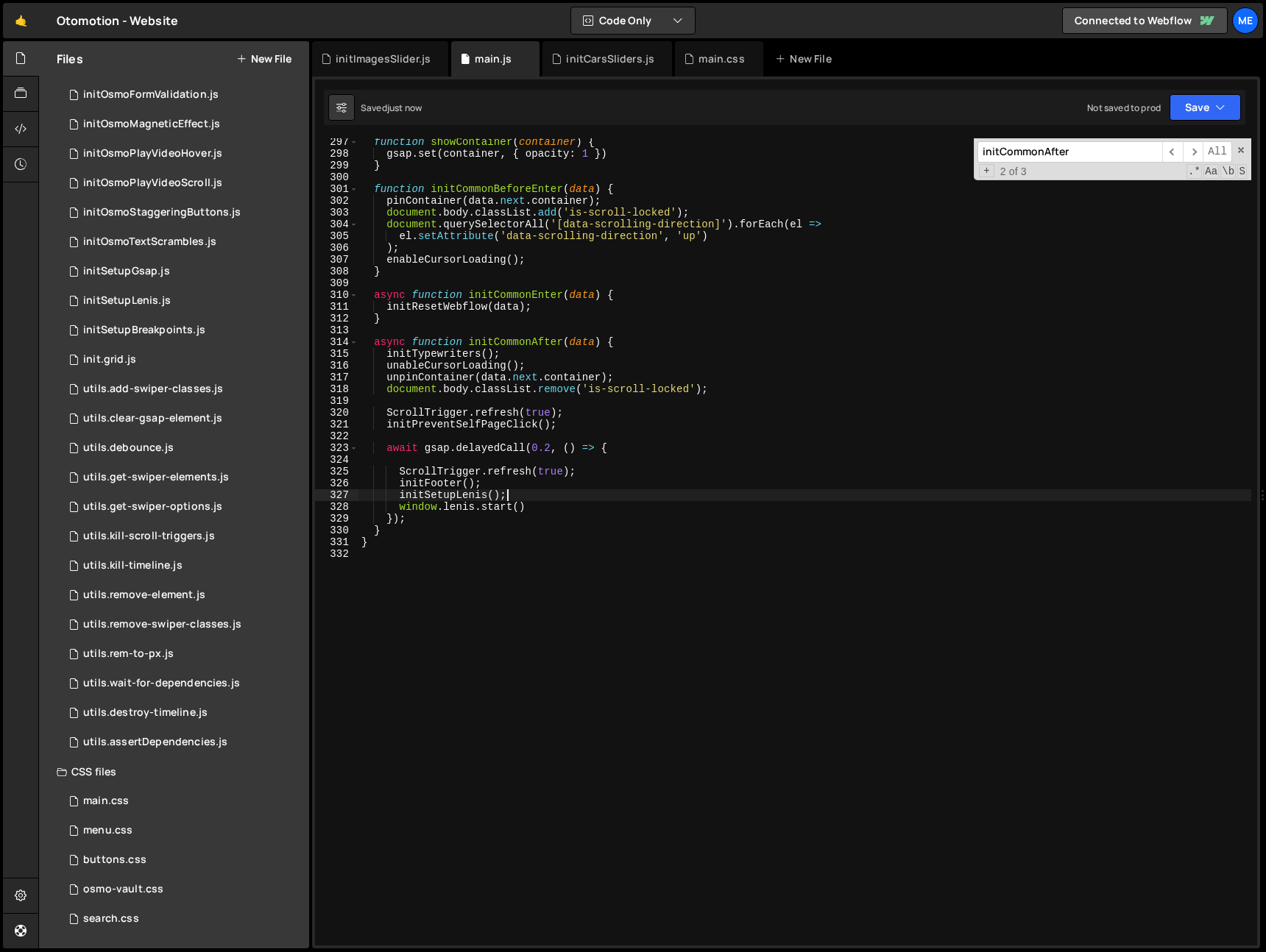
click at [549, 461] on div "function showContainer ( container ) { gsap . set ( container , { opacity : 1 }…" at bounding box center [804, 552] width 893 height 831
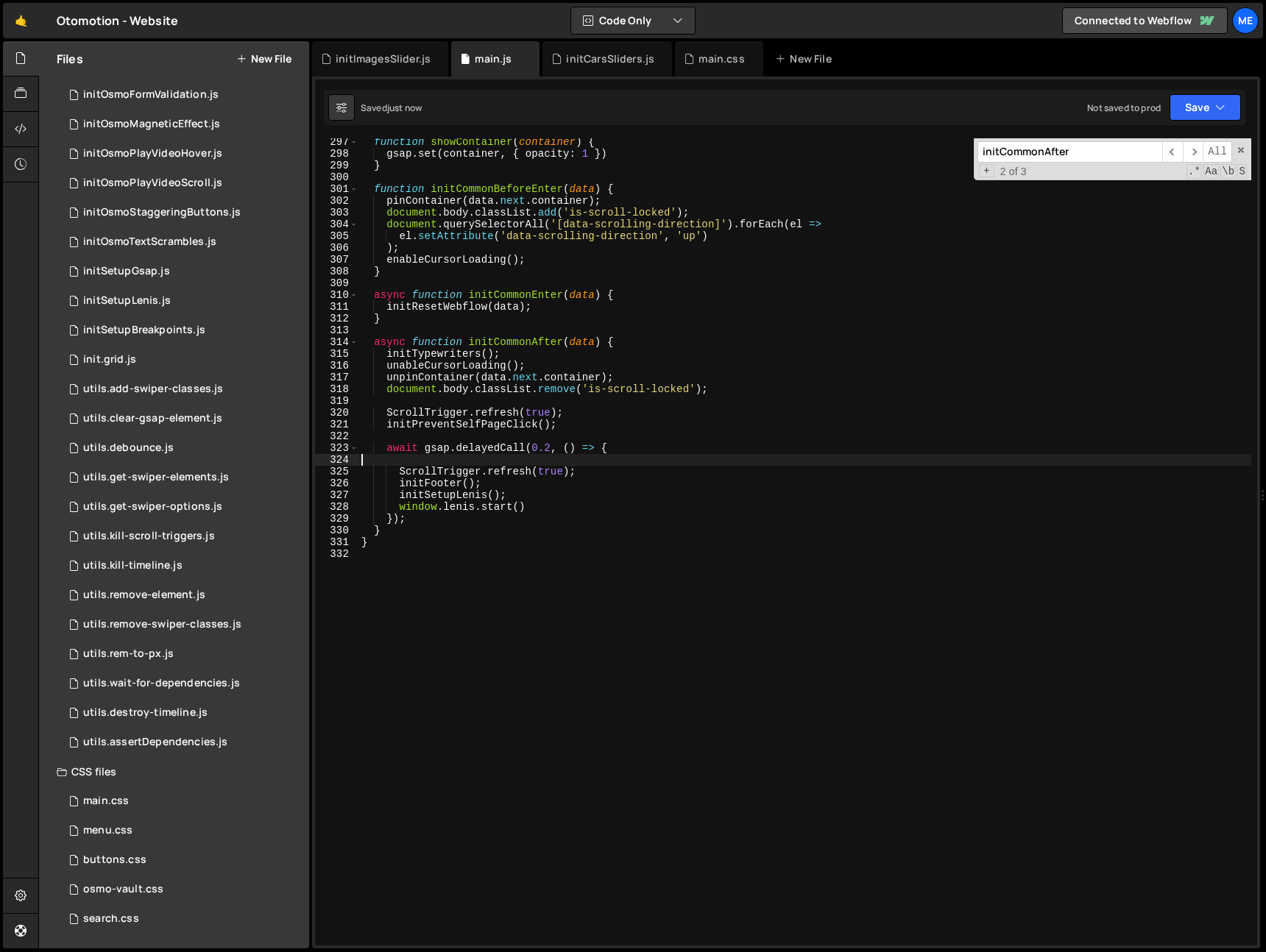
scroll to position [0, 0]
click at [630, 455] on div "function showContainer ( container ) { gsap . set ( container , { opacity : 1 }…" at bounding box center [804, 552] width 893 height 831
type textarea "await gsap.delayedCall(0.2, () => {"
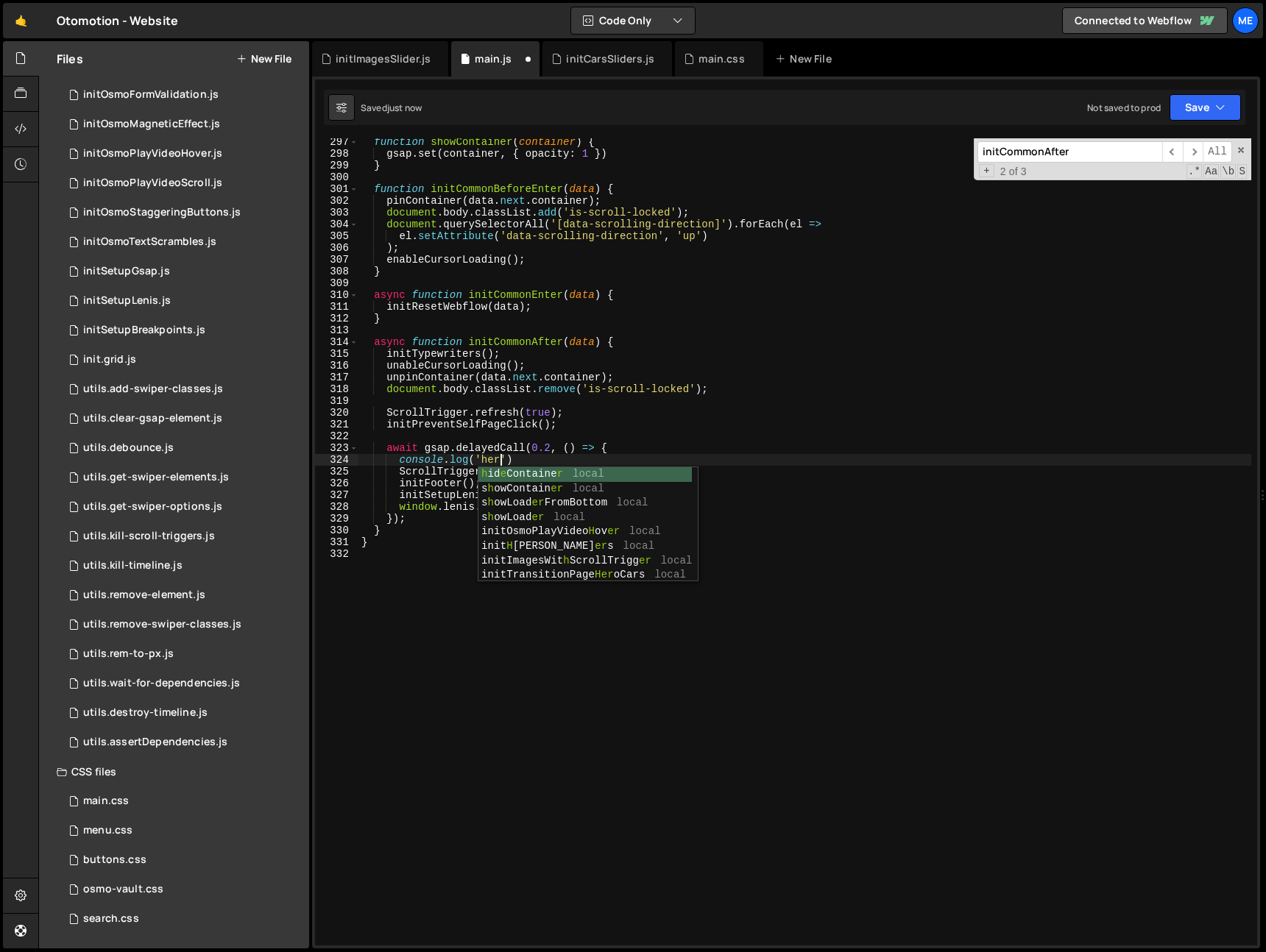
scroll to position [0, 9]
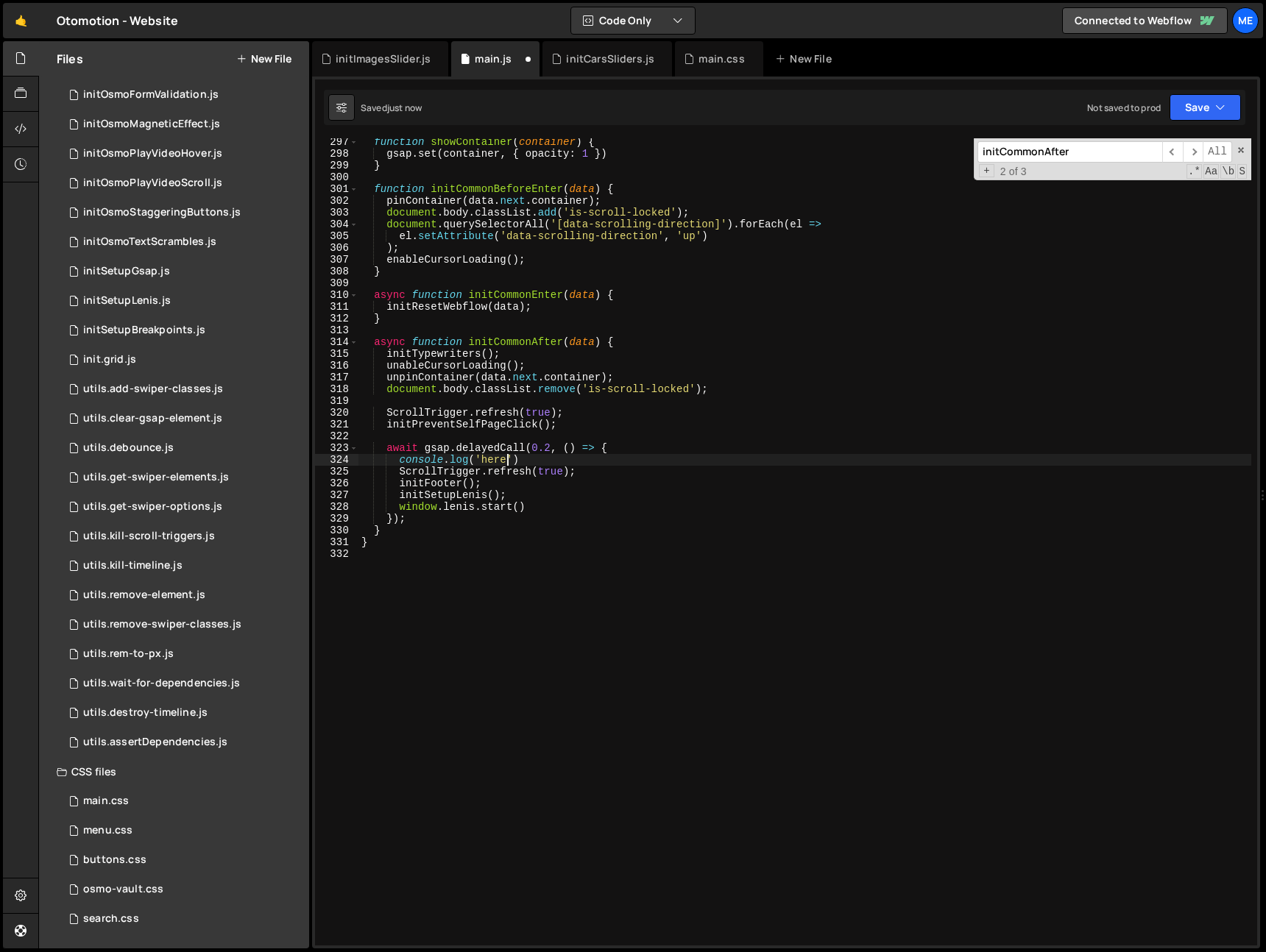
type textarea "console.log('here')"
click at [548, 463] on div "function showContainer ( container ) { gsap . set ( container , { opacity : 1 }…" at bounding box center [804, 552] width 893 height 831
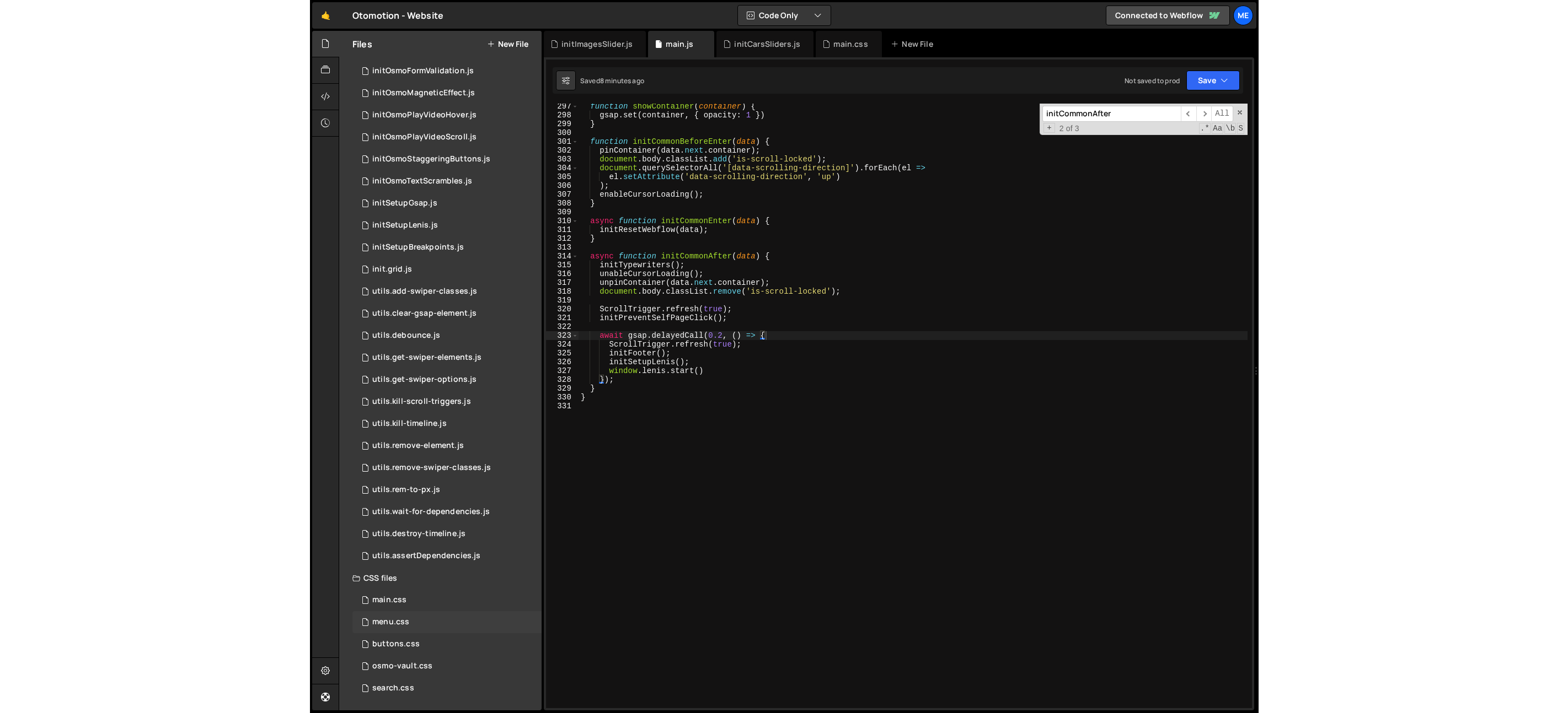
scroll to position [2613, 0]
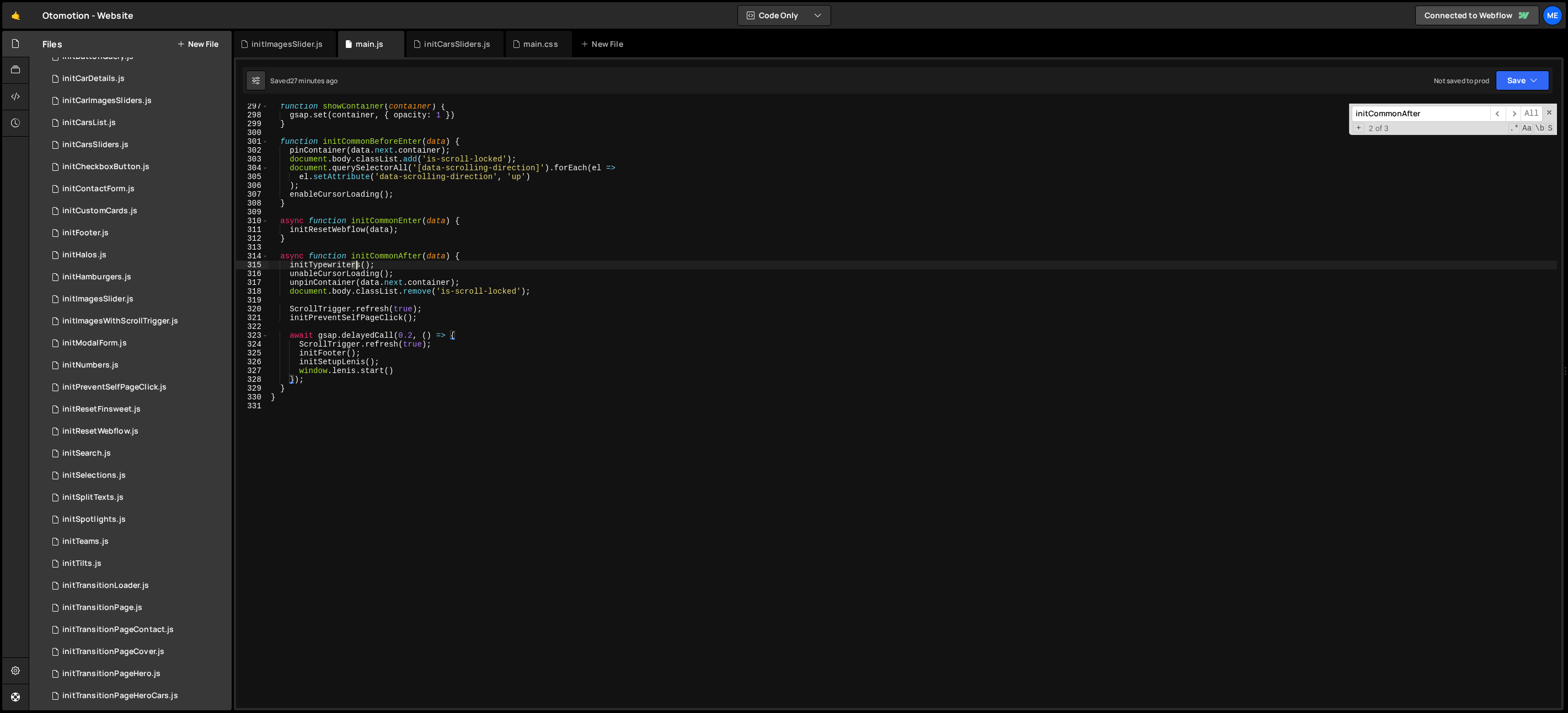
click at [354, 269] on div "function showContainer ( container ) { gsap . set ( container , { opacity : 1 }…" at bounding box center [912, 413] width 1289 height 622
type textarea "initTypewriters();"
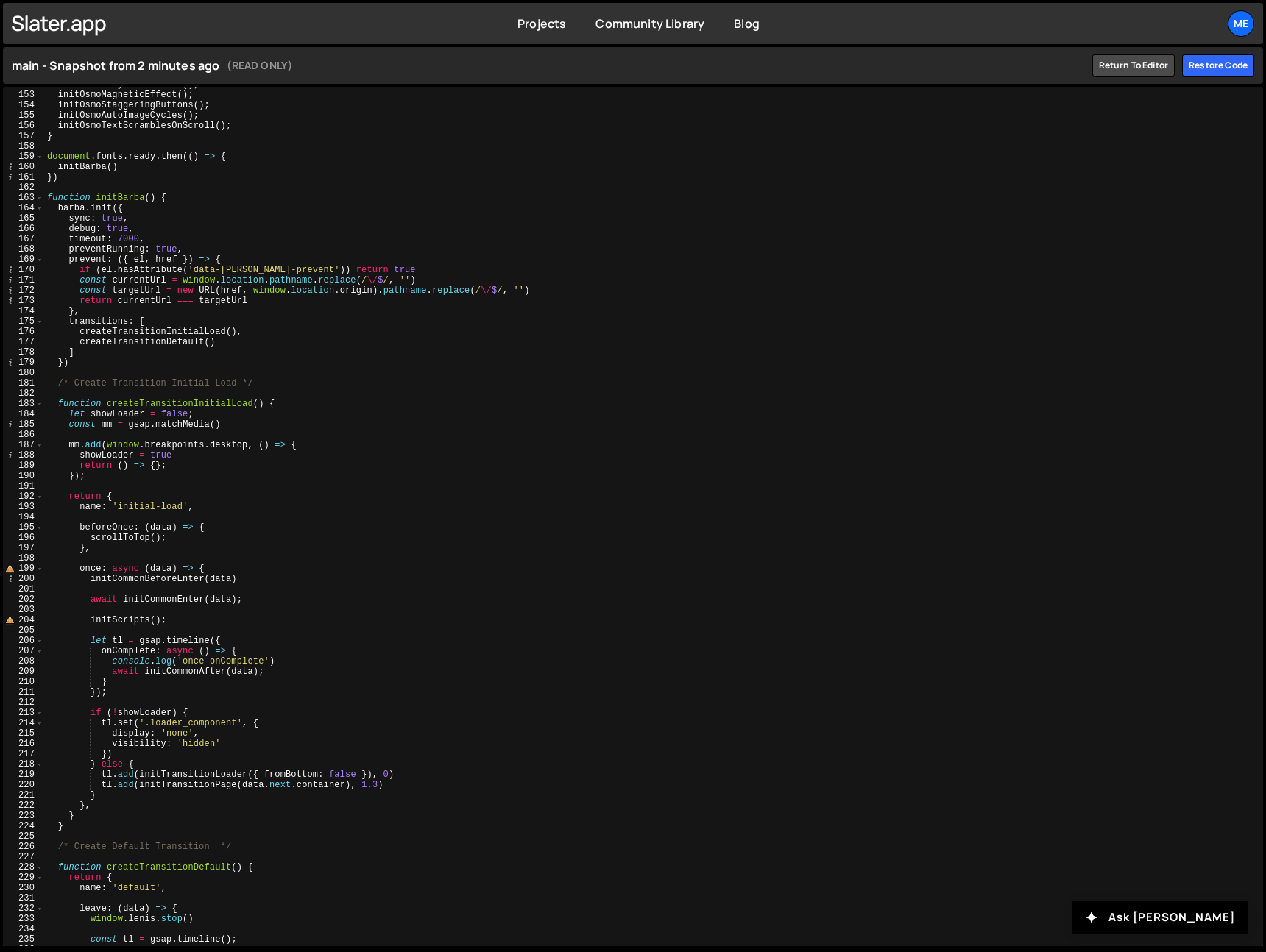
scroll to position [2551, 0]
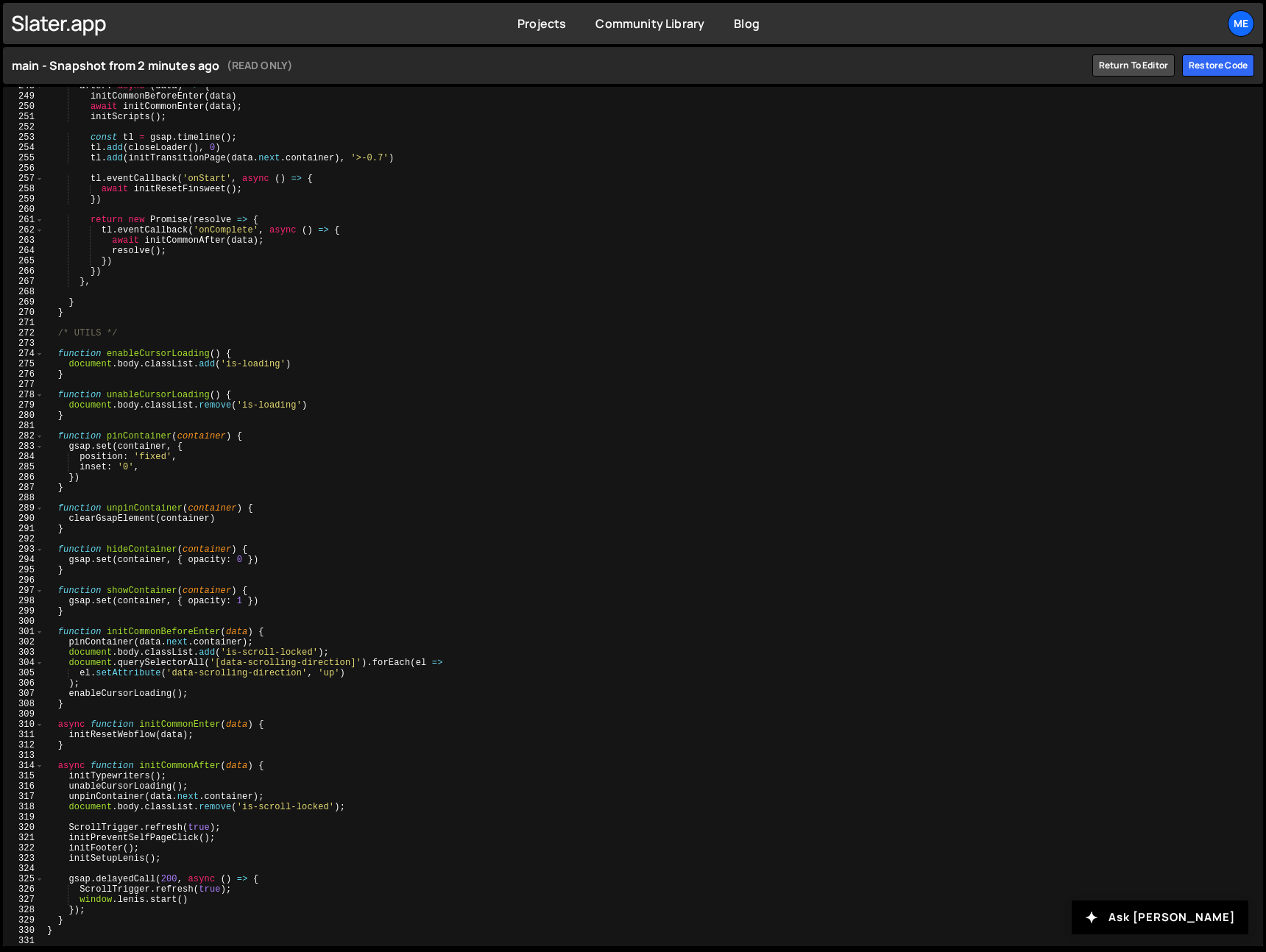
click at [206, 879] on div "after : async ( data ) => { initCommonBeforeEnter ( data ) await initCommonEnte…" at bounding box center [650, 521] width 1213 height 881
click at [200, 902] on div "after : async ( data ) => { initCommonBeforeEnter ( data ) await initCommonEnte…" at bounding box center [650, 521] width 1213 height 881
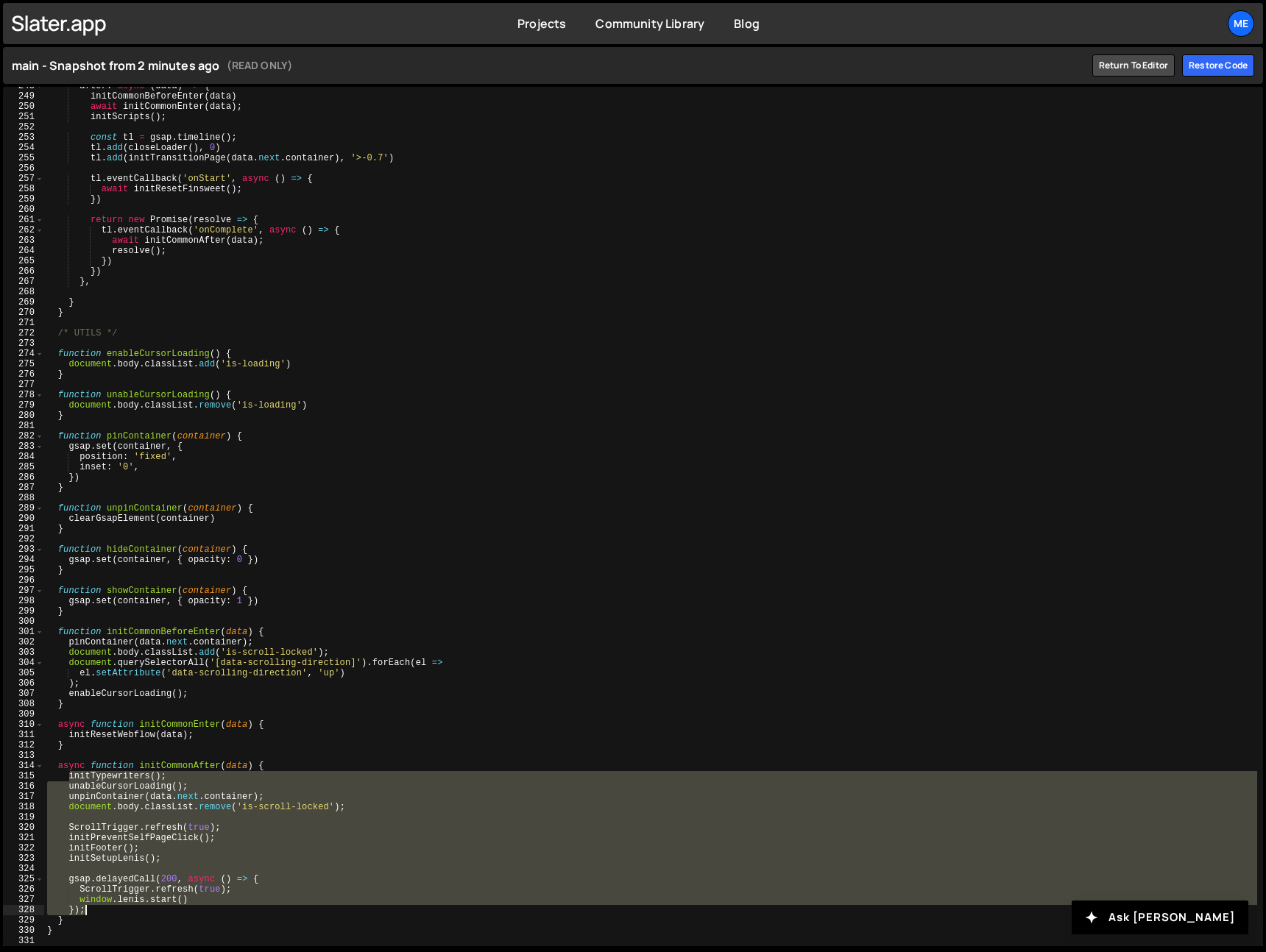
drag, startPoint x: 80, startPoint y: 781, endPoint x: 134, endPoint y: 911, distance: 140.8
click at [136, 911] on div "after : async ( data ) => { initCommonBeforeEnter ( data ) await initCommonEnte…" at bounding box center [650, 521] width 1213 height 881
type textarea "window.[PERSON_NAME].start() });"
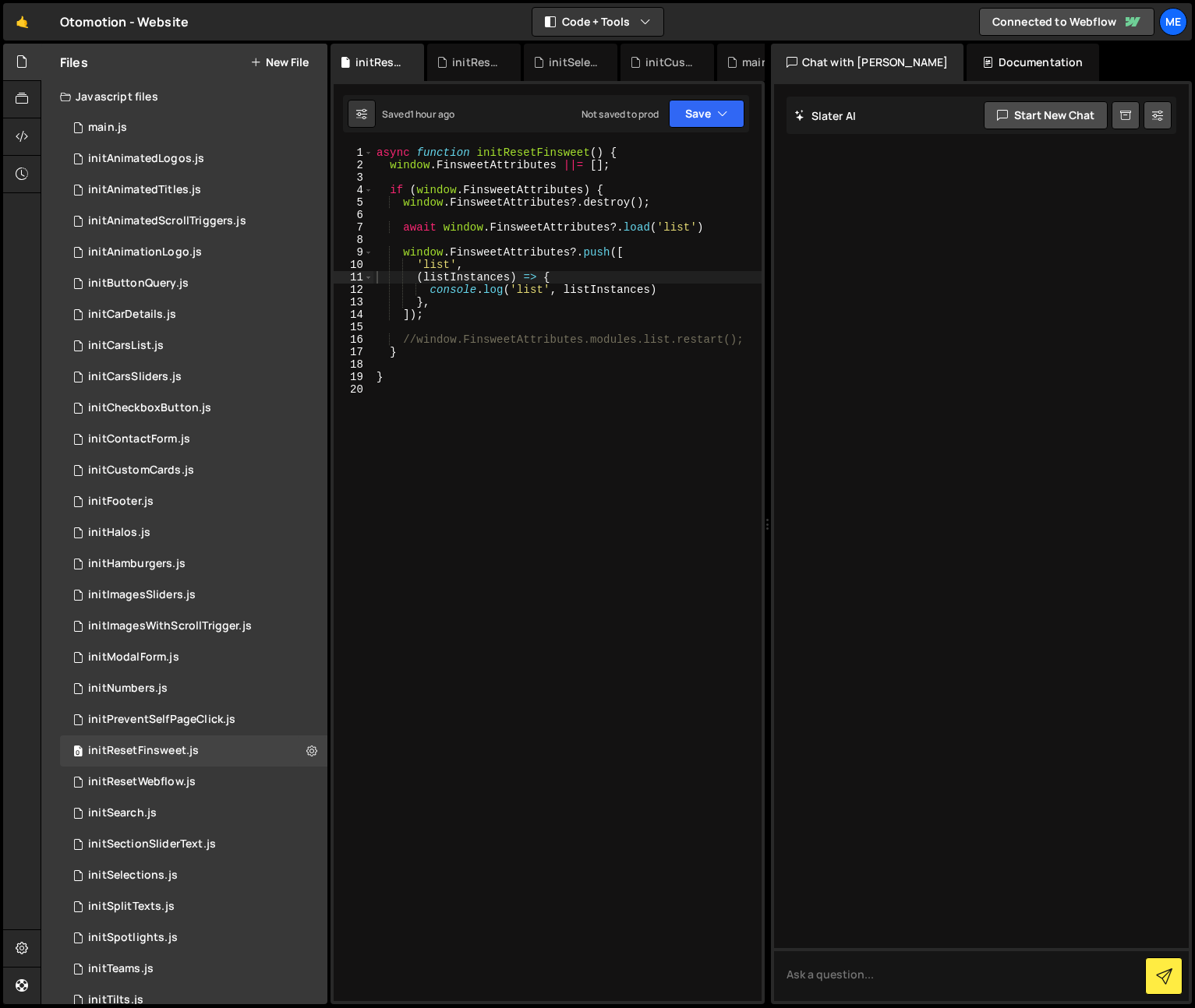
click at [687, 433] on div "async function initResetFinsweet ( ) { window . FinsweetAttributes ||= [ ] ; if…" at bounding box center [567, 586] width 388 height 880
